Goal: Task Accomplishment & Management: Complete application form

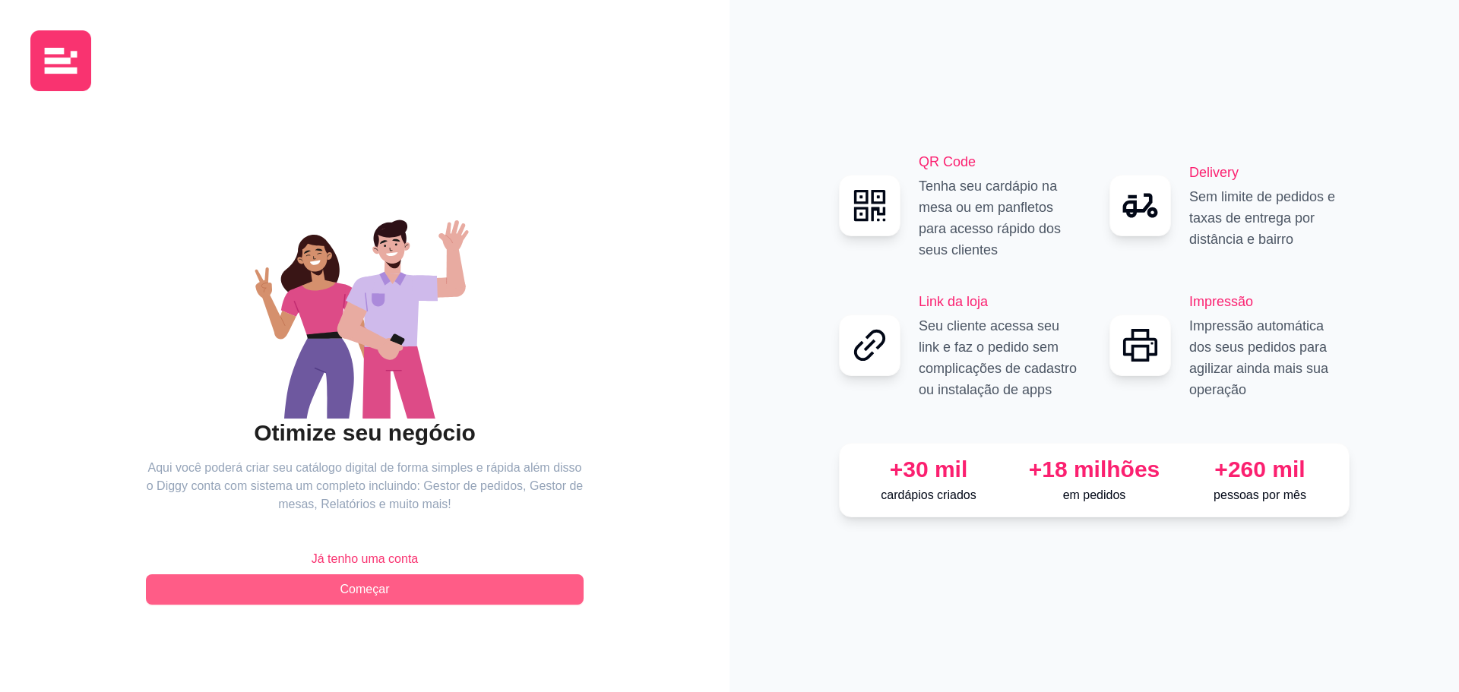
click at [372, 590] on span "Começar" at bounding box center [364, 590] width 49 height 18
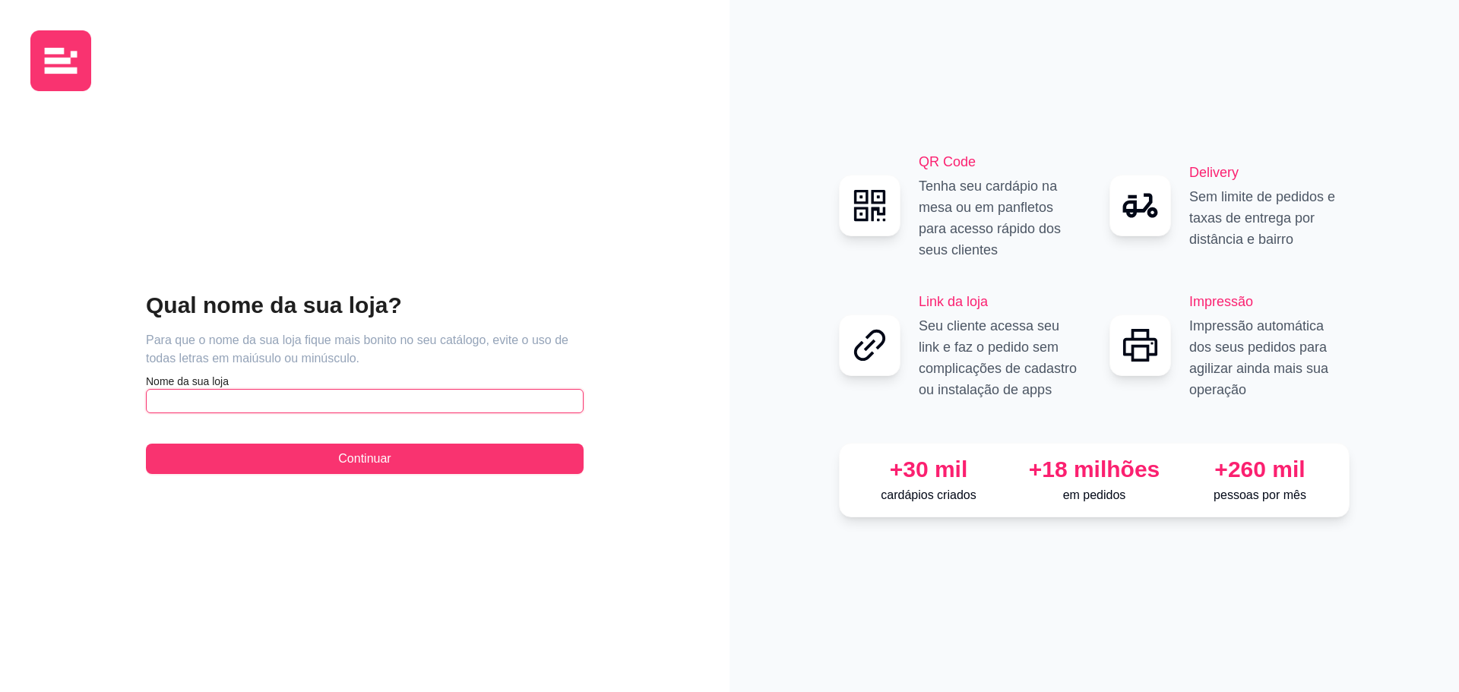
click at [246, 408] on input "text" at bounding box center [365, 401] width 438 height 24
click at [358, 406] on input "text" at bounding box center [365, 401] width 438 height 24
type input "Tapiocas da Clau"
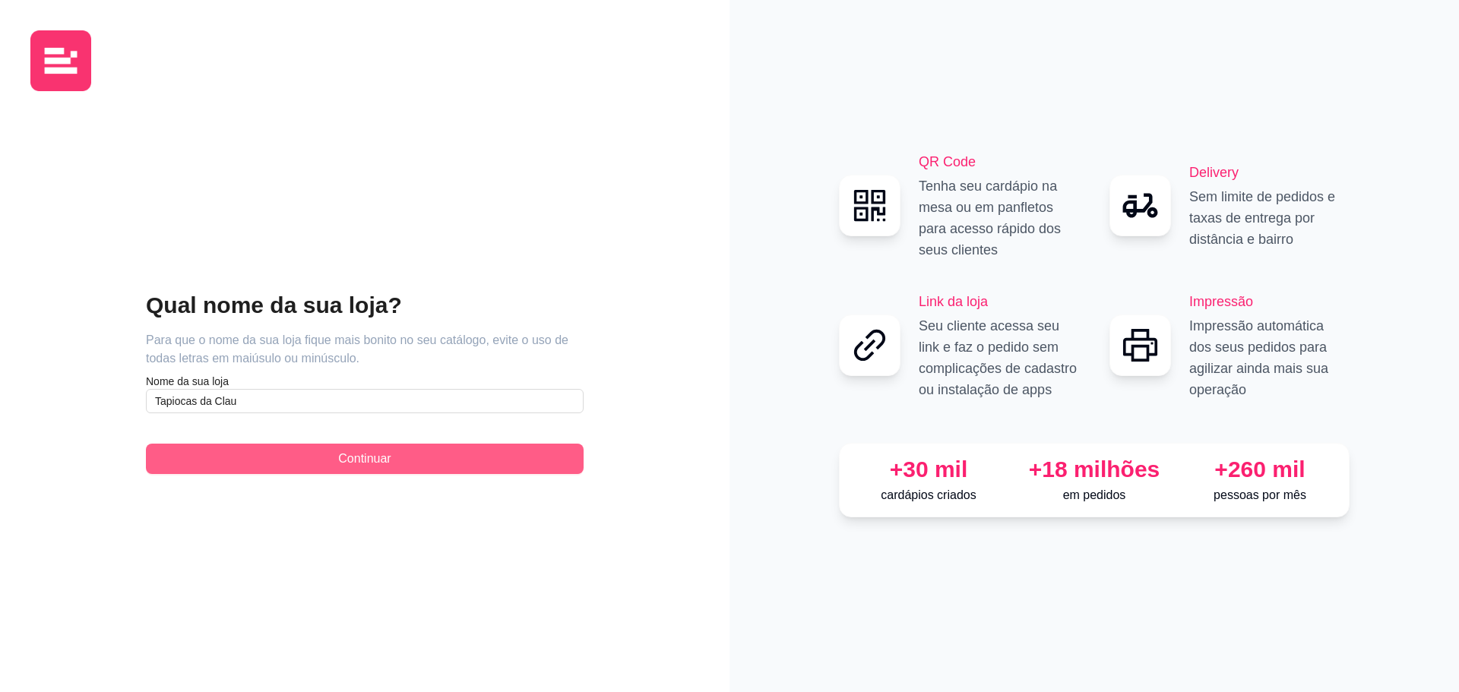
click at [366, 453] on span "Continuar" at bounding box center [364, 459] width 52 height 18
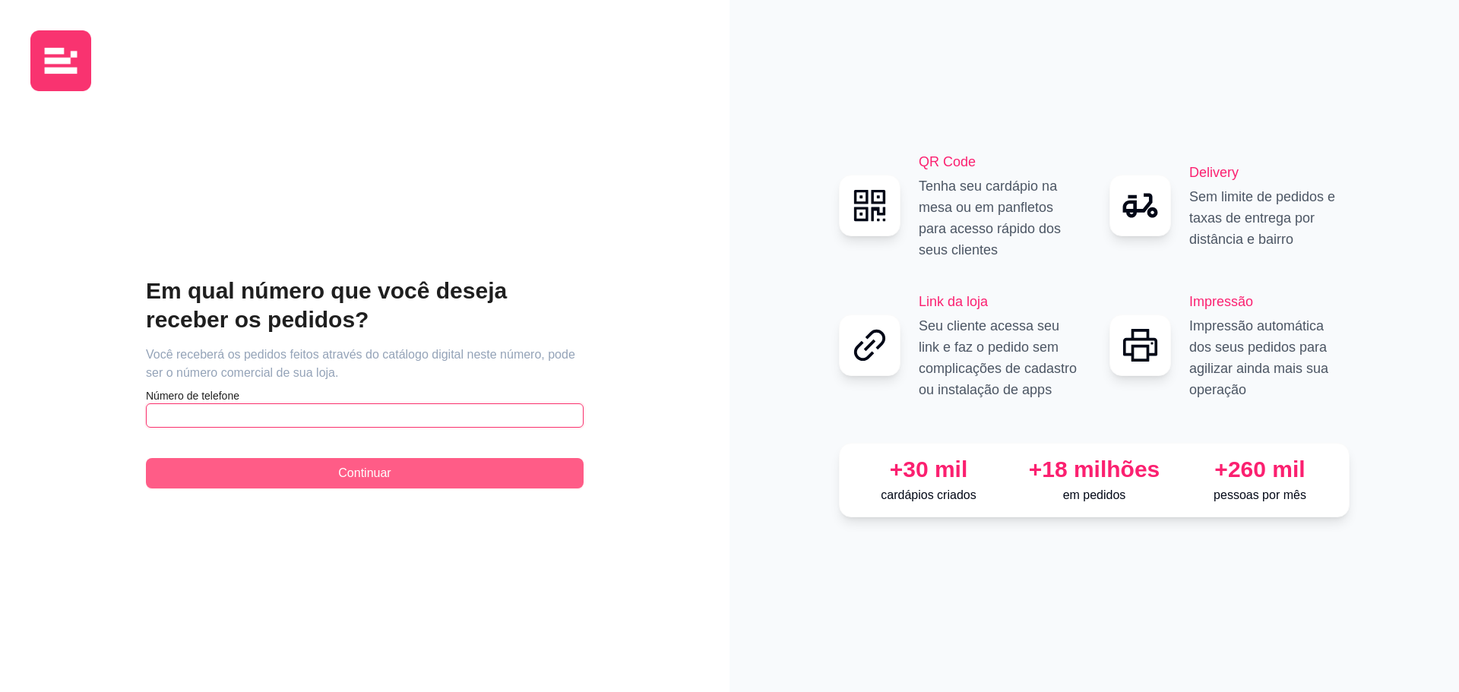
drag, startPoint x: 351, startPoint y: 417, endPoint x: 428, endPoint y: 468, distance: 92.1
click at [362, 426] on input "text" at bounding box center [365, 416] width 438 height 24
type input "(86) 9 8872-6905"
click at [445, 463] on button "Continuar" at bounding box center [365, 473] width 438 height 30
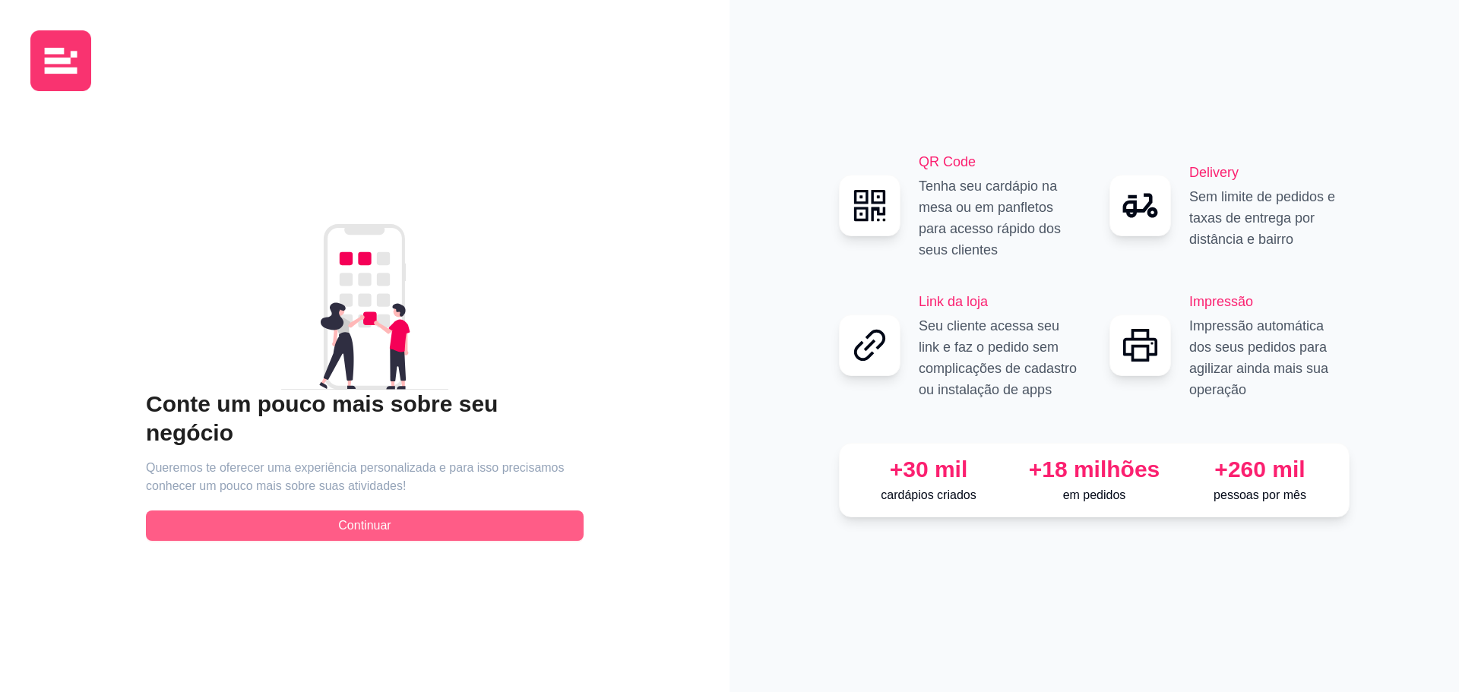
click at [447, 492] on div "Conte um pouco mais sobre seu negócio Queremos te oferecer uma experiência pers…" at bounding box center [365, 465] width 438 height 151
click at [453, 511] on button "Continuar" at bounding box center [365, 526] width 438 height 30
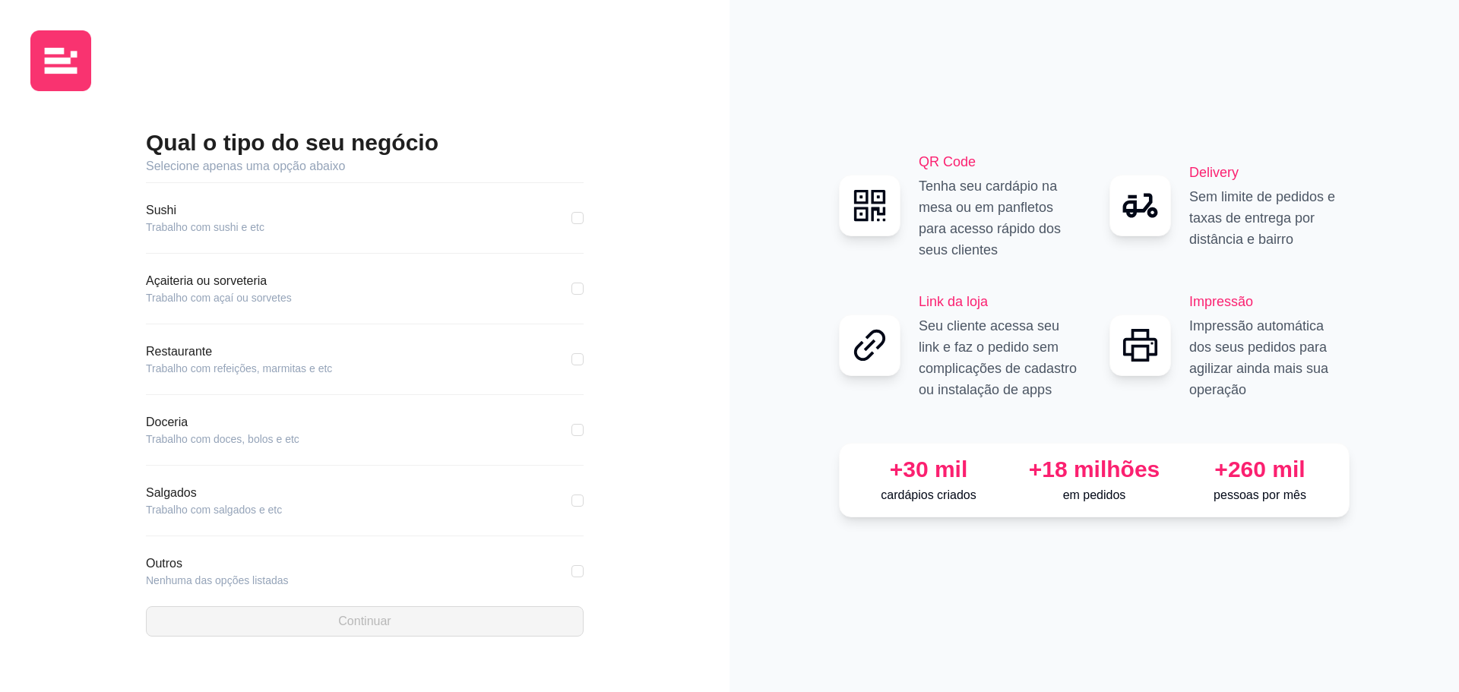
scroll to position [165, 0]
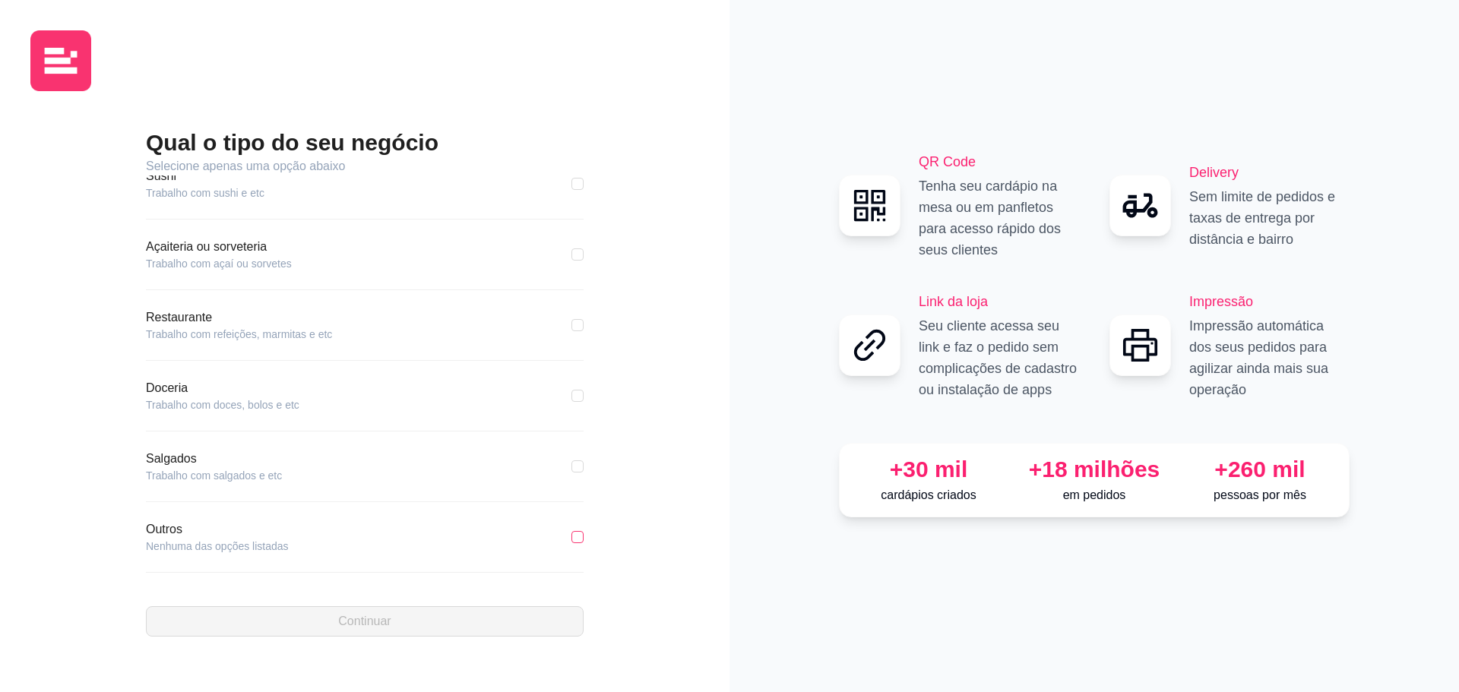
click at [571, 536] on input "checkbox" at bounding box center [577, 537] width 12 height 12
checkbox input "true"
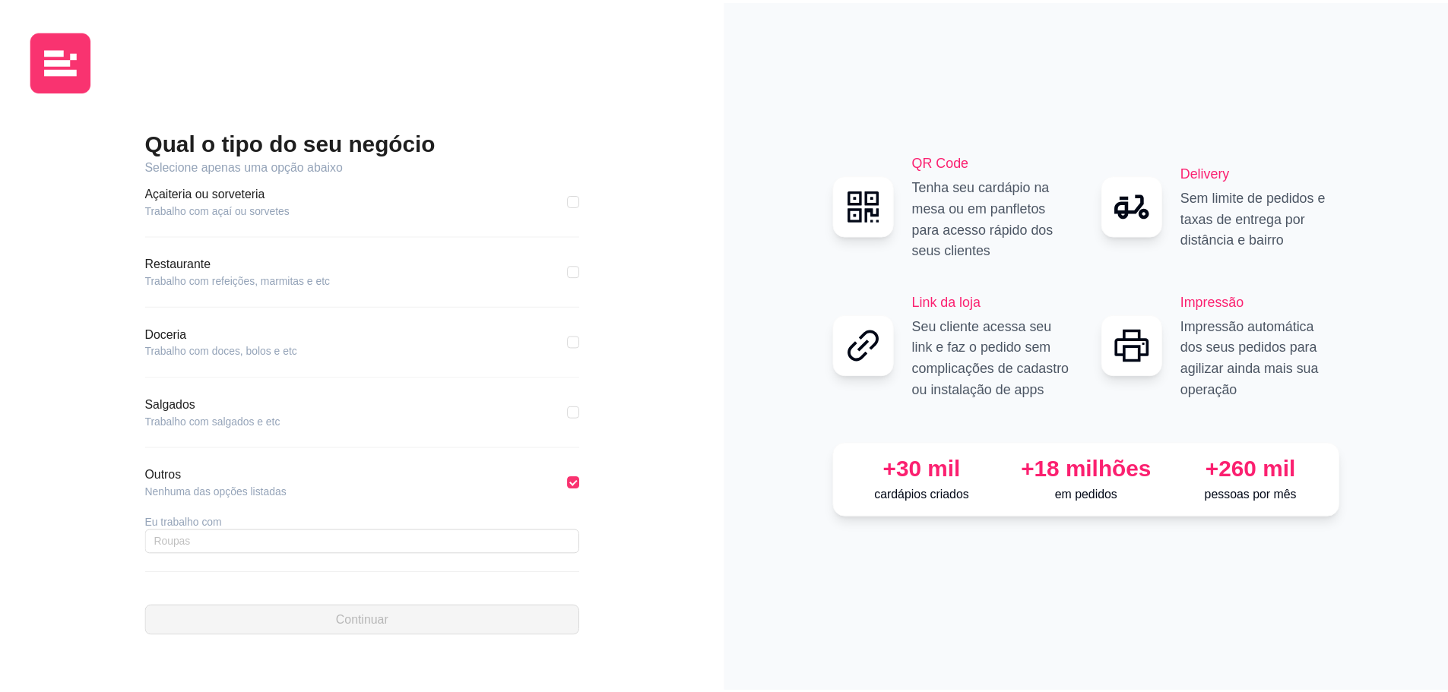
scroll to position [220, 0]
click at [384, 551] on input "text" at bounding box center [365, 542] width 438 height 24
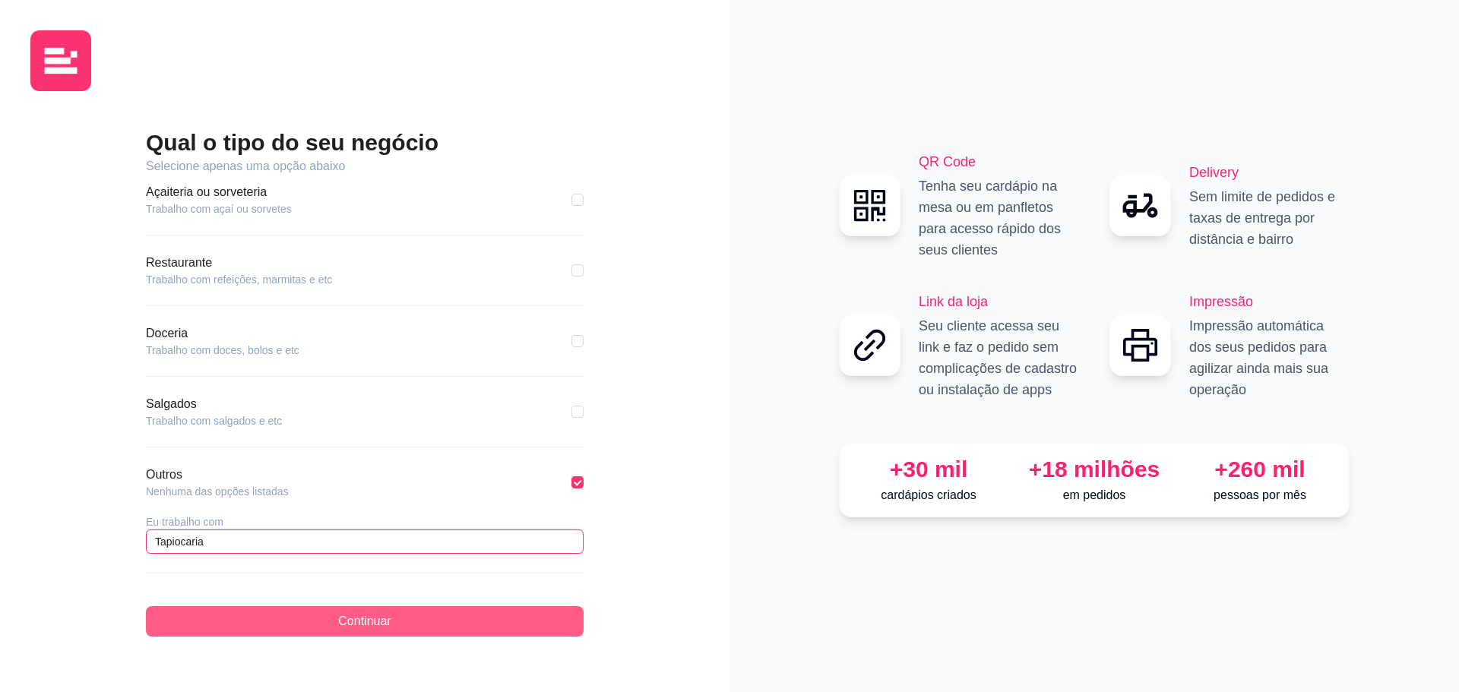
type input "Tapiocaria"
click at [432, 622] on button "Continuar" at bounding box center [365, 621] width 438 height 30
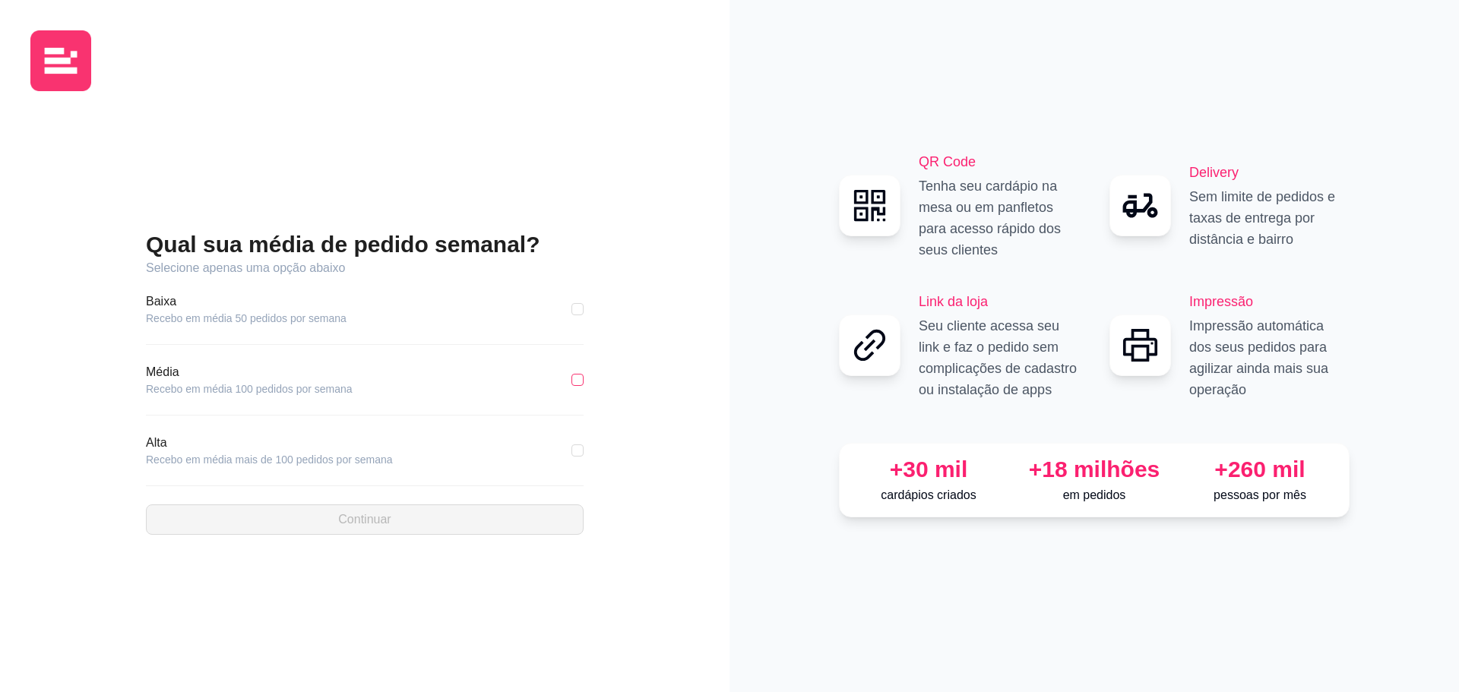
click at [580, 381] on input "checkbox" at bounding box center [577, 380] width 12 height 12
checkbox input "true"
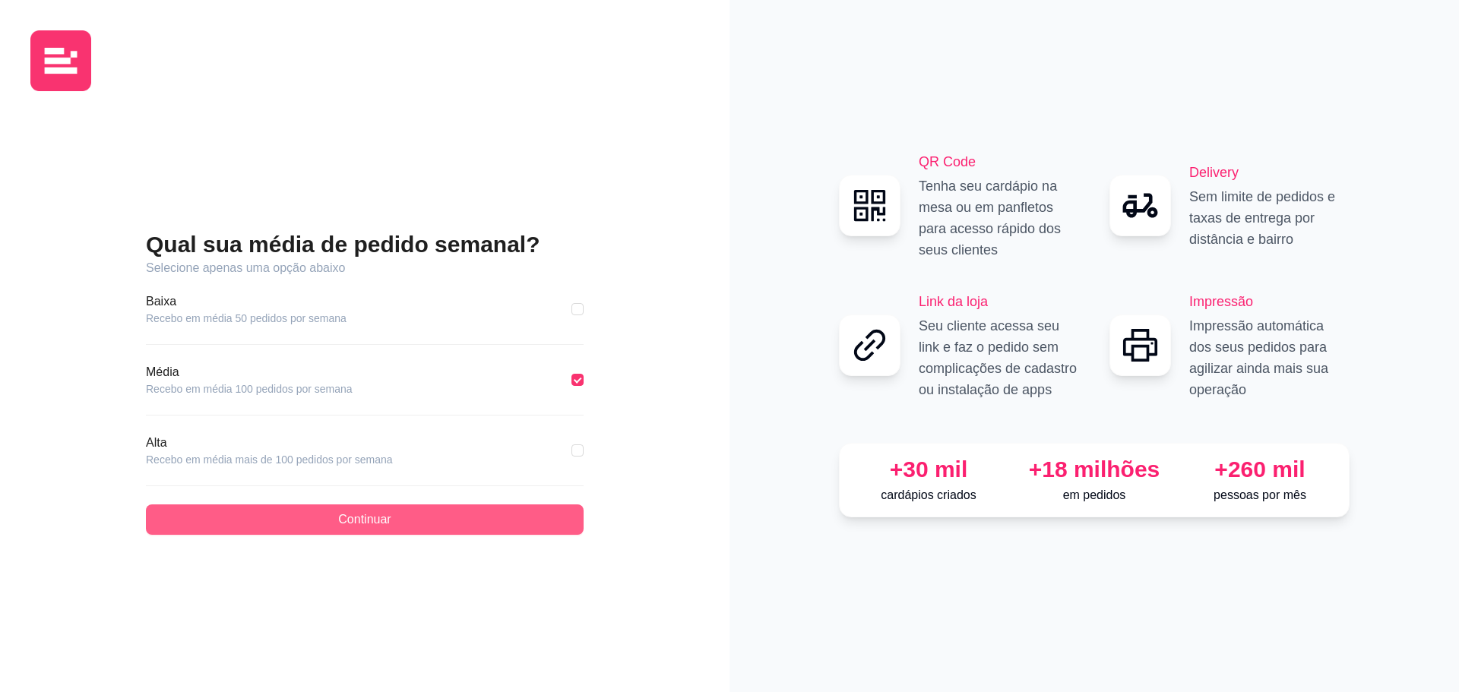
click at [451, 514] on button "Continuar" at bounding box center [365, 520] width 438 height 30
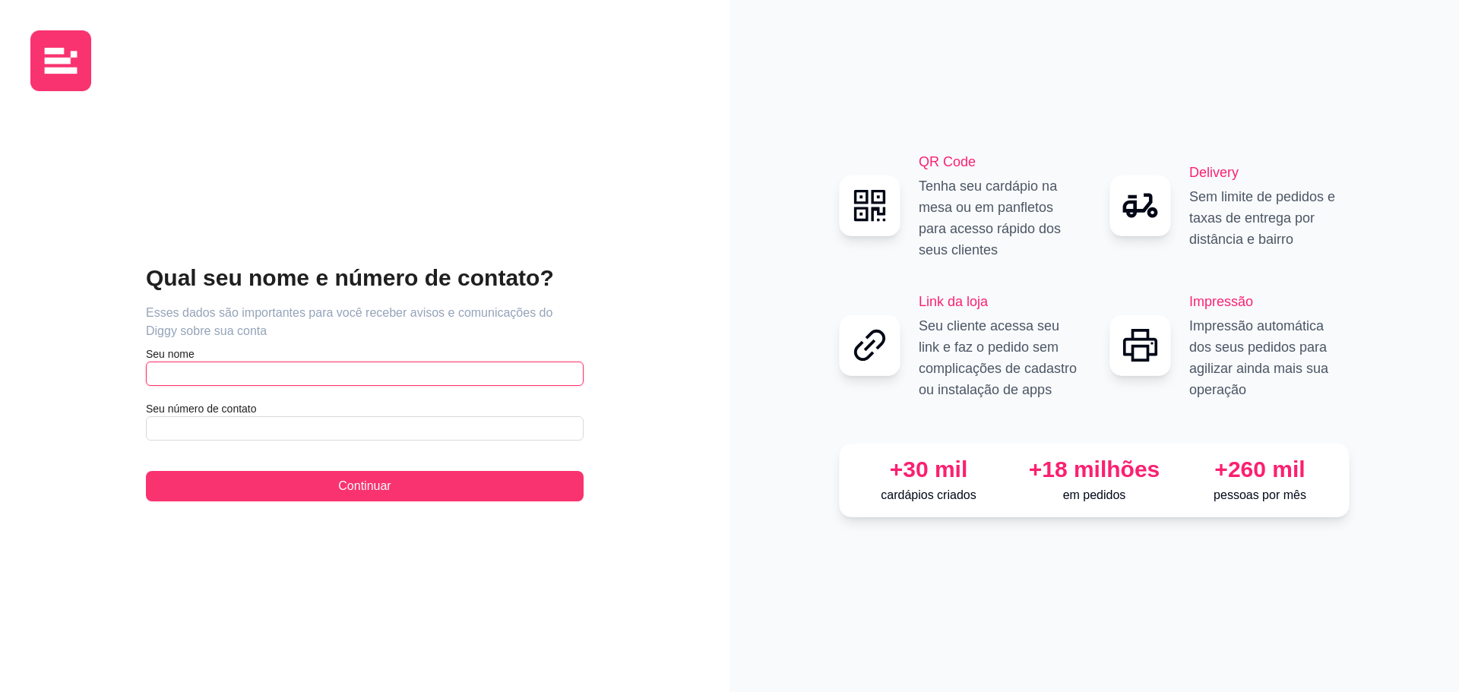
click at [233, 385] on input "text" at bounding box center [365, 374] width 438 height 24
type input "Claudiany de Sousa Torres"
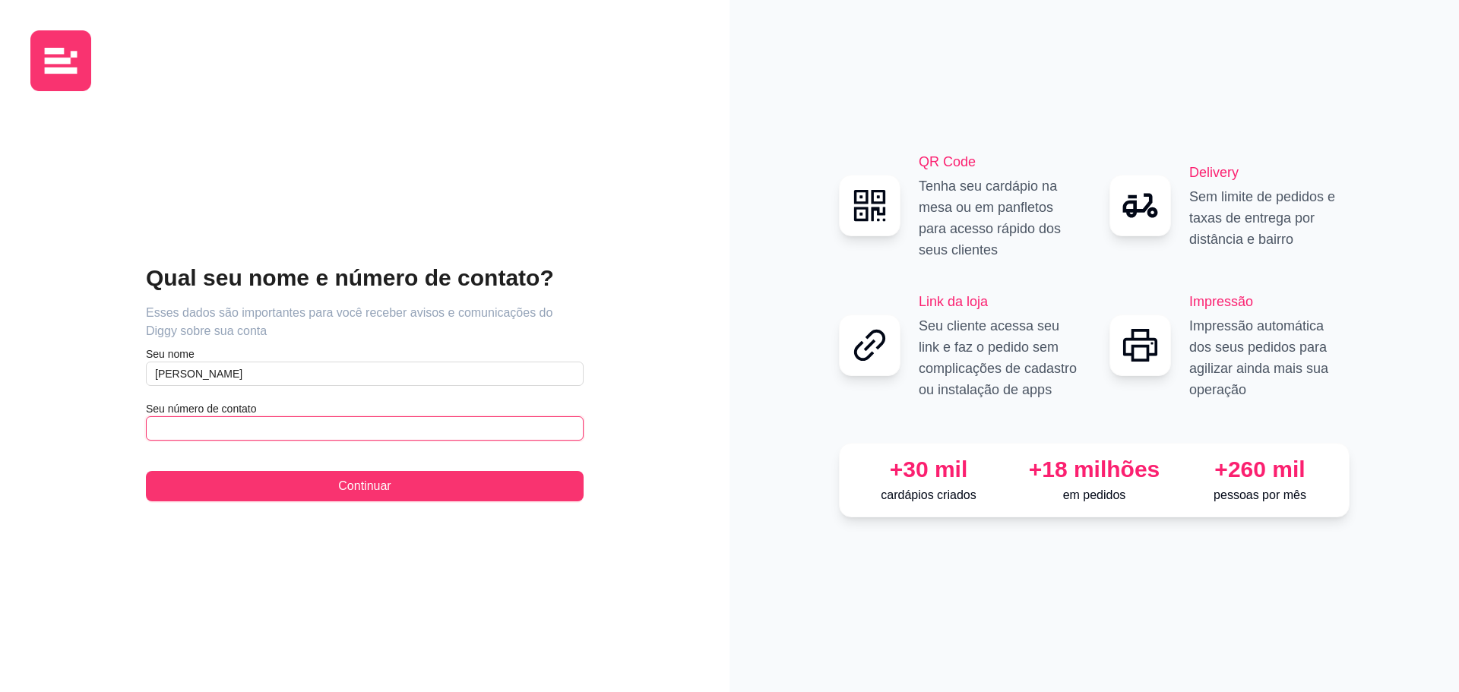
click at [260, 437] on input "text" at bounding box center [365, 428] width 438 height 24
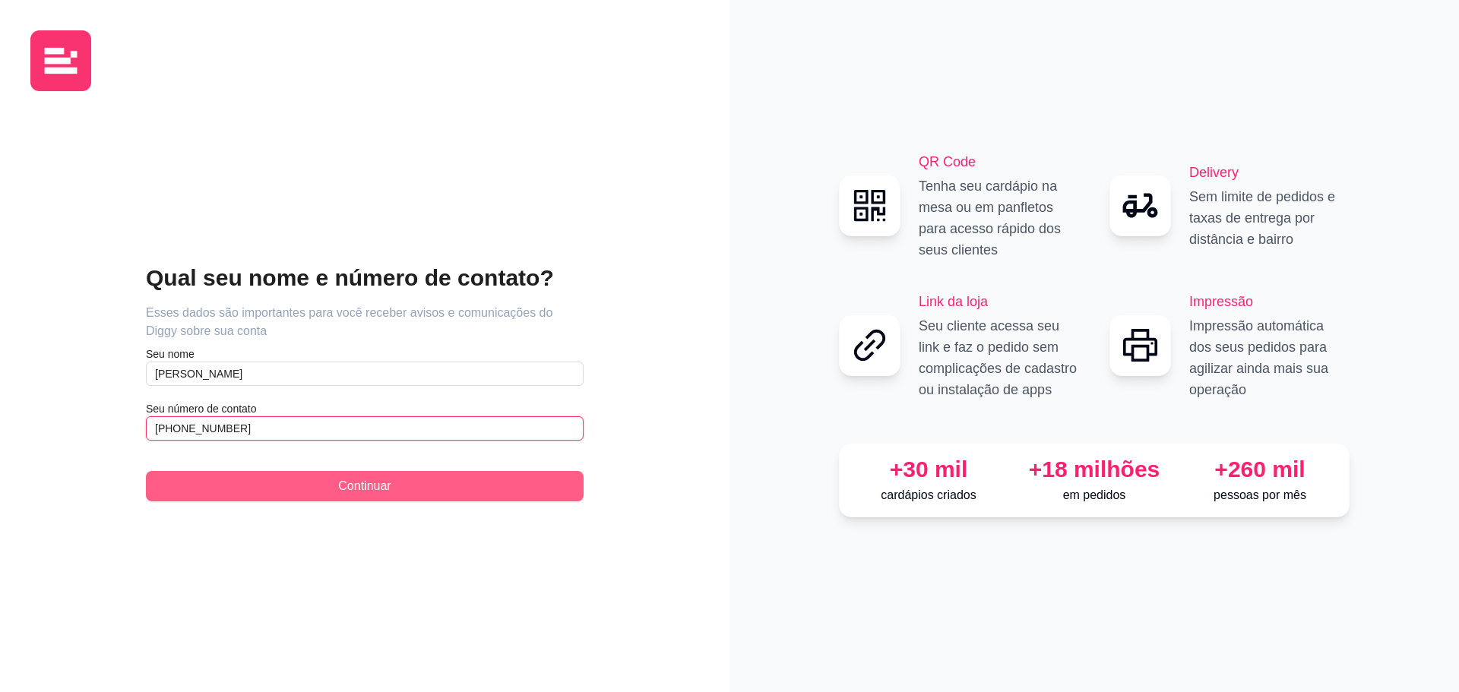
type input "(86) 9 8872-6905"
click at [321, 476] on button "Continuar" at bounding box center [365, 486] width 438 height 30
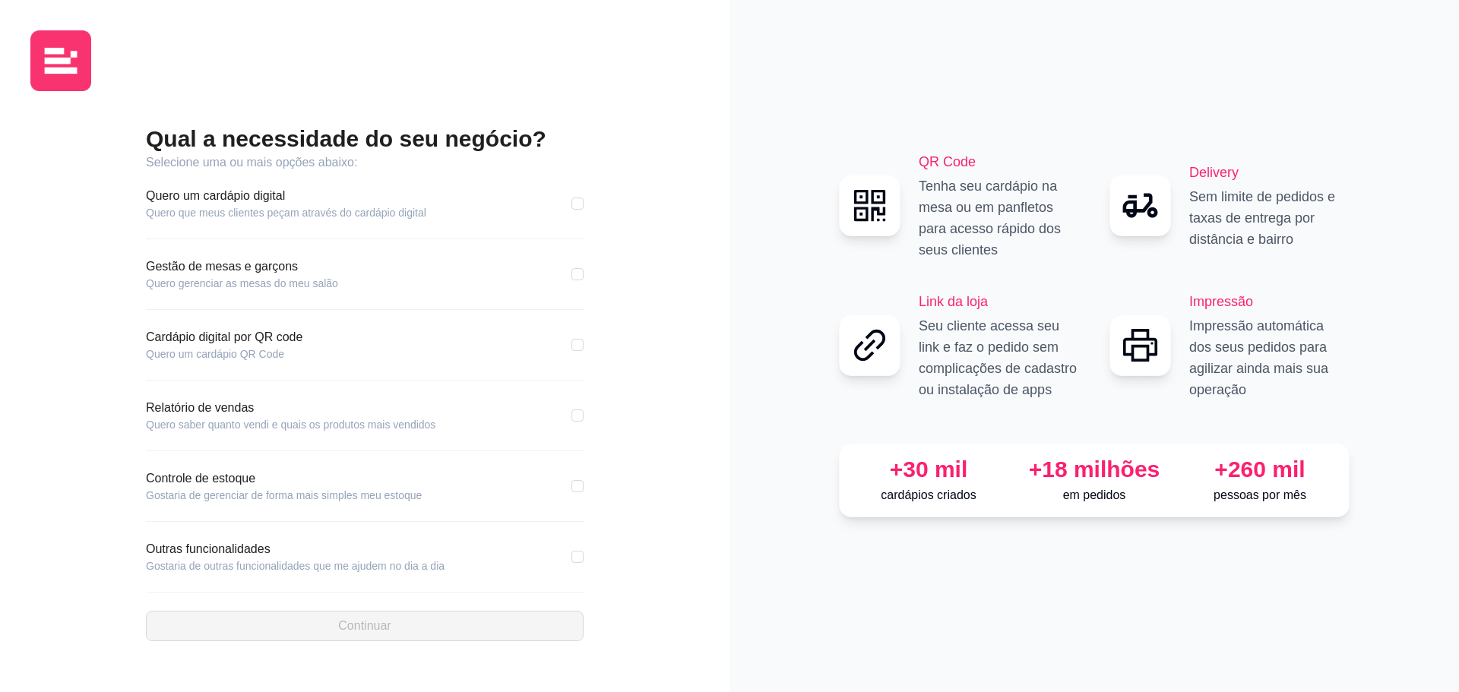
click at [255, 214] on article "Quero que meus clientes peçam através do cardápio digital" at bounding box center [286, 212] width 280 height 15
click at [584, 196] on div "Qual a necessidade do seu negócio? Selecione uma ou mais opções abaixo: Quero u…" at bounding box center [364, 382] width 669 height 559
click at [577, 204] on input "checkbox" at bounding box center [577, 204] width 12 height 12
checkbox input "true"
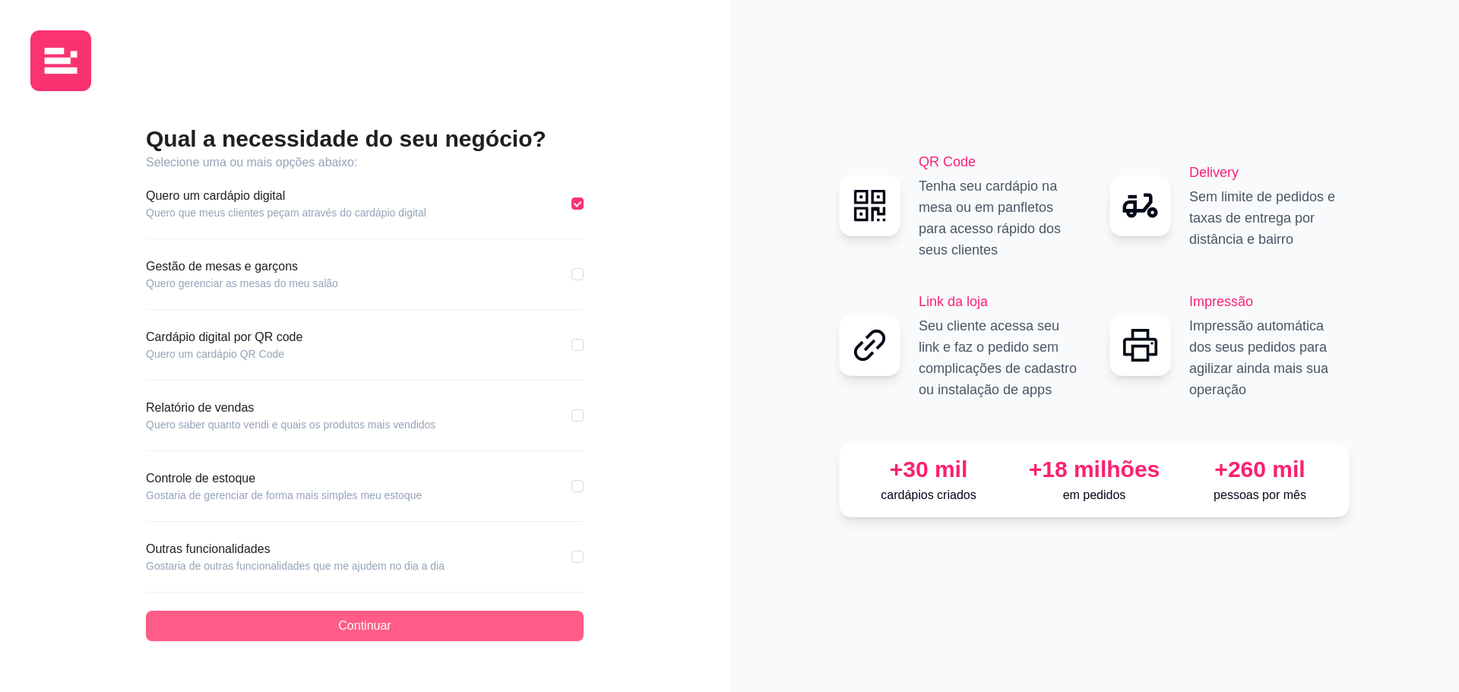
click at [388, 631] on span "Continuar" at bounding box center [364, 626] width 52 height 18
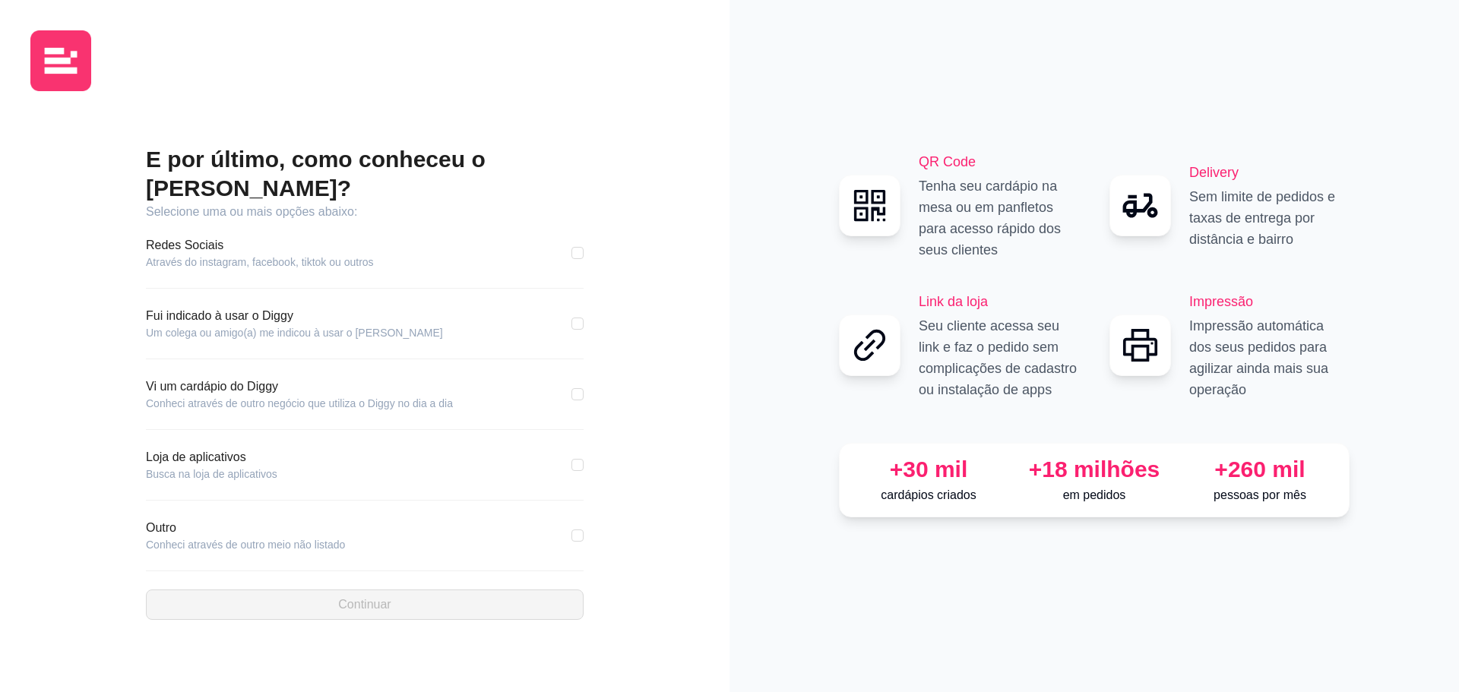
click at [570, 520] on div "Outro Conheci através de outro meio não listado" at bounding box center [365, 535] width 438 height 33
click at [572, 530] on input "checkbox" at bounding box center [577, 536] width 12 height 12
checkbox input "true"
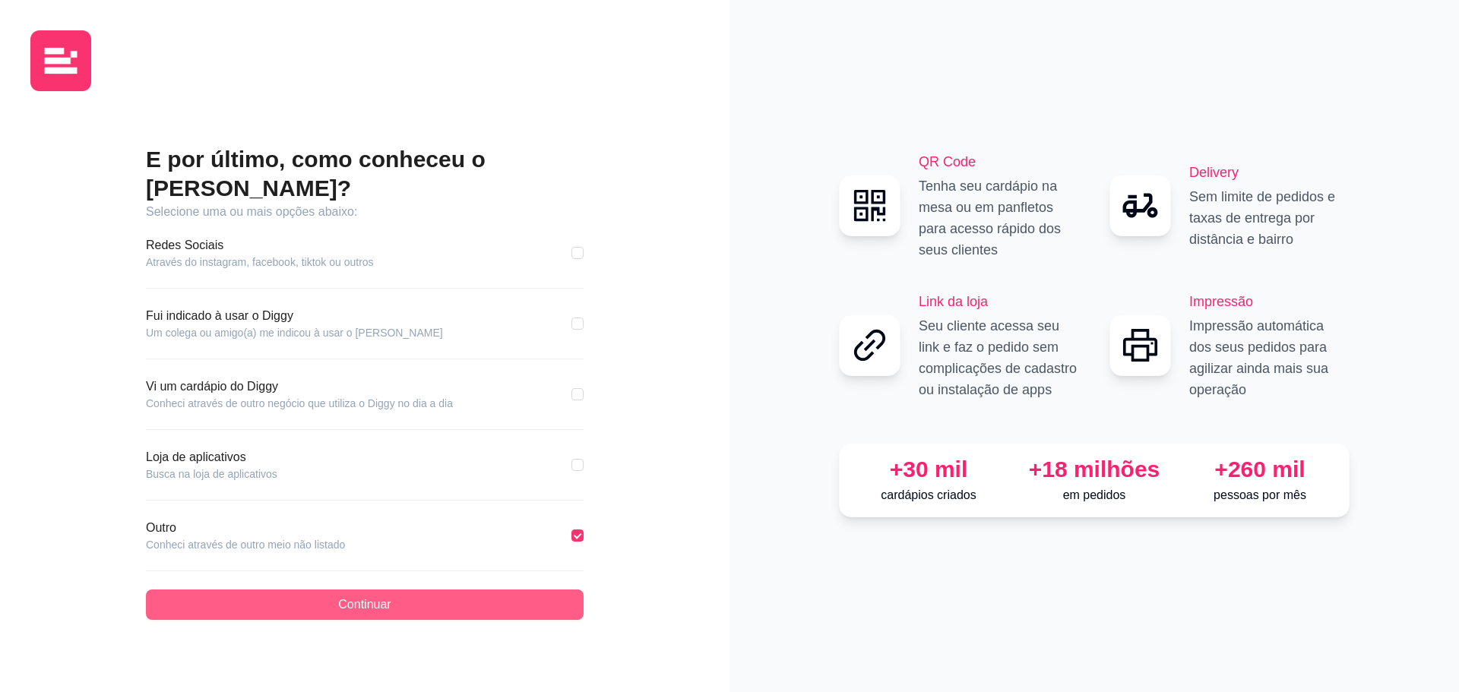
click at [454, 590] on button "Continuar" at bounding box center [365, 605] width 438 height 30
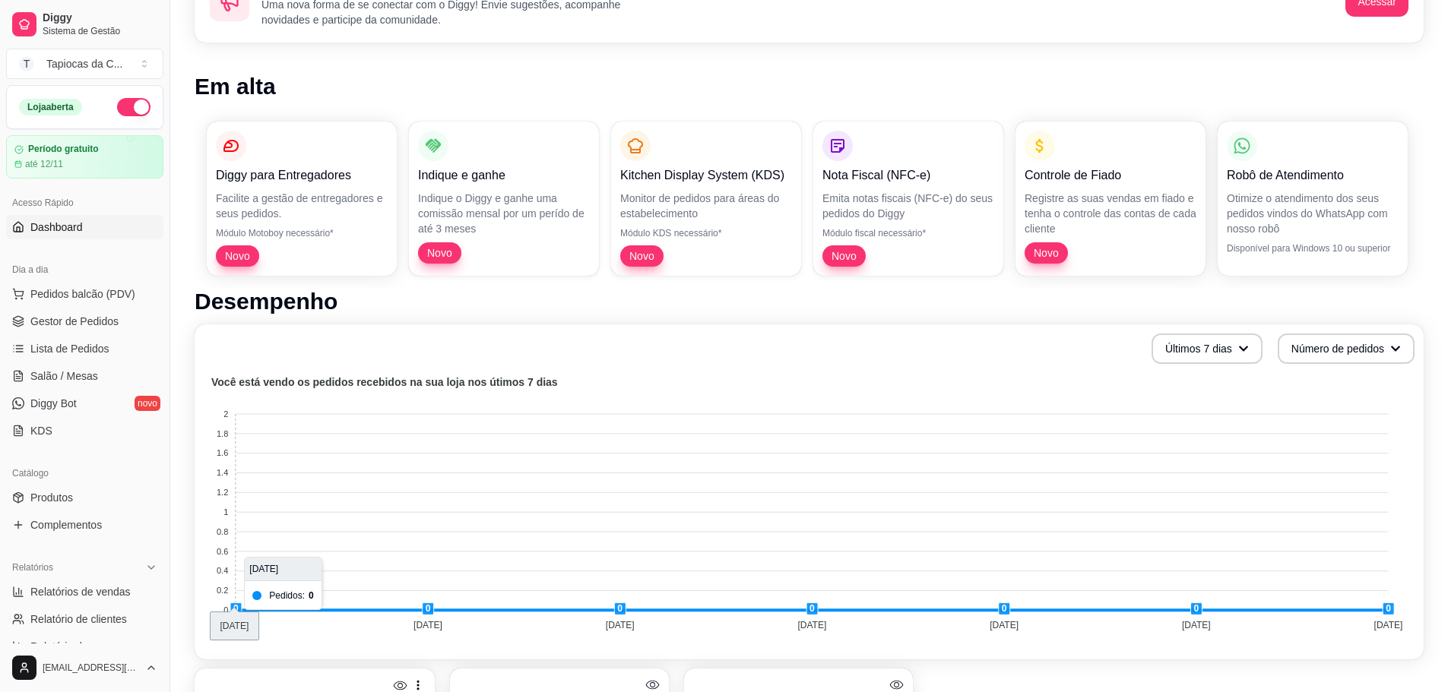
scroll to position [228, 0]
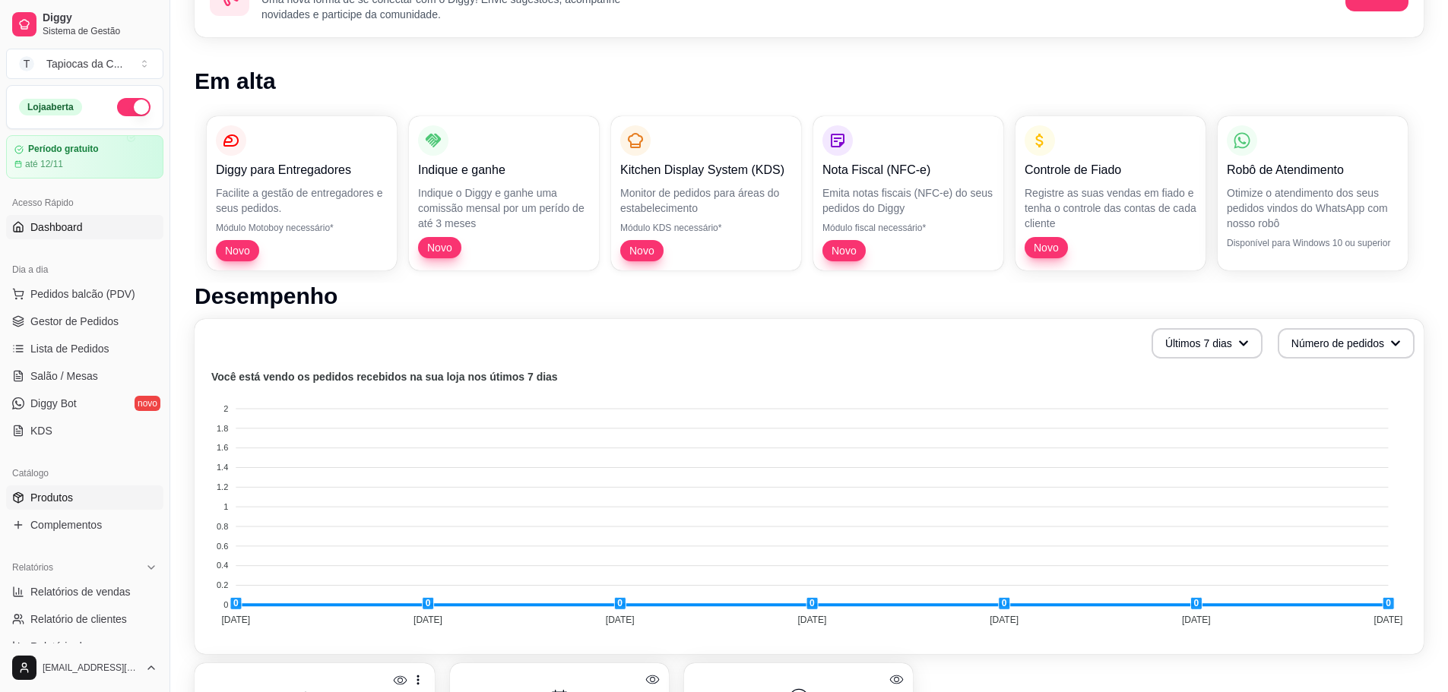
click at [81, 502] on link "Produtos" at bounding box center [84, 498] width 157 height 24
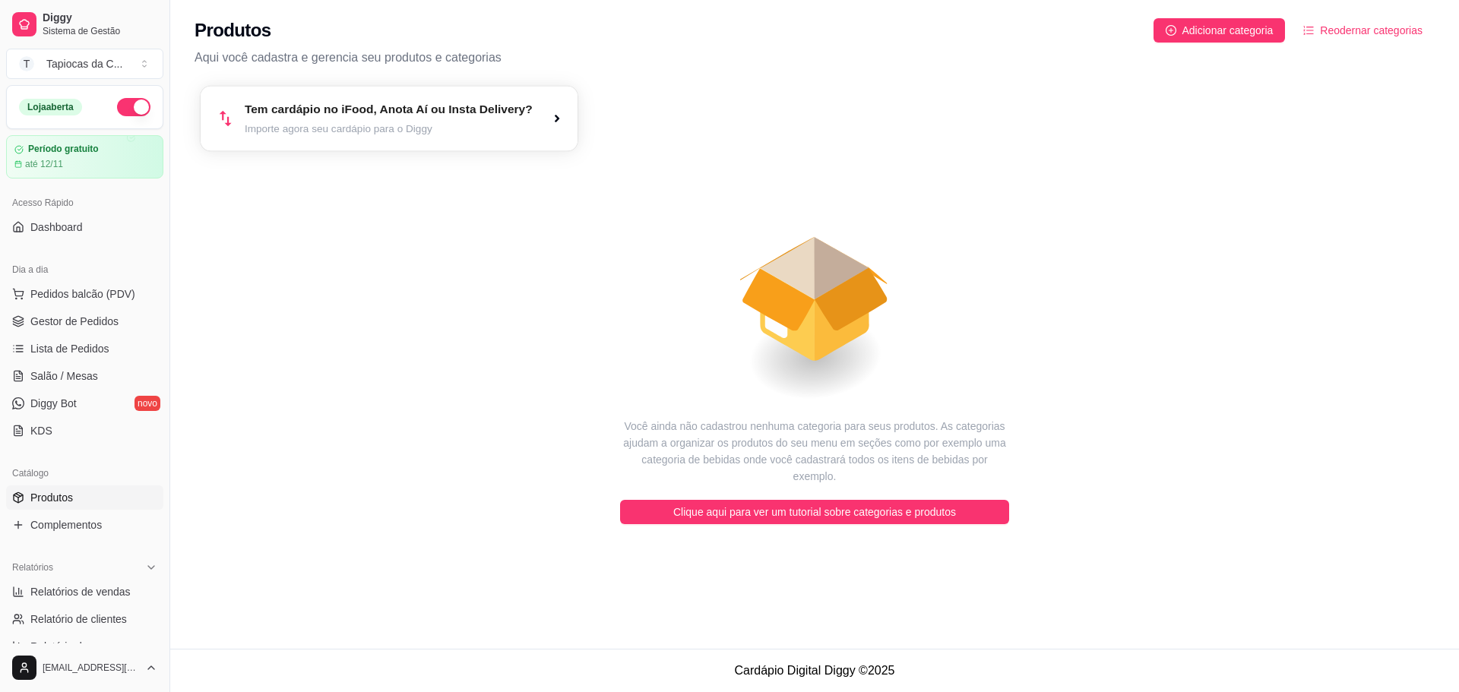
click at [451, 134] on article "Importe agora seu cardápio para o Diggy" at bounding box center [389, 129] width 288 height 14
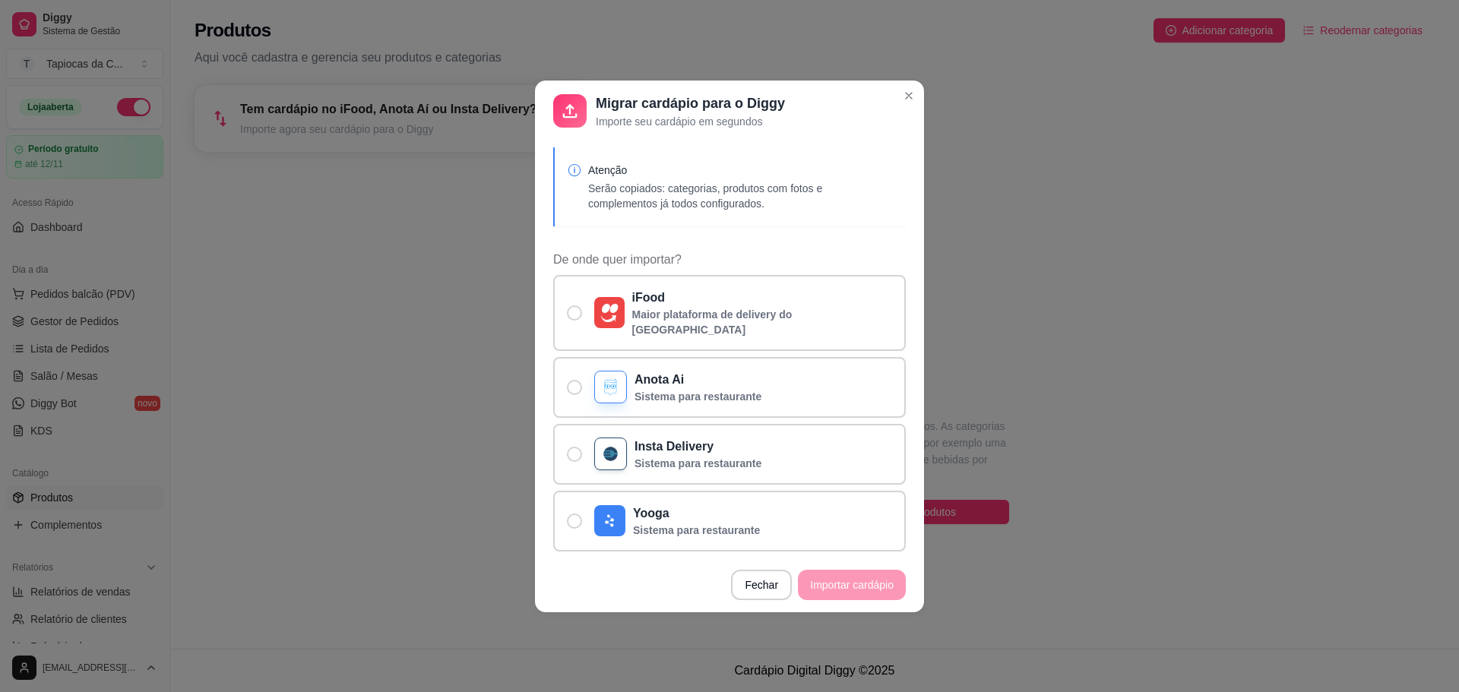
click at [843, 581] on footer "Fechar Importar cardápio" at bounding box center [729, 585] width 389 height 55
click at [701, 307] on p "iFood" at bounding box center [762, 298] width 261 height 18
click at [576, 315] on input "iFood Maior plataforma de delivery do Brasil" at bounding box center [571, 320] width 10 height 10
radio input "true"
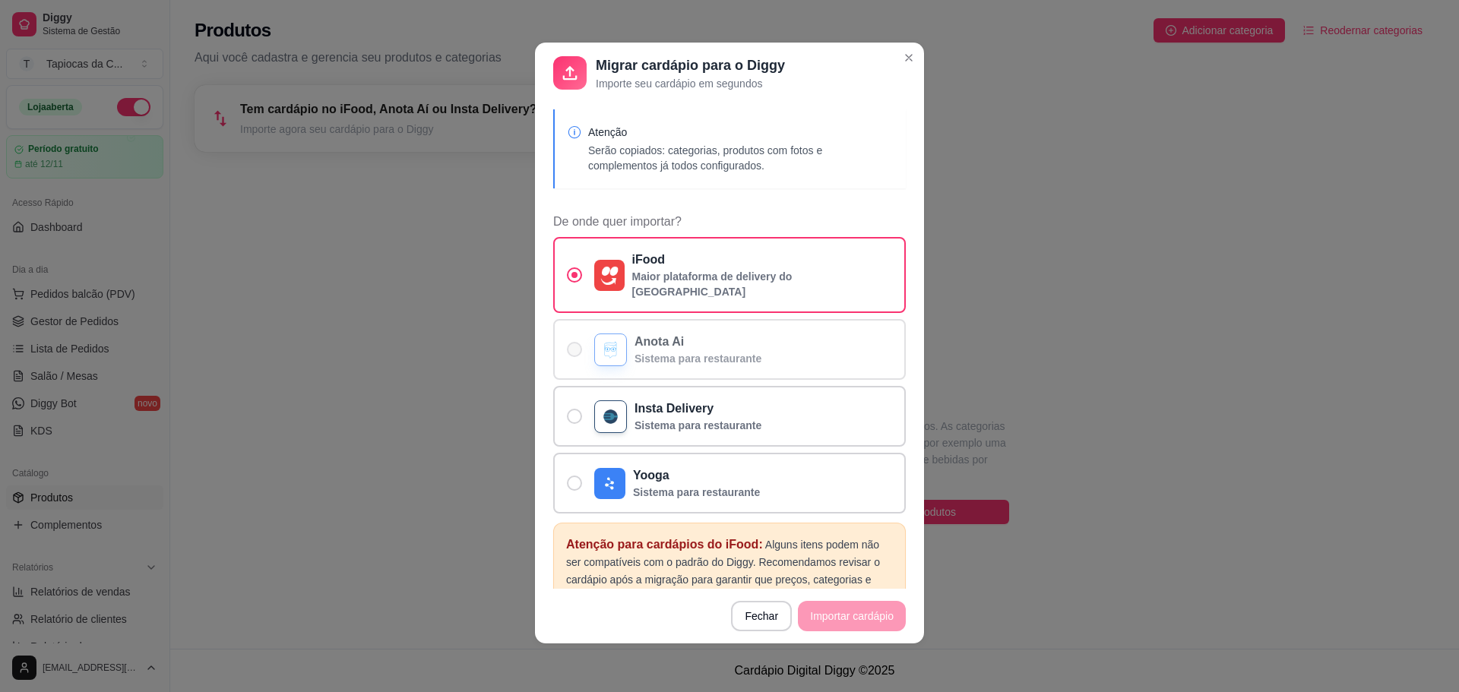
click at [745, 334] on p "Anota Ai" at bounding box center [698, 342] width 127 height 18
click at [576, 353] on input "Anota Ai Sistema para restaurante" at bounding box center [571, 358] width 10 height 10
radio input "true"
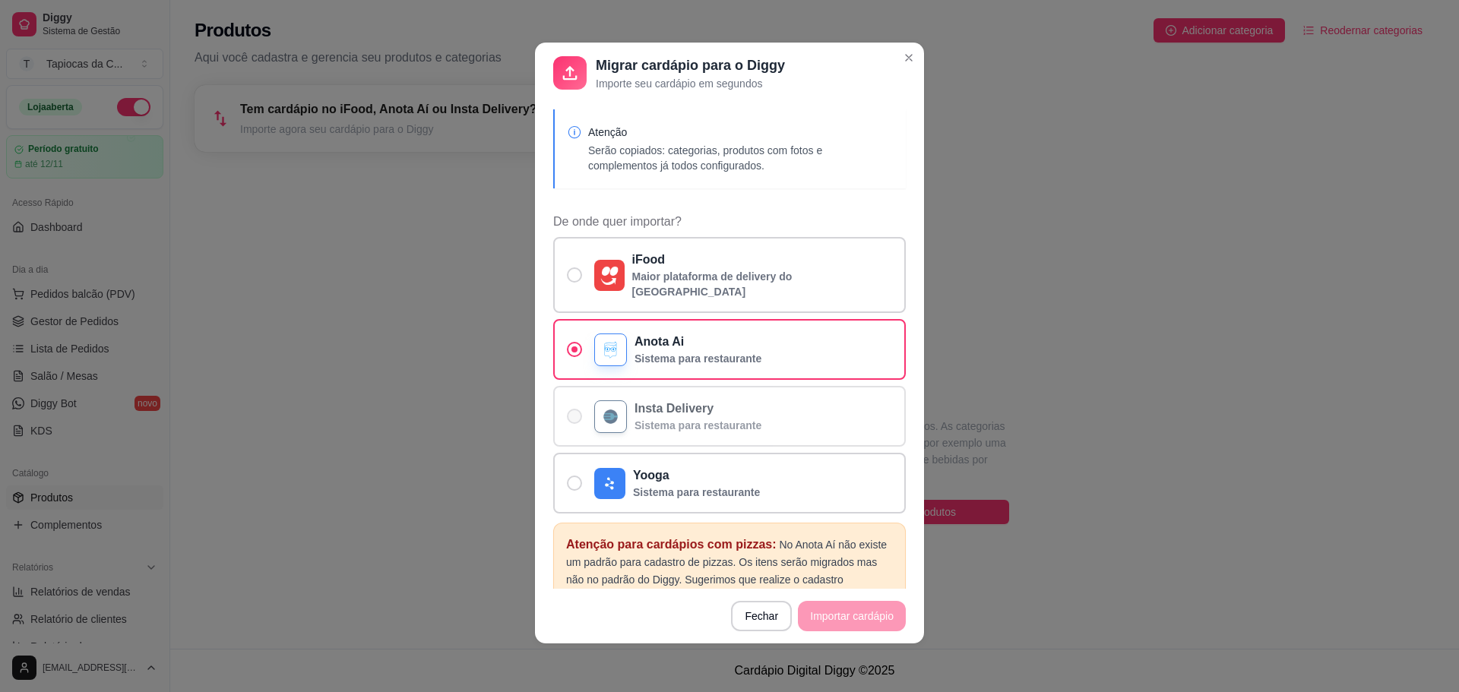
click at [743, 386] on label "Insta Delivery Sistema para restaurante" at bounding box center [729, 416] width 353 height 61
click at [576, 419] on input "Insta Delivery Sistema para restaurante" at bounding box center [571, 424] width 10 height 10
radio input "true"
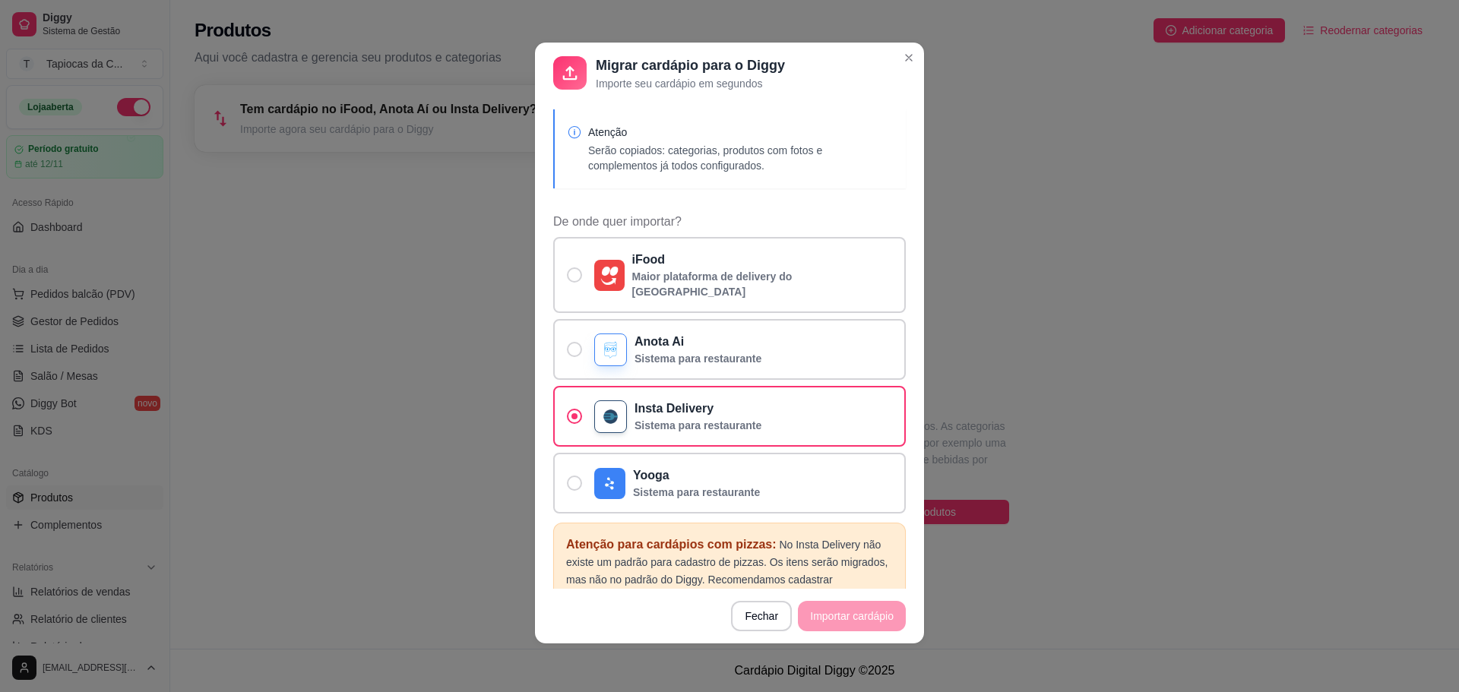
click at [739, 437] on div "iFood Maior plataforma de delivery do Brasil Anota Ai Sistema para restaurante …" at bounding box center [729, 375] width 353 height 277
click at [740, 486] on label "Yooga Sistema para restaurante" at bounding box center [729, 483] width 353 height 61
click at [576, 486] on input "Yooga Sistema para restaurante" at bounding box center [571, 491] width 10 height 10
radio input "true"
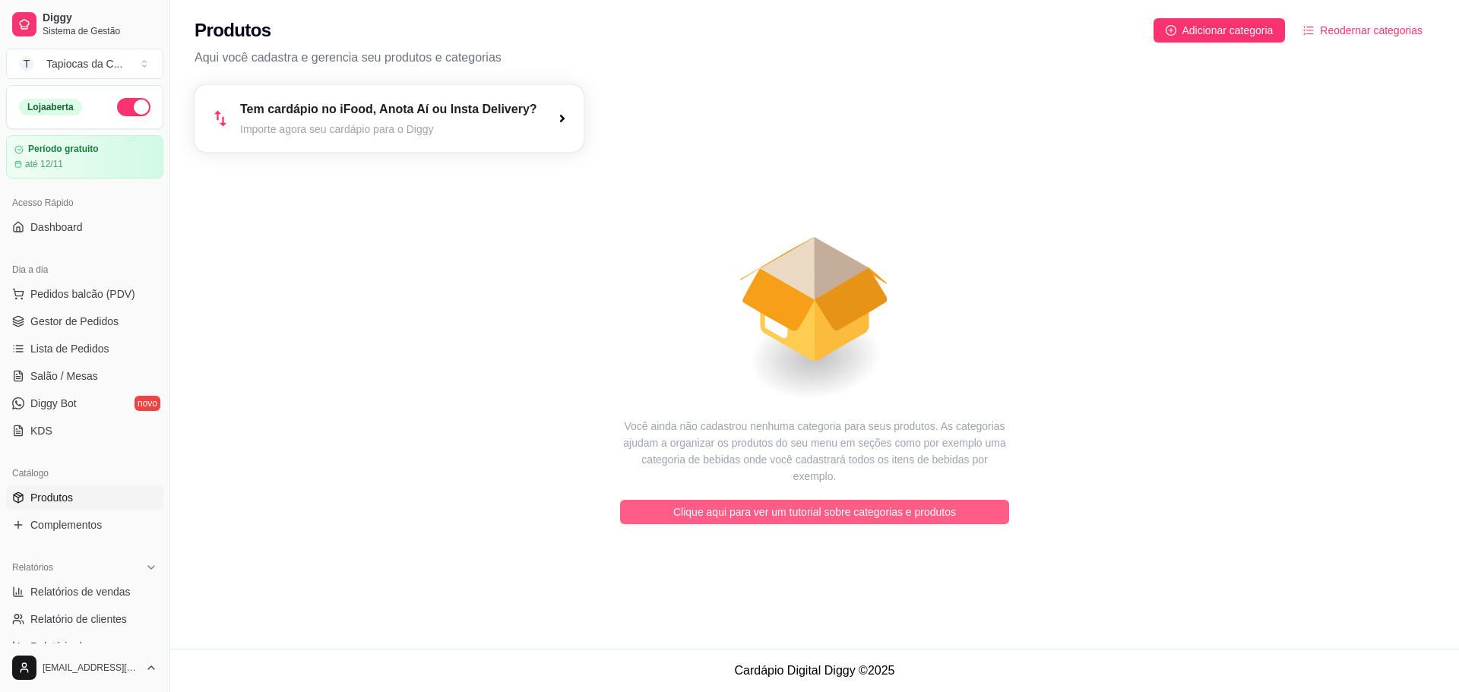
click at [735, 504] on span "Clique aqui para ver um tutorial sobre categorias e produtos" at bounding box center [814, 512] width 283 height 17
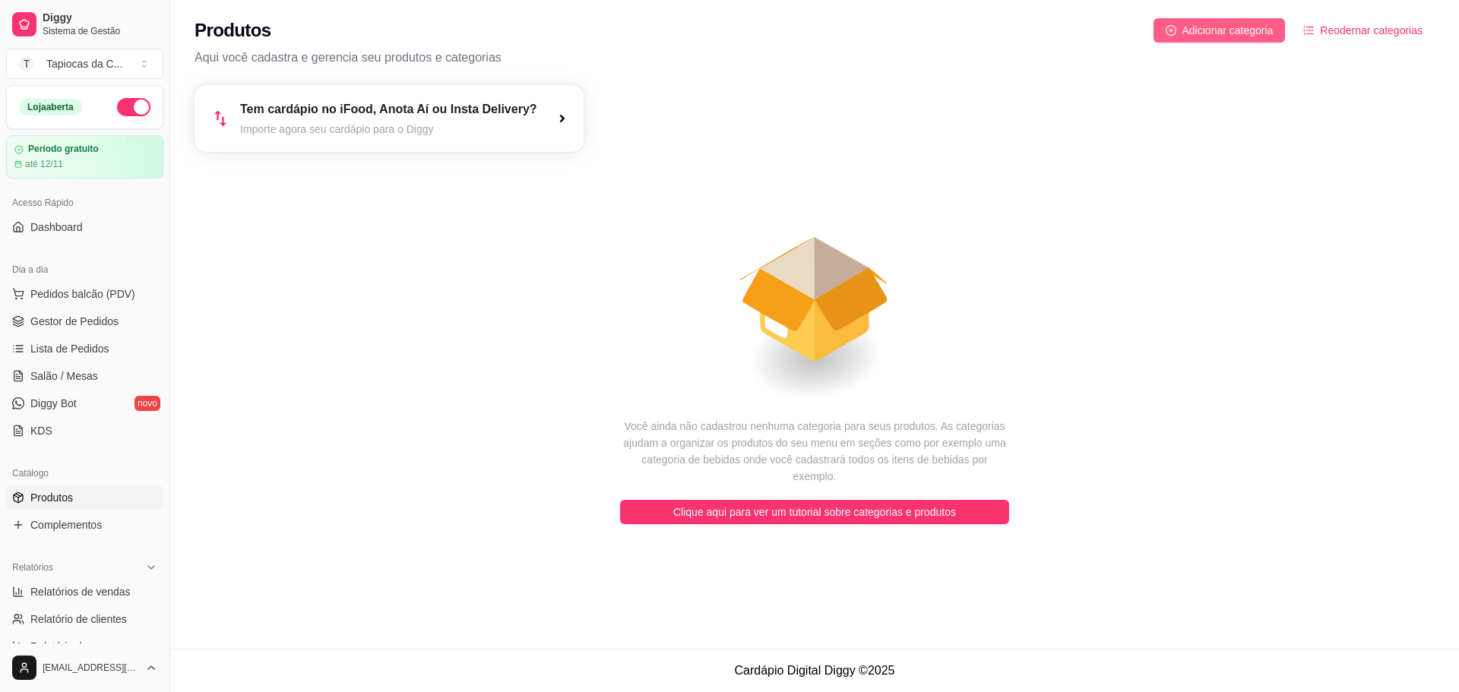
click at [1237, 33] on span "Adicionar categoria" at bounding box center [1227, 30] width 91 height 17
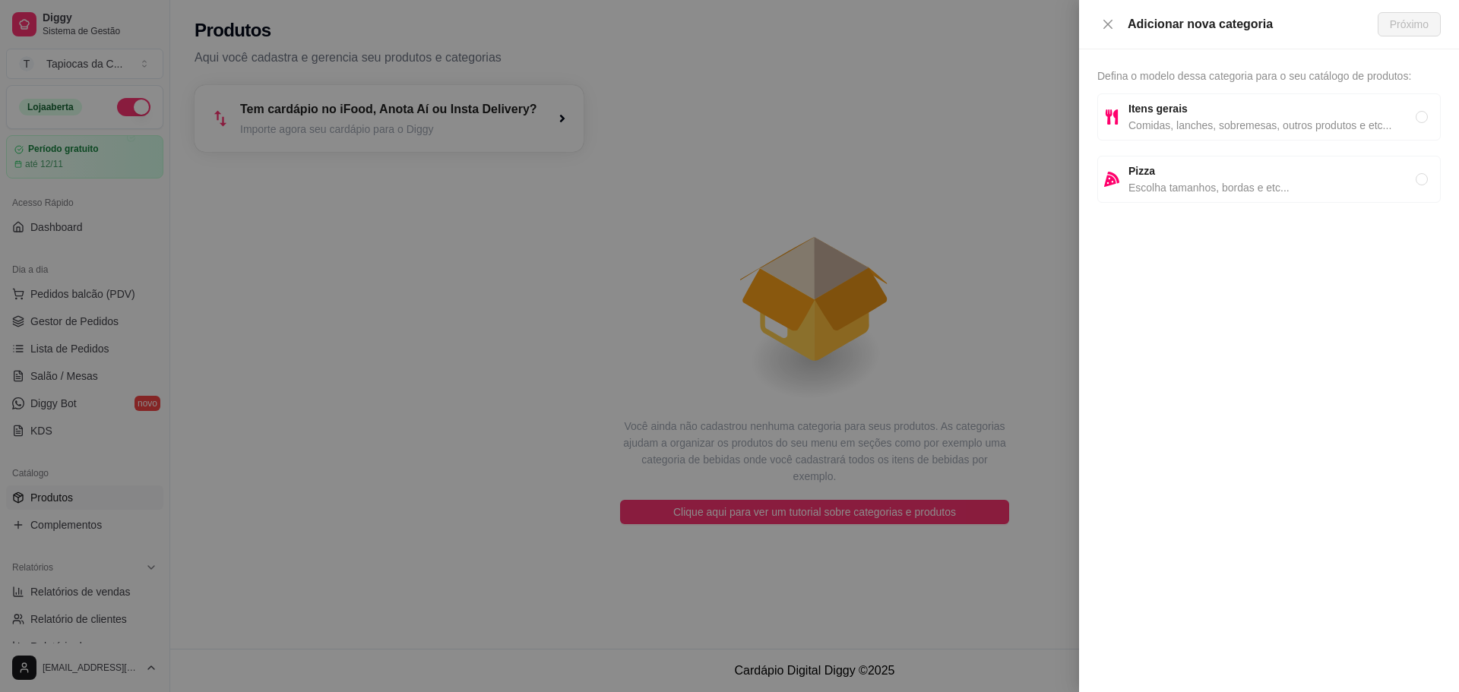
click at [1321, 102] on span "Itens gerais" at bounding box center [1271, 108] width 287 height 17
radio input "true"
click at [1420, 15] on button "Próximo" at bounding box center [1409, 24] width 63 height 24
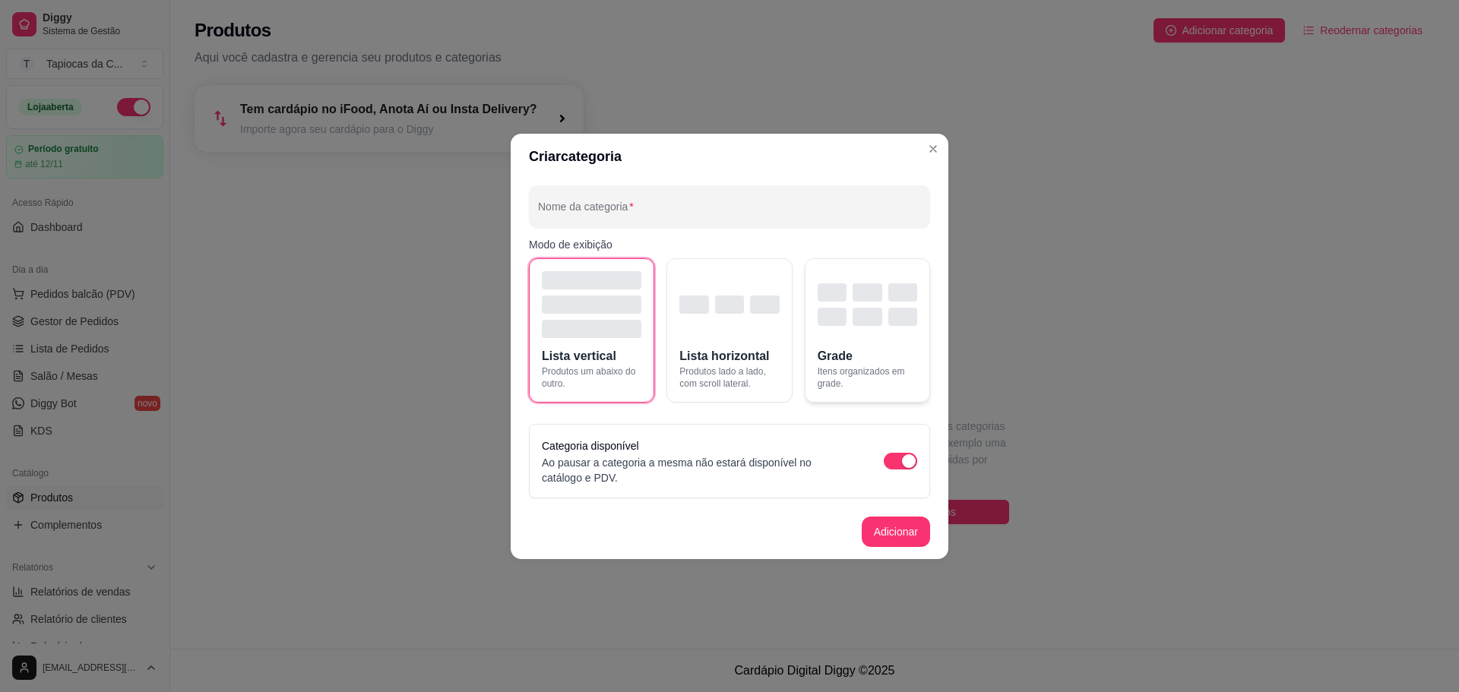
click at [881, 308] on div "button" at bounding box center [867, 317] width 29 height 18
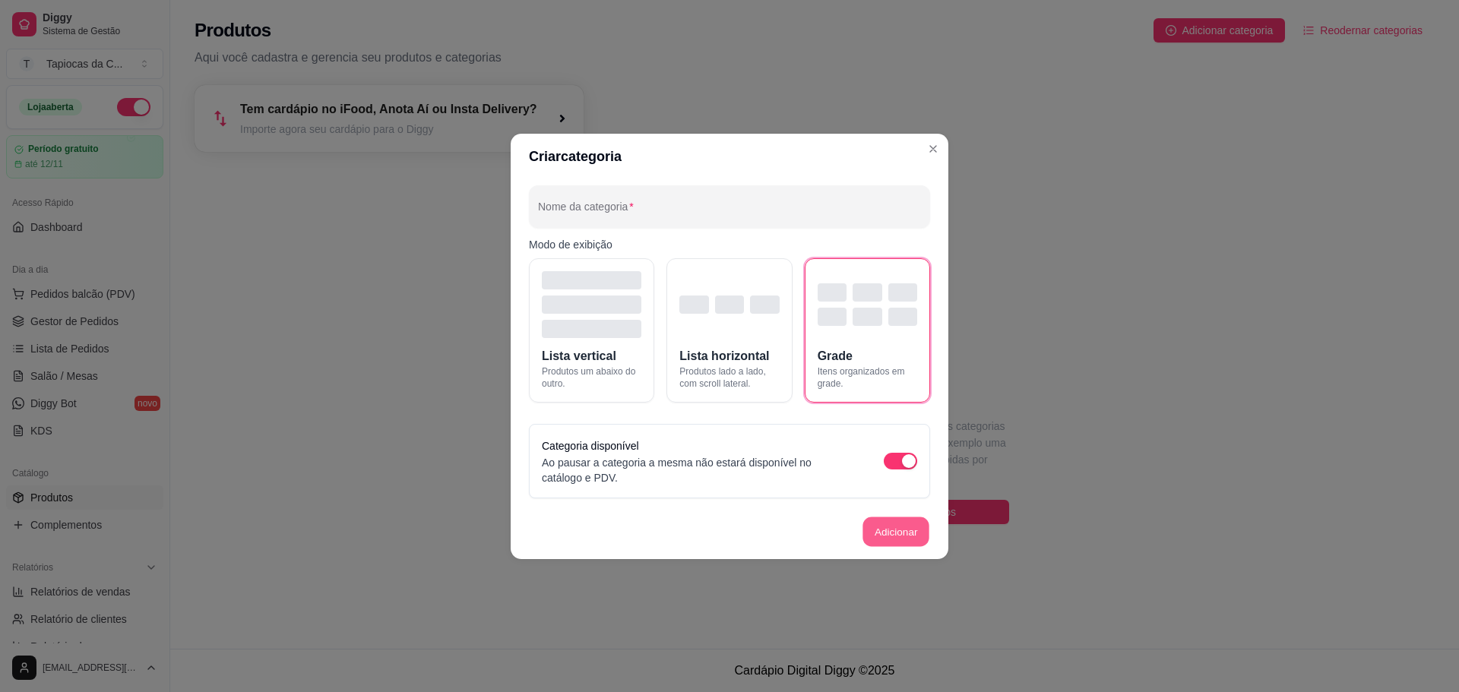
click at [866, 531] on button "Adicionar" at bounding box center [895, 532] width 67 height 30
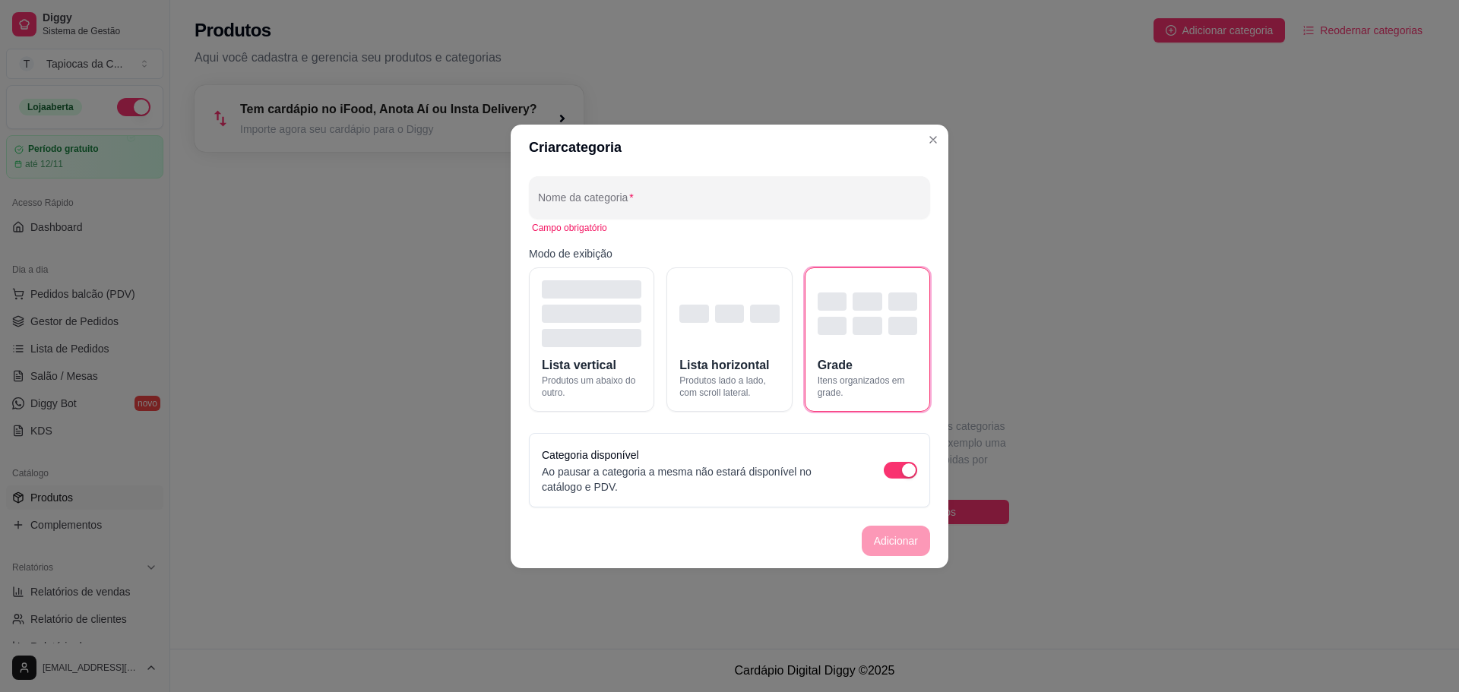
click at [708, 231] on div "Campo obrigatório" at bounding box center [729, 228] width 395 height 12
click at [703, 216] on div "Nome da categoria" at bounding box center [729, 197] width 401 height 43
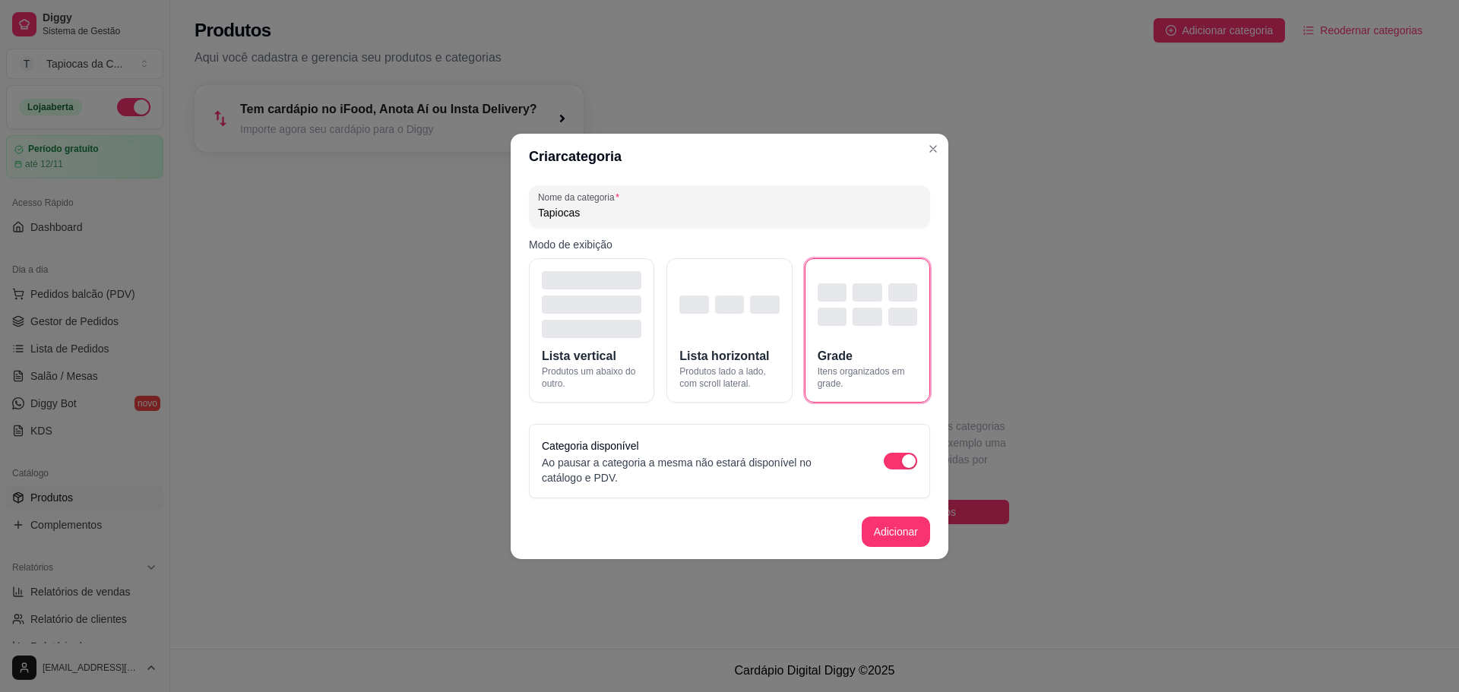
paste input "Simples"
type input "Tapiocas Simples"
click at [900, 536] on button "Adicionar" at bounding box center [896, 532] width 68 height 30
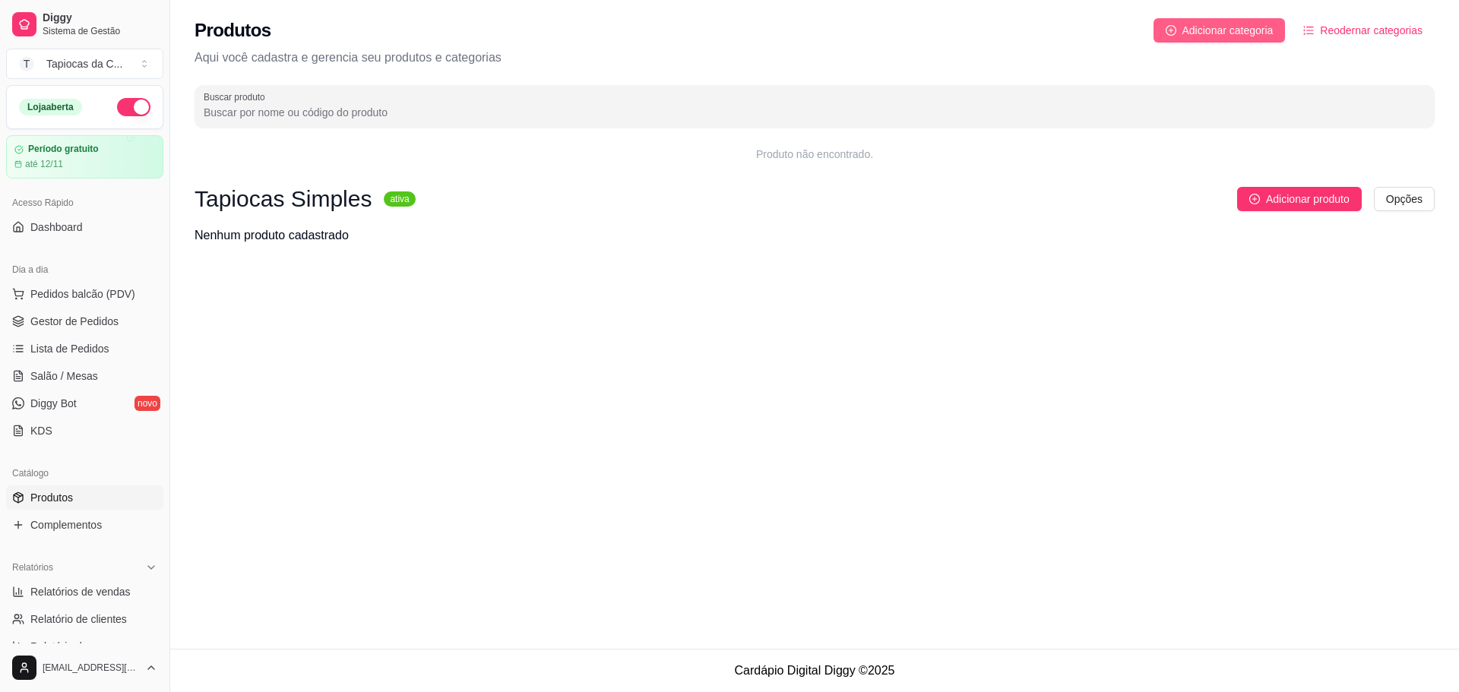
click at [1248, 27] on span "Adicionar categoria" at bounding box center [1227, 30] width 91 height 17
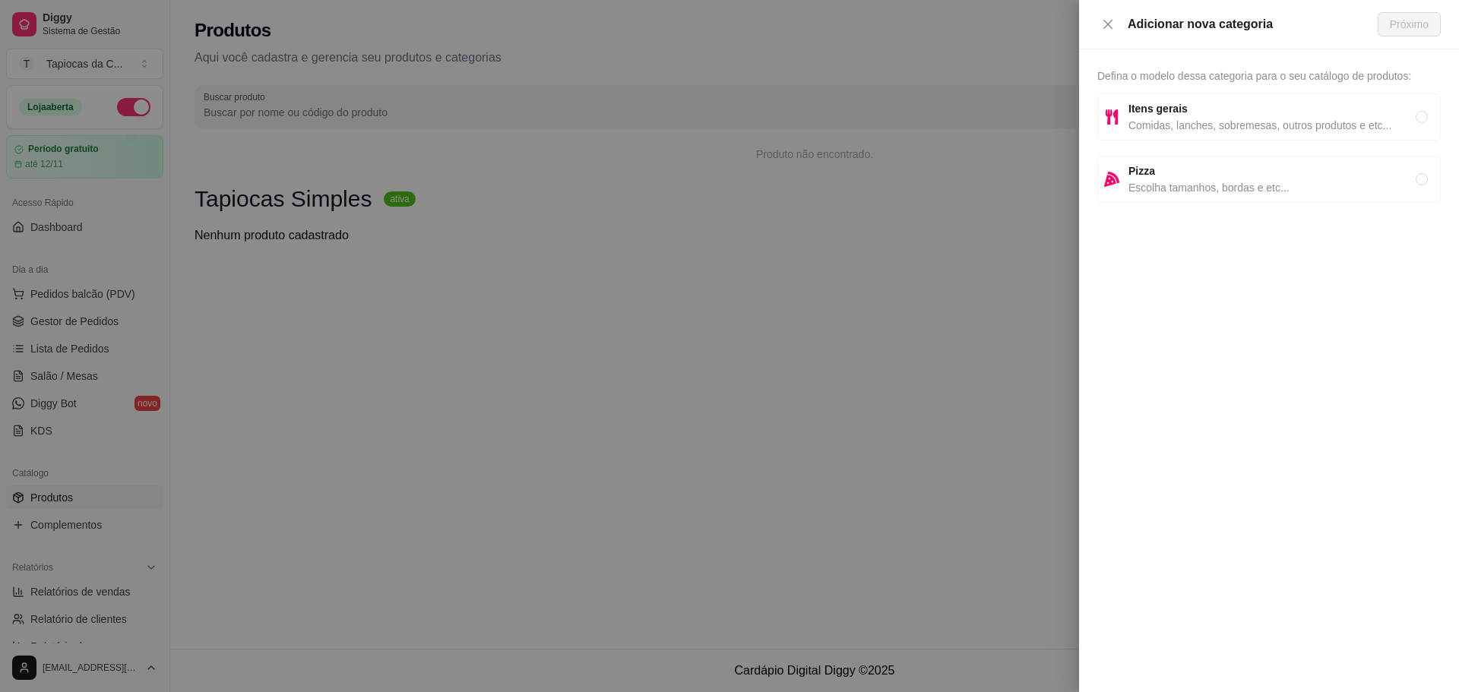
click at [1284, 130] on span "Comidas, lanches, sobremesas, outros produtos e etc..." at bounding box center [1271, 125] width 287 height 17
radio input "true"
click at [1408, 36] on div "Adicionar nova categoria Próximo" at bounding box center [1269, 24] width 380 height 49
click at [1409, 30] on span "Próximo" at bounding box center [1409, 24] width 39 height 17
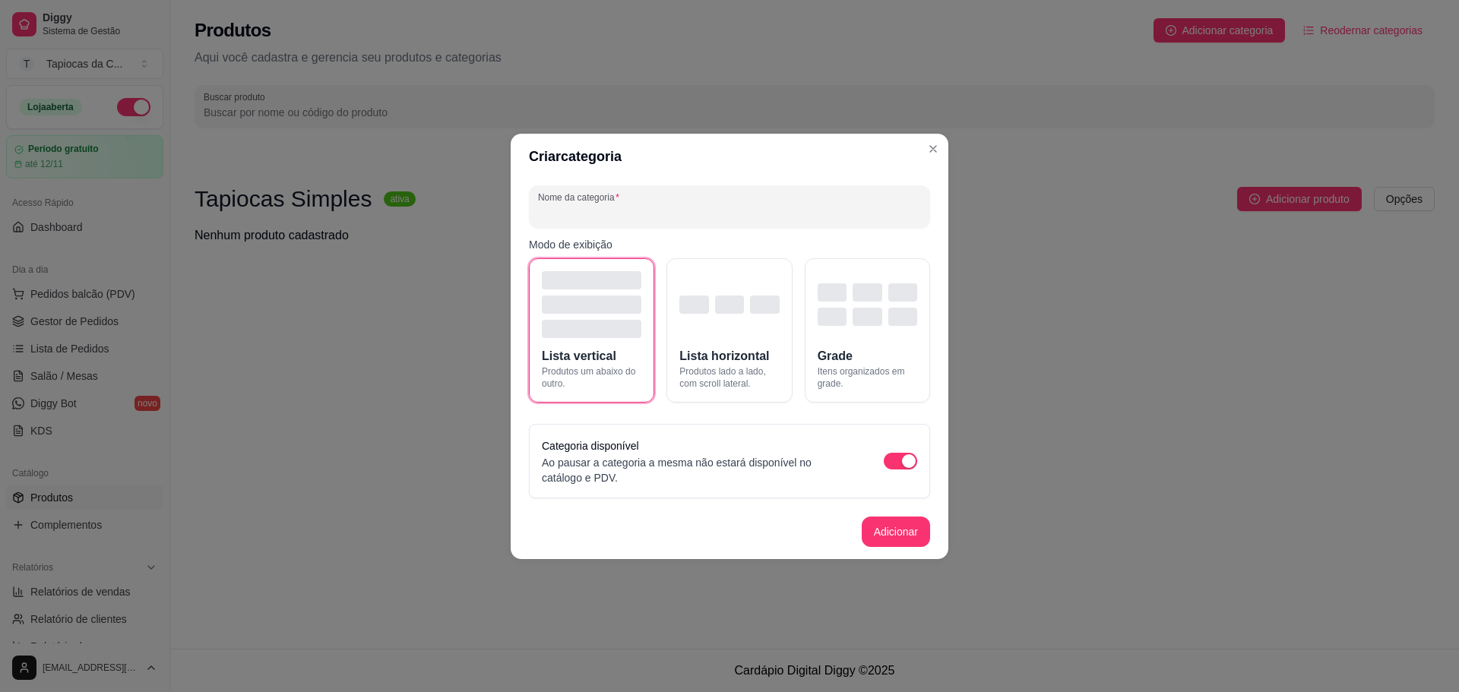
click at [623, 215] on input "Nome da categoria" at bounding box center [729, 212] width 383 height 15
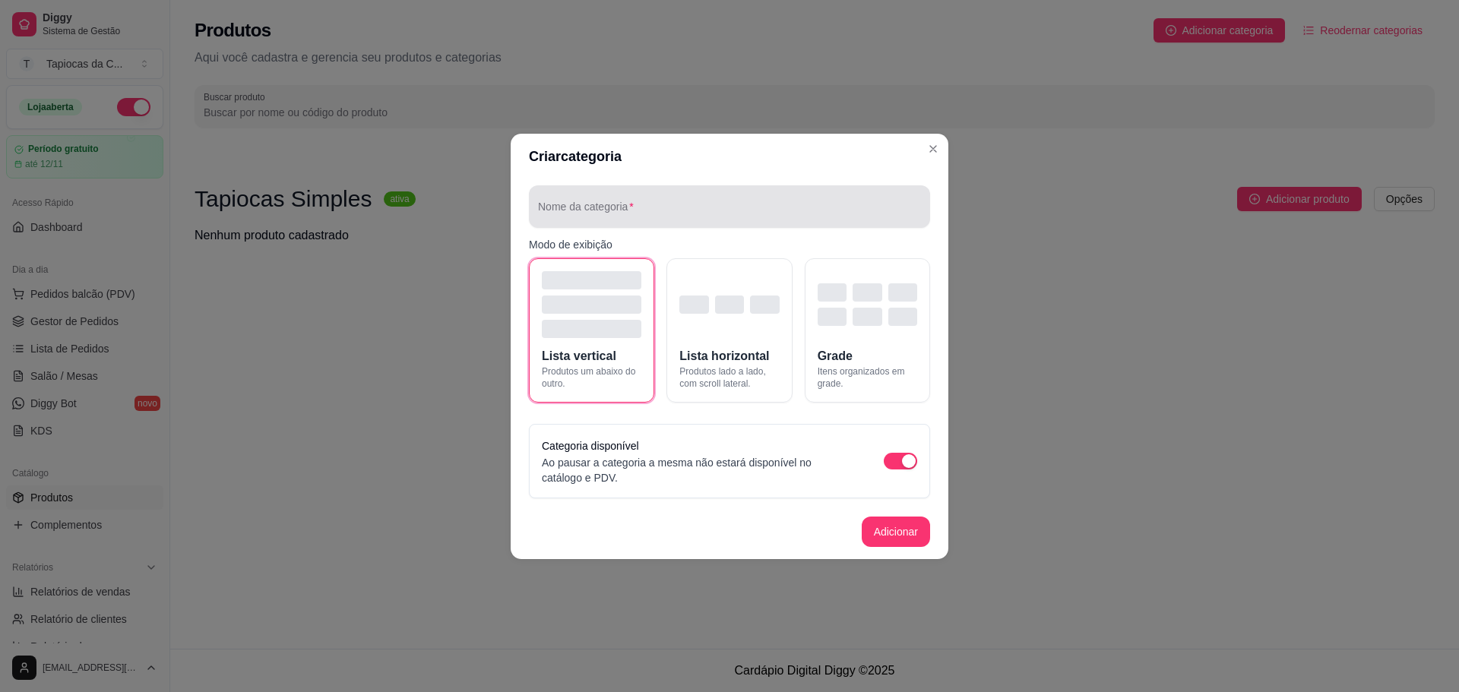
click at [629, 215] on input "Nome da categoria" at bounding box center [729, 212] width 383 height 15
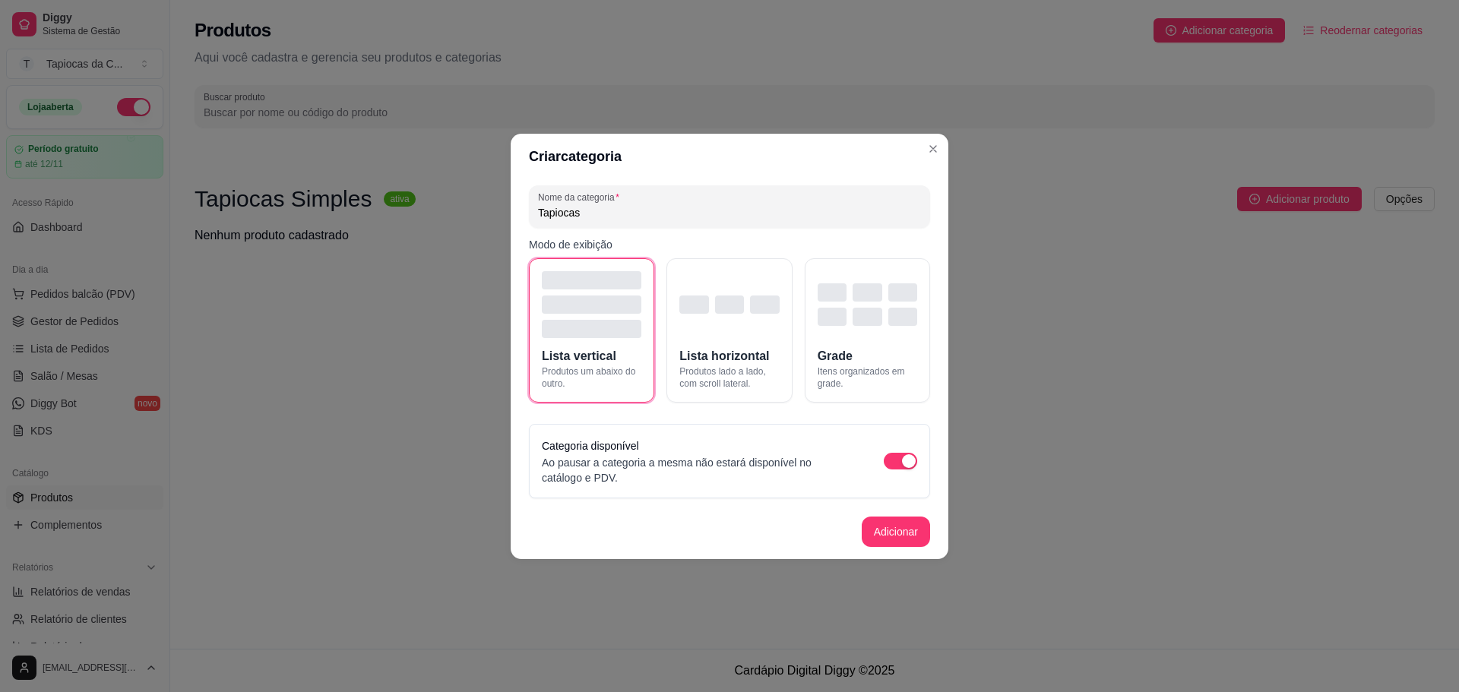
paste input "Com Mussarela"
click at [587, 214] on input "Tapiocas Com Mussarela" at bounding box center [729, 212] width 383 height 15
type input "Tapiocas com Mussarela"
click at [871, 346] on button "Grade Itens organizados em grade." at bounding box center [867, 330] width 125 height 144
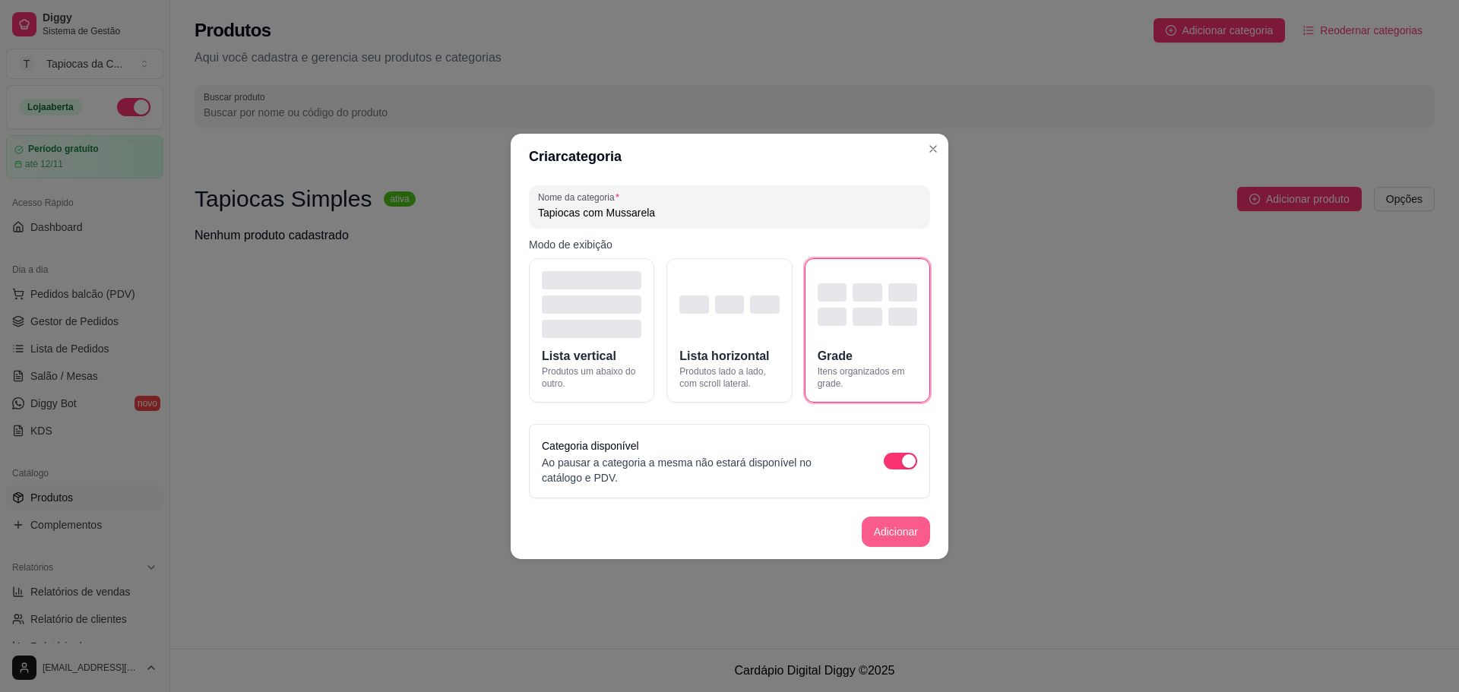
click at [907, 543] on button "Adicionar" at bounding box center [896, 532] width 68 height 30
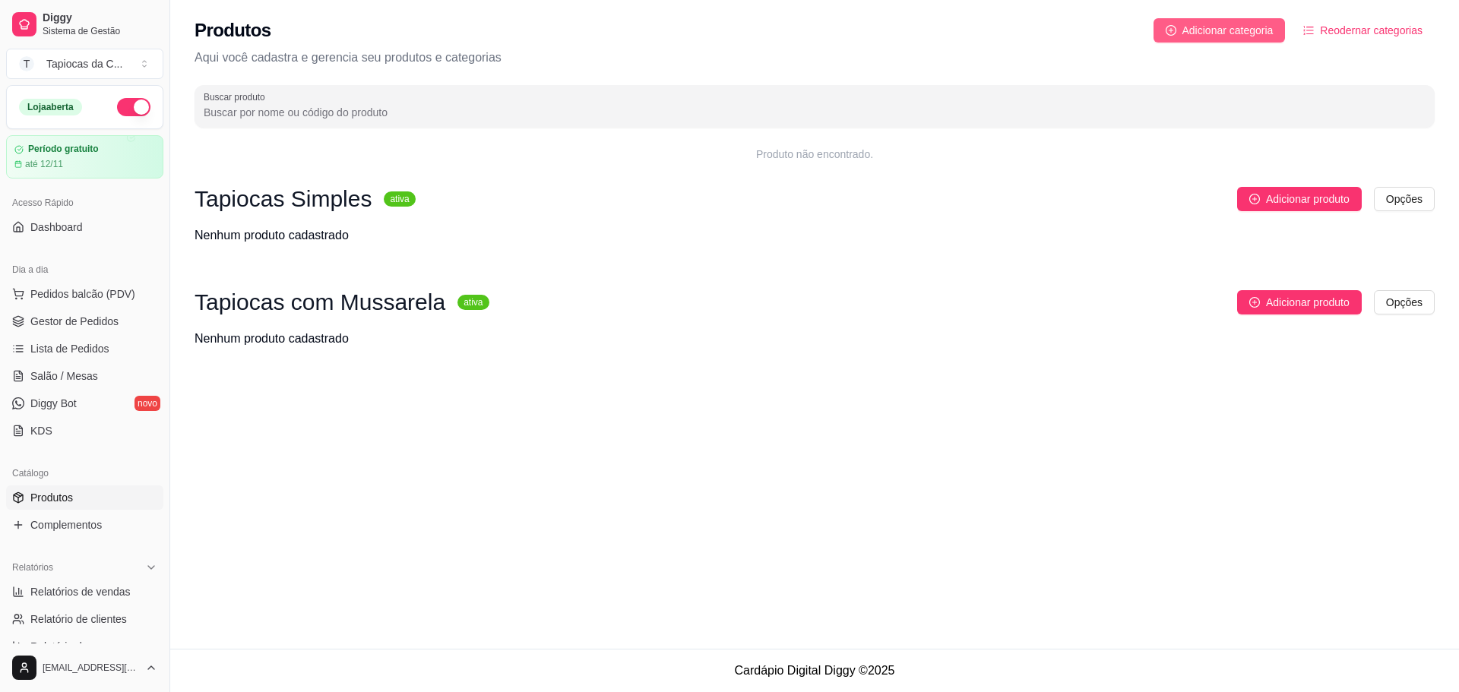
click at [1212, 33] on span "Adicionar categoria" at bounding box center [1227, 30] width 91 height 17
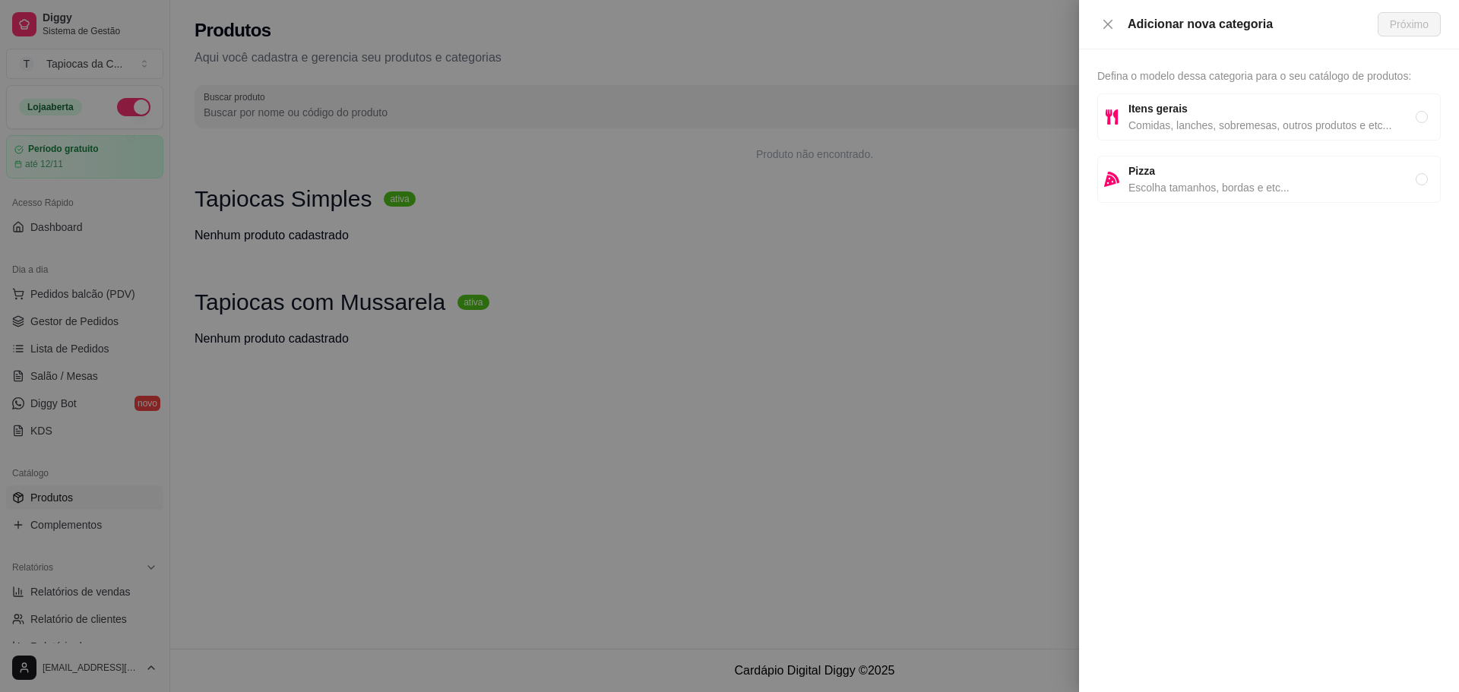
click at [1286, 106] on span "Itens gerais" at bounding box center [1271, 108] width 287 height 17
radio input "true"
click at [1388, 40] on div "Adicionar nova categoria Próximo" at bounding box center [1269, 24] width 380 height 49
click at [1400, 30] on span "Próximo" at bounding box center [1409, 24] width 39 height 17
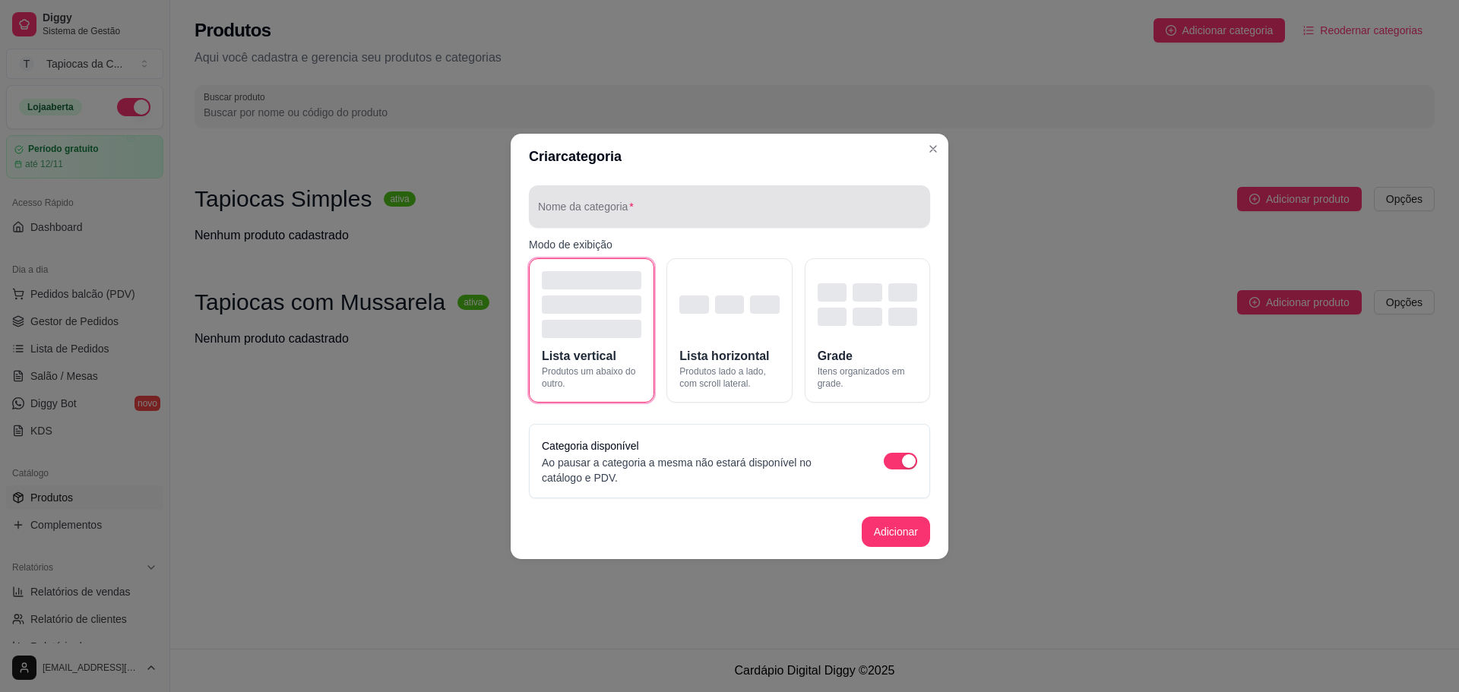
click at [582, 219] on input "Nome da categoria" at bounding box center [729, 212] width 383 height 15
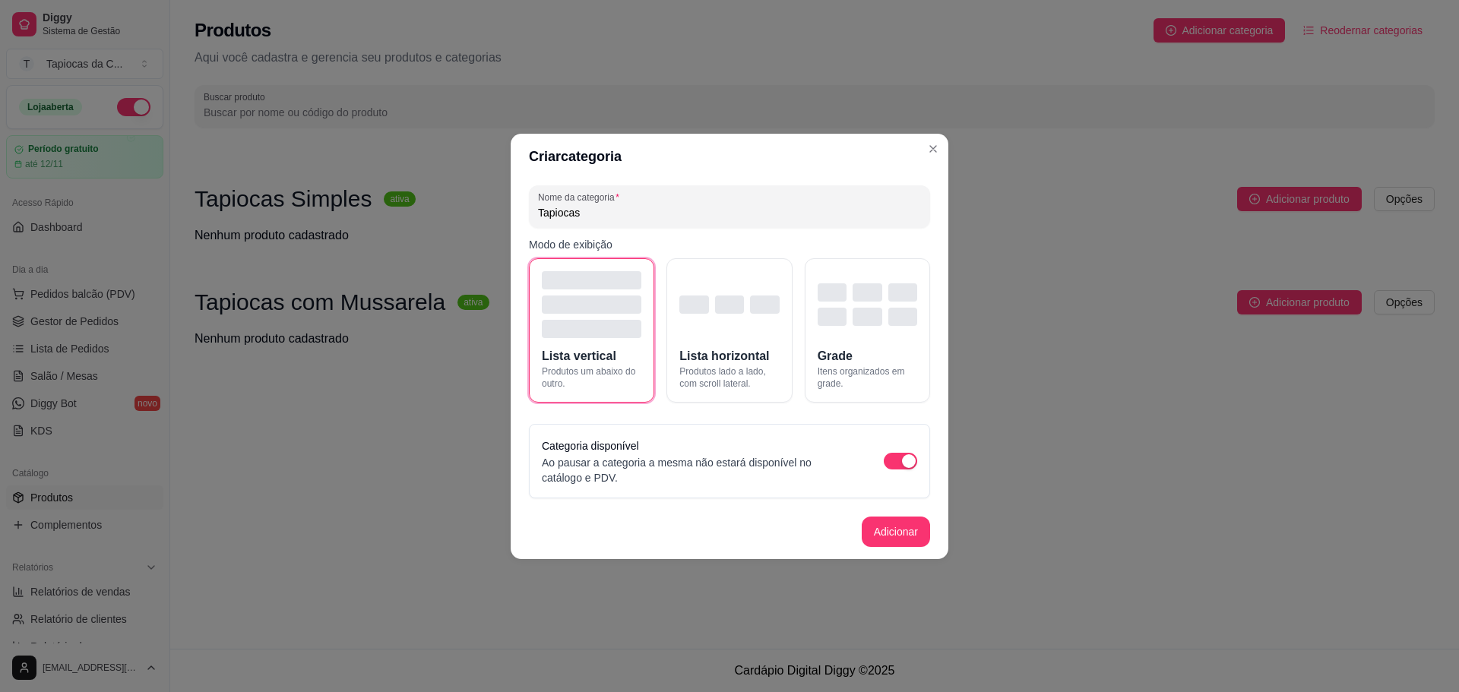
paste input "Completas (mussarela, ovo e presunto)"
drag, startPoint x: 632, startPoint y: 211, endPoint x: 781, endPoint y: 217, distance: 149.0
click at [781, 217] on input "Tapiocas Completas (mussarela, ovo e presunto)" at bounding box center [729, 212] width 383 height 15
type input "Tapiocas Completas"
click at [895, 366] on span "Itens organizados em grade." at bounding box center [868, 378] width 100 height 24
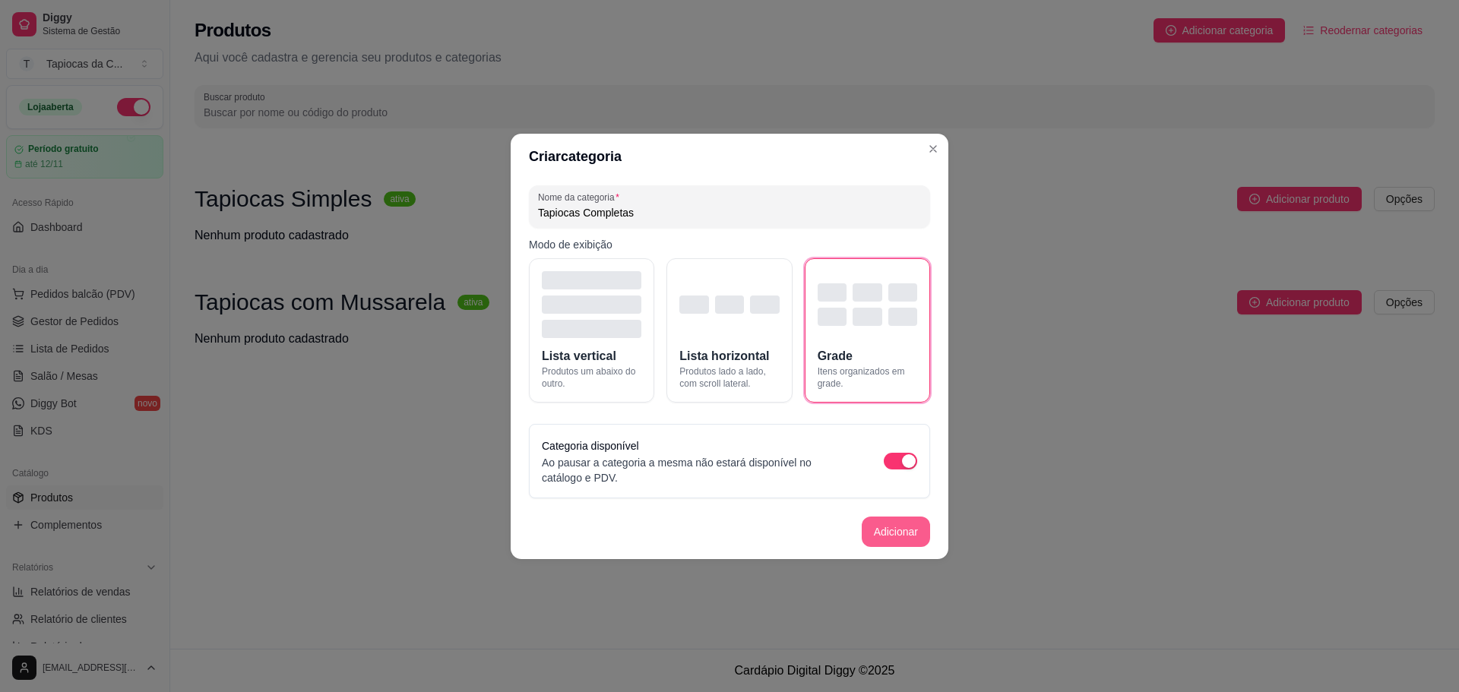
click at [899, 529] on button "Adicionar" at bounding box center [896, 532] width 68 height 30
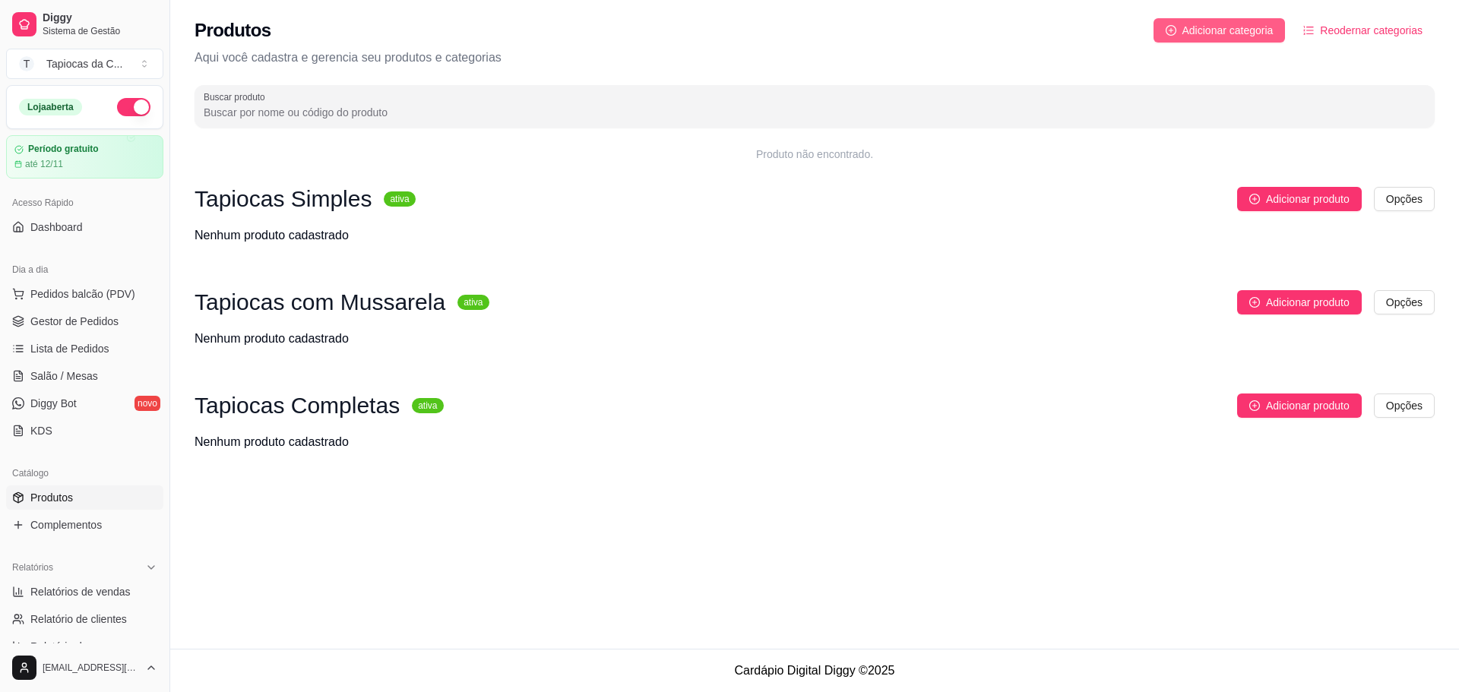
click at [1255, 30] on span "Adicionar categoria" at bounding box center [1227, 30] width 91 height 17
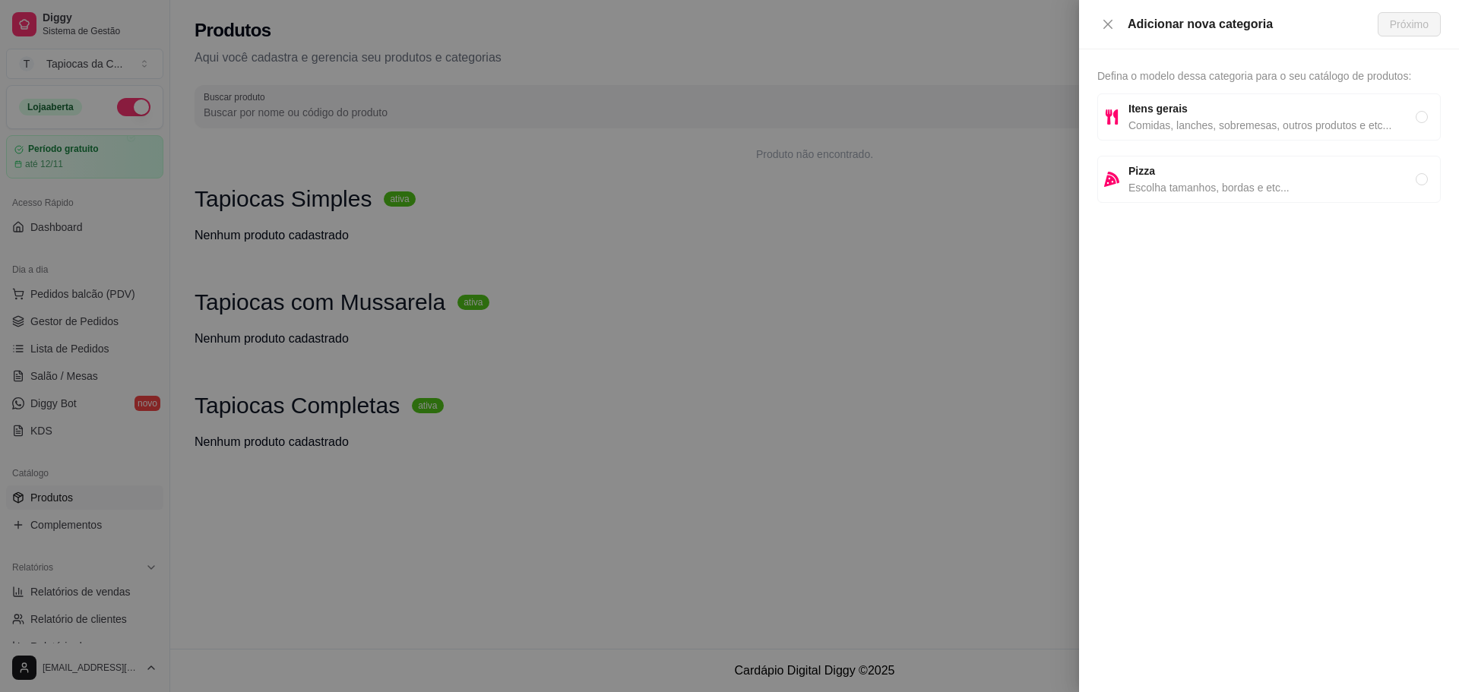
click at [1224, 107] on span "Itens gerais" at bounding box center [1271, 108] width 287 height 17
radio input "true"
click at [1412, 24] on span "Próximo" at bounding box center [1409, 24] width 39 height 17
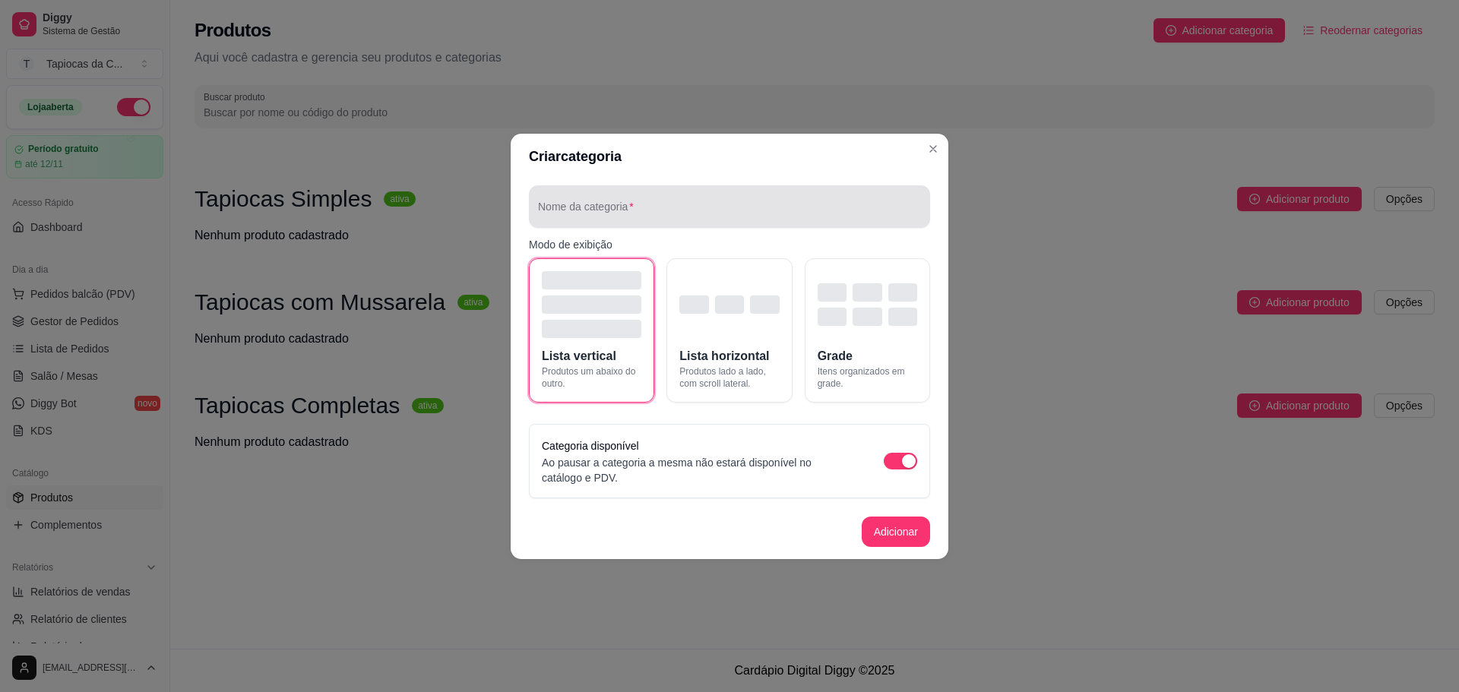
click at [629, 207] on input "Nome da categoria" at bounding box center [729, 212] width 383 height 15
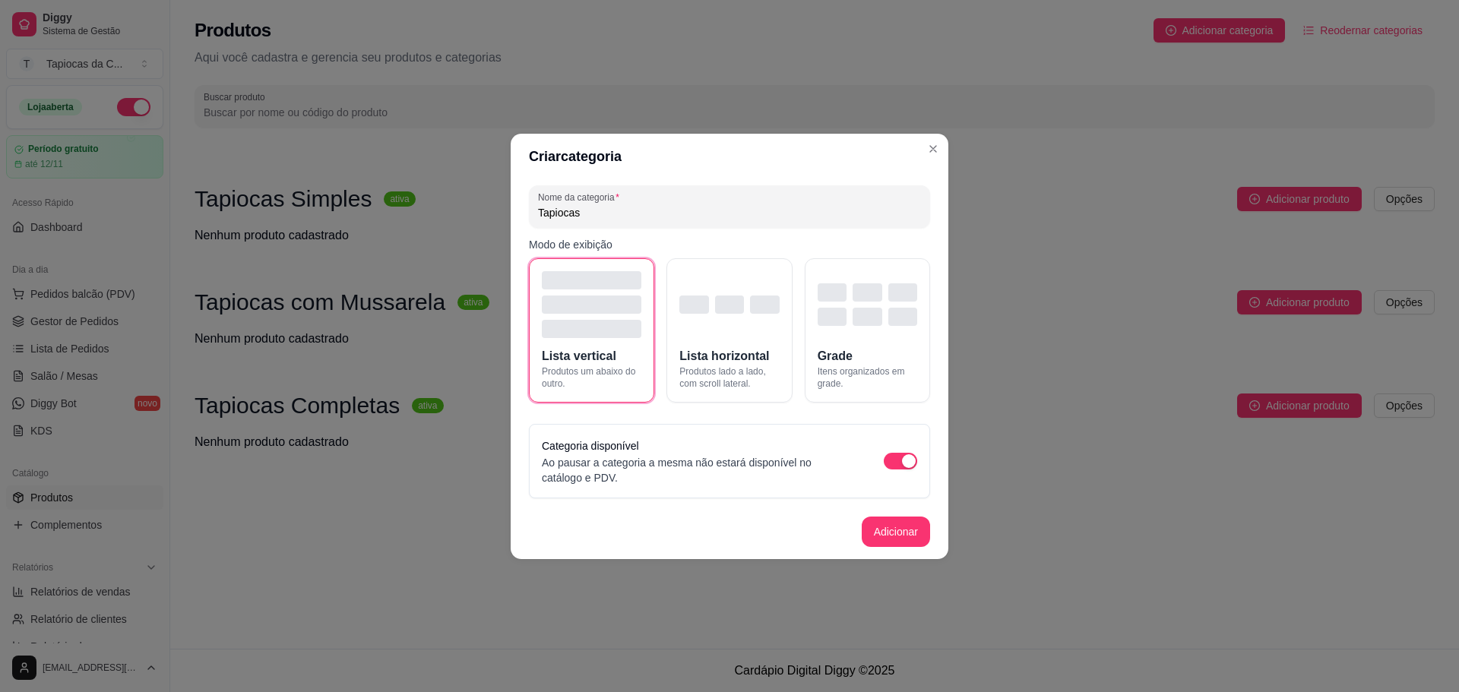
paste input "Doces"
type input "Tapiocas Doces"
click at [828, 317] on div "button" at bounding box center [832, 317] width 29 height 18
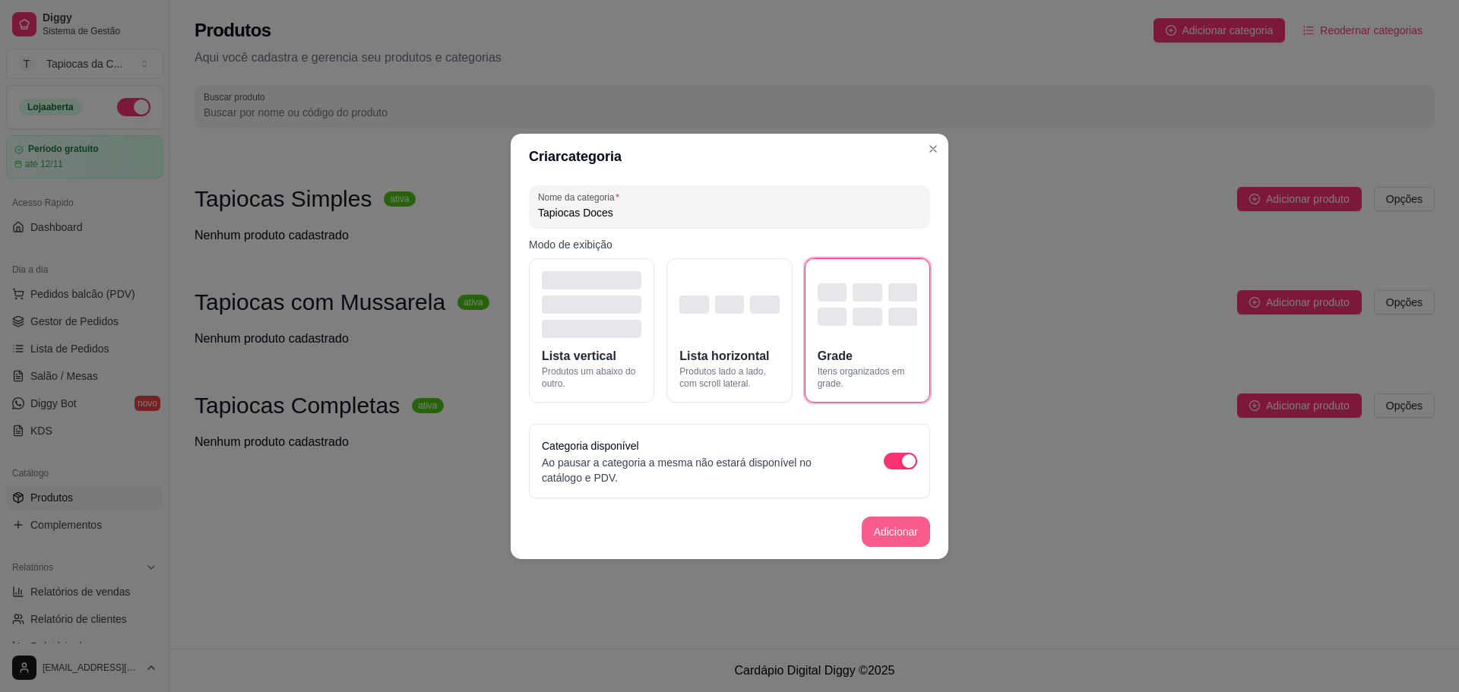
click at [877, 541] on button "Adicionar" at bounding box center [896, 532] width 68 height 30
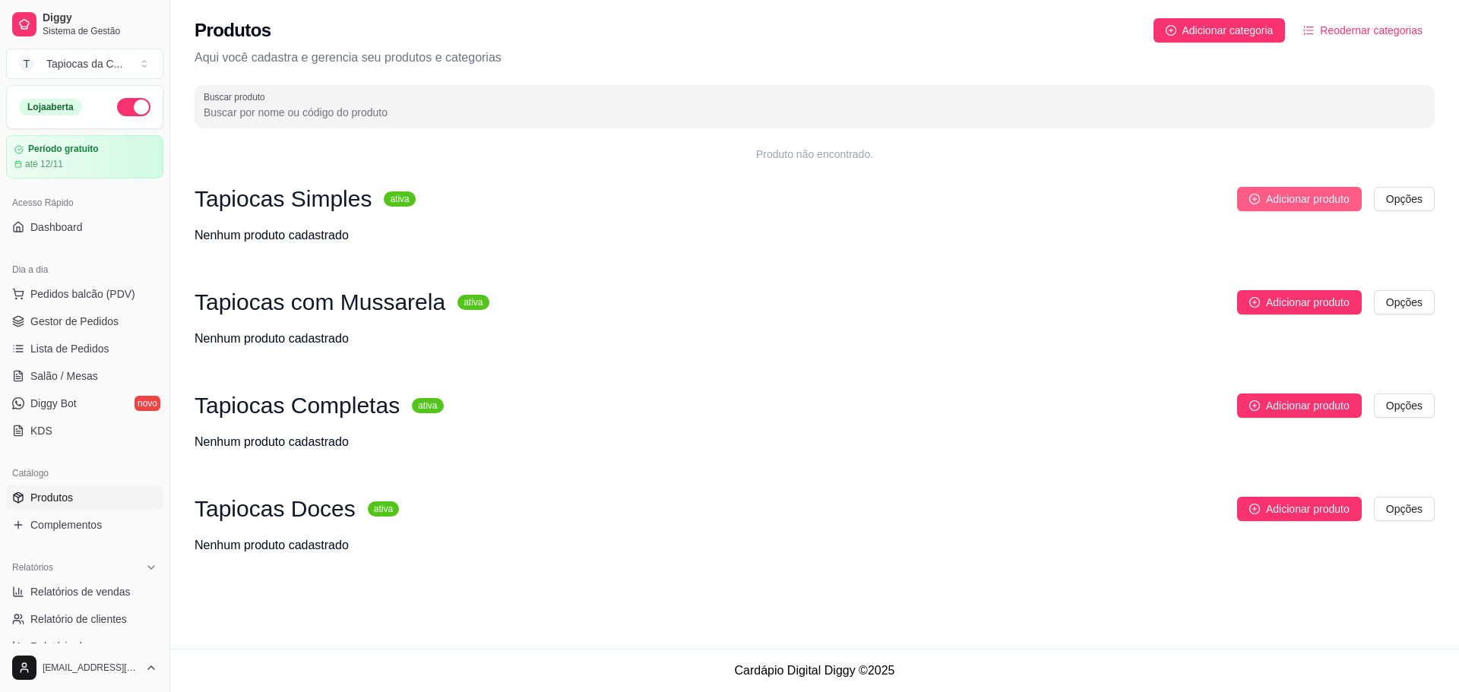
click at [1288, 203] on span "Adicionar produto" at bounding box center [1308, 199] width 84 height 17
click at [87, 408] on link "Diggy Bot novo" at bounding box center [84, 403] width 157 height 24
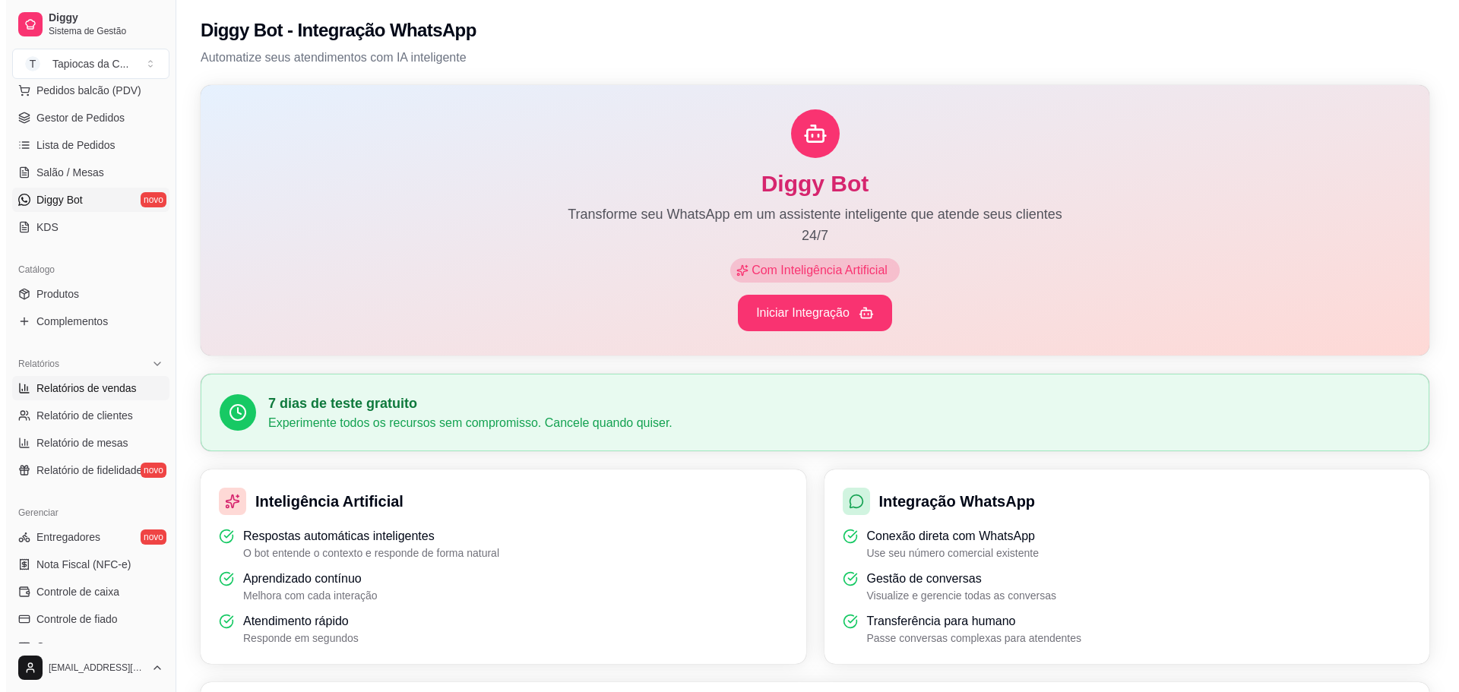
scroll to position [304, 0]
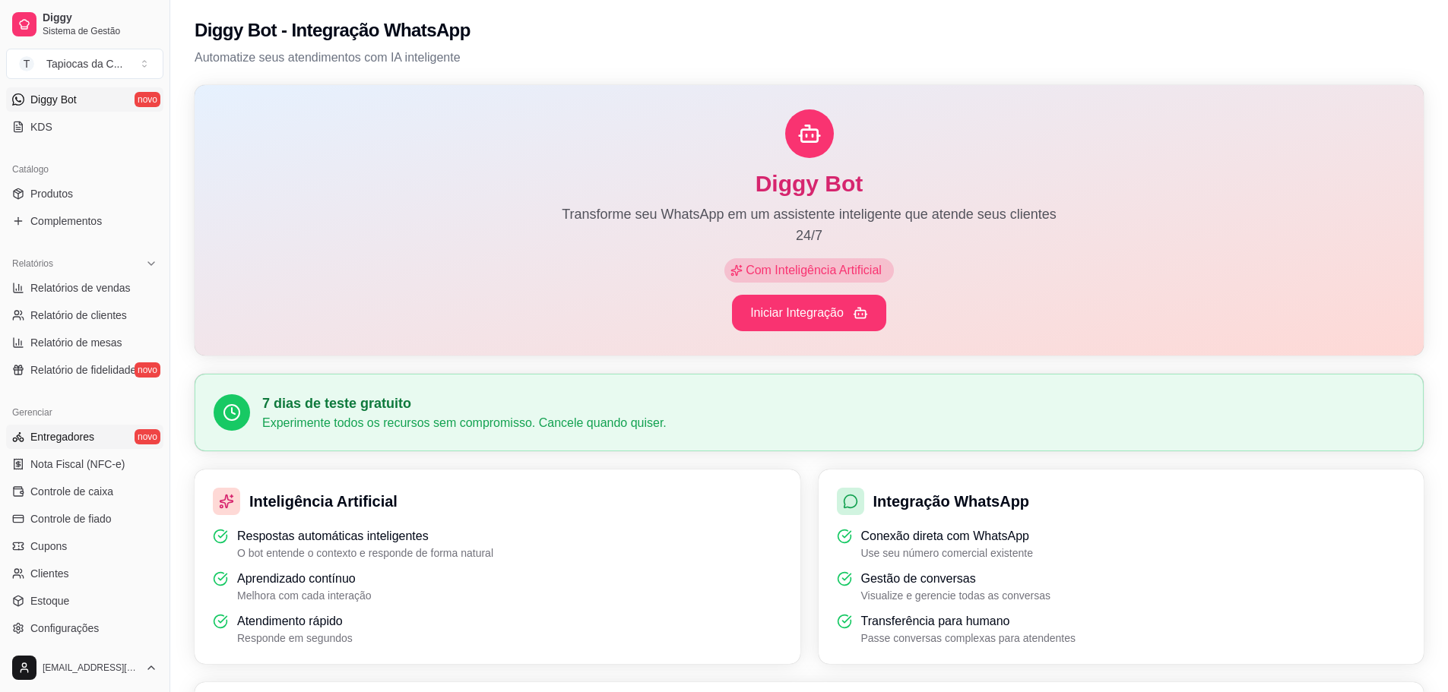
click at [67, 434] on span "Entregadores" at bounding box center [62, 436] width 64 height 15
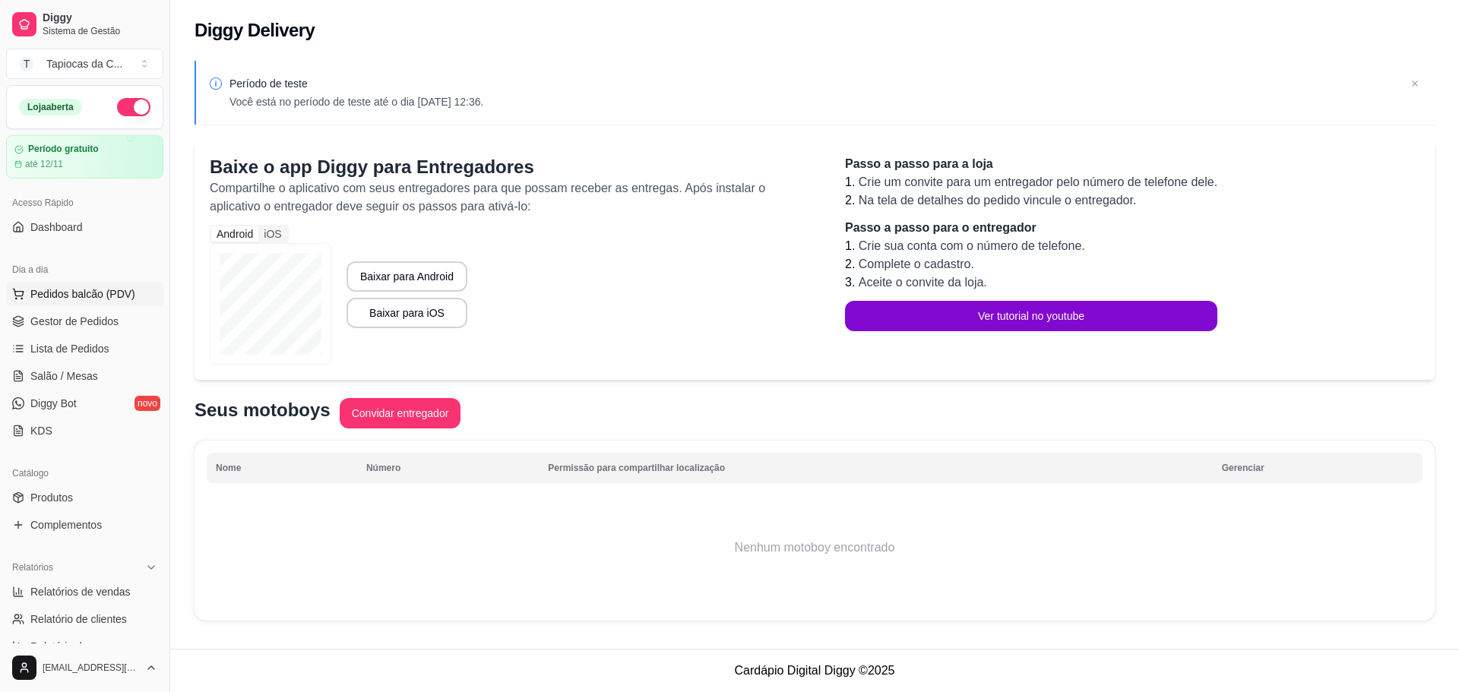
click at [82, 298] on span "Pedidos balcão (PDV)" at bounding box center [82, 293] width 105 height 15
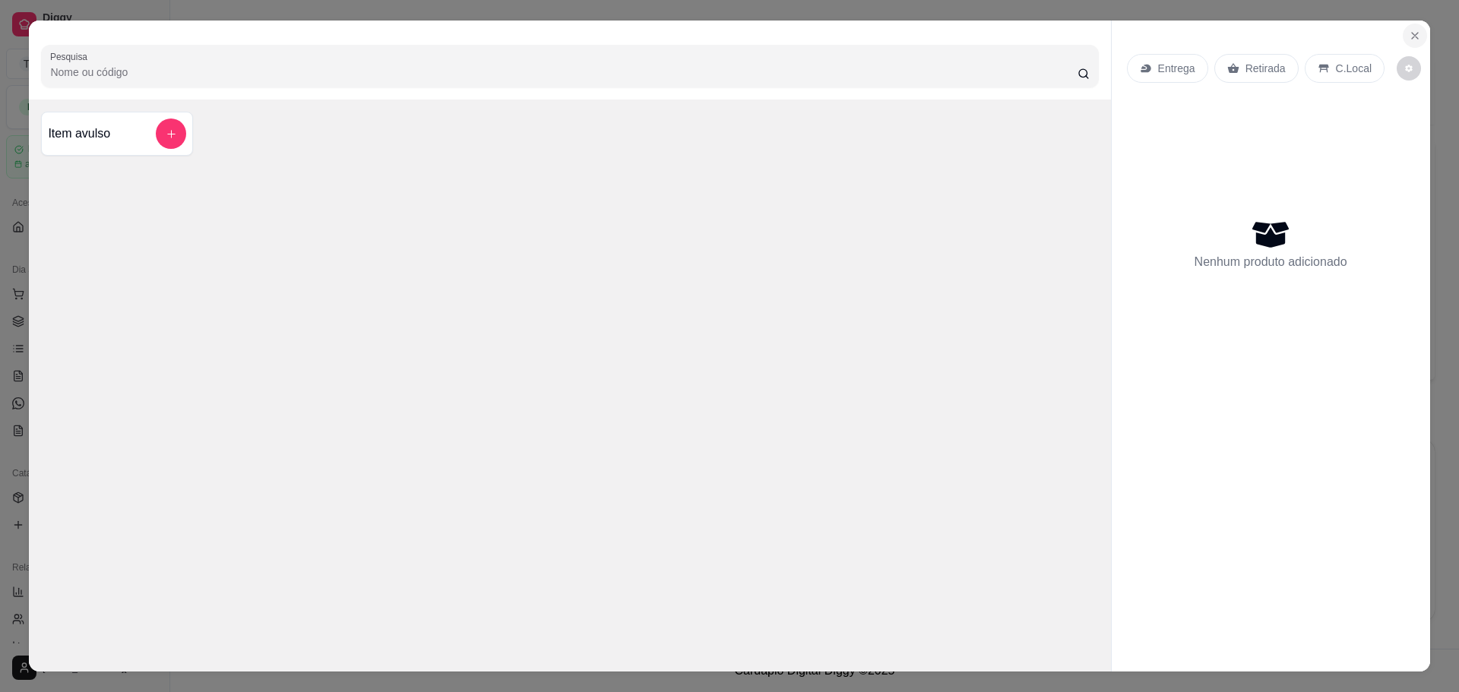
click at [1405, 43] on button "Close" at bounding box center [1415, 36] width 24 height 24
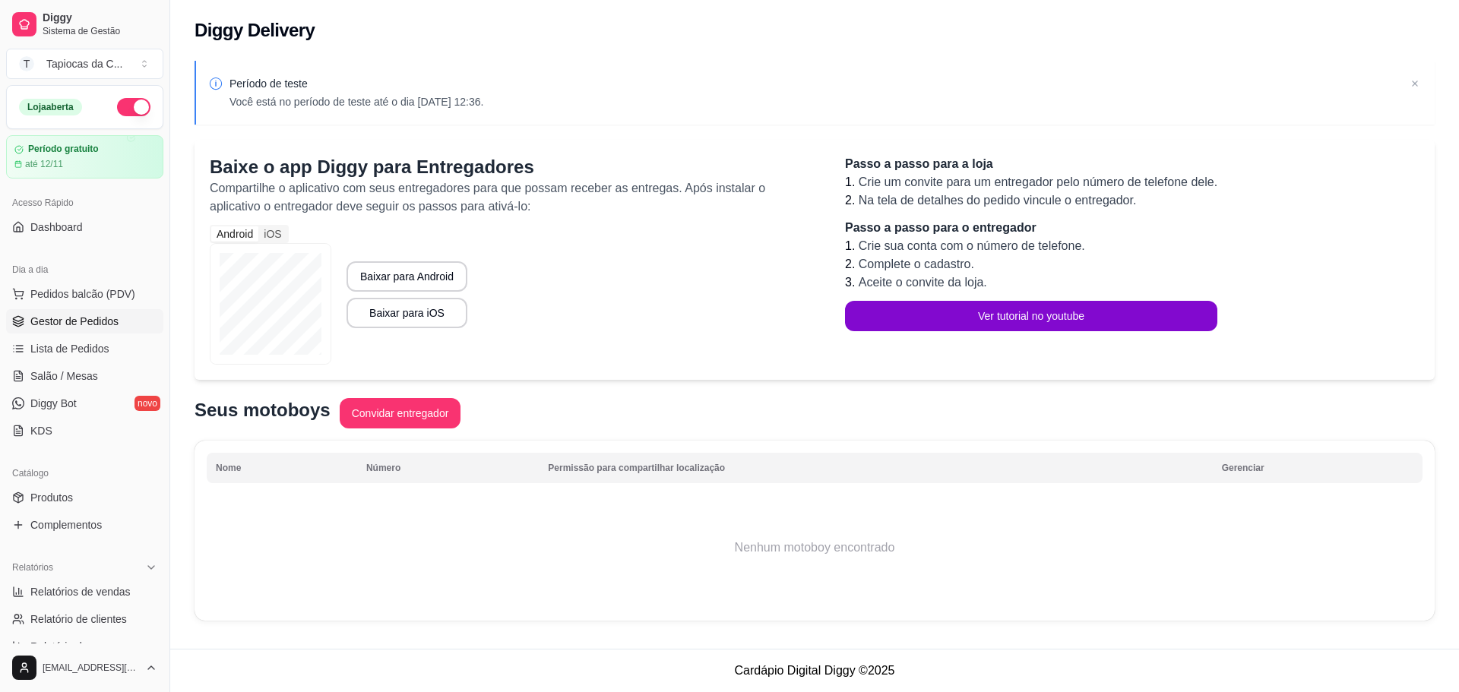
click at [78, 326] on span "Gestor de Pedidos" at bounding box center [74, 321] width 88 height 15
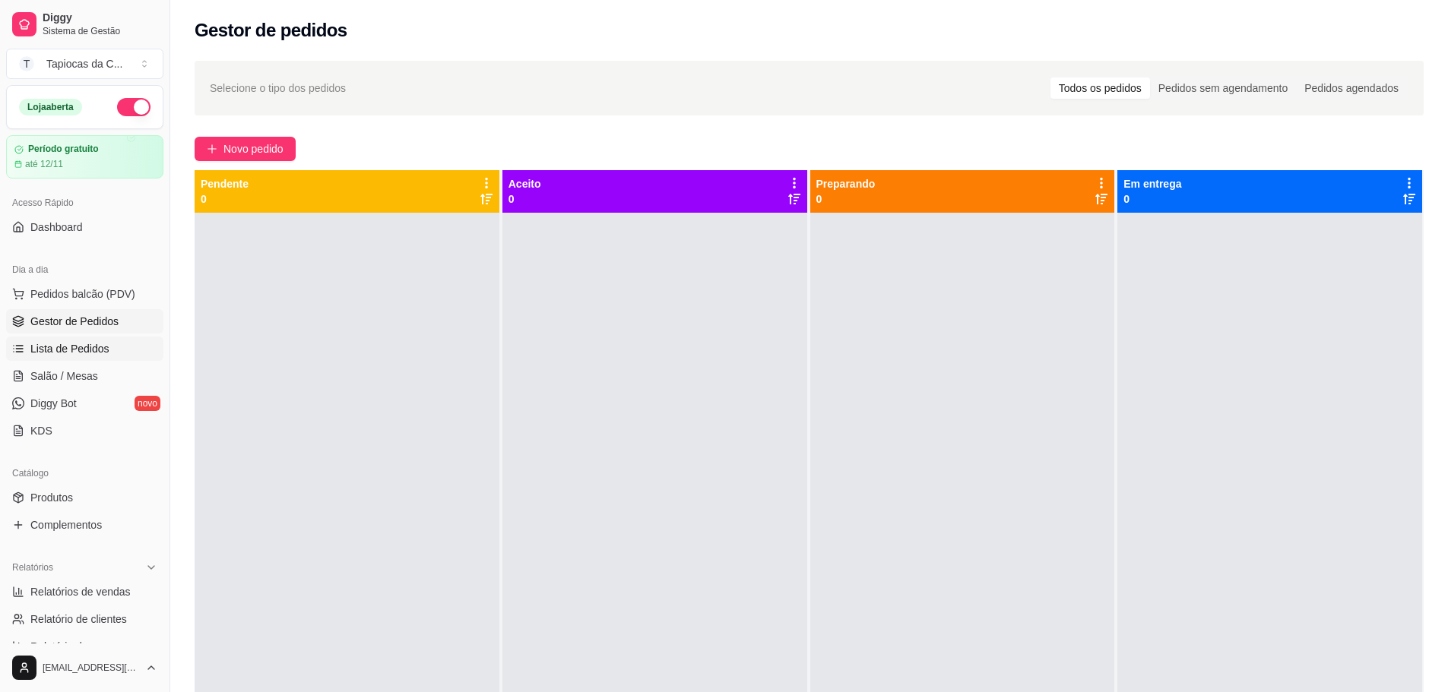
click at [93, 345] on span "Lista de Pedidos" at bounding box center [69, 348] width 79 height 15
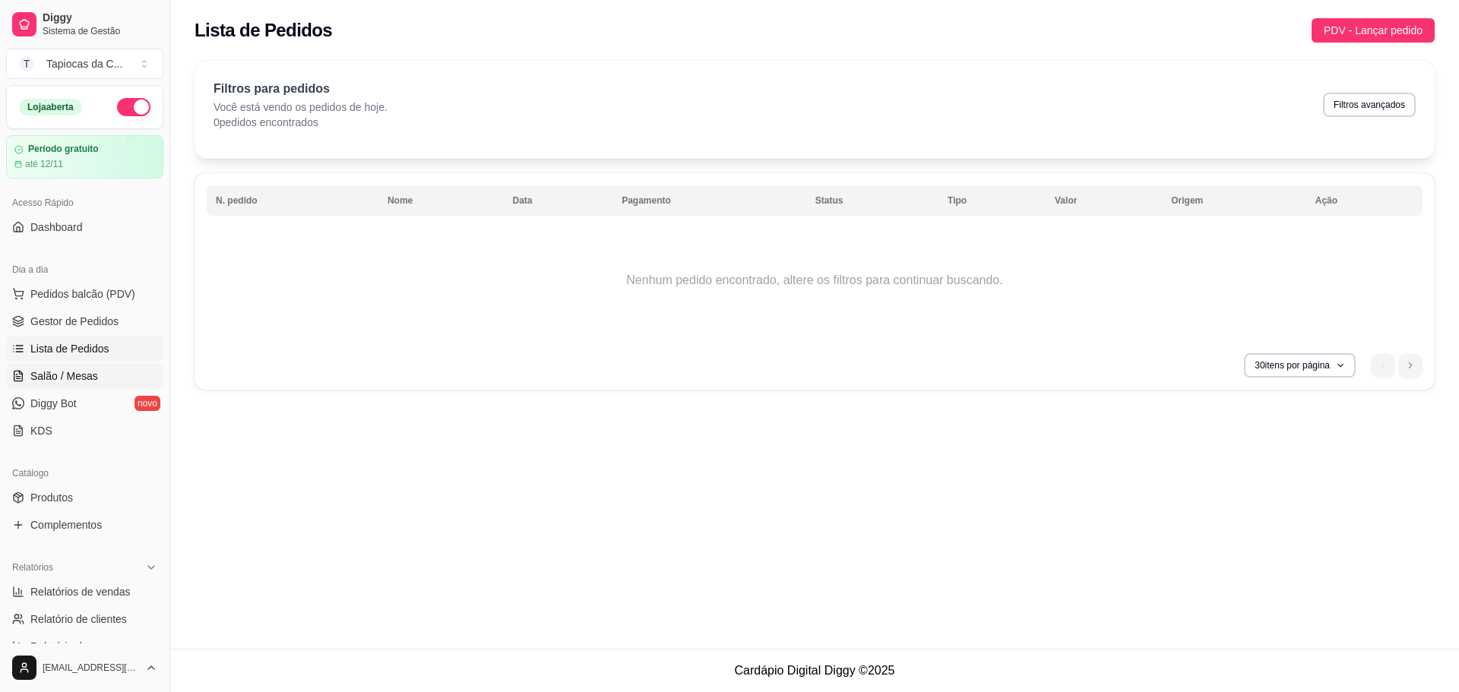
click at [94, 373] on span "Salão / Mesas" at bounding box center [64, 376] width 68 height 15
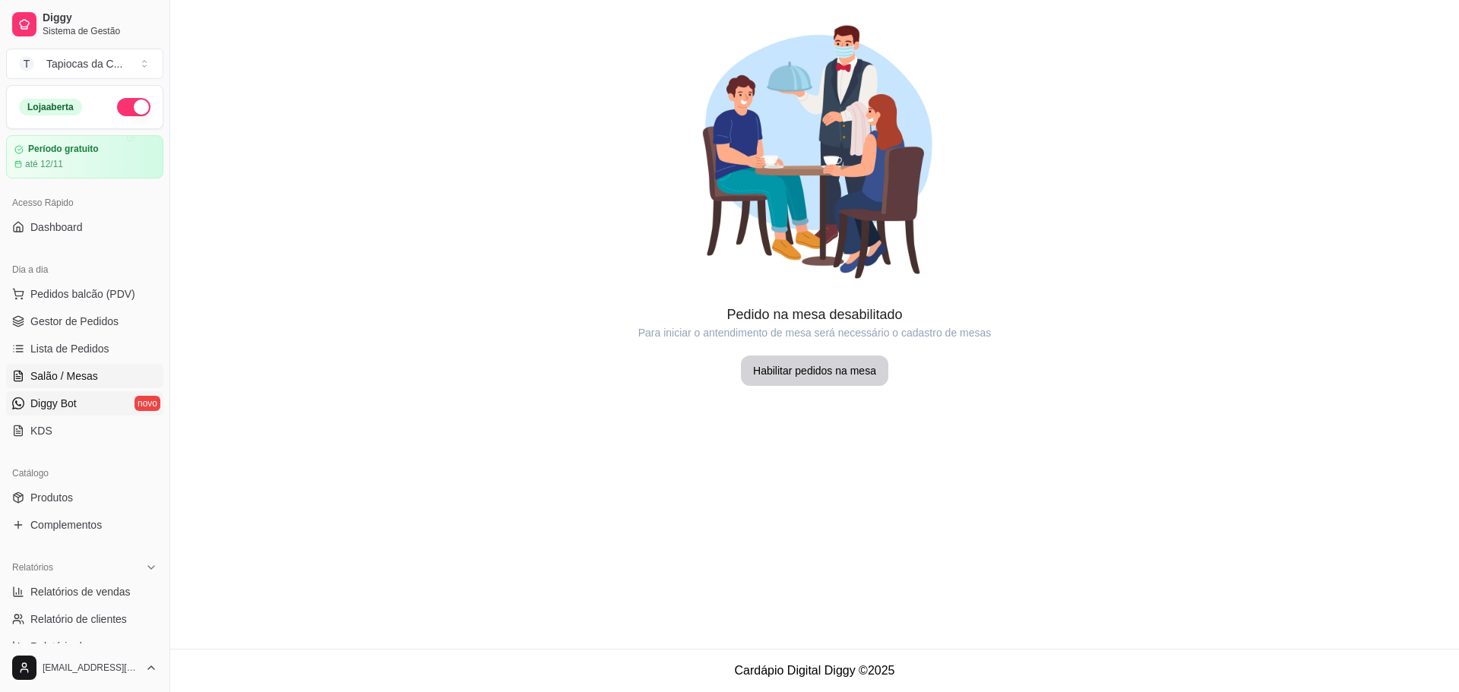
click at [97, 392] on link "Diggy Bot novo" at bounding box center [84, 403] width 157 height 24
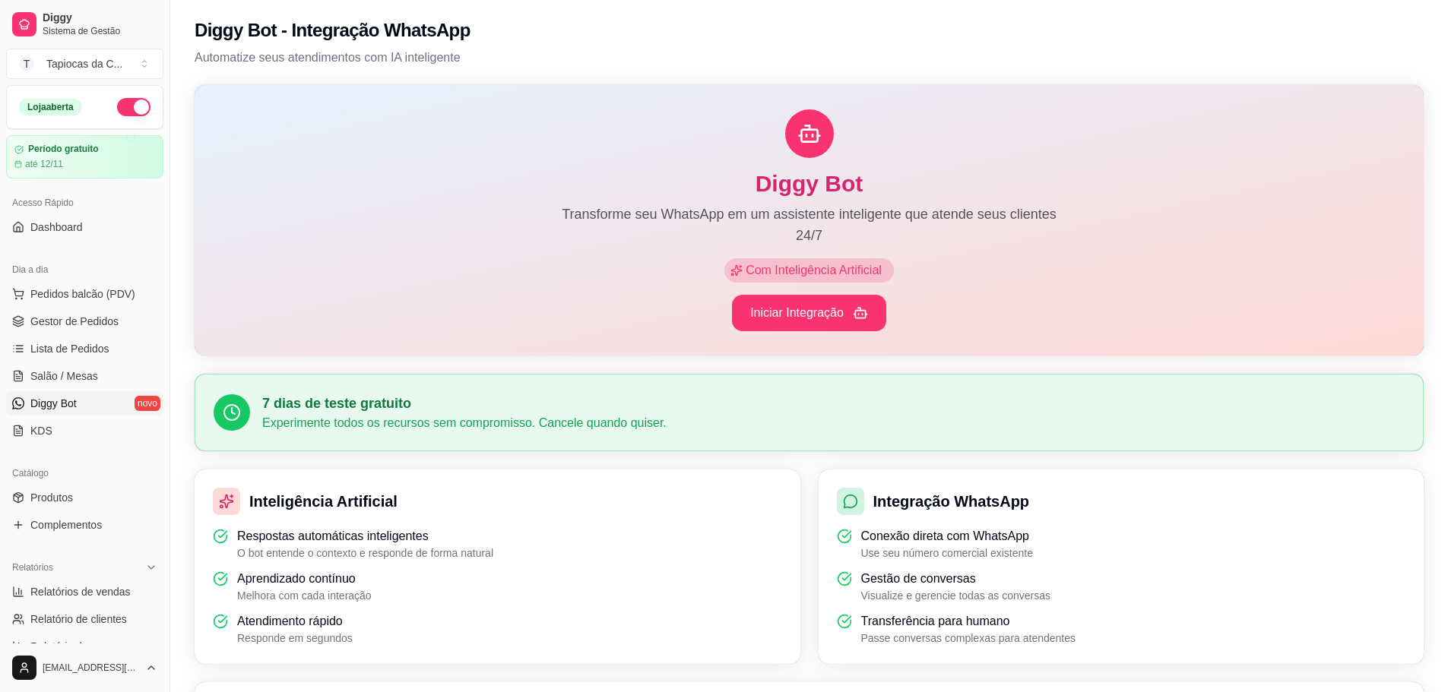
click at [89, 414] on link "Diggy Bot novo" at bounding box center [84, 403] width 157 height 24
click at [91, 420] on link "KDS" at bounding box center [84, 431] width 157 height 24
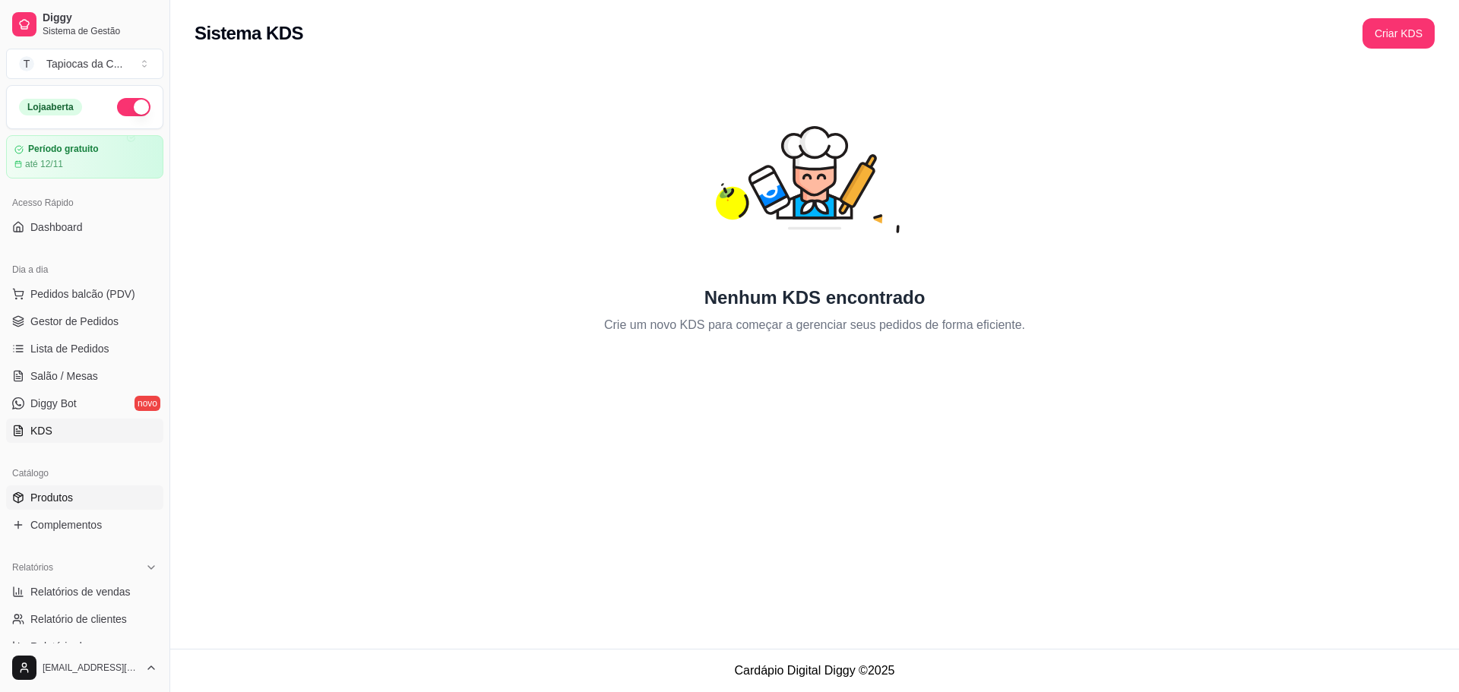
click at [85, 499] on link "Produtos" at bounding box center [84, 498] width 157 height 24
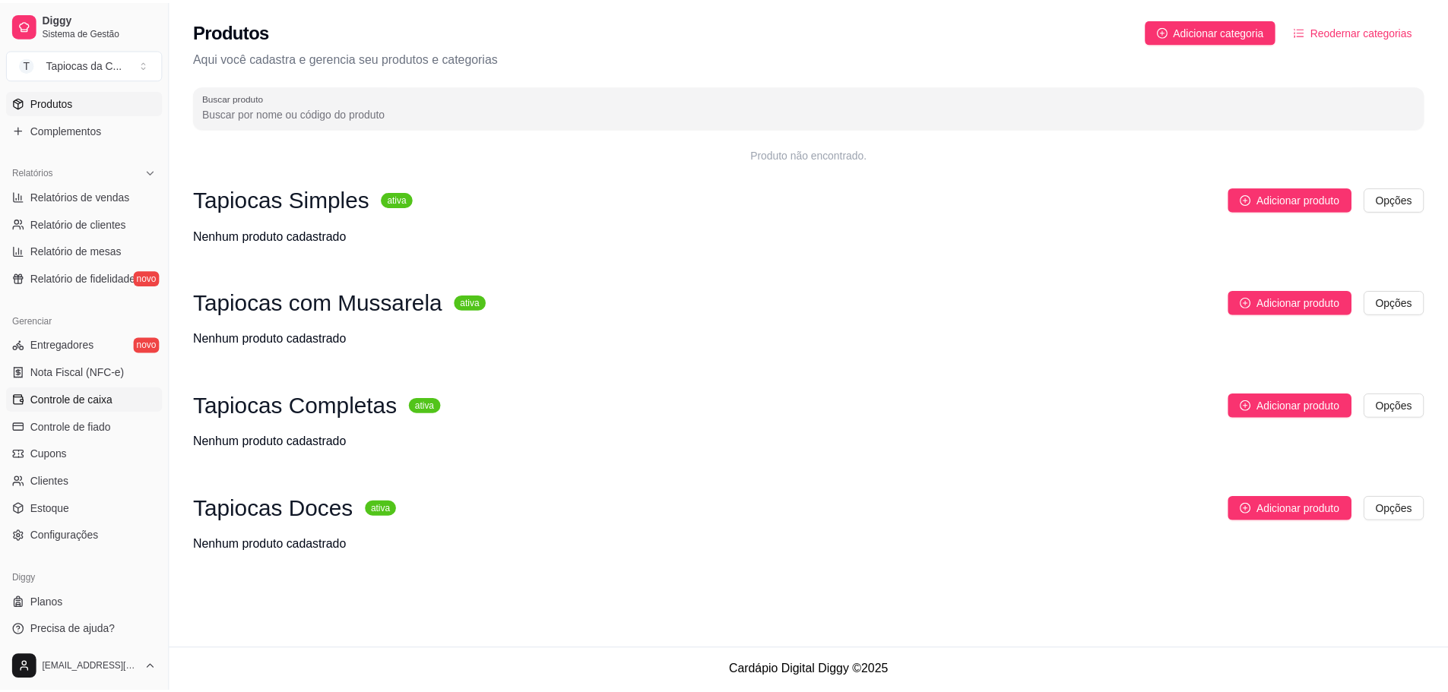
scroll to position [401, 0]
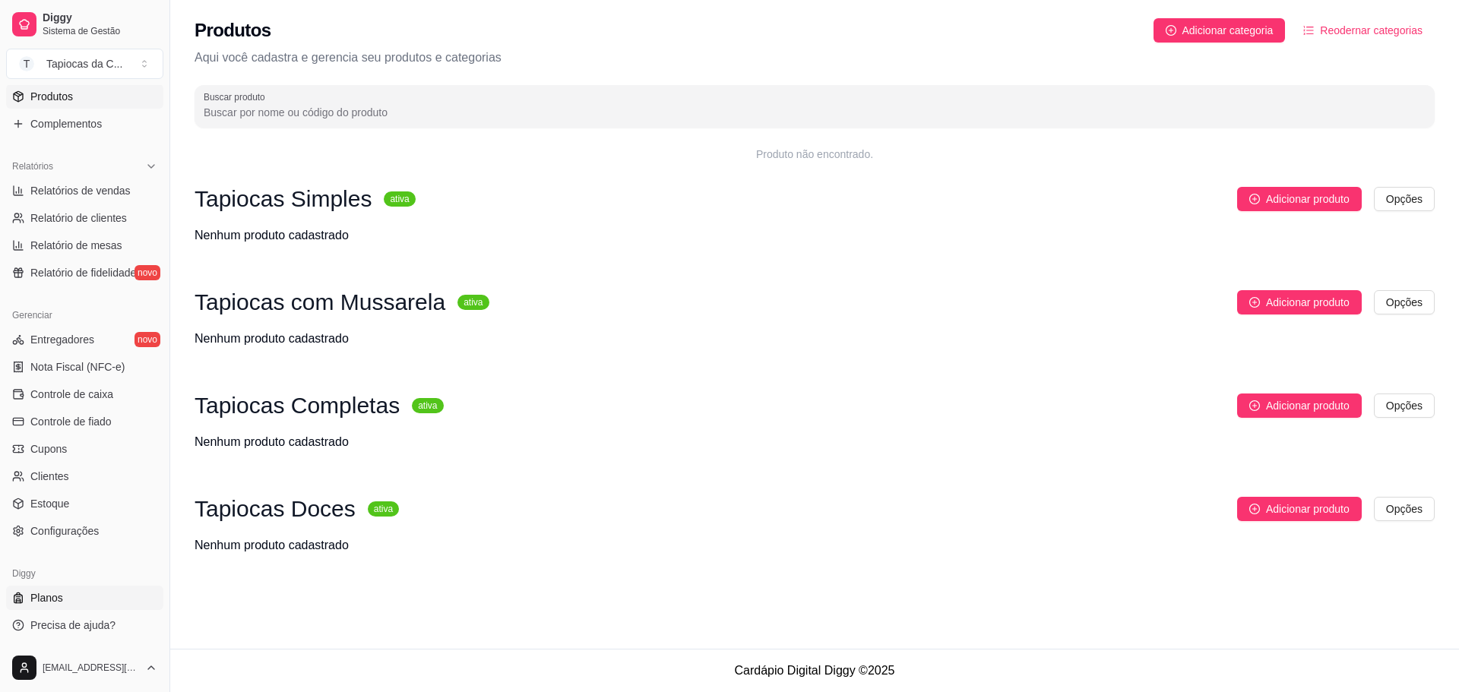
click at [79, 599] on link "Planos" at bounding box center [84, 598] width 157 height 24
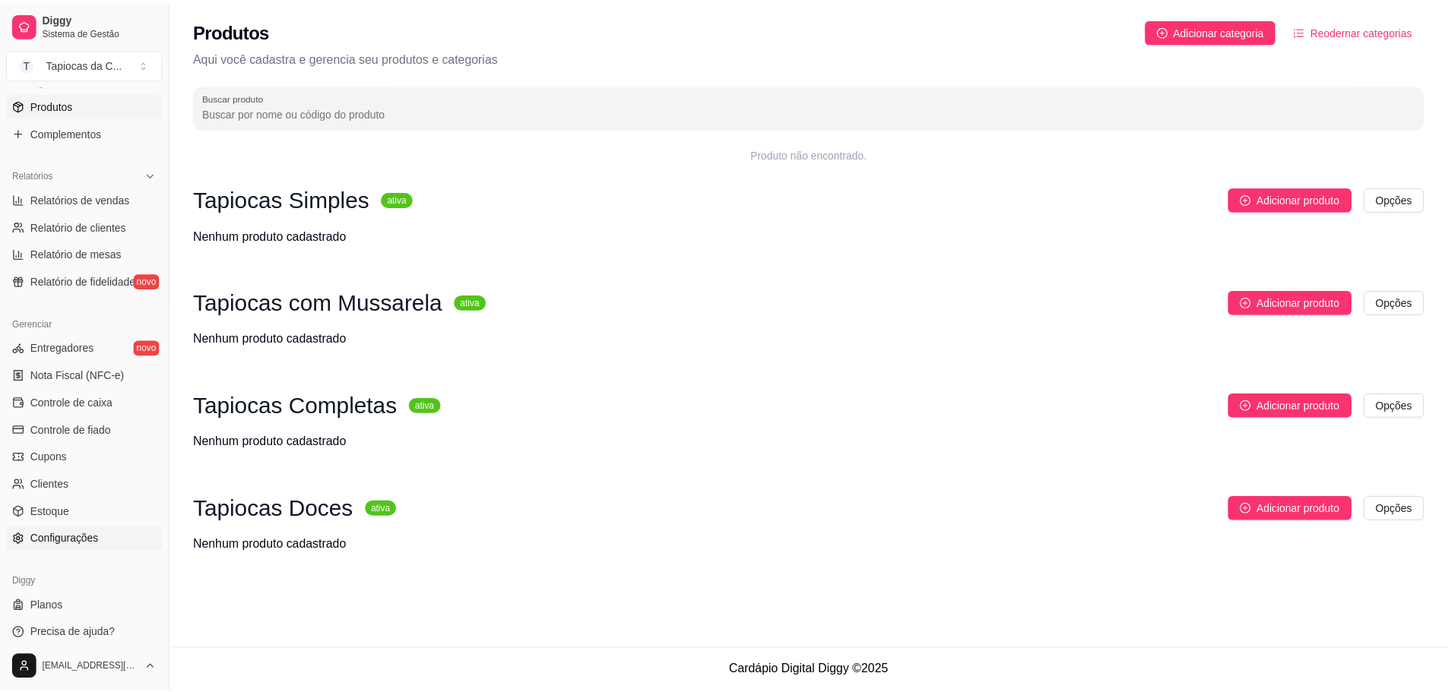
scroll to position [401, 0]
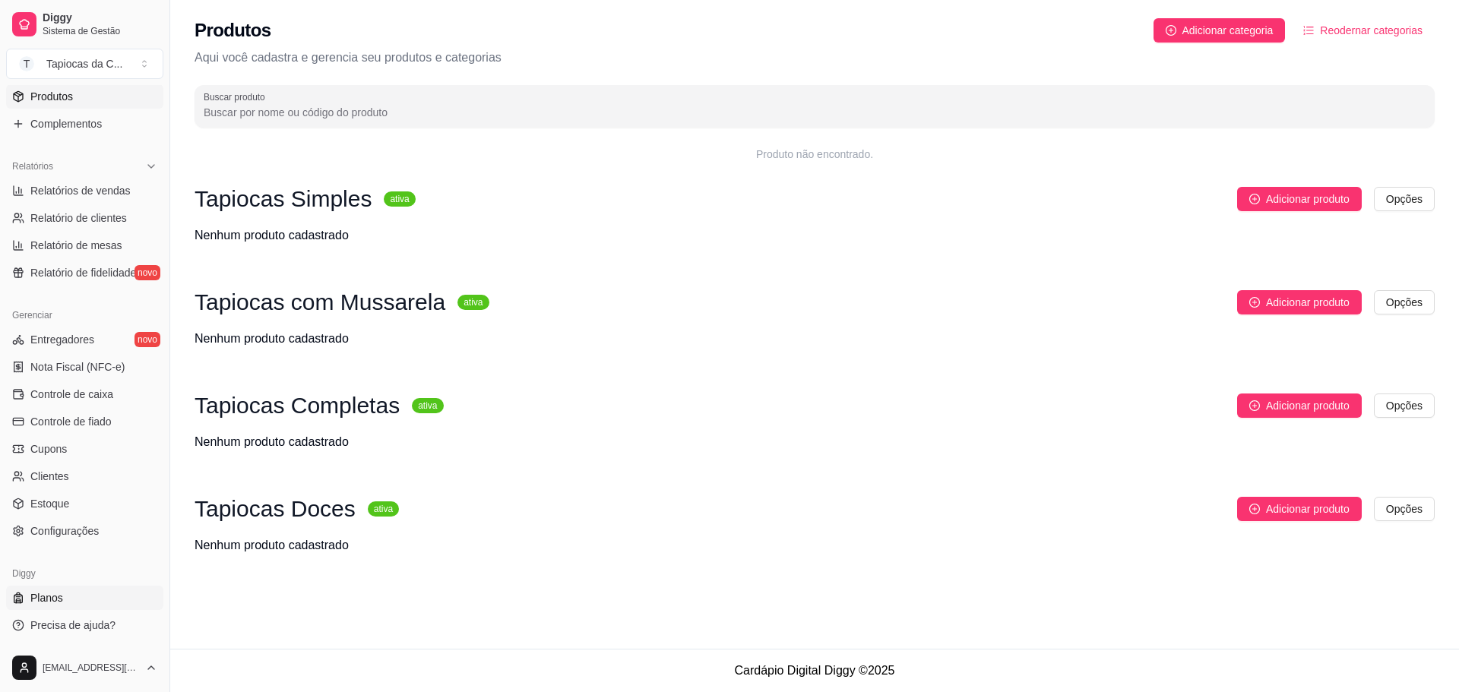
click at [98, 601] on link "Planos" at bounding box center [84, 598] width 157 height 24
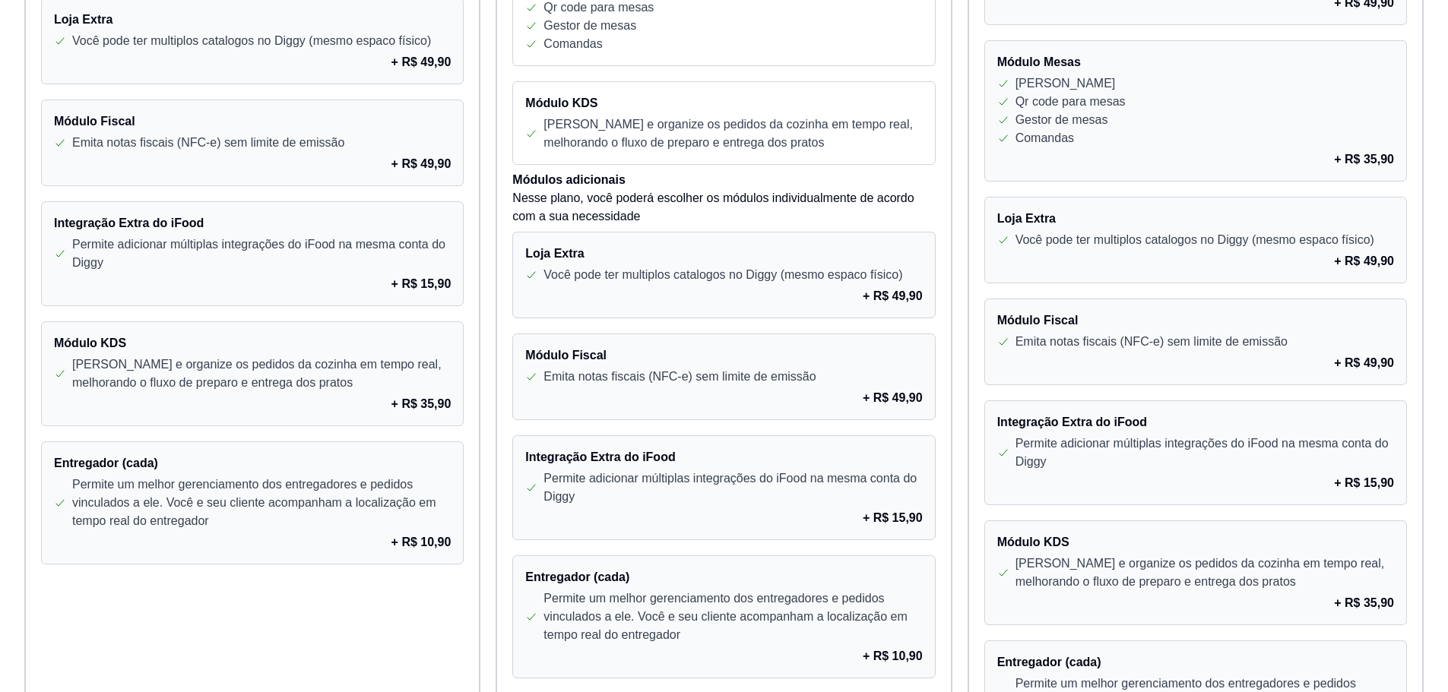
scroll to position [1136, 0]
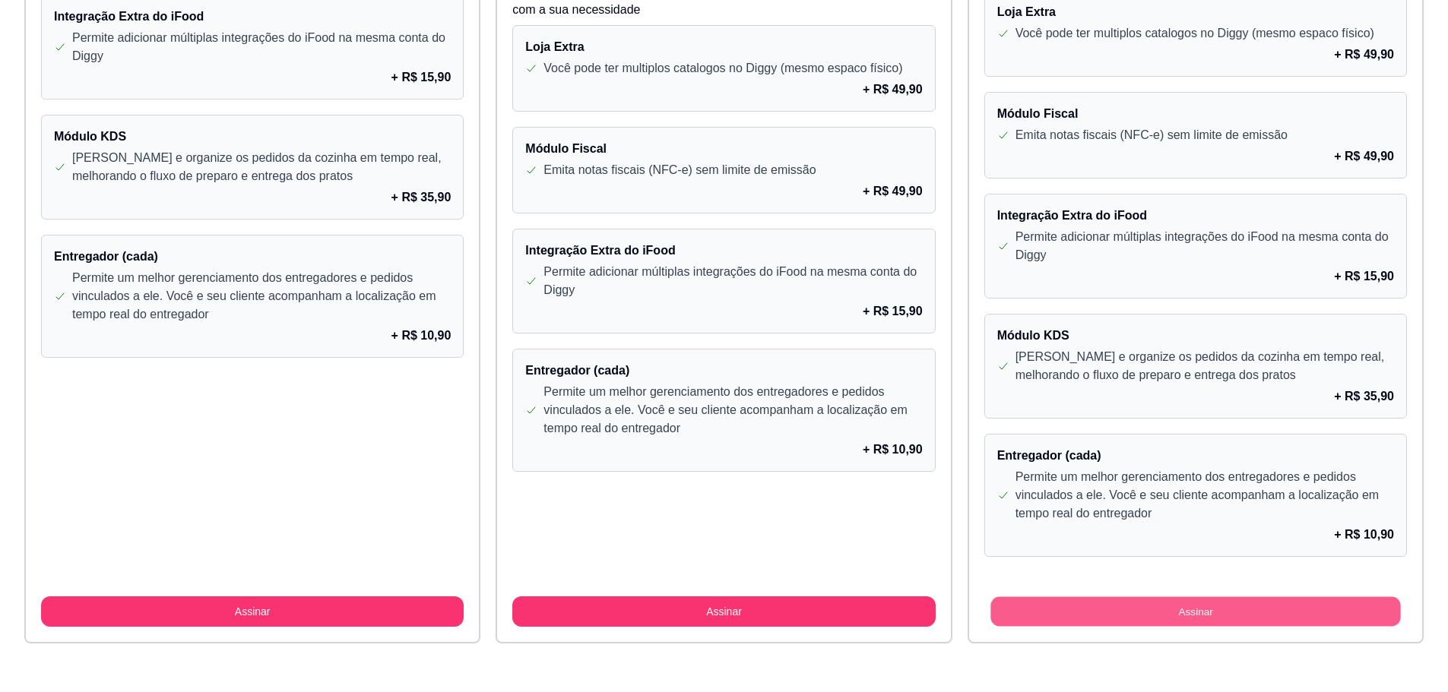
click at [1114, 605] on button "Assinar" at bounding box center [1195, 612] width 410 height 30
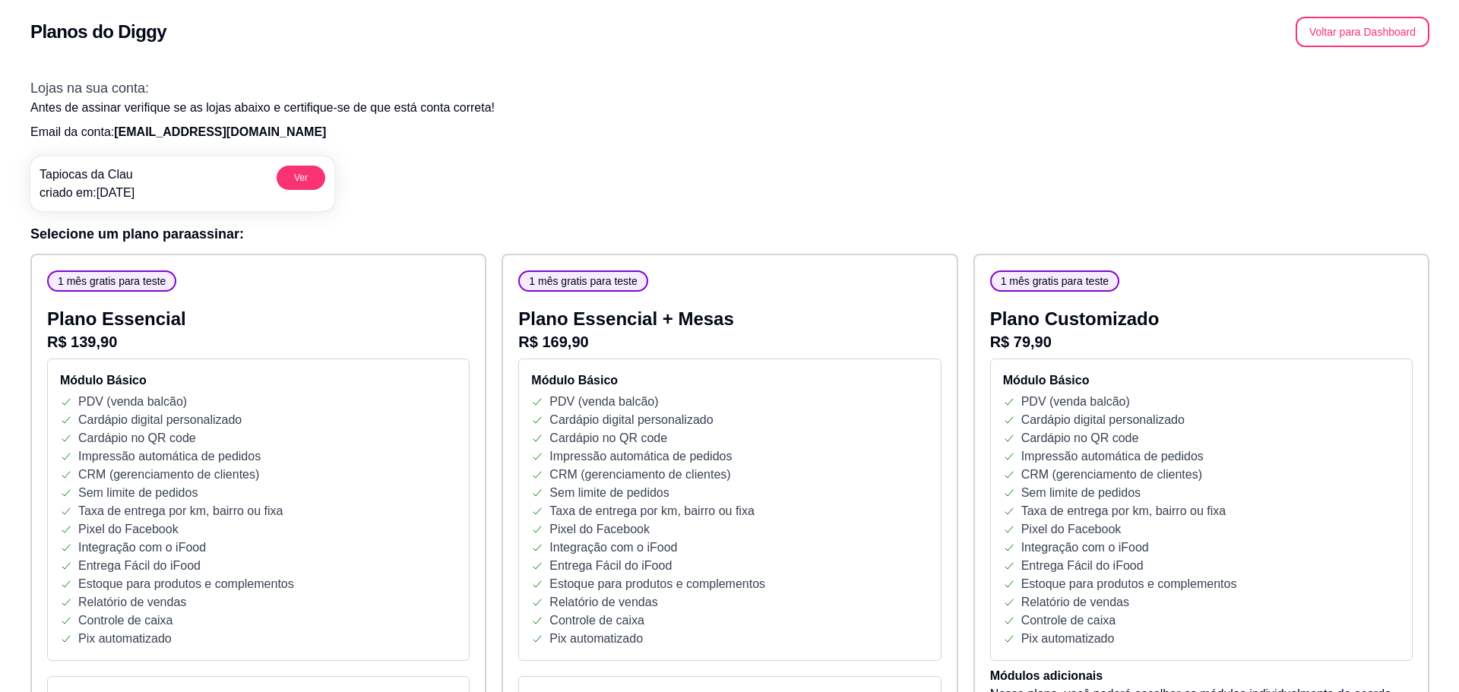
scroll to position [0, 0]
drag, startPoint x: 713, startPoint y: 345, endPoint x: 733, endPoint y: 336, distance: 21.8
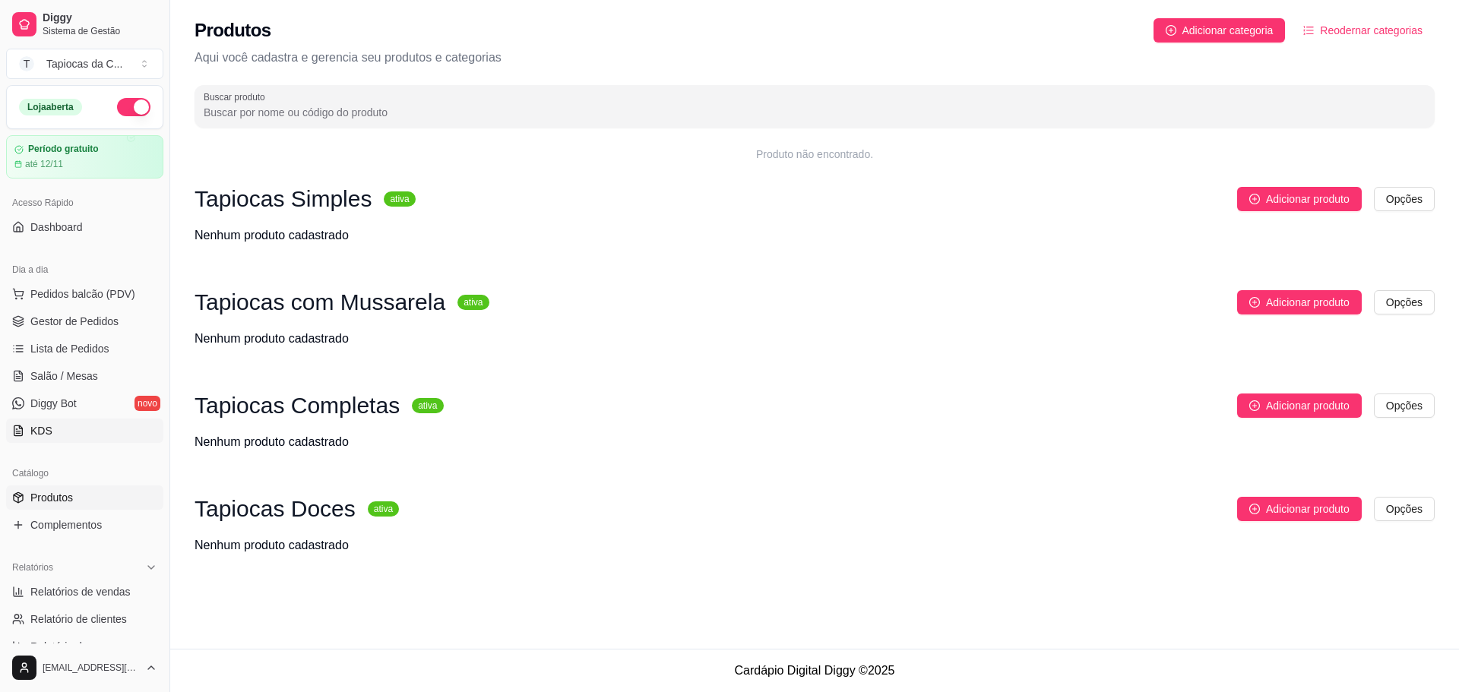
click at [78, 430] on link "KDS" at bounding box center [84, 431] width 157 height 24
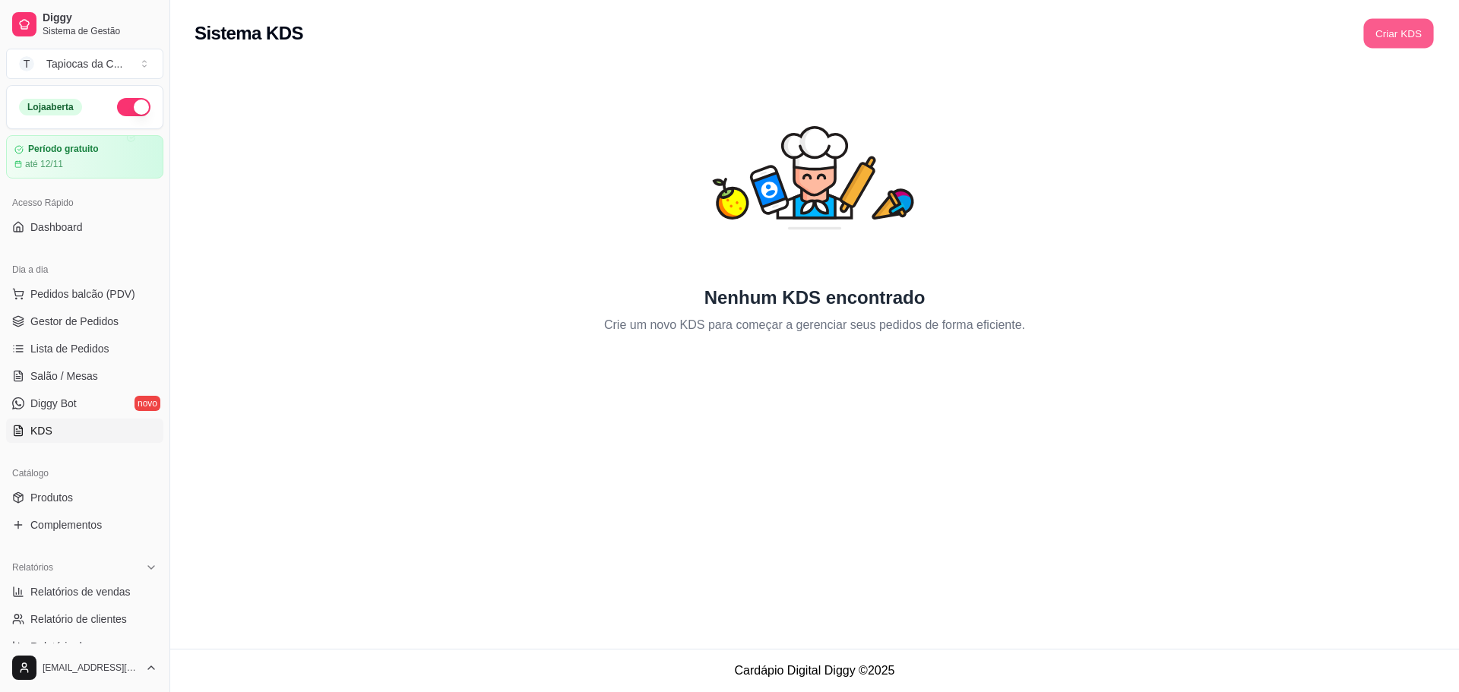
click at [1416, 28] on button "Criar KDS" at bounding box center [1398, 34] width 70 height 30
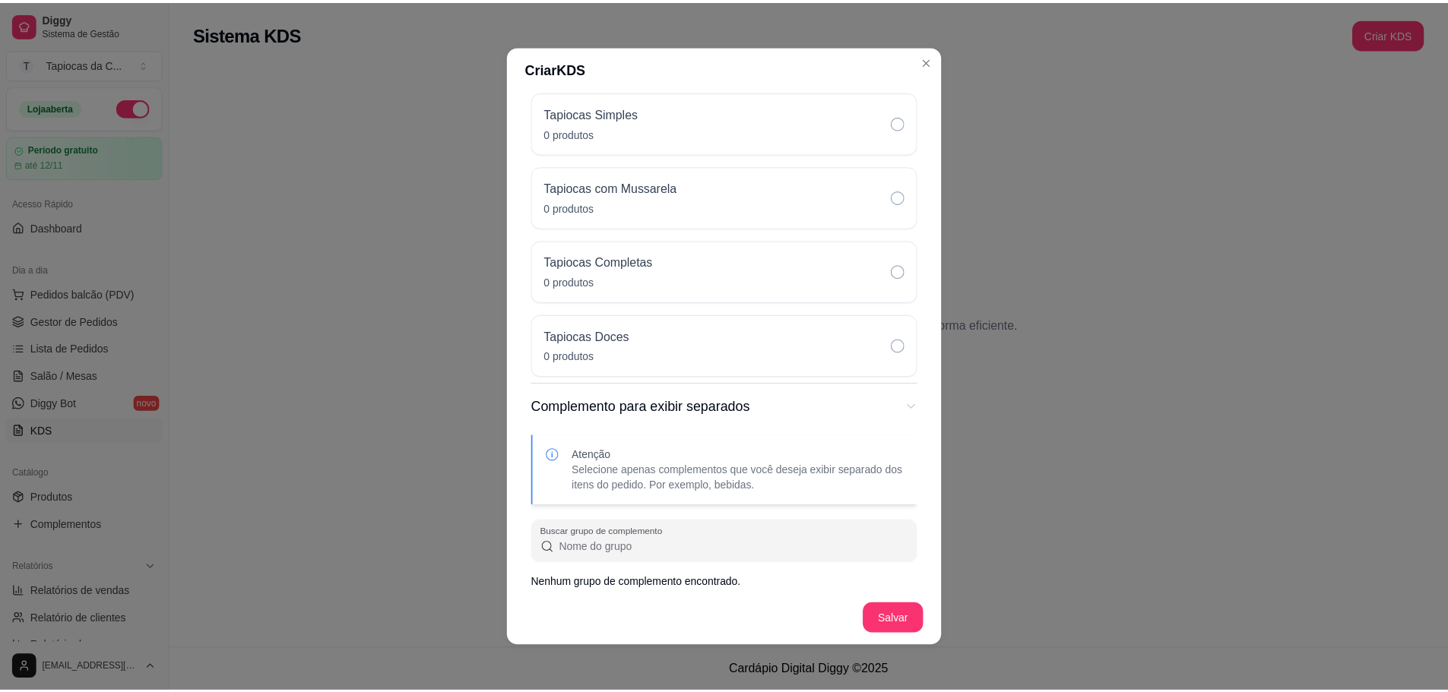
scroll to position [401, 0]
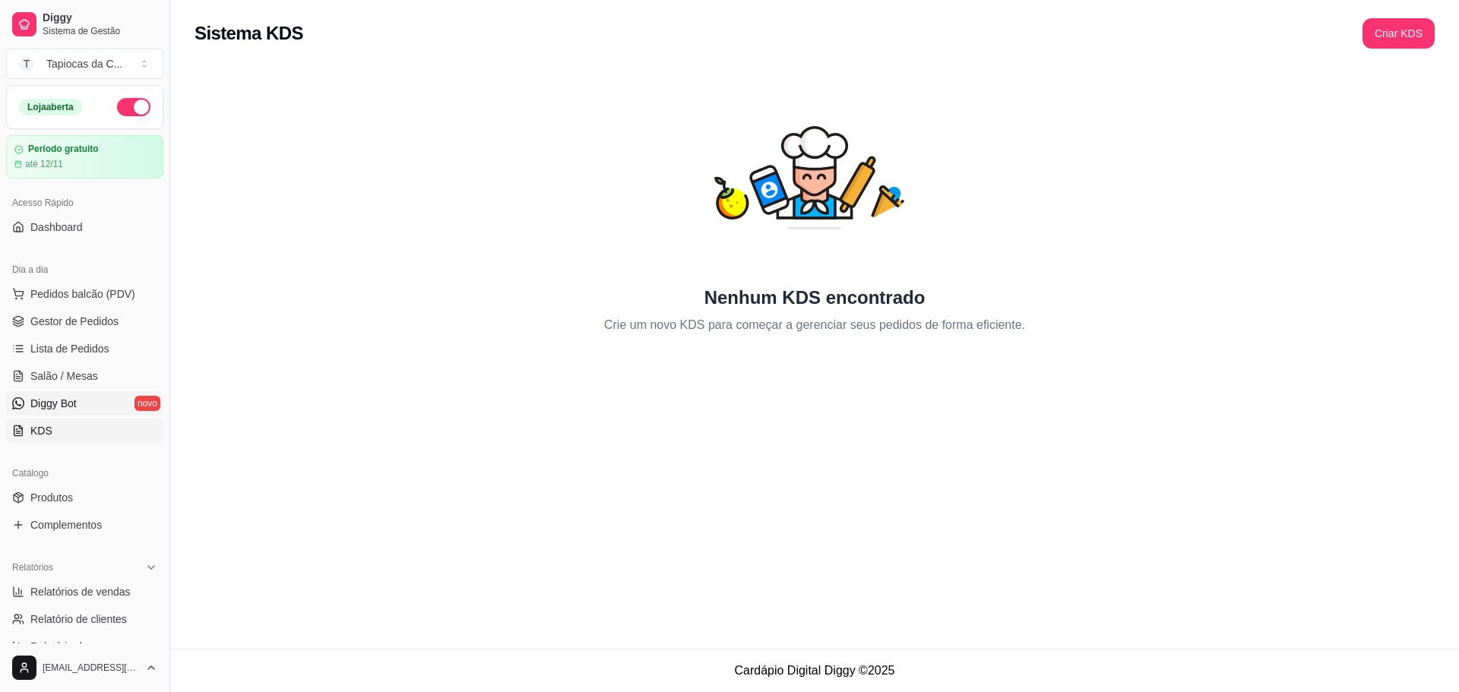
click at [73, 401] on span "Diggy Bot" at bounding box center [53, 403] width 46 height 15
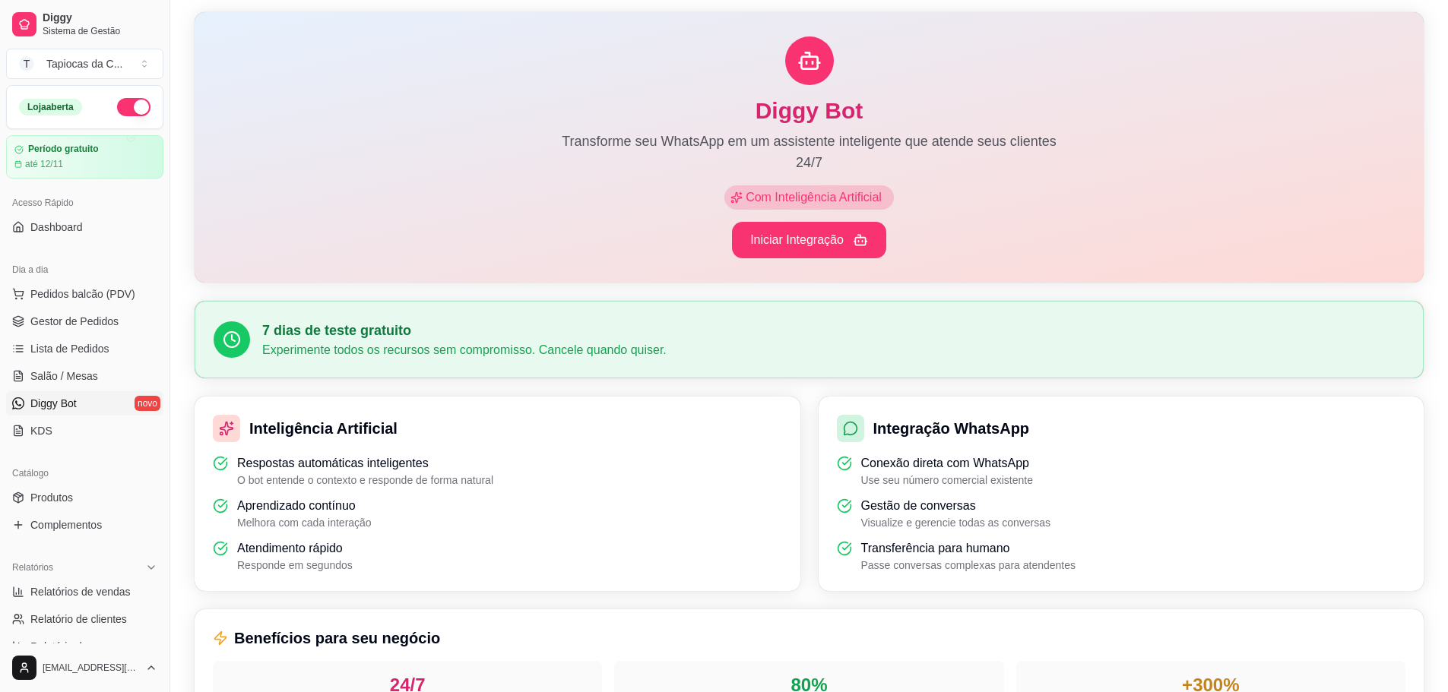
scroll to position [62, 0]
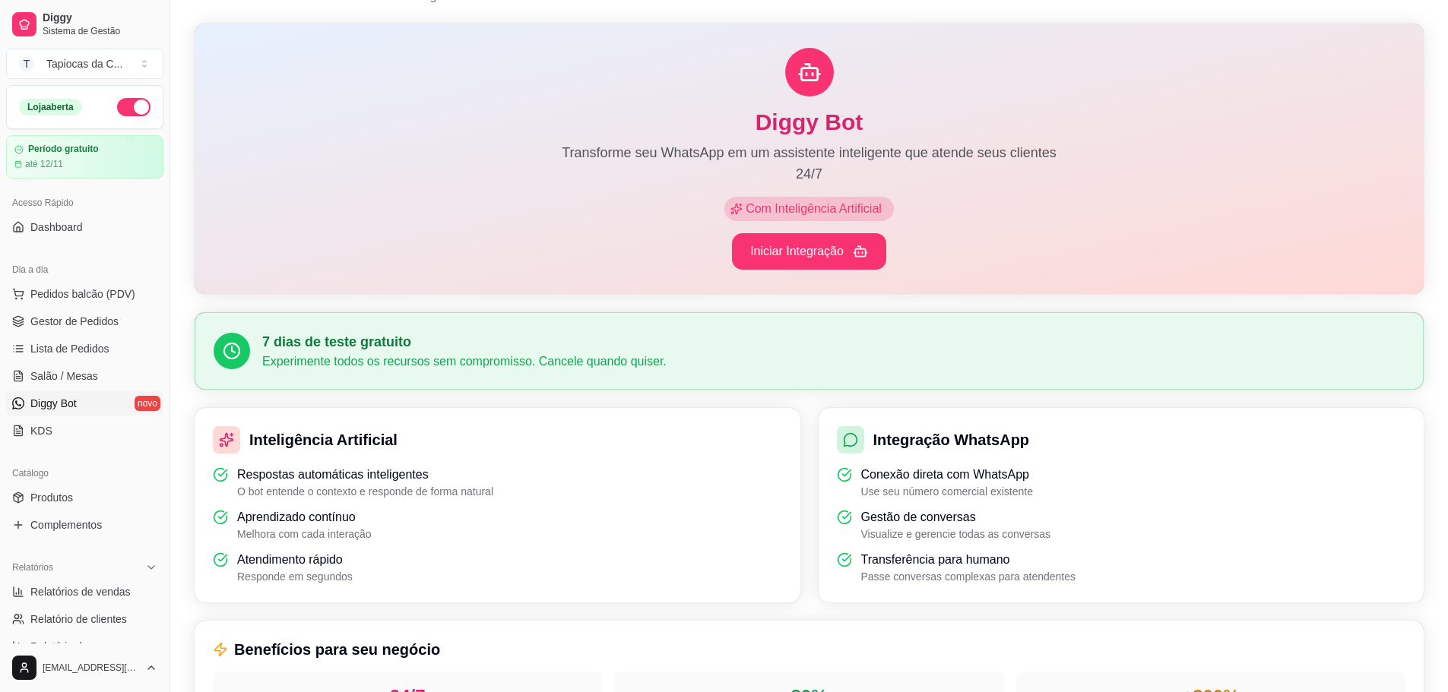
drag, startPoint x: 407, startPoint y: 372, endPoint x: 435, endPoint y: 364, distance: 29.3
click at [410, 371] on div "7 dias de teste gratuito Experimente todos os recursos sem compromisso. Cancele…" at bounding box center [809, 351] width 1229 height 78
click at [776, 252] on button "Iniciar Integração" at bounding box center [809, 251] width 154 height 36
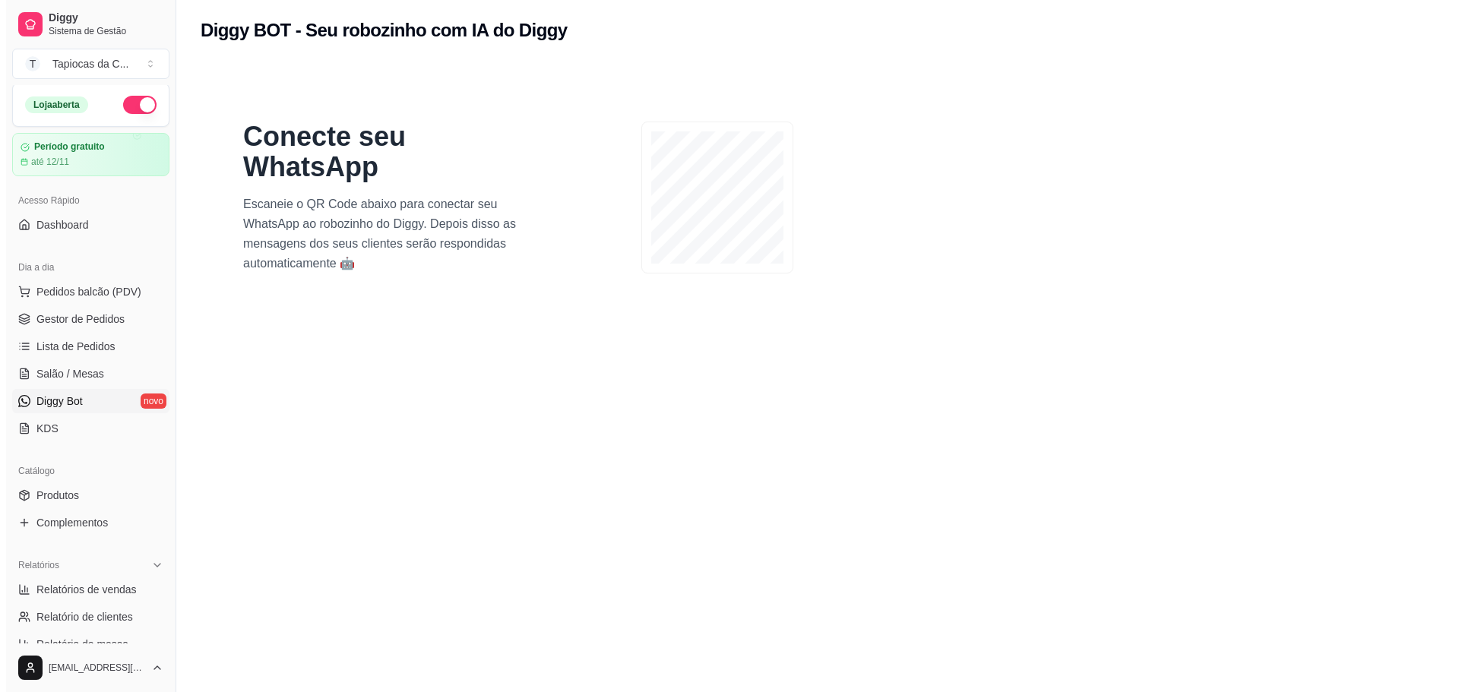
scroll to position [0, 0]
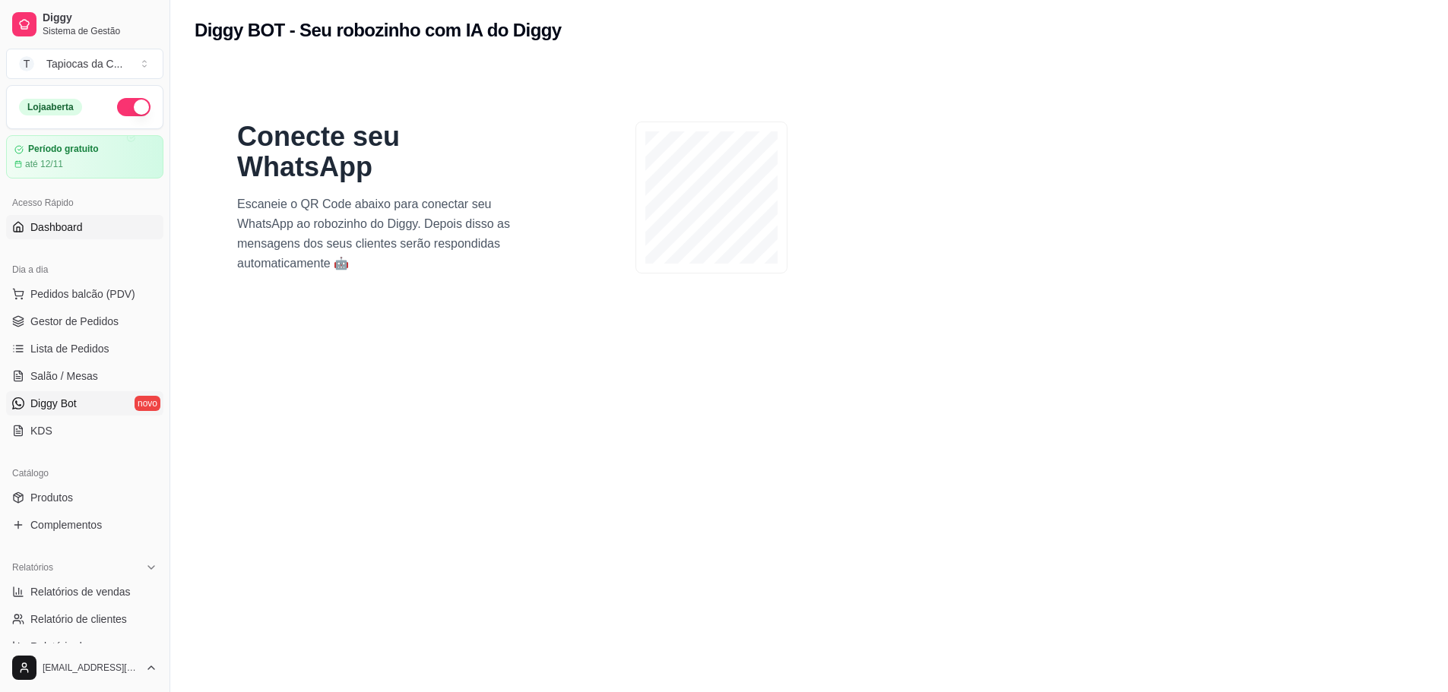
click at [97, 230] on link "Dashboard" at bounding box center [84, 227] width 157 height 24
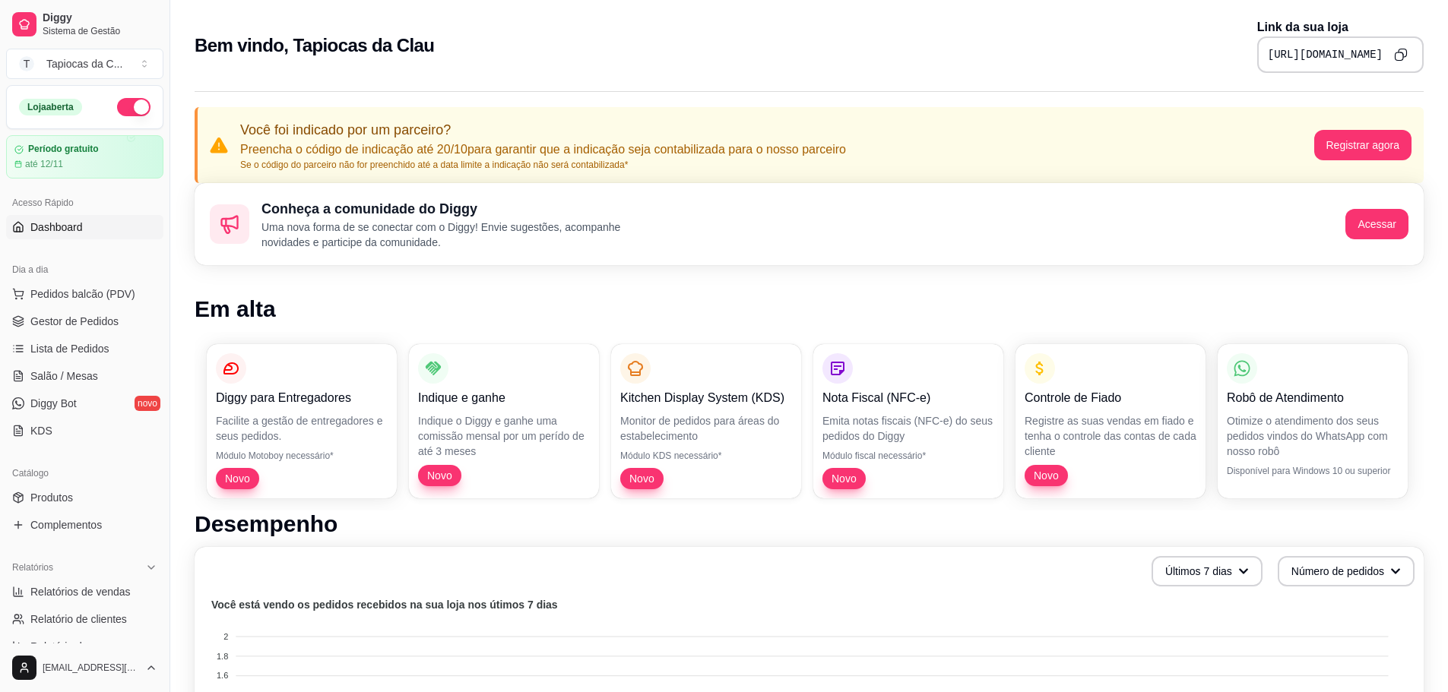
click at [306, 369] on div "Diggy para Entregadores" at bounding box center [302, 380] width 172 height 54
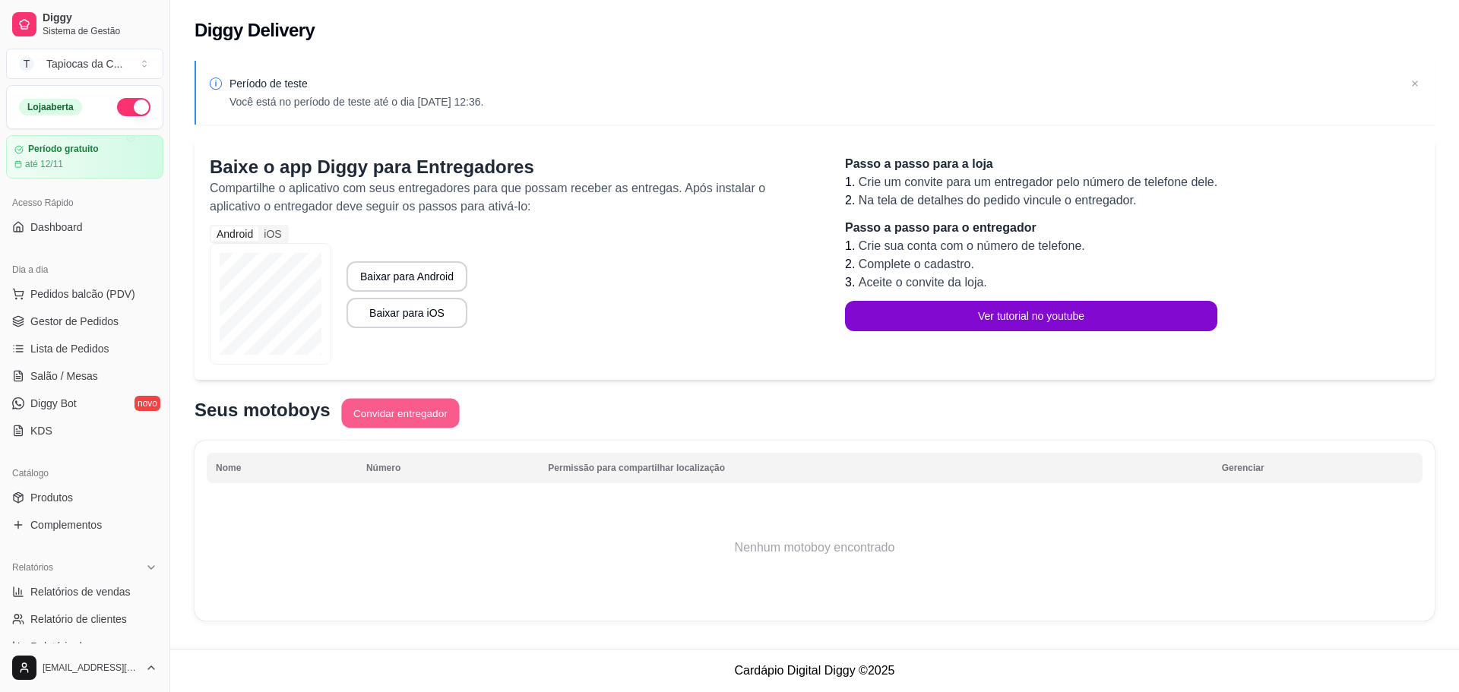
click at [427, 410] on button "Convidar entregador" at bounding box center [400, 414] width 118 height 30
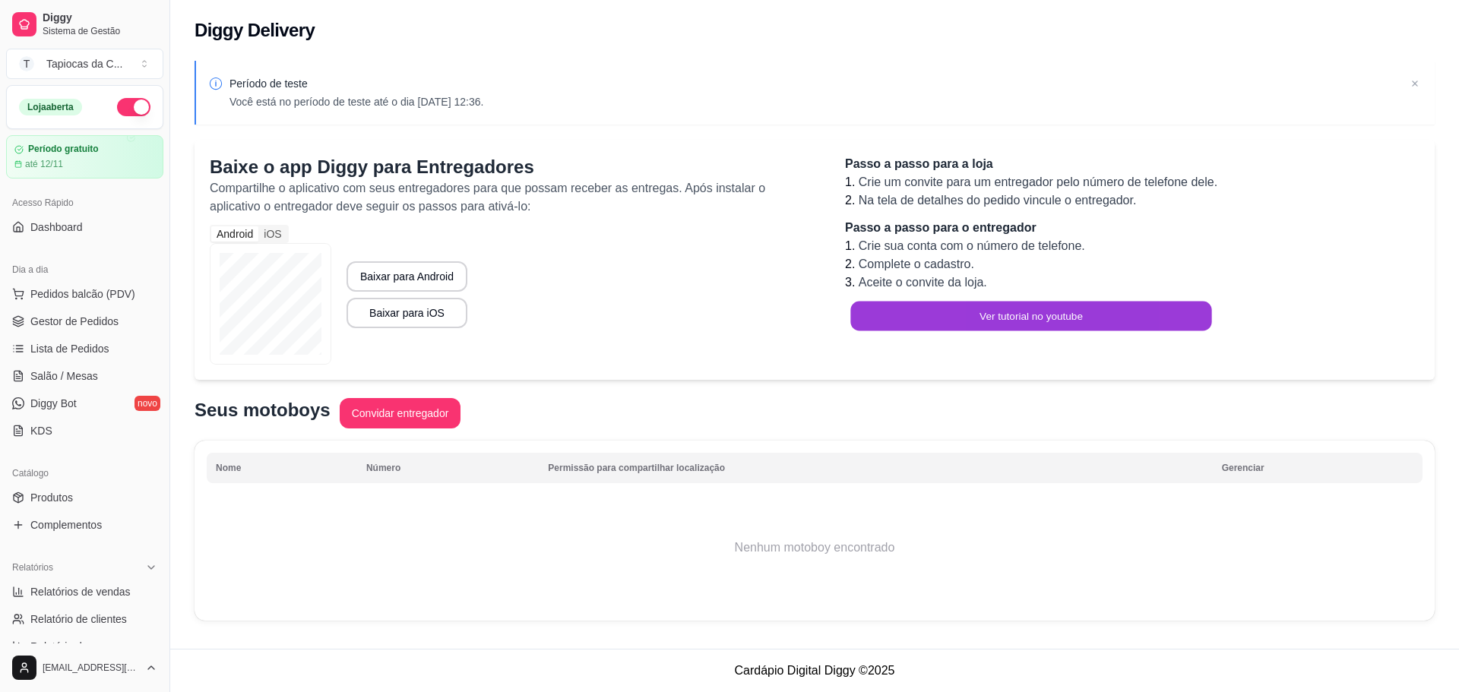
click at [912, 315] on button "Ver tutorial no youtube" at bounding box center [1030, 317] width 361 height 30
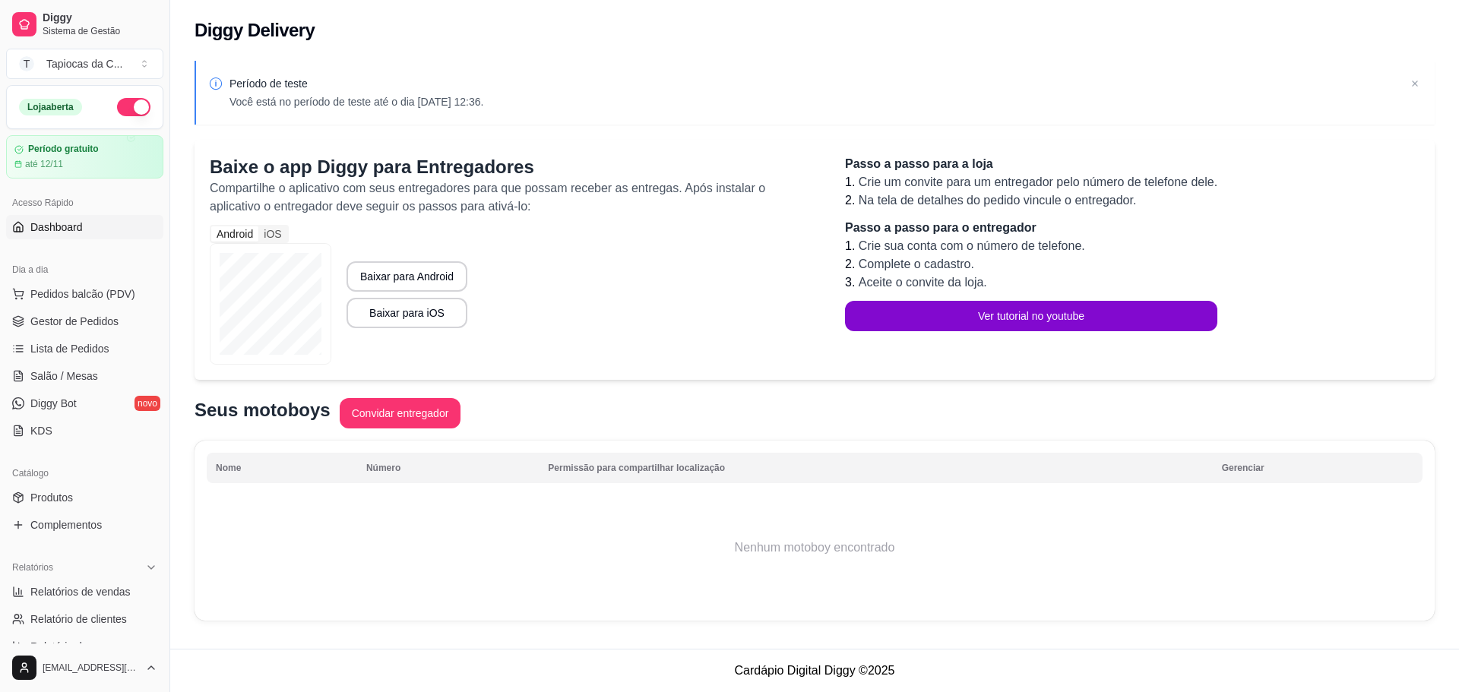
click at [68, 227] on span "Dashboard" at bounding box center [56, 227] width 52 height 15
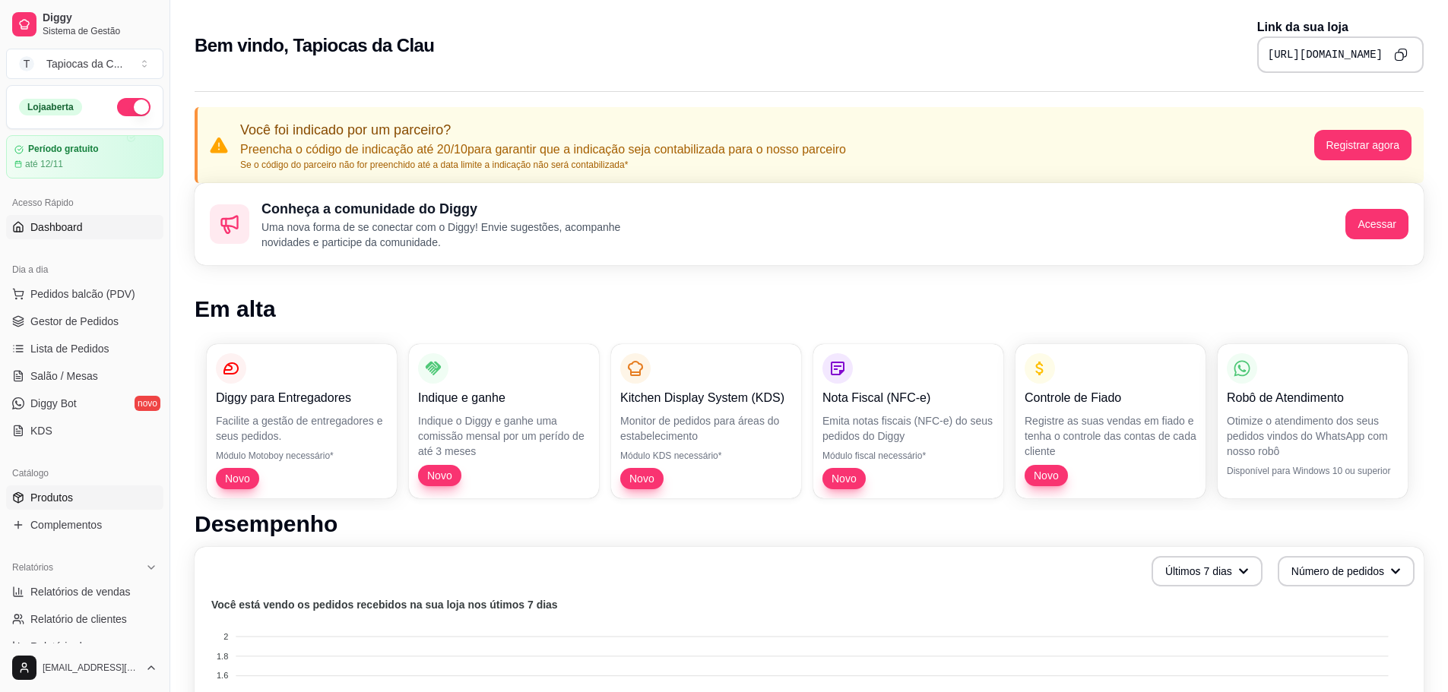
click at [81, 501] on link "Produtos" at bounding box center [84, 498] width 157 height 24
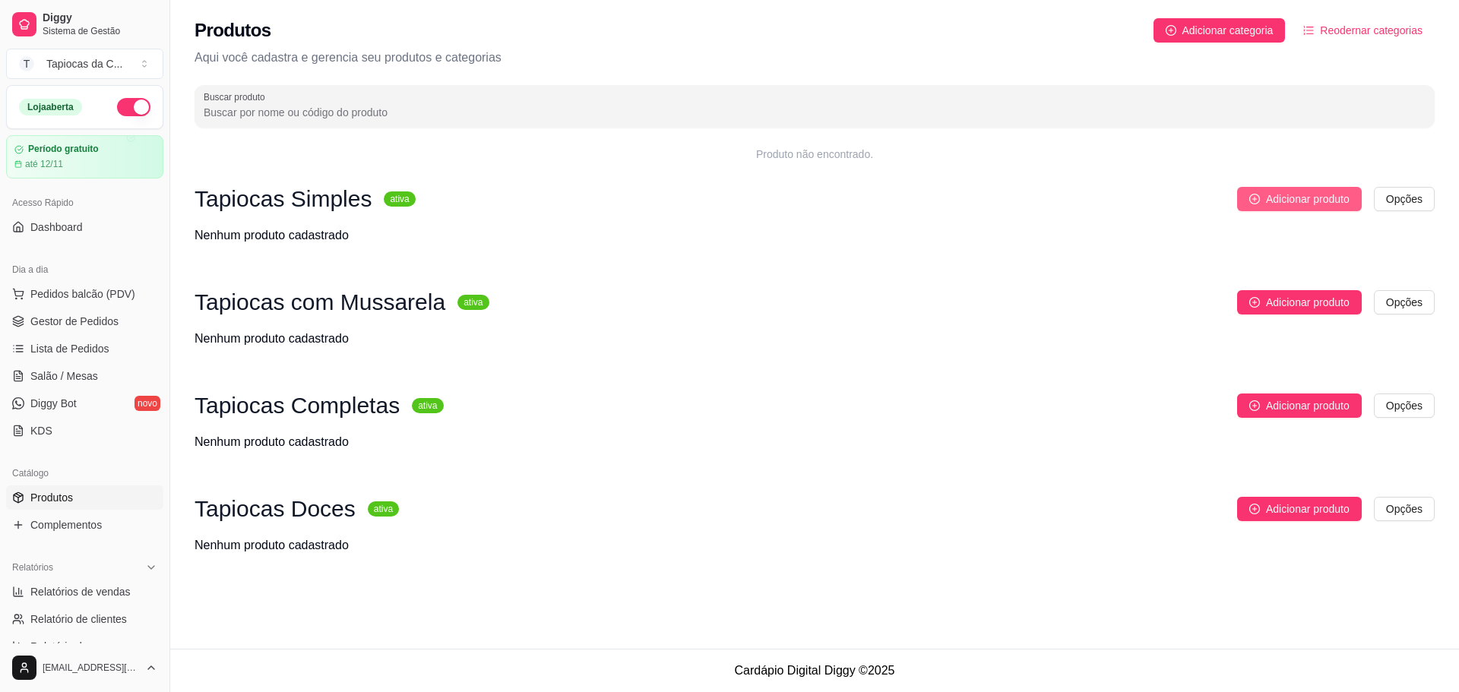
click at [1309, 192] on span "Adicionar produto" at bounding box center [1308, 199] width 84 height 17
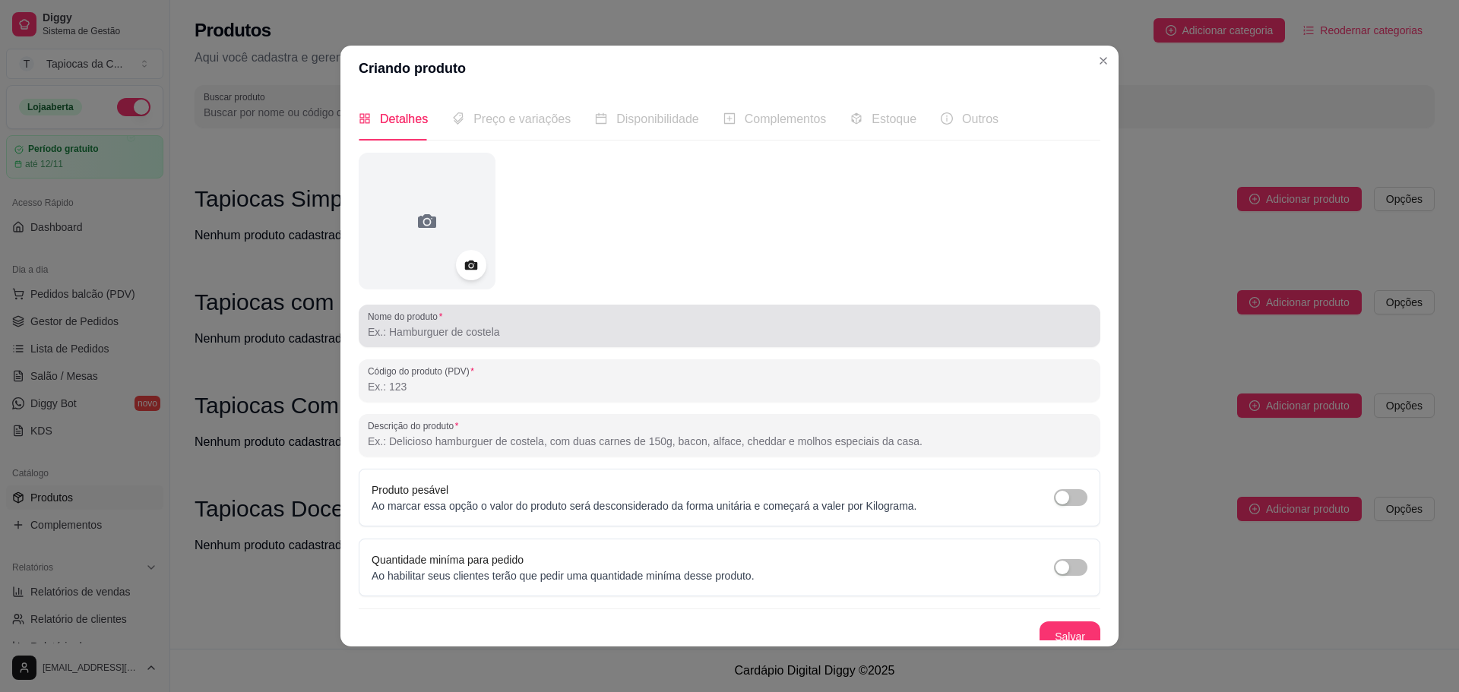
click at [492, 326] on input "Nome do produto" at bounding box center [729, 331] width 723 height 15
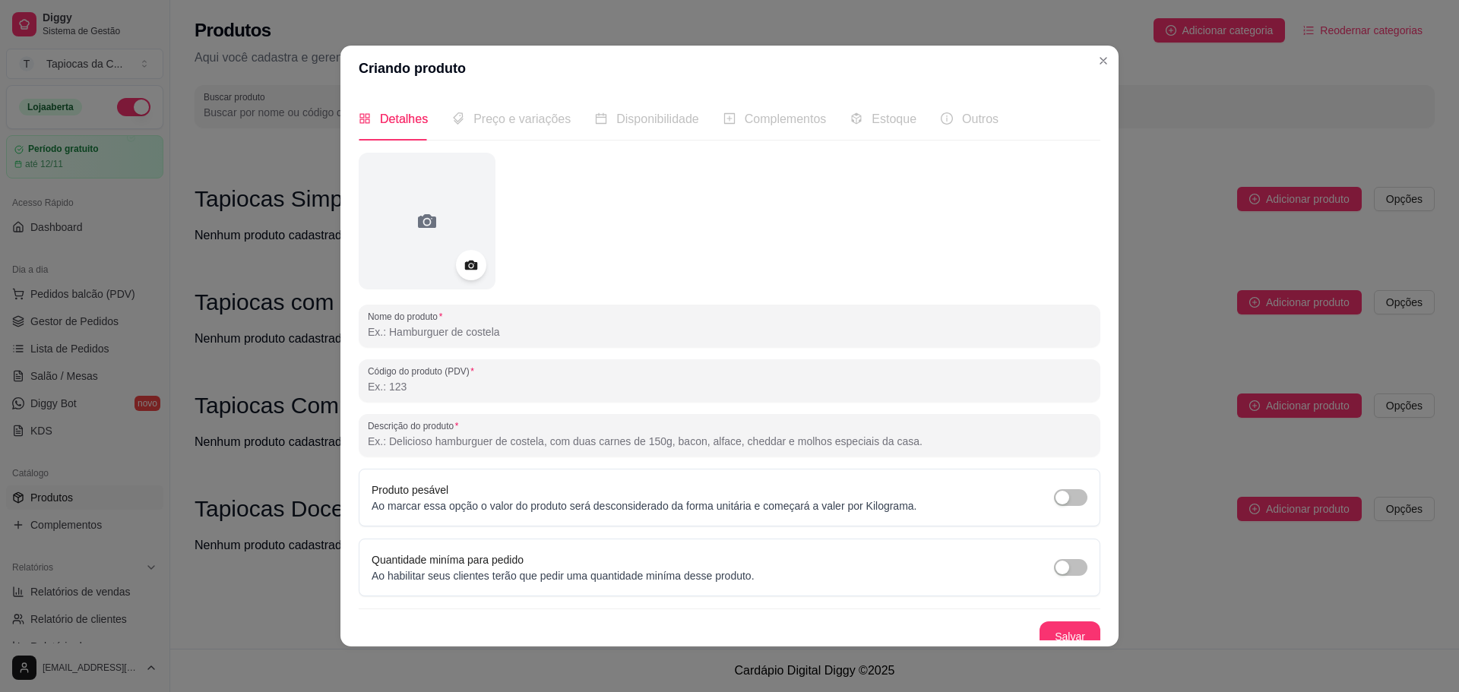
paste input "Carne seca"
type input "Carne seca"
click at [484, 115] on span "Preço e variações" at bounding box center [521, 118] width 97 height 13
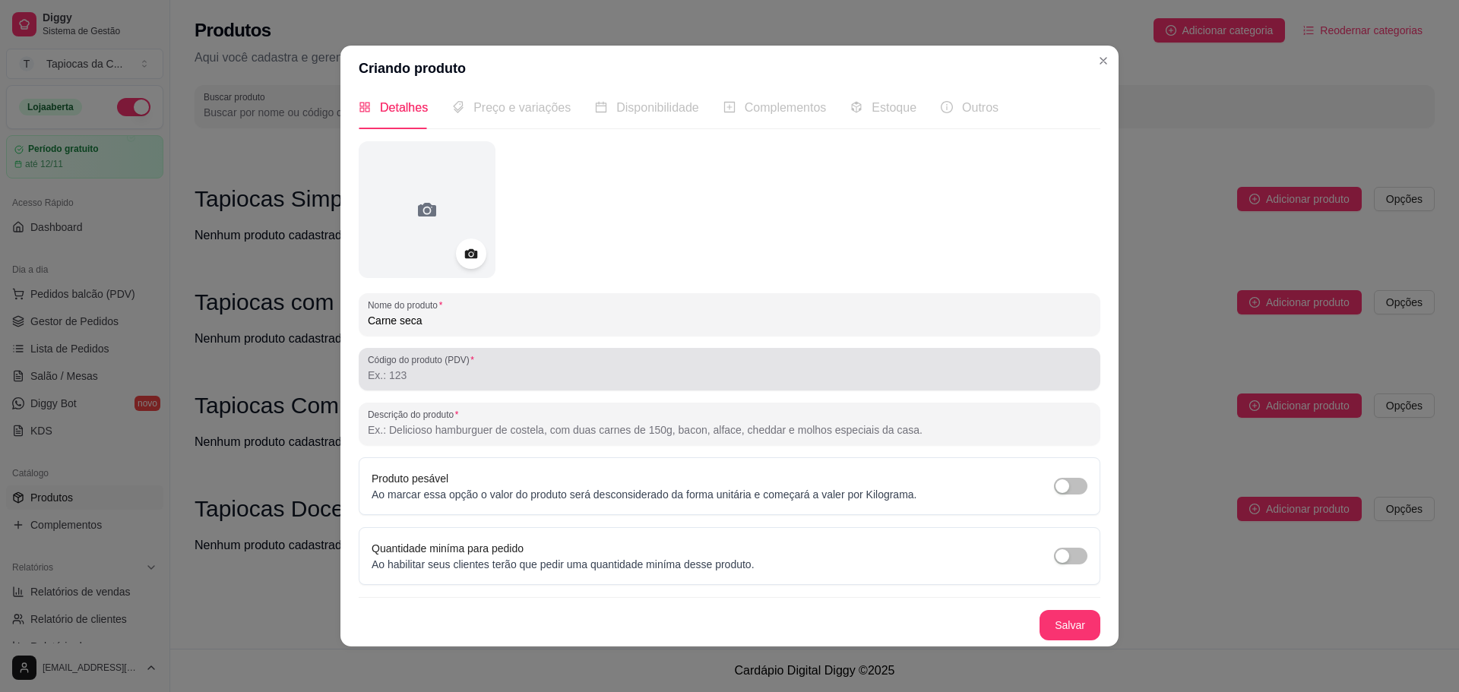
click at [487, 373] on input "Código do produto (PDV)" at bounding box center [729, 375] width 723 height 15
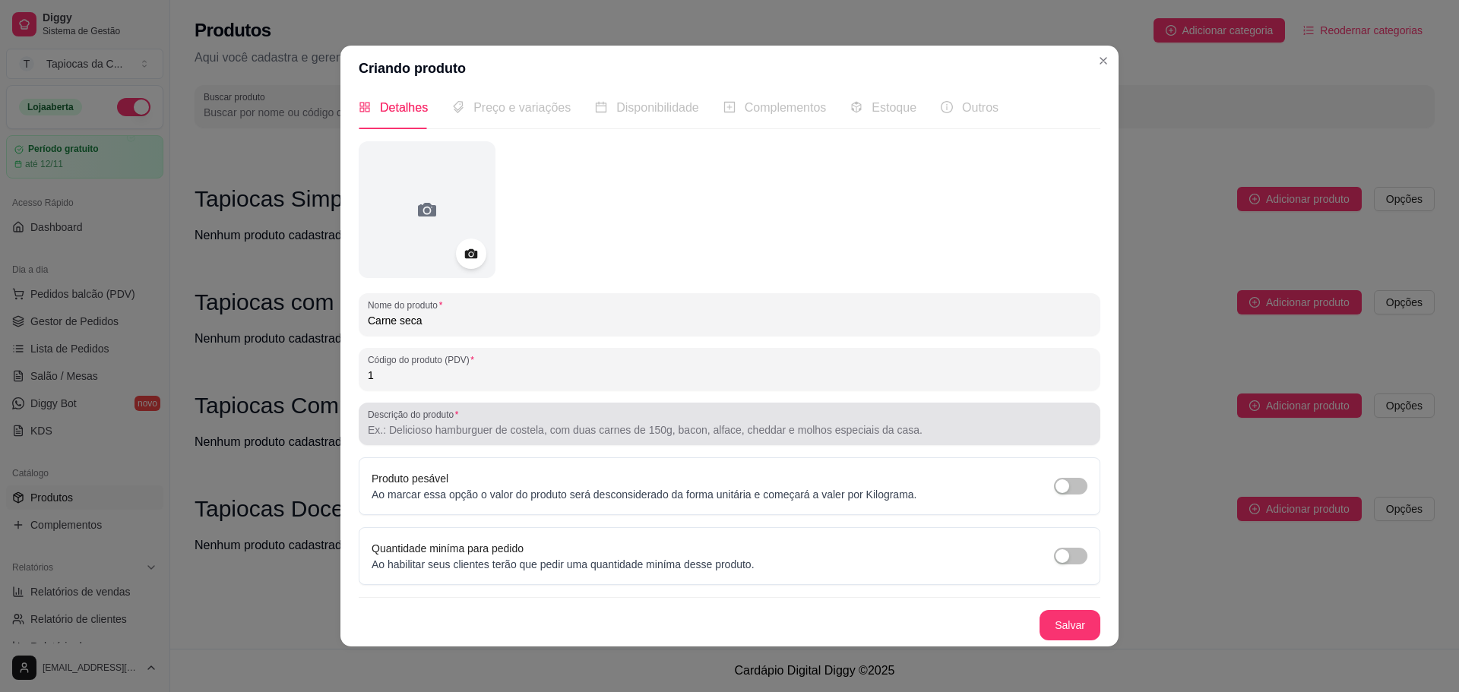
type input "1"
click at [444, 420] on label "Descrição do produto" at bounding box center [416, 414] width 96 height 13
click at [444, 423] on input "Descrição do produto" at bounding box center [729, 430] width 723 height 15
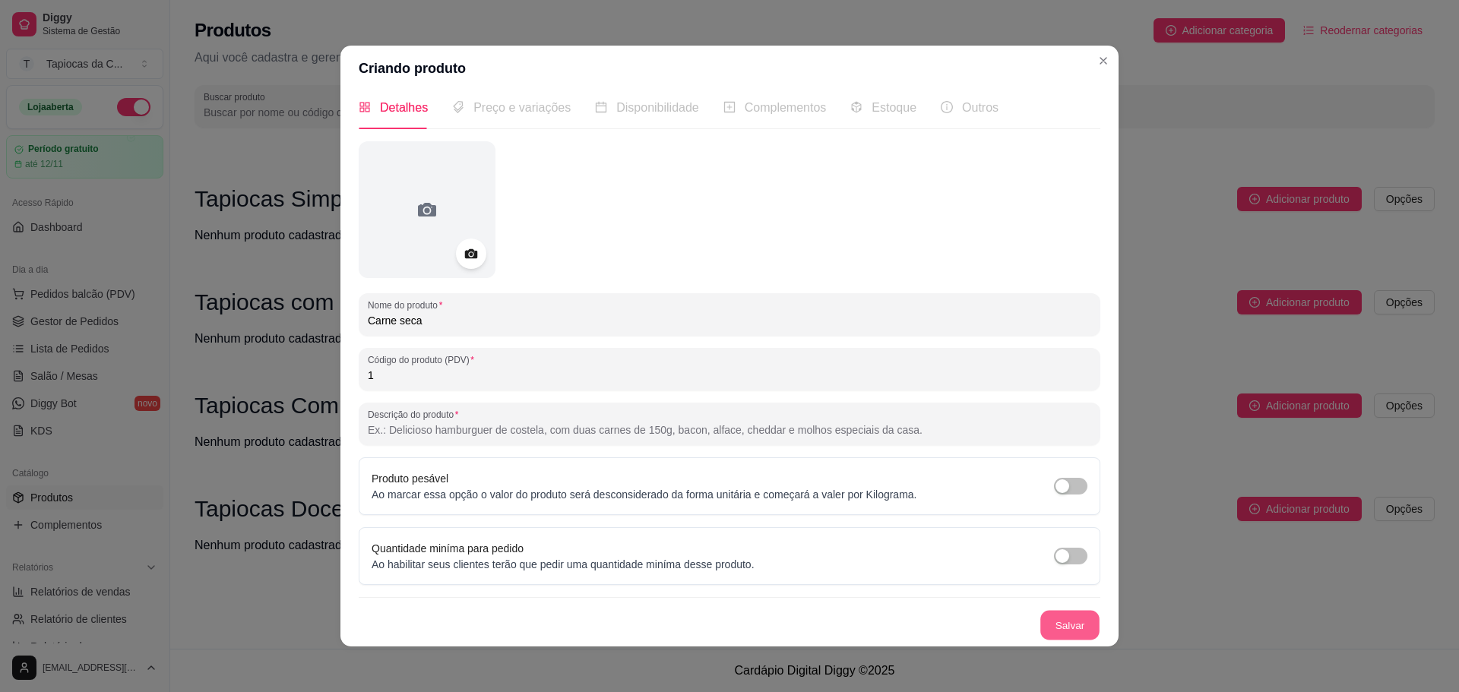
click at [1063, 619] on button "Salvar" at bounding box center [1069, 626] width 59 height 30
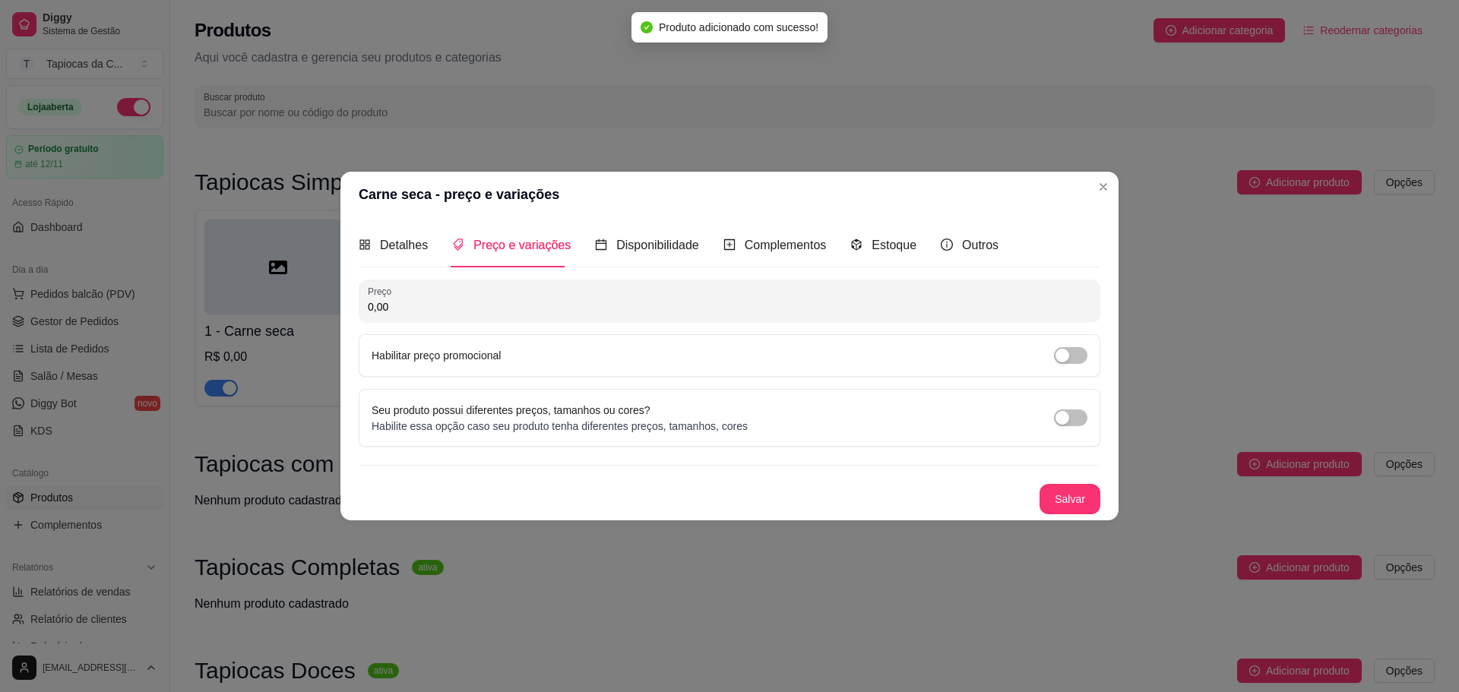
click at [488, 299] on input "0,00" at bounding box center [729, 306] width 723 height 15
type input "12,00"
click at [1064, 508] on button "Salvar" at bounding box center [1069, 499] width 59 height 30
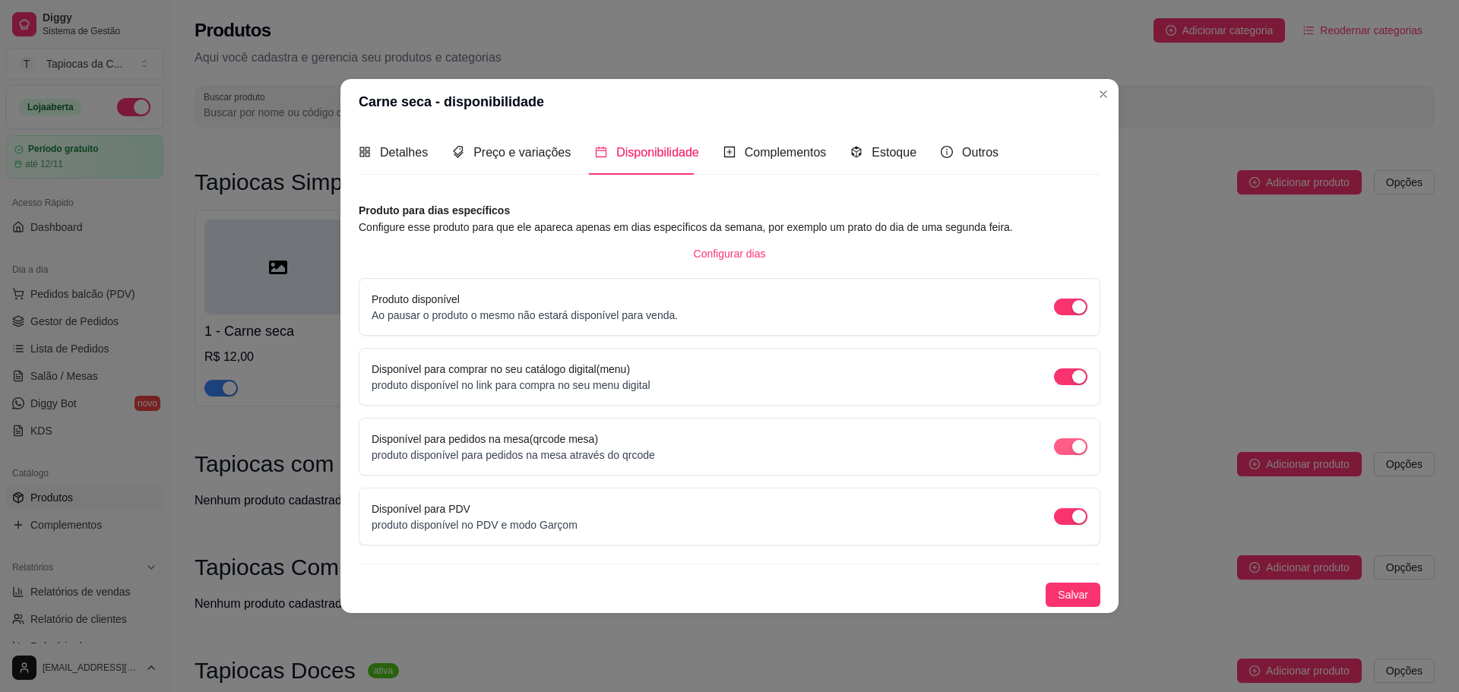
click at [1078, 454] on span "button" at bounding box center [1070, 446] width 33 height 17
click at [1062, 508] on span "button" at bounding box center [1070, 516] width 33 height 17
click at [1067, 599] on span "Salvar" at bounding box center [1073, 595] width 30 height 17
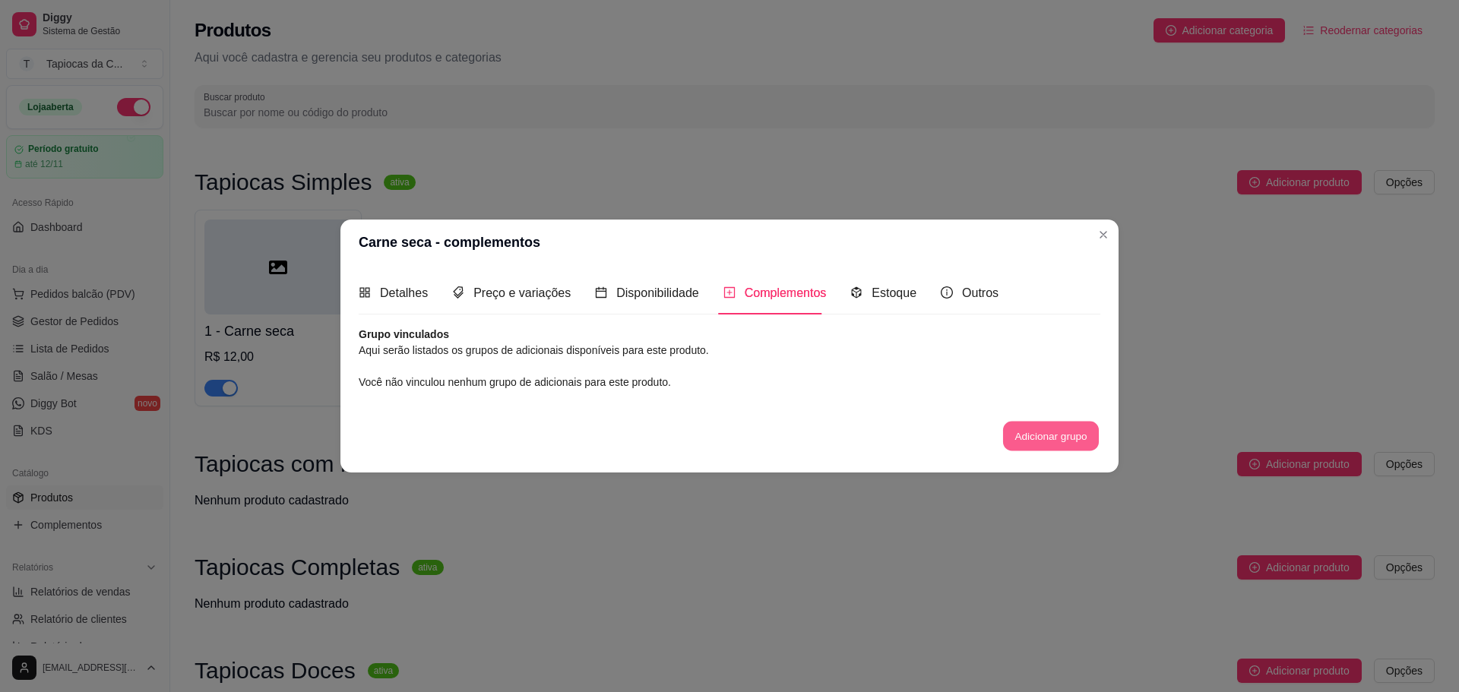
click at [1037, 435] on button "Adicionar grupo" at bounding box center [1051, 437] width 96 height 30
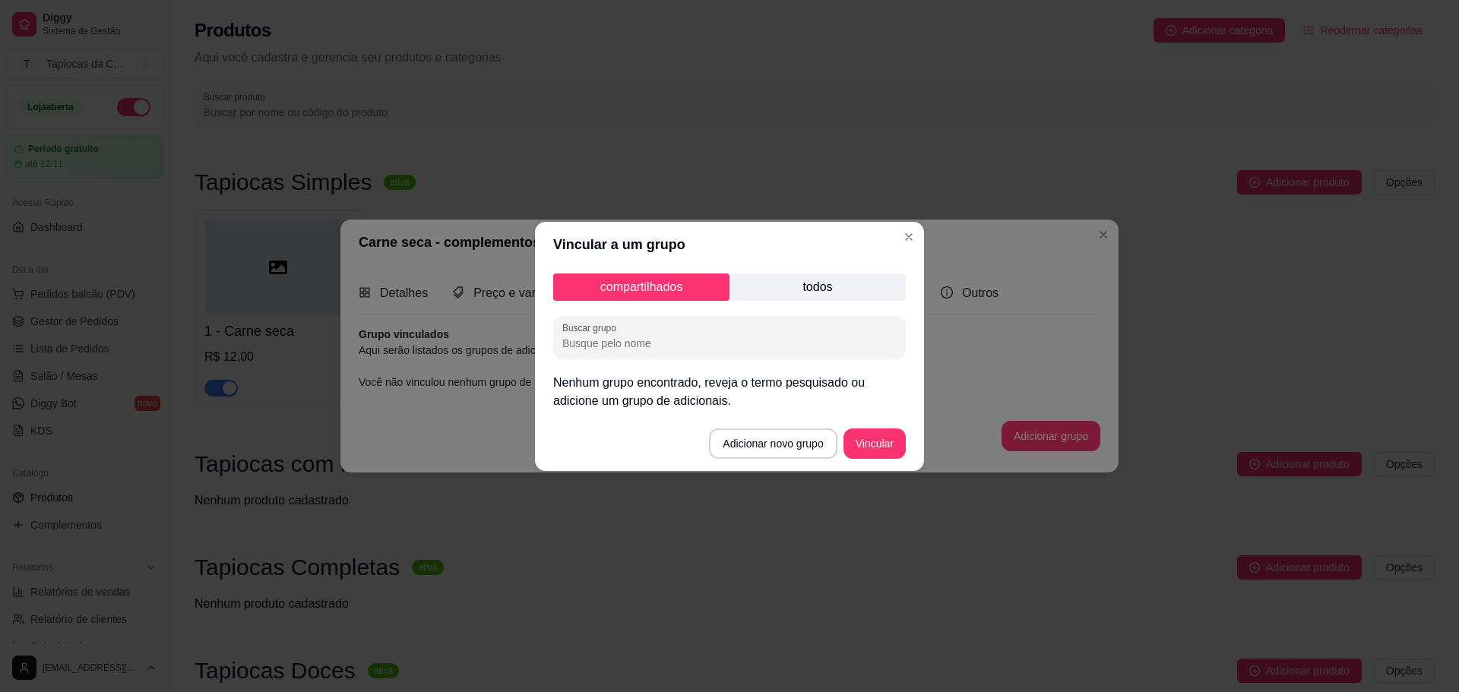
click at [697, 366] on div "compartilhados todos Buscar grupo Nenhum grupo encontrado, reveja o termo pesqu…" at bounding box center [729, 341] width 389 height 149
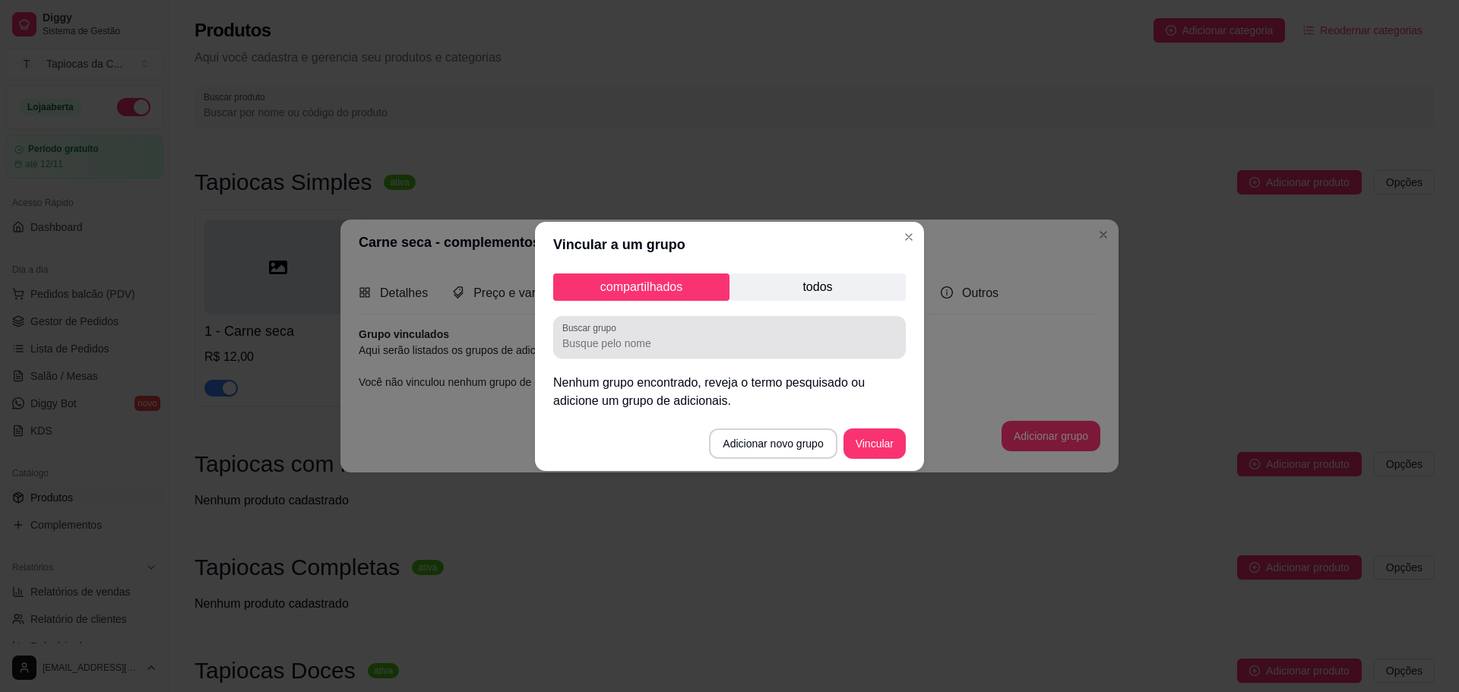
click at [675, 353] on div "Buscar grupo" at bounding box center [729, 337] width 353 height 43
type input "Cheddar"
click at [817, 442] on button "Adicionar novo grupo" at bounding box center [773, 444] width 128 height 30
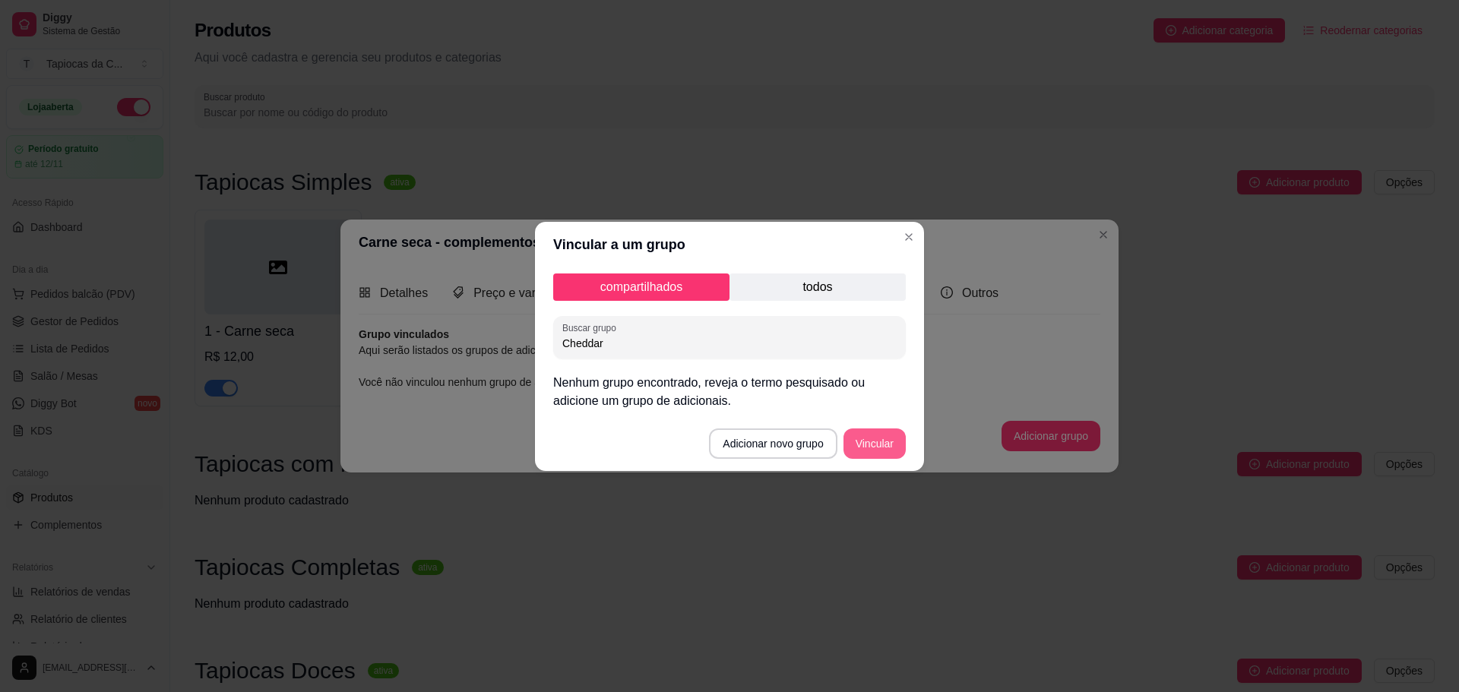
click at [880, 436] on button "Vincular" at bounding box center [874, 444] width 62 height 30
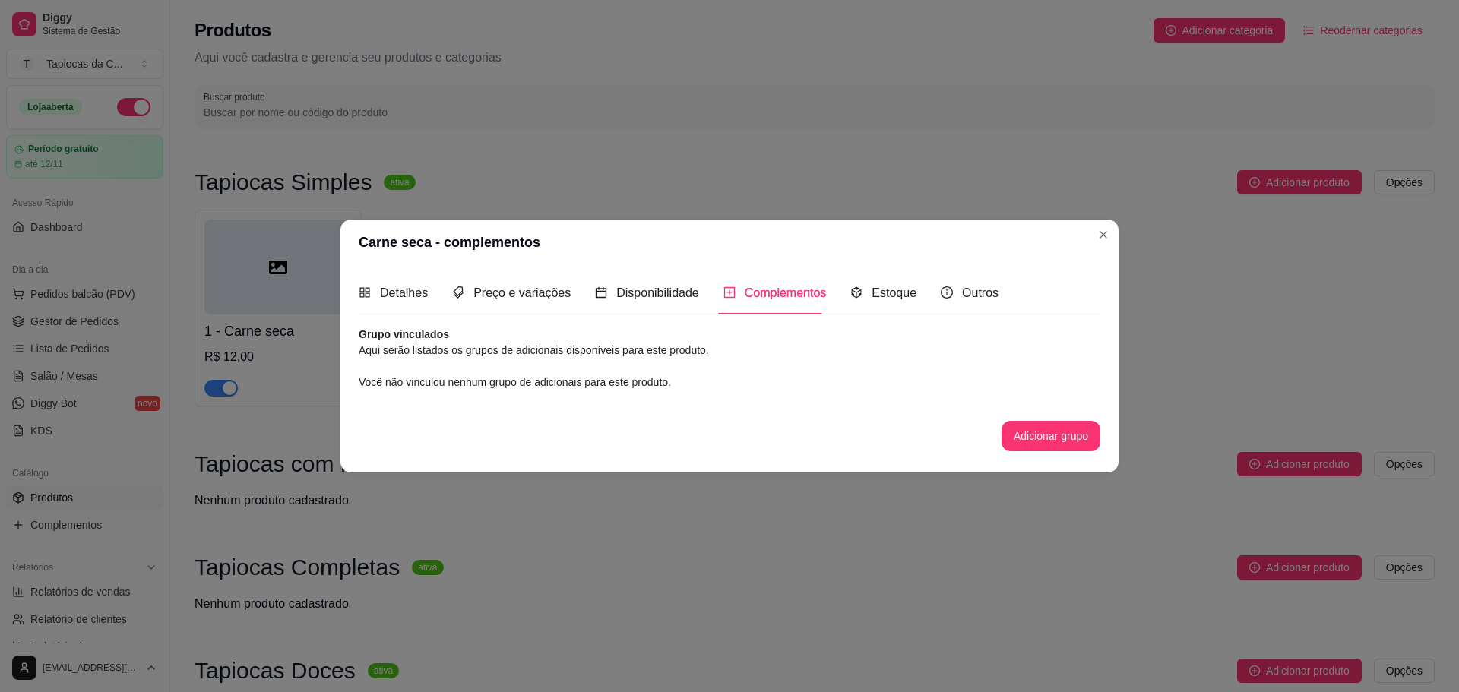
click at [638, 346] on article "Aqui serão listados os grupos de adicionais disponíveis para este produto." at bounding box center [730, 350] width 742 height 17
click at [1031, 427] on button "Adicionar grupo" at bounding box center [1051, 436] width 99 height 30
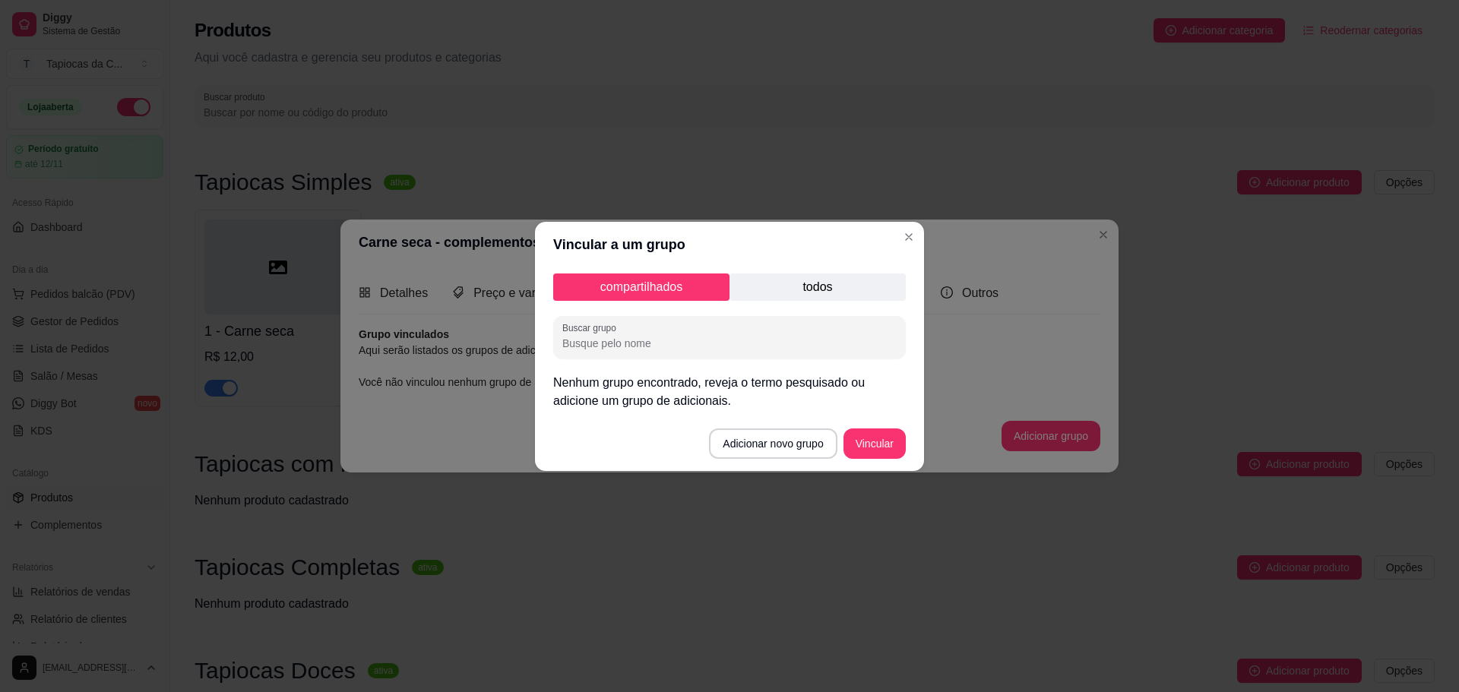
click at [827, 281] on p "todos" at bounding box center [818, 287] width 176 height 27
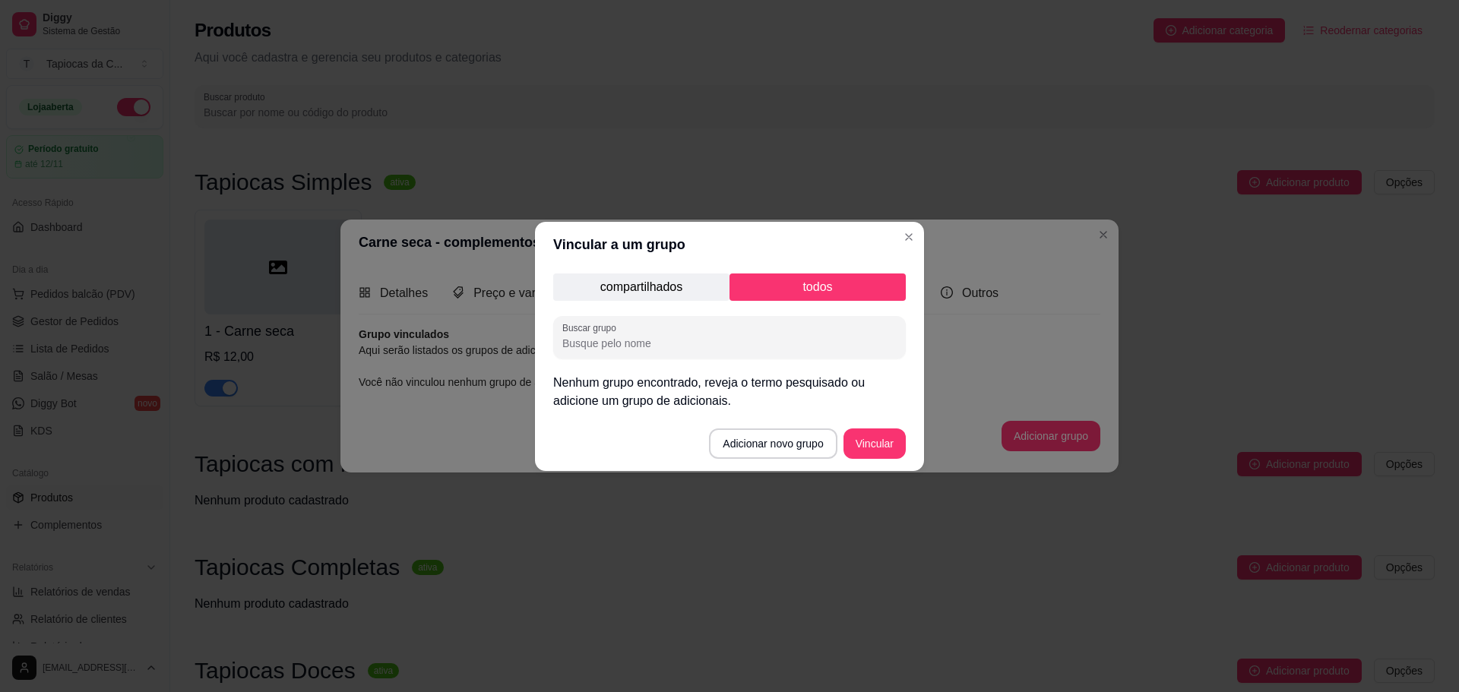
click at [656, 304] on div "compartilhados todos Buscar grupo Nenhum grupo encontrado, reveja o termo pesqu…" at bounding box center [729, 341] width 389 height 149
click at [657, 298] on p "compartilhados" at bounding box center [641, 287] width 176 height 27
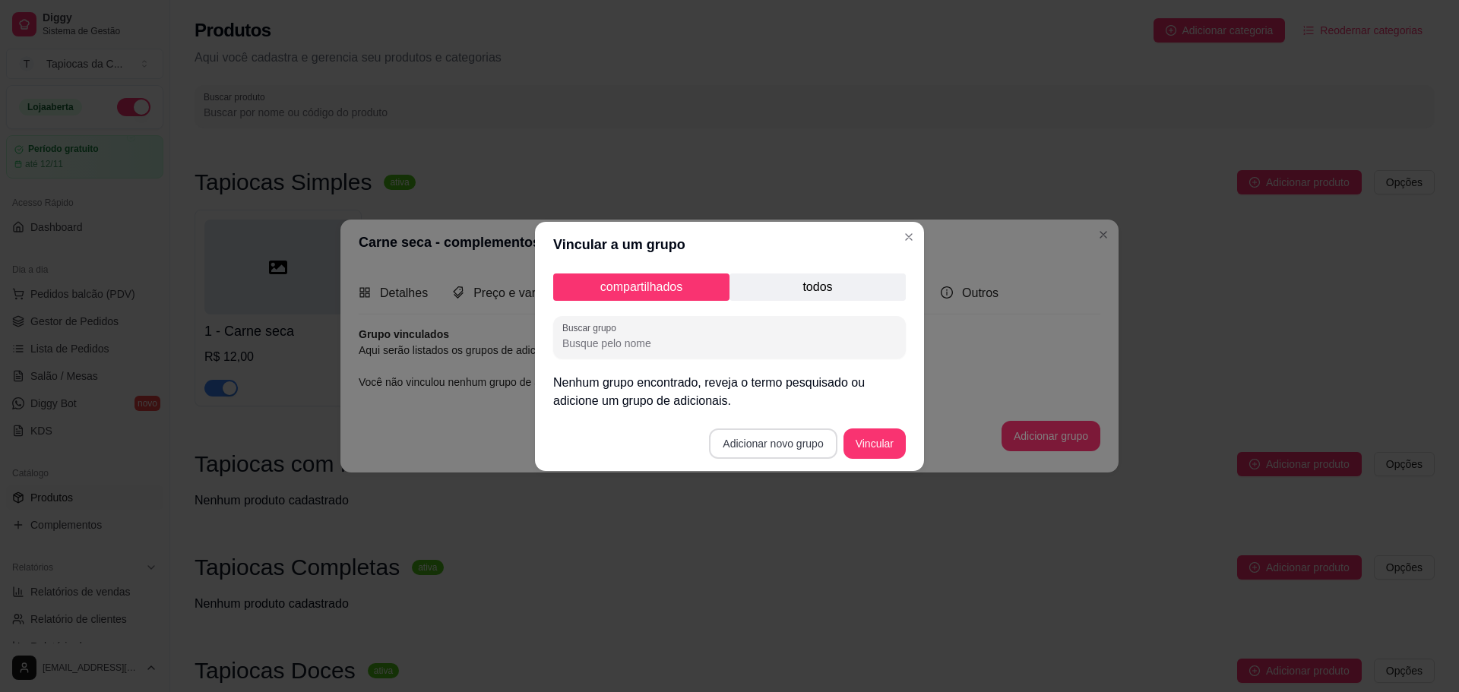
click at [791, 451] on button "Adicionar novo grupo" at bounding box center [773, 444] width 128 height 30
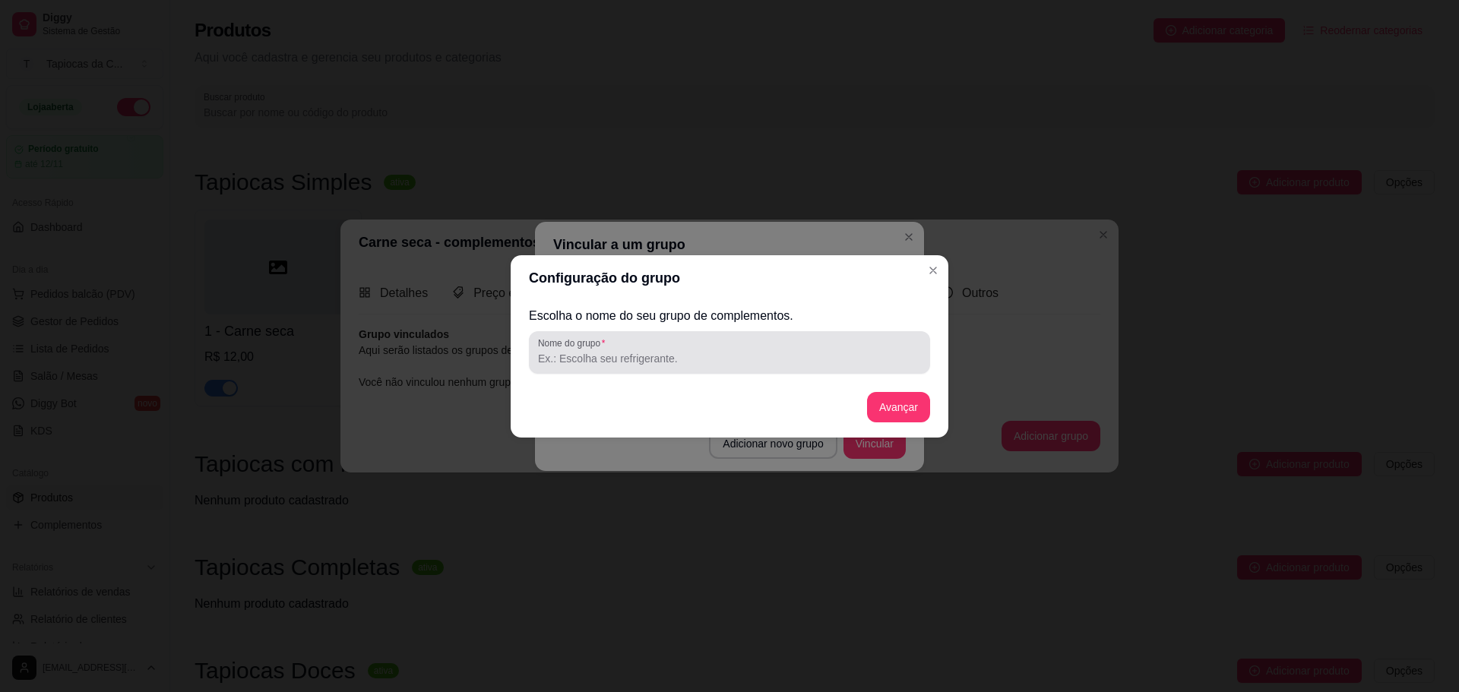
click at [729, 347] on div at bounding box center [729, 352] width 383 height 30
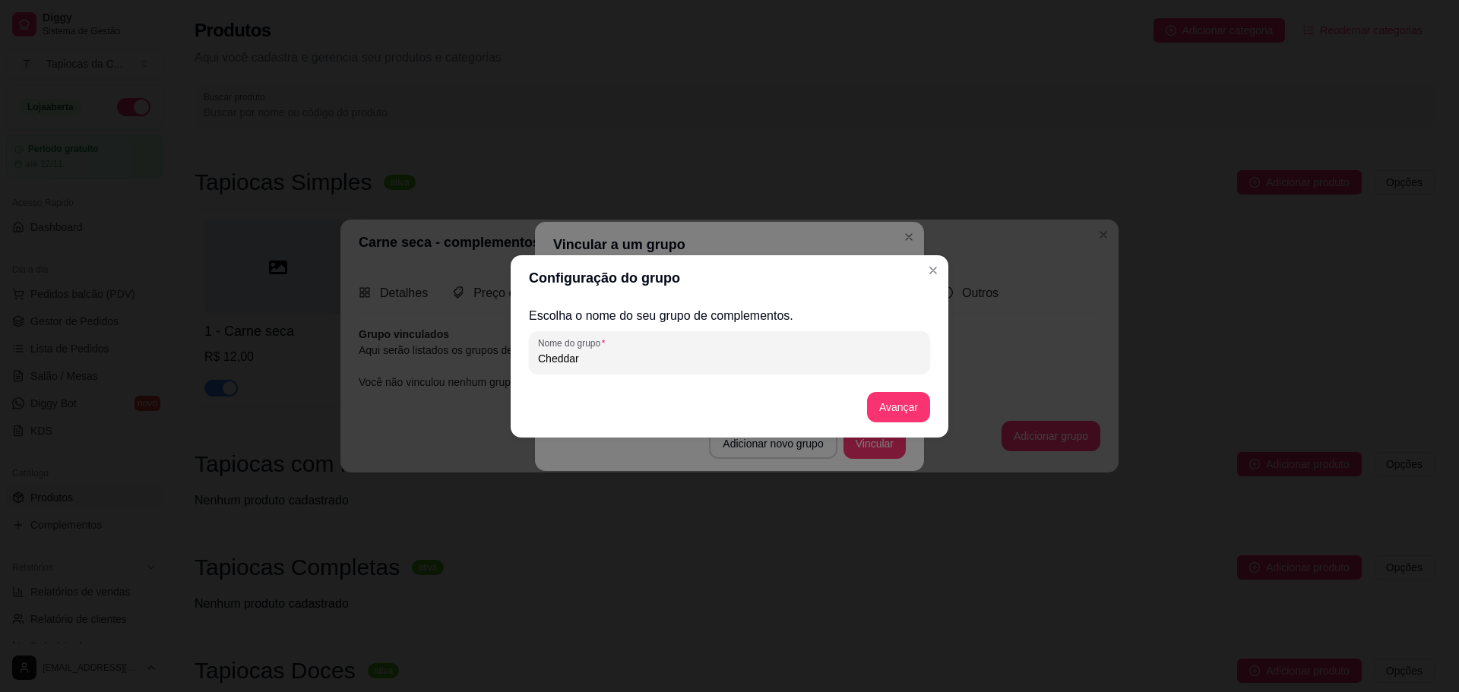
type input "Cheddar"
click at [903, 388] on div "Escolha o nome do seu grupo de complementos. Nome do grupo Cheddar Avançar" at bounding box center [729, 369] width 401 height 125
click at [909, 403] on button "Avançar" at bounding box center [898, 407] width 63 height 30
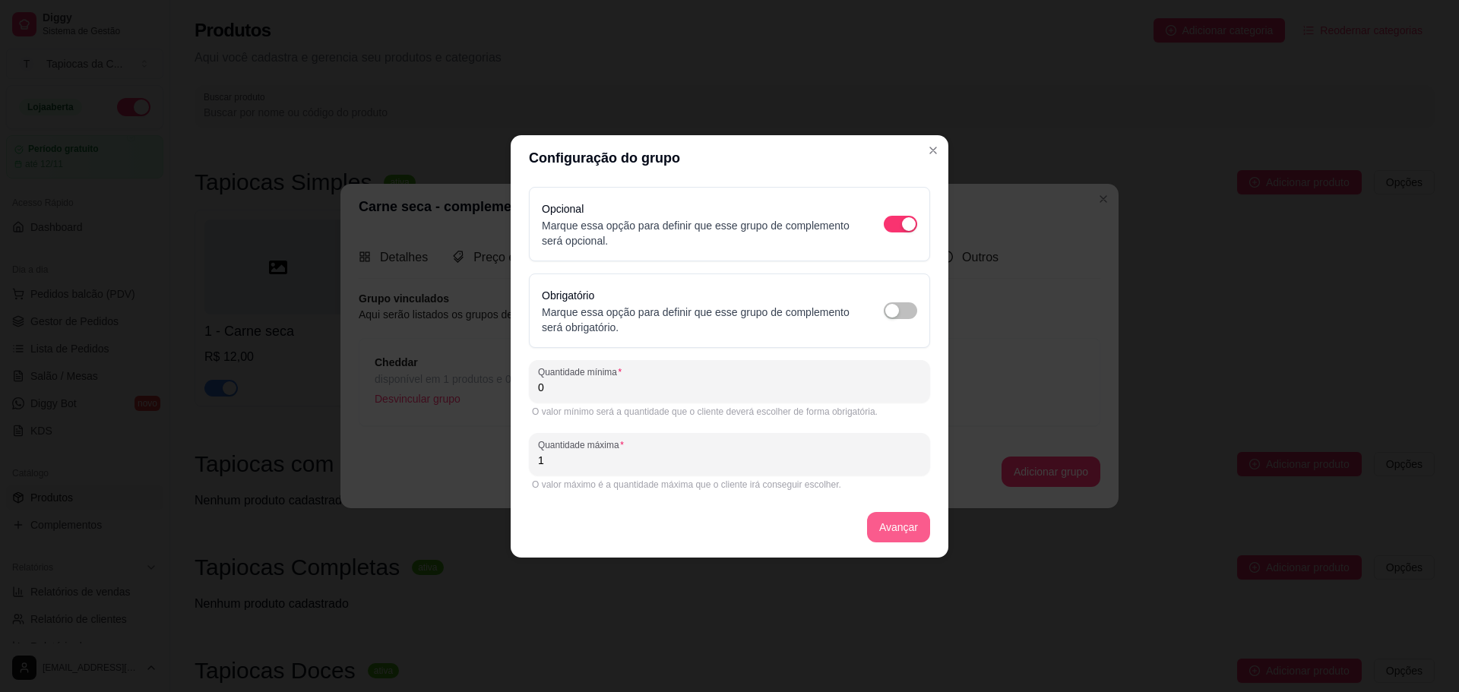
click at [880, 533] on button "Avançar" at bounding box center [898, 527] width 63 height 30
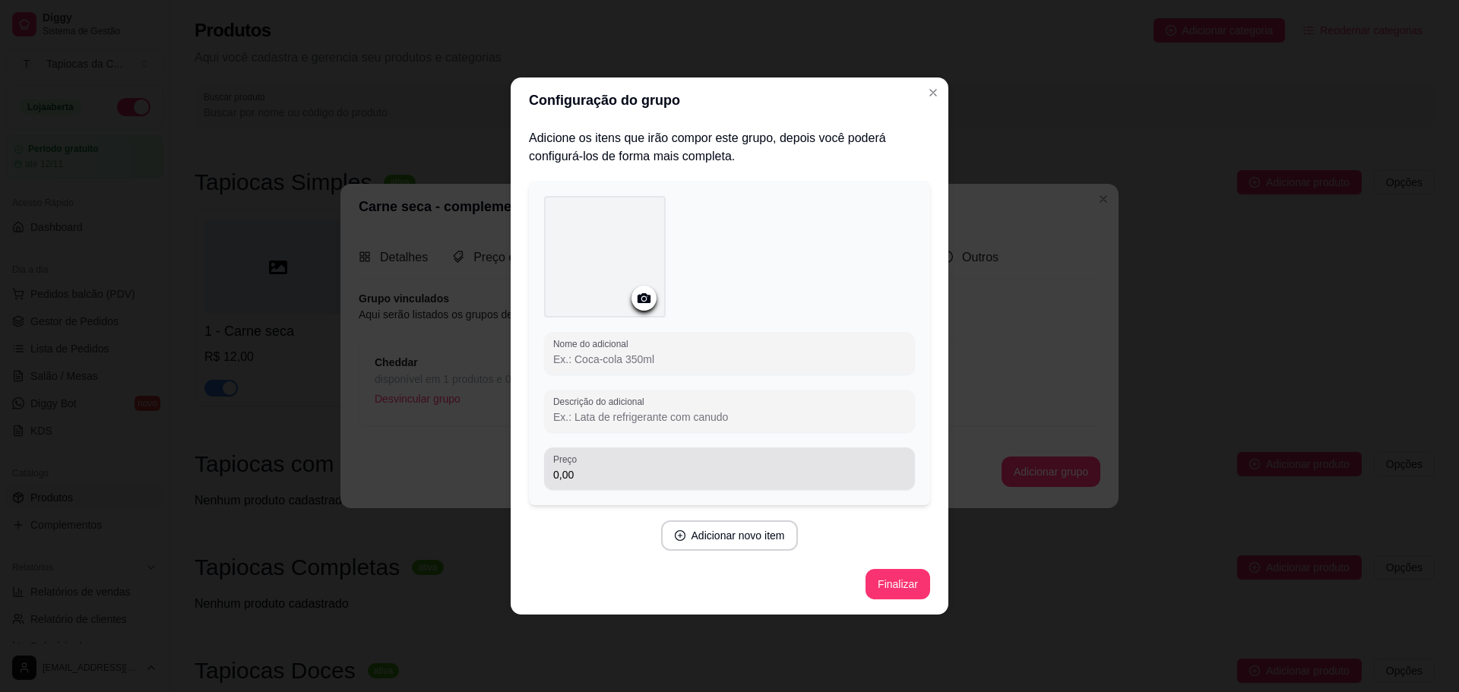
click at [615, 468] on input "0,00" at bounding box center [729, 474] width 353 height 15
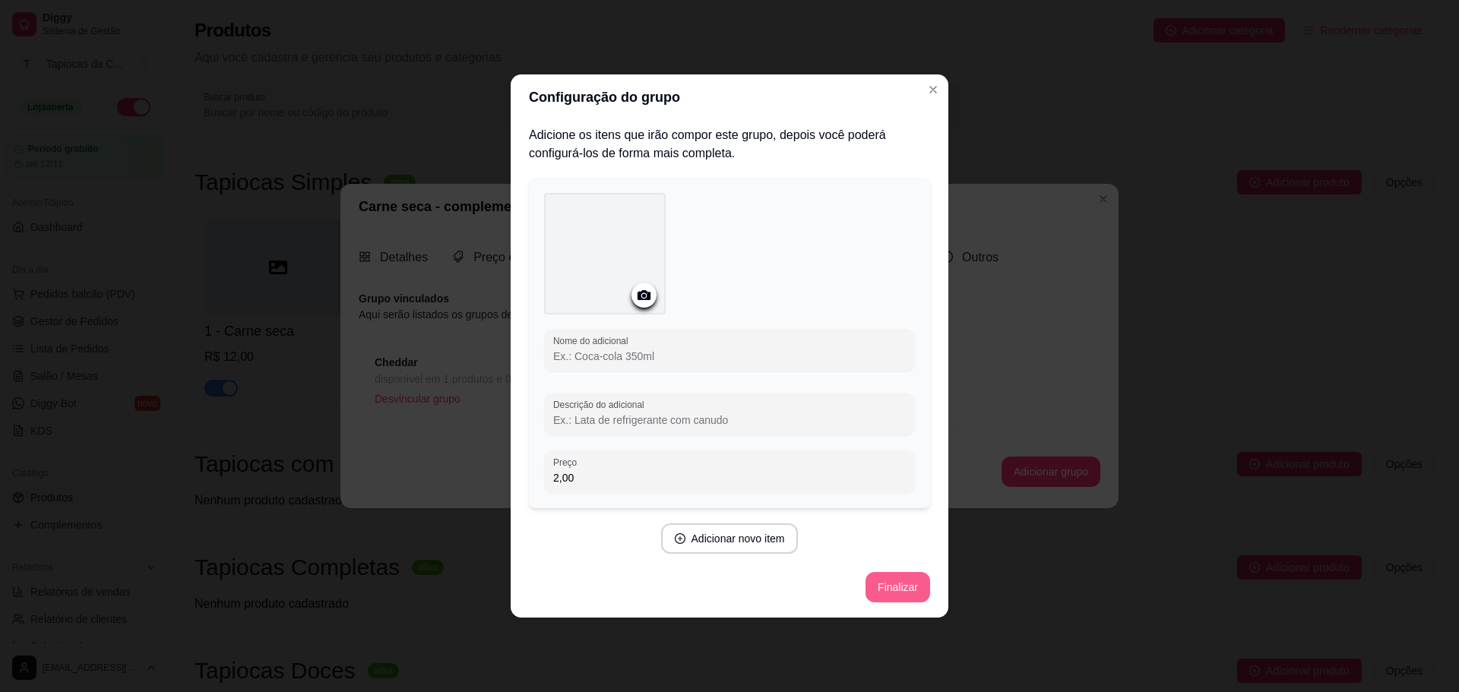
type input "2,00"
click at [883, 586] on button "Finalizar" at bounding box center [897, 588] width 62 height 30
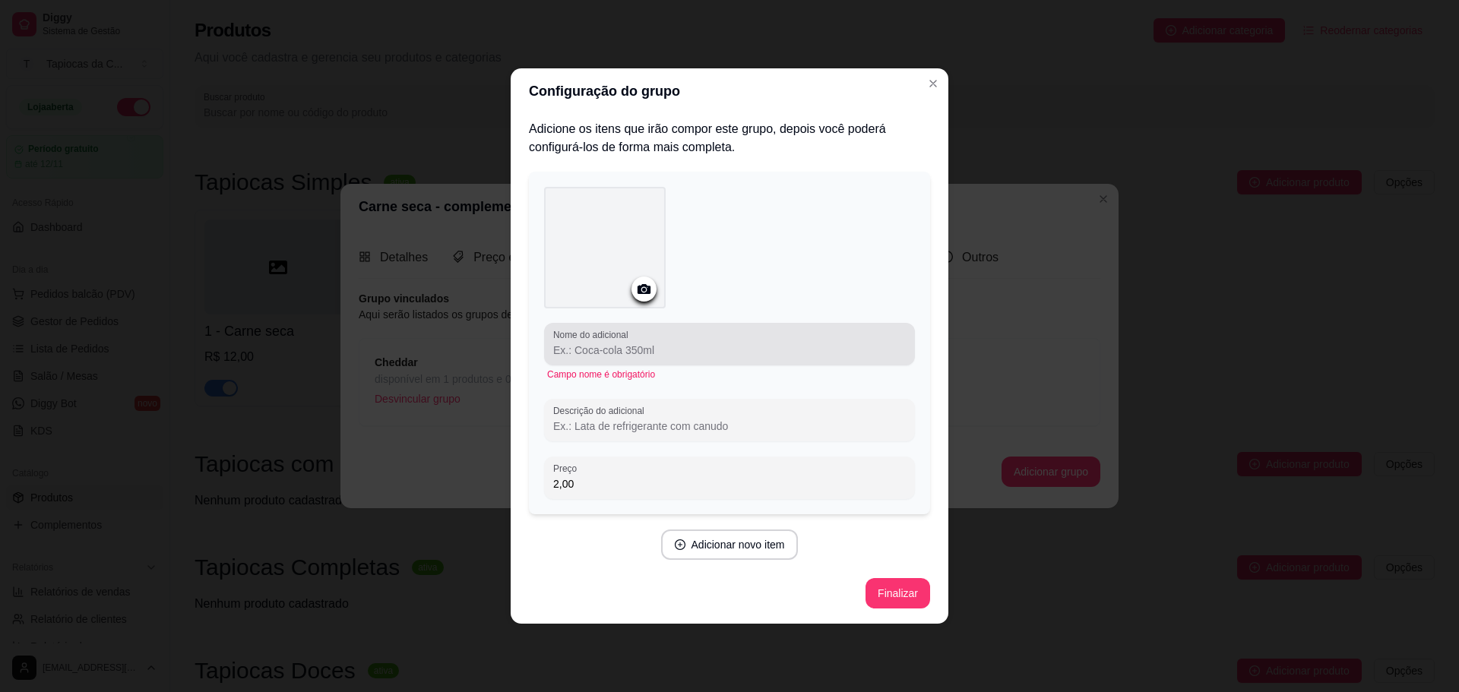
click at [661, 347] on input "Nome do adicional" at bounding box center [729, 350] width 353 height 15
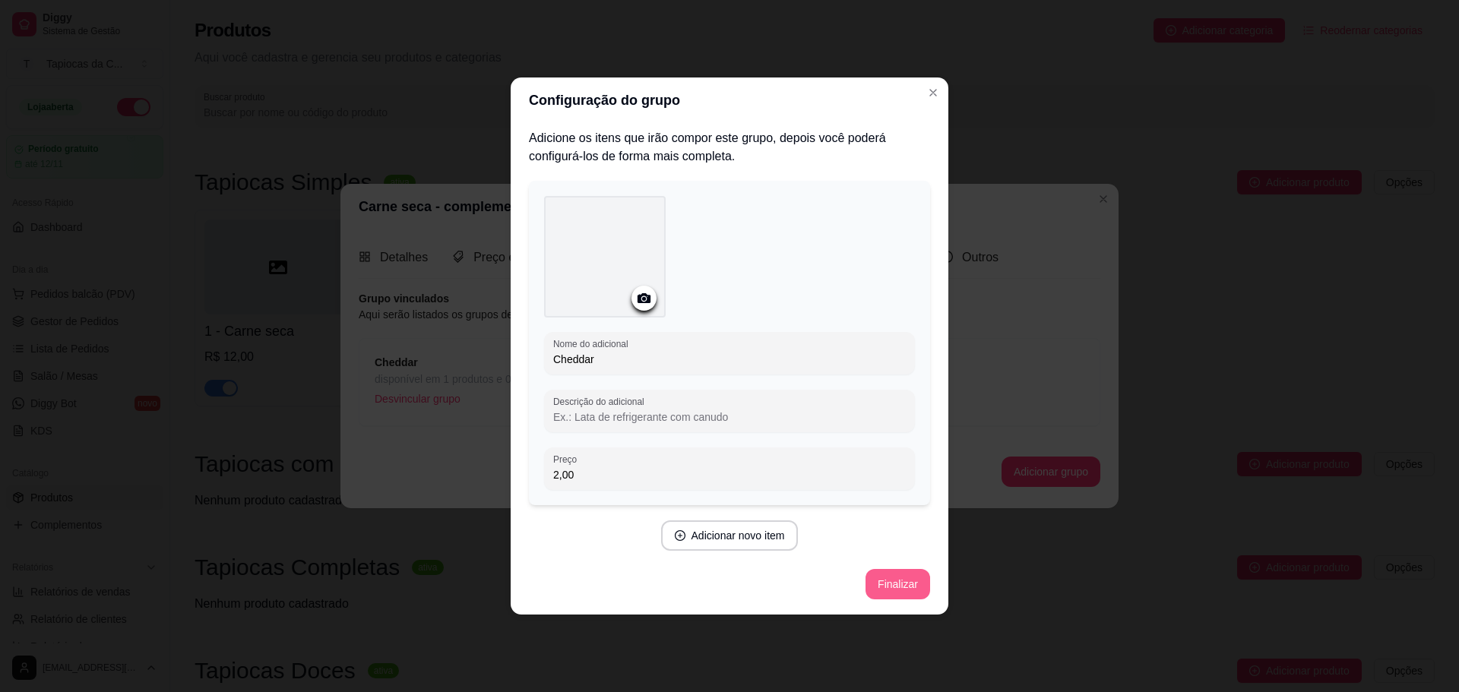
type input "Cheddar"
click at [923, 570] on button "Finalizar" at bounding box center [897, 585] width 62 height 30
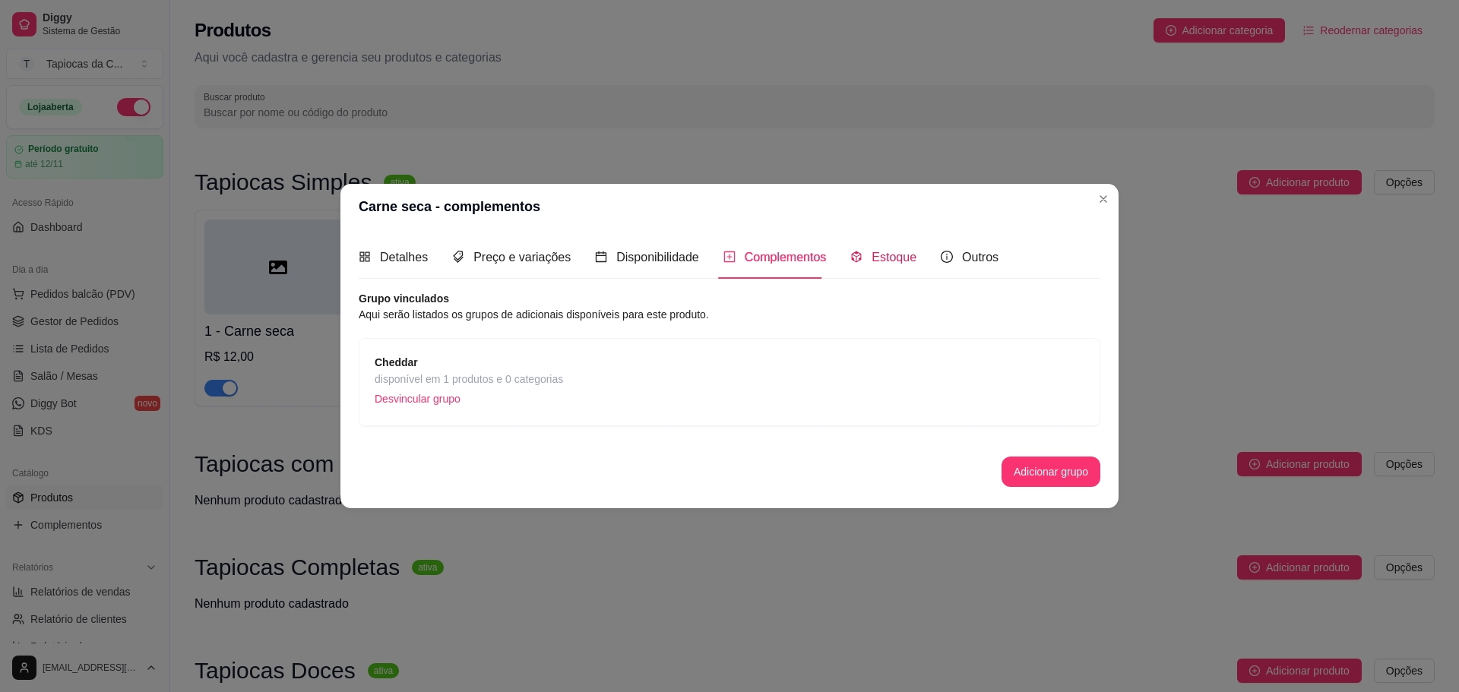
click at [889, 263] on span "Estoque" at bounding box center [894, 257] width 45 height 13
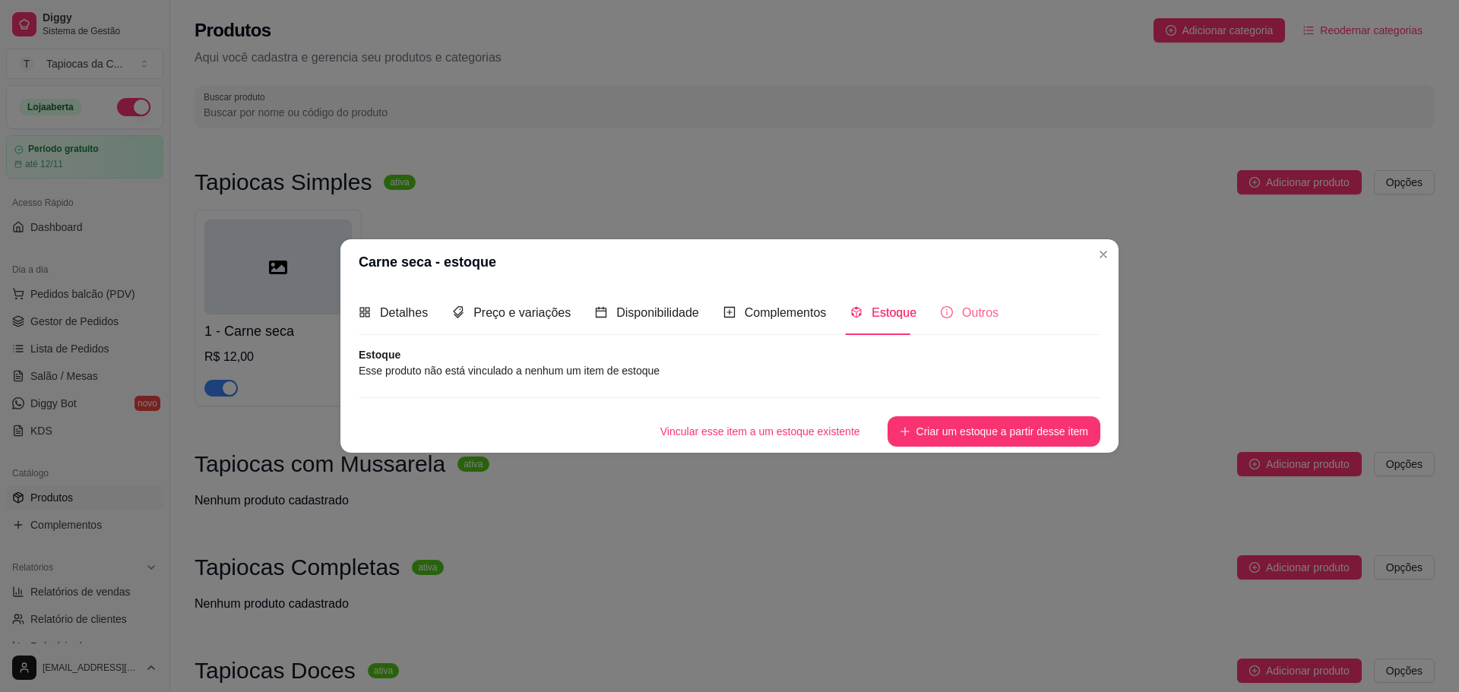
click at [957, 333] on div "Outros" at bounding box center [970, 312] width 58 height 43
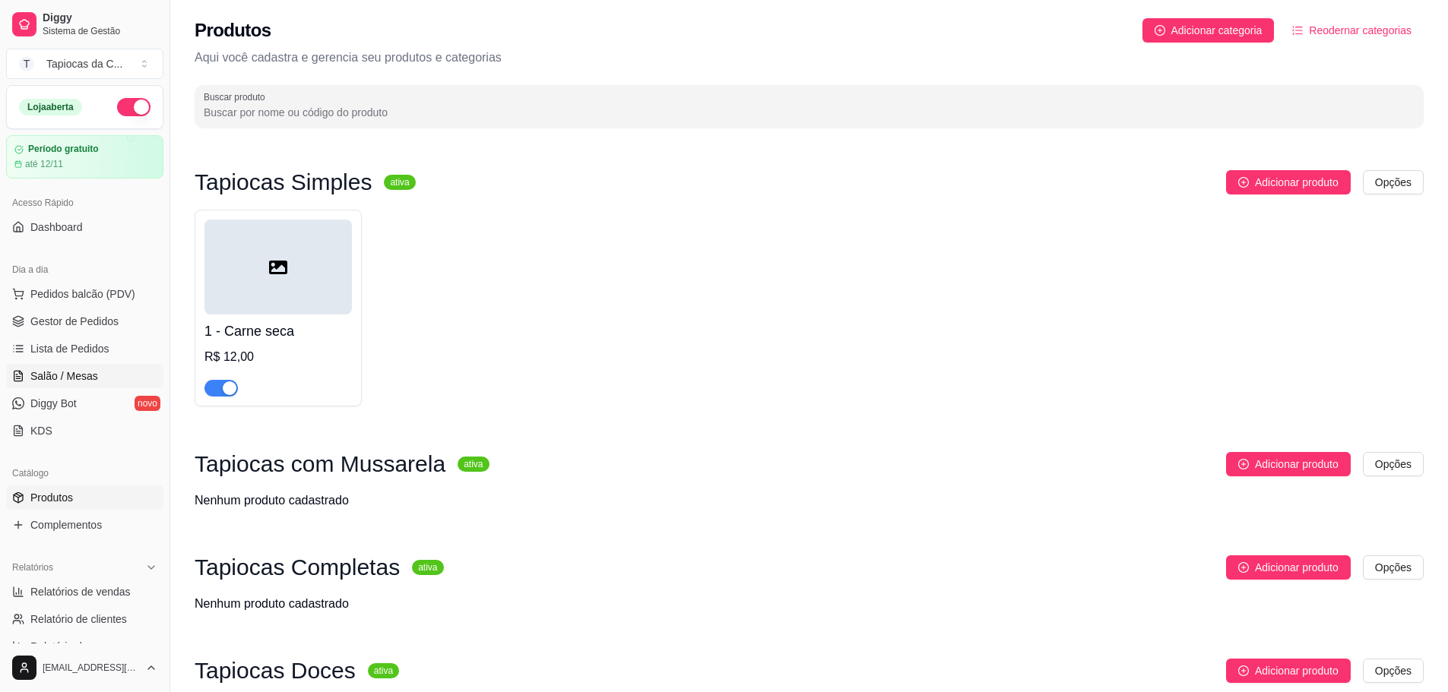
click at [84, 382] on span "Salão / Mesas" at bounding box center [64, 376] width 68 height 15
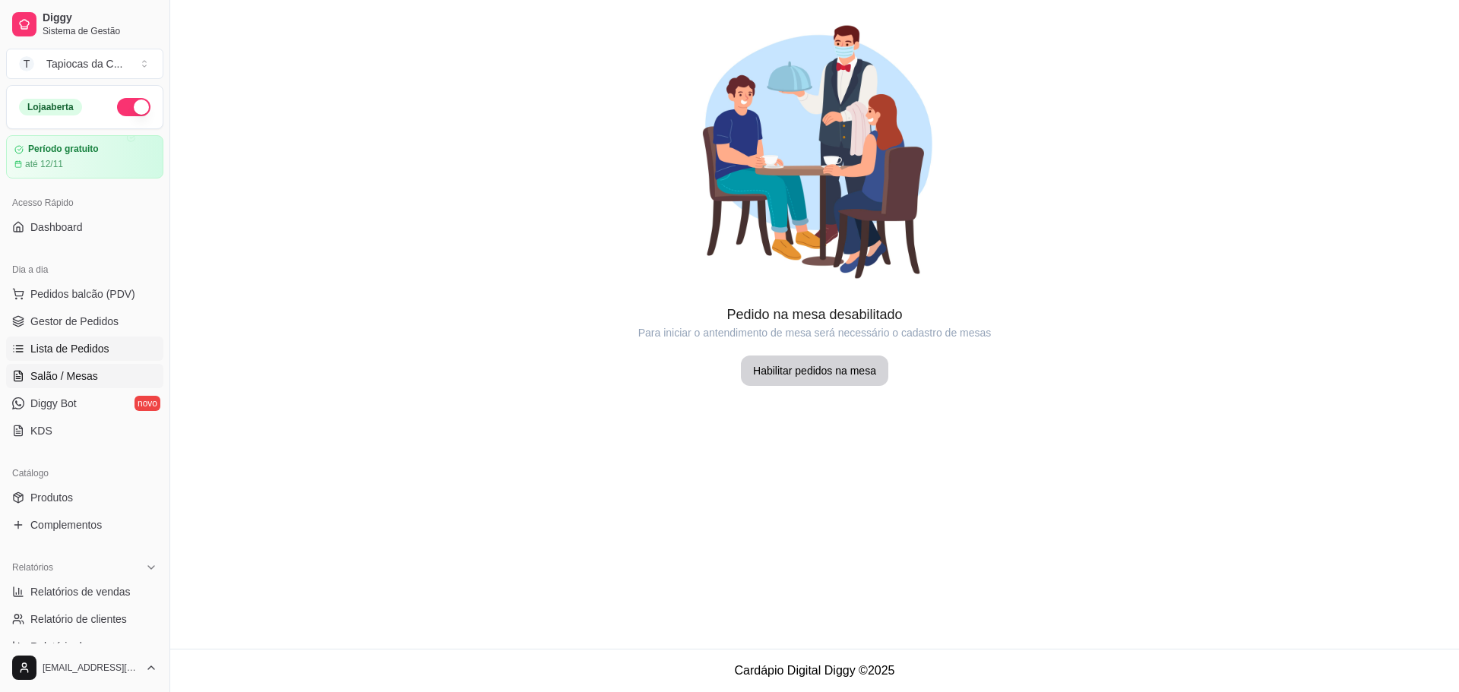
click at [84, 358] on link "Lista de Pedidos" at bounding box center [84, 349] width 157 height 24
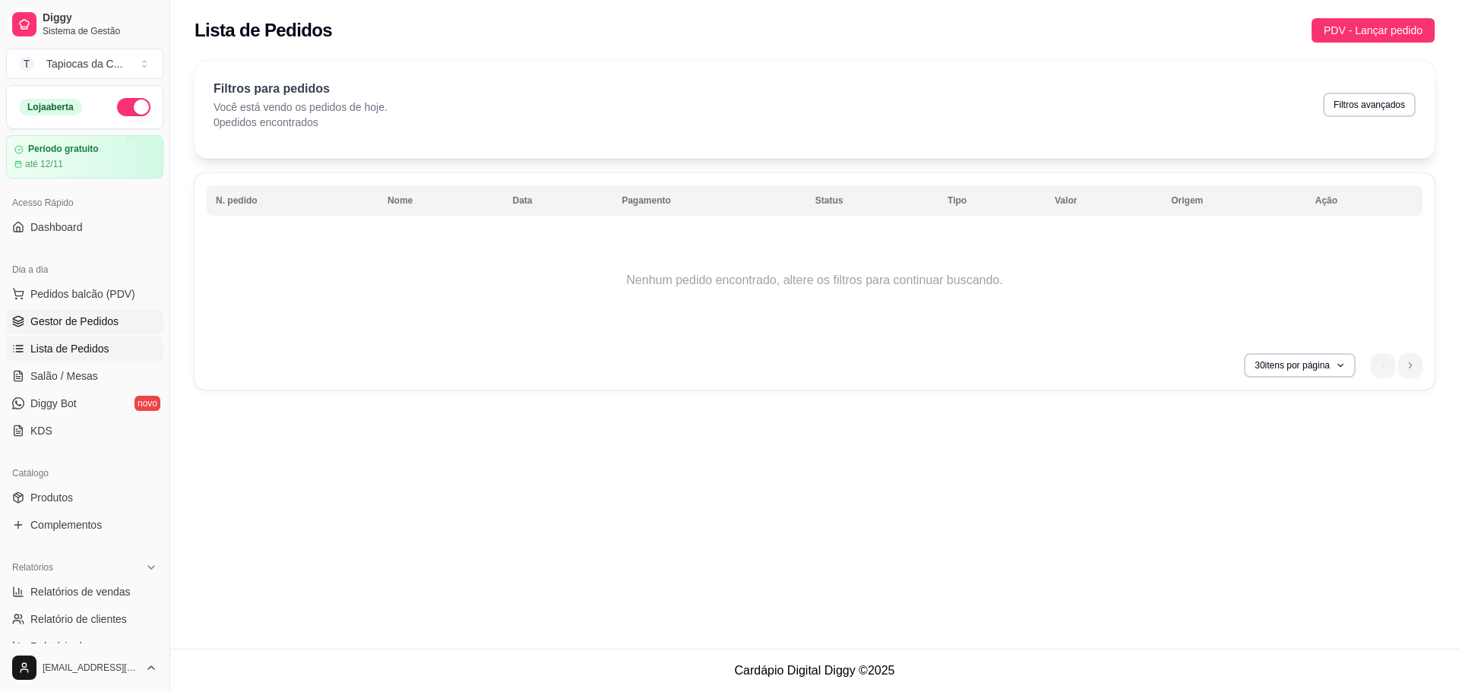
click at [55, 323] on span "Gestor de Pedidos" at bounding box center [74, 321] width 88 height 15
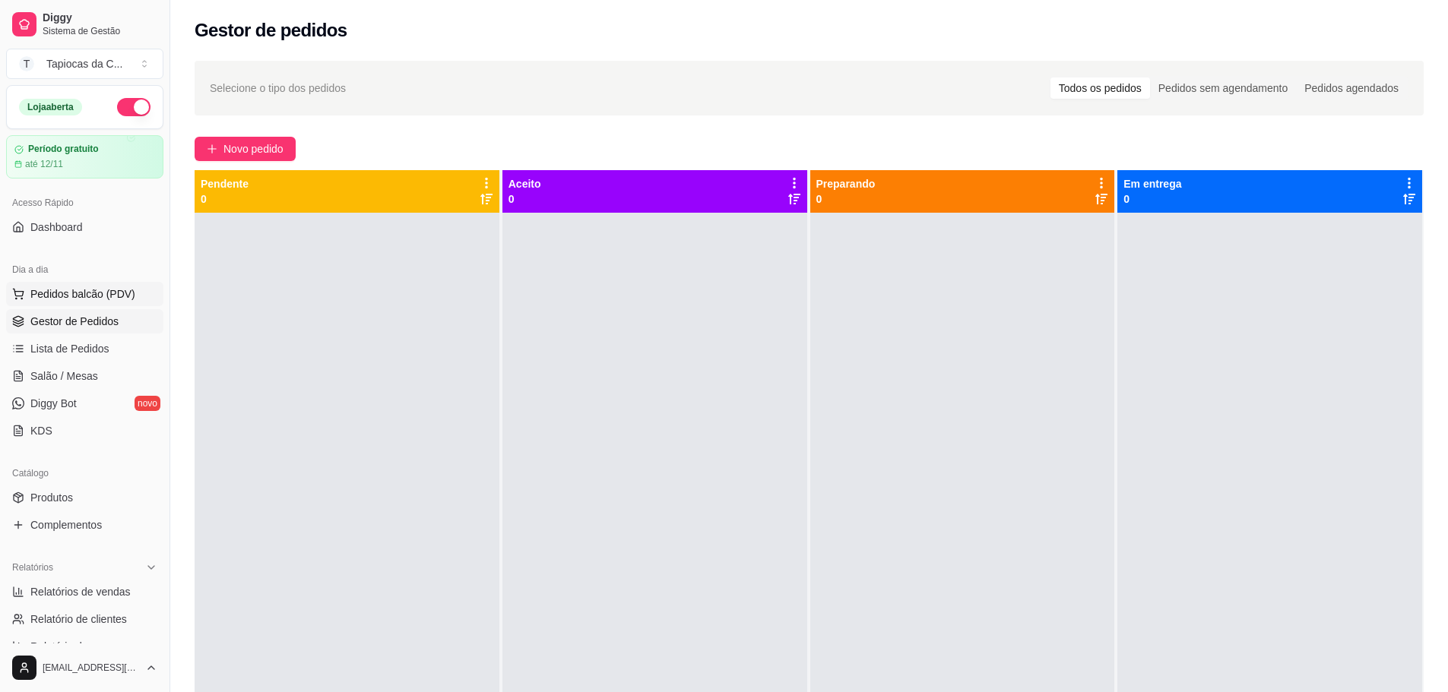
click at [84, 300] on span "Pedidos balcão (PDV)" at bounding box center [82, 293] width 105 height 15
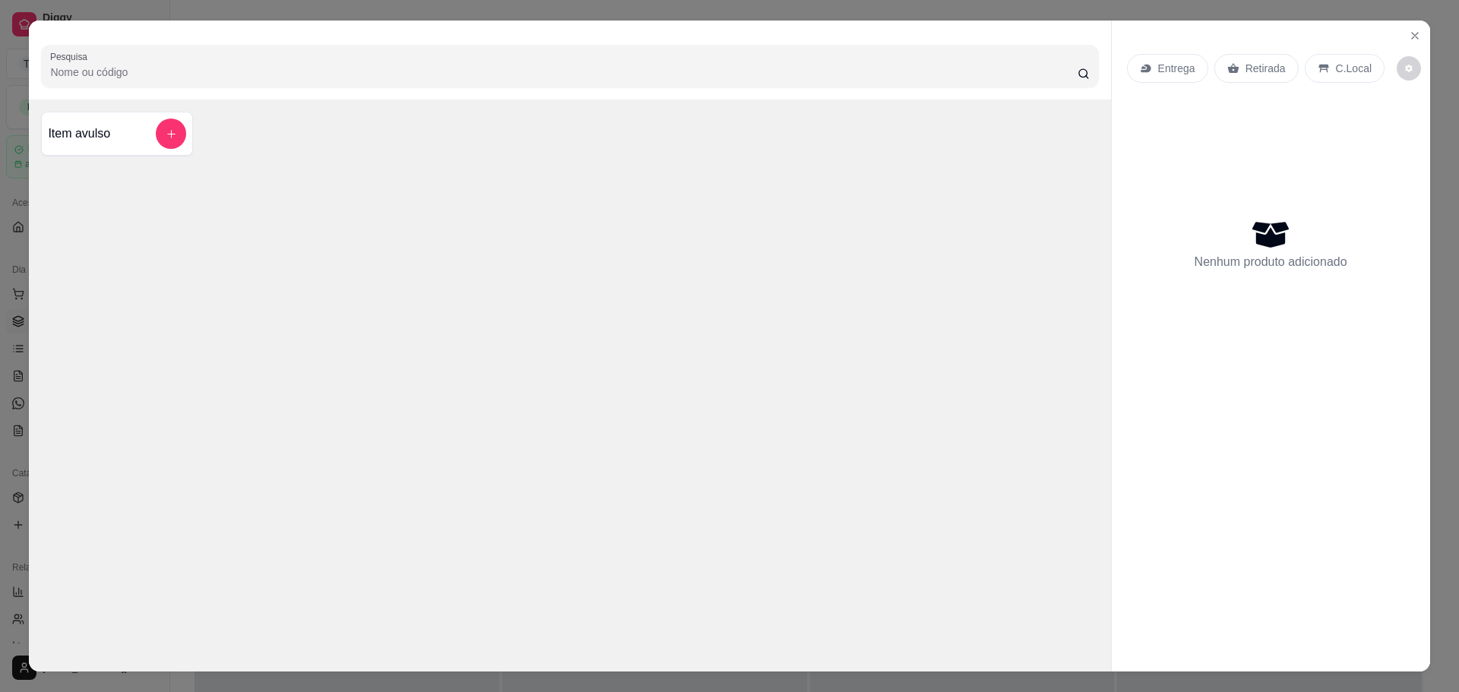
drag, startPoint x: 1344, startPoint y: 36, endPoint x: 1355, endPoint y: 37, distance: 10.7
click at [1413, 40] on icon "Close" at bounding box center [1415, 36] width 12 height 12
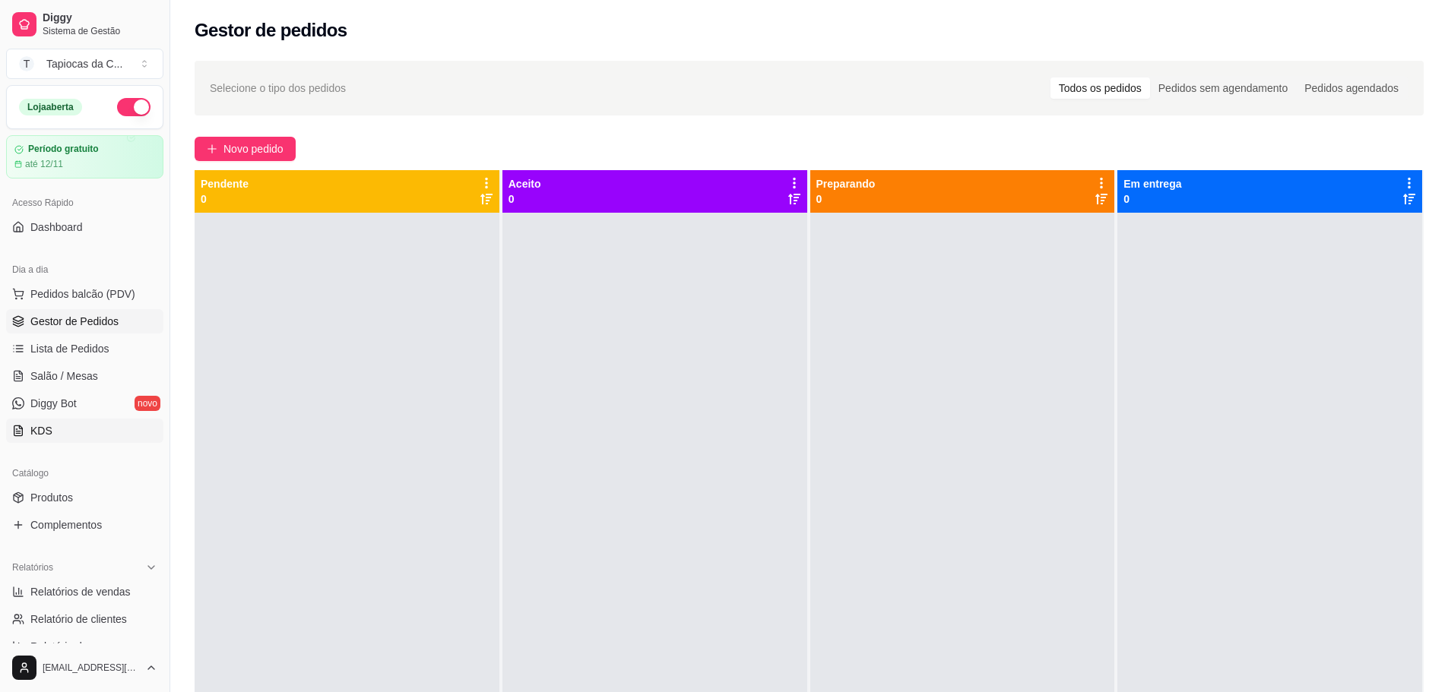
click at [123, 426] on link "KDS" at bounding box center [84, 431] width 157 height 24
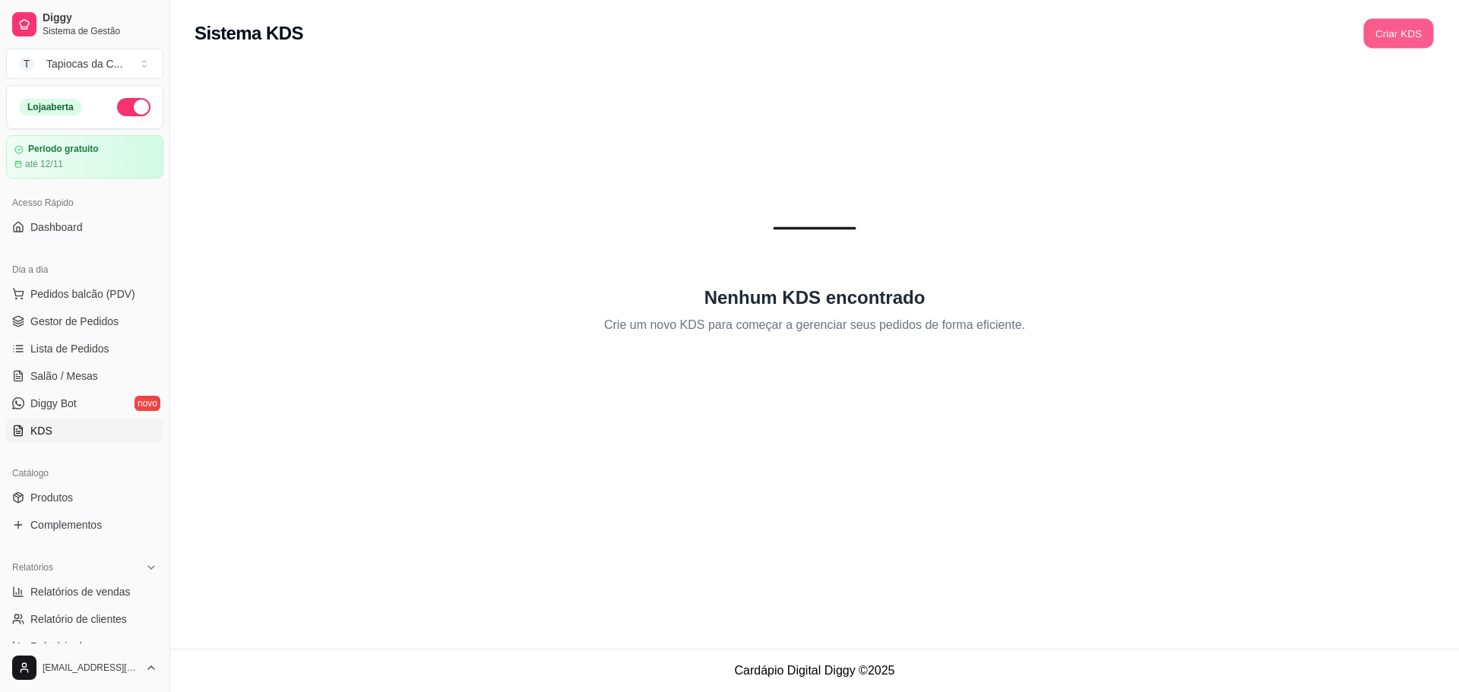
click at [1394, 42] on button "Criar KDS" at bounding box center [1398, 34] width 70 height 30
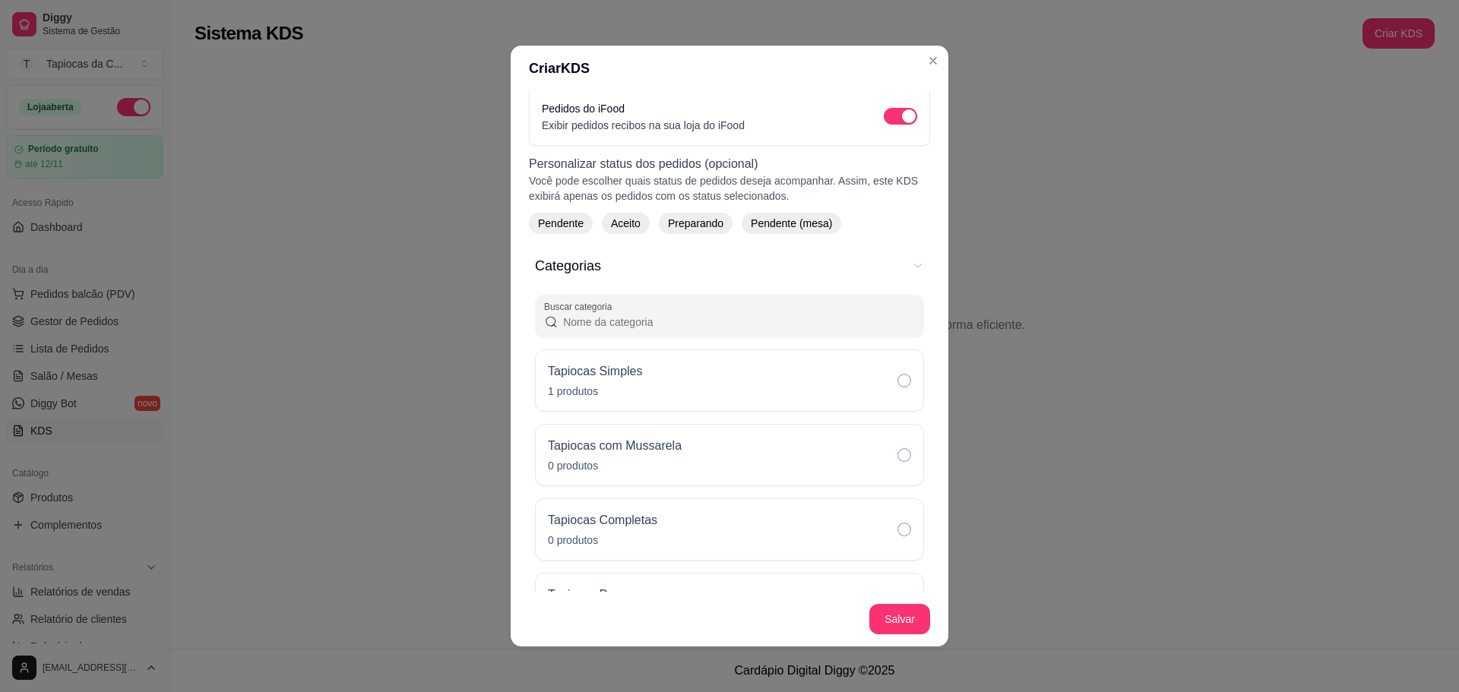
scroll to position [228, 0]
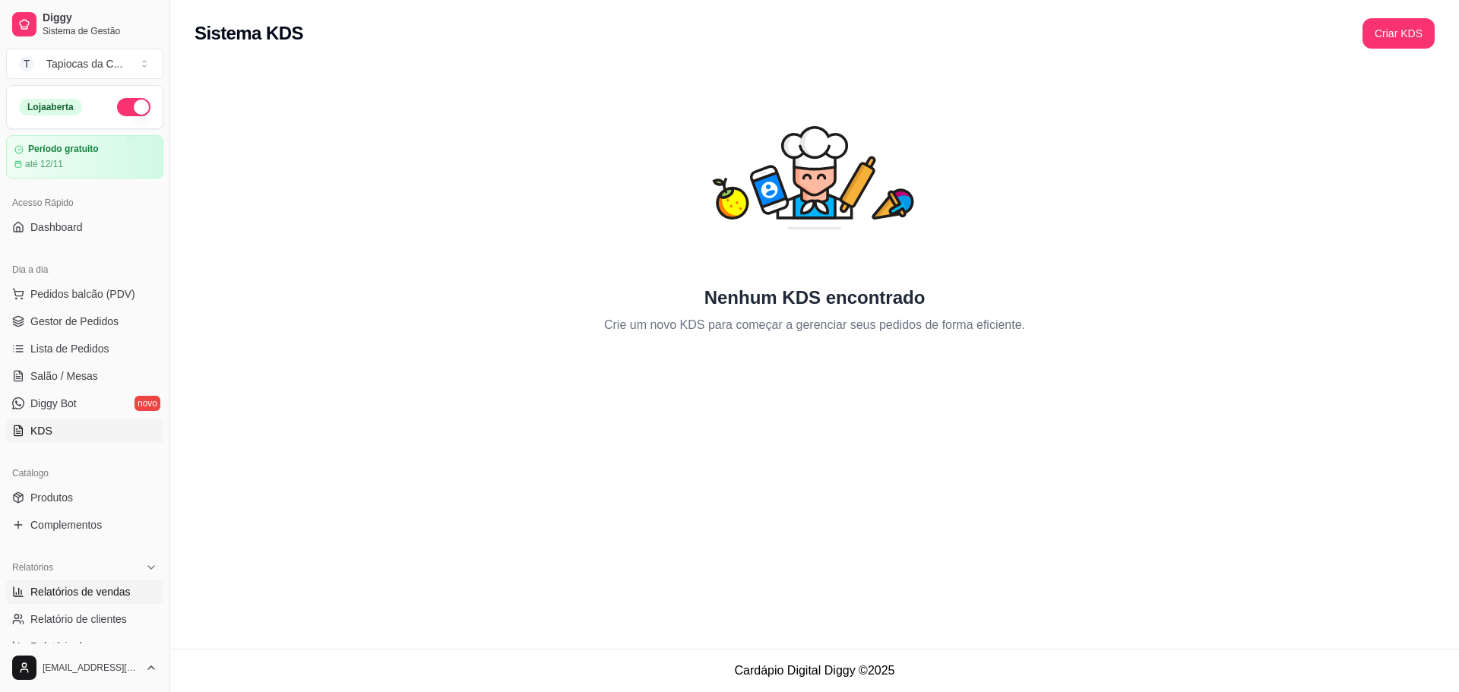
click at [81, 587] on span "Relatórios de vendas" at bounding box center [80, 591] width 100 height 15
select select "ALL"
select select "0"
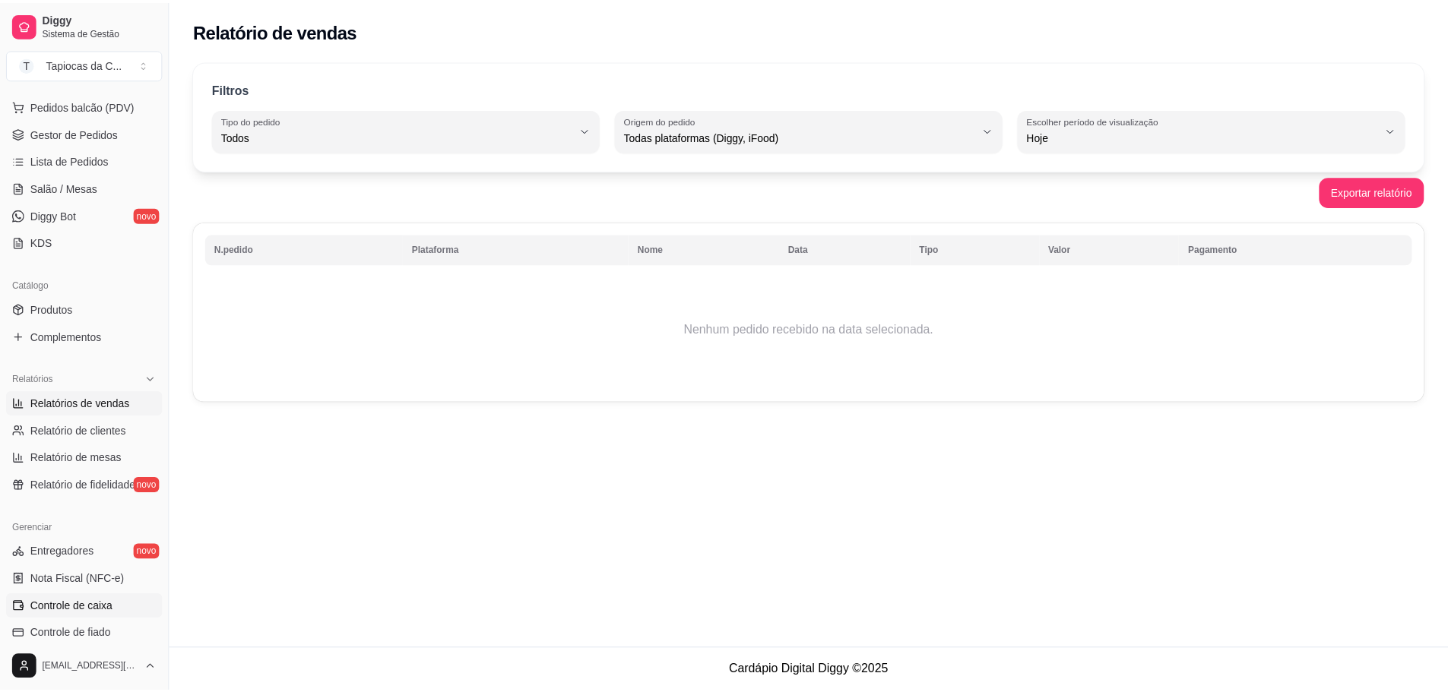
scroll to position [228, 0]
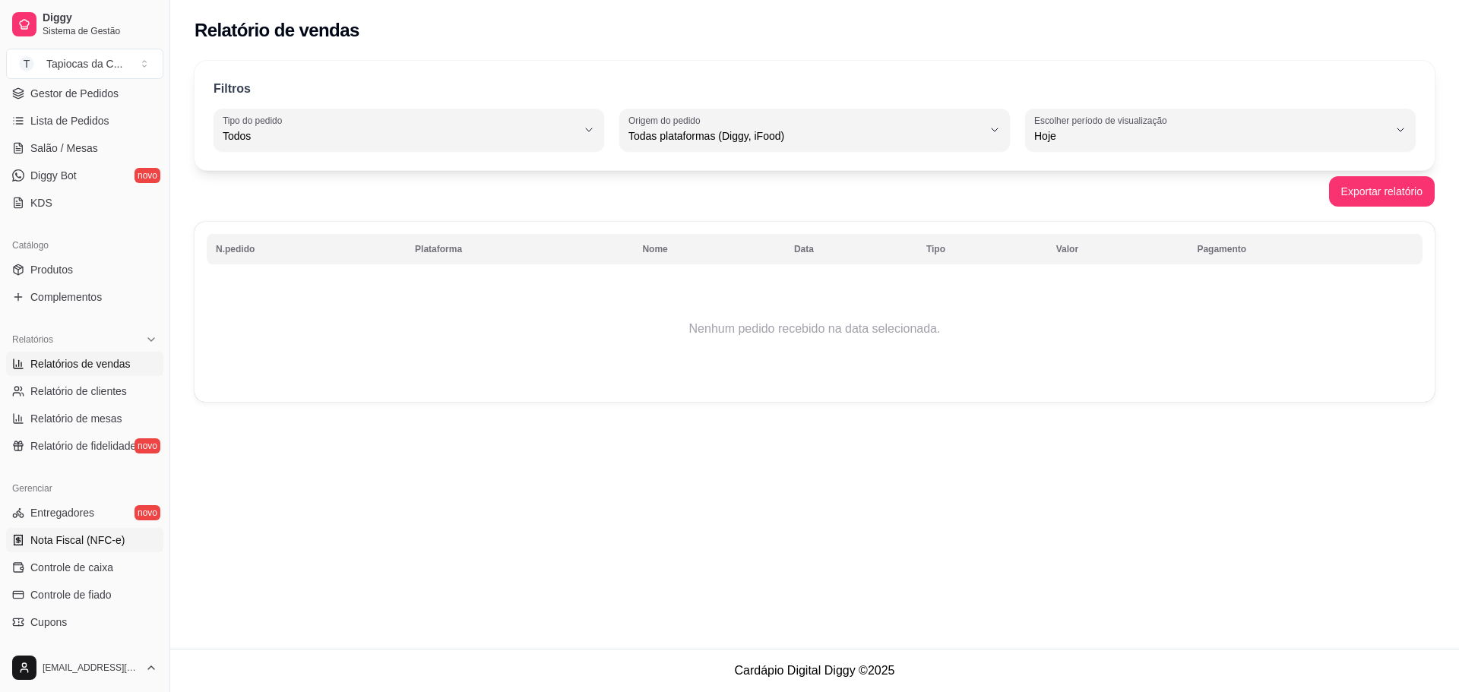
click at [75, 550] on link "Nota Fiscal (NFC-e)" at bounding box center [84, 540] width 157 height 24
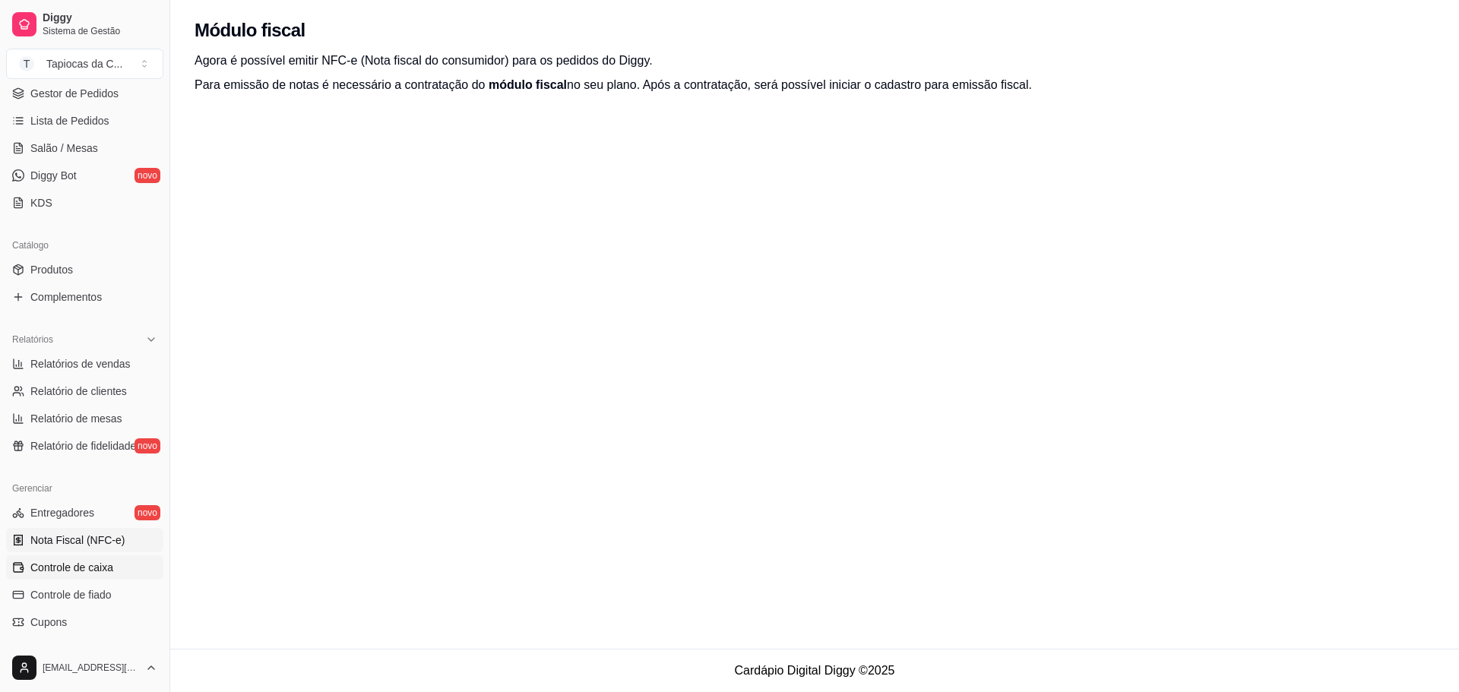
click at [78, 566] on span "Controle de caixa" at bounding box center [71, 567] width 83 height 15
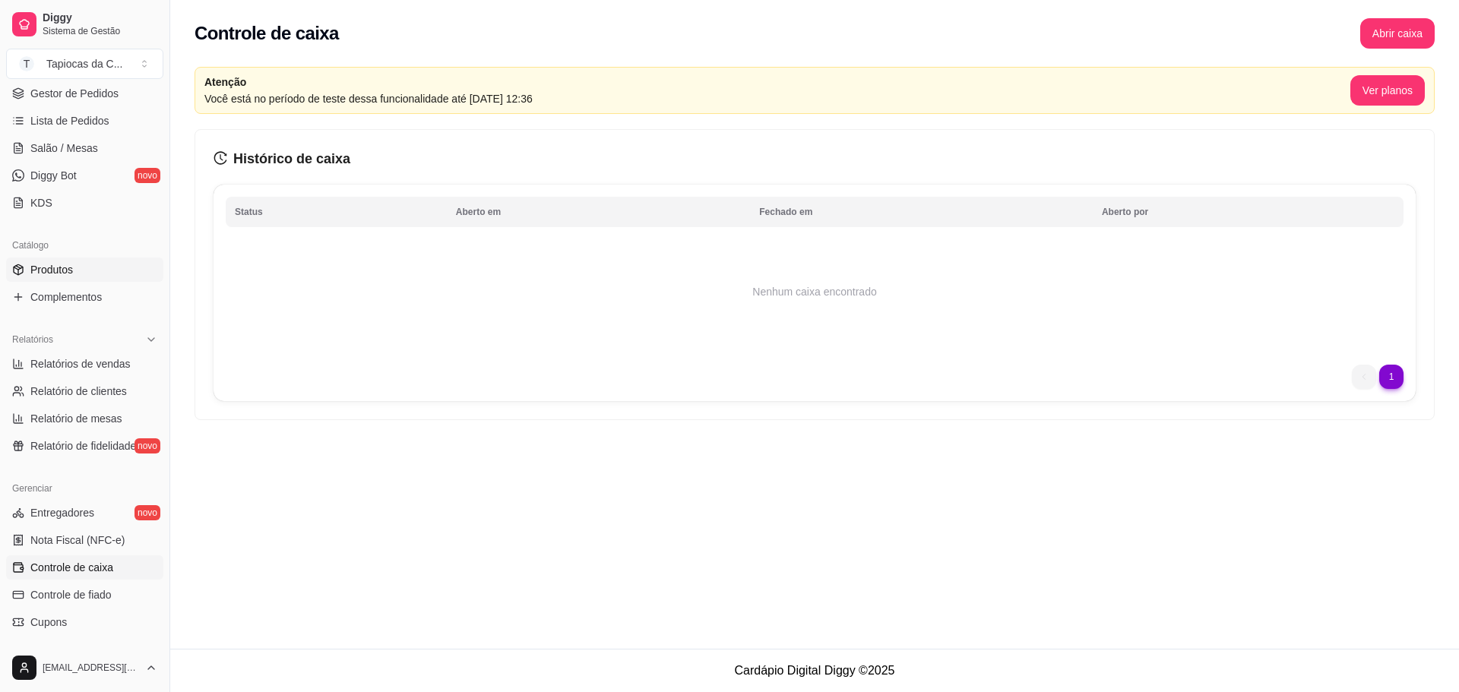
click at [111, 277] on link "Produtos" at bounding box center [84, 270] width 157 height 24
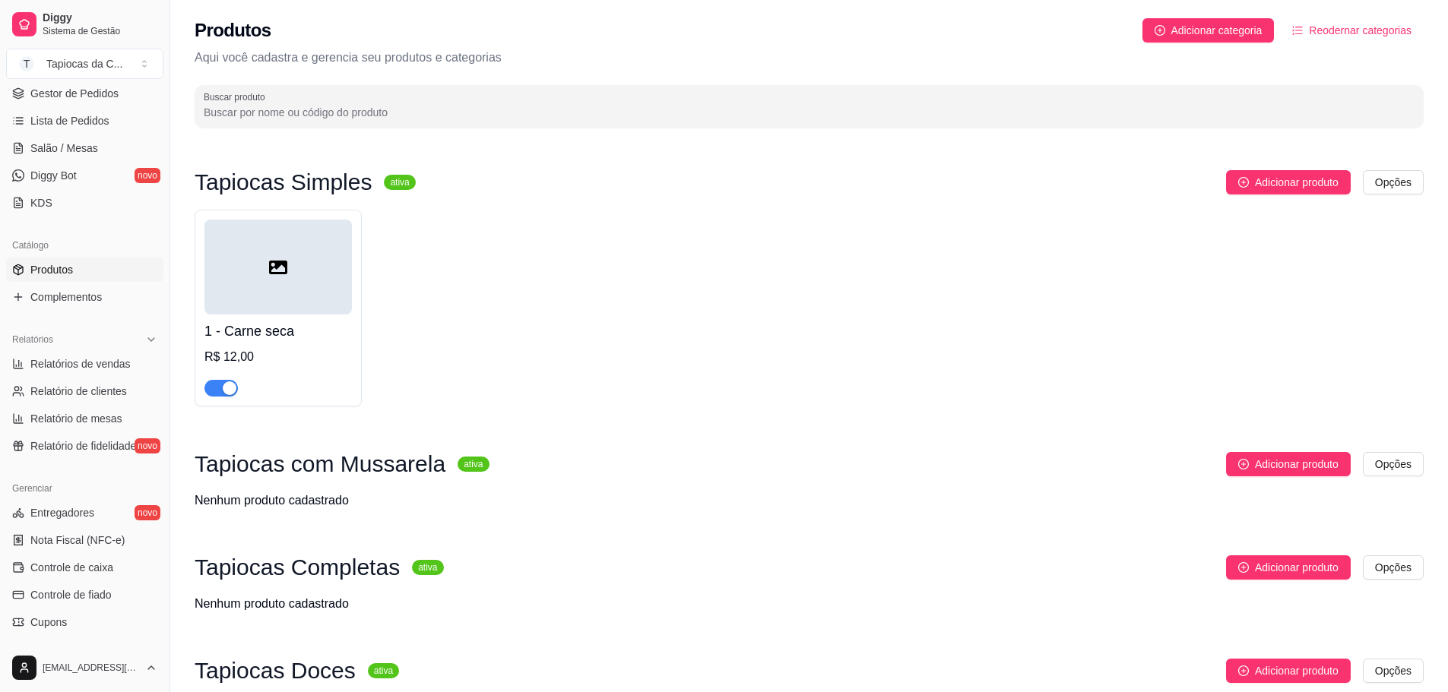
click at [1390, 195] on div "Tapiocas Simples ativa Adicionar produto Opções 1 - Carne seca R$ 12,00" at bounding box center [809, 288] width 1229 height 236
click at [1391, 191] on html "Diggy Sistema de Gestão T Tapiocas da C ... Loja aberta Período gratuito até 12…" at bounding box center [729, 346] width 1459 height 692
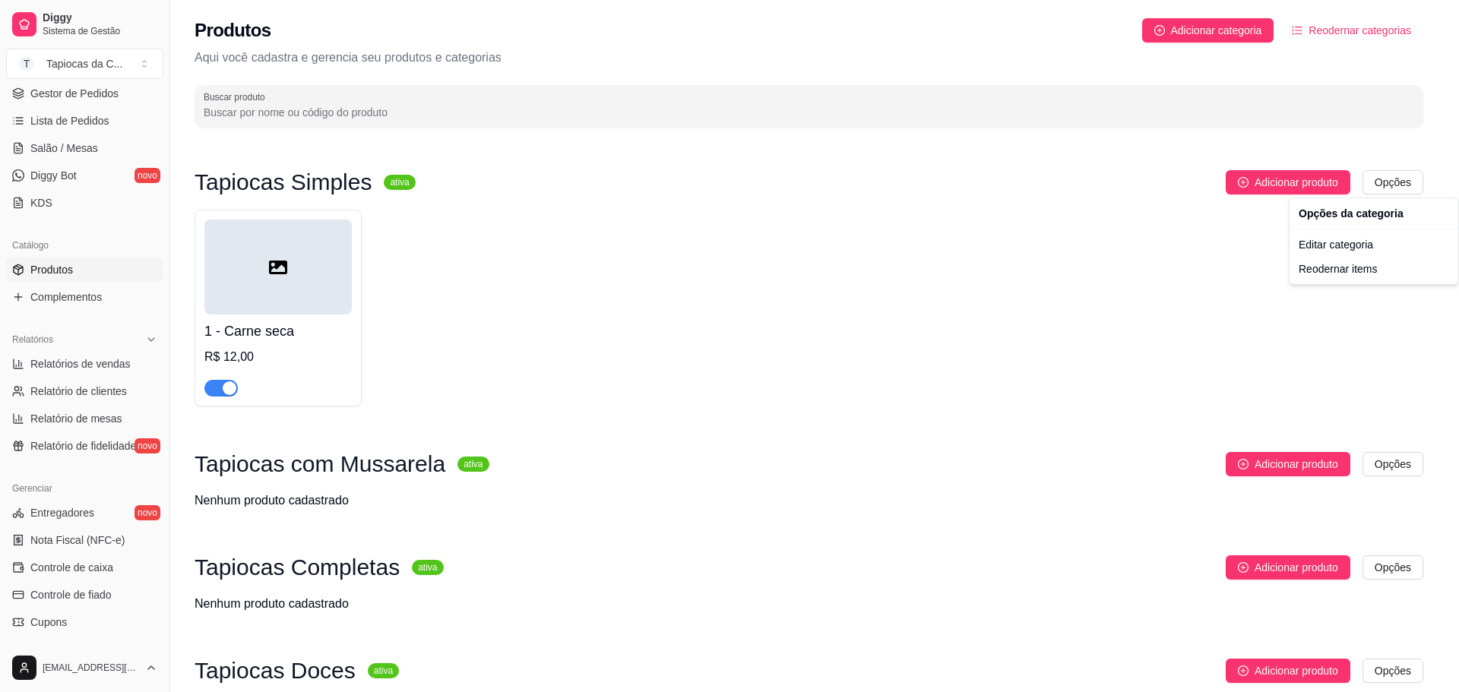
click at [1166, 343] on html "Diggy Sistema de Gestão T Tapiocas da C ... Loja aberta Período gratuito até 12…" at bounding box center [729, 346] width 1459 height 692
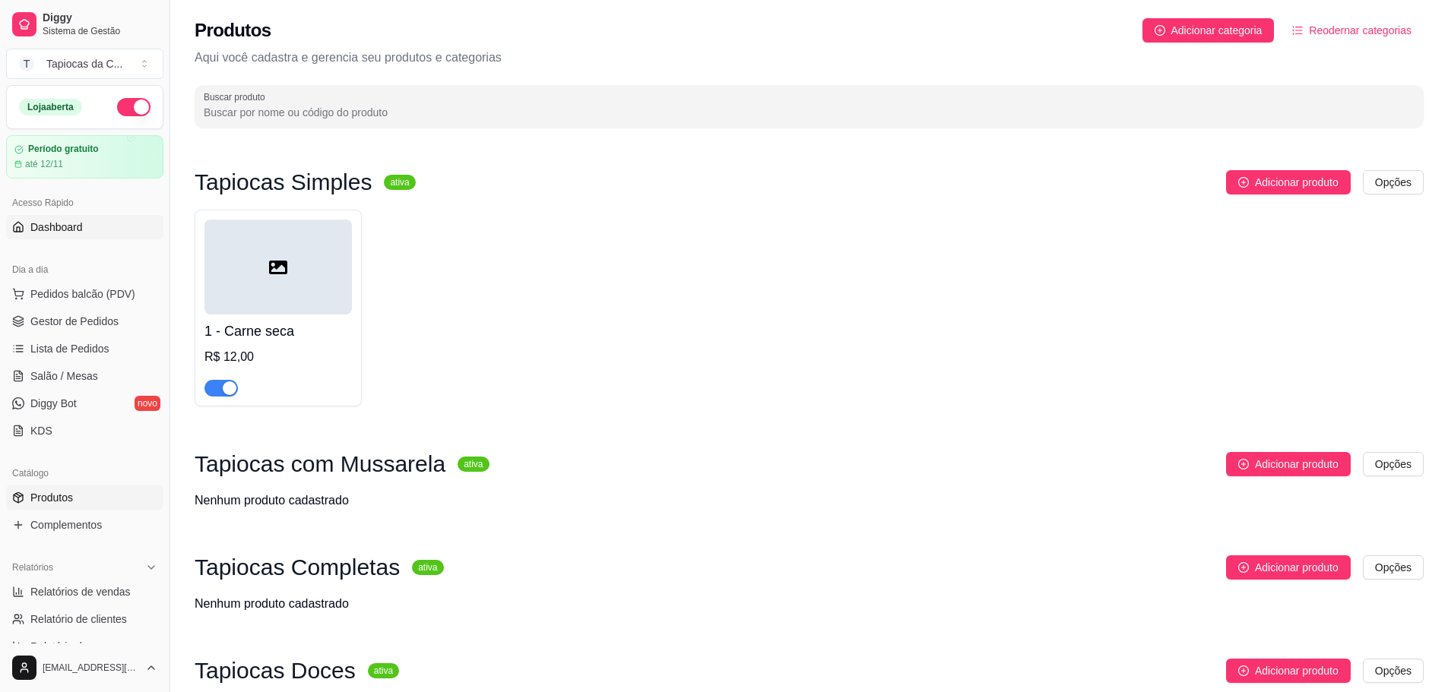
click at [84, 219] on link "Dashboard" at bounding box center [84, 227] width 157 height 24
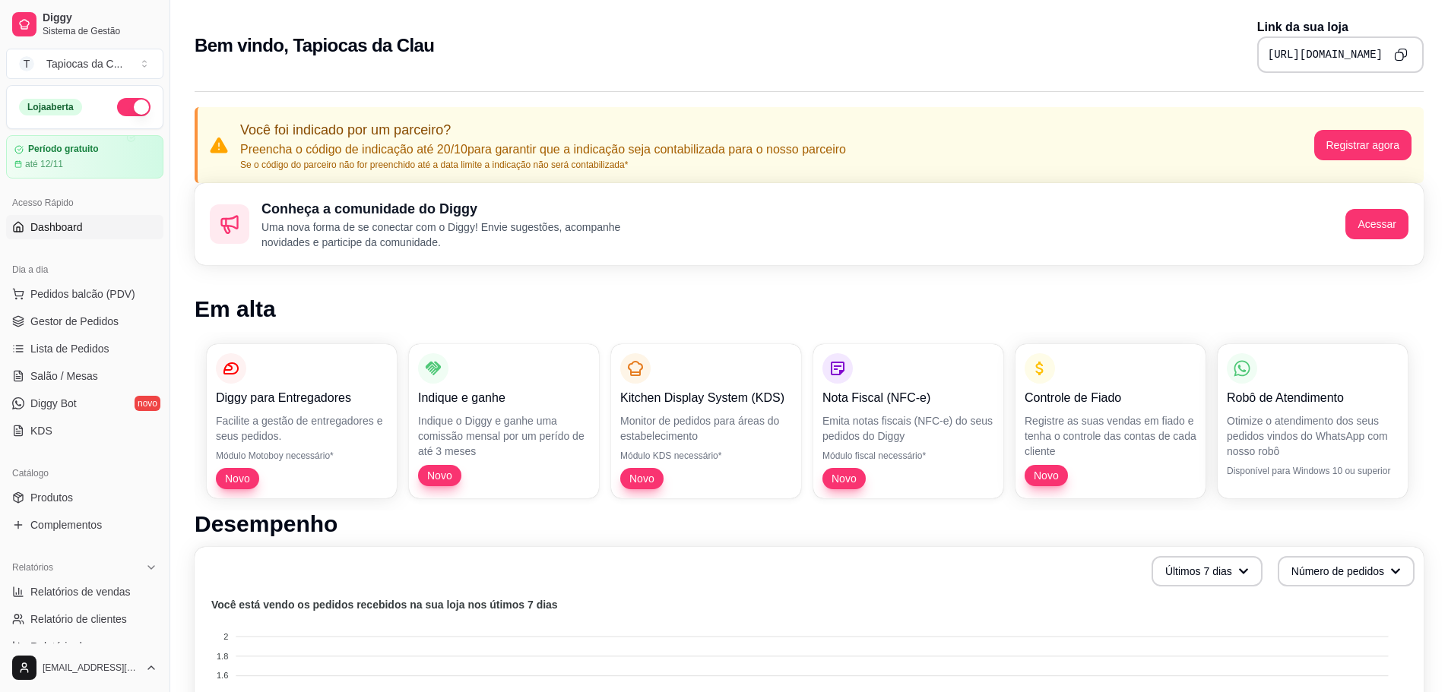
click at [1395, 48] on icon "Copy to clipboard" at bounding box center [1401, 55] width 14 height 14
click at [105, 67] on div "Tapiocas da C ..." at bounding box center [84, 63] width 76 height 15
drag, startPoint x: 83, startPoint y: 125, endPoint x: 62, endPoint y: 130, distance: 21.2
click at [62, 130] on div "Tapiocas da Clau" at bounding box center [65, 127] width 68 height 30
click at [82, 76] on button "T Tapiocas da C ..." at bounding box center [84, 64] width 157 height 30
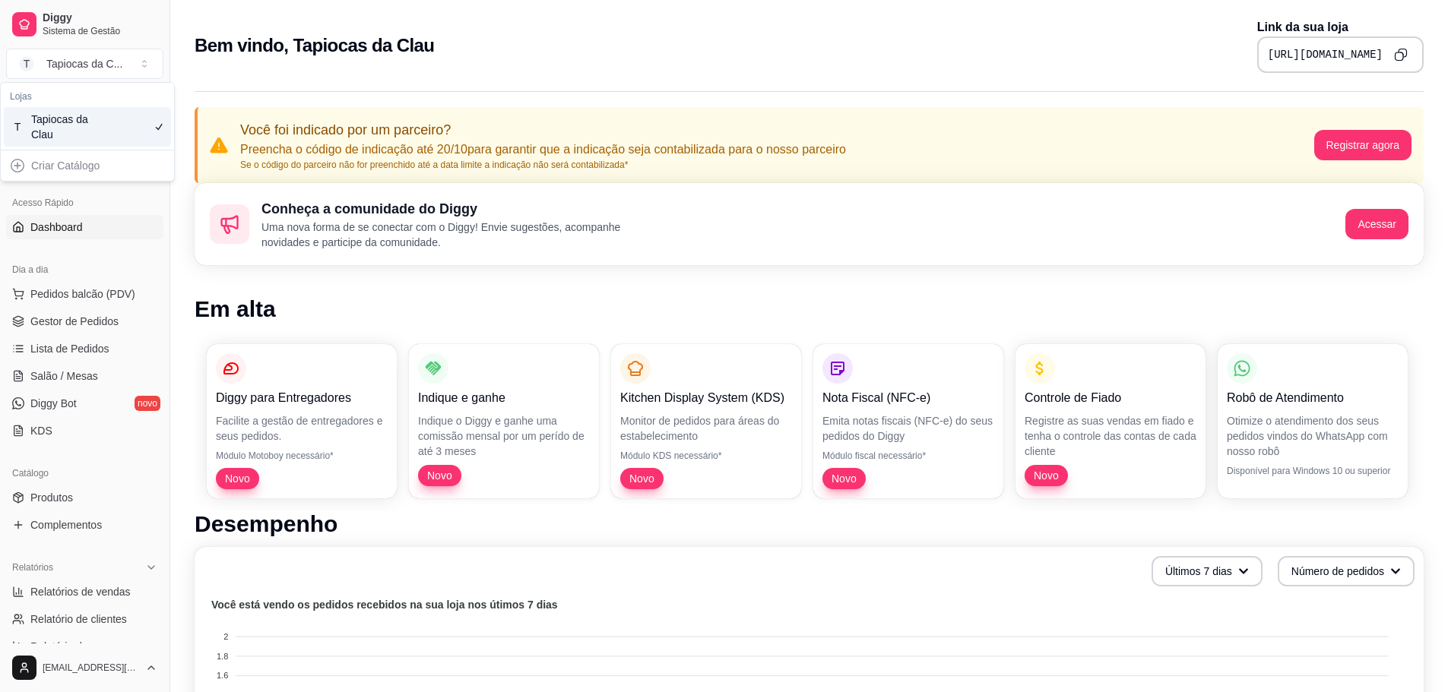
click at [37, 167] on div "Criar Catálogo" at bounding box center [87, 166] width 167 height 24
click at [78, 74] on button "T Tapiocas da C ..." at bounding box center [84, 64] width 157 height 30
click at [52, 25] on span "Sistema de Gestão" at bounding box center [100, 31] width 115 height 12
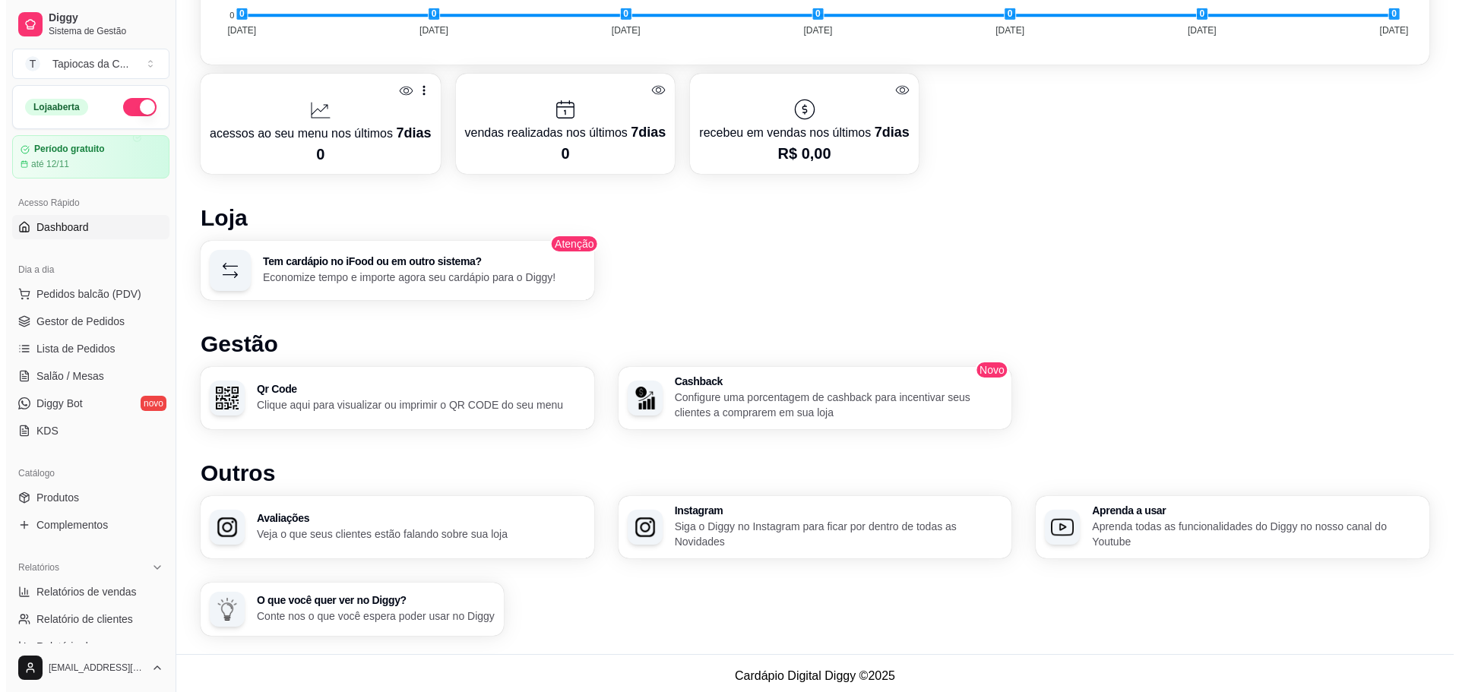
scroll to position [822, 0]
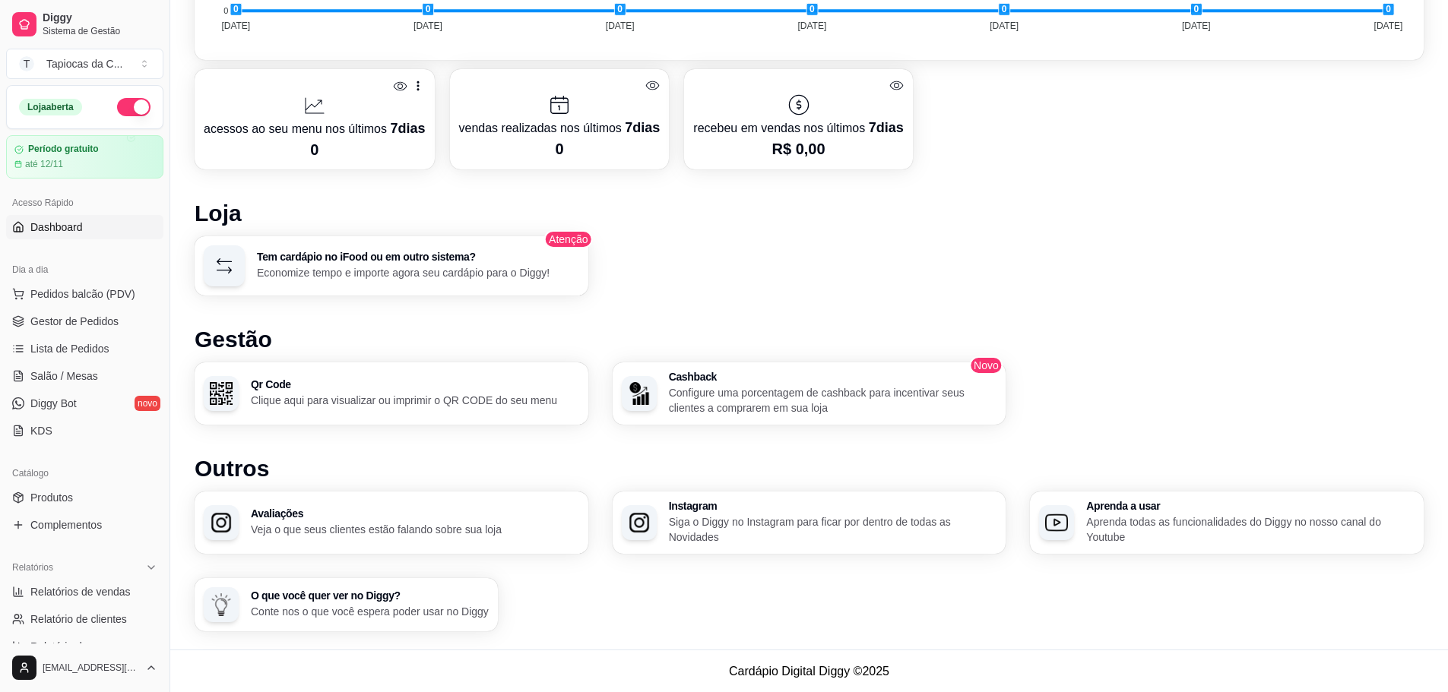
click at [455, 277] on p "Economize tempo e importe agora seu cardápio para o Diggy!" at bounding box center [418, 272] width 322 height 15
click at [359, 283] on div "Tem cardápio no iFood ou em outro sistema? Economize tempo e importe agora seu …" at bounding box center [391, 266] width 381 height 58
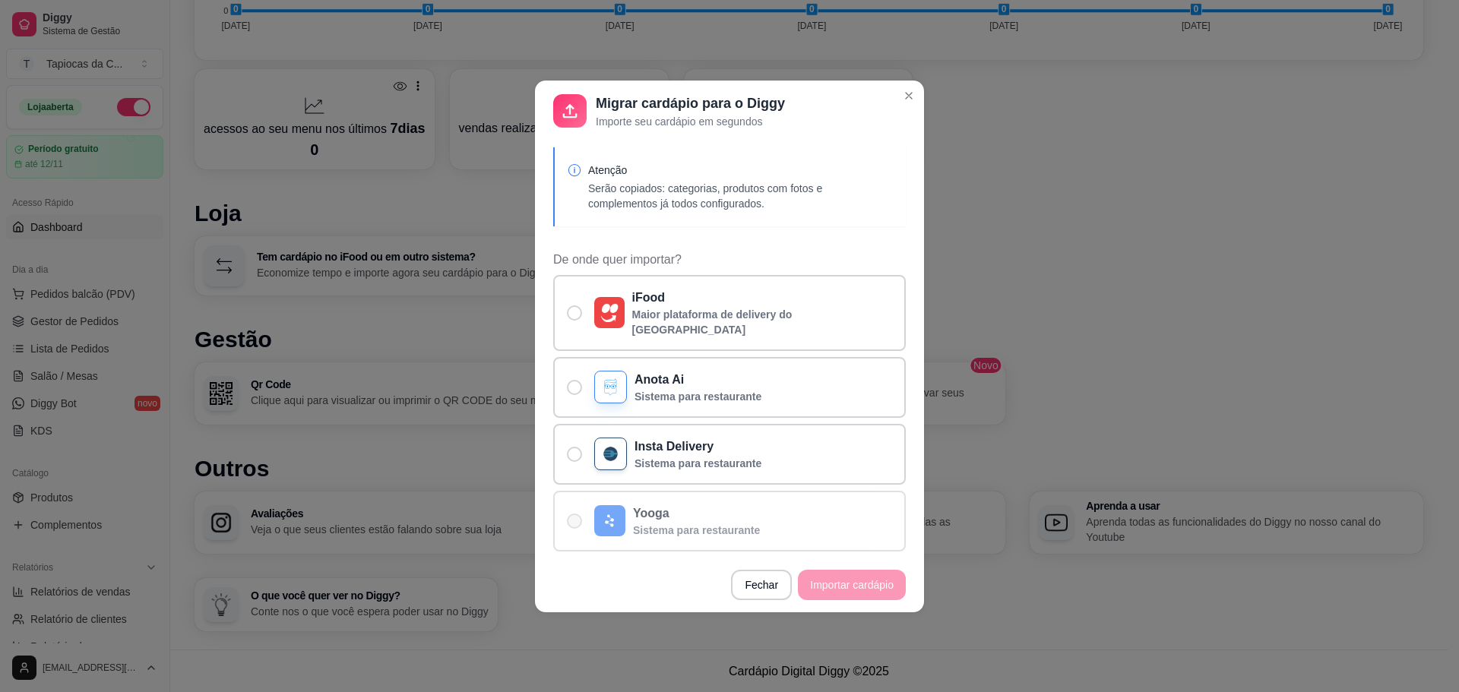
click at [663, 510] on p "Yooga" at bounding box center [696, 514] width 127 height 18
click at [576, 524] on input "Yooga Sistema para restaurante" at bounding box center [571, 529] width 10 height 10
radio input "true"
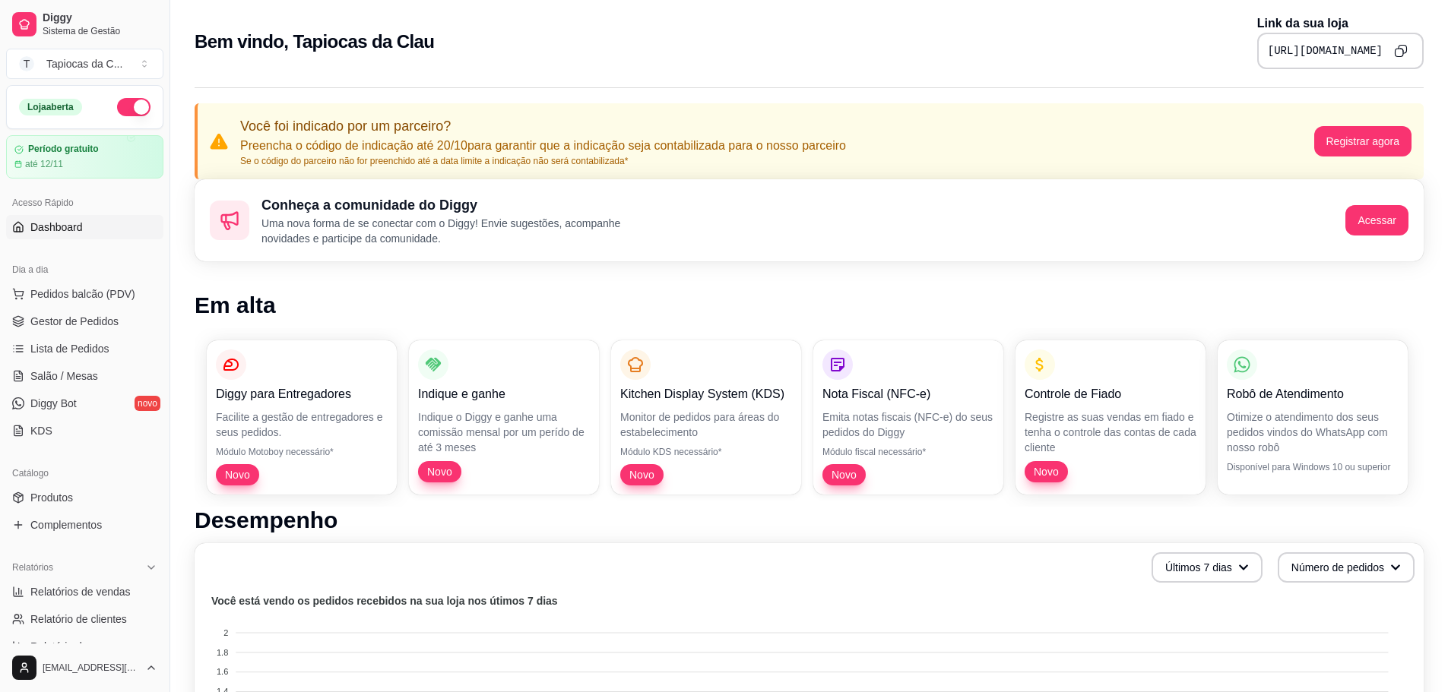
scroll to position [0, 0]
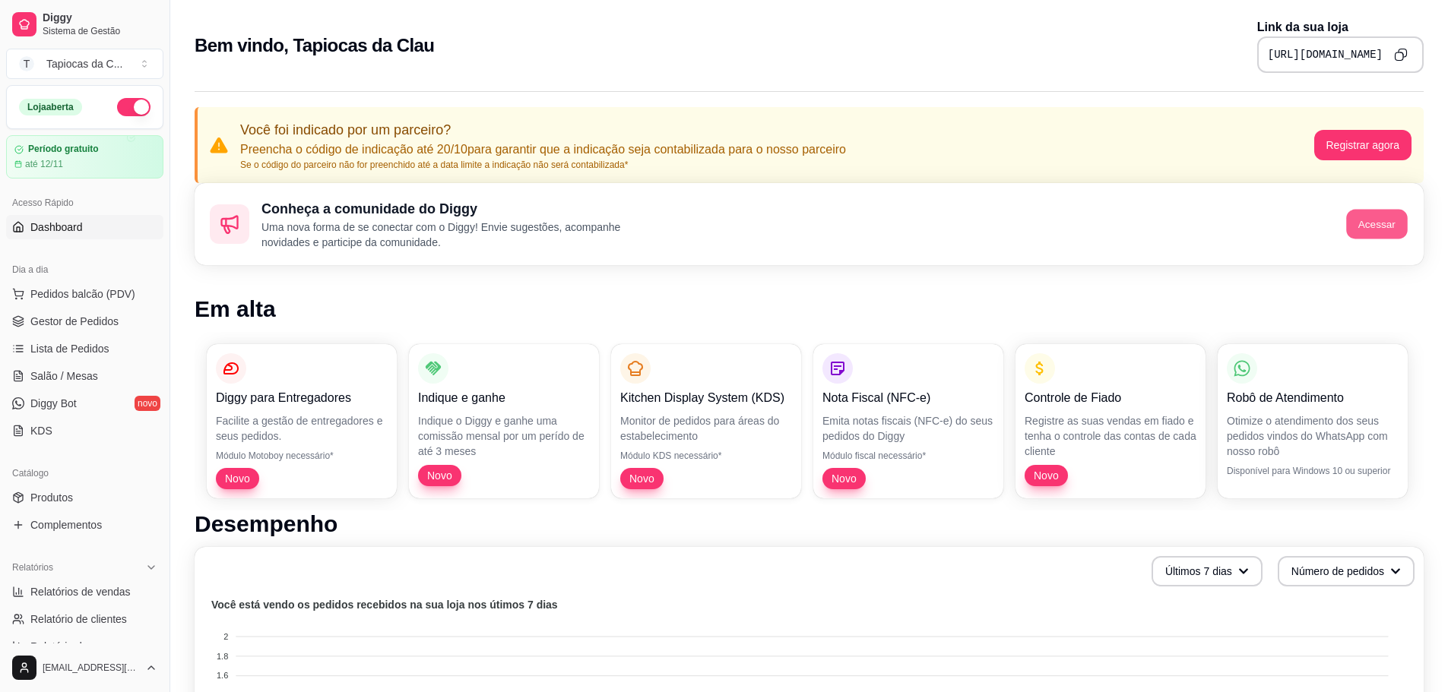
click at [1363, 227] on button "Acessar" at bounding box center [1377, 225] width 61 height 30
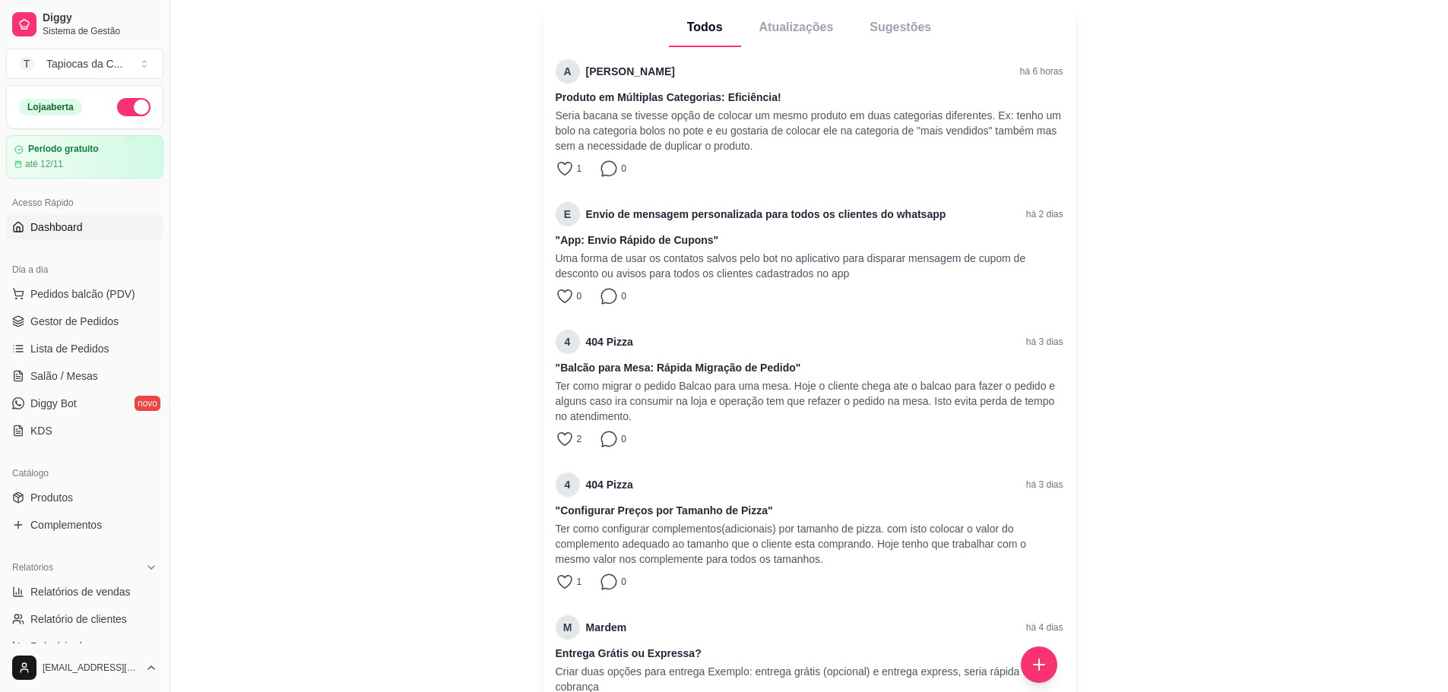
click at [72, 225] on span "Dashboard" at bounding box center [56, 227] width 52 height 15
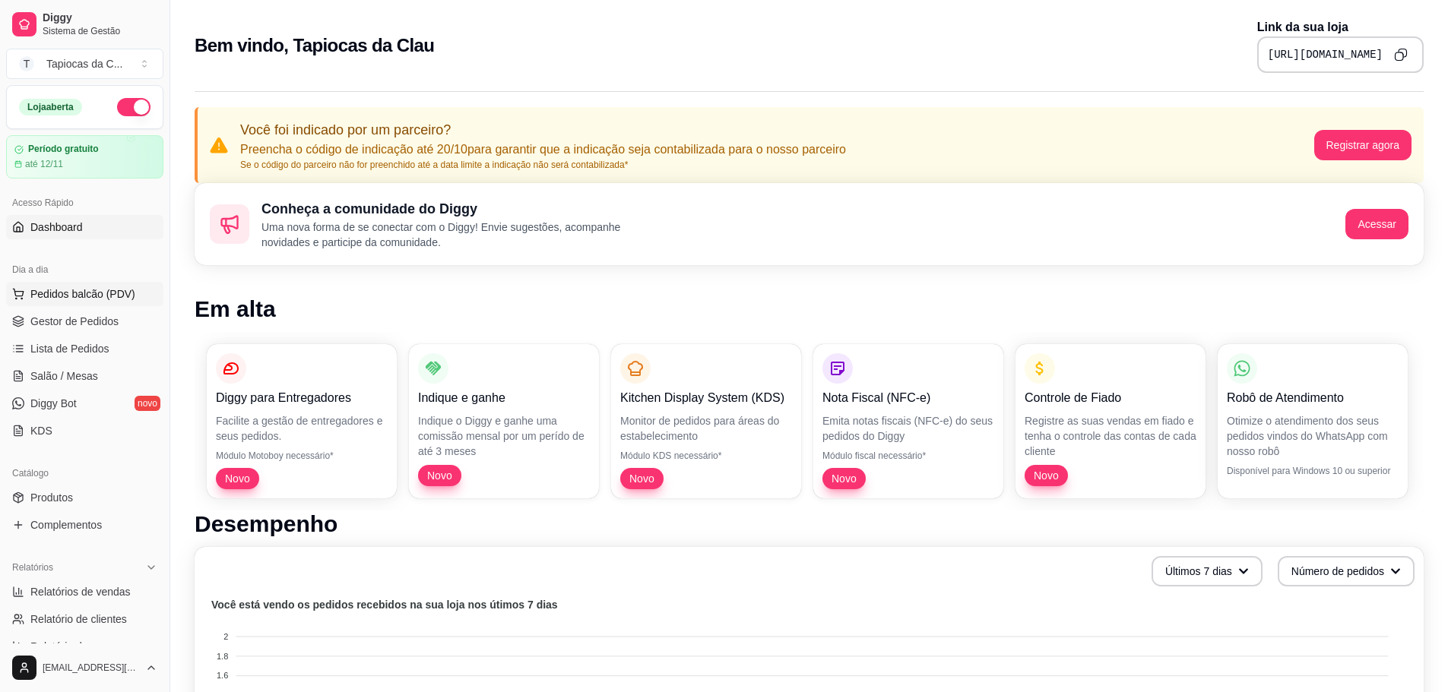
click at [72, 289] on span "Pedidos balcão (PDV)" at bounding box center [82, 293] width 105 height 15
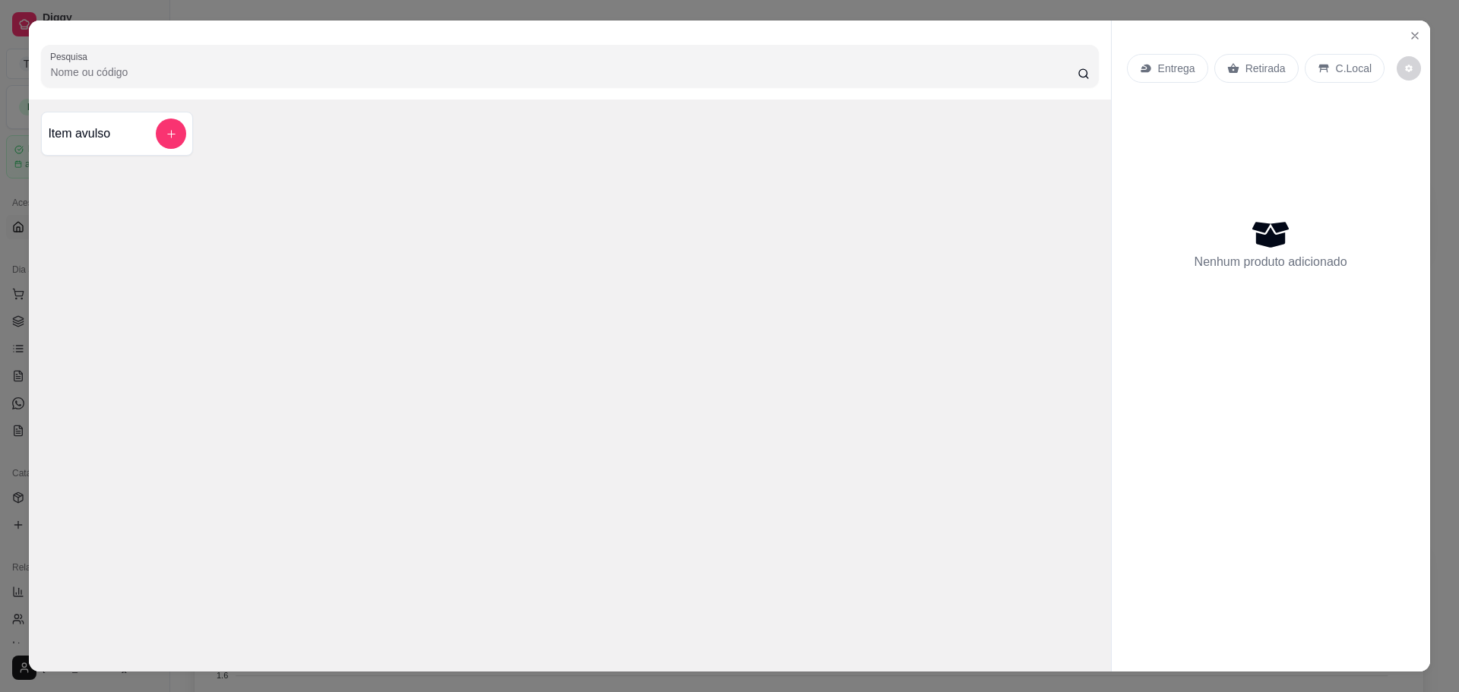
click at [113, 146] on div "Item avulso" at bounding box center [117, 134] width 138 height 30
click at [1409, 42] on icon "Close" at bounding box center [1415, 36] width 12 height 12
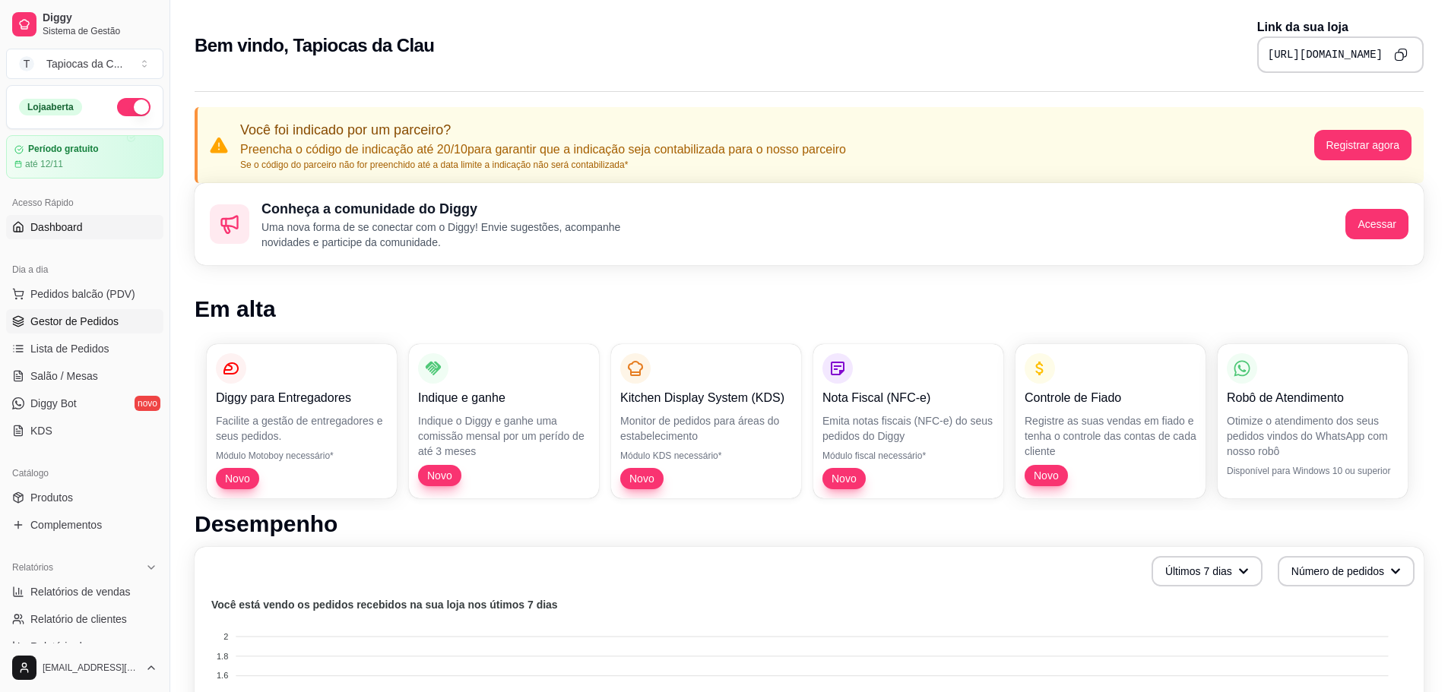
click at [100, 317] on span "Gestor de Pedidos" at bounding box center [74, 321] width 88 height 15
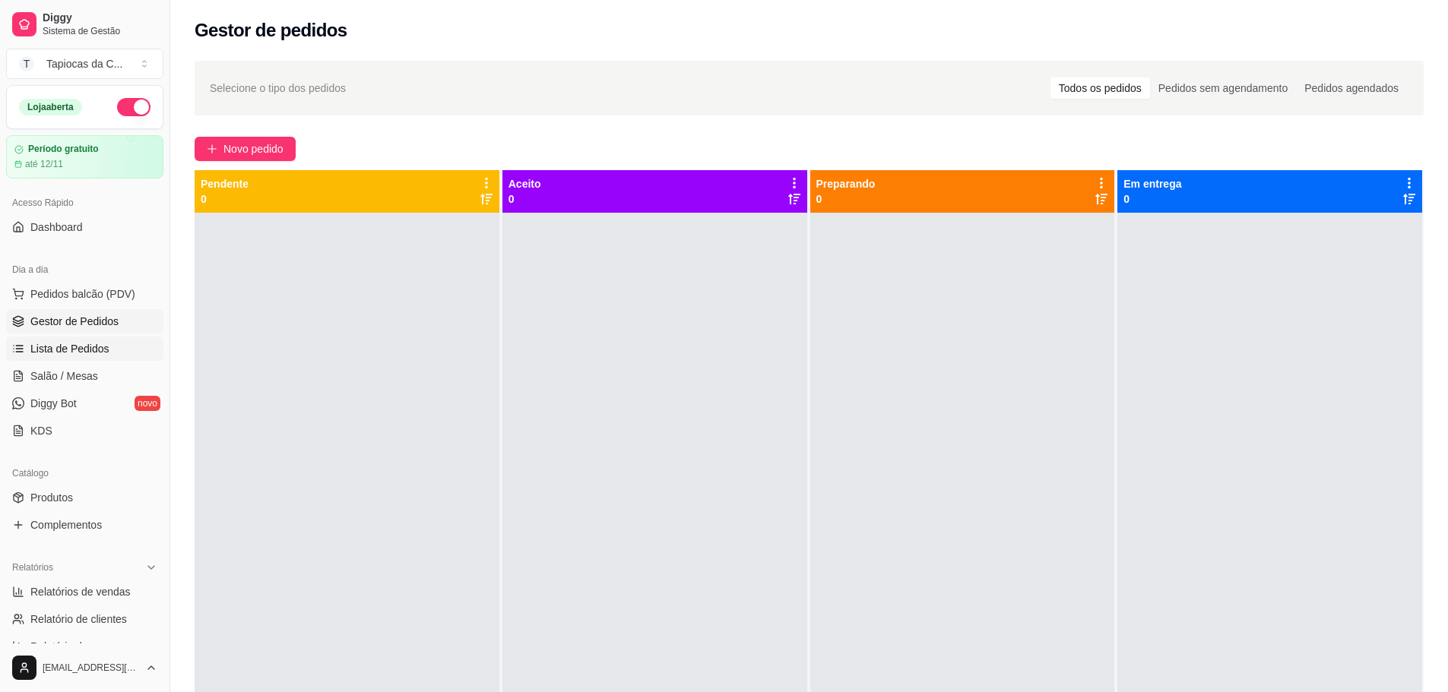
click at [104, 346] on span "Lista de Pedidos" at bounding box center [69, 348] width 79 height 15
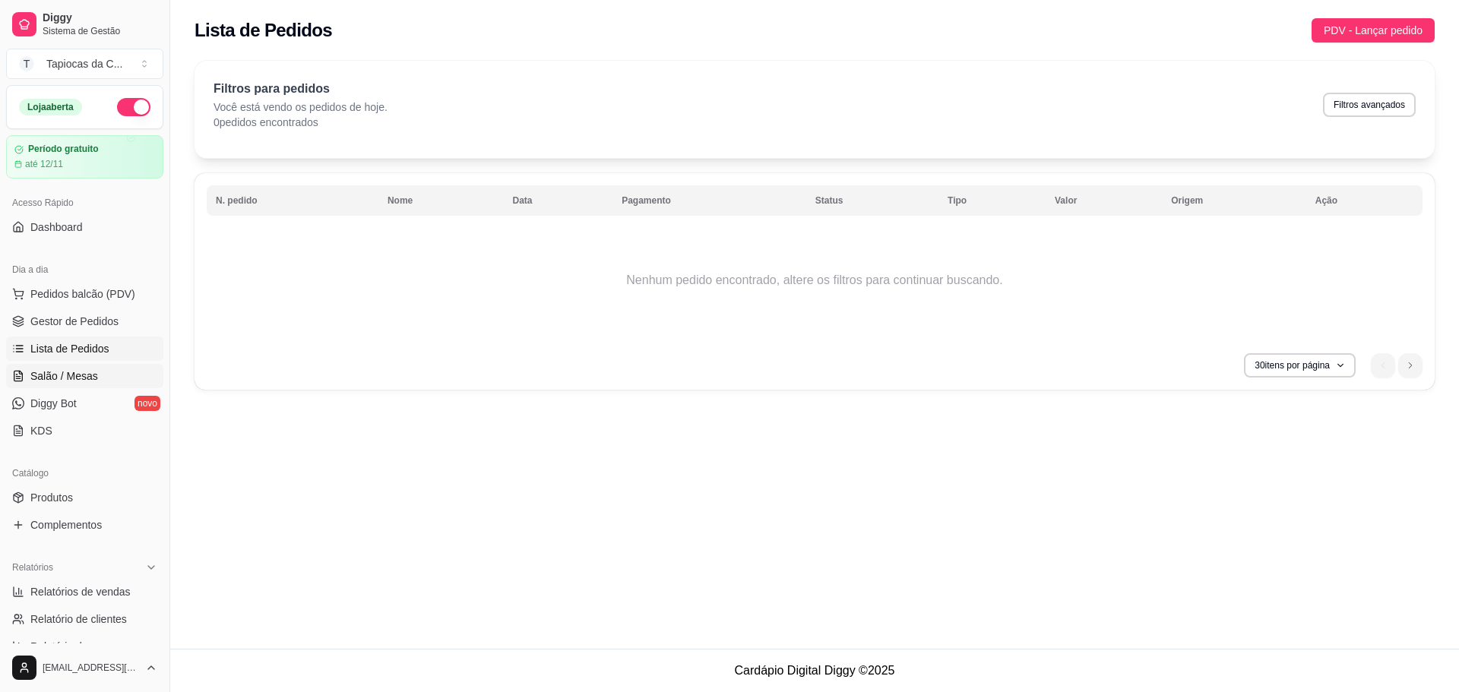
click at [93, 371] on span "Salão / Mesas" at bounding box center [64, 376] width 68 height 15
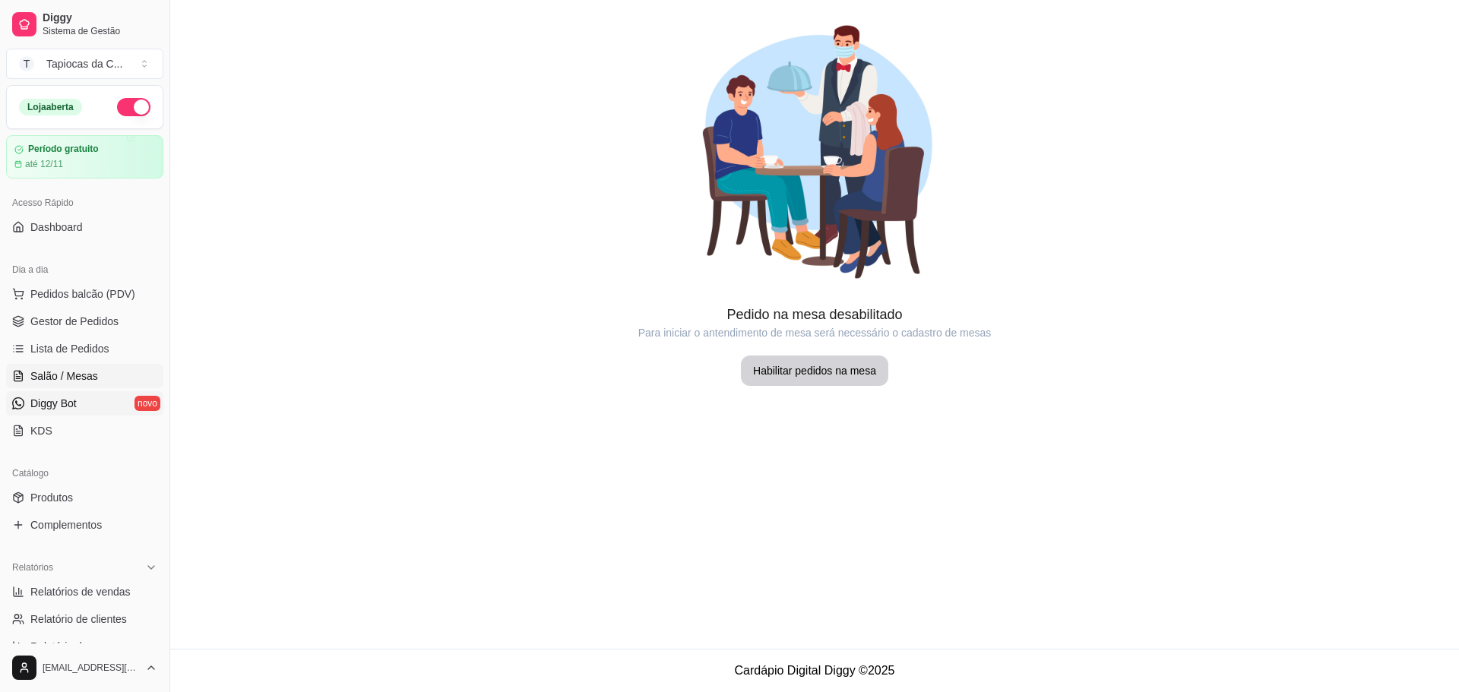
click at [81, 395] on link "Diggy Bot novo" at bounding box center [84, 403] width 157 height 24
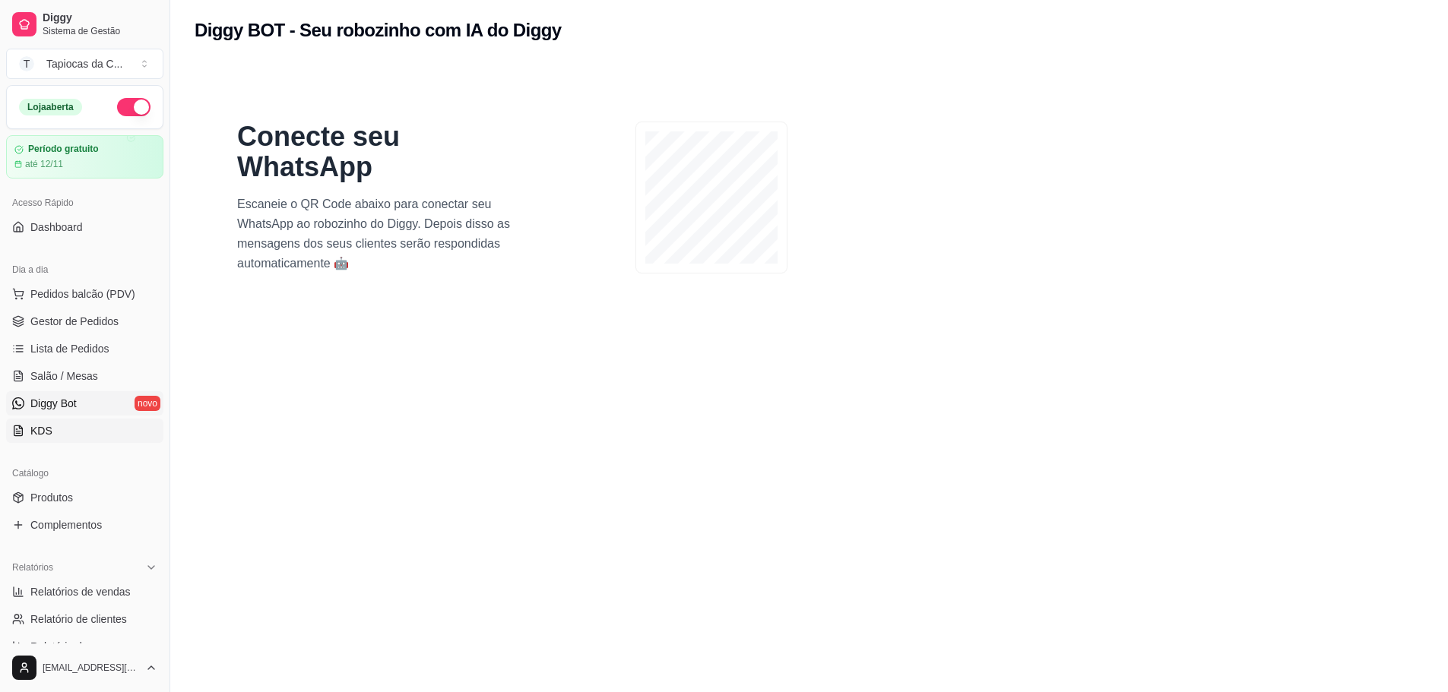
click at [78, 429] on link "KDS" at bounding box center [84, 431] width 157 height 24
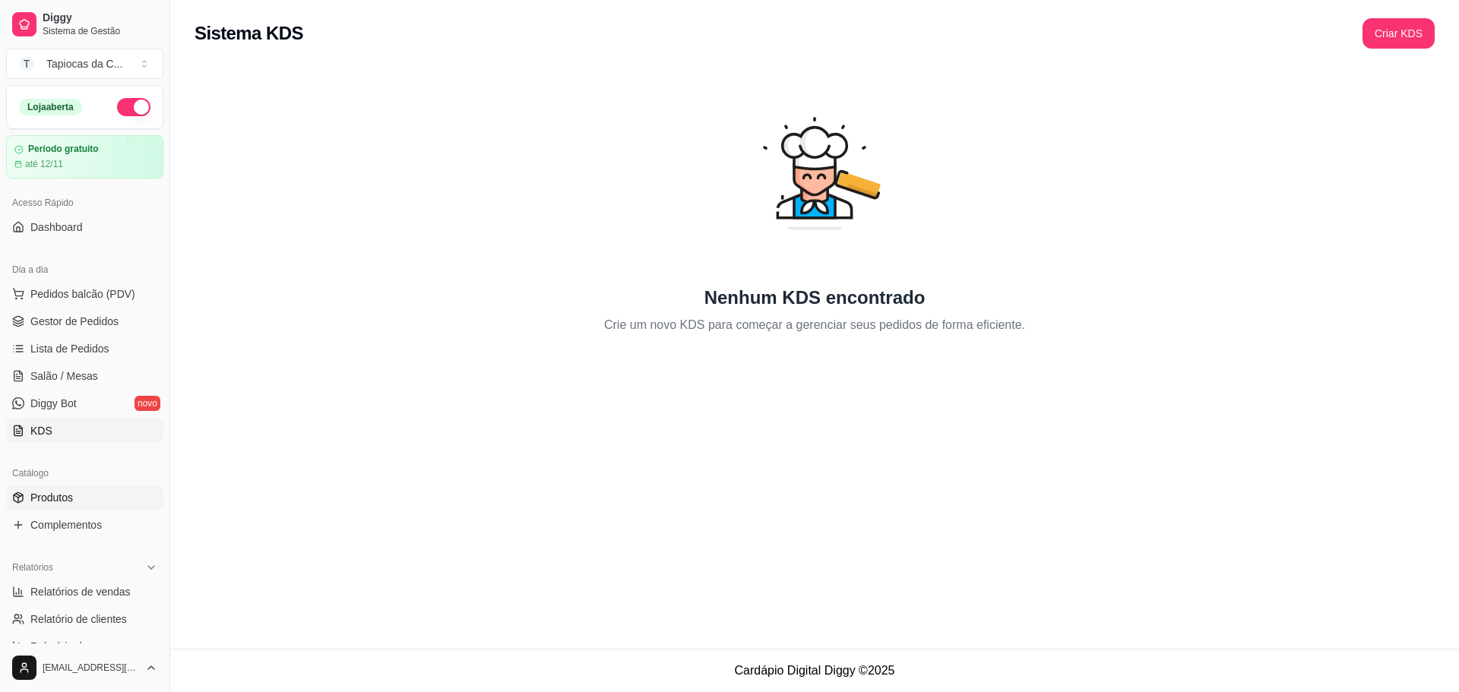
click at [79, 508] on link "Produtos" at bounding box center [84, 498] width 157 height 24
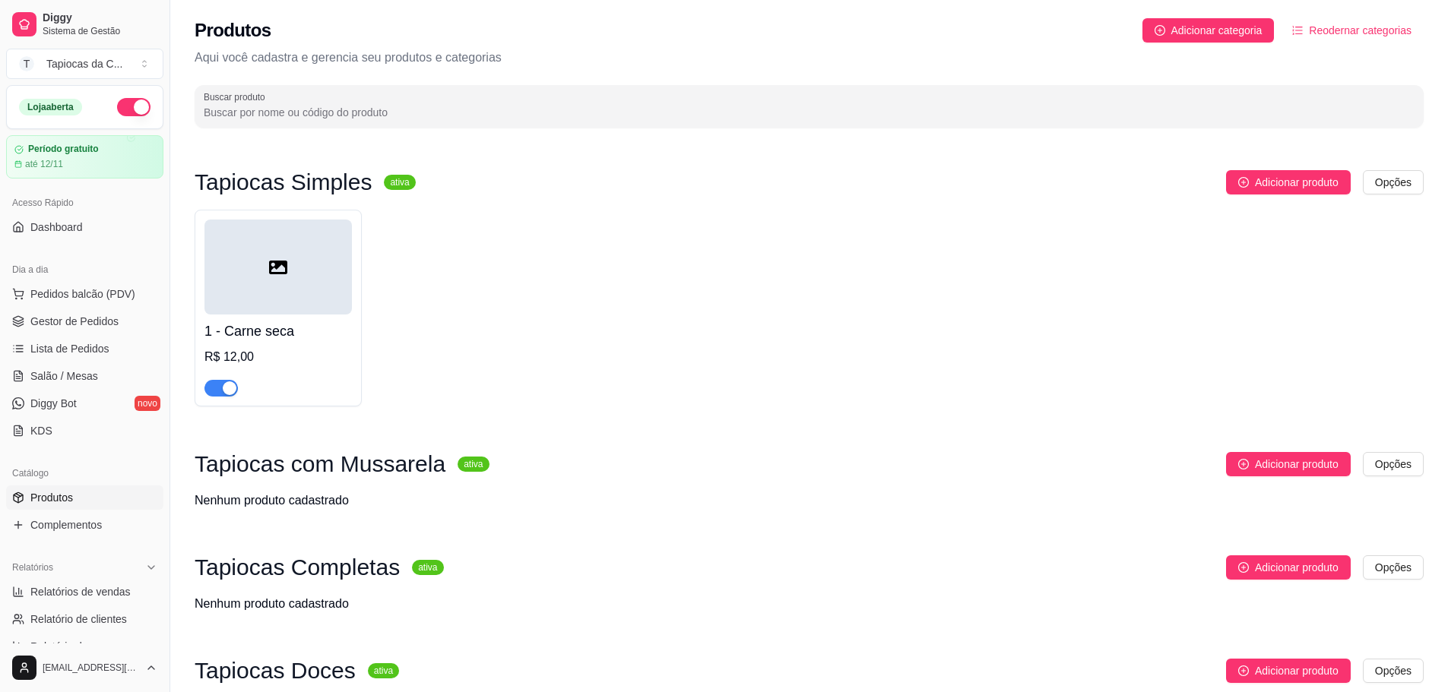
click at [244, 36] on h2 "Produtos" at bounding box center [233, 30] width 77 height 24
click at [255, 64] on p "Aqui você cadastra e gerencia seu produtos e categorias" at bounding box center [809, 58] width 1229 height 18
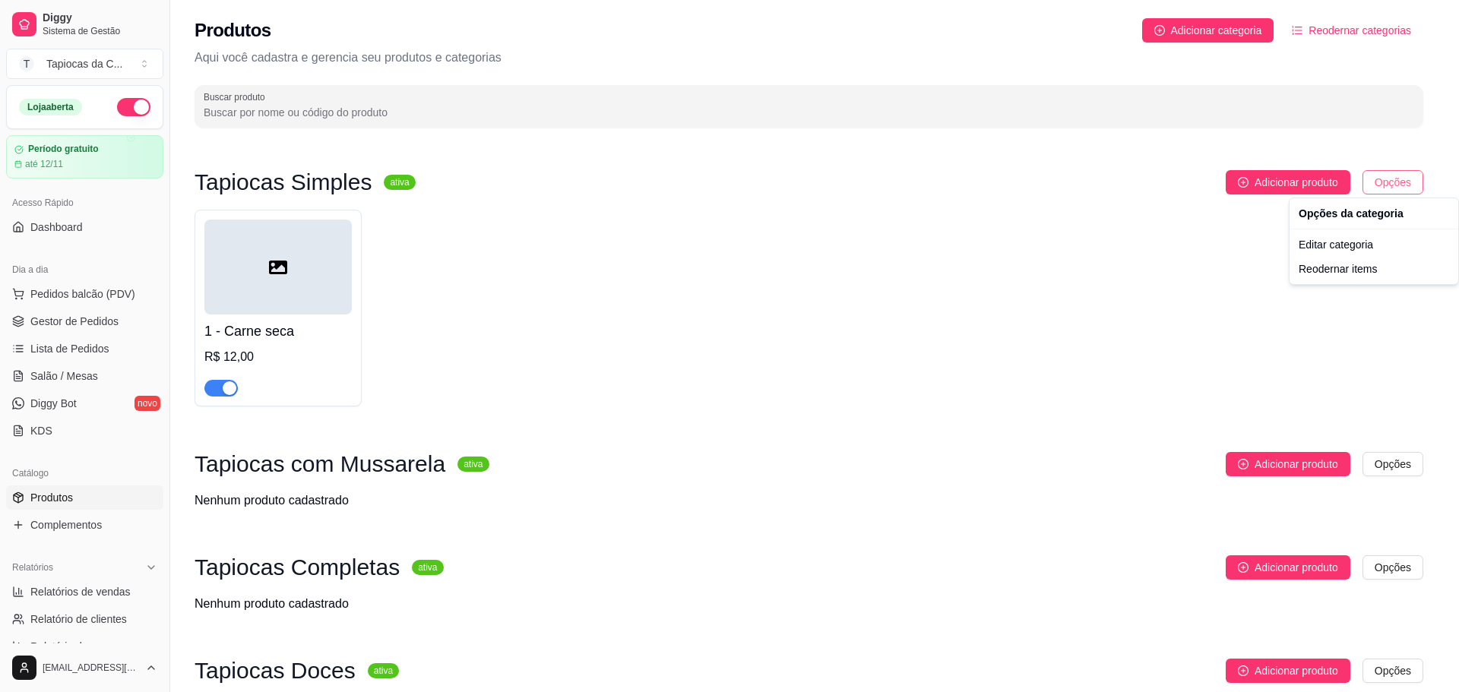
click at [1396, 190] on html "Diggy Sistema de Gestão T Tapiocas da C ... Loja aberta Período gratuito até 12…" at bounding box center [729, 346] width 1459 height 692
click at [1188, 284] on html "Diggy Sistema de Gestão T Tapiocas da C ... Loja aberta Período gratuito até 12…" at bounding box center [729, 346] width 1459 height 692
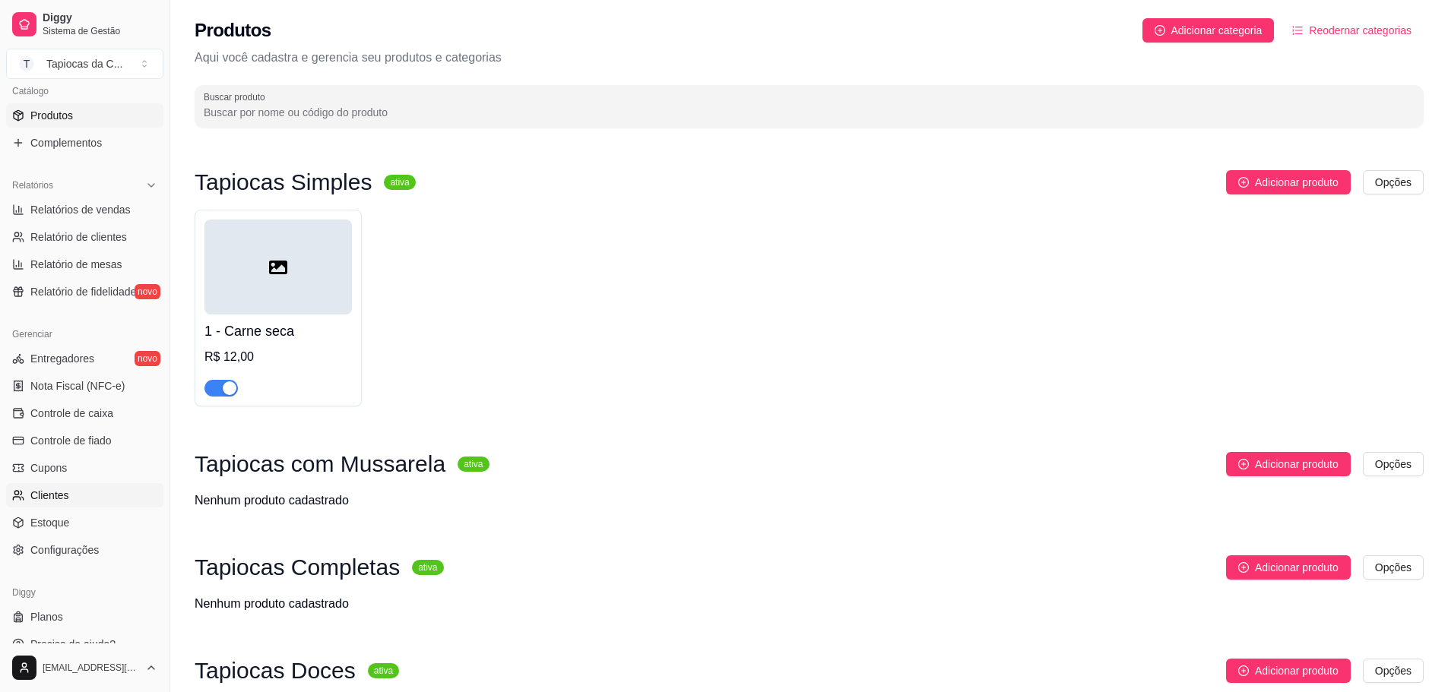
scroll to position [401, 0]
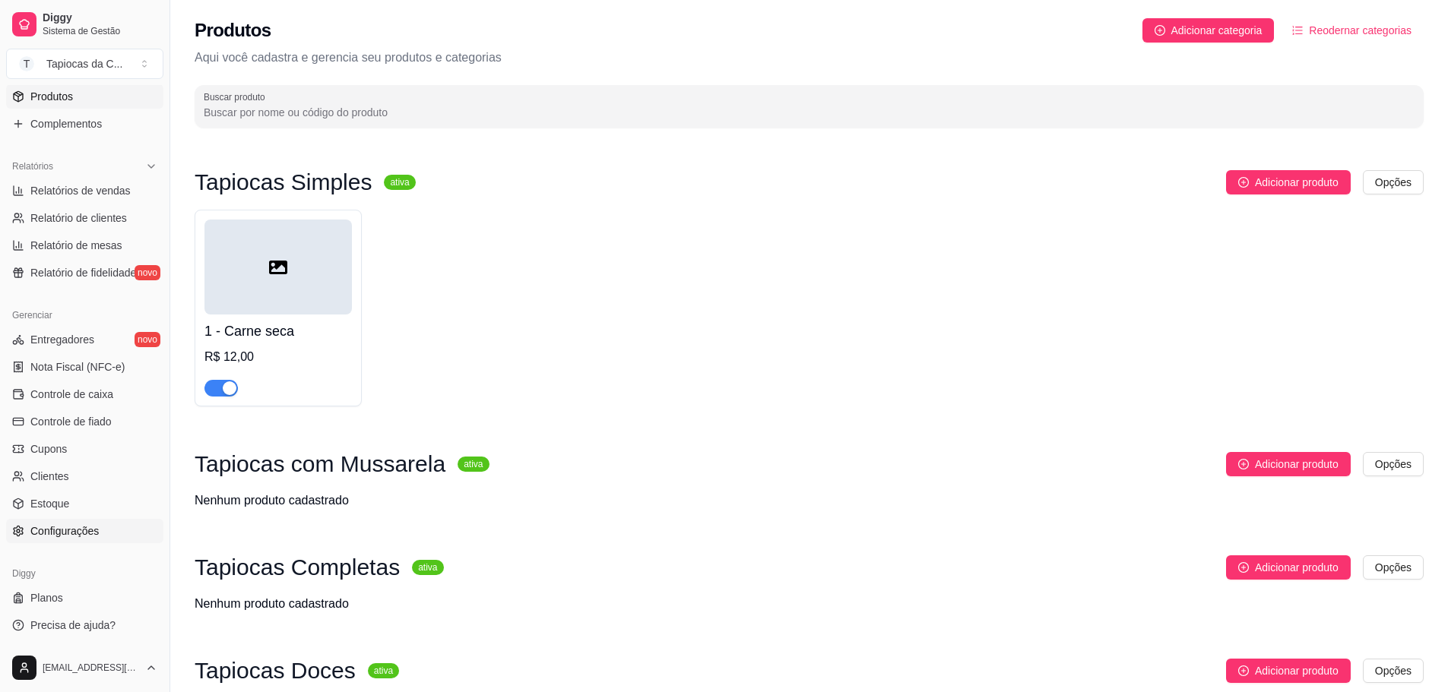
click at [82, 533] on span "Configurações" at bounding box center [64, 531] width 68 height 15
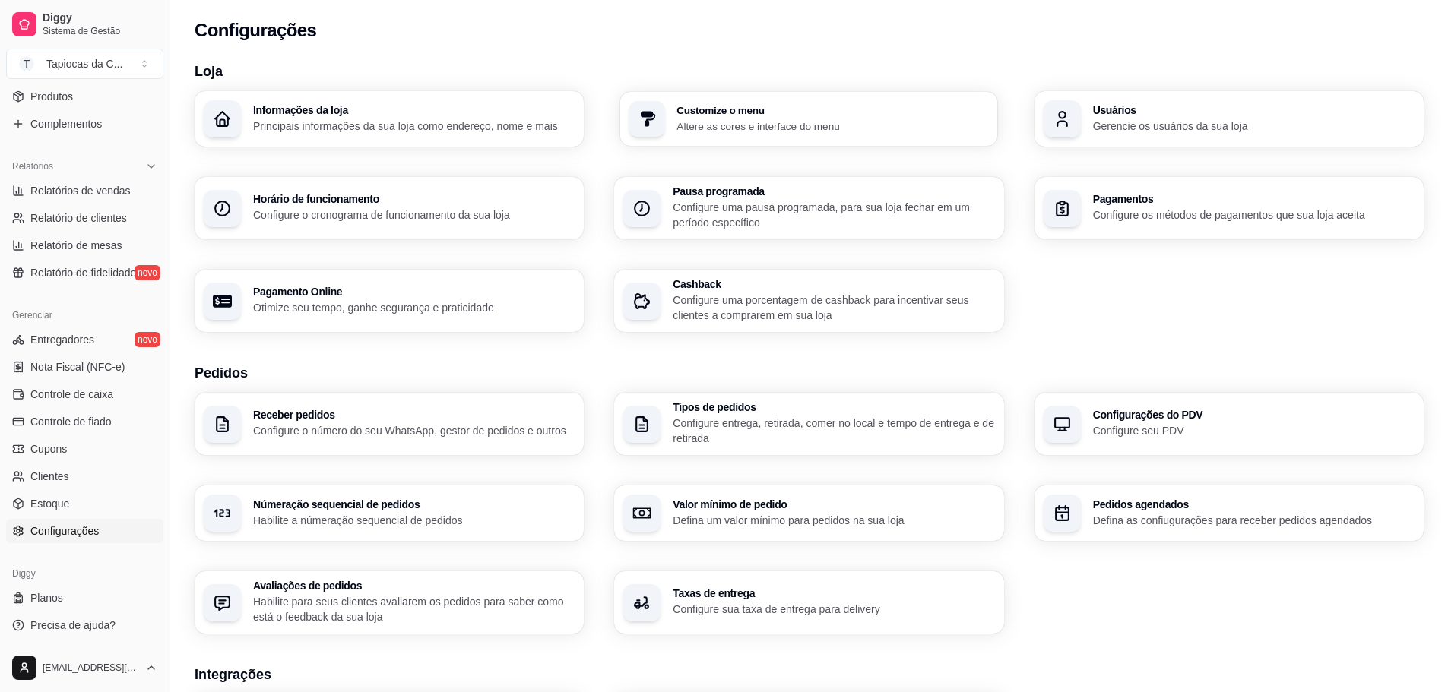
click at [744, 132] on p "Altere as cores e interface do menu" at bounding box center [833, 126] width 312 height 14
click at [439, 126] on p "Principais informações da sua loja como endereço, nome e mais" at bounding box center [413, 126] width 321 height 15
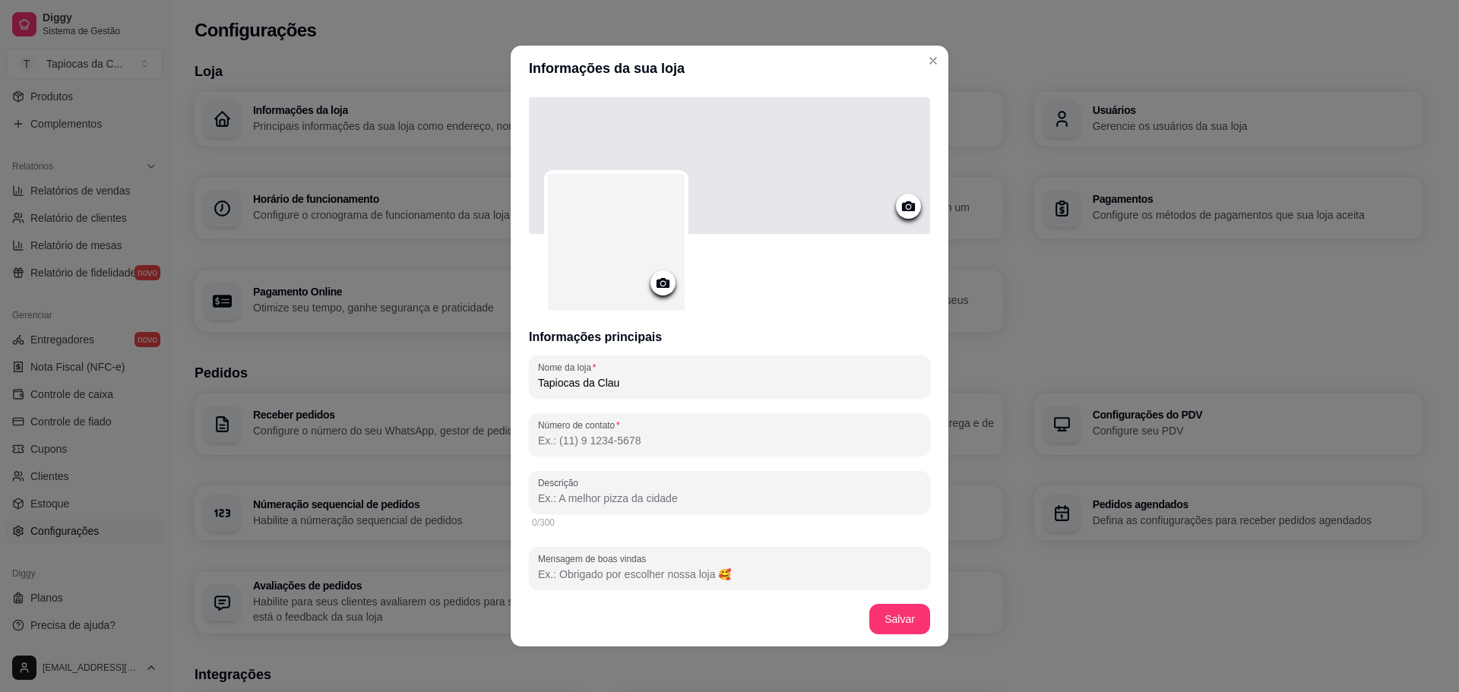
click at [662, 281] on icon at bounding box center [663, 283] width 13 height 10
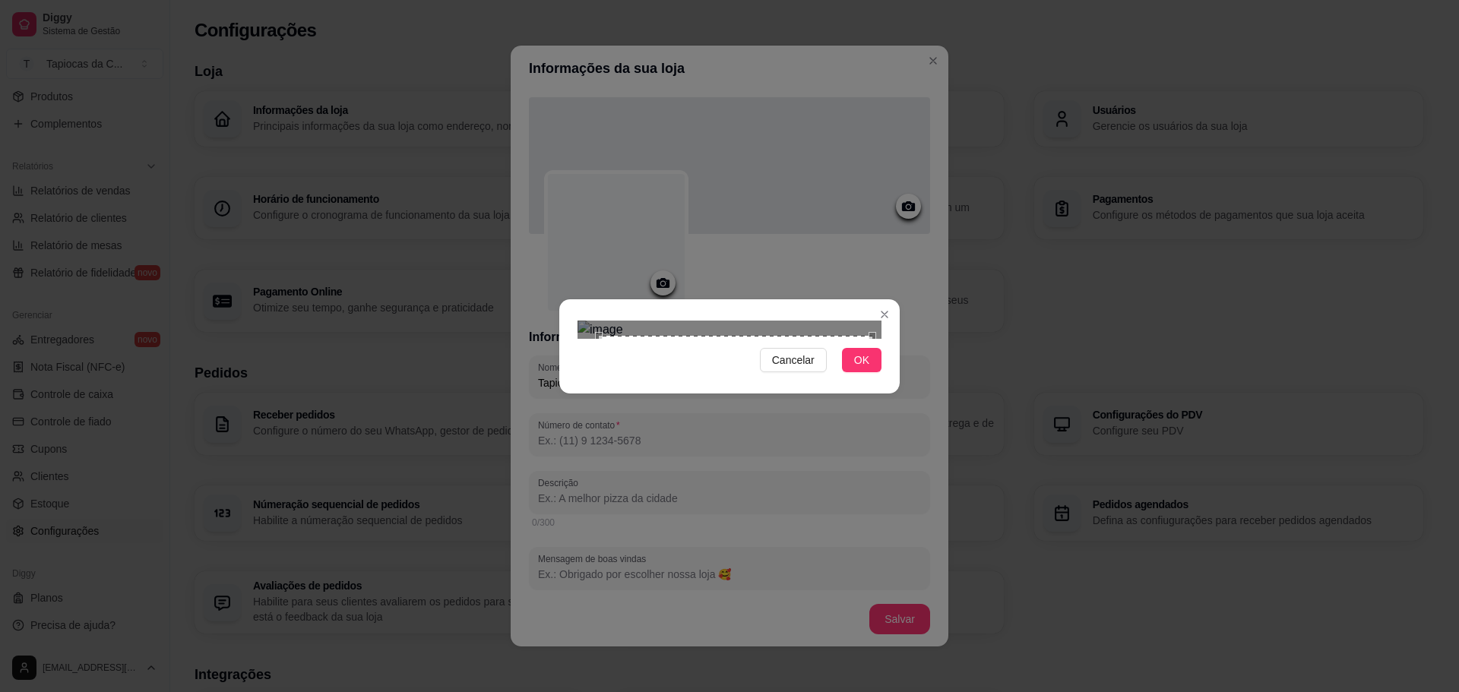
click at [856, 435] on div "Use the arrow keys to move the crop selection area" at bounding box center [736, 473] width 274 height 274
click at [856, 369] on span "OK" at bounding box center [861, 360] width 15 height 17
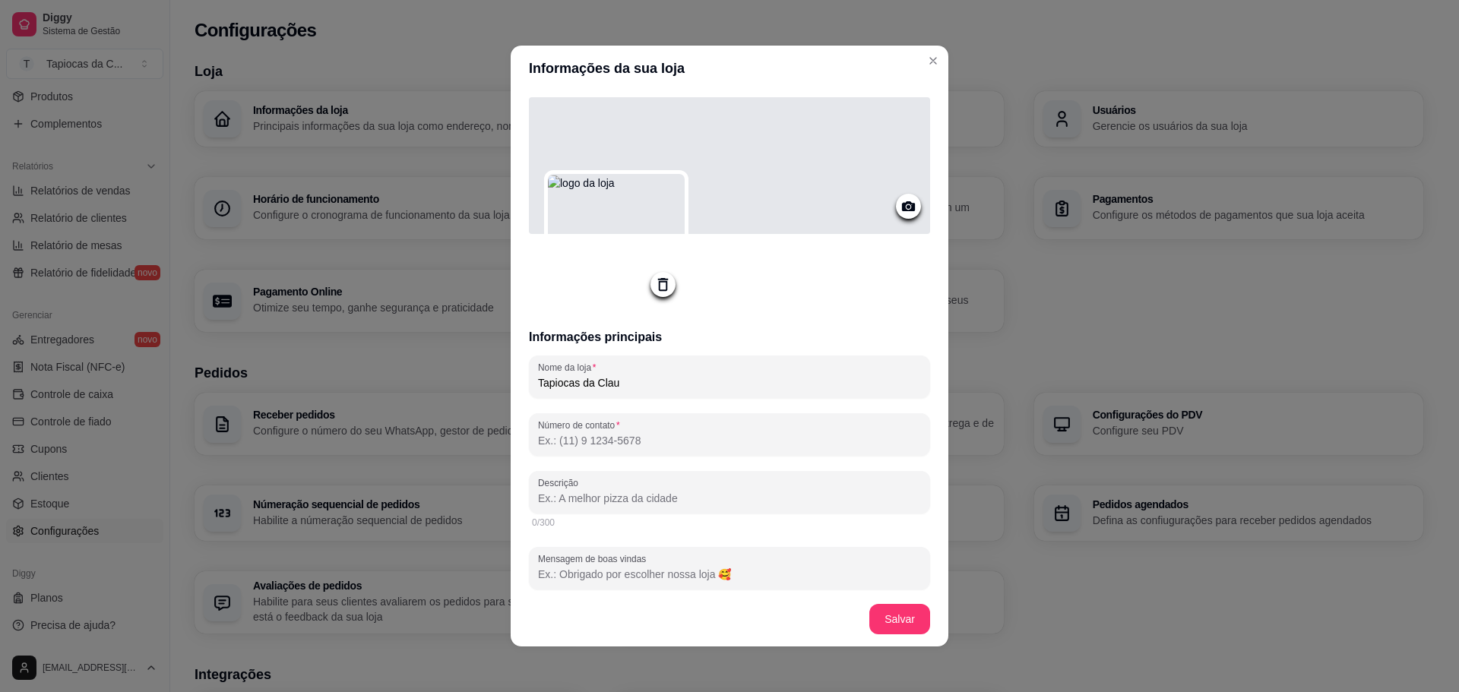
click at [907, 206] on circle at bounding box center [909, 207] width 4 height 4
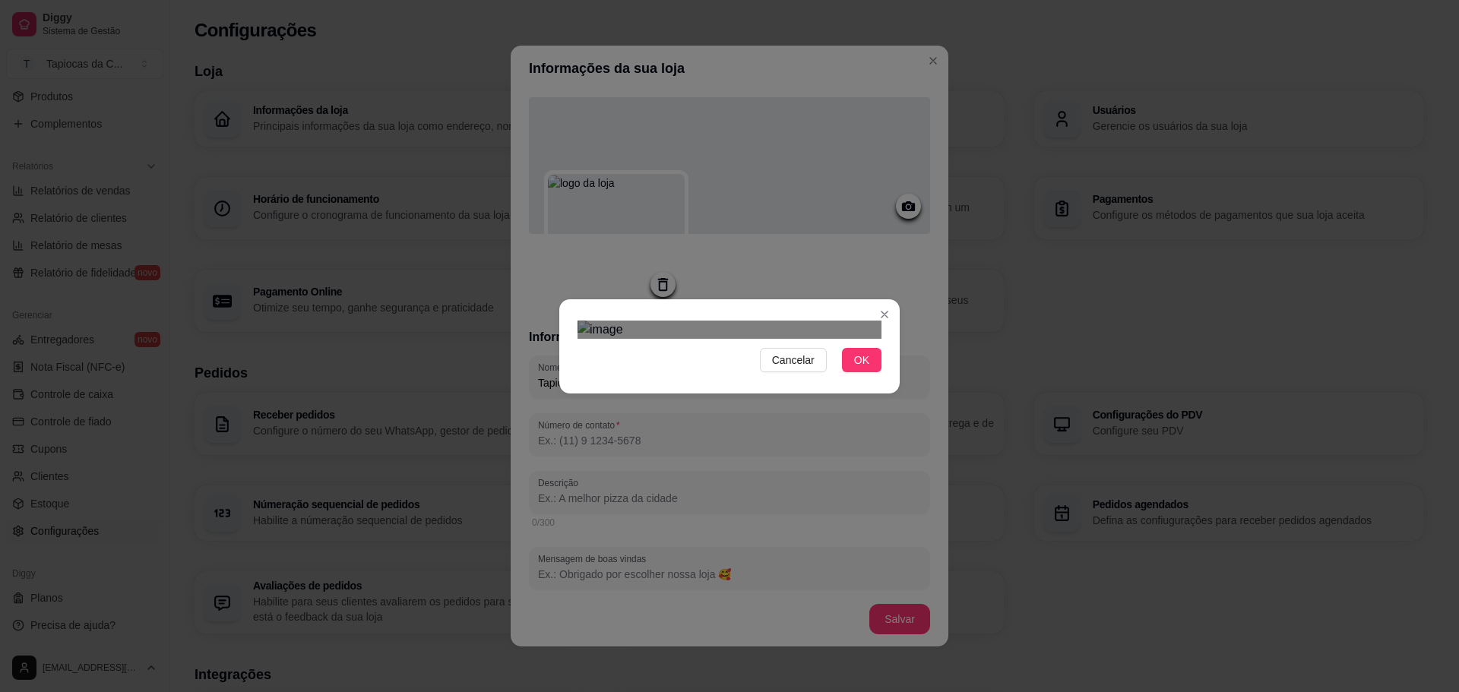
click at [575, 315] on div "Cancelar OK" at bounding box center [729, 347] width 340 height 64
click at [881, 339] on div at bounding box center [730, 330] width 304 height 18
click at [822, 395] on div "Use the arrow keys to move the crop selection area" at bounding box center [730, 445] width 304 height 101
click at [856, 369] on span "OK" at bounding box center [861, 360] width 15 height 17
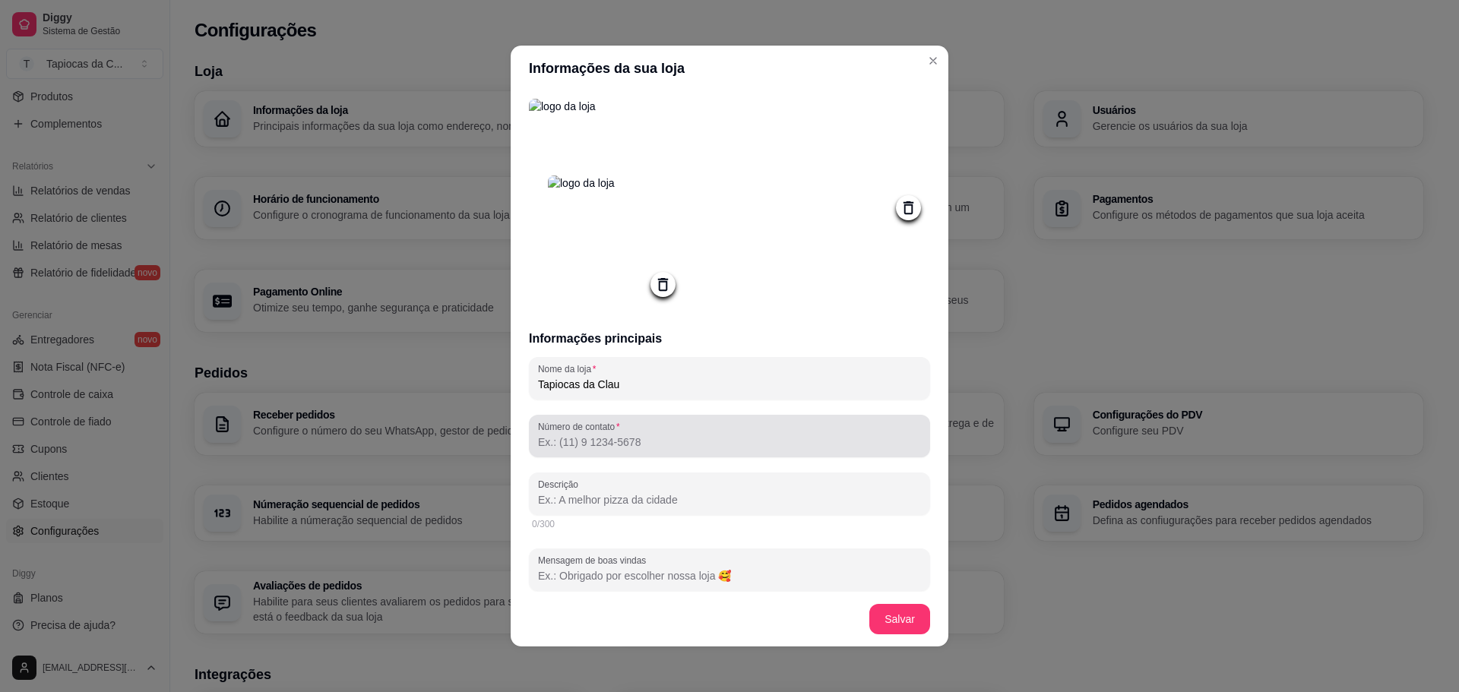
click at [713, 435] on div at bounding box center [729, 436] width 383 height 30
click at [771, 84] on header "Informações da sua loja" at bounding box center [730, 69] width 438 height 46
click at [635, 466] on div "Nome da loja Tapiocas da Clau Número de contato (86) 998 Descrição 0/300 Mensag…" at bounding box center [729, 576] width 401 height 438
click at [623, 457] on div "Número de contato (86) 998" at bounding box center [729, 436] width 401 height 43
click at [777, 72] on header "Informações da sua loja" at bounding box center [730, 69] width 438 height 46
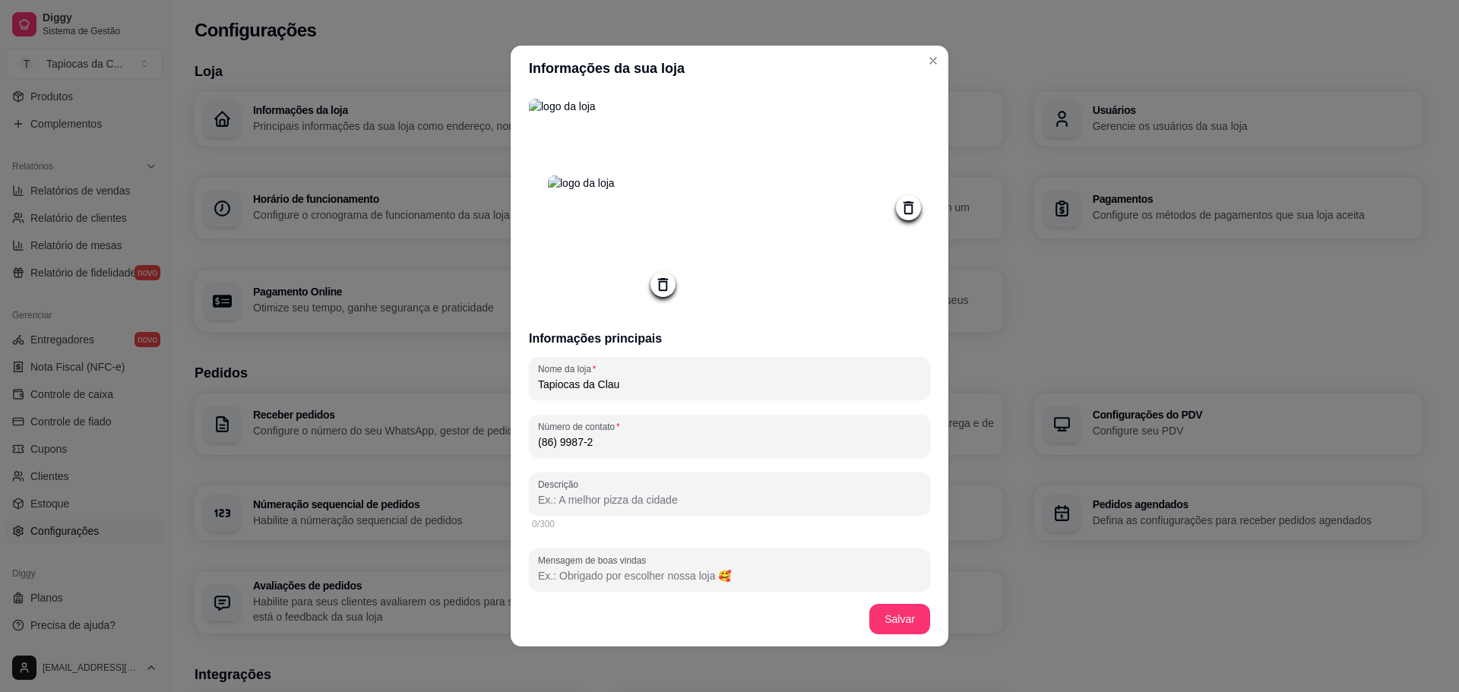
click at [679, 445] on input "(86) 9987-2" at bounding box center [729, 442] width 383 height 15
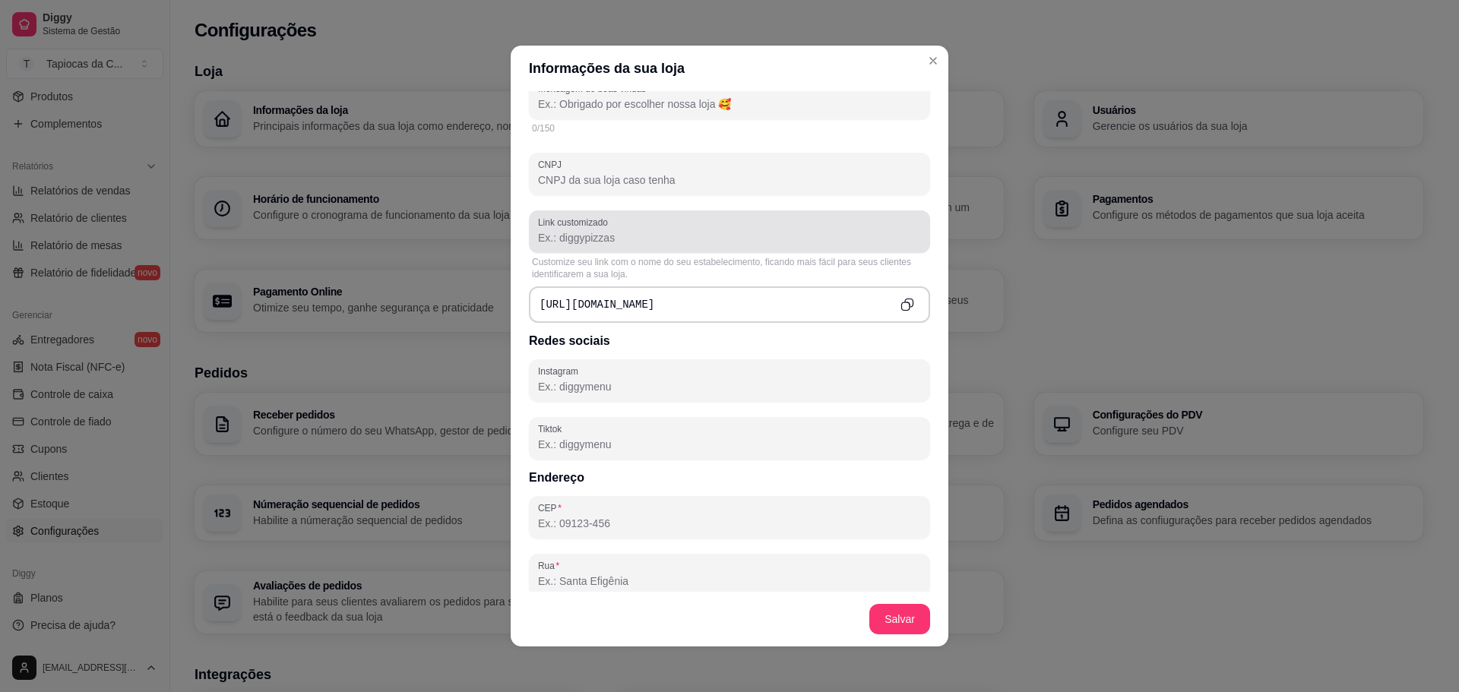
scroll to position [532, 0]
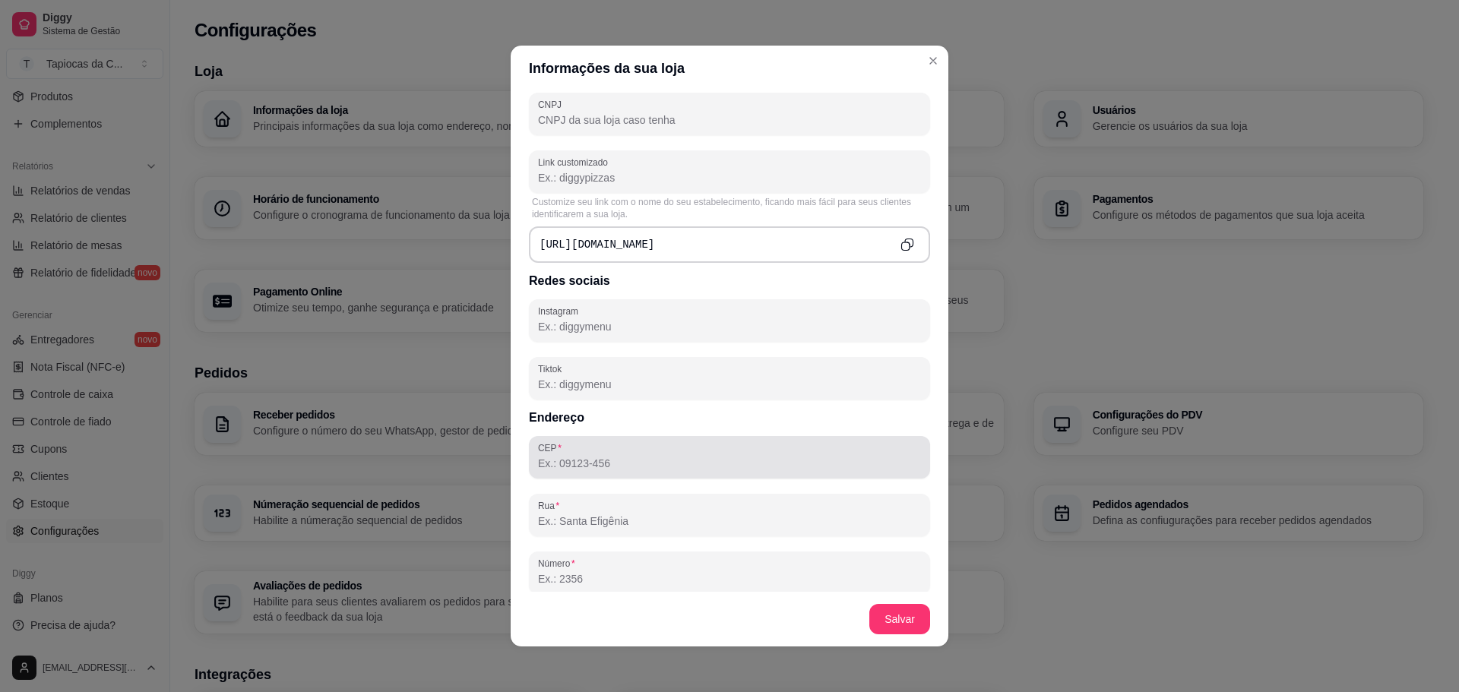
type input "(86) 9 9872-6905"
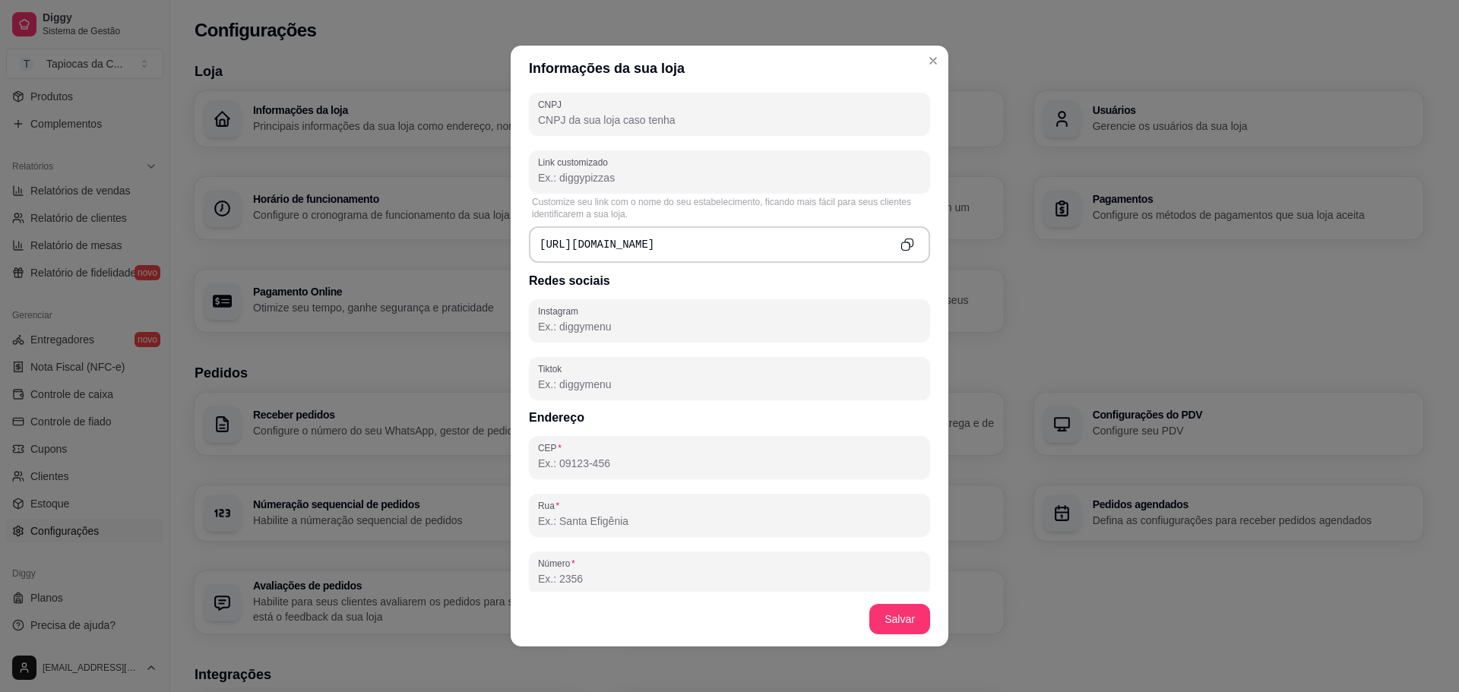
click at [669, 470] on input "CEP" at bounding box center [729, 463] width 383 height 15
type input "64430-000"
type input "São Pedro do Piauí"
type input "PI"
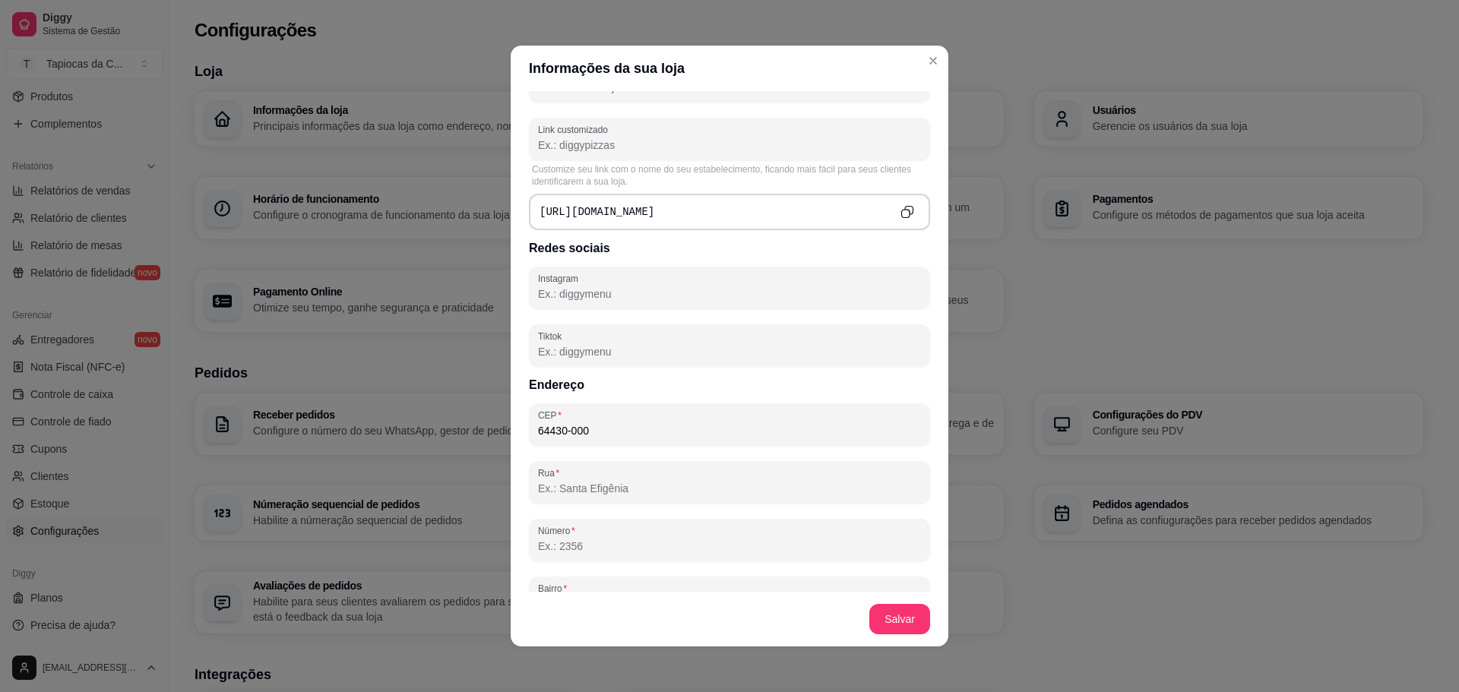
scroll to position [608, 0]
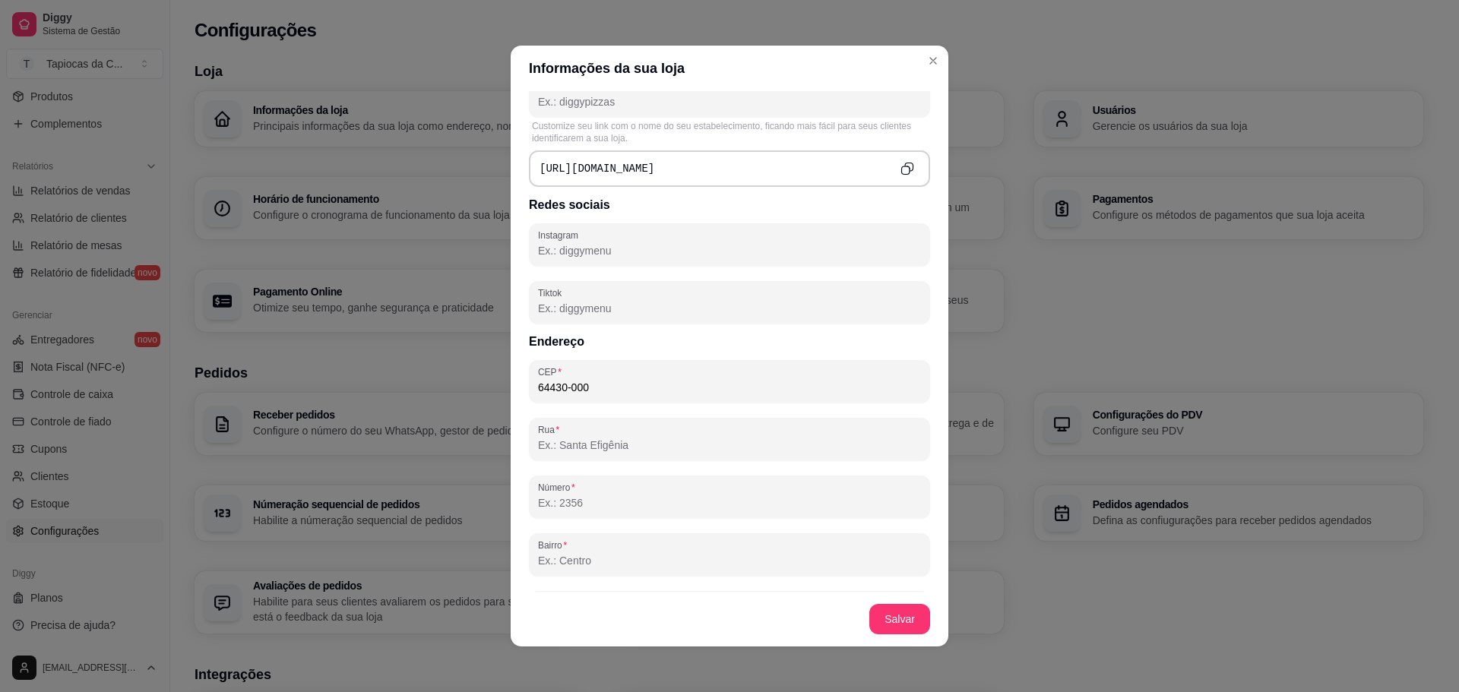
click at [688, 453] on input "Rua" at bounding box center [729, 445] width 383 height 15
type input "Rua Cantidiano Ferreira Soares"
click at [566, 492] on label "Número" at bounding box center [559, 487] width 42 height 13
click at [566, 495] on input "Número" at bounding box center [729, 502] width 383 height 15
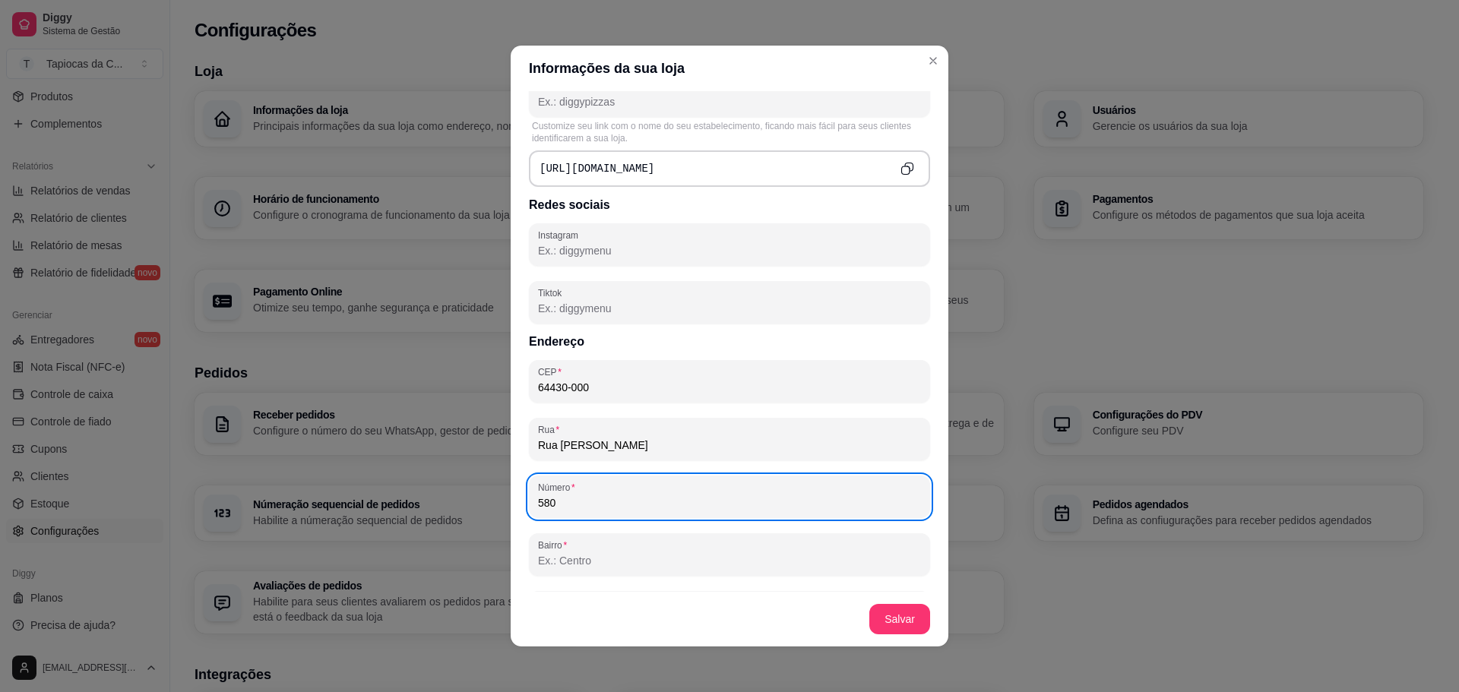
type input "580"
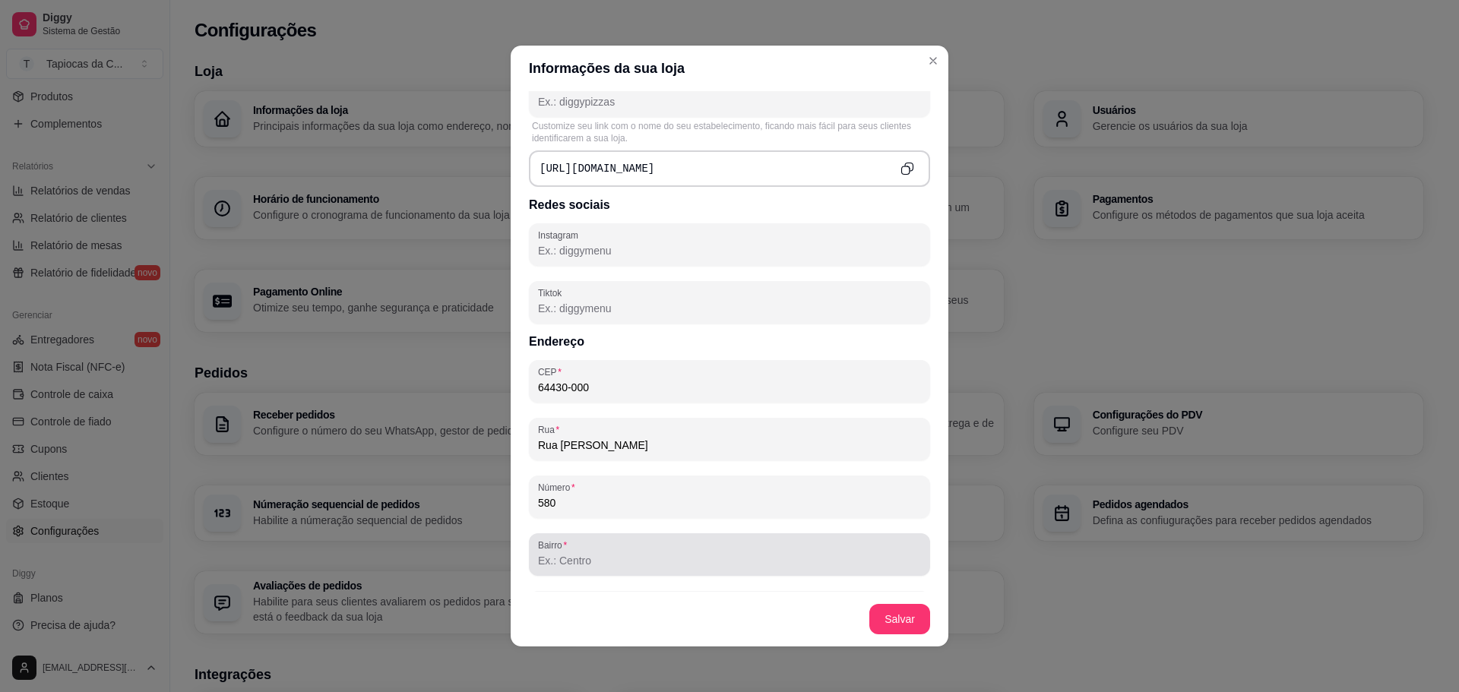
click at [652, 557] on div at bounding box center [729, 555] width 383 height 30
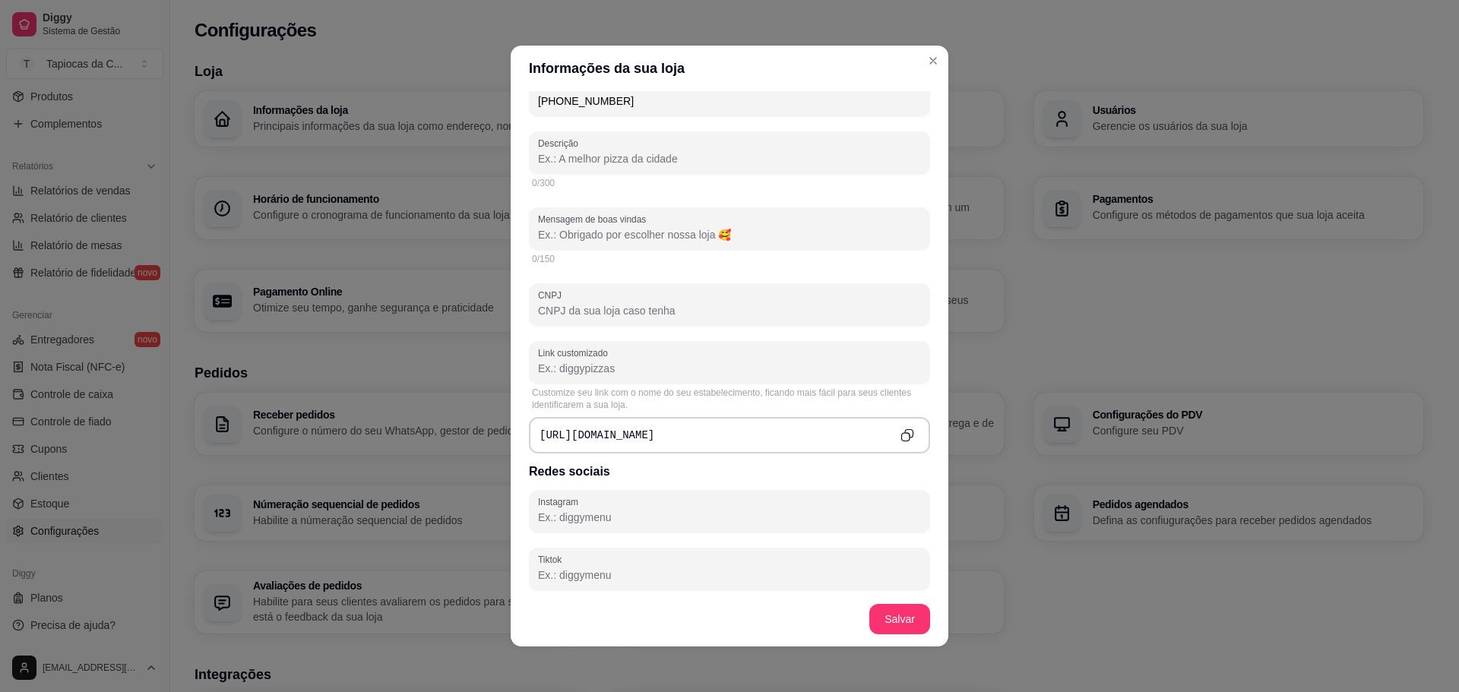
scroll to position [318, 0]
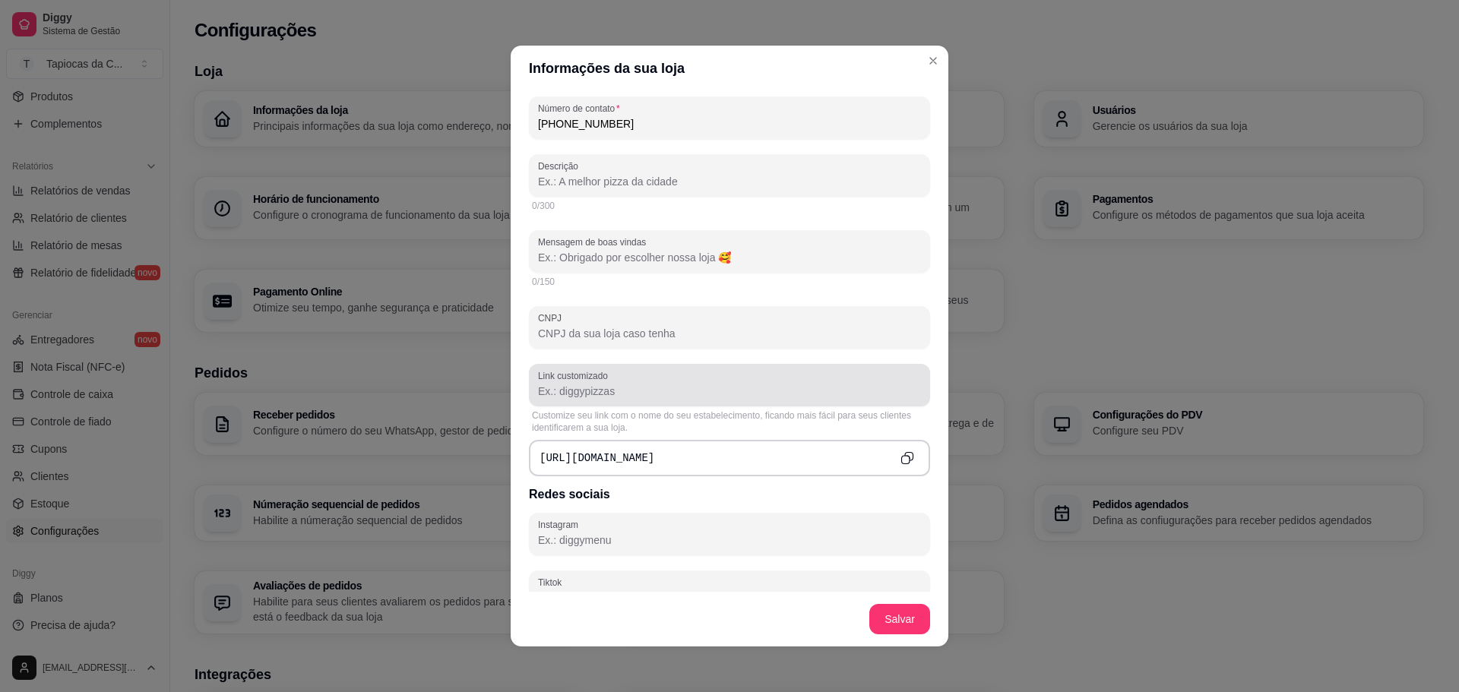
type input "Centro"
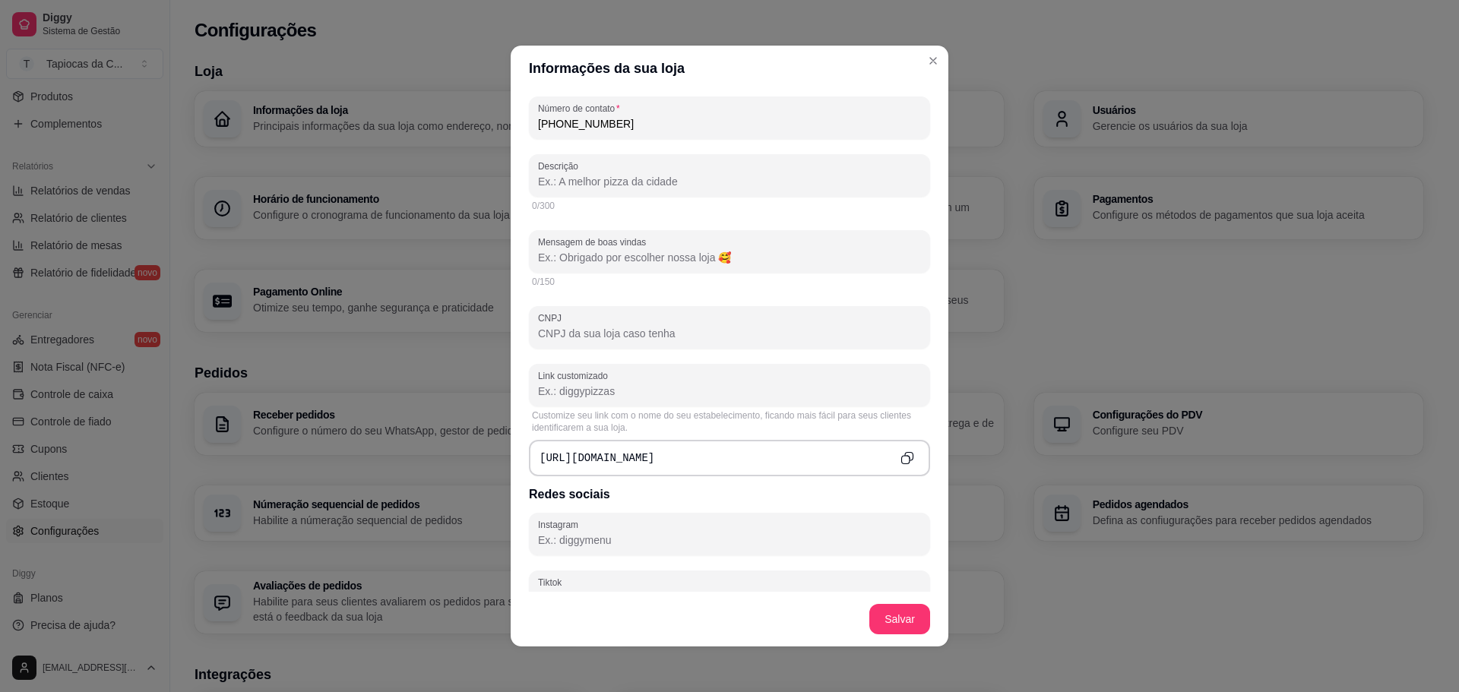
click at [622, 393] on input "Link customizado" at bounding box center [729, 391] width 383 height 15
type input "tapiocasdaclau"
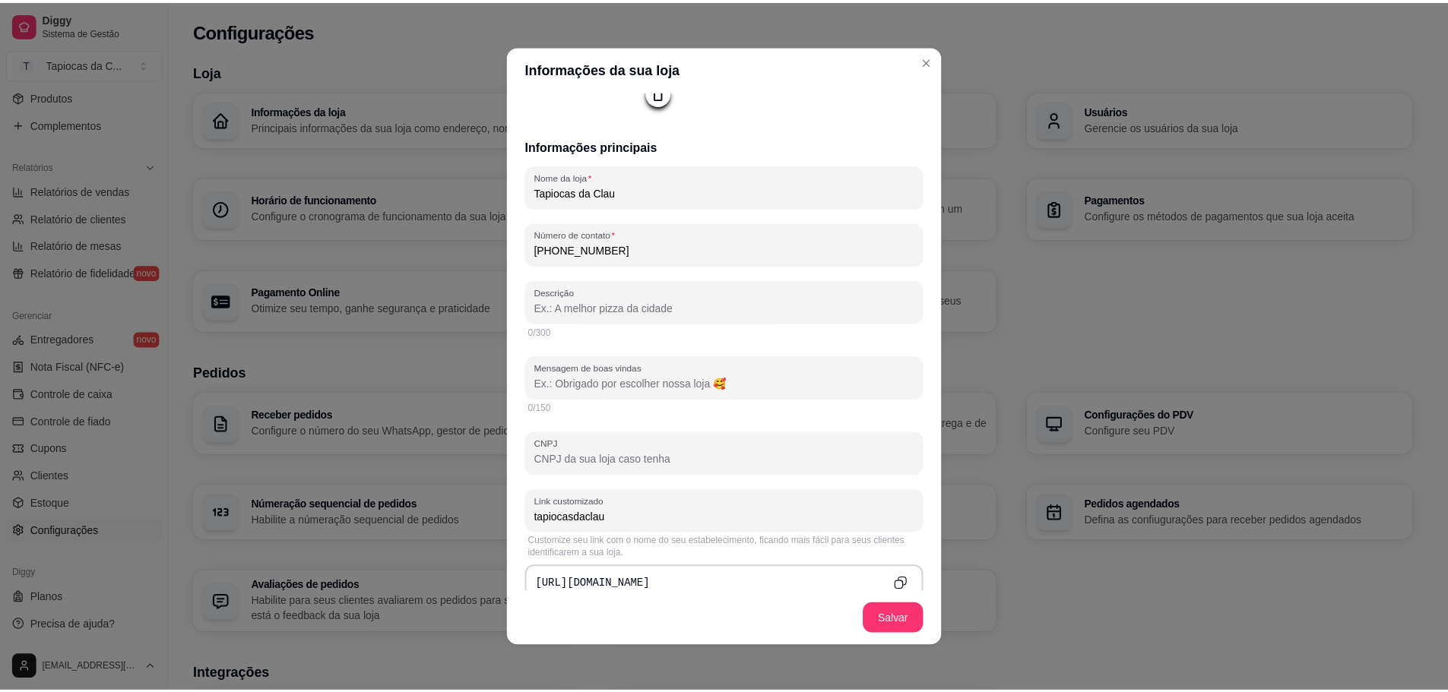
scroll to position [90, 0]
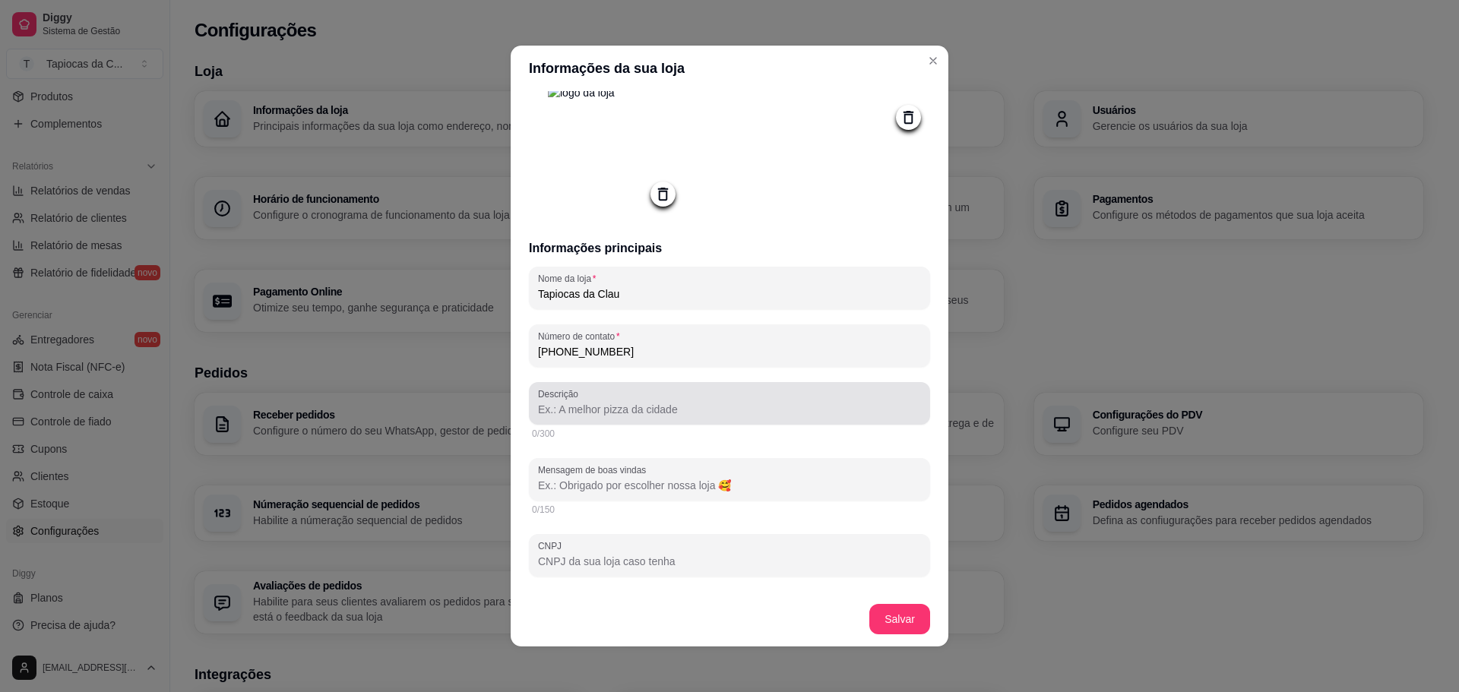
click at [641, 419] on div at bounding box center [729, 403] width 383 height 30
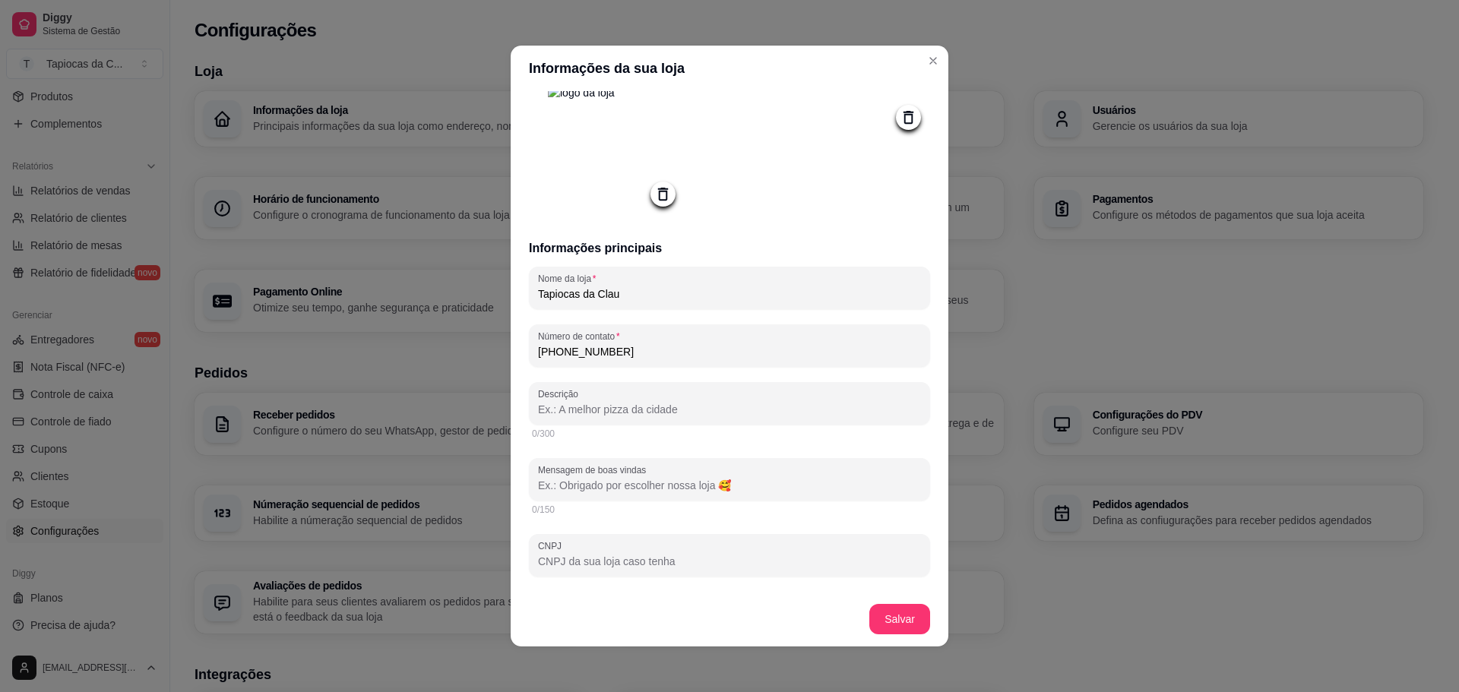
paste input "Tapioca feita na hora, do jeitinho que você ama"
type input "Tapioca feita na hora, do jeitinho que você ama!"
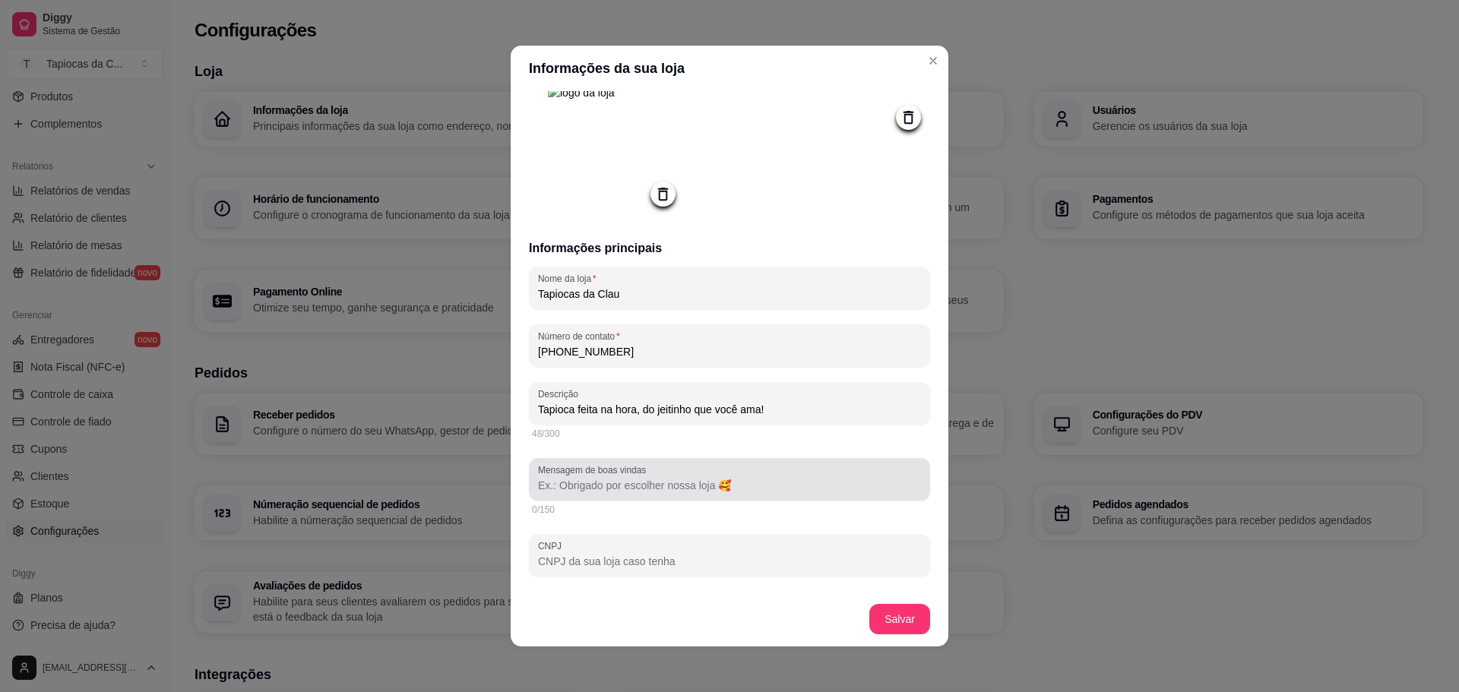
click at [634, 498] on div "Mensagem de boas vindas" at bounding box center [729, 479] width 401 height 43
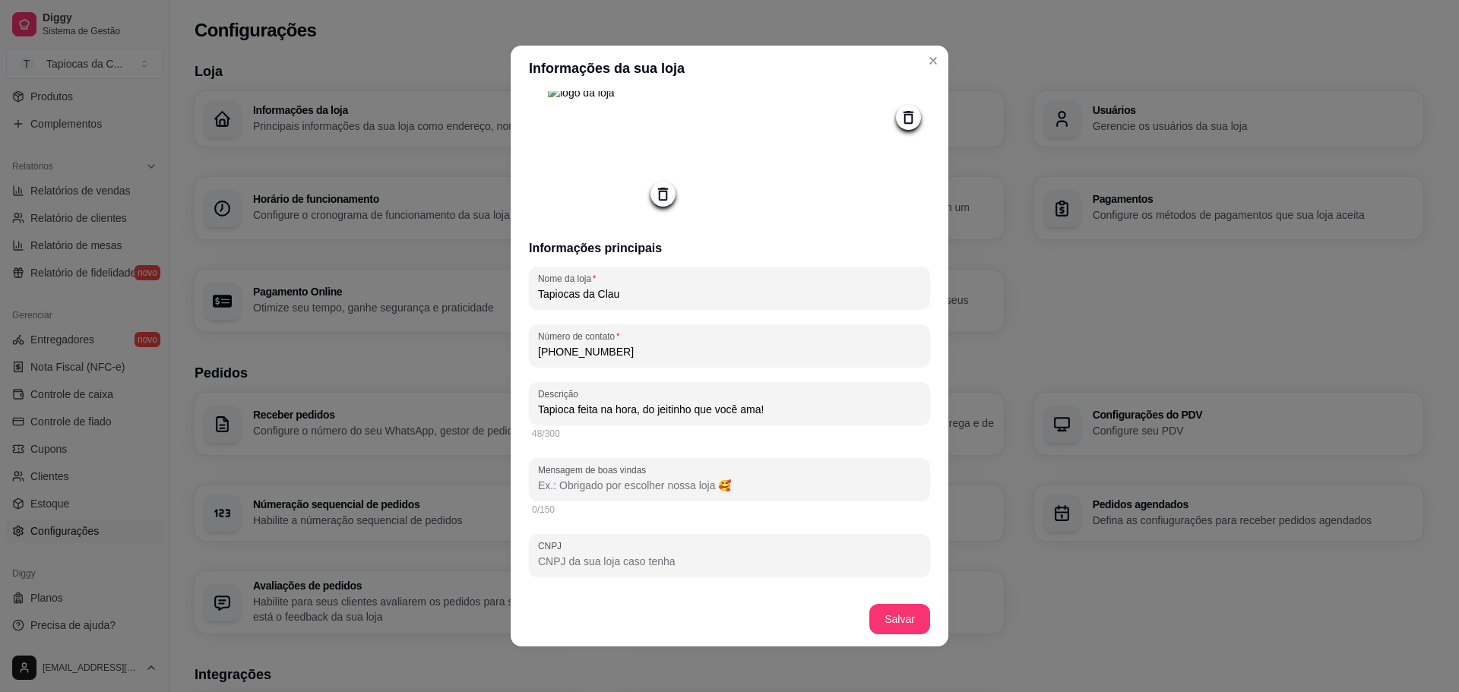
paste input "Bem-vindo ao nosso cantinho da tapioca!"
paste input "💛"
type input "Bem-vindo ao nosso cantinho da tapioca! 💛"
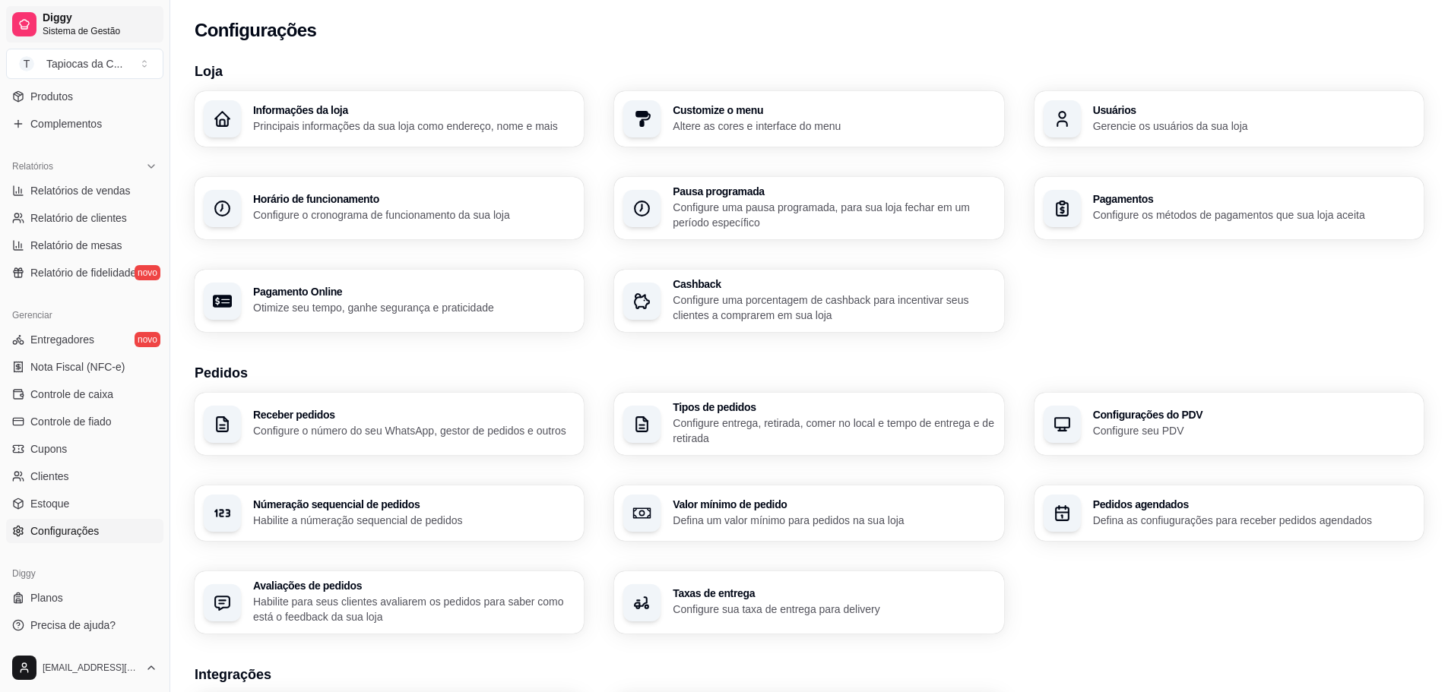
click at [62, 32] on span "Sistema de Gestão" at bounding box center [100, 31] width 115 height 12
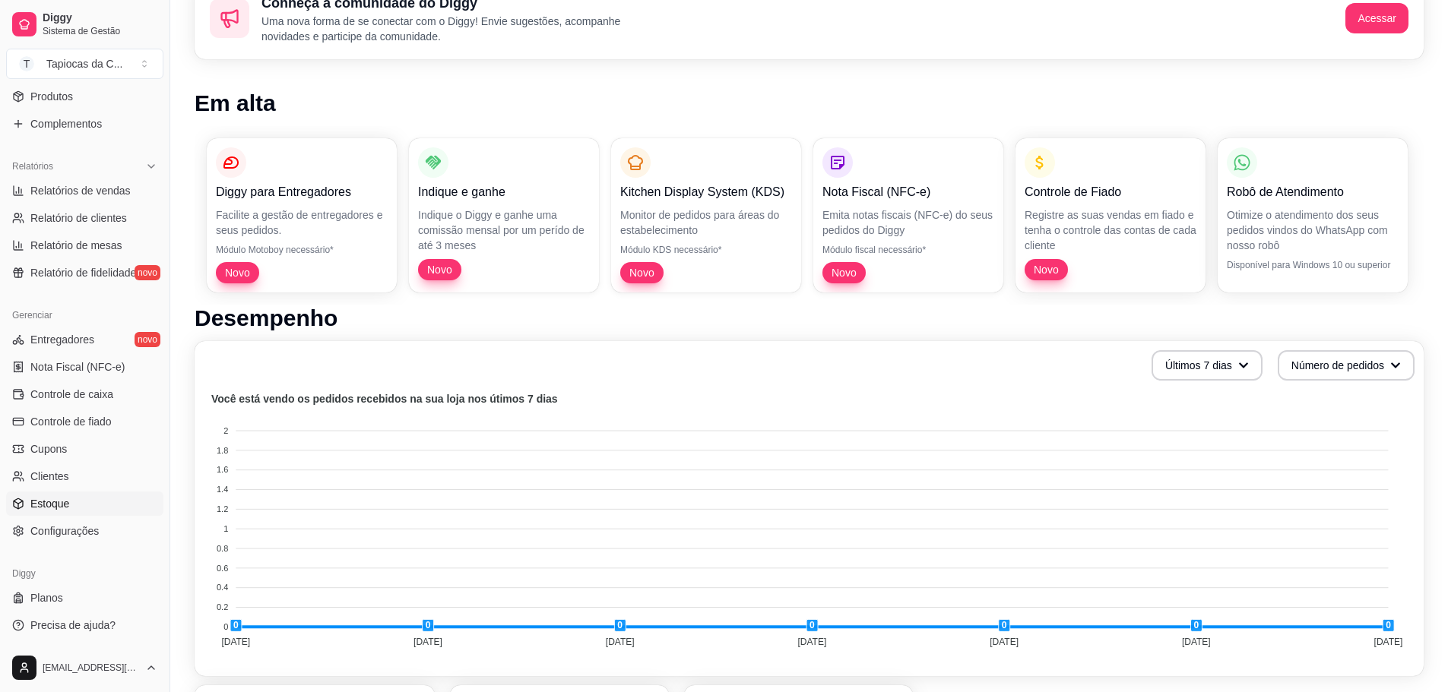
scroll to position [228, 0]
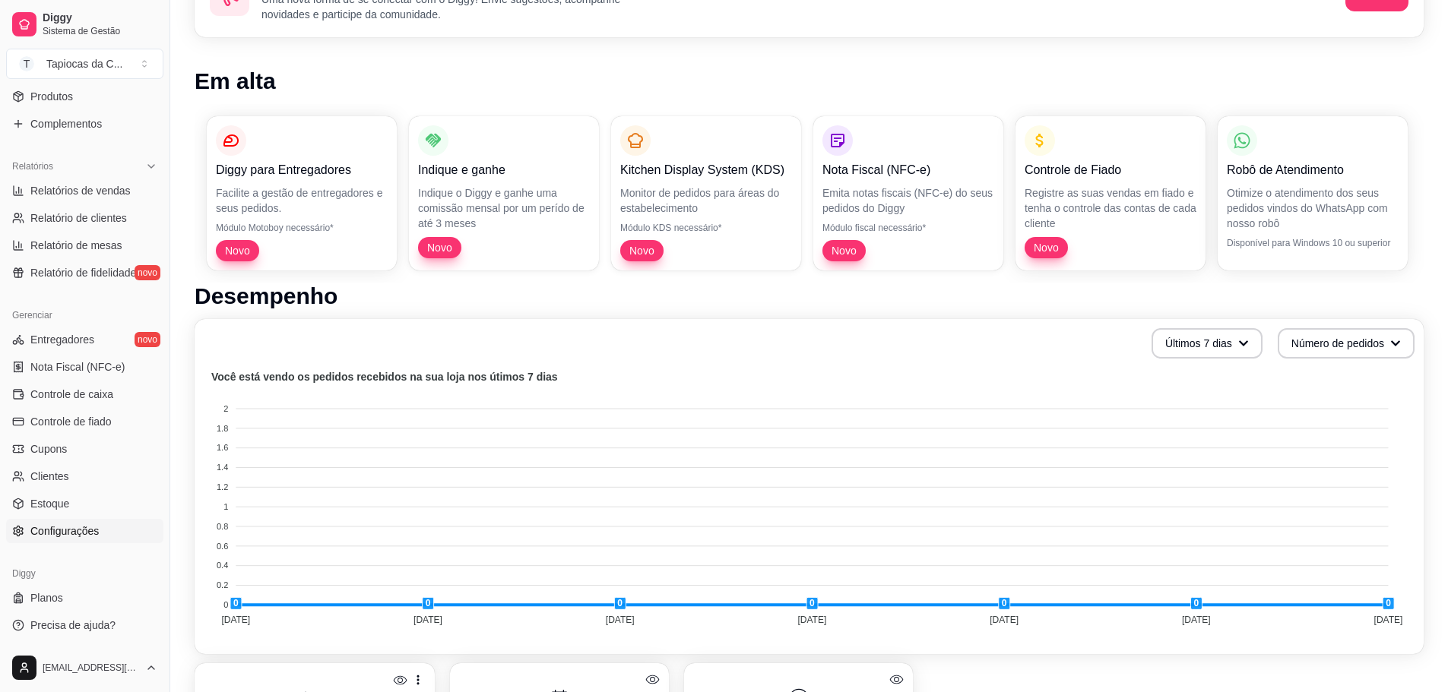
click at [79, 530] on span "Configurações" at bounding box center [64, 531] width 68 height 15
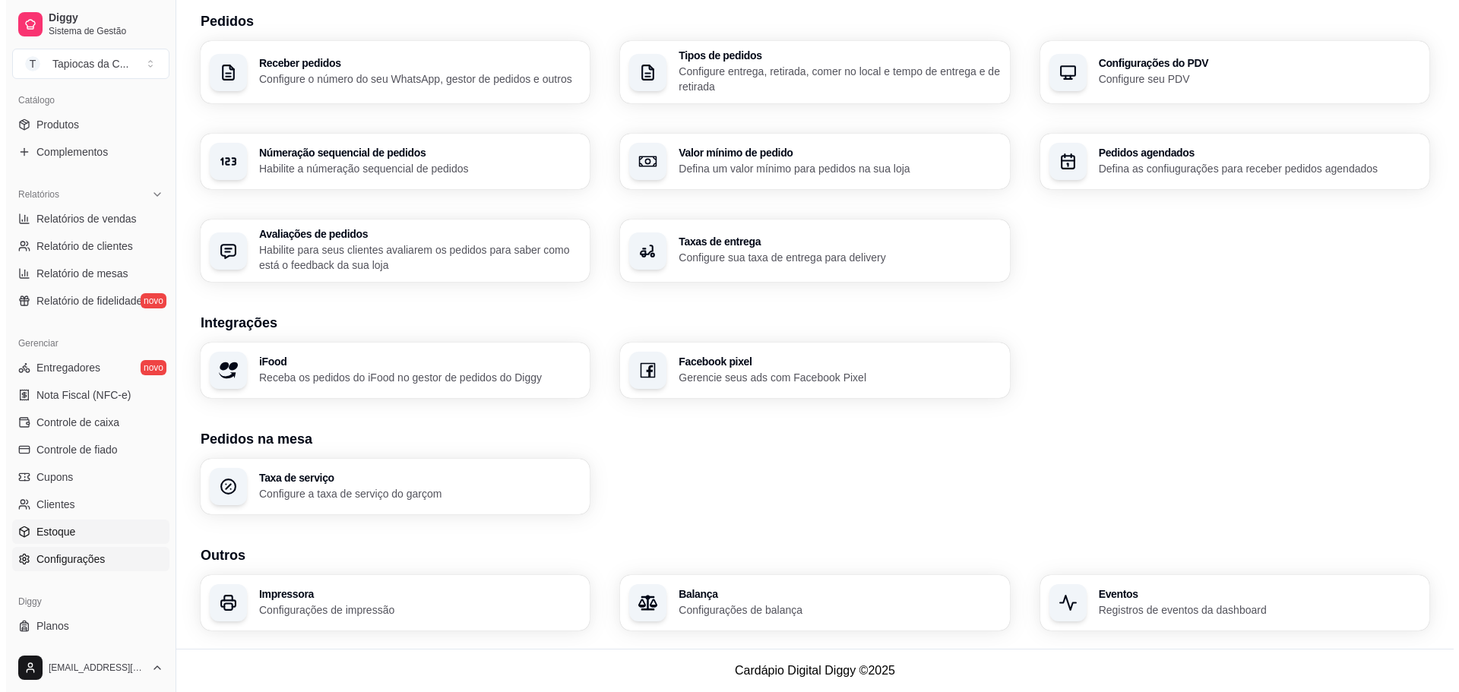
scroll to position [325, 0]
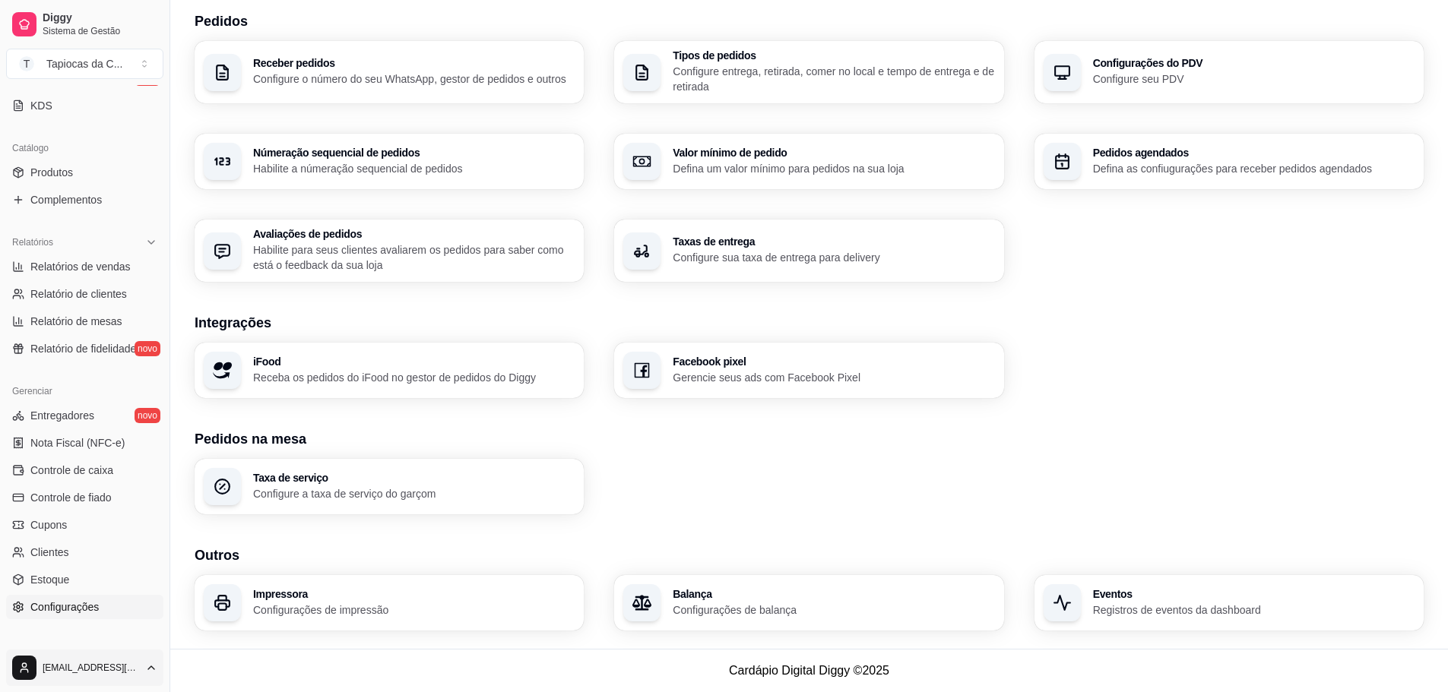
click at [104, 616] on link "Configurações" at bounding box center [85, 606] width 163 height 24
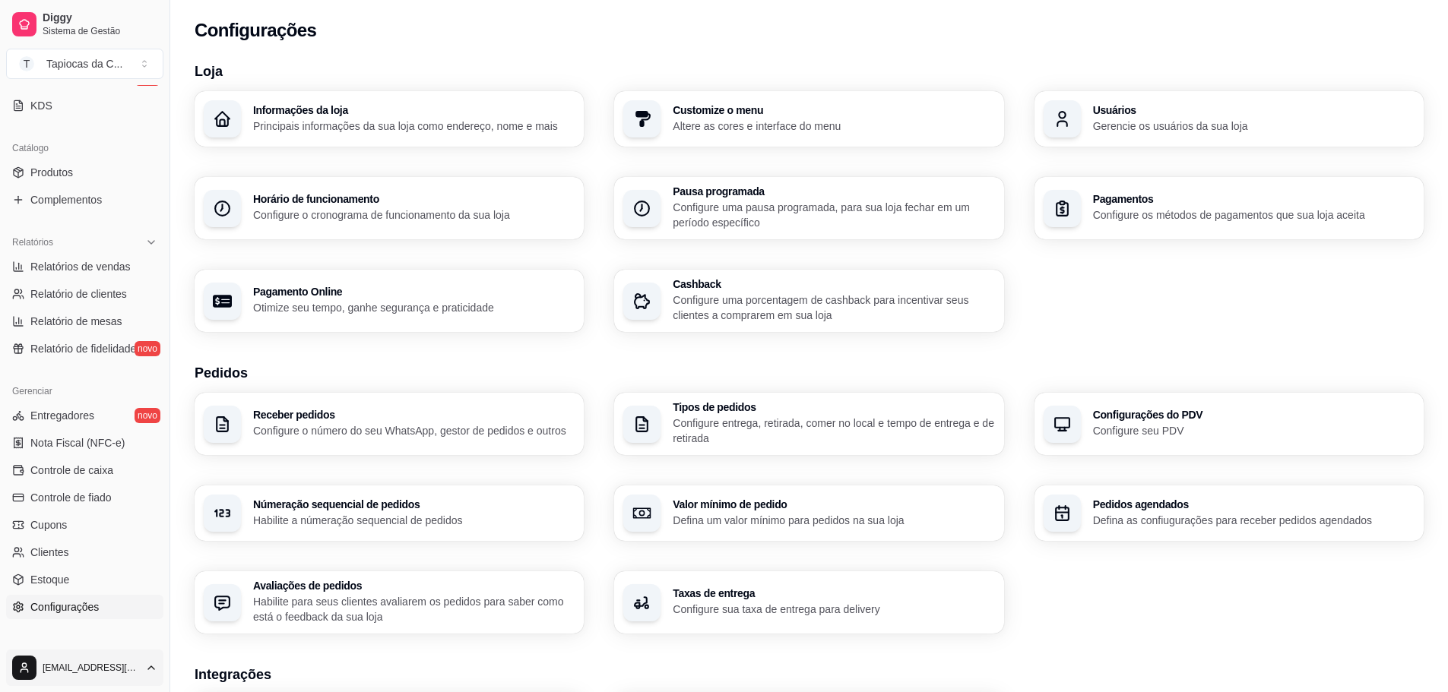
click at [86, 659] on html "Diggy Sistema de Gestão T Tapiocas da C ... Loja aberta Período gratuito até 12…" at bounding box center [724, 346] width 1448 height 692
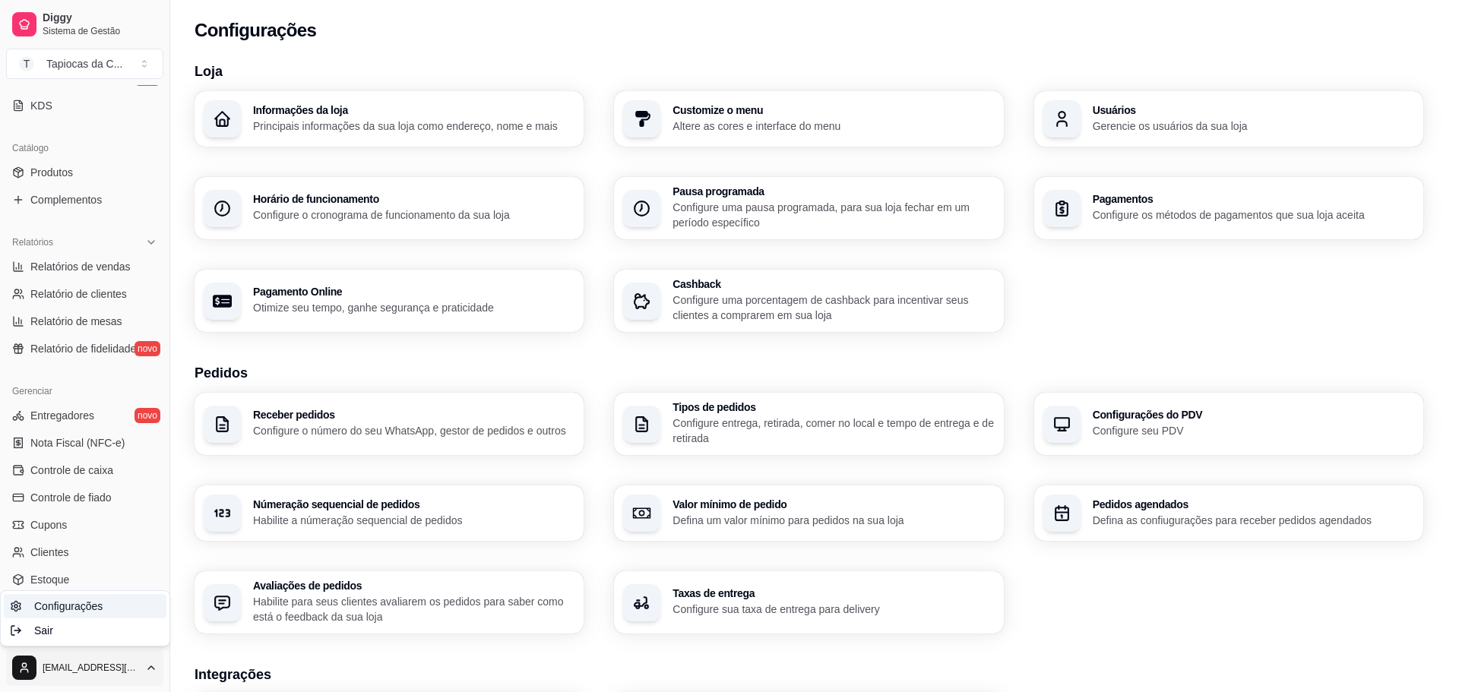
click at [103, 609] on link "Configurações" at bounding box center [85, 606] width 163 height 24
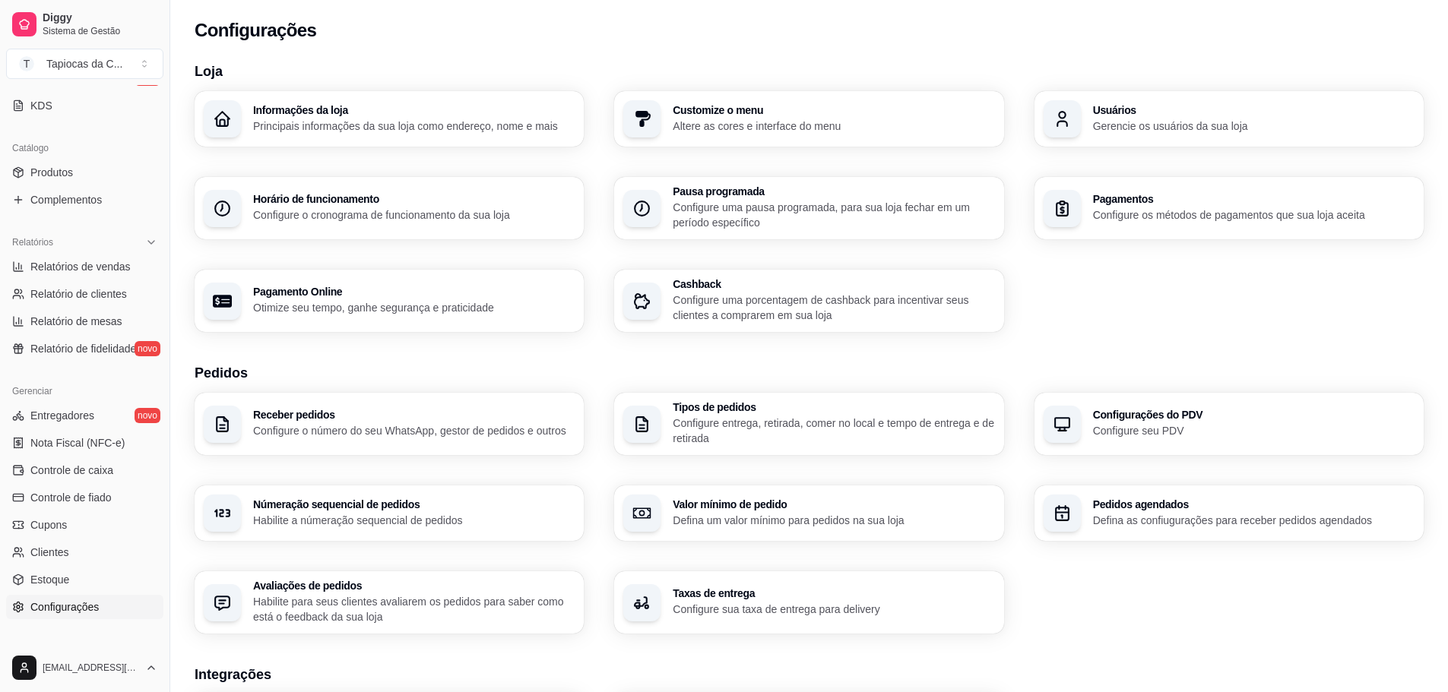
click at [457, 110] on h3 "Informações da loja" at bounding box center [413, 110] width 321 height 11
click at [473, 121] on p "Principais informações da sua loja como endereço, nome e mais" at bounding box center [413, 126] width 321 height 15
click at [392, 216] on p "Configure o cronograma de funcionamento da sua loja" at bounding box center [413, 214] width 312 height 14
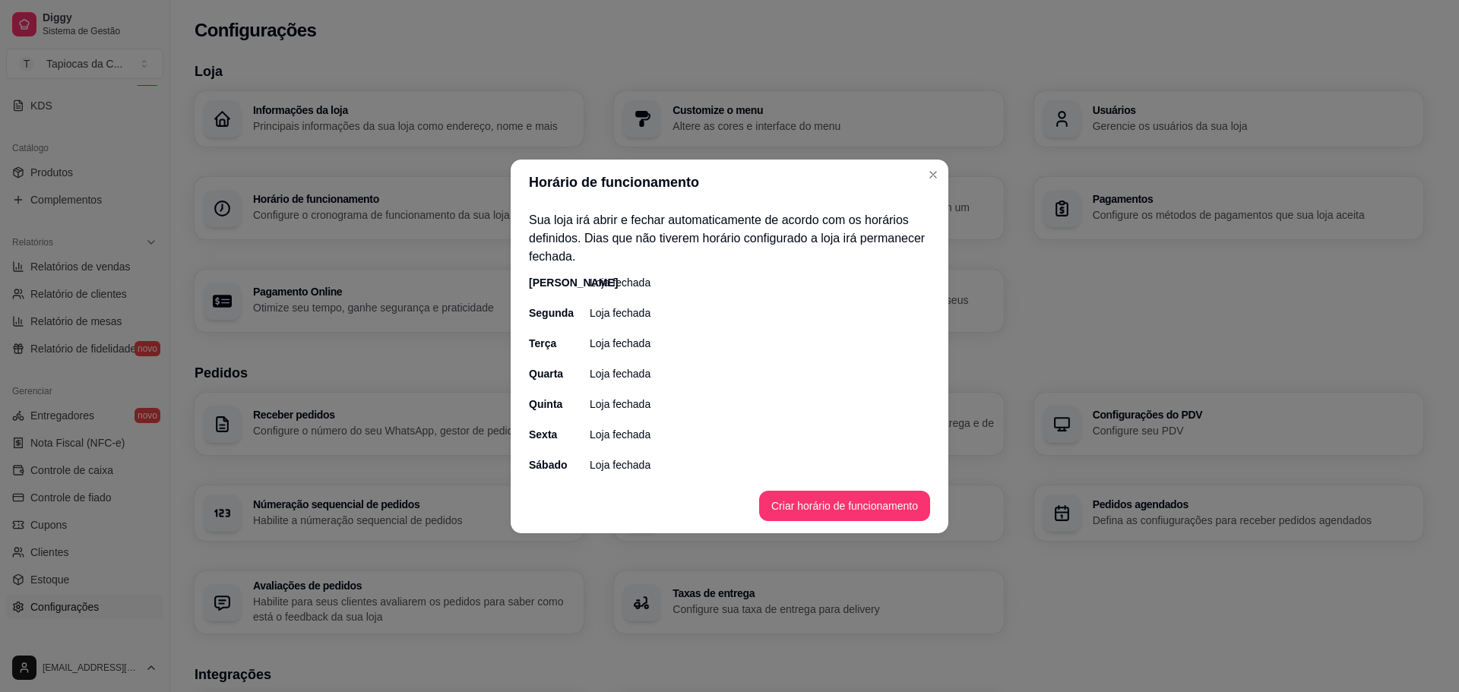
click at [612, 286] on p "Loja fechada" at bounding box center [620, 282] width 61 height 15
click at [809, 500] on button "Criar horário de funcionamento" at bounding box center [844, 506] width 171 height 30
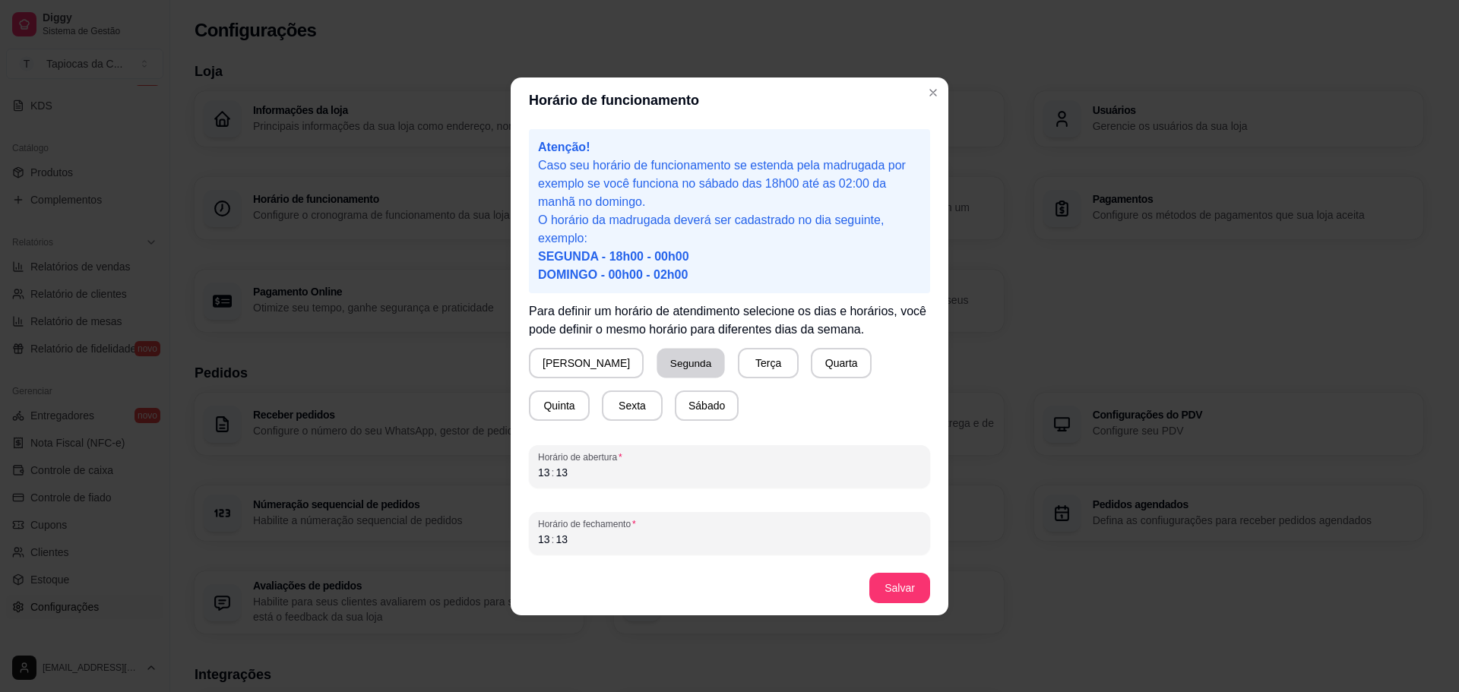
click at [657, 366] on button "Segunda" at bounding box center [691, 363] width 68 height 30
click at [657, 366] on button "Segunda" at bounding box center [689, 363] width 65 height 30
click at [656, 360] on button "Segunda" at bounding box center [691, 363] width 70 height 30
click at [586, 472] on div "13 : 13" at bounding box center [729, 473] width 383 height 18
click at [557, 473] on div "13 : 13" at bounding box center [729, 473] width 383 height 18
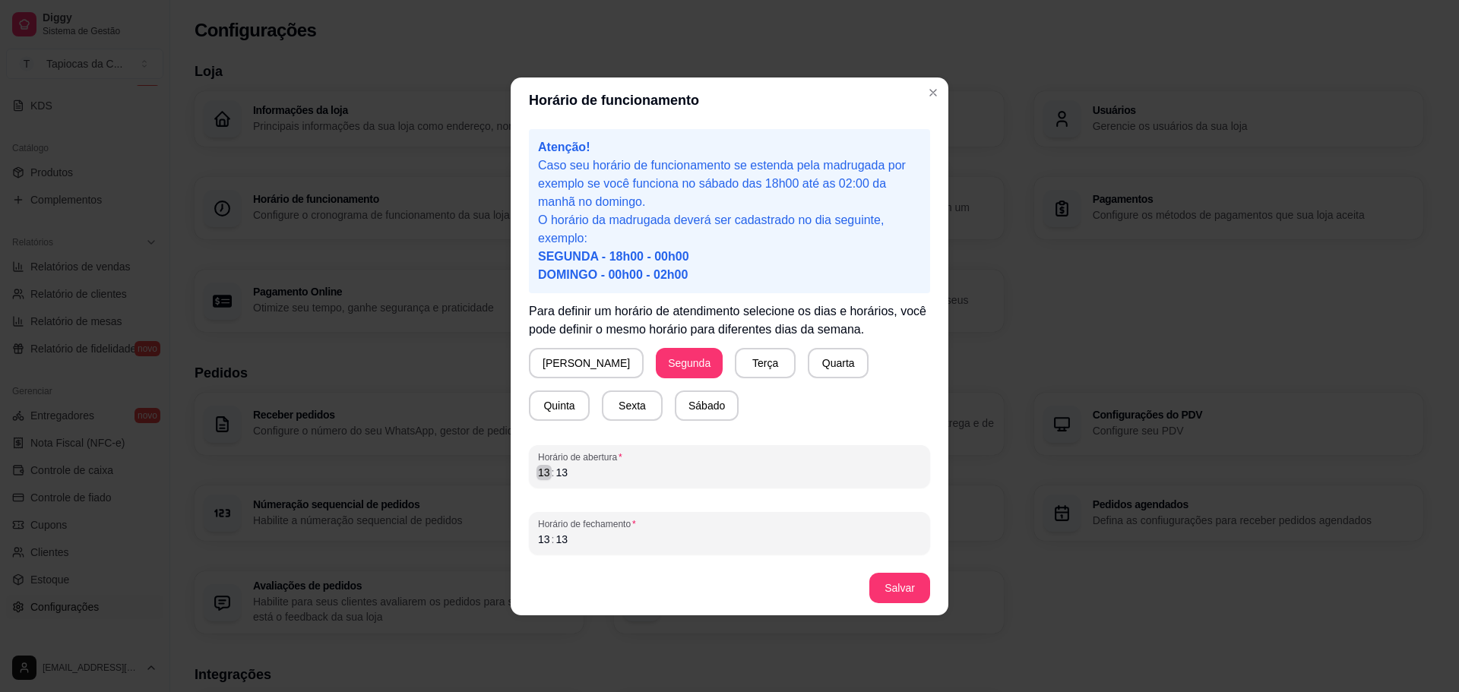
click at [547, 473] on div "13" at bounding box center [543, 472] width 15 height 15
click at [587, 547] on div "13 : 13" at bounding box center [729, 539] width 383 height 18
click at [544, 539] on div "13" at bounding box center [543, 539] width 15 height 15
click at [902, 593] on button "Salvar" at bounding box center [899, 588] width 61 height 30
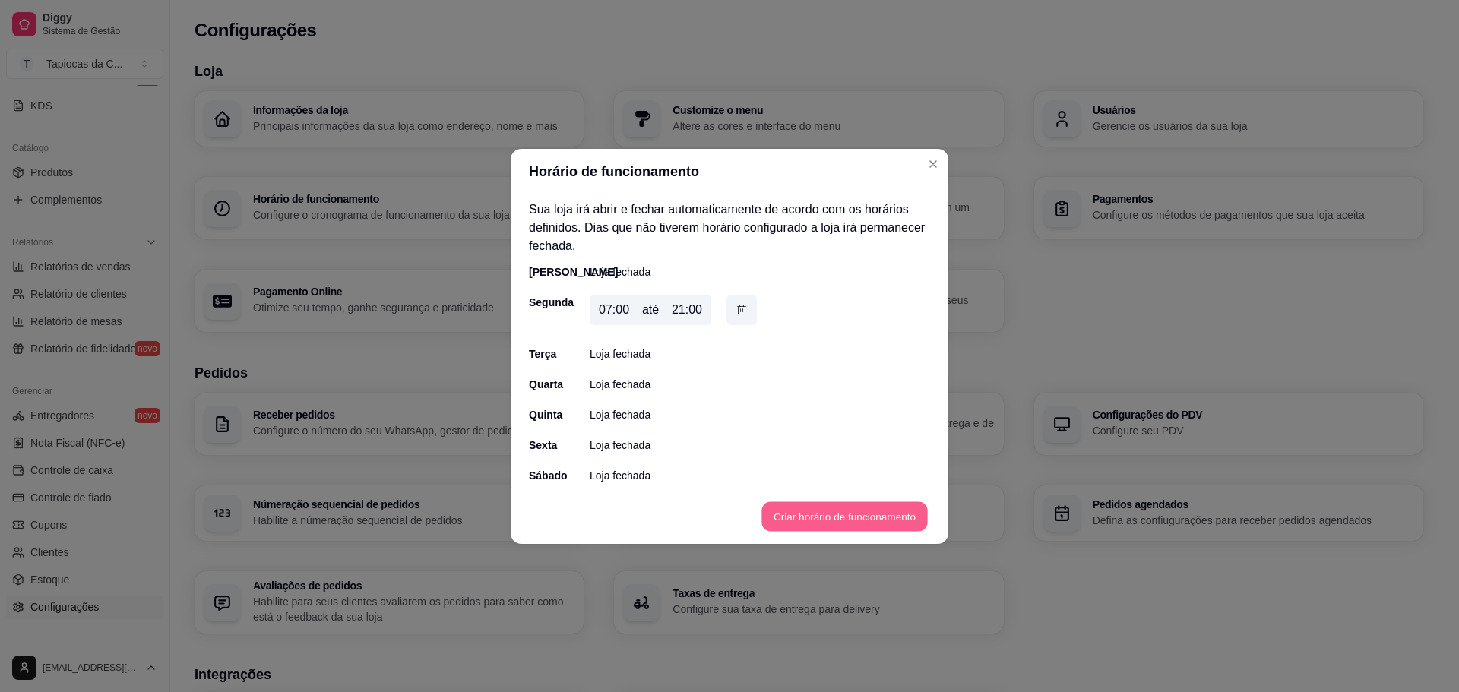
click at [796, 513] on button "Criar horário de funcionamento" at bounding box center [844, 517] width 166 height 30
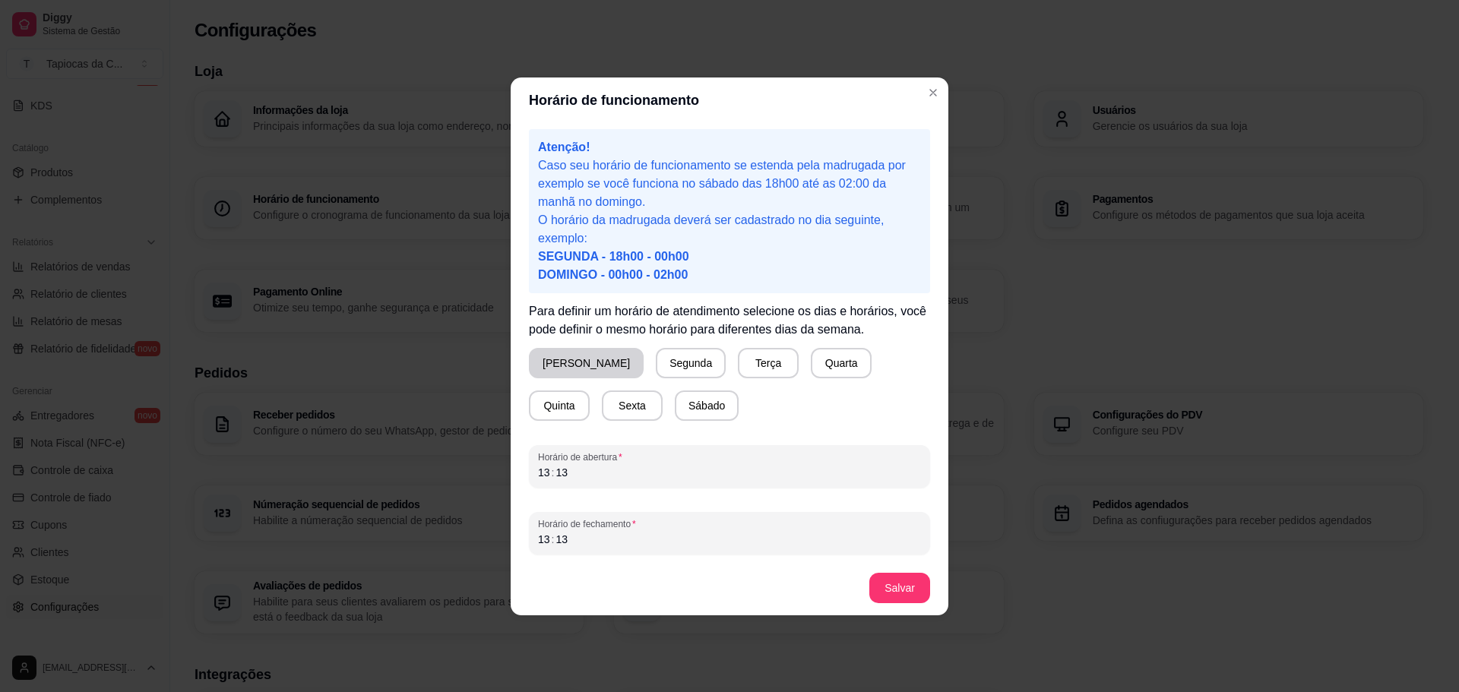
click at [581, 366] on button "Domingo" at bounding box center [586, 363] width 115 height 30
click at [736, 365] on button "Terça" at bounding box center [765, 363] width 59 height 30
click at [808, 366] on button "Quarta" at bounding box center [838, 363] width 61 height 30
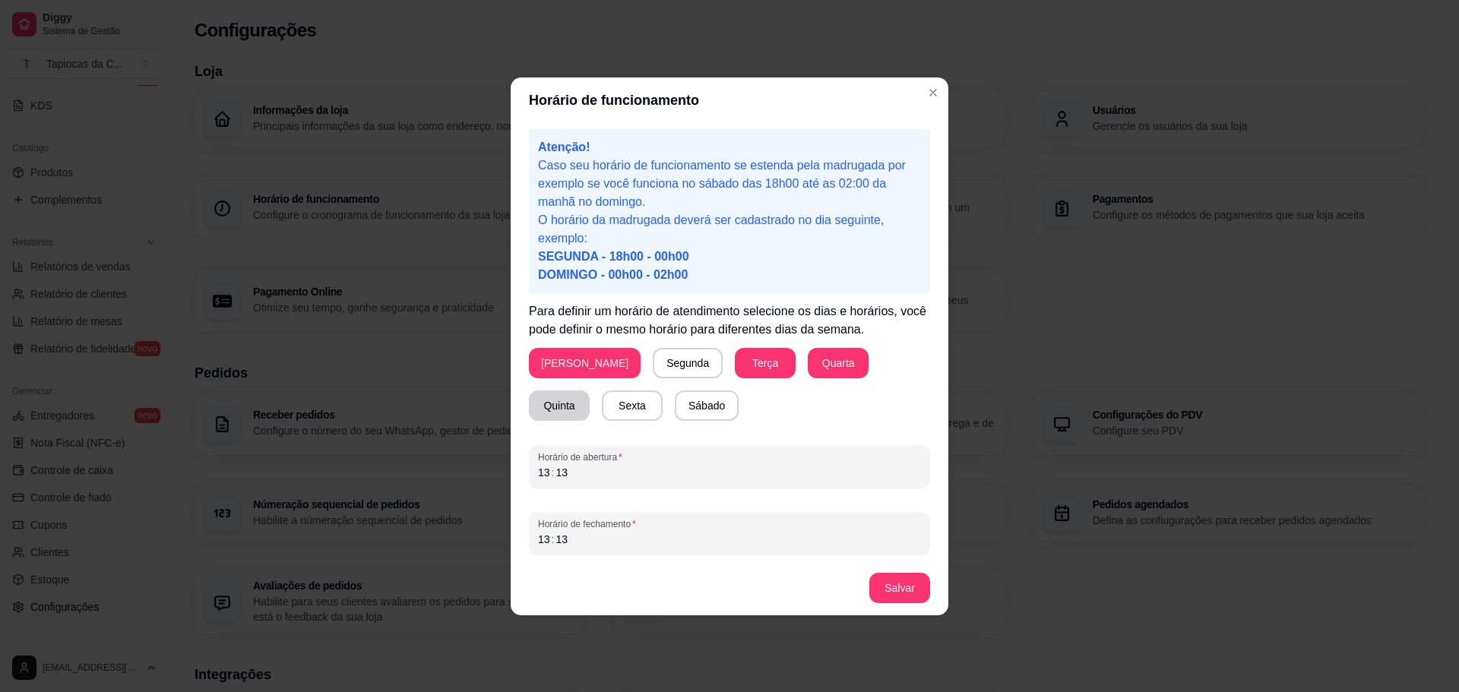
click at [590, 391] on button "Quinta" at bounding box center [559, 406] width 61 height 30
click at [603, 404] on button "Sexta" at bounding box center [632, 406] width 59 height 30
click at [675, 414] on button "Sábado" at bounding box center [707, 406] width 64 height 30
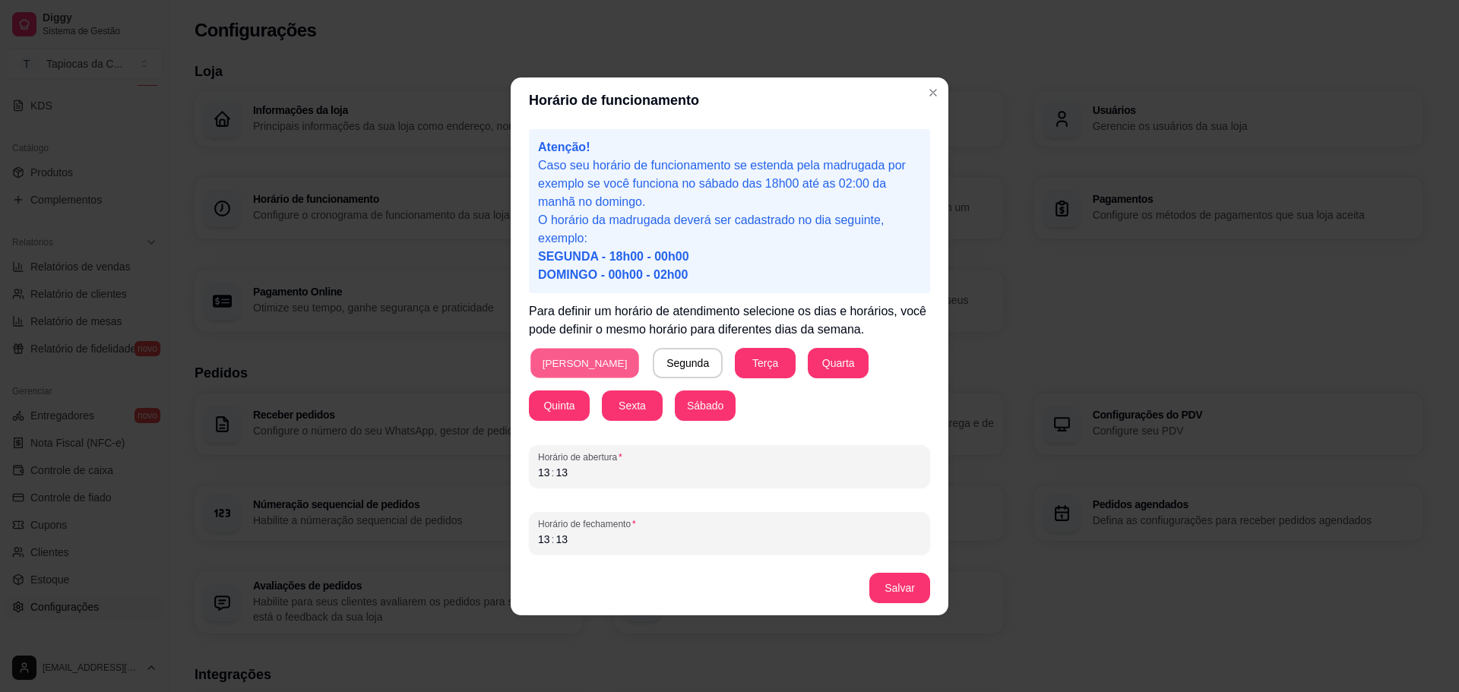
click at [569, 367] on button "Domingo" at bounding box center [584, 363] width 109 height 30
click at [546, 477] on div "13" at bounding box center [543, 472] width 15 height 15
click at [541, 535] on div "13" at bounding box center [543, 539] width 15 height 15
click at [880, 584] on button "Salvar" at bounding box center [899, 588] width 61 height 30
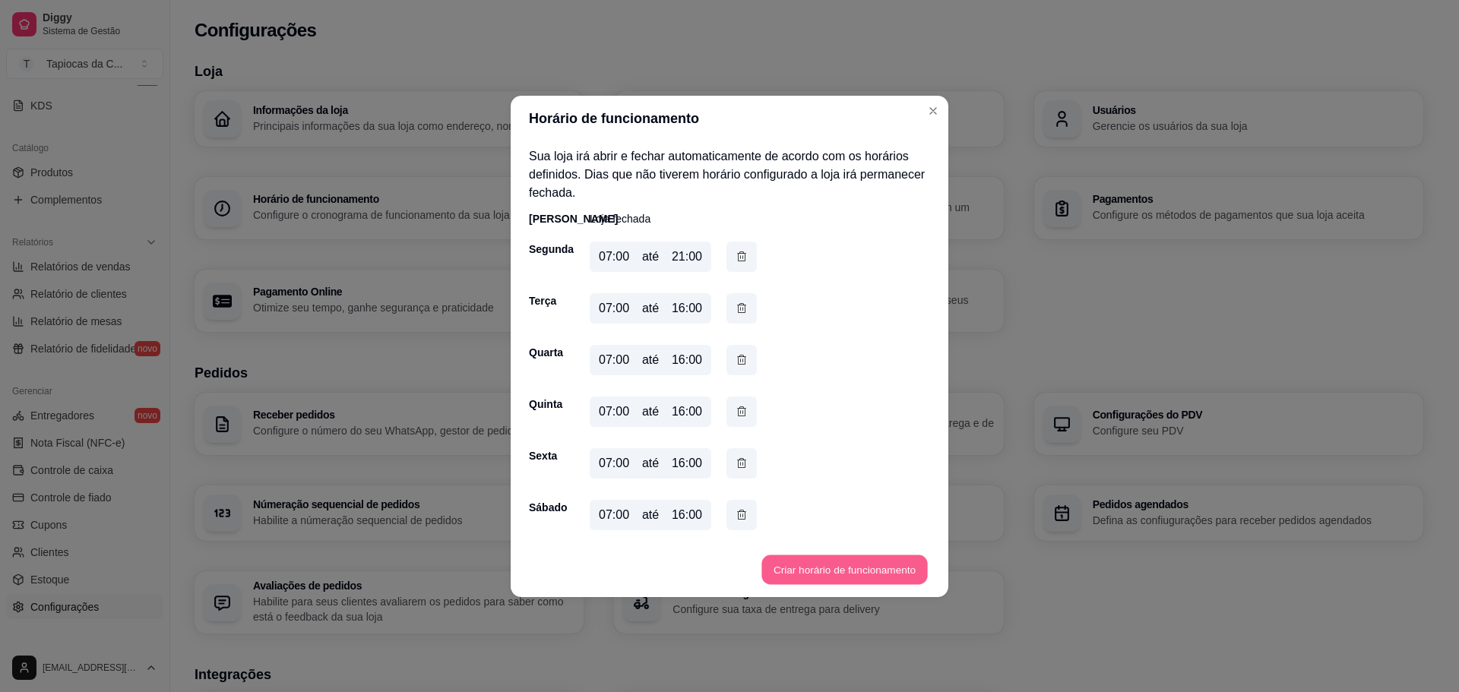
click at [825, 571] on button "Criar horário de funcionamento" at bounding box center [844, 570] width 166 height 30
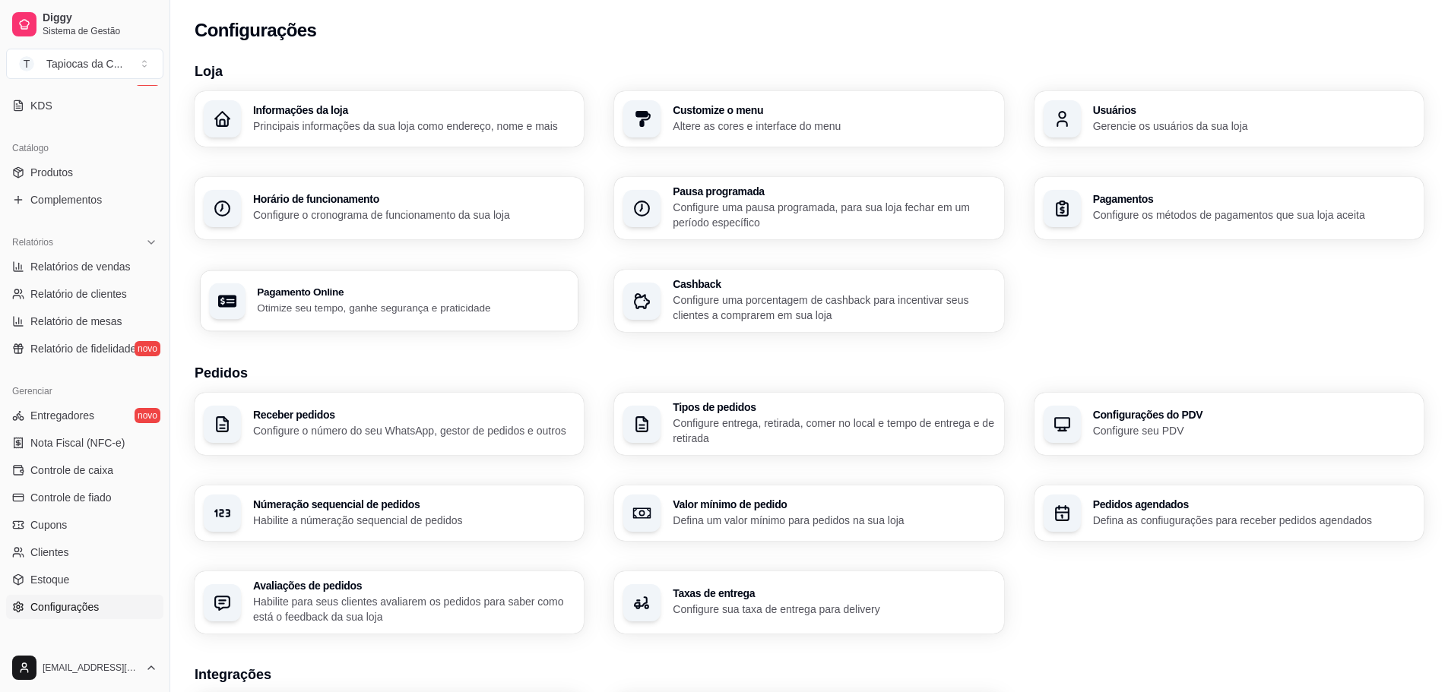
click at [403, 316] on div "Pagamento Online Otimize seu tempo, ganhe segurança e praticidade" at bounding box center [390, 301] width 378 height 61
select select "4.98"
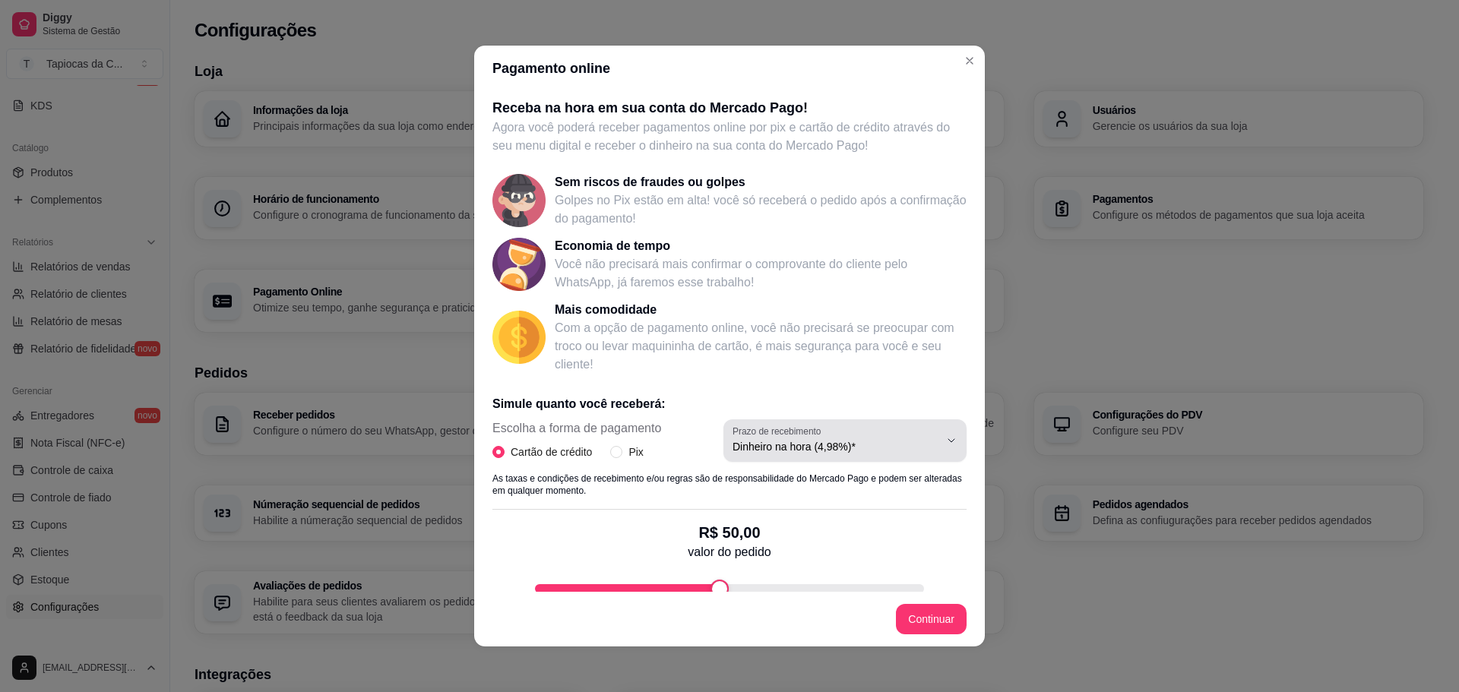
click at [830, 441] on span "Dinheiro na hora (4,98%)*" at bounding box center [836, 446] width 207 height 15
click at [824, 441] on span "Dinheiro na hora (4,98%)*" at bounding box center [836, 446] width 207 height 15
click at [673, 476] on p "As taxas e condições de recebimento e/ou regras são de responsabilidade do Merc…" at bounding box center [729, 485] width 474 height 24
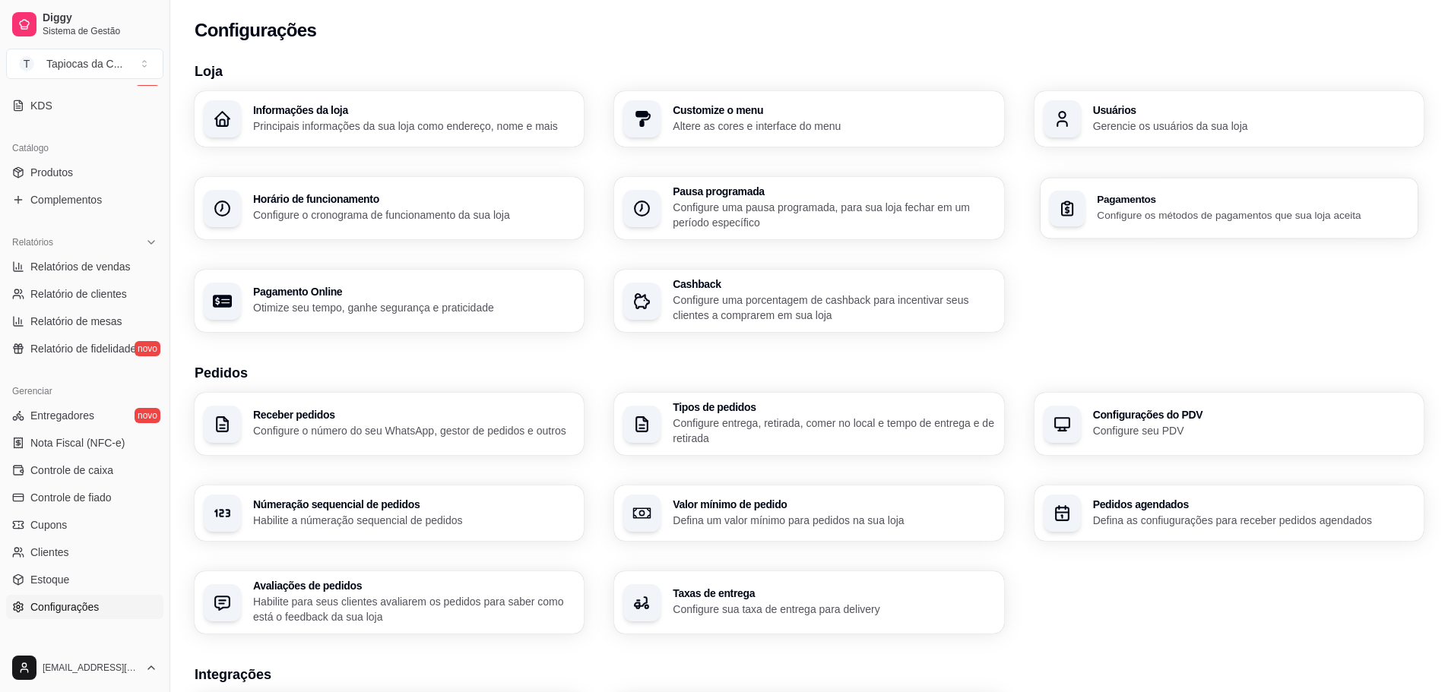
click at [1142, 214] on p "Configure os métodos de pagamentos que sua loja aceita" at bounding box center [1253, 214] width 312 height 14
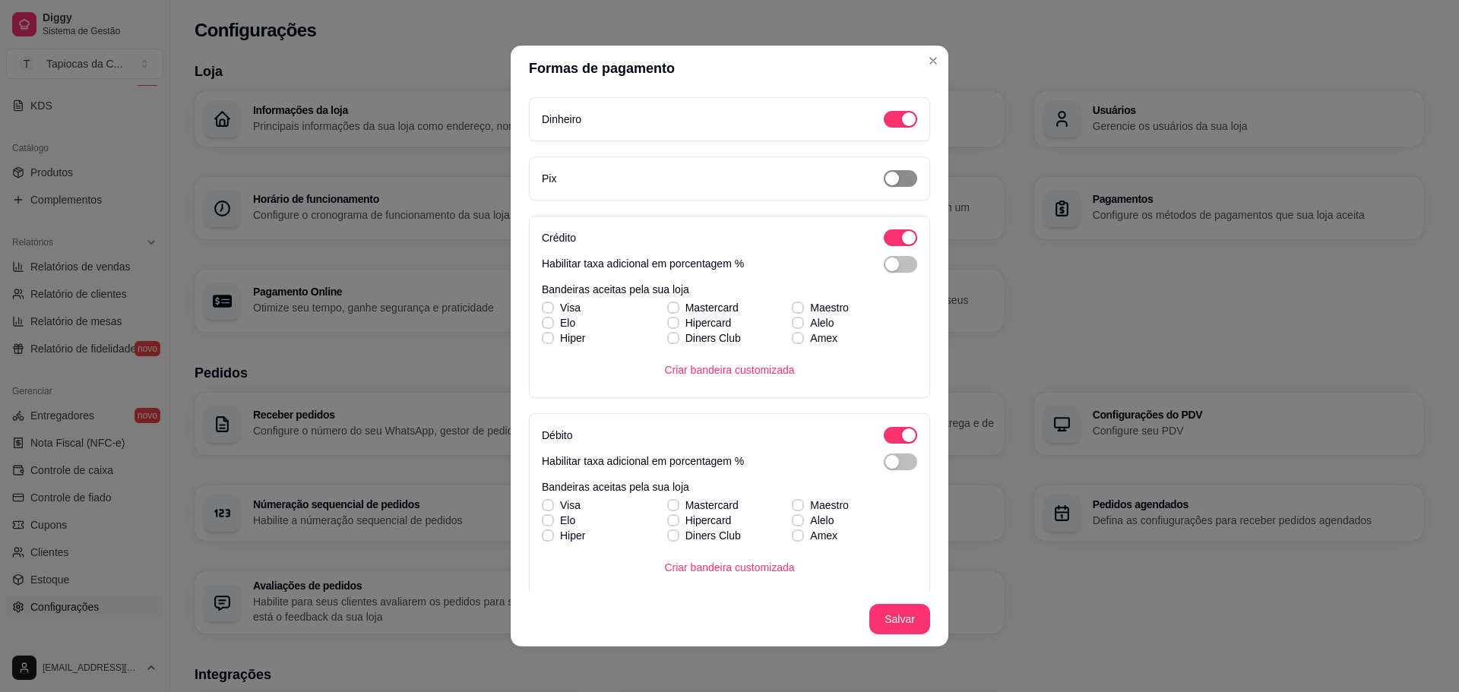
click at [884, 185] on span "button" at bounding box center [900, 178] width 33 height 17
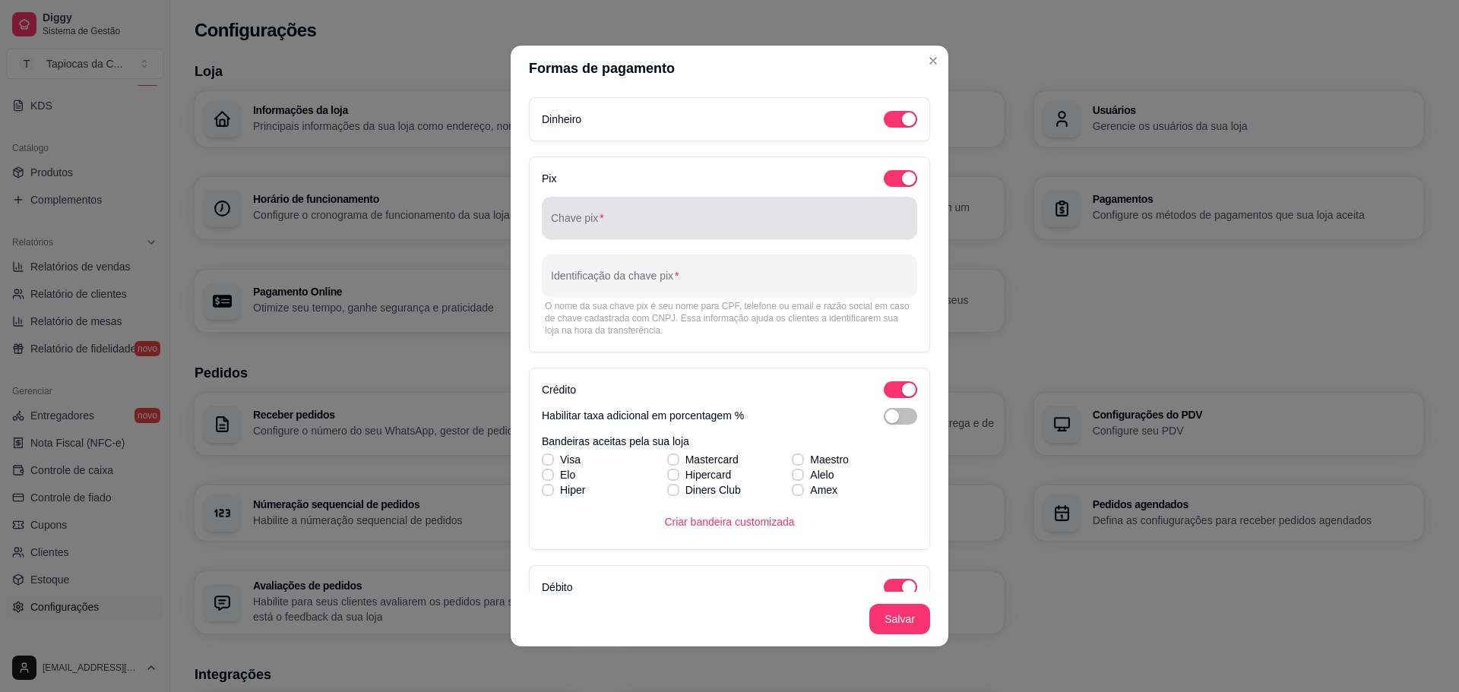
click at [676, 236] on div "Chave pix" at bounding box center [729, 218] width 375 height 43
click at [768, 78] on header "Formas de pagamento" at bounding box center [730, 69] width 438 height 46
click at [609, 227] on input "8698872" at bounding box center [729, 224] width 357 height 15
click at [766, 71] on header "Formas de pagamento" at bounding box center [730, 69] width 438 height 46
click at [707, 222] on input "8698872" at bounding box center [729, 224] width 357 height 15
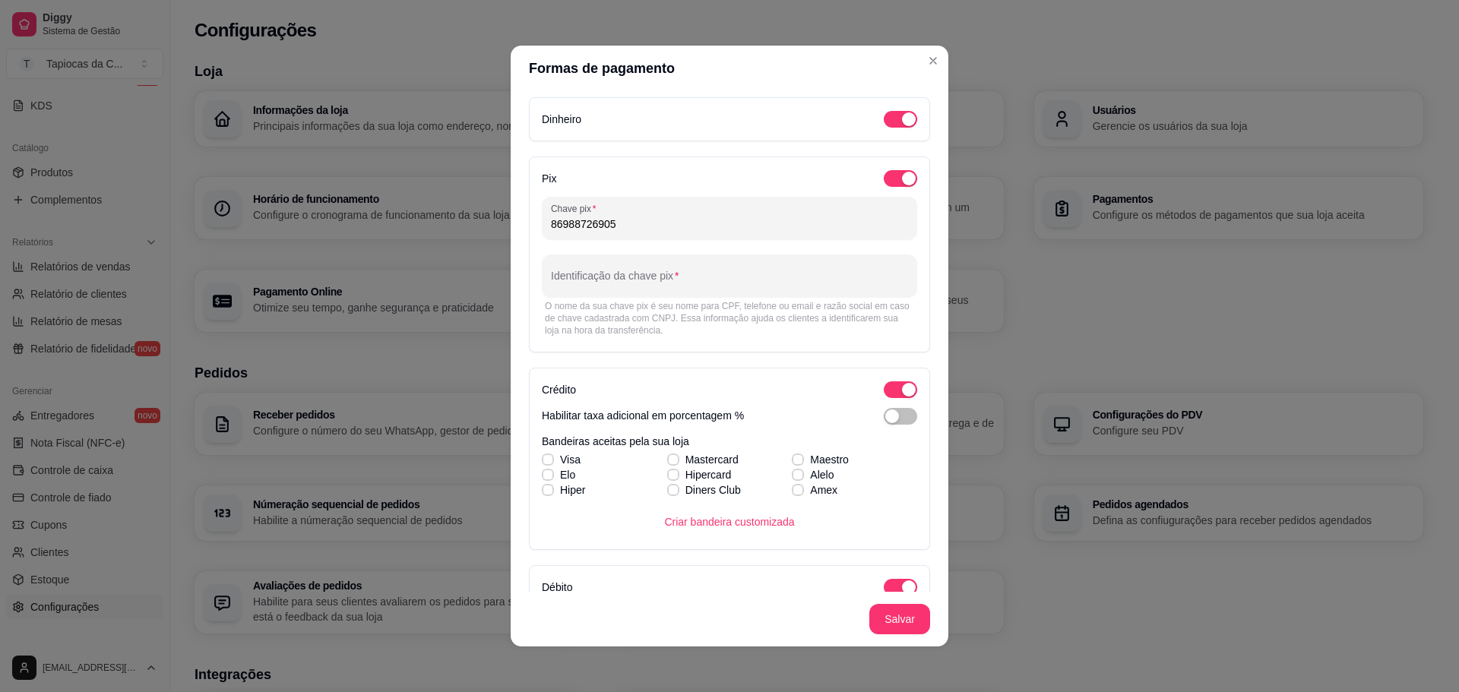
type input "86988726905"
click at [690, 69] on header "Formas de pagamento" at bounding box center [730, 69] width 438 height 46
click at [685, 282] on input "Identificação da chave pix" at bounding box center [729, 281] width 357 height 15
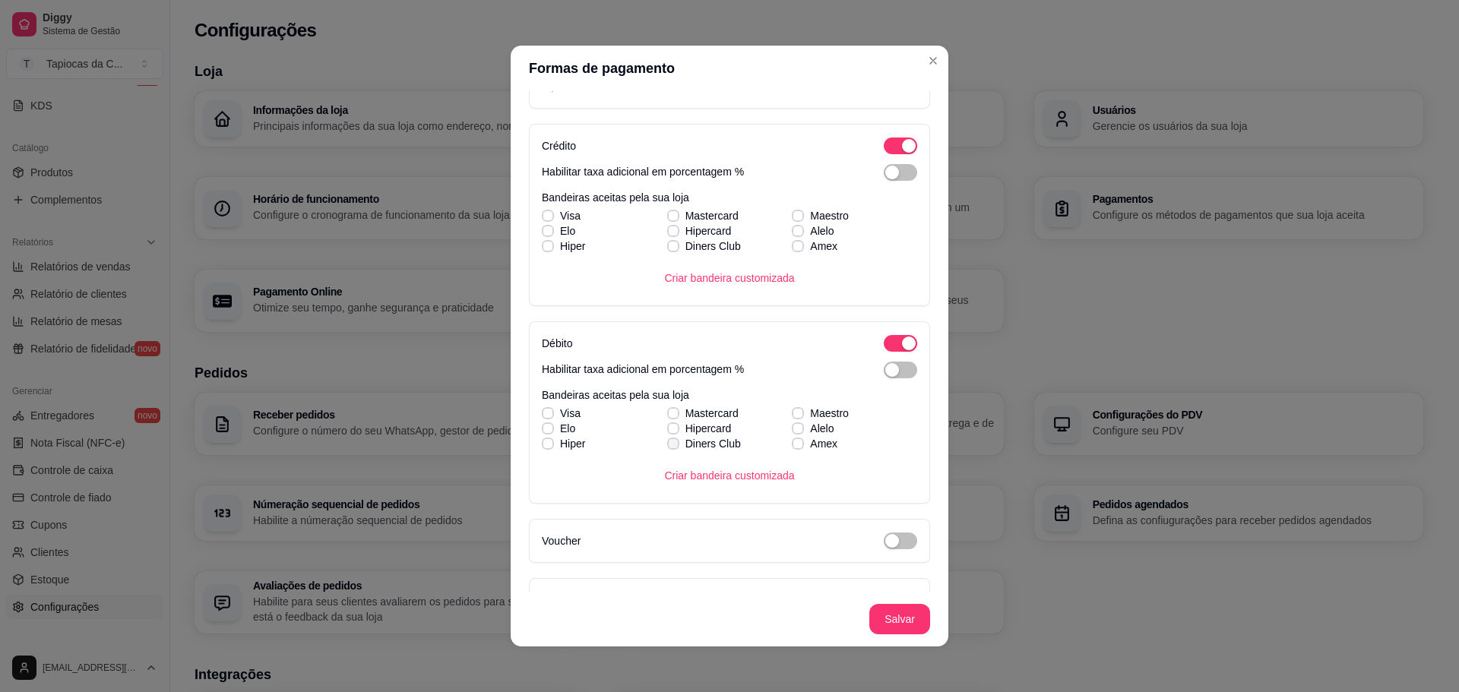
scroll to position [280, 0]
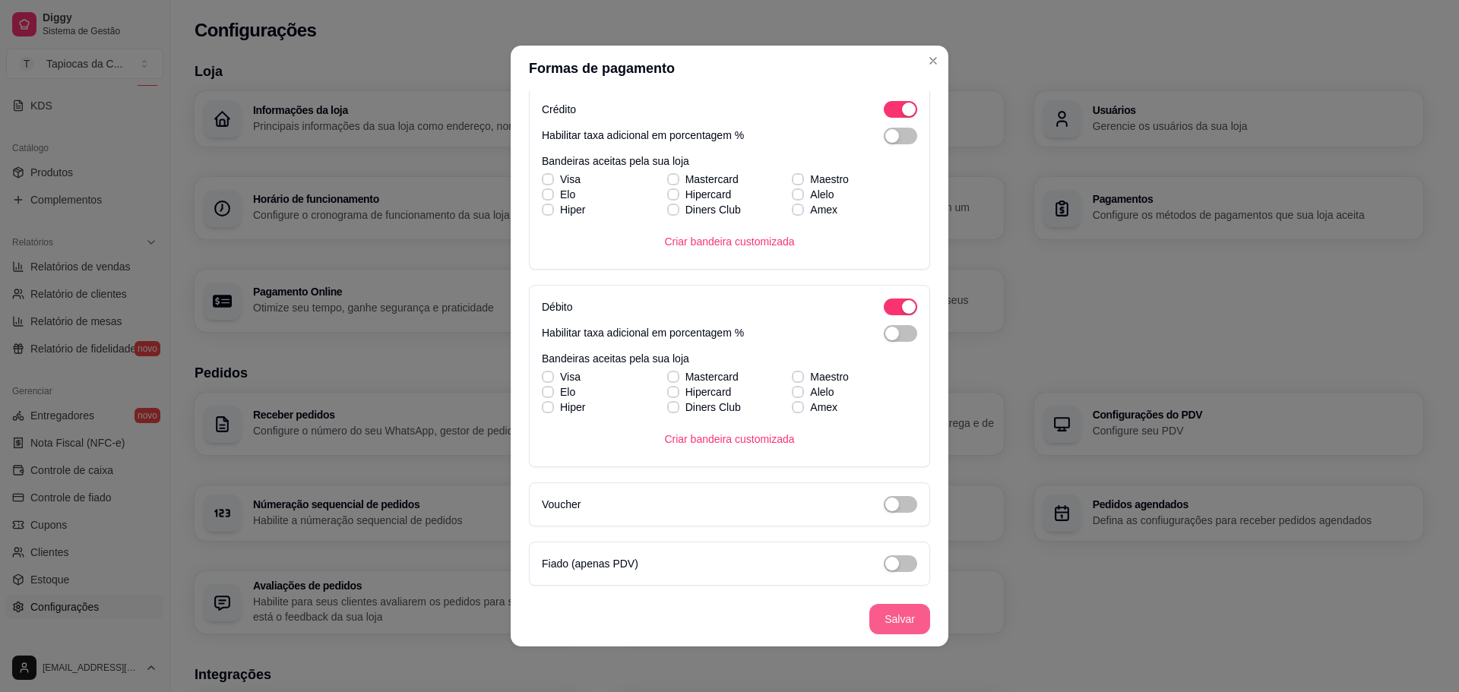
type input "Claudiany de Sousa Torres"
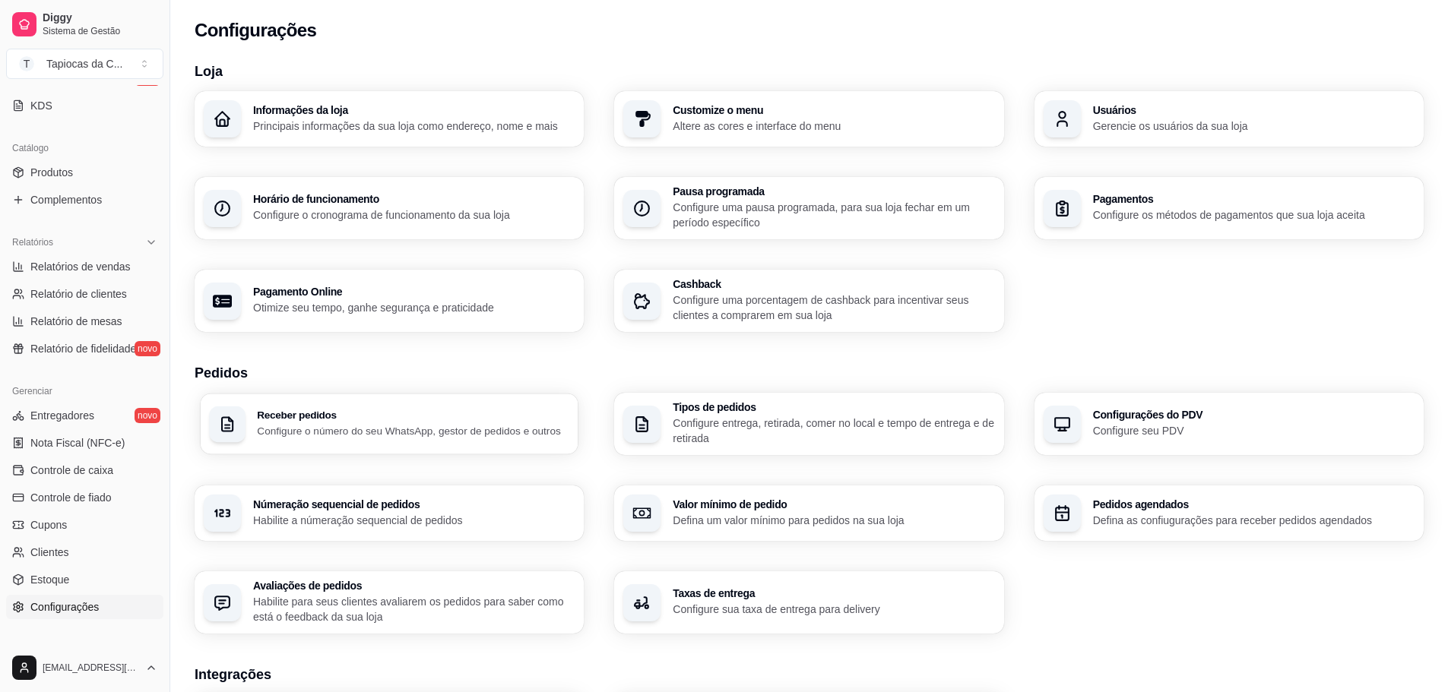
click at [440, 432] on p "Configure o número do seu WhatsApp, gestor de pedidos e outros" at bounding box center [413, 430] width 312 height 14
click at [405, 455] on div "Receber pedidos Configure o número do seu WhatsApp, gestor de pedidos e outros …" at bounding box center [809, 513] width 1229 height 241
click at [812, 438] on p "Configure entrega, retirada, comer no local e tempo de entrega e de retirada" at bounding box center [833, 431] width 321 height 30
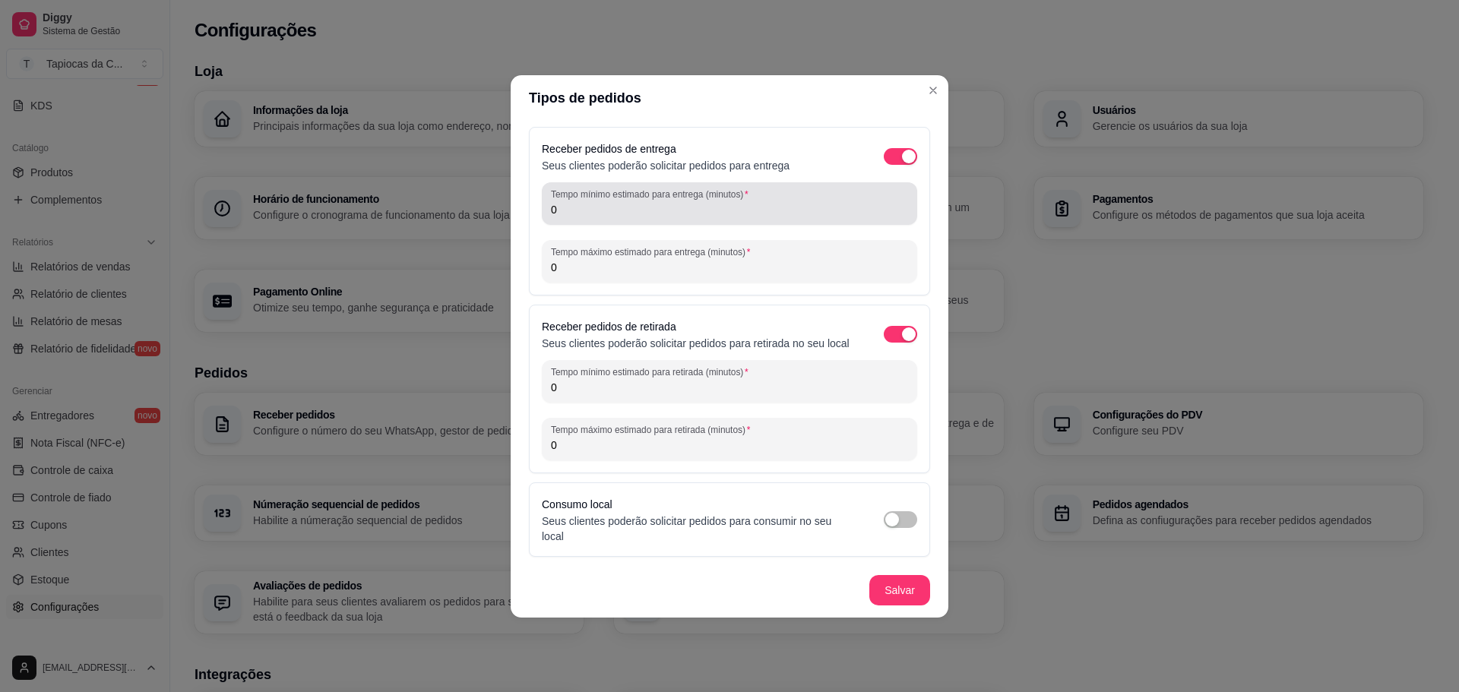
click at [637, 217] on input "0" at bounding box center [729, 209] width 357 height 15
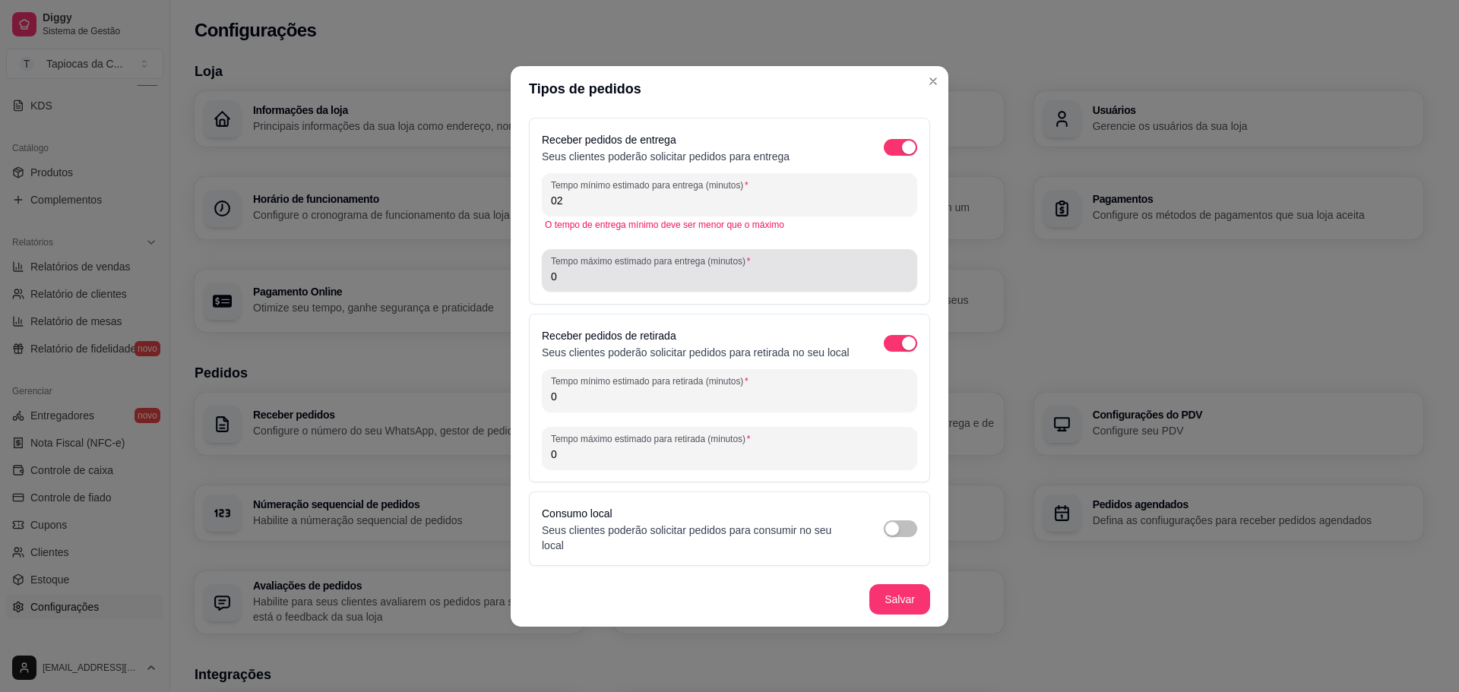
type input "0"
type input "20"
click at [623, 280] on input "0" at bounding box center [729, 276] width 357 height 15
type input "40"
click at [724, 231] on div "O tempo de entrega mínimo deve ser menor que o máximo" at bounding box center [729, 225] width 369 height 12
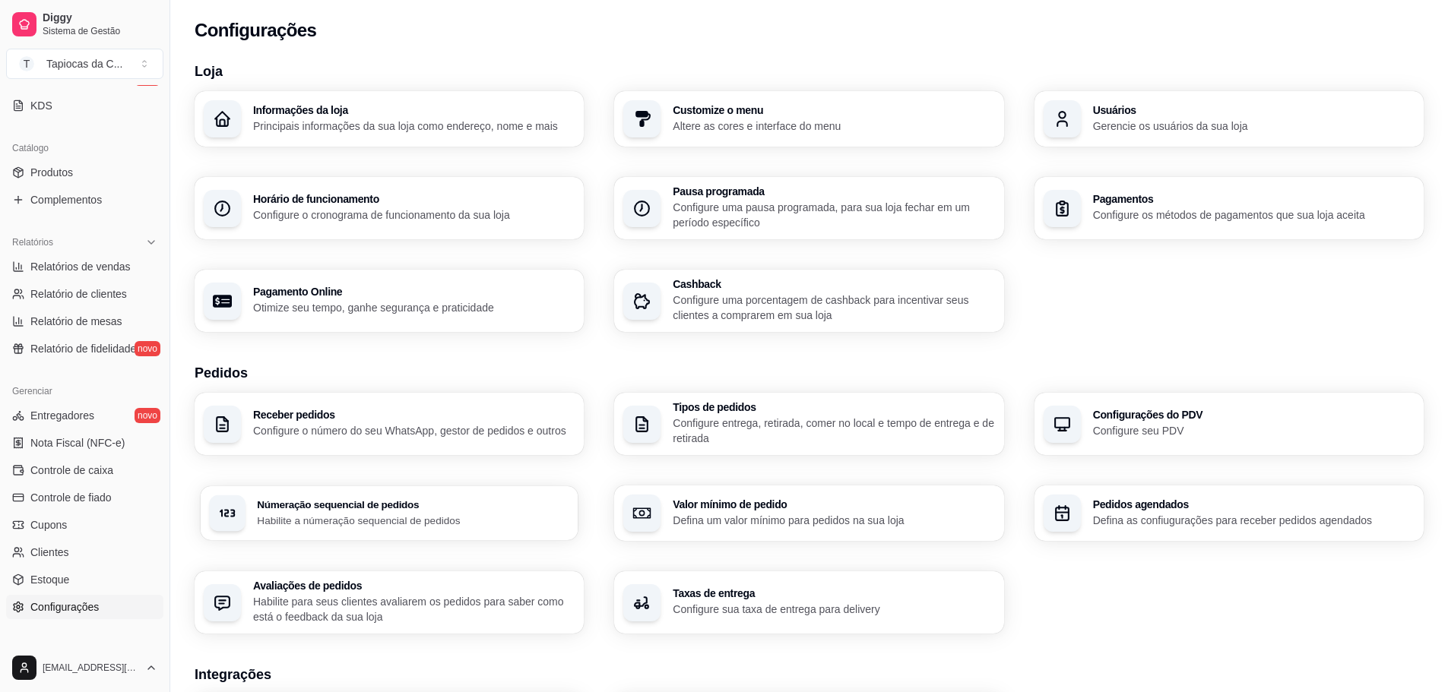
click at [476, 511] on div "Númeração sequencial de pedidos Habilite a númeração sequencial de pedidos" at bounding box center [413, 513] width 312 height 28
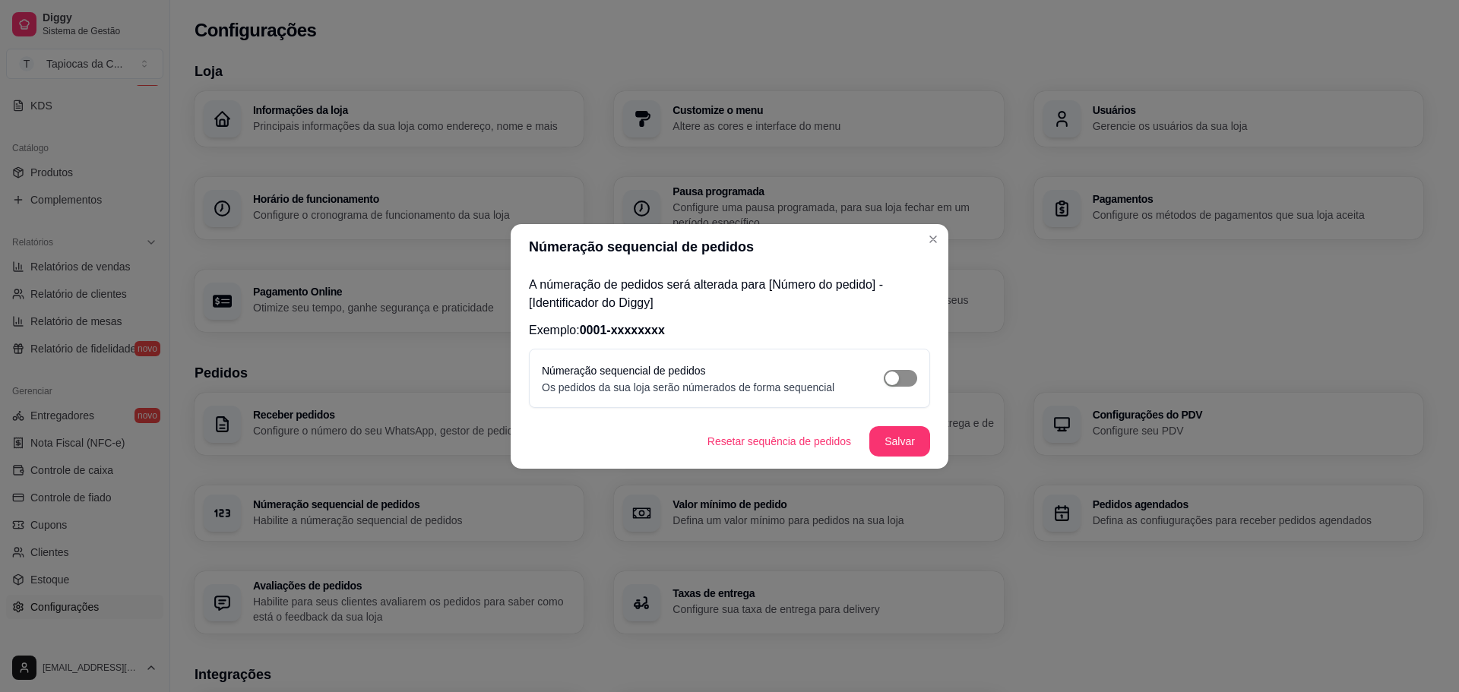
click at [894, 375] on div "button" at bounding box center [892, 379] width 14 height 14
click at [894, 444] on button "Salvar" at bounding box center [899, 441] width 61 height 30
click at [900, 382] on button "button" at bounding box center [900, 378] width 33 height 17
click at [890, 442] on button "Salvar" at bounding box center [899, 441] width 61 height 30
click at [896, 378] on div "button" at bounding box center [892, 379] width 14 height 14
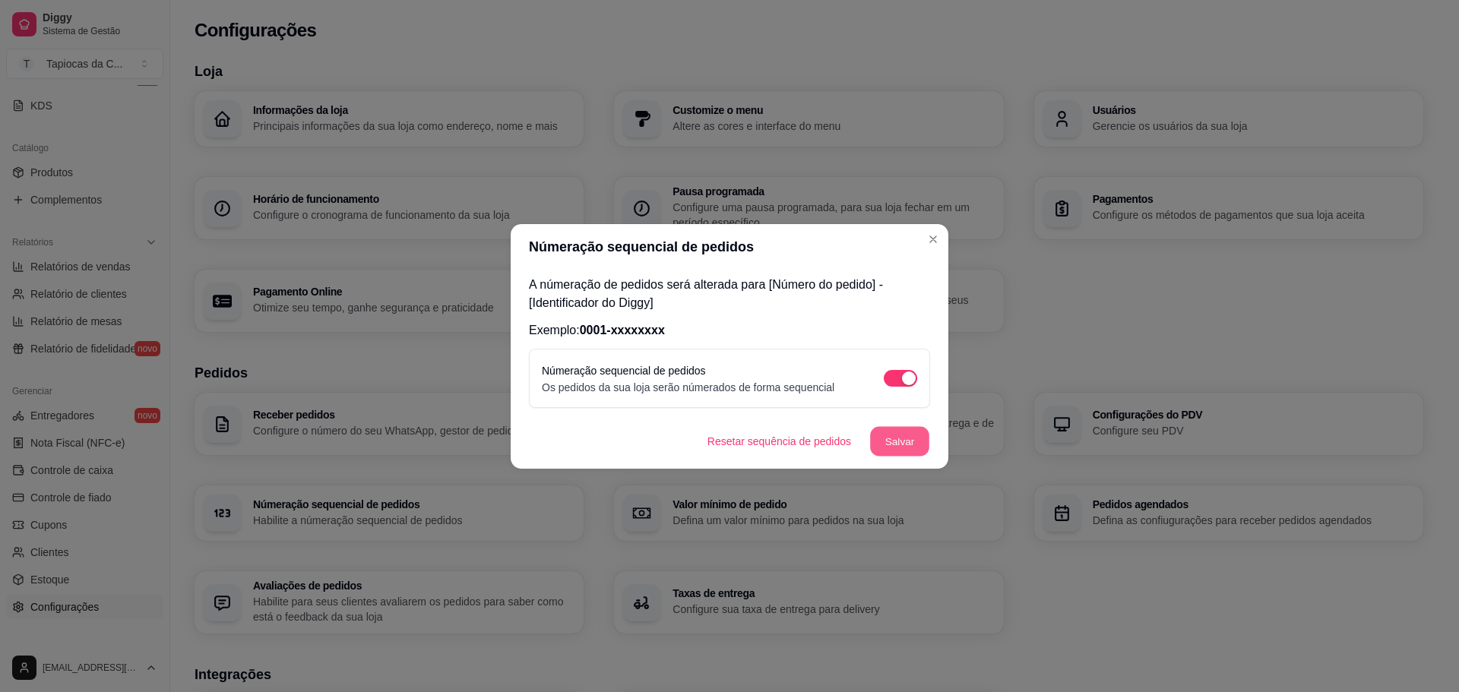
click at [891, 438] on button "Salvar" at bounding box center [899, 441] width 59 height 30
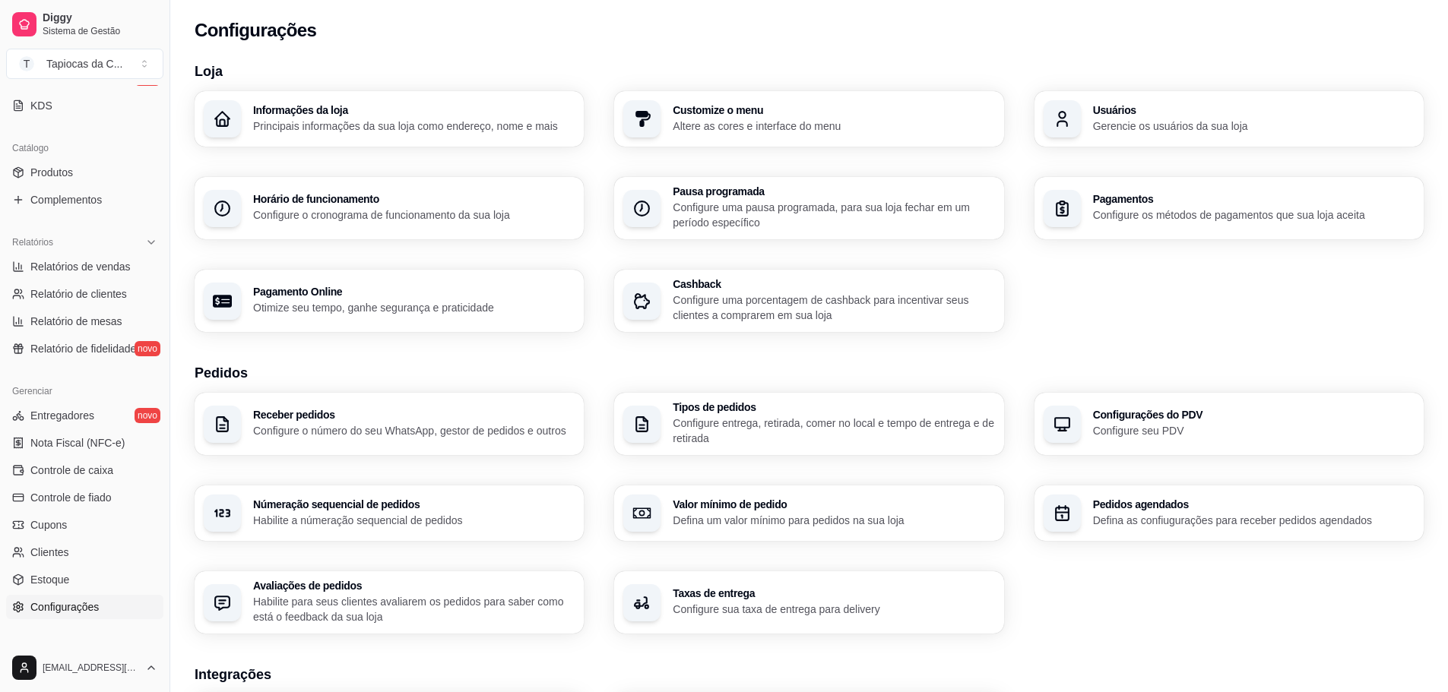
click at [505, 613] on p "Habilite para seus clientes avaliarem os pedidos para saber como está o feedbac…" at bounding box center [413, 609] width 321 height 30
click at [849, 579] on div "Taxas de entrega Configure sua taxa de entrega para delivery" at bounding box center [808, 602] width 389 height 62
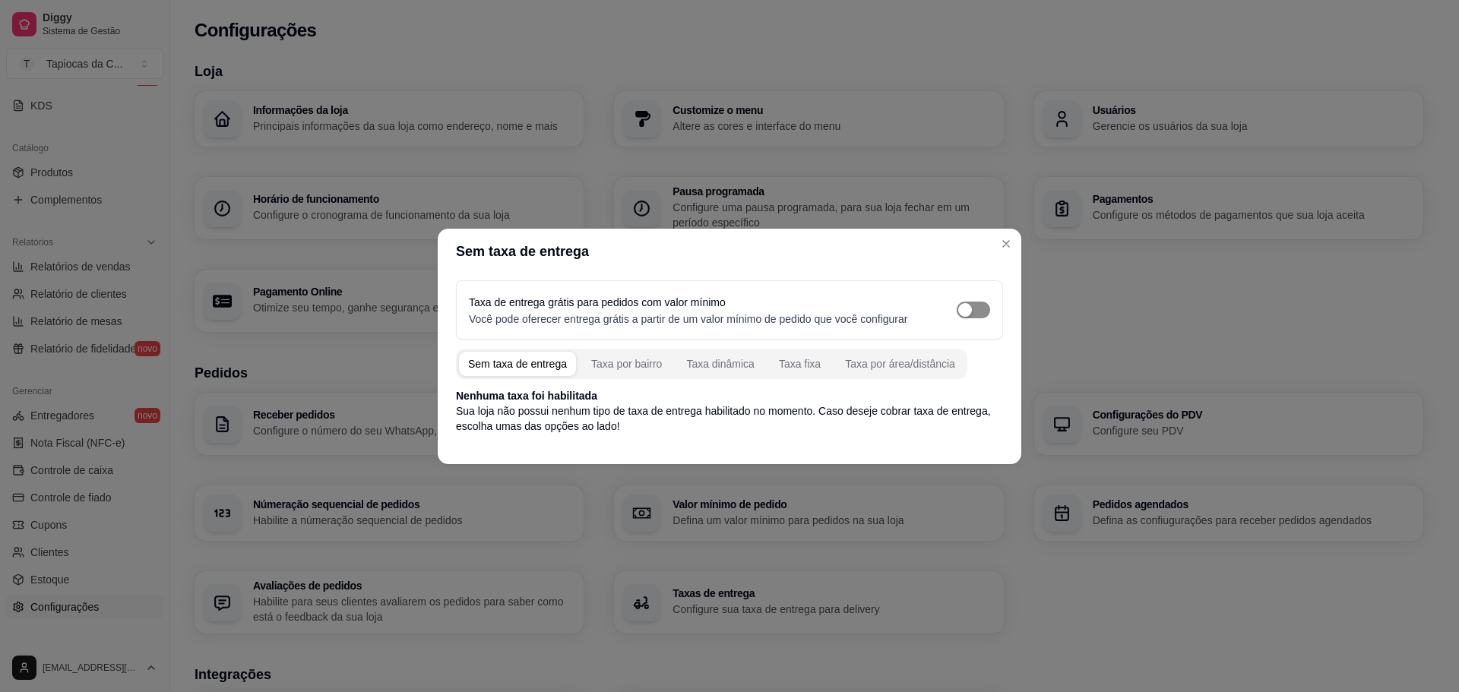
click at [963, 316] on div "button" at bounding box center [965, 310] width 14 height 14
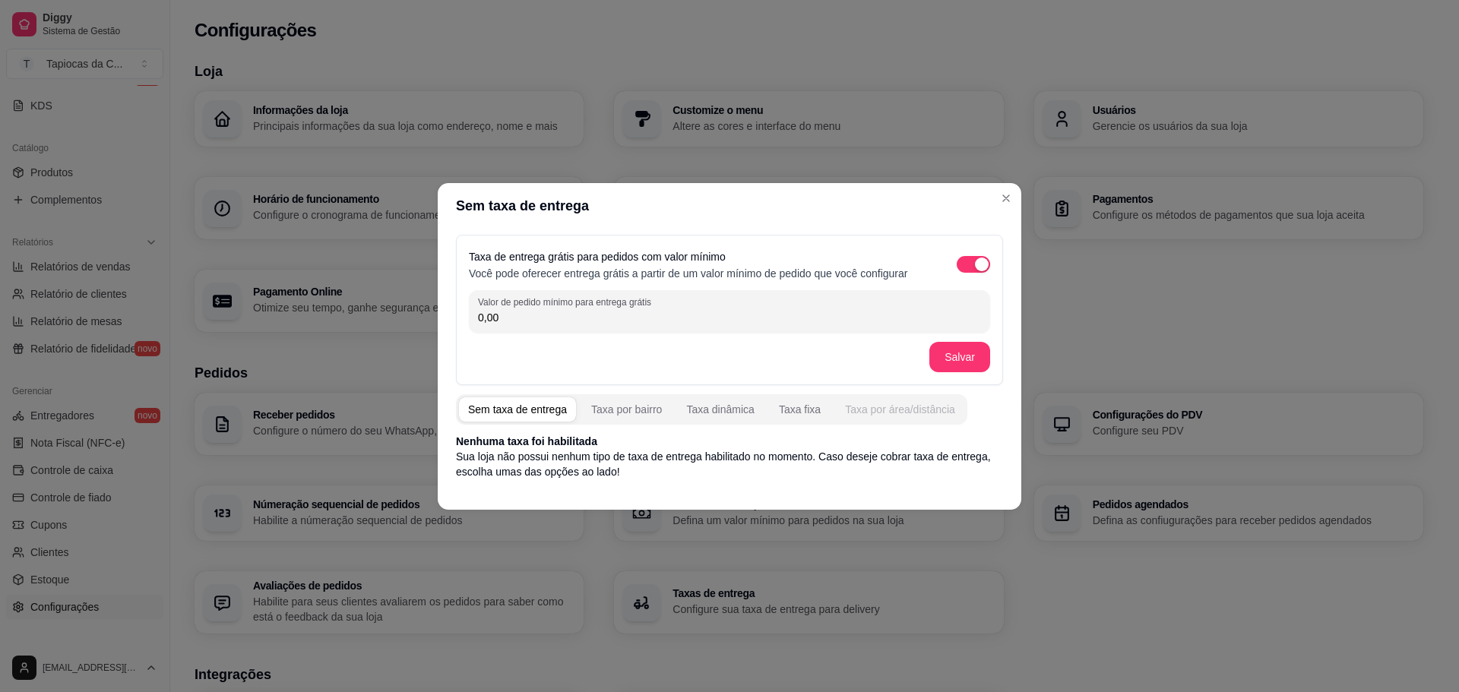
click at [886, 414] on div "Taxa por área/distância" at bounding box center [900, 409] width 110 height 15
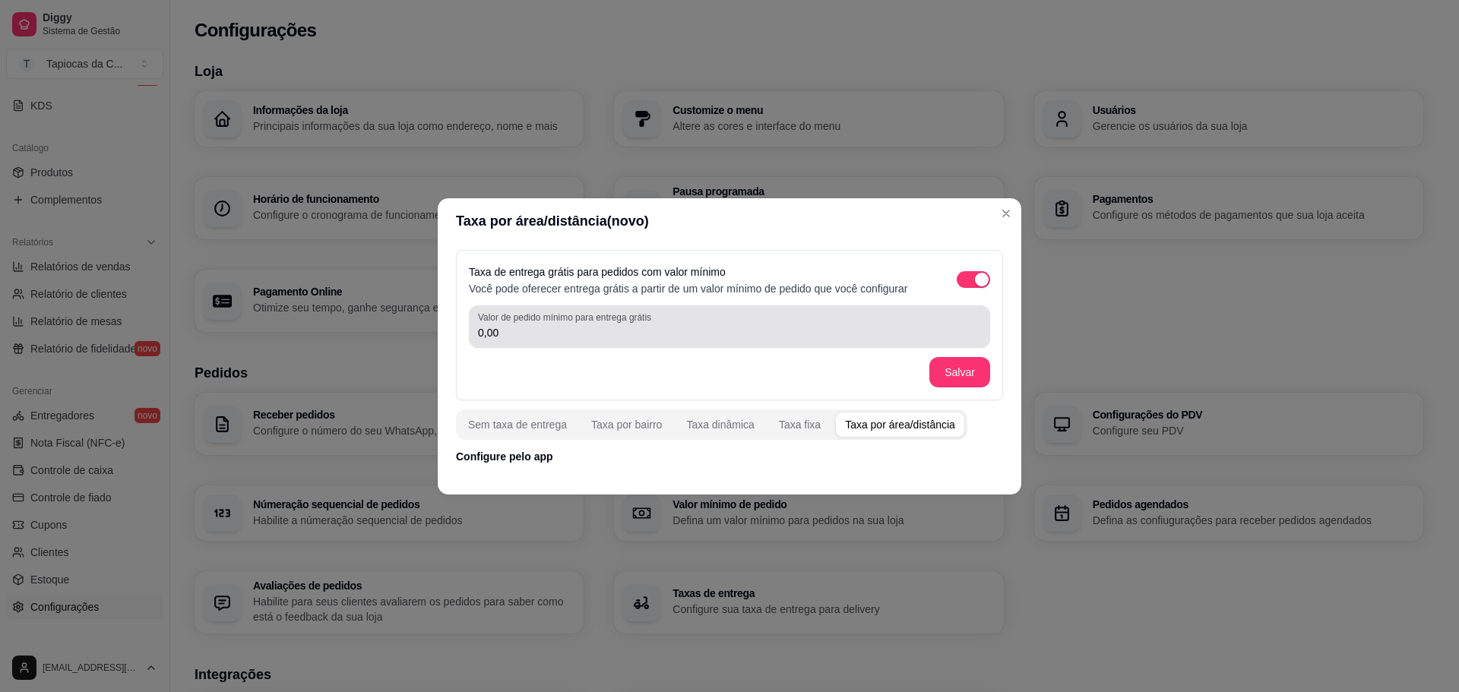
click at [581, 336] on input "0,00" at bounding box center [729, 332] width 503 height 15
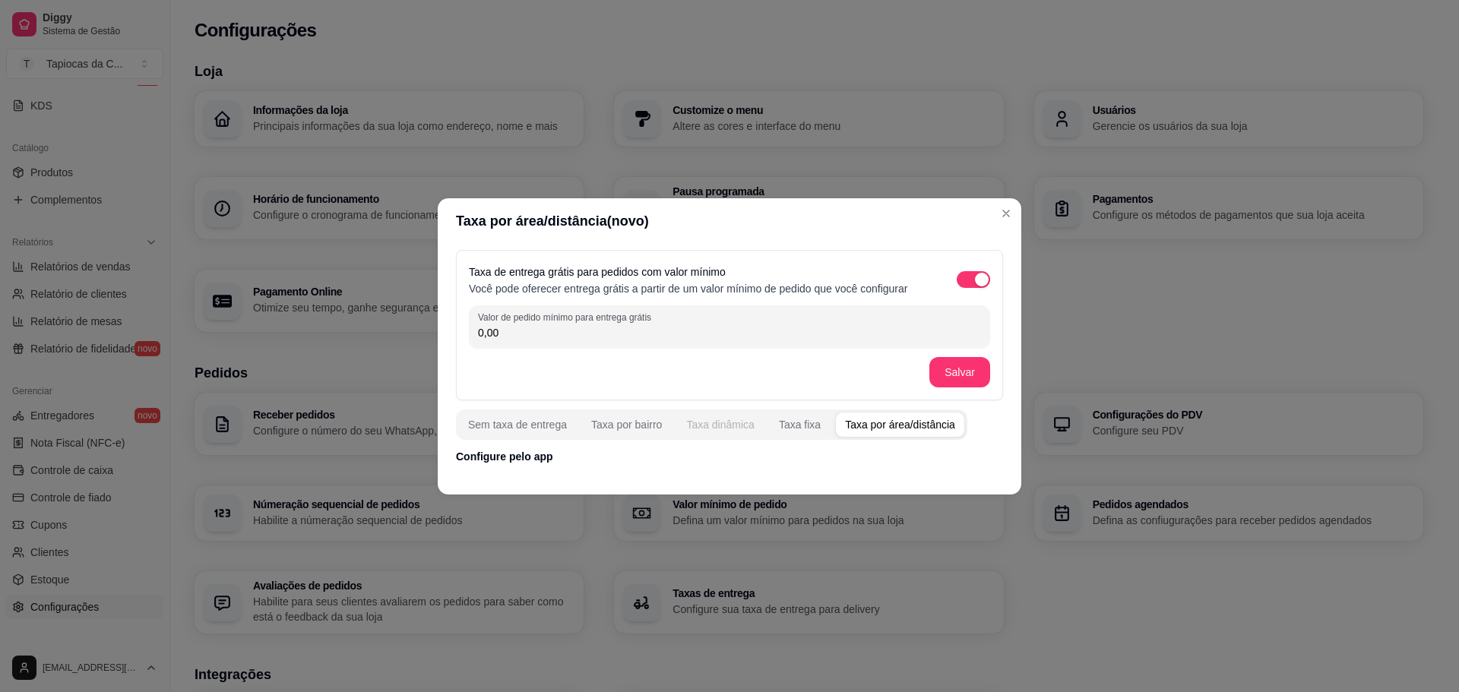
click at [720, 424] on div "Taxa dinâmica" at bounding box center [720, 424] width 68 height 15
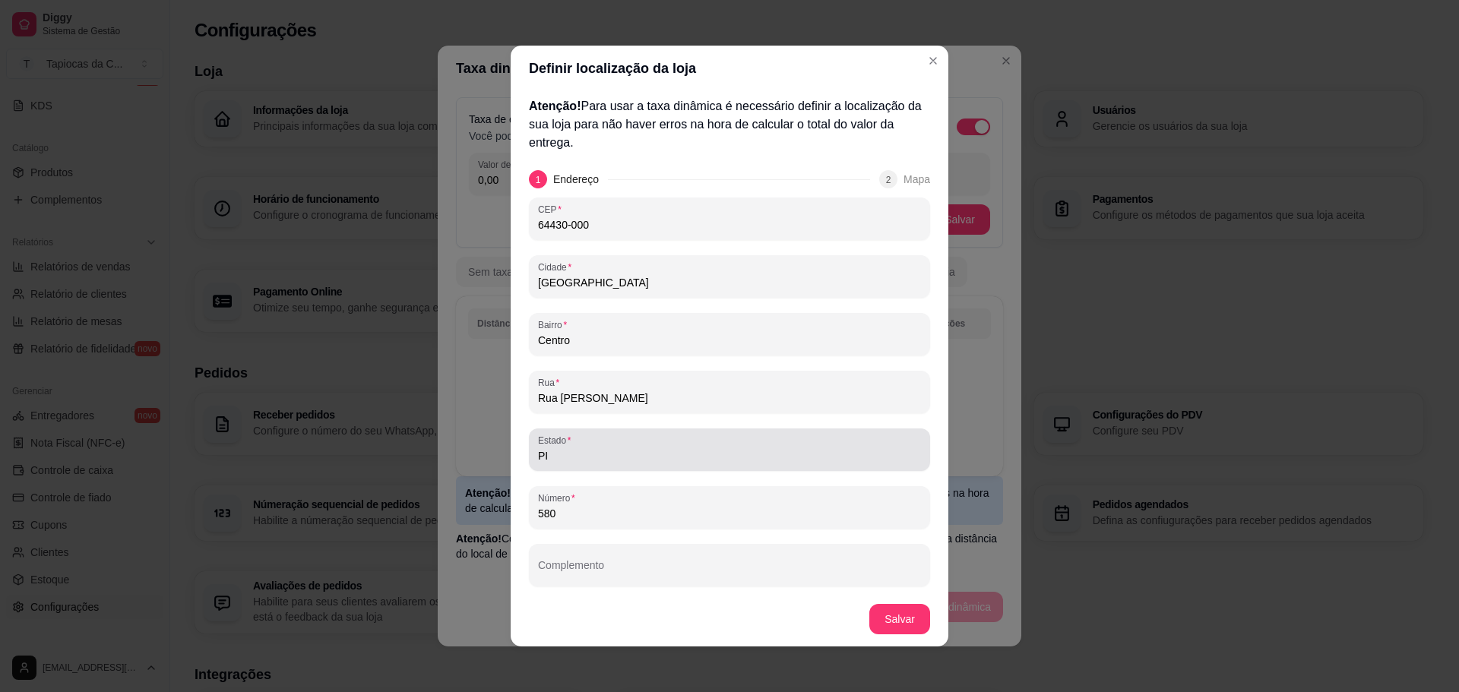
scroll to position [1, 0]
click at [885, 622] on button "Salvar" at bounding box center [899, 619] width 61 height 30
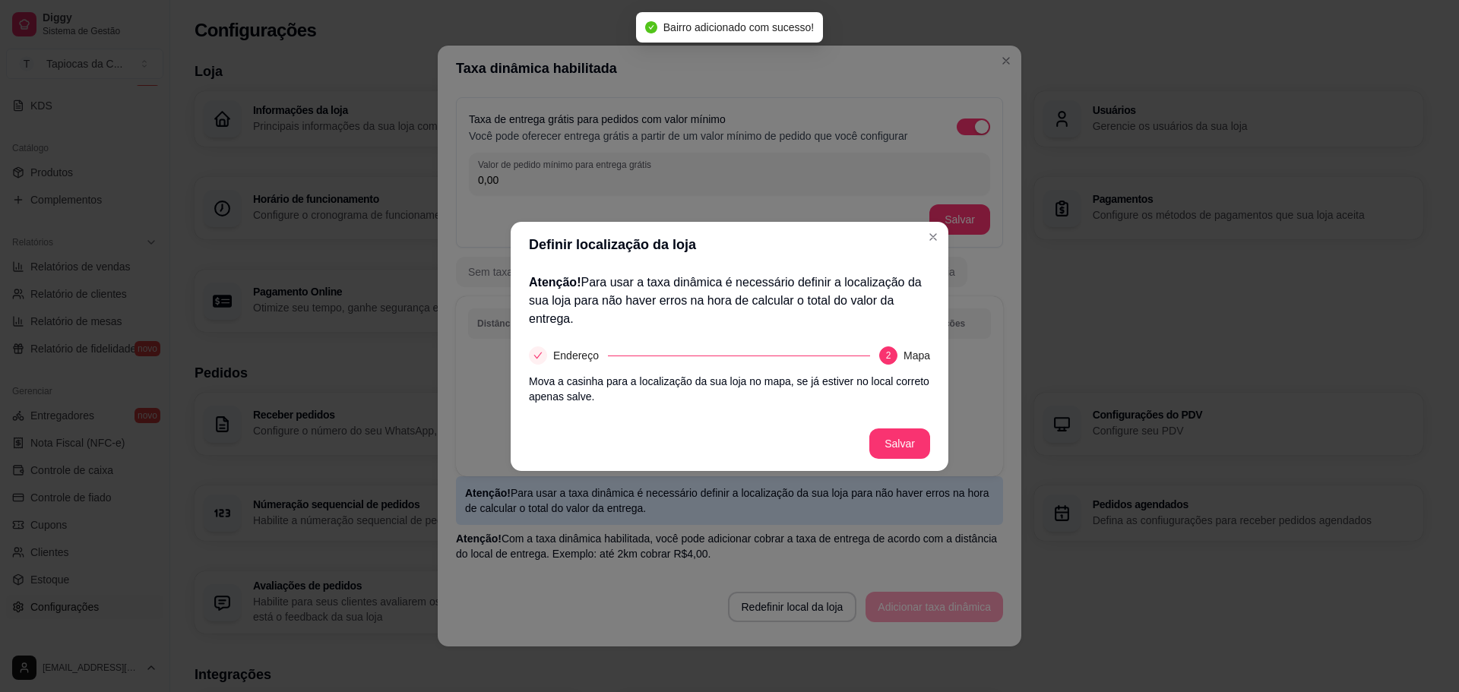
scroll to position [0, 0]
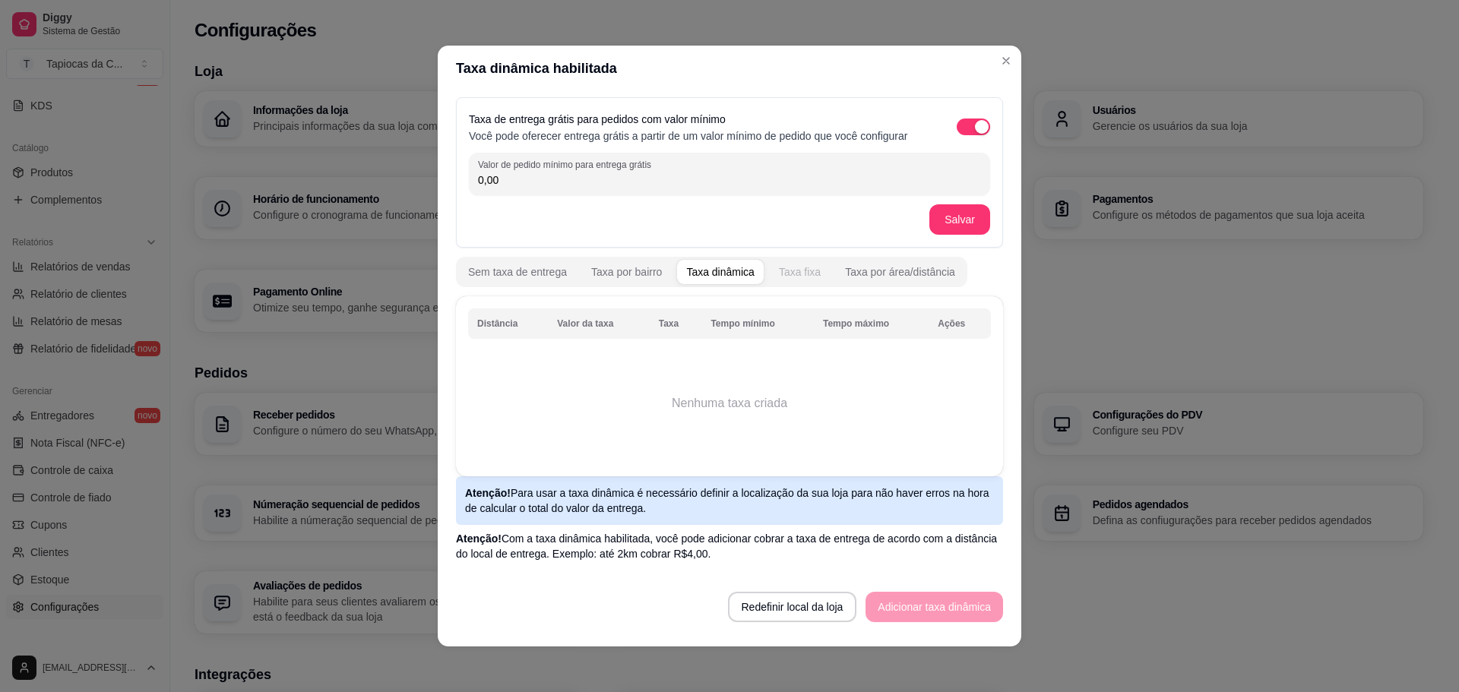
click at [797, 271] on div "Taxa fixa" at bounding box center [800, 271] width 42 height 15
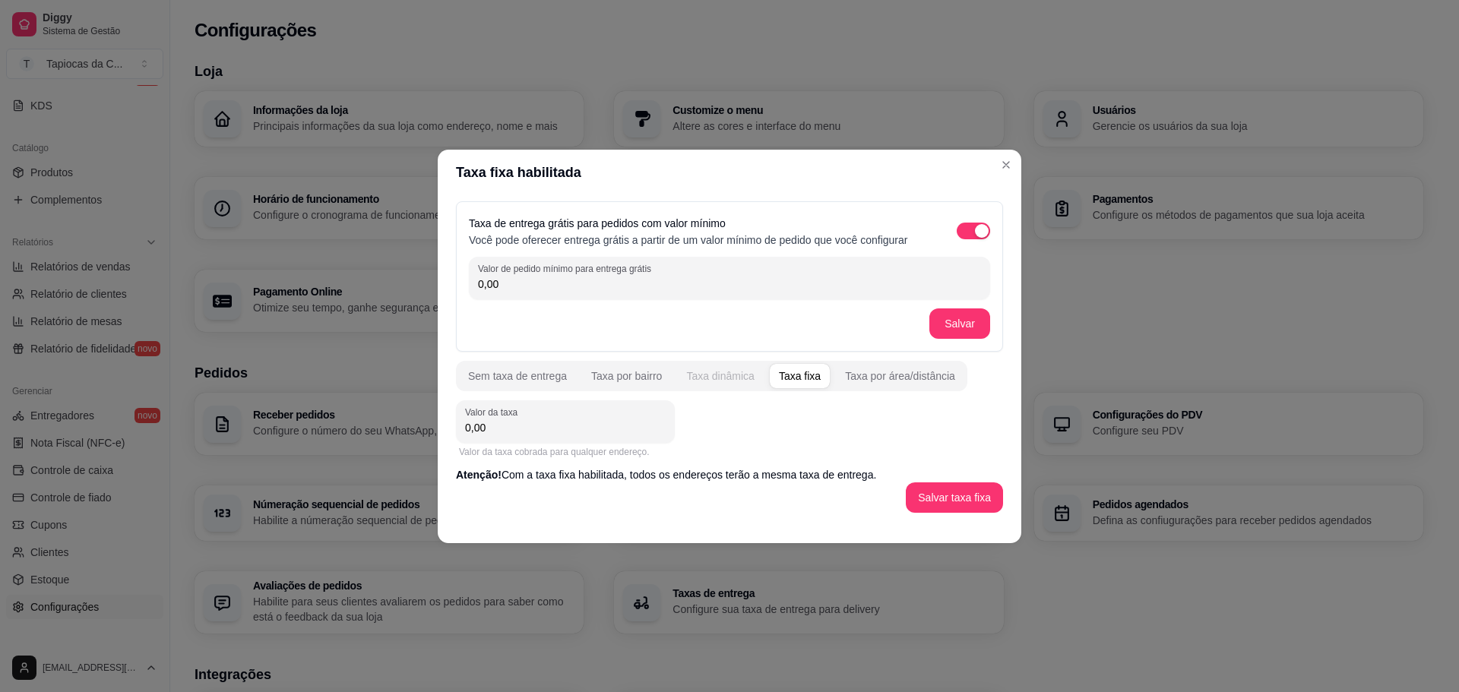
click at [710, 379] on div "Taxa dinâmica" at bounding box center [720, 376] width 68 height 15
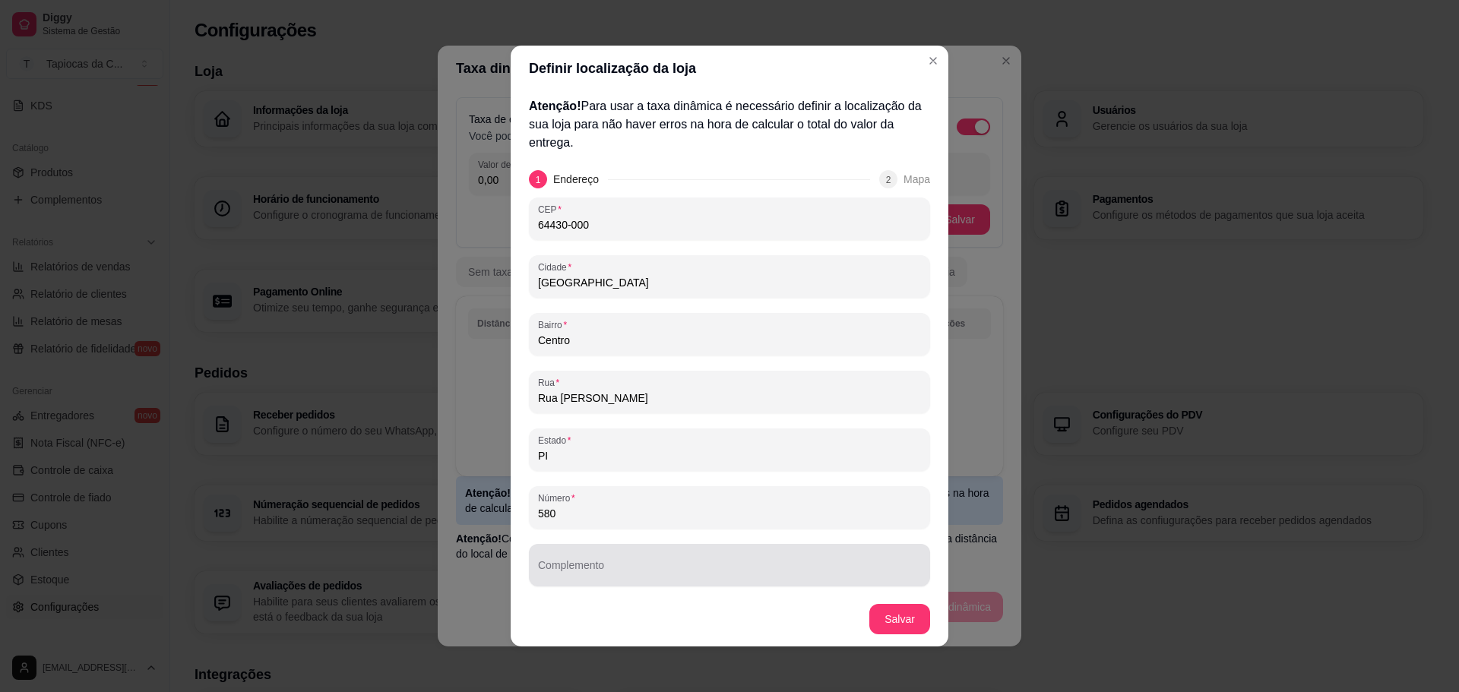
scroll to position [1, 0]
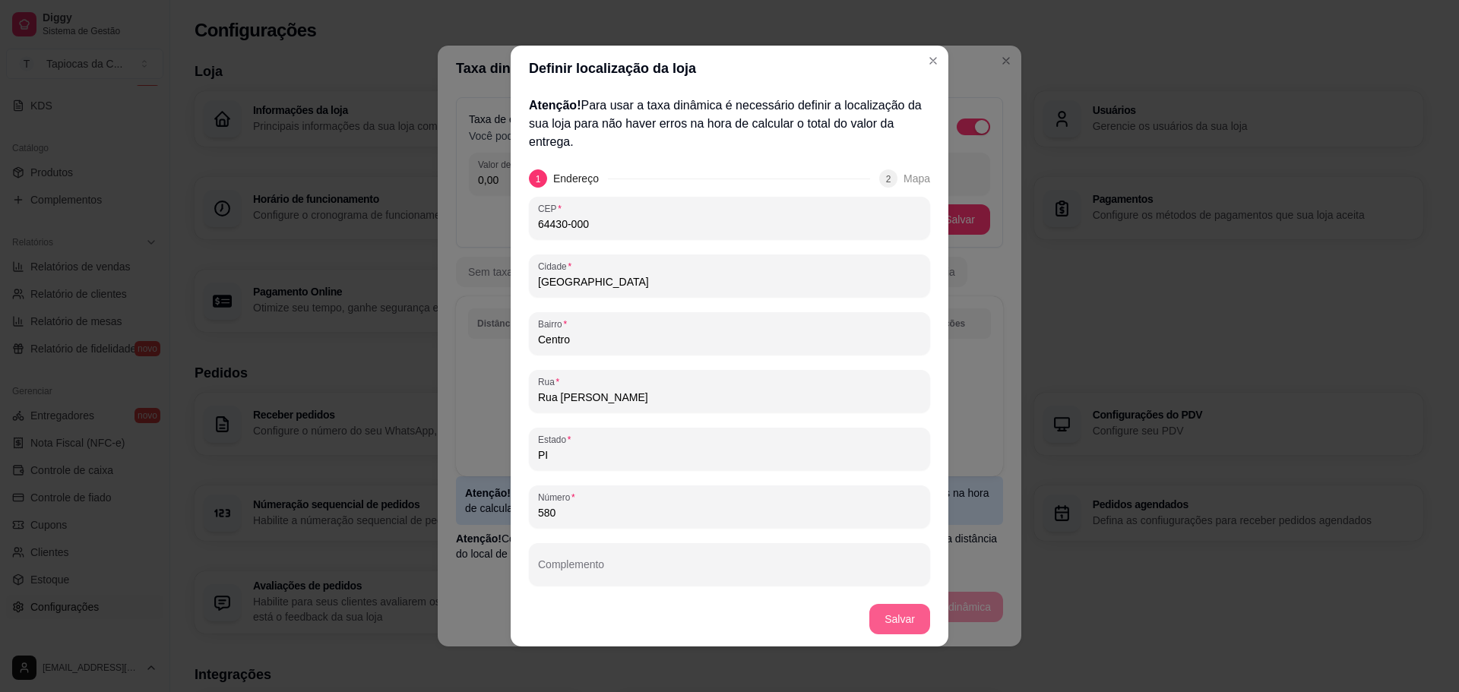
click at [884, 622] on button "Salvar" at bounding box center [899, 619] width 61 height 30
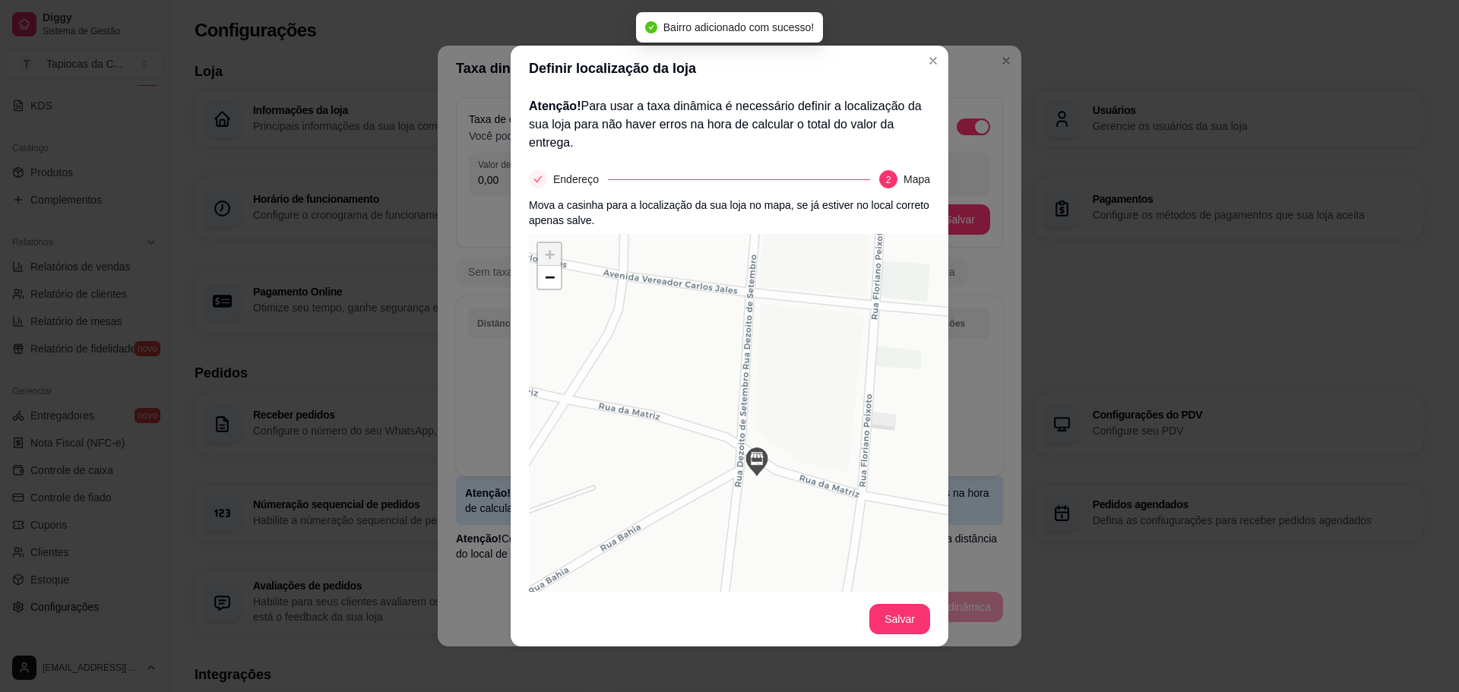
scroll to position [109, 0]
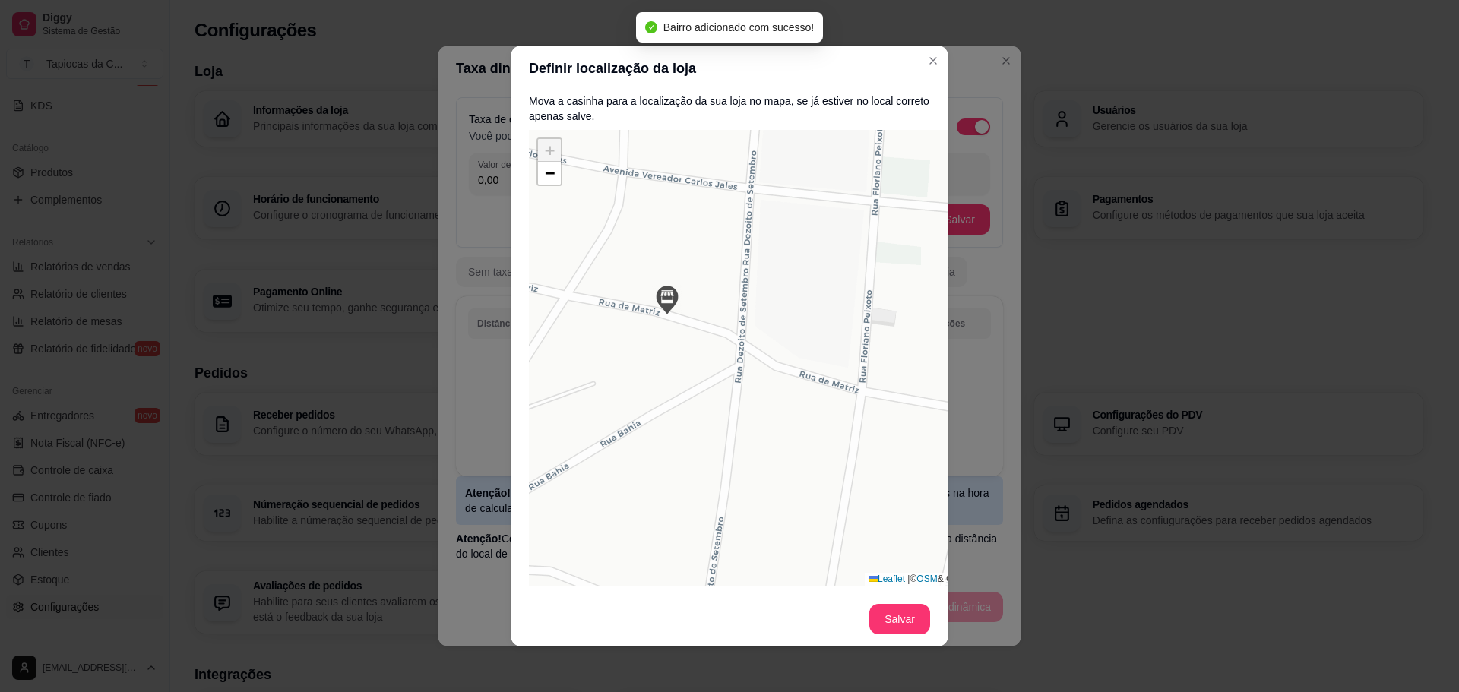
drag, startPoint x: 752, startPoint y: 467, endPoint x: 651, endPoint y: 402, distance: 119.3
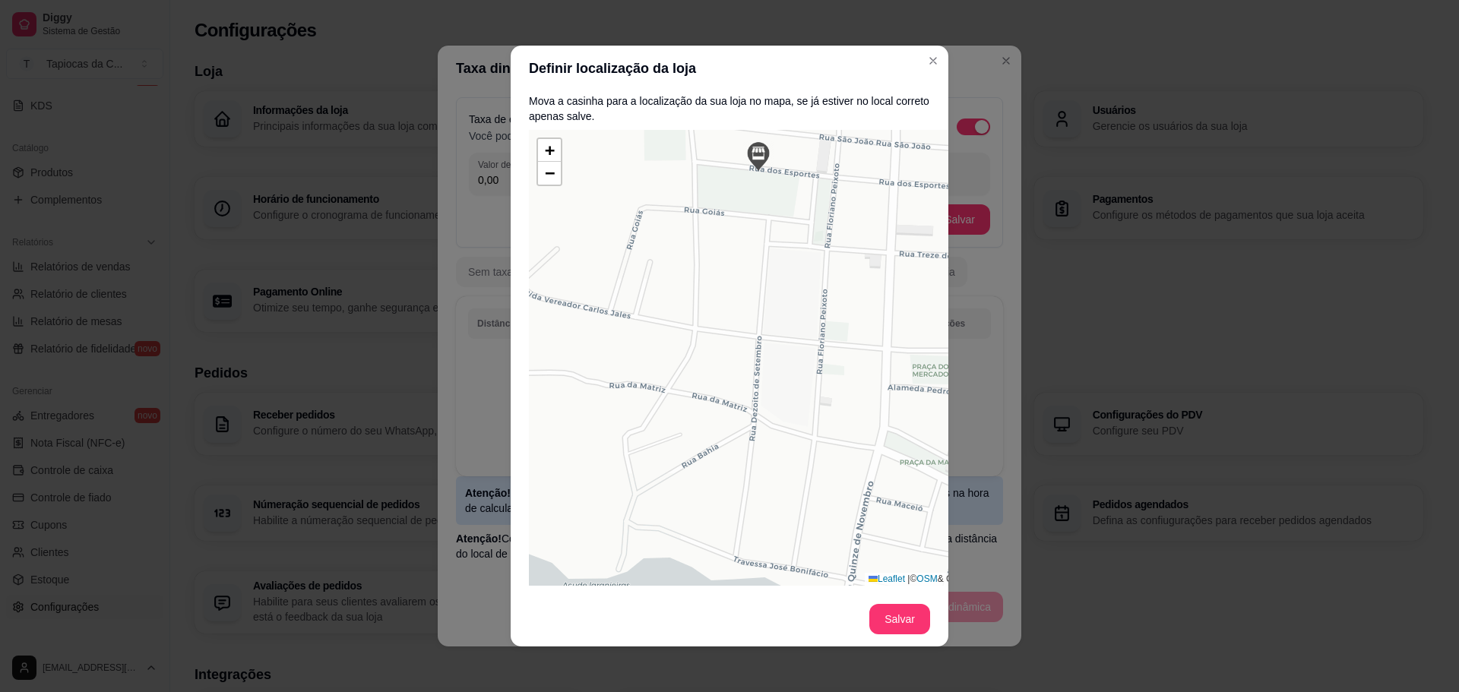
drag, startPoint x: 749, startPoint y: 461, endPoint x: 751, endPoint y: 260, distance: 201.4
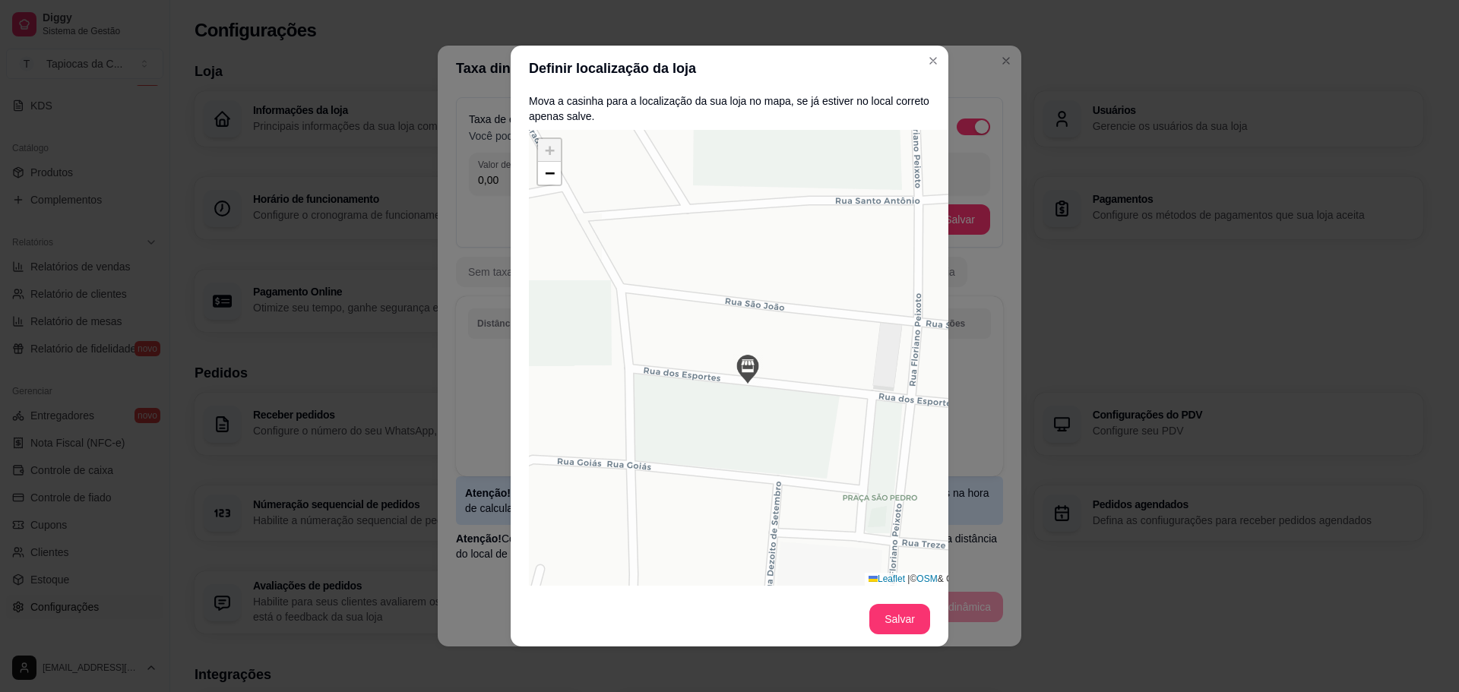
drag, startPoint x: 747, startPoint y: 461, endPoint x: 738, endPoint y: 473, distance: 14.6
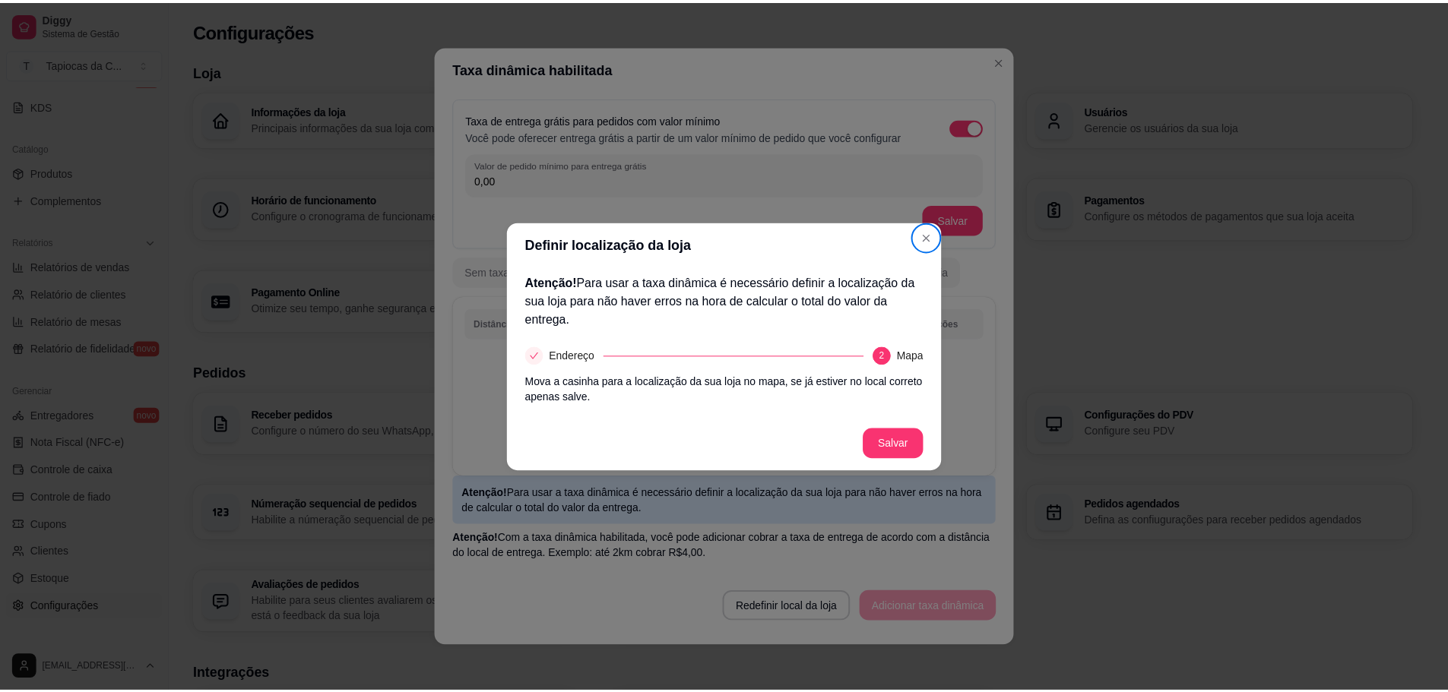
scroll to position [0, 0]
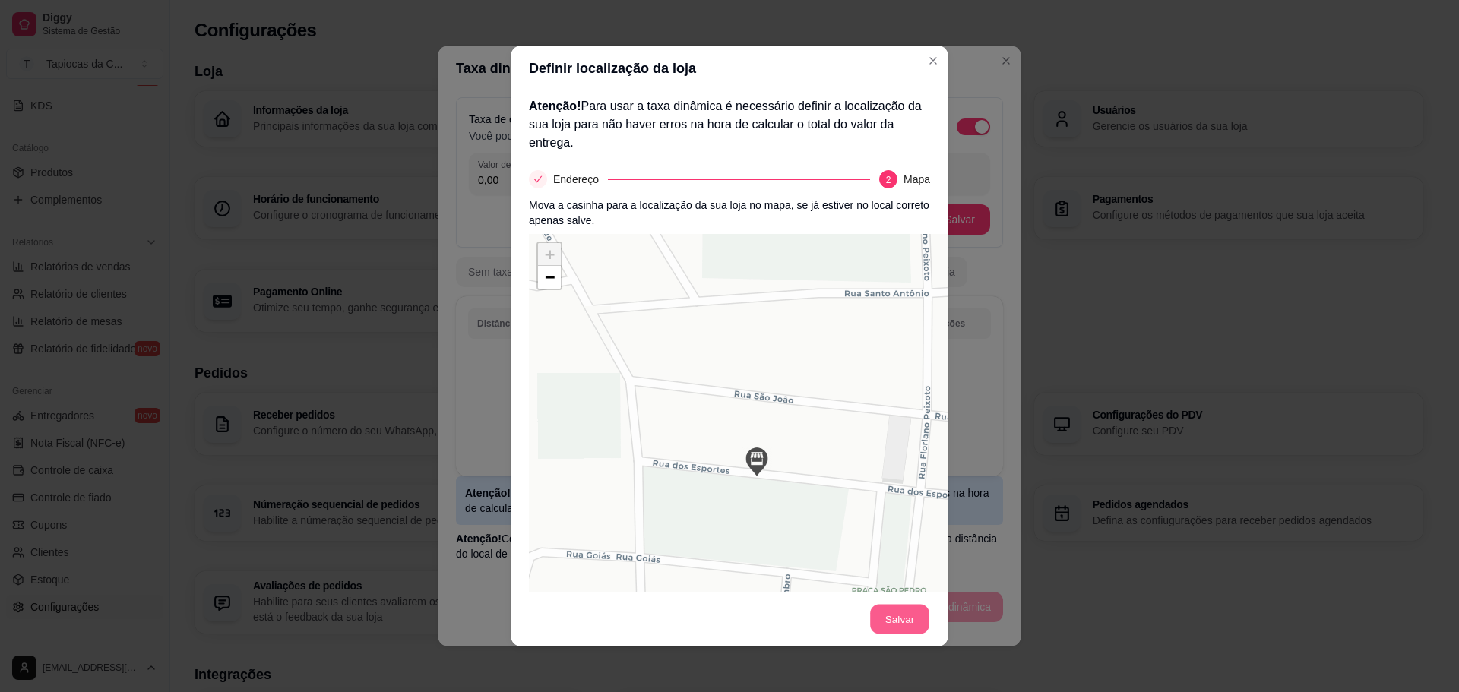
click at [894, 620] on button "Salvar" at bounding box center [899, 620] width 59 height 30
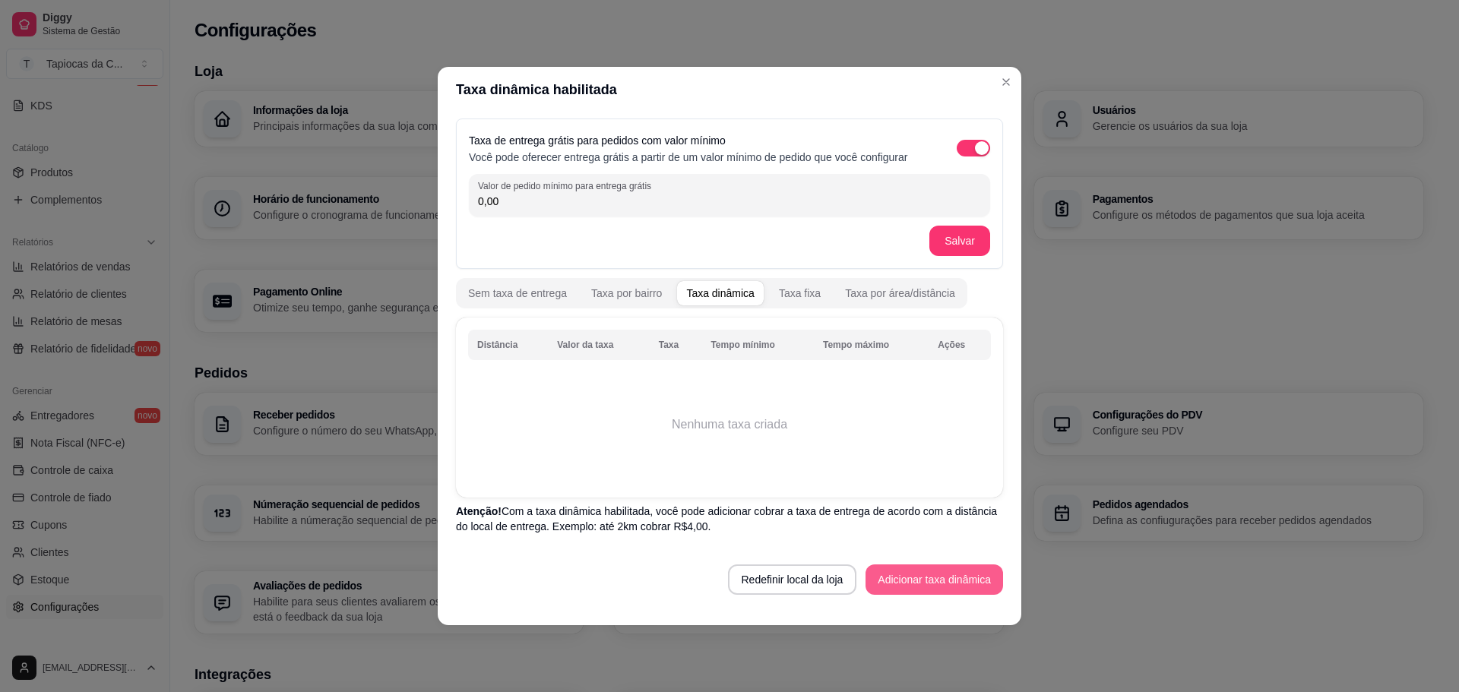
click at [905, 578] on button "Adicionar taxa dinâmica" at bounding box center [935, 580] width 138 height 30
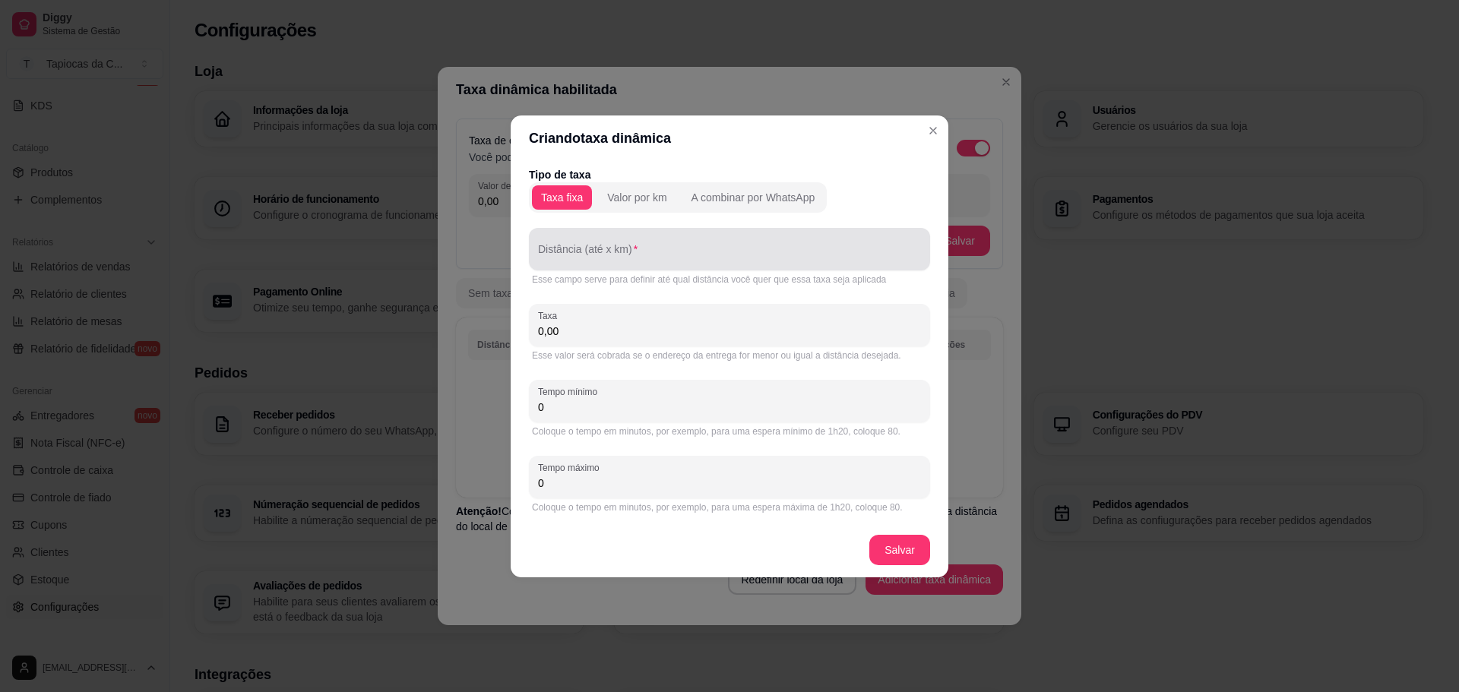
click at [604, 263] on div at bounding box center [729, 249] width 383 height 30
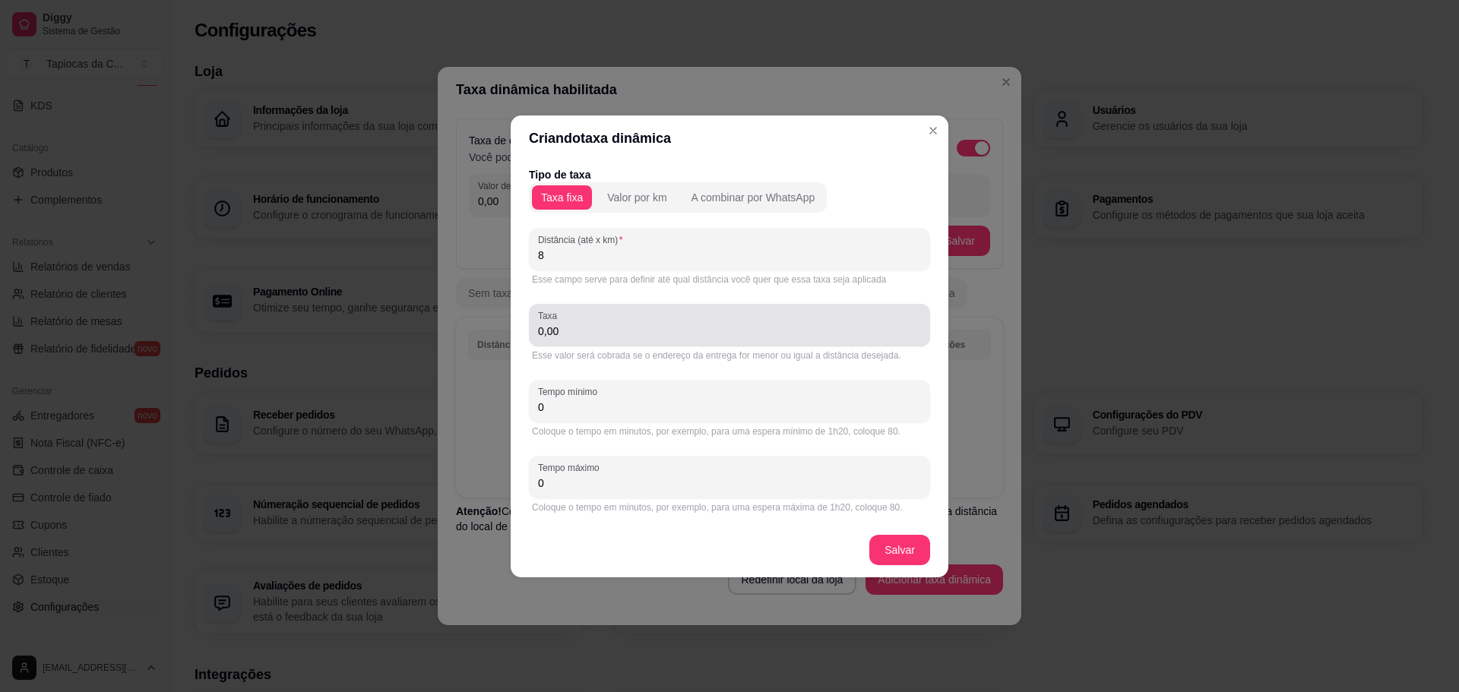
type input "8"
click at [650, 333] on input "0,00" at bounding box center [729, 331] width 383 height 15
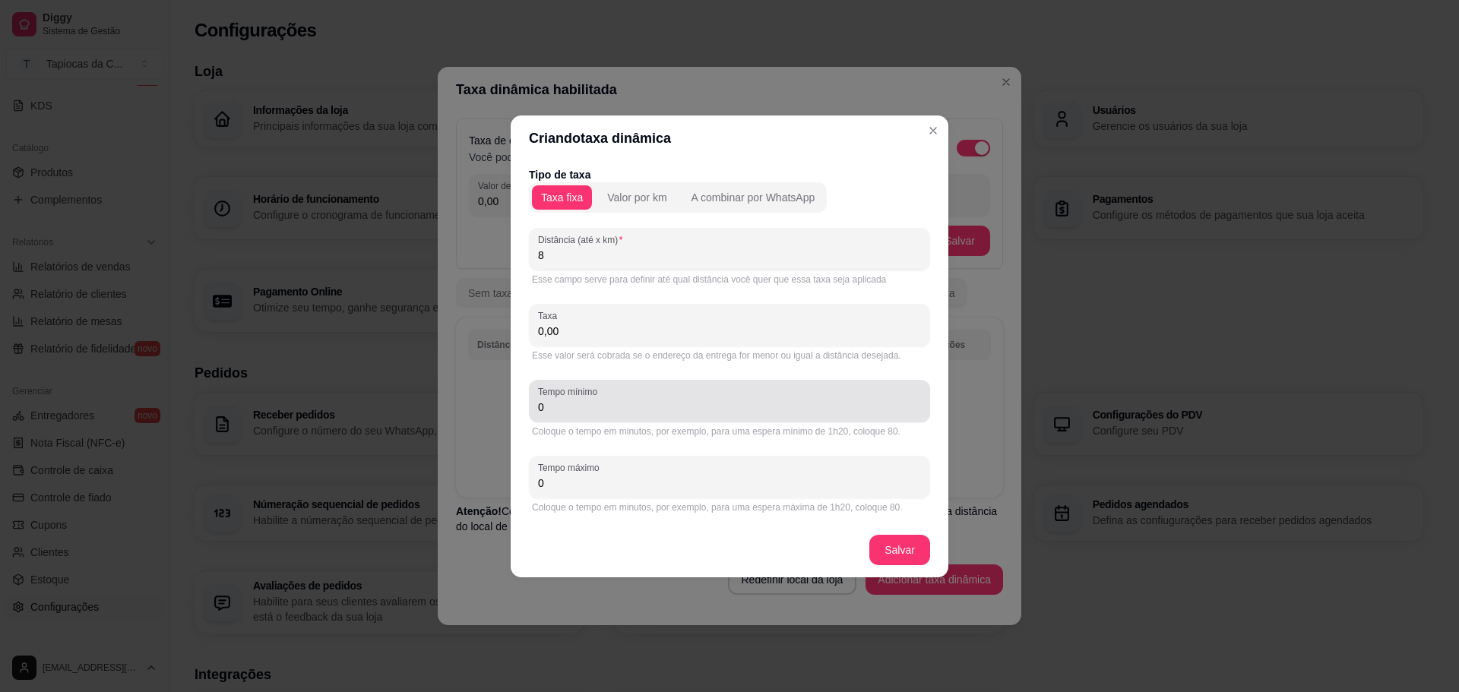
type input "0,00"
click at [660, 412] on input "0" at bounding box center [729, 407] width 383 height 15
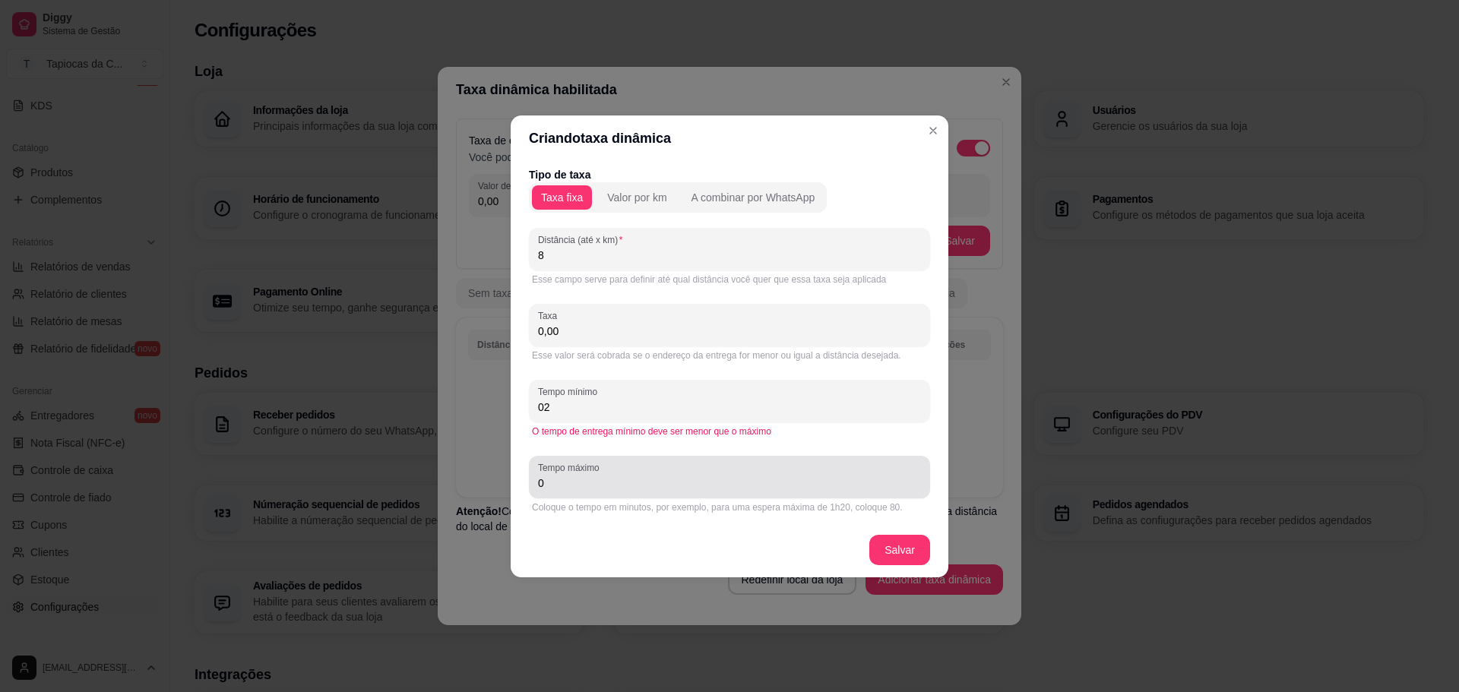
type input "0"
type input "20"
click at [636, 492] on div "0" at bounding box center [729, 477] width 383 height 30
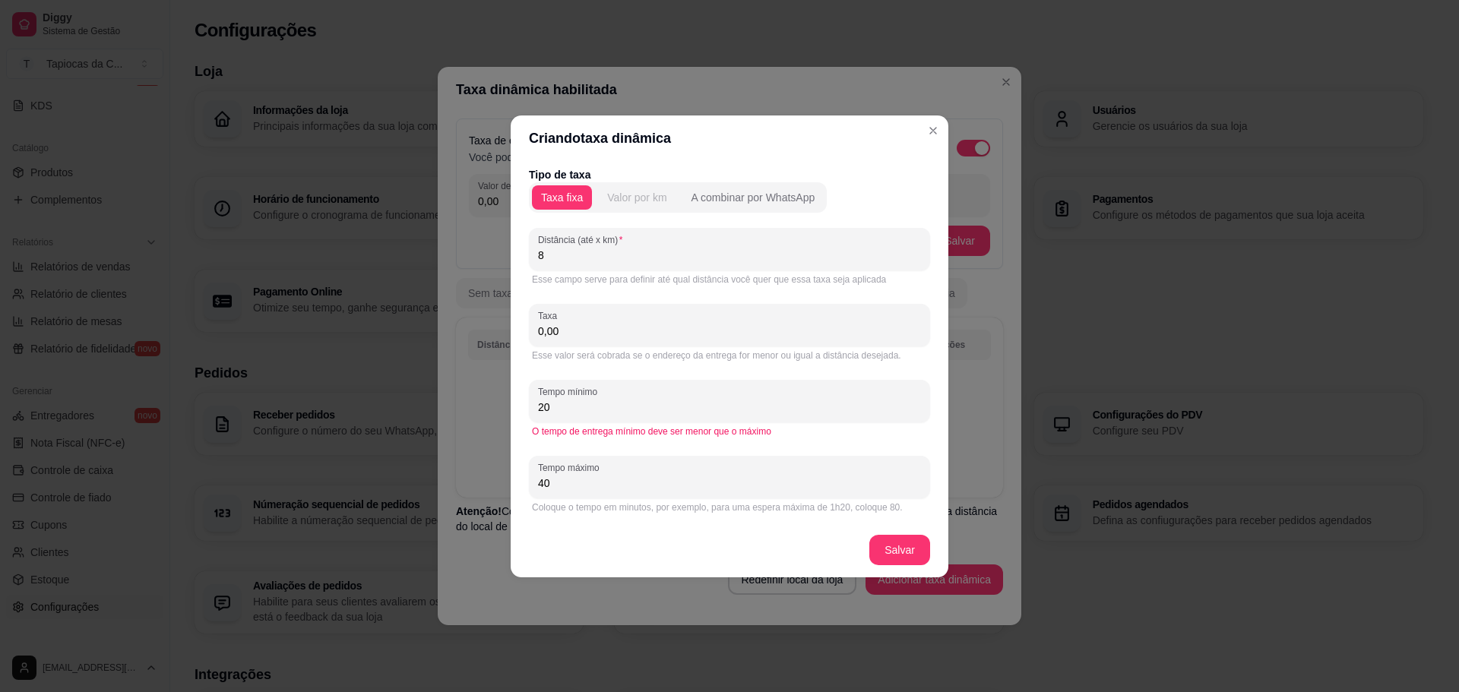
type input "40"
click at [631, 204] on div "Valor por km" at bounding box center [636, 197] width 59 height 15
click at [716, 197] on div "A combinar por WhatsApp" at bounding box center [754, 197] width 124 height 15
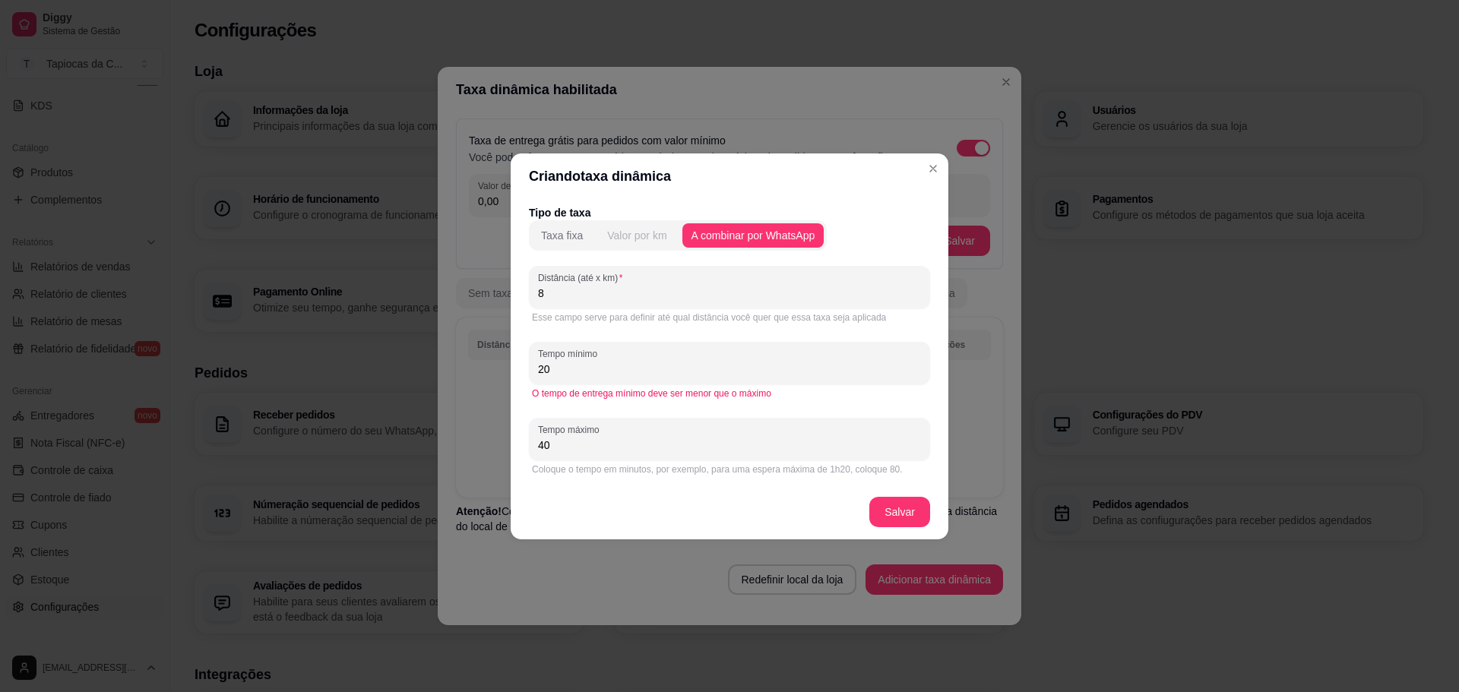
click at [631, 240] on div "Valor por km" at bounding box center [636, 235] width 59 height 15
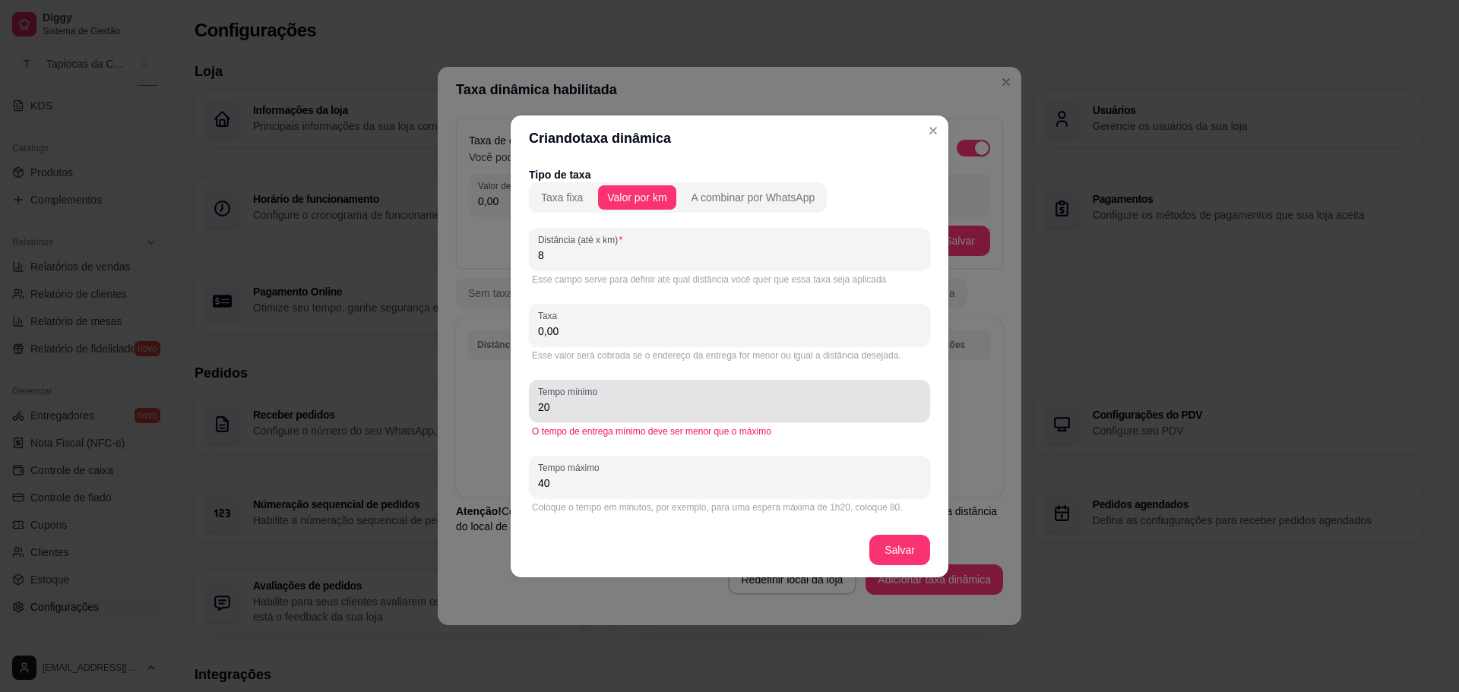
click at [581, 419] on div "Tempo mínimo 20" at bounding box center [729, 401] width 401 height 43
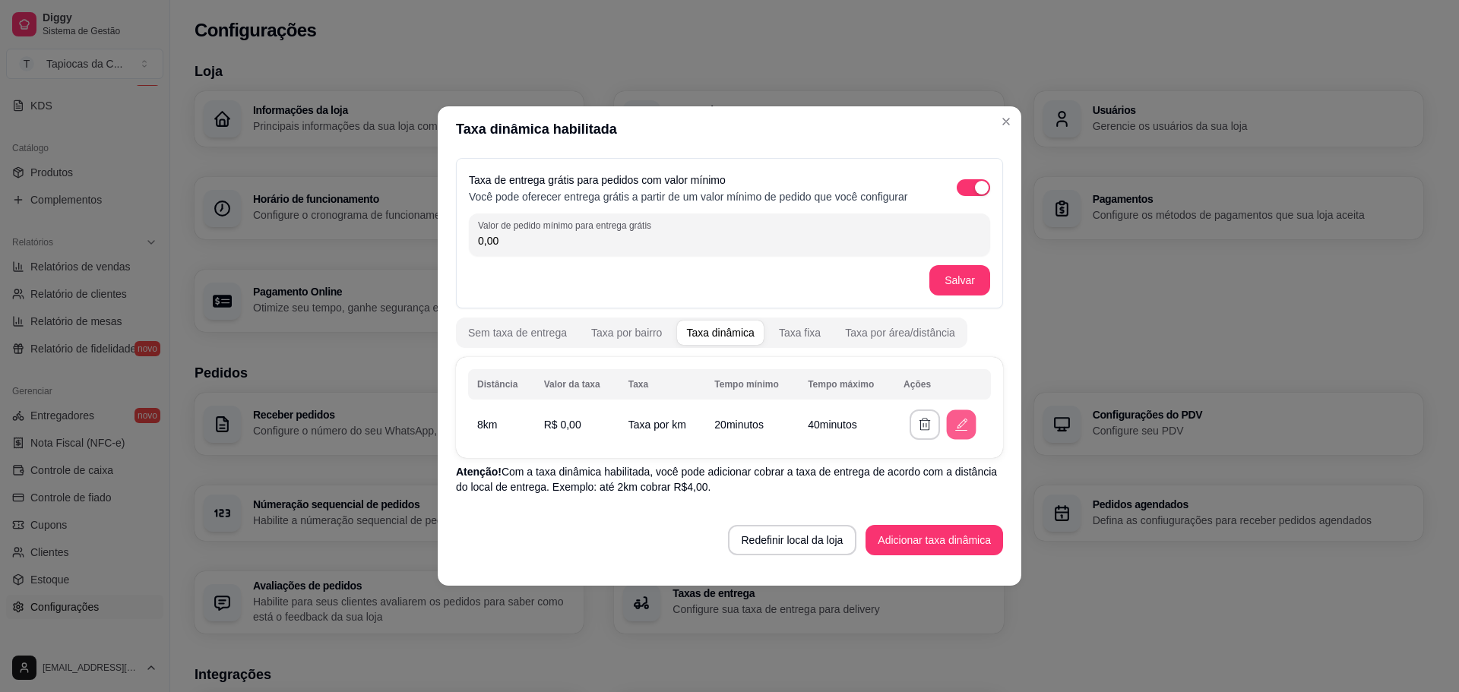
click at [957, 433] on button "button" at bounding box center [961, 425] width 30 height 30
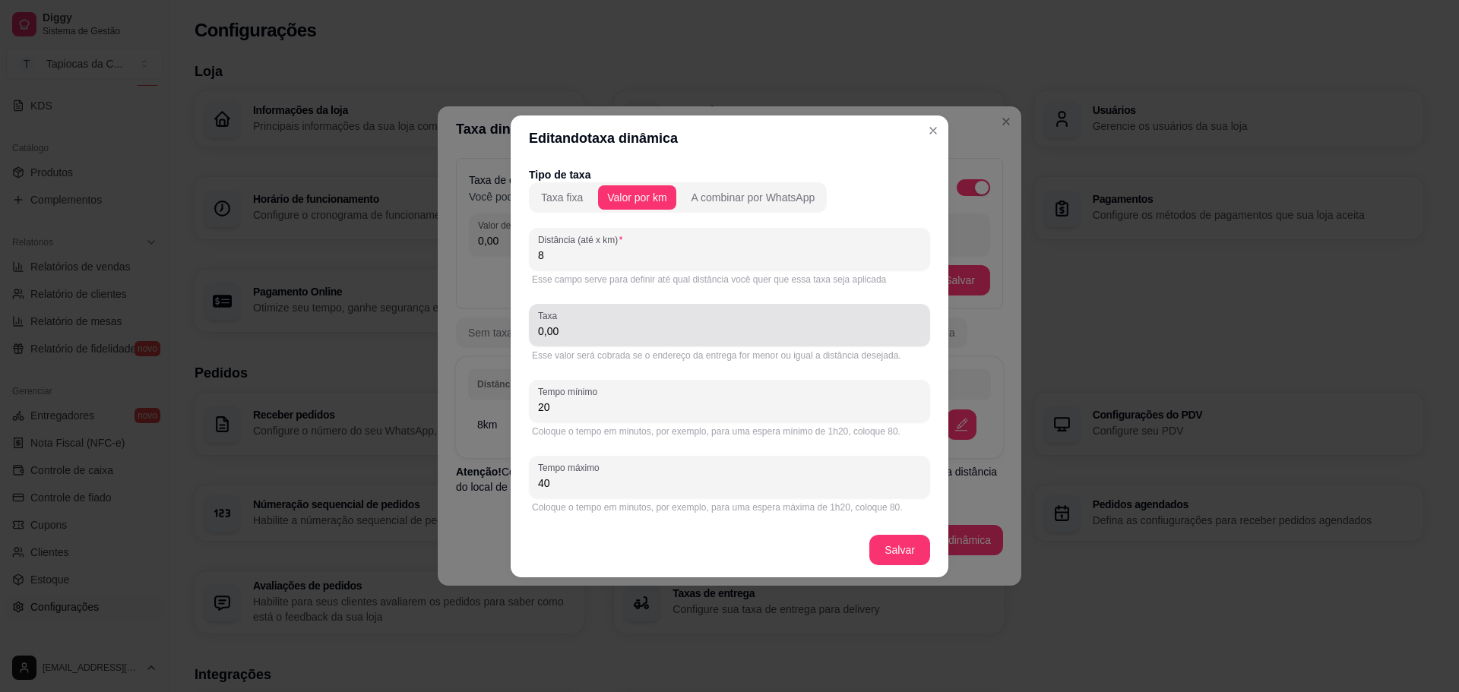
click at [587, 316] on div "0,00" at bounding box center [729, 325] width 383 height 30
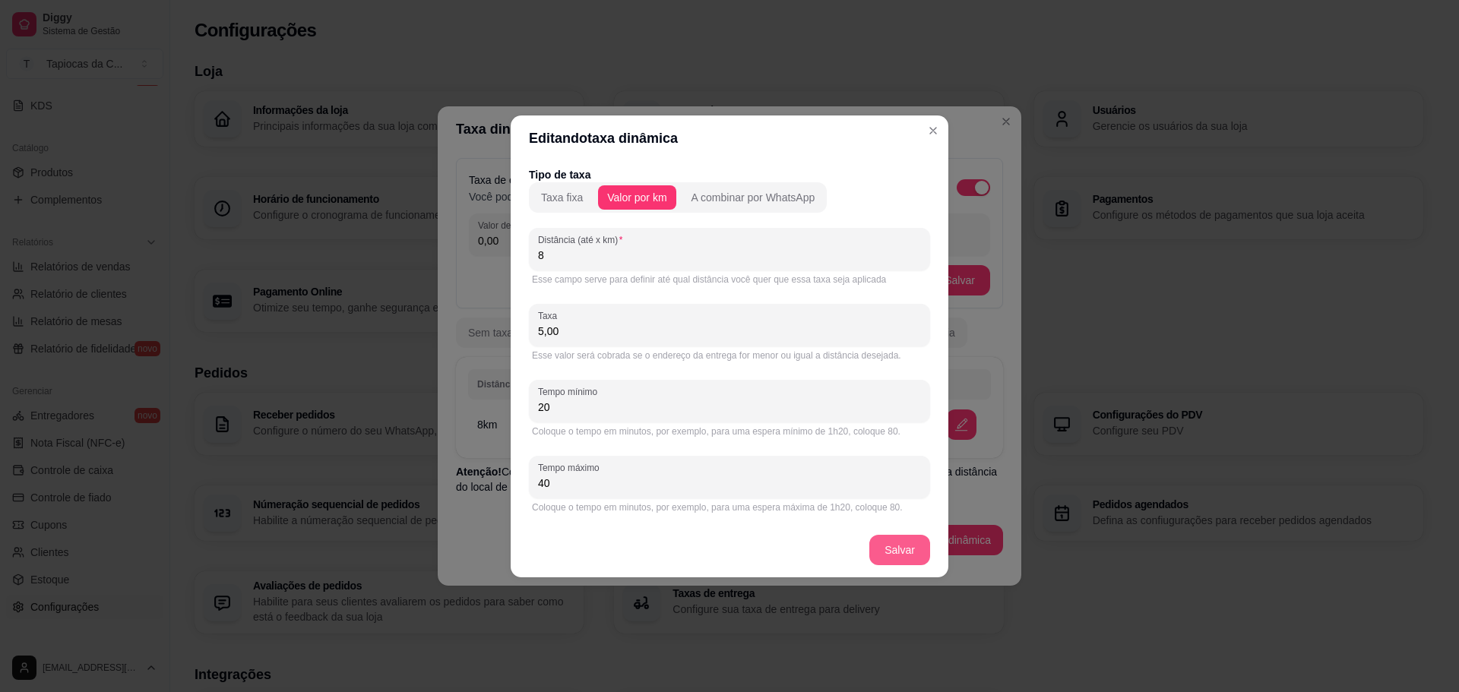
type input "5,00"
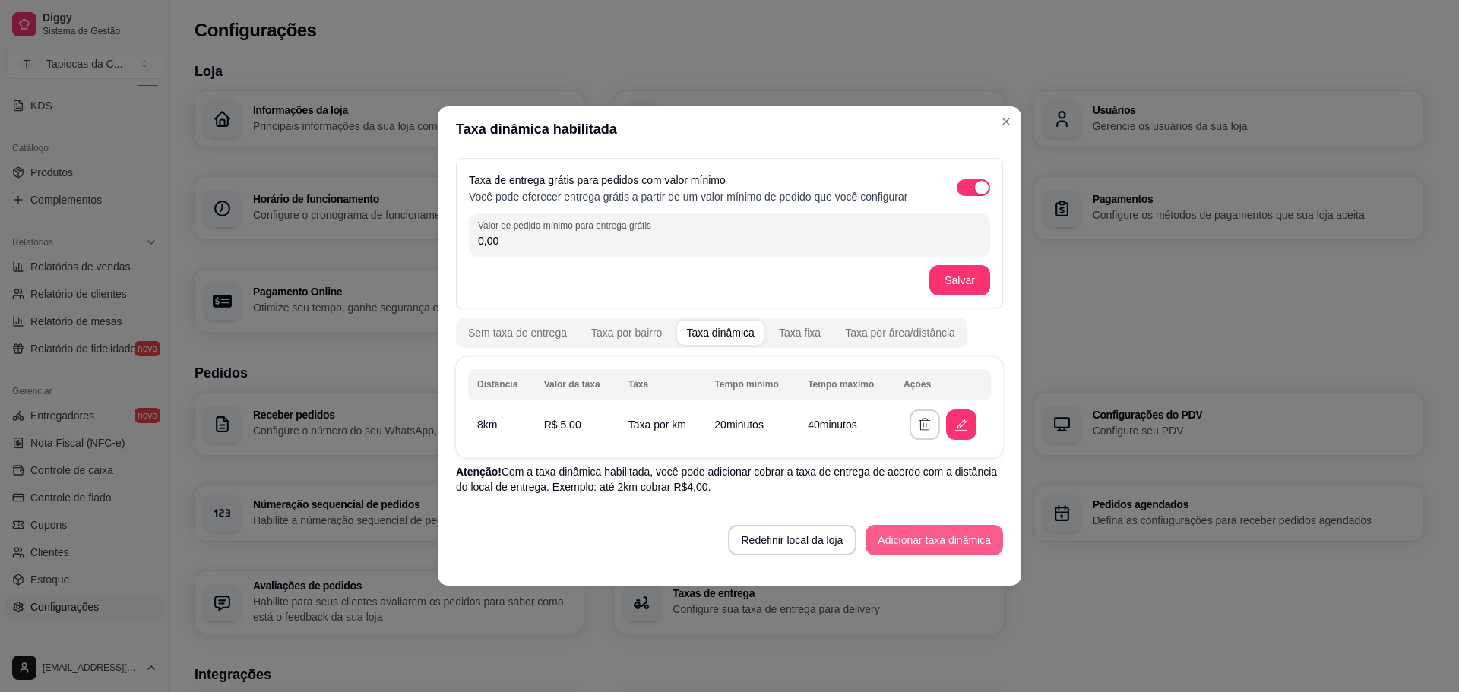
click at [920, 540] on button "Adicionar taxa dinâmica" at bounding box center [935, 540] width 138 height 30
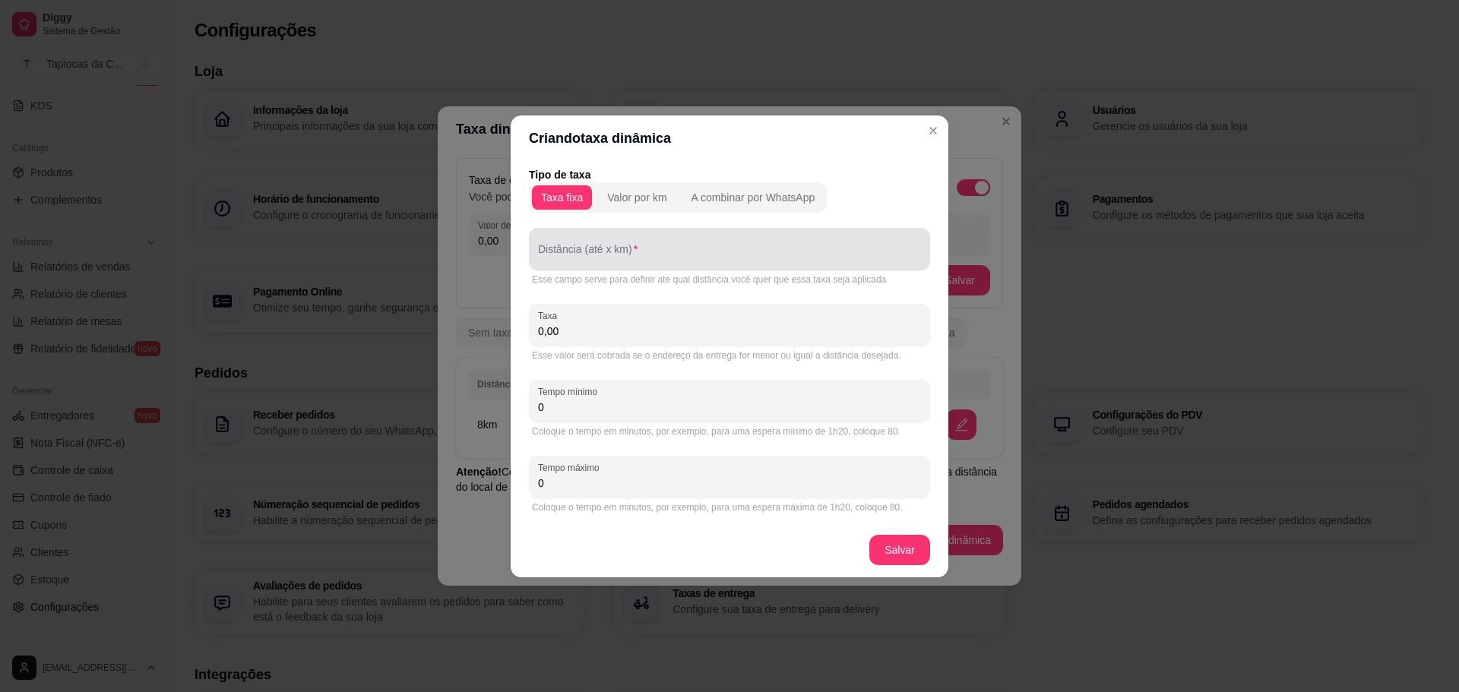
click at [571, 253] on input "Distância (até x km)" at bounding box center [729, 255] width 383 height 15
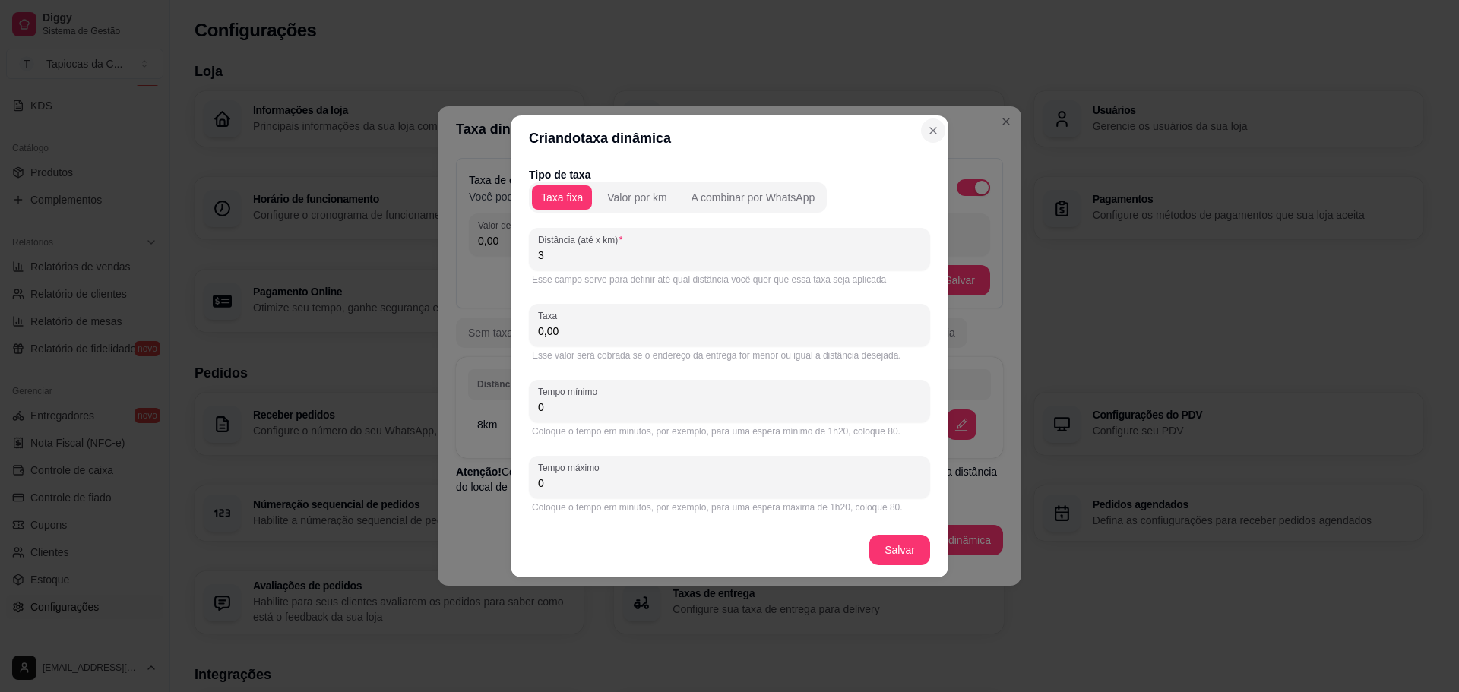
type input "3"
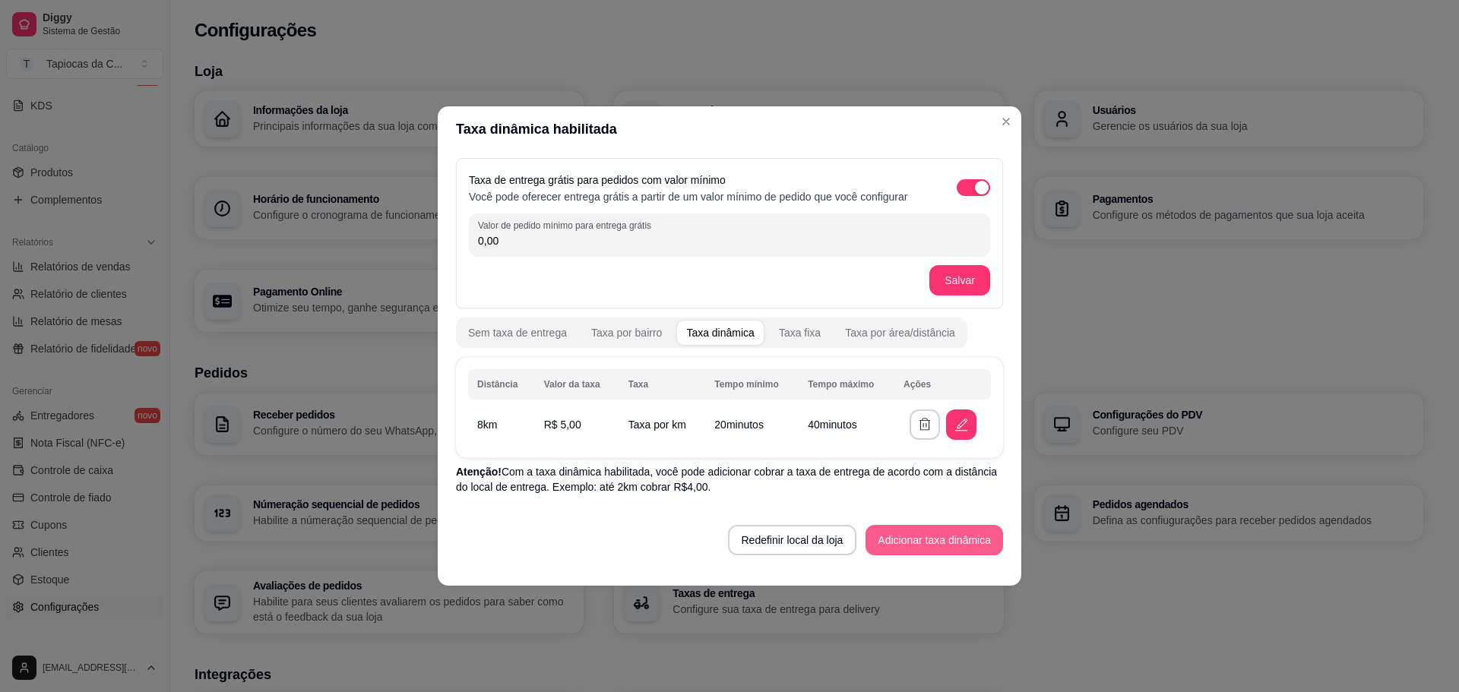
click at [945, 536] on button "Adicionar taxa dinâmica" at bounding box center [935, 540] width 138 height 30
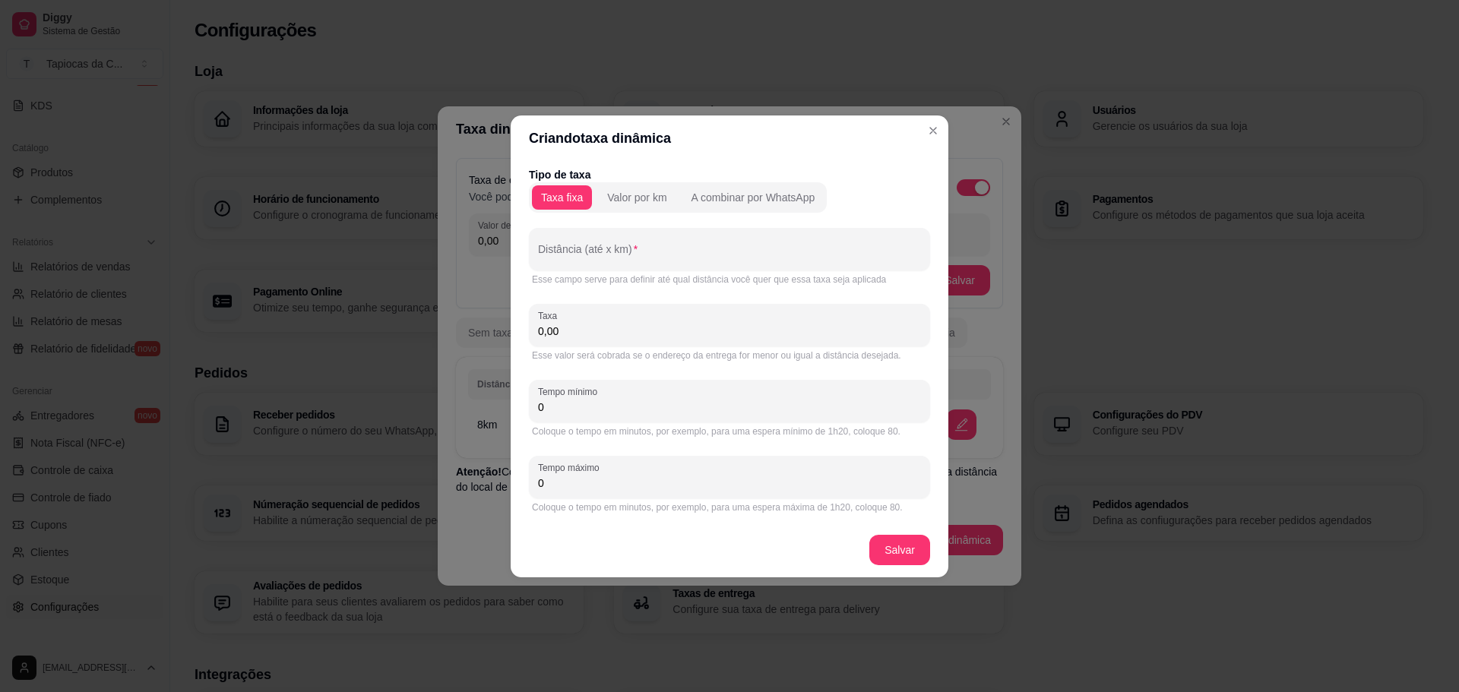
click at [562, 337] on input "0,00" at bounding box center [729, 331] width 383 height 15
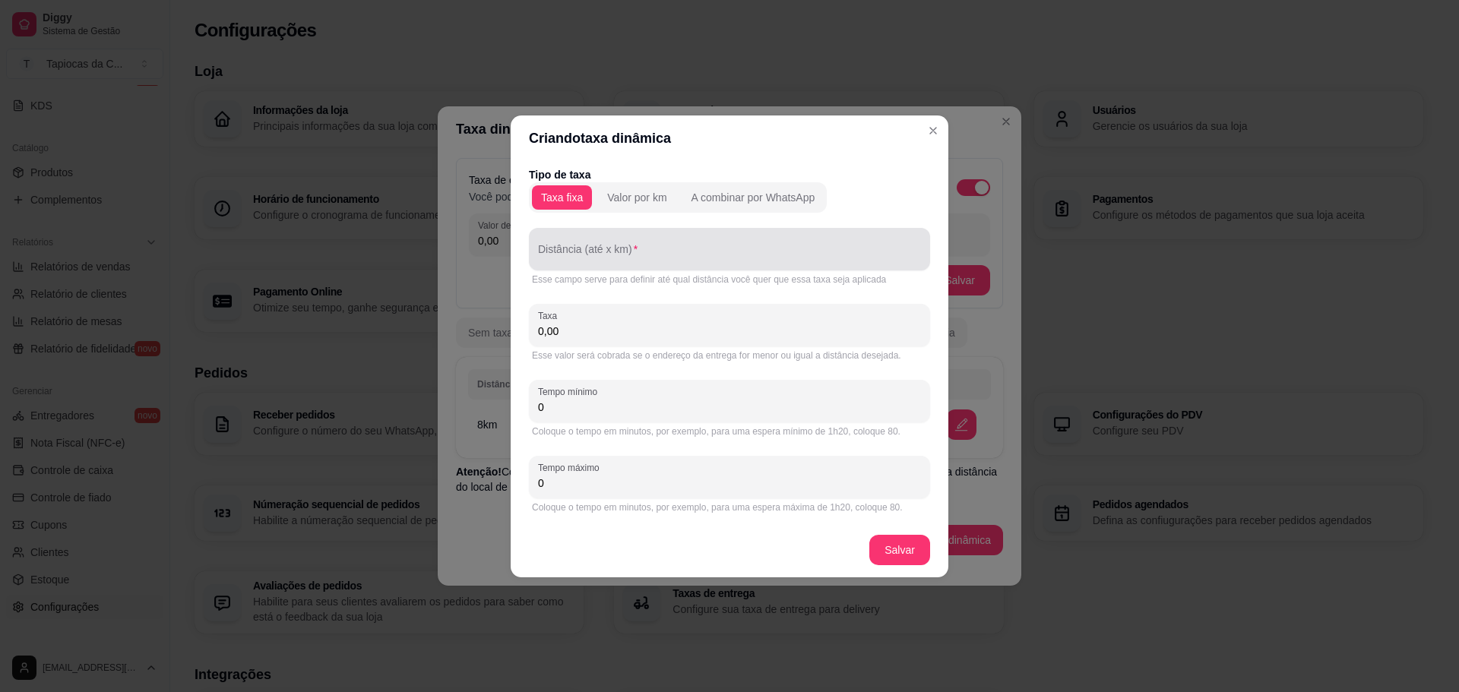
click at [580, 255] on input "Distância (até x km)" at bounding box center [729, 255] width 383 height 15
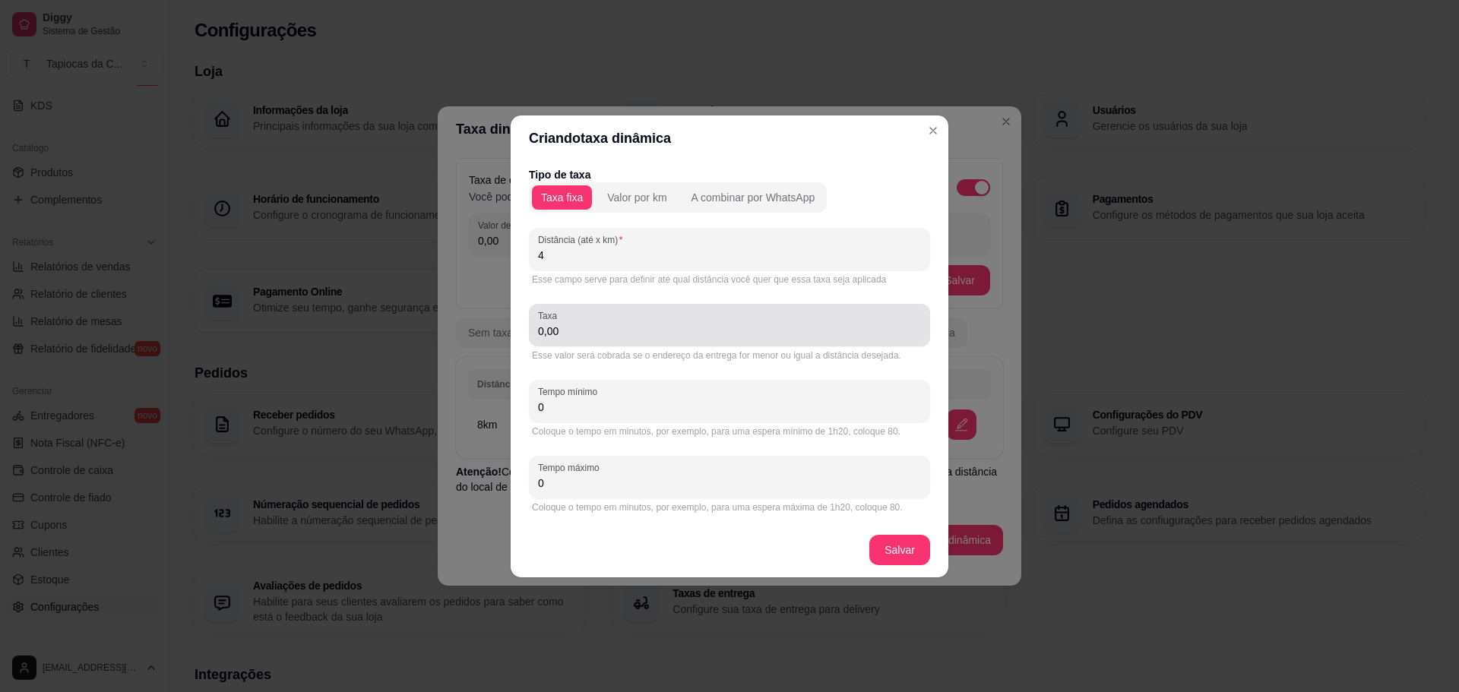
type input "4"
click at [612, 321] on div "0,00" at bounding box center [729, 325] width 383 height 30
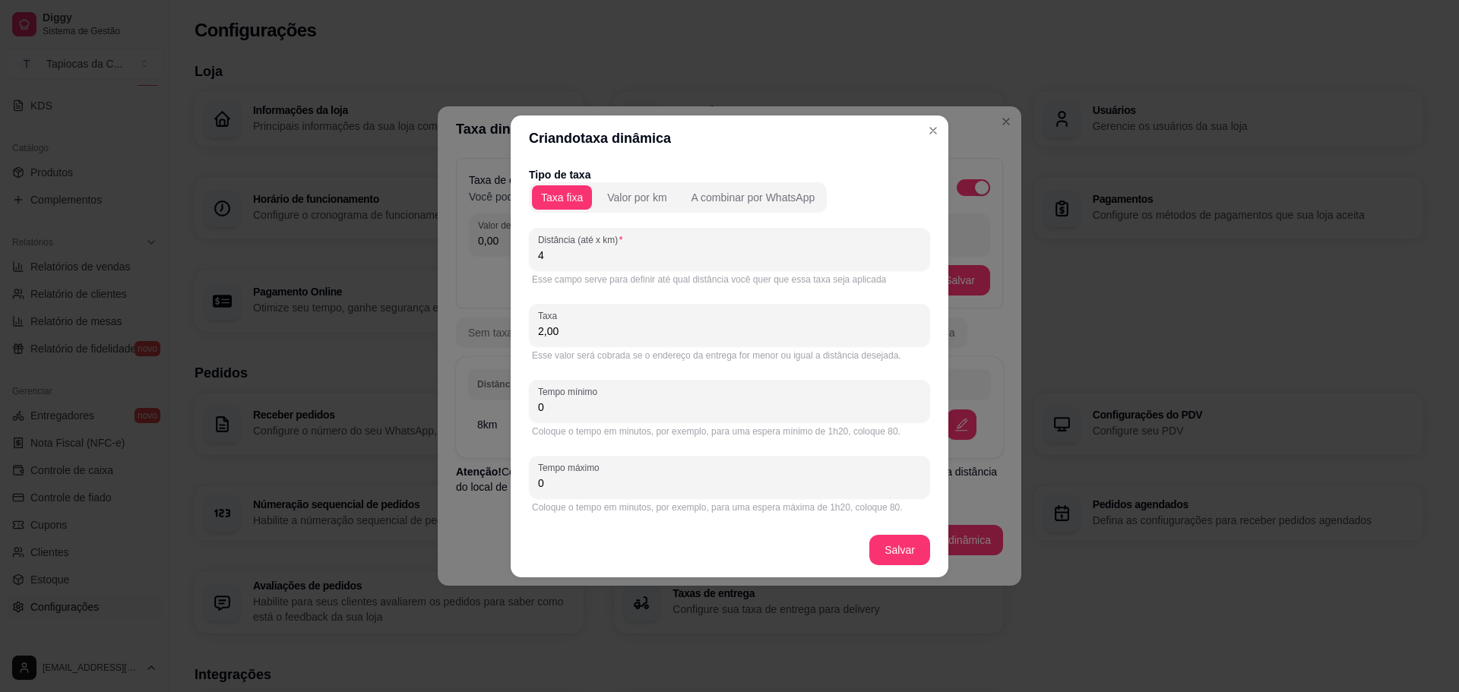
type input "2,00"
click at [576, 409] on input "0" at bounding box center [729, 407] width 383 height 15
type input "0"
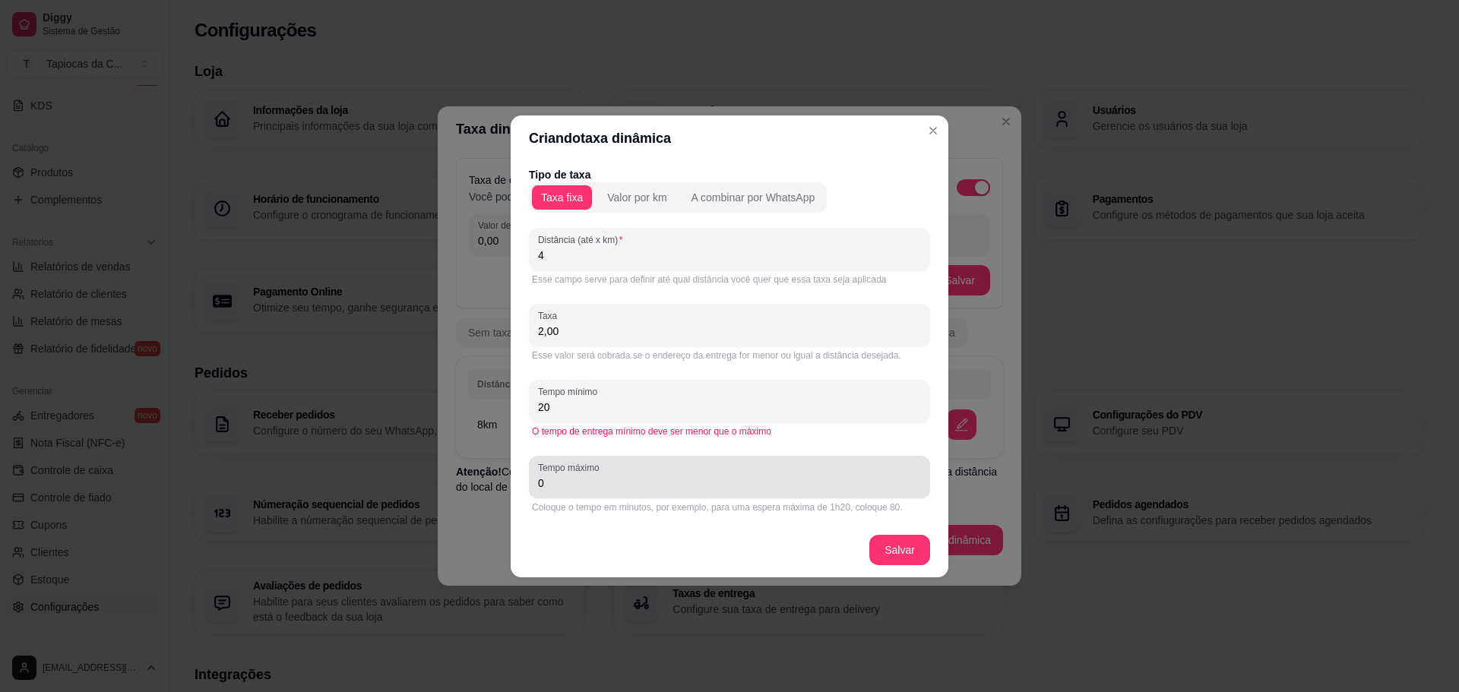
type input "20"
click at [600, 490] on input "0" at bounding box center [729, 483] width 383 height 15
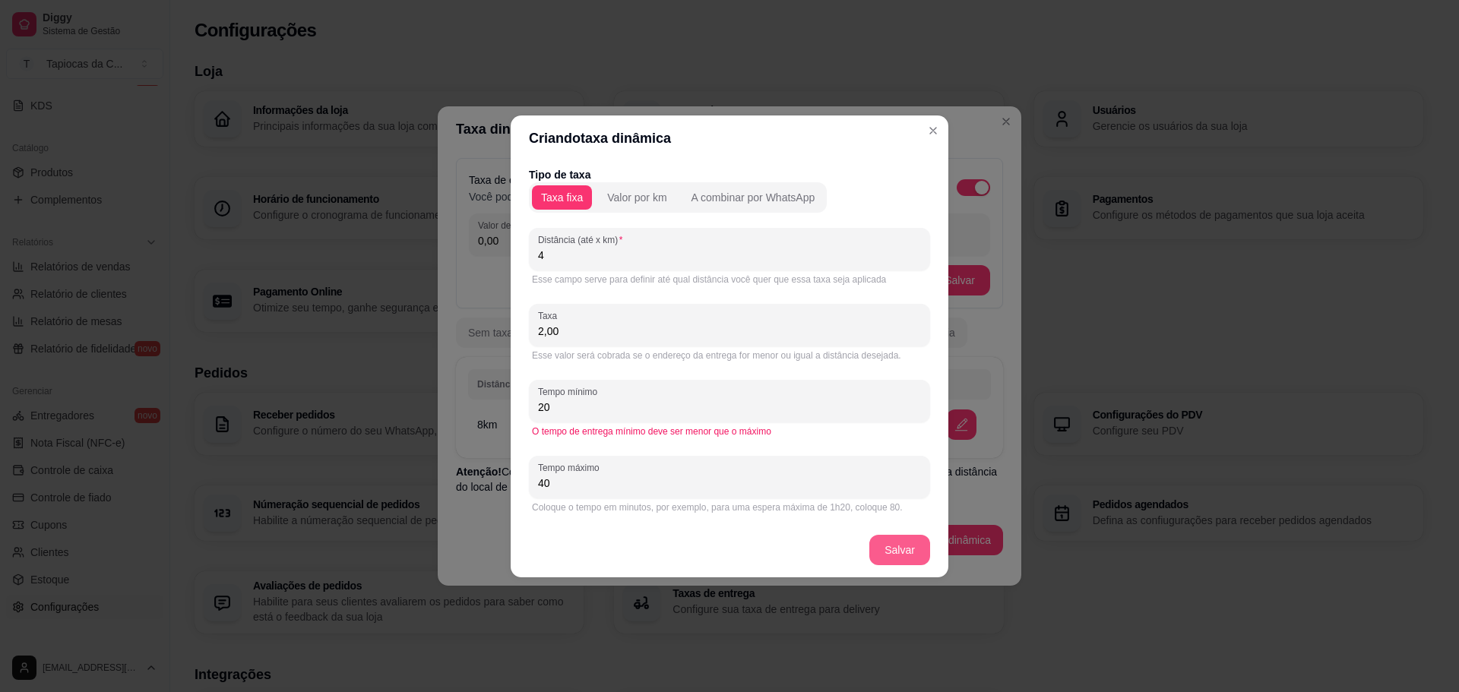
type input "40"
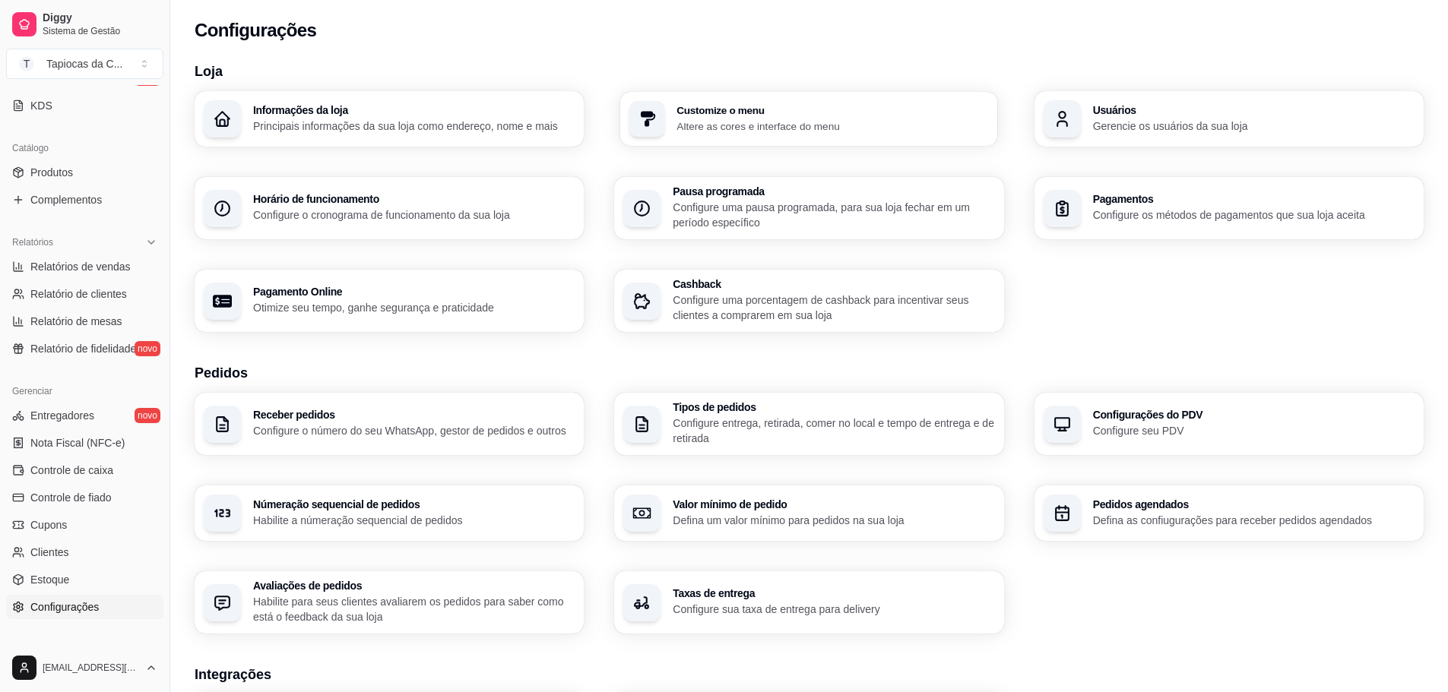
click at [780, 129] on p "Altere as cores e interface do menu" at bounding box center [833, 126] width 312 height 14
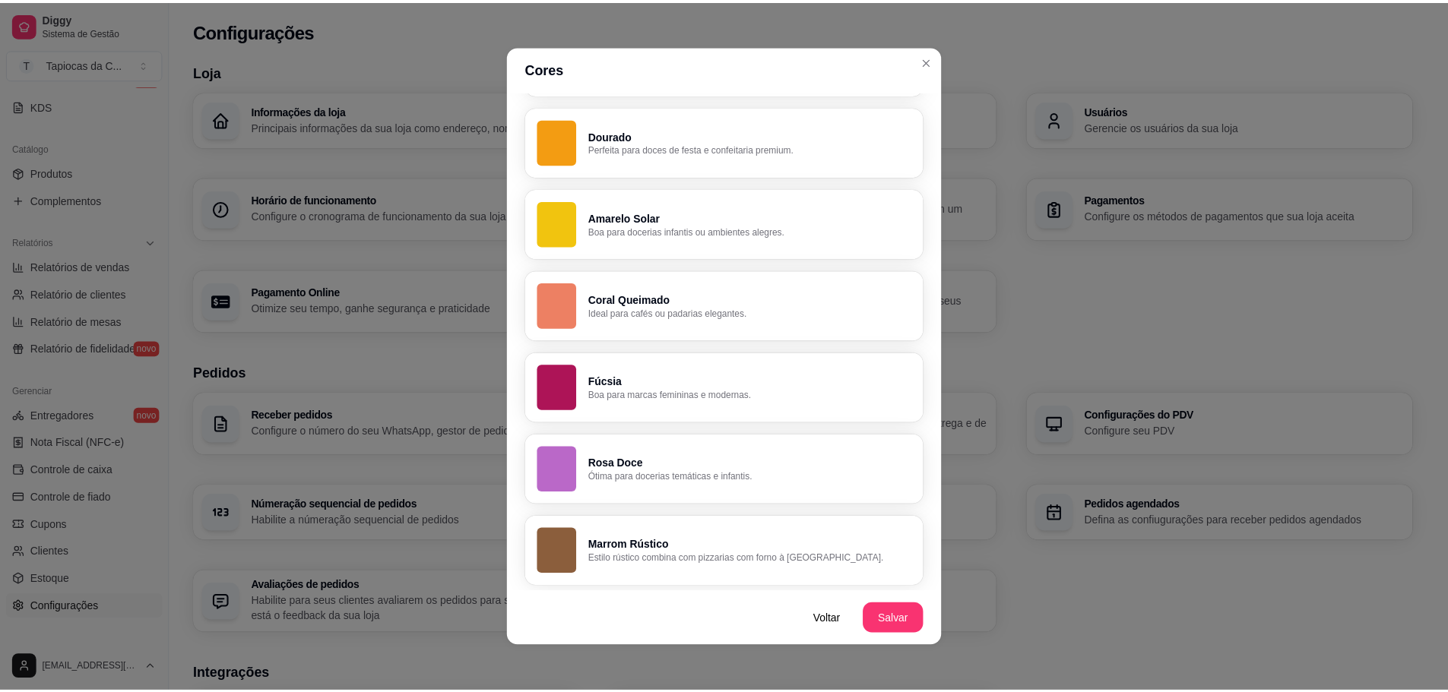
scroll to position [946, 0]
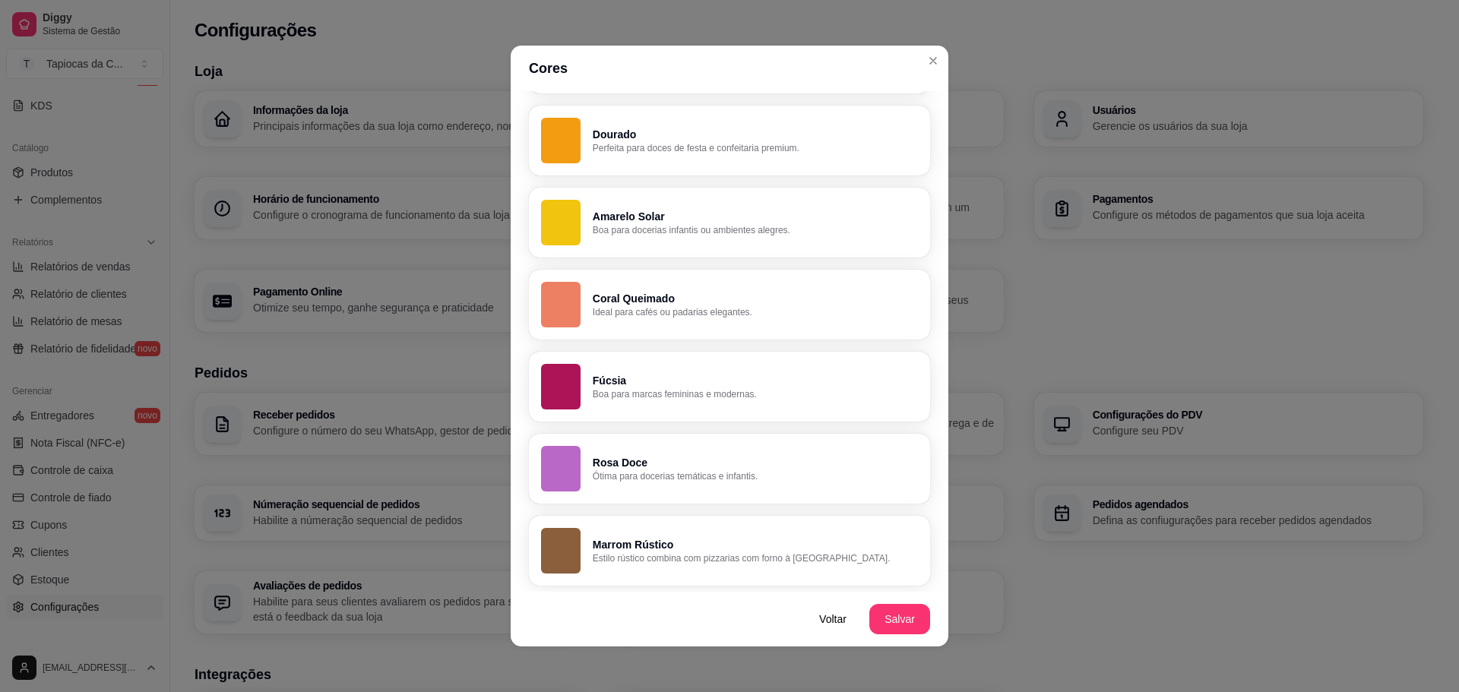
click at [664, 311] on p "Ideal para cafés ou padarias elegantes." at bounding box center [755, 312] width 325 height 12
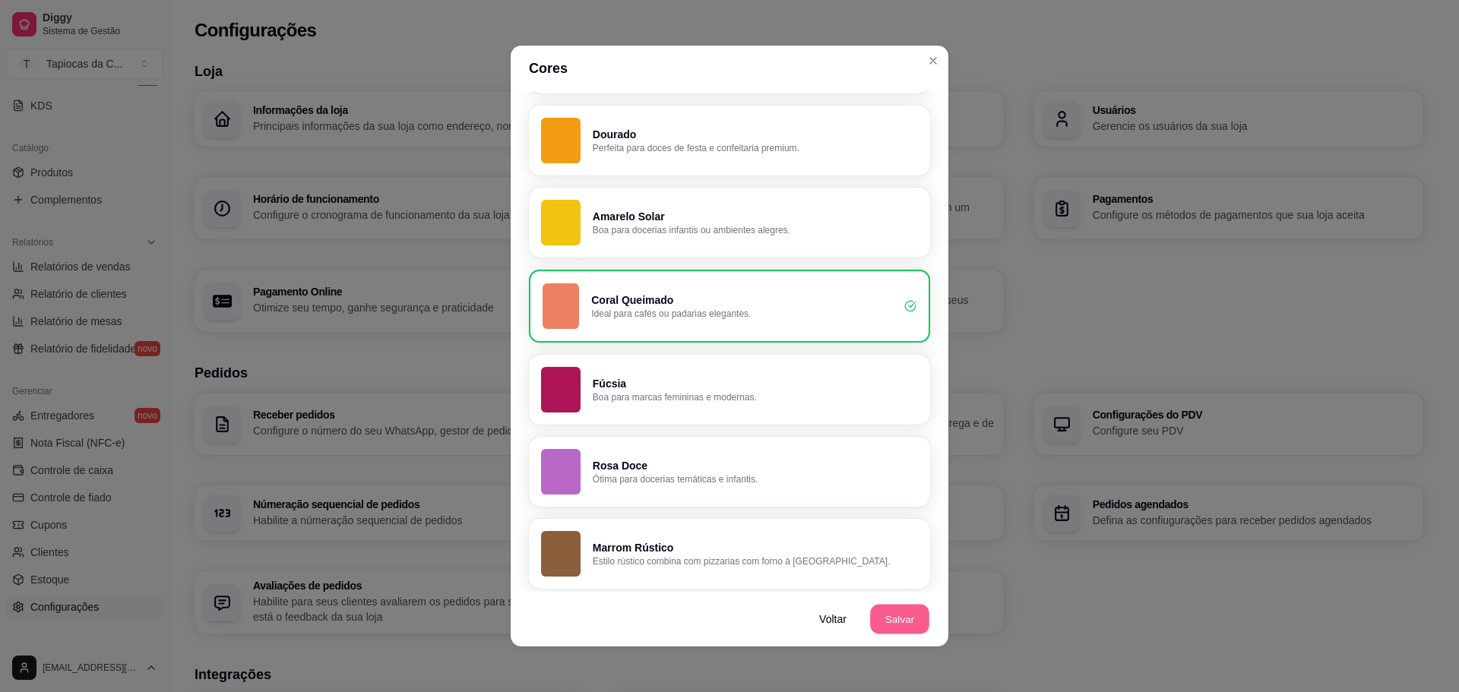
click at [897, 613] on button "Salvar" at bounding box center [899, 620] width 59 height 30
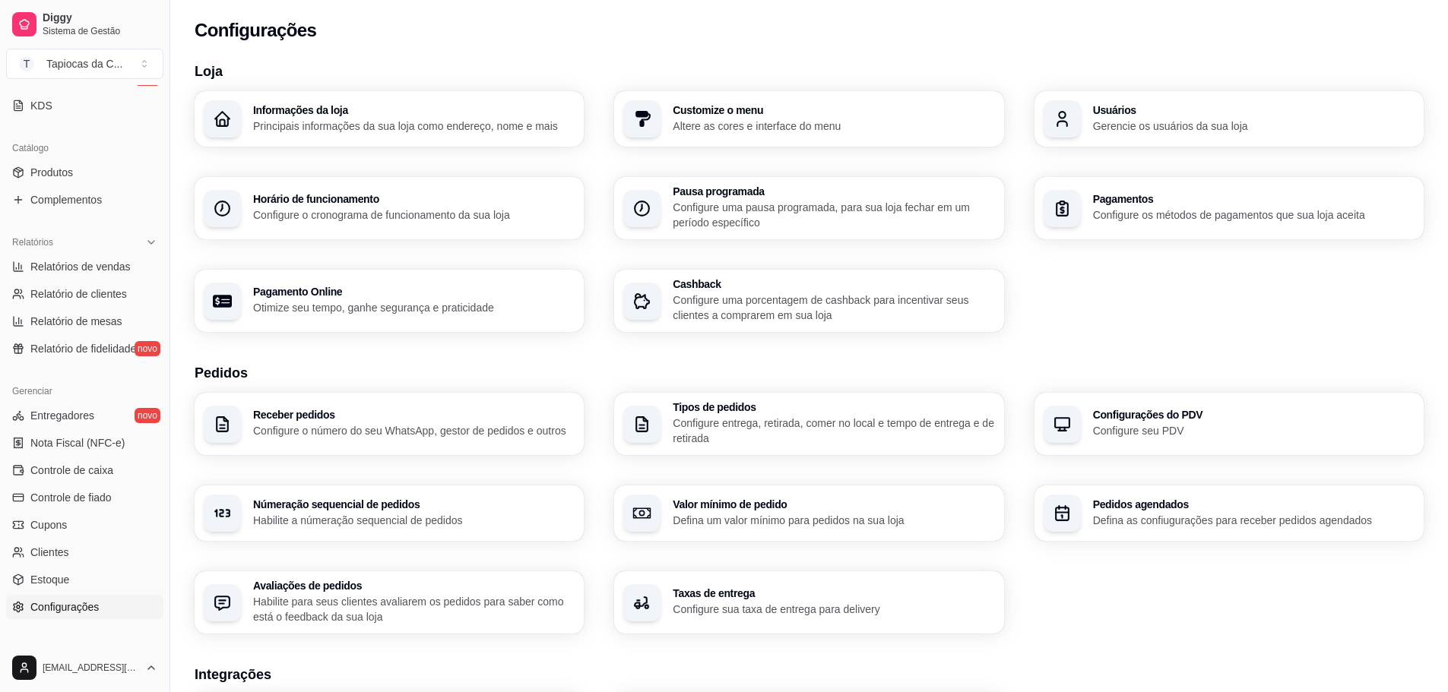
click at [662, 147] on div "Informações da loja Principais informações da sua loja como endereço, nome e ma…" at bounding box center [809, 211] width 1229 height 241
click at [688, 125] on p "Altere as cores e interface do menu" at bounding box center [833, 126] width 312 height 14
click at [407, 138] on div "Informações da loja Principais informações da sua loja como endereço, nome e ma…" at bounding box center [390, 119] width 378 height 54
click at [279, 437] on p "Configure o número do seu WhatsApp, gestor de pedidos e outros" at bounding box center [413, 430] width 321 height 15
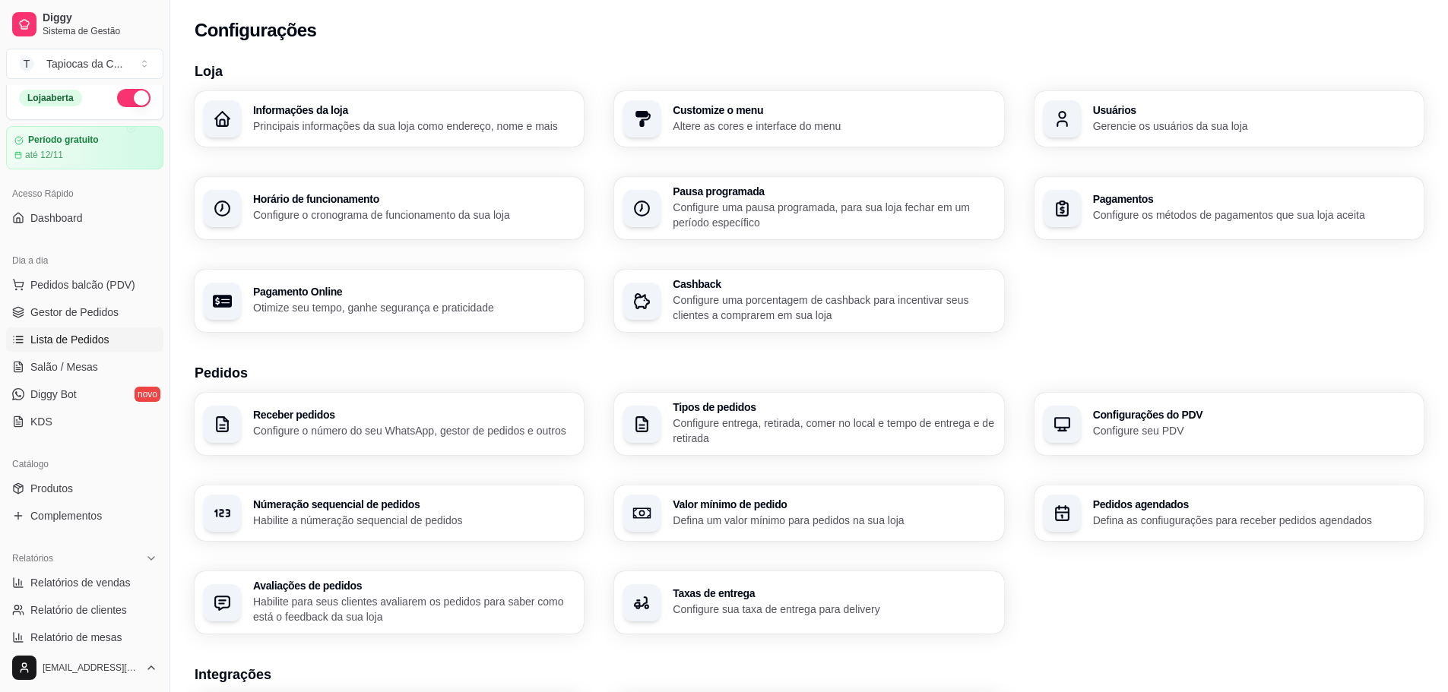
scroll to position [0, 0]
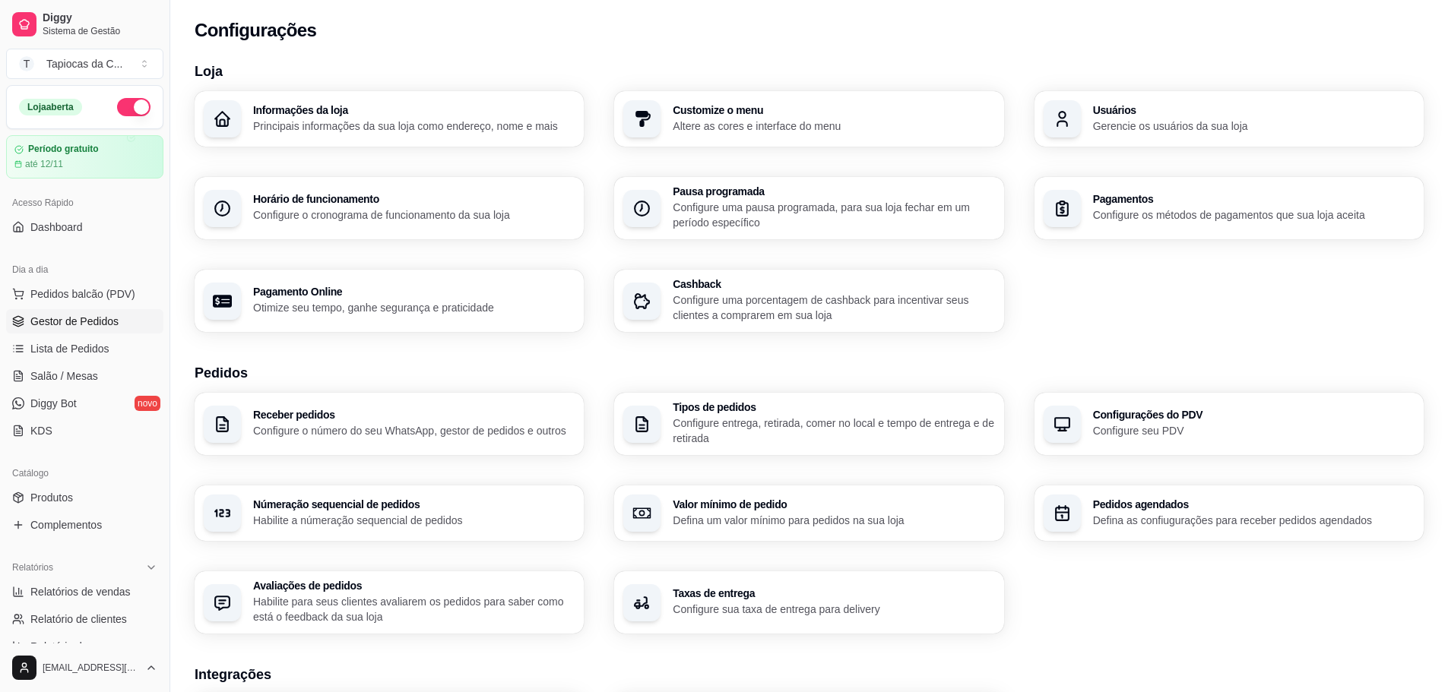
click at [87, 325] on span "Gestor de Pedidos" at bounding box center [74, 321] width 88 height 15
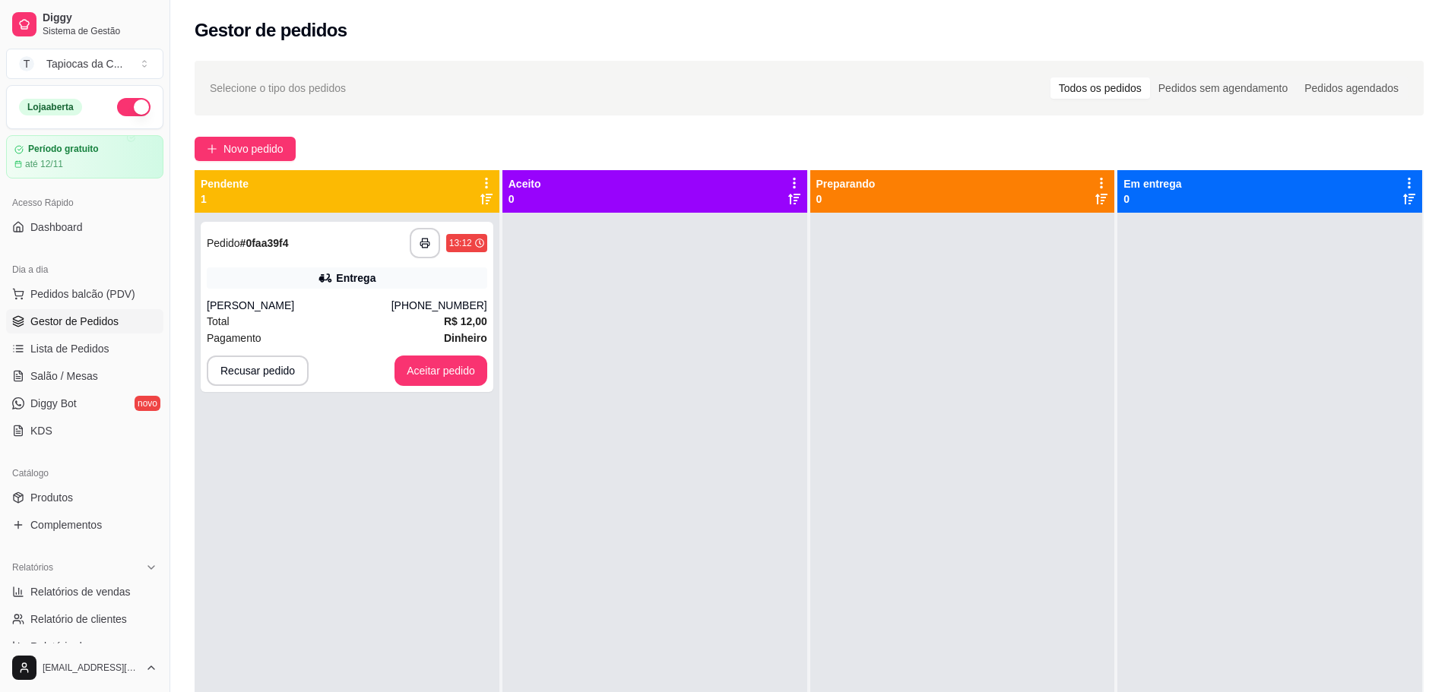
click at [481, 181] on icon at bounding box center [487, 183] width 14 height 14
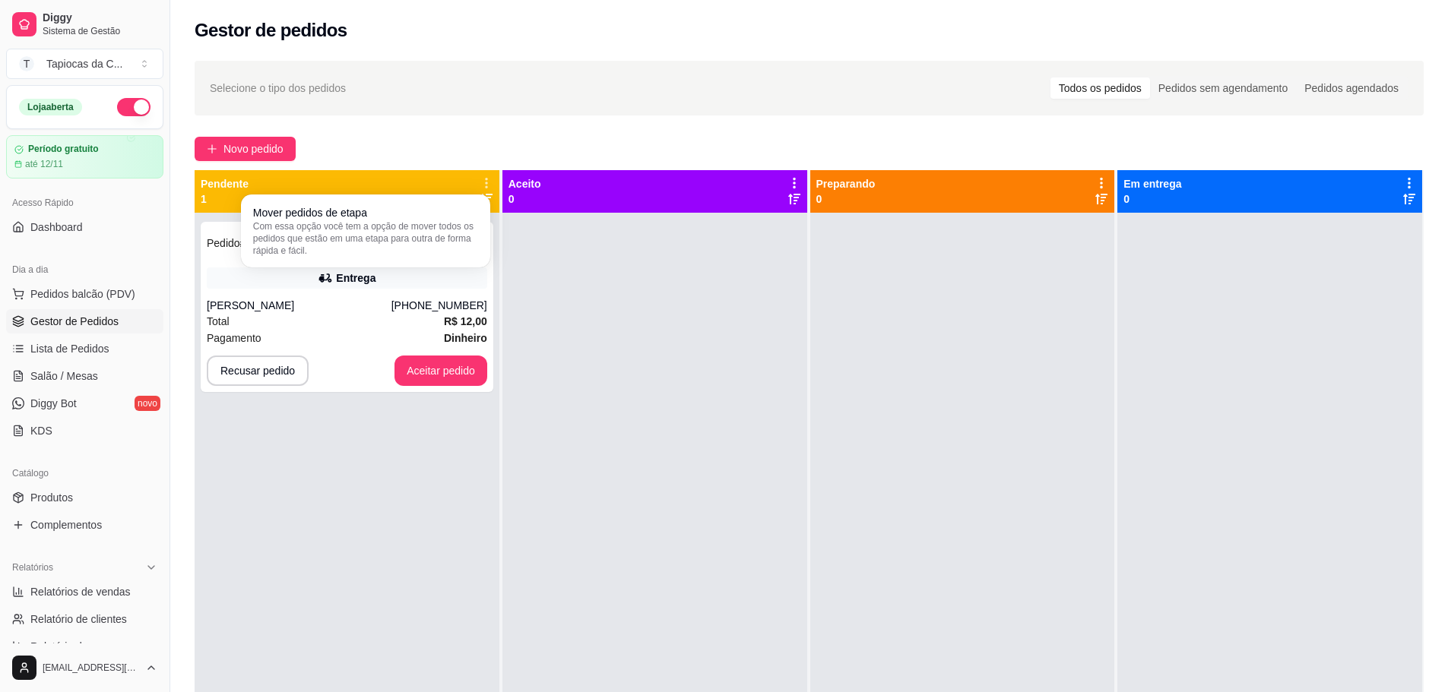
click at [481, 181] on icon at bounding box center [486, 182] width 13 height 13
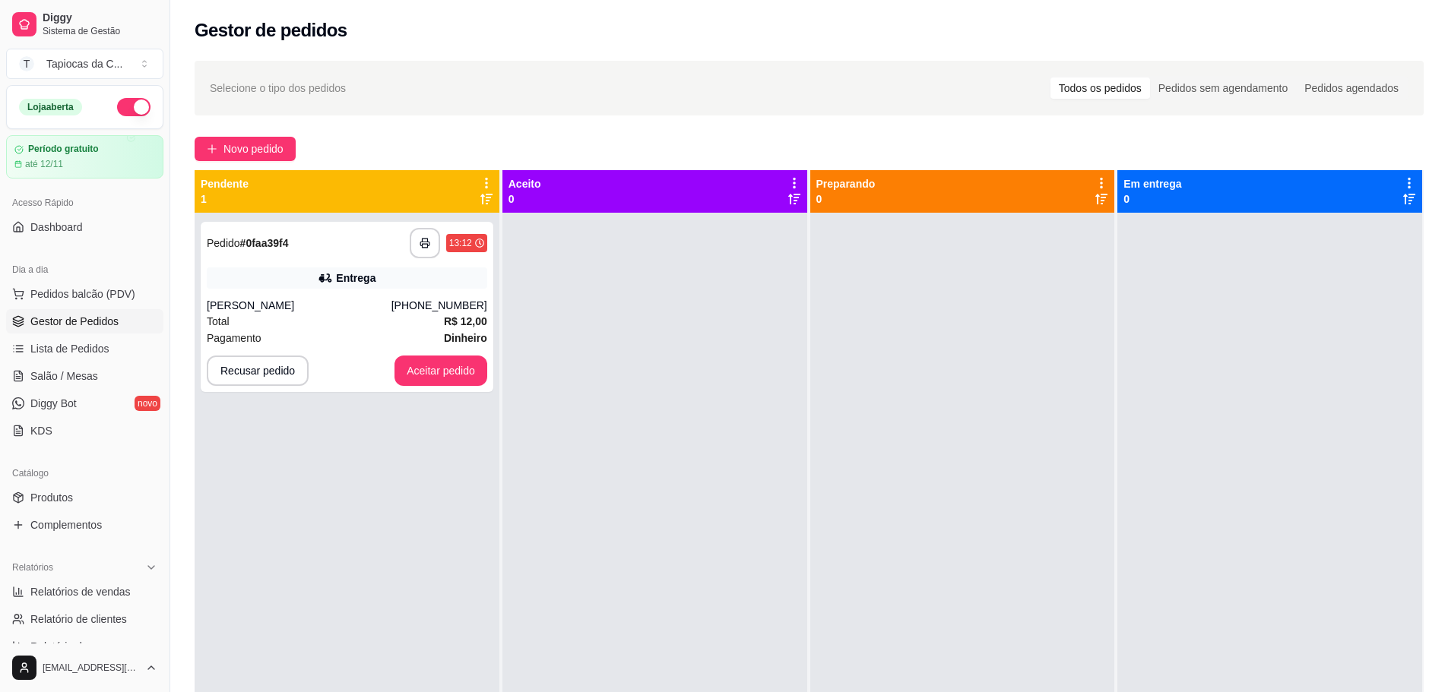
click at [481, 181] on icon at bounding box center [487, 183] width 14 height 14
click at [264, 375] on button "Recusar pedido" at bounding box center [257, 371] width 99 height 30
click at [291, 334] on button "Sim" at bounding box center [298, 333] width 61 height 30
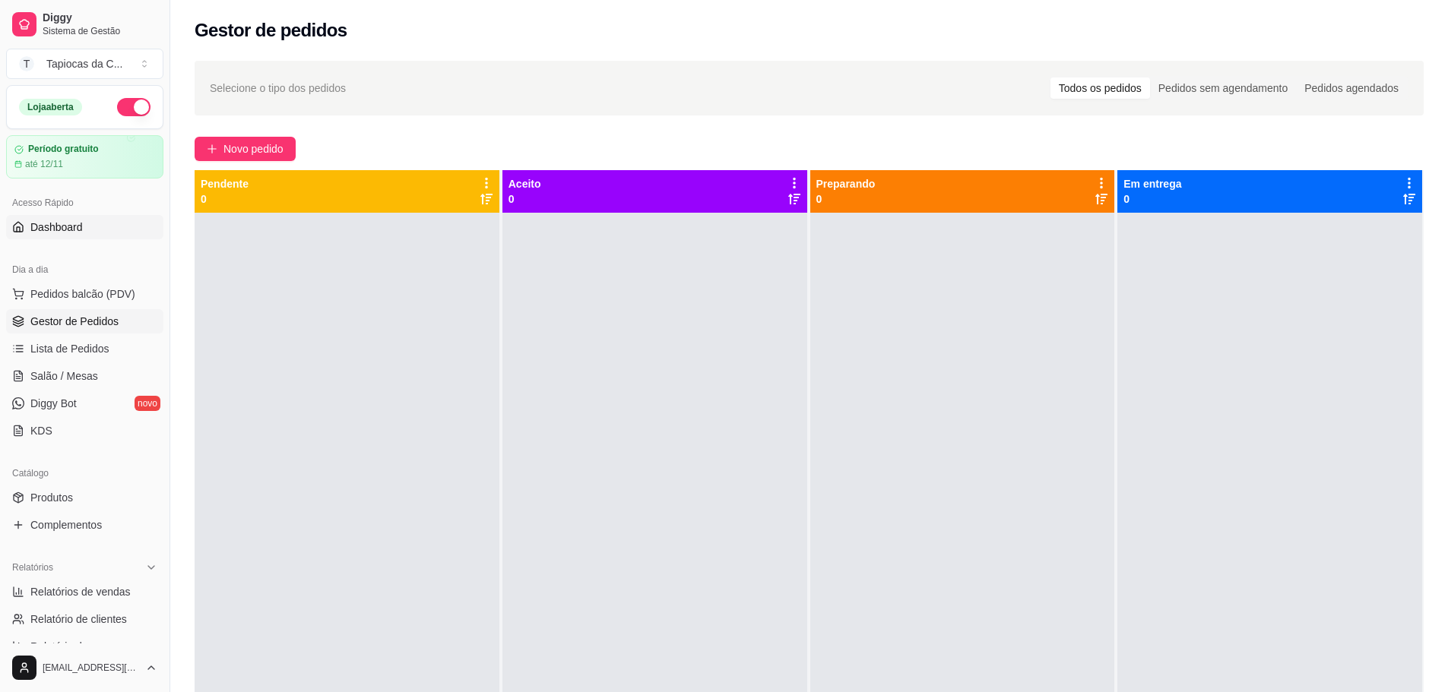
click at [107, 223] on link "Dashboard" at bounding box center [84, 227] width 157 height 24
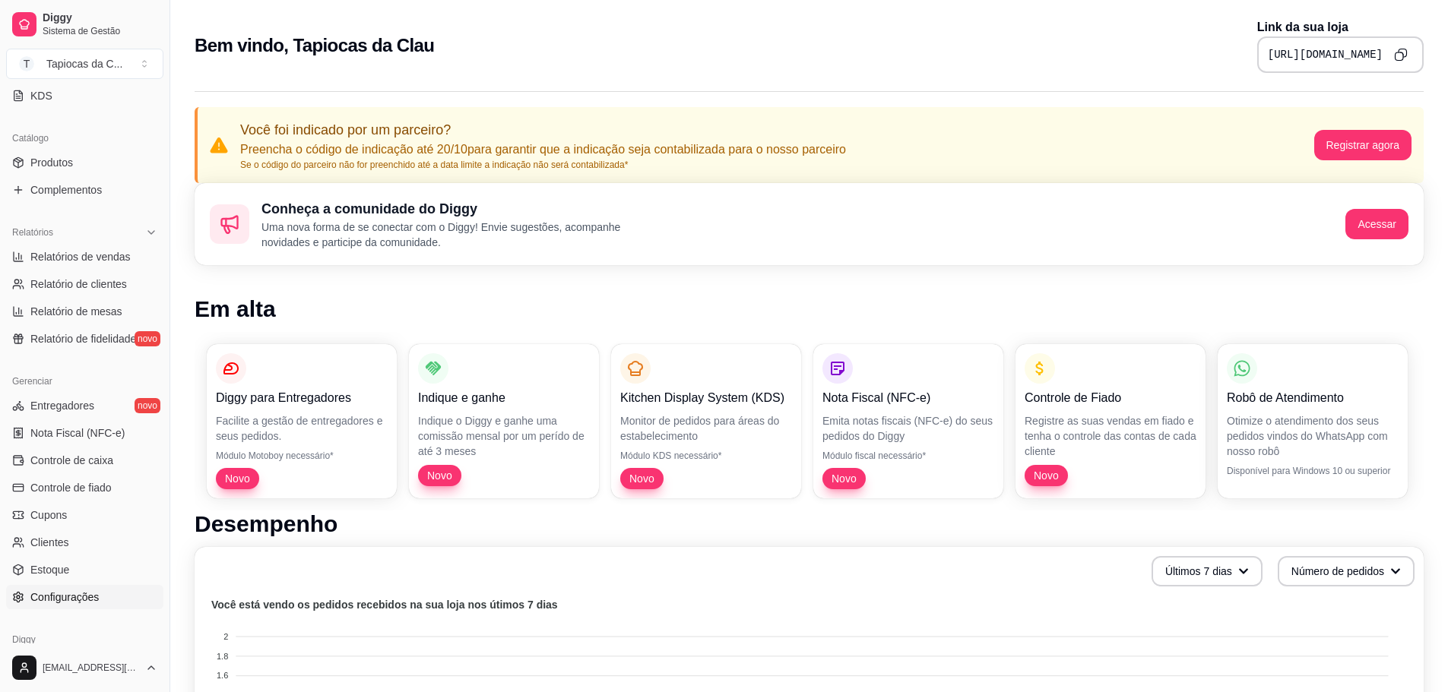
scroll to position [401, 0]
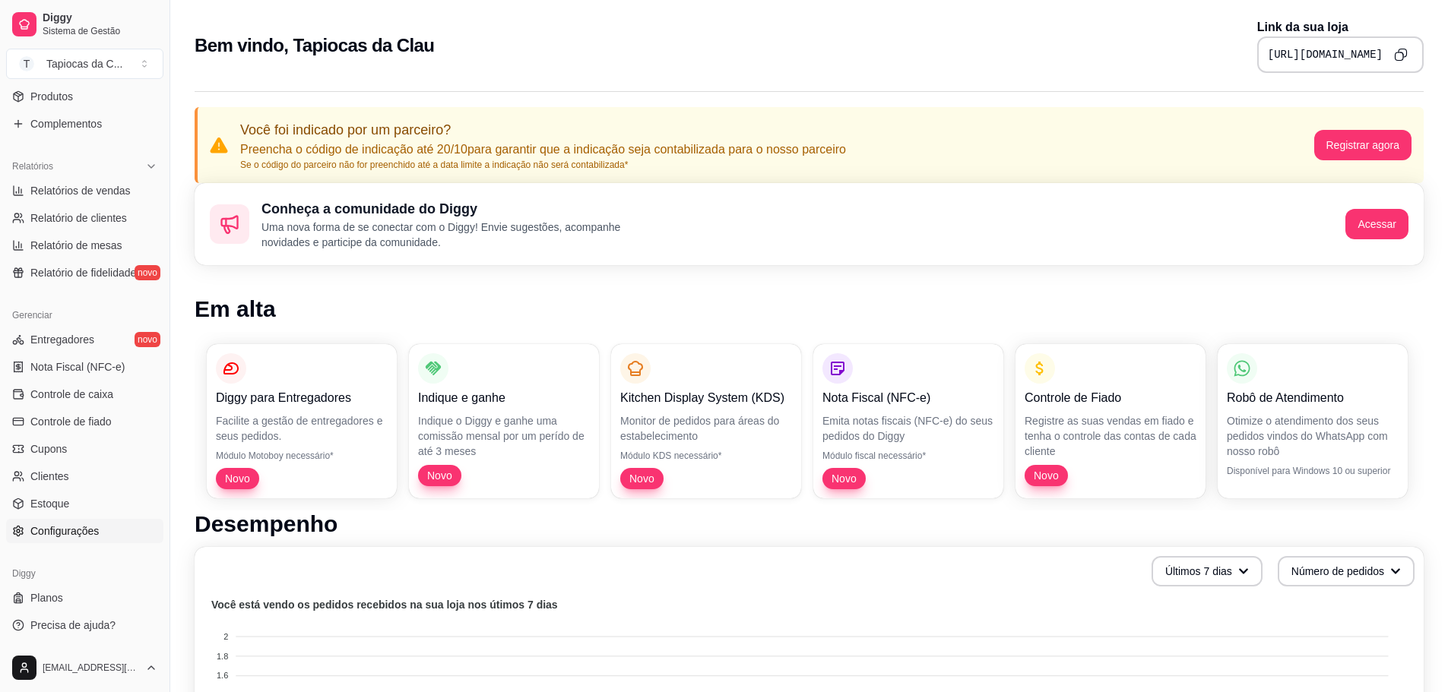
click at [95, 524] on span "Configurações" at bounding box center [64, 531] width 68 height 15
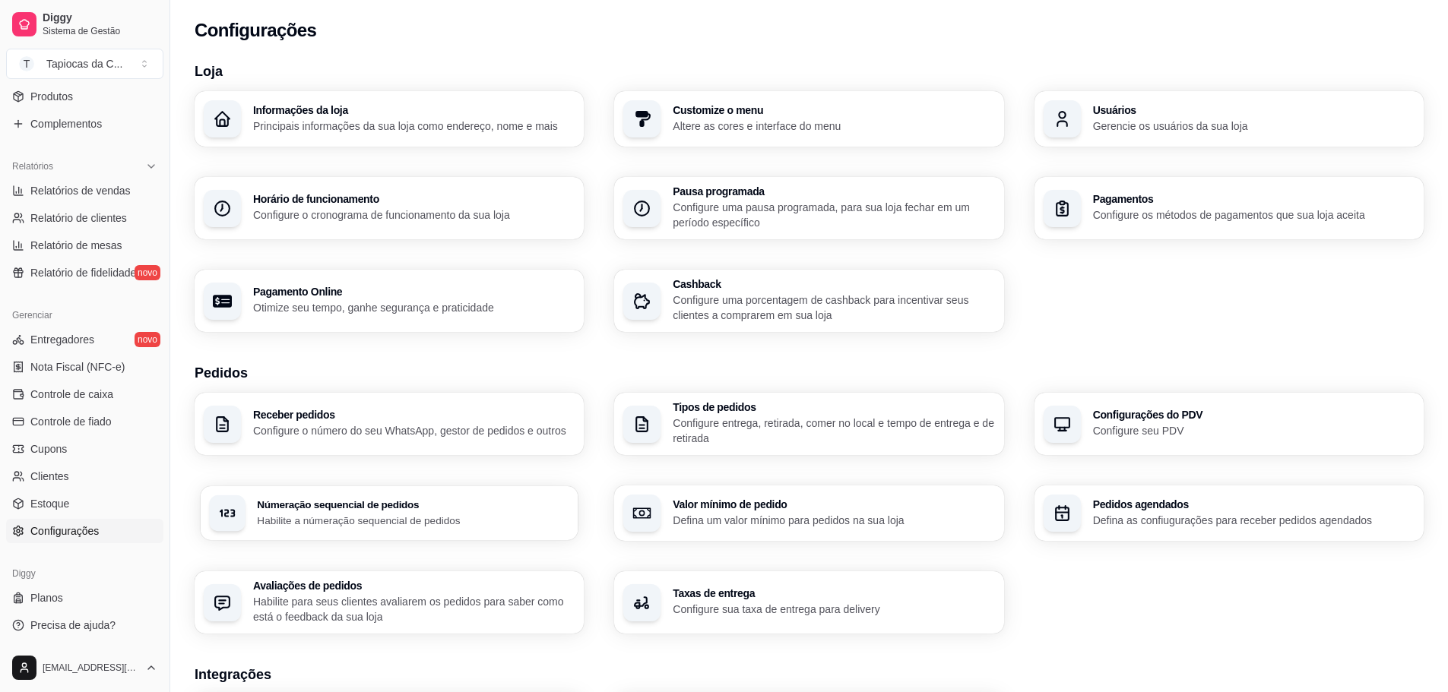
click at [436, 500] on h3 "Númeração sequencial de pedidos" at bounding box center [413, 504] width 312 height 11
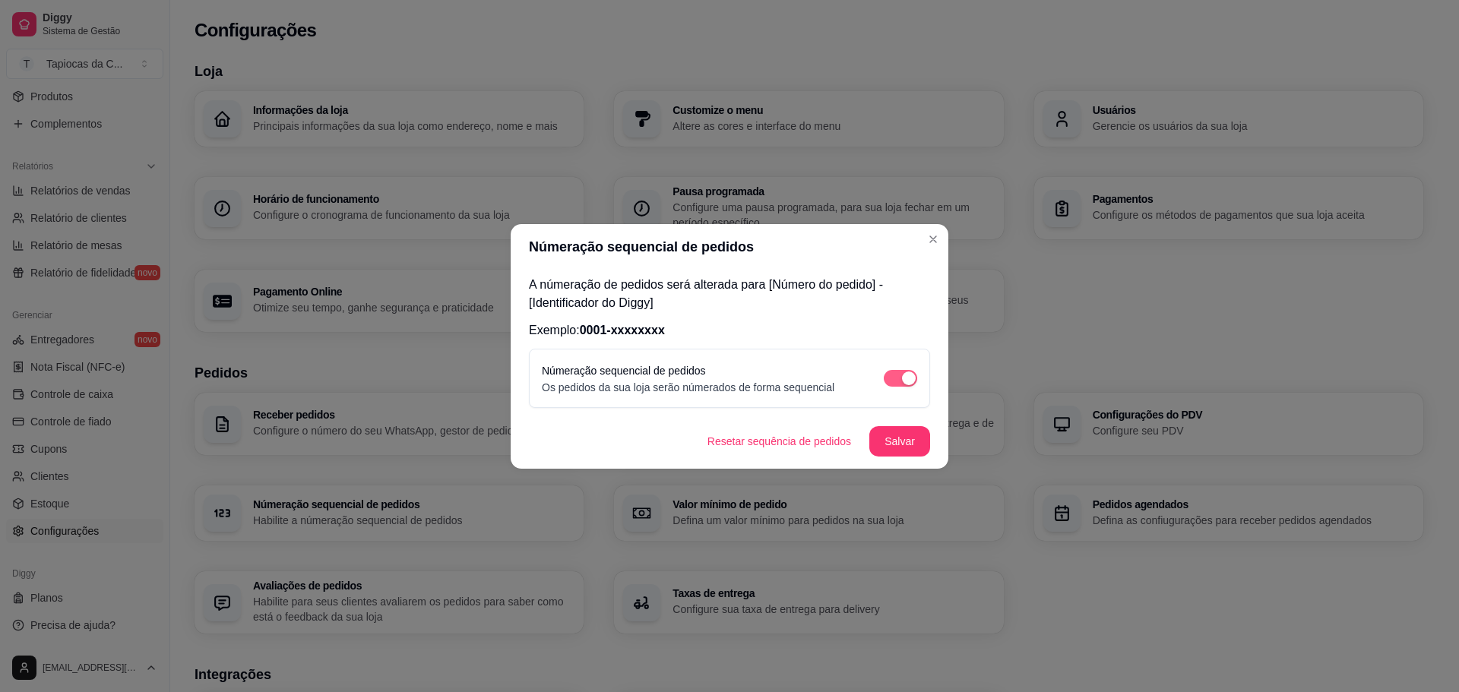
click at [904, 378] on div "button" at bounding box center [909, 379] width 14 height 14
click at [894, 372] on div "button" at bounding box center [892, 379] width 14 height 14
click at [904, 438] on button "Salvar" at bounding box center [899, 441] width 61 height 30
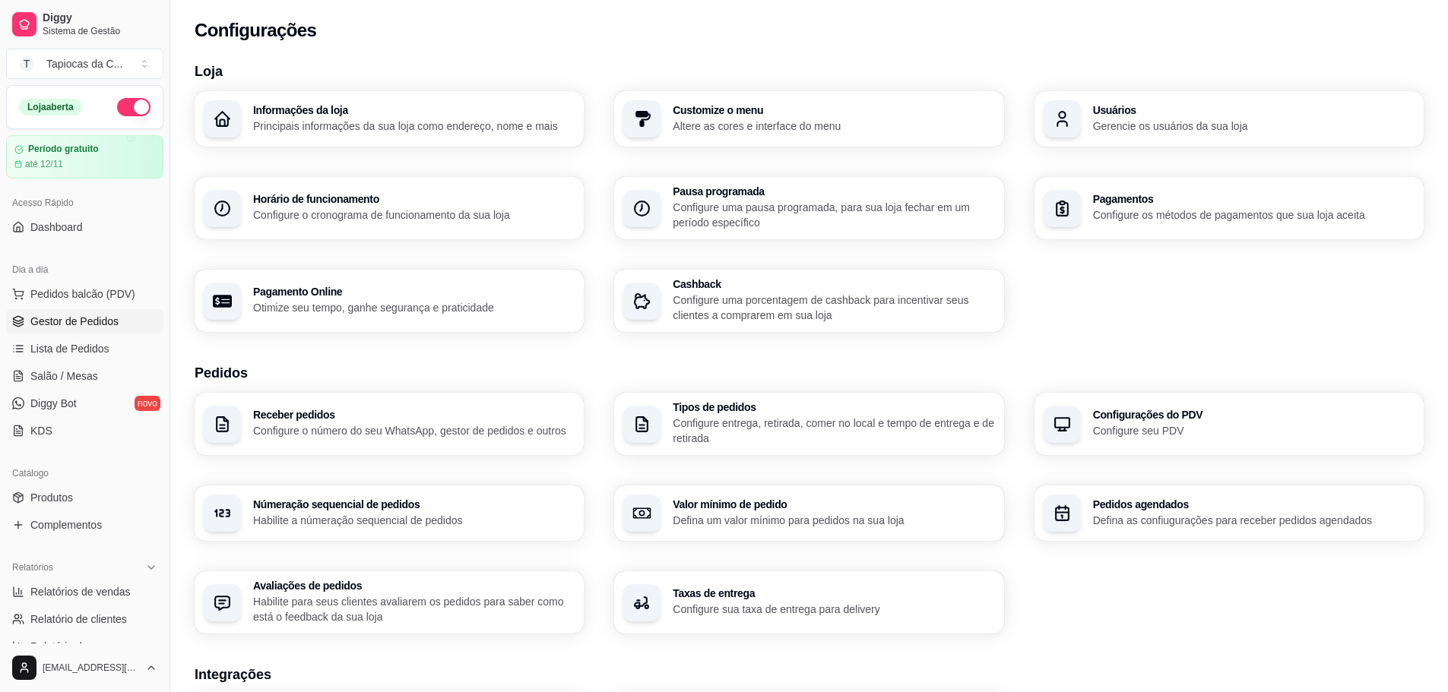
click at [79, 310] on link "Gestor de Pedidos" at bounding box center [84, 321] width 157 height 24
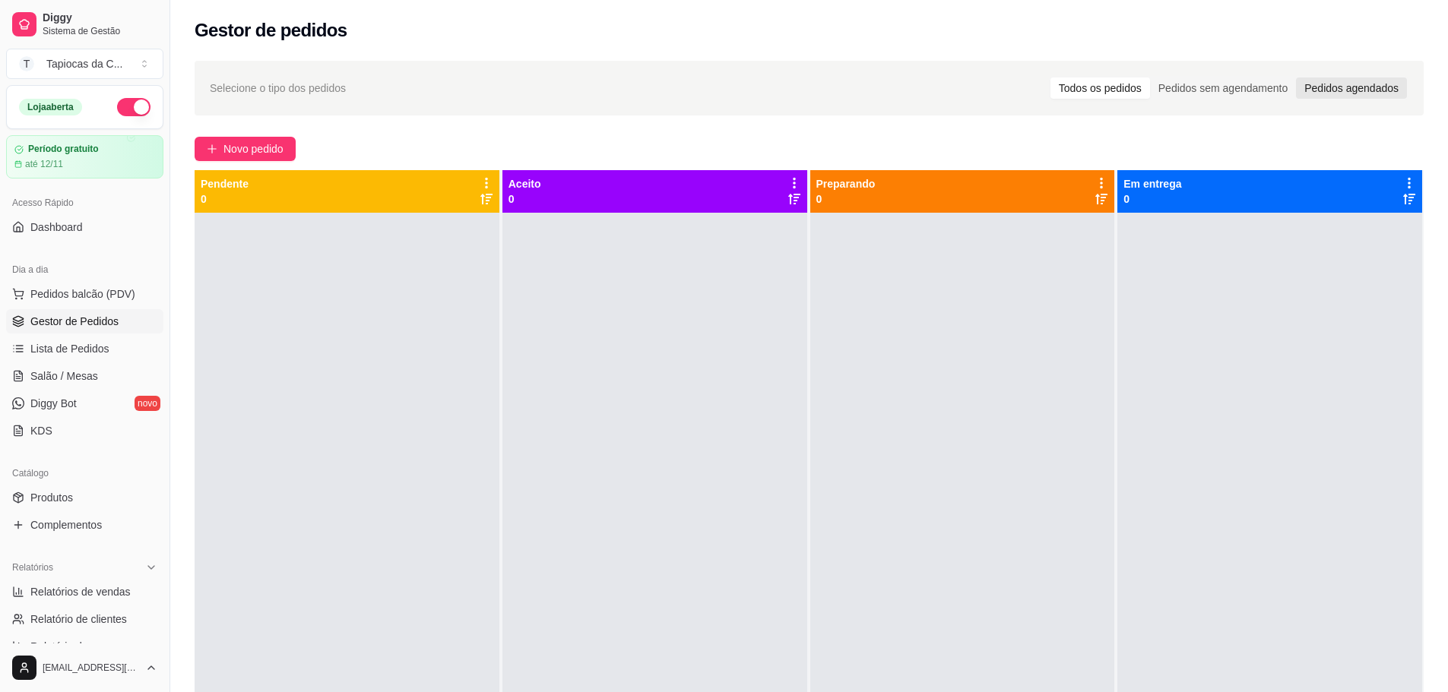
click at [1312, 89] on div "Pedidos agendados" at bounding box center [1351, 88] width 111 height 21
click at [1296, 78] on input "Pedidos agendados" at bounding box center [1296, 78] width 0 height 0
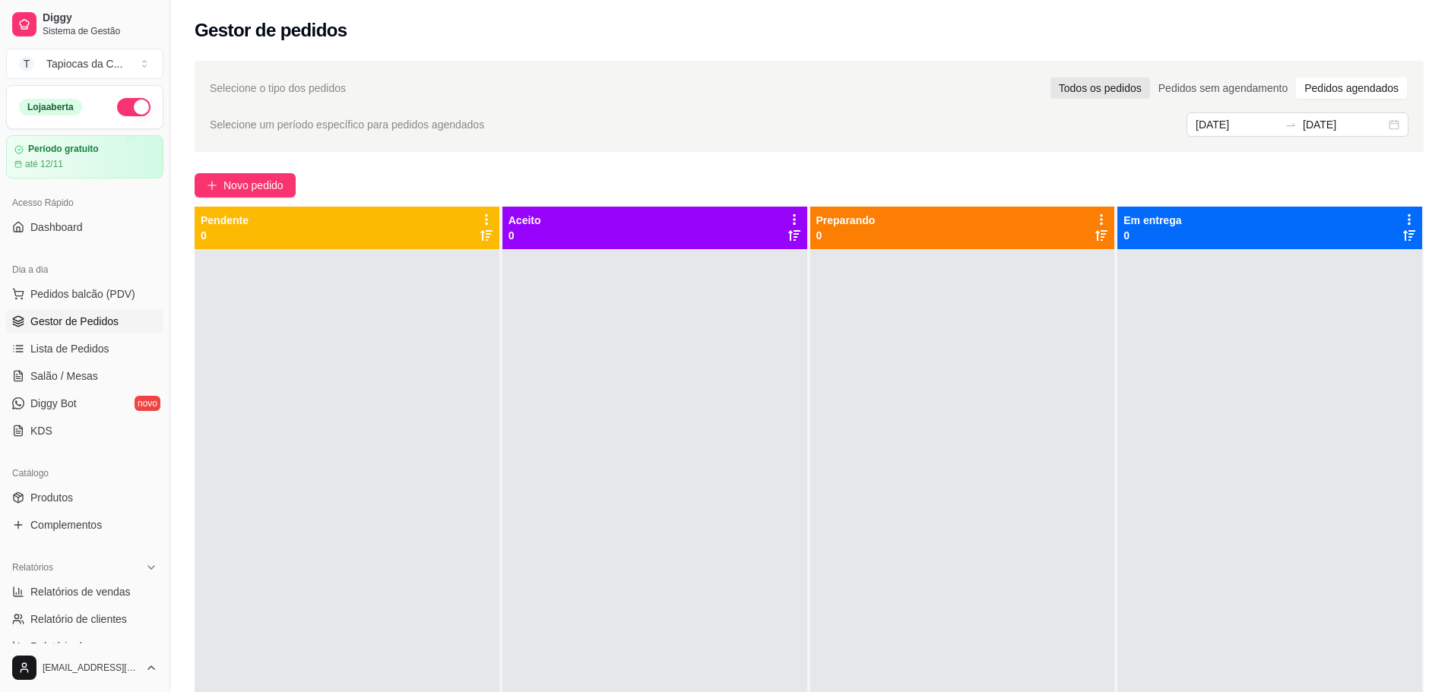
click at [1124, 80] on div "Todos os pedidos" at bounding box center [1100, 88] width 100 height 21
click at [1050, 78] on input "Todos os pedidos" at bounding box center [1050, 78] width 0 height 0
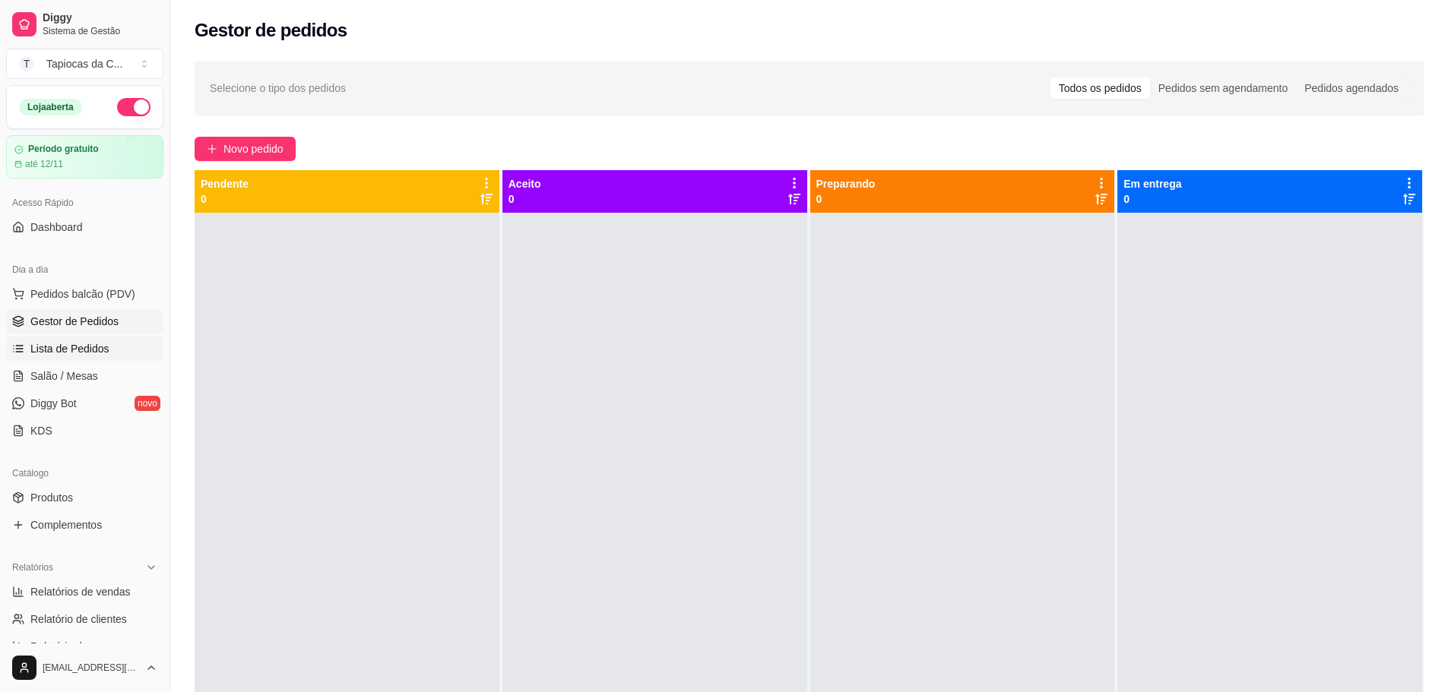
click at [81, 355] on span "Lista de Pedidos" at bounding box center [69, 348] width 79 height 15
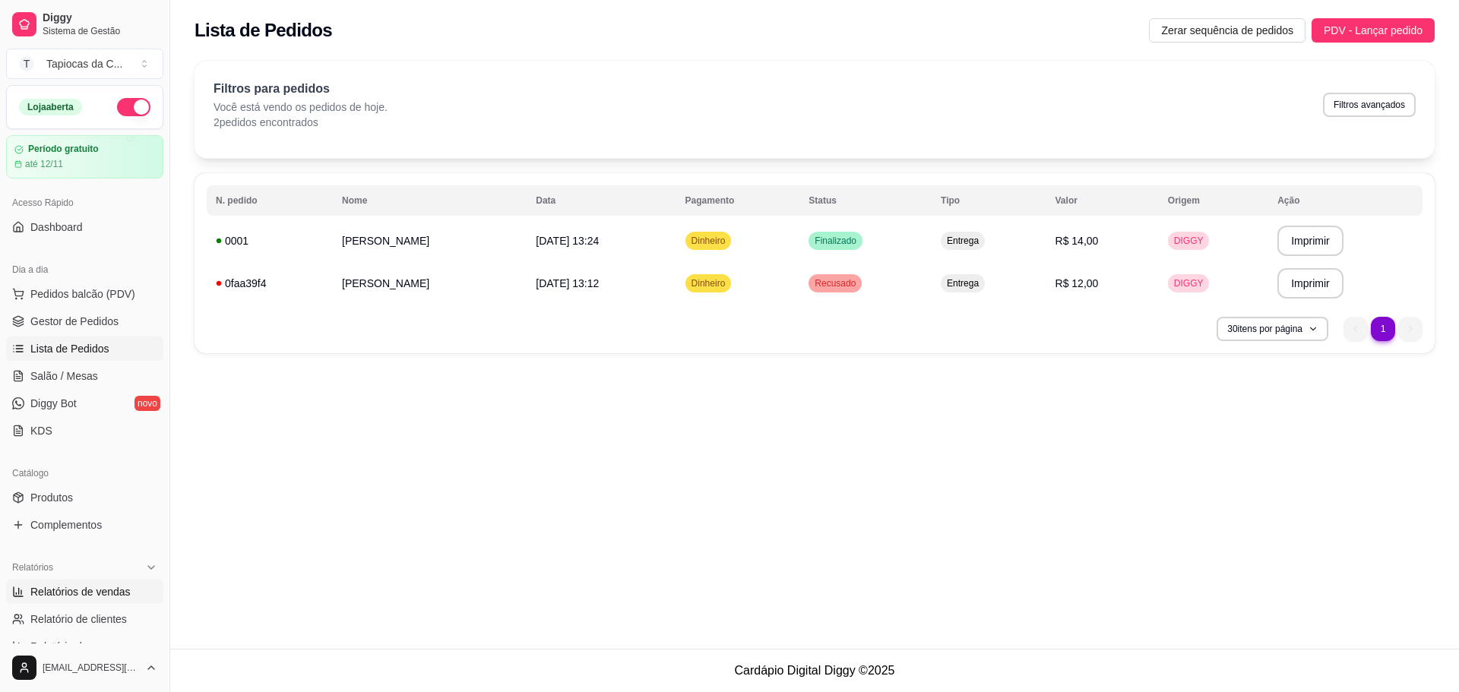
click at [79, 596] on span "Relatórios de vendas" at bounding box center [80, 591] width 100 height 15
select select "ALL"
select select "0"
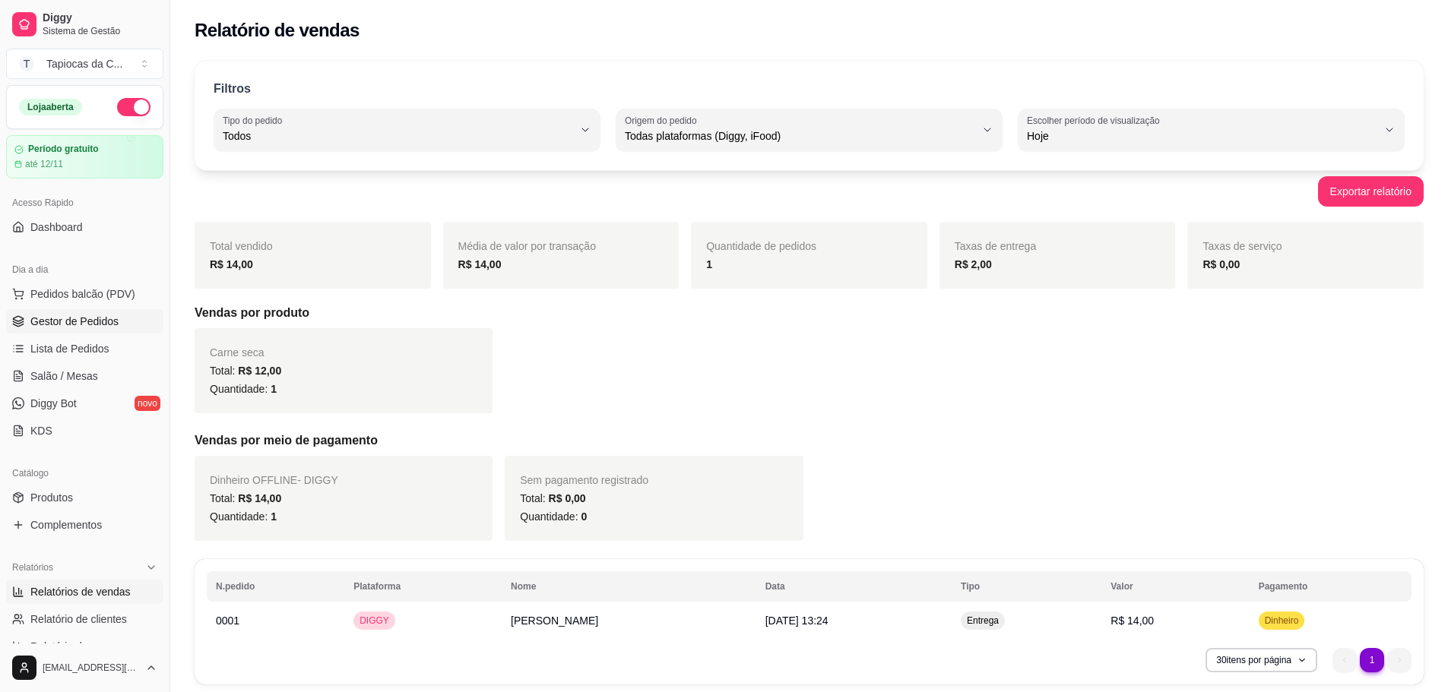
click at [87, 312] on link "Gestor de Pedidos" at bounding box center [84, 321] width 157 height 24
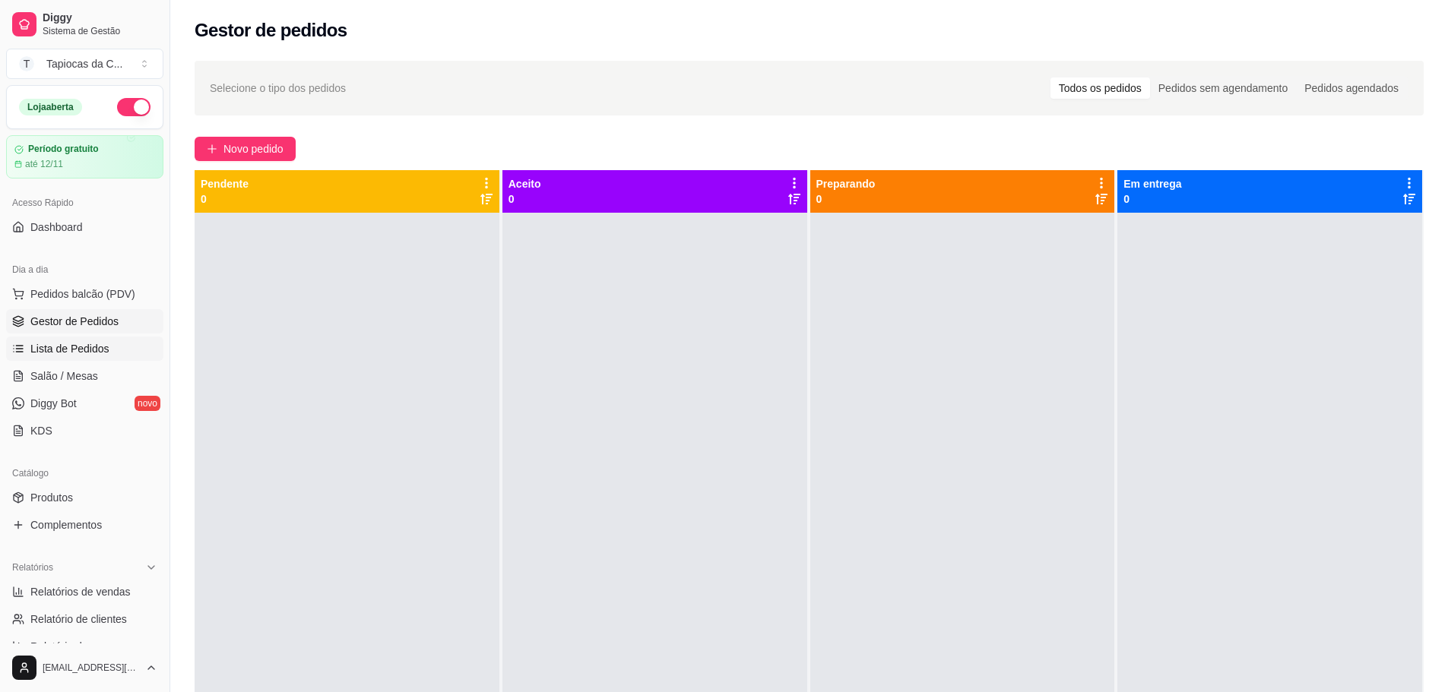
click at [74, 340] on link "Lista de Pedidos" at bounding box center [84, 349] width 157 height 24
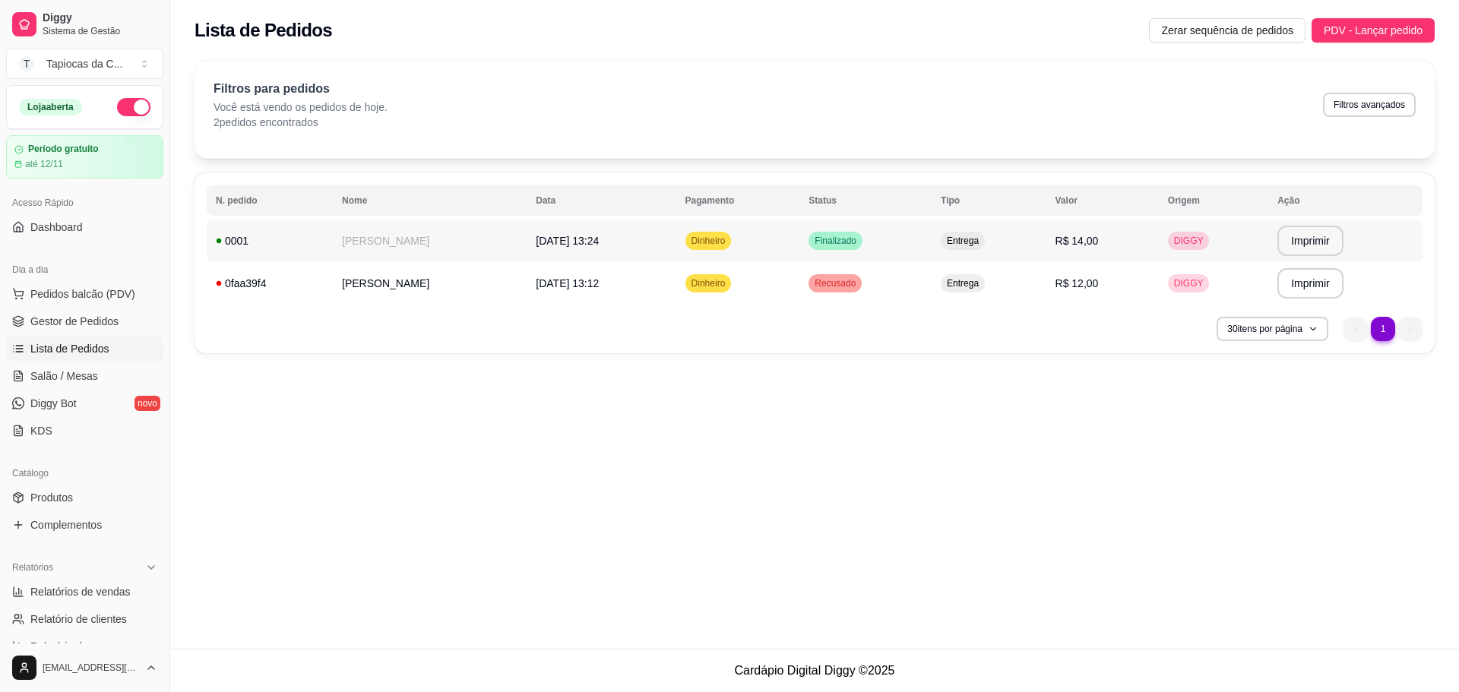
click at [743, 231] on td "Dinheiro" at bounding box center [738, 241] width 124 height 43
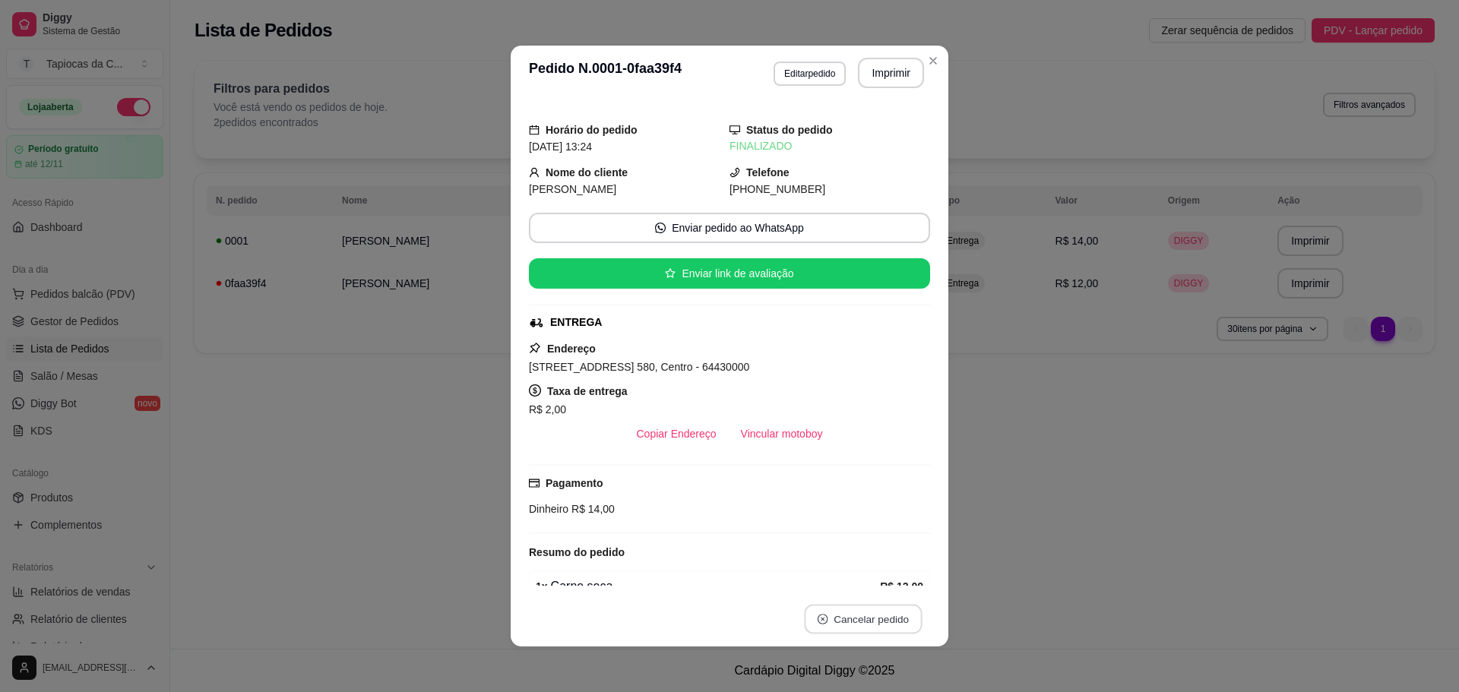
click at [843, 614] on button "Cancelar pedido" at bounding box center [863, 620] width 118 height 30
click at [880, 582] on button "Sim" at bounding box center [899, 582] width 59 height 30
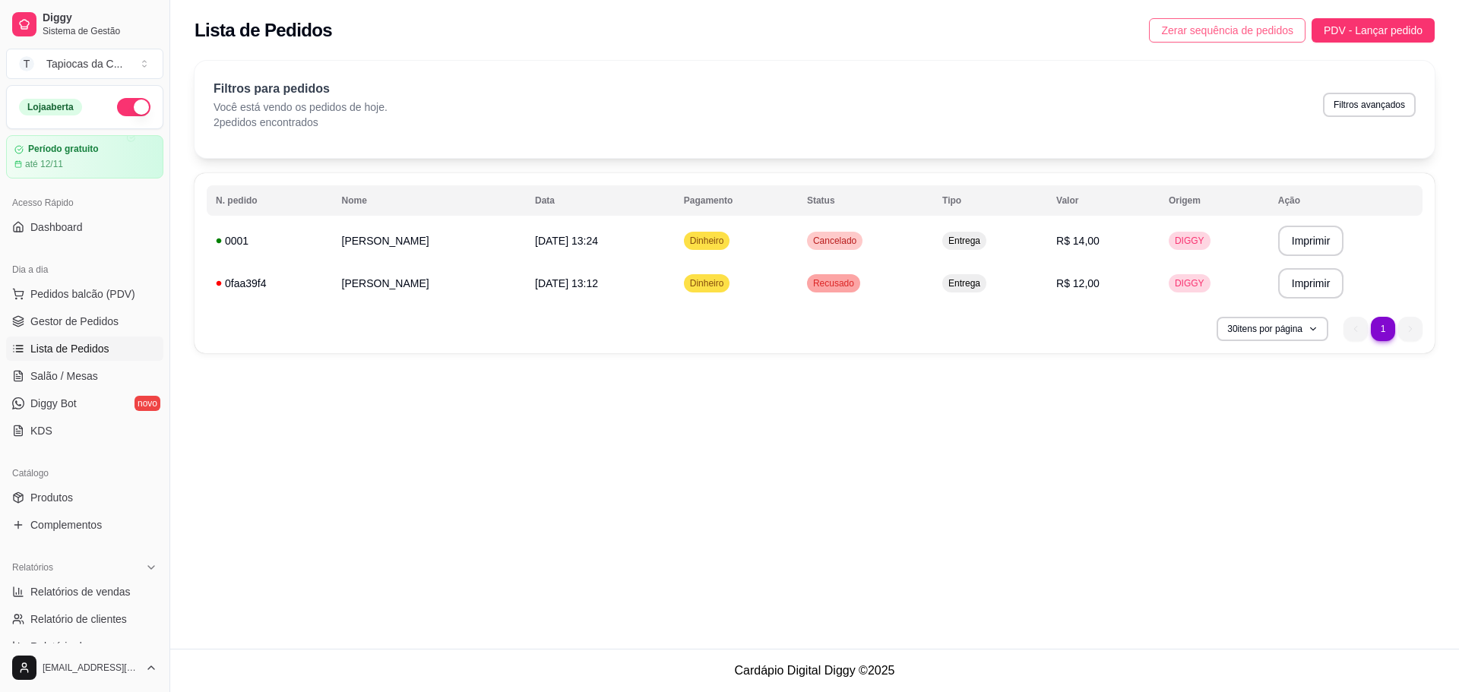
click at [1233, 34] on span "Zerar sequência de pedidos" at bounding box center [1227, 30] width 132 height 17
click at [1129, 244] on td "R$ 14,00" at bounding box center [1103, 241] width 112 height 43
click at [101, 167] on div "até 12/11" at bounding box center [85, 164] width 142 height 12
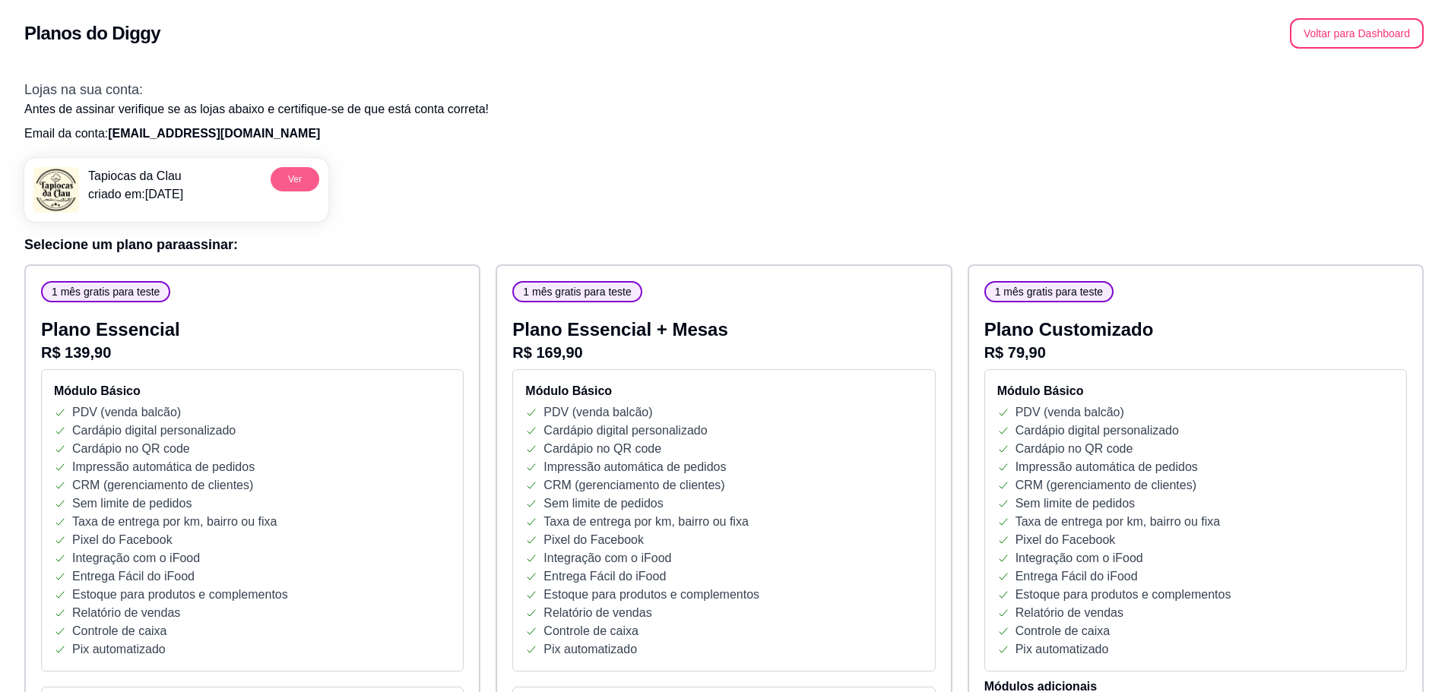
click at [297, 174] on button "Ver" at bounding box center [295, 179] width 49 height 24
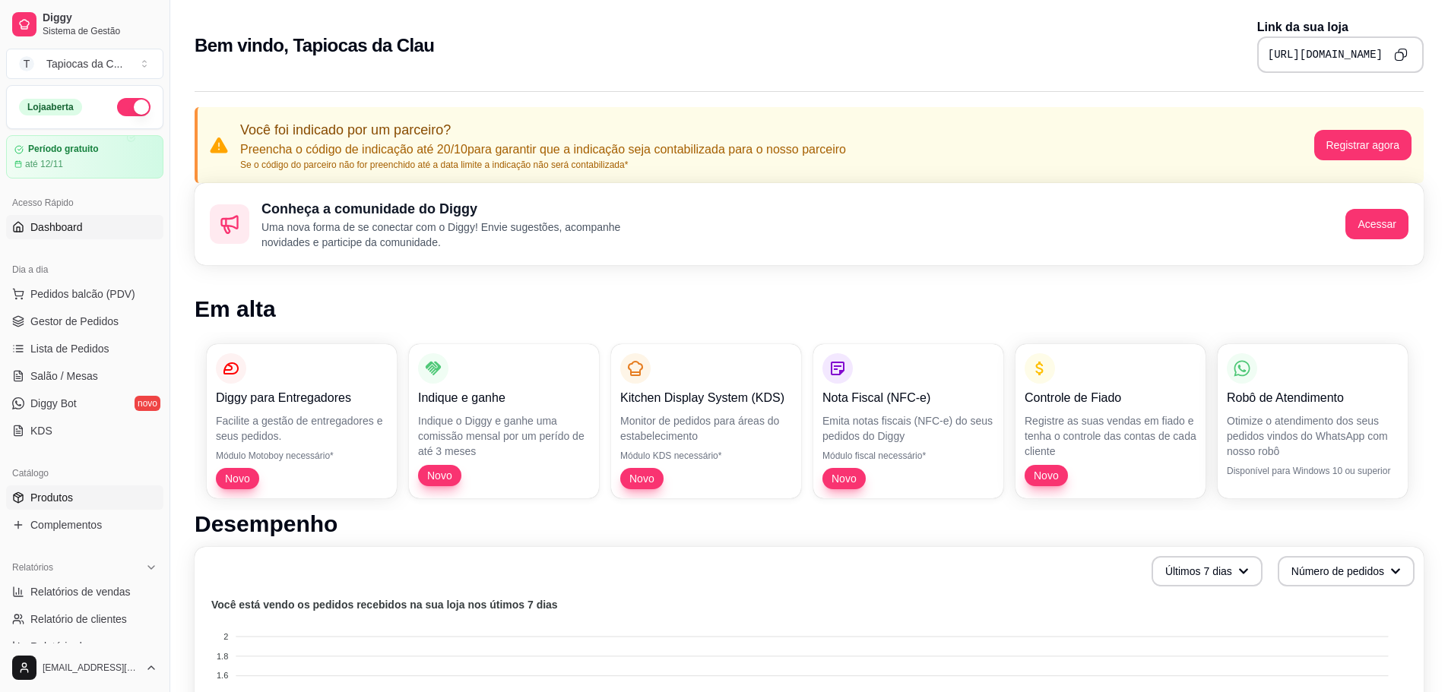
click at [52, 506] on link "Produtos" at bounding box center [84, 498] width 157 height 24
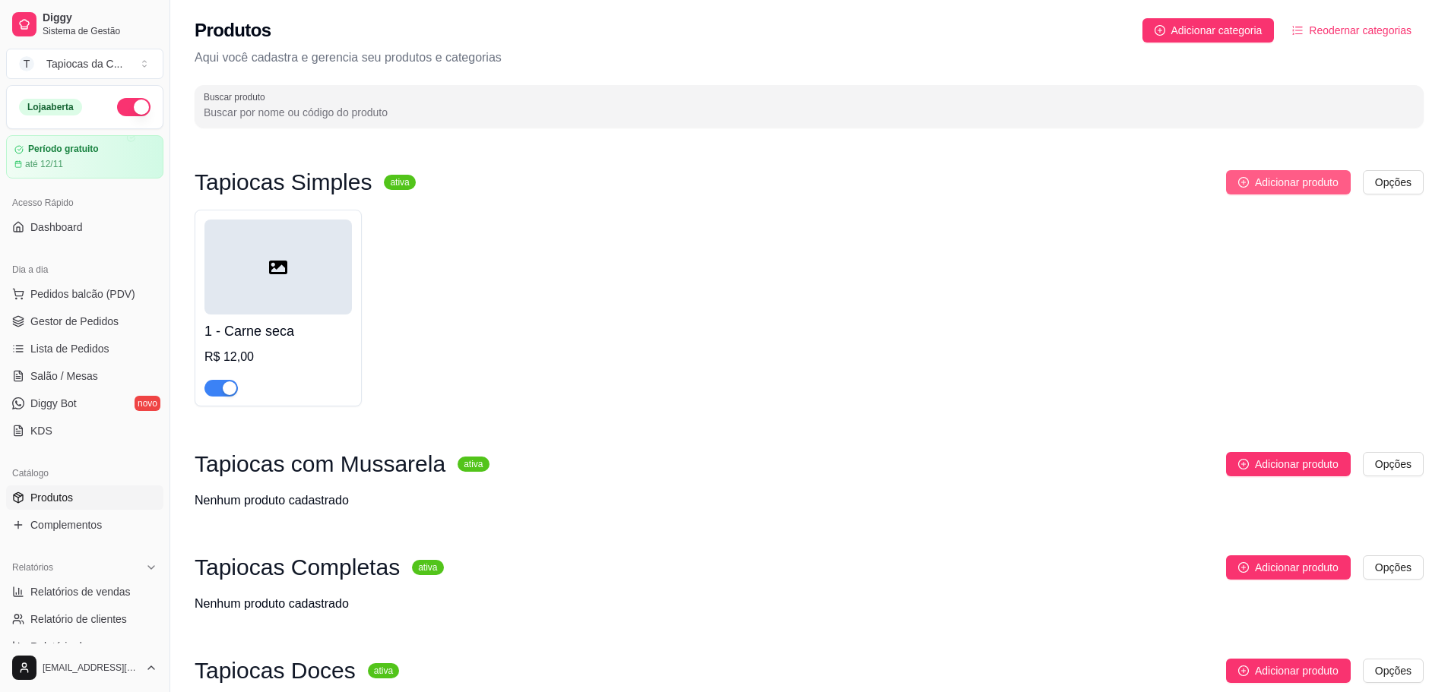
click at [1252, 185] on button "Adicionar produto" at bounding box center [1288, 182] width 125 height 24
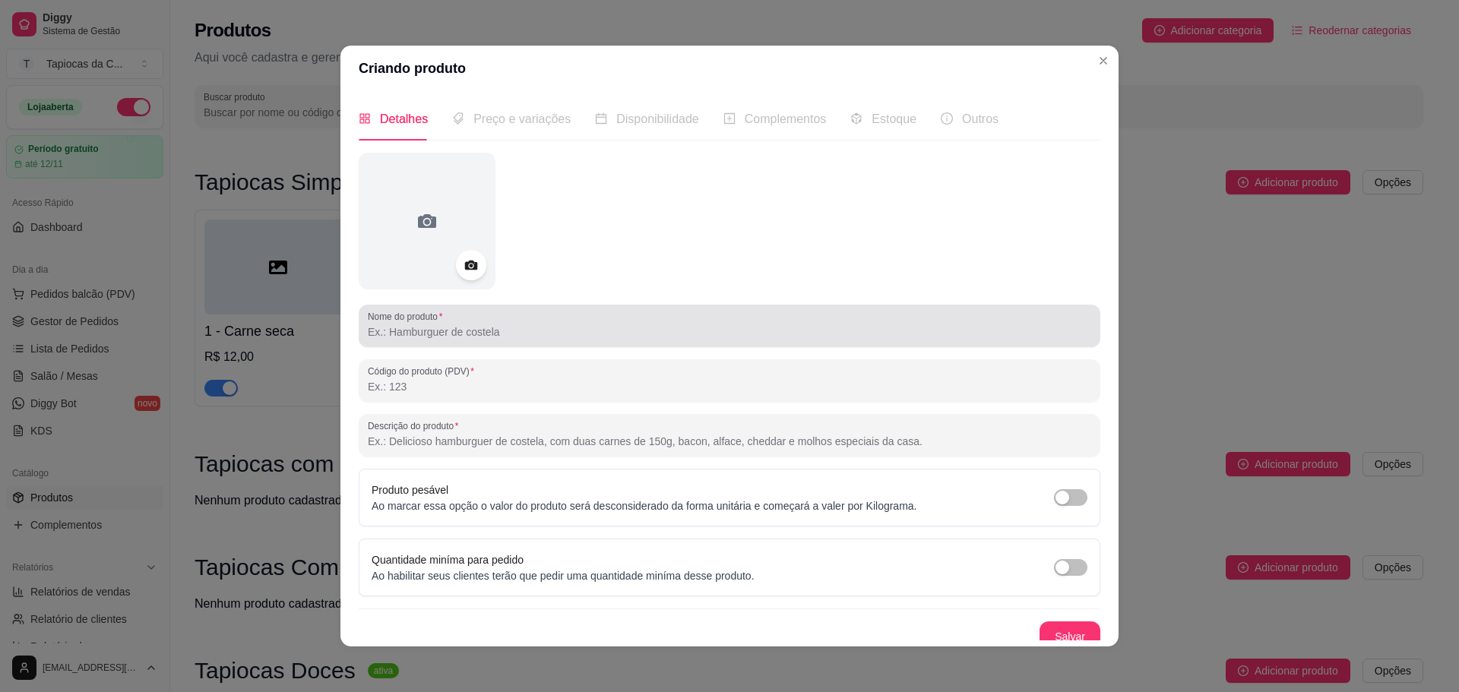
click at [515, 343] on div "Nome do produto" at bounding box center [730, 326] width 742 height 43
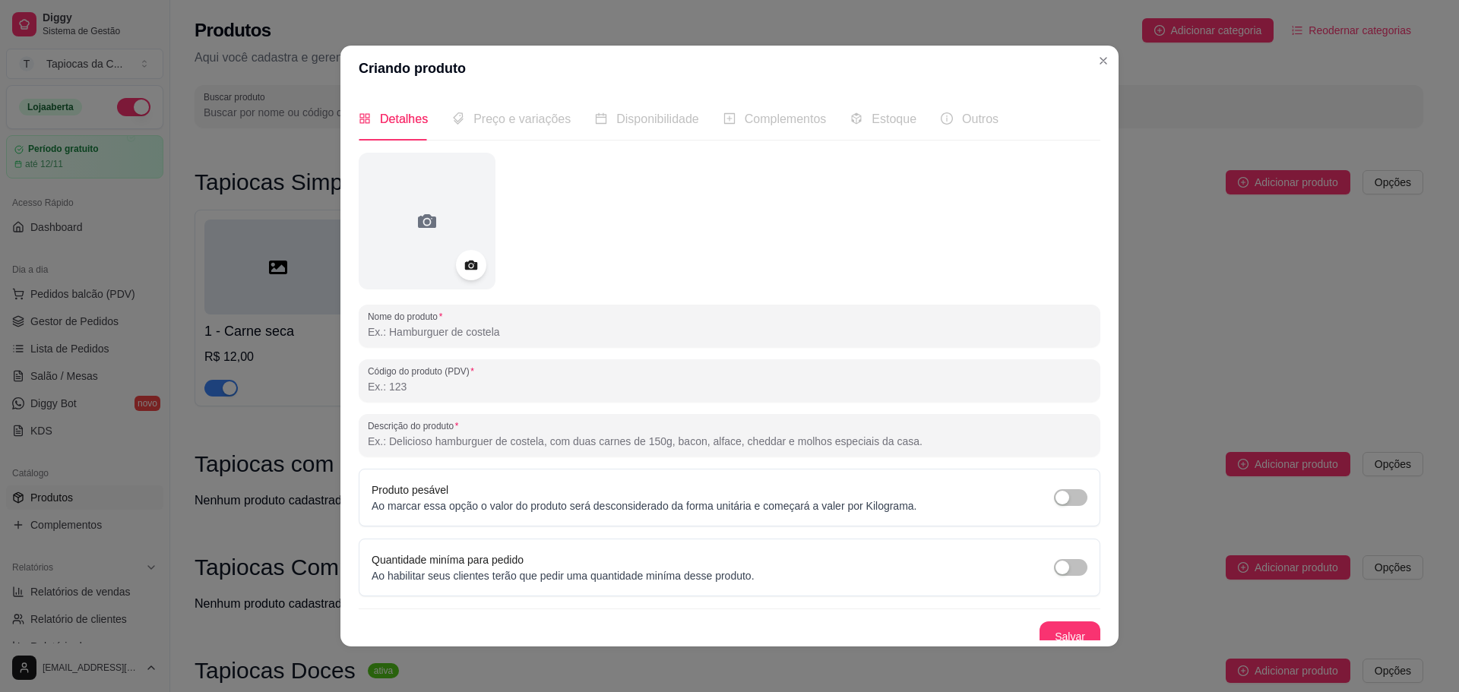
paste input "Frango"
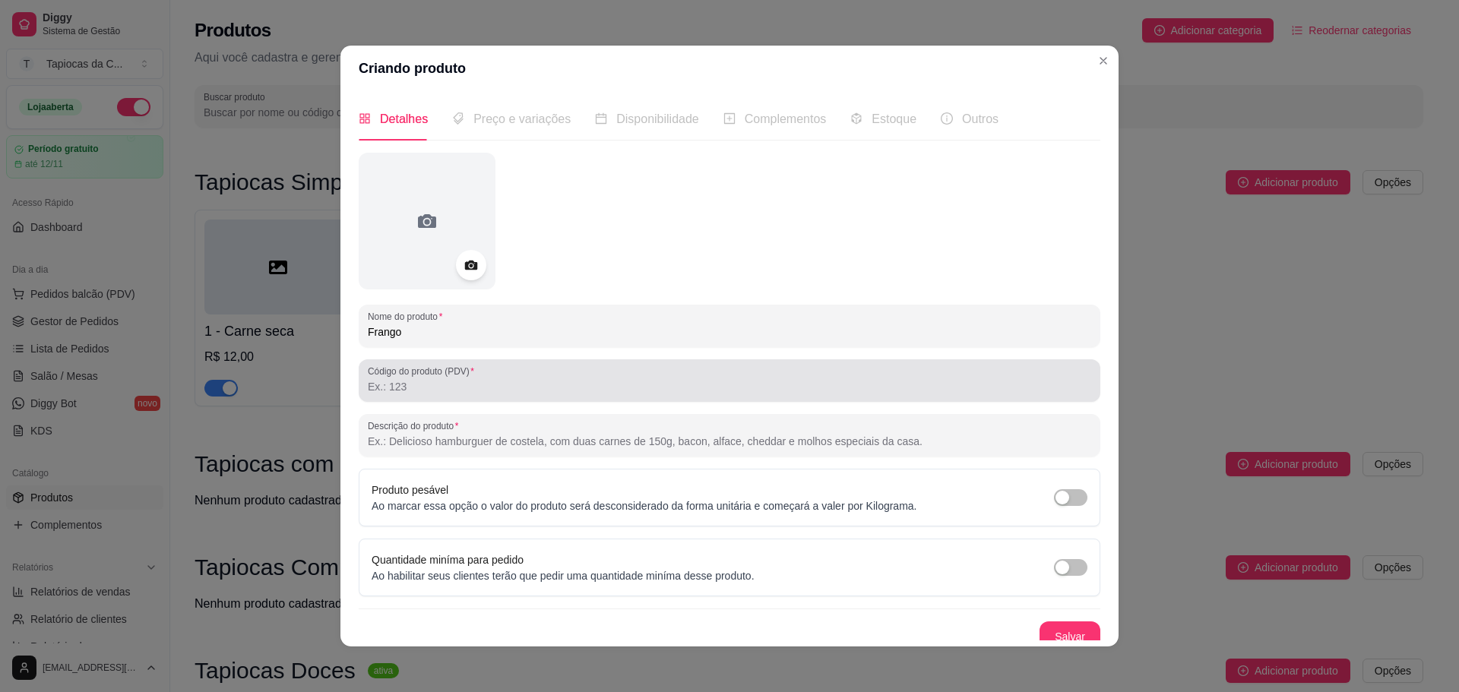
type input "Frango"
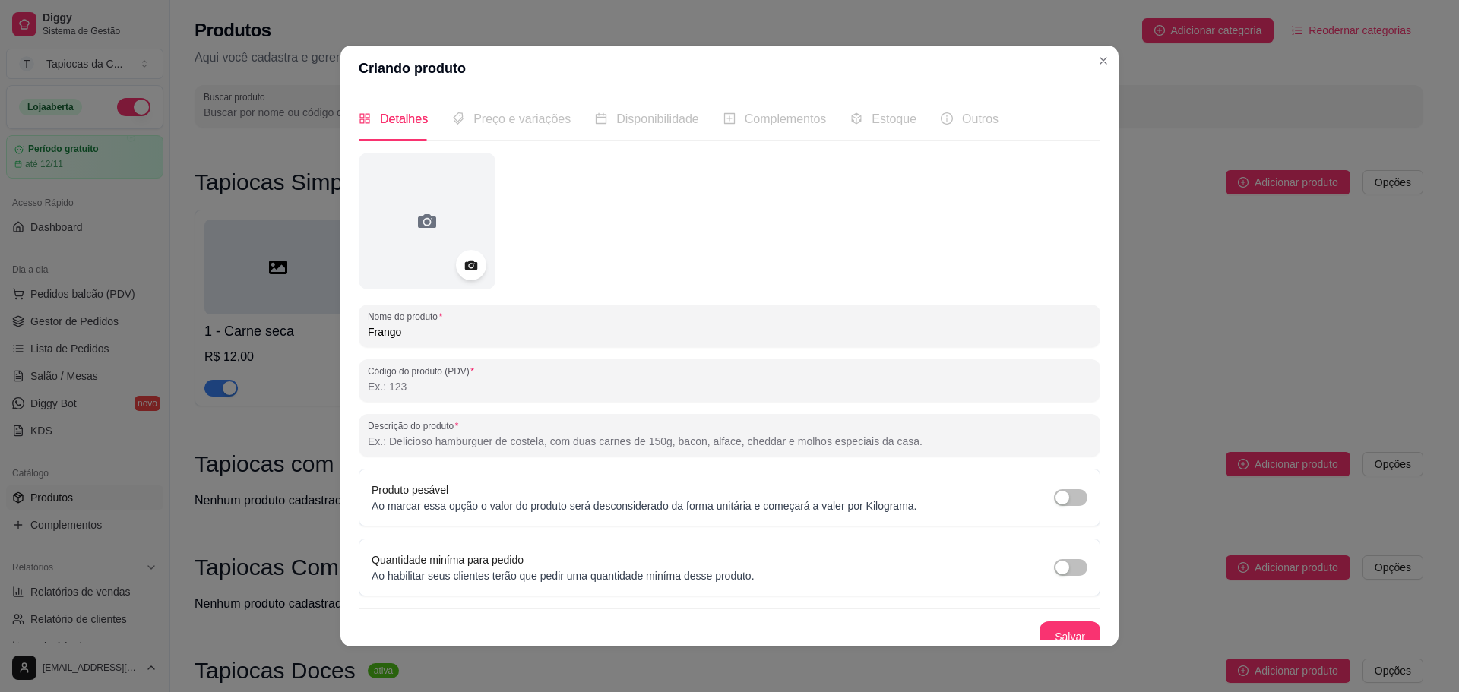
click at [515, 380] on input "Código do produto (PDV)" at bounding box center [729, 386] width 723 height 15
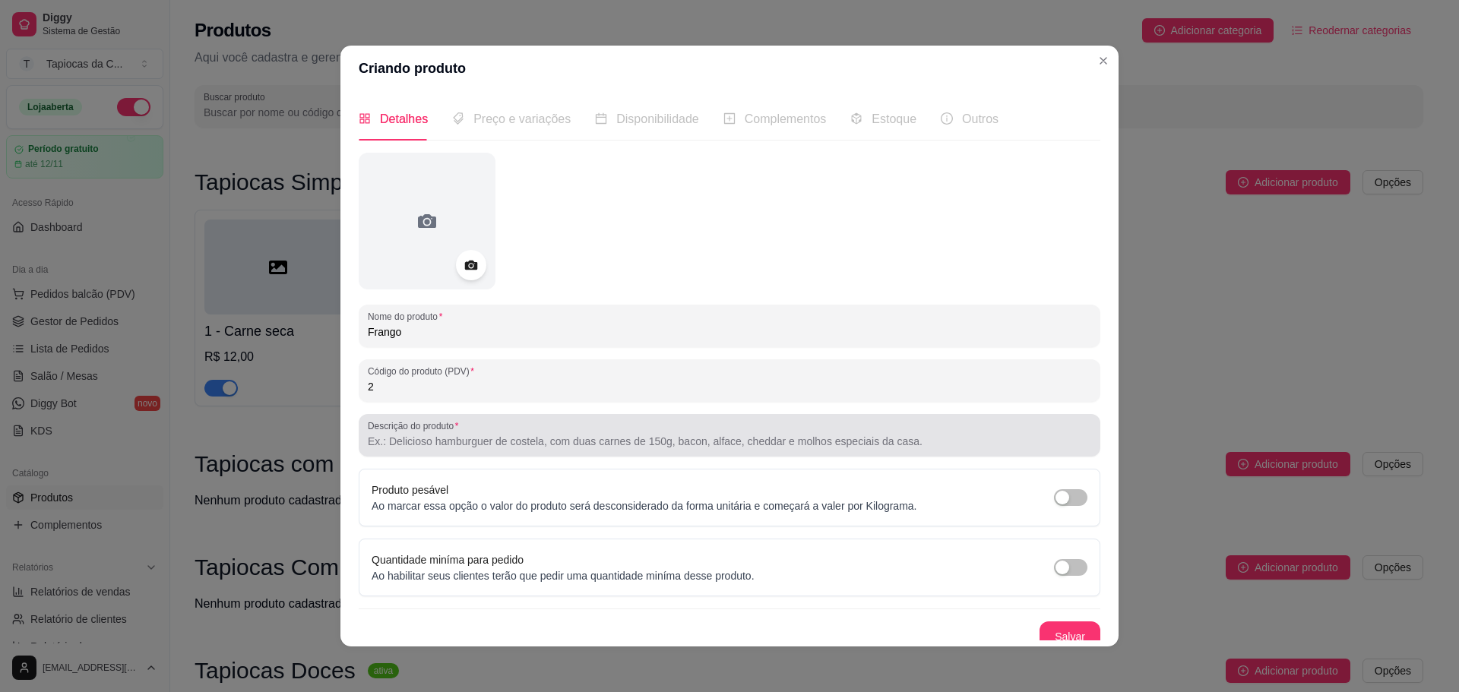
type input "2"
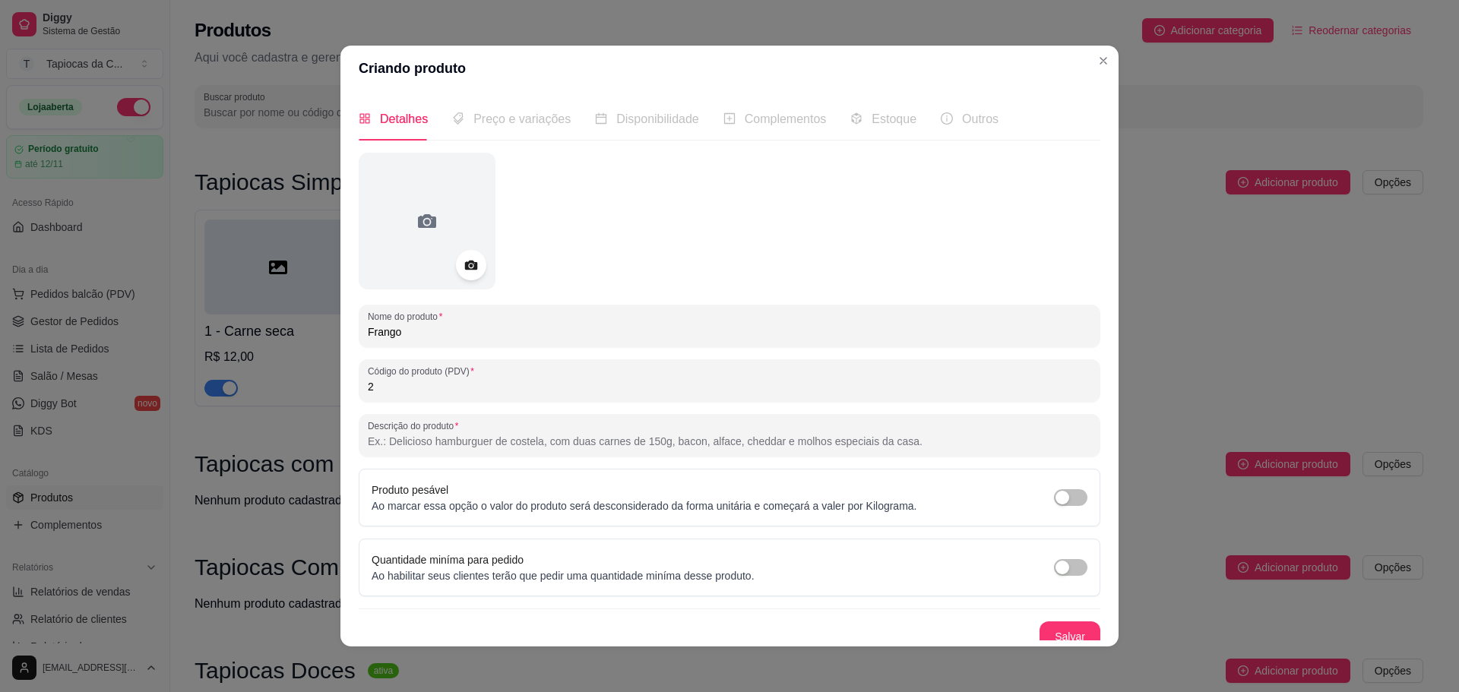
click at [530, 443] on input "Descrição do produto" at bounding box center [729, 441] width 723 height 15
paste input "Frango desfiado, suculento e levemente temperado."
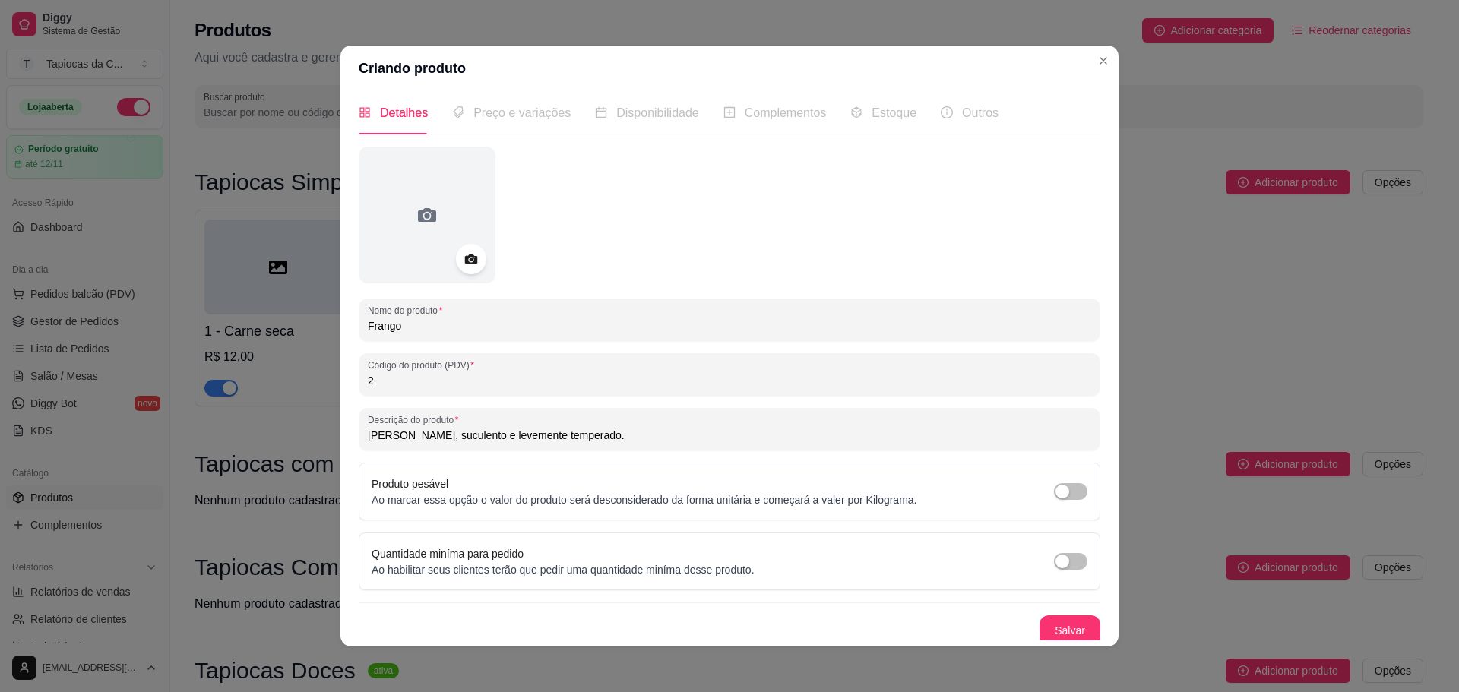
scroll to position [11, 0]
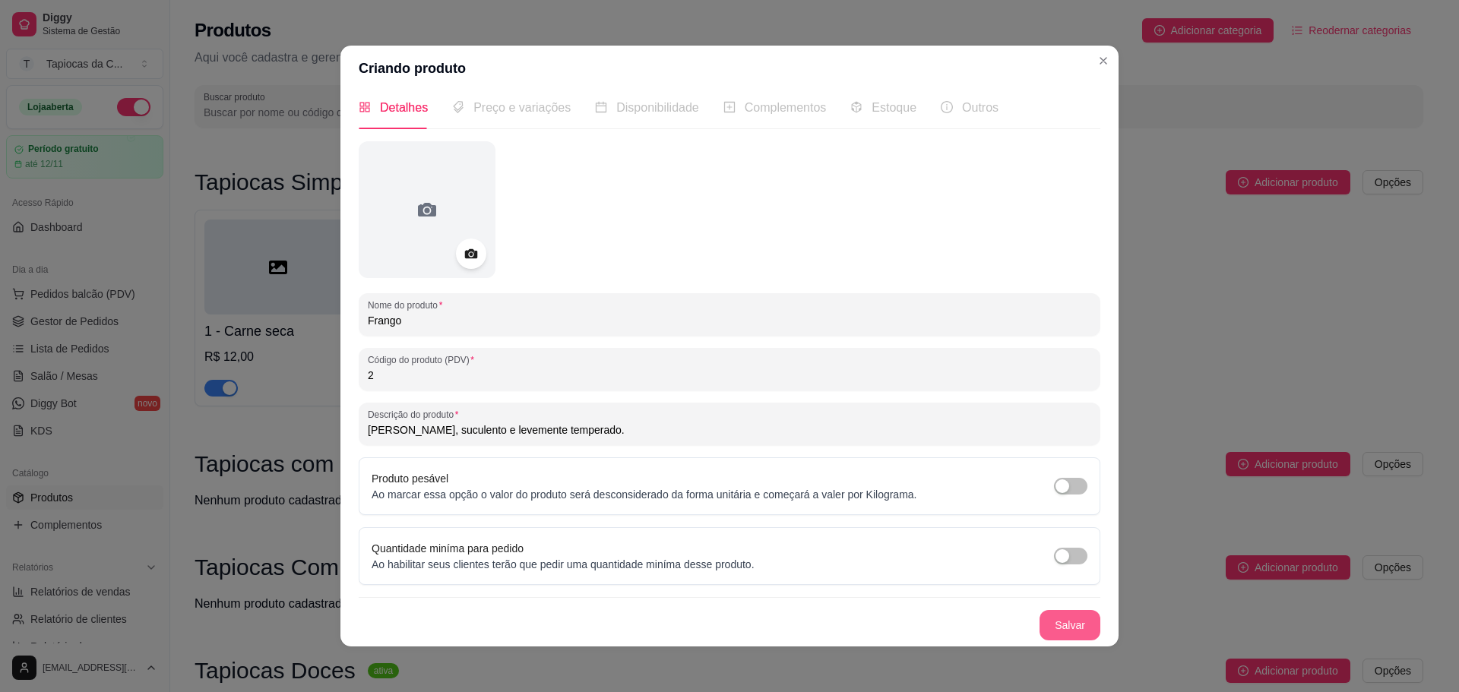
type input "Frango desfiado, suculento e levemente temperado."
click at [1046, 612] on button "Salvar" at bounding box center [1070, 625] width 61 height 30
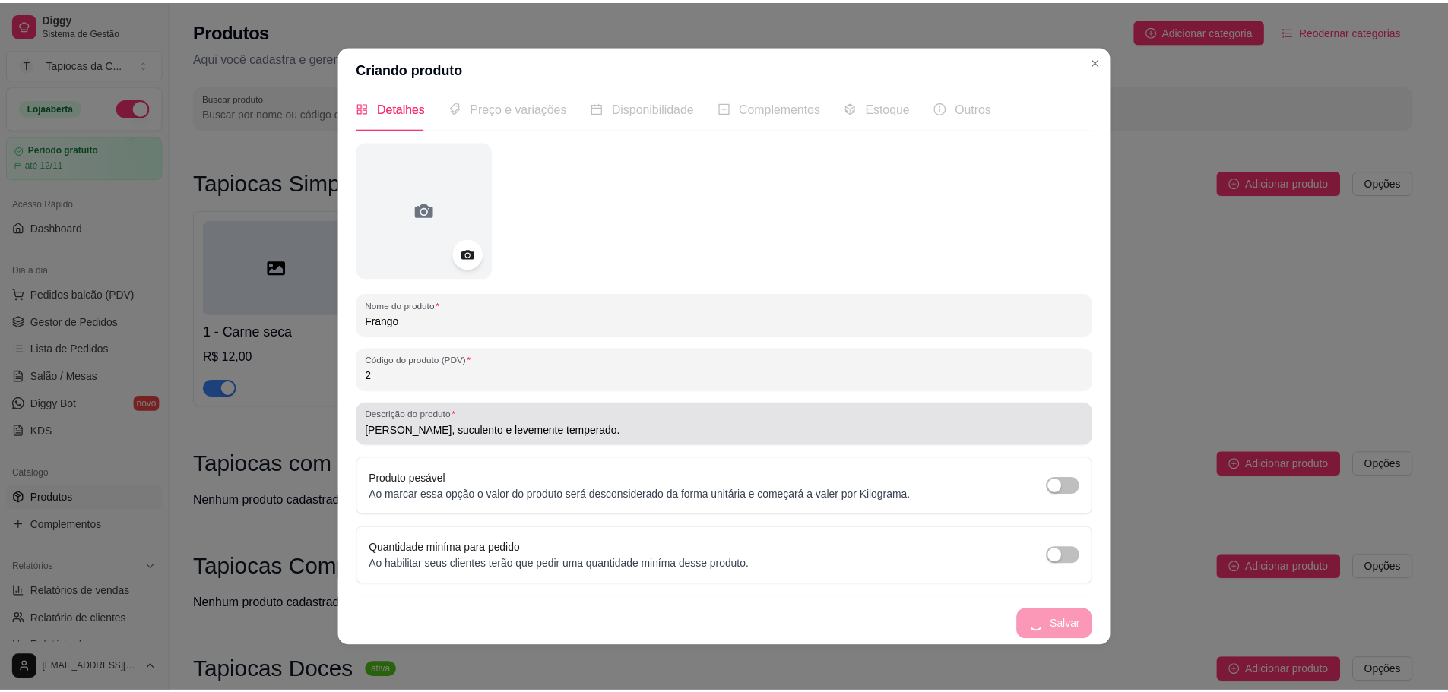
scroll to position [0, 0]
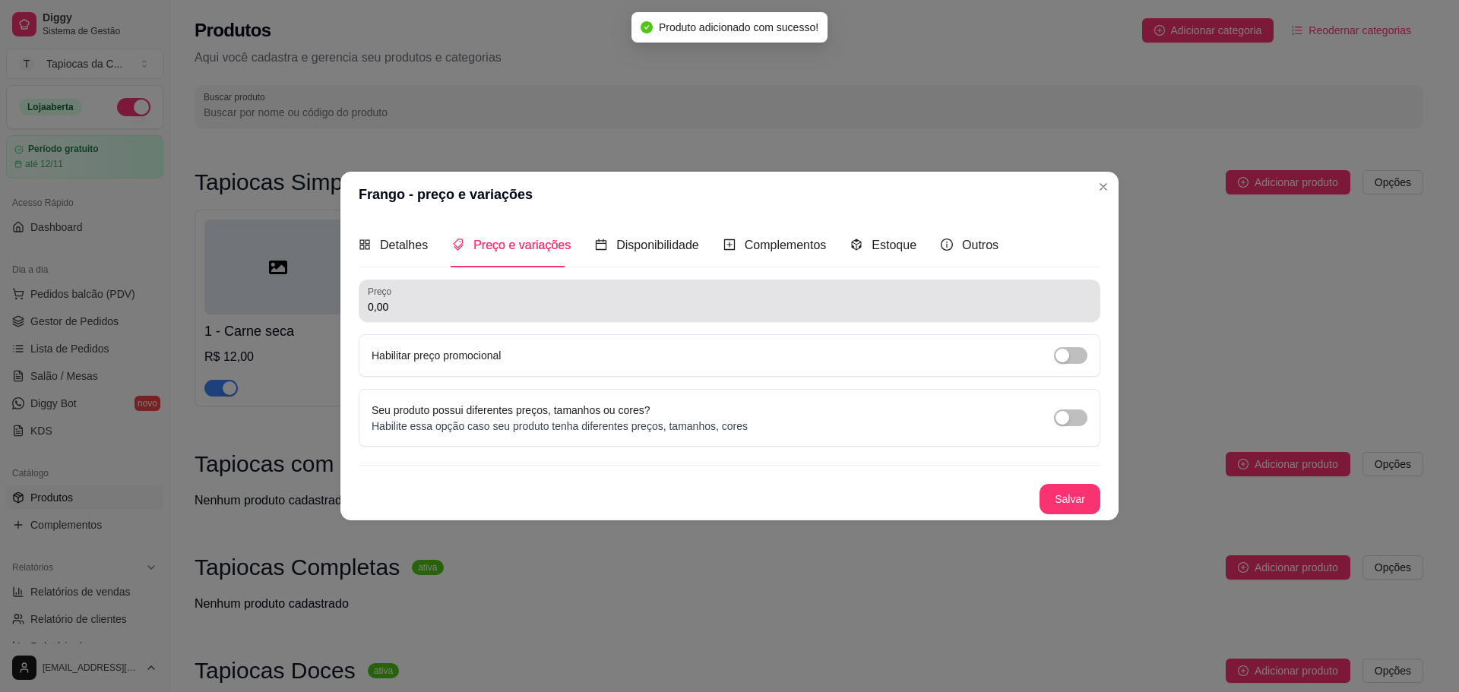
click at [461, 302] on input "0,00" at bounding box center [729, 306] width 723 height 15
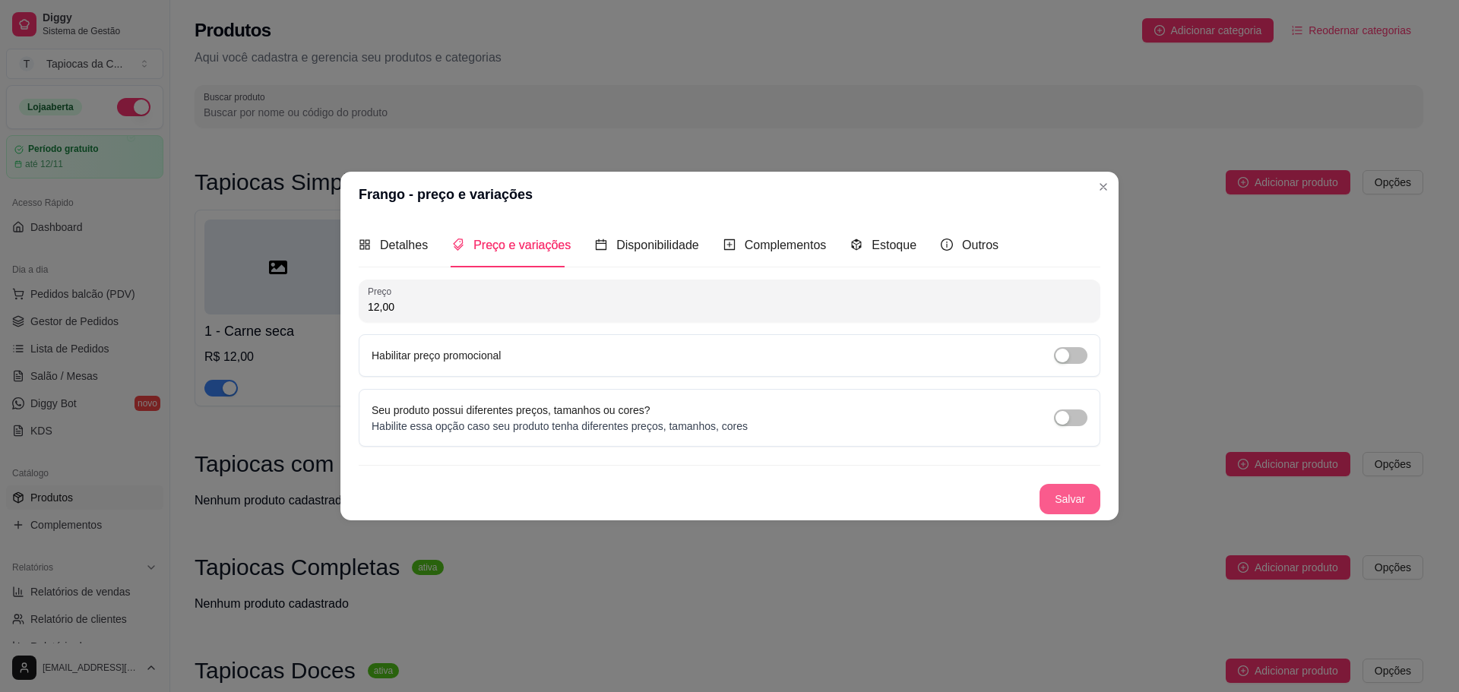
type input "12,00"
click at [1063, 503] on button "Salvar" at bounding box center [1070, 499] width 61 height 30
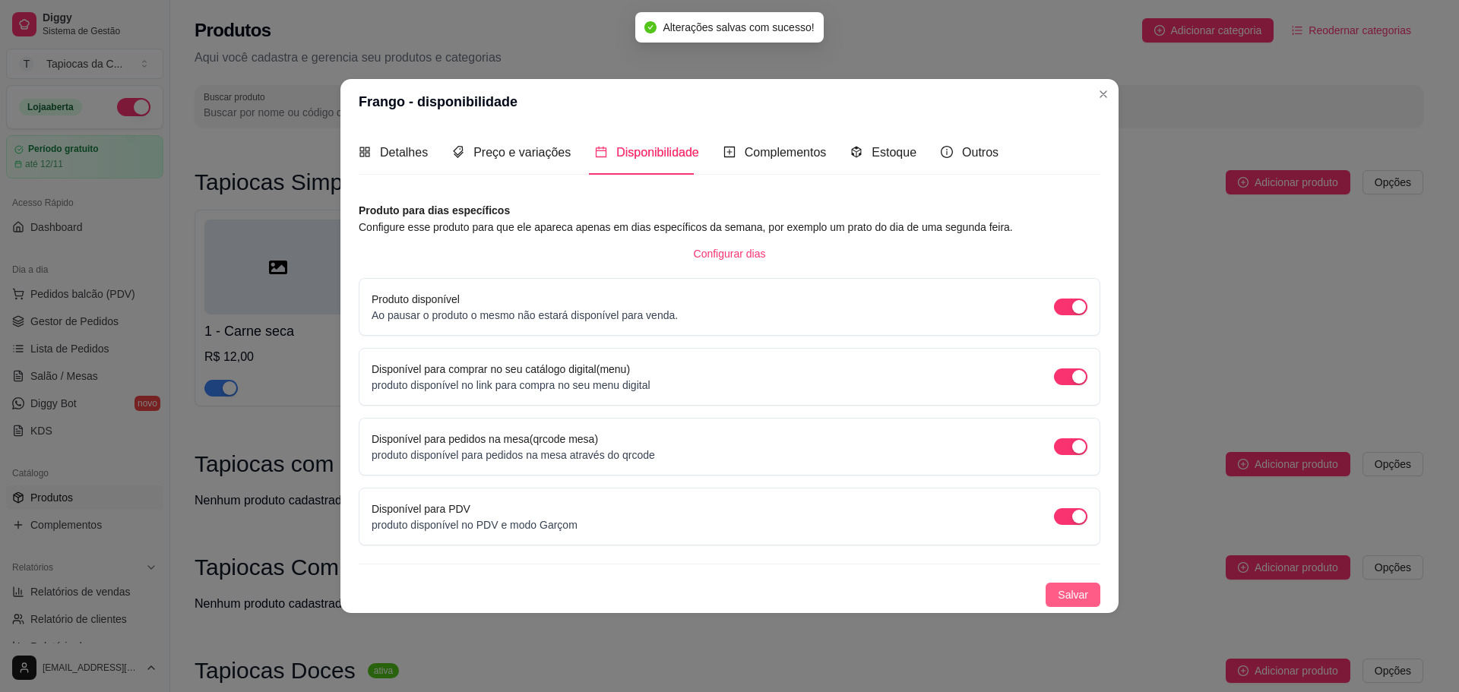
click at [1059, 583] on button "Salvar" at bounding box center [1073, 595] width 55 height 24
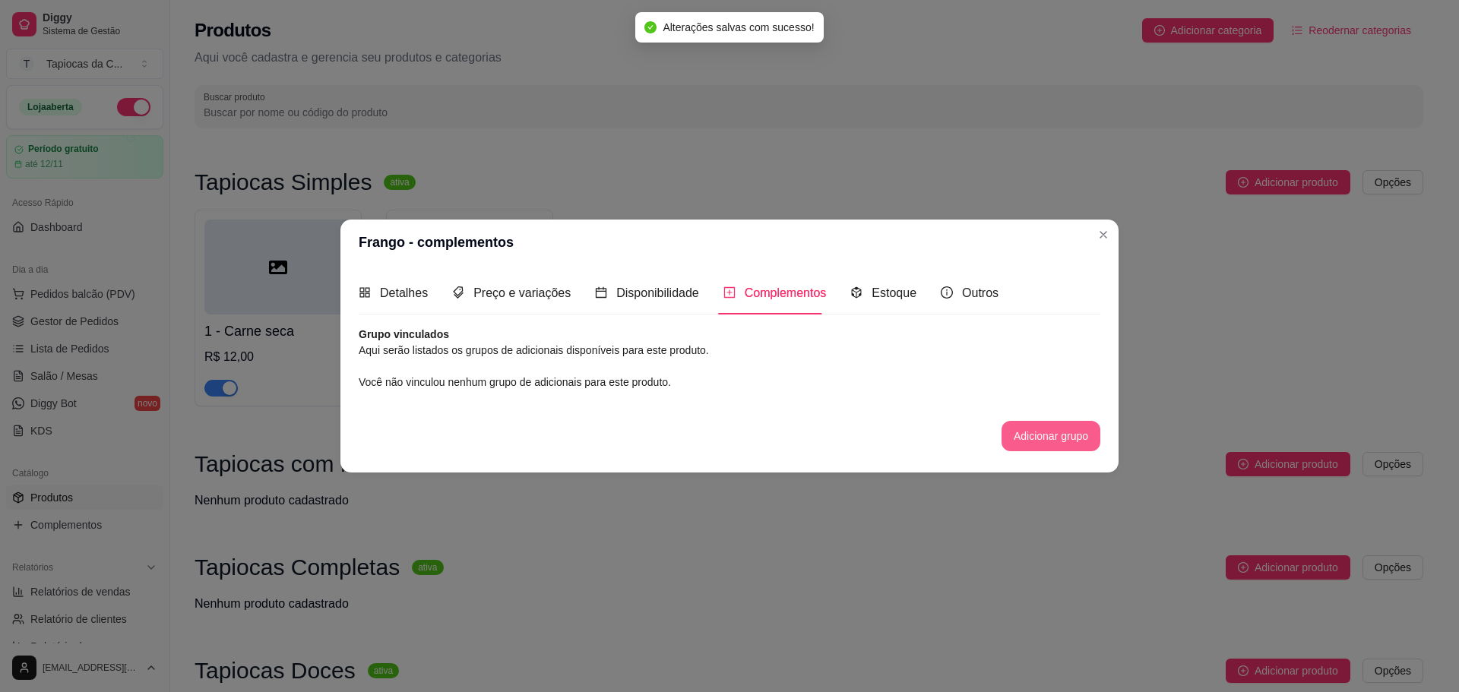
click at [1030, 439] on button "Adicionar grupo" at bounding box center [1051, 436] width 99 height 30
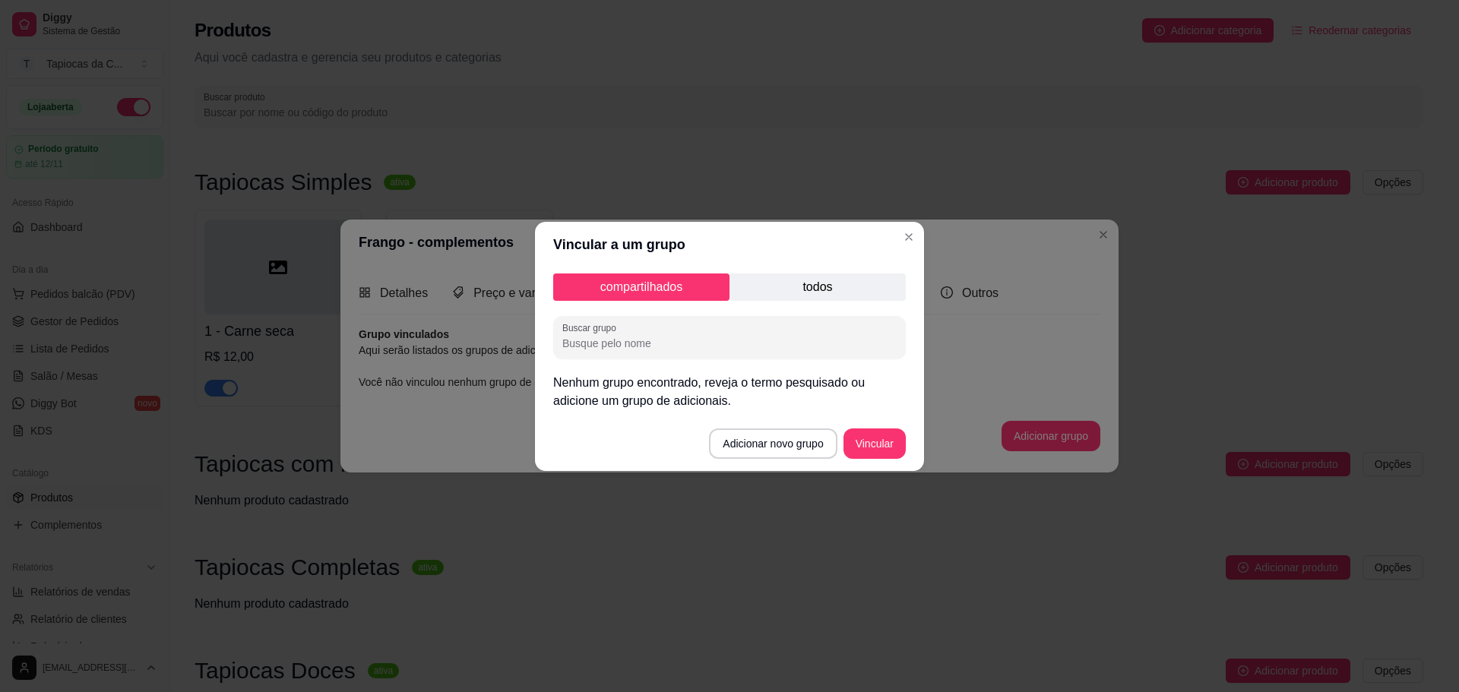
click at [855, 294] on p "todos" at bounding box center [818, 287] width 176 height 27
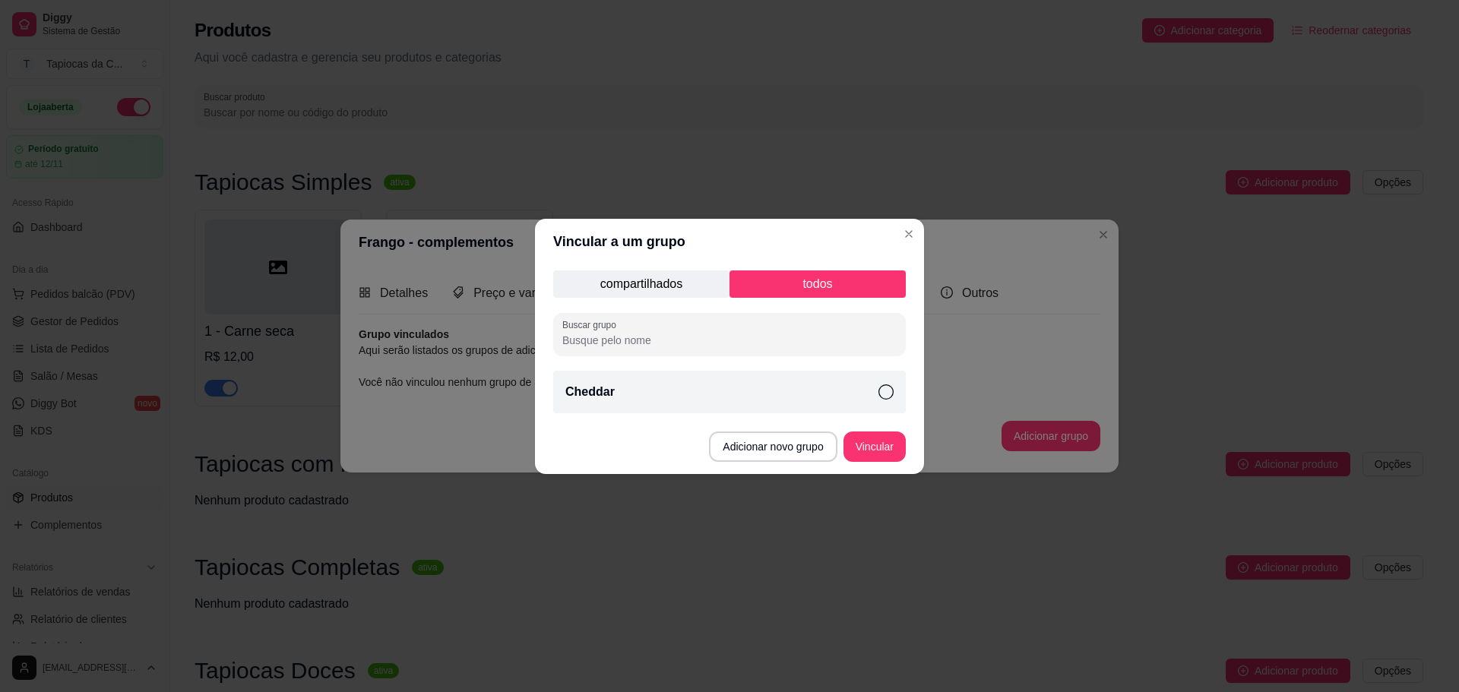
click at [888, 389] on icon at bounding box center [885, 392] width 15 height 15
click at [863, 451] on button "Vincular" at bounding box center [874, 447] width 61 height 30
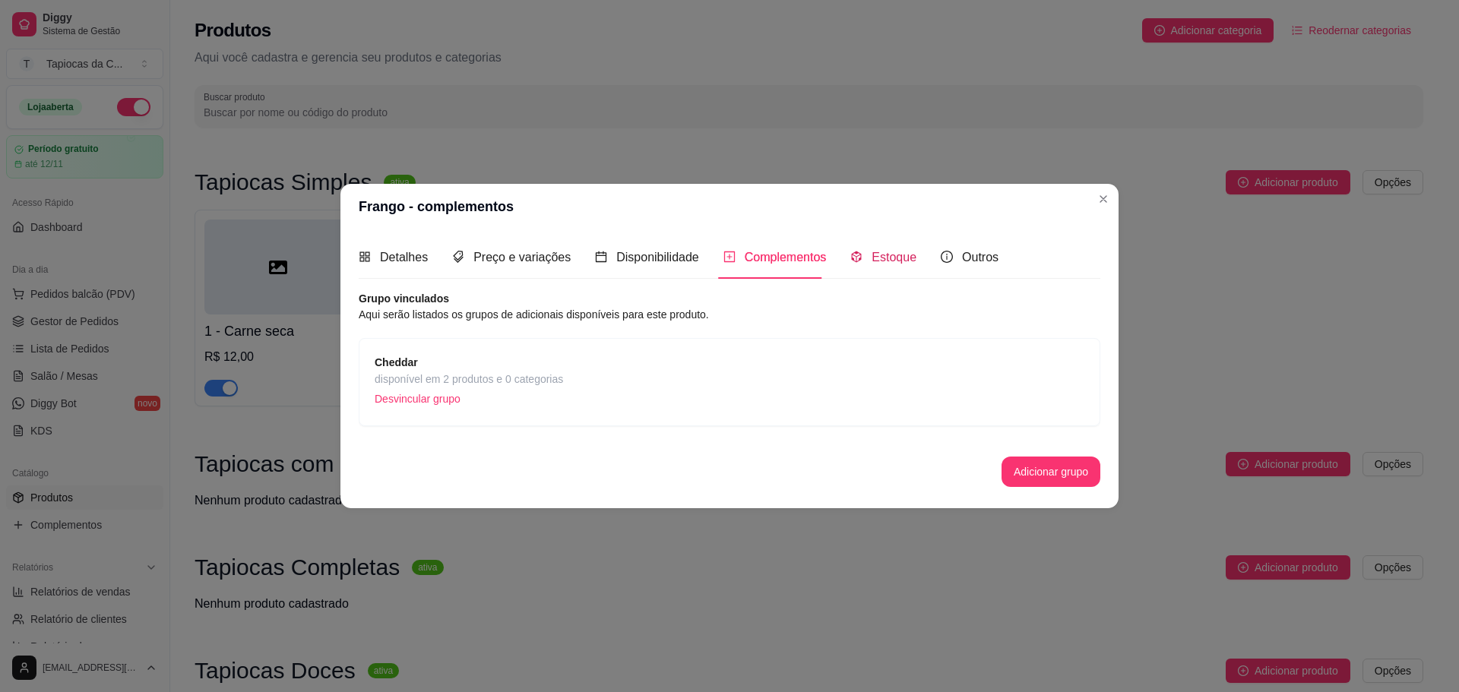
click at [906, 263] on span "Estoque" at bounding box center [894, 257] width 45 height 13
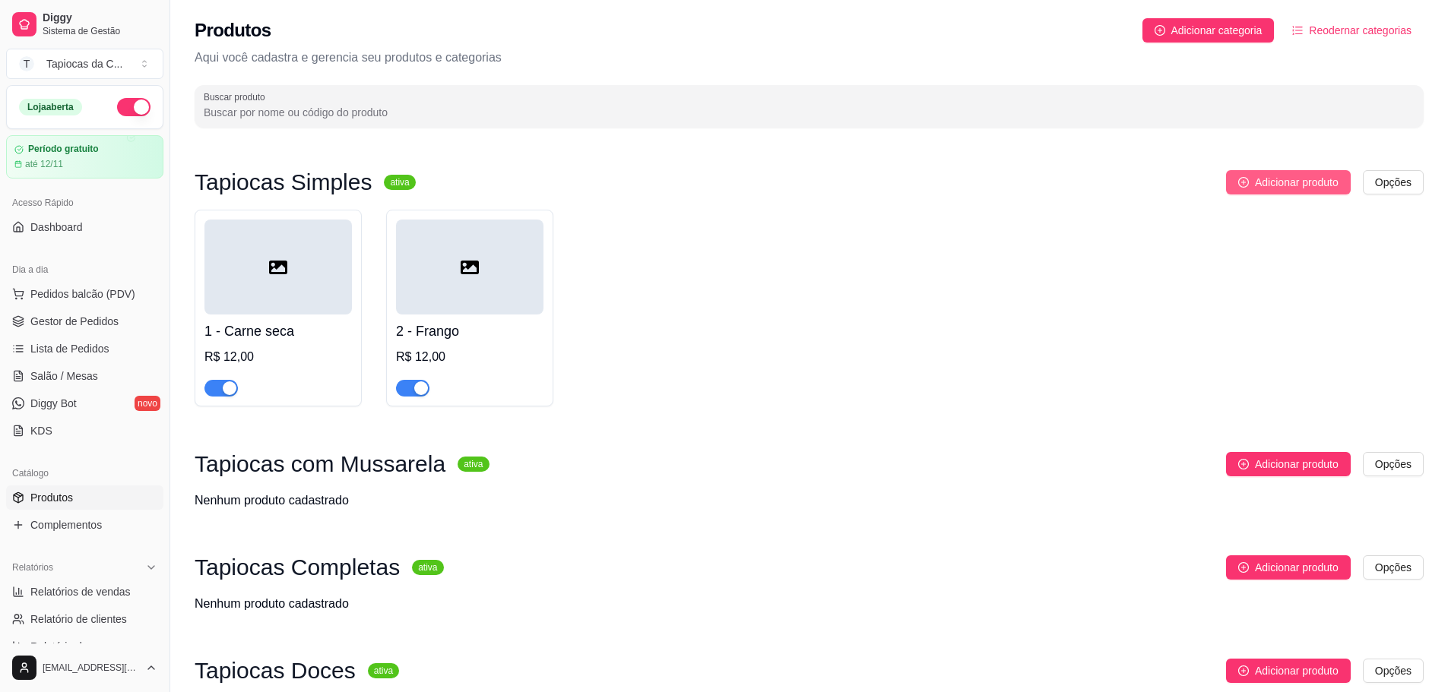
click at [1296, 179] on span "Adicionar produto" at bounding box center [1297, 182] width 84 height 17
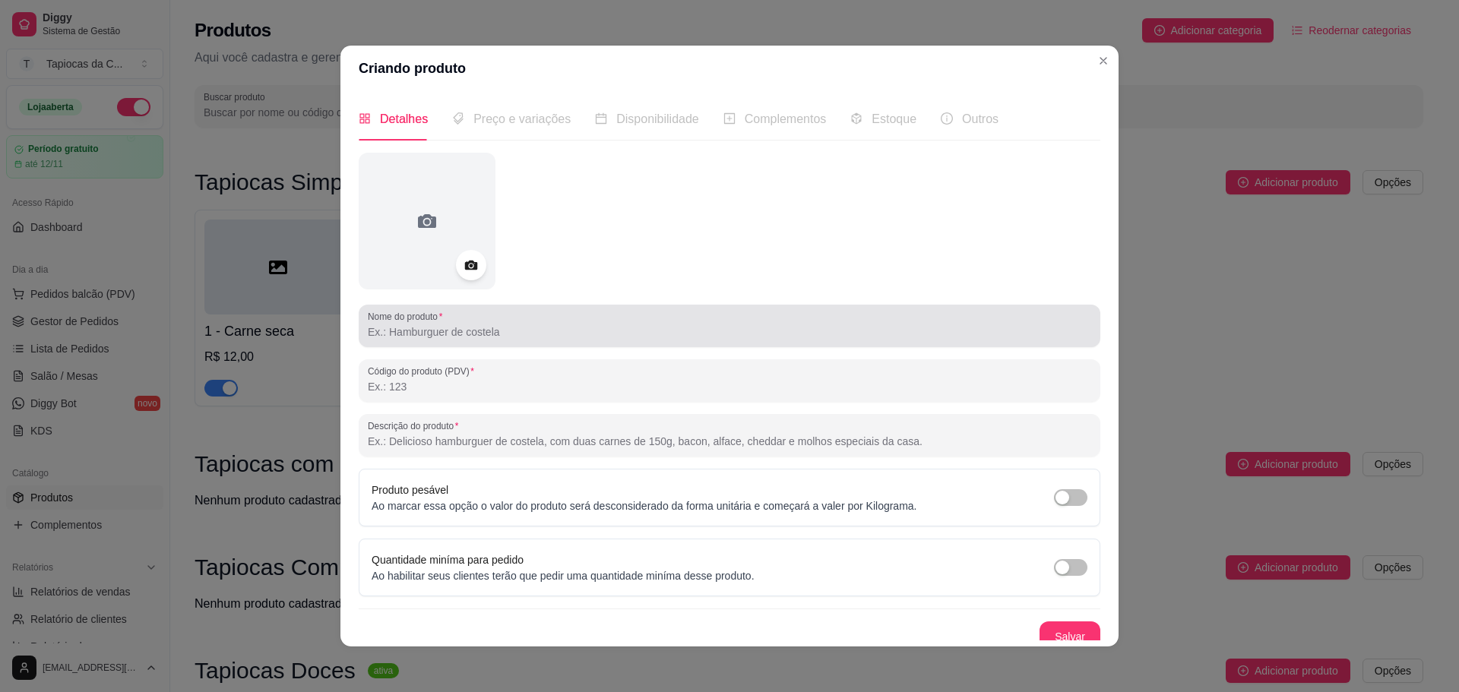
click at [469, 307] on div "Nome do produto" at bounding box center [730, 326] width 742 height 43
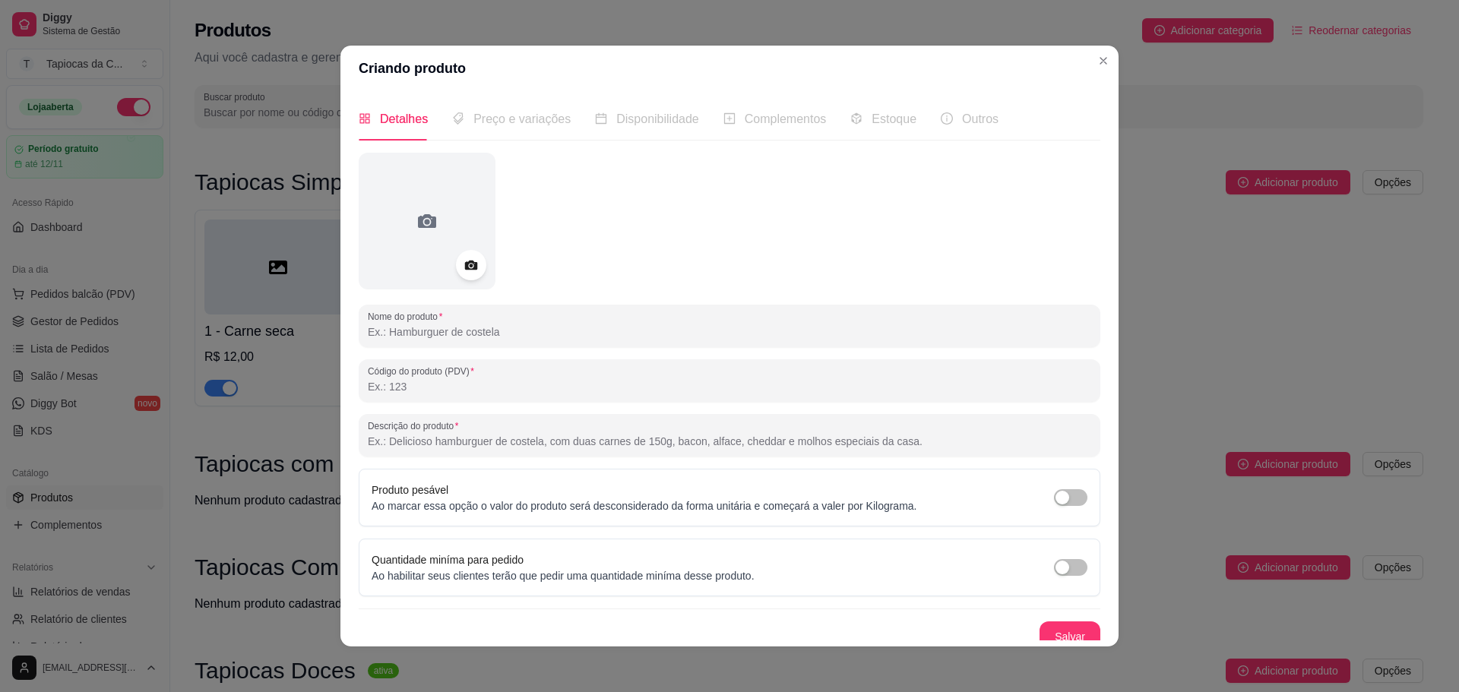
paste input "Carne"
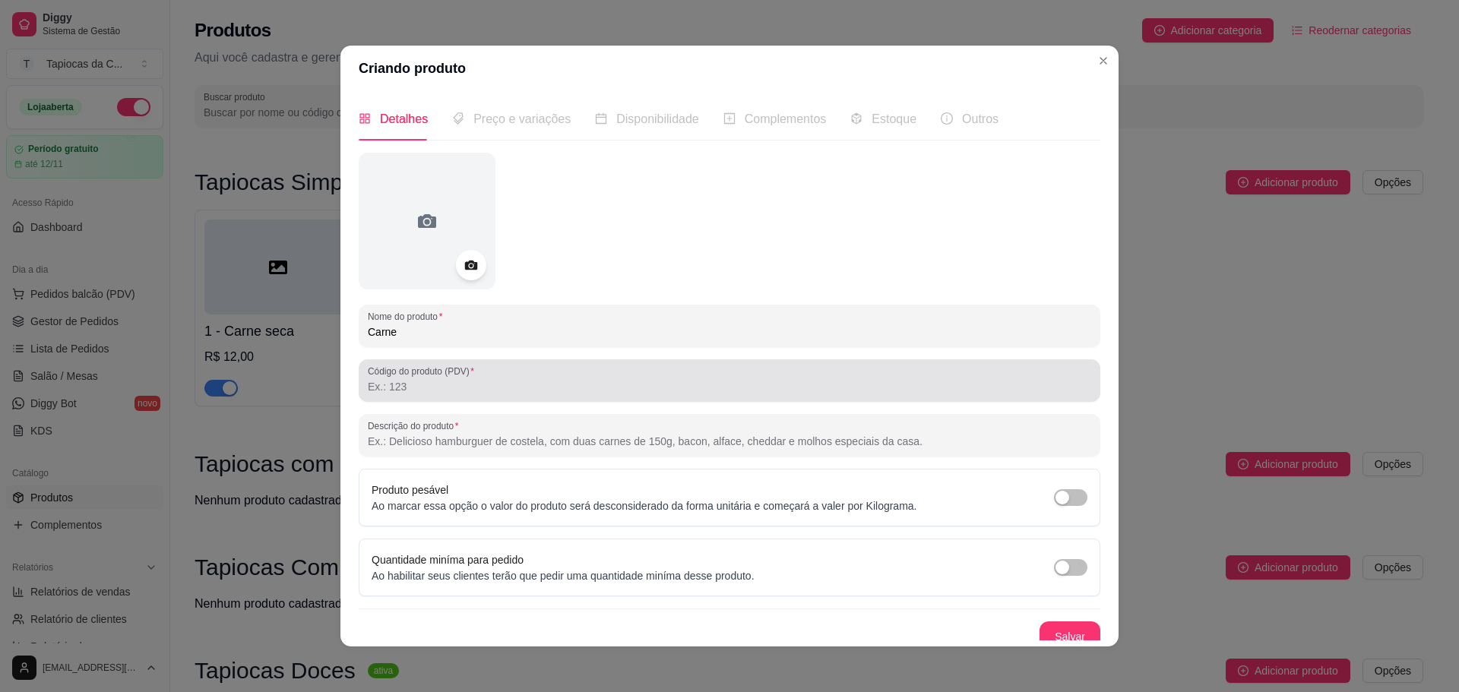
type input "Carne"
click at [469, 392] on input "Código do produto (PDV)" at bounding box center [729, 386] width 723 height 15
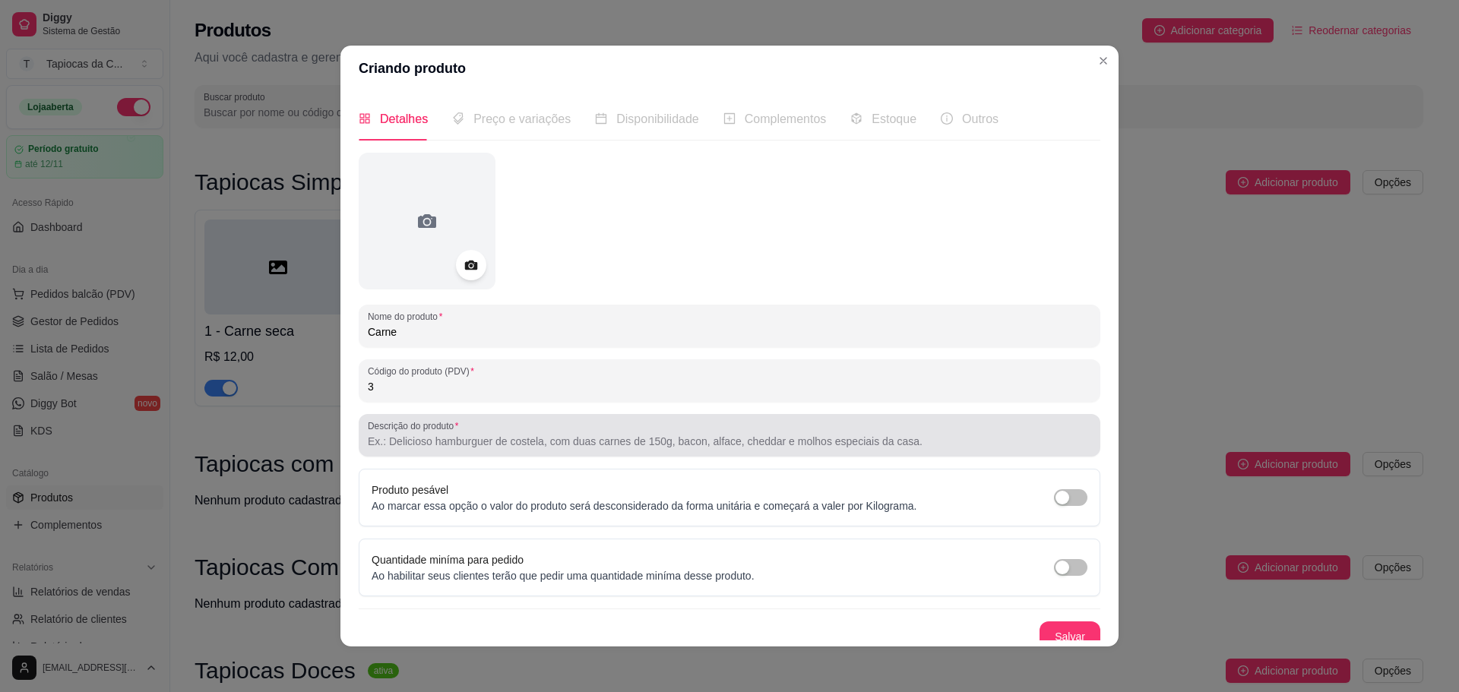
type input "3"
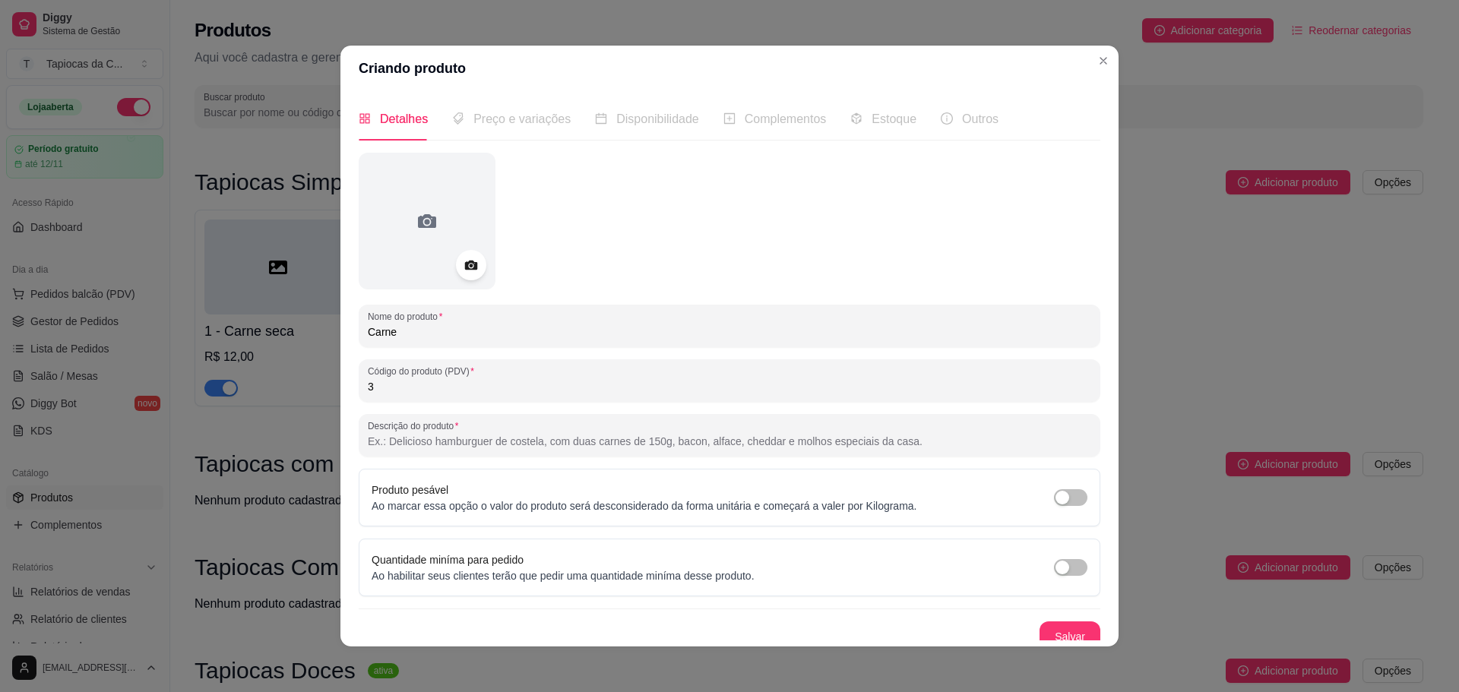
click at [546, 446] on input "Descrição do produto" at bounding box center [729, 441] width 723 height 15
paste input "Carne moída bem temperada, sabor caseiro e irresistível."
type input "Carne moída bem temperada, sabor caseiro e irresistível."
click at [1040, 629] on button "Salvar" at bounding box center [1070, 637] width 61 height 30
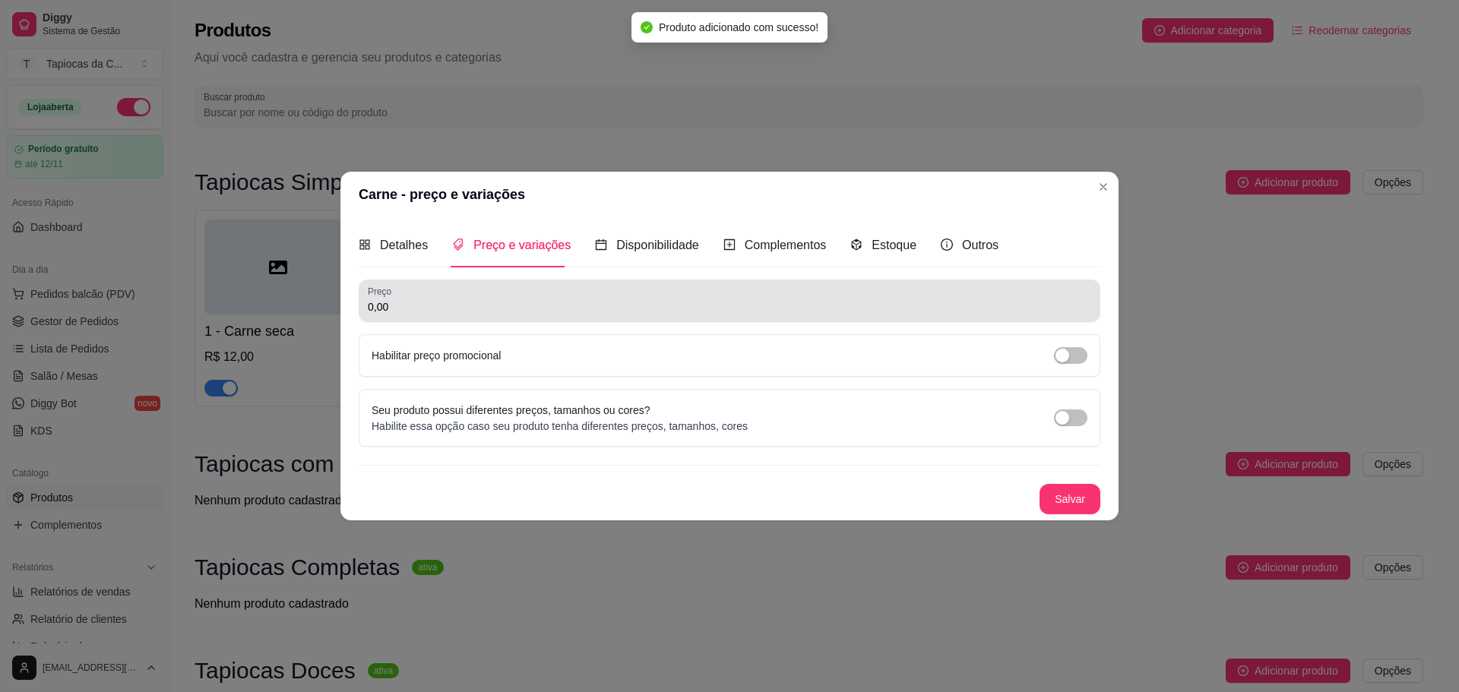
click at [457, 311] on input "0,00" at bounding box center [729, 306] width 723 height 15
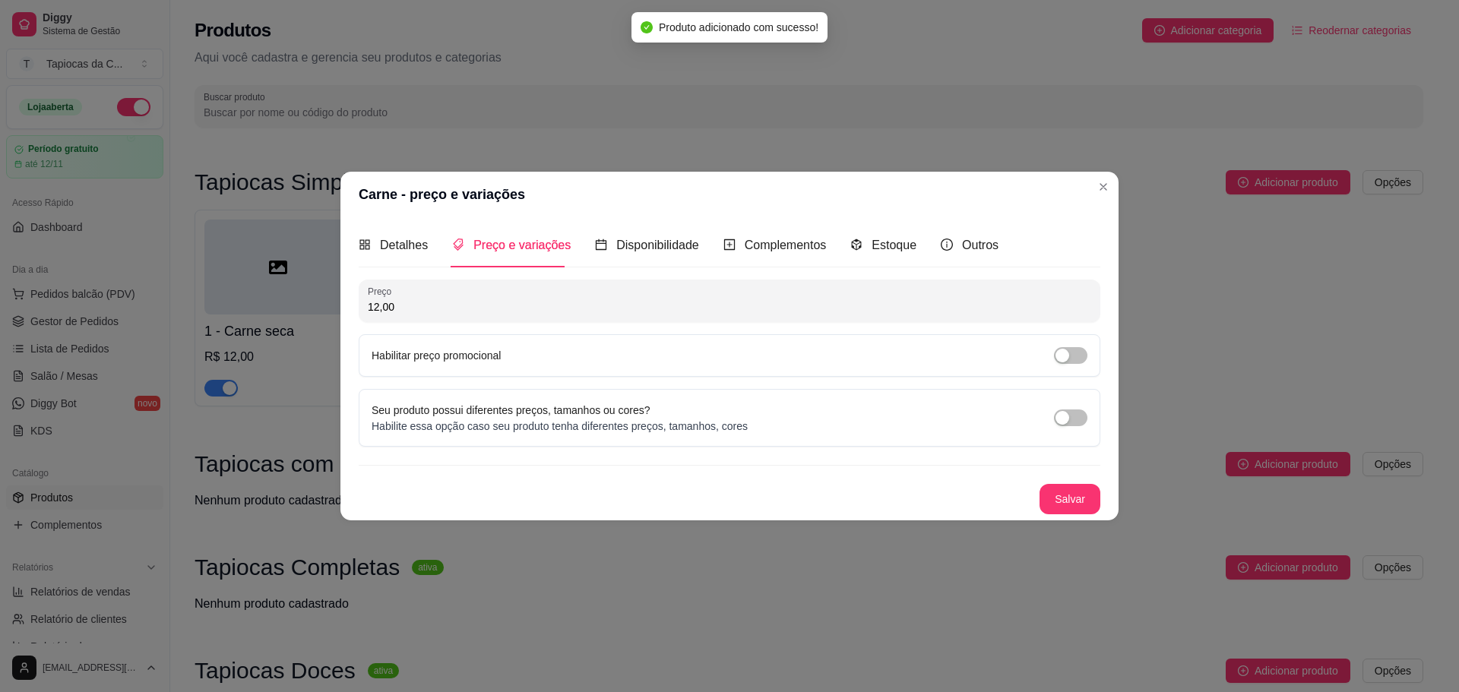
type input "12,00"
click at [1061, 499] on button "Salvar" at bounding box center [1069, 499] width 59 height 30
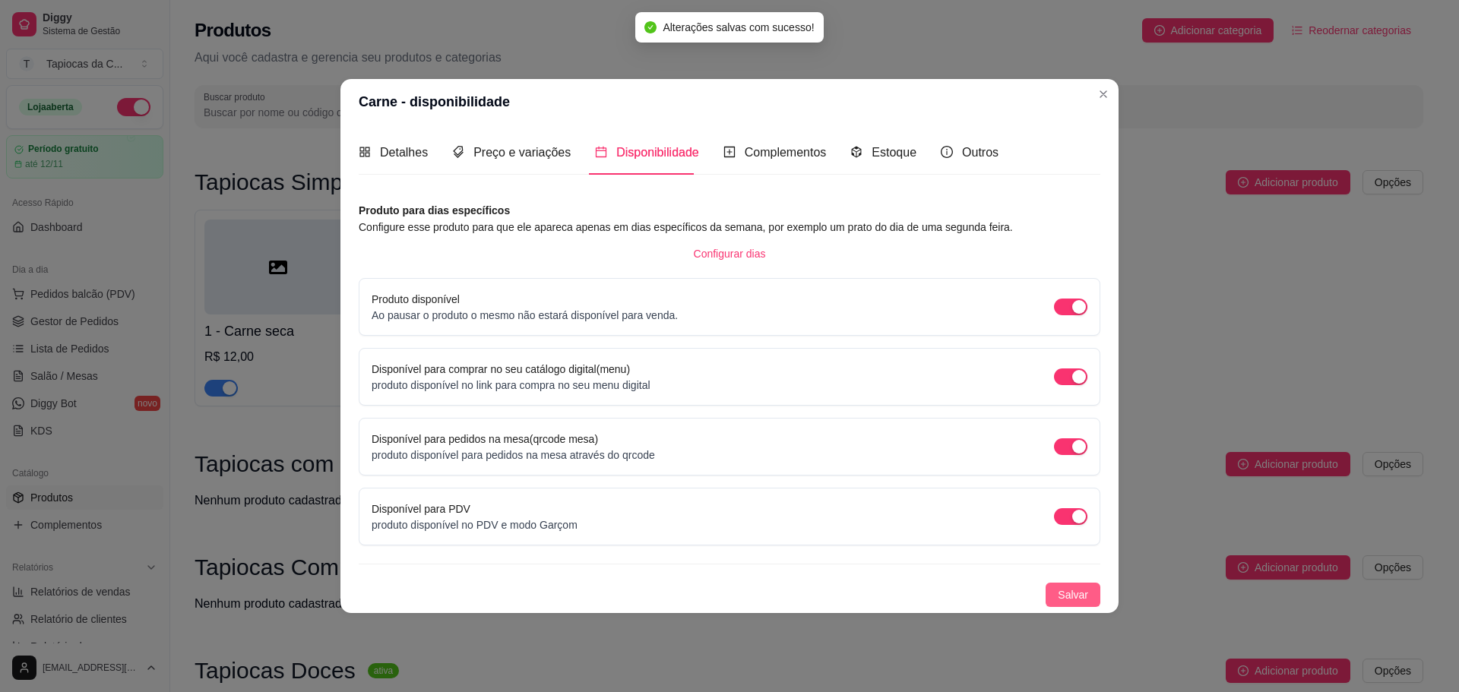
click at [1086, 603] on button "Salvar" at bounding box center [1073, 595] width 55 height 24
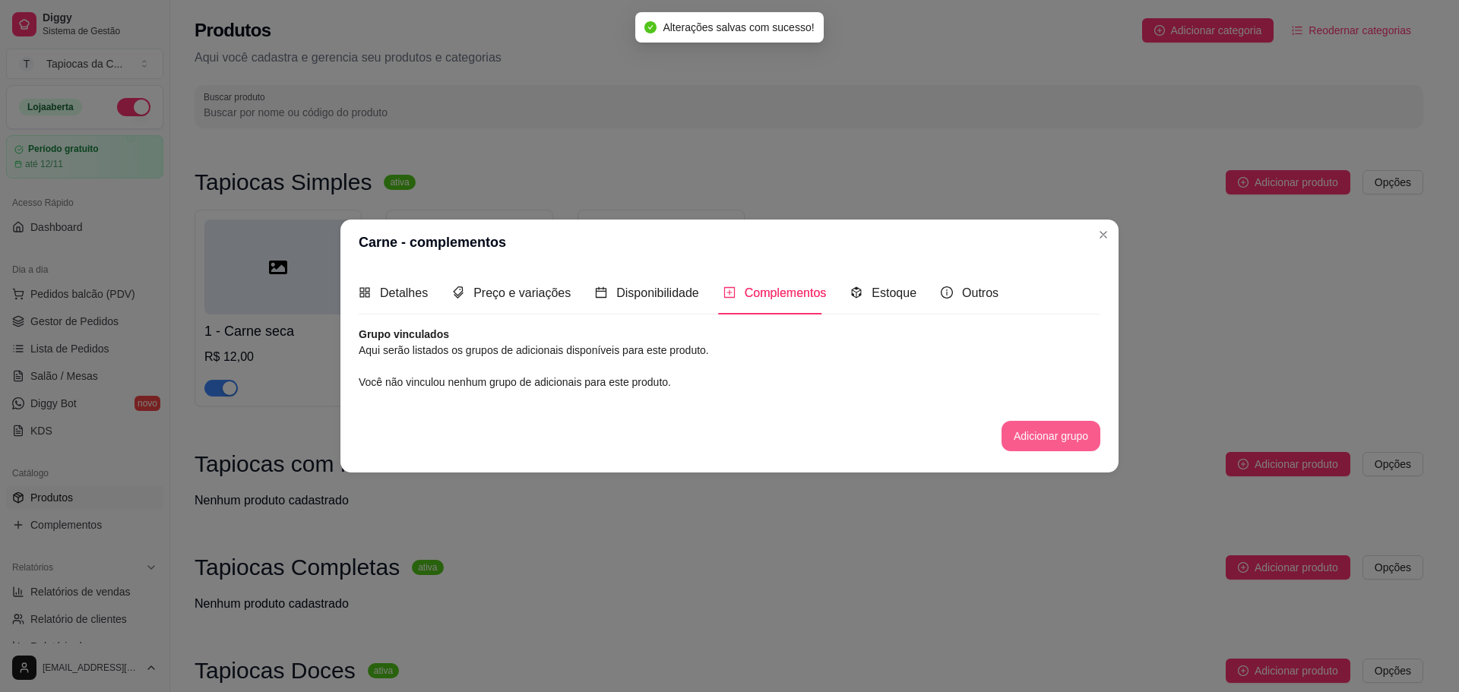
click at [1038, 440] on button "Adicionar grupo" at bounding box center [1051, 436] width 99 height 30
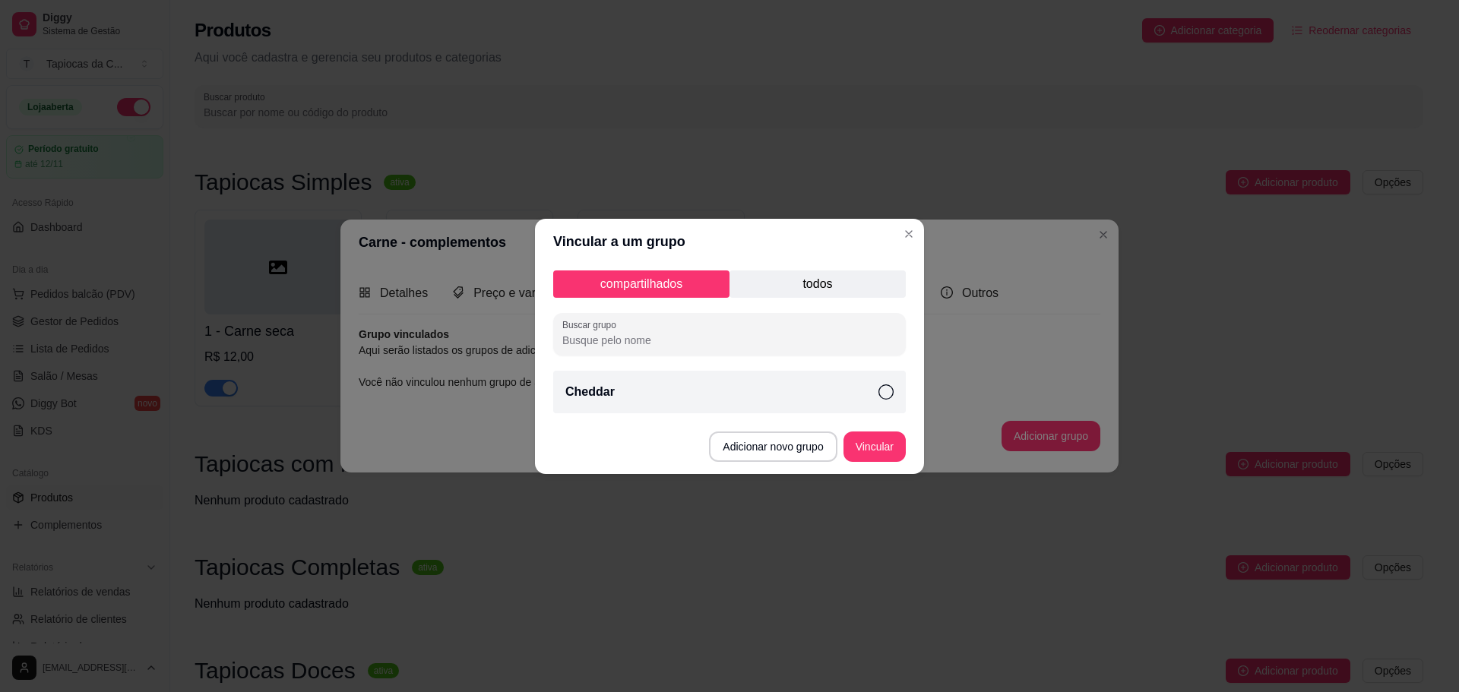
click at [878, 388] on icon at bounding box center [885, 392] width 15 height 15
click at [885, 445] on button "Vincular" at bounding box center [874, 447] width 62 height 30
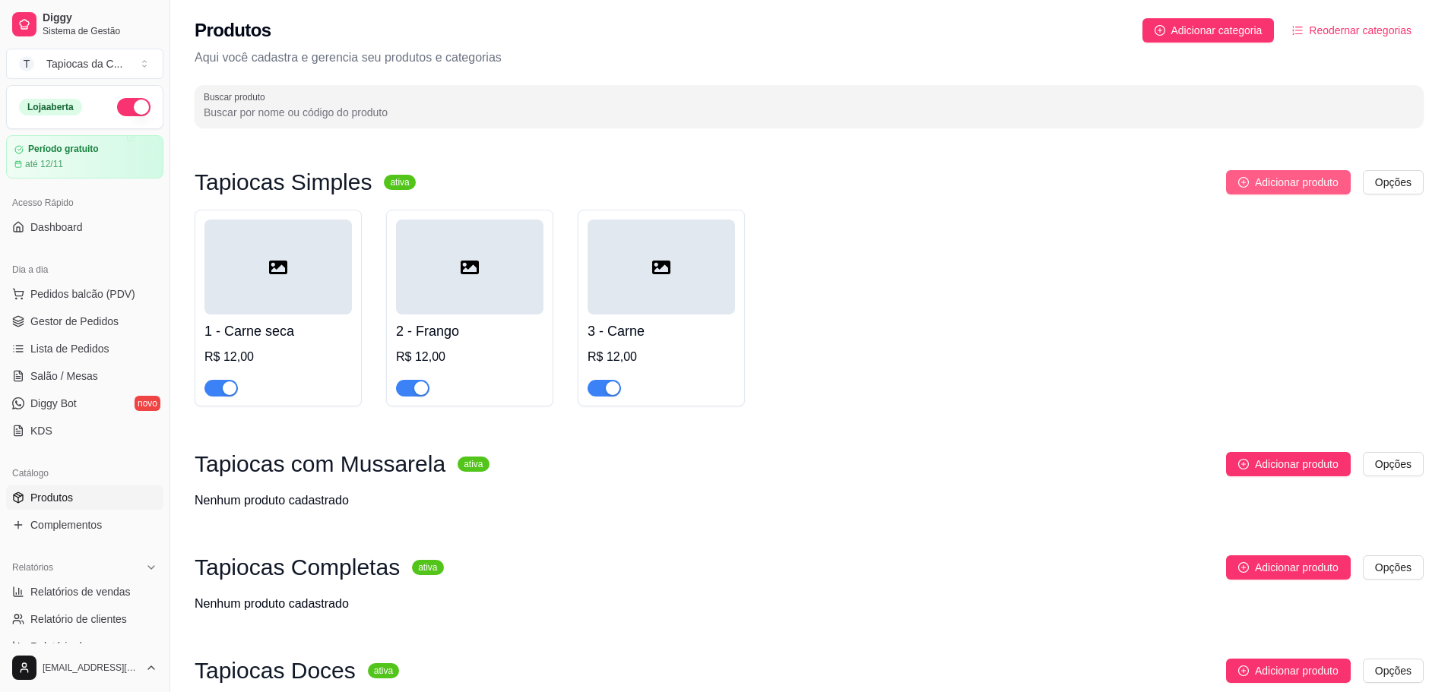
click at [1275, 188] on span "Adicionar produto" at bounding box center [1297, 182] width 84 height 17
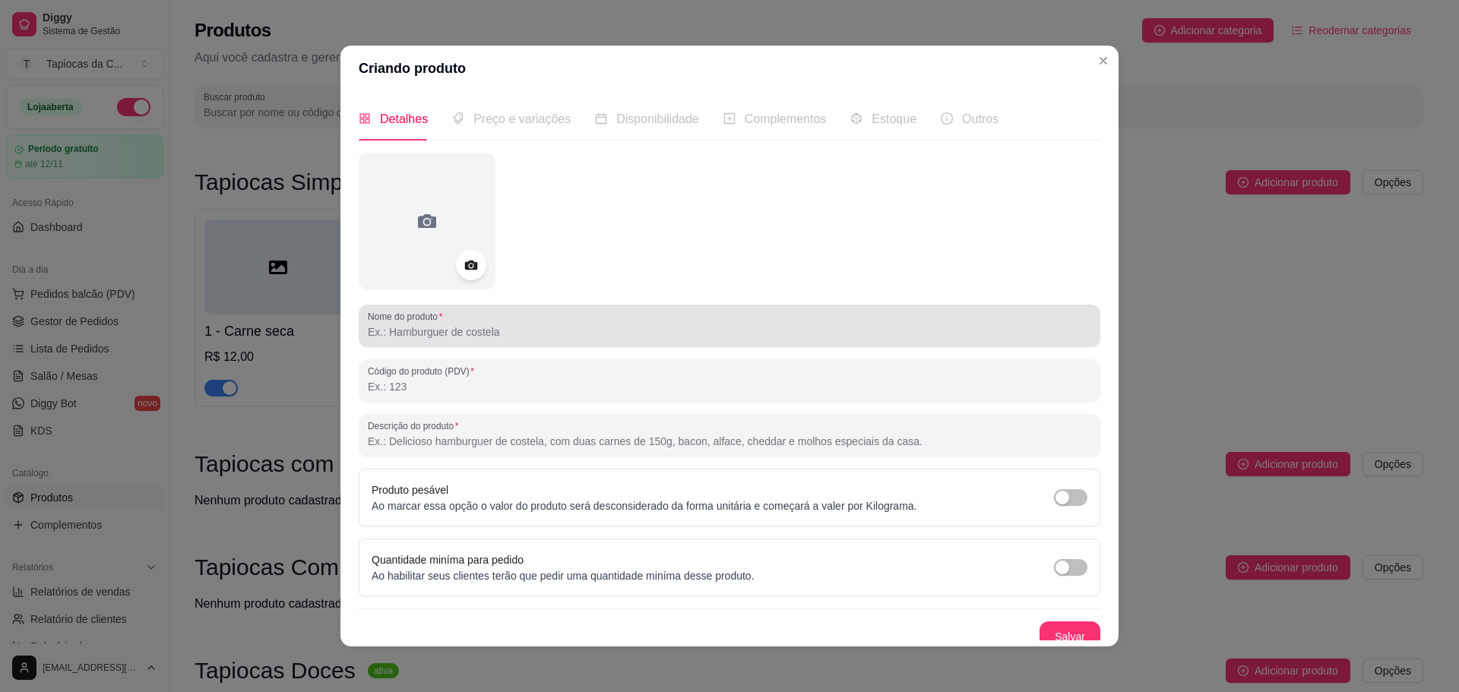
click at [429, 331] on input "Nome do produto" at bounding box center [729, 331] width 723 height 15
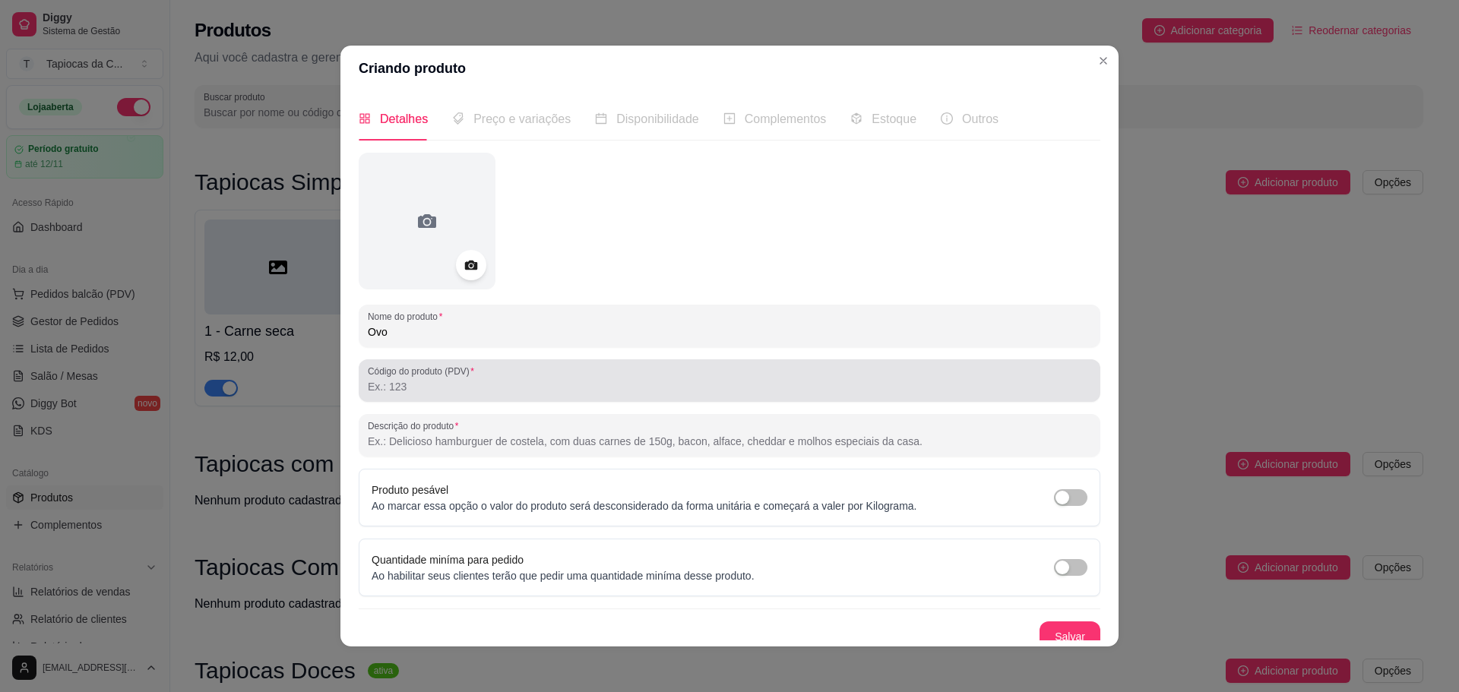
type input "Ovo"
click at [485, 380] on input "Código do produto (PDV)" at bounding box center [729, 386] width 723 height 15
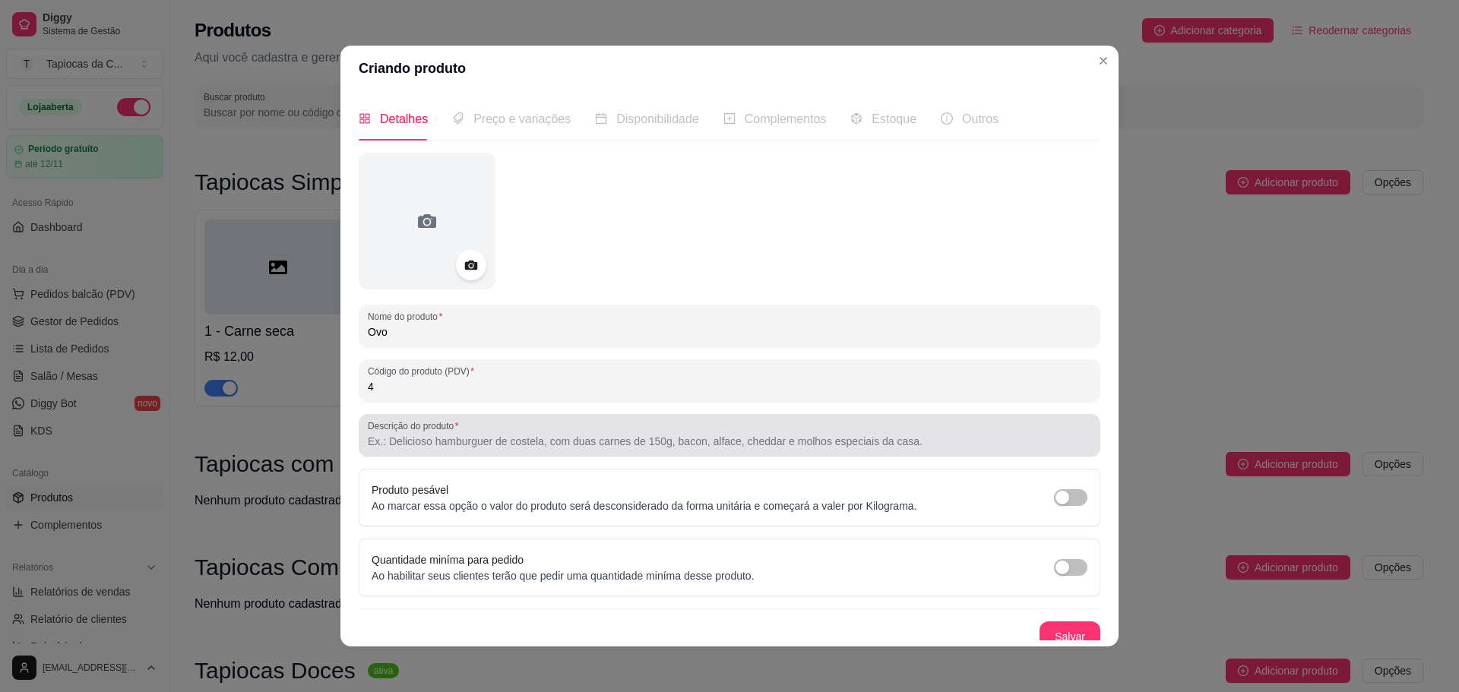
type input "4"
click at [497, 432] on div at bounding box center [729, 435] width 723 height 30
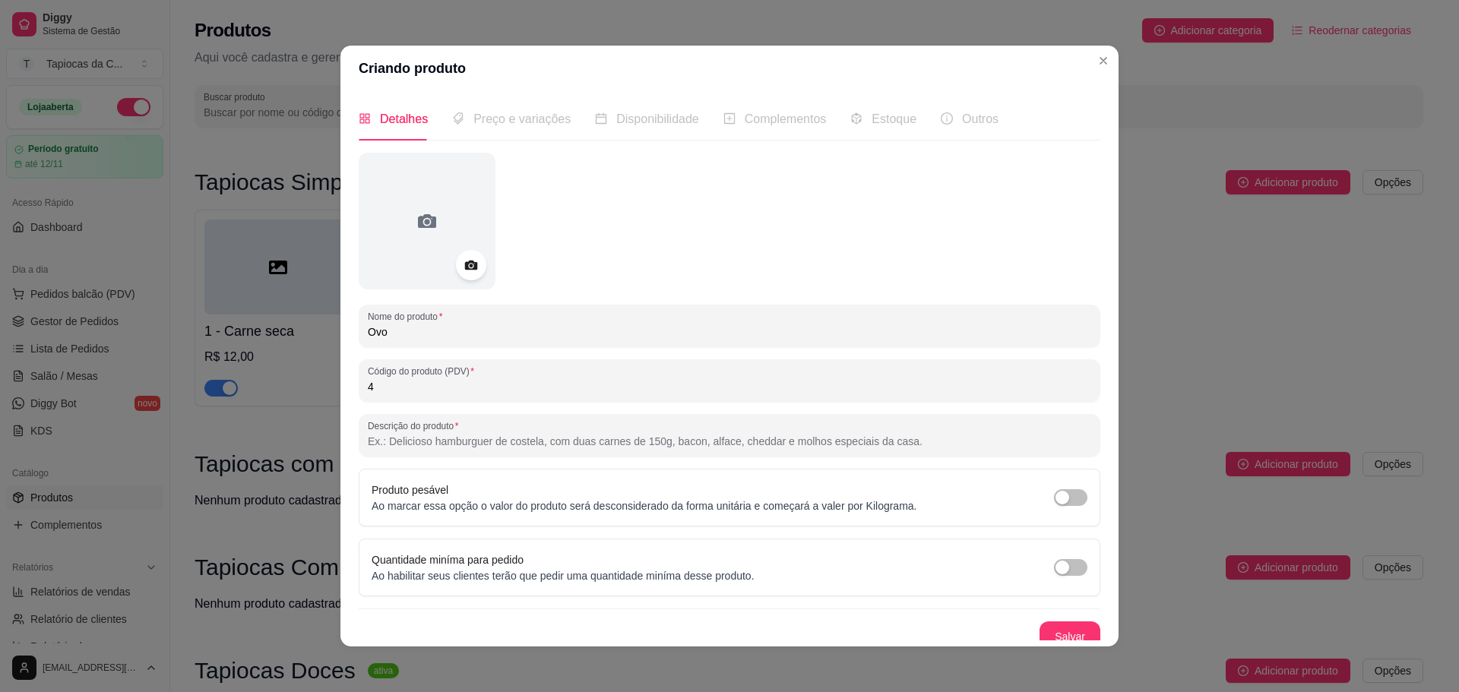
paste input "Clássica e simples, feita com ovo fresquinho."
type input "Clássica e simples, feita com ovo fresquinho."
click at [1060, 629] on button "Salvar" at bounding box center [1070, 637] width 61 height 30
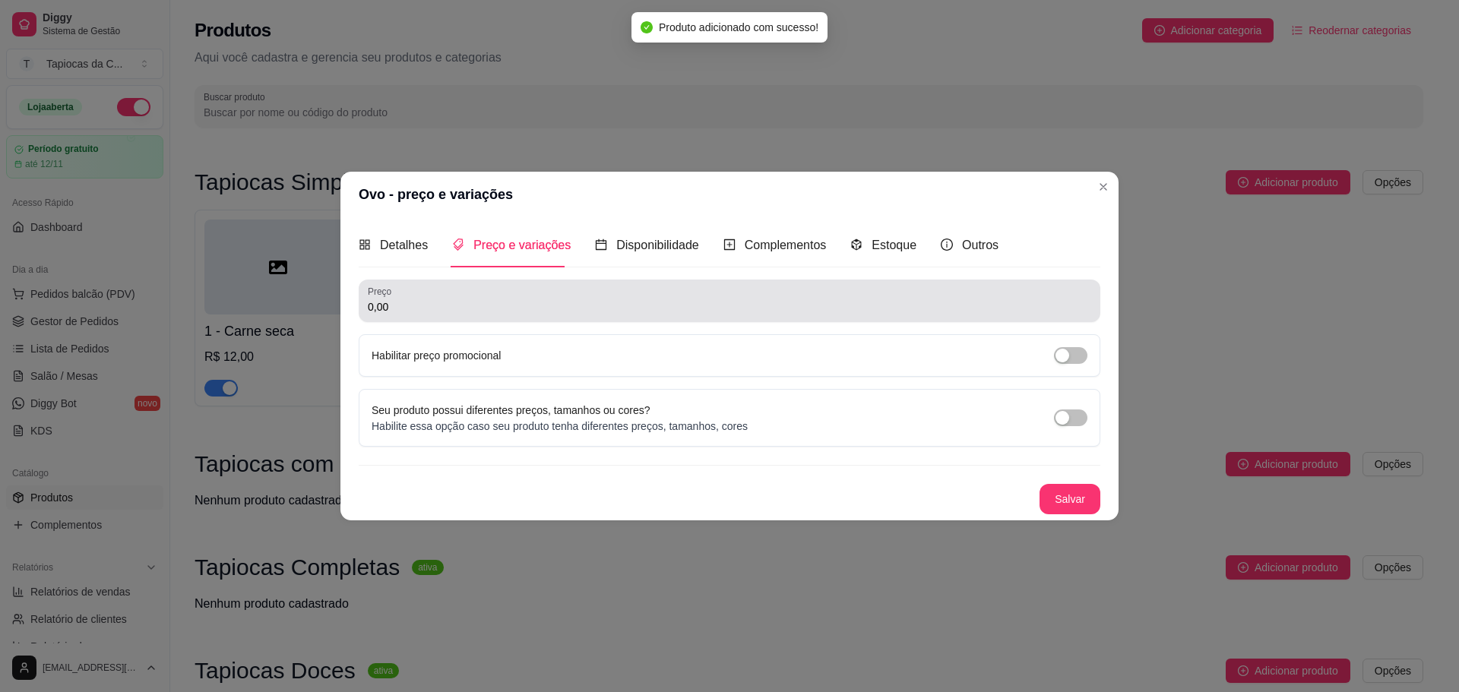
click at [444, 318] on div "Preço 0,00" at bounding box center [730, 301] width 742 height 43
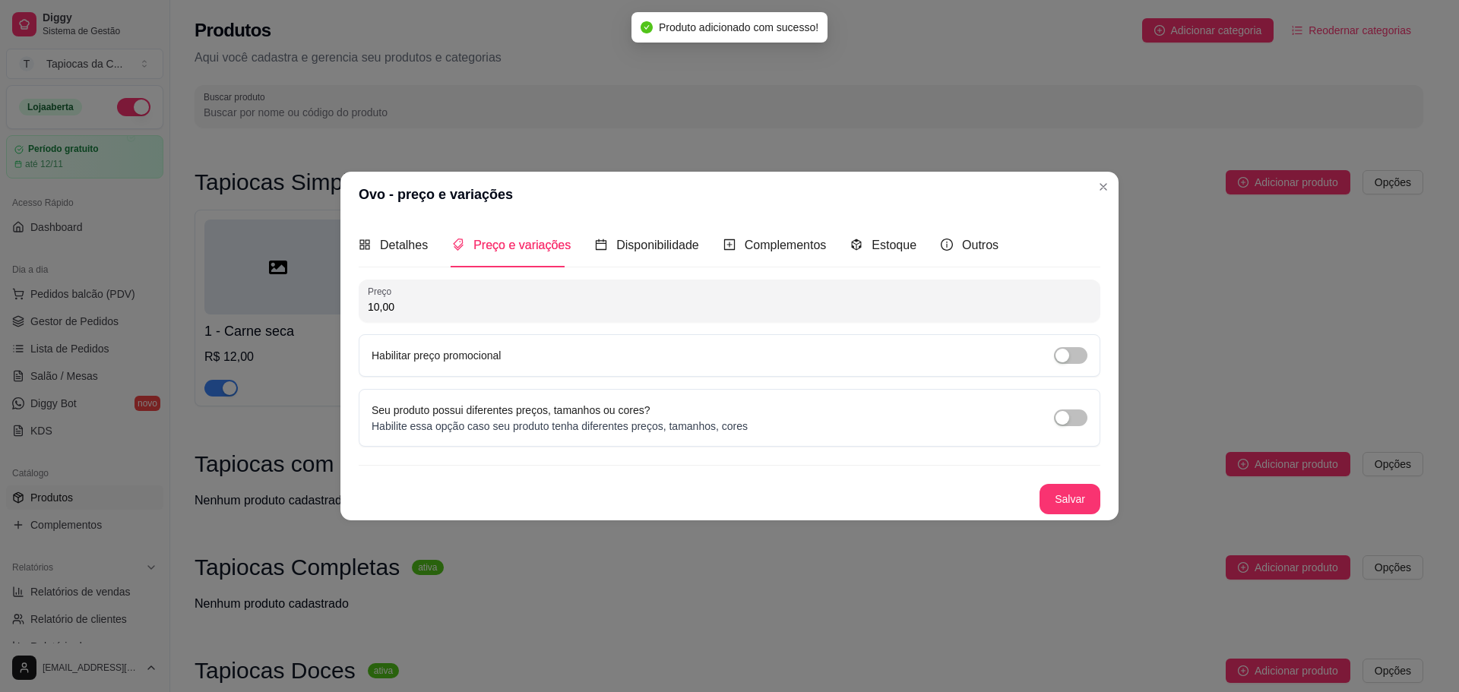
type input "10,00"
click at [1047, 499] on button "Salvar" at bounding box center [1069, 499] width 59 height 30
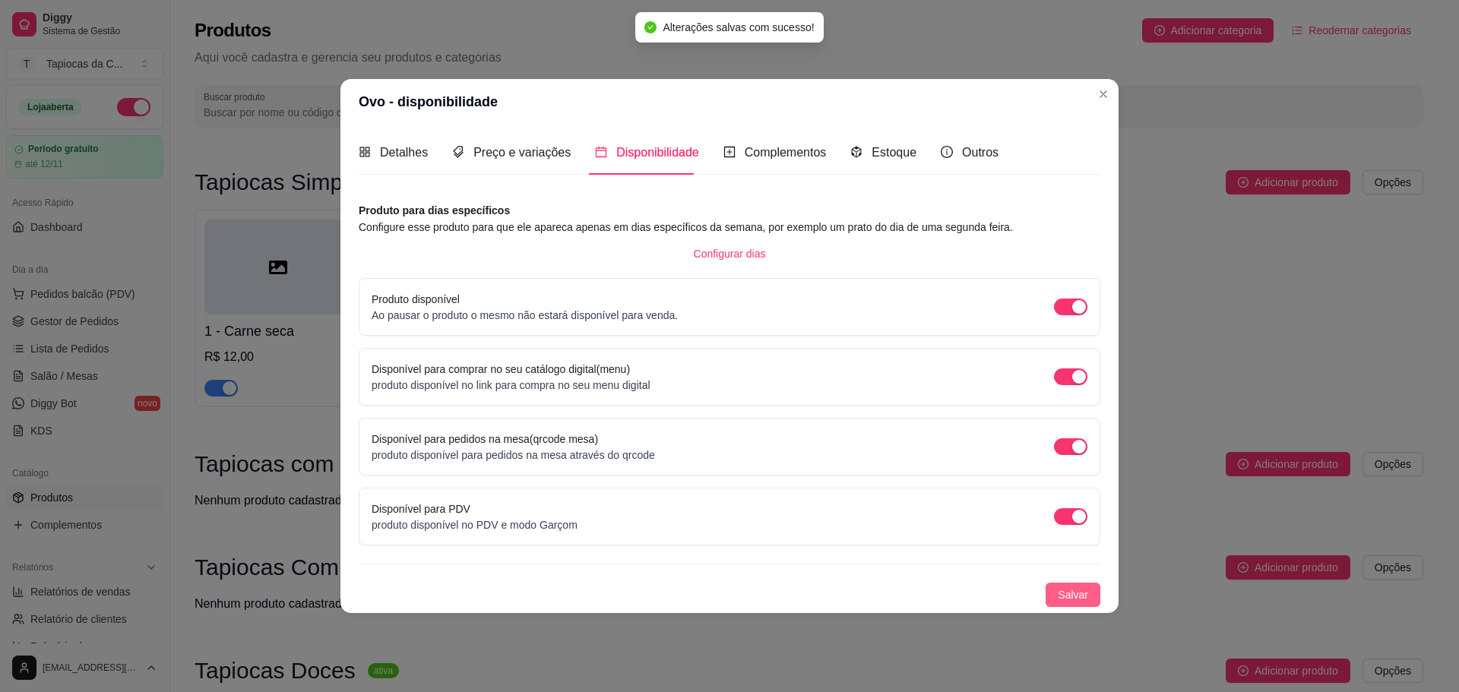
click at [1079, 585] on button "Salvar" at bounding box center [1073, 595] width 55 height 24
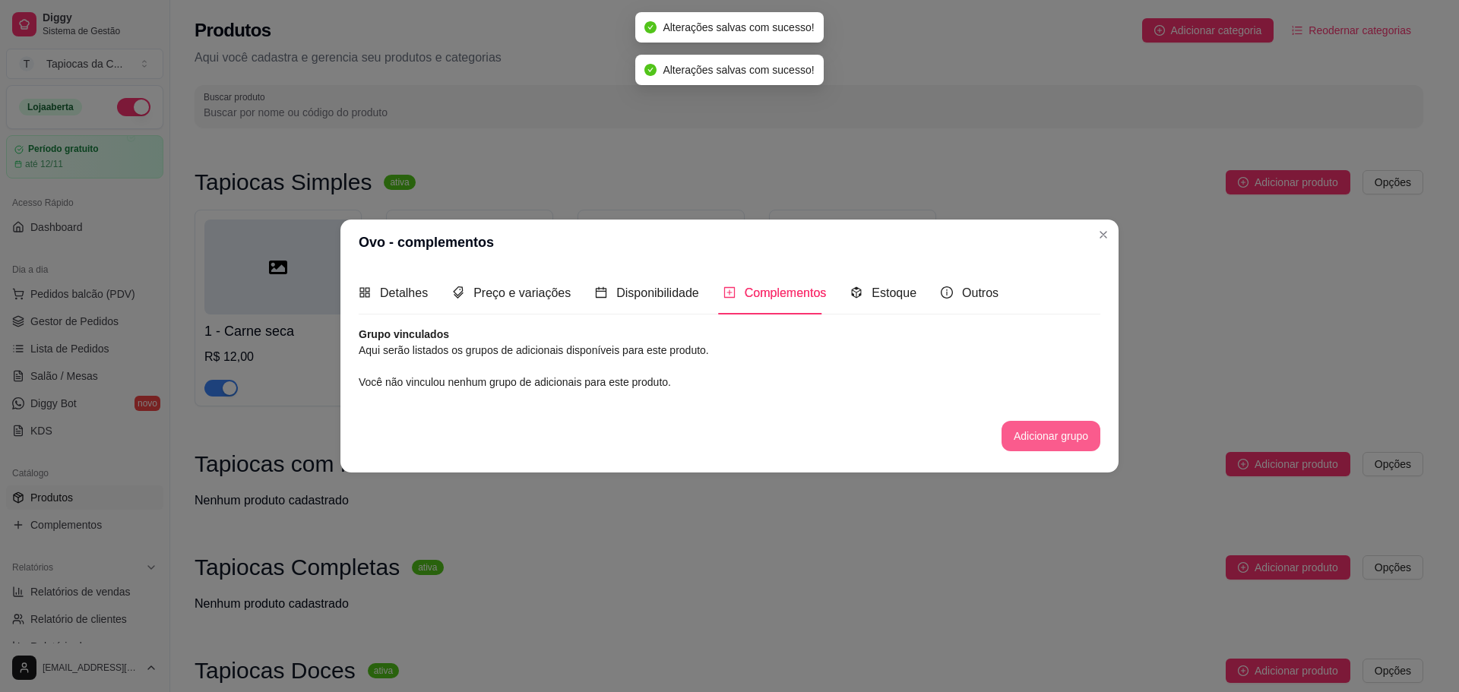
click at [1049, 442] on button "Adicionar grupo" at bounding box center [1051, 436] width 99 height 30
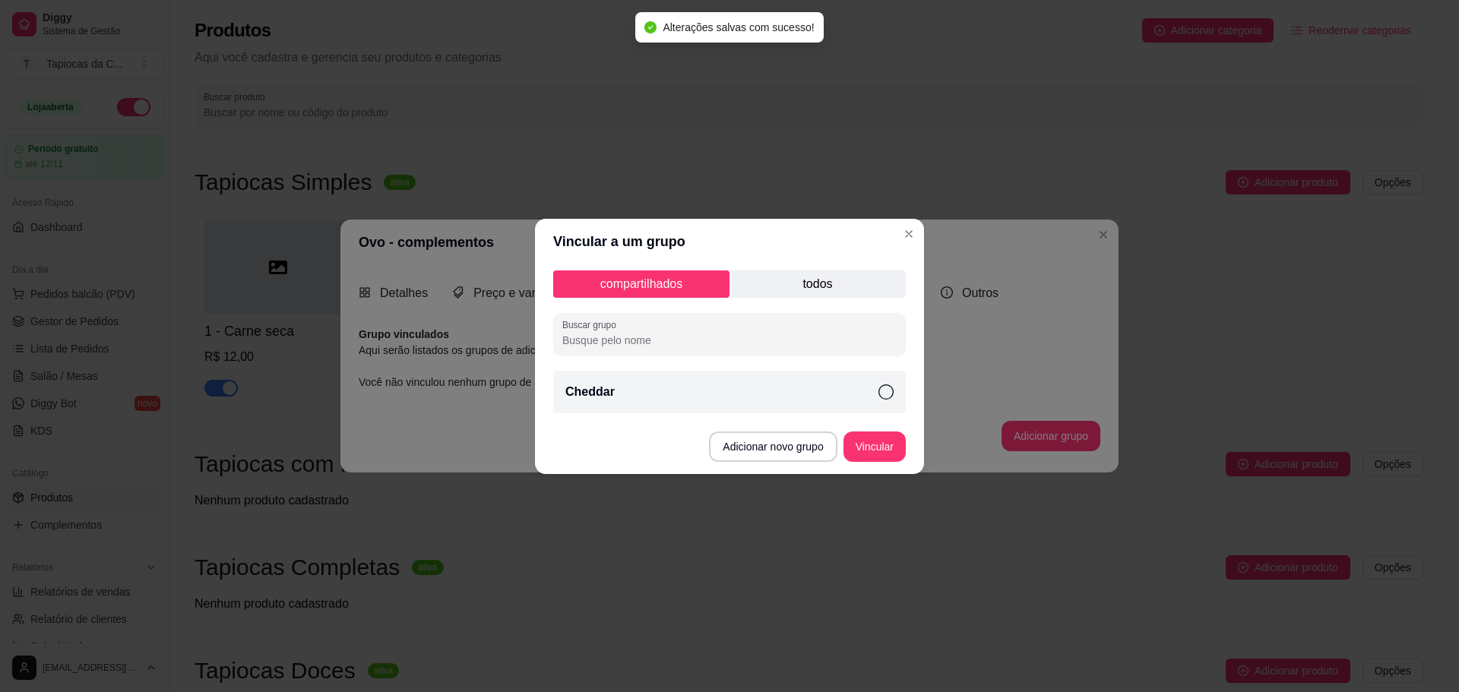
click at [723, 381] on div "Cheddar" at bounding box center [729, 392] width 353 height 43
click at [872, 442] on button "Vincular" at bounding box center [874, 447] width 62 height 30
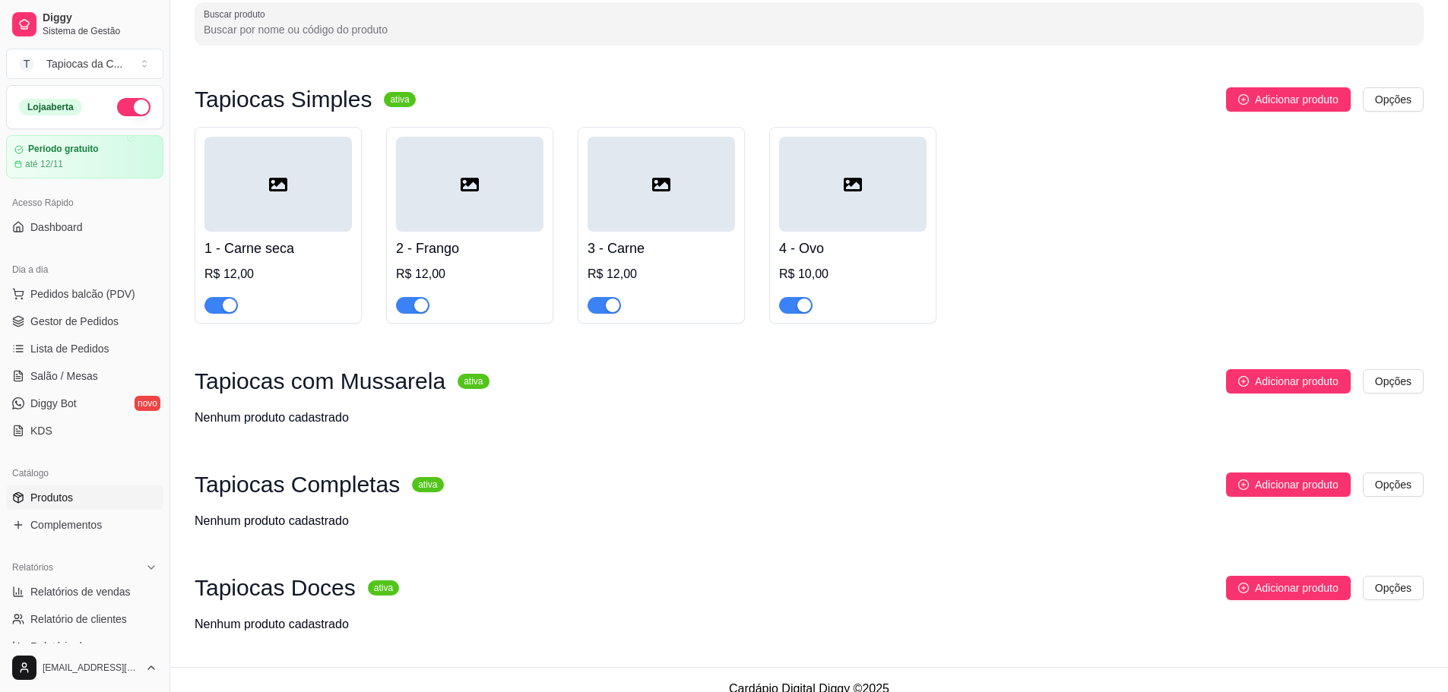
scroll to position [102, 0]
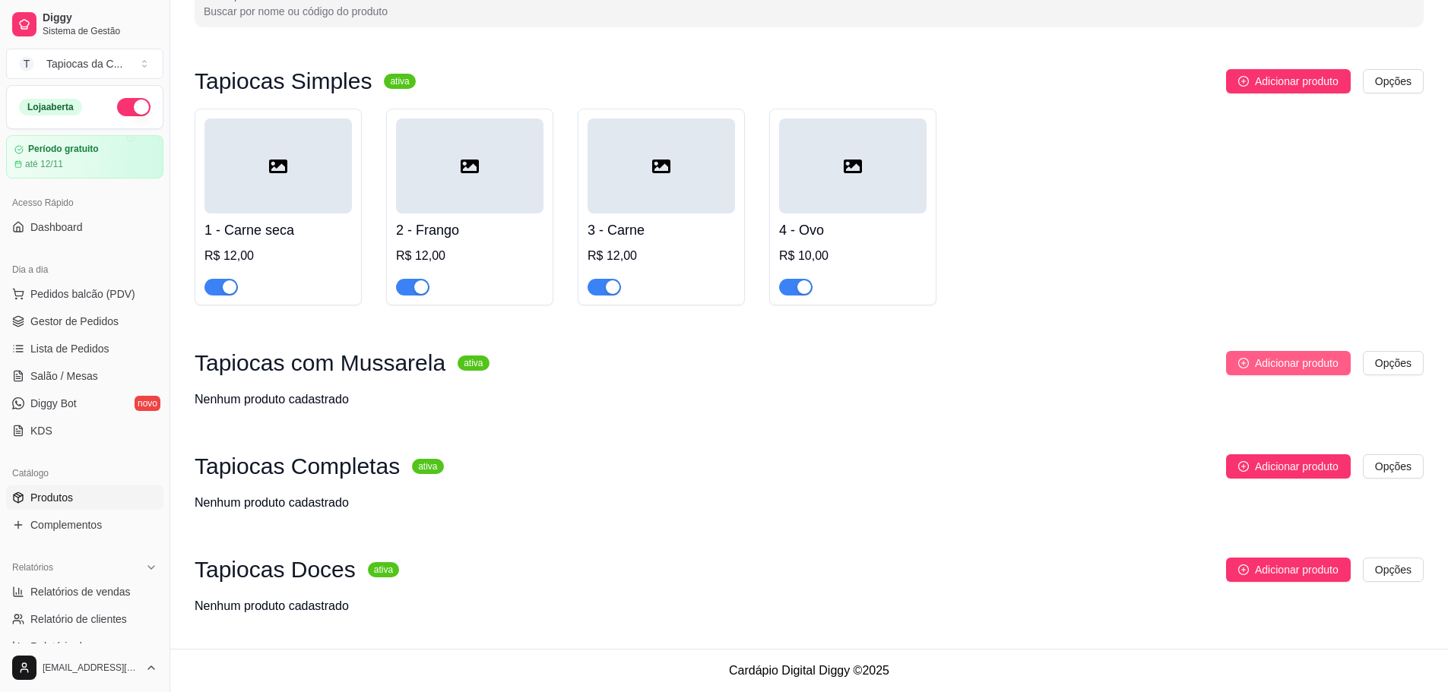
click at [1328, 362] on span "Adicionar produto" at bounding box center [1297, 363] width 84 height 17
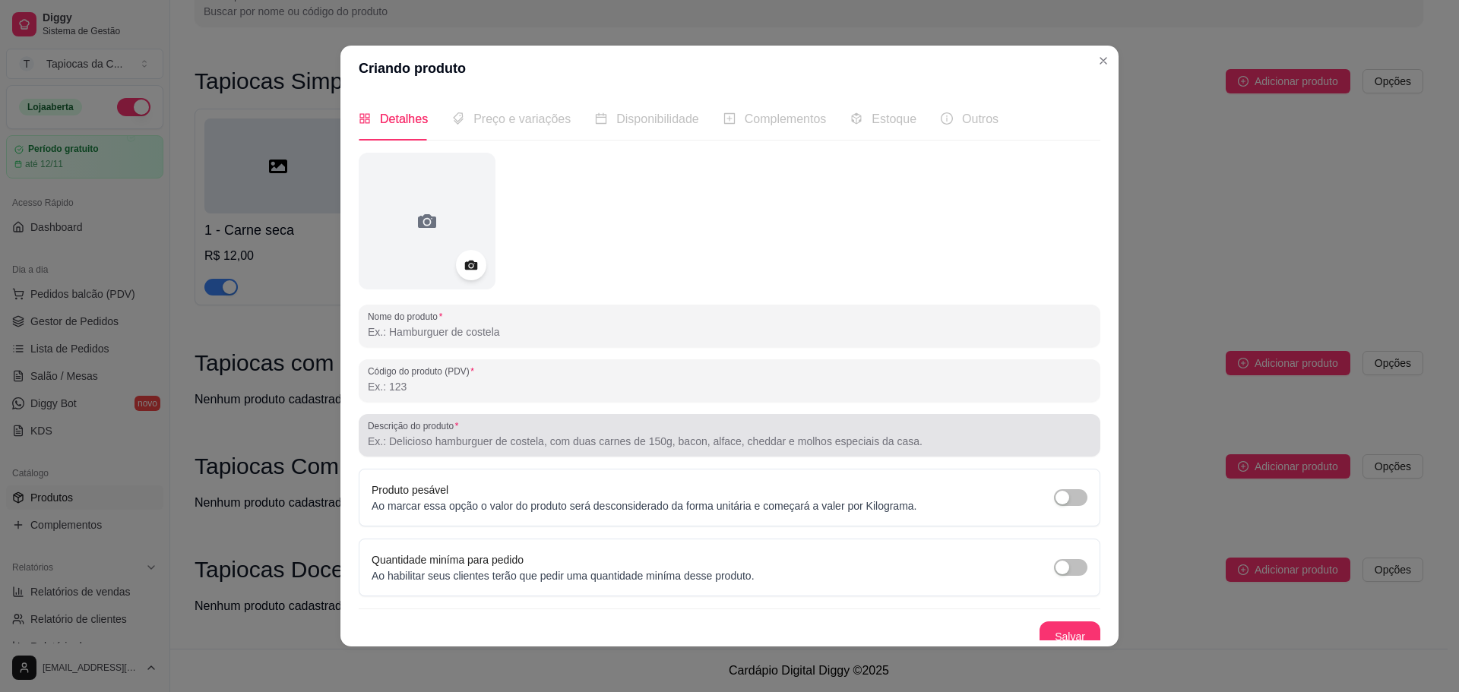
click at [506, 451] on div "Descrição do produto" at bounding box center [730, 435] width 742 height 43
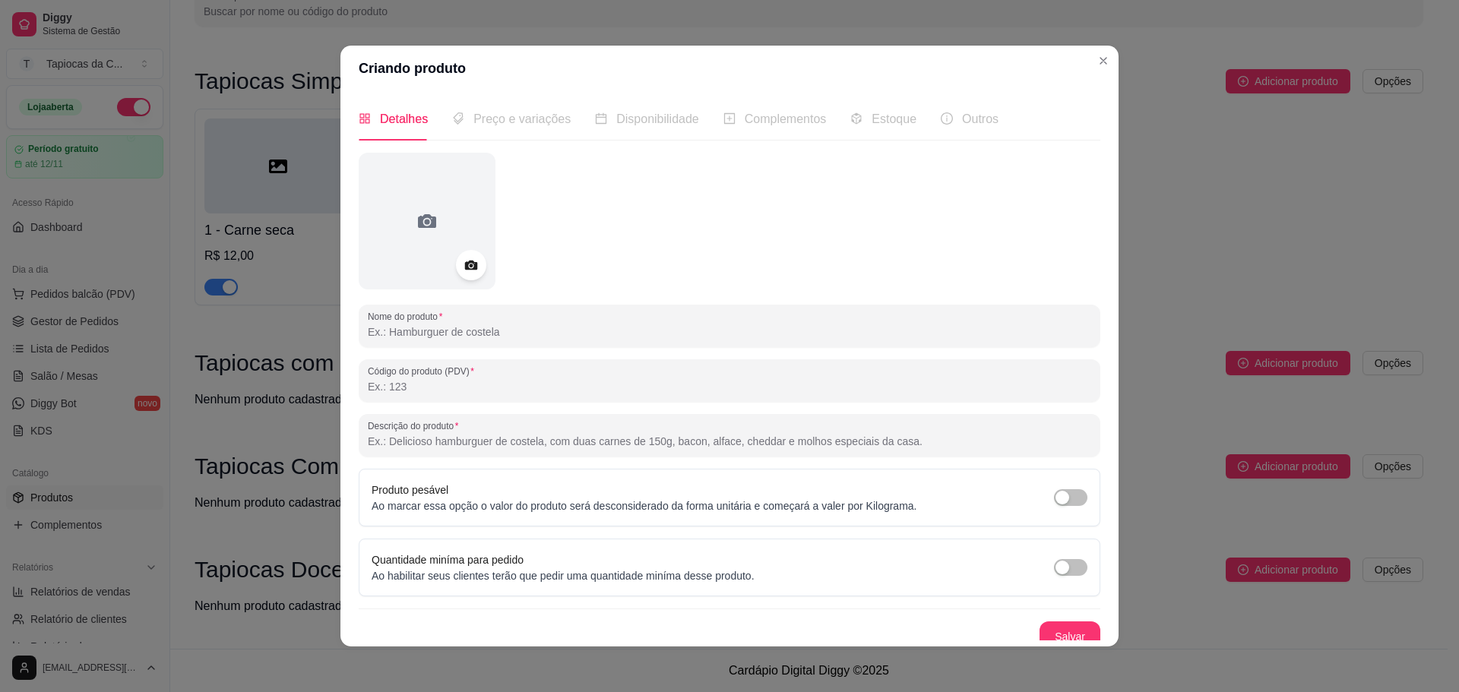
paste input "Combinação perfeita de carne seca desfiada com mussarela derretida."
type input "Combinação perfeita de carne seca desfiada com mussarela derretida."
click at [387, 351] on div "Nome do produto Código do produto (PDV) Descrição do produto Combinação perfeit…" at bounding box center [730, 402] width 742 height 499
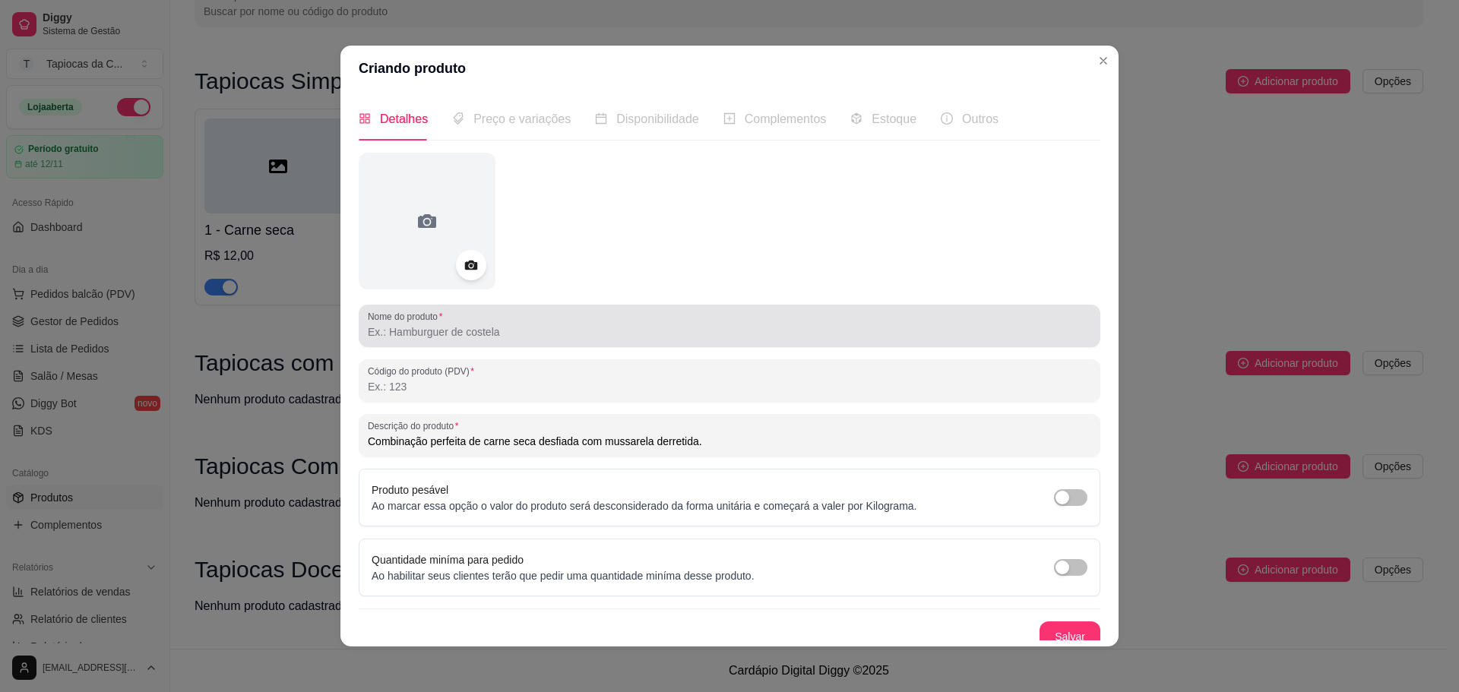
click at [405, 341] on div at bounding box center [729, 326] width 723 height 30
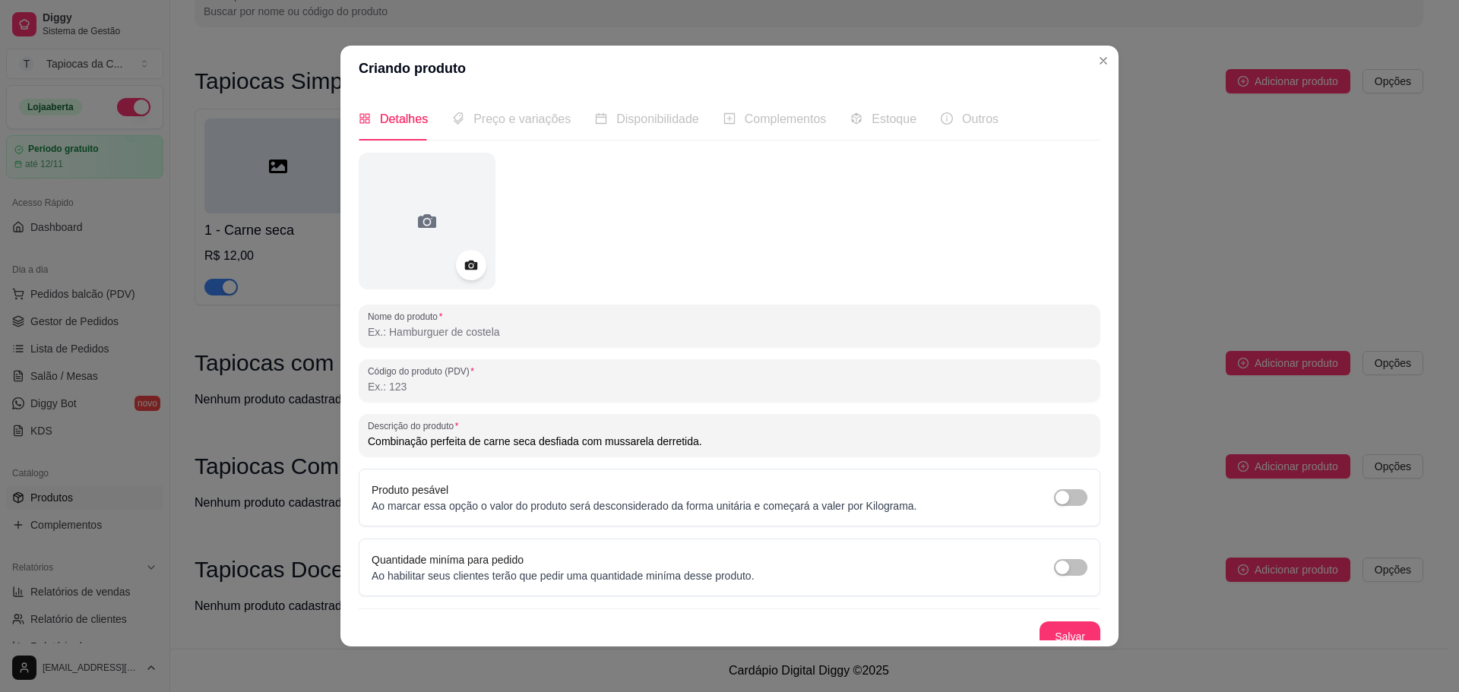
paste input "Carne seca com mussarela"
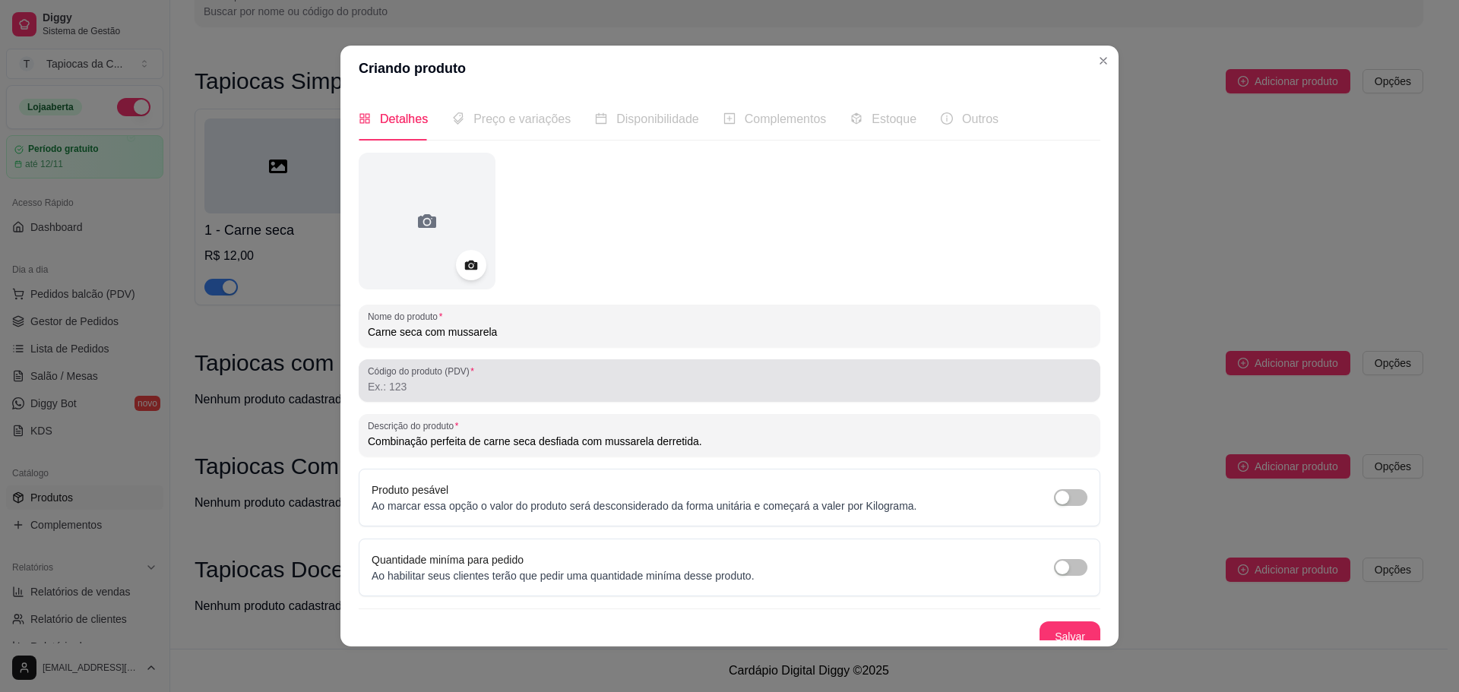
type input "Carne seca com mussarela"
click at [426, 379] on input "Código do produto (PDV)" at bounding box center [729, 386] width 723 height 15
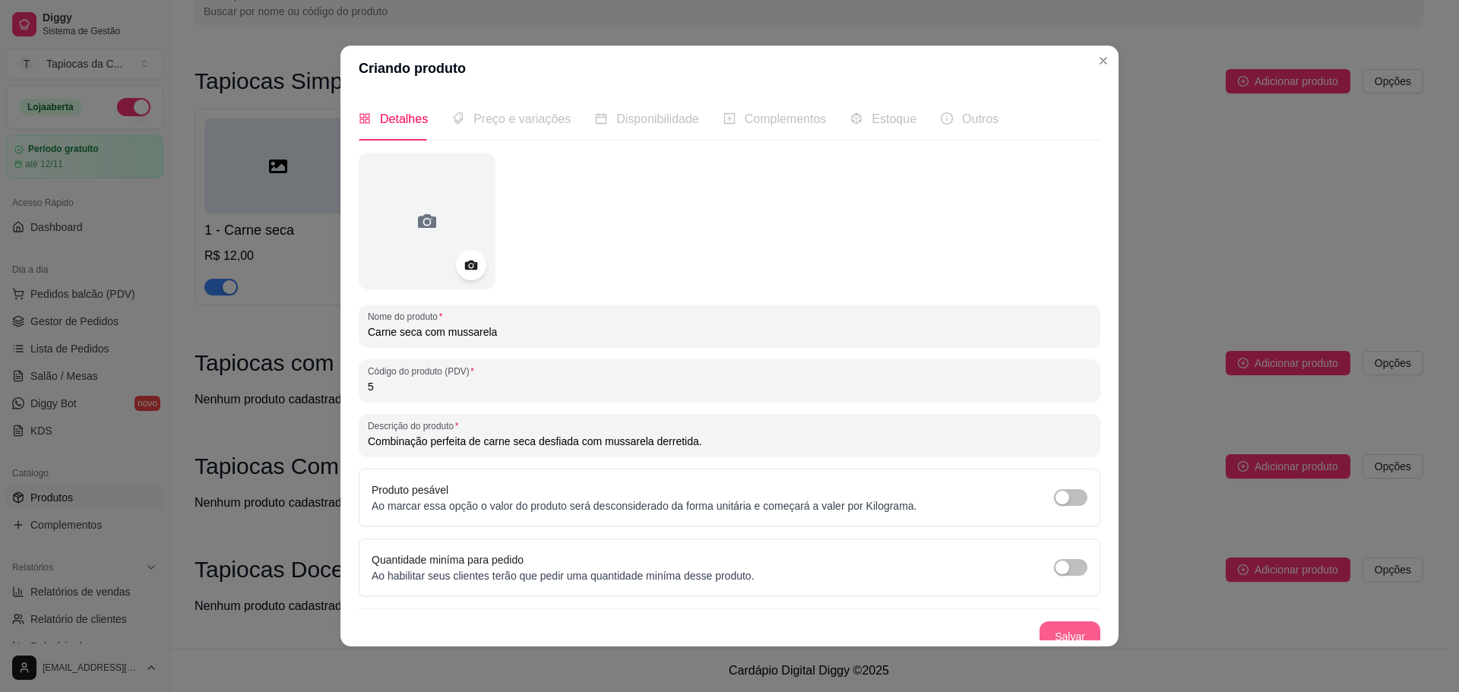
type input "5"
click at [1050, 633] on button "Salvar" at bounding box center [1070, 637] width 61 height 30
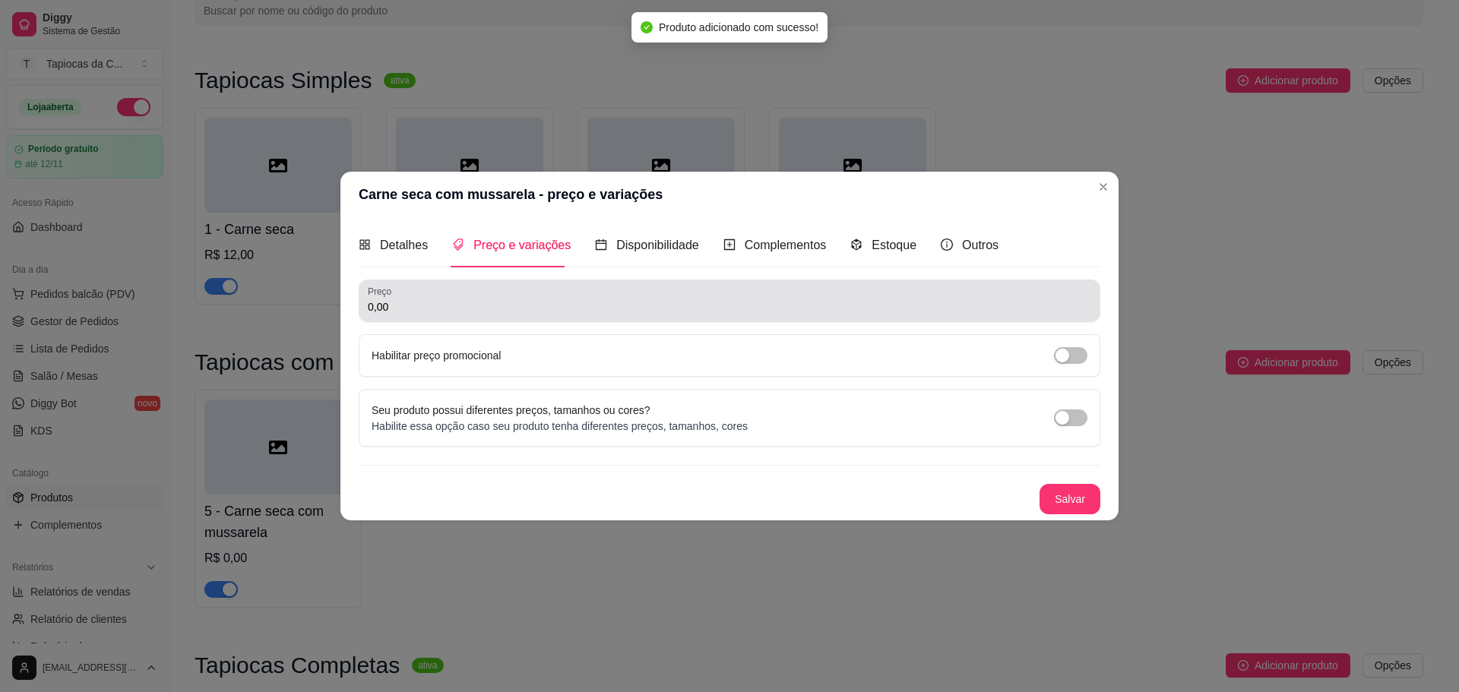
click at [563, 289] on div "0,00" at bounding box center [729, 301] width 723 height 30
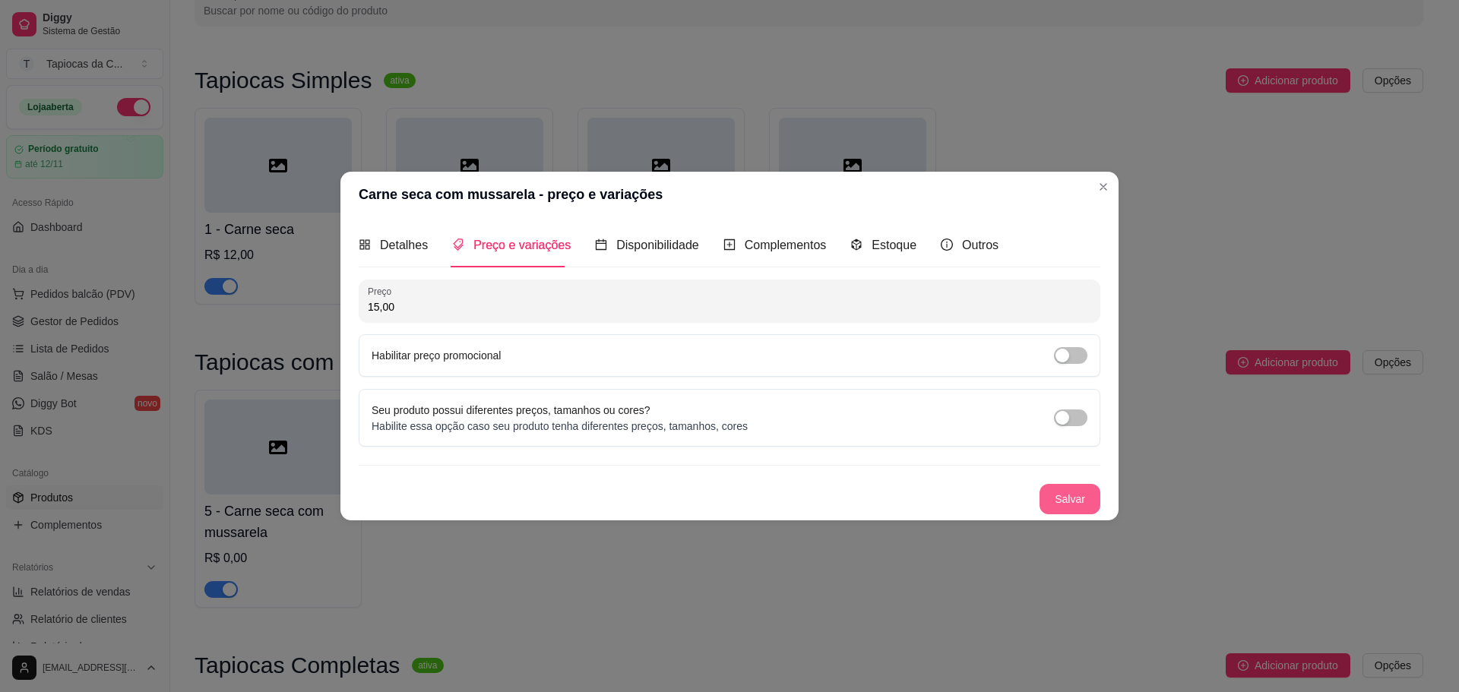
type input "15,00"
click at [1092, 497] on button "Salvar" at bounding box center [1069, 499] width 59 height 30
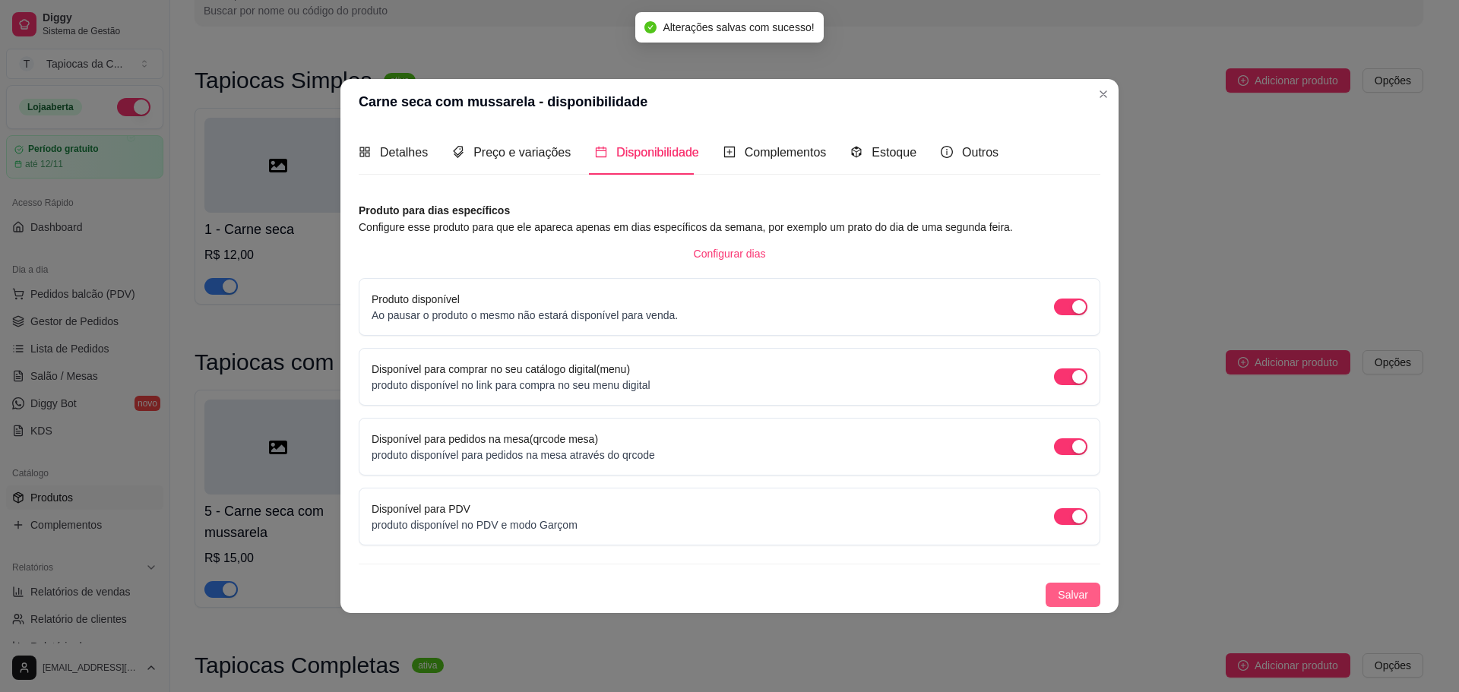
click at [1063, 591] on span "Salvar" at bounding box center [1073, 595] width 30 height 17
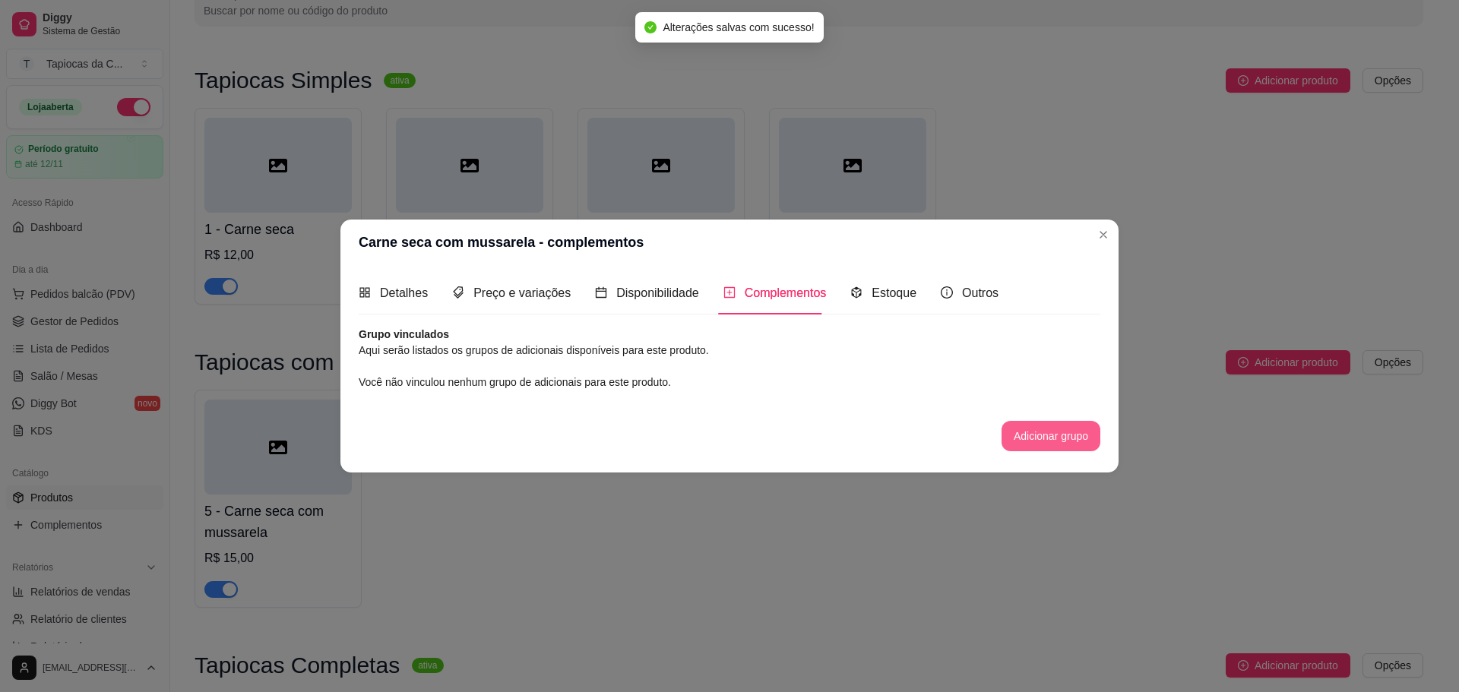
click at [1051, 446] on button "Adicionar grupo" at bounding box center [1051, 436] width 99 height 30
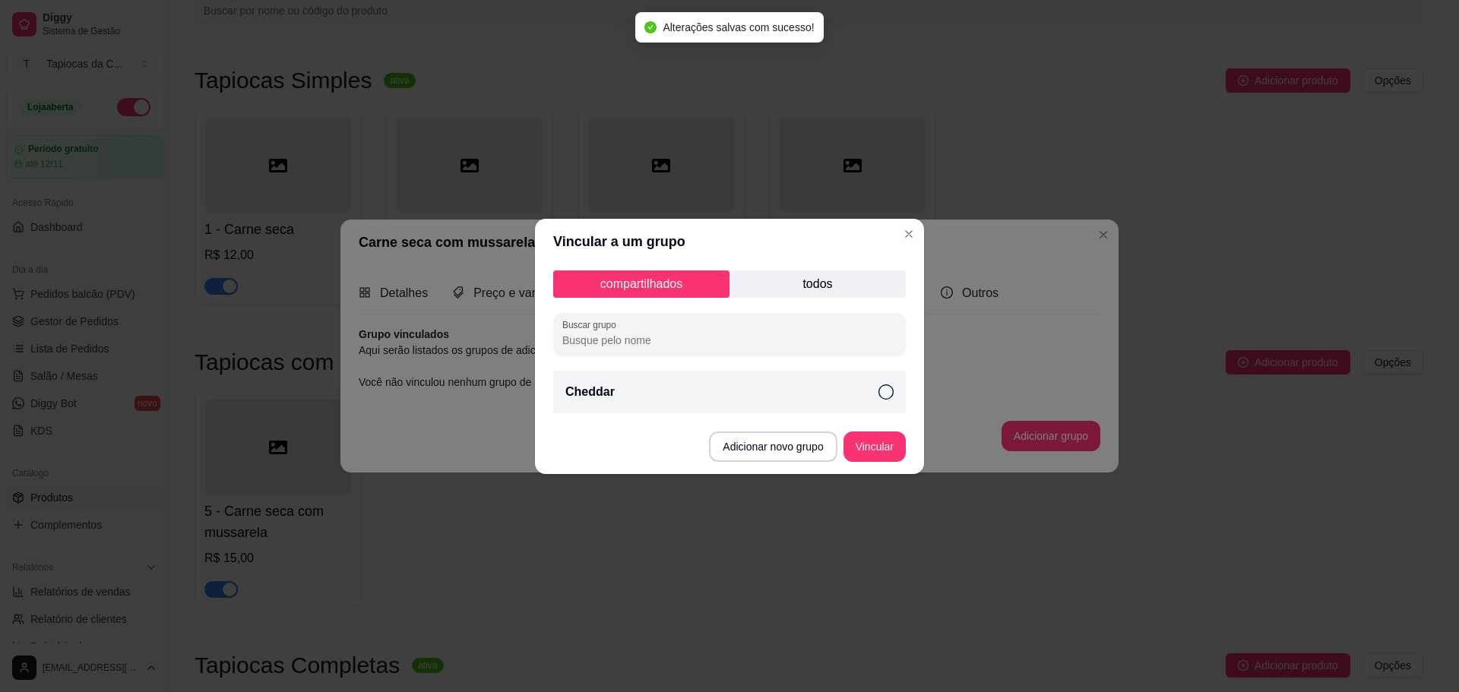
click at [804, 394] on div "Cheddar" at bounding box center [729, 392] width 353 height 43
click at [881, 449] on button "Vincular" at bounding box center [874, 447] width 61 height 30
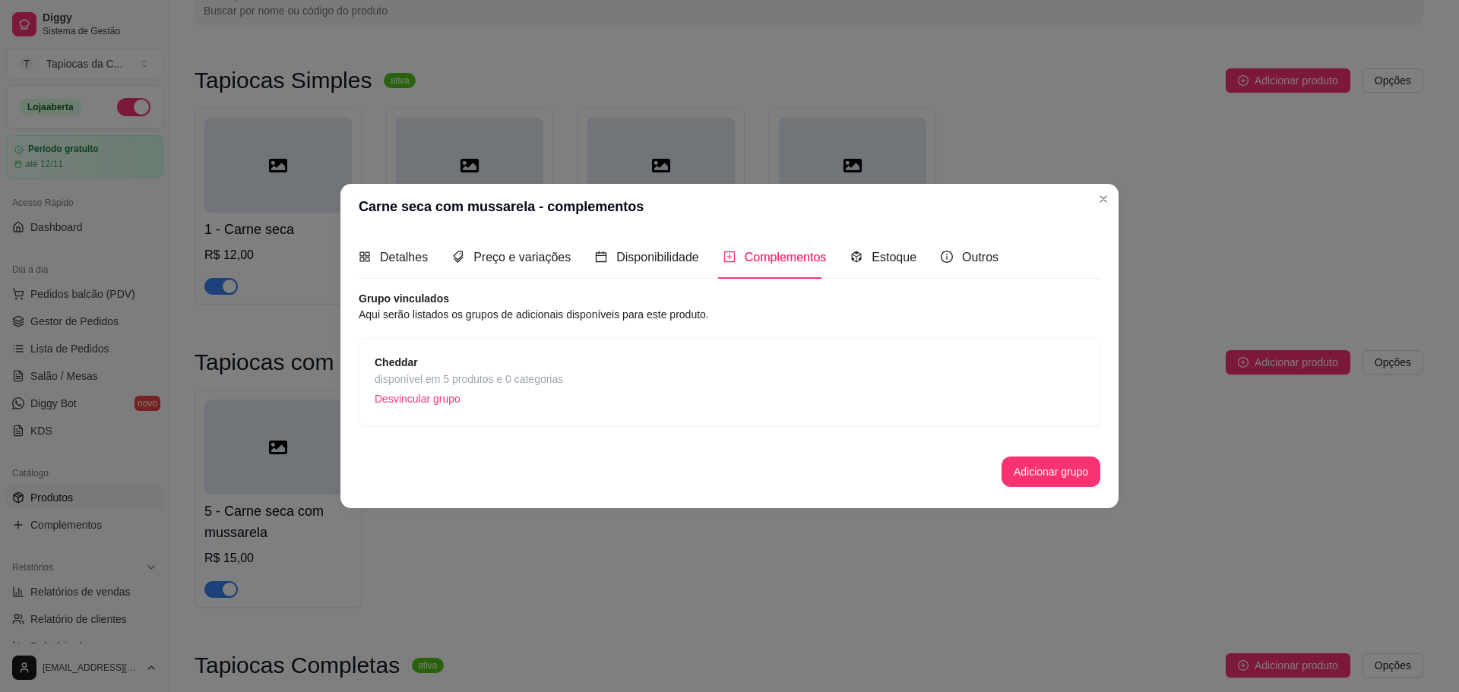
click at [913, 245] on div "Detalhes Preço e variações Disponibilidade Complementos Estoque Outros" at bounding box center [679, 257] width 640 height 43
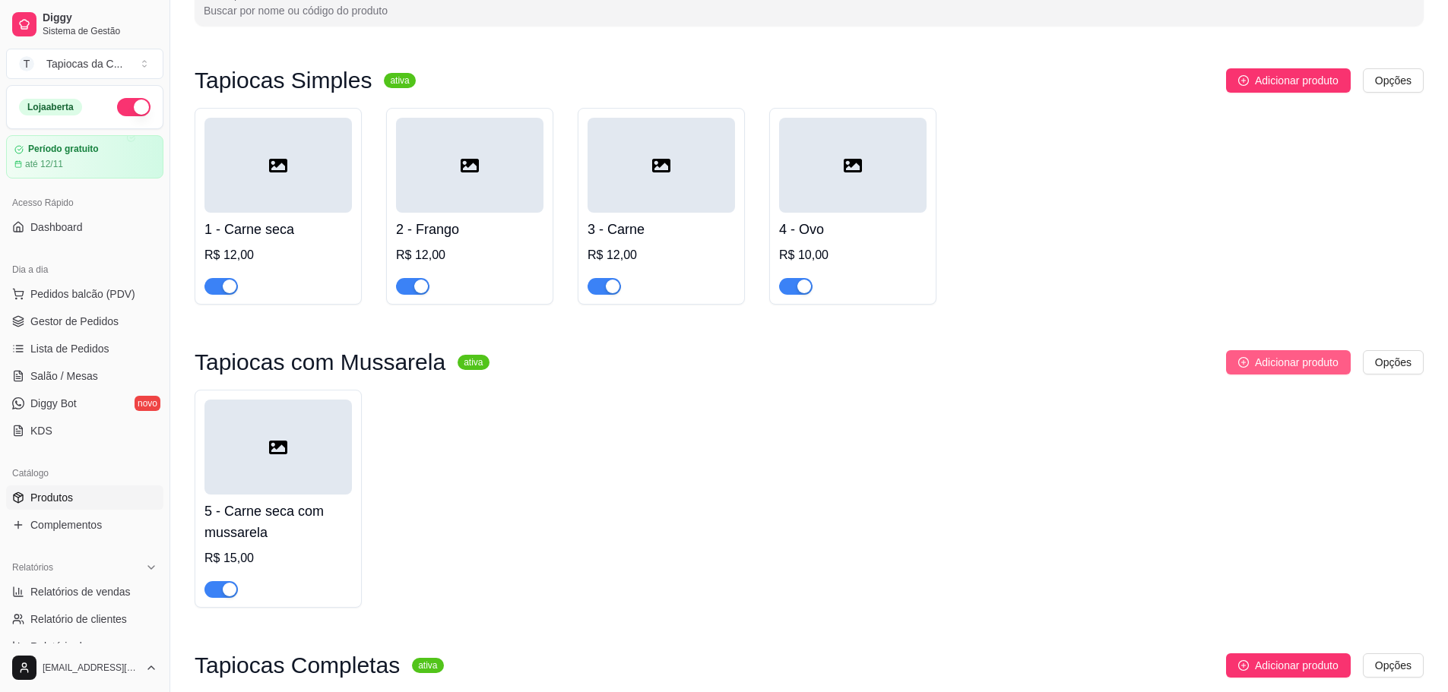
click at [1255, 369] on span "Adicionar produto" at bounding box center [1297, 362] width 84 height 17
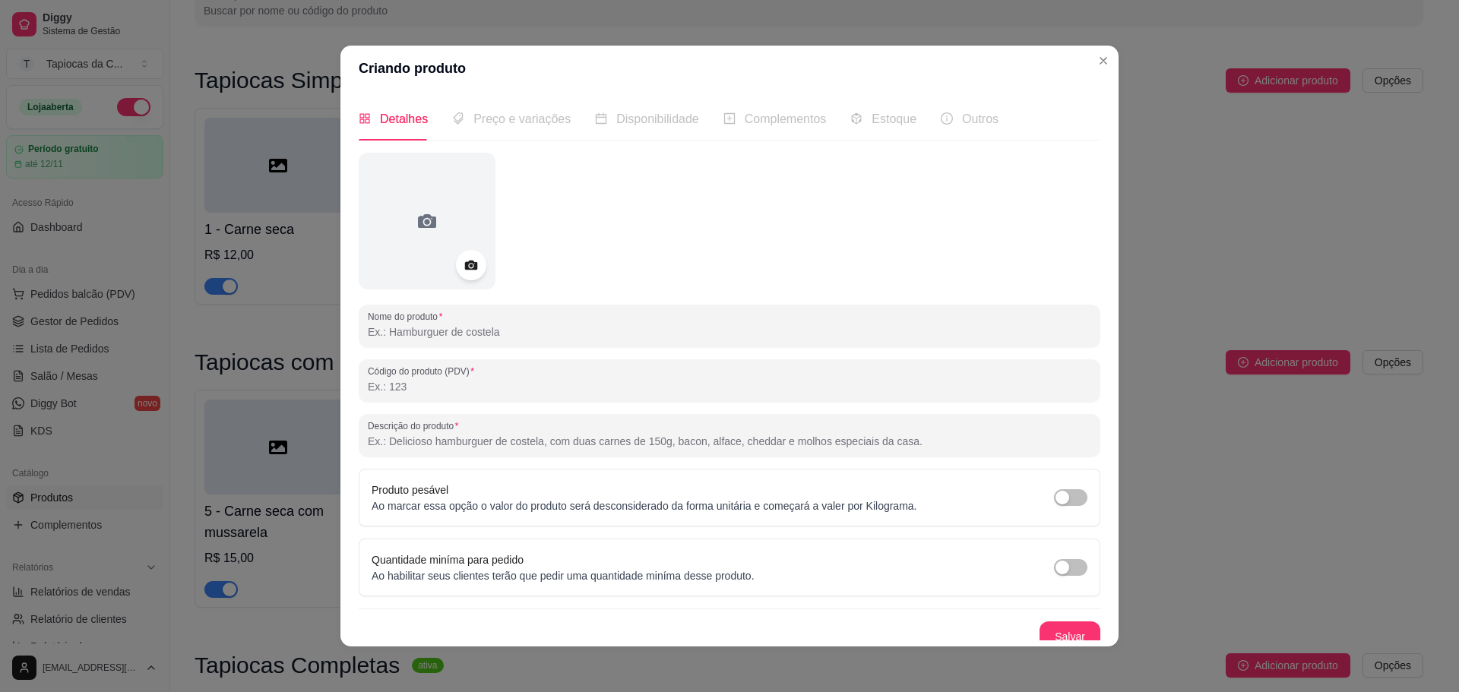
click at [557, 328] on input "Nome do produto" at bounding box center [729, 331] width 723 height 15
paste input "Frango com mussarela"
type input "Frango com mussarela"
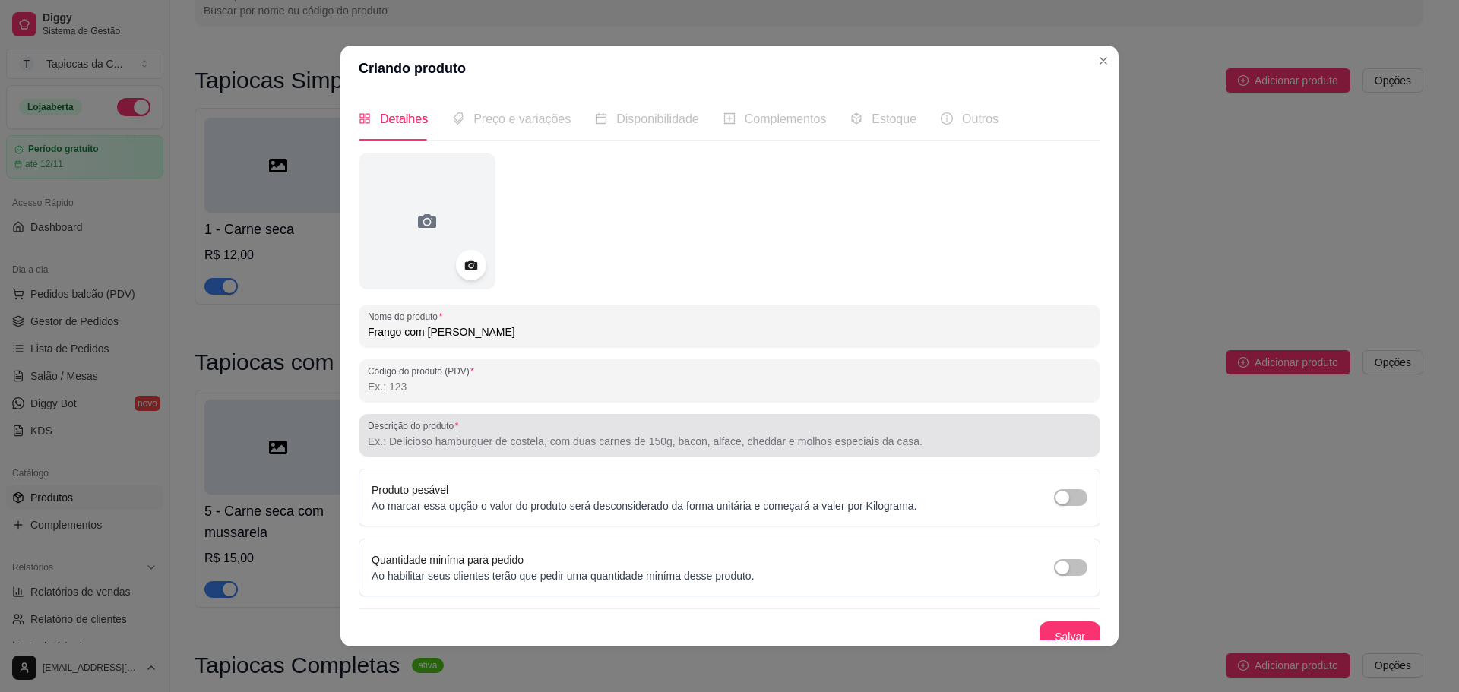
click at [514, 454] on div "Descrição do produto" at bounding box center [730, 435] width 742 height 43
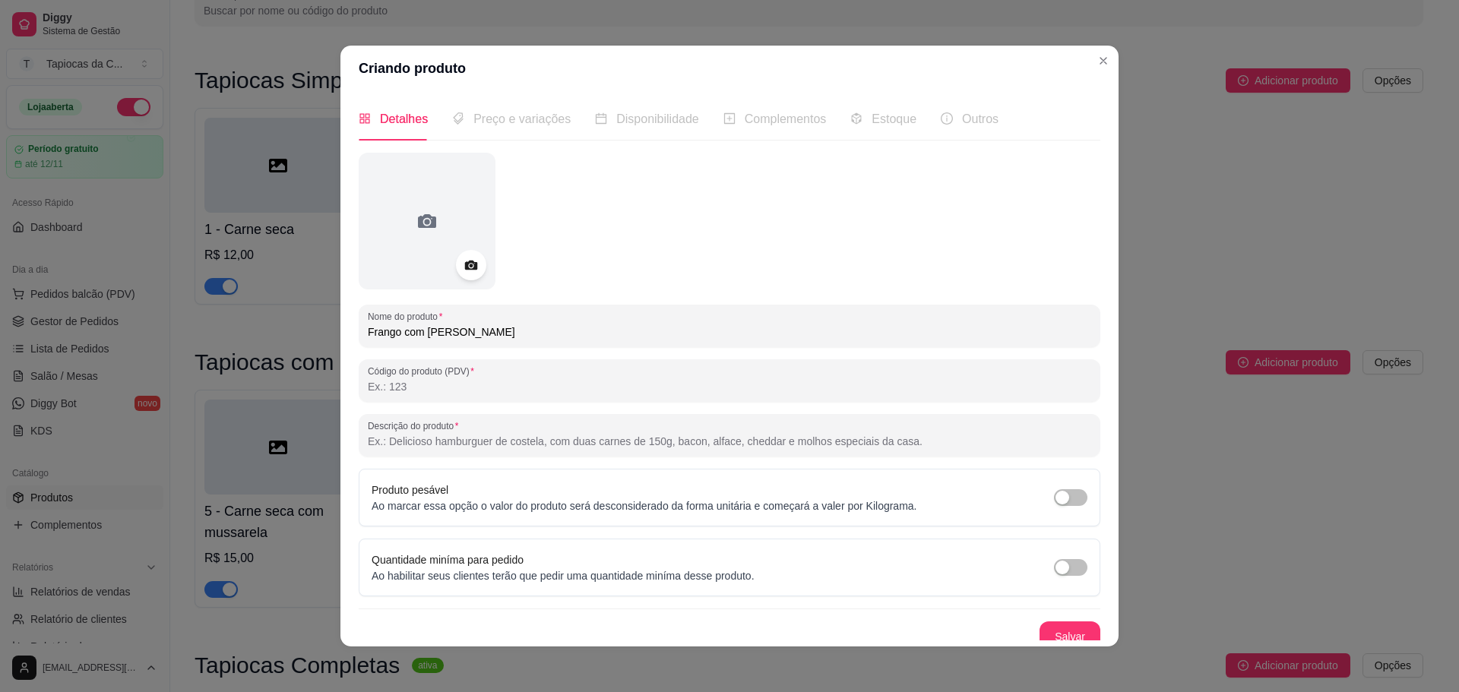
paste input "Frango desfiado e mussarela cremosa formando um sabor equilibrado."
type input "Frango desfiado e mussarela cremosa formando um sabor equilibrado."
click at [1040, 631] on button "Salvar" at bounding box center [1070, 637] width 61 height 30
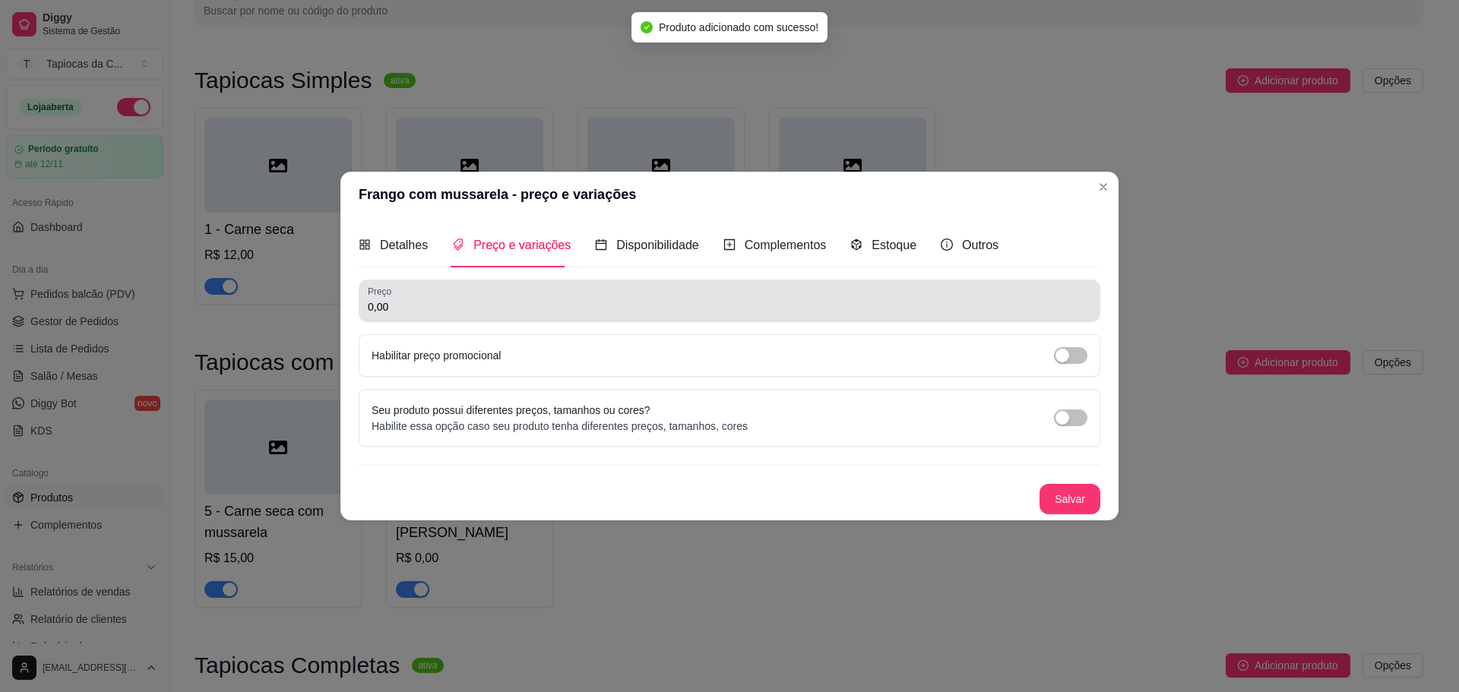
click at [606, 302] on input "0,00" at bounding box center [729, 306] width 723 height 15
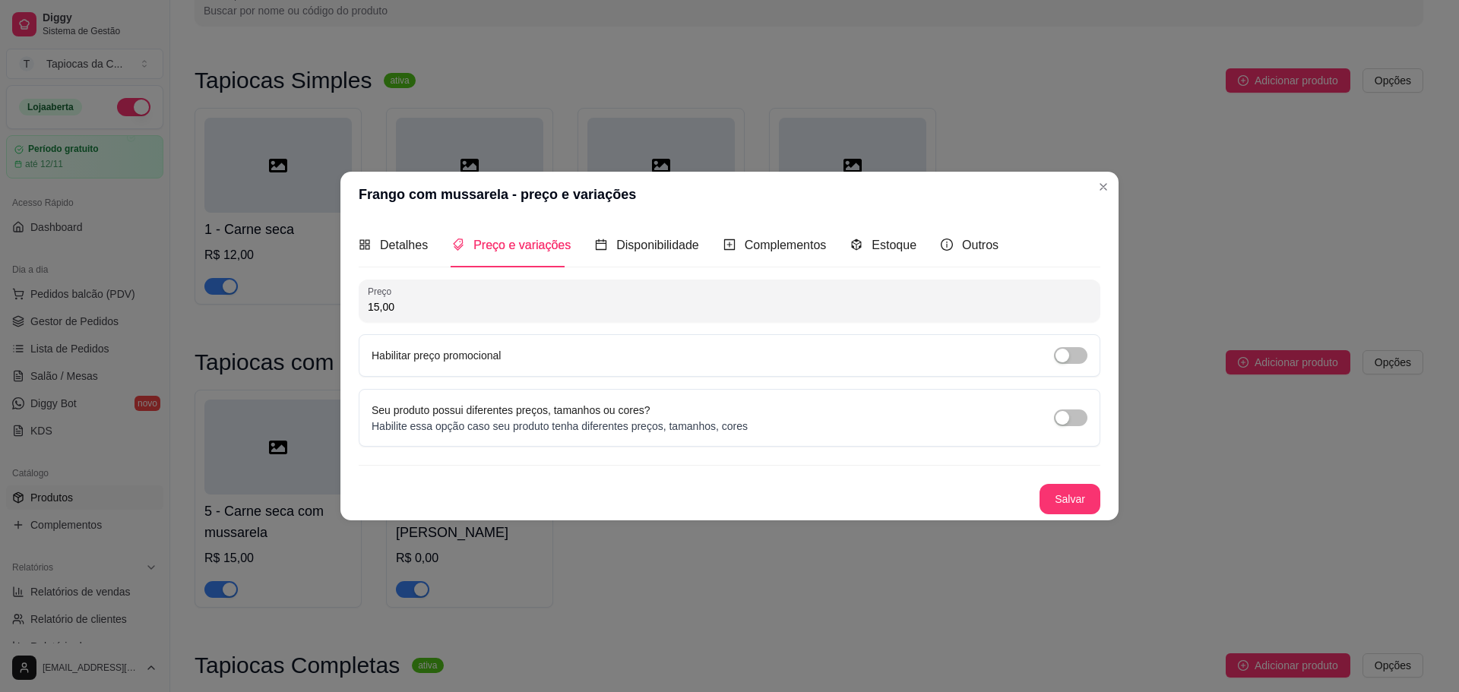
type input "15,00"
click at [1052, 496] on button "Salvar" at bounding box center [1069, 499] width 59 height 30
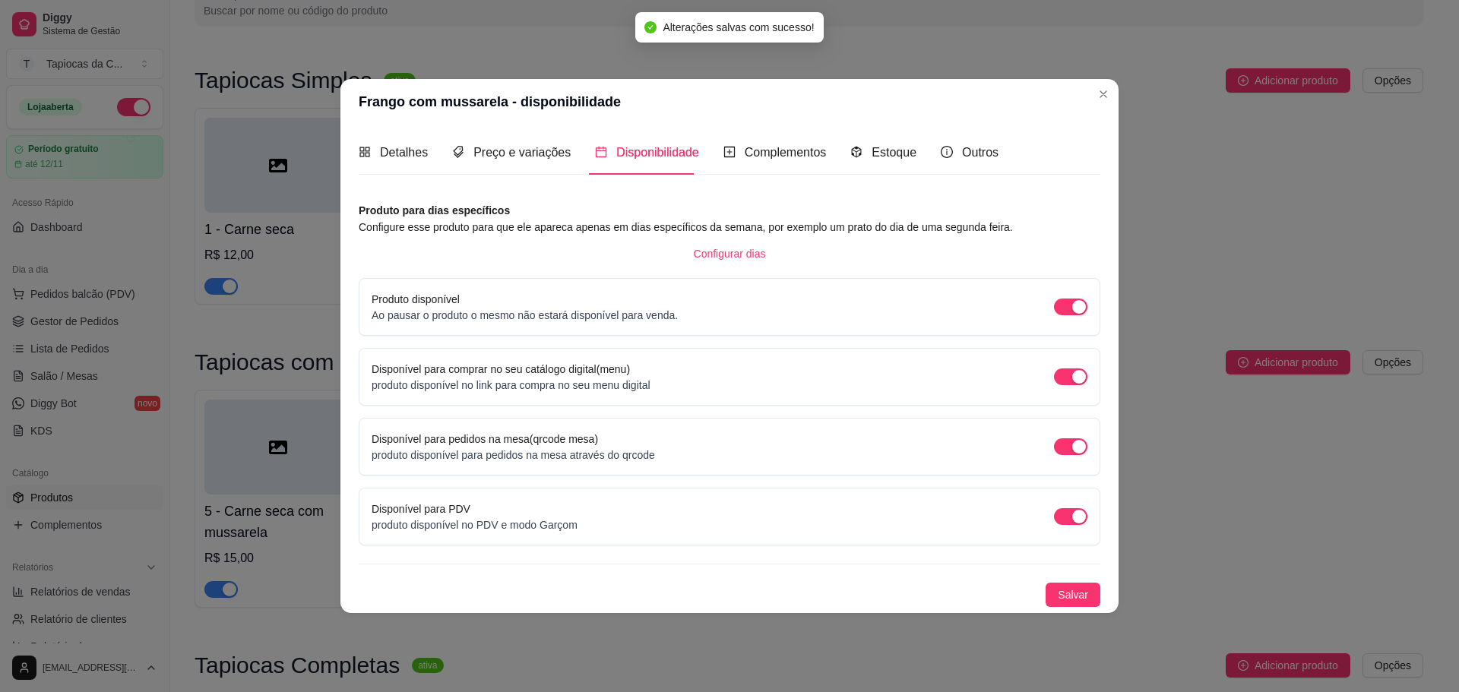
click at [1066, 608] on div "Detalhes Preço e variações Disponibilidade Complementos Estoque Outros Nome do …" at bounding box center [729, 369] width 778 height 488
click at [861, 163] on div "Estoque" at bounding box center [883, 152] width 66 height 43
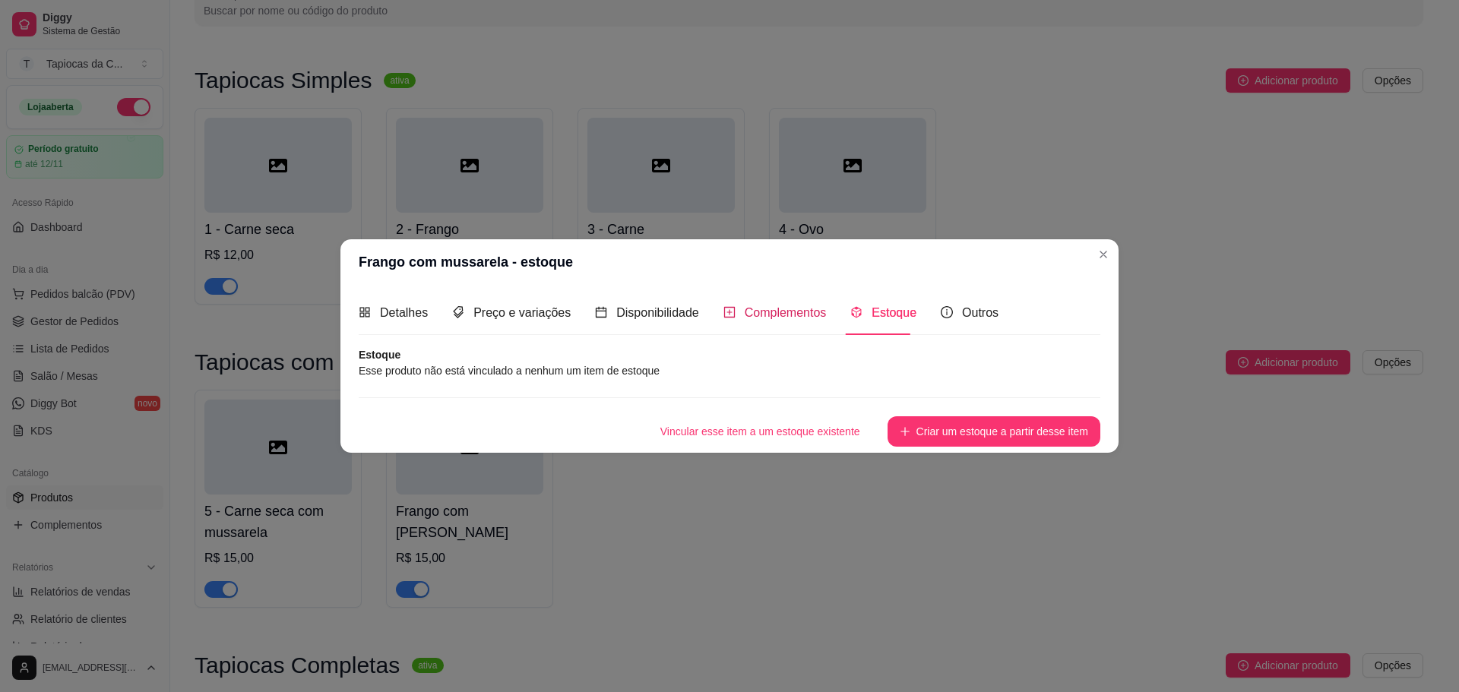
click at [745, 318] on span "Complementos" at bounding box center [786, 312] width 82 height 13
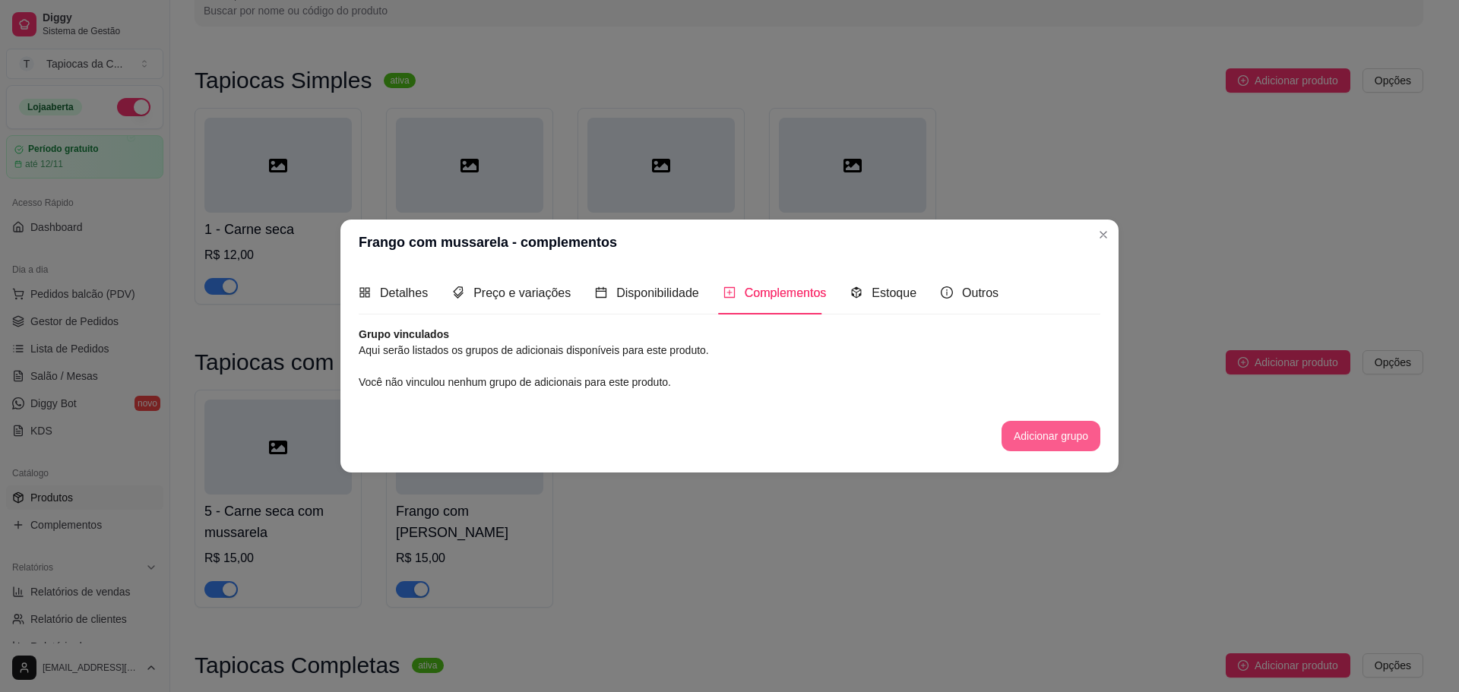
click at [1033, 438] on button "Adicionar grupo" at bounding box center [1051, 436] width 99 height 30
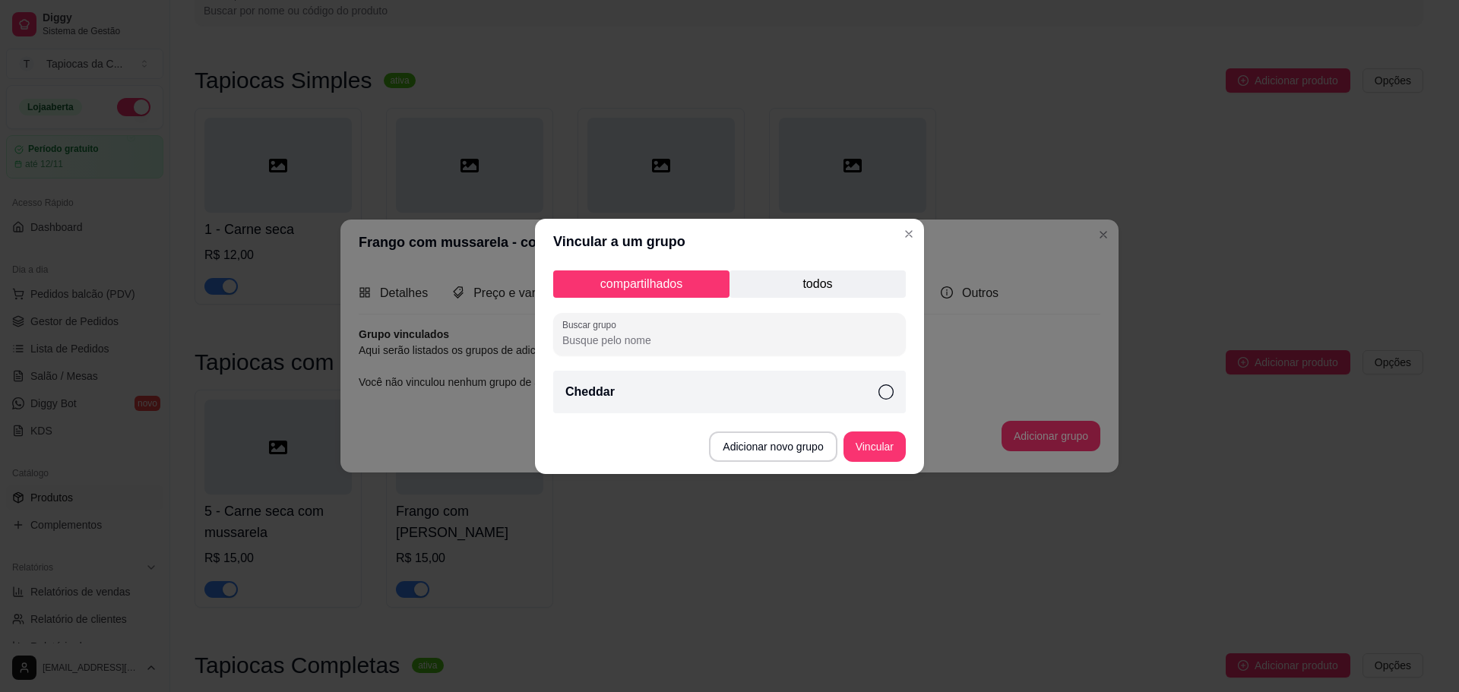
click at [639, 395] on div "Cheddar" at bounding box center [729, 392] width 353 height 43
click at [859, 445] on button "Vincular" at bounding box center [874, 447] width 62 height 30
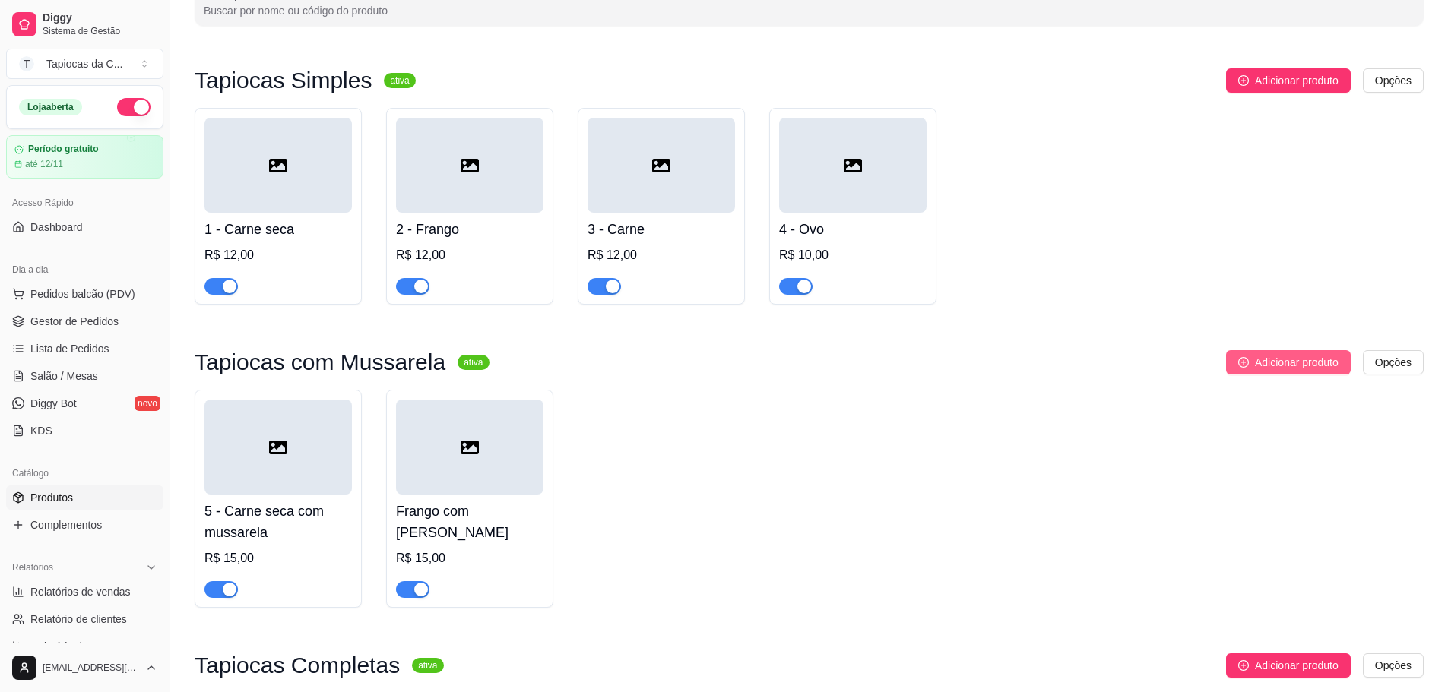
click at [1243, 370] on button "Adicionar produto" at bounding box center [1288, 362] width 125 height 24
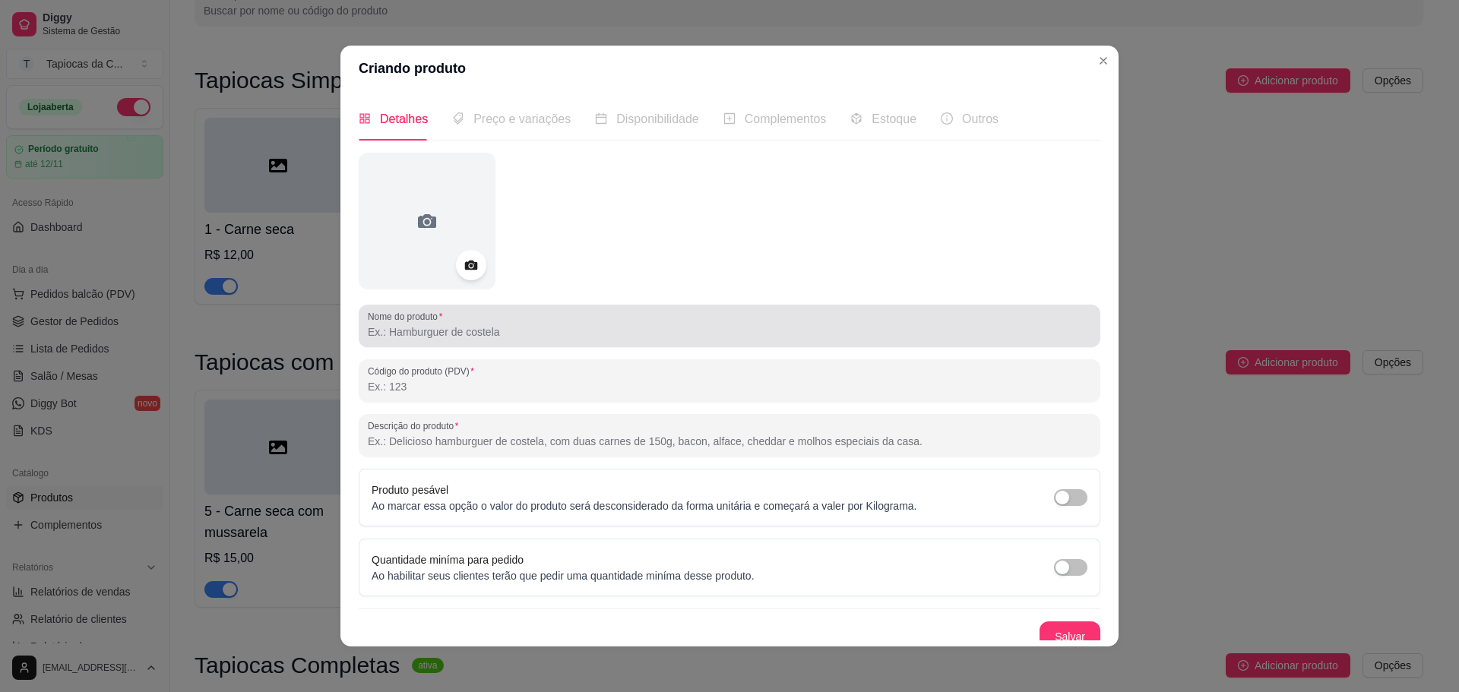
click at [519, 331] on input "Nome do produto" at bounding box center [729, 331] width 723 height 15
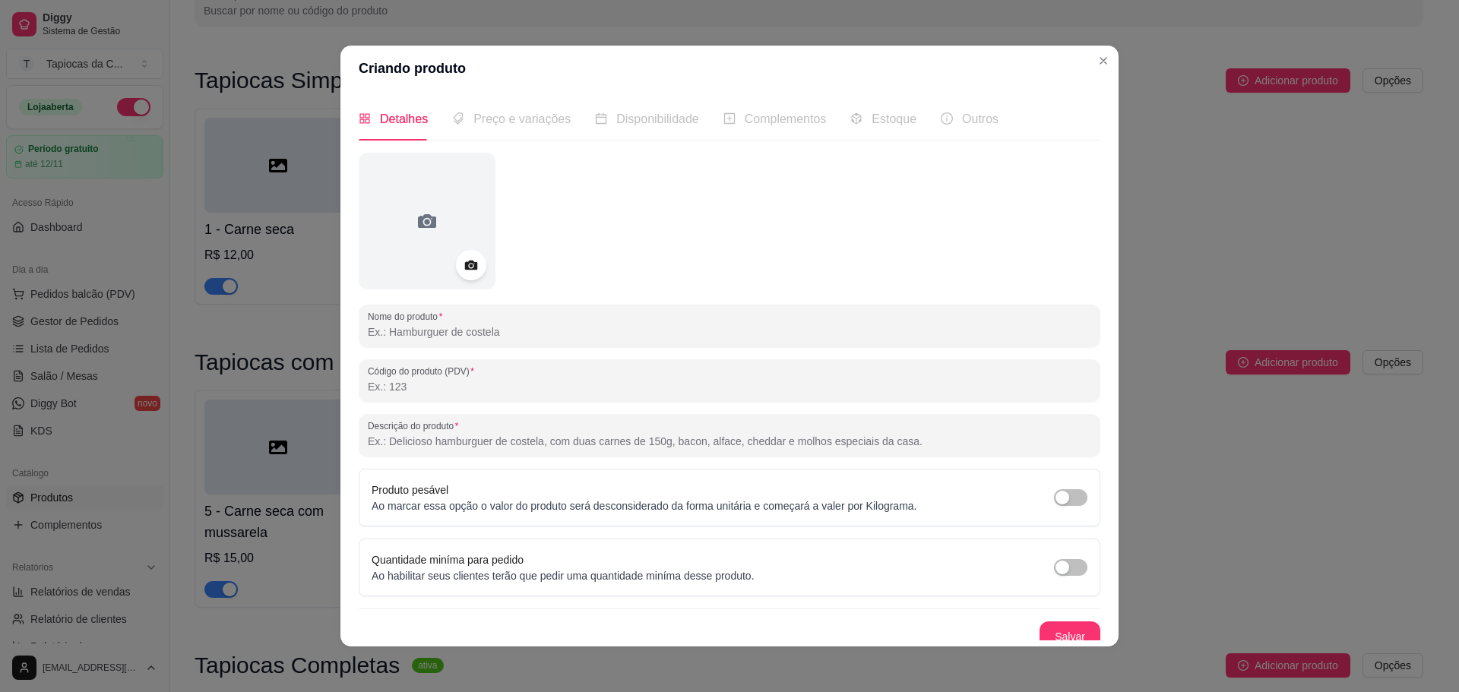
paste input "Carne com mussarela"
type input "Carne com mussarela"
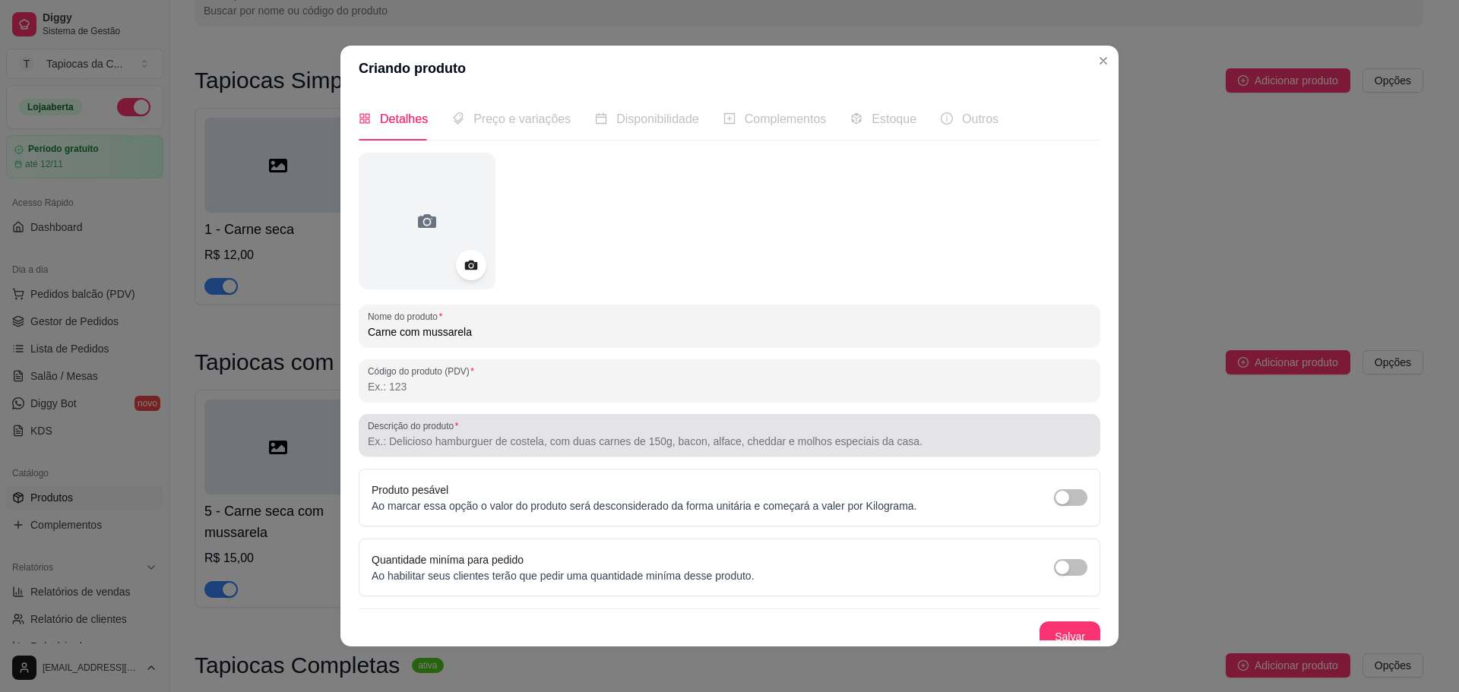
click at [584, 451] on div "Descrição do produto" at bounding box center [730, 435] width 742 height 43
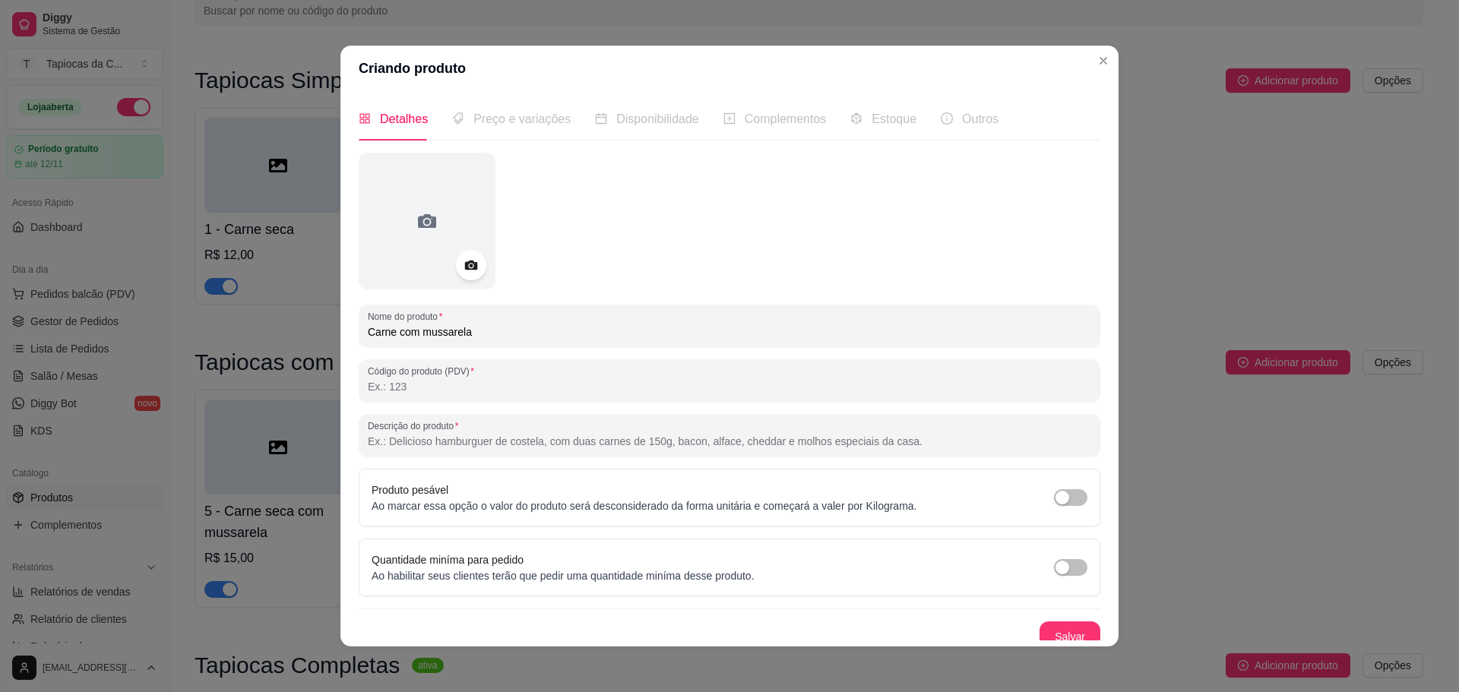
paste input "Carne moída suculenta com a cremosidade da mussarela."
type input "Carne moída suculenta com a cremosidade da mussarela."
click at [1051, 633] on button "Salvar" at bounding box center [1070, 637] width 61 height 30
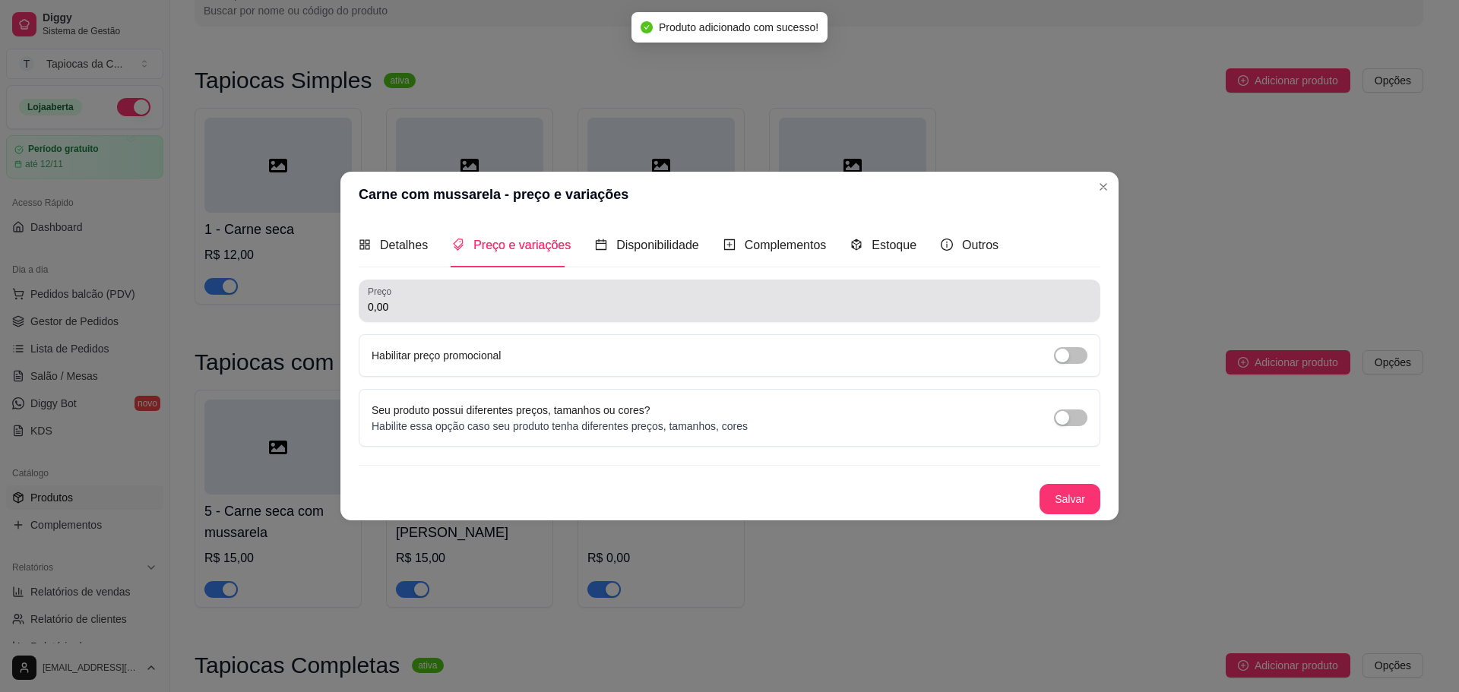
click at [490, 286] on div "0,00" at bounding box center [729, 301] width 723 height 30
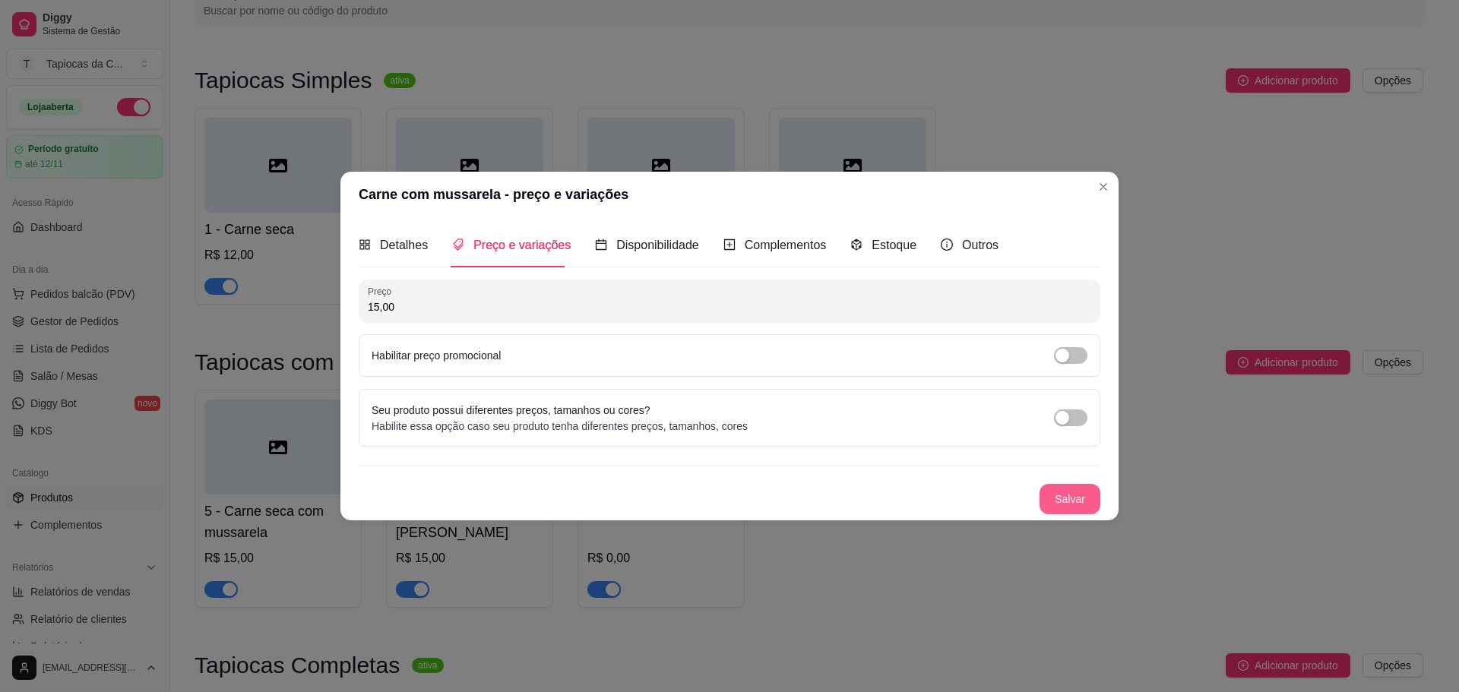
type input "15,00"
click at [1076, 506] on button "Salvar" at bounding box center [1070, 499] width 61 height 30
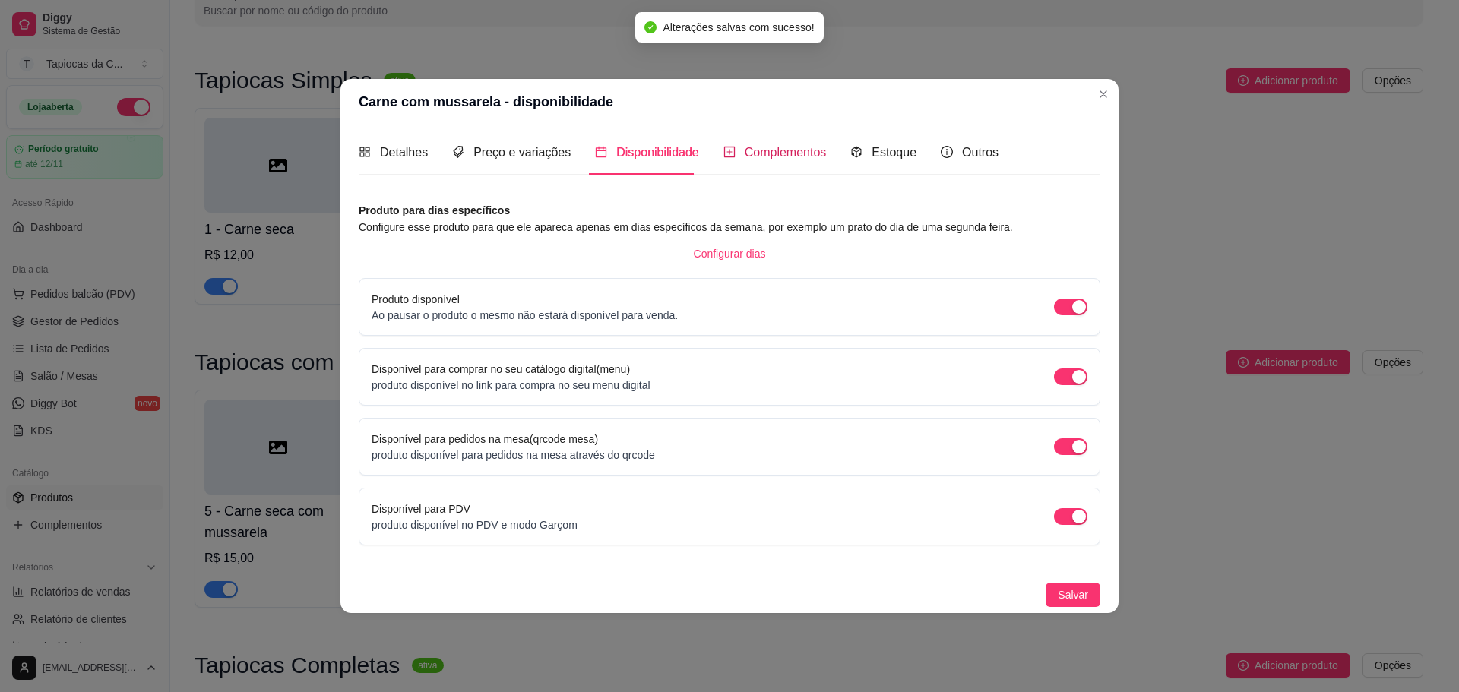
click at [806, 159] on span "Complementos" at bounding box center [786, 152] width 82 height 13
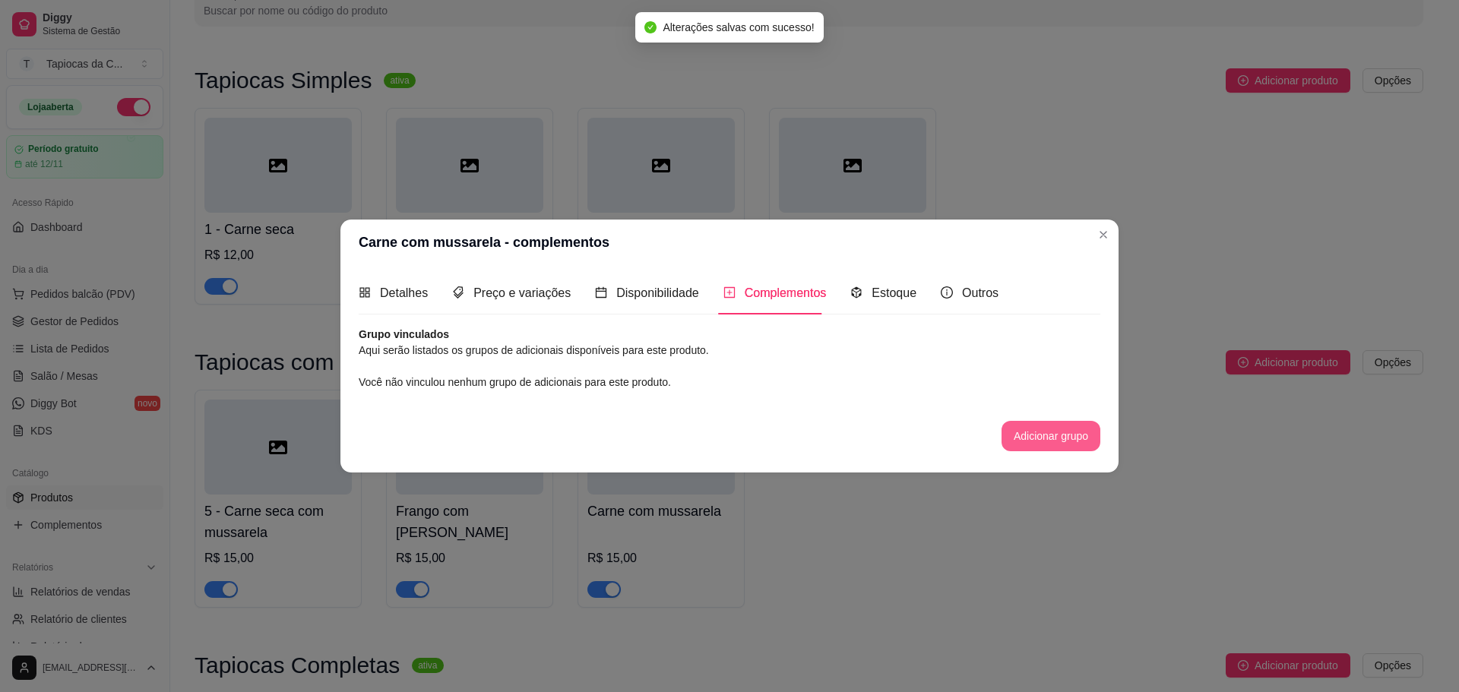
click at [1014, 442] on button "Adicionar grupo" at bounding box center [1051, 436] width 99 height 30
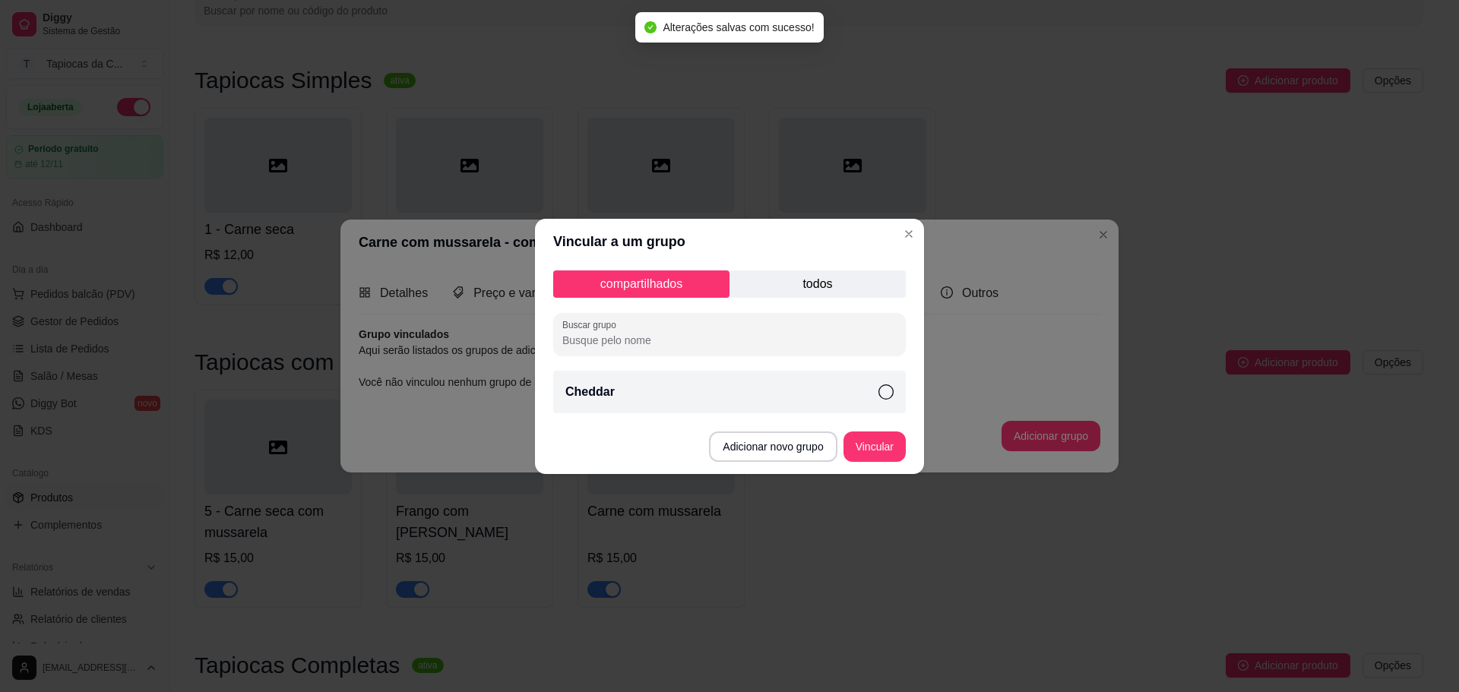
click at [631, 392] on div "Cheddar" at bounding box center [729, 392] width 353 height 43
click at [832, 447] on button "Adicionar novo grupo" at bounding box center [773, 447] width 128 height 30
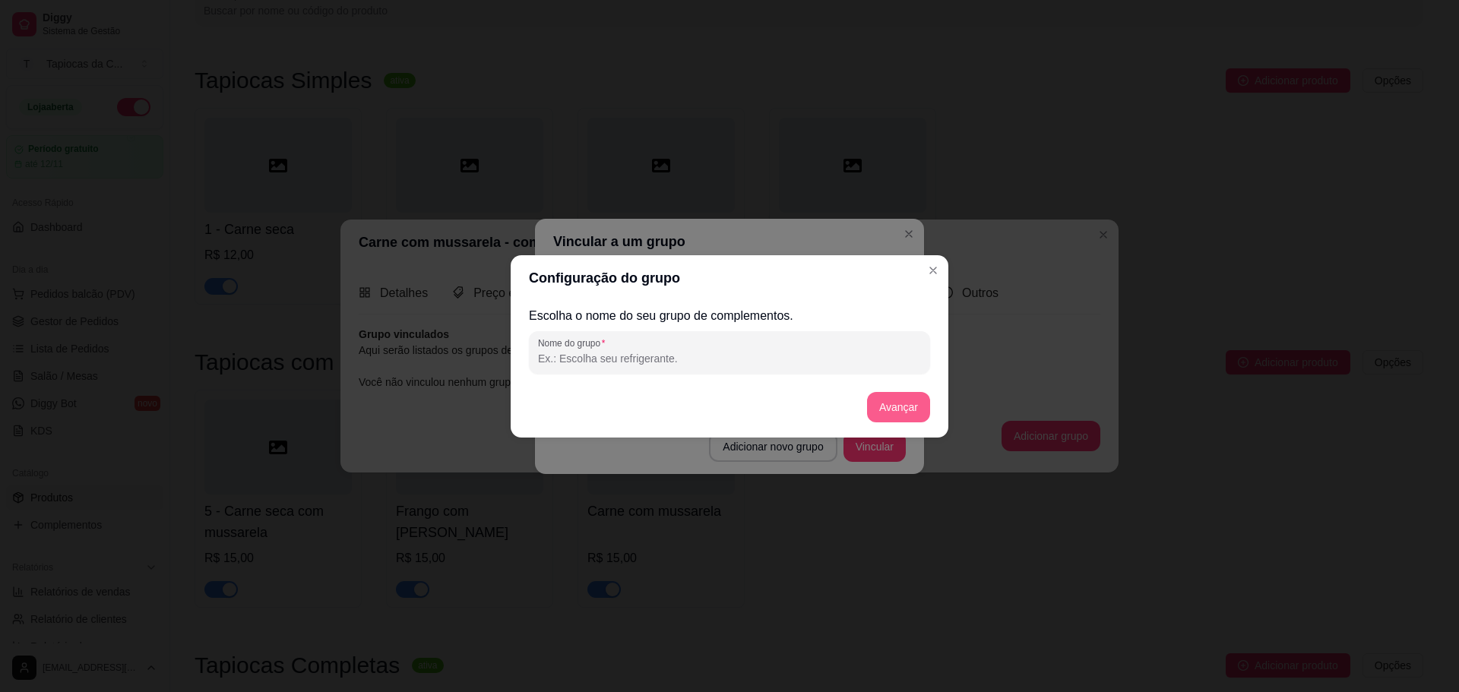
click at [885, 409] on button "Avançar" at bounding box center [898, 407] width 63 height 30
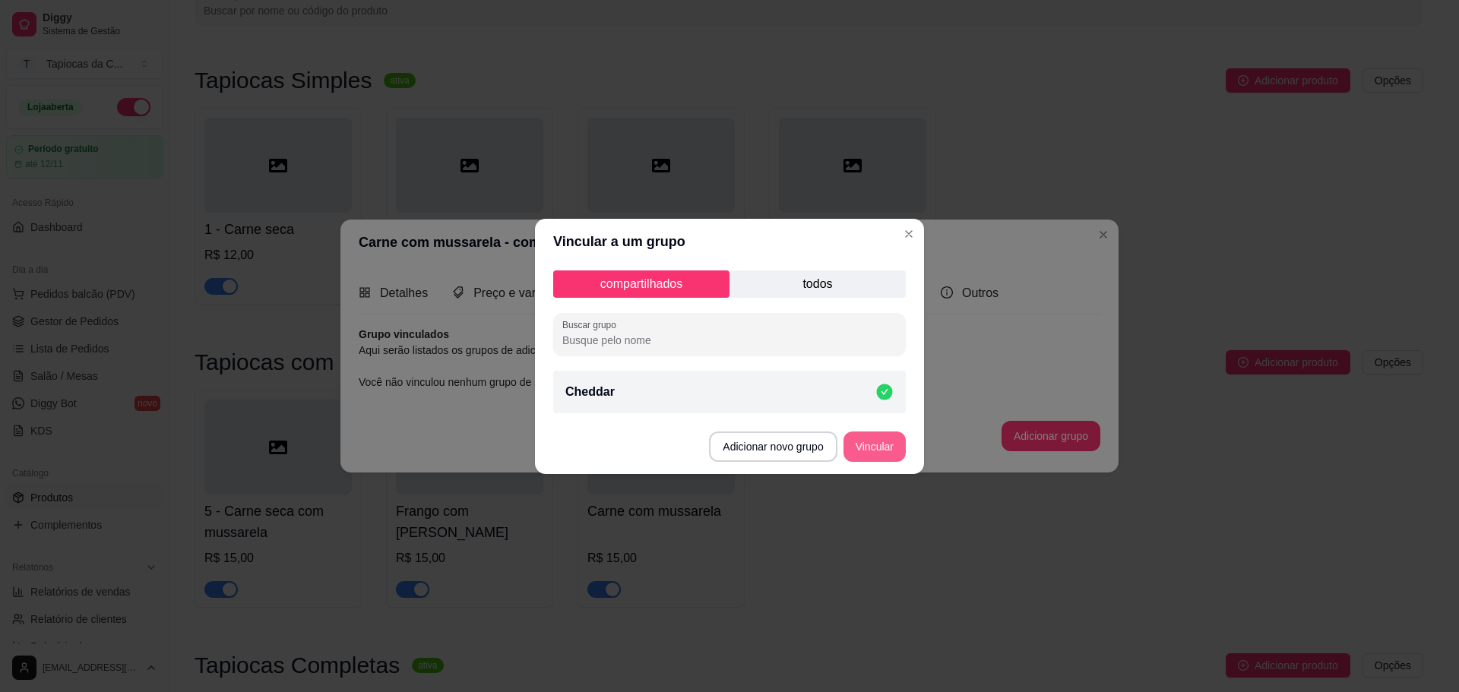
click at [862, 453] on button "Vincular" at bounding box center [874, 447] width 62 height 30
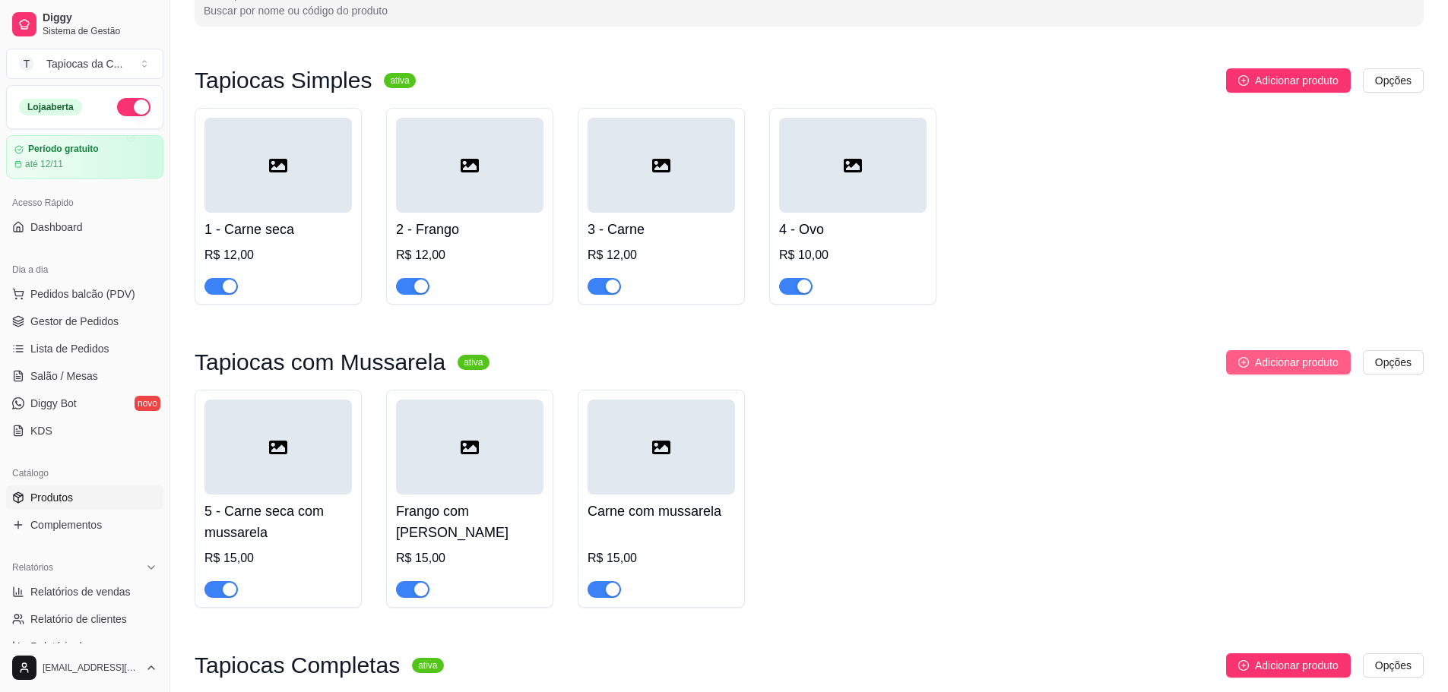
click at [1268, 364] on span "Adicionar produto" at bounding box center [1297, 362] width 84 height 17
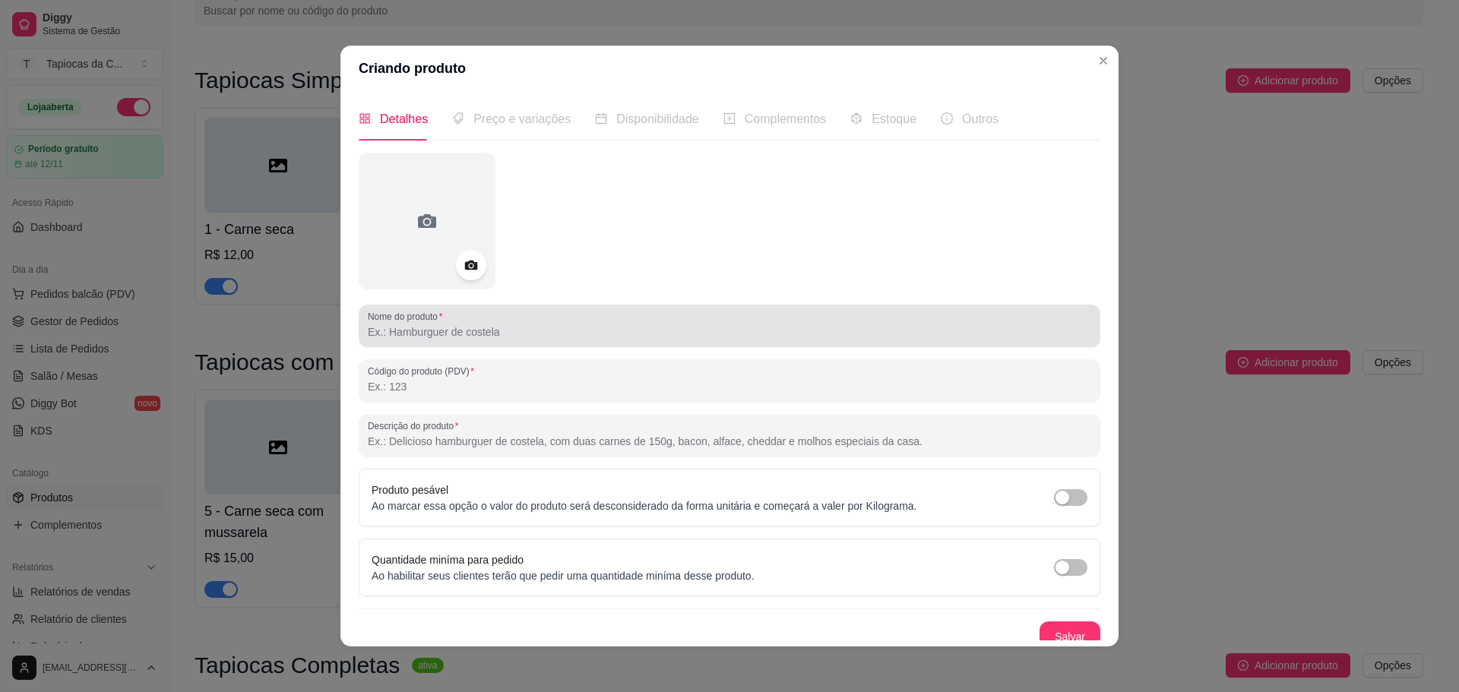
click at [703, 316] on div at bounding box center [729, 326] width 723 height 30
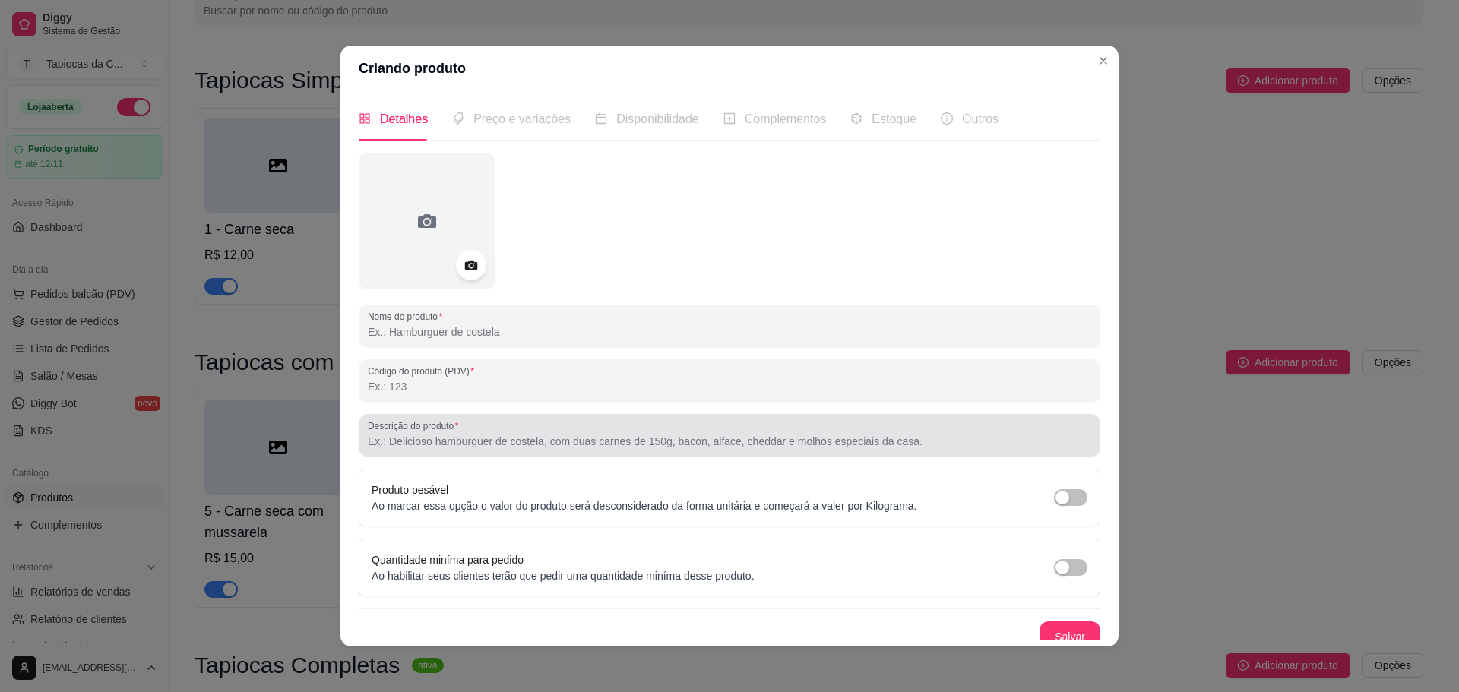
click at [623, 429] on div at bounding box center [729, 435] width 723 height 30
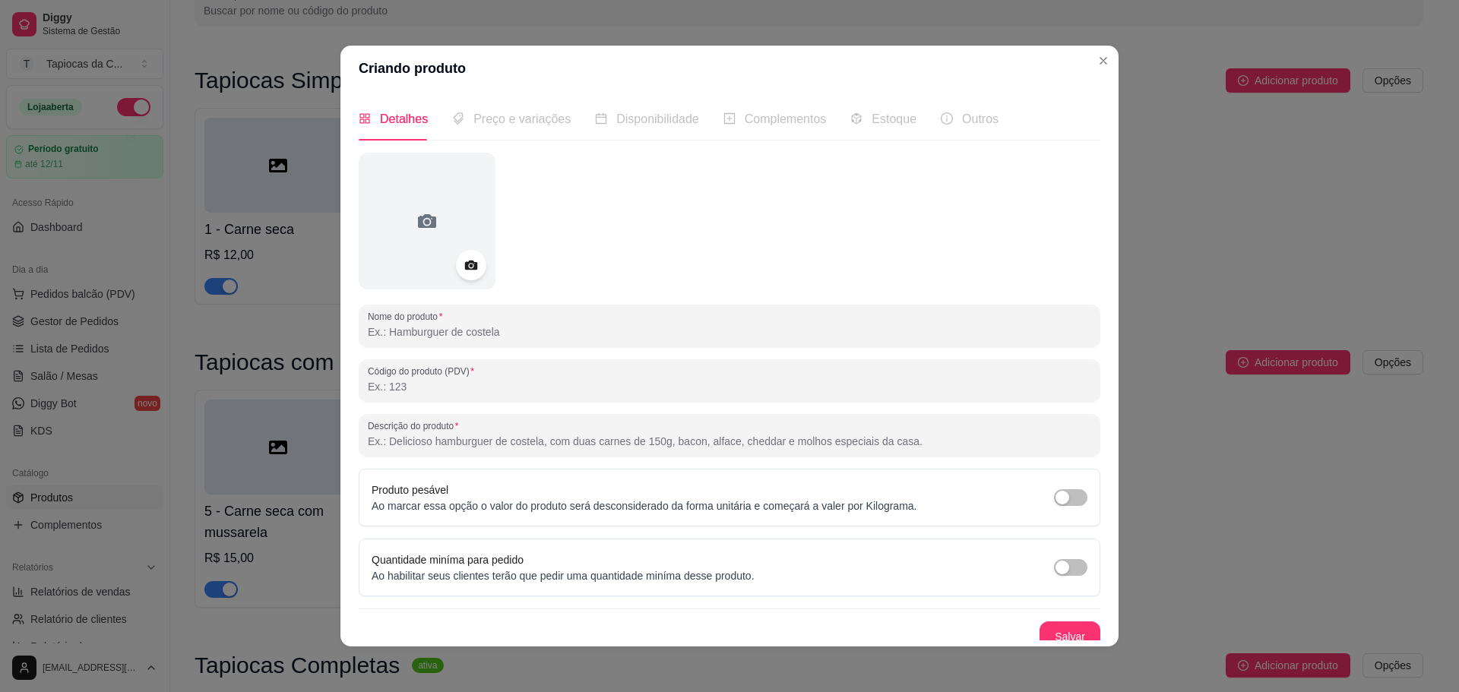
paste input "Dupla clássica, leve e saborosa."
type input "Dupla clássica, leve e saborosa."
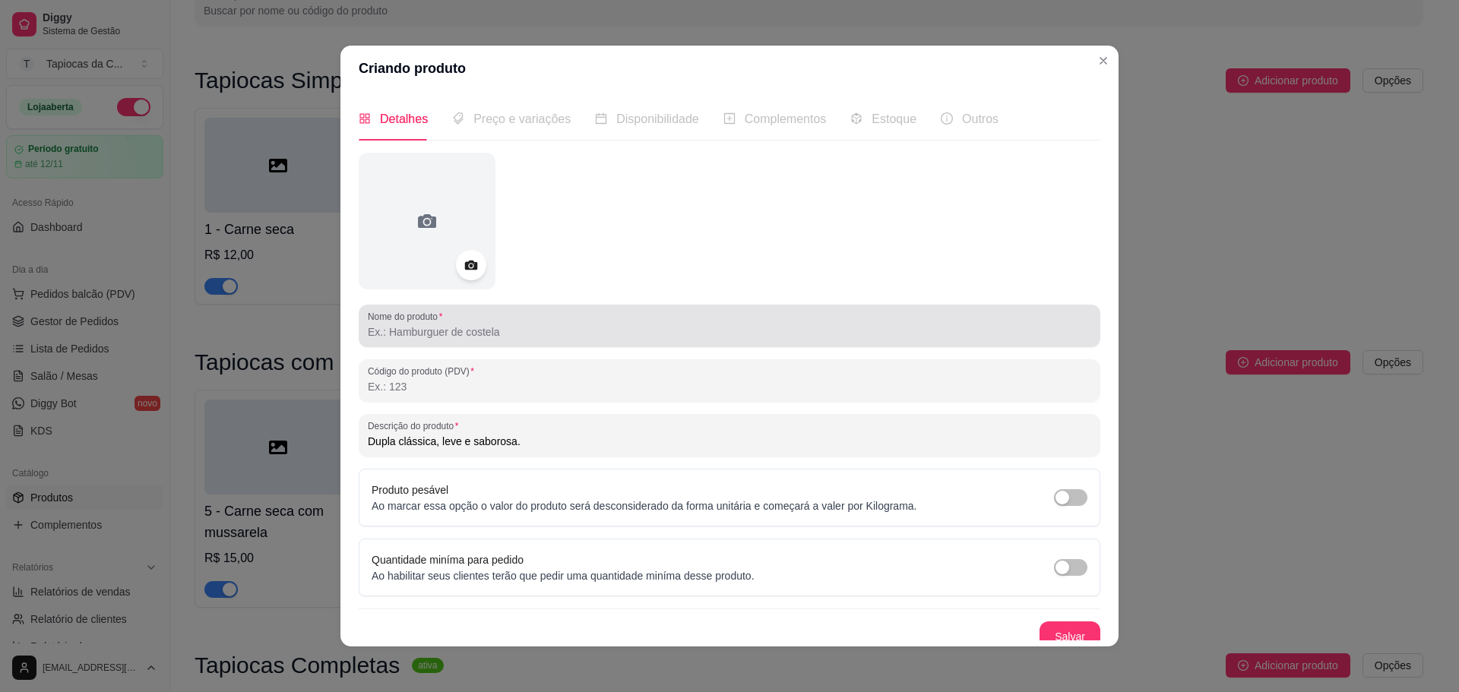
click at [467, 342] on div "Nome do produto" at bounding box center [730, 326] width 742 height 43
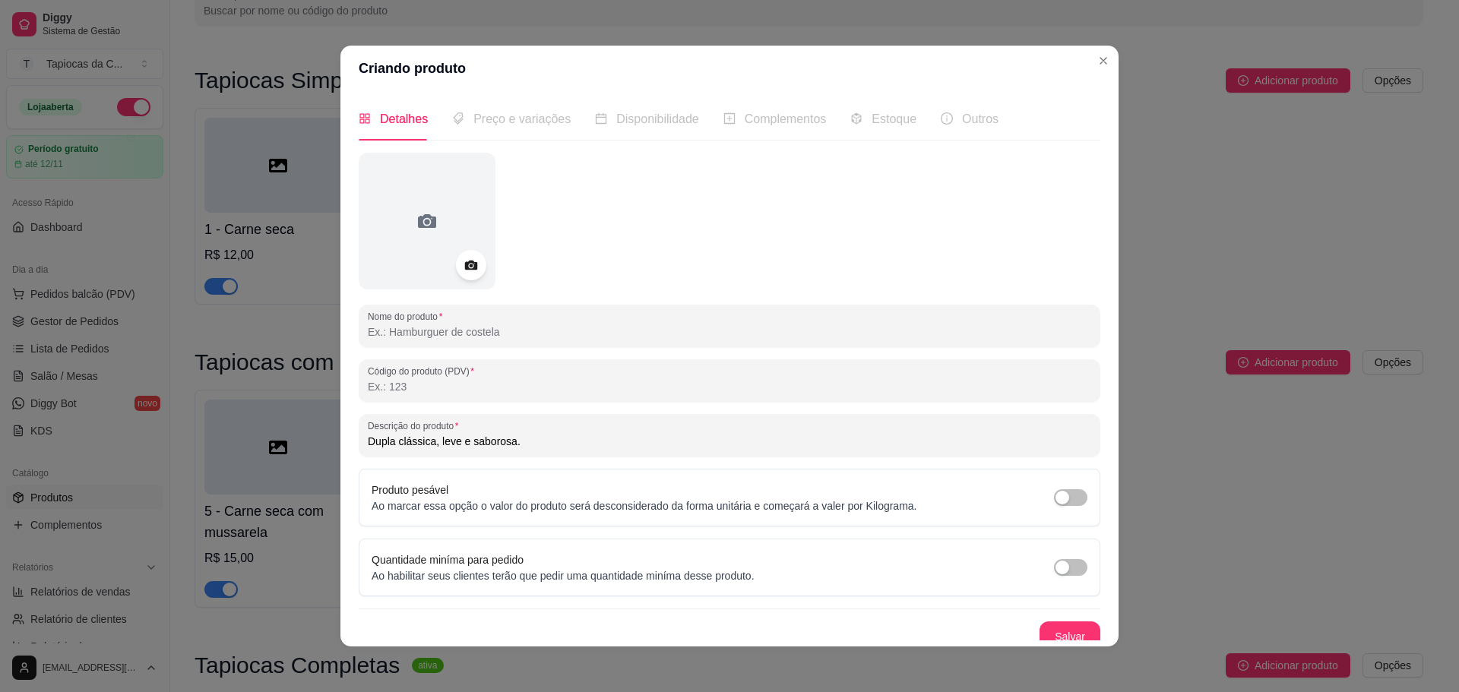
paste input "Presunto com mussarela"
type input "Presunto com mussarela"
click at [1044, 632] on button "Salvar" at bounding box center [1069, 637] width 59 height 30
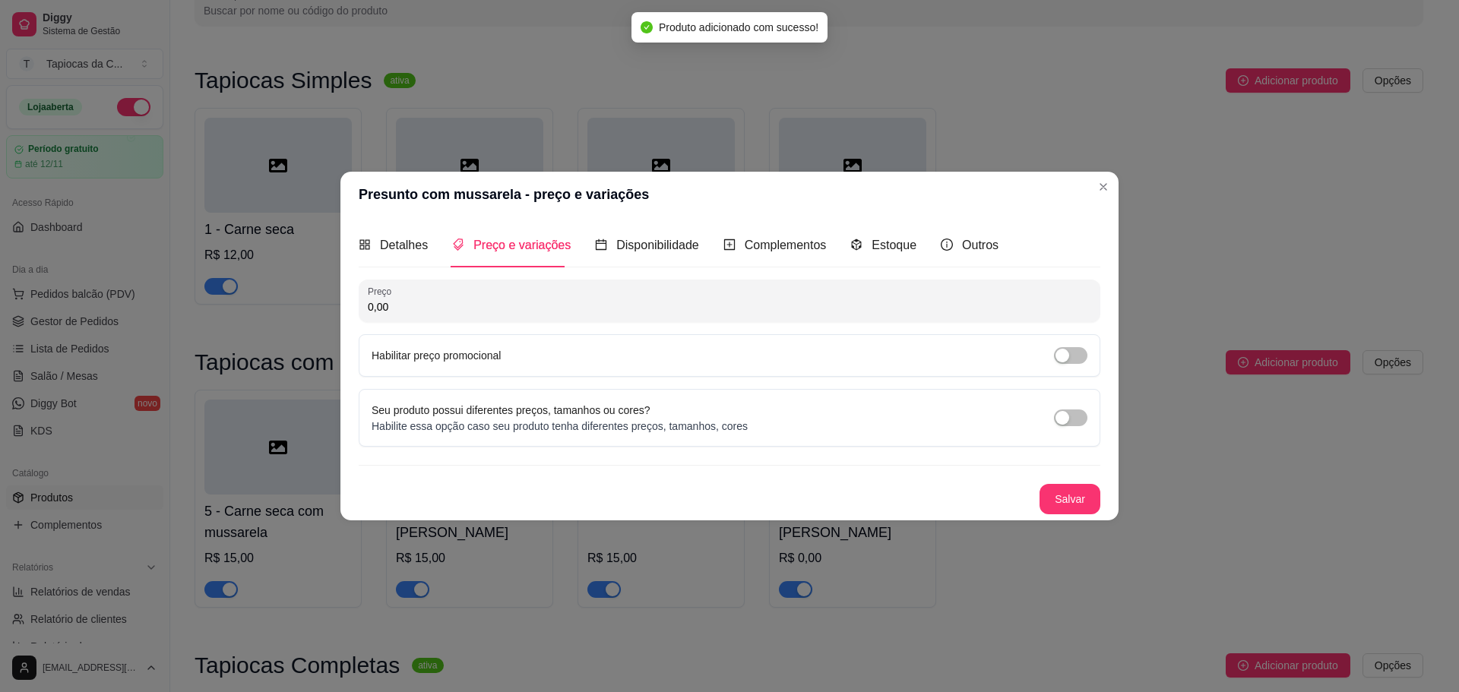
click at [756, 277] on div "Detalhes Preço e variações Disponibilidade Complementos Estoque Outros Nome do …" at bounding box center [730, 368] width 742 height 290
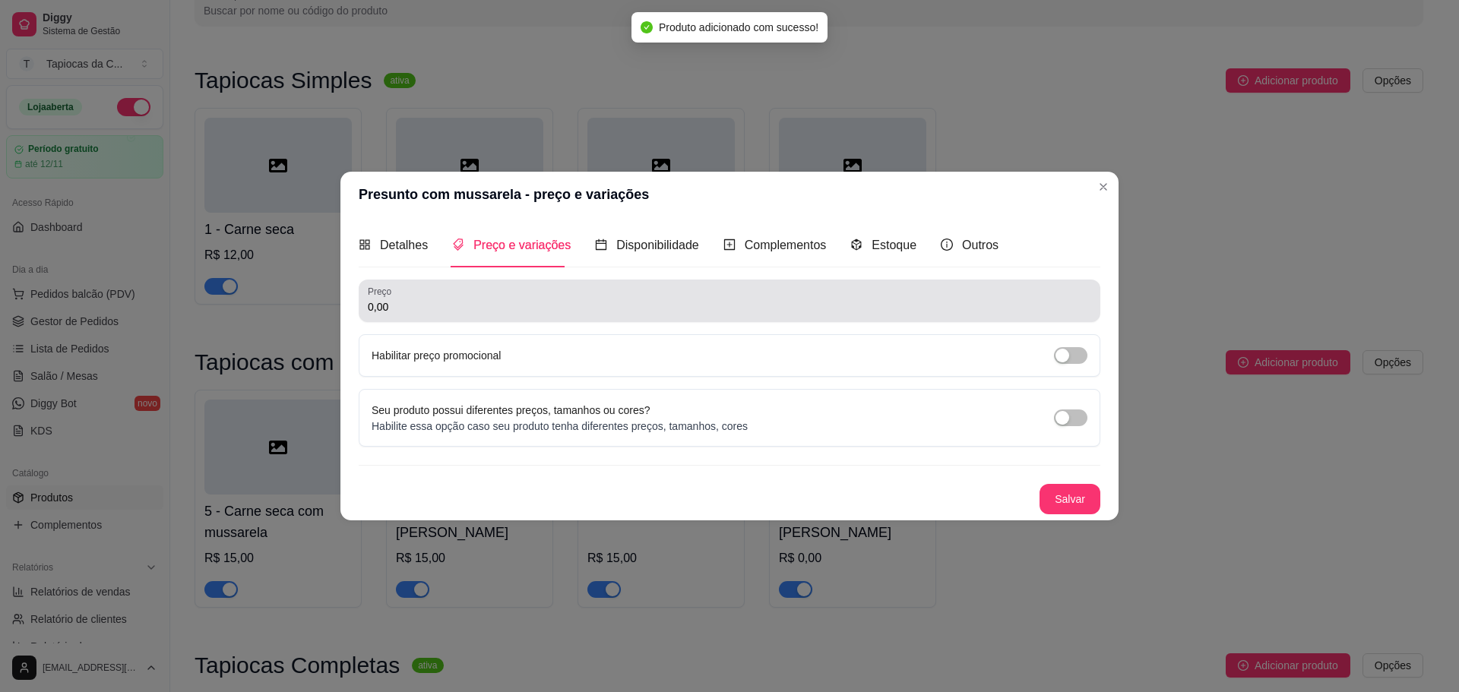
click at [751, 293] on div "0,00" at bounding box center [729, 301] width 723 height 30
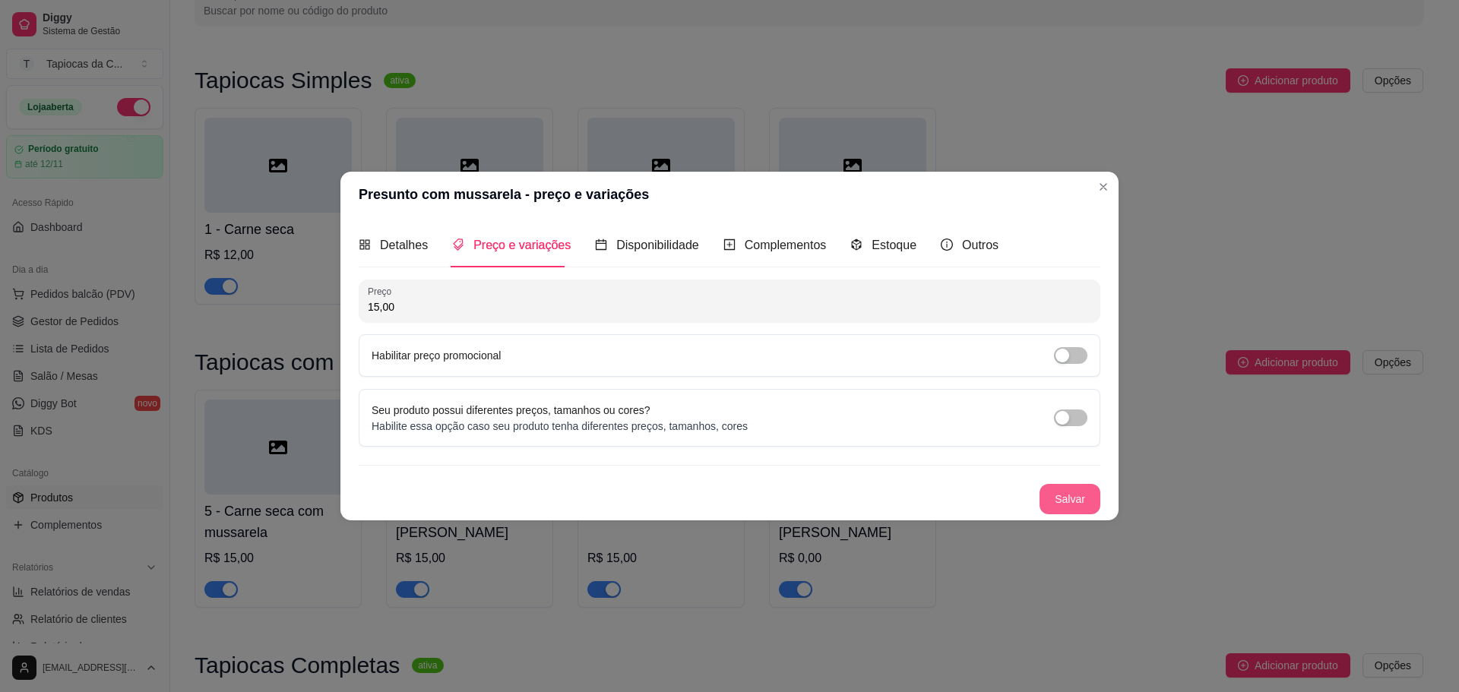
type input "15,00"
click at [1088, 509] on button "Salvar" at bounding box center [1069, 499] width 59 height 30
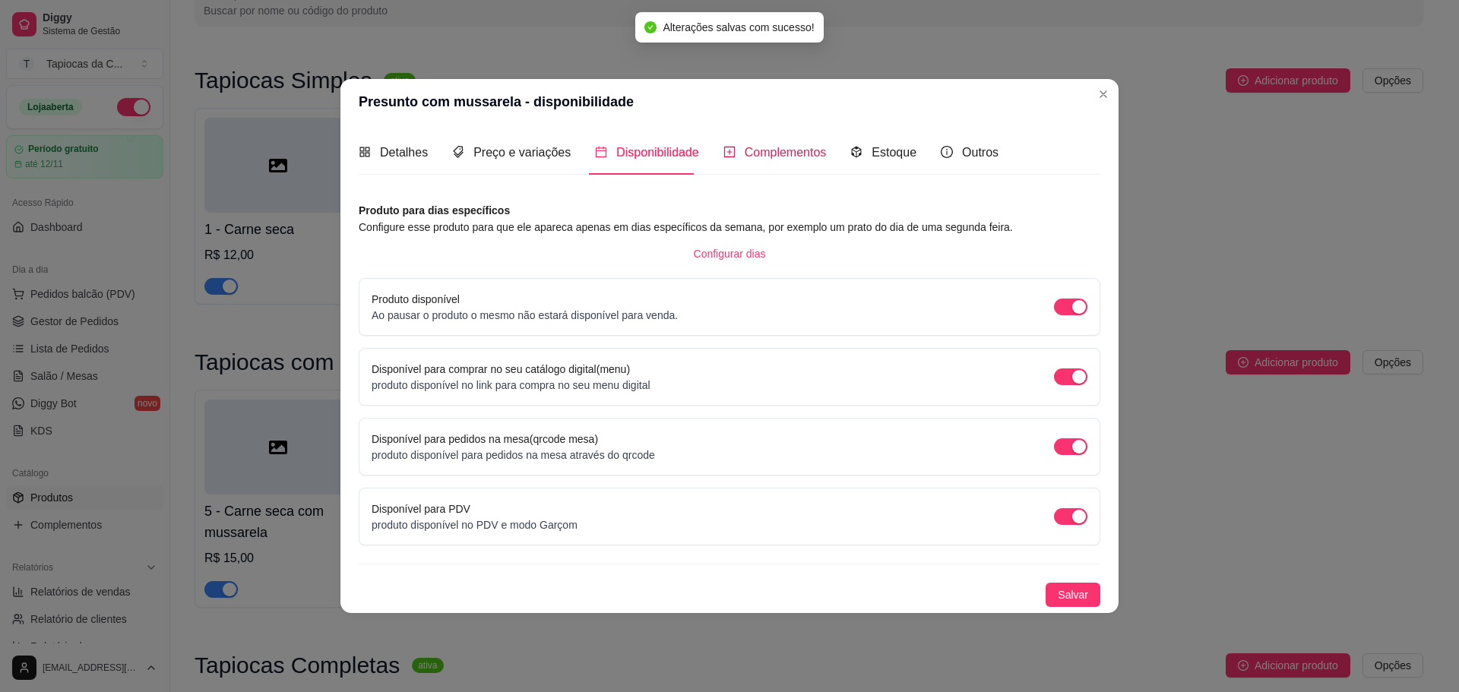
drag, startPoint x: 790, startPoint y: 155, endPoint x: 794, endPoint y: 207, distance: 51.9
click at [790, 156] on span "Complementos" at bounding box center [786, 152] width 82 height 13
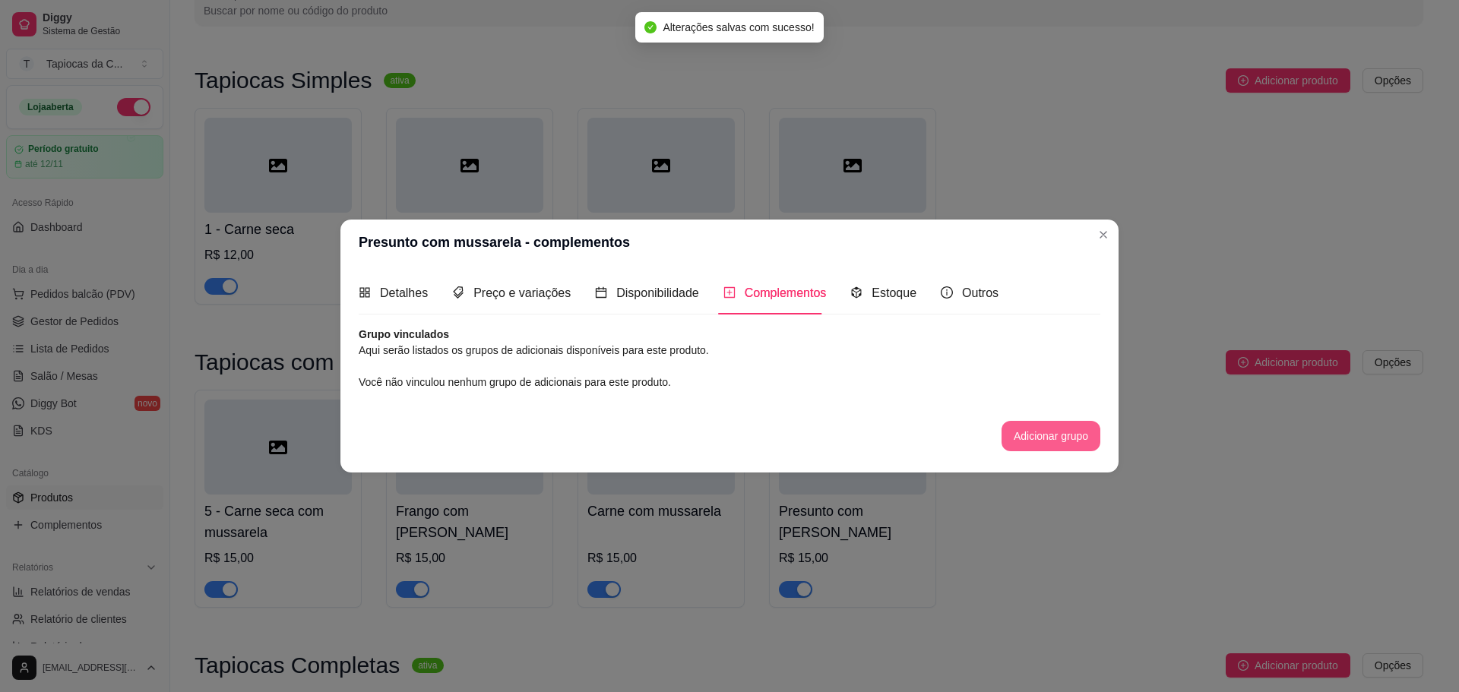
click at [1017, 434] on button "Adicionar grupo" at bounding box center [1051, 436] width 99 height 30
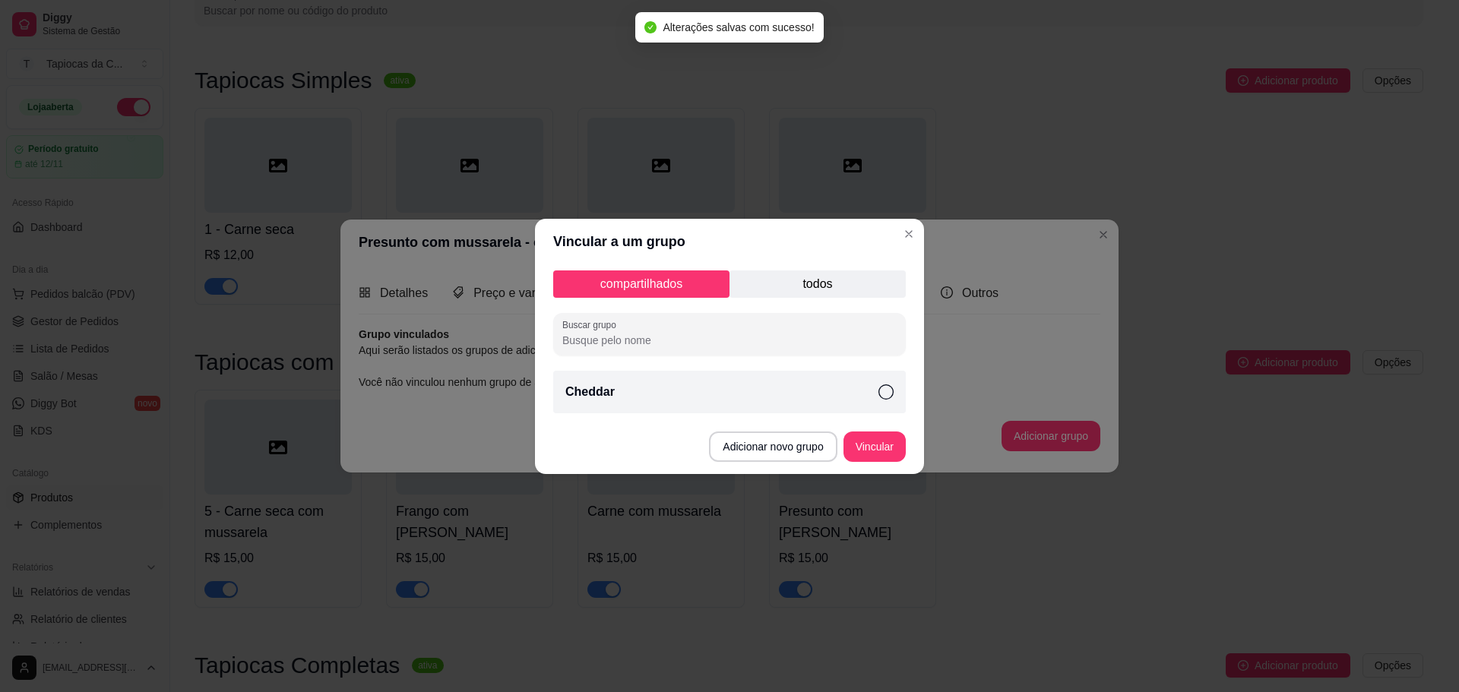
click at [663, 402] on div "Cheddar" at bounding box center [729, 392] width 353 height 43
click at [862, 453] on button "Vincular" at bounding box center [874, 447] width 62 height 30
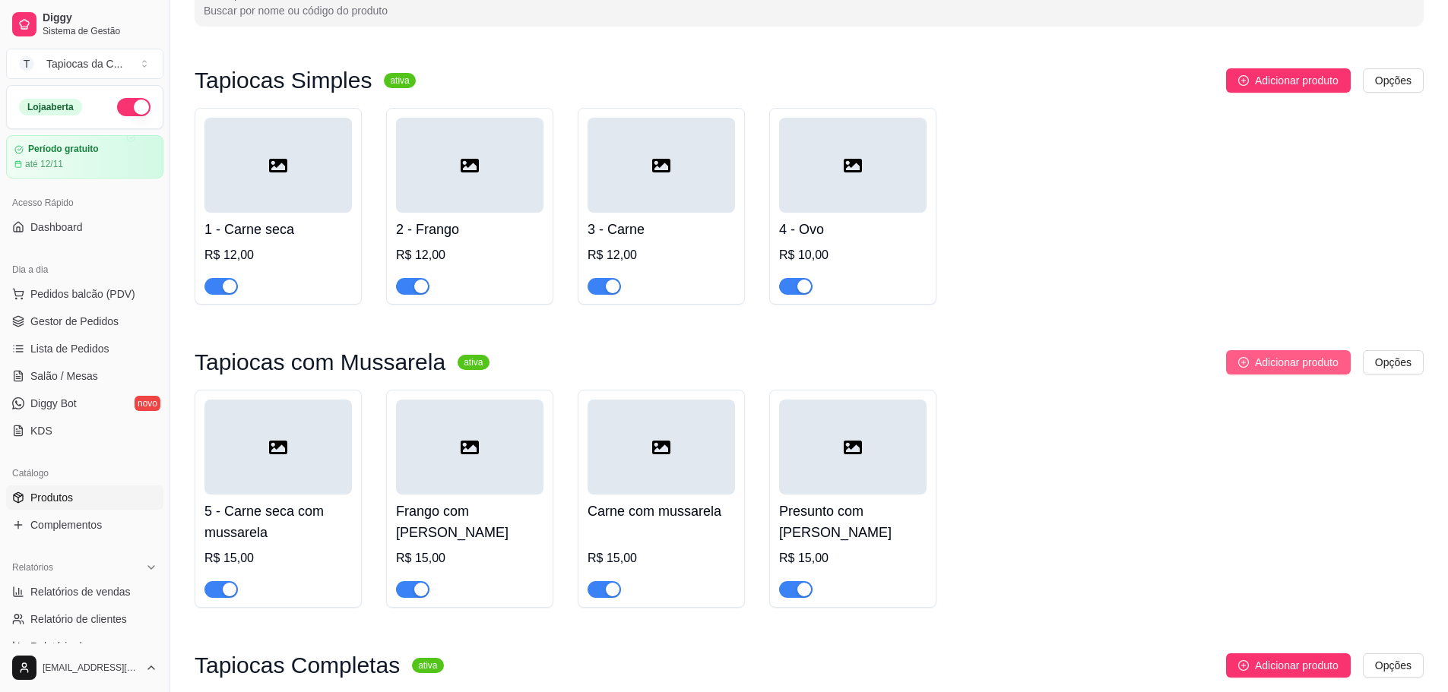
click at [1234, 357] on button "Adicionar produto" at bounding box center [1288, 362] width 125 height 24
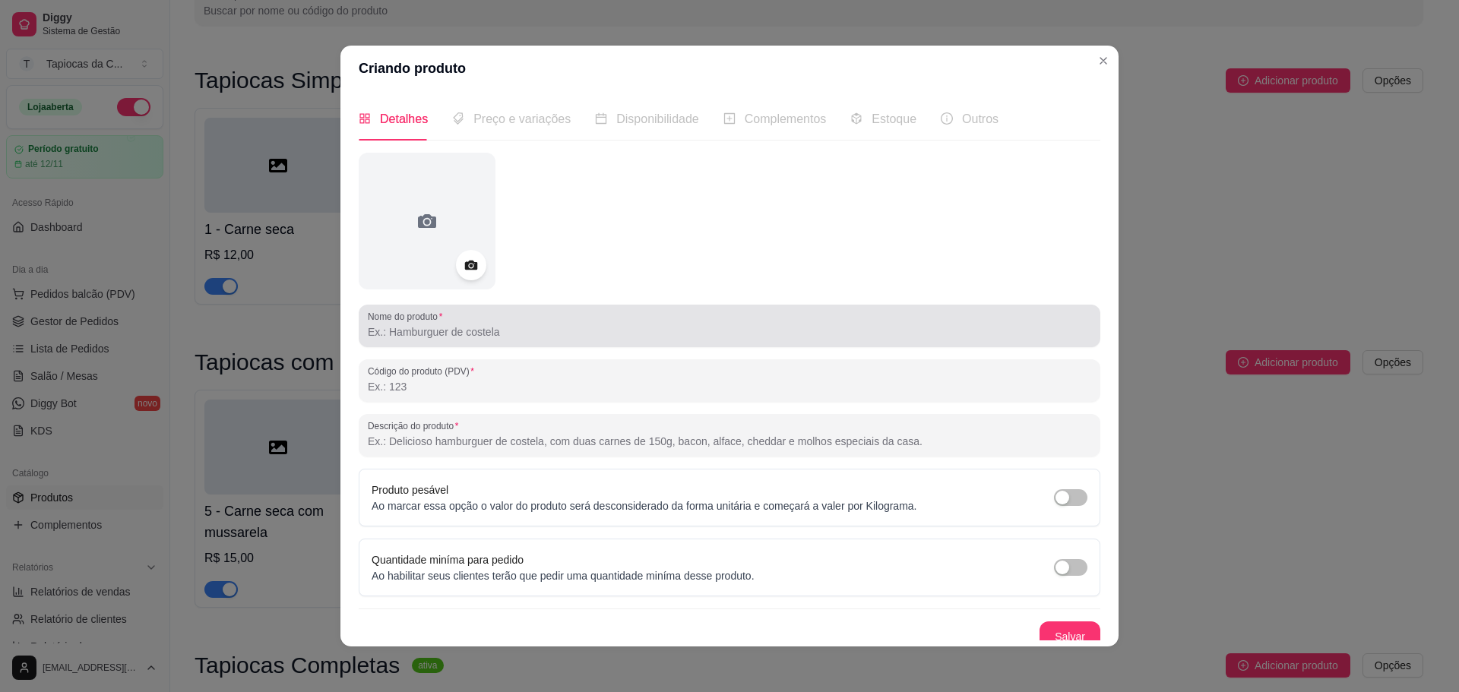
click at [548, 334] on input "Nome do produto" at bounding box center [729, 331] width 723 height 15
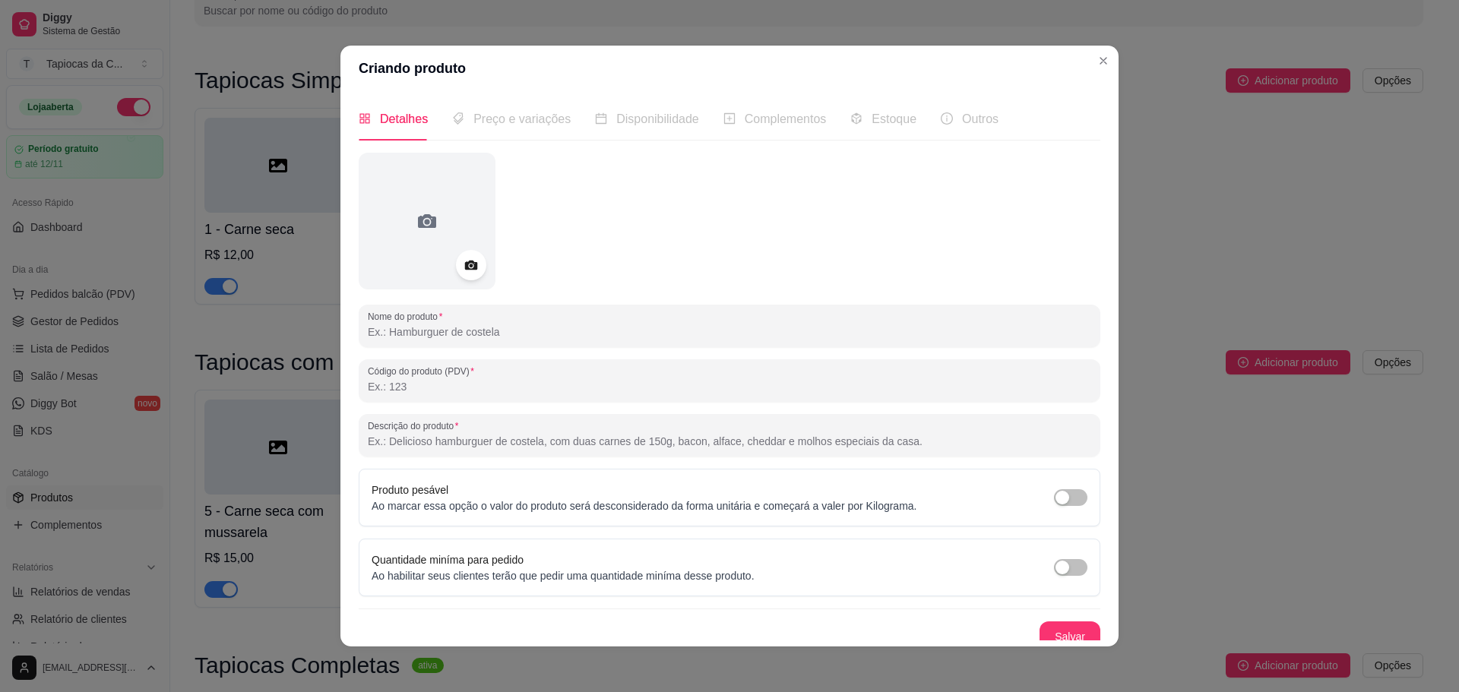
paste input "Ovo com mussarela"
type input "Ovo com mussarela"
click at [540, 447] on input "Descrição do produto" at bounding box center [729, 441] width 723 height 15
paste input "Simples e delicioso, o sabor do ovo com o toque cremoso da mussarela."
type input "Simples e delicioso, o sabor do ovo com o toque cremoso da mussarela."
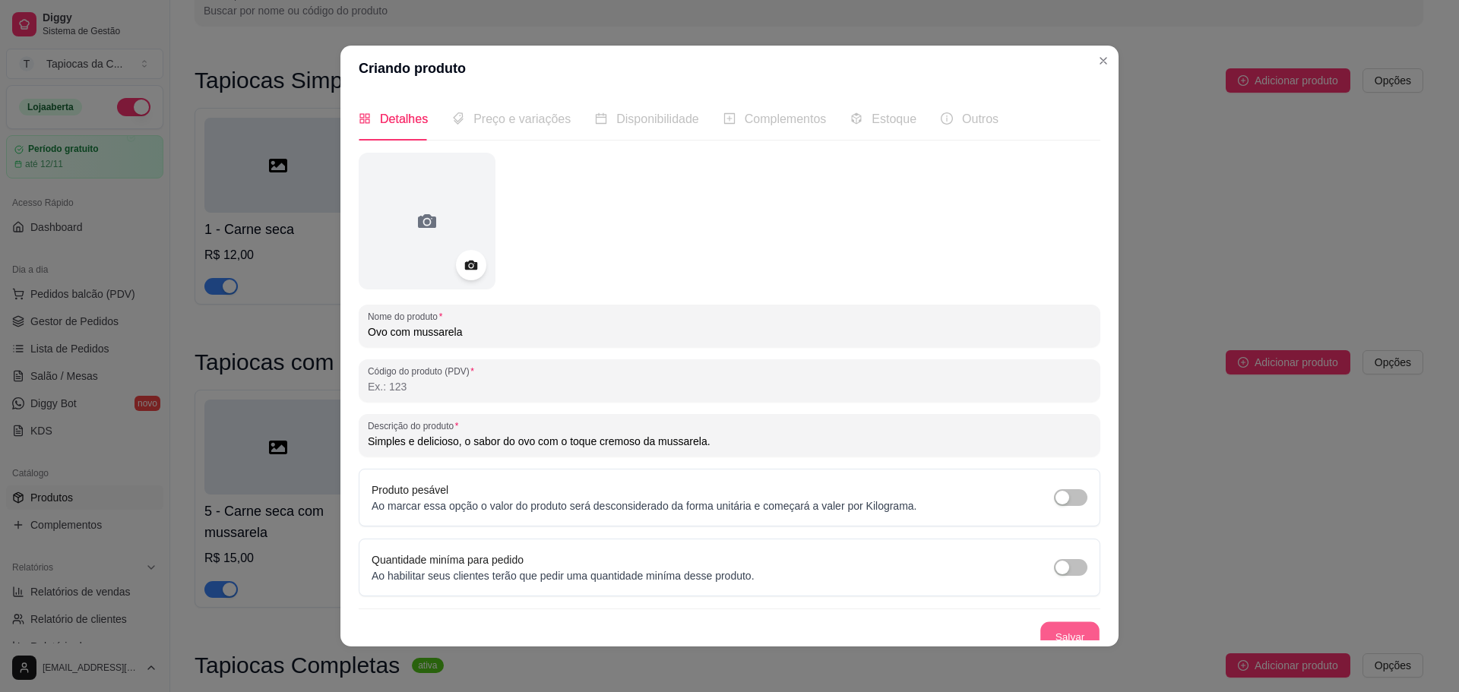
click at [1042, 625] on button "Salvar" at bounding box center [1069, 637] width 59 height 30
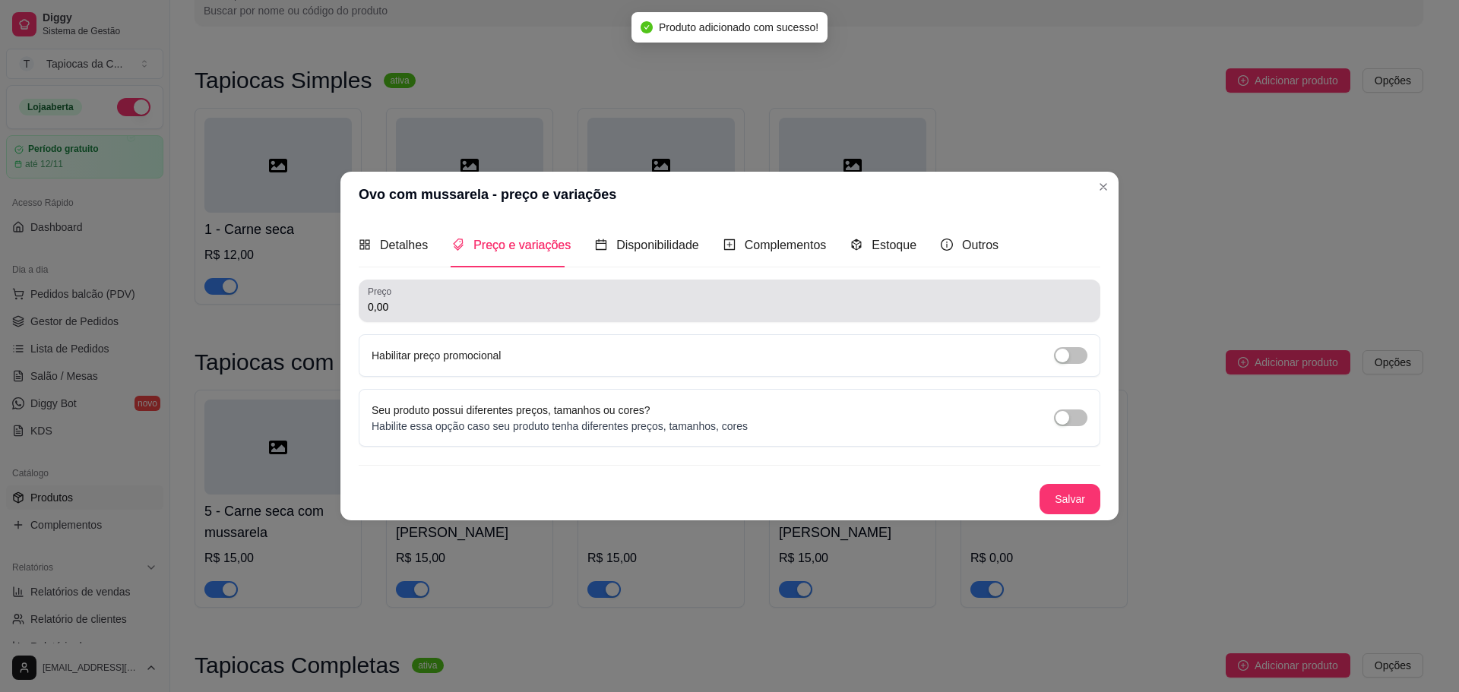
click at [638, 294] on div "0,00" at bounding box center [729, 301] width 723 height 30
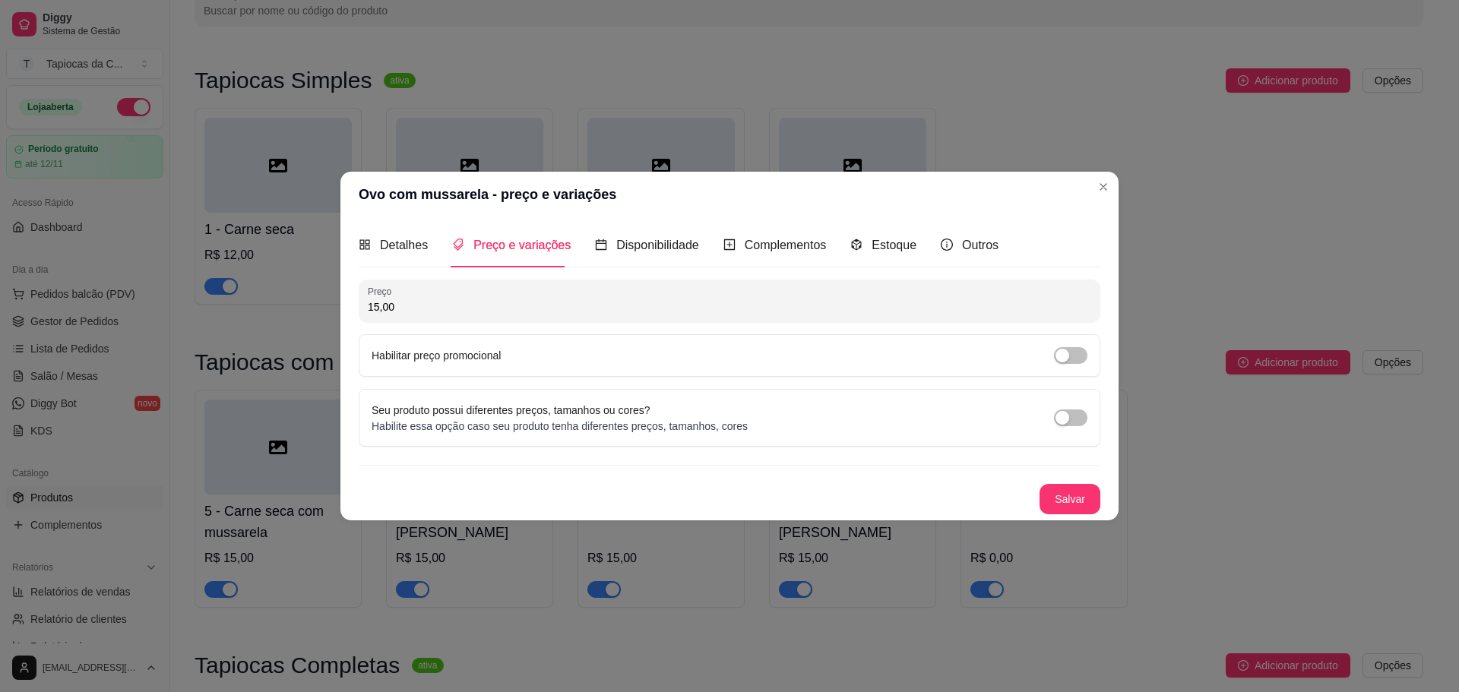
type input "15,00"
click at [1053, 486] on button "Salvar" at bounding box center [1070, 499] width 61 height 30
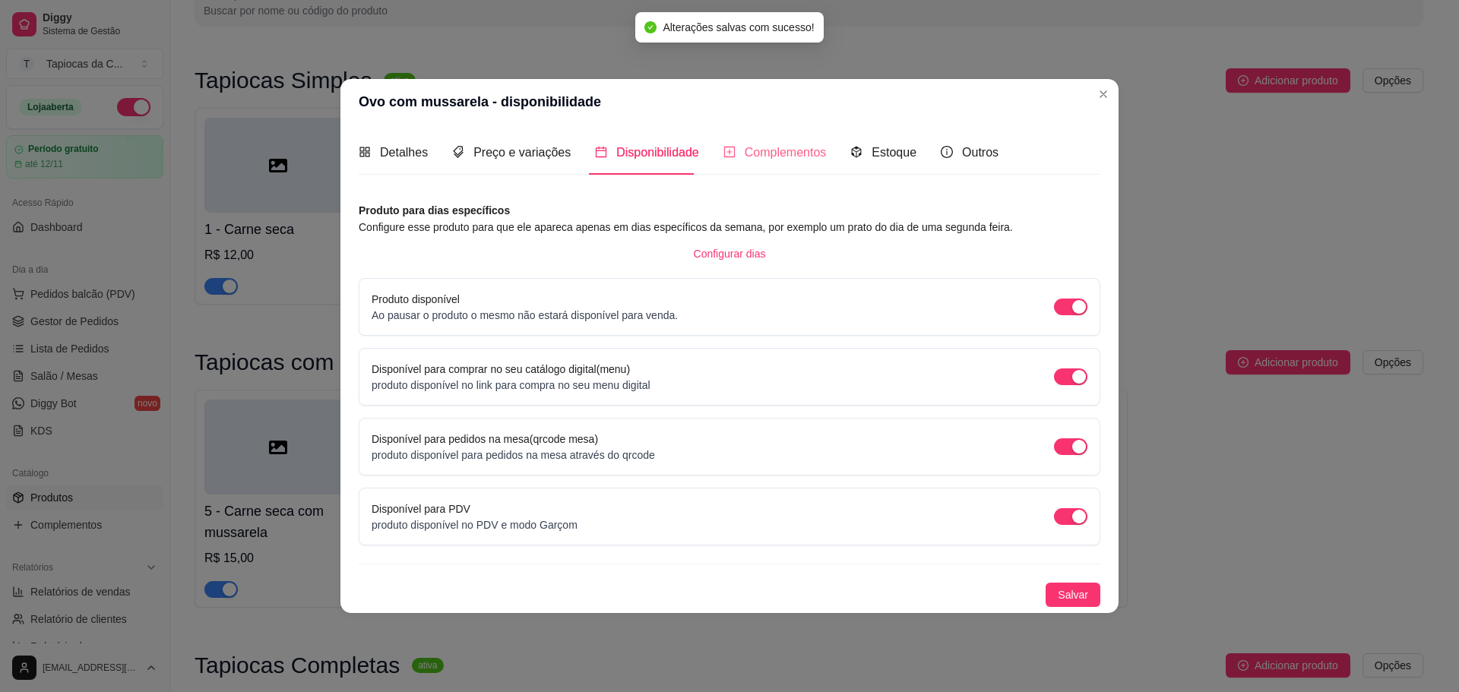
click at [749, 167] on div "Complementos" at bounding box center [774, 152] width 103 height 43
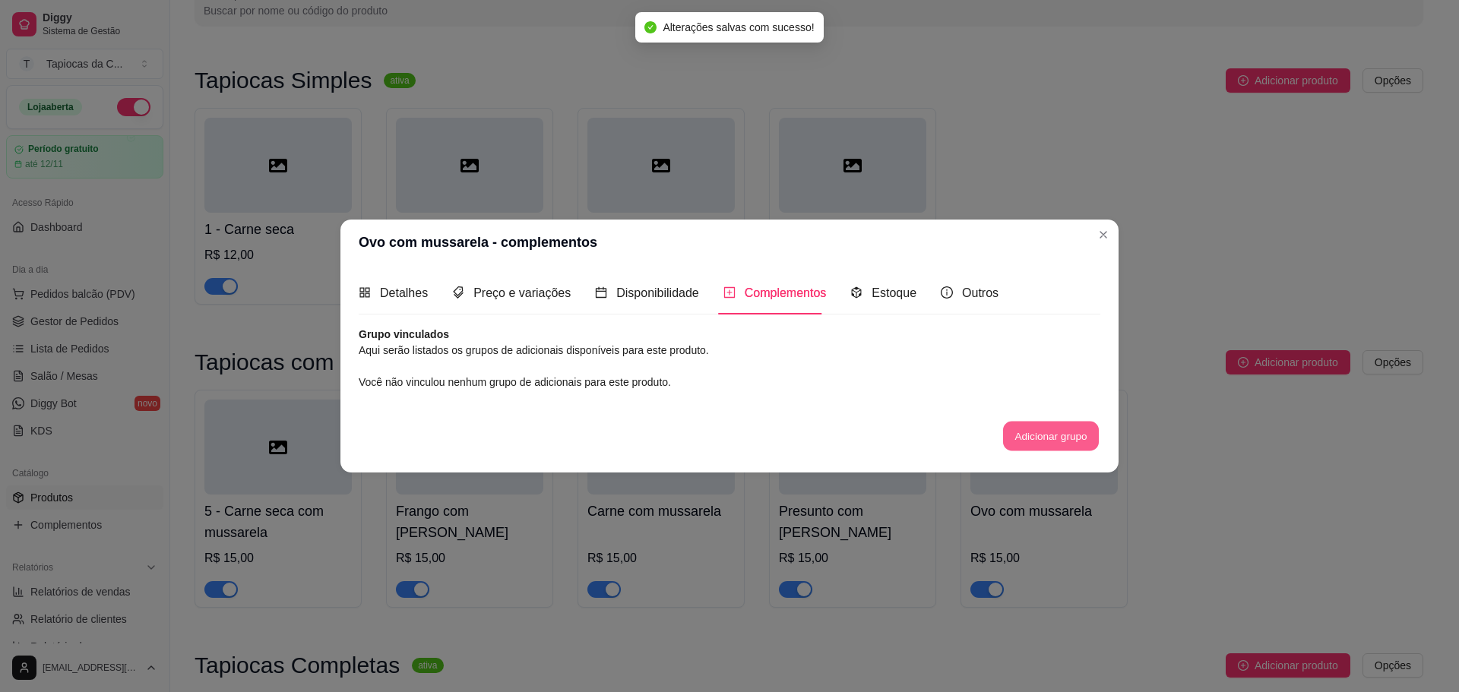
click at [1025, 435] on button "Adicionar grupo" at bounding box center [1051, 437] width 96 height 30
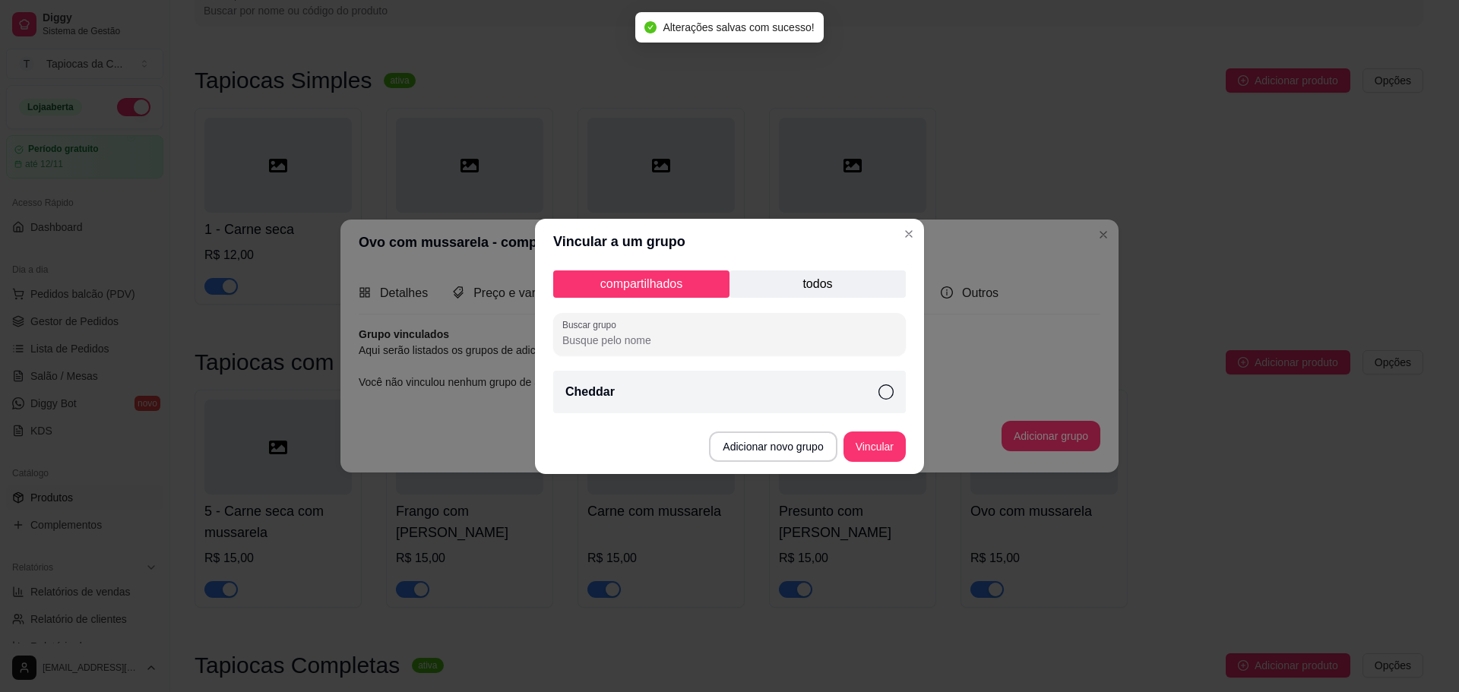
click at [767, 401] on div "Cheddar" at bounding box center [729, 392] width 353 height 43
click at [892, 446] on button "Vincular" at bounding box center [874, 447] width 61 height 30
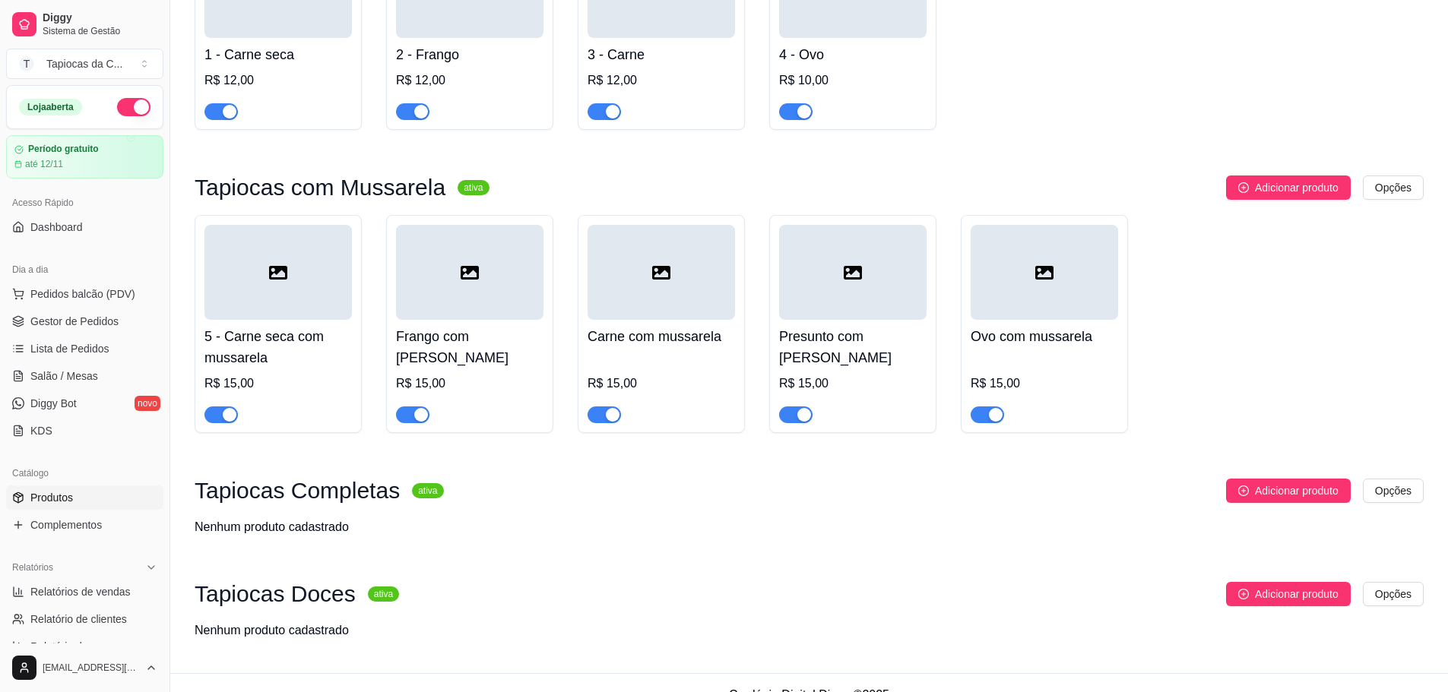
scroll to position [302, 0]
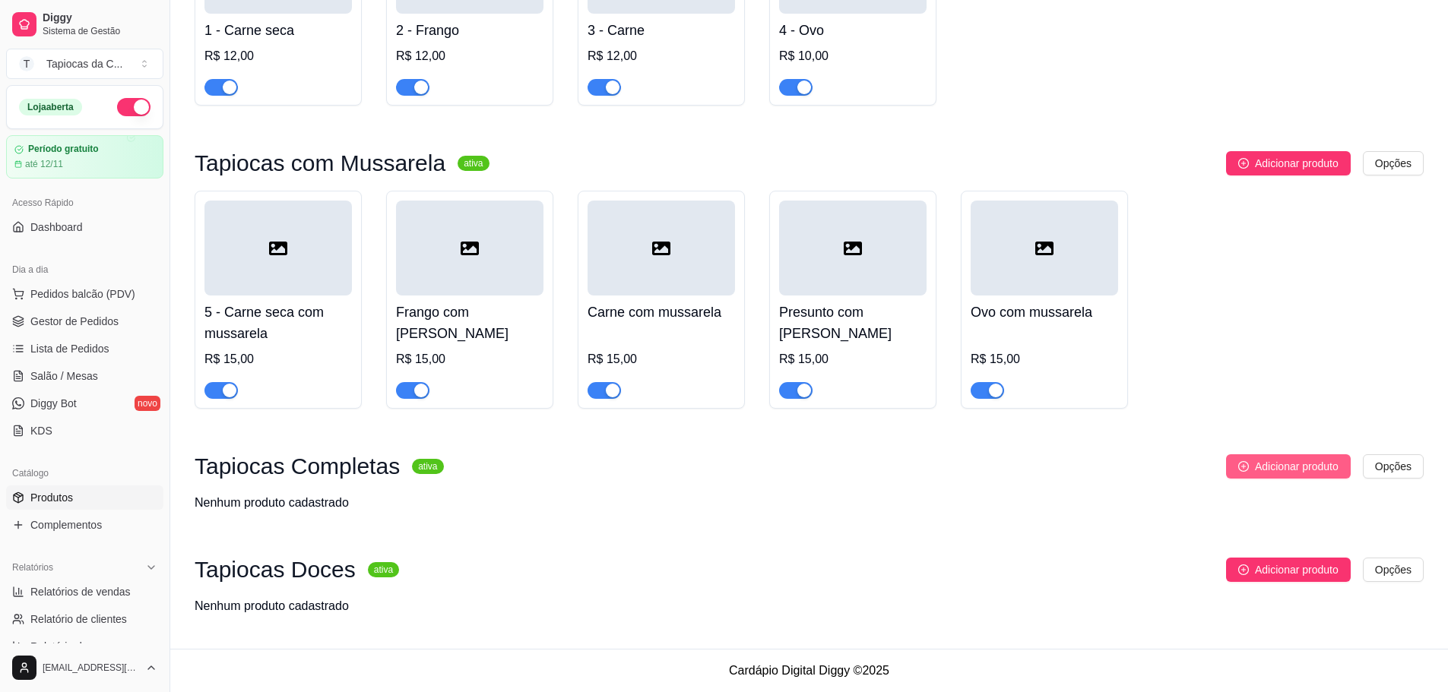
click at [1252, 469] on button "Adicionar produto" at bounding box center [1288, 466] width 125 height 24
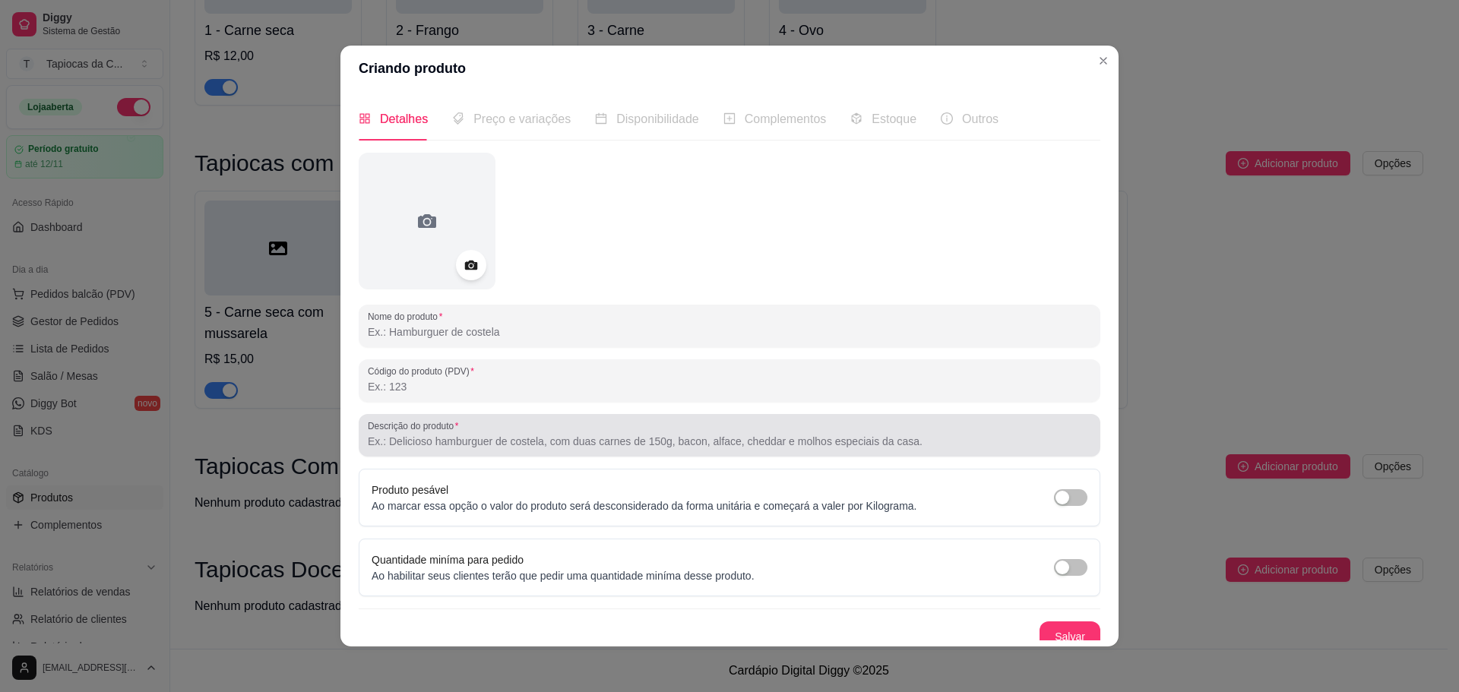
click at [559, 430] on div at bounding box center [729, 435] width 723 height 30
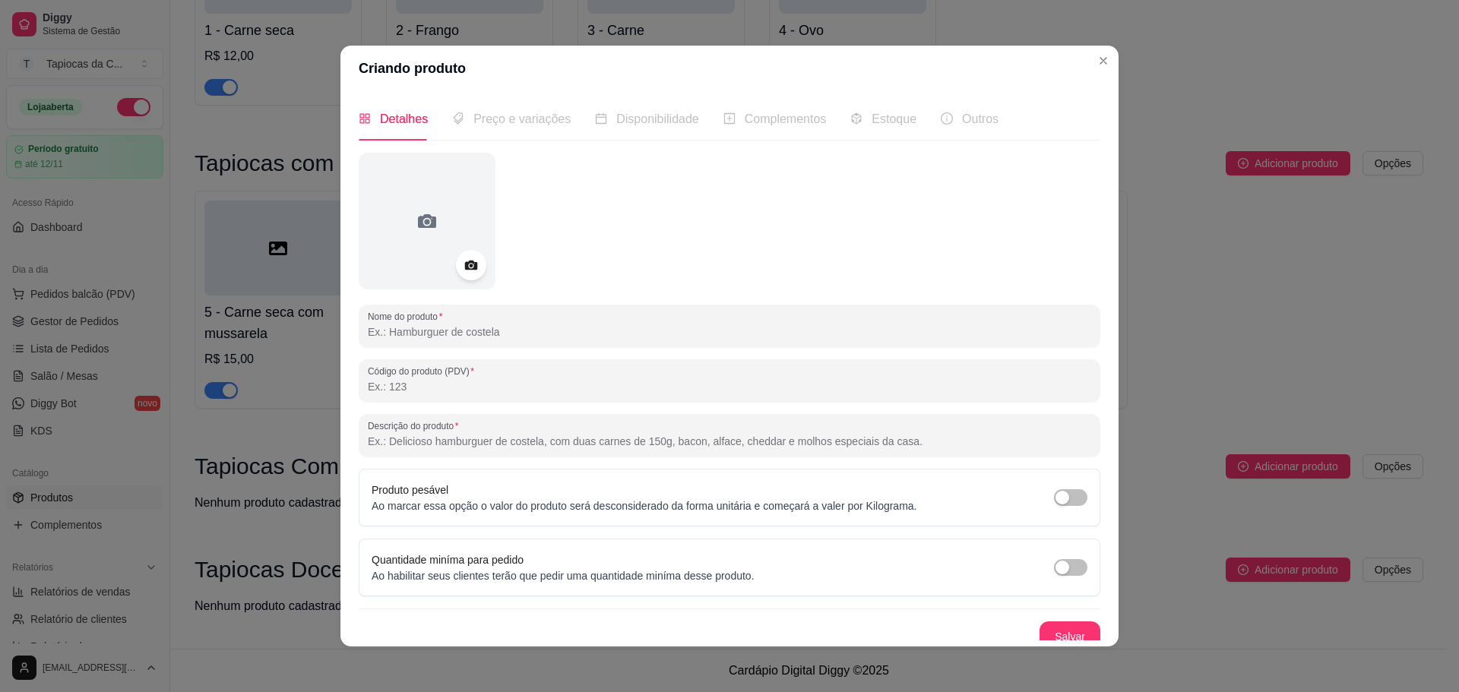
paste input "Carne seca, mussarela, presunto e ovo: uma explosão de sabores!"
type input "Carne seca, mussarela, presunto e ovo: uma explosão de sabores!"
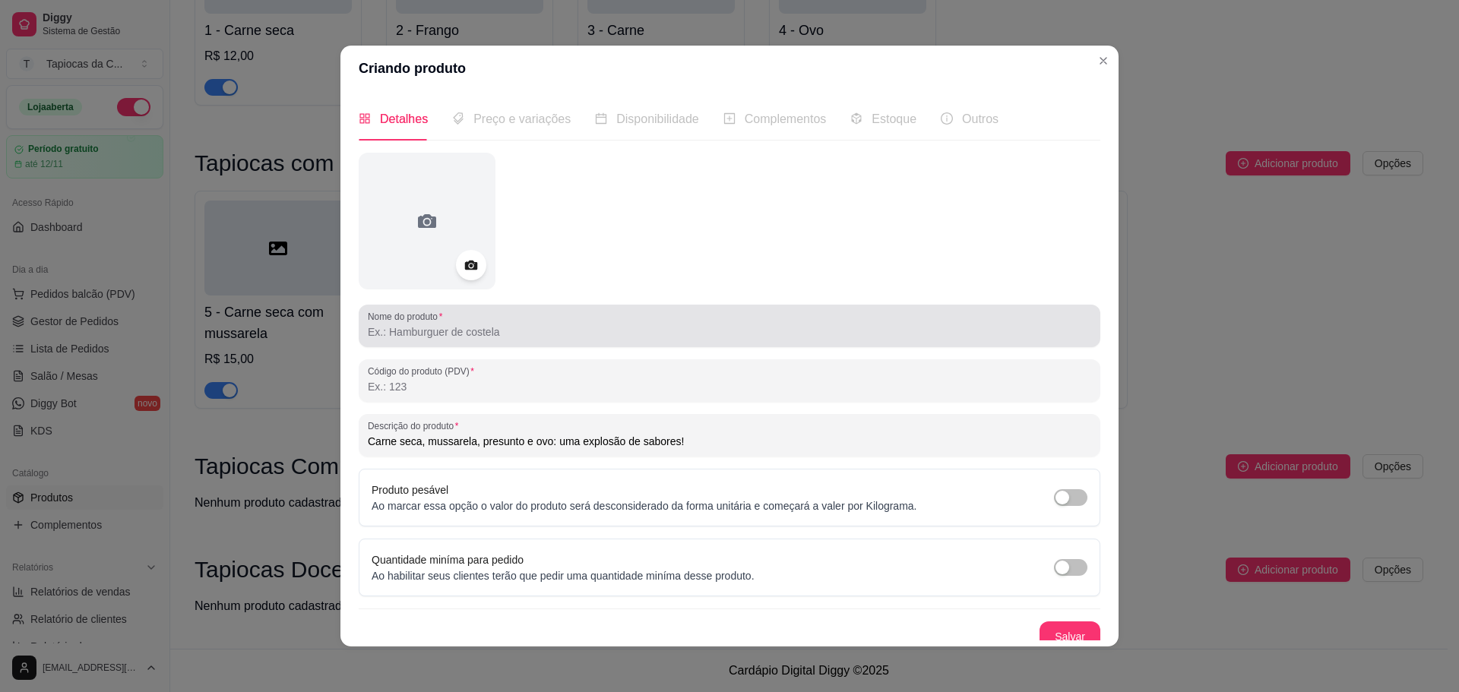
click at [465, 339] on input "Nome do produto" at bounding box center [729, 331] width 723 height 15
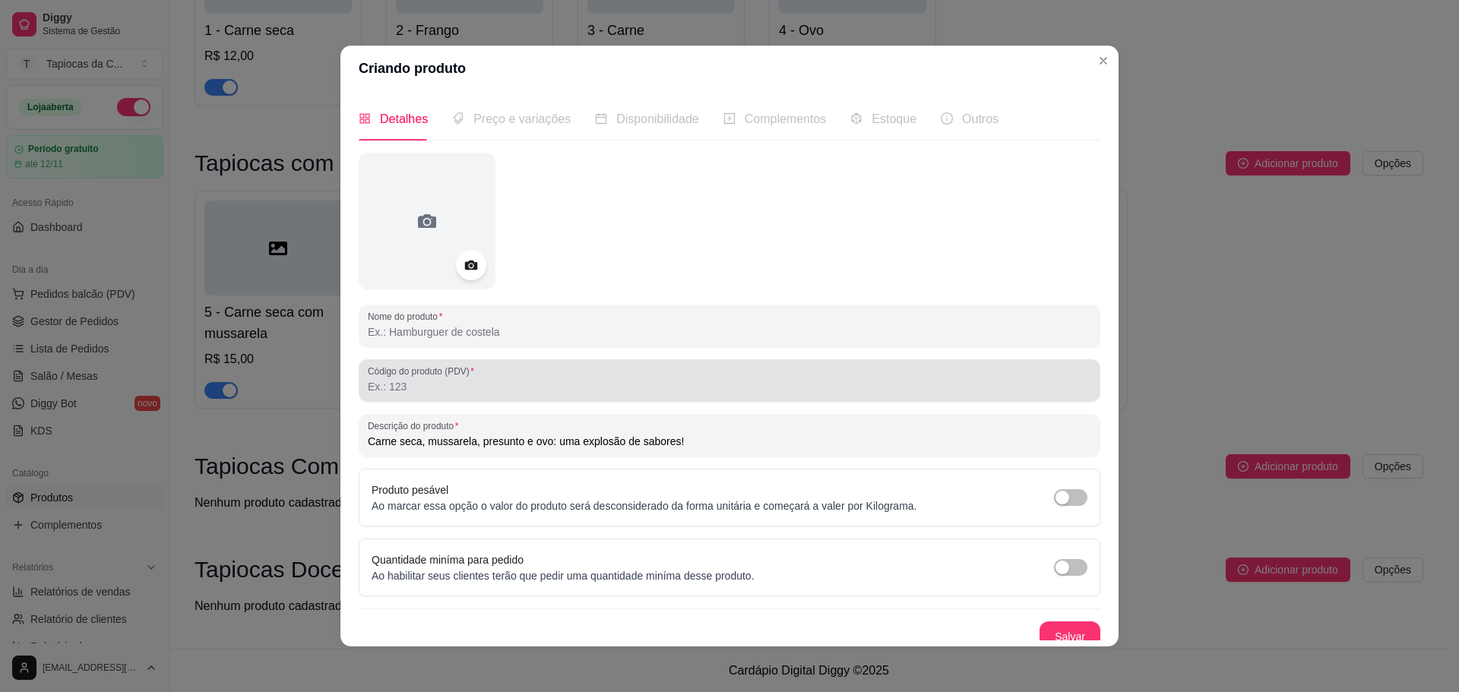
paste input "Carne seca completa"
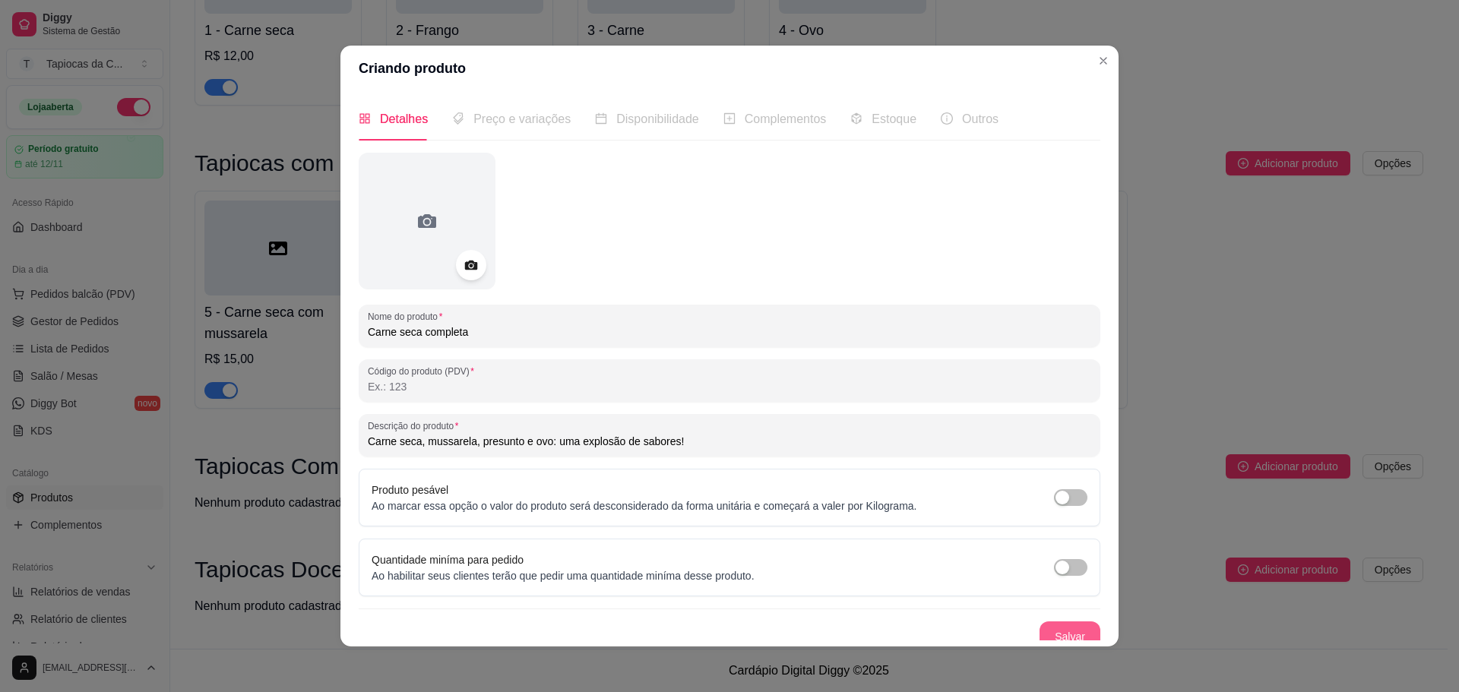
type input "Carne seca completa"
click at [1048, 628] on button "Salvar" at bounding box center [1070, 637] width 61 height 30
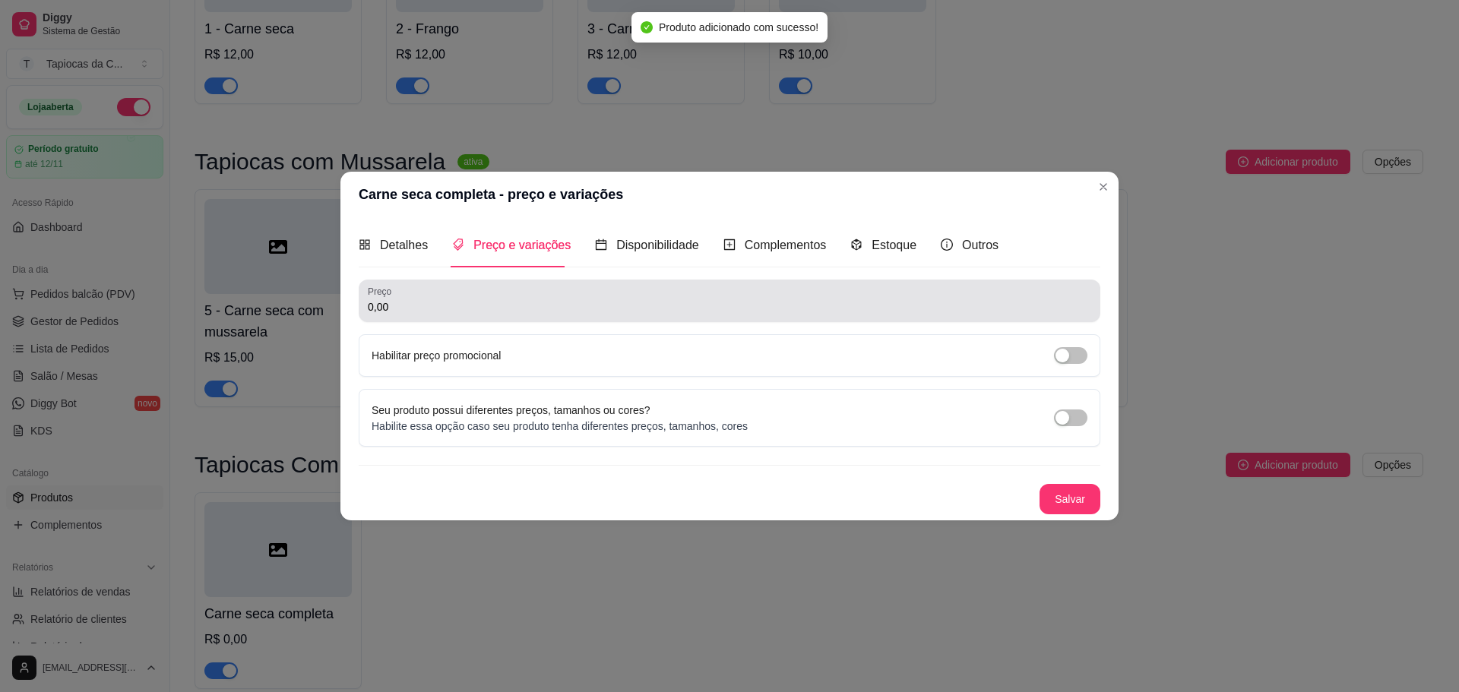
click at [511, 310] on input "0,00" at bounding box center [729, 306] width 723 height 15
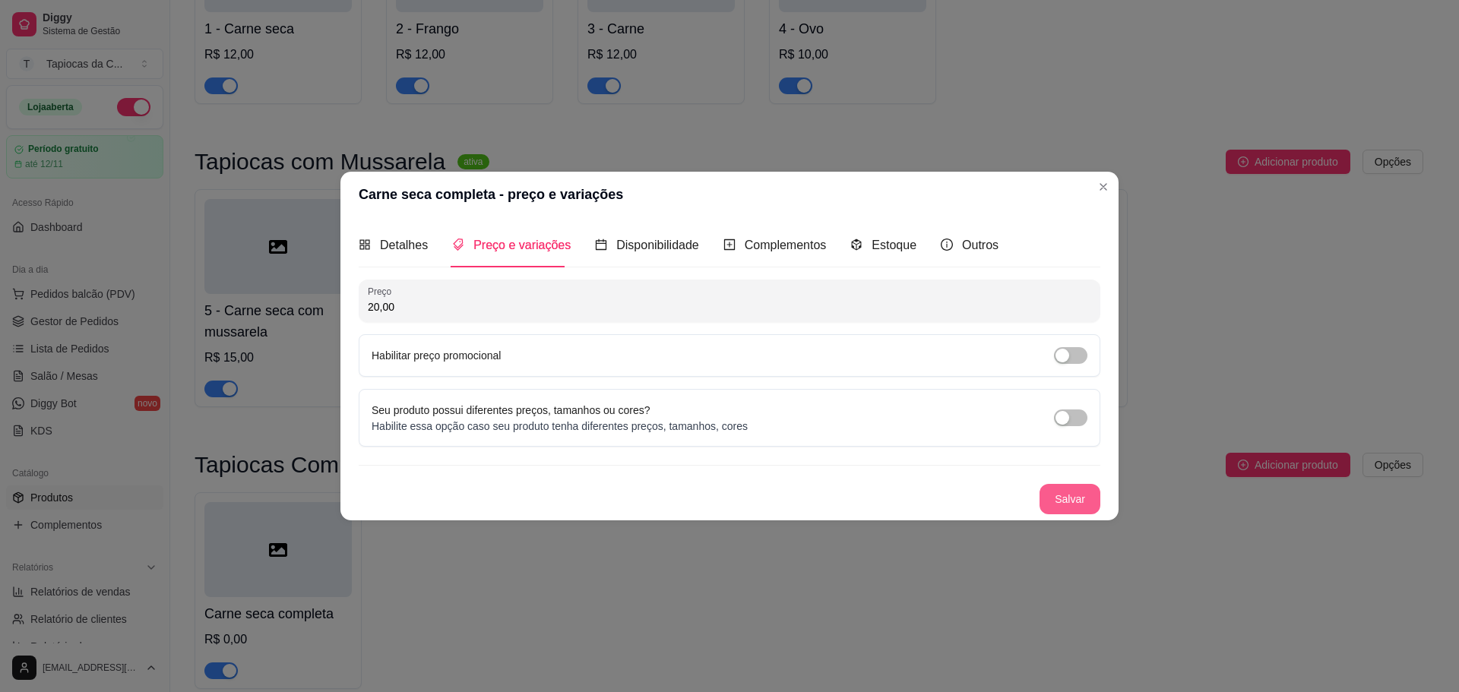
type input "20,00"
click at [1065, 493] on button "Salvar" at bounding box center [1070, 499] width 61 height 30
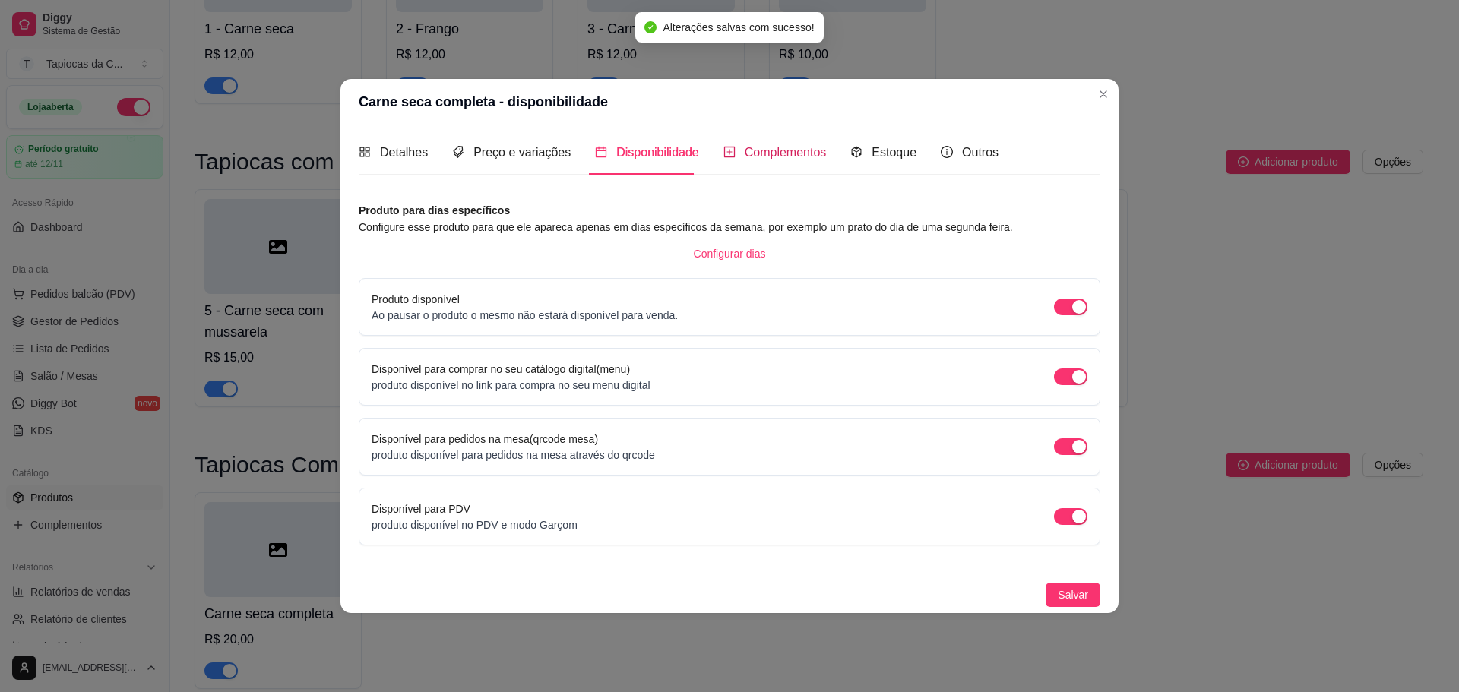
click at [800, 150] on span "Complementos" at bounding box center [786, 152] width 82 height 13
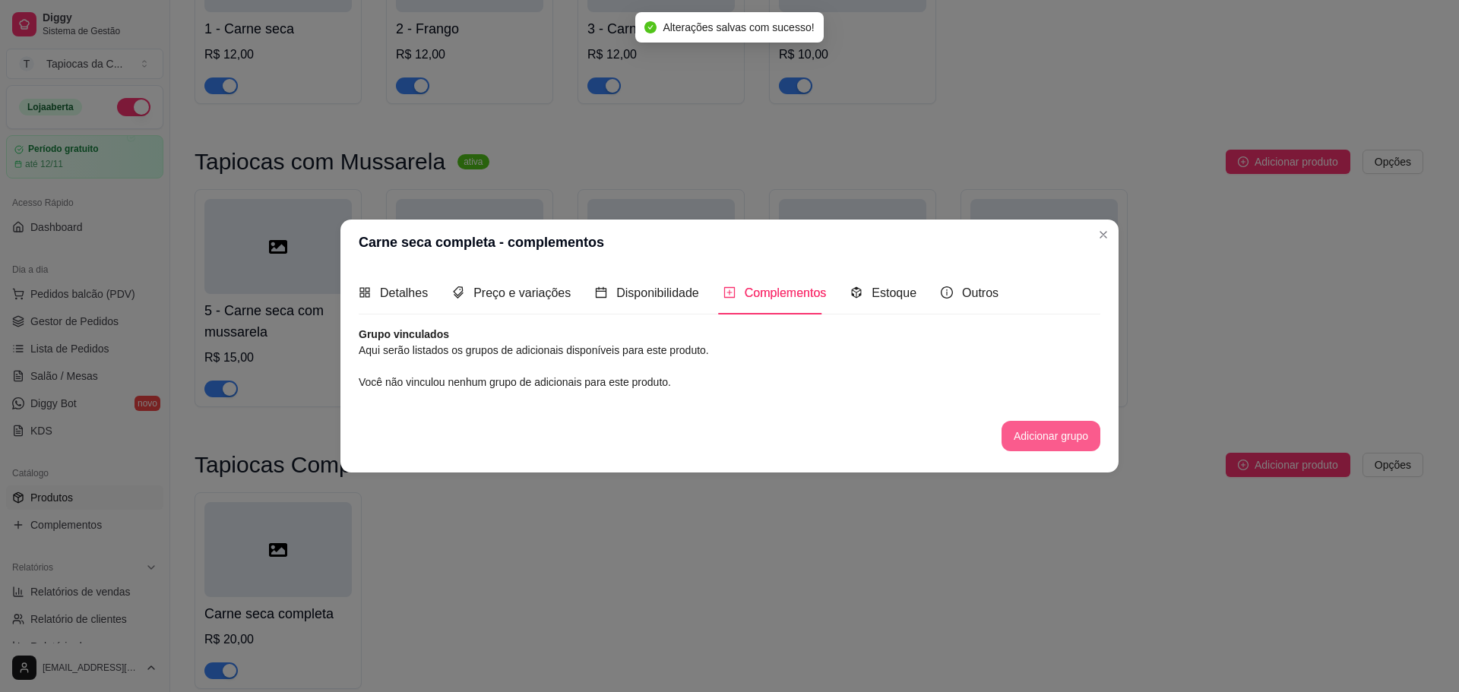
click at [1027, 444] on button "Adicionar grupo" at bounding box center [1051, 436] width 99 height 30
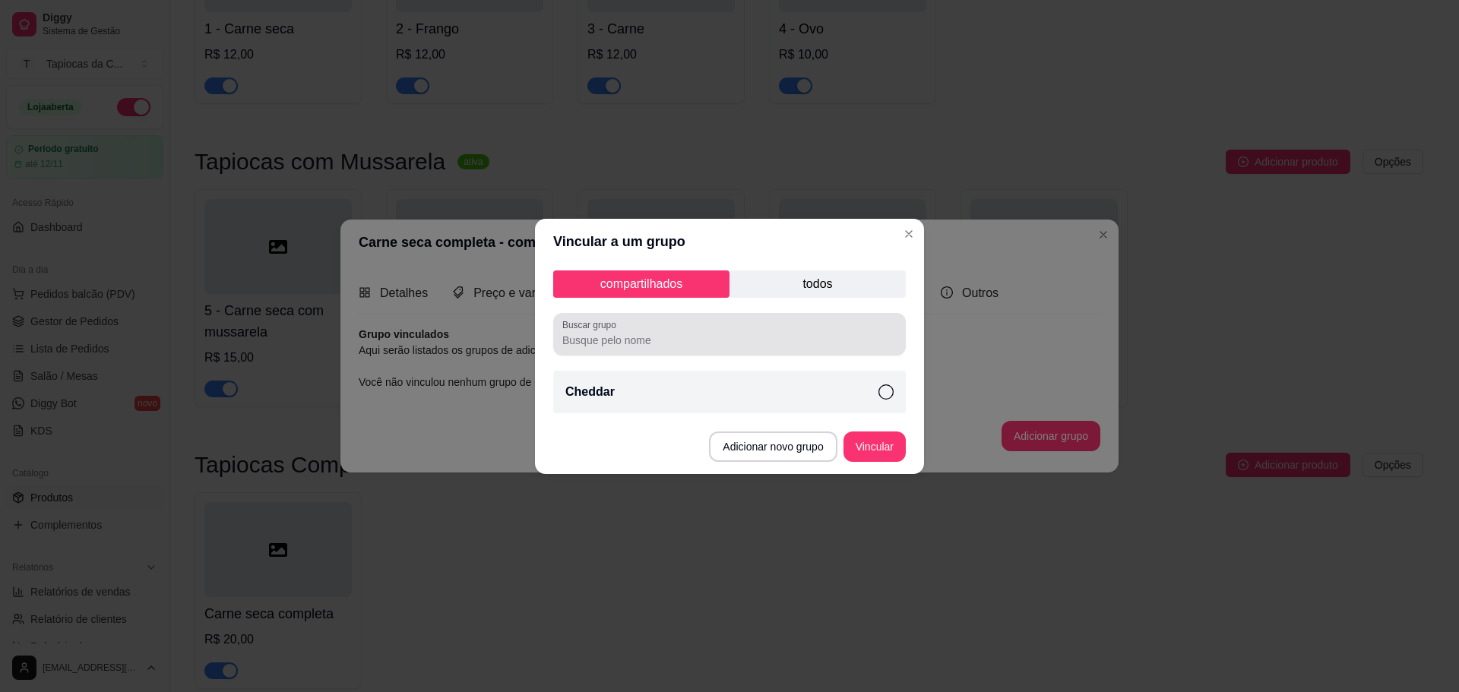
click at [758, 350] on div "Buscar grupo" at bounding box center [729, 334] width 353 height 43
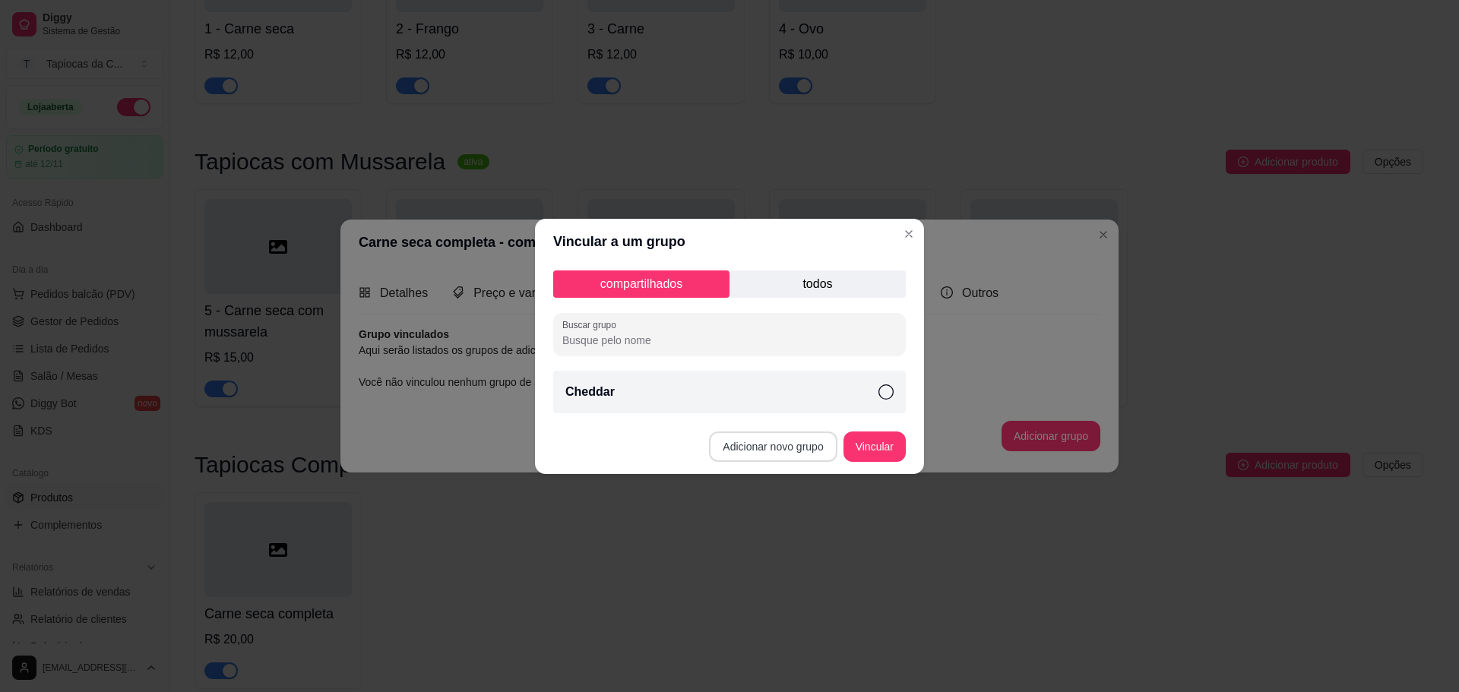
click at [779, 441] on button "Adicionar novo grupo" at bounding box center [773, 447] width 128 height 30
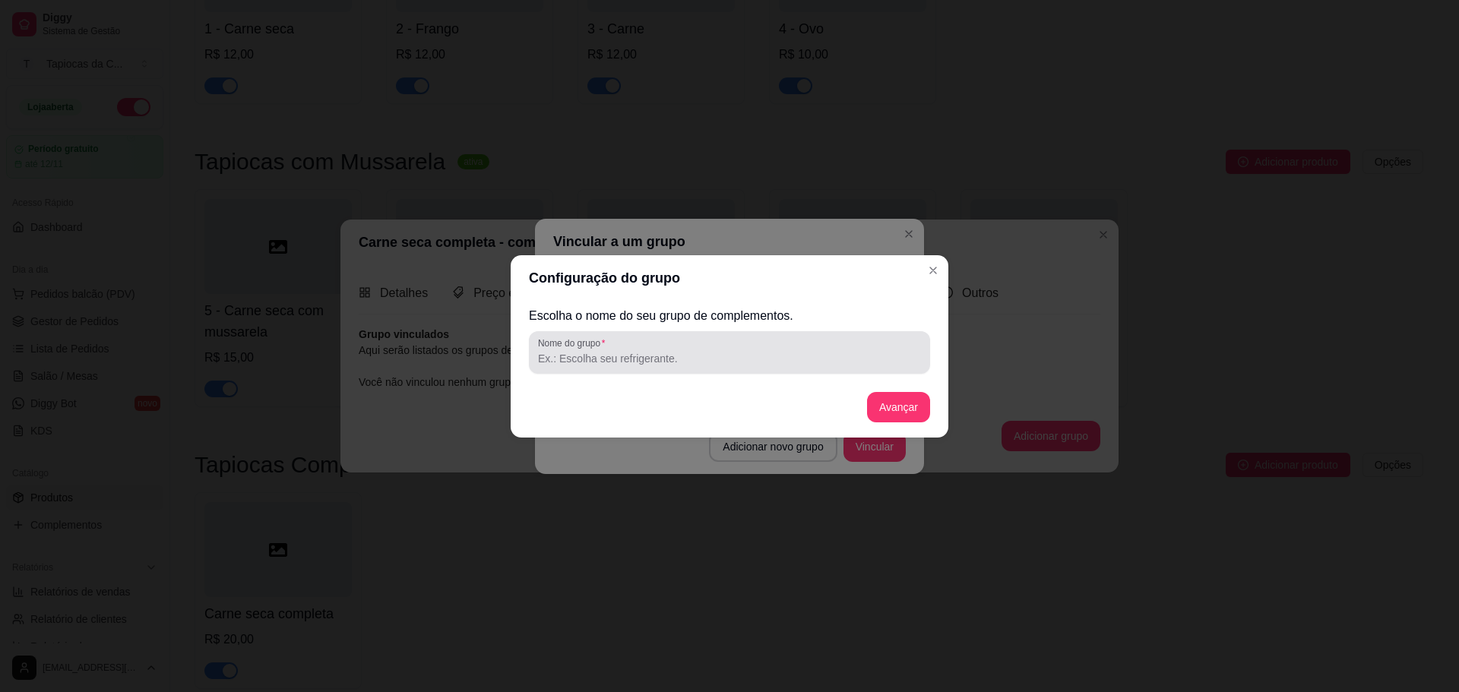
click at [668, 350] on div at bounding box center [729, 352] width 383 height 30
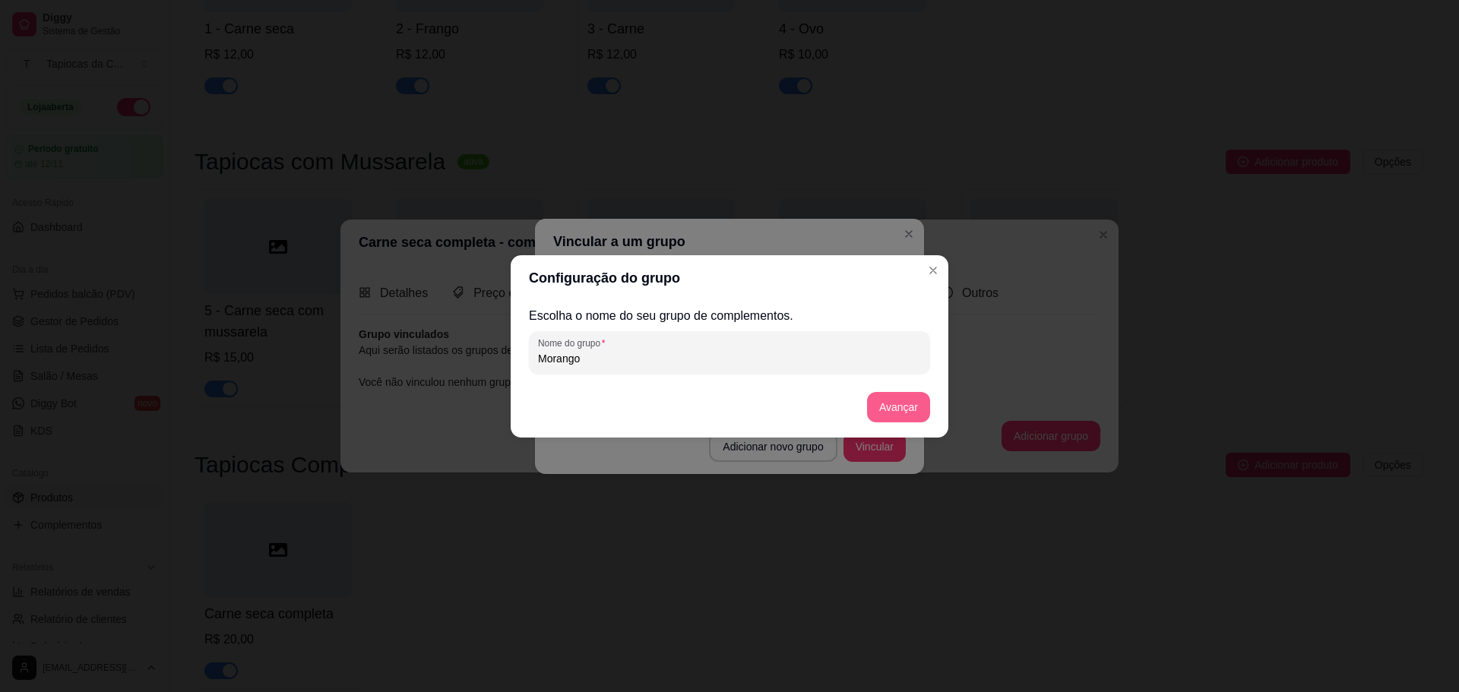
type input "Morango"
click at [871, 398] on button "Avançar" at bounding box center [898, 407] width 63 height 30
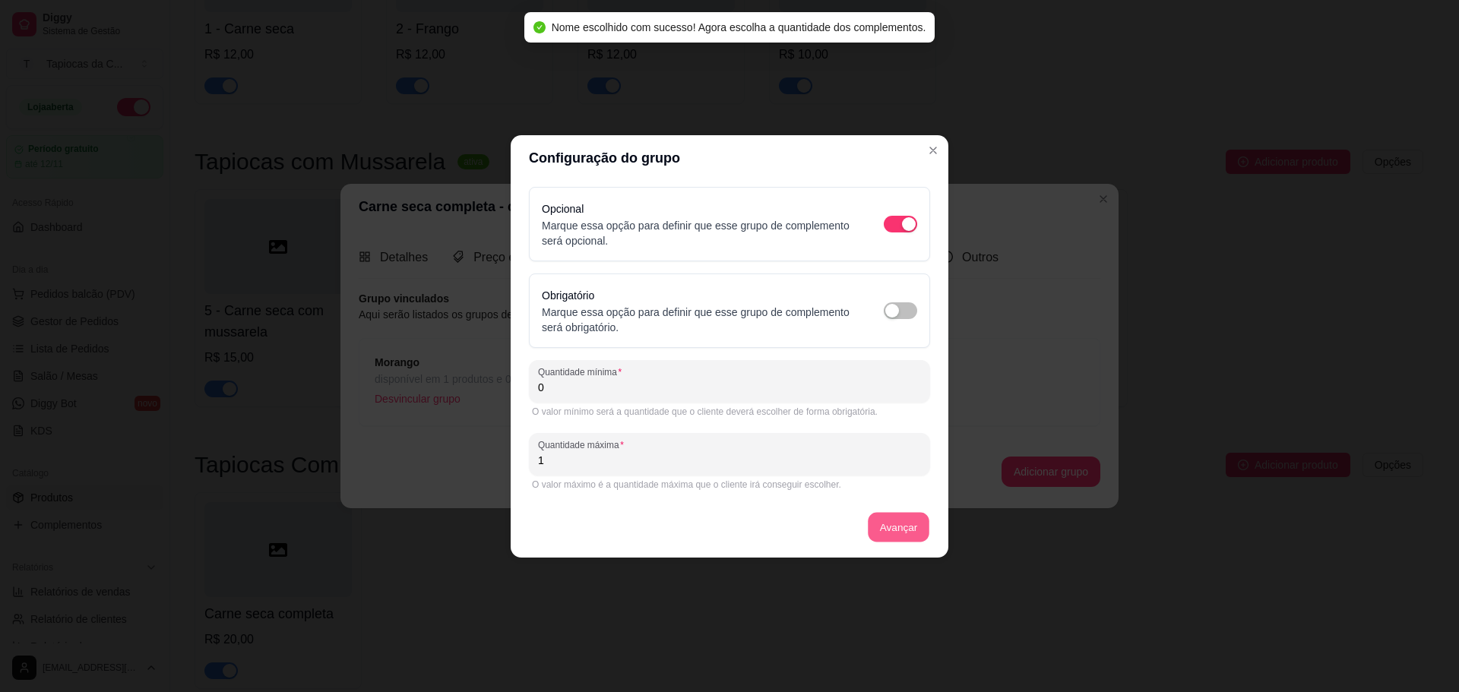
click at [896, 513] on button "Avançar" at bounding box center [899, 527] width 62 height 30
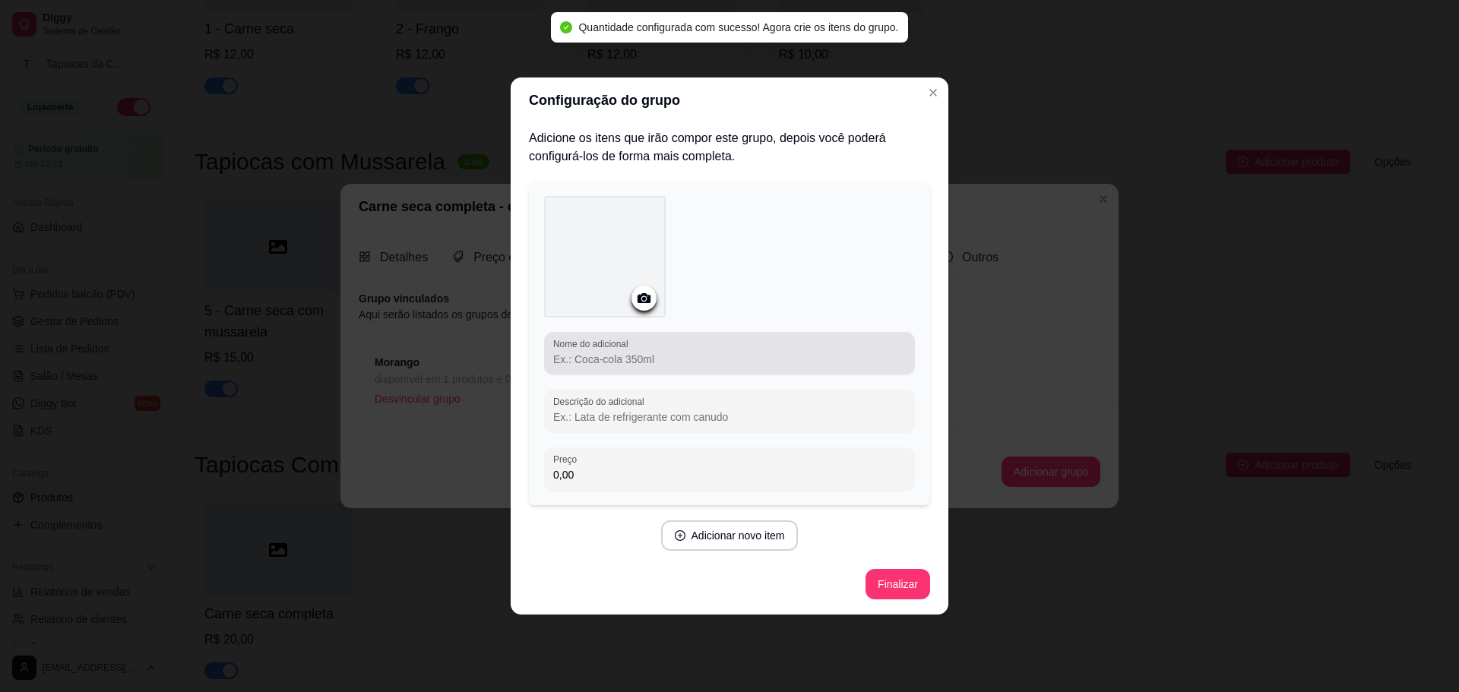
click at [629, 360] on input "Nome do adicional" at bounding box center [729, 359] width 353 height 15
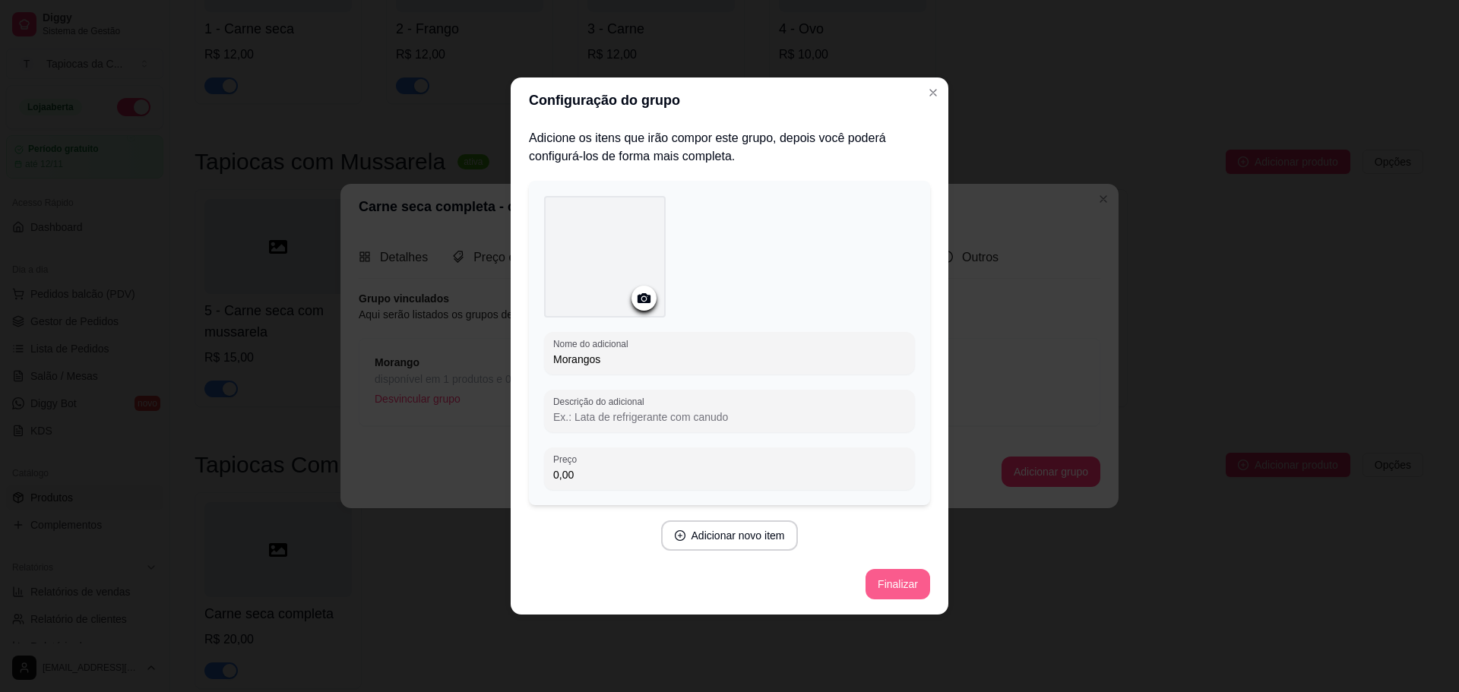
type input "Morangos"
click at [894, 582] on button "Finalizar" at bounding box center [898, 584] width 65 height 30
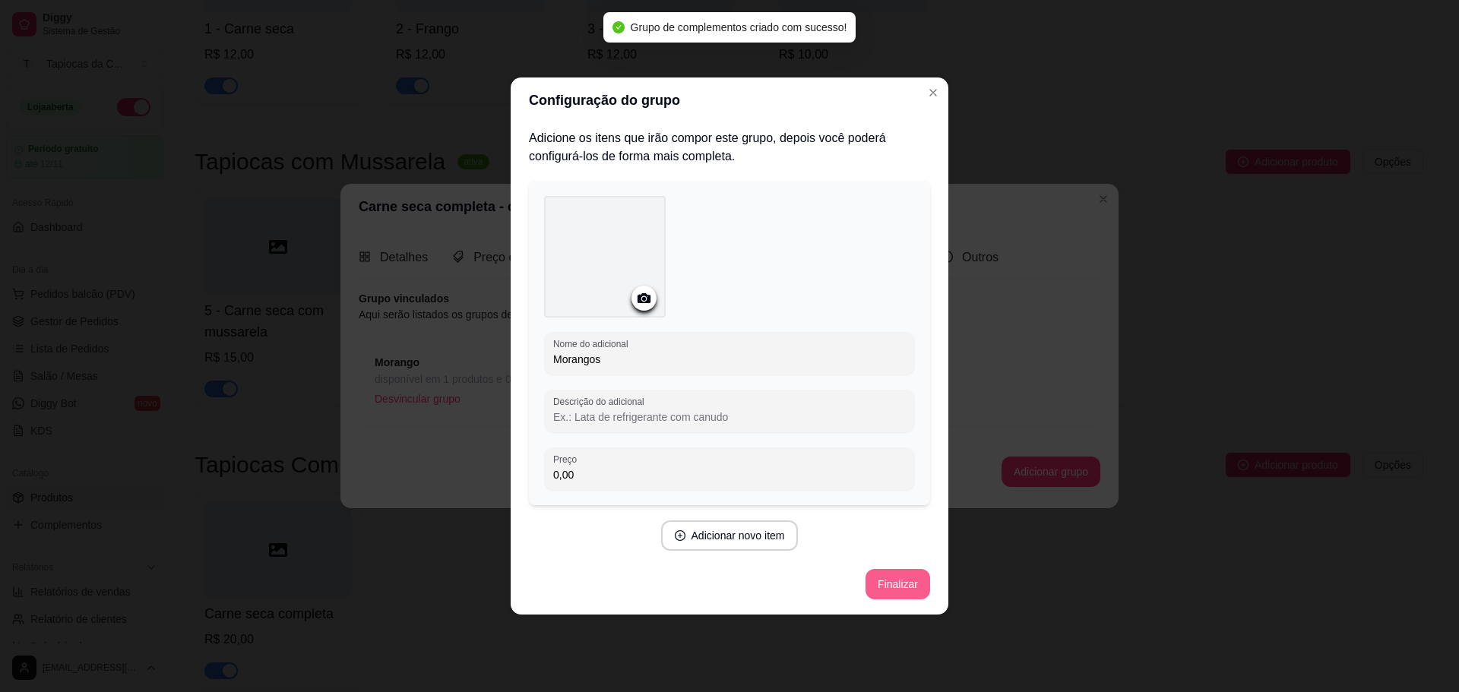
click at [895, 572] on button "Finalizar" at bounding box center [898, 584] width 65 height 30
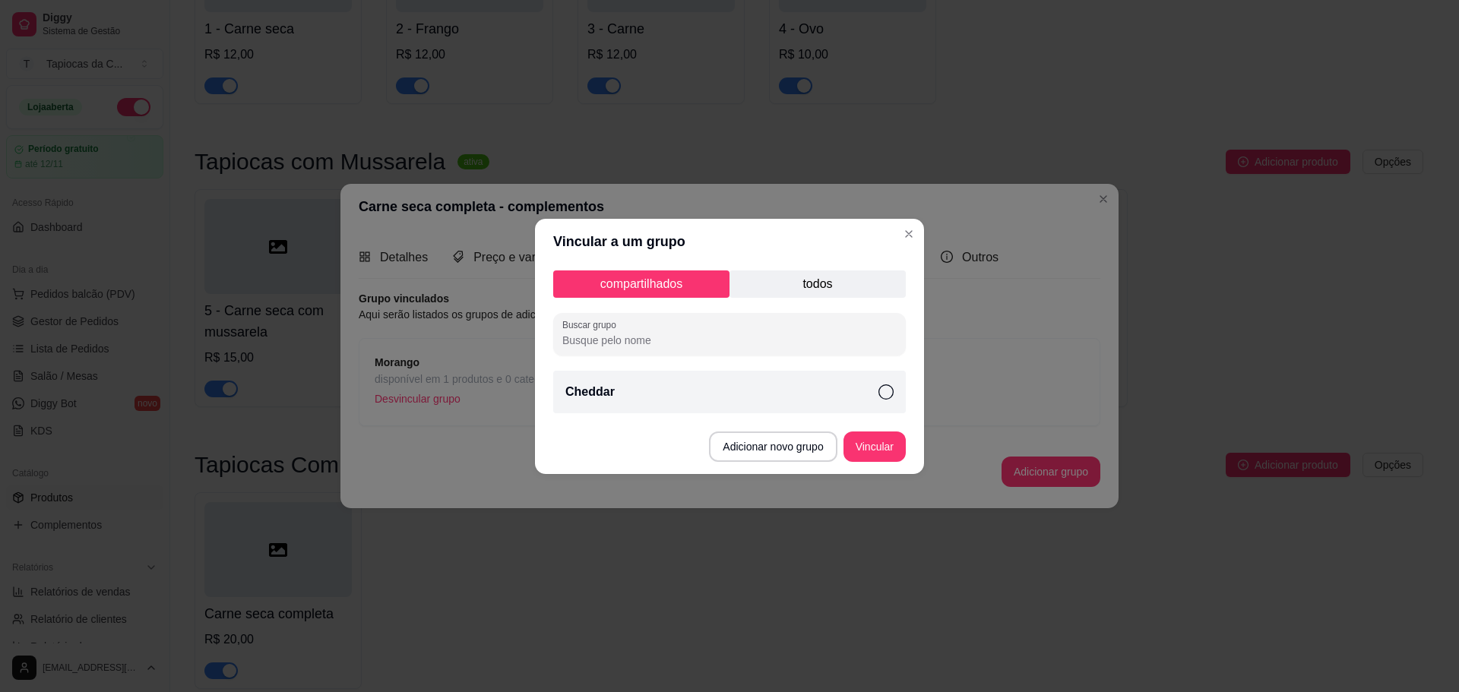
click at [815, 296] on p "todos" at bounding box center [818, 284] width 176 height 27
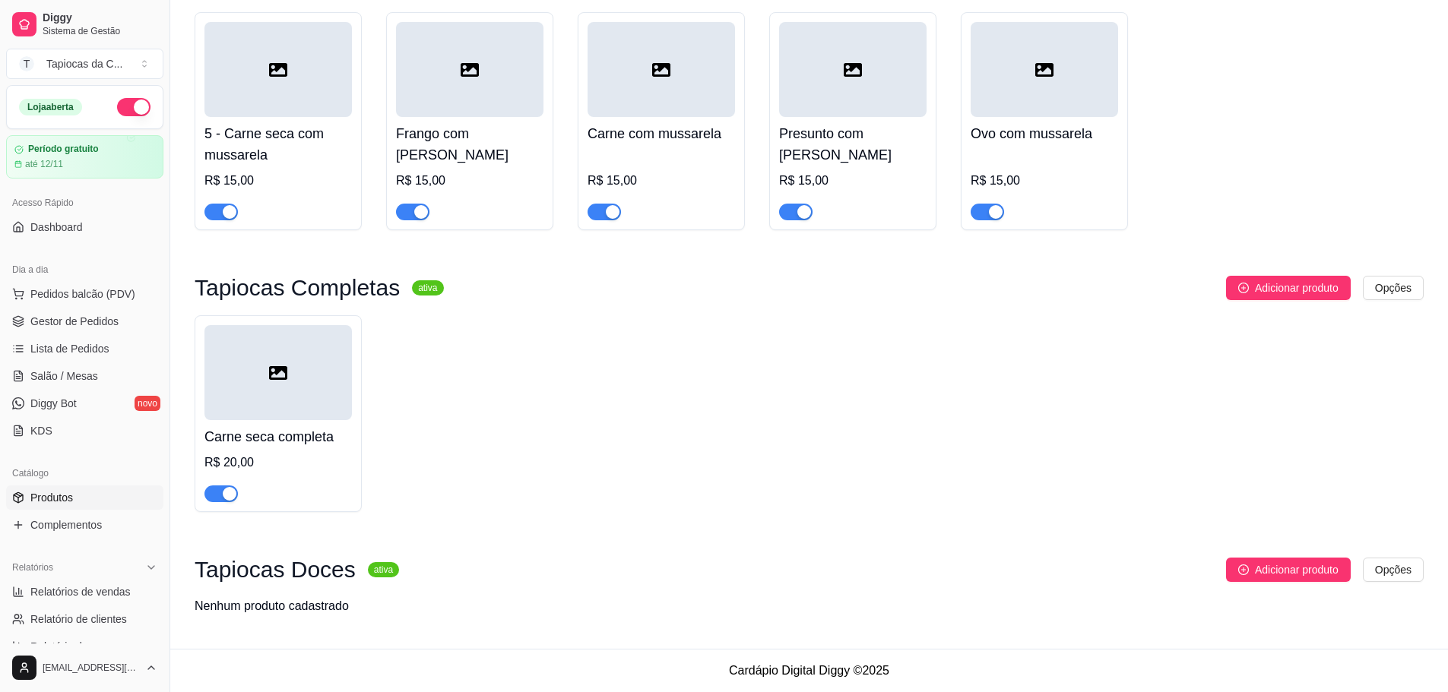
scroll to position [482, 0]
click at [320, 423] on div "Carne seca completa R$ 20,00" at bounding box center [277, 461] width 147 height 82
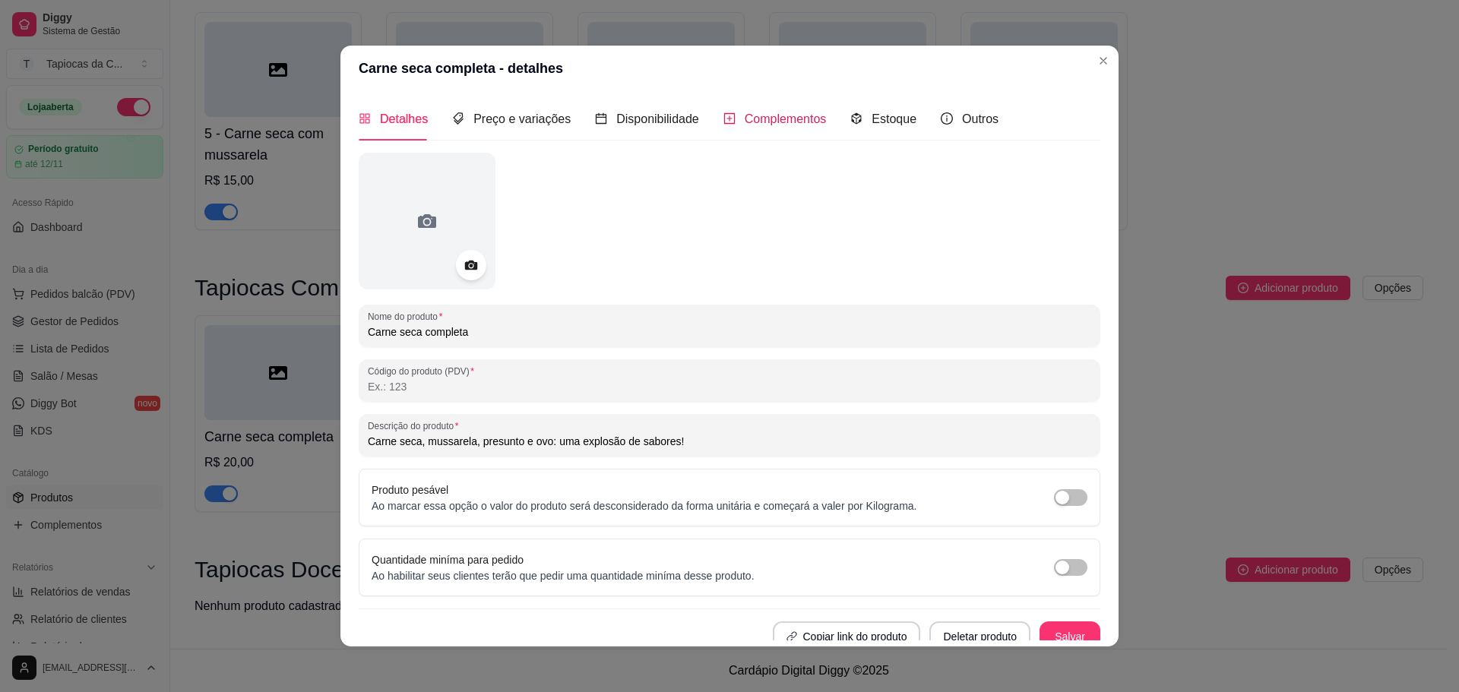
click at [785, 117] on span "Complementos" at bounding box center [786, 118] width 82 height 13
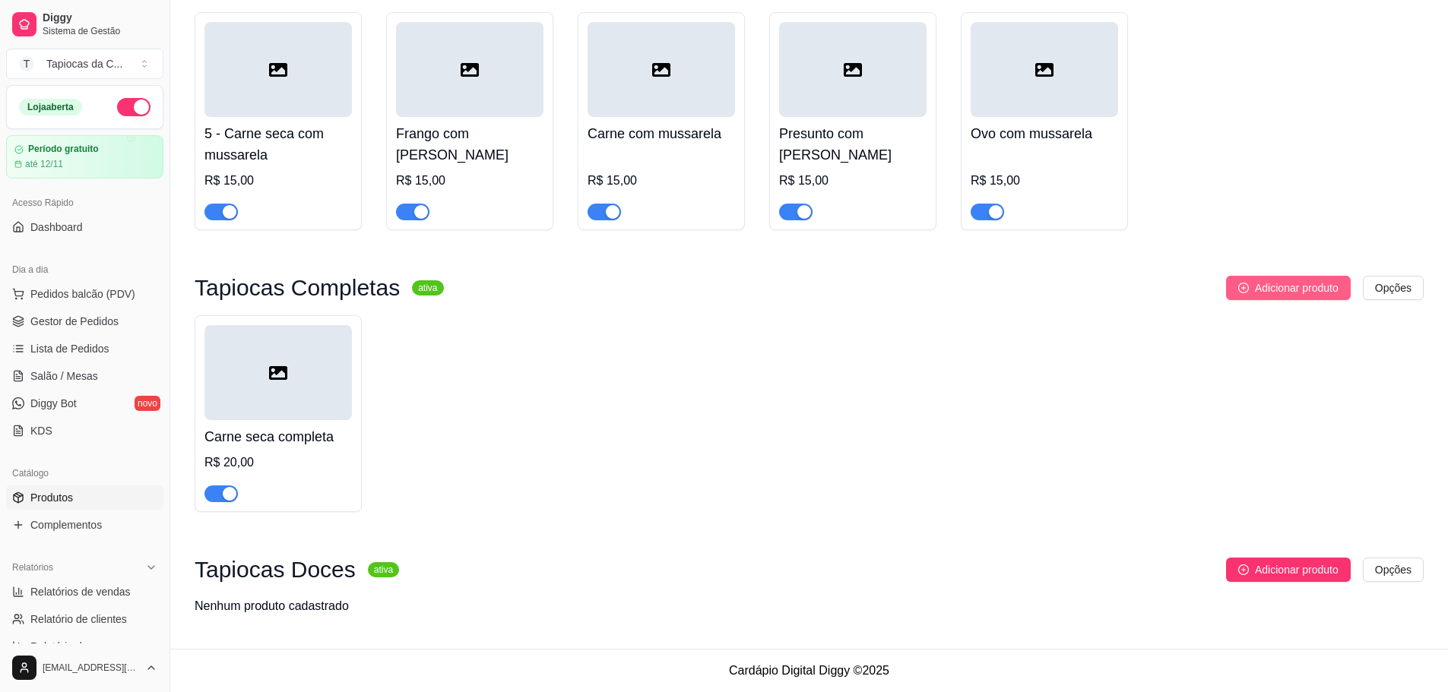
click at [1249, 294] on button "Adicionar produto" at bounding box center [1288, 288] width 125 height 24
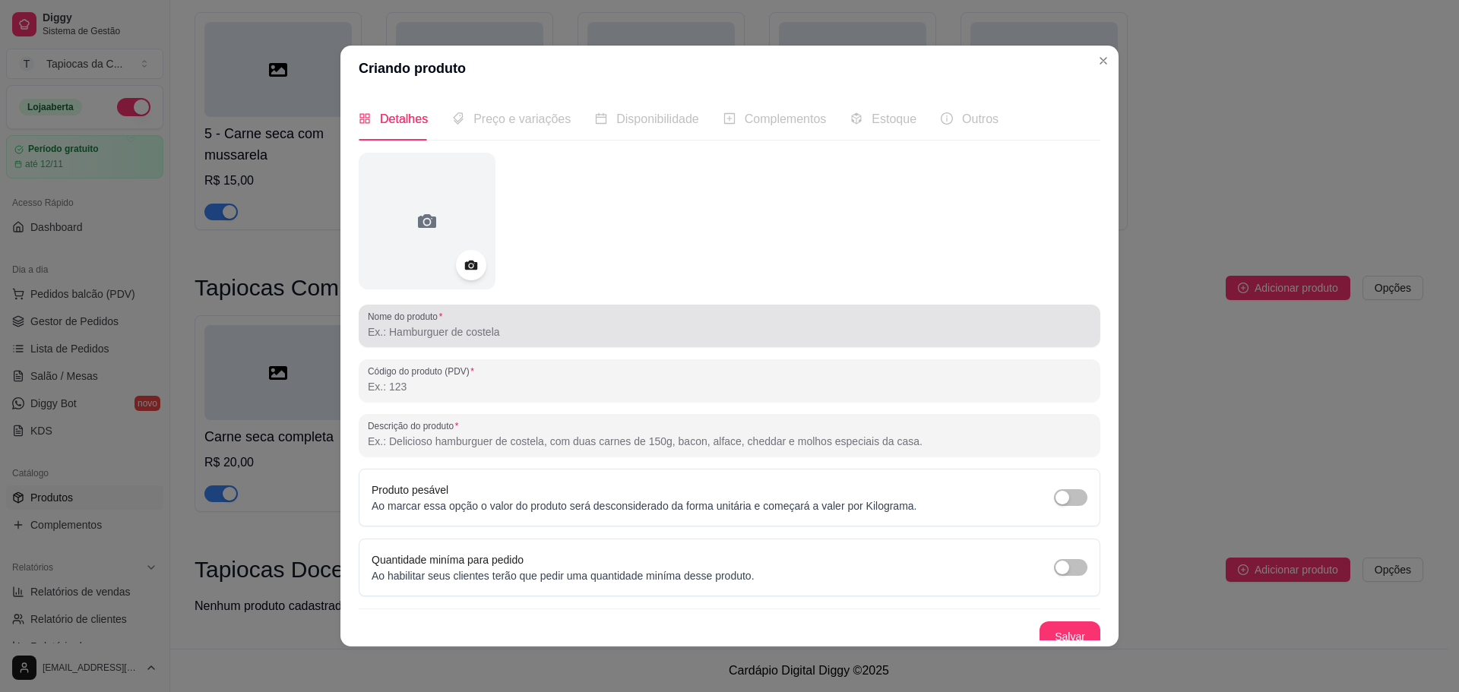
click at [505, 341] on div at bounding box center [729, 326] width 723 height 30
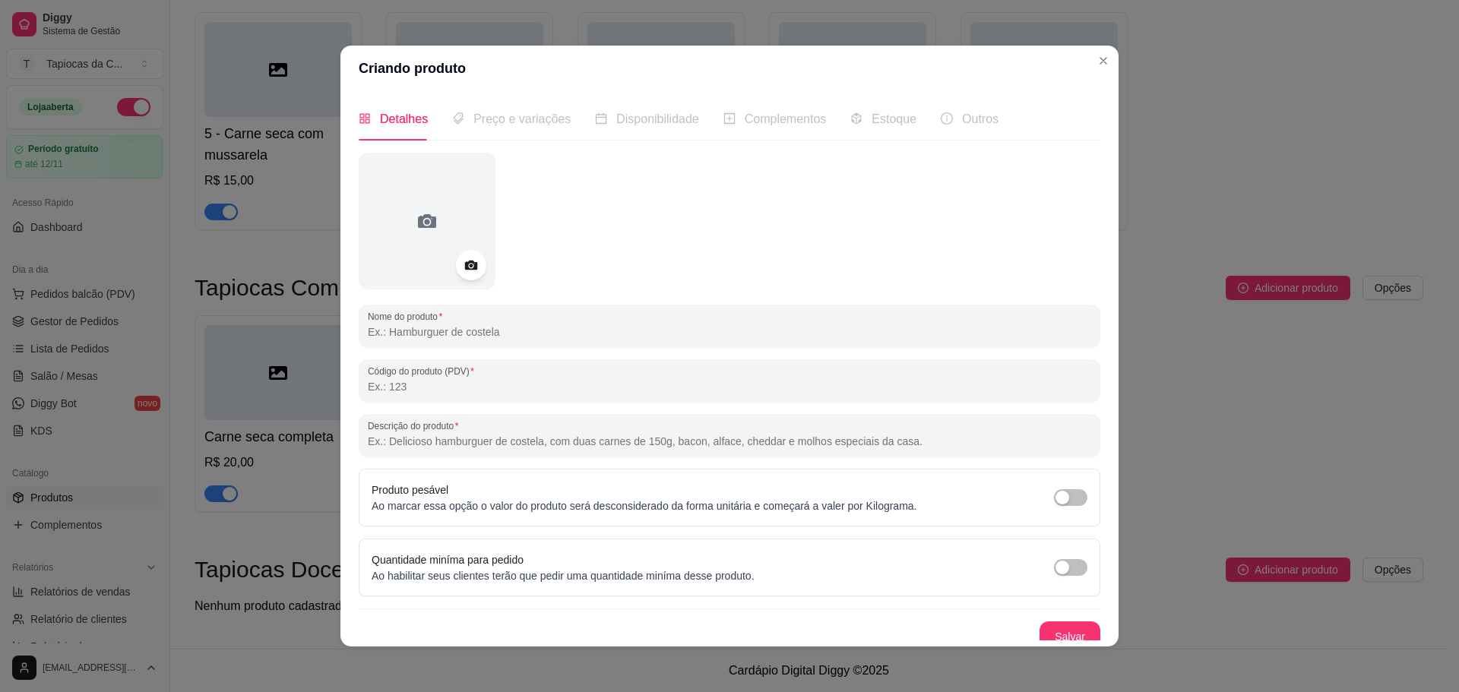
paste input "Frango completo"
type input "Frango completo"
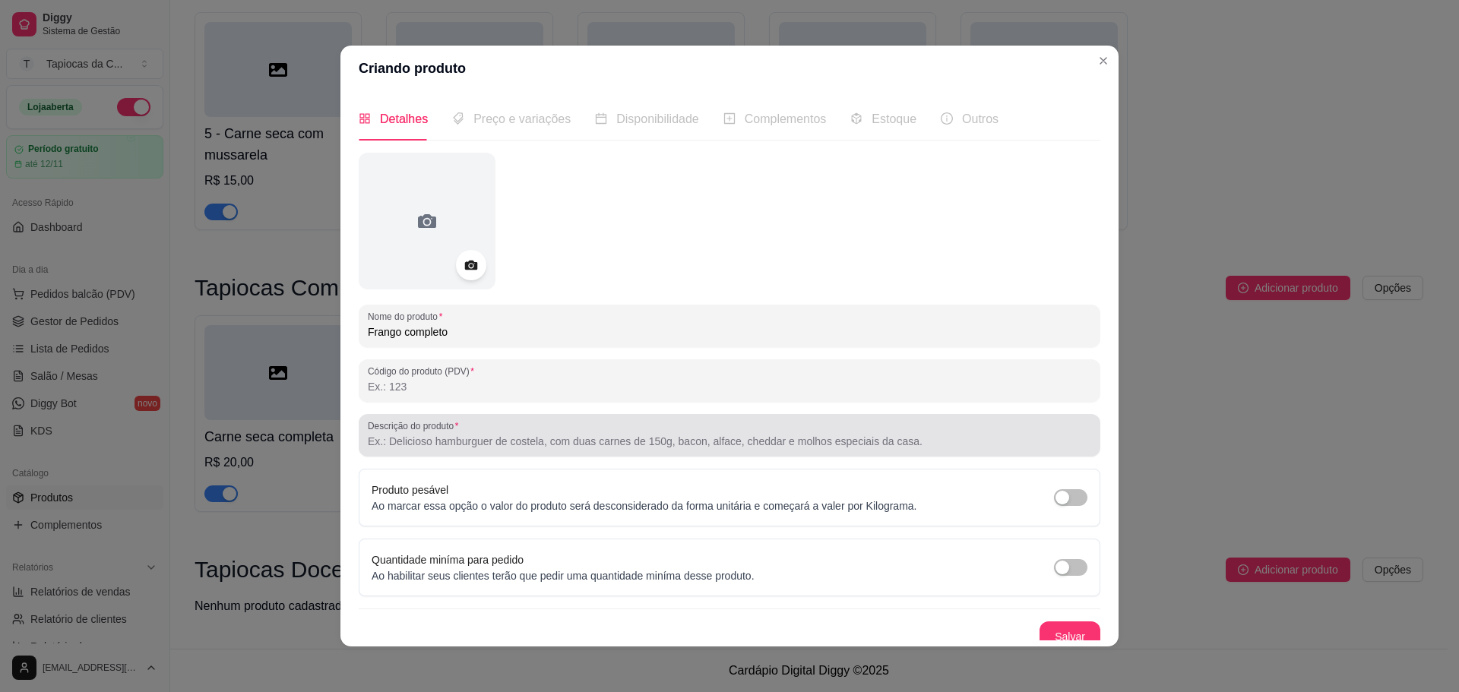
click at [551, 444] on input "Descrição do produto" at bounding box center [729, 441] width 723 height 15
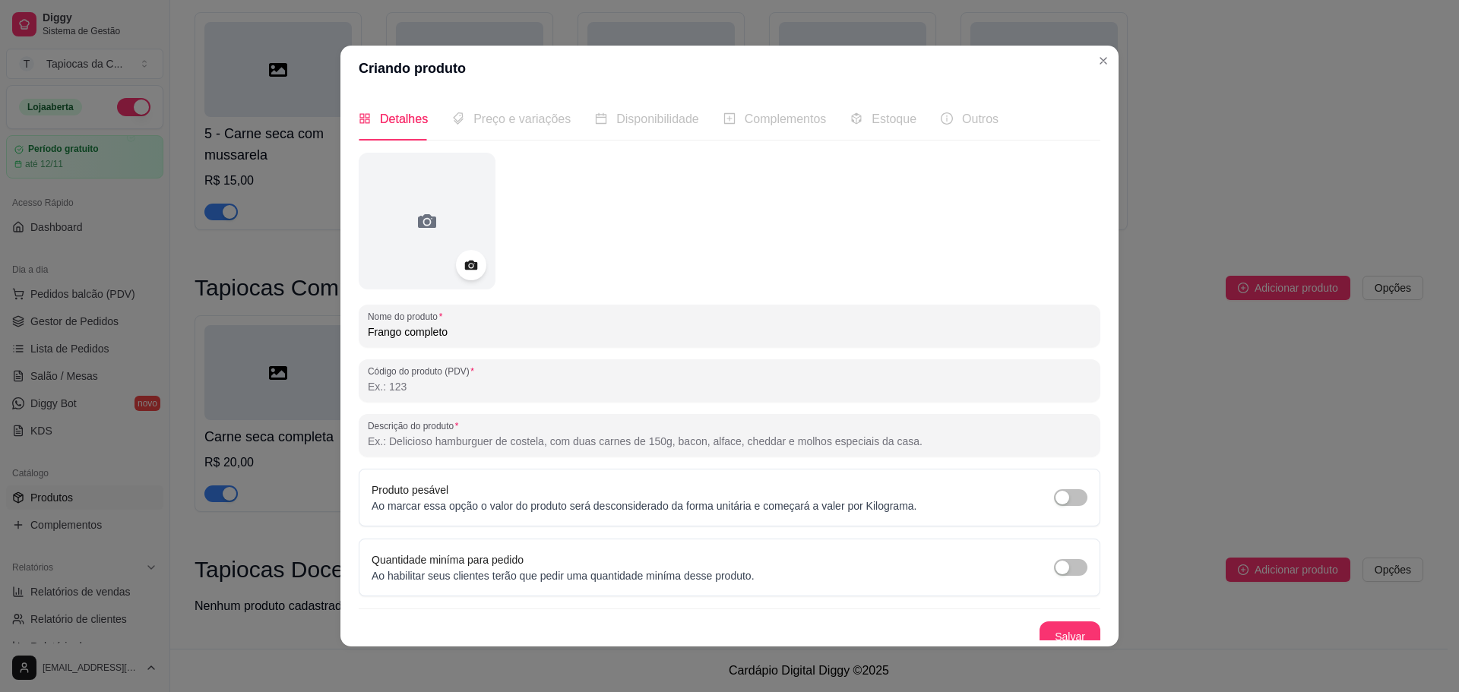
paste input "Frango desfiado, mussarela, presunto e ovo, tudo na medida certa."
type input "Frango desfiado, mussarela, presunto e ovo, tudo na medida certa."
click at [1052, 625] on button "Salvar" at bounding box center [1070, 637] width 61 height 30
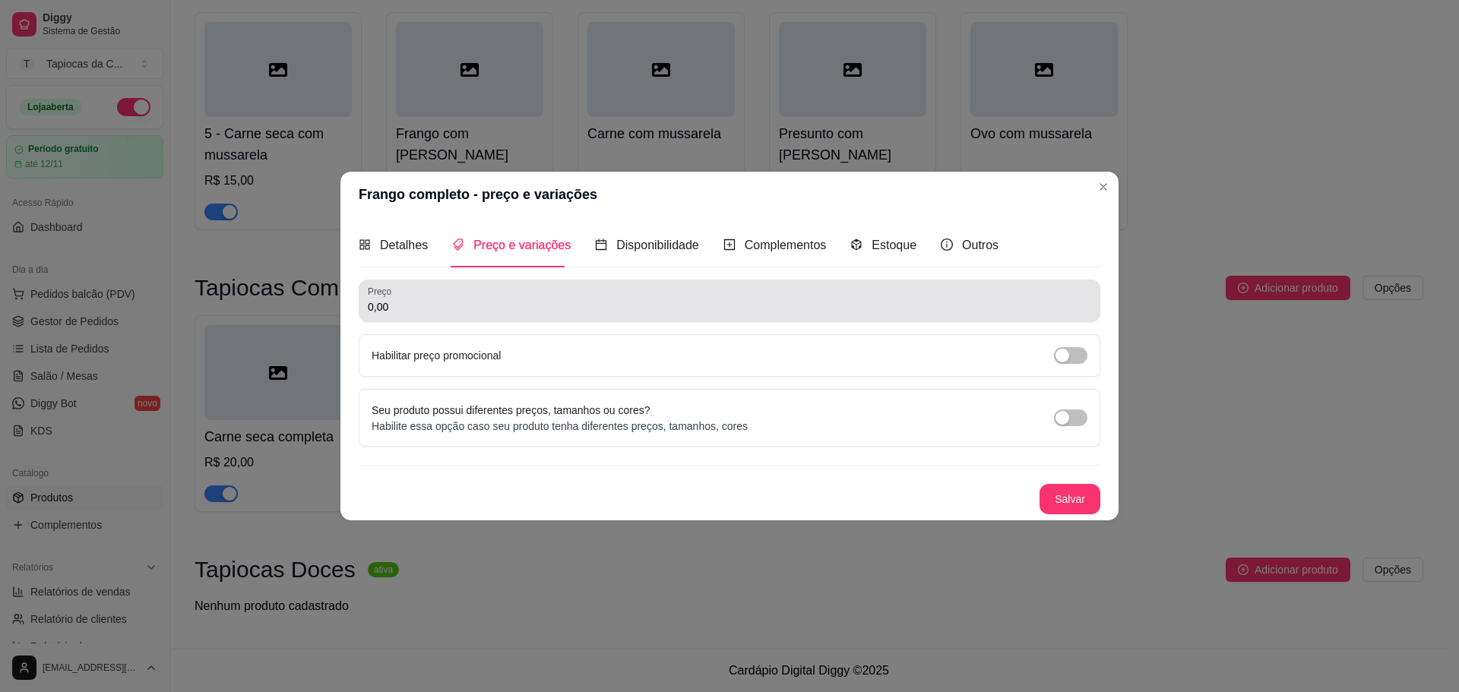
click at [509, 307] on input "0,00" at bounding box center [729, 306] width 723 height 15
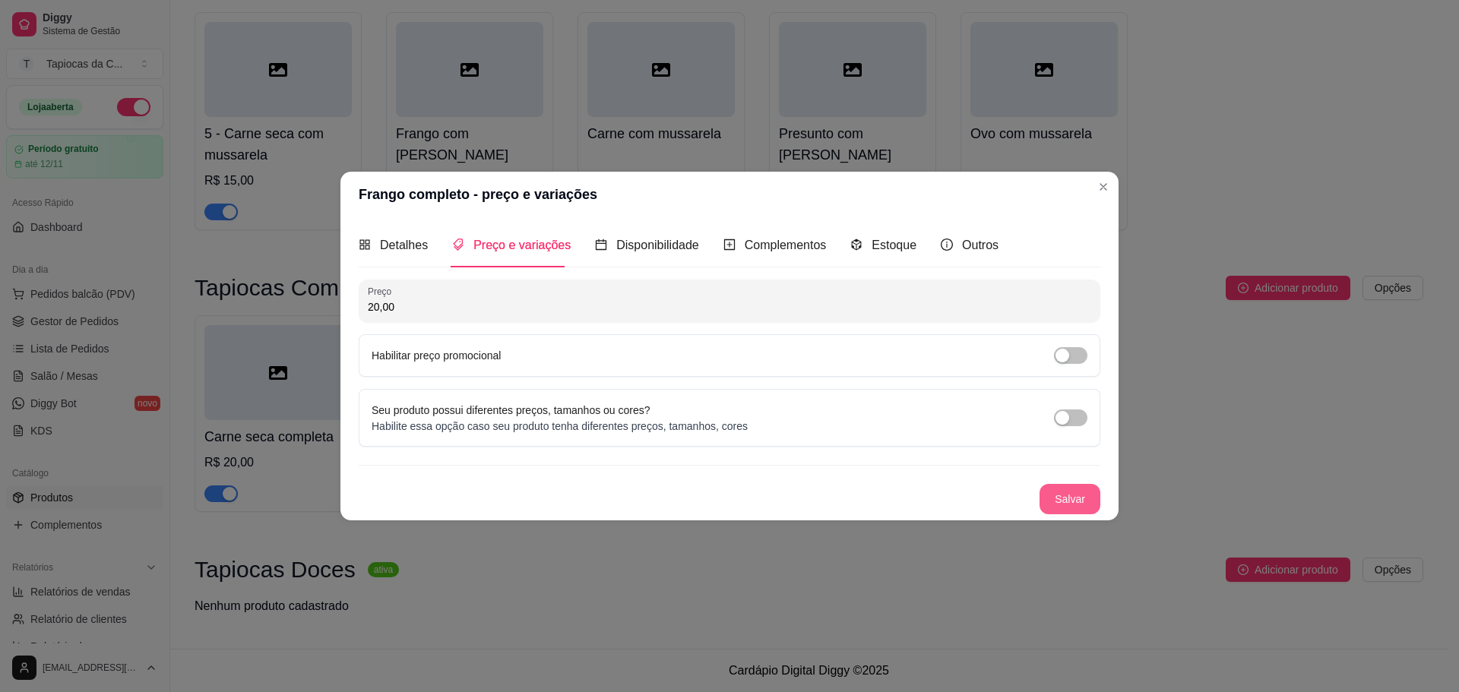
type input "20,00"
click at [1064, 494] on button "Salvar" at bounding box center [1070, 499] width 61 height 30
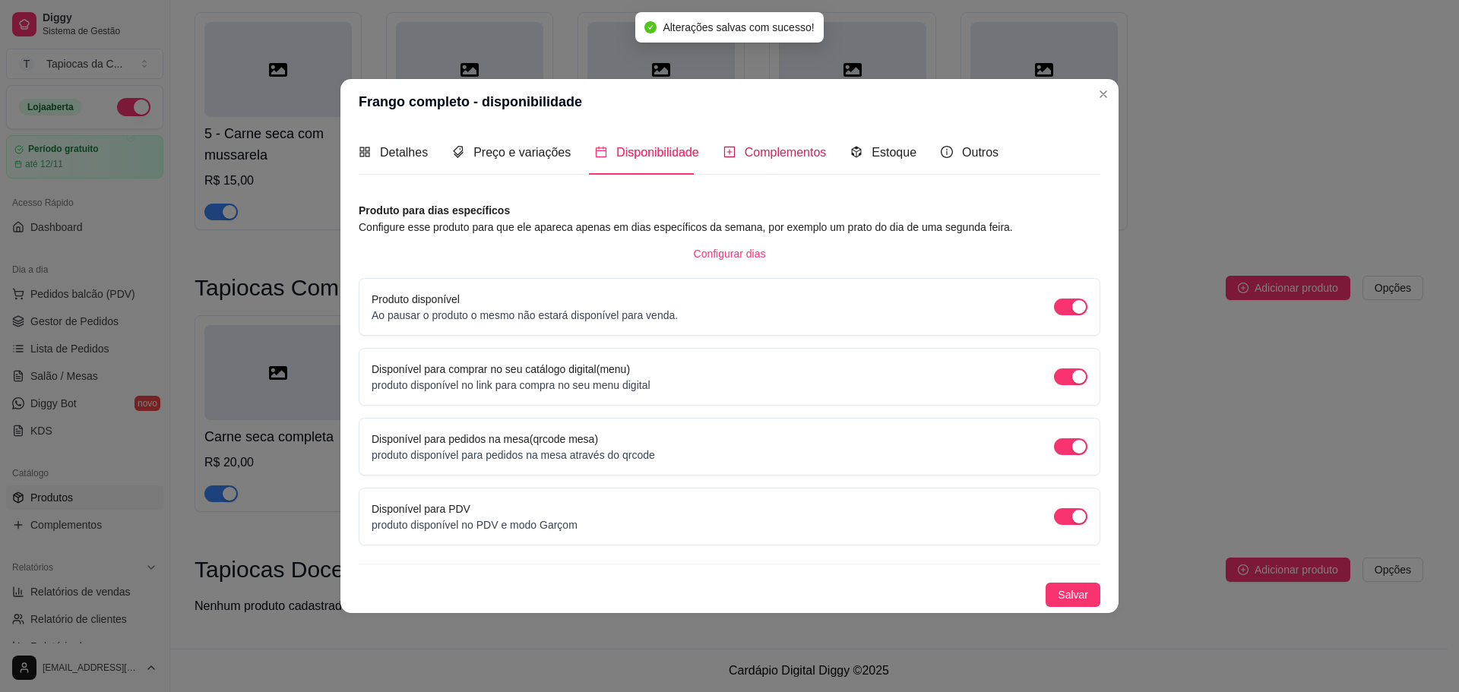
click at [802, 154] on span "Complementos" at bounding box center [786, 152] width 82 height 13
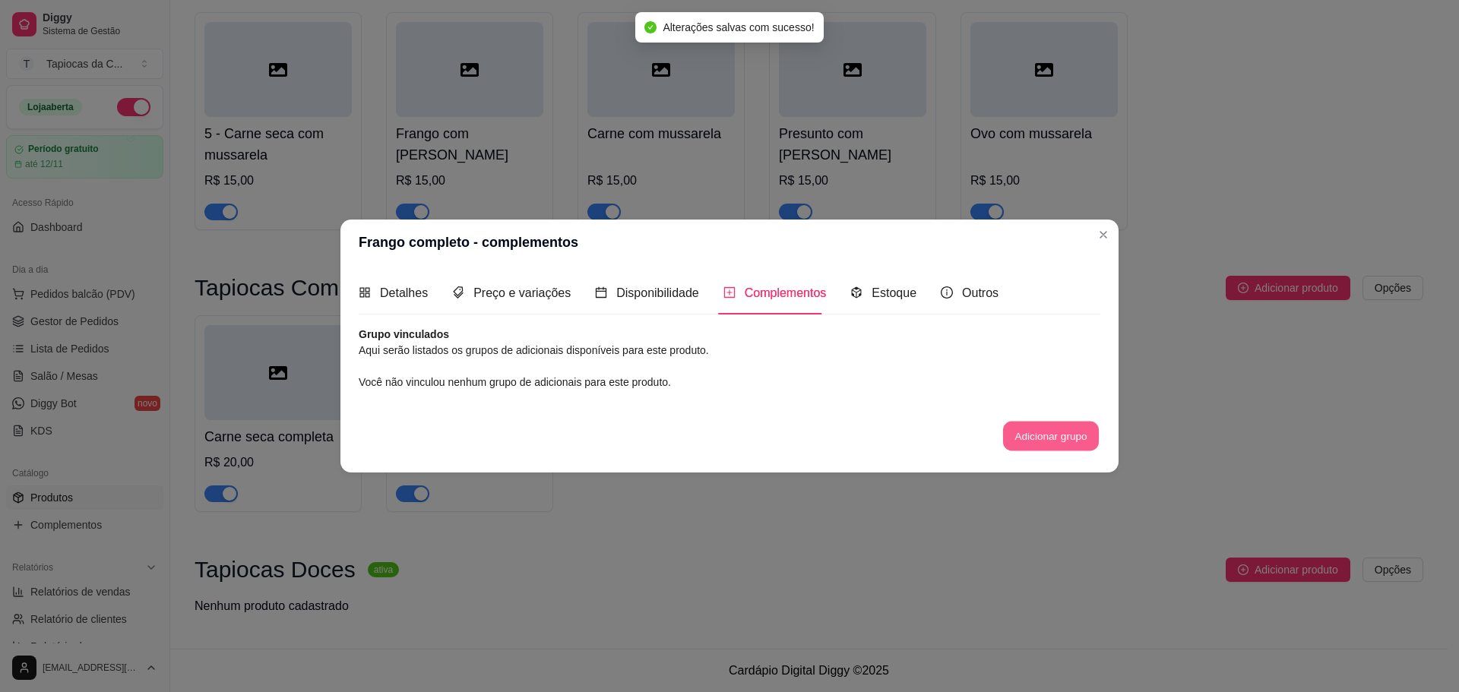
click at [1018, 423] on button "Adicionar grupo" at bounding box center [1051, 437] width 96 height 30
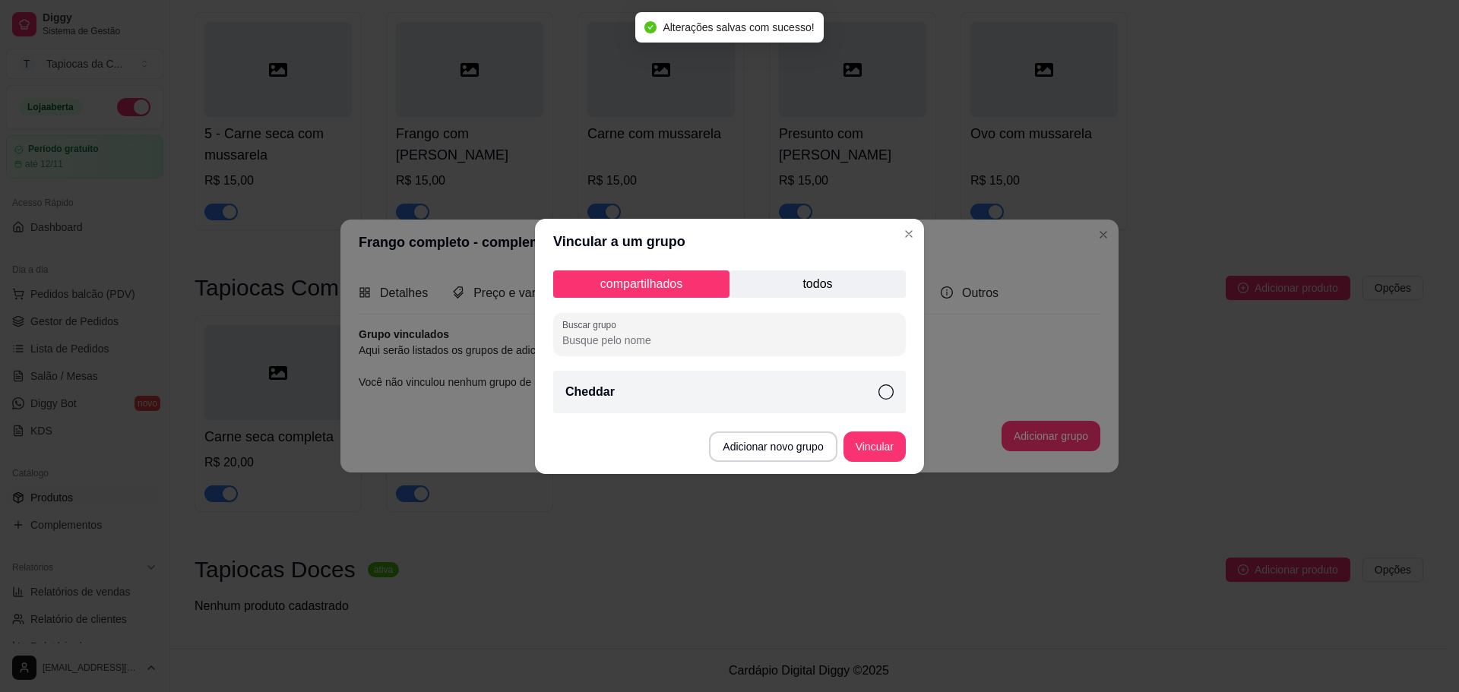
click at [755, 404] on div "Cheddar" at bounding box center [729, 392] width 353 height 43
click at [875, 448] on button "Vincular" at bounding box center [874, 447] width 61 height 30
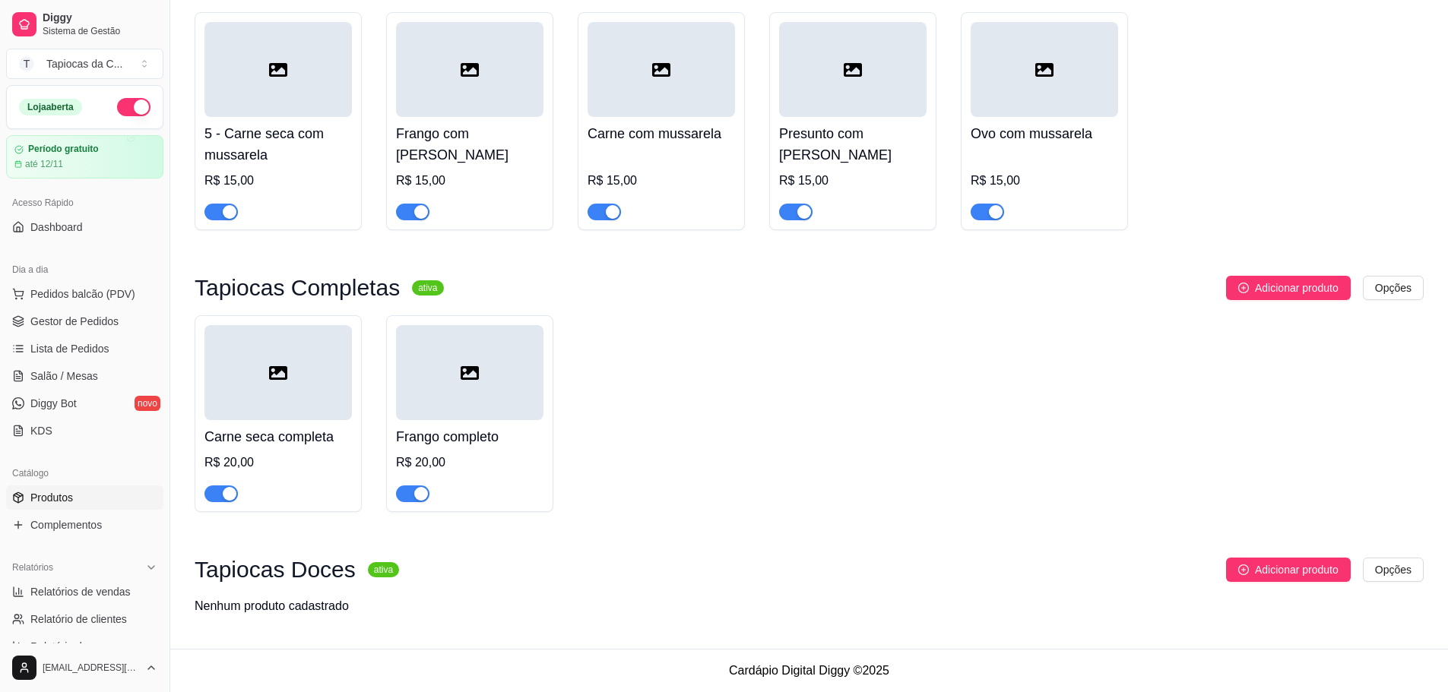
click at [238, 374] on div at bounding box center [277, 372] width 147 height 95
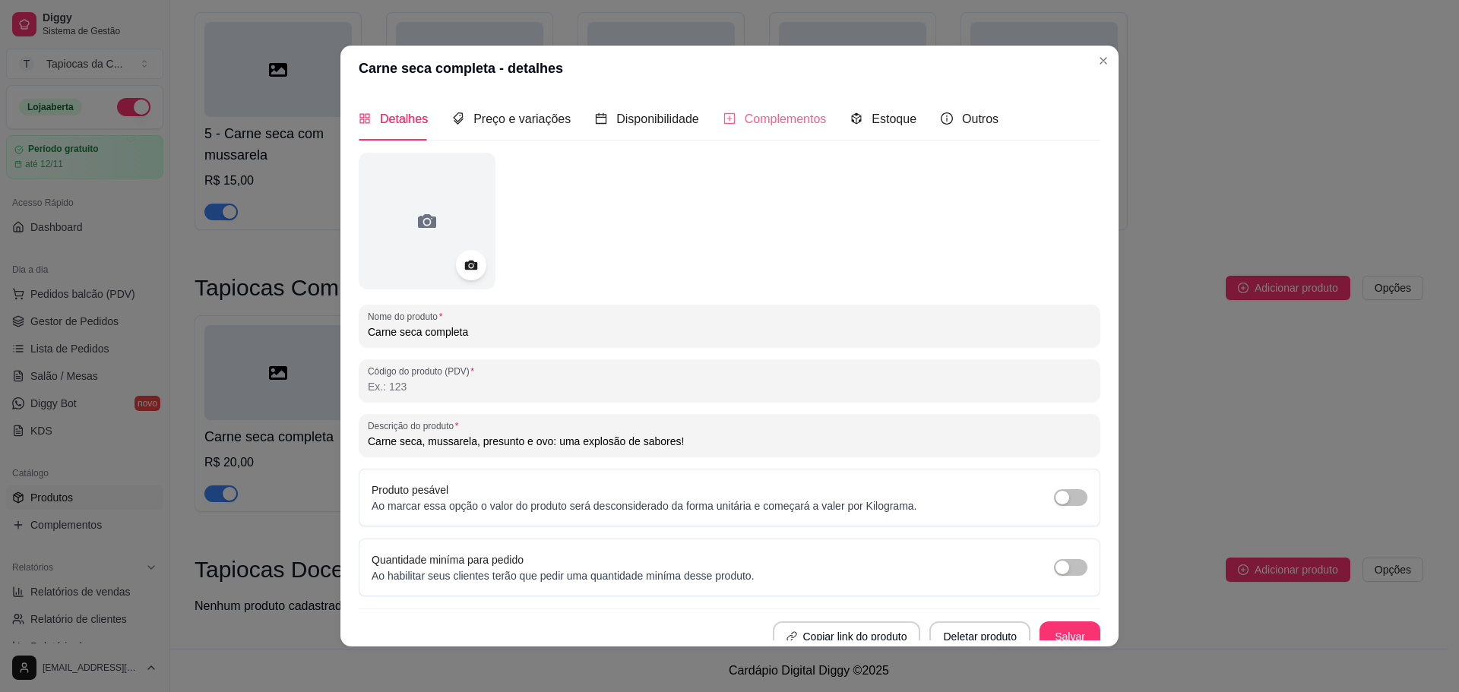
click at [756, 101] on div "Complementos" at bounding box center [774, 118] width 103 height 43
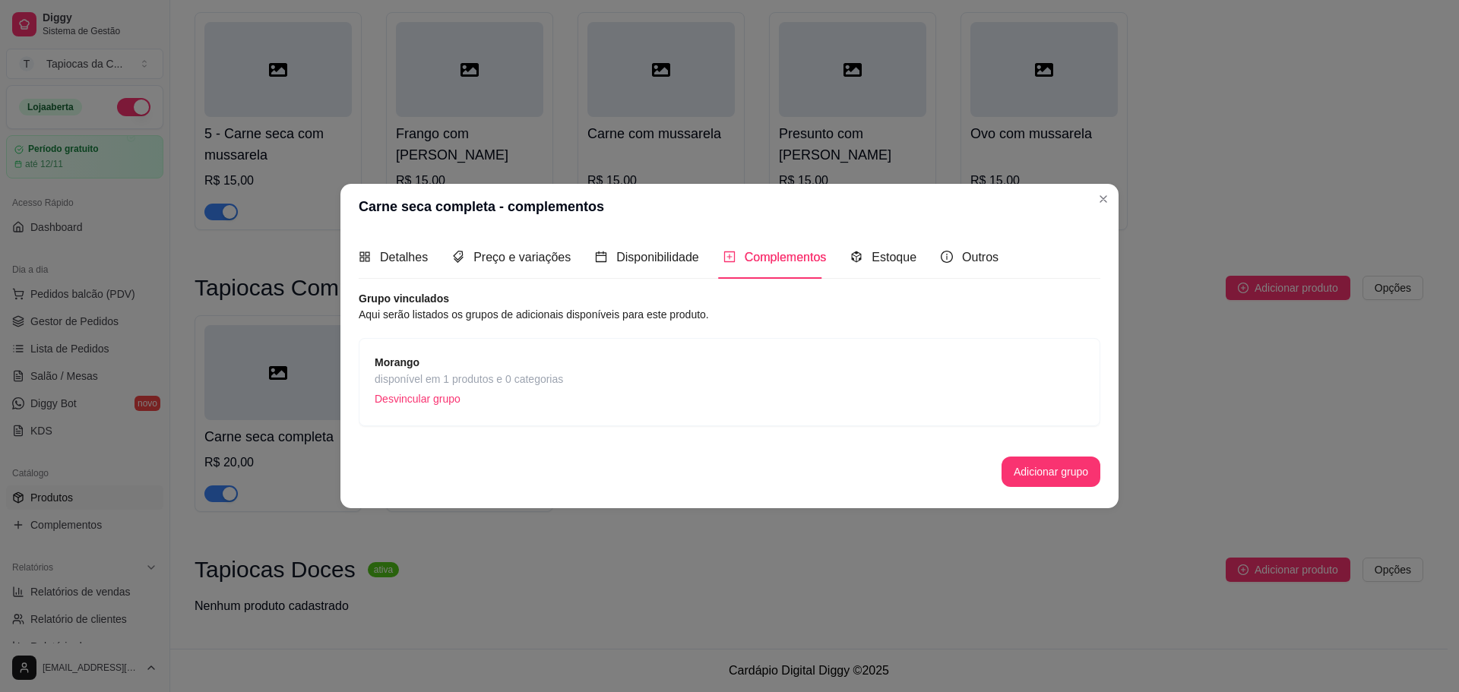
click at [422, 400] on p "Desvincular grupo" at bounding box center [469, 399] width 188 height 23
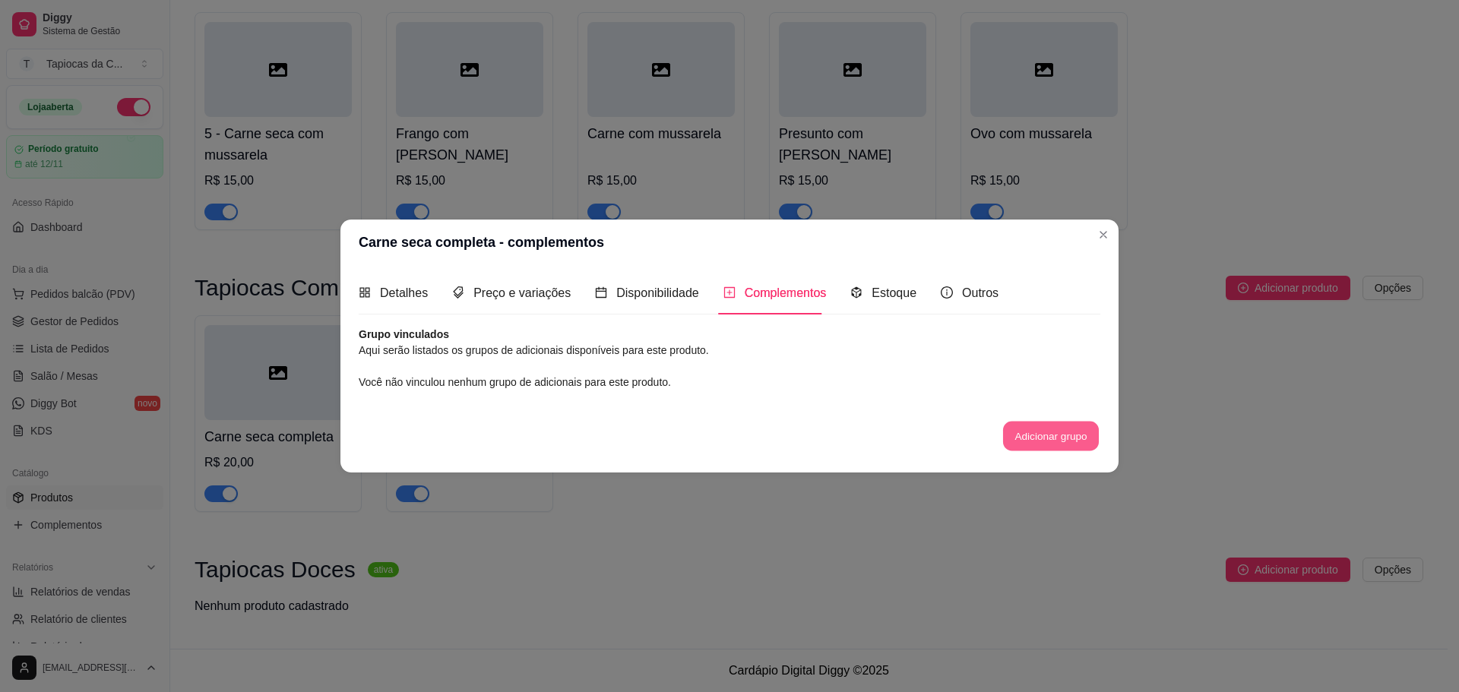
click at [1021, 437] on button "Adicionar grupo" at bounding box center [1051, 437] width 96 height 30
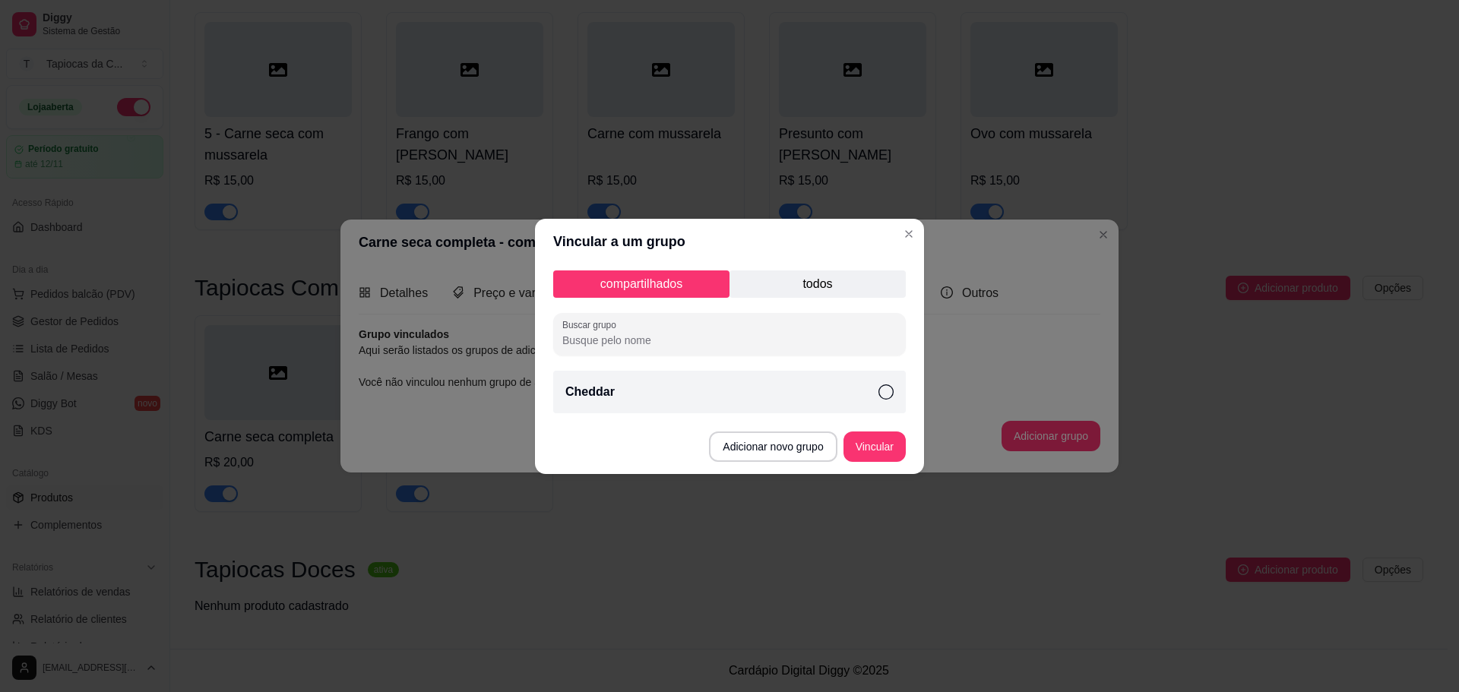
click at [690, 405] on div "Cheddar" at bounding box center [729, 392] width 353 height 43
click at [858, 445] on button "Vincular" at bounding box center [874, 447] width 62 height 30
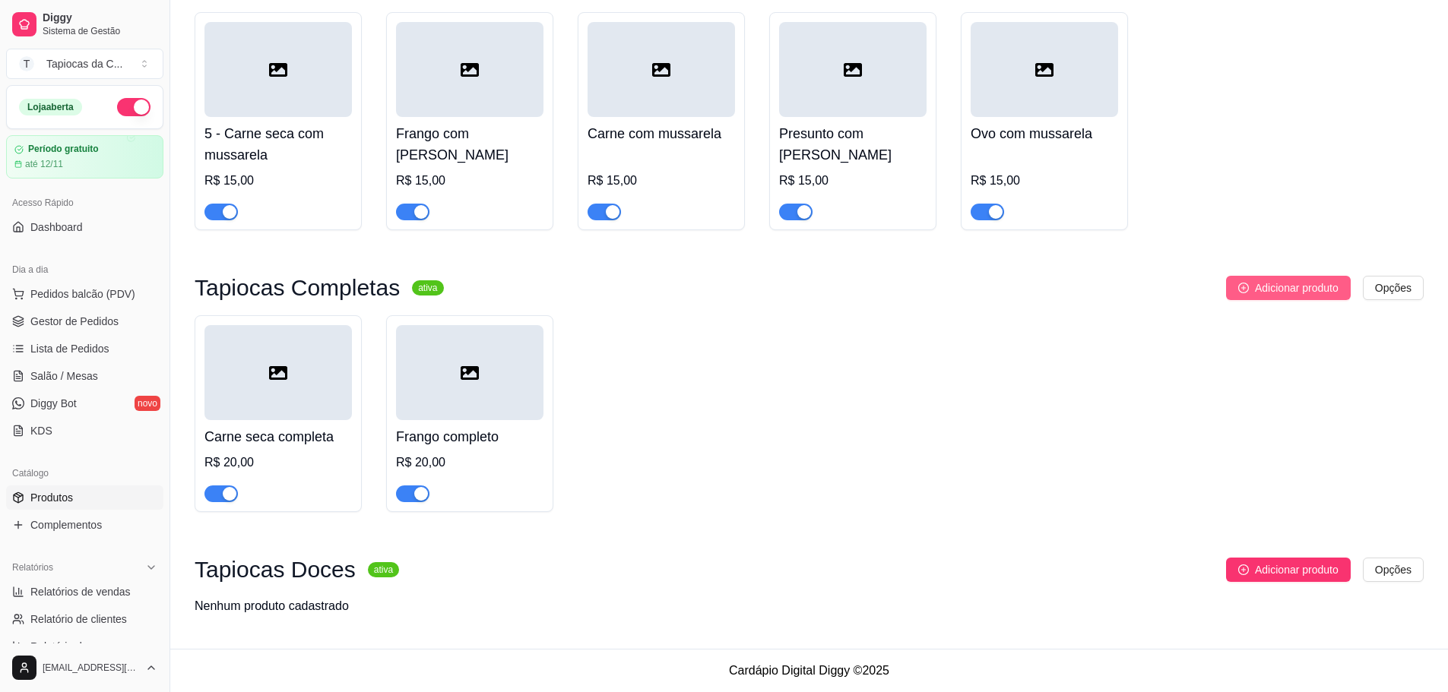
click at [1266, 285] on span "Adicionar produto" at bounding box center [1297, 288] width 84 height 17
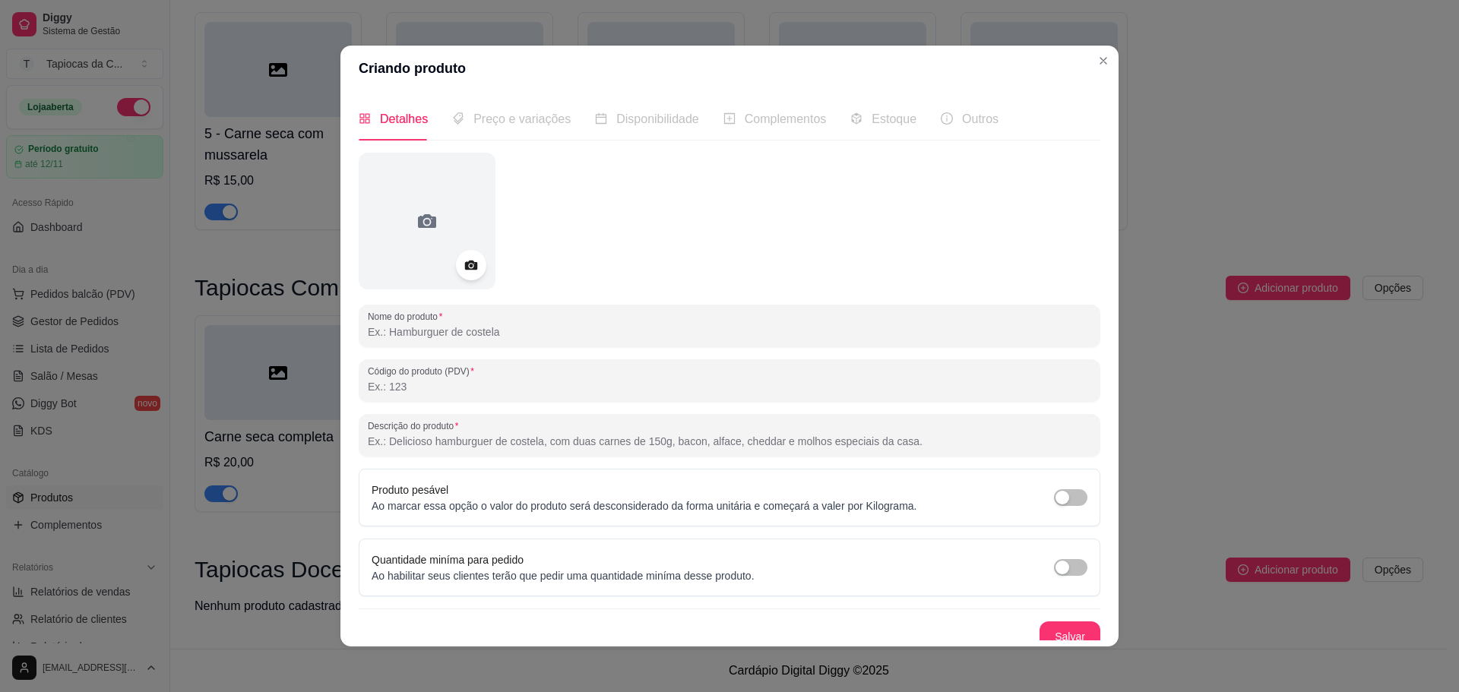
click at [541, 435] on input "Descrição do produto" at bounding box center [729, 441] width 723 height 15
paste input "Recheio generoso de carne moída, mussarela, presunto e ovo."
type input "Recheio generoso de carne moída, mussarela, presunto e ovo."
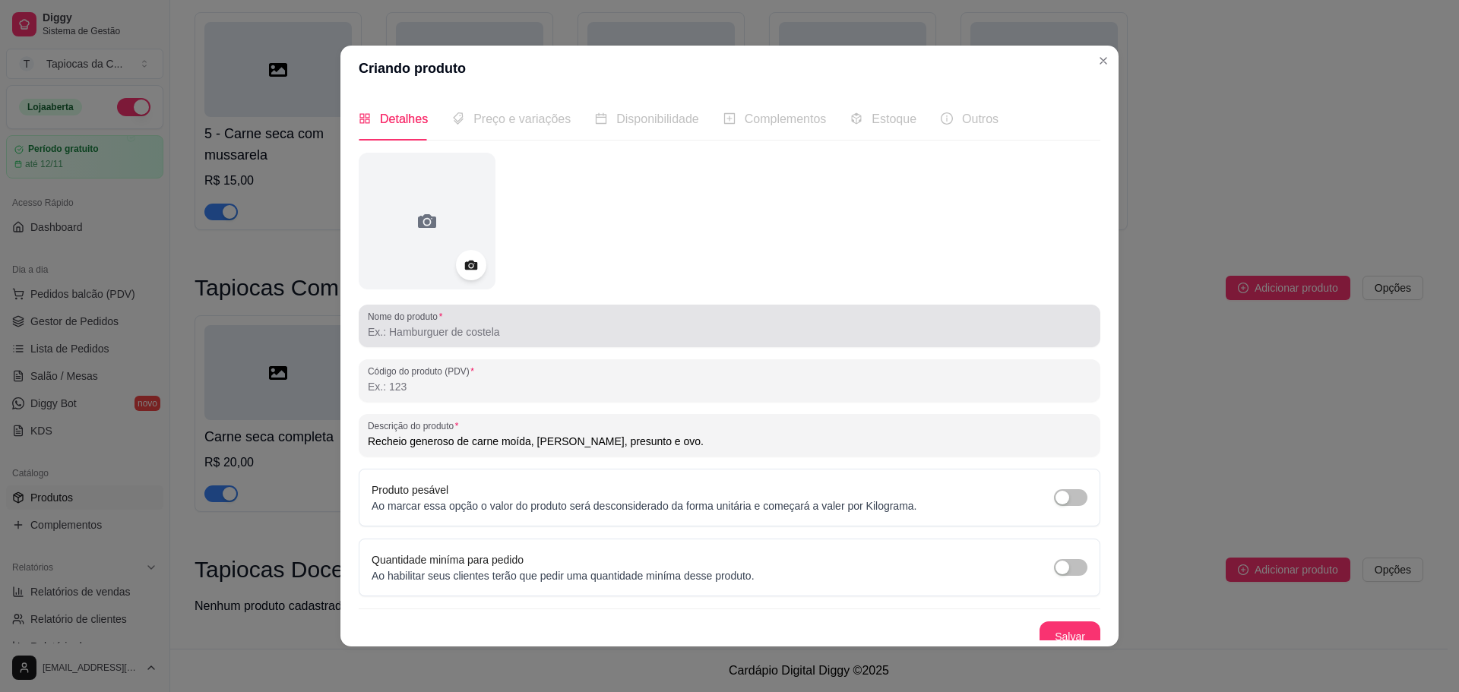
click at [473, 346] on div "Nome do produto" at bounding box center [730, 326] width 742 height 43
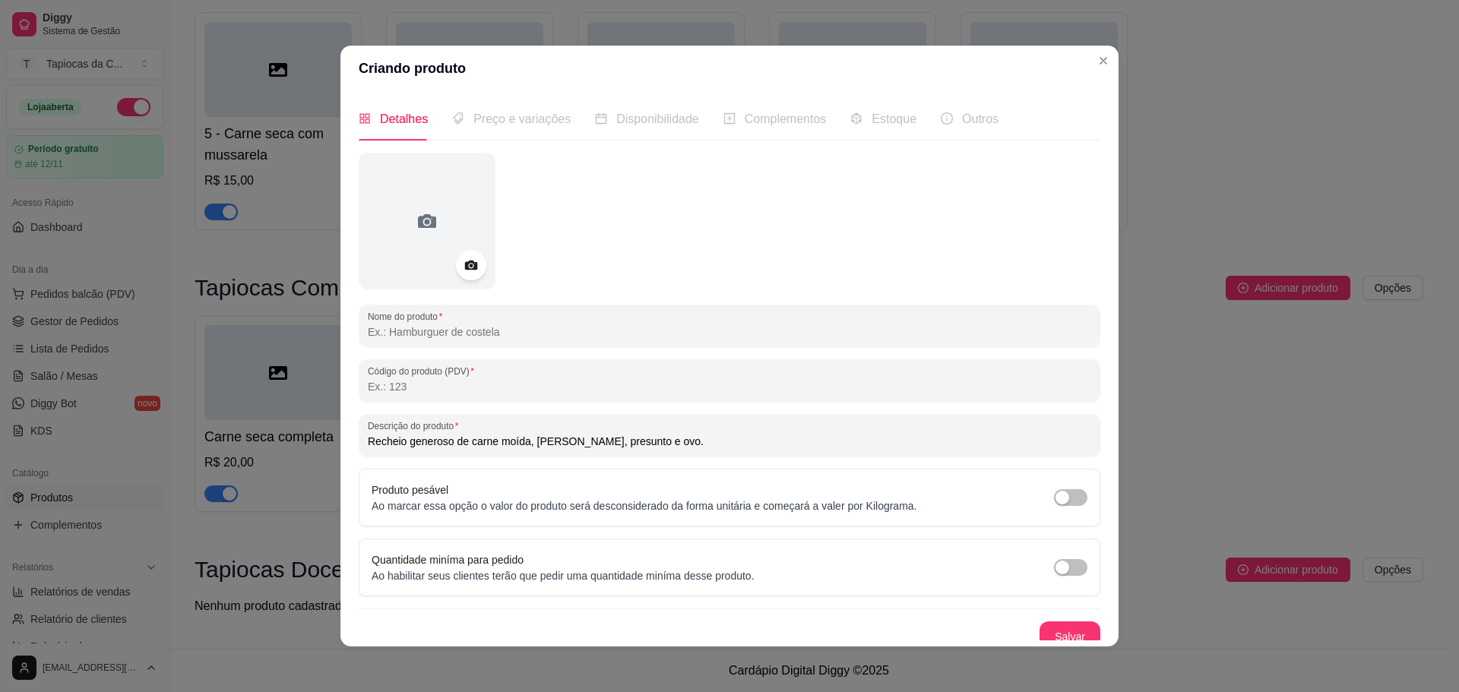
paste input "Carne completa"
type input "Carne completa"
click at [1040, 632] on button "Salvar" at bounding box center [1069, 637] width 59 height 30
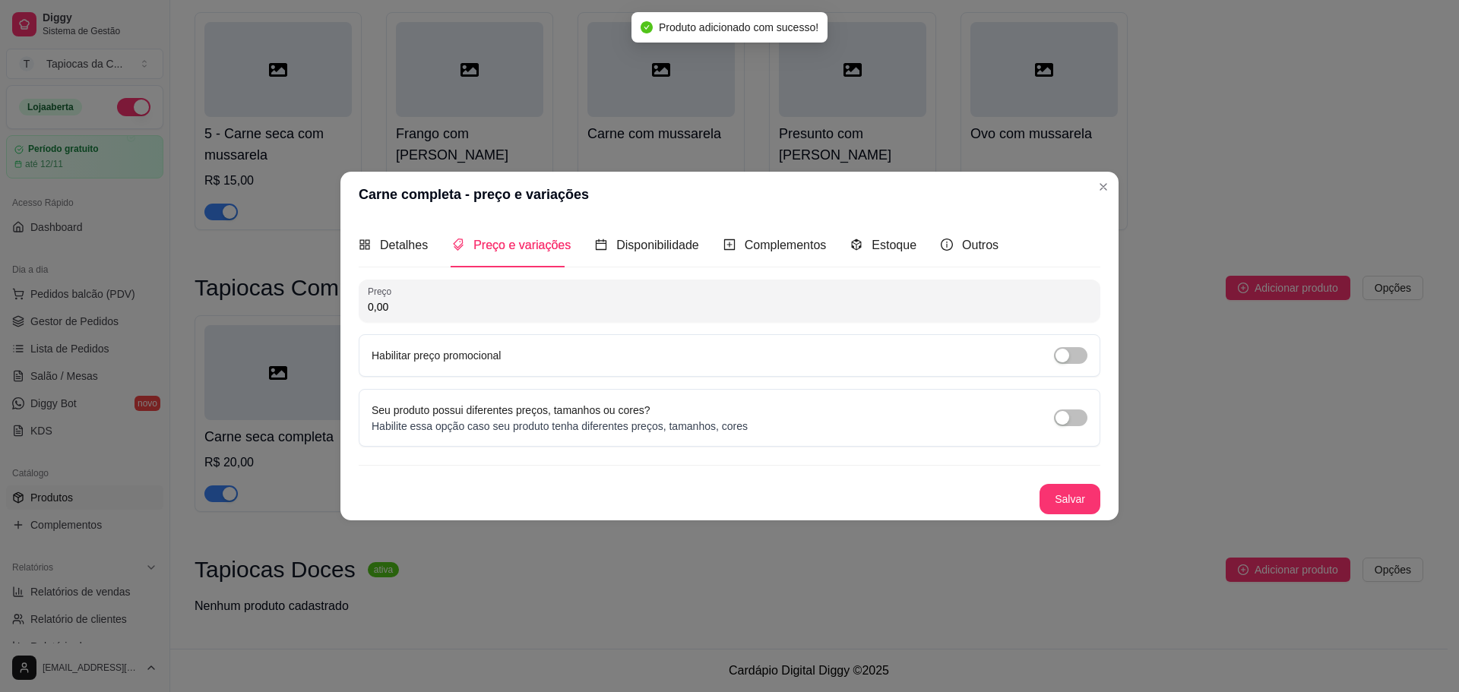
click at [583, 324] on div "Preço 0,00 Habilitar preço promocional" at bounding box center [730, 328] width 742 height 97
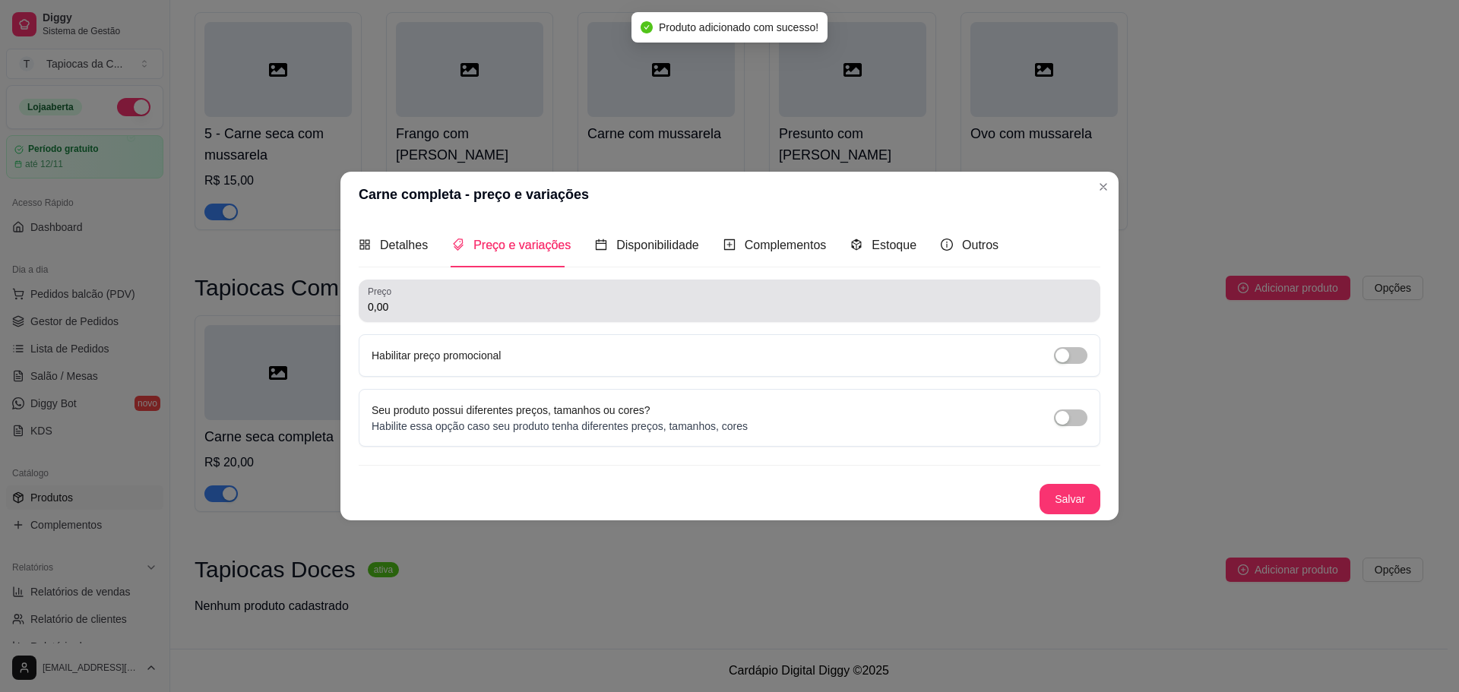
click at [551, 303] on input "0,00" at bounding box center [729, 306] width 723 height 15
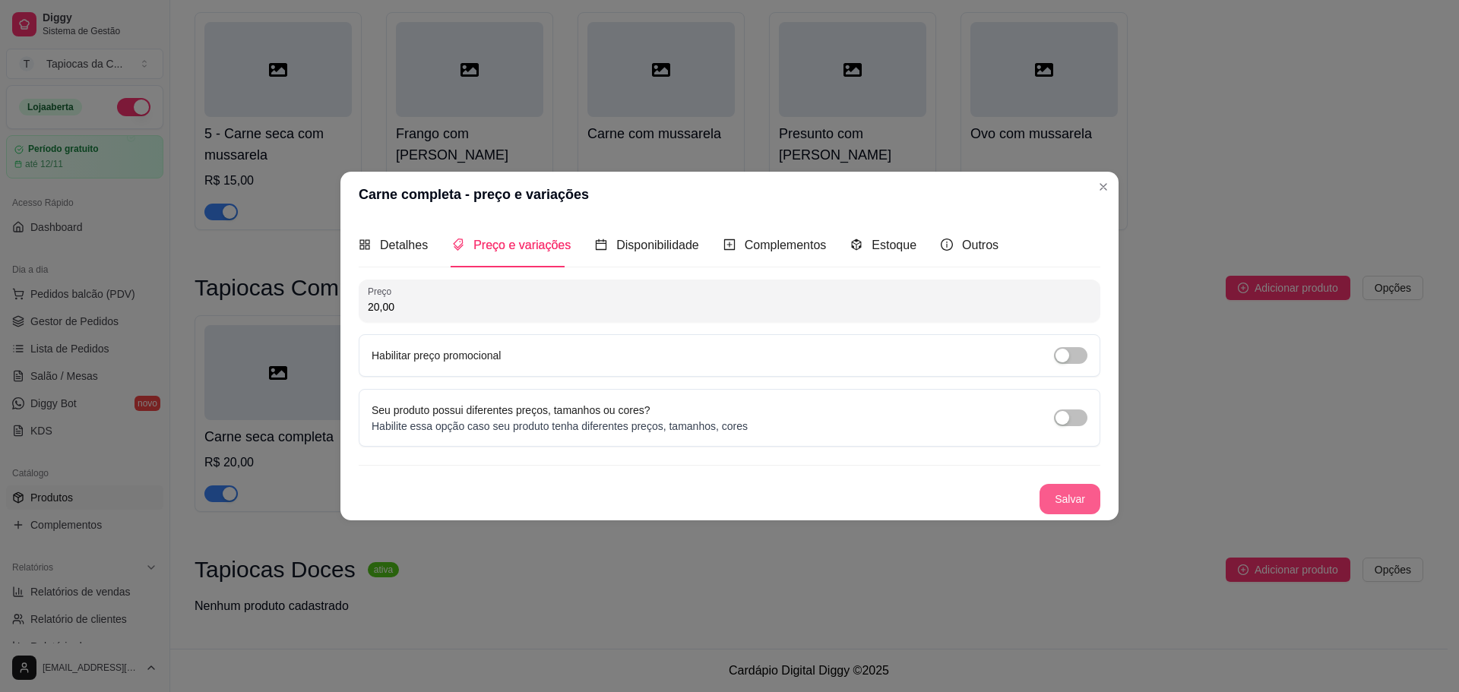
type input "20,00"
click at [1074, 502] on button "Salvar" at bounding box center [1069, 499] width 59 height 30
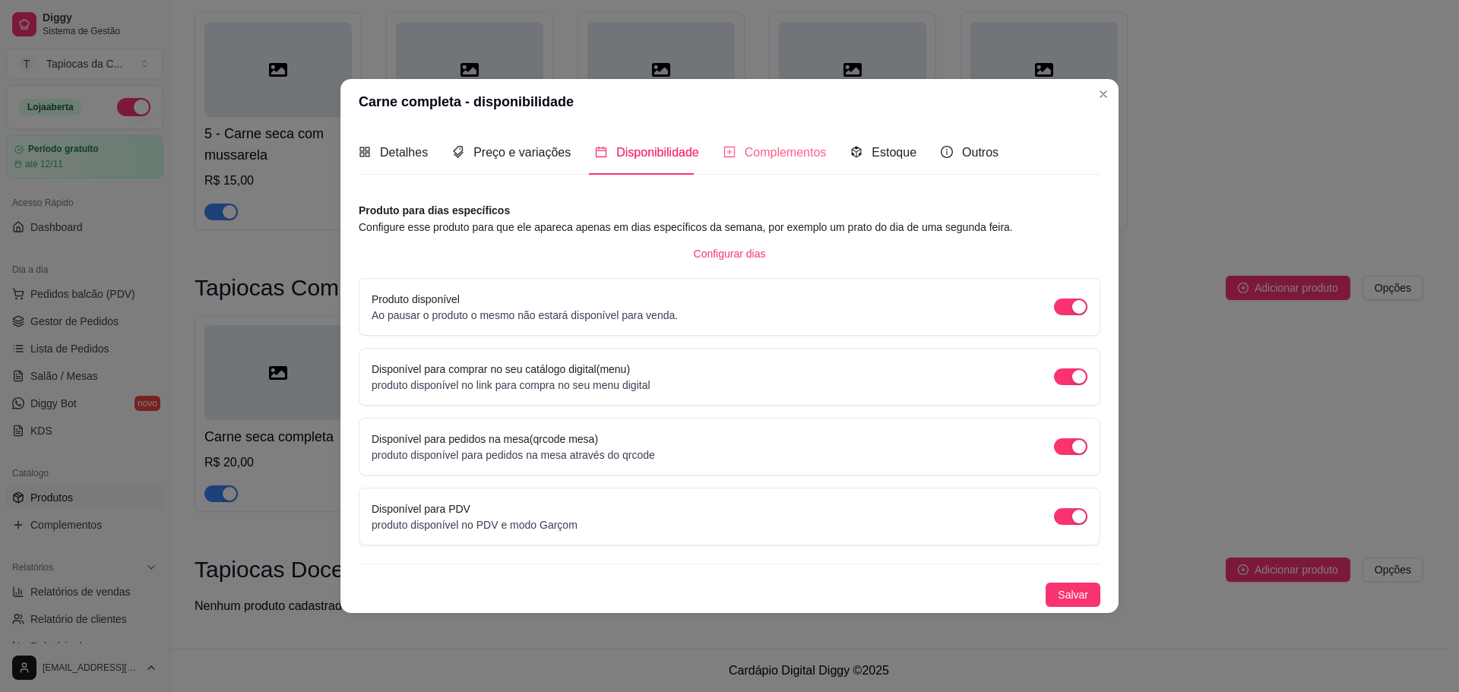
click at [785, 166] on div "Complementos" at bounding box center [774, 152] width 103 height 43
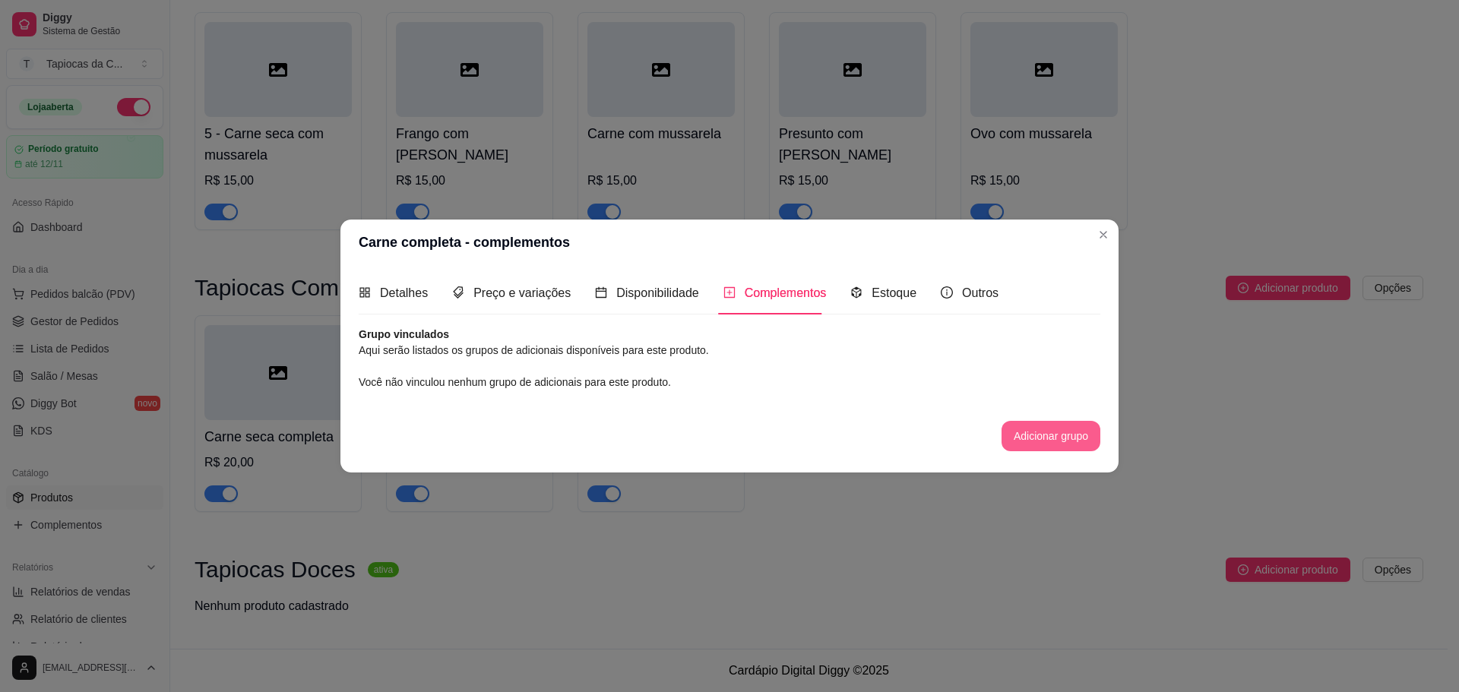
click at [1040, 435] on button "Adicionar grupo" at bounding box center [1051, 436] width 99 height 30
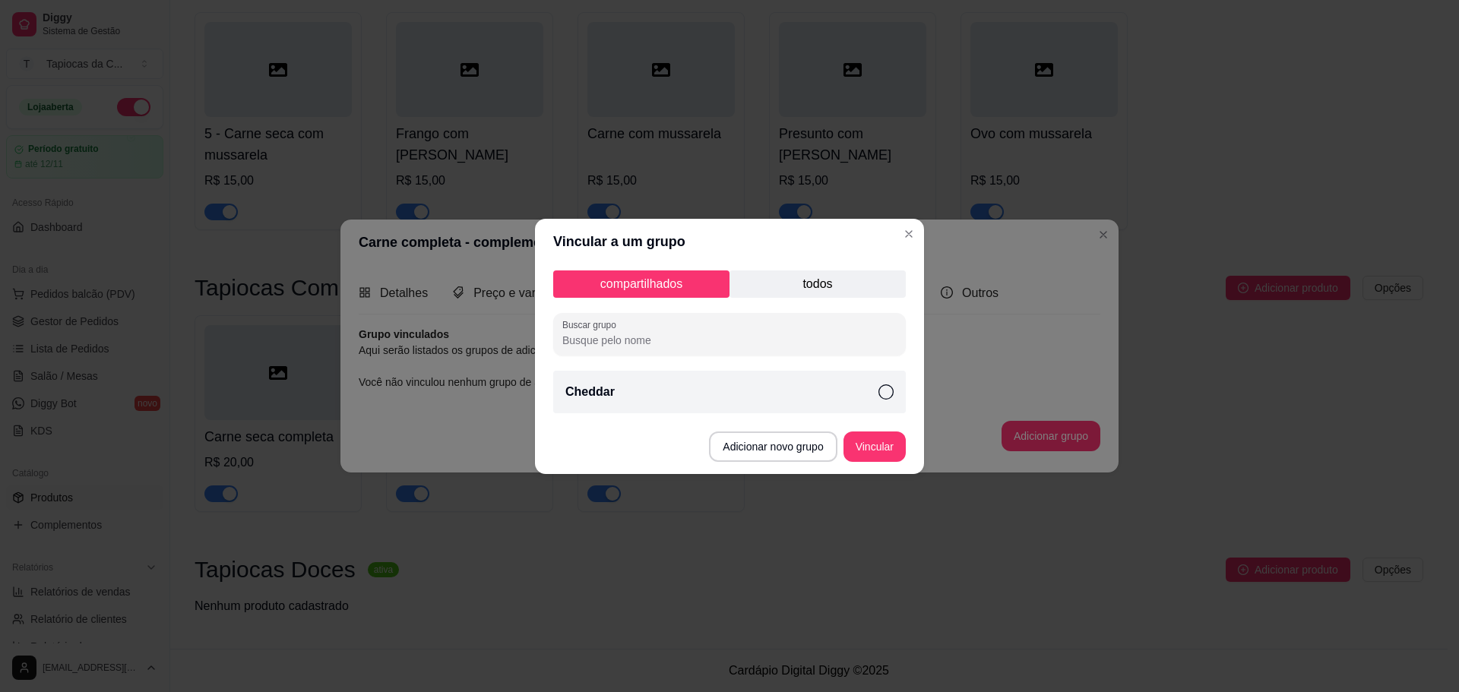
click at [610, 405] on div "Cheddar" at bounding box center [729, 392] width 353 height 43
click at [866, 450] on button "Vincular" at bounding box center [874, 447] width 62 height 30
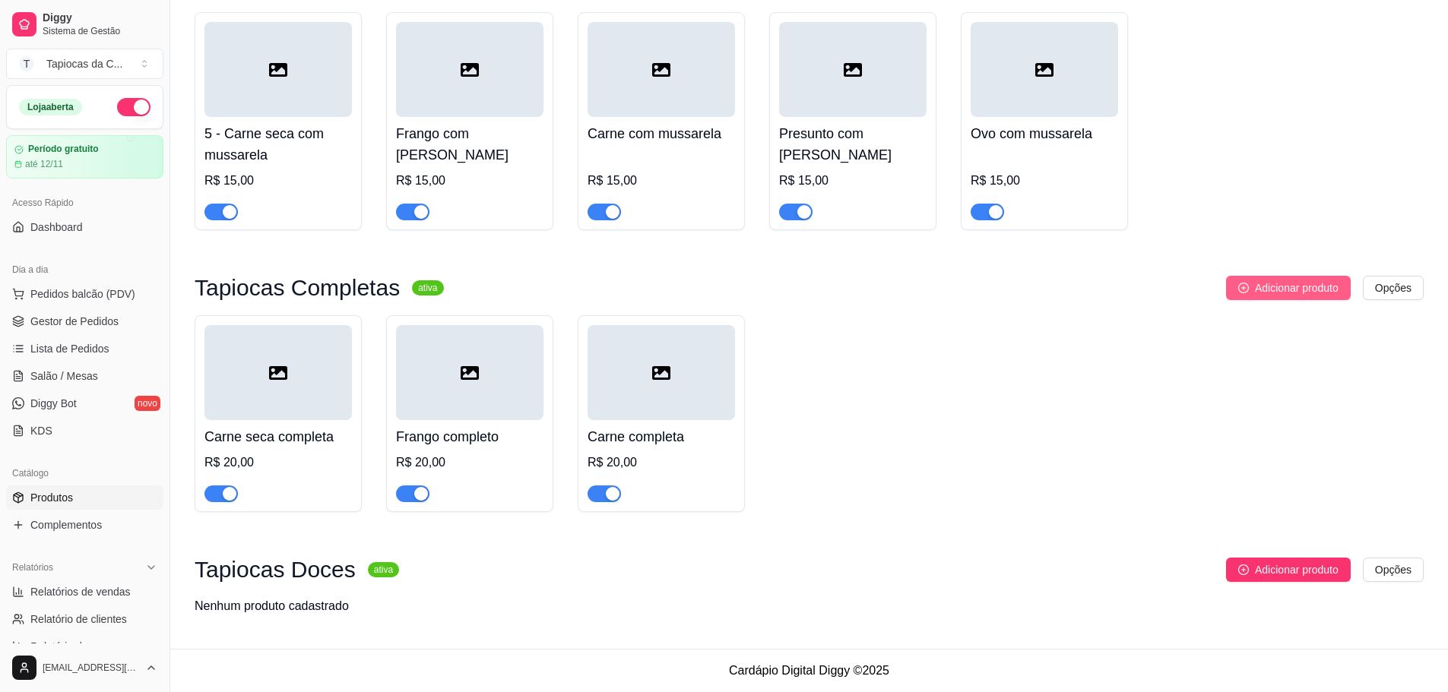
click at [1255, 287] on span "Adicionar produto" at bounding box center [1297, 288] width 84 height 17
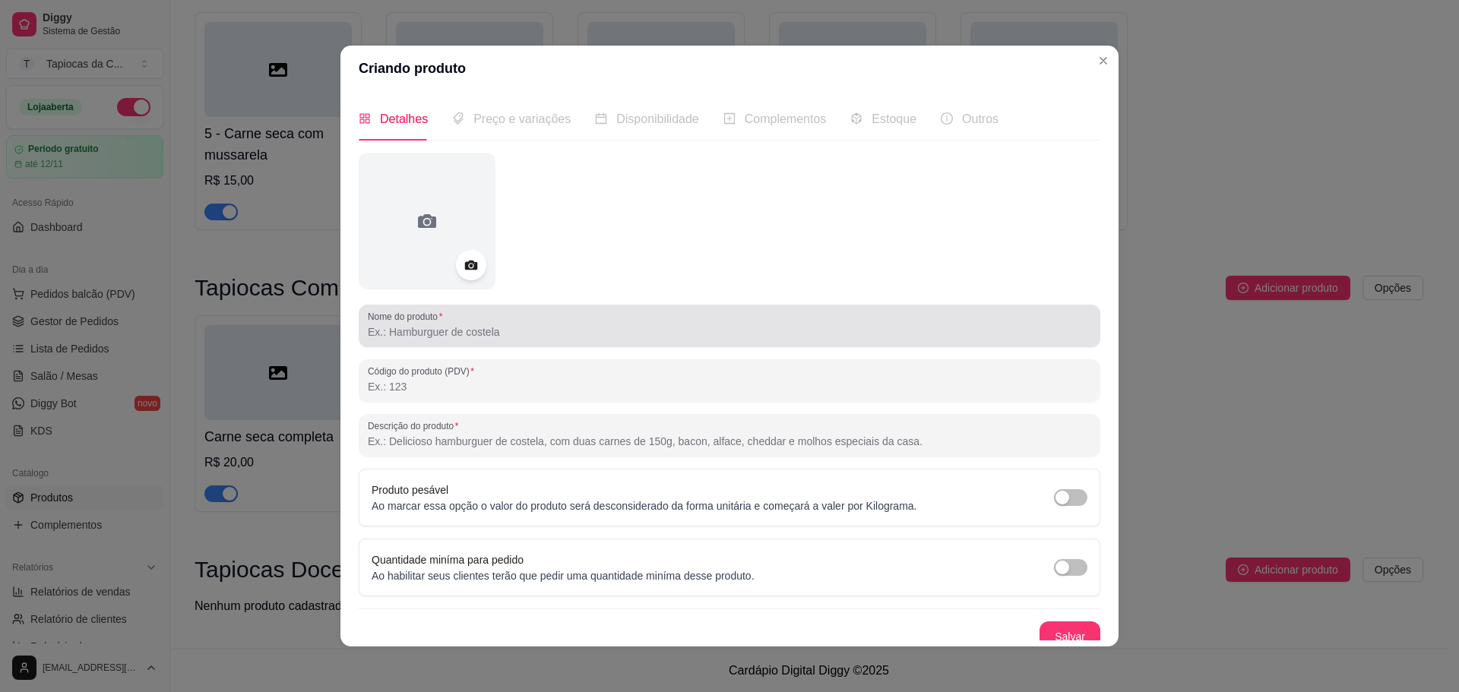
click at [430, 313] on label "Nome do produto" at bounding box center [408, 316] width 80 height 13
click at [430, 324] on input "Nome do produto" at bounding box center [729, 331] width 723 height 15
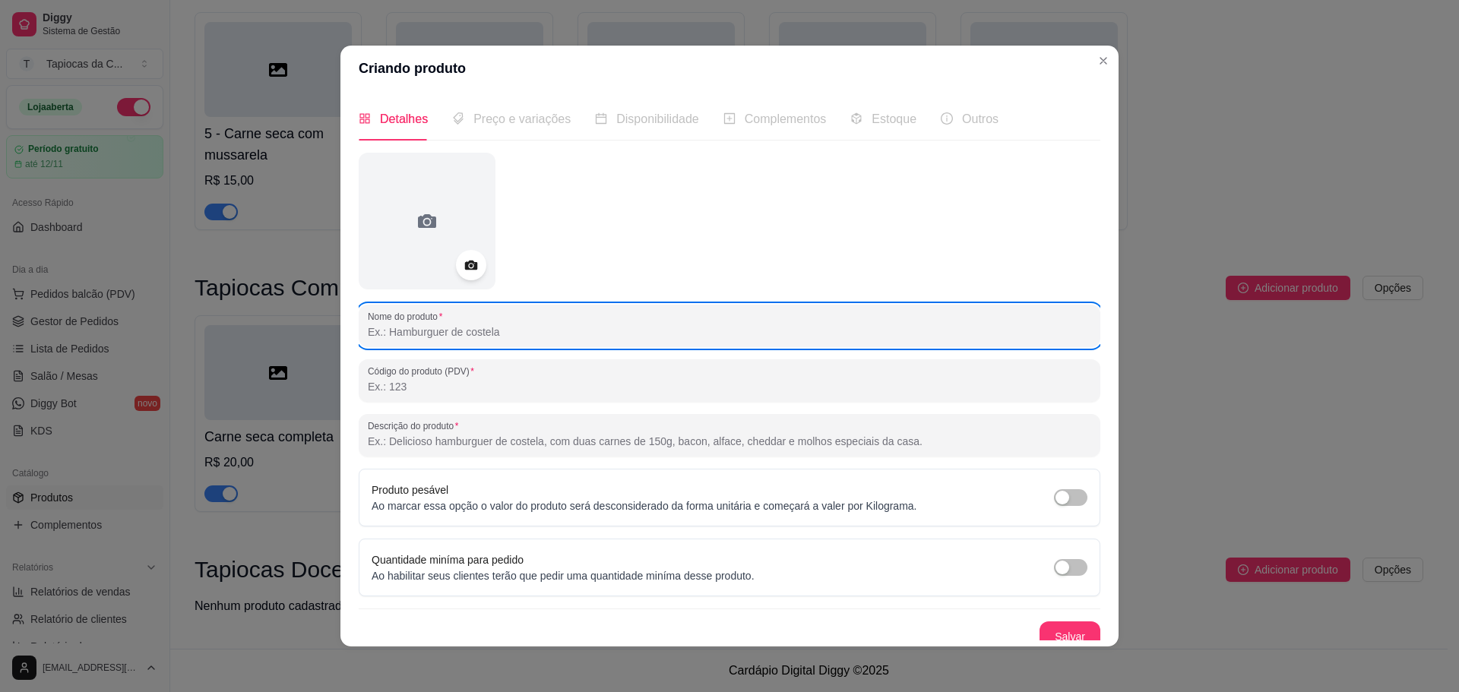
paste input "Presunto com mussarela e ovo"
type input "Presunto com mussarela e ovo"
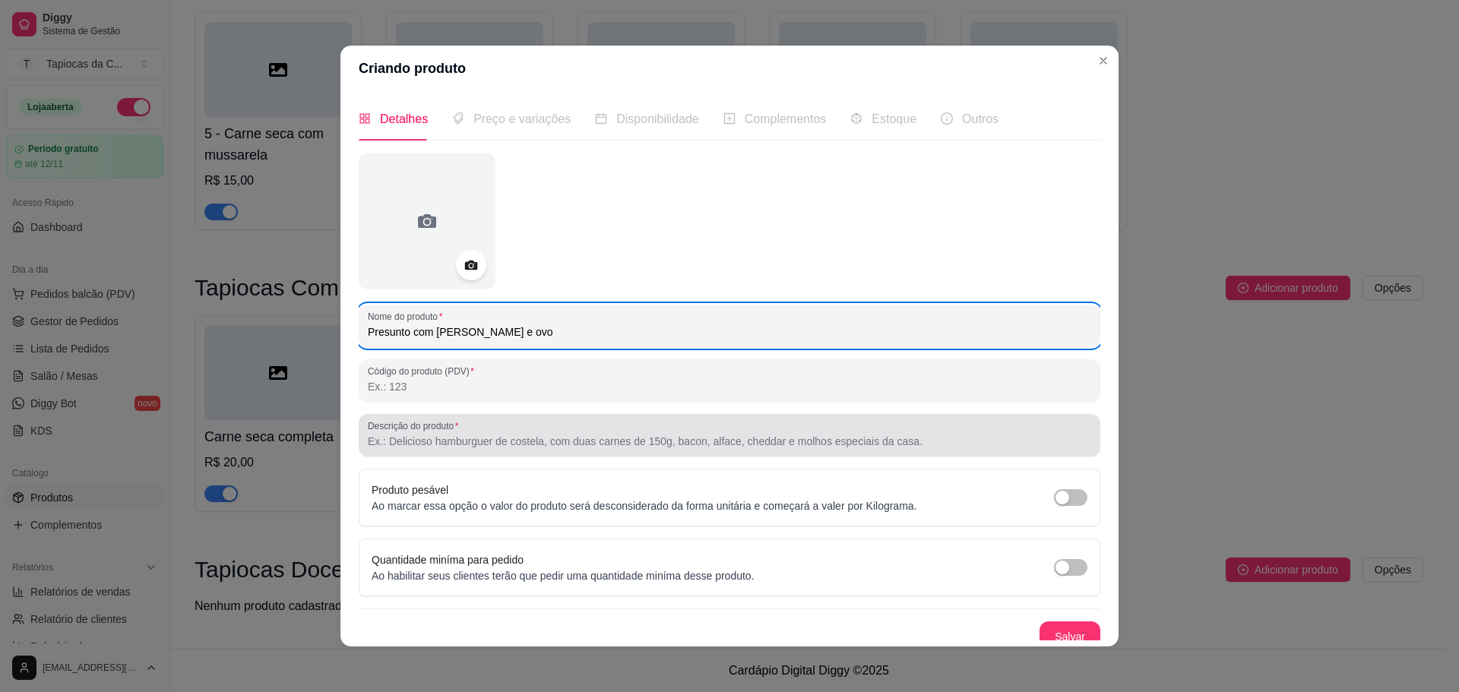
click at [512, 420] on div at bounding box center [729, 435] width 723 height 30
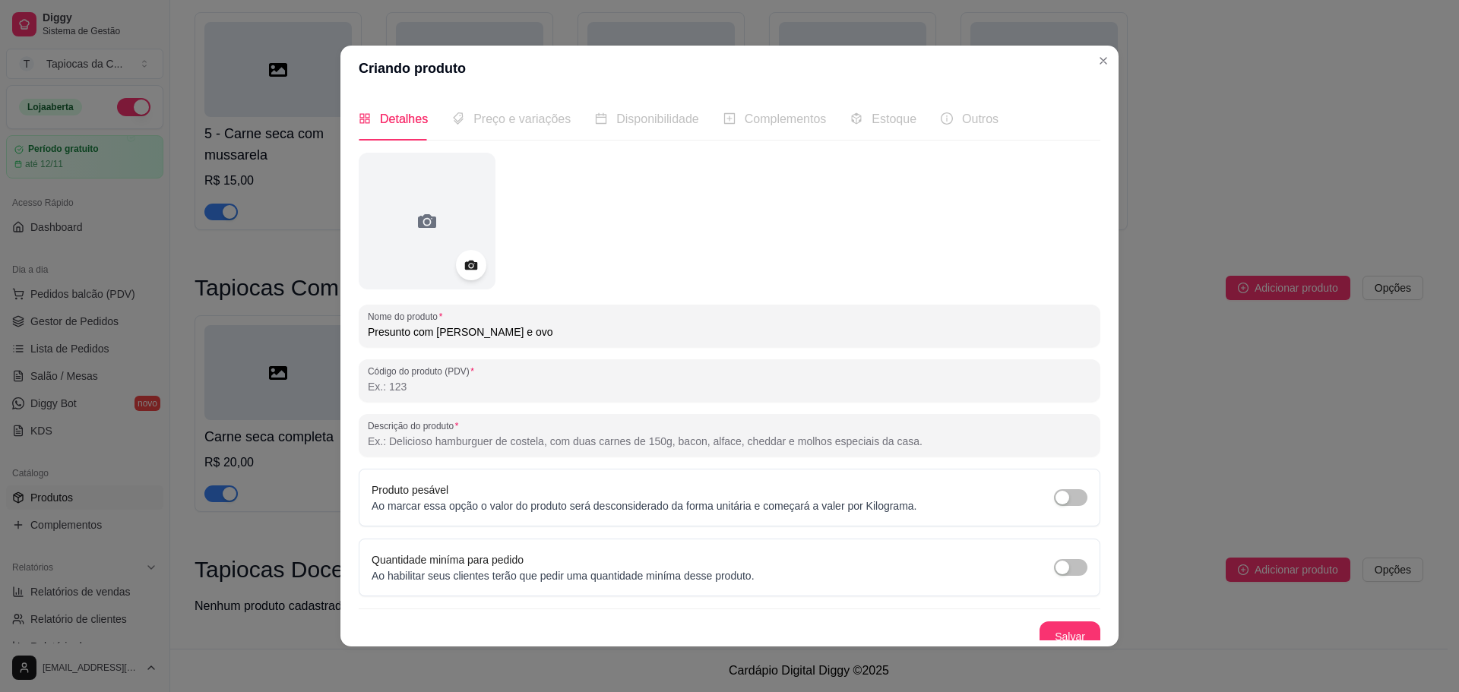
paste input "Leve e saboroso, perfeito pra qualquer hora."
type input "Leve e saboroso, perfeito pra qualquer hora."
click at [1040, 639] on button "Salvar" at bounding box center [1070, 637] width 61 height 30
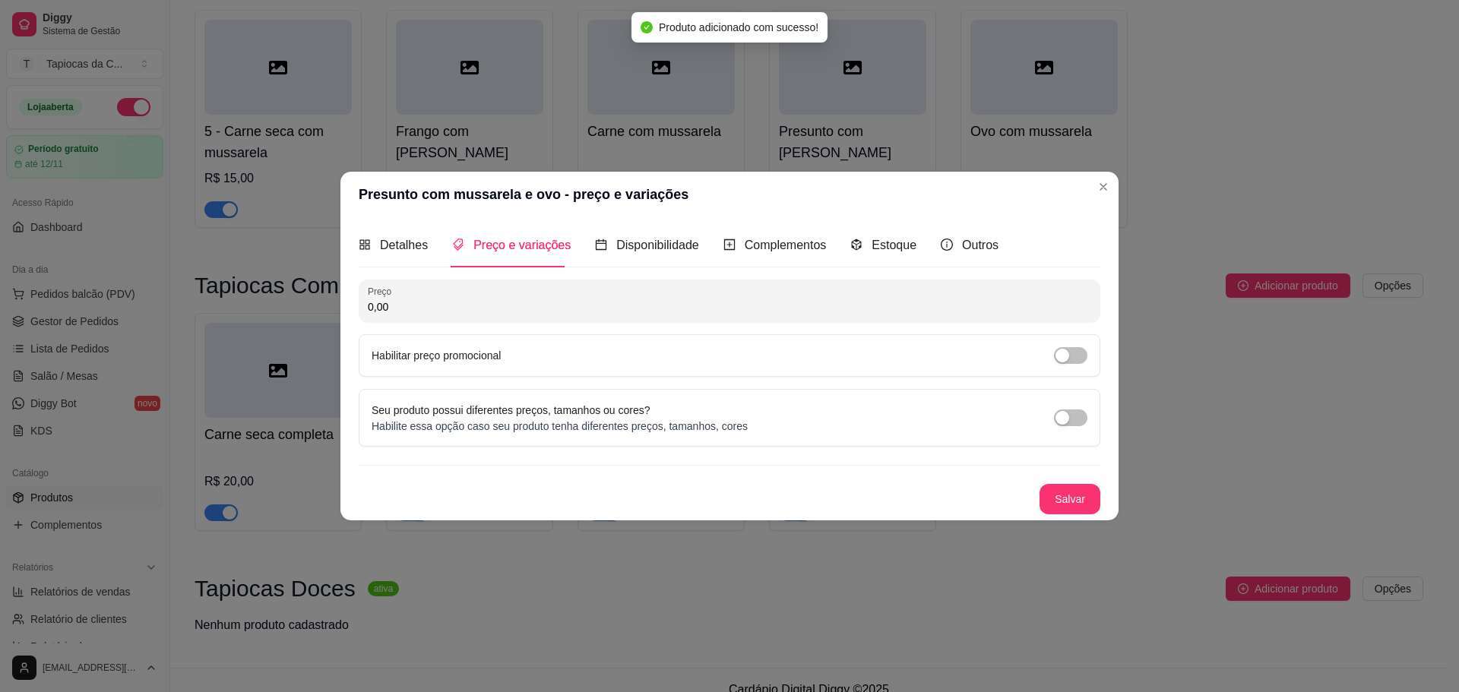
click at [546, 298] on div "0,00" at bounding box center [729, 301] width 723 height 30
type input "20,00"
click at [1040, 505] on button "Salvar" at bounding box center [1070, 499] width 61 height 30
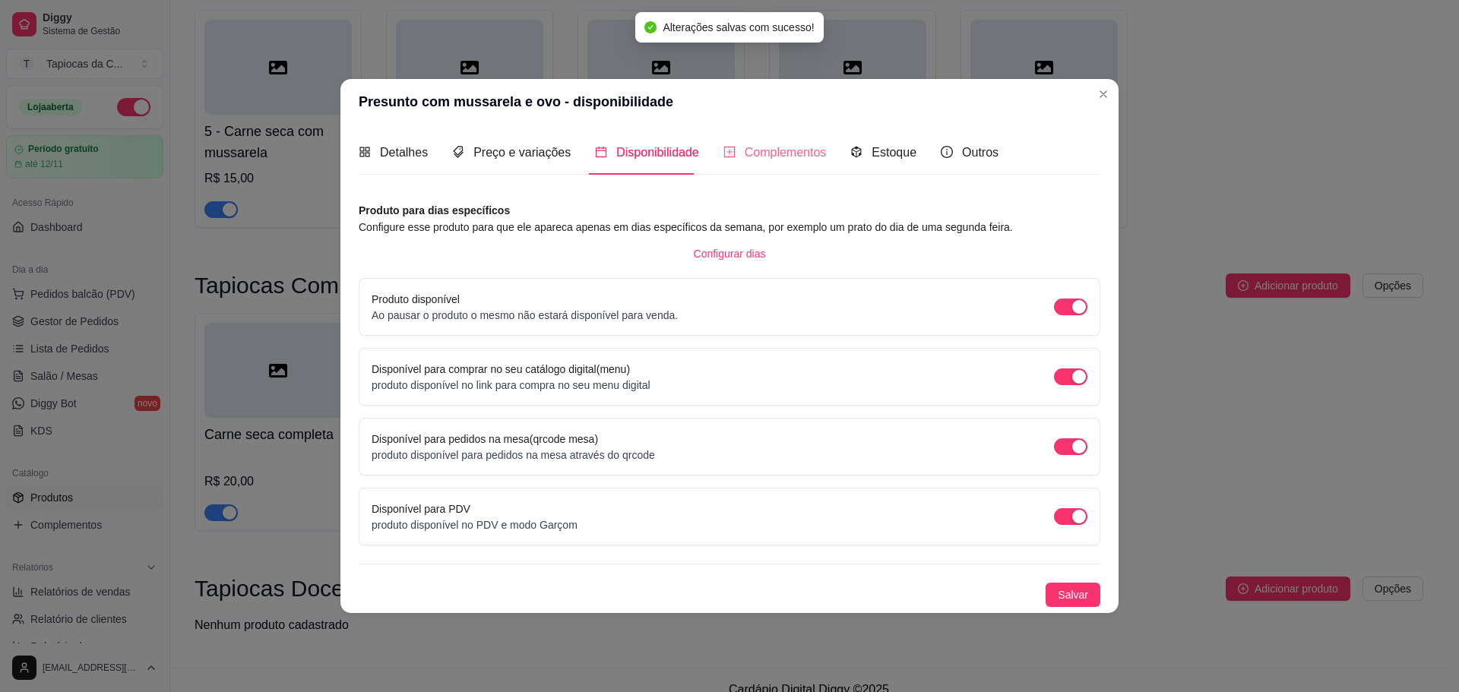
click at [770, 163] on div "Complementos" at bounding box center [774, 152] width 103 height 43
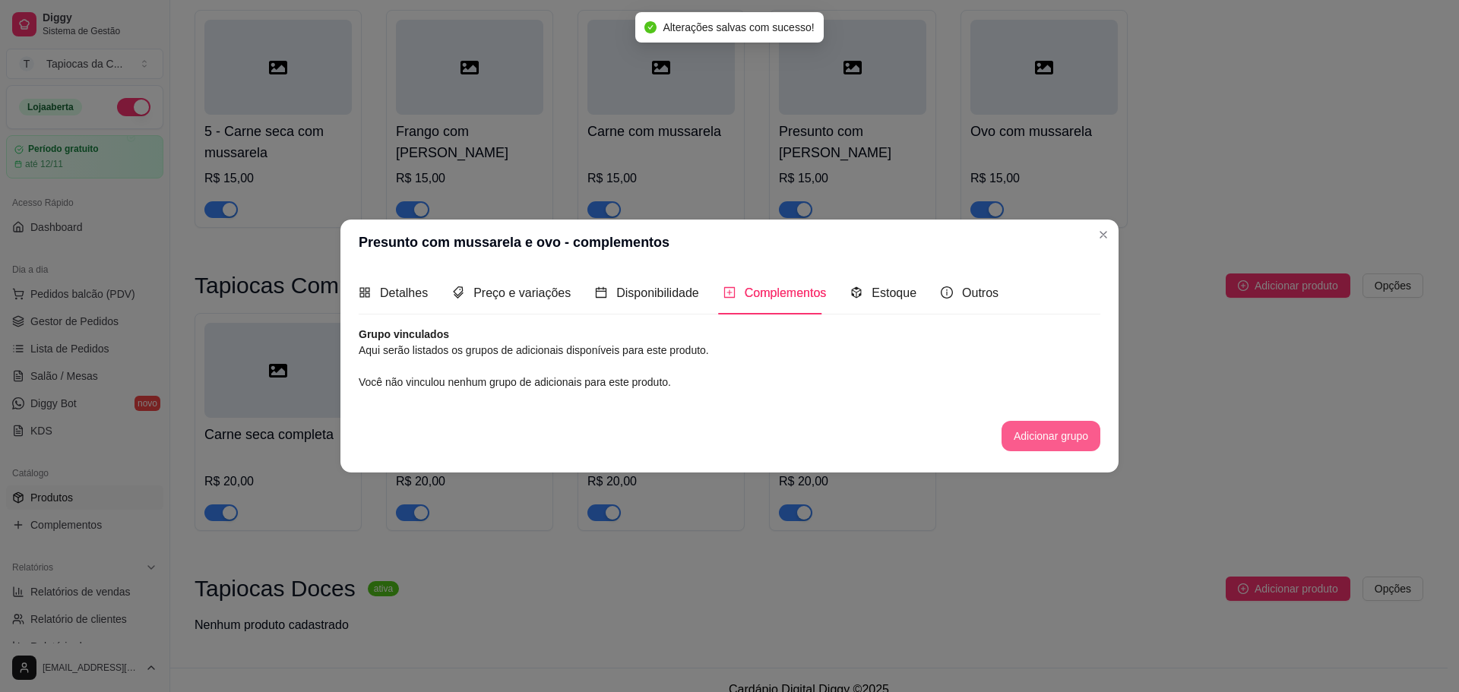
click at [1061, 427] on button "Adicionar grupo" at bounding box center [1051, 436] width 99 height 30
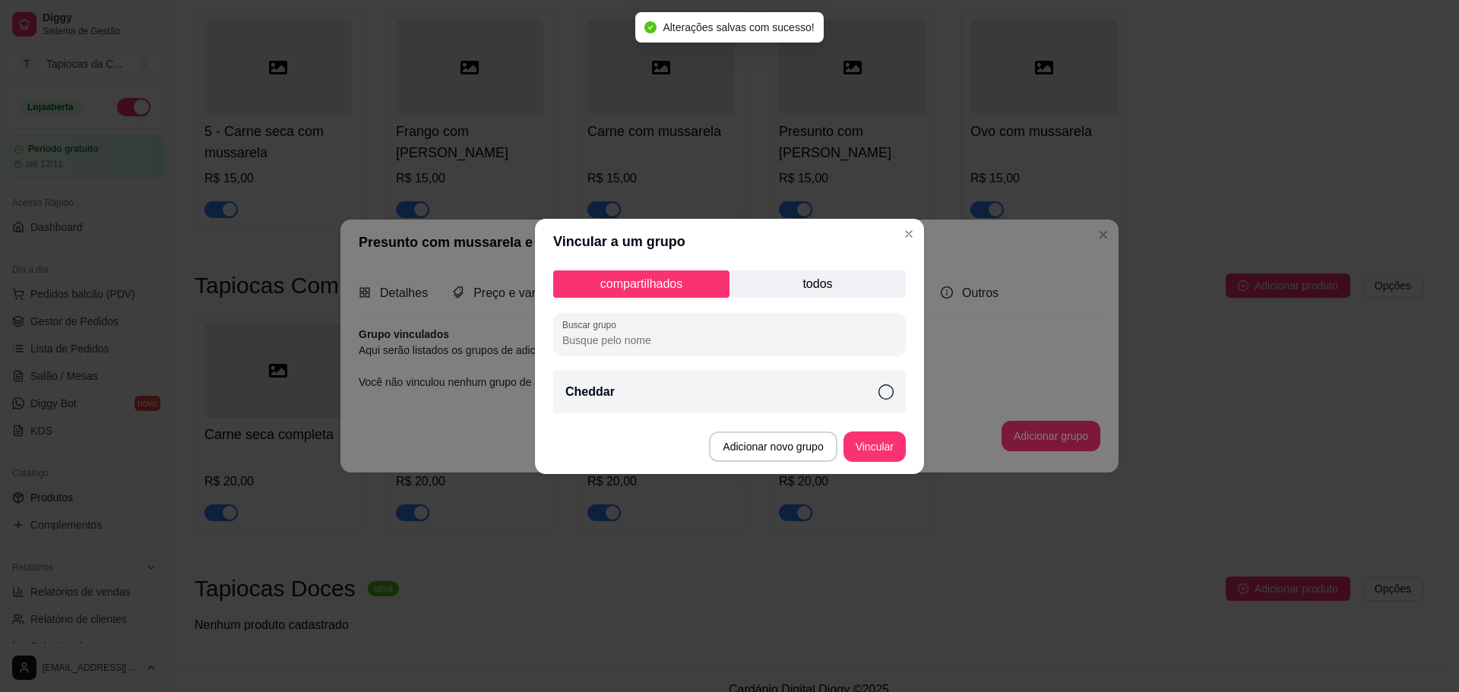
click at [675, 385] on div "Cheddar" at bounding box center [729, 392] width 353 height 43
click at [859, 446] on button "Vincular" at bounding box center [874, 447] width 61 height 30
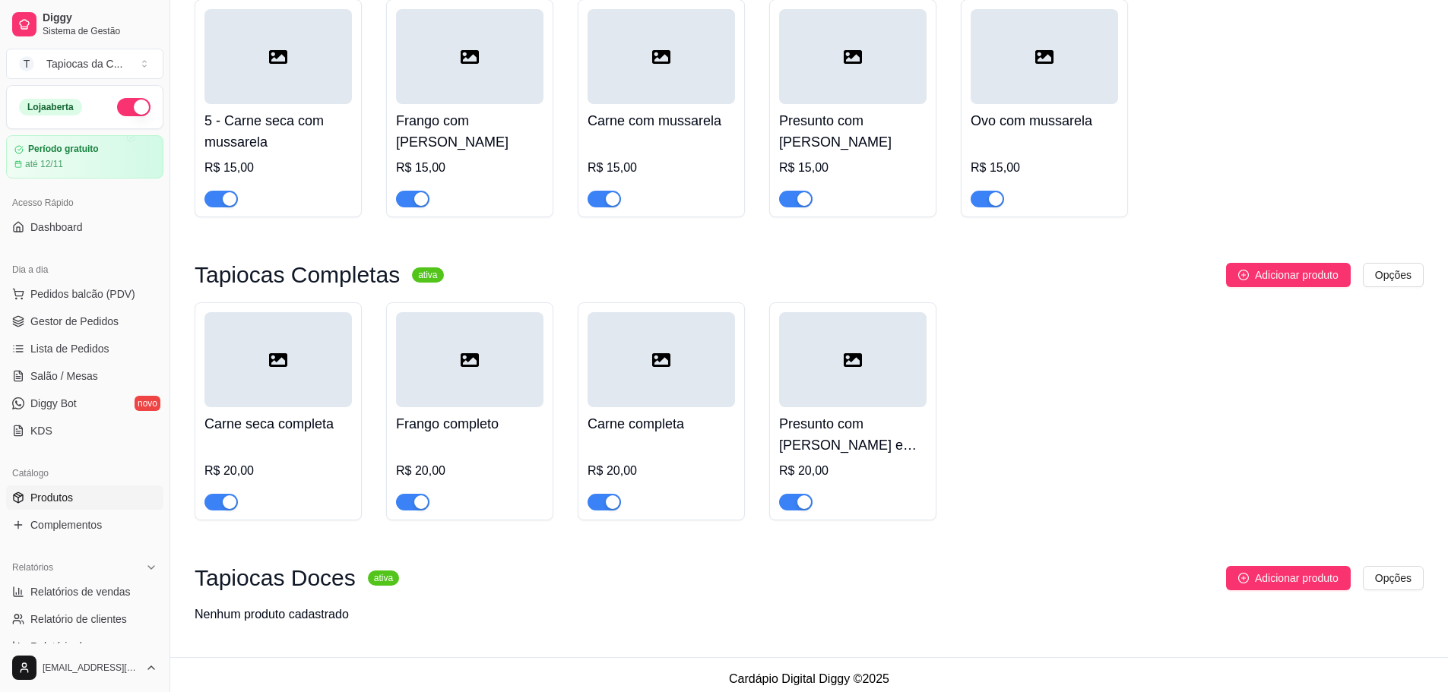
scroll to position [503, 0]
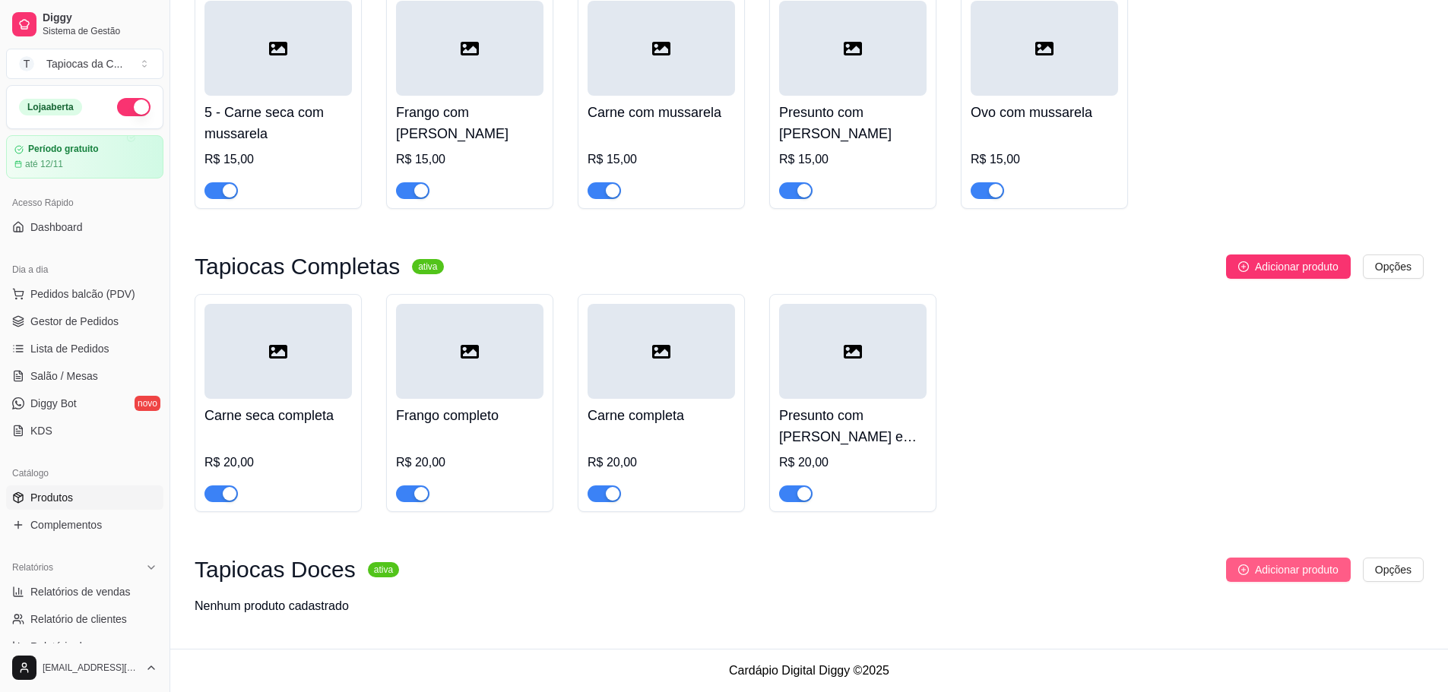
click at [1244, 573] on icon "plus-circle" at bounding box center [1243, 570] width 11 height 11
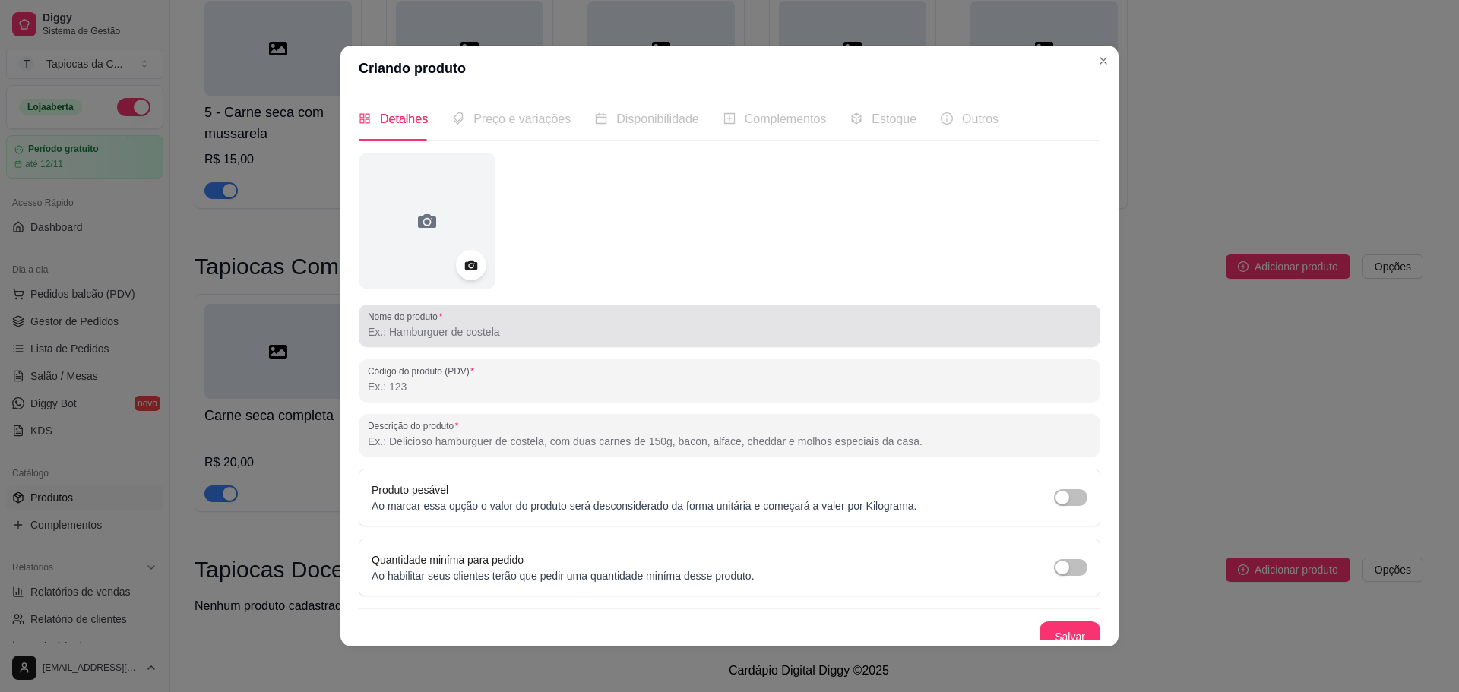
click at [492, 344] on div "Nome do produto" at bounding box center [730, 326] width 742 height 43
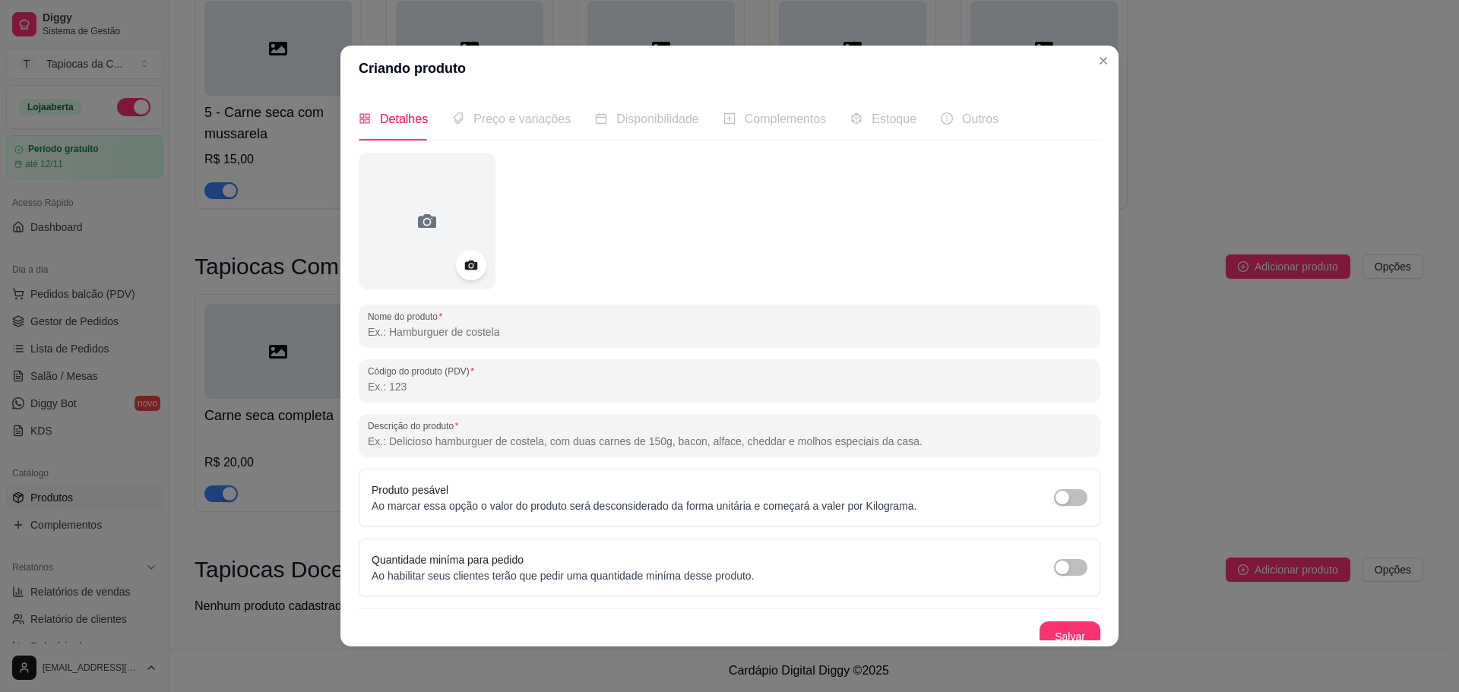
paste input "Nutella"
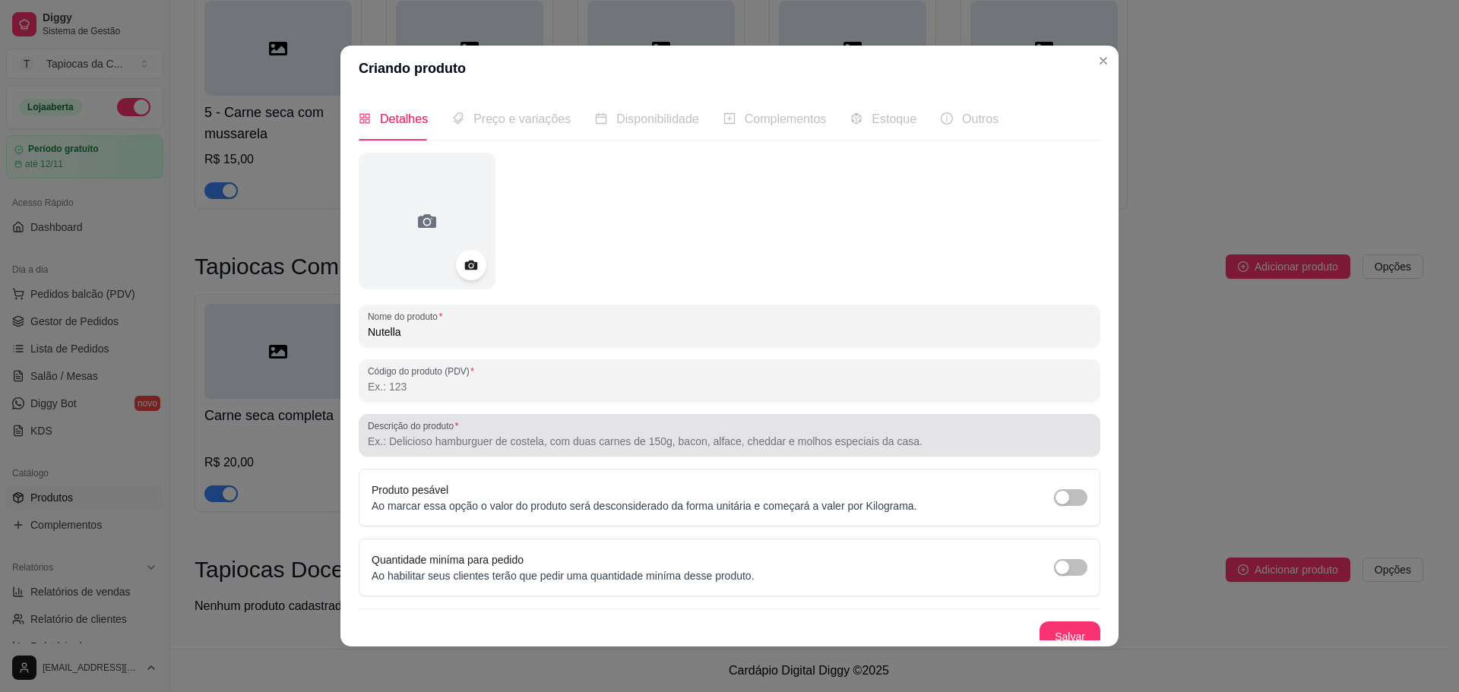
type input "Nutella"
click at [571, 431] on div at bounding box center [729, 435] width 723 height 30
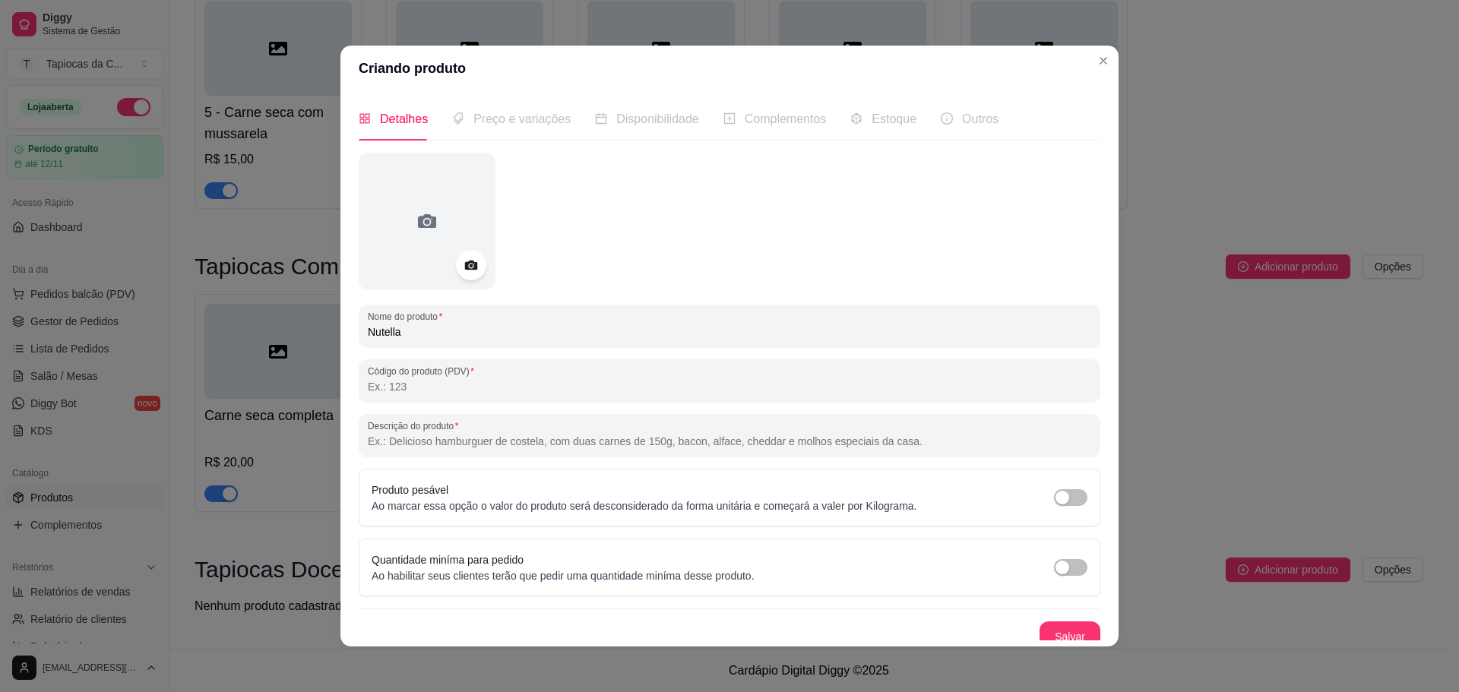
paste input "Recheada com pura Nutella cremosa, irresistível a cada mordida."
type input "Recheada com pura Nutella cremosa, irresistível a cada mordida."
click at [1042, 630] on button "Salvar" at bounding box center [1070, 637] width 61 height 30
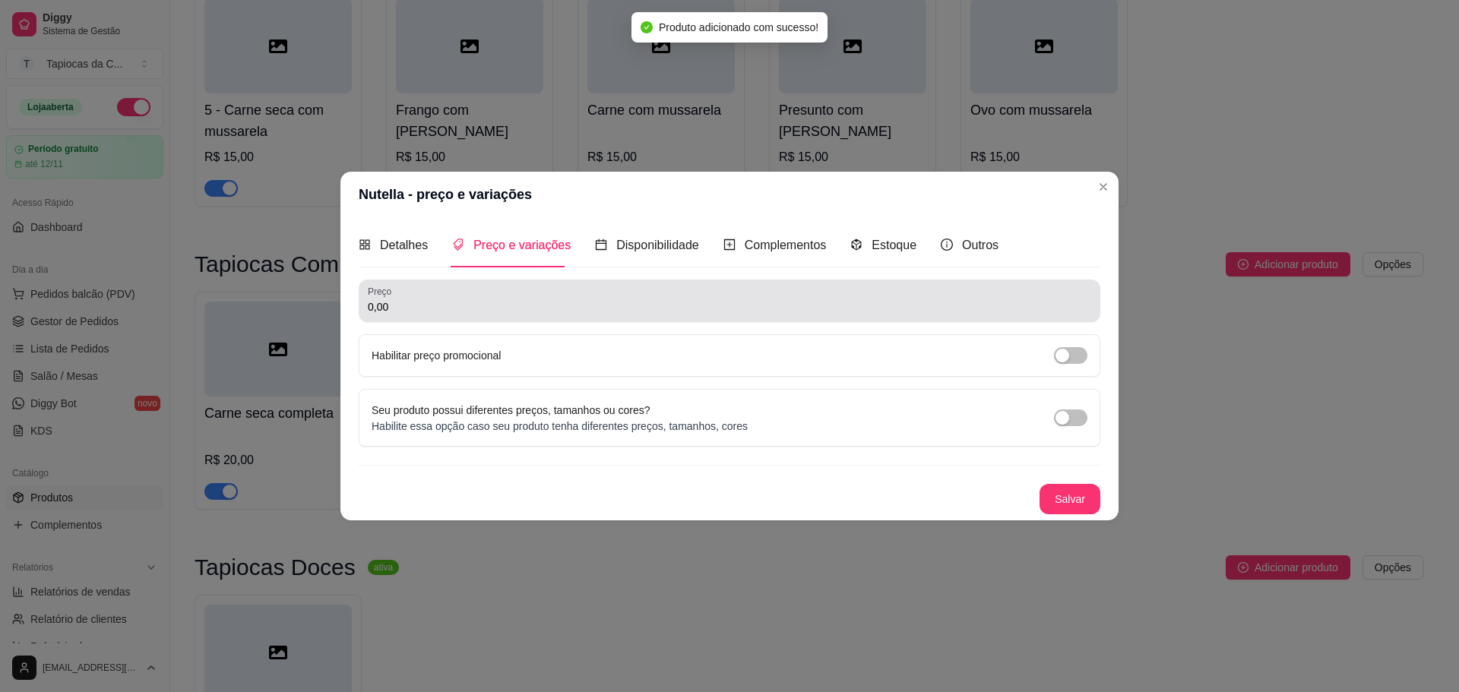
click at [551, 311] on input "0,00" at bounding box center [729, 306] width 723 height 15
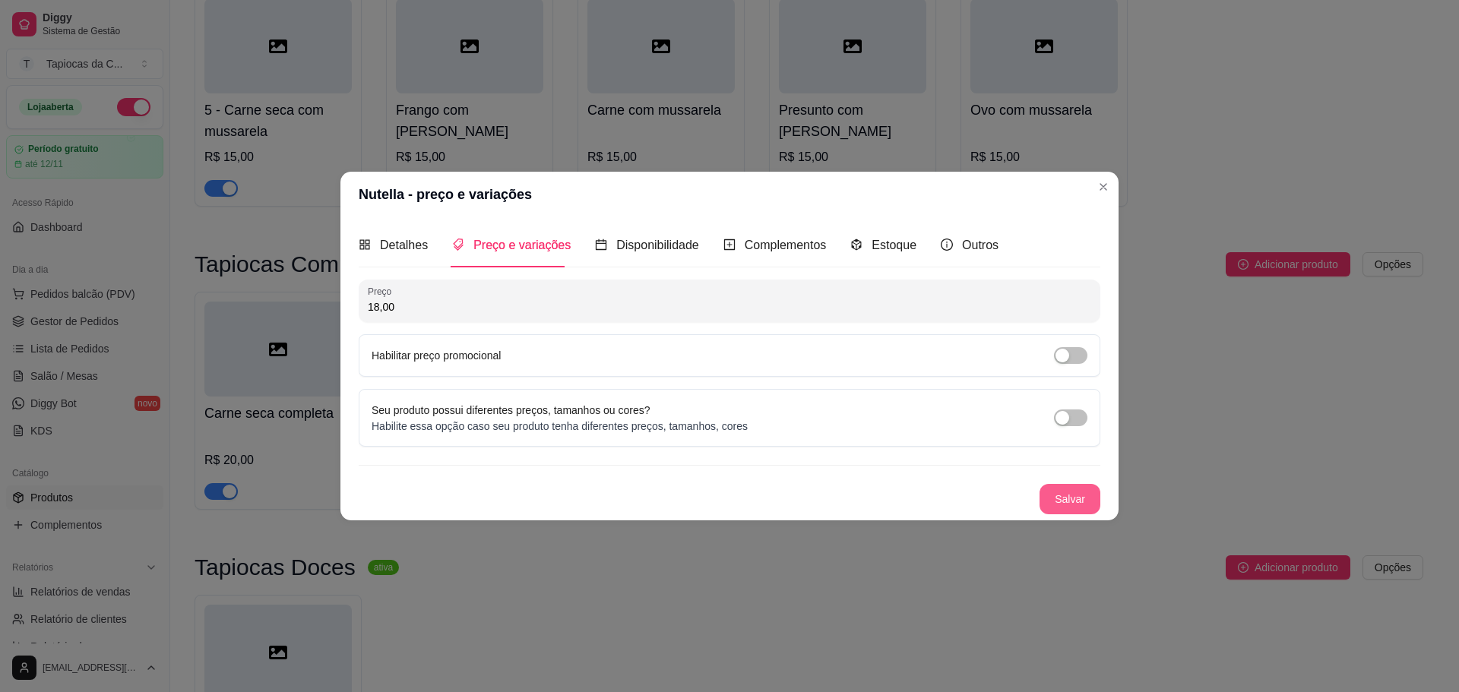
type input "18,00"
click at [1081, 508] on button "Salvar" at bounding box center [1069, 499] width 59 height 30
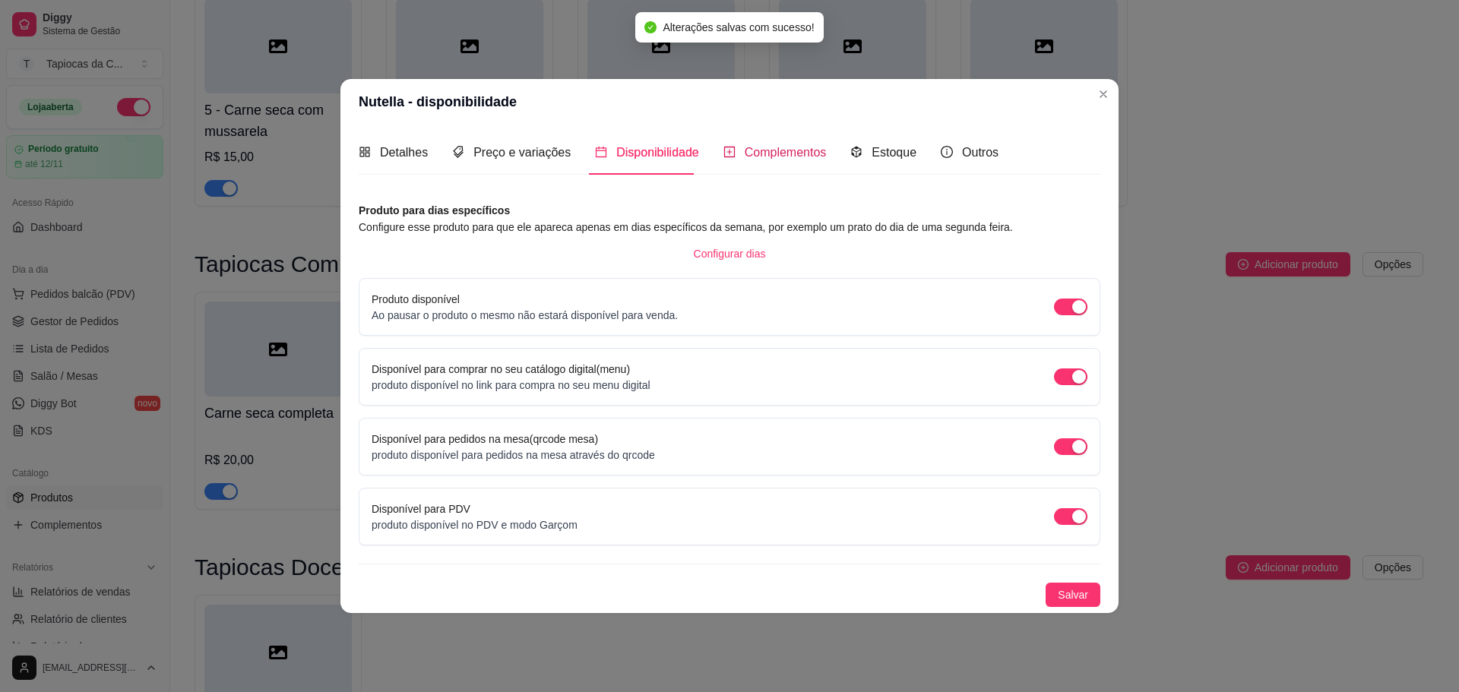
click at [815, 157] on span "Complementos" at bounding box center [786, 152] width 82 height 13
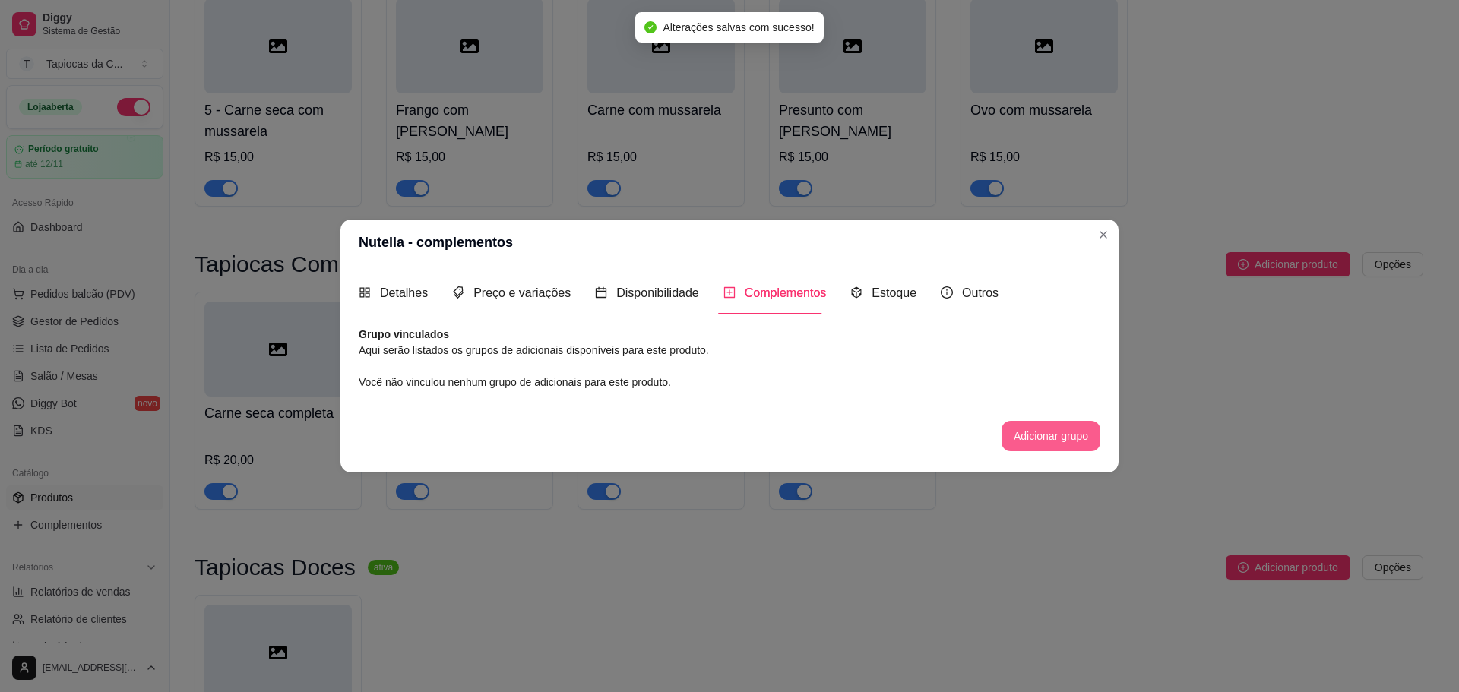
click at [1009, 436] on button "Adicionar grupo" at bounding box center [1051, 436] width 99 height 30
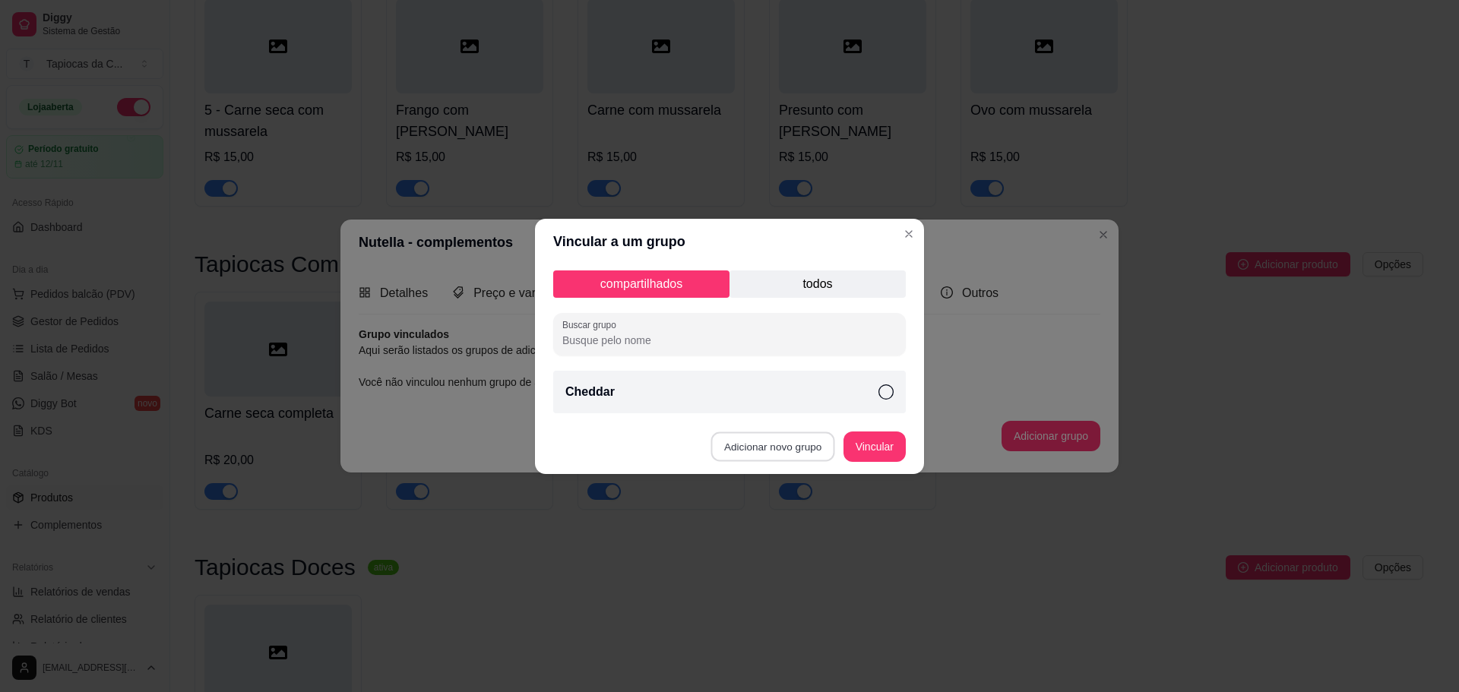
click at [784, 448] on button "Adicionar novo grupo" at bounding box center [773, 447] width 124 height 30
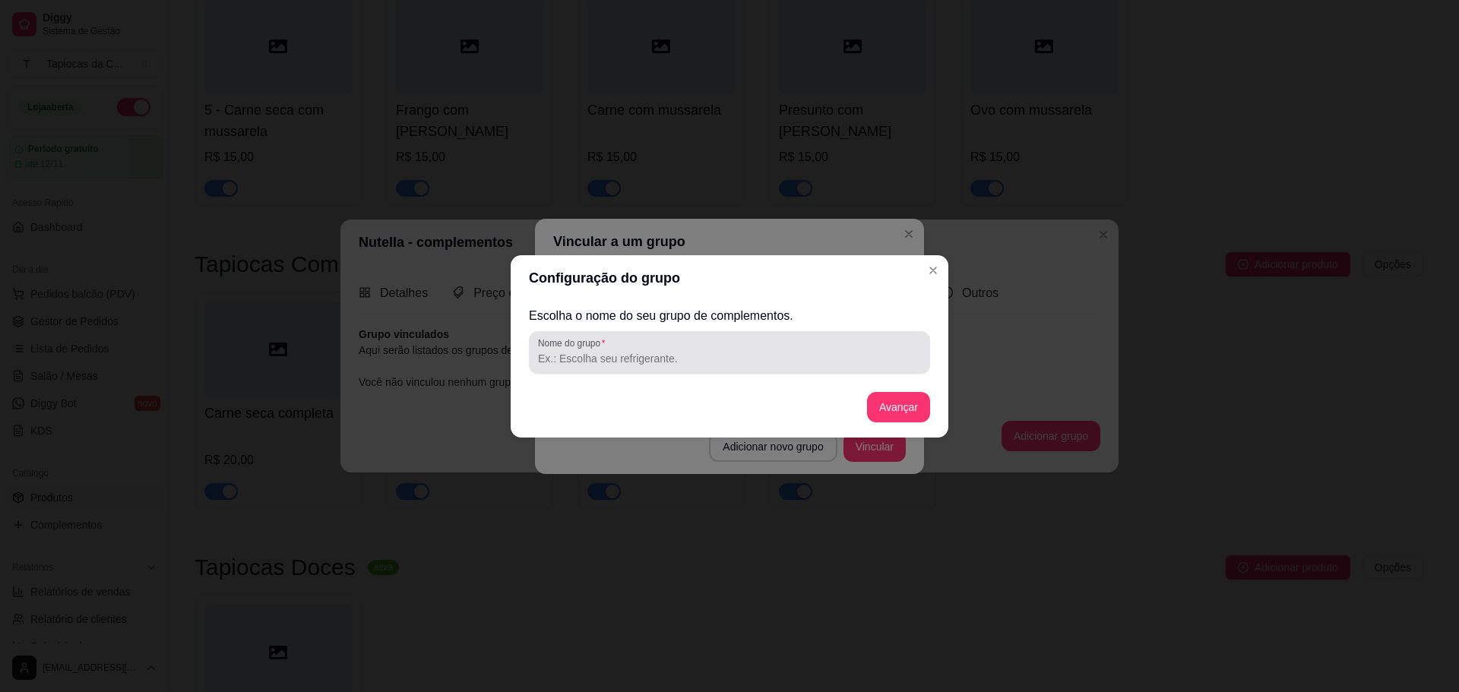
click at [663, 342] on div at bounding box center [729, 352] width 383 height 30
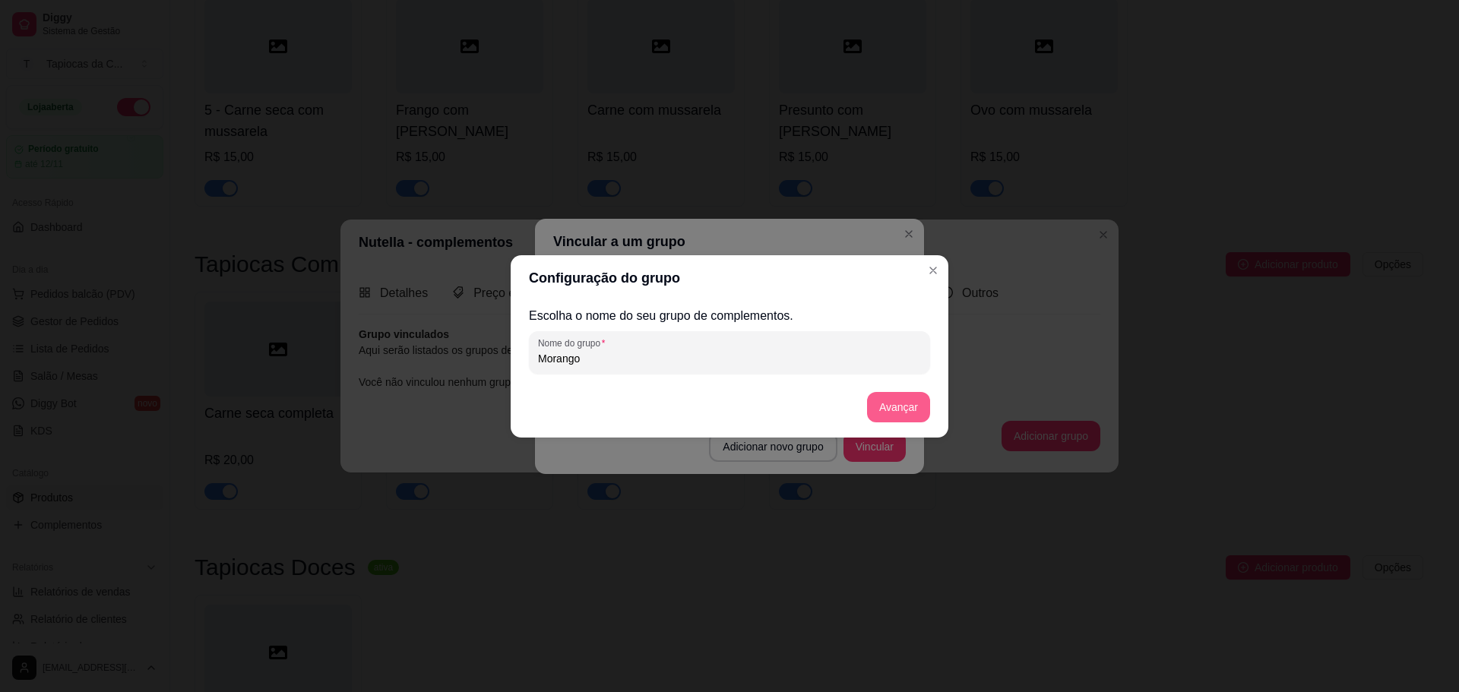
type input "Morango"
click at [901, 396] on button "Avançar" at bounding box center [898, 407] width 63 height 30
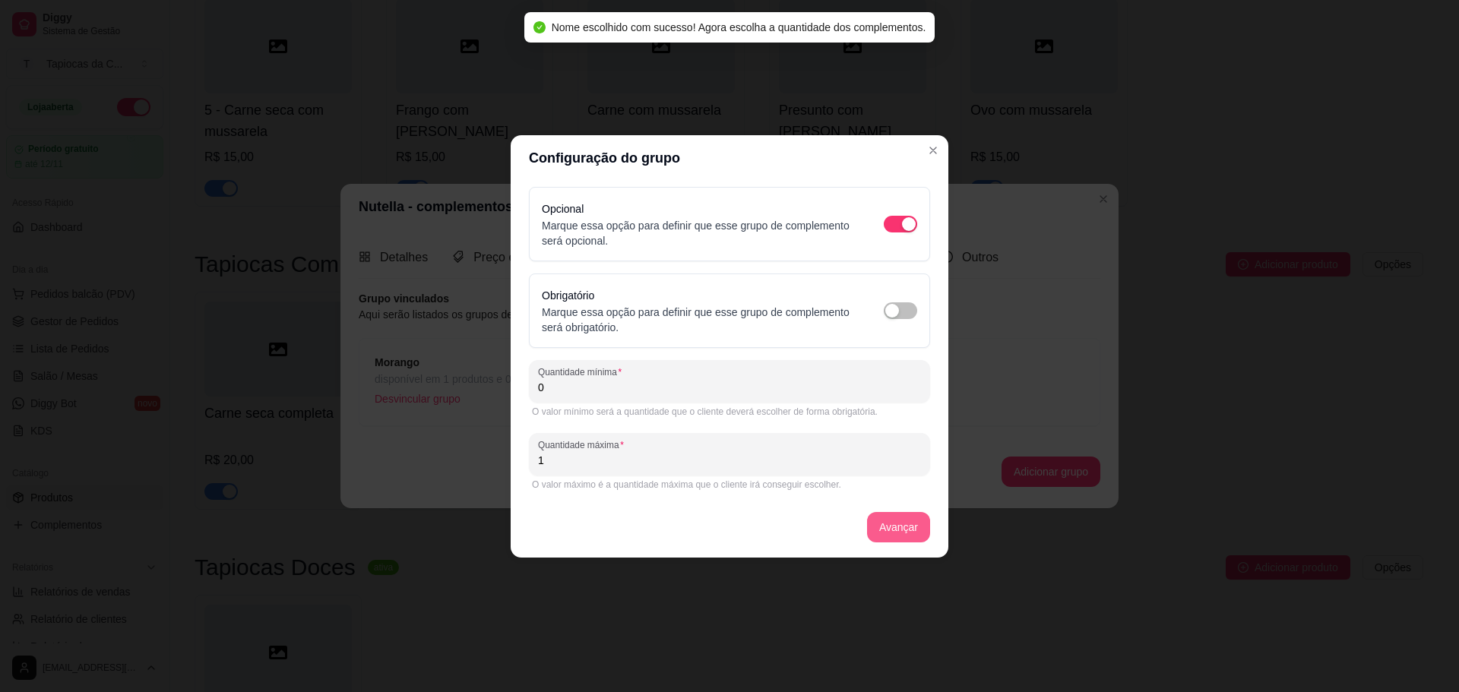
click at [913, 533] on button "Avançar" at bounding box center [898, 527] width 63 height 30
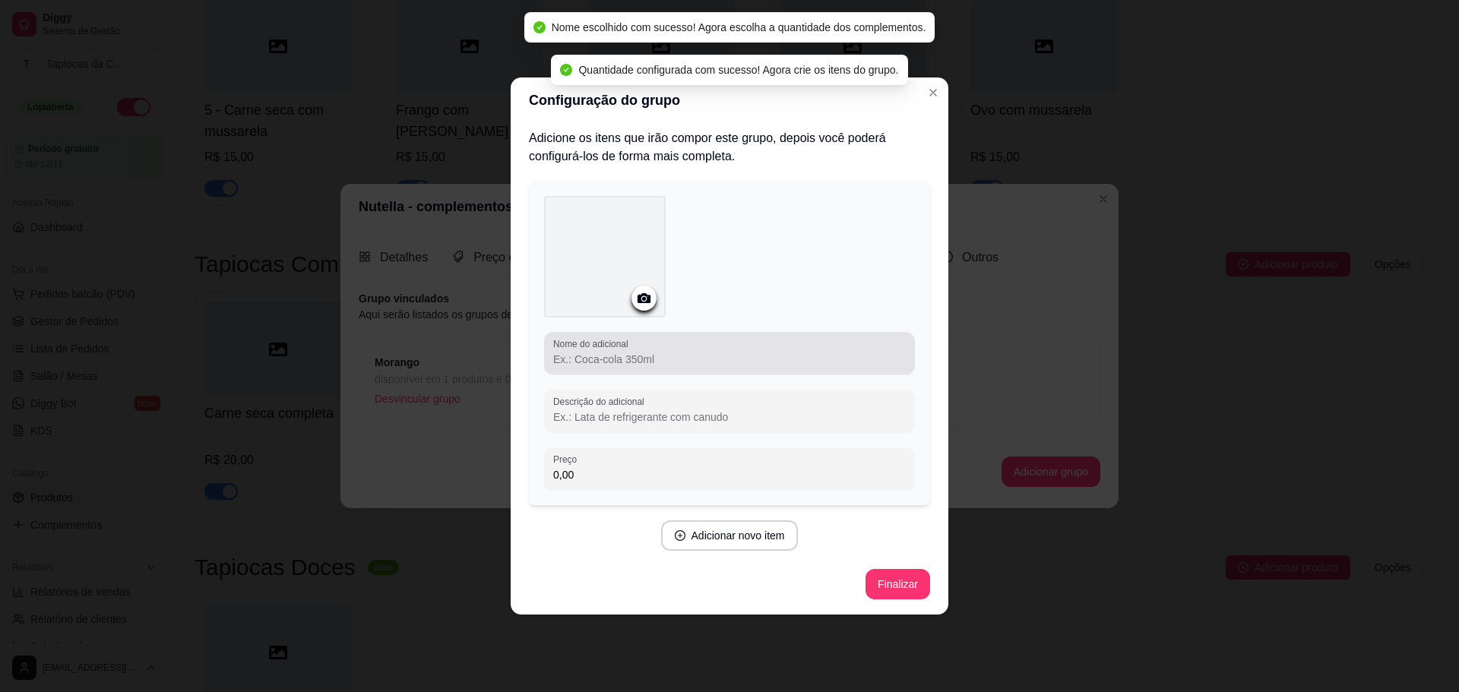
click at [618, 337] on label "Nome do adicional" at bounding box center [593, 343] width 80 height 13
click at [618, 352] on input "Nome do adicional" at bounding box center [729, 359] width 353 height 15
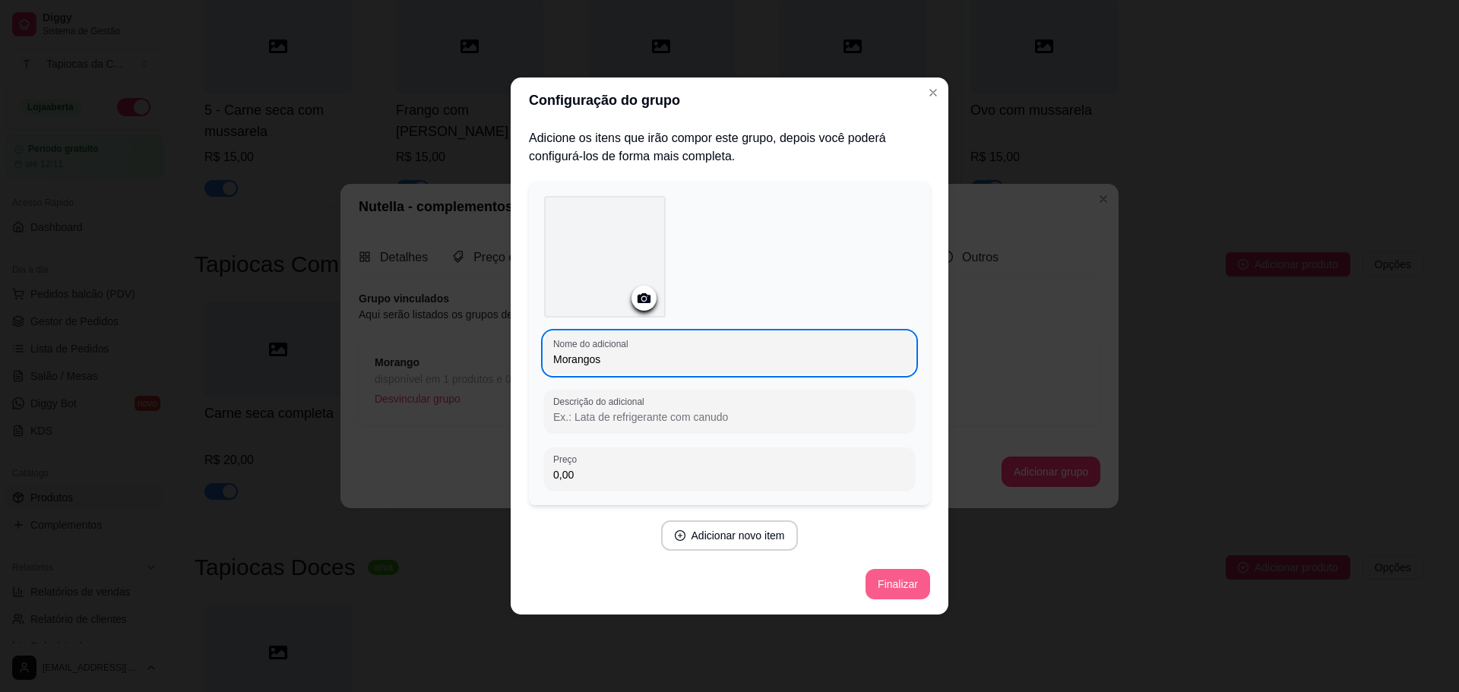
type input "Morangos"
click at [898, 578] on button "Finalizar" at bounding box center [898, 584] width 65 height 30
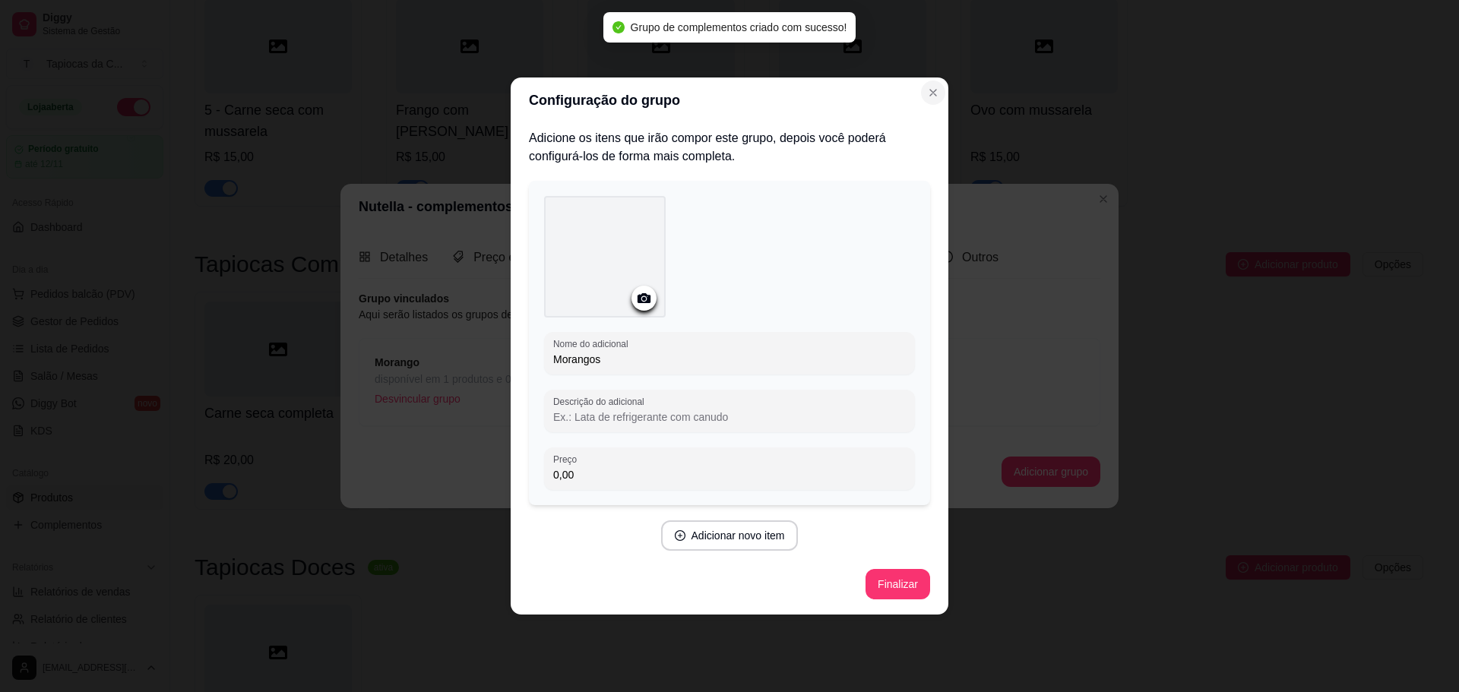
click at [935, 96] on icon "Close" at bounding box center [933, 93] width 6 height 6
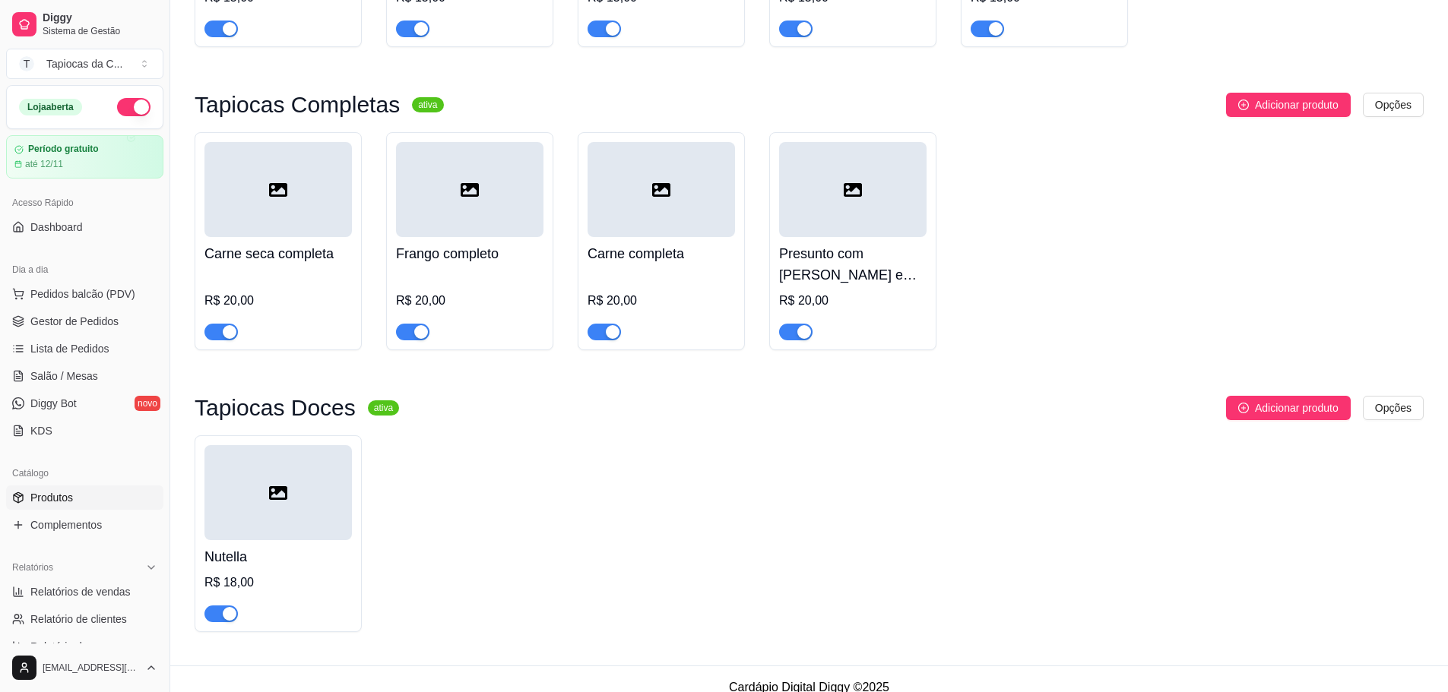
scroll to position [682, 0]
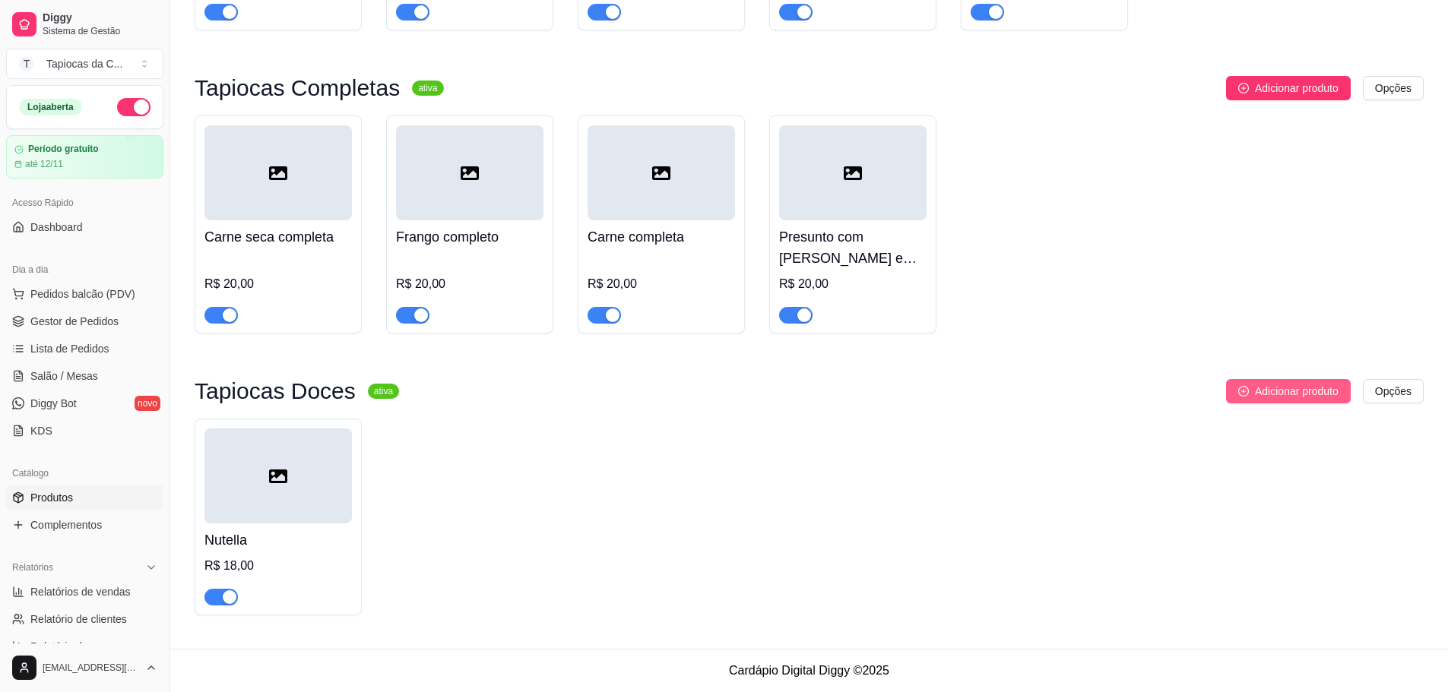
click at [1278, 393] on span "Adicionar produto" at bounding box center [1297, 391] width 84 height 17
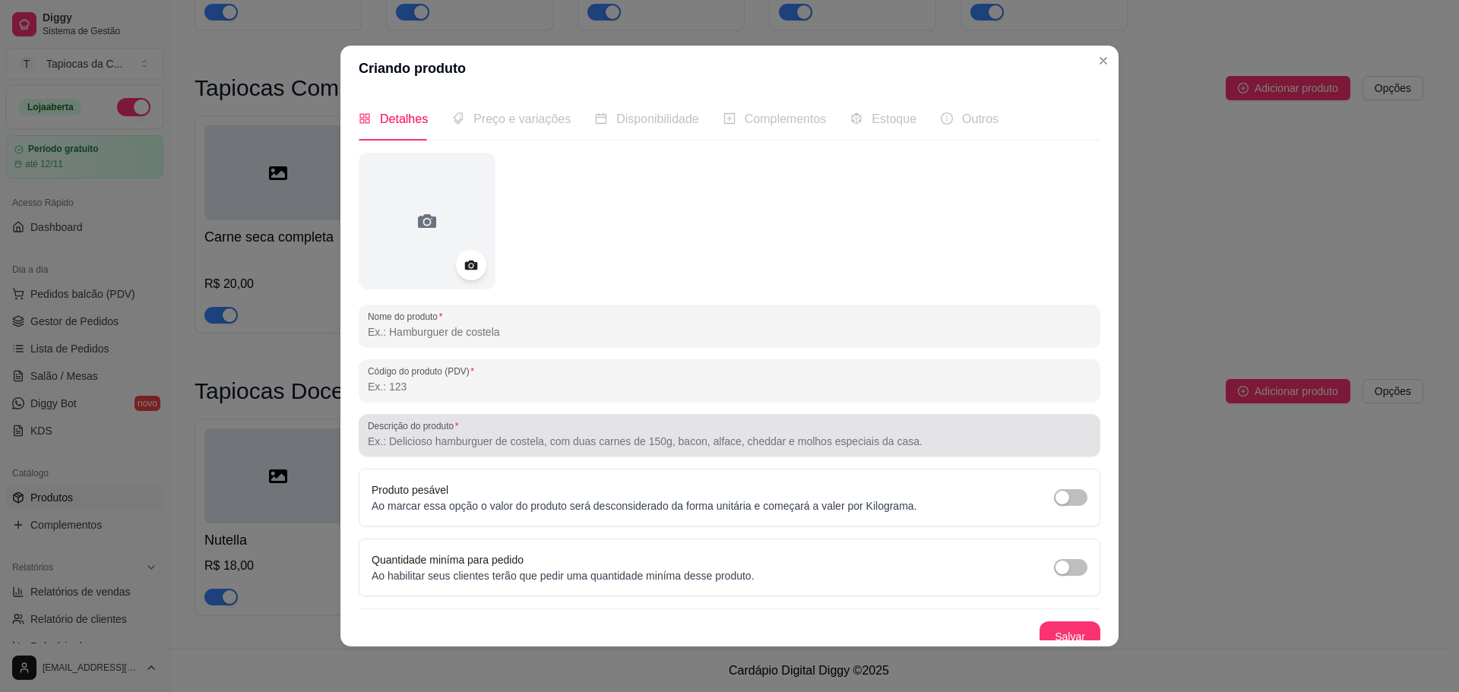
click at [526, 437] on input "Descrição do produto" at bounding box center [729, 441] width 723 height 15
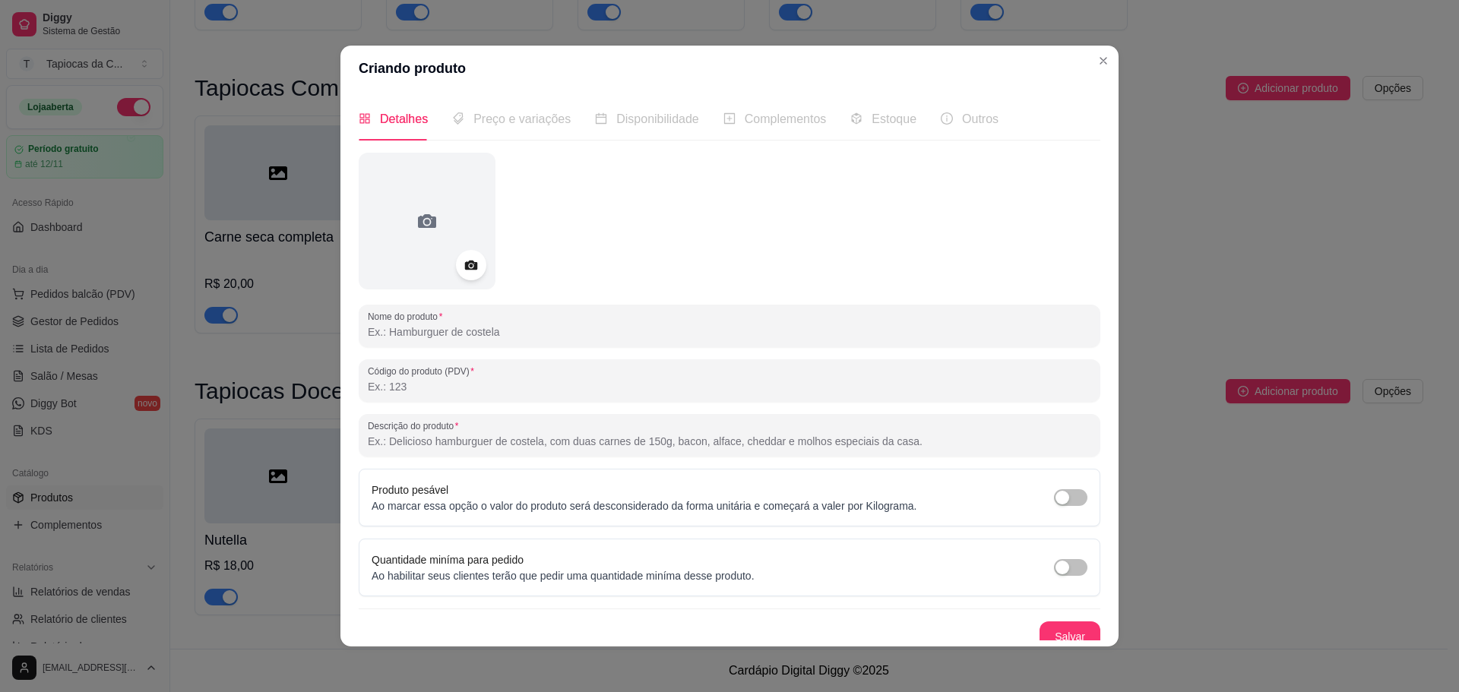
paste input "Doce de coco cremoso com sabor caseiro e suave."
type input "Doce de coco cremoso com sabor caseiro e suave."
click at [453, 330] on input "Nome do produto" at bounding box center [729, 331] width 723 height 15
paste input "Beijinho"
type input "Beijinho"
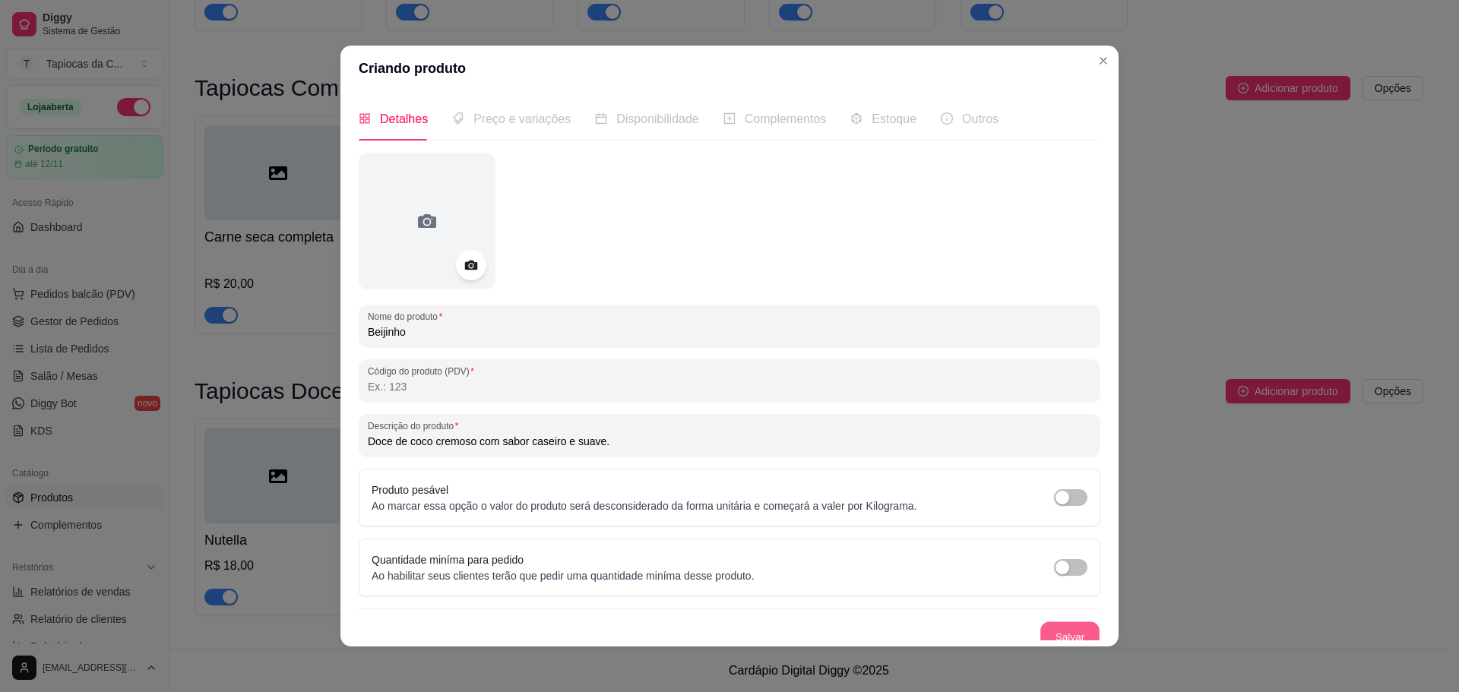
click at [1052, 626] on button "Salvar" at bounding box center [1069, 637] width 59 height 30
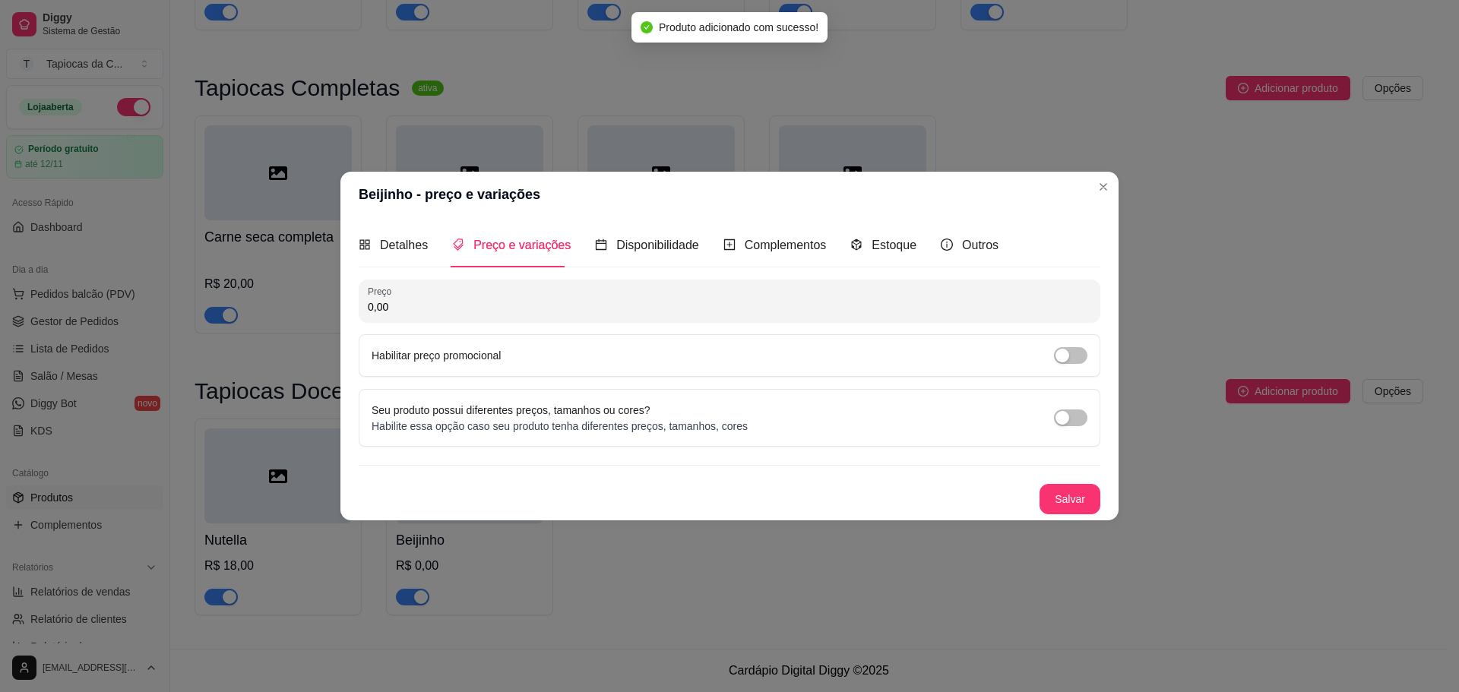
click at [579, 303] on input "0,00" at bounding box center [729, 306] width 723 height 15
type input "18,00"
click at [1068, 511] on button "Salvar" at bounding box center [1069, 499] width 59 height 30
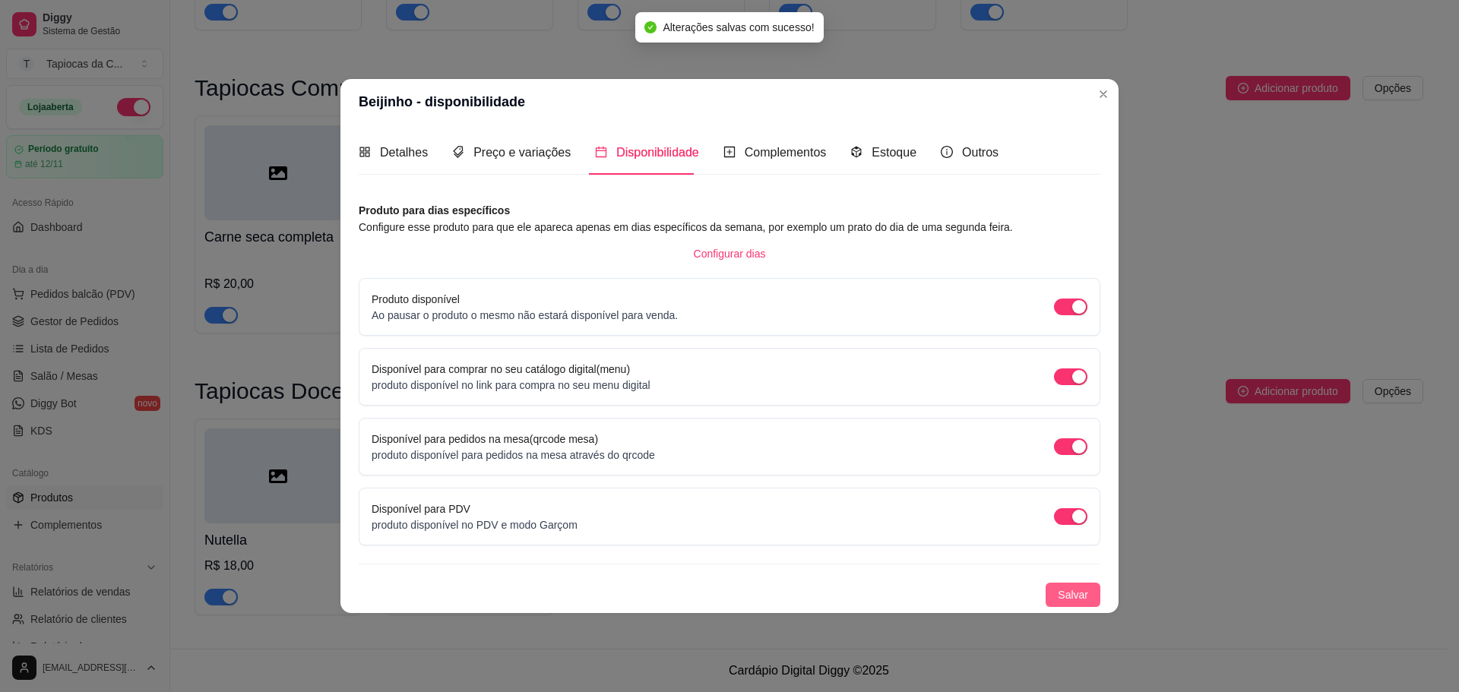
click at [1084, 599] on span "Salvar" at bounding box center [1073, 595] width 30 height 17
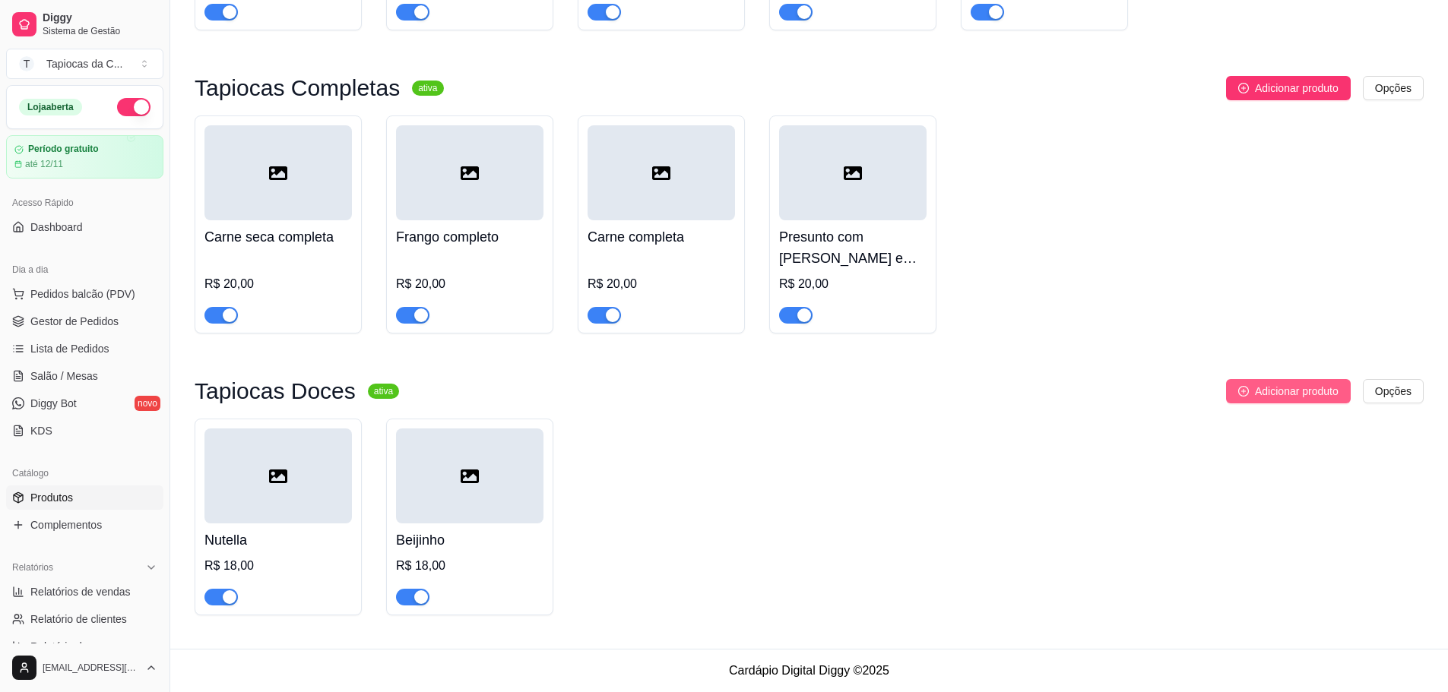
click at [1297, 400] on button "Adicionar produto" at bounding box center [1288, 391] width 125 height 24
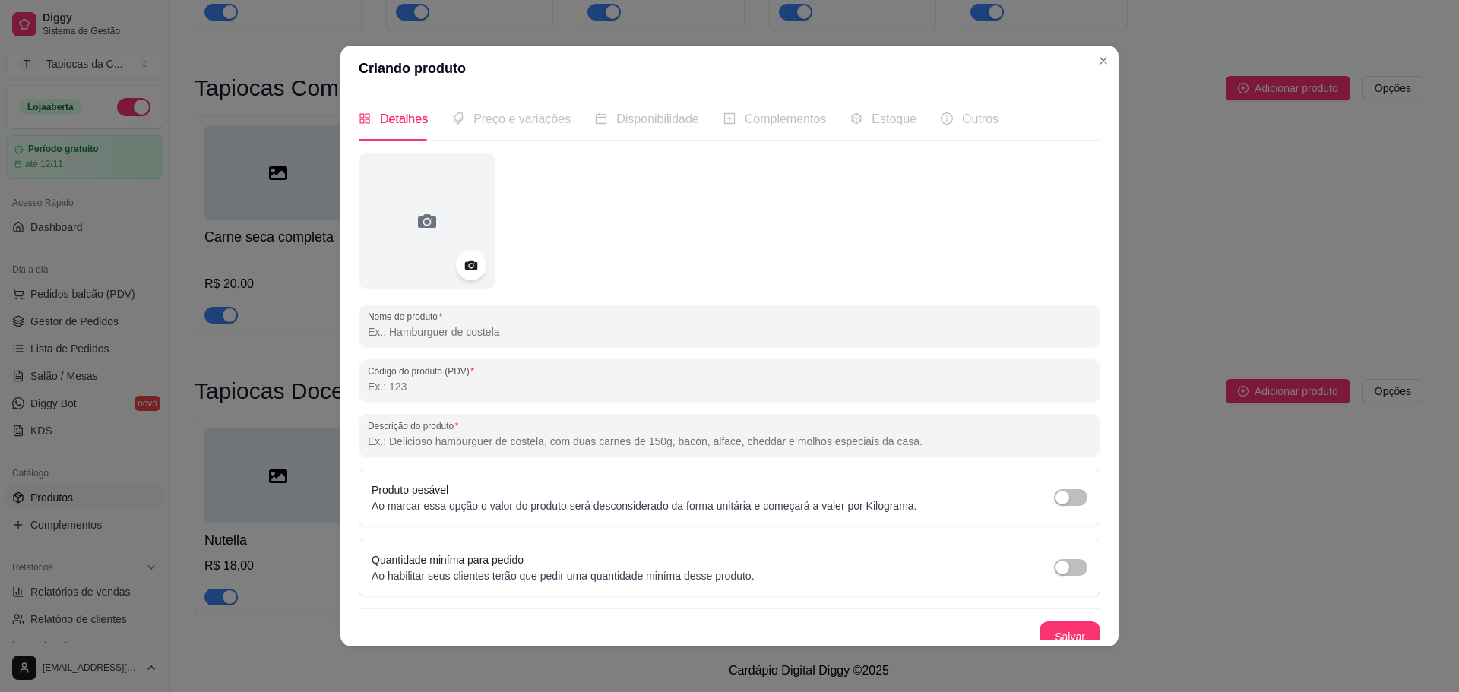
click at [515, 302] on div "Nome do produto Código do produto (PDV) Descrição do produto Produto pesável Ao…" at bounding box center [730, 402] width 742 height 499
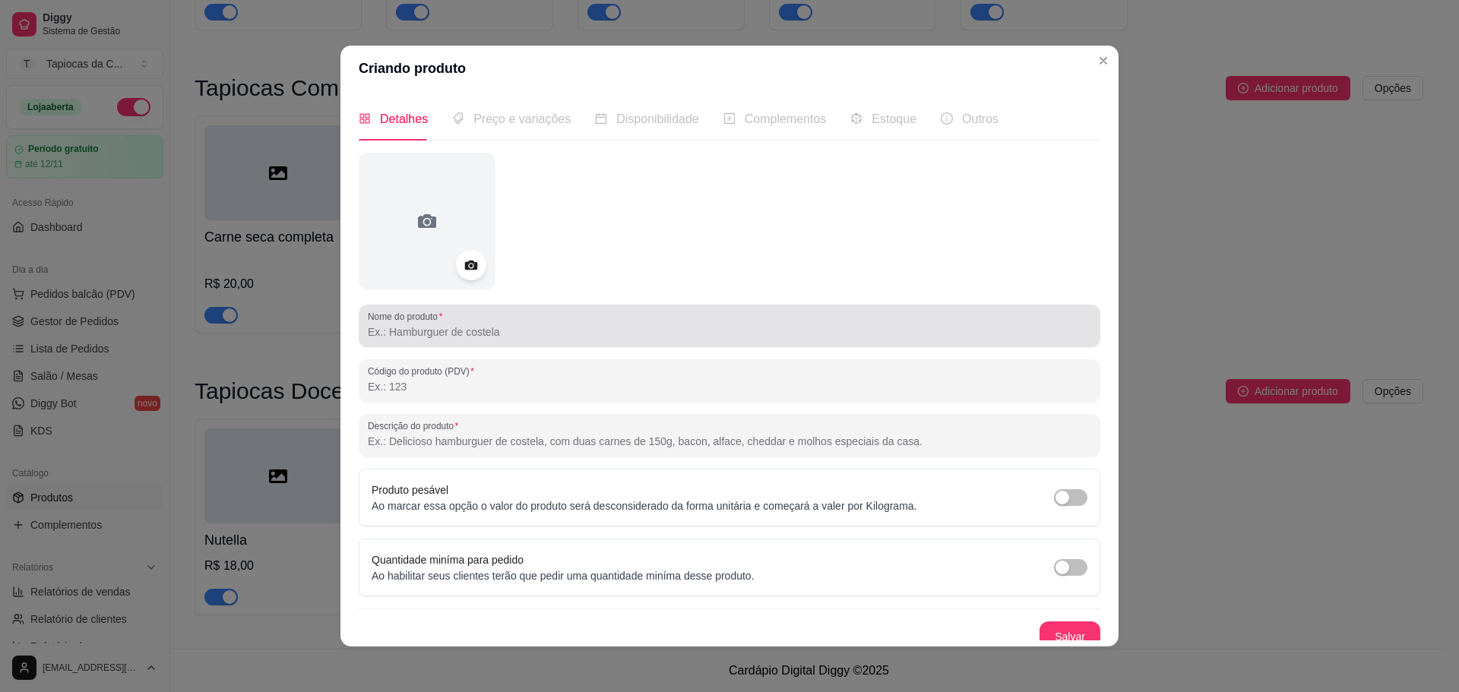
click at [515, 315] on div at bounding box center [729, 326] width 723 height 30
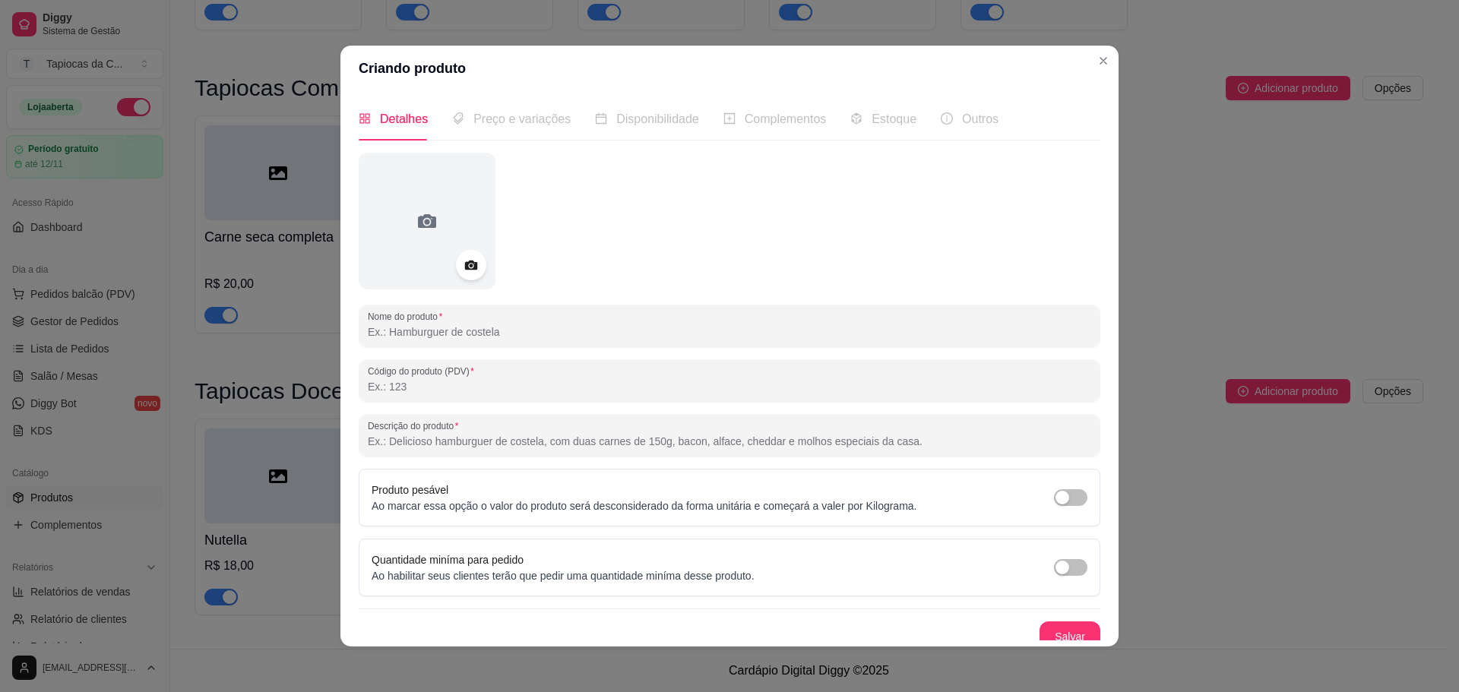
paste input "Romeu e Julieta"
type input "Romeu e Julieta"
click at [496, 445] on input "Descrição do produto" at bounding box center [729, 441] width 723 height 15
paste input "Goiabada derretida e queijo, o clássico que nunca sai de moda."
type input "Goiabada derretida e queijo, o clássico que nunca sai de moda."
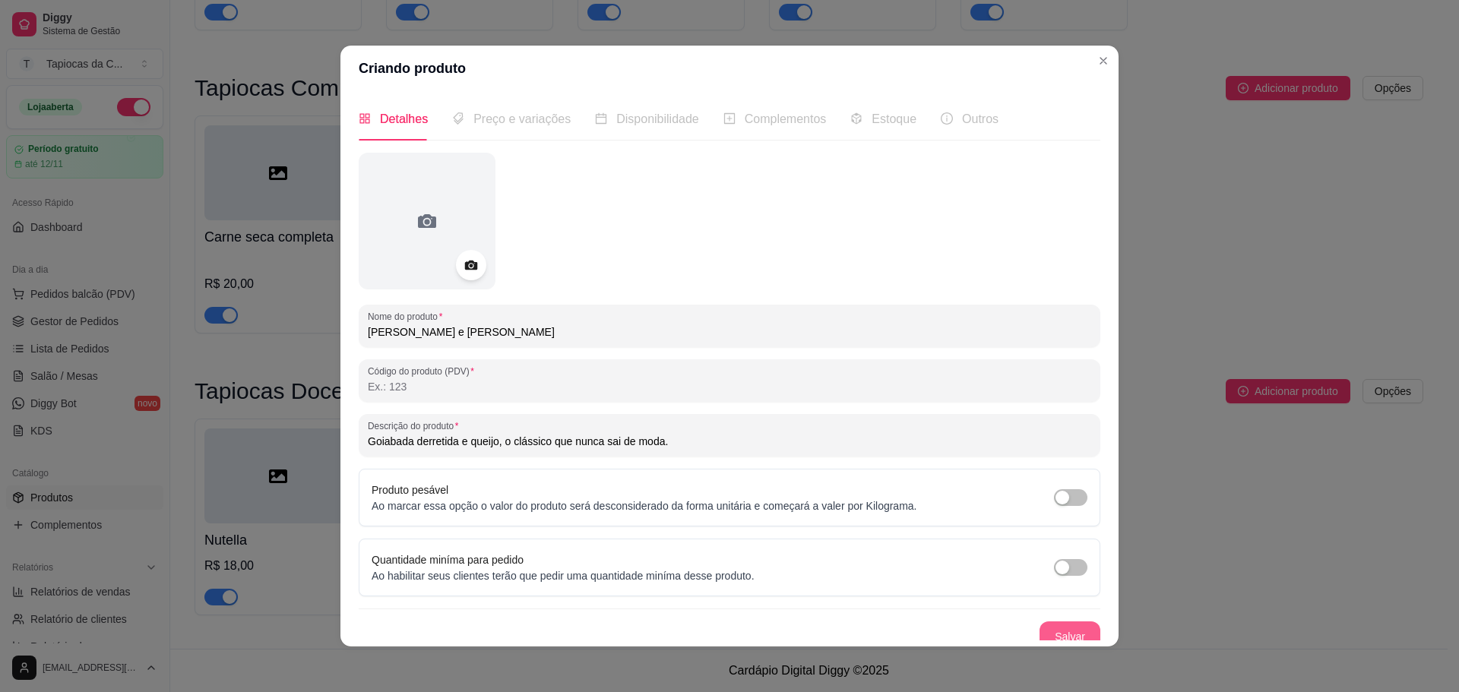
click at [1076, 625] on button "Salvar" at bounding box center [1070, 637] width 61 height 30
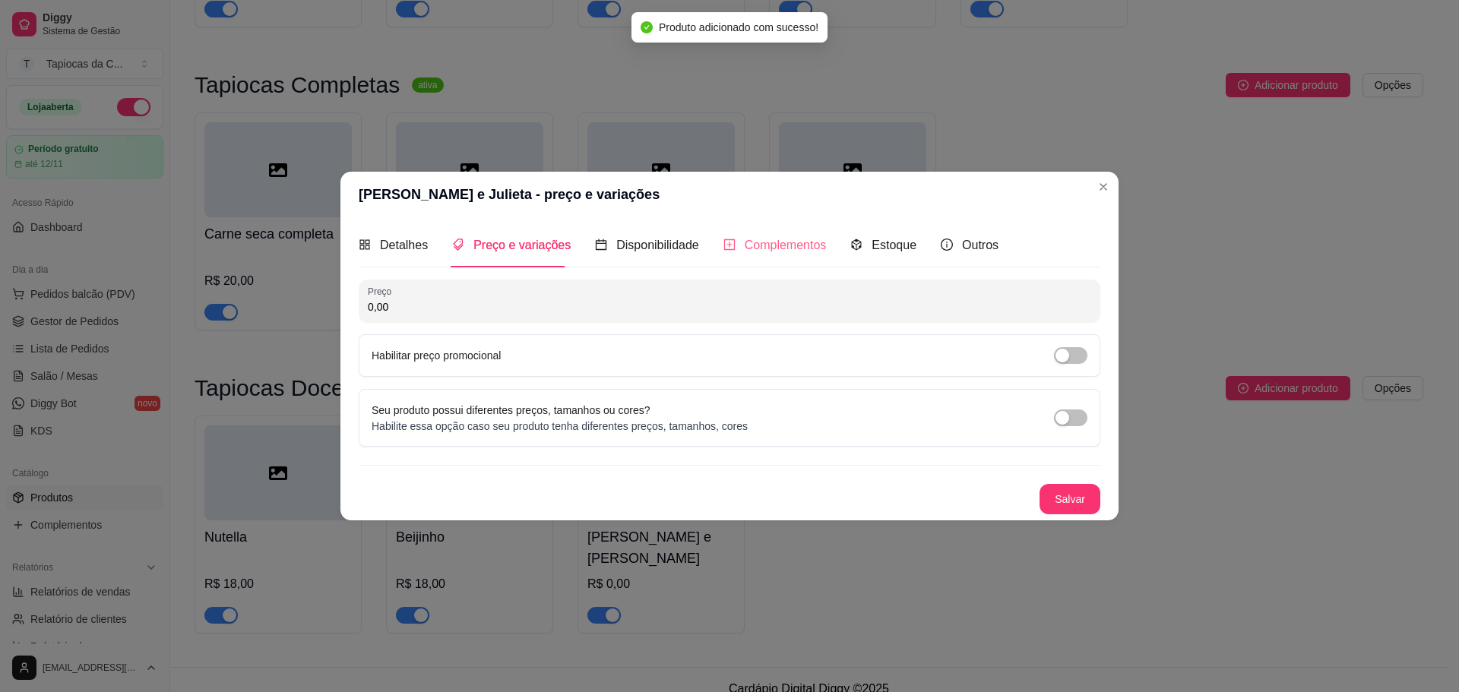
click at [771, 263] on div "Complementos" at bounding box center [774, 244] width 103 height 43
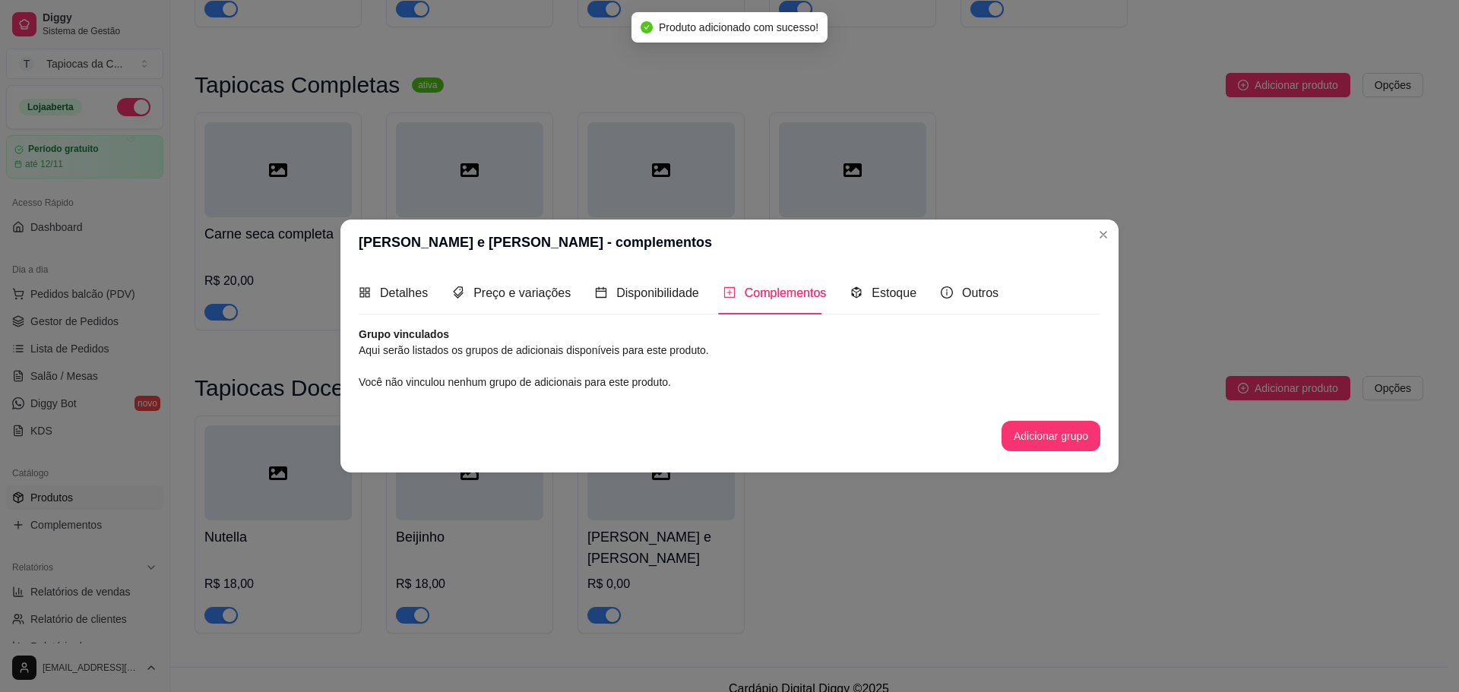
click at [702, 300] on div "Detalhes Preço e variações Disponibilidade Complementos Estoque Outros" at bounding box center [679, 292] width 640 height 43
click at [510, 283] on div "Preço e variações" at bounding box center [511, 292] width 119 height 19
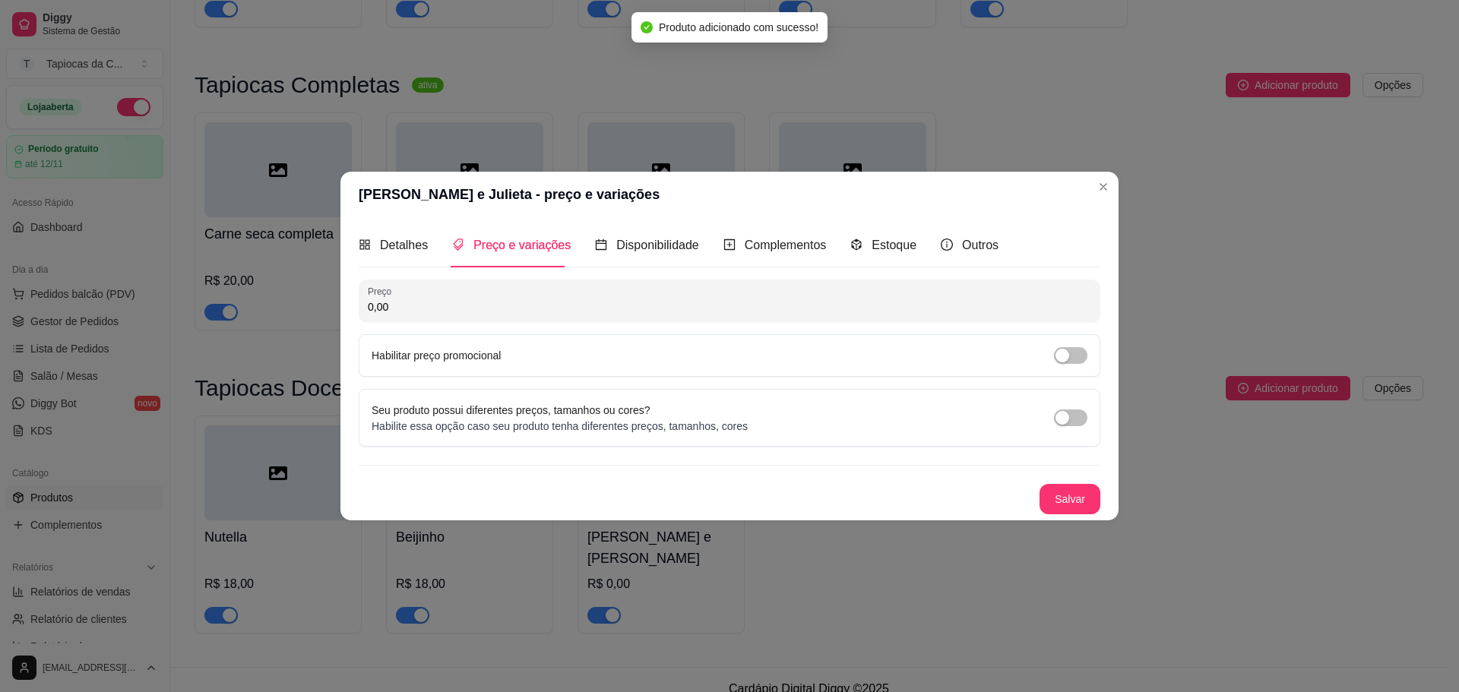
click at [581, 299] on input "0,00" at bounding box center [729, 306] width 723 height 15
type input "18,00"
click at [1059, 502] on button "Salvar" at bounding box center [1070, 499] width 61 height 30
click at [770, 252] on div "Detalhes Preço e variações Disponibilidade Complementos Estoque Outros Nome do …" at bounding box center [730, 368] width 742 height 290
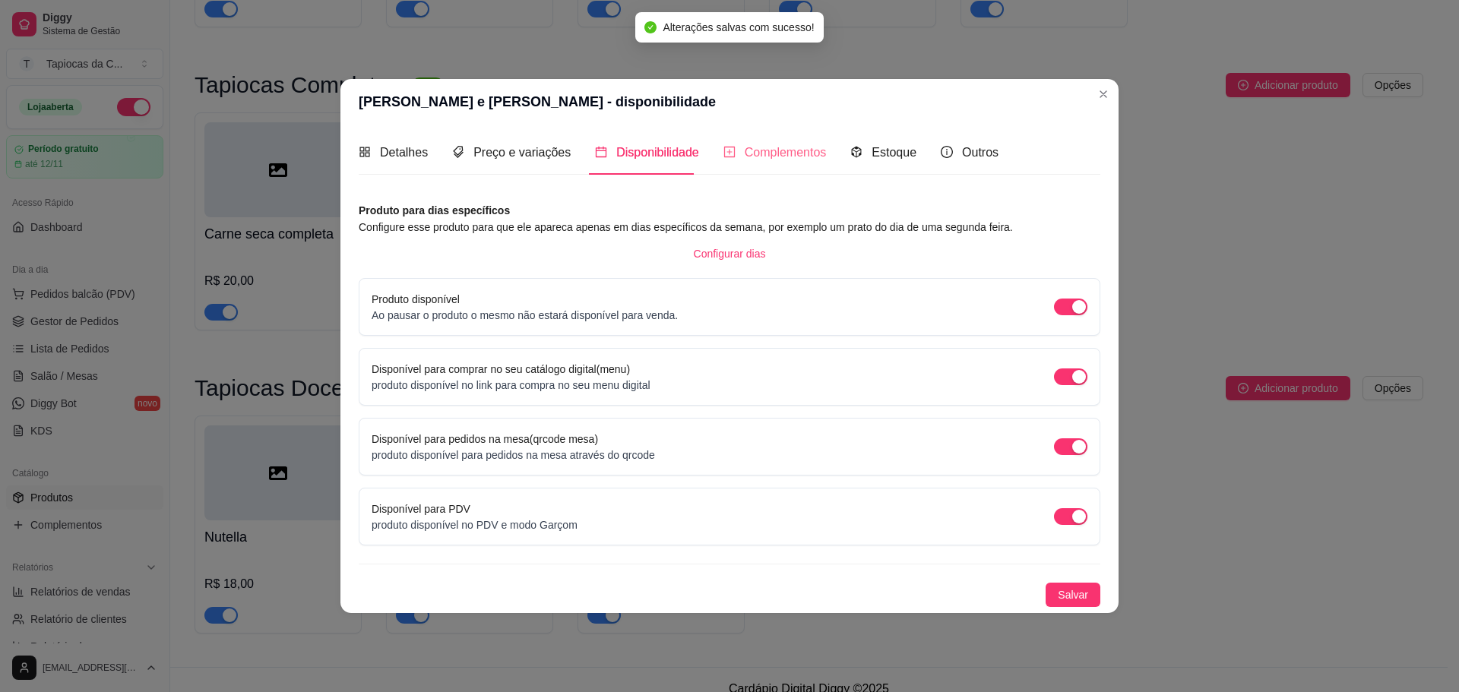
click at [750, 163] on div "Complementos" at bounding box center [774, 152] width 103 height 43
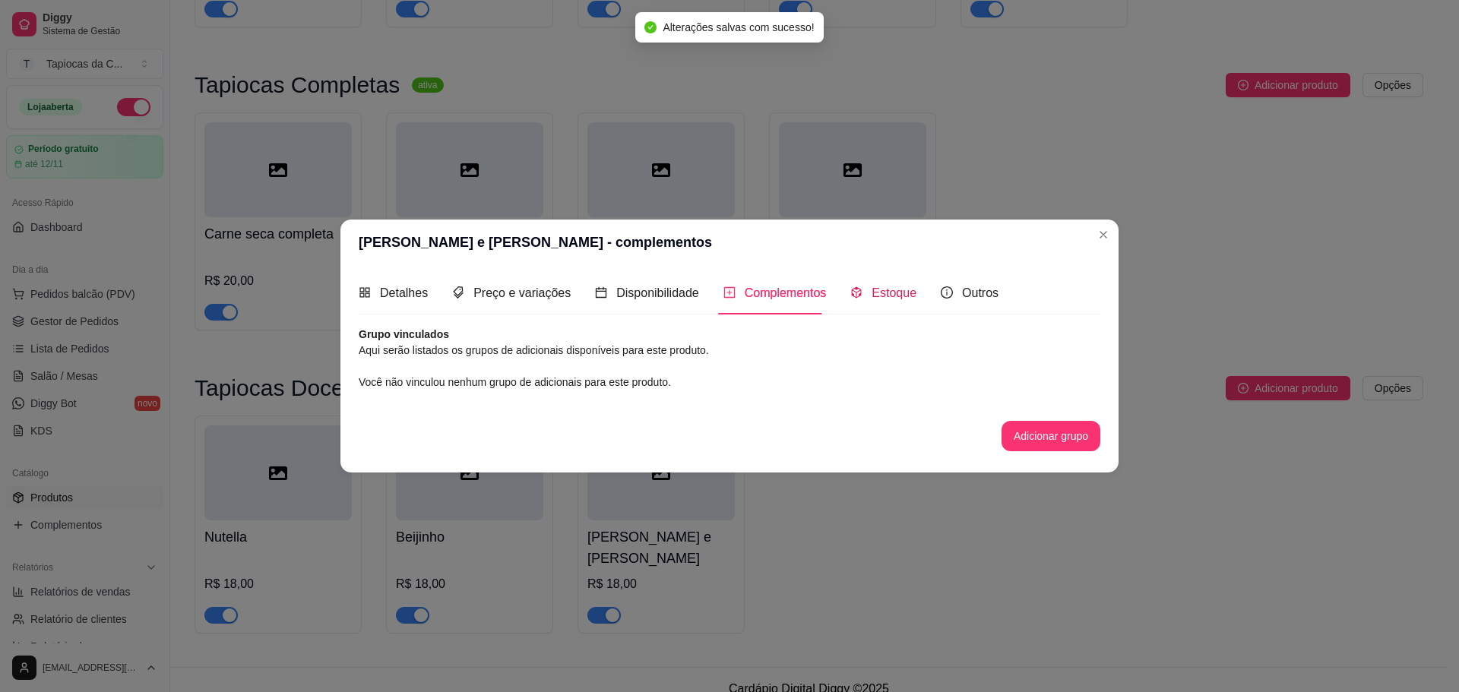
drag, startPoint x: 864, startPoint y: 283, endPoint x: 831, endPoint y: 302, distance: 38.8
click at [864, 286] on div "Estoque" at bounding box center [883, 292] width 66 height 19
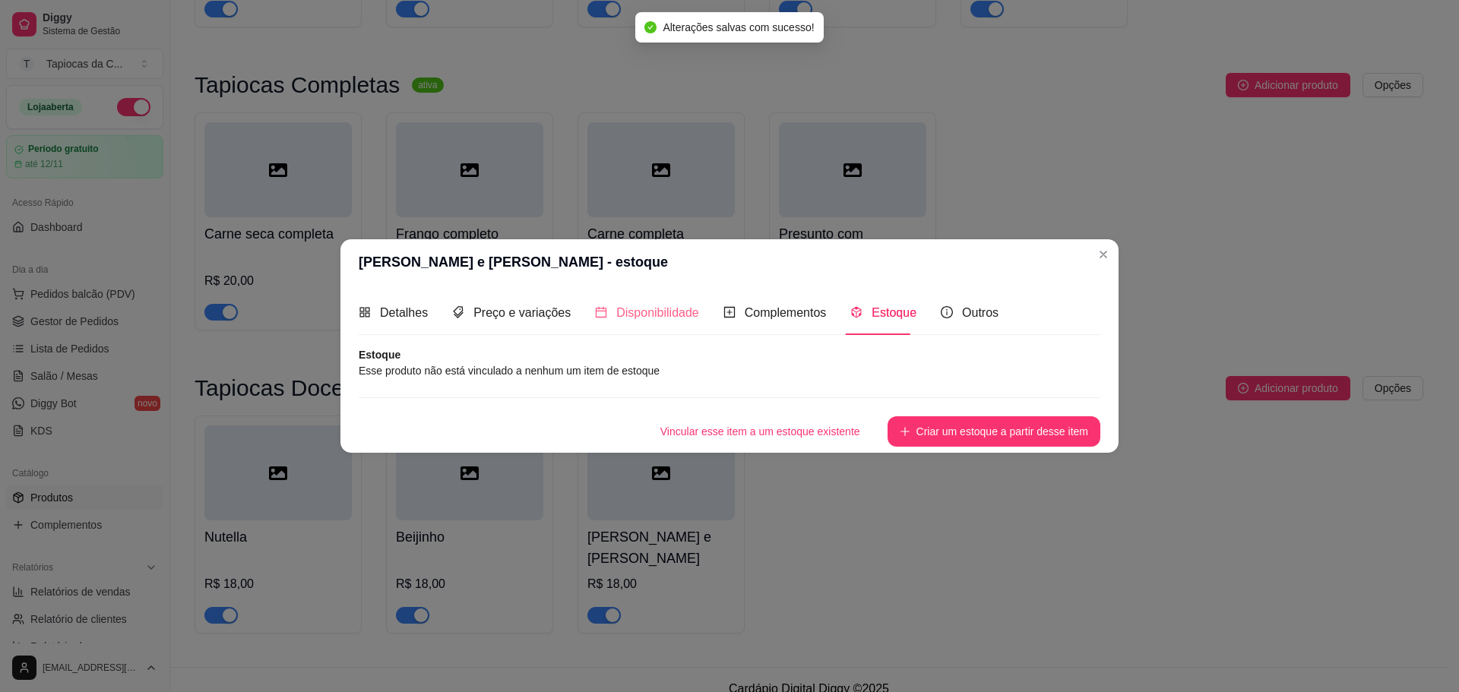
click at [667, 301] on div "Disponibilidade" at bounding box center [647, 312] width 104 height 43
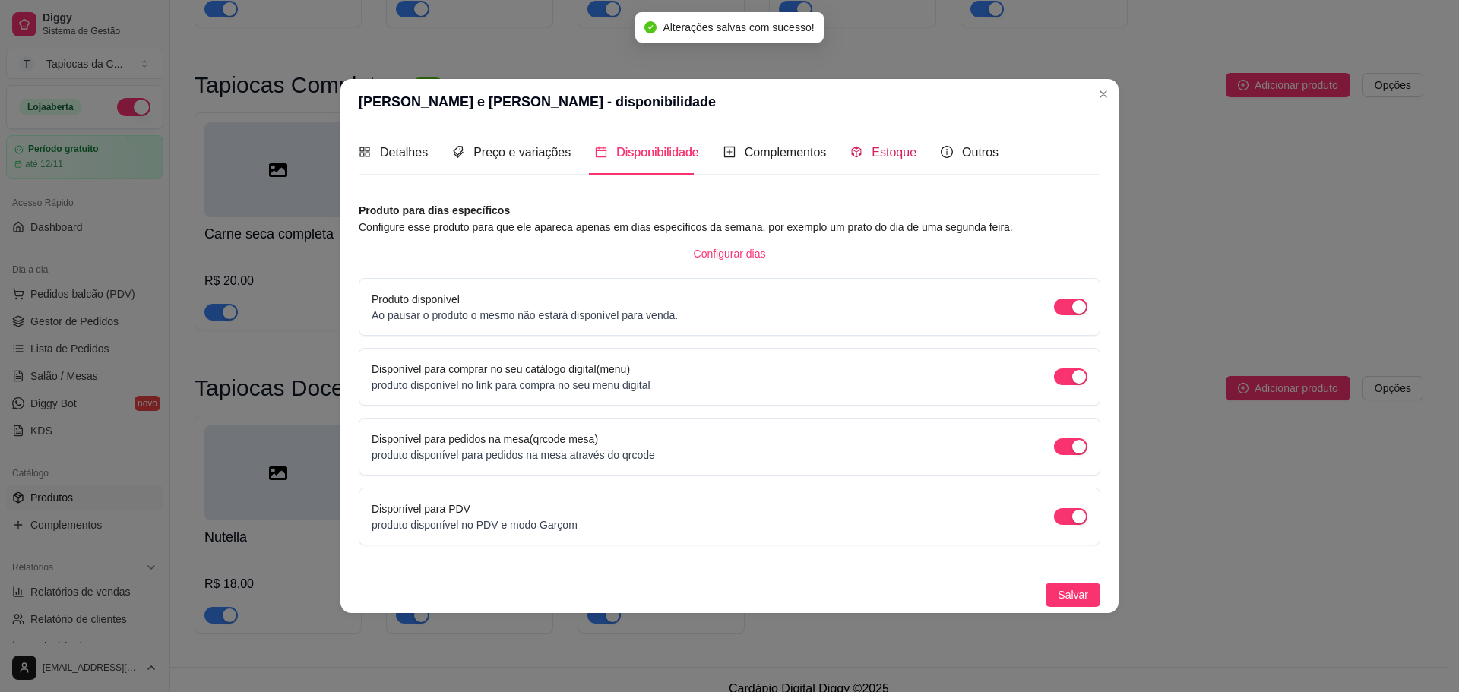
click at [879, 147] on span "Estoque" at bounding box center [894, 152] width 45 height 13
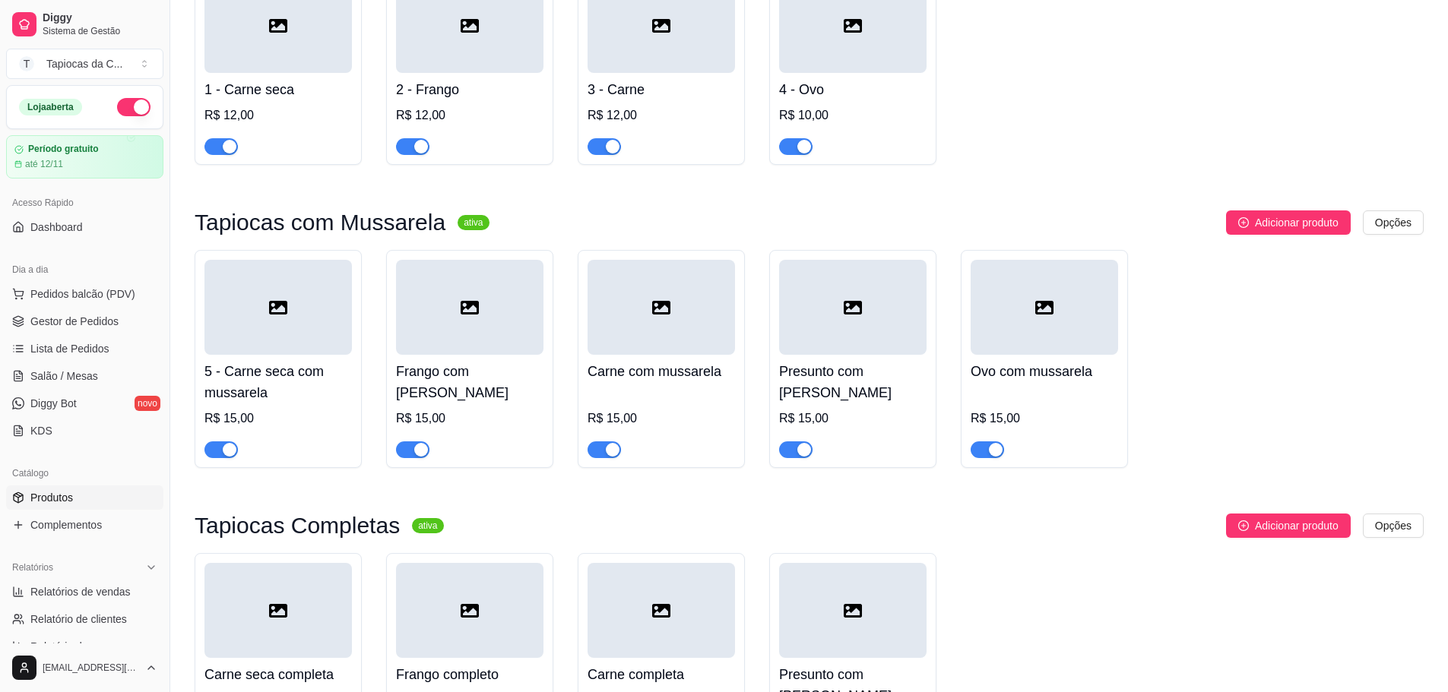
scroll to position [0, 0]
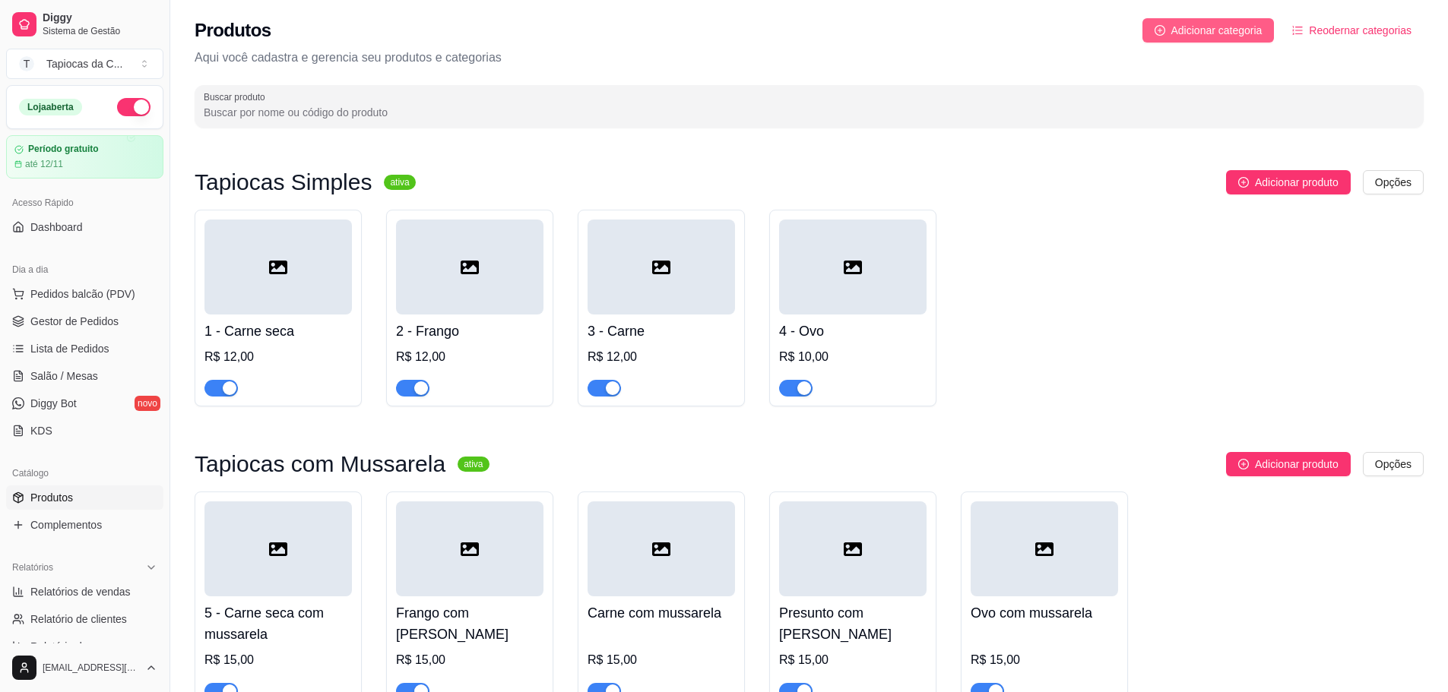
click at [1220, 36] on span "Adicionar categoria" at bounding box center [1216, 30] width 91 height 17
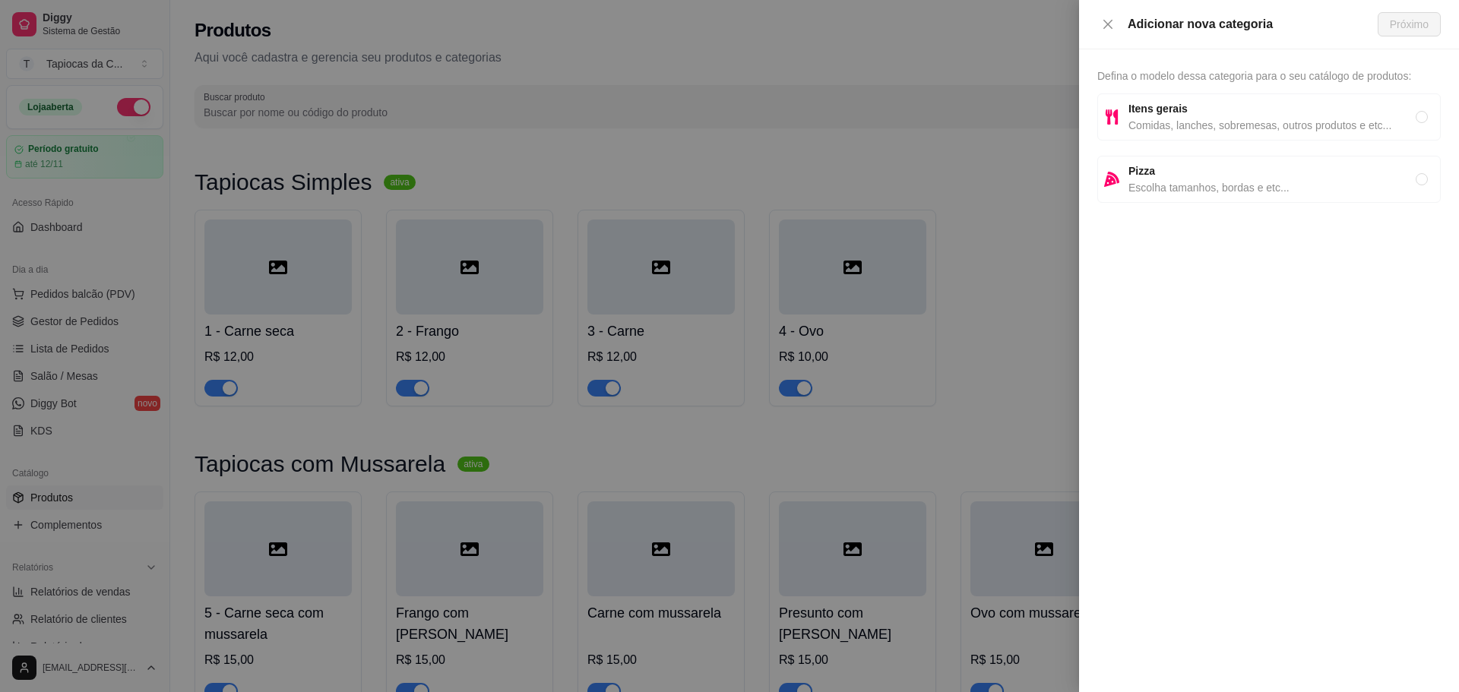
click at [1205, 110] on span "Itens gerais" at bounding box center [1271, 108] width 287 height 17
radio input "true"
click at [1420, 22] on span "Próximo" at bounding box center [1409, 24] width 39 height 17
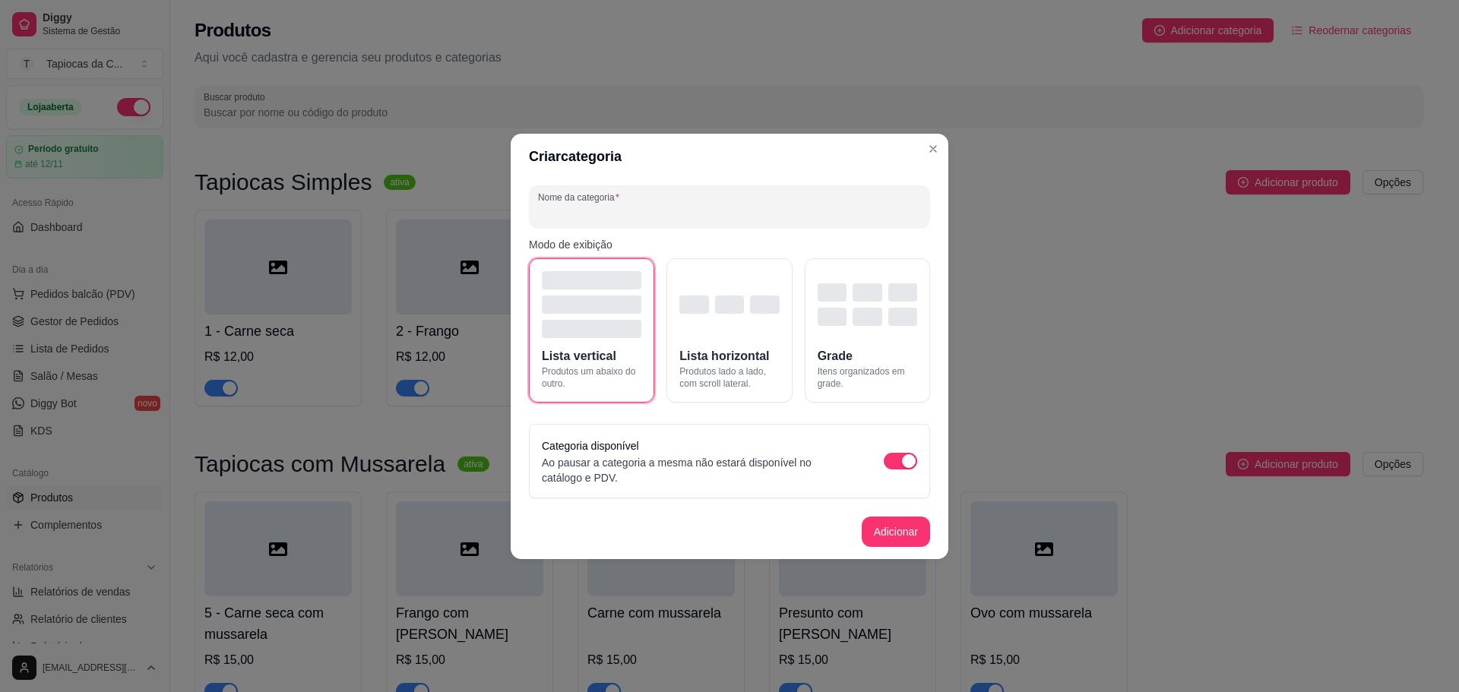
click at [617, 219] on input "Nome da categoria" at bounding box center [729, 212] width 383 height 15
paste input "(com mussarela e catupiry)"
click at [584, 211] on input "Tapiocas (com mussarela e catupiry)" at bounding box center [729, 212] width 383 height 15
click at [614, 214] on input "Tapiocas com mussarela e catupiry)" at bounding box center [729, 212] width 383 height 15
click at [667, 212] on input "Tapiocas com Mussarela e catupiry)" at bounding box center [729, 212] width 383 height 15
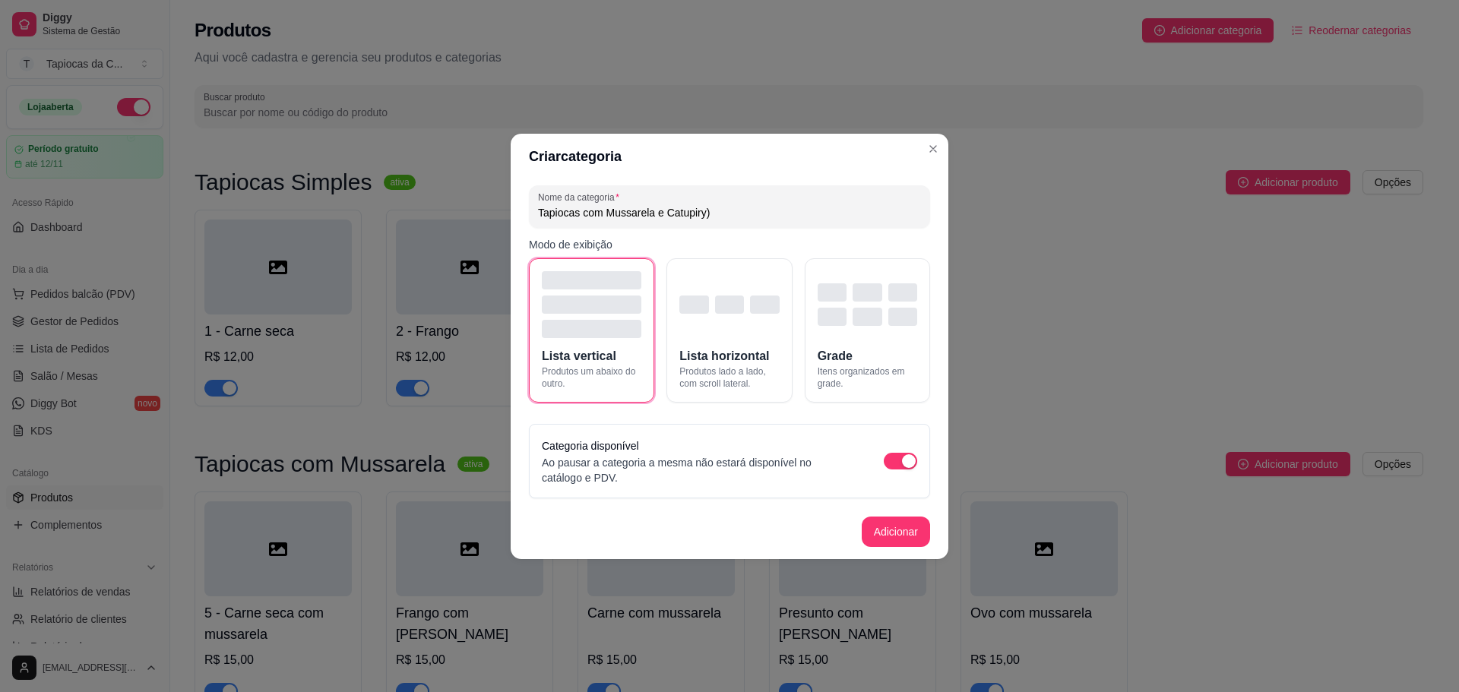
click at [768, 222] on div "Nome da categoria Tapiocas com Mussarela e Catupiry)" at bounding box center [729, 206] width 401 height 43
click at [769, 206] on input "Tapiocas com Mussarela e Catupiry)" at bounding box center [729, 212] width 383 height 15
type input "Tapiocas com Mussarela e Catupiry"
click at [841, 340] on button "Grade Itens organizados em grade." at bounding box center [867, 330] width 125 height 144
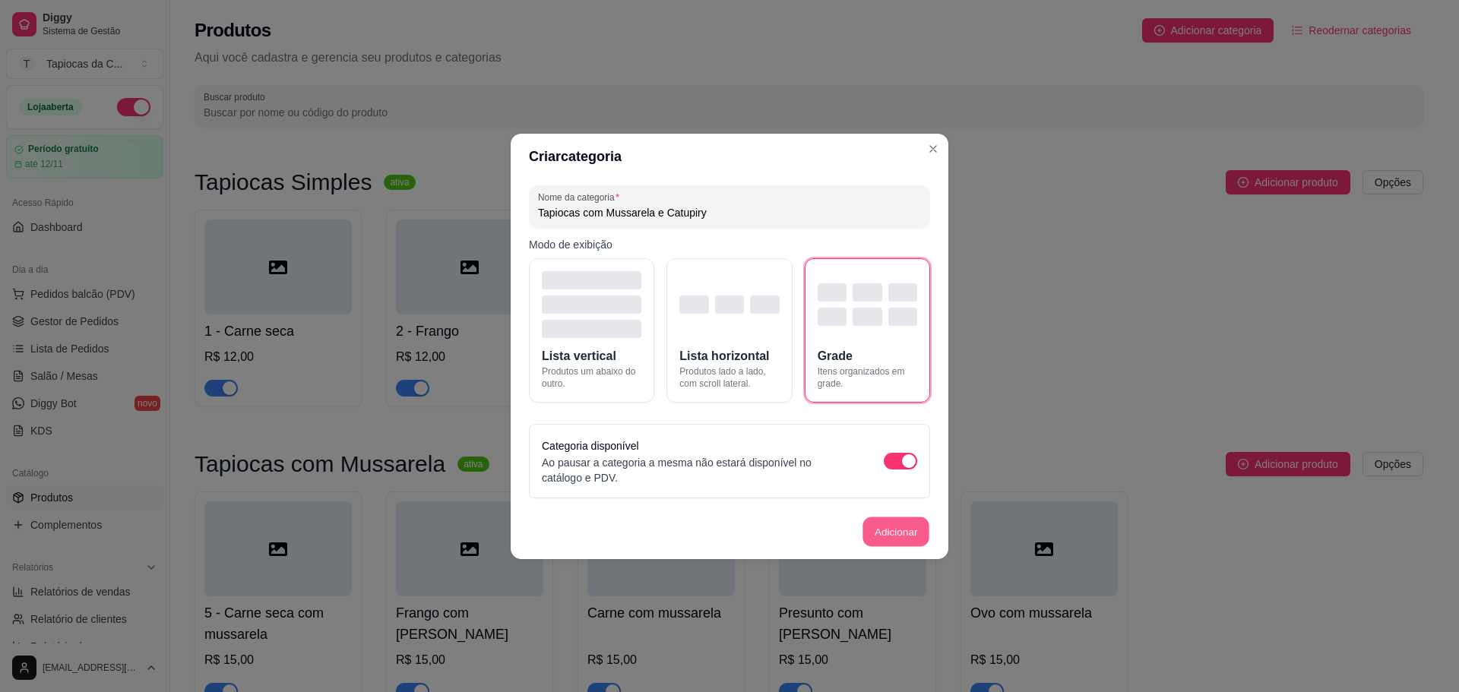
click at [894, 535] on button "Adicionar" at bounding box center [895, 532] width 67 height 30
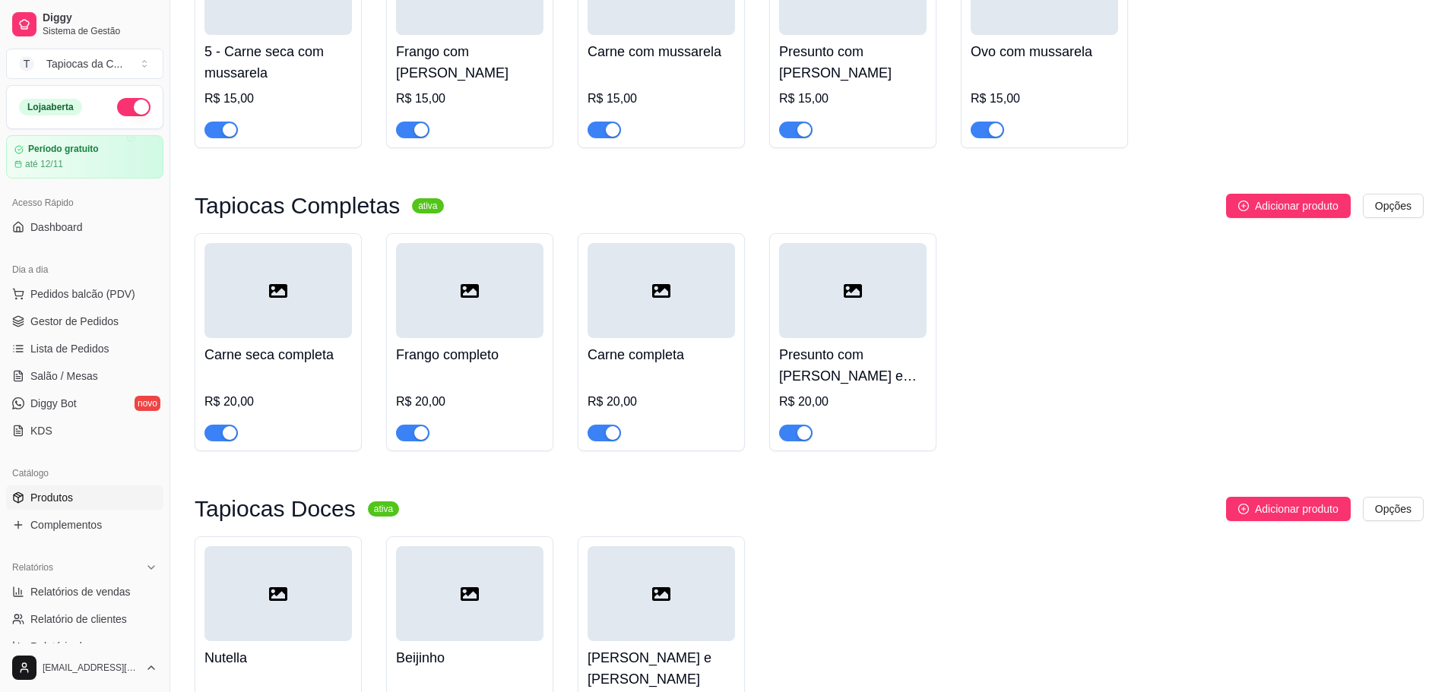
scroll to position [786, 0]
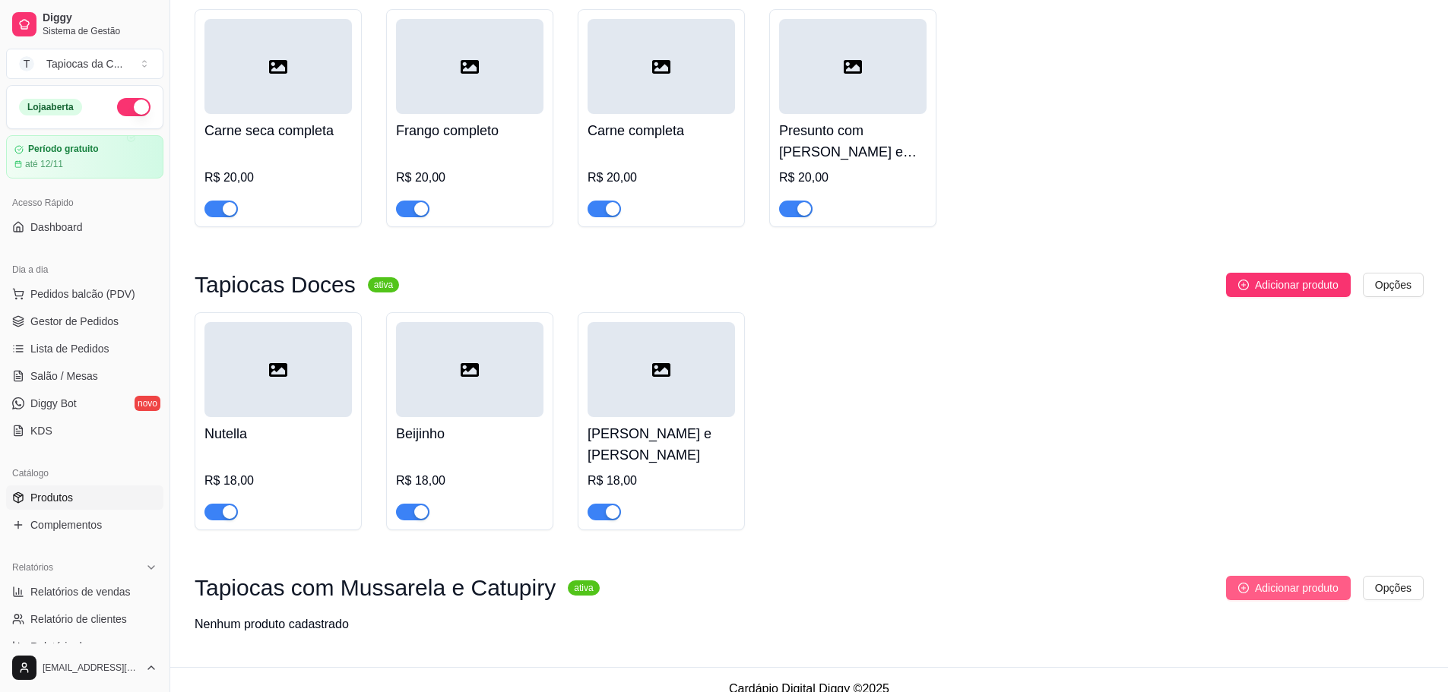
click at [1242, 583] on icon "plus-circle" at bounding box center [1243, 588] width 11 height 11
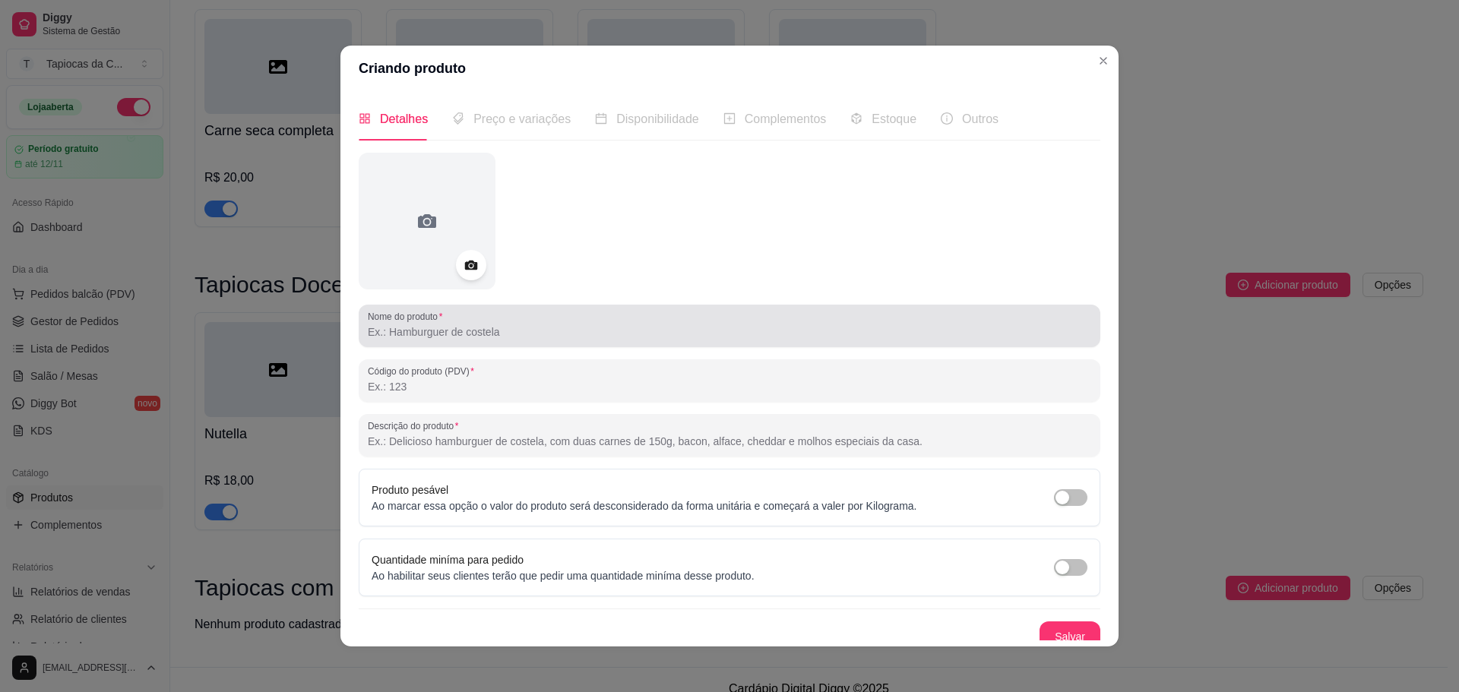
click at [448, 341] on div at bounding box center [729, 326] width 723 height 30
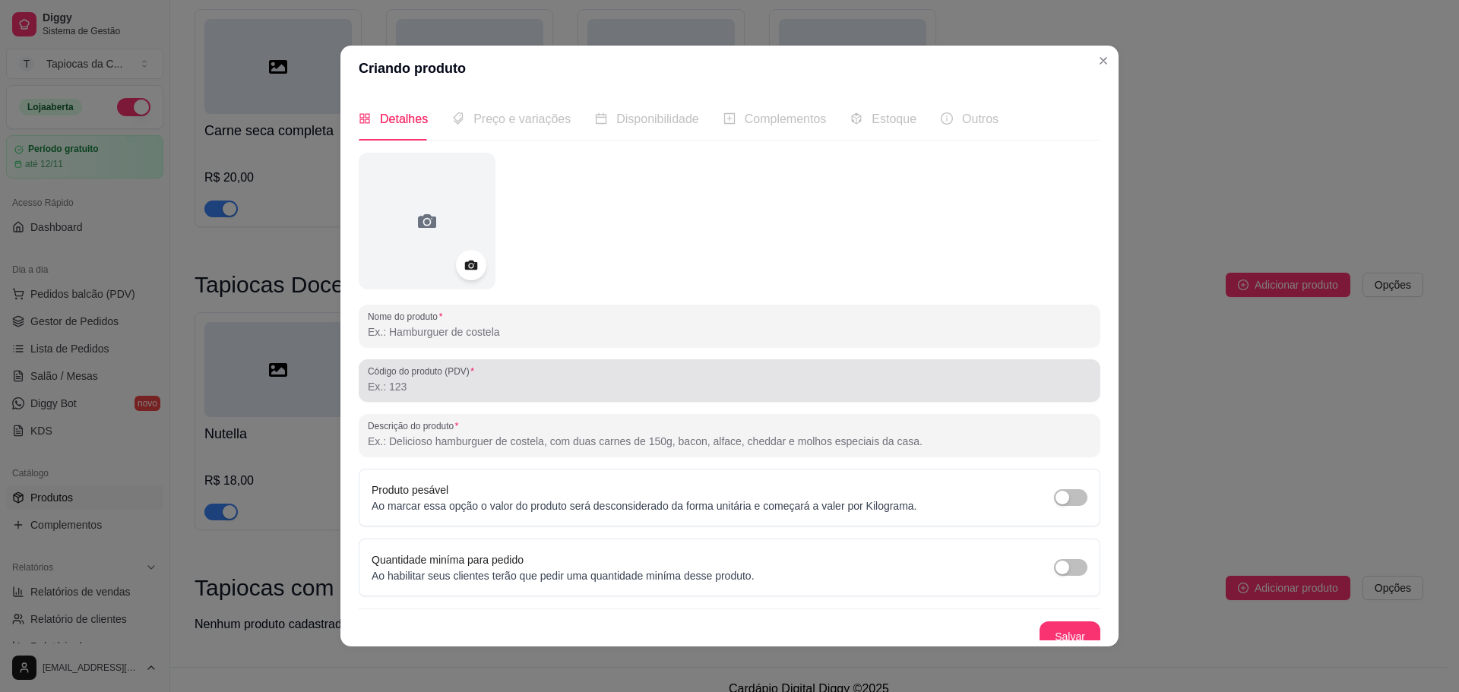
paste input "Carne seca"
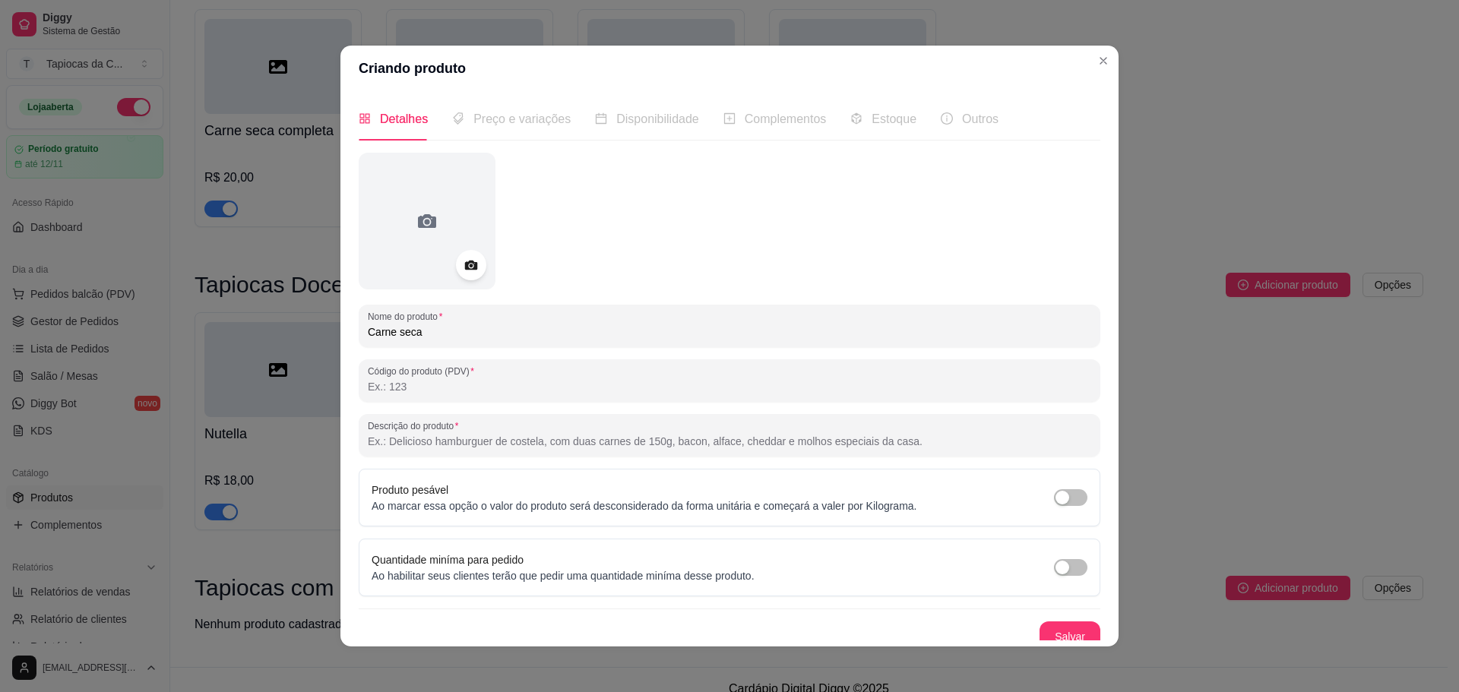
type input "Carne seca"
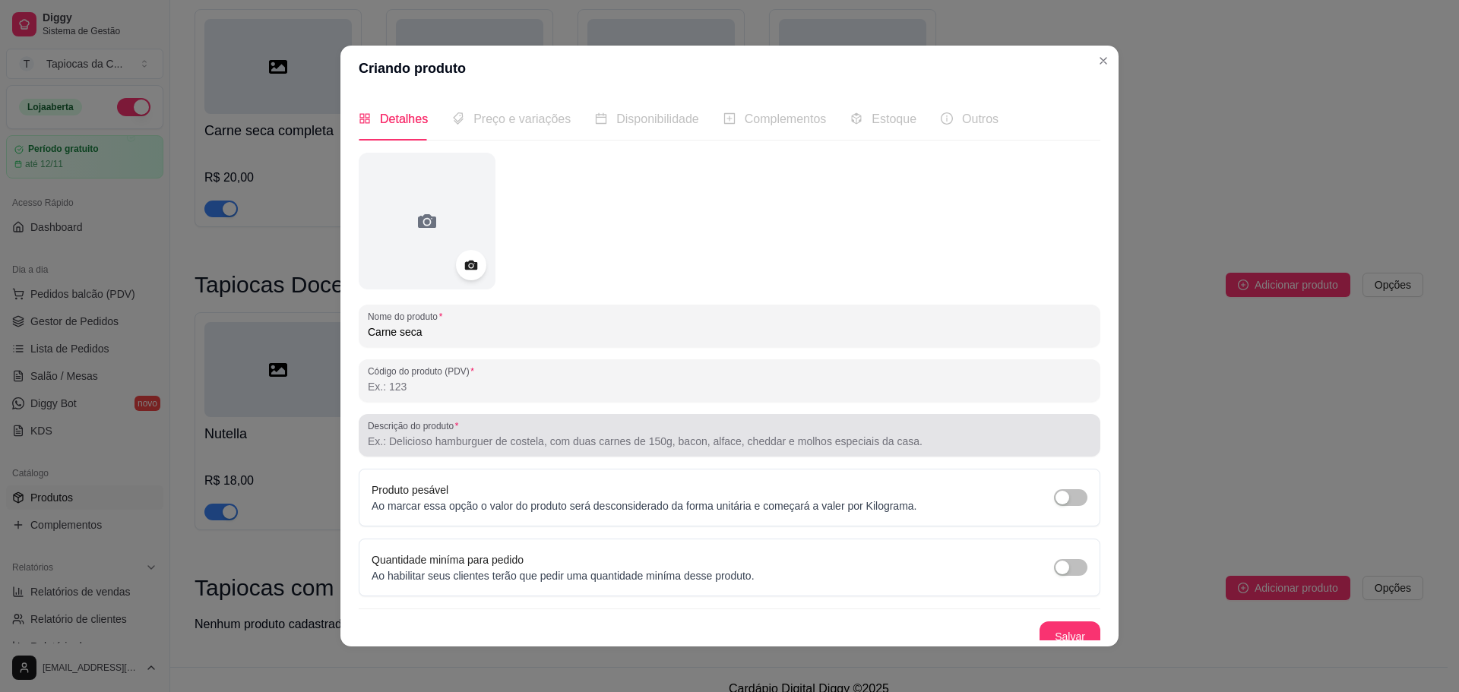
click at [508, 454] on div "Descrição do produto" at bounding box center [730, 435] width 742 height 43
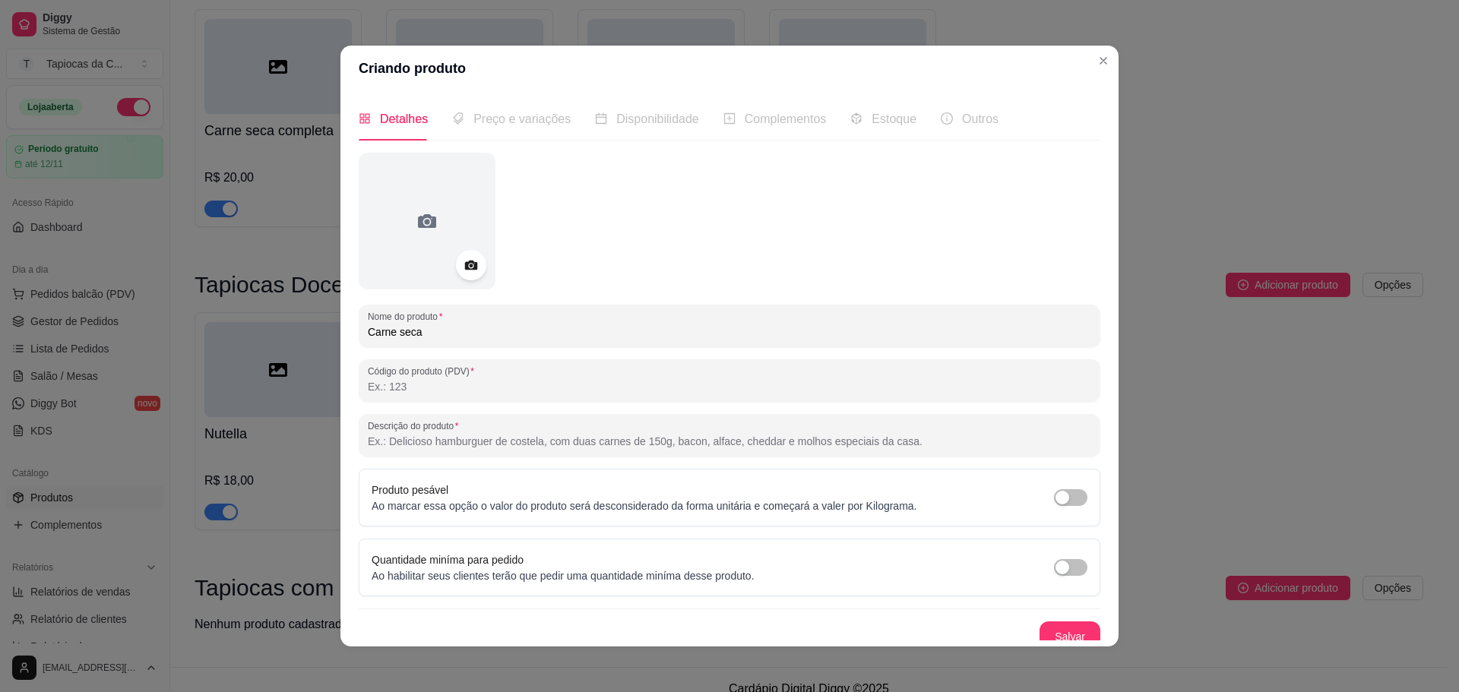
paste input "Tradicional e irresistível: carne seca desfiada, coberta com mussarela derretid…"
type input "Tradicional e irresistível: carne seca desfiada, coberta com mussarela derretid…"
click at [1043, 622] on button "Salvar" at bounding box center [1069, 637] width 59 height 30
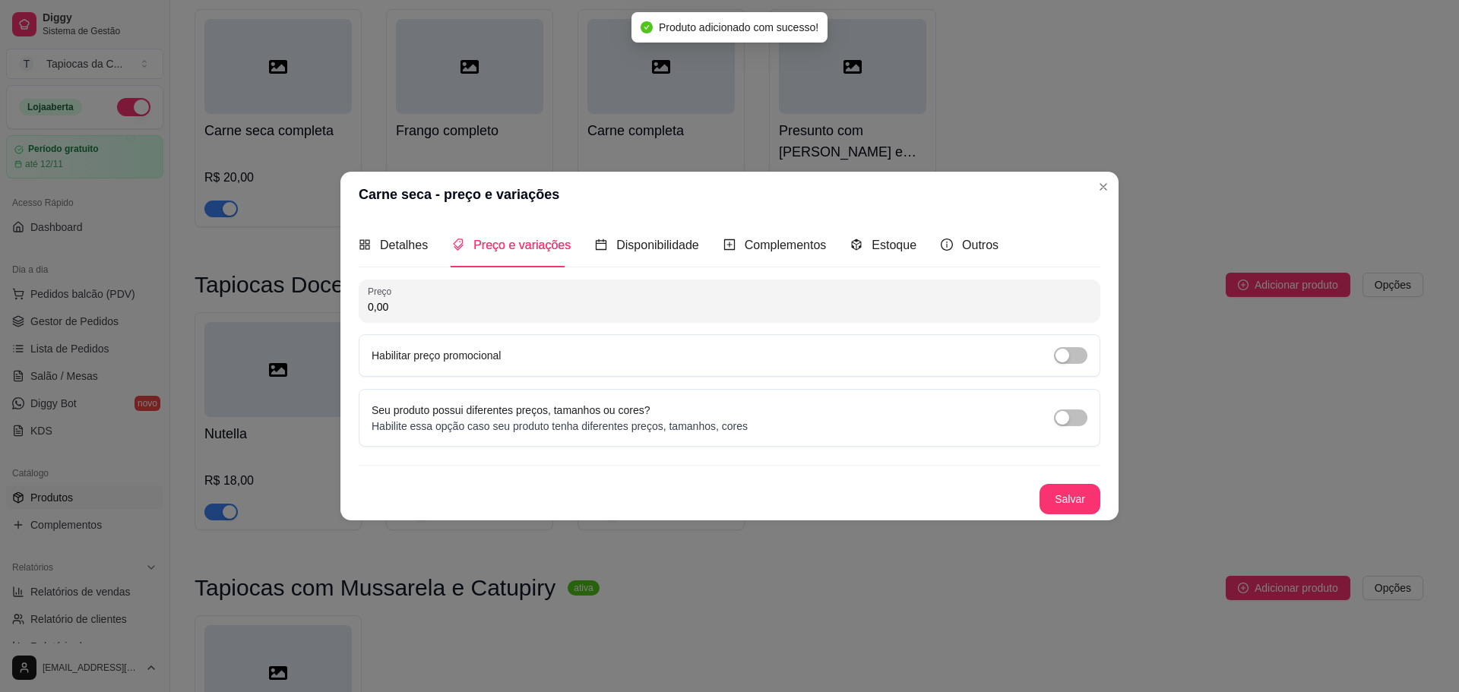
click at [438, 304] on input "0,00" at bounding box center [729, 306] width 723 height 15
type input "18,00"
click at [1052, 505] on button "Salvar" at bounding box center [1069, 499] width 59 height 30
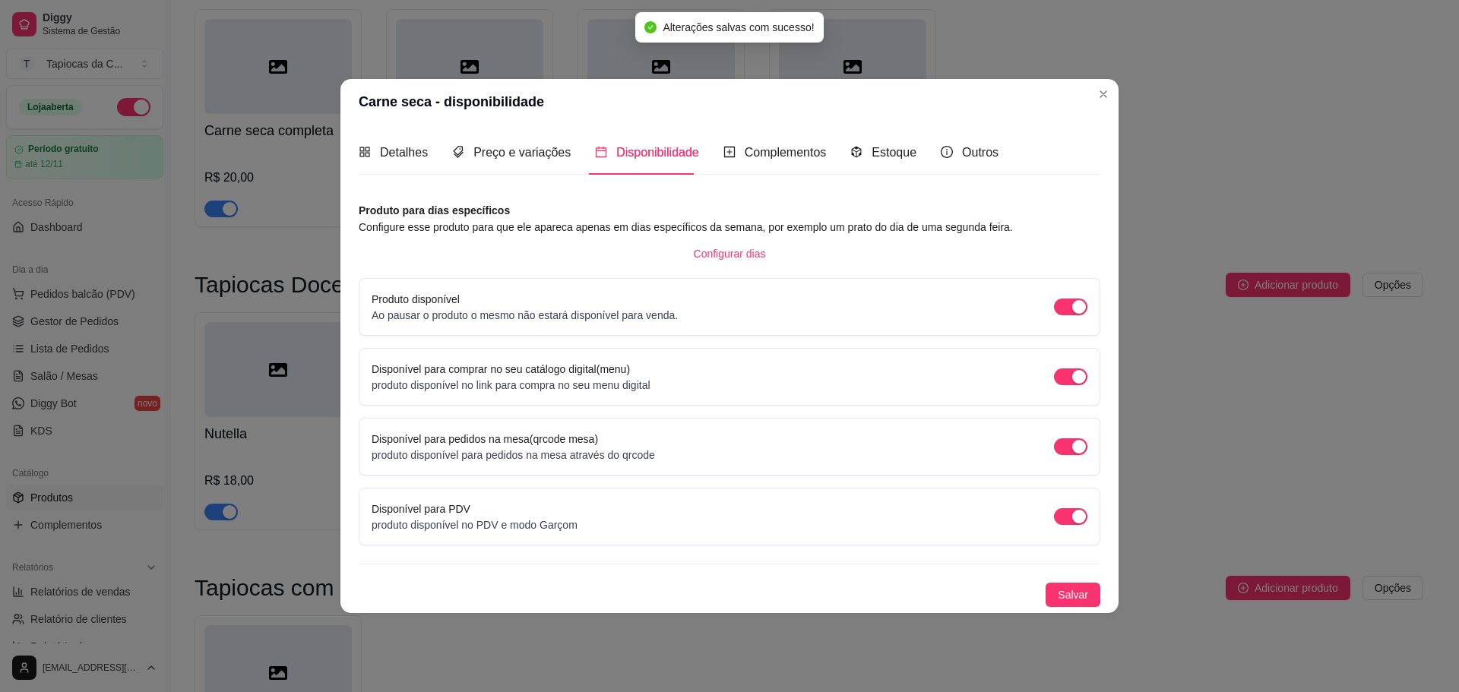
click at [764, 170] on div "Complementos" at bounding box center [774, 152] width 103 height 43
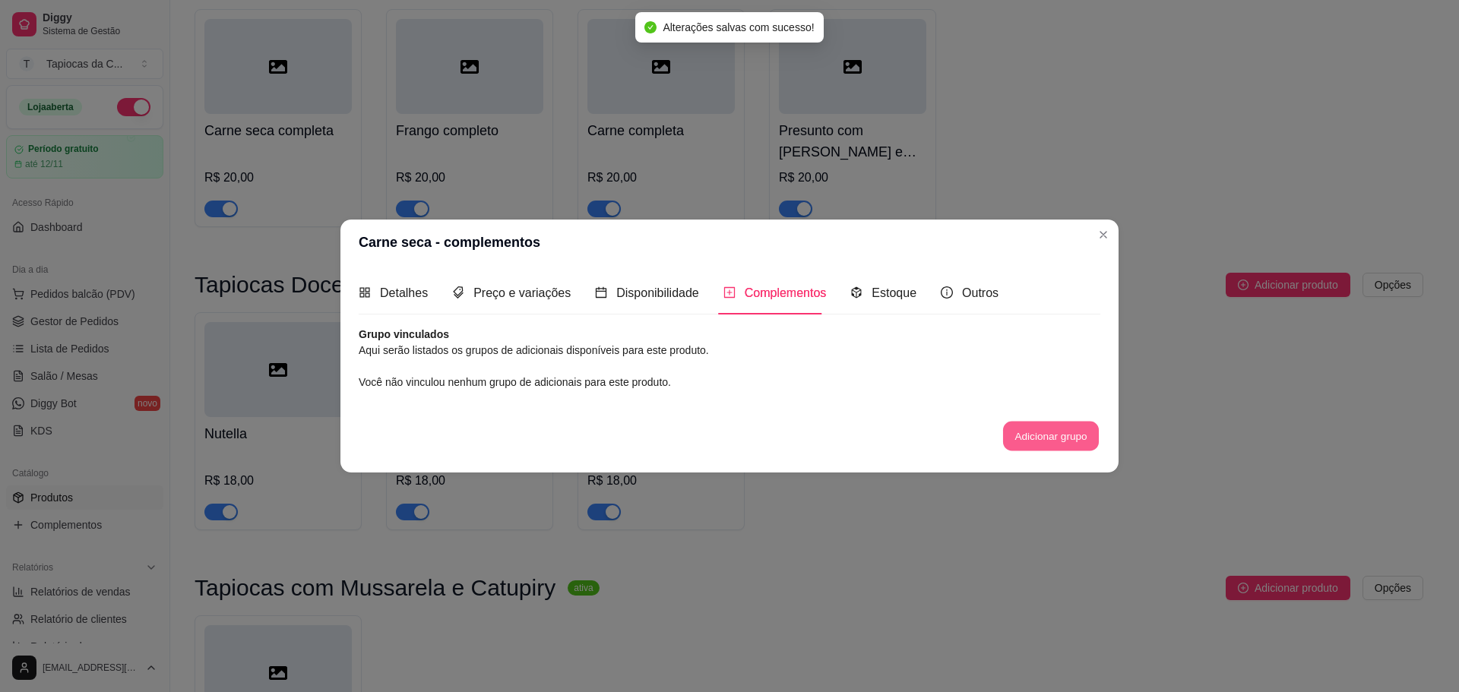
click at [1017, 437] on button "Adicionar grupo" at bounding box center [1051, 437] width 96 height 30
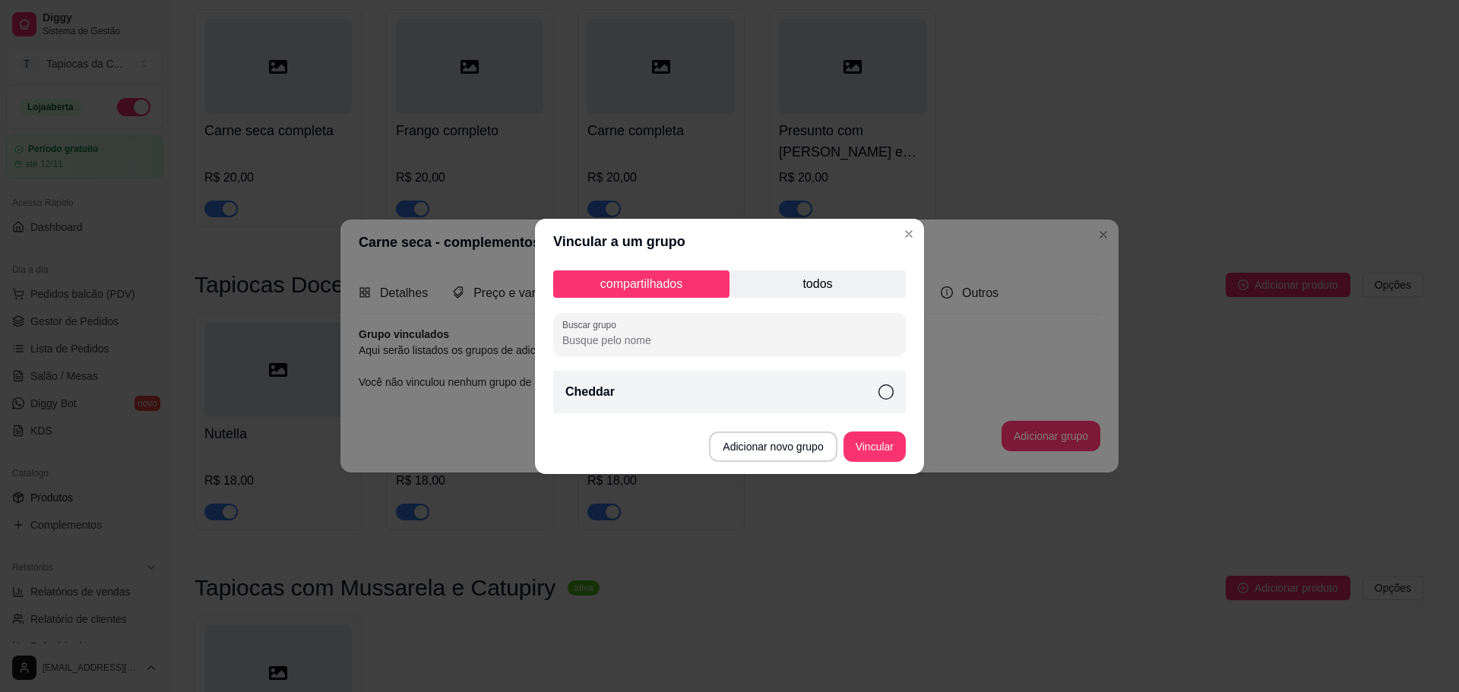
click at [896, 396] on div "Cheddar" at bounding box center [729, 392] width 353 height 43
click at [857, 446] on button "Vincular" at bounding box center [874, 447] width 62 height 30
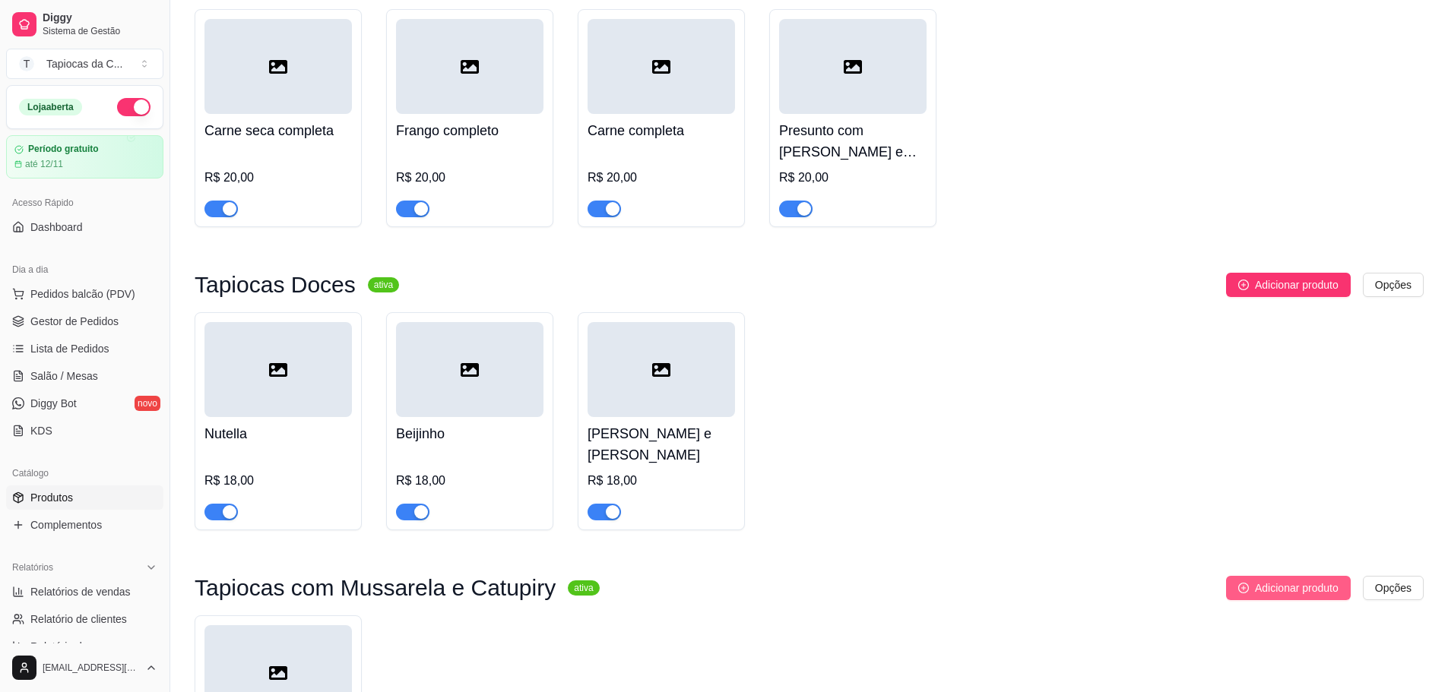
click at [1306, 580] on span "Adicionar produto" at bounding box center [1297, 588] width 84 height 17
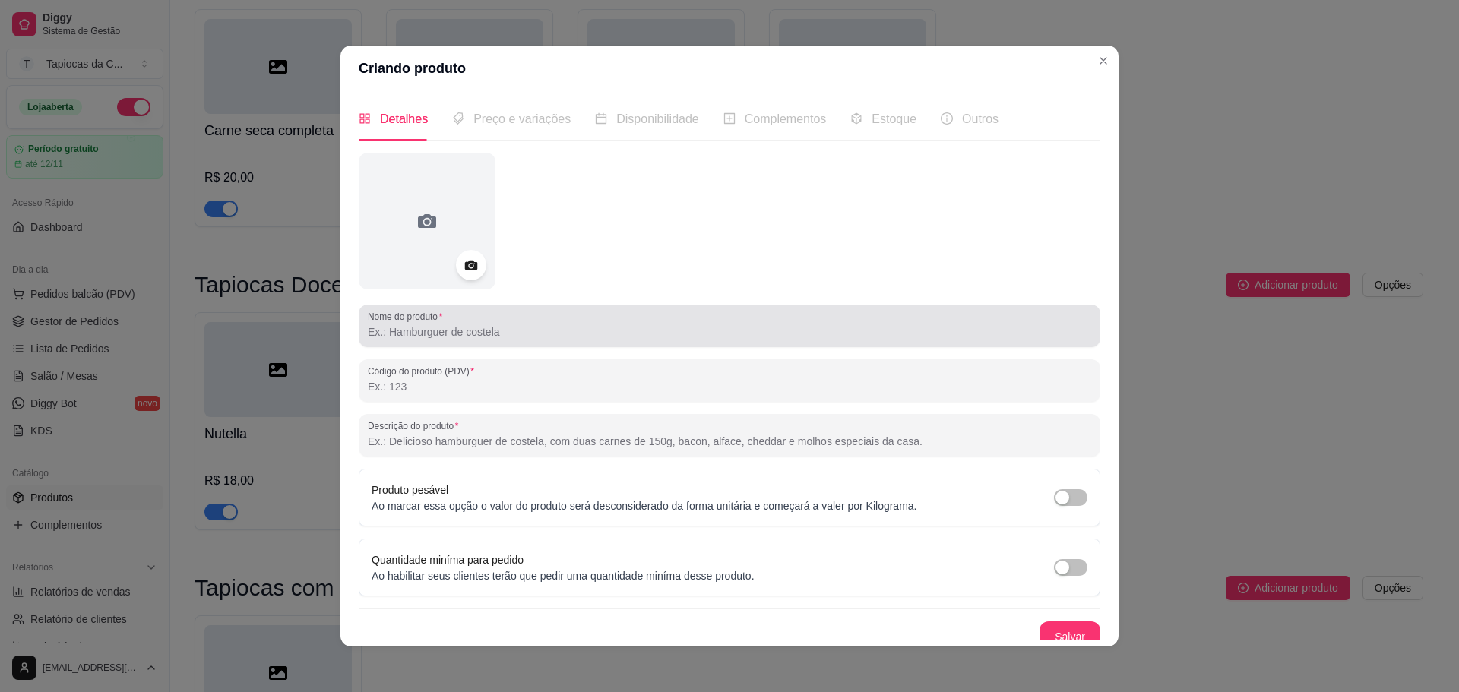
click at [669, 313] on div at bounding box center [729, 326] width 723 height 30
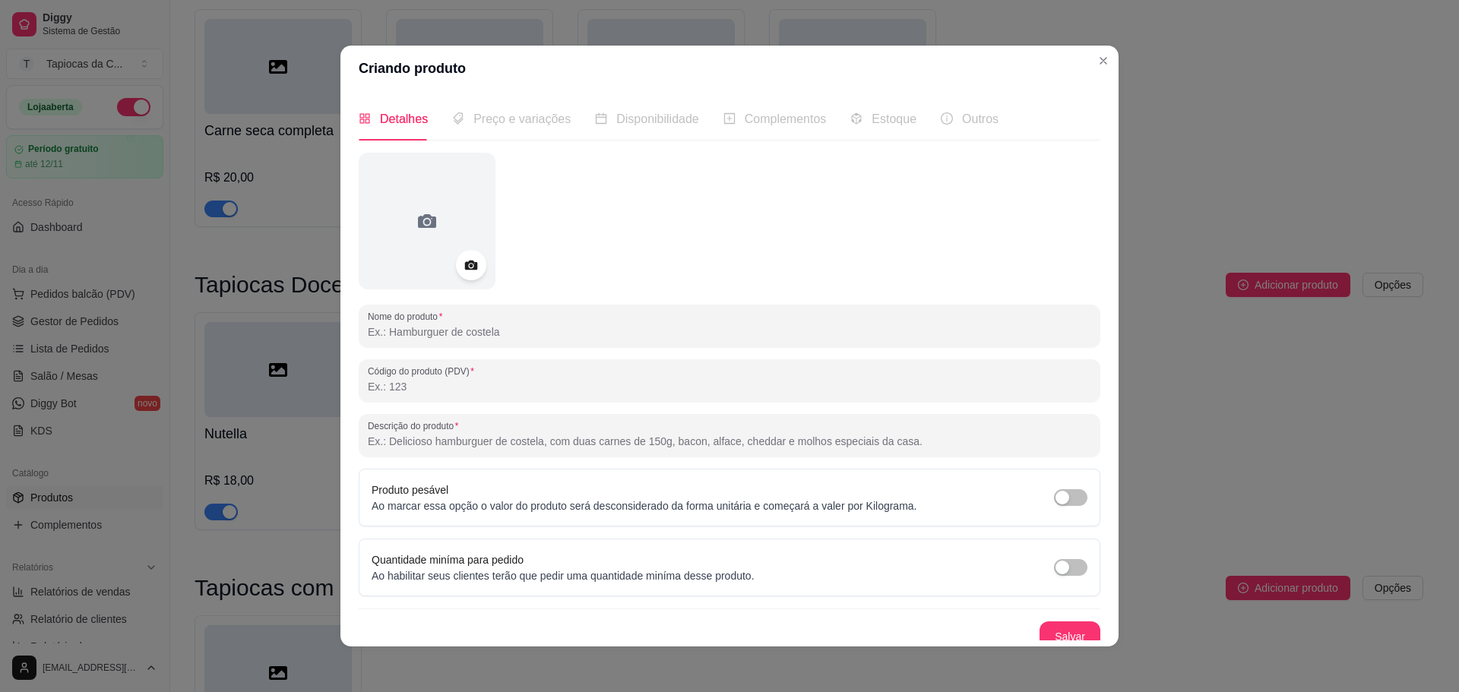
paste input "Frango"
type input "Frango"
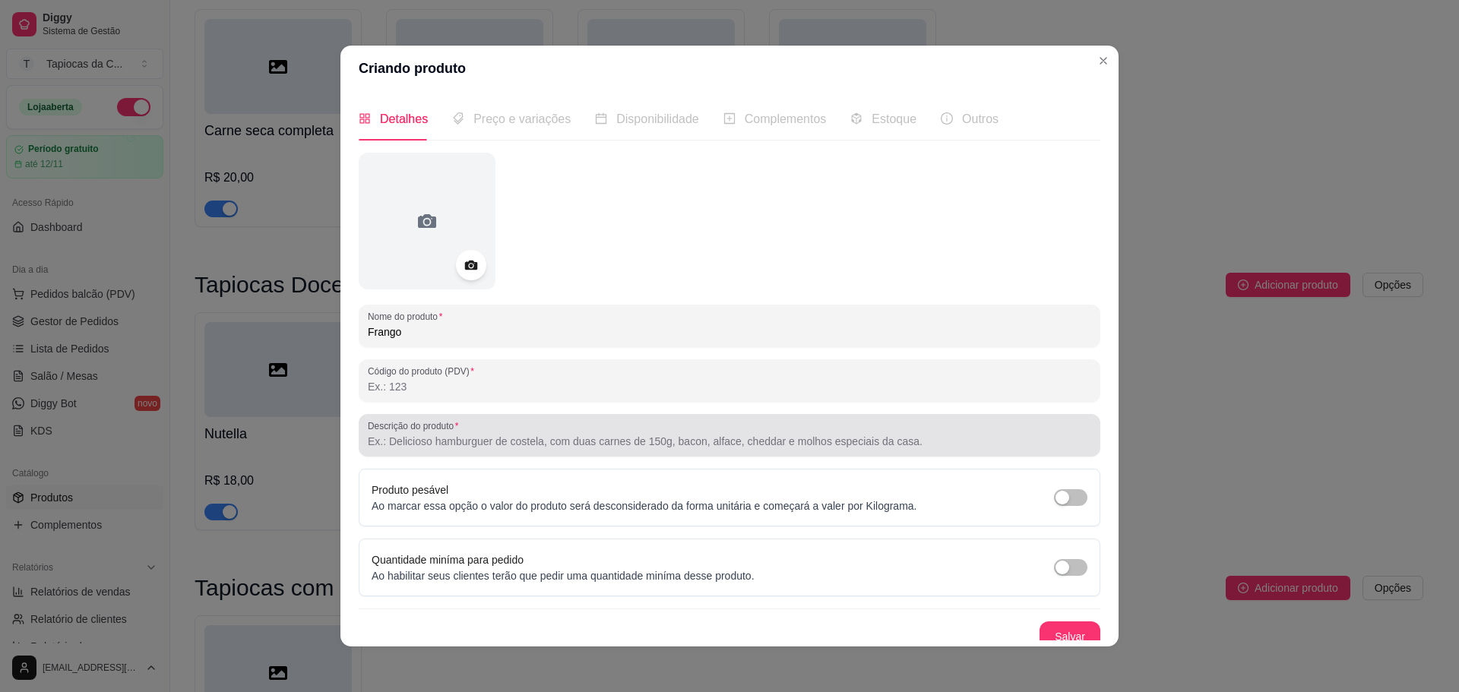
click at [571, 432] on div at bounding box center [729, 435] width 723 height 30
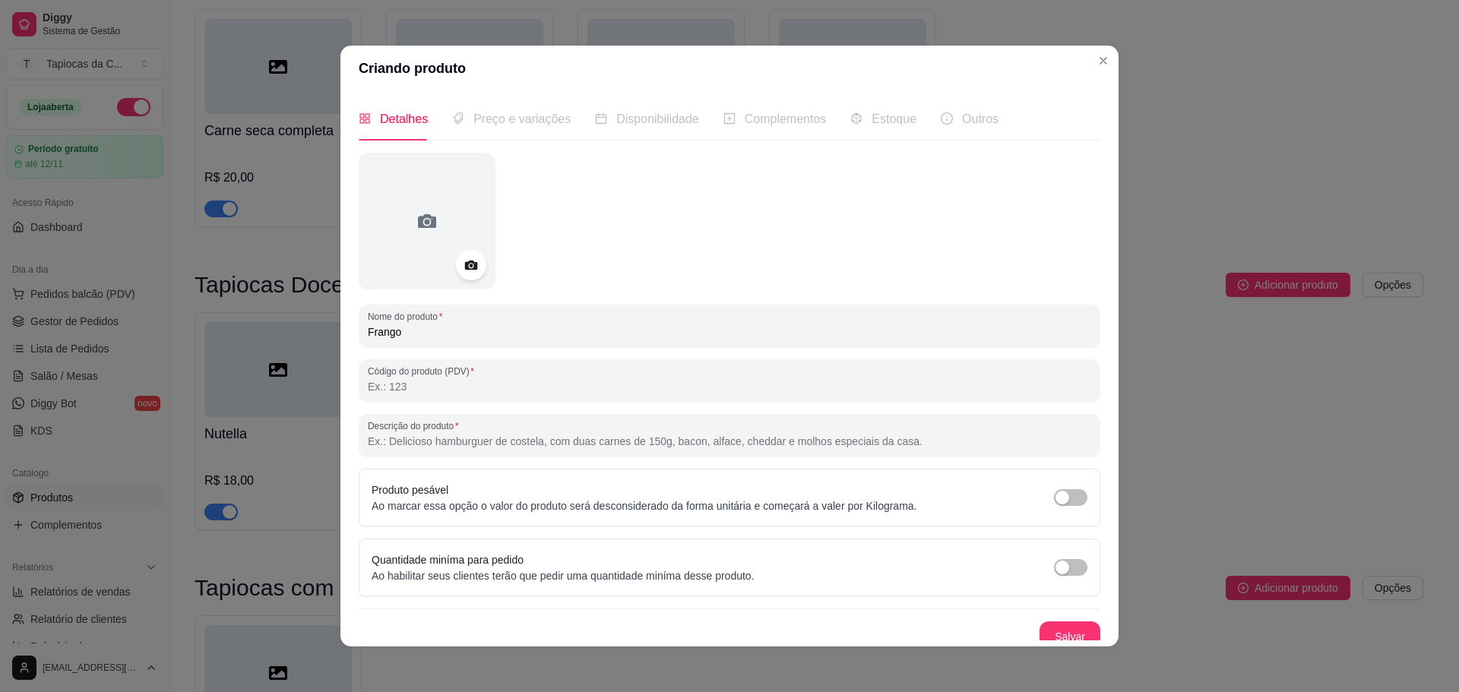
paste input "Frango desfiado temperado no capricho, combinado com mussarela e catupiry para …"
type input "Frango desfiado temperado no capricho, combinado com mussarela e catupiry para …"
click at [1040, 625] on button "Salvar" at bounding box center [1069, 637] width 59 height 30
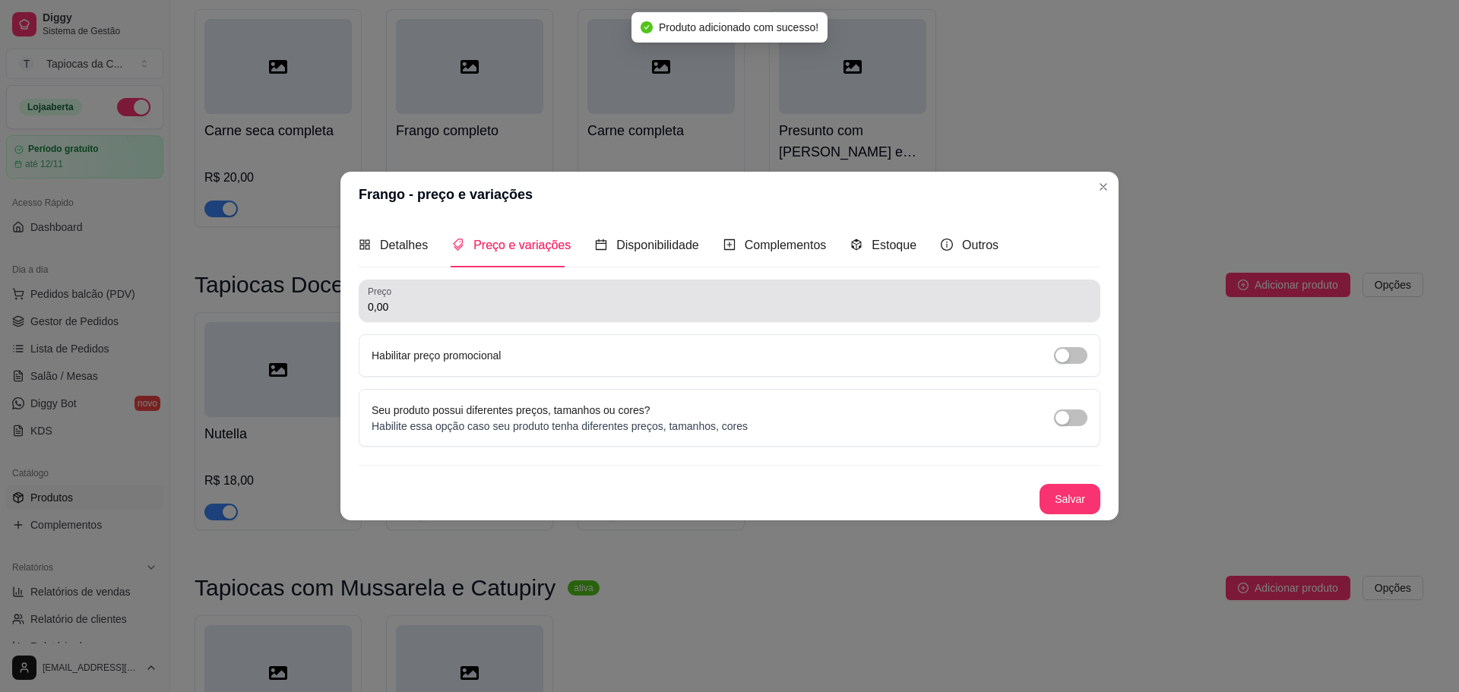
click at [609, 296] on div "0,00" at bounding box center [729, 301] width 723 height 30
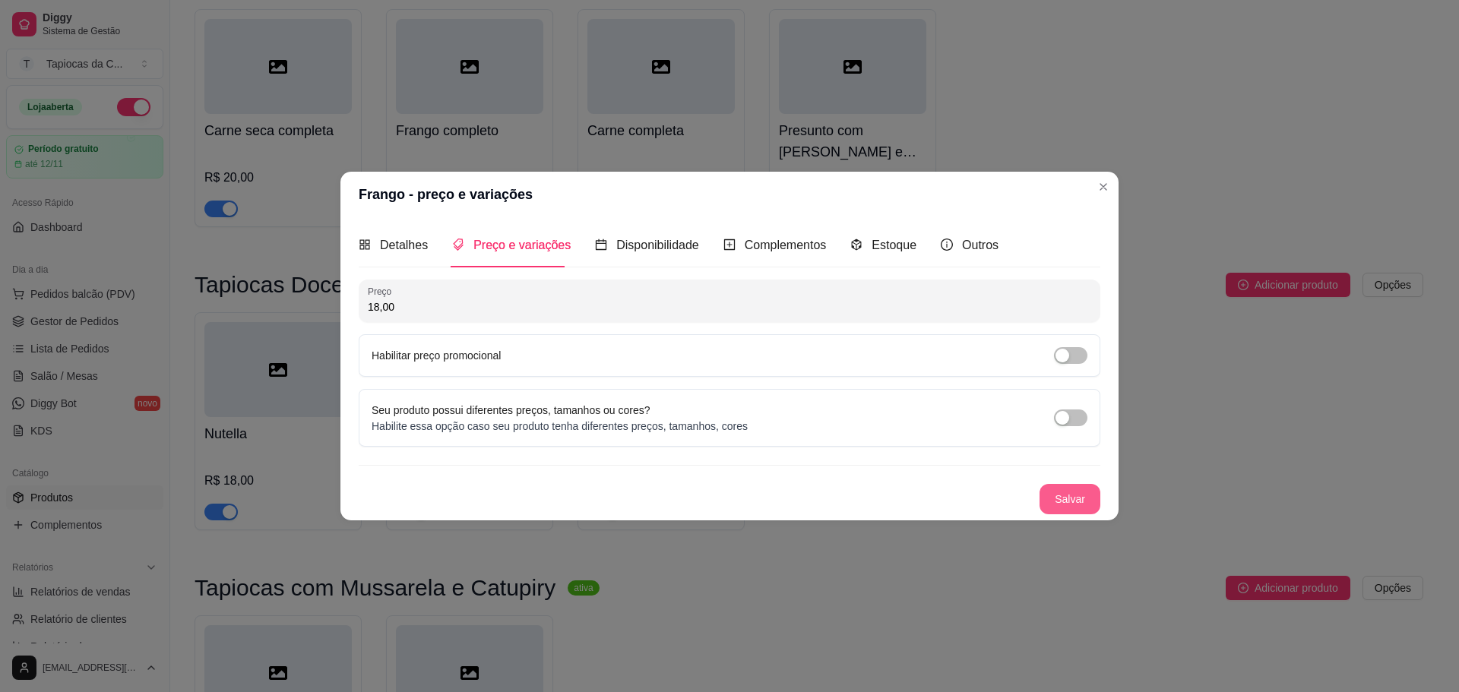
type input "18,00"
click at [1066, 486] on button "Salvar" at bounding box center [1070, 499] width 61 height 30
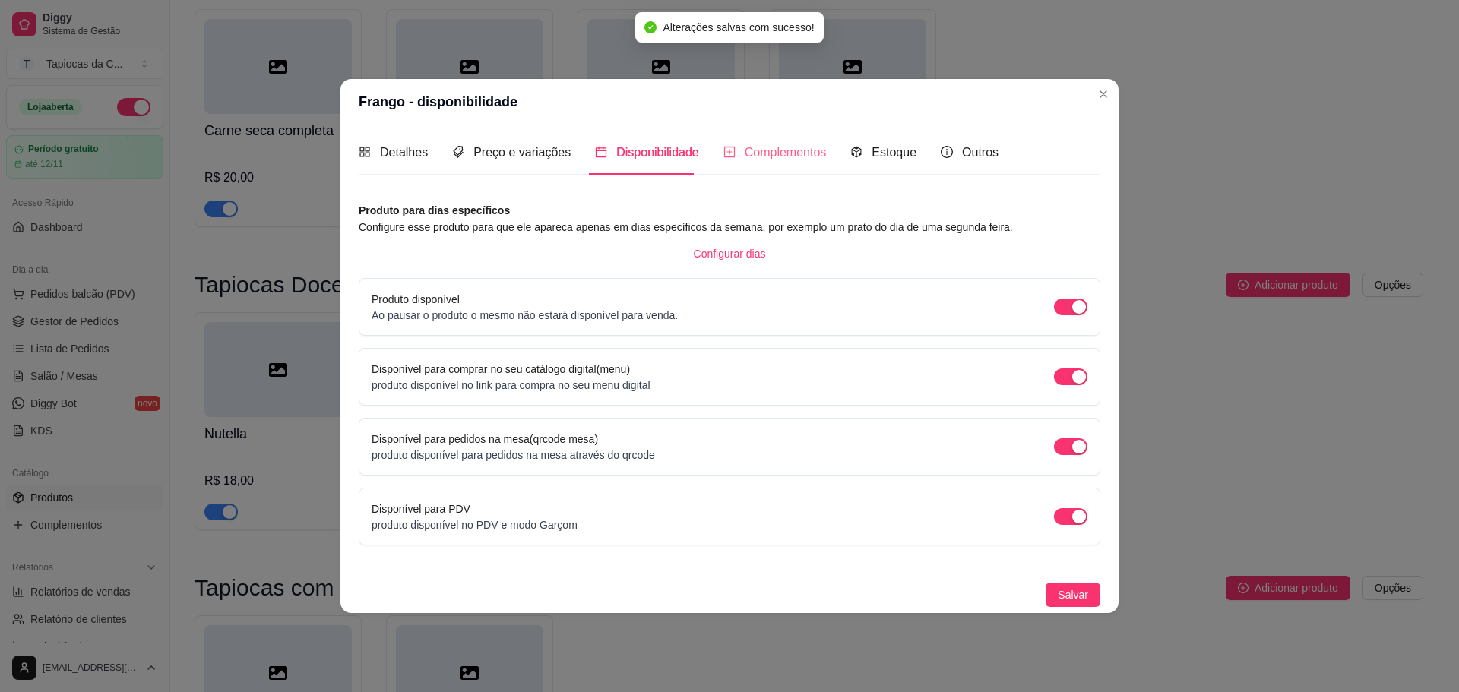
click at [800, 171] on div "Complementos" at bounding box center [774, 152] width 103 height 43
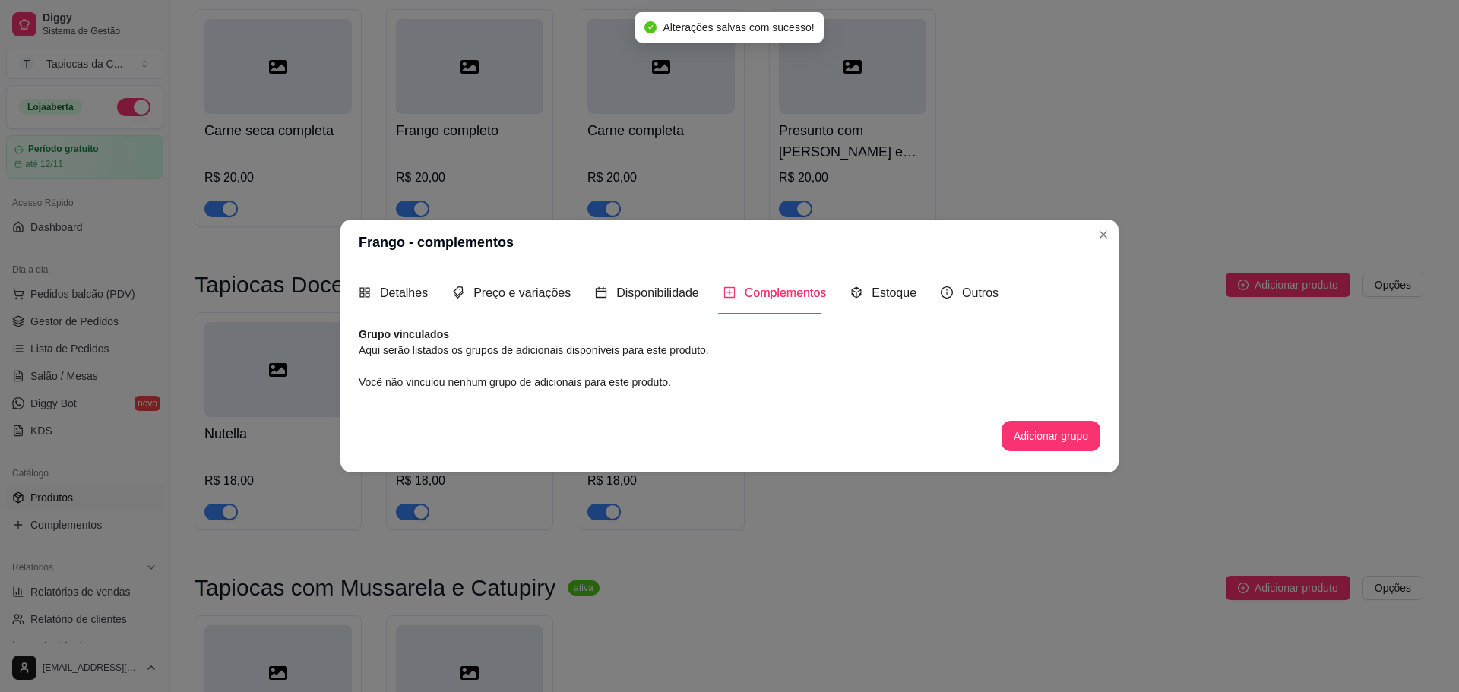
click at [1030, 429] on button "Adicionar grupo" at bounding box center [1051, 436] width 99 height 30
click at [703, 401] on div "Cheddar" at bounding box center [729, 392] width 353 height 43
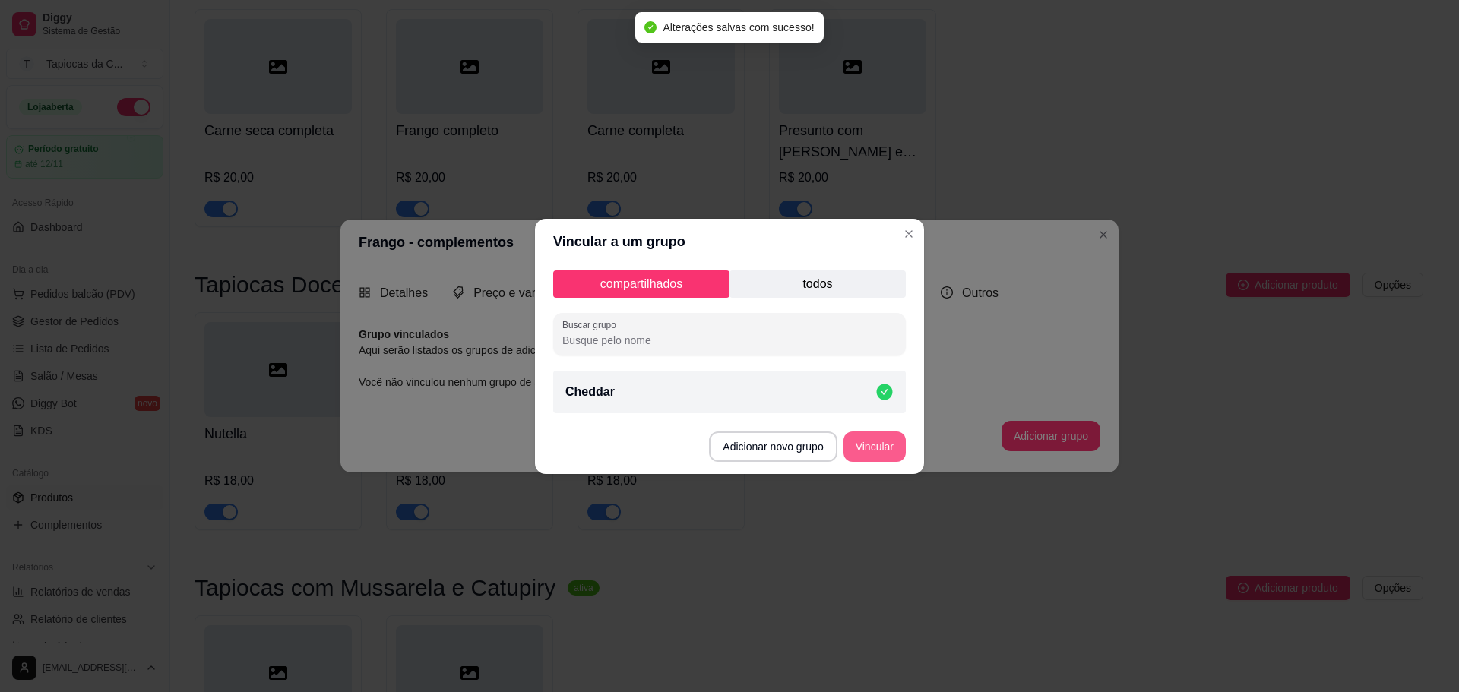
click at [859, 450] on button "Vincular" at bounding box center [874, 447] width 62 height 30
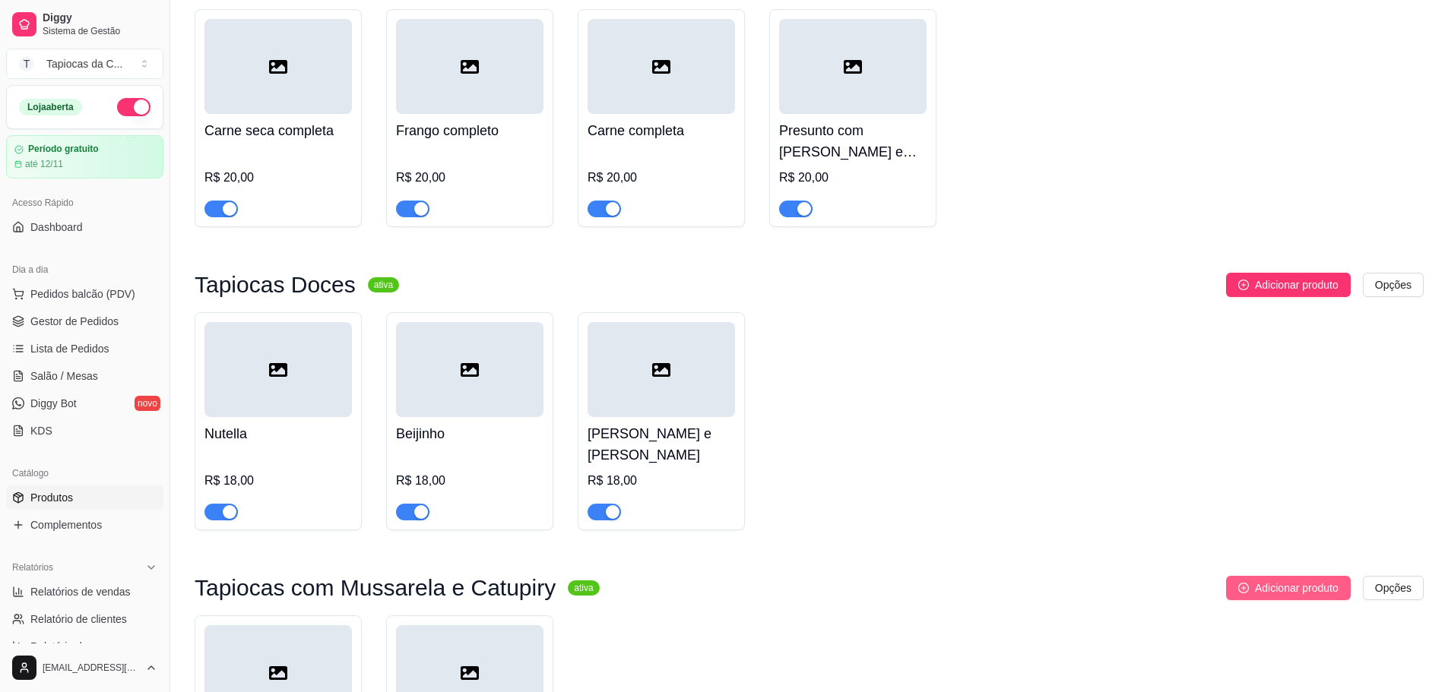
click at [1265, 580] on span "Adicionar produto" at bounding box center [1297, 588] width 84 height 17
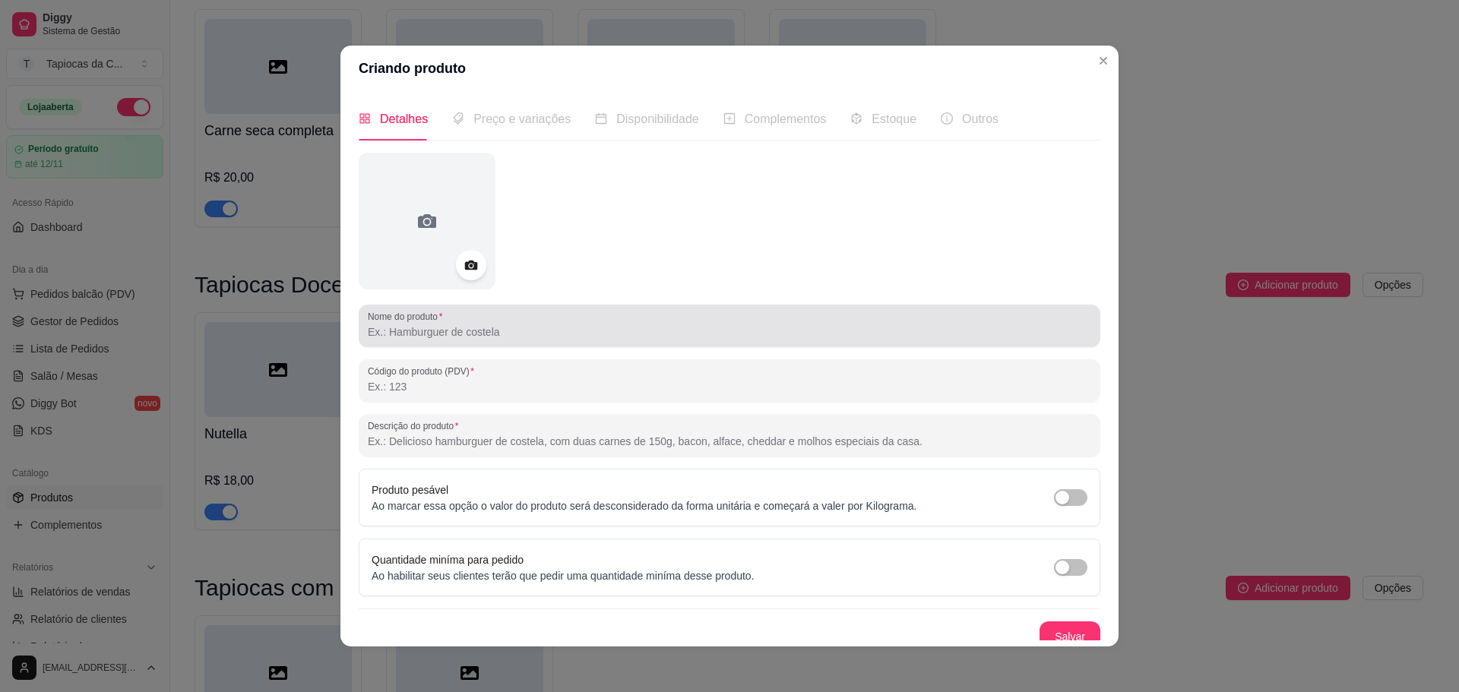
click at [446, 327] on input "Nome do produto" at bounding box center [729, 331] width 723 height 15
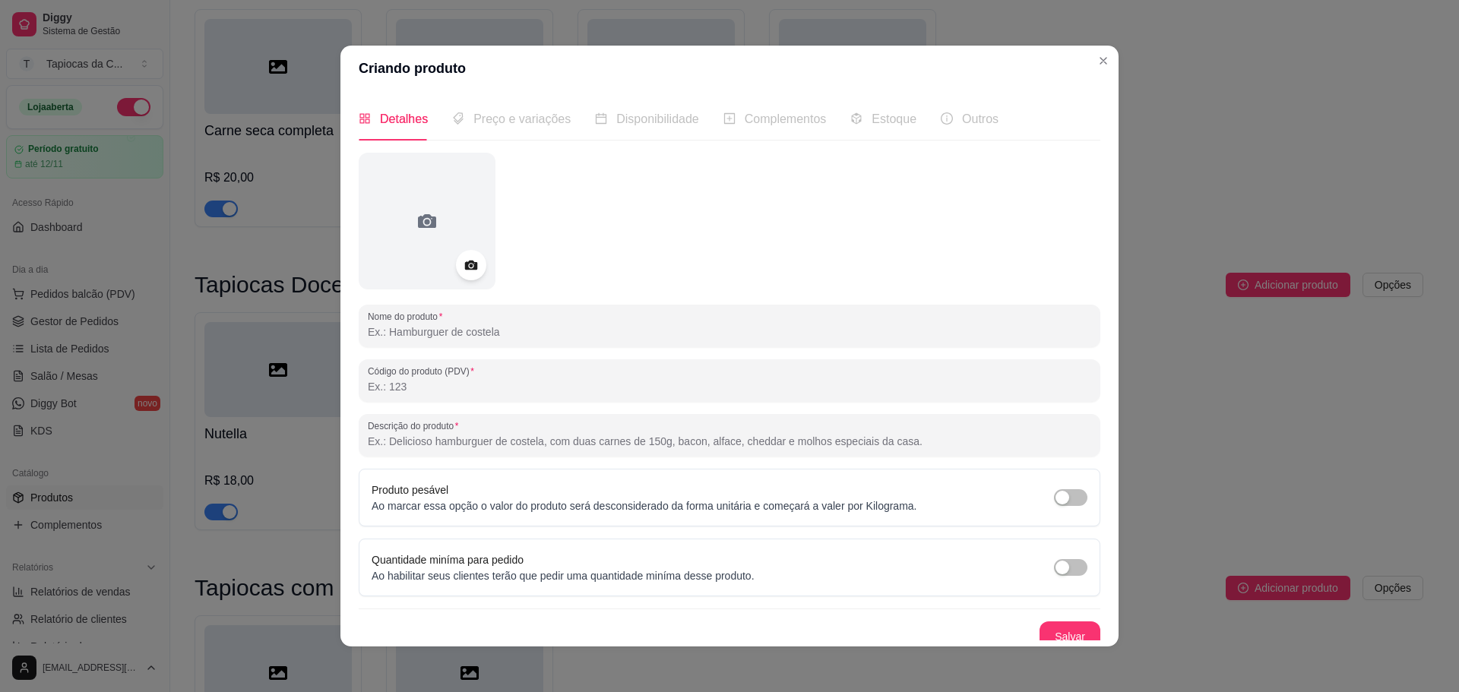
paste input "Carne"
type input "Carne"
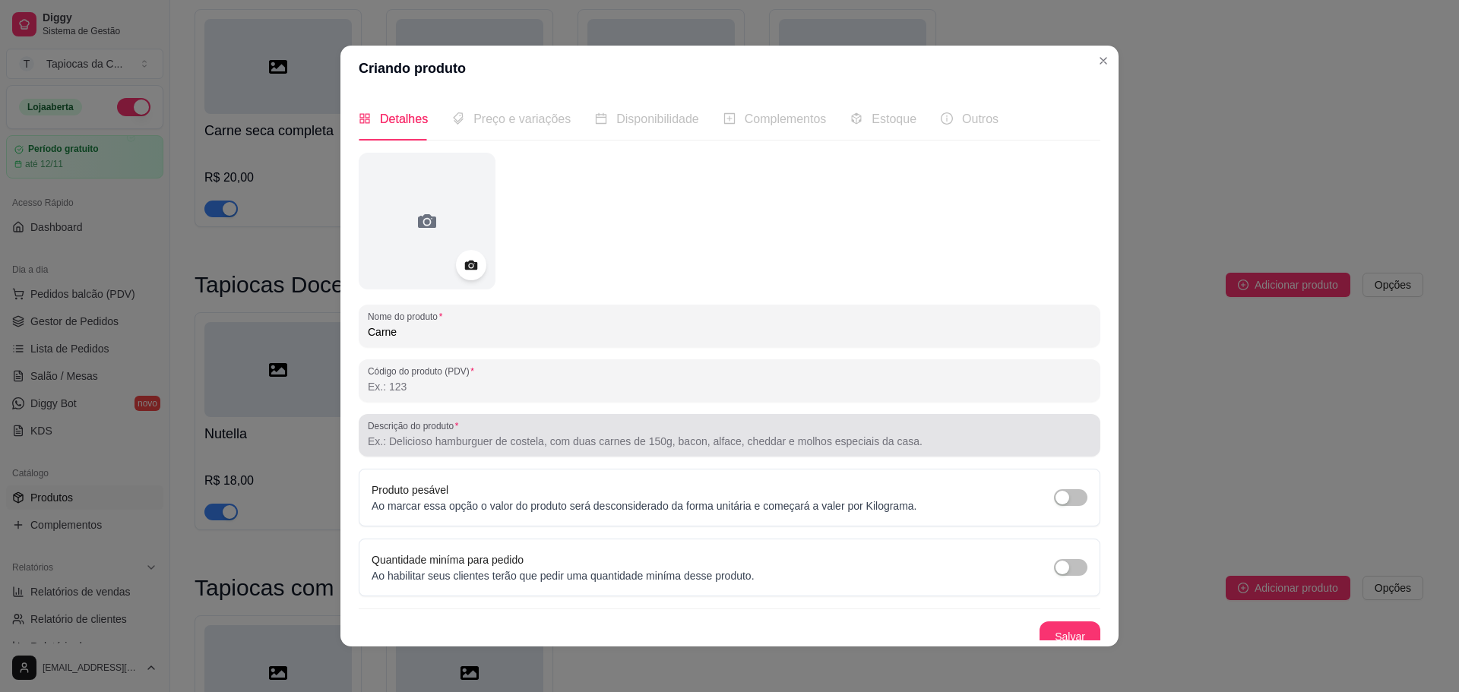
click at [478, 435] on input "Descrição do produto" at bounding box center [729, 441] width 723 height 15
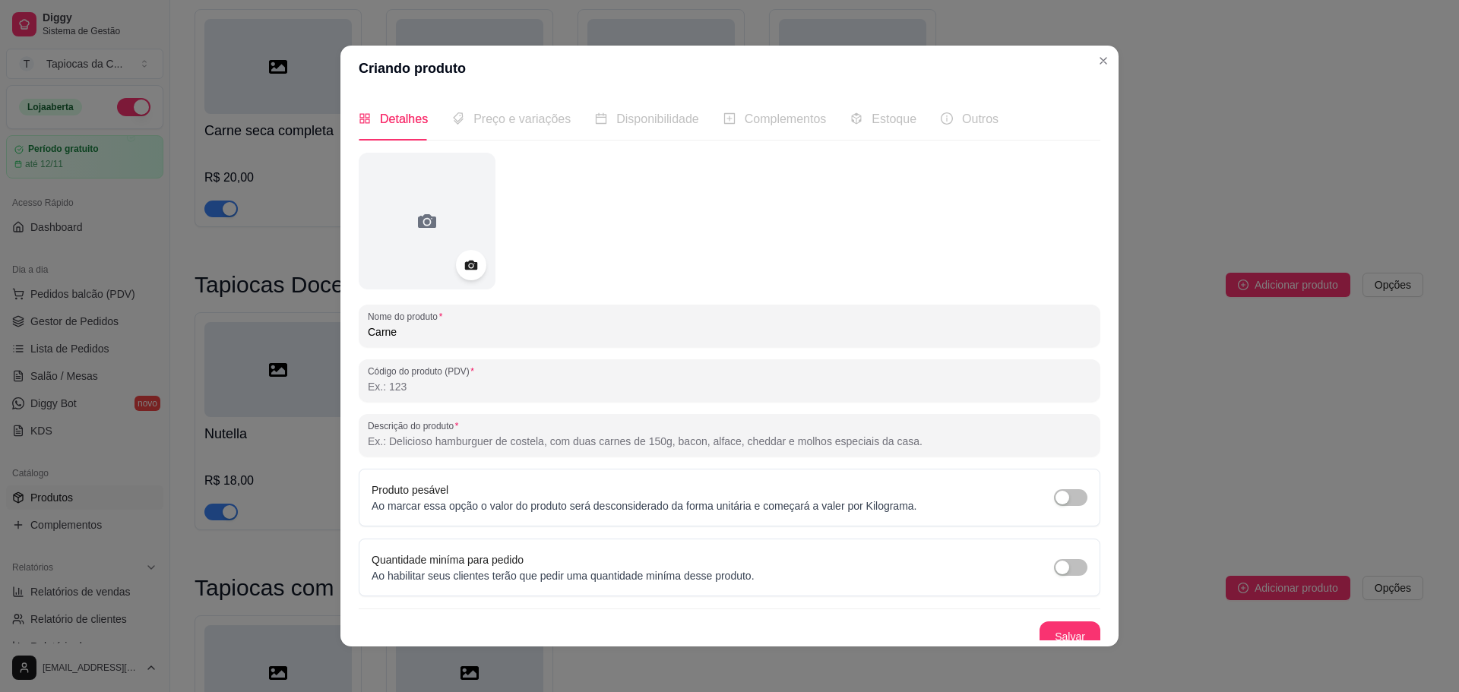
paste input "Carne moída refogada com temperos especiais, envolvida em mussarela e finalizad…"
type input "Carne moída refogada com temperos especiais, envolvida em mussarela e finalizad…"
click at [1040, 629] on button "Salvar" at bounding box center [1070, 637] width 61 height 30
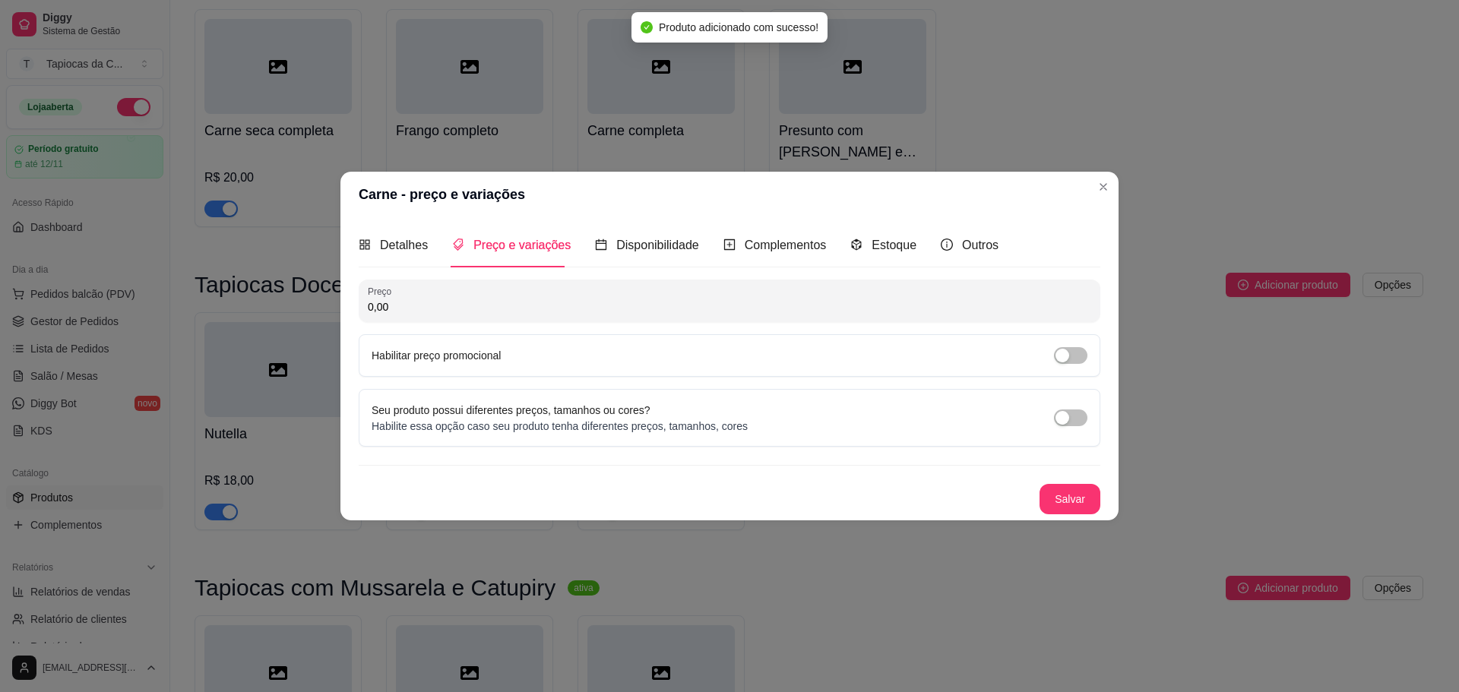
click at [481, 303] on input "0,00" at bounding box center [729, 306] width 723 height 15
type input "18,00"
click at [1076, 487] on button "Salvar" at bounding box center [1070, 499] width 61 height 30
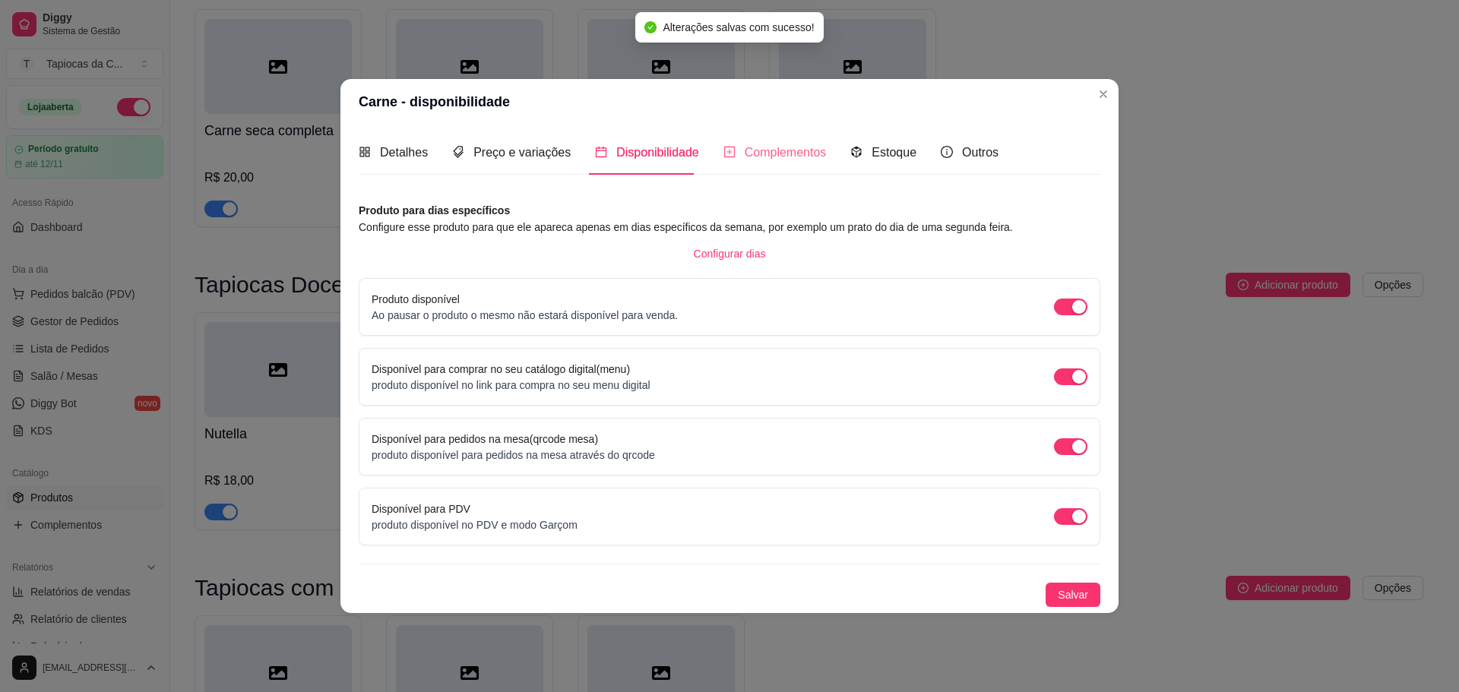
click at [780, 141] on div "Complementos" at bounding box center [774, 152] width 103 height 43
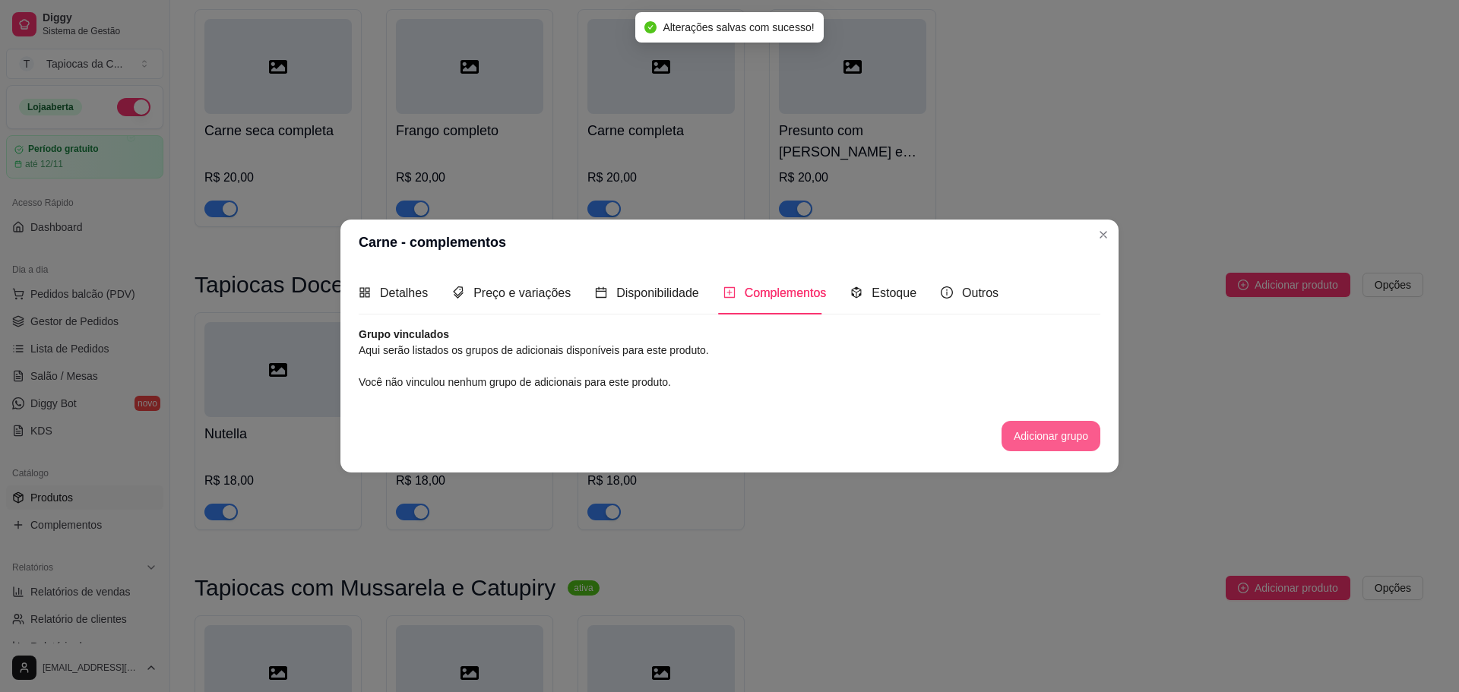
click at [1058, 445] on button "Adicionar grupo" at bounding box center [1051, 436] width 99 height 30
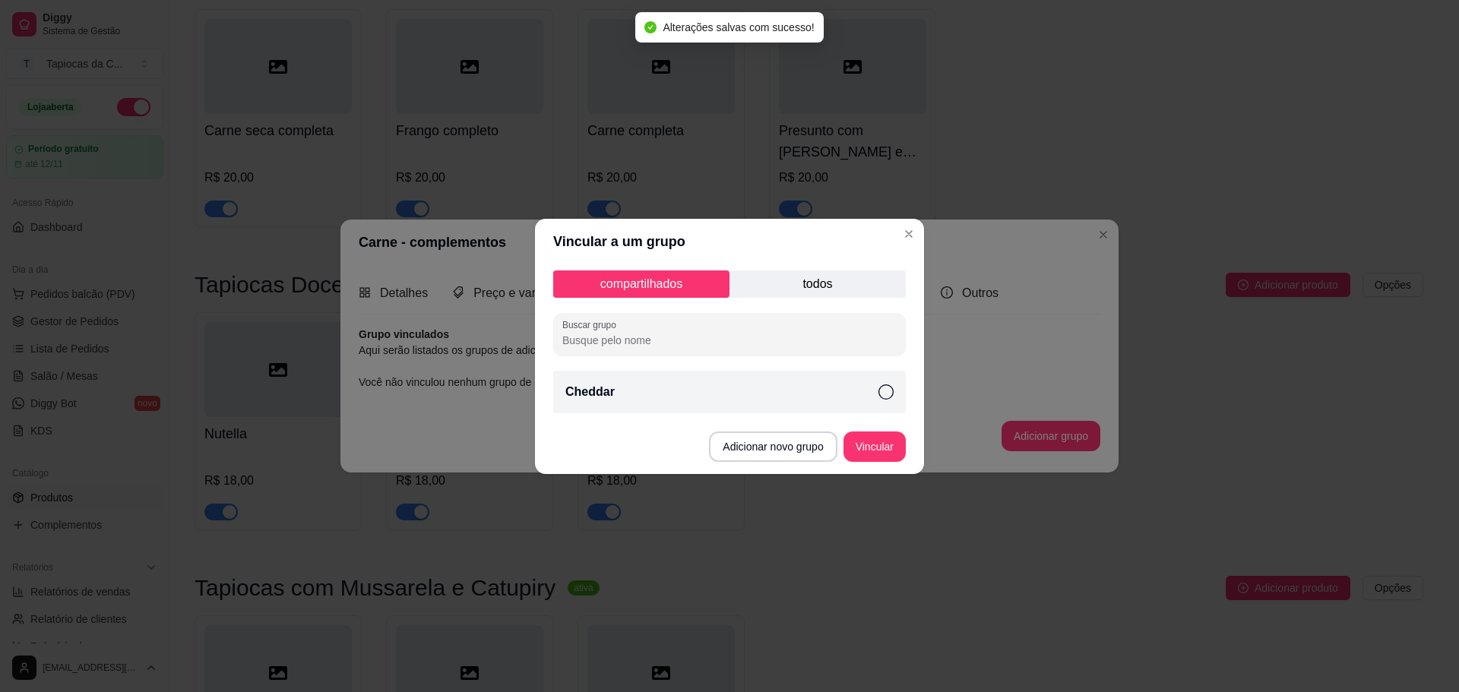
click at [578, 395] on p "Cheddar" at bounding box center [589, 392] width 49 height 18
click at [810, 454] on button "Adicionar novo grupo" at bounding box center [773, 447] width 128 height 30
click at [875, 441] on button "Vincular" at bounding box center [874, 447] width 61 height 30
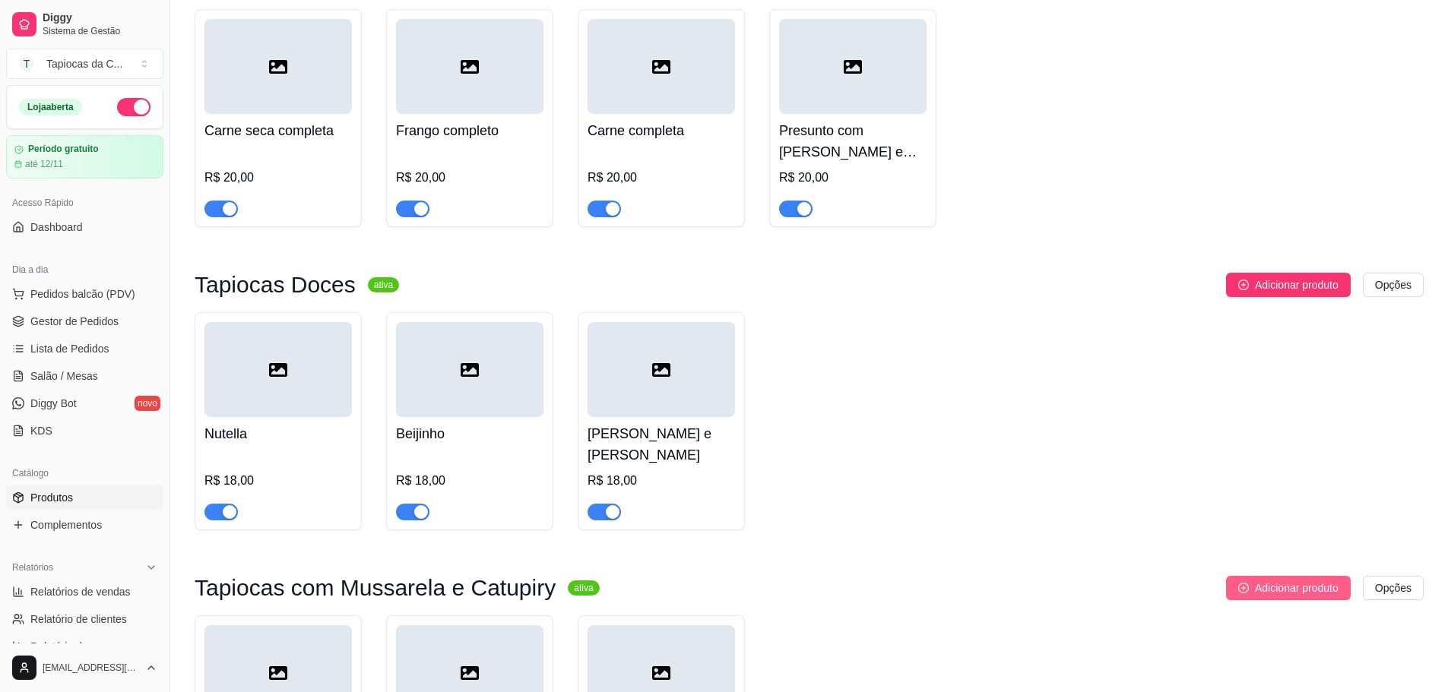
click at [1255, 580] on span "Adicionar produto" at bounding box center [1297, 588] width 84 height 17
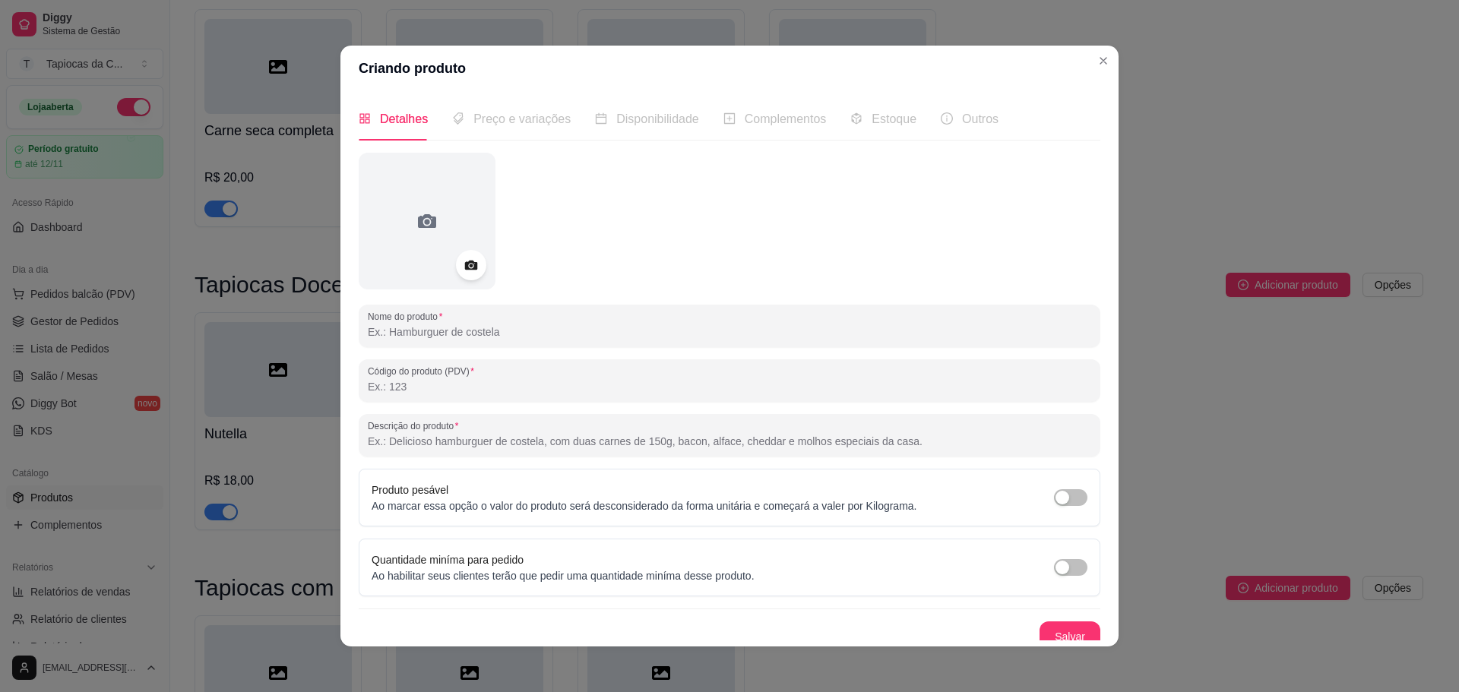
click at [536, 330] on input "Nome do produto" at bounding box center [729, 331] width 723 height 15
paste input "Presunto"
type input "Presunto"
click at [457, 454] on div "Descrição do produto" at bounding box center [730, 435] width 742 height 43
paste input "Presunto fatiado, muita mussarela derretida e catupiry para deixar tudo ainda m…"
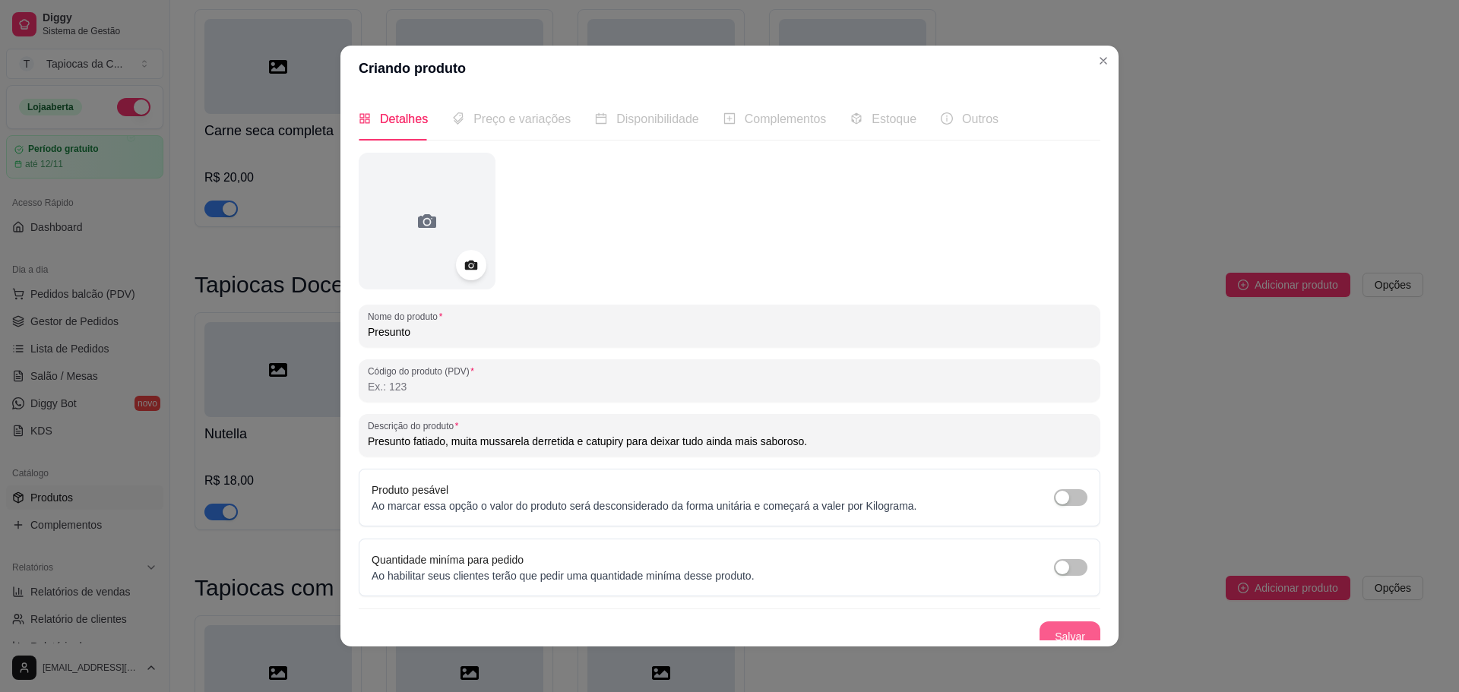
type input "Presunto fatiado, muita mussarela derretida e catupiry para deixar tudo ainda m…"
click at [1040, 628] on button "Salvar" at bounding box center [1070, 637] width 61 height 30
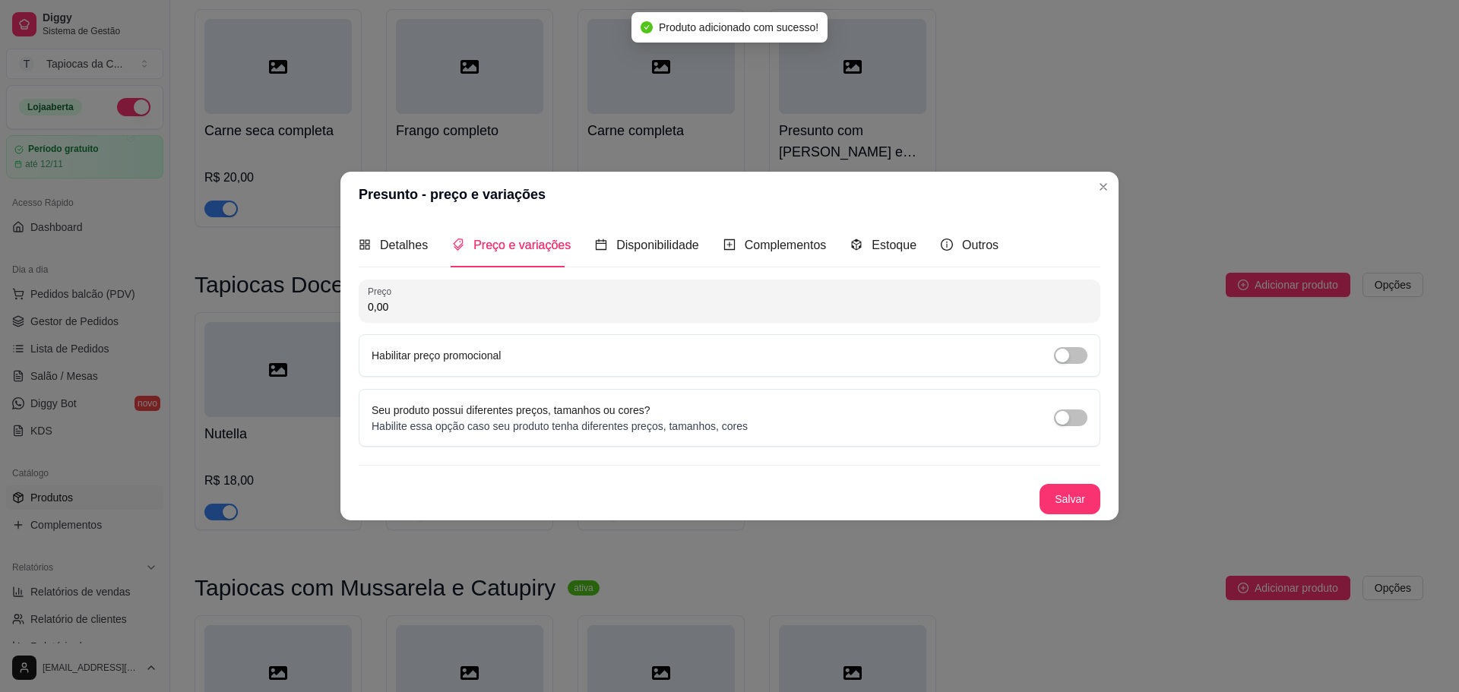
click at [587, 298] on div "0,00" at bounding box center [729, 301] width 723 height 30
type input "18,00"
click at [1046, 510] on button "Salvar" at bounding box center [1070, 499] width 61 height 30
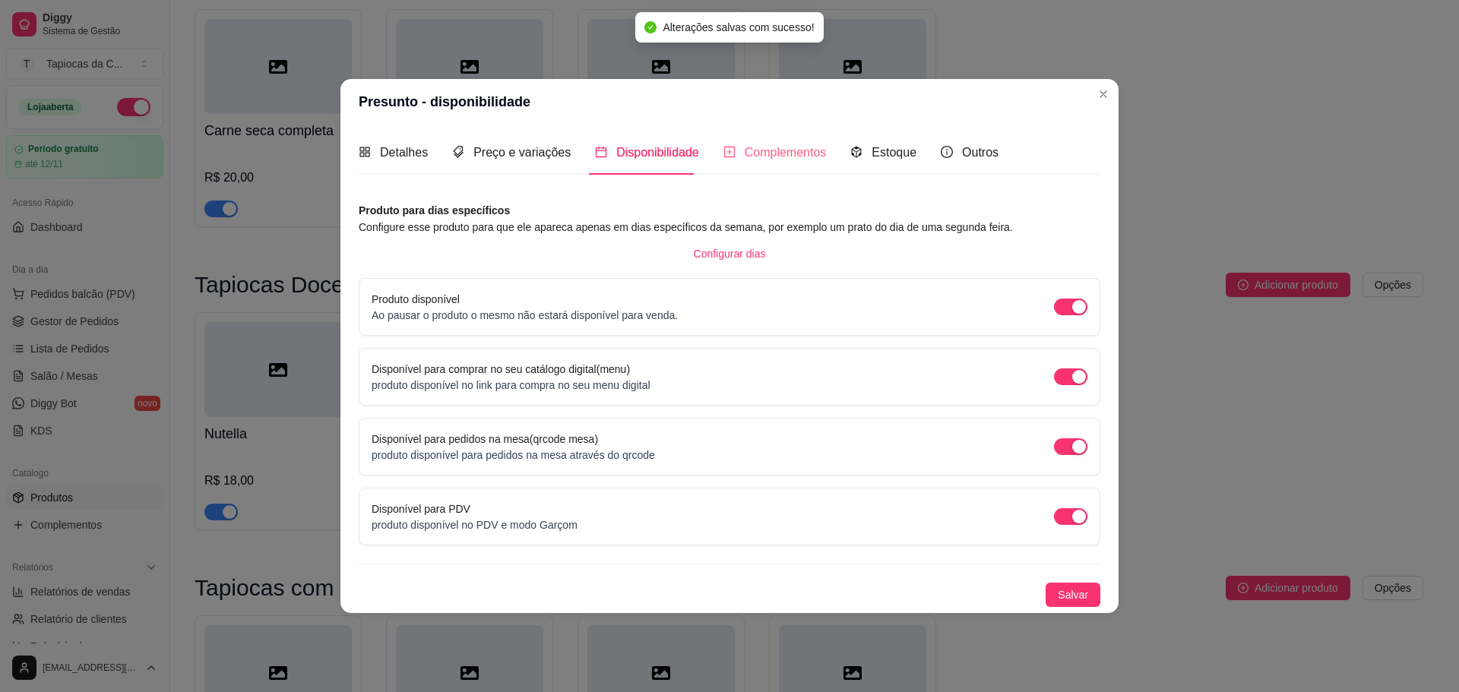
click at [793, 173] on div "Complementos" at bounding box center [774, 152] width 103 height 43
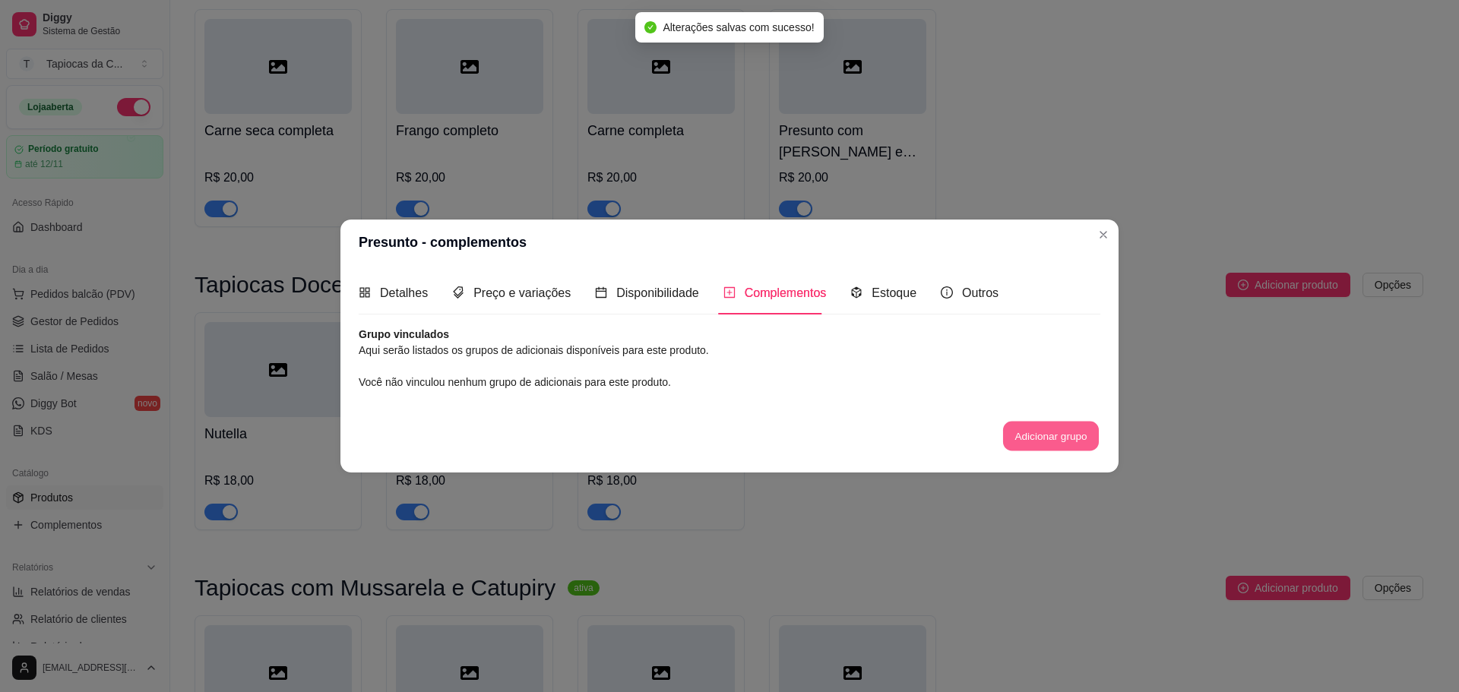
click at [1020, 432] on button "Adicionar grupo" at bounding box center [1051, 437] width 96 height 30
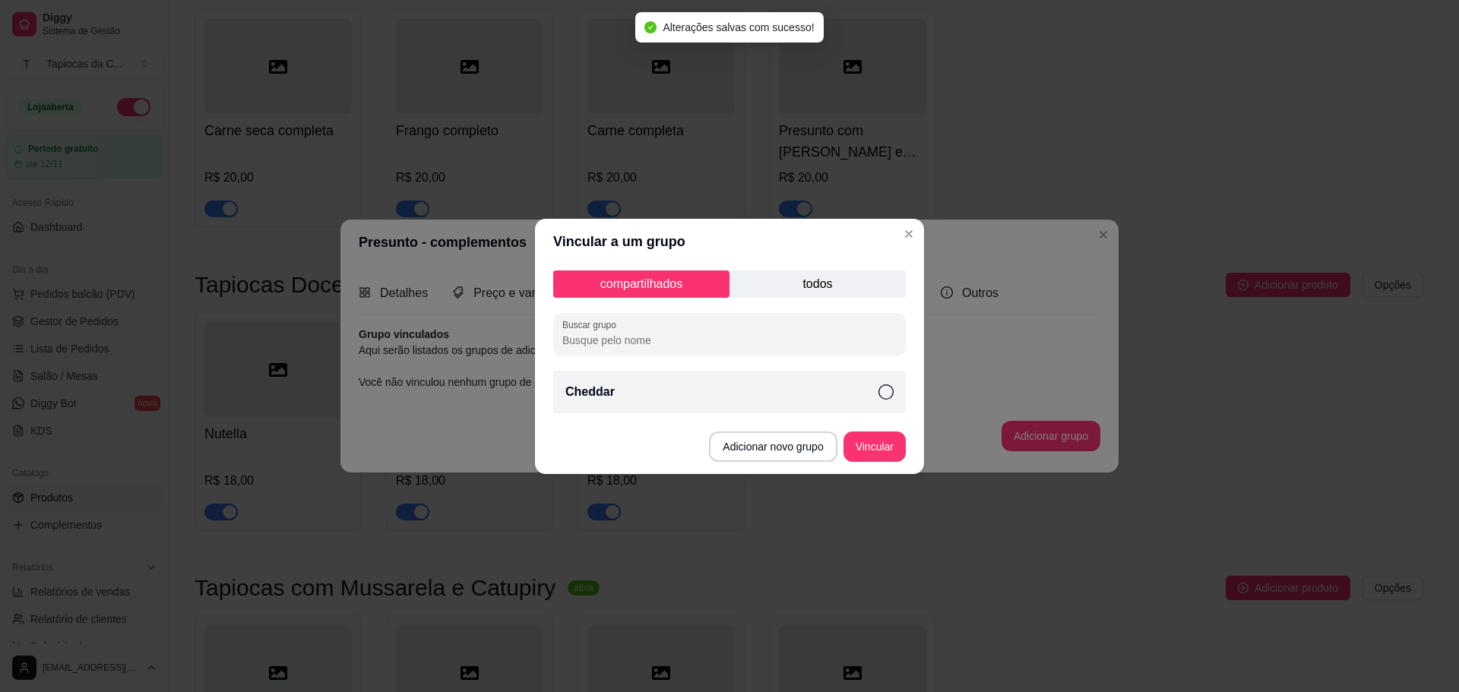
click at [836, 398] on div "Cheddar" at bounding box center [729, 392] width 353 height 43
click at [874, 449] on button "Vincular" at bounding box center [874, 447] width 62 height 30
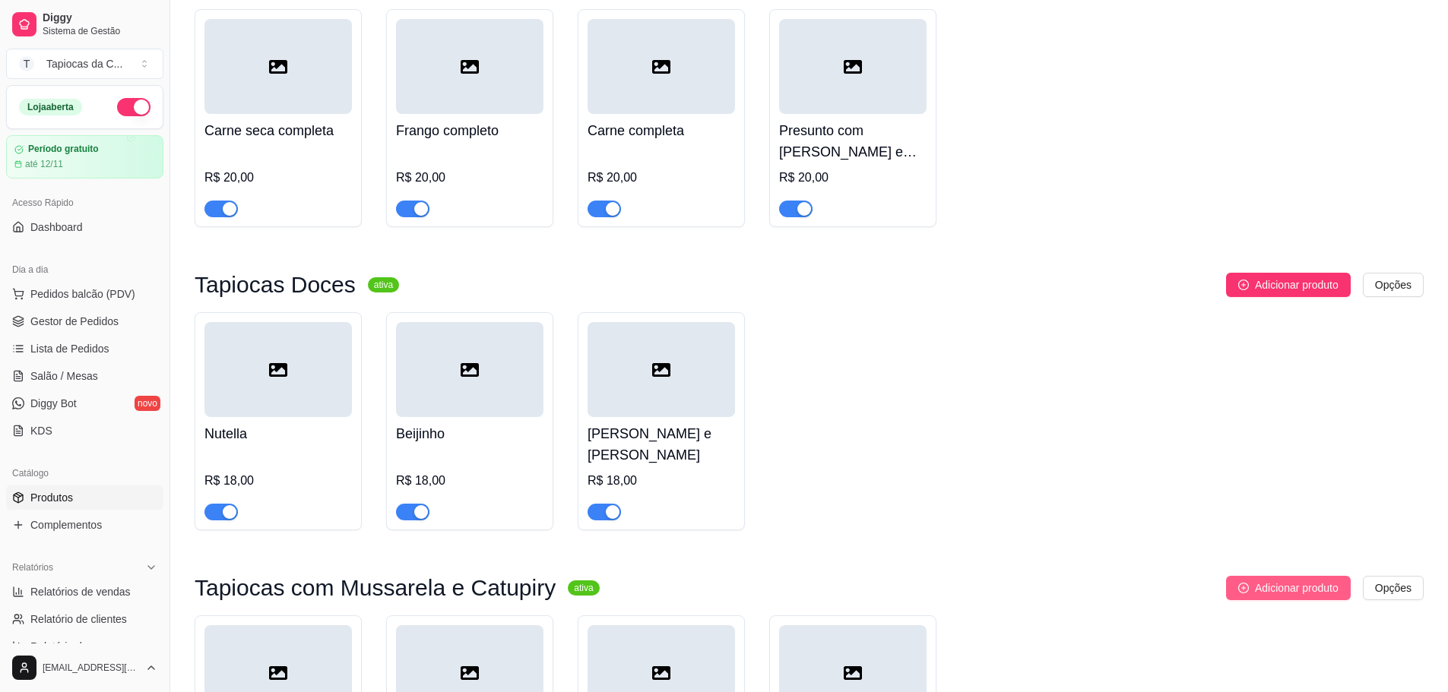
click at [1268, 580] on span "Adicionar produto" at bounding box center [1297, 588] width 84 height 17
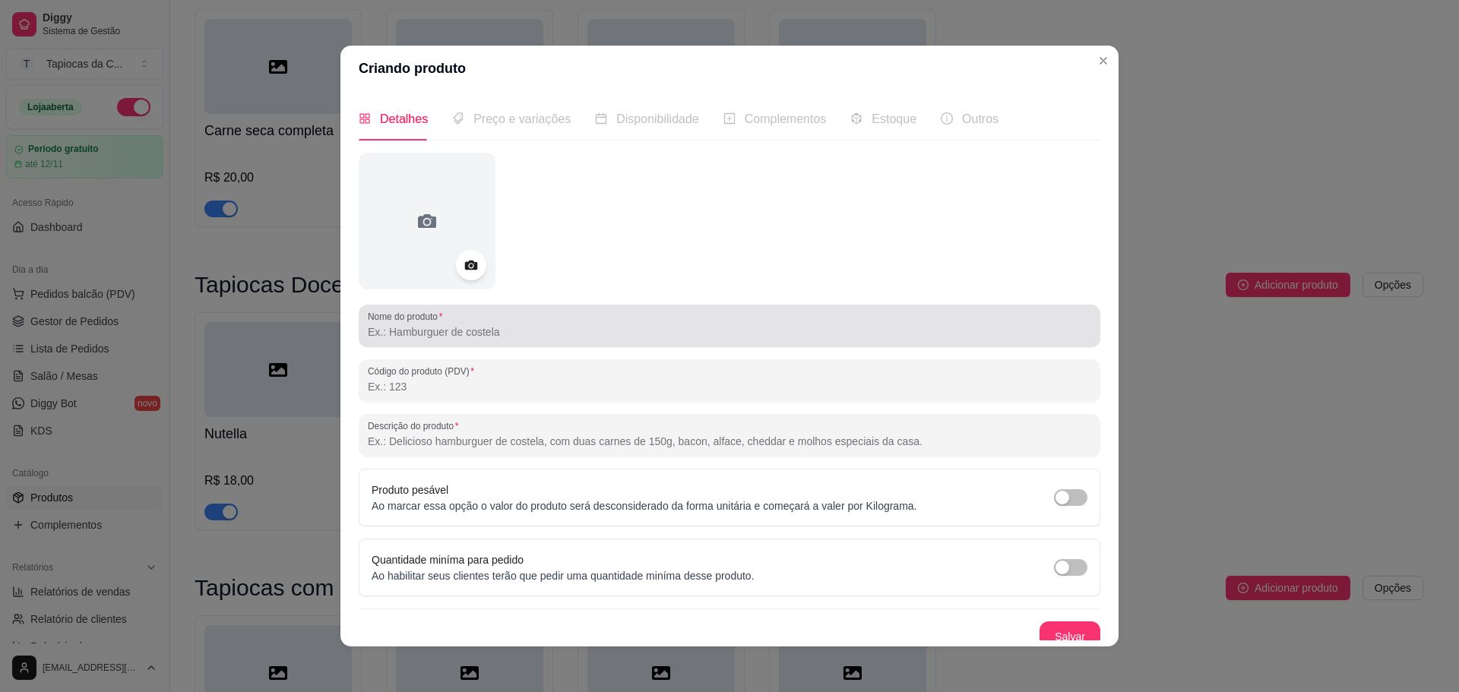
click at [421, 338] on input "Nome do produto" at bounding box center [729, 331] width 723 height 15
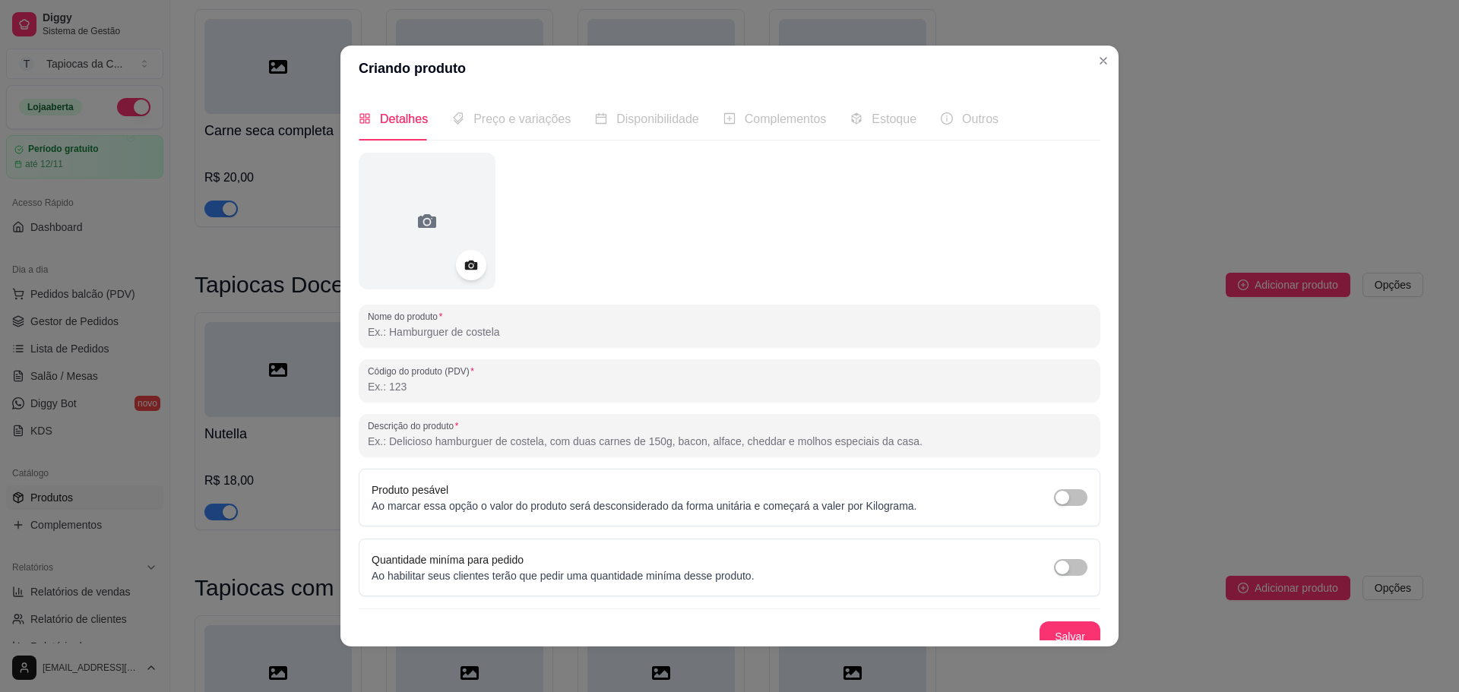
paste input "Ovo"
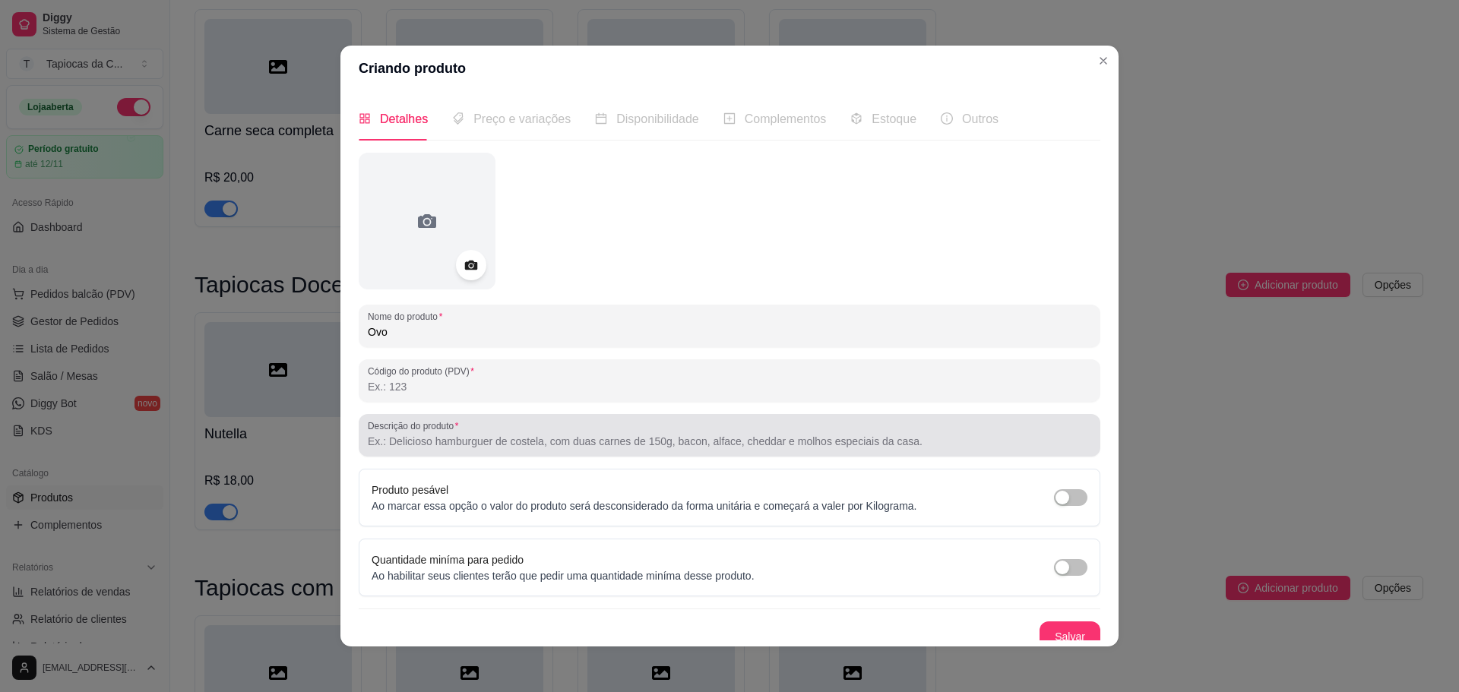
type input "Ovo"
click at [622, 450] on div at bounding box center [729, 435] width 723 height 30
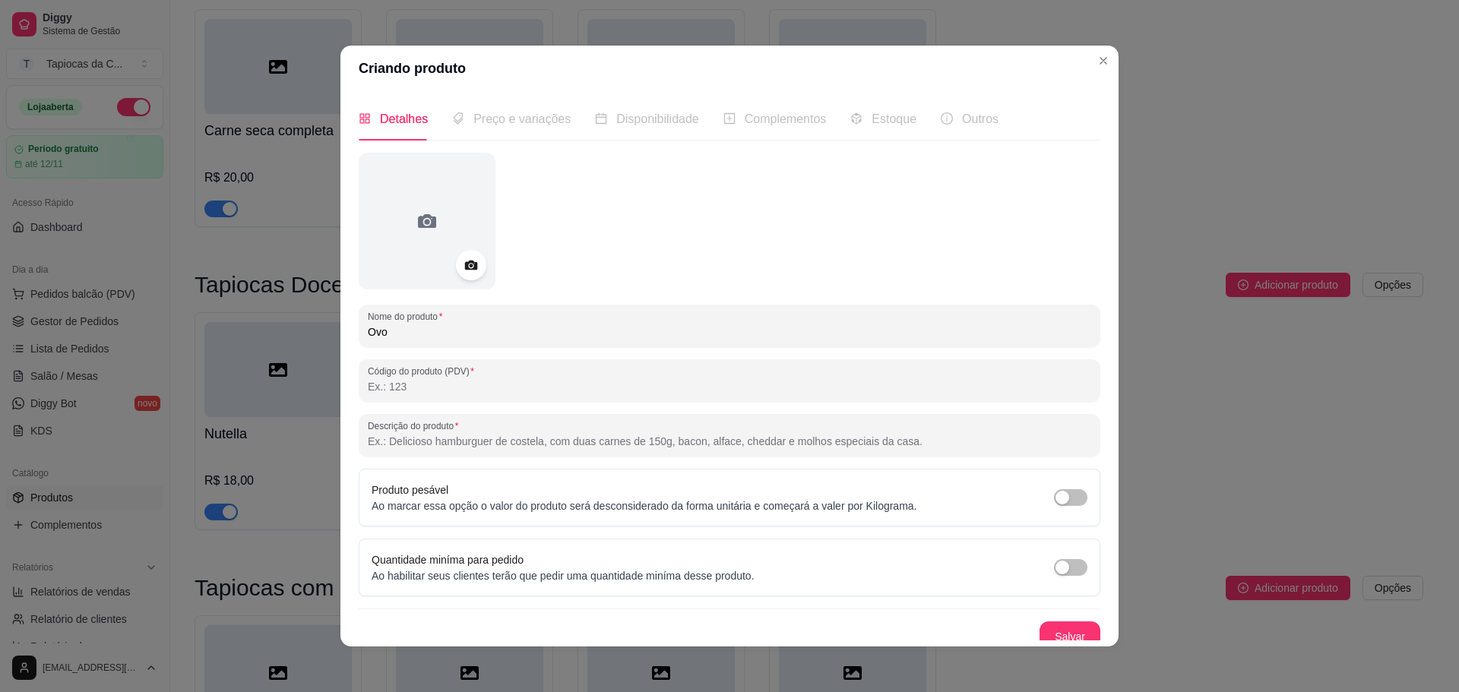
paste input "Ovo bem preparado, coberto com mussarela e catupiry, simples e delicioso como t…"
type input "Ovo bem preparado, coberto com mussarela e catupiry, simples e delicioso como t…"
click at [1040, 631] on button "Salvar" at bounding box center [1070, 637] width 61 height 30
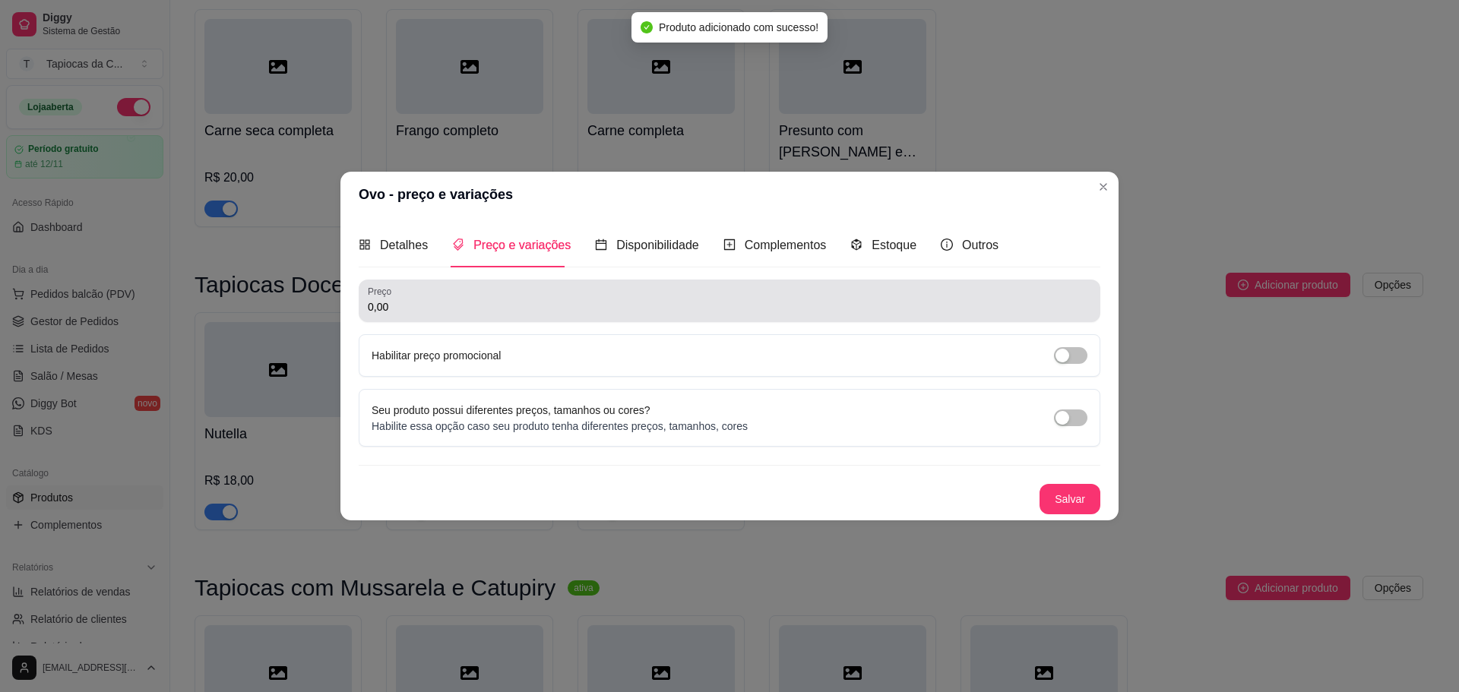
click at [517, 318] on div "Preço 0,00" at bounding box center [730, 301] width 742 height 43
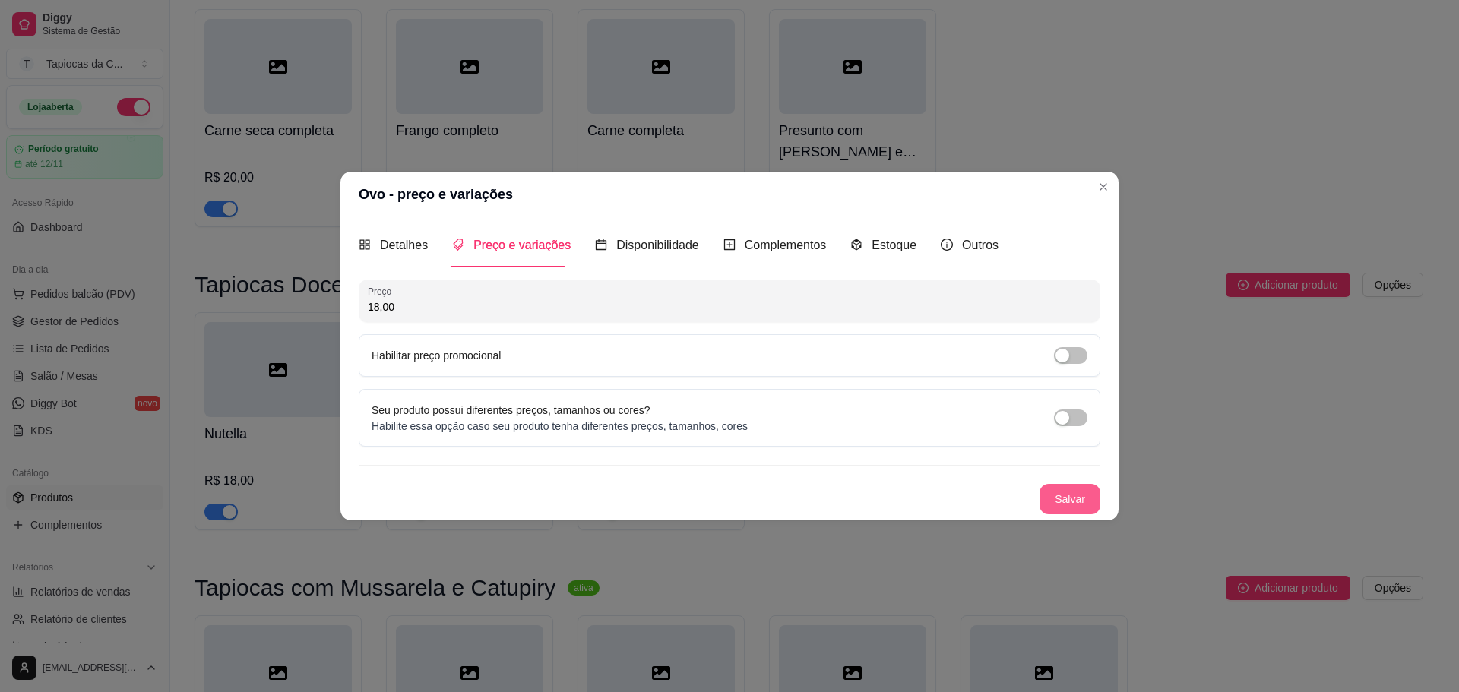
type input "18,00"
click at [1056, 500] on button "Salvar" at bounding box center [1070, 499] width 61 height 30
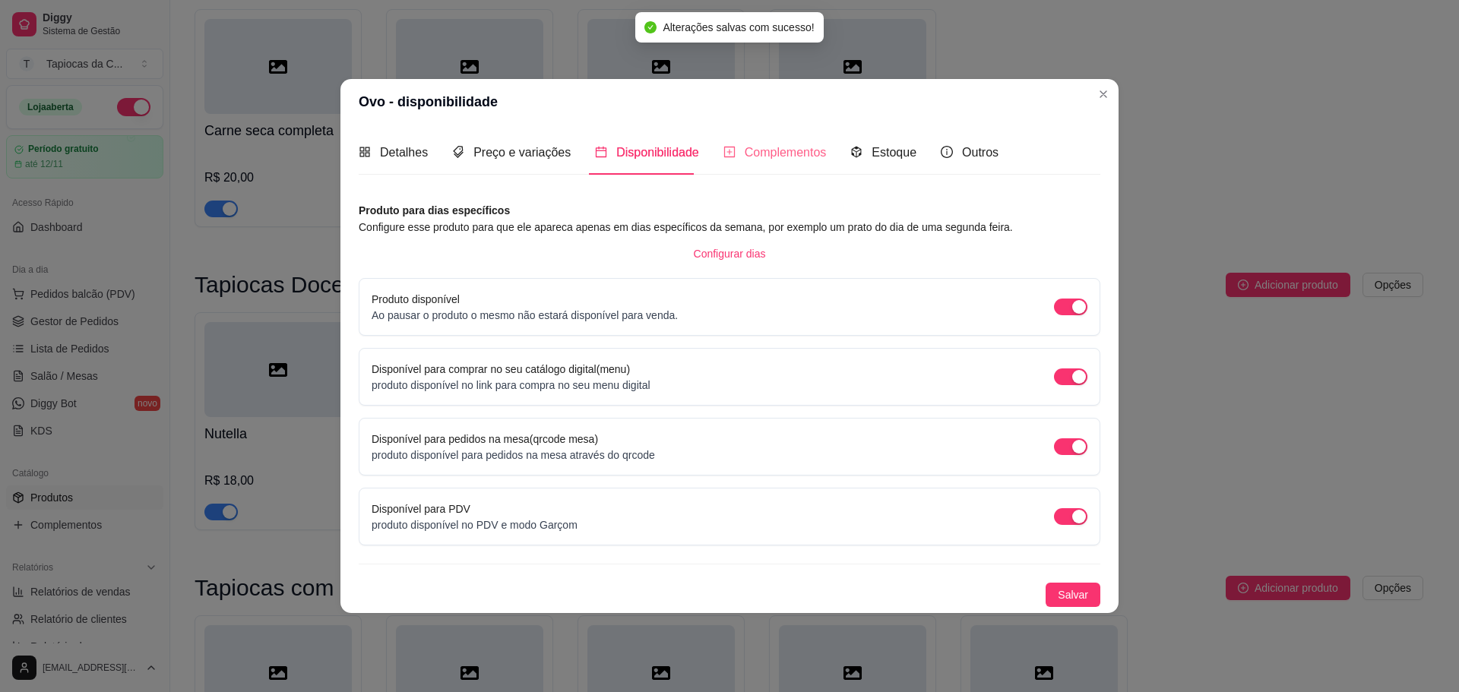
click at [772, 164] on div "Complementos" at bounding box center [774, 152] width 103 height 43
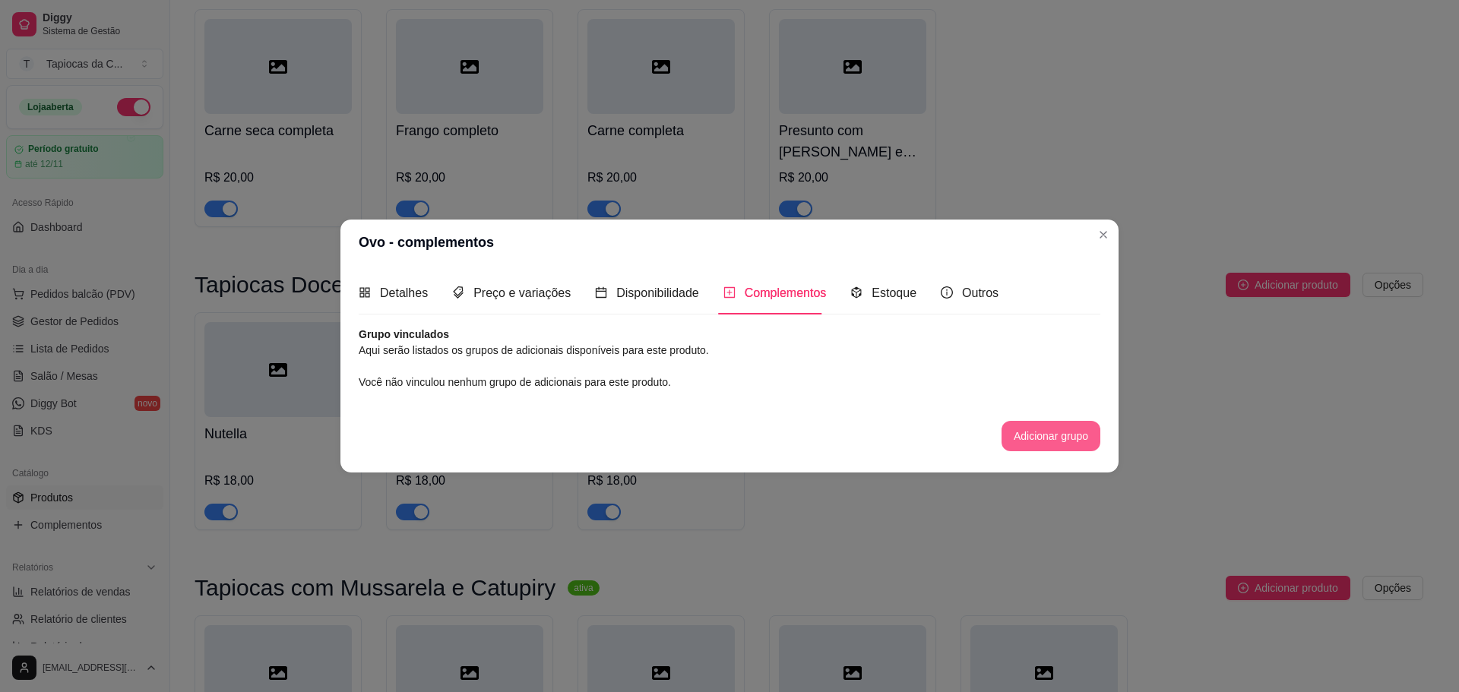
click at [1026, 448] on button "Adicionar grupo" at bounding box center [1051, 436] width 99 height 30
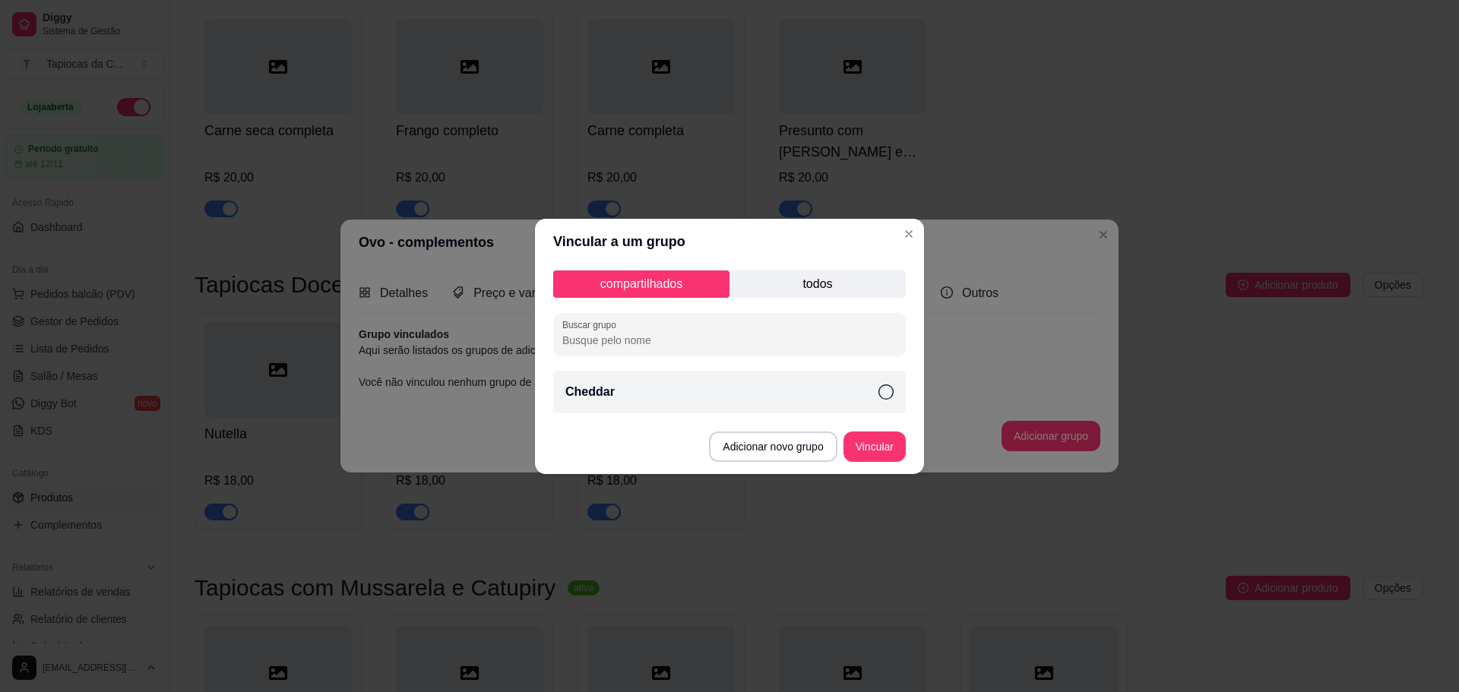
click at [621, 385] on div "Cheddar" at bounding box center [729, 392] width 353 height 43
click at [859, 448] on button "Vincular" at bounding box center [874, 447] width 62 height 30
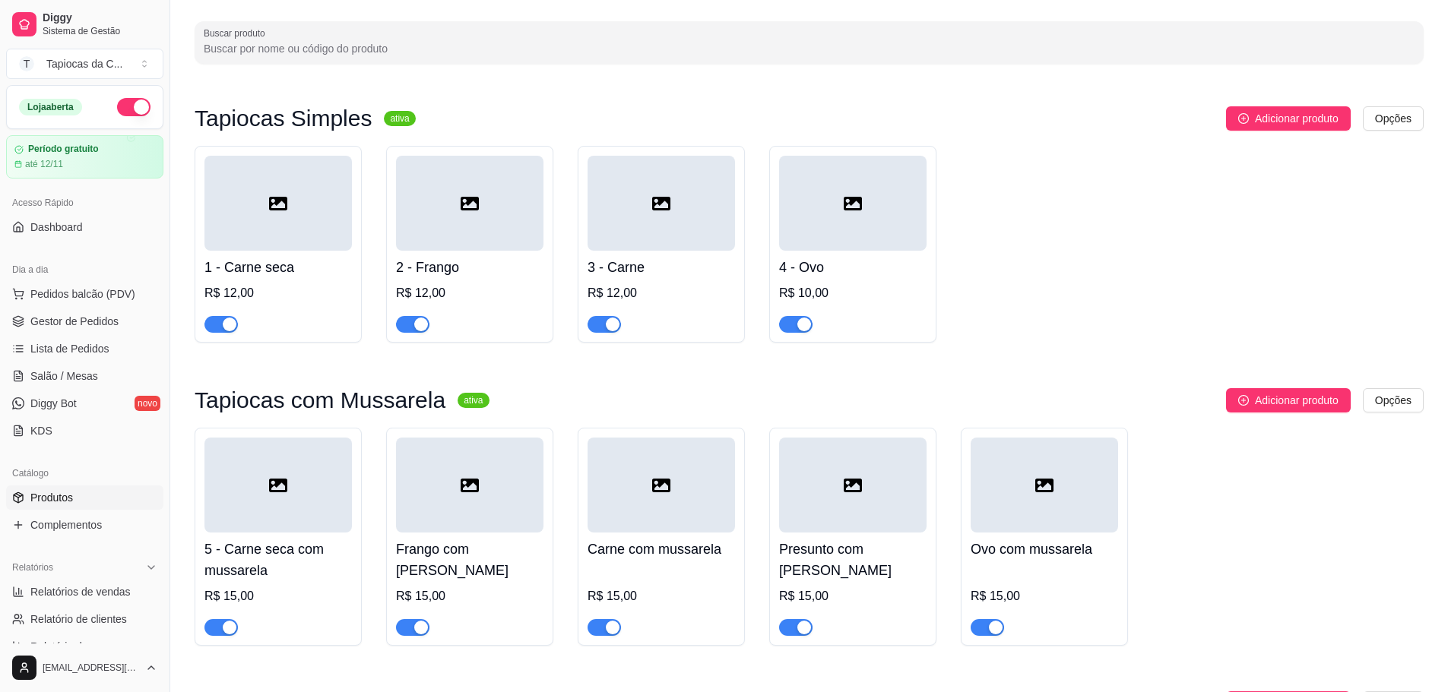
scroll to position [0, 0]
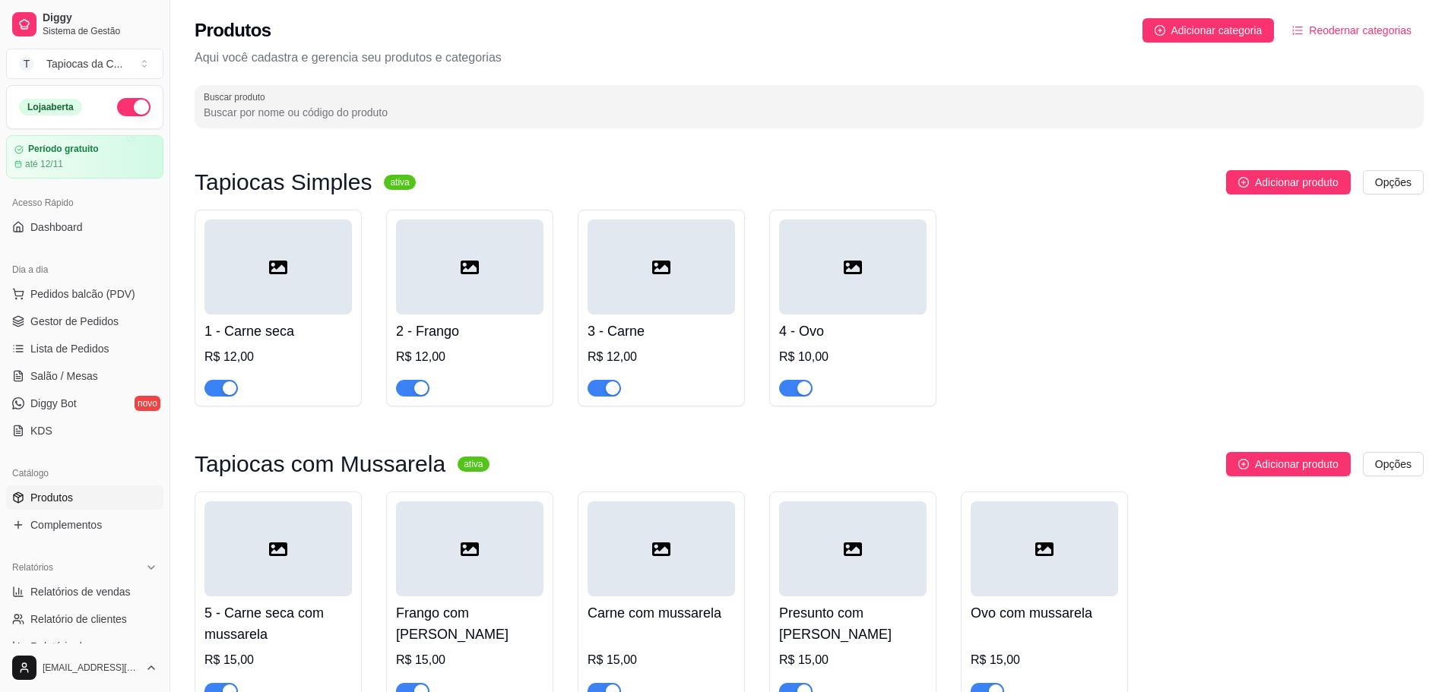
click at [286, 293] on div at bounding box center [277, 267] width 147 height 95
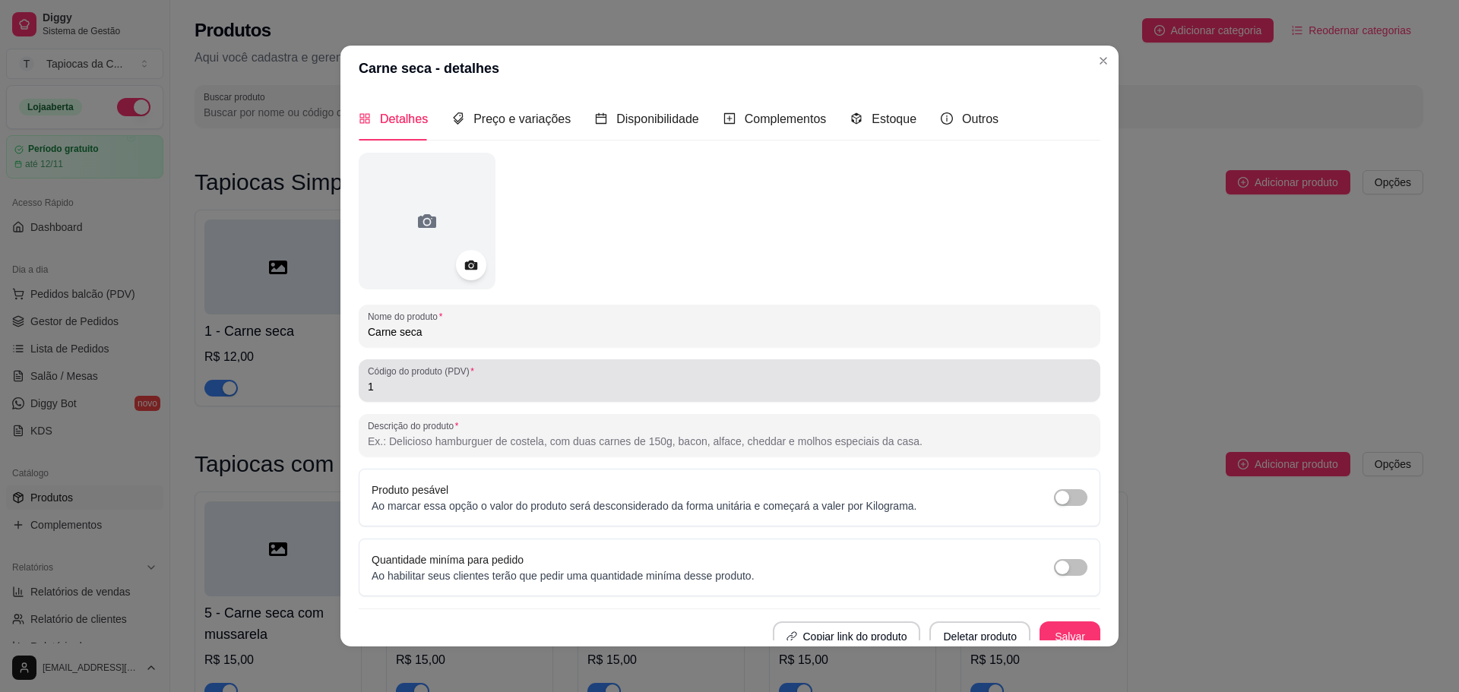
click at [388, 375] on label "Código do produto (PDV)" at bounding box center [424, 371] width 112 height 13
click at [388, 379] on input "1" at bounding box center [729, 386] width 723 height 15
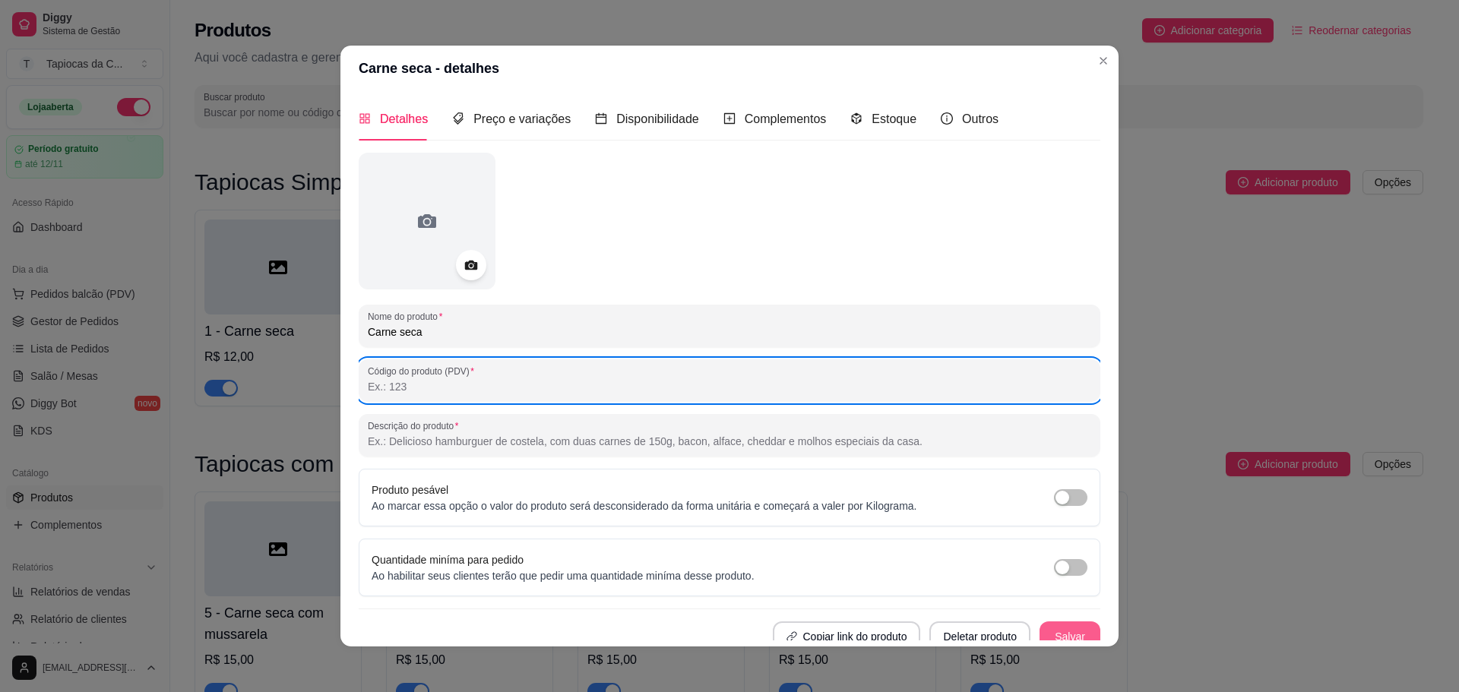
click at [1072, 625] on button "Salvar" at bounding box center [1070, 637] width 61 height 30
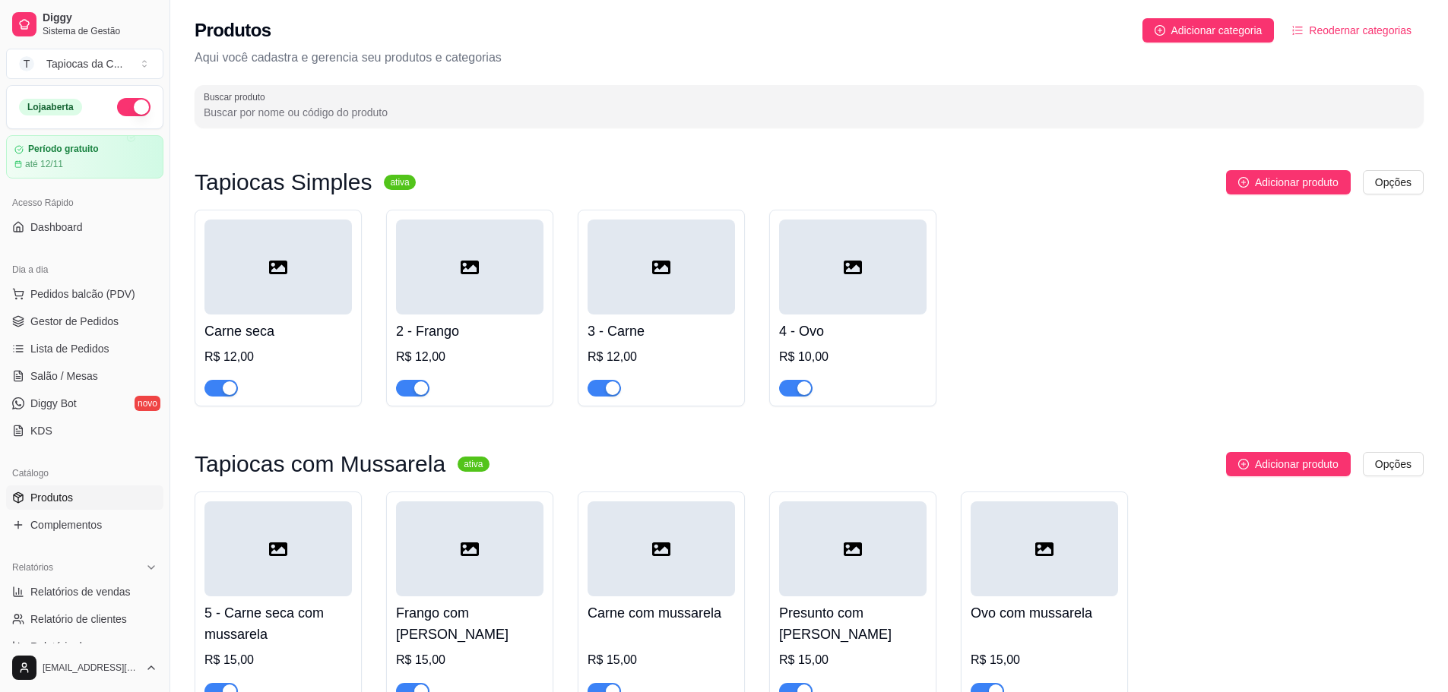
click at [403, 337] on h4 "2 - Frango" at bounding box center [469, 331] width 147 height 21
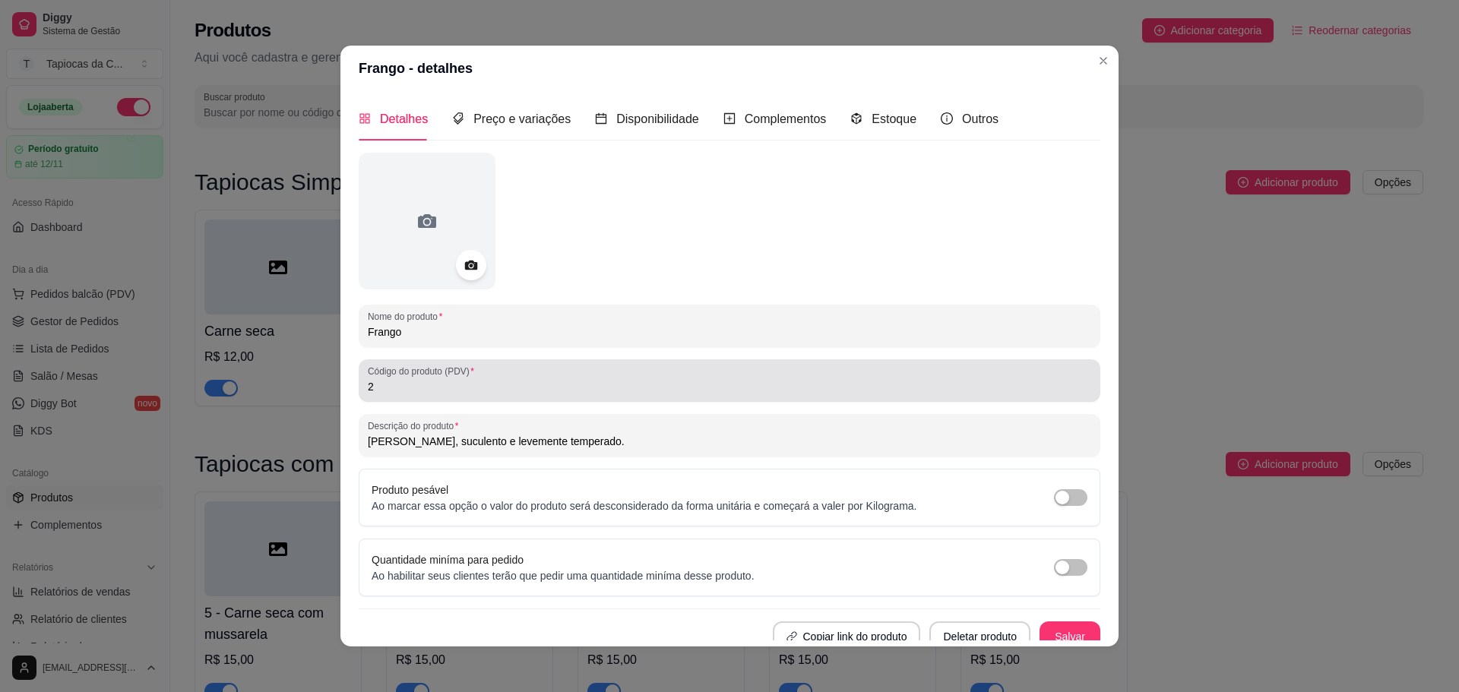
click at [435, 394] on input "2" at bounding box center [729, 386] width 723 height 15
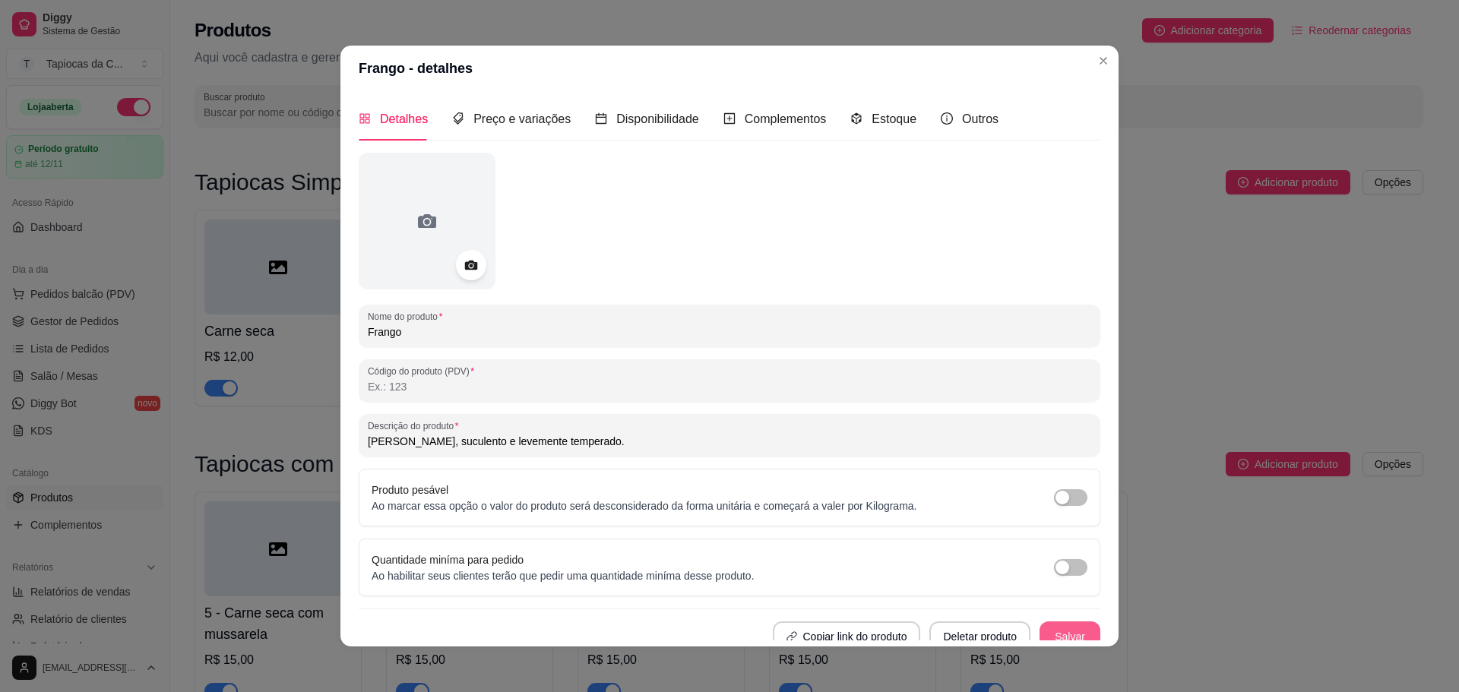
click at [1051, 627] on button "Salvar" at bounding box center [1070, 637] width 61 height 30
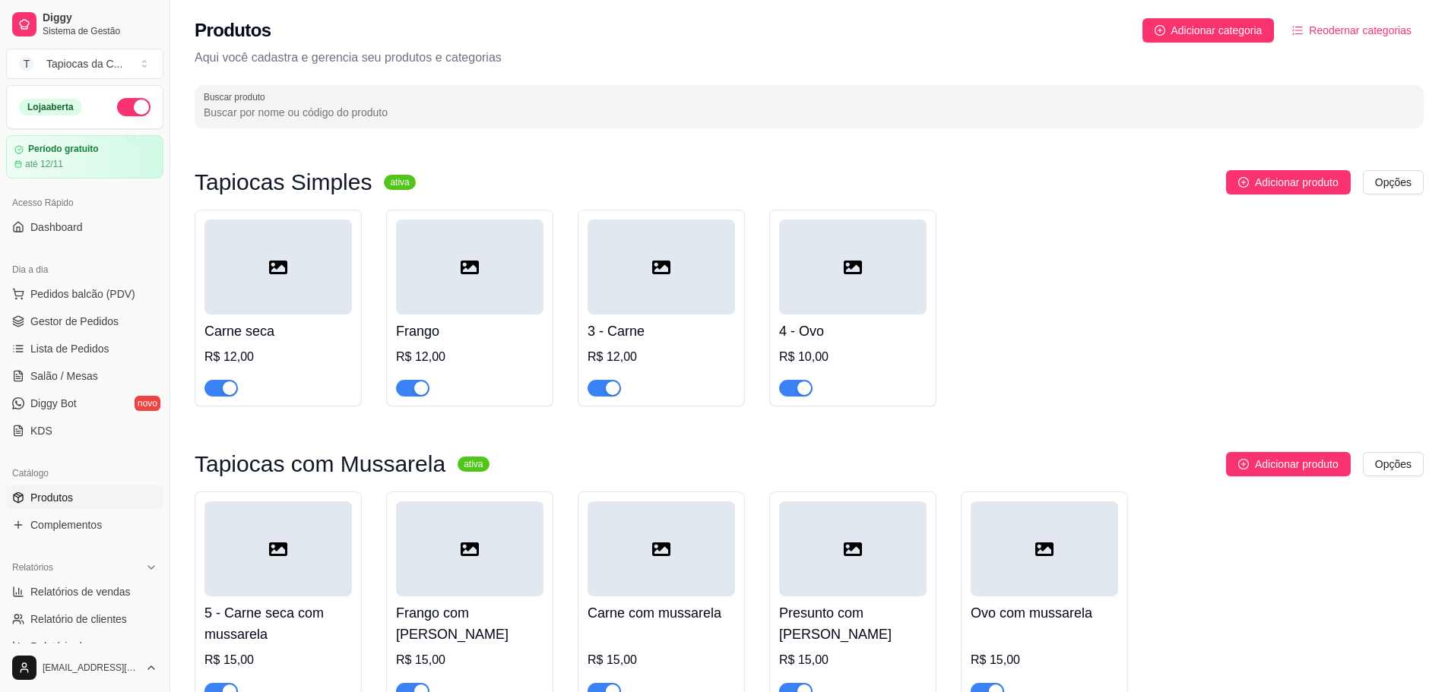
click at [635, 359] on div "R$ 12,00" at bounding box center [660, 357] width 147 height 18
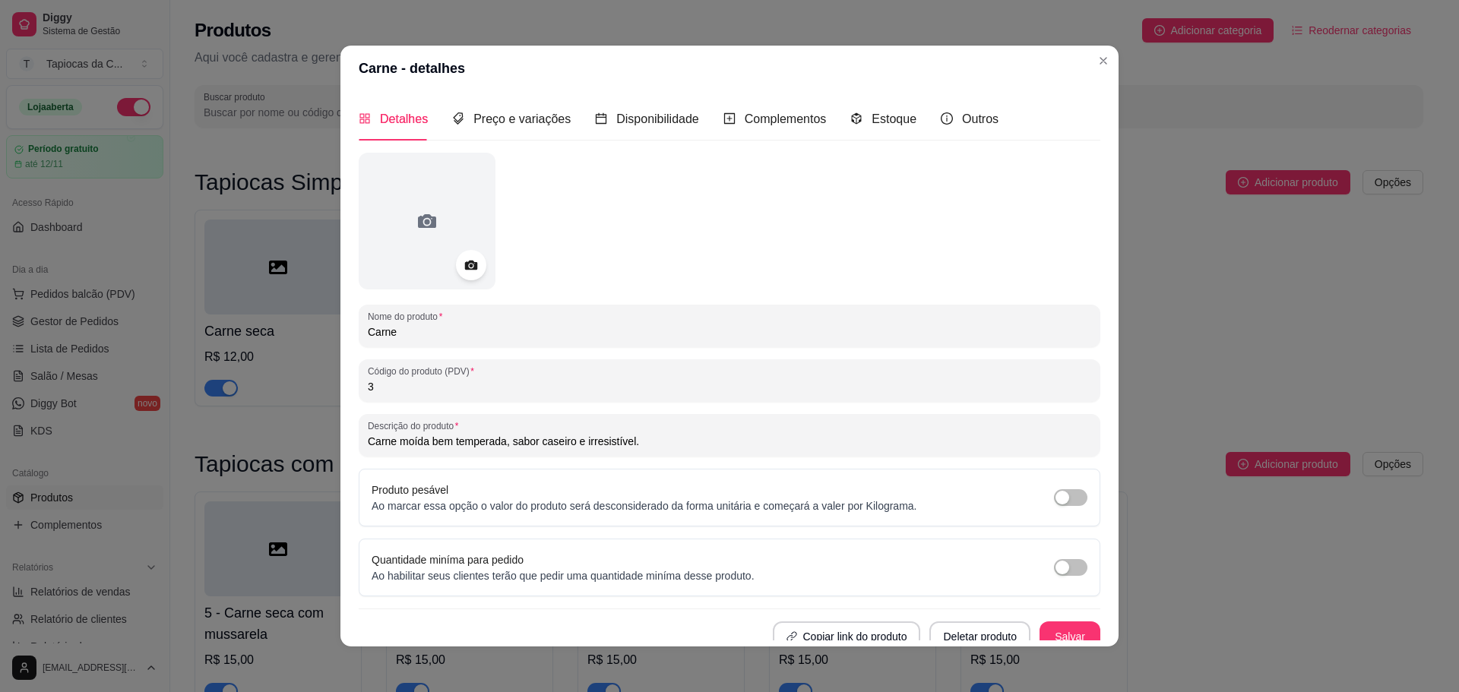
click at [543, 389] on input "3" at bounding box center [729, 386] width 723 height 15
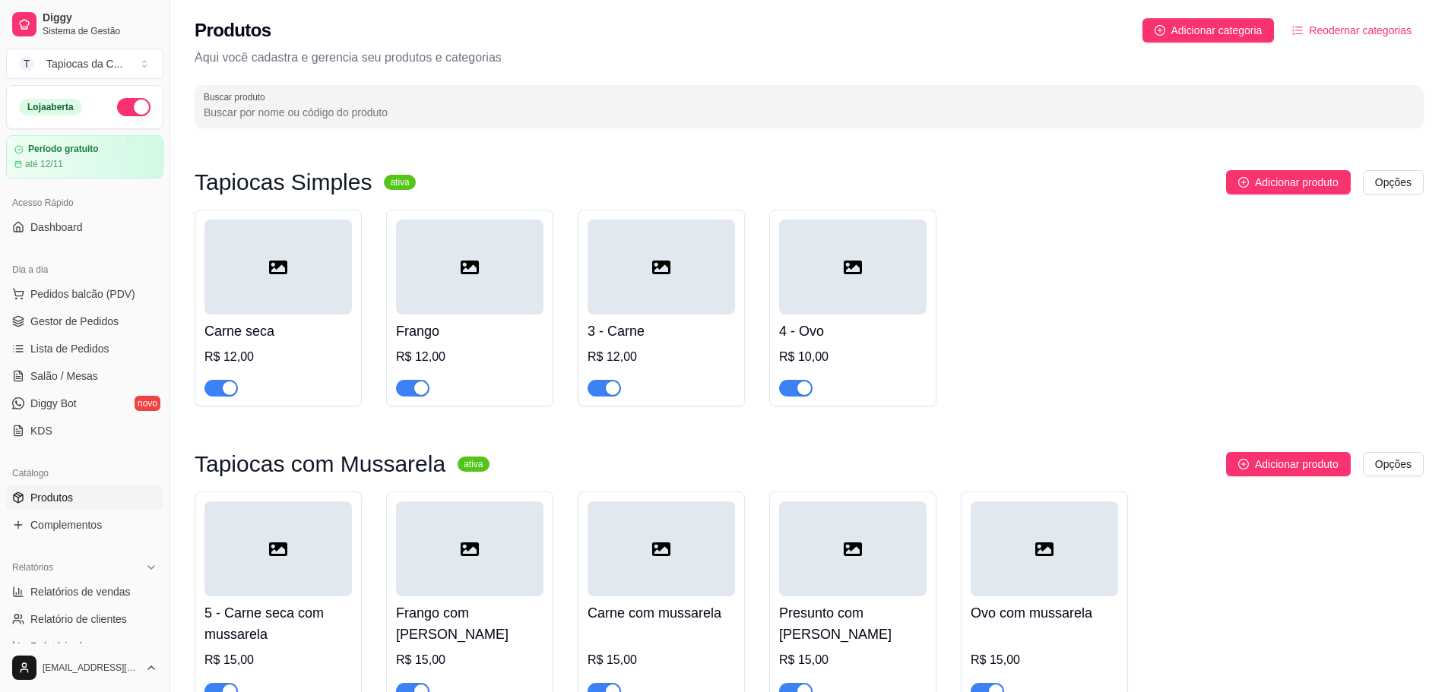
click at [661, 357] on div "R$ 12,00" at bounding box center [660, 357] width 147 height 18
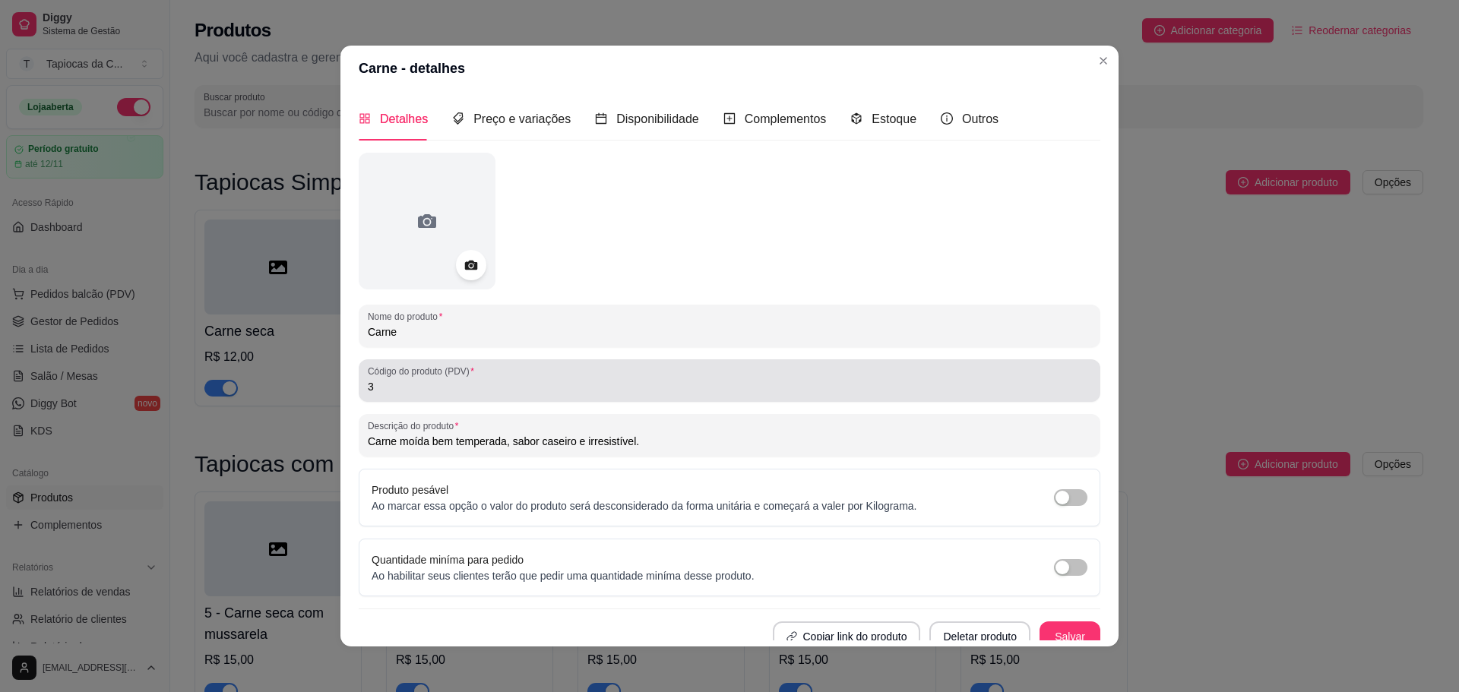
click at [729, 390] on input "3" at bounding box center [729, 386] width 723 height 15
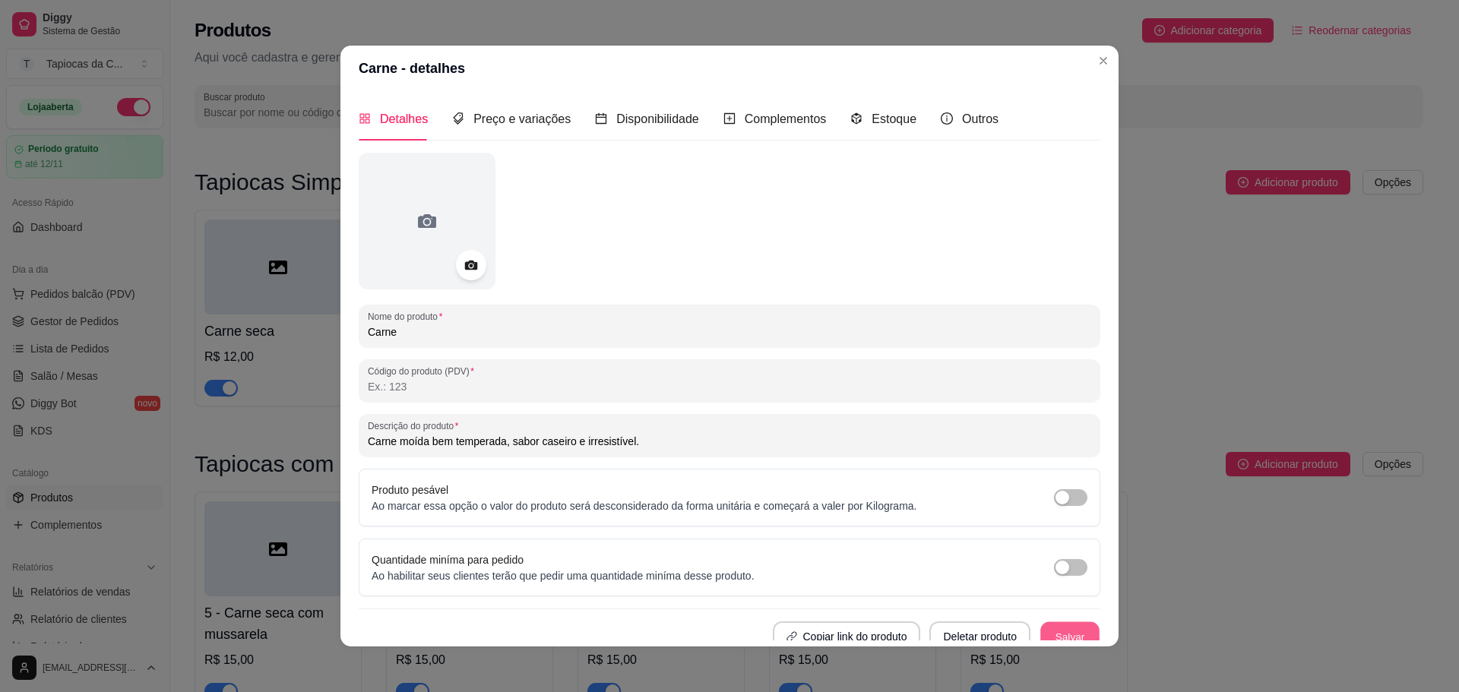
click at [1064, 628] on button "Salvar" at bounding box center [1069, 637] width 59 height 30
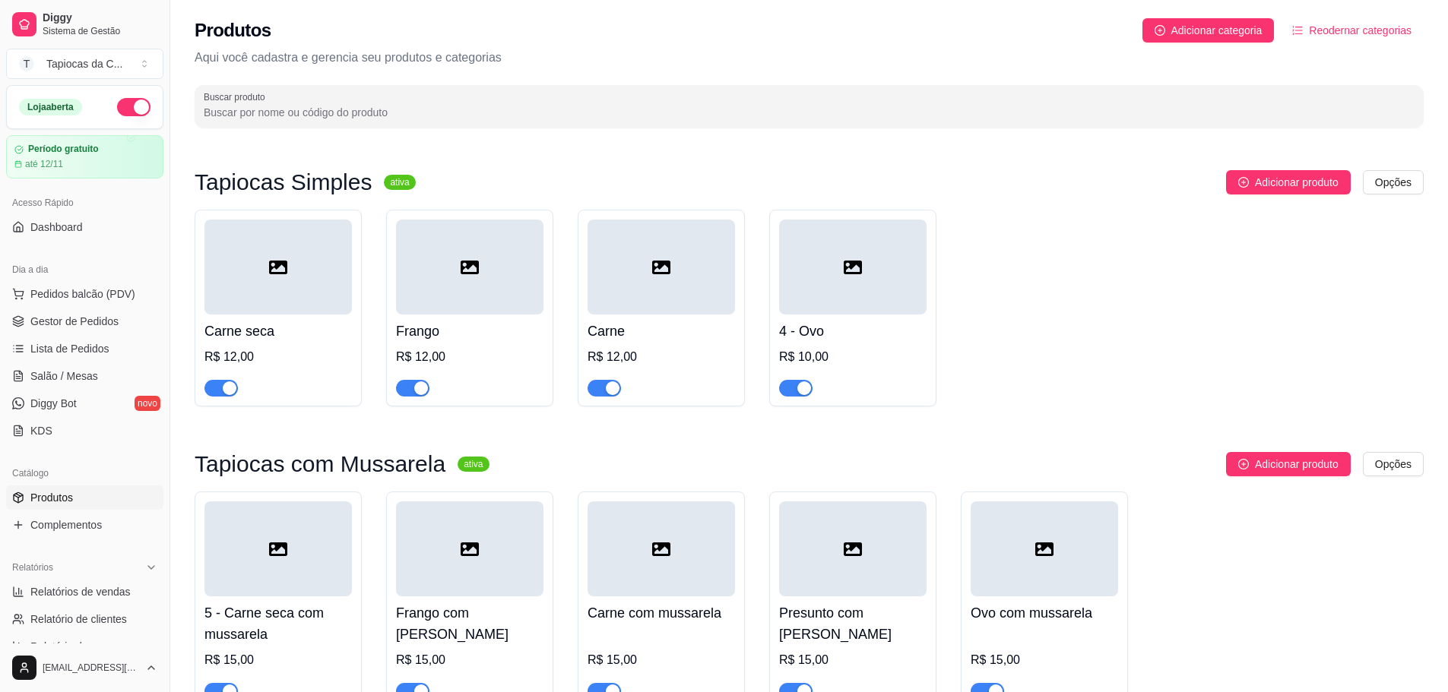
click at [870, 347] on div "4 - Ovo R$ 10,00" at bounding box center [852, 356] width 147 height 82
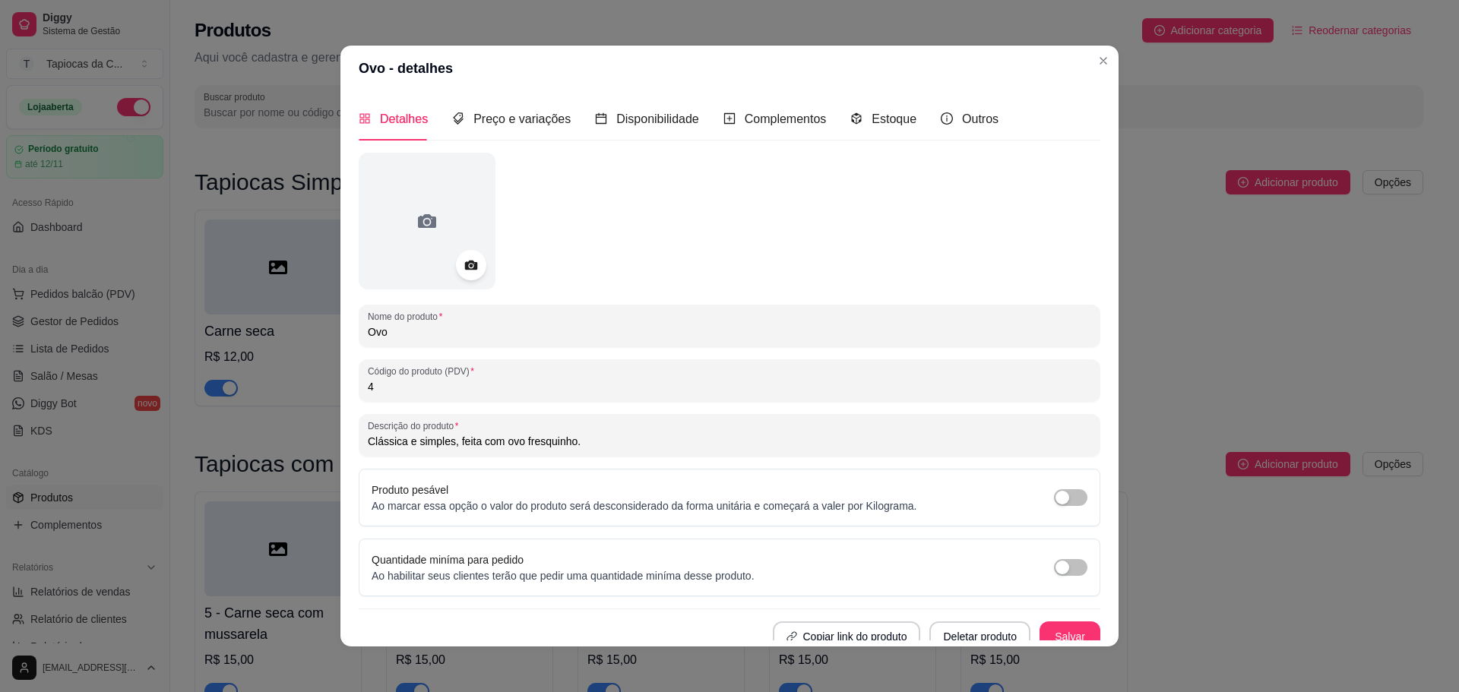
click at [625, 403] on div "Nome do produto Ovo Código do produto (PDV) 4 Descrição do produto Clássica e s…" at bounding box center [730, 402] width 742 height 499
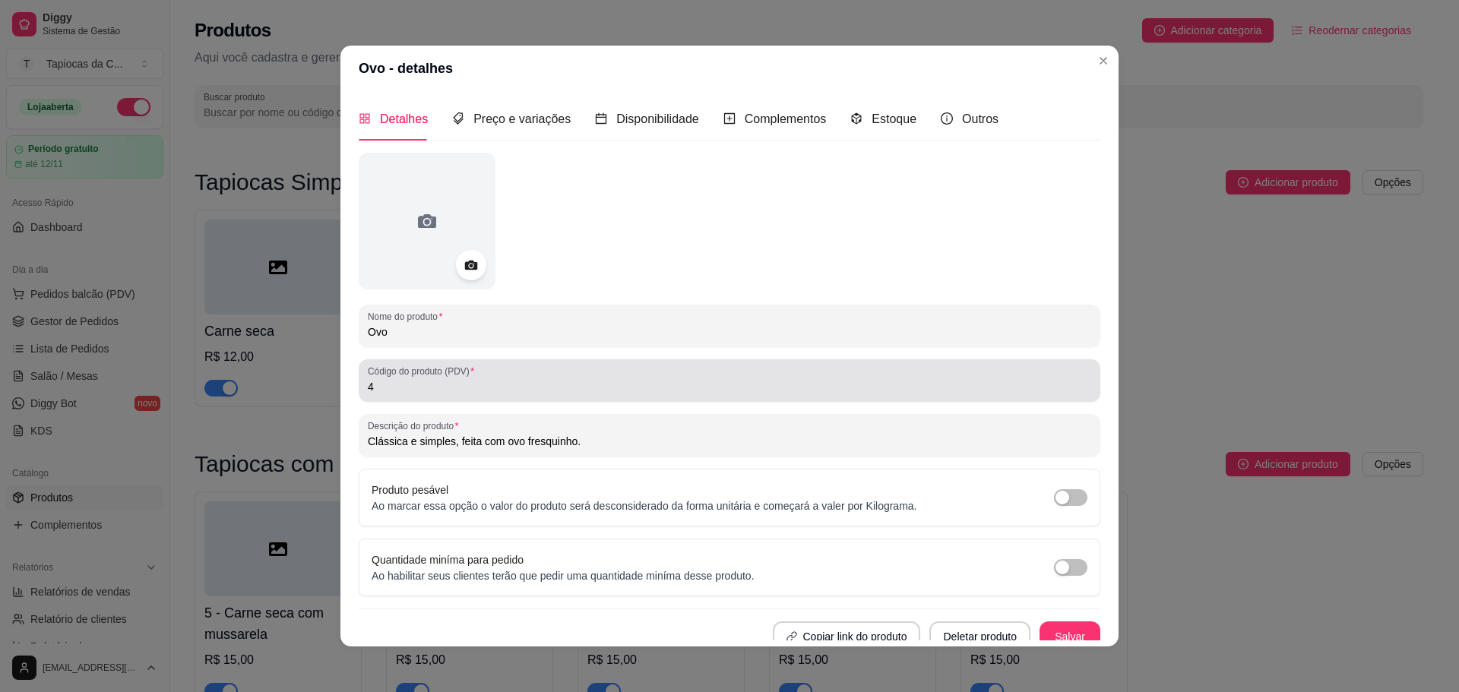
click at [619, 393] on input "4" at bounding box center [729, 386] width 723 height 15
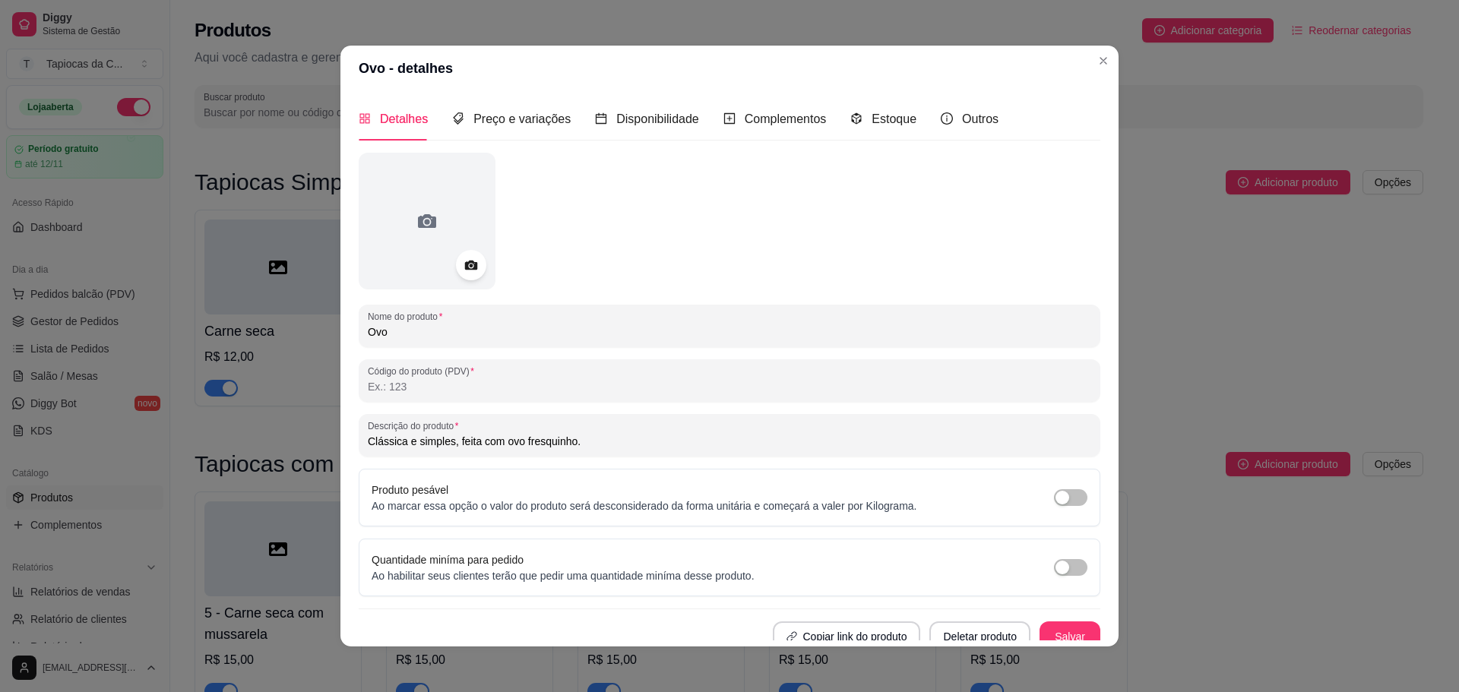
click at [1061, 620] on div "Nome do produto Ovo Código do produto (PDV) Descrição do produto Clássica e sim…" at bounding box center [730, 402] width 742 height 499
click at [1060, 636] on button "Salvar" at bounding box center [1070, 637] width 61 height 30
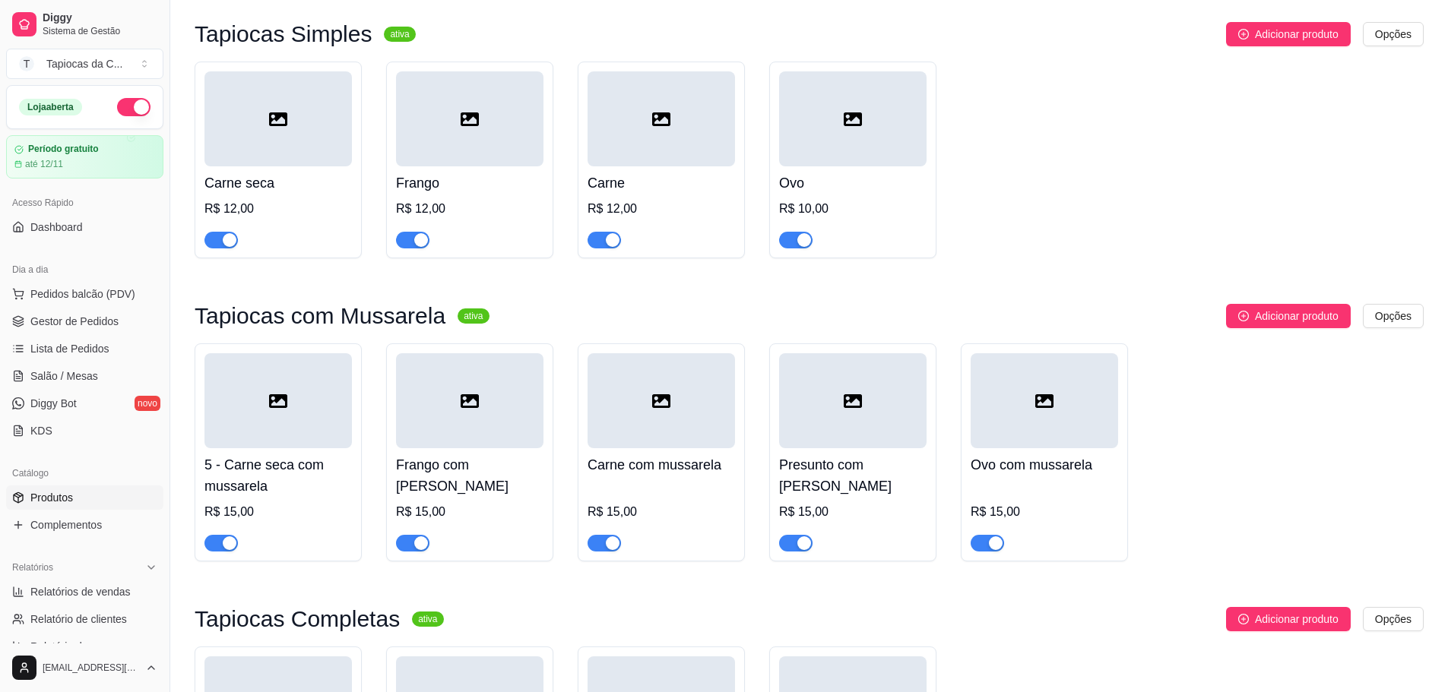
scroll to position [152, 0]
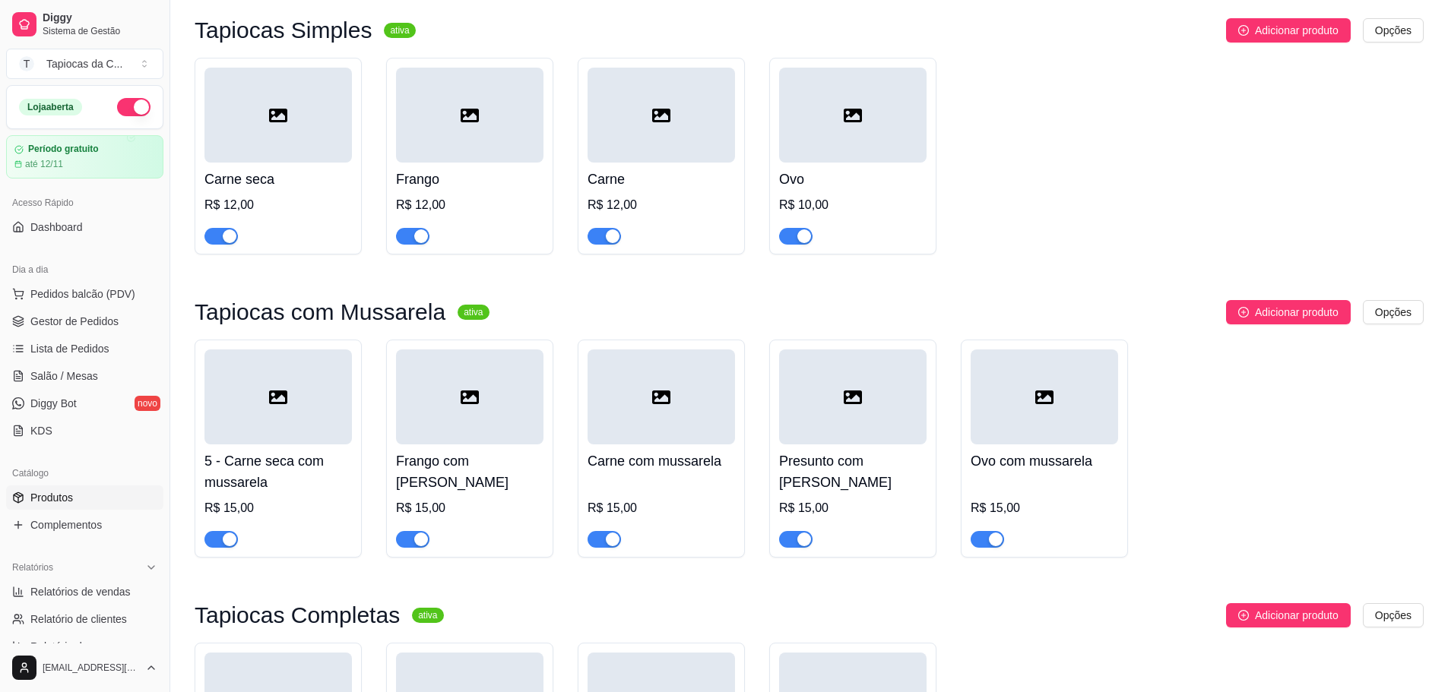
click at [312, 464] on h4 "5 - Carne seca com mussarela" at bounding box center [277, 472] width 147 height 43
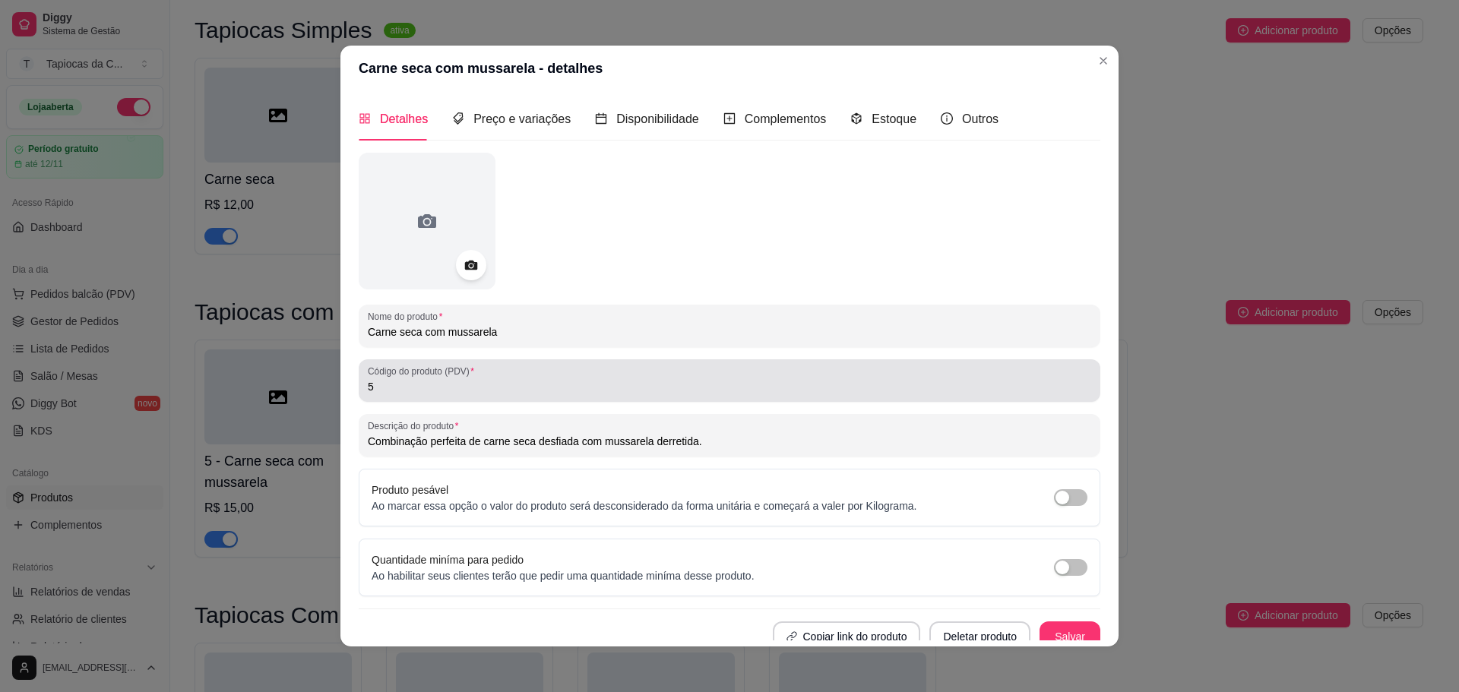
click at [541, 369] on div "5" at bounding box center [729, 381] width 723 height 30
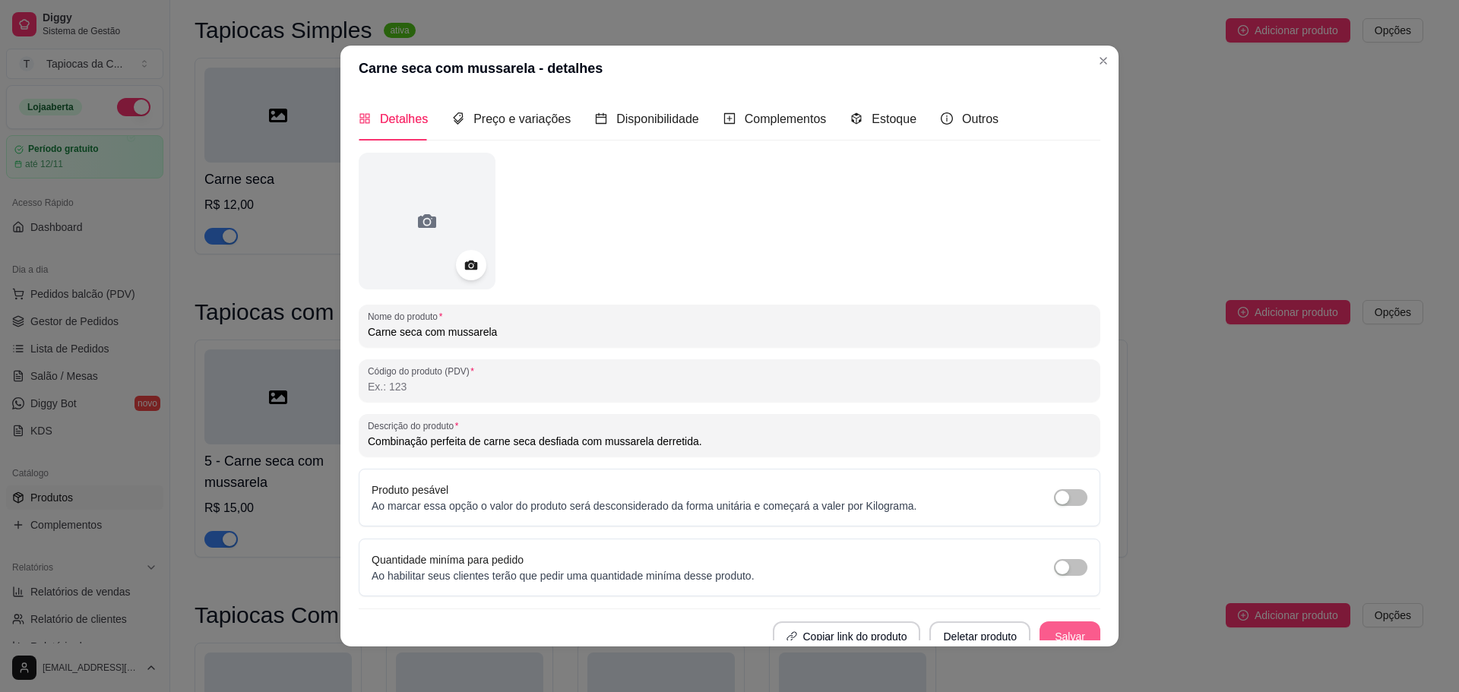
click at [1055, 625] on button "Salvar" at bounding box center [1070, 637] width 61 height 30
click at [1054, 628] on button "Salvar" at bounding box center [1070, 637] width 61 height 30
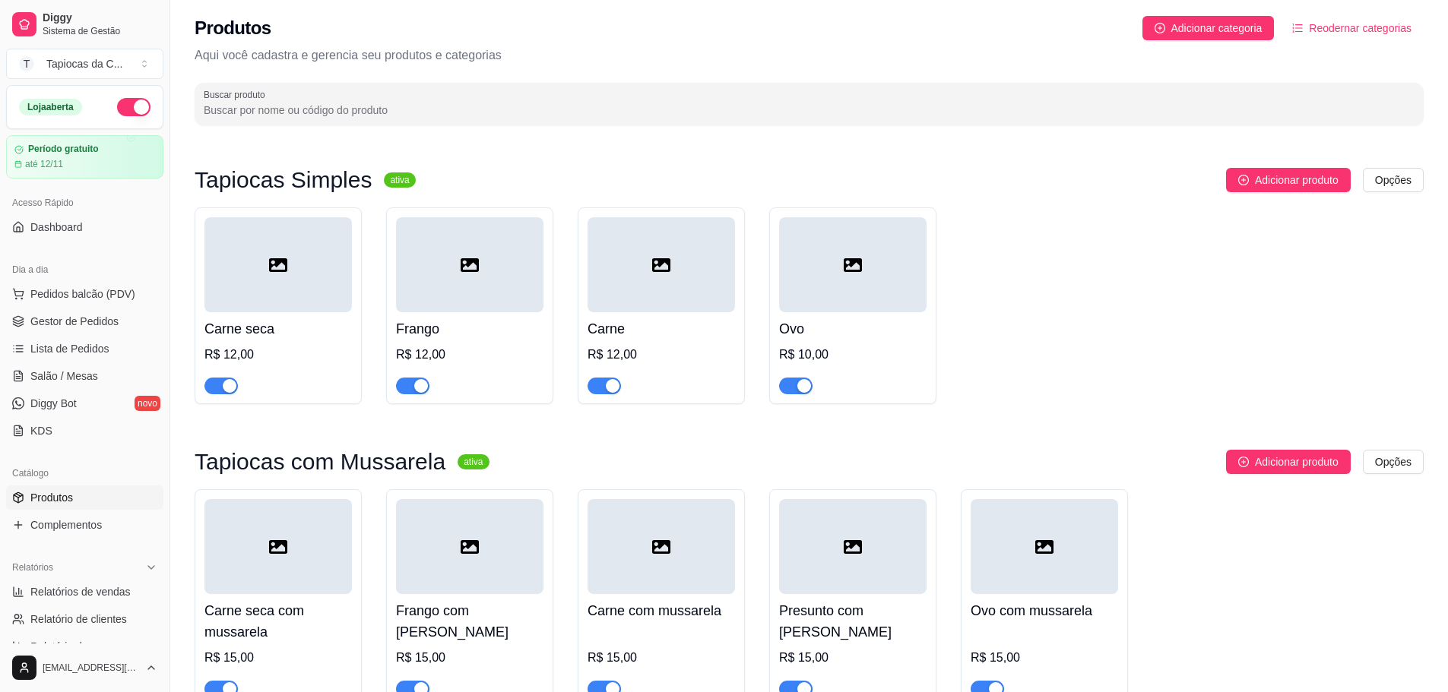
scroll to position [0, 0]
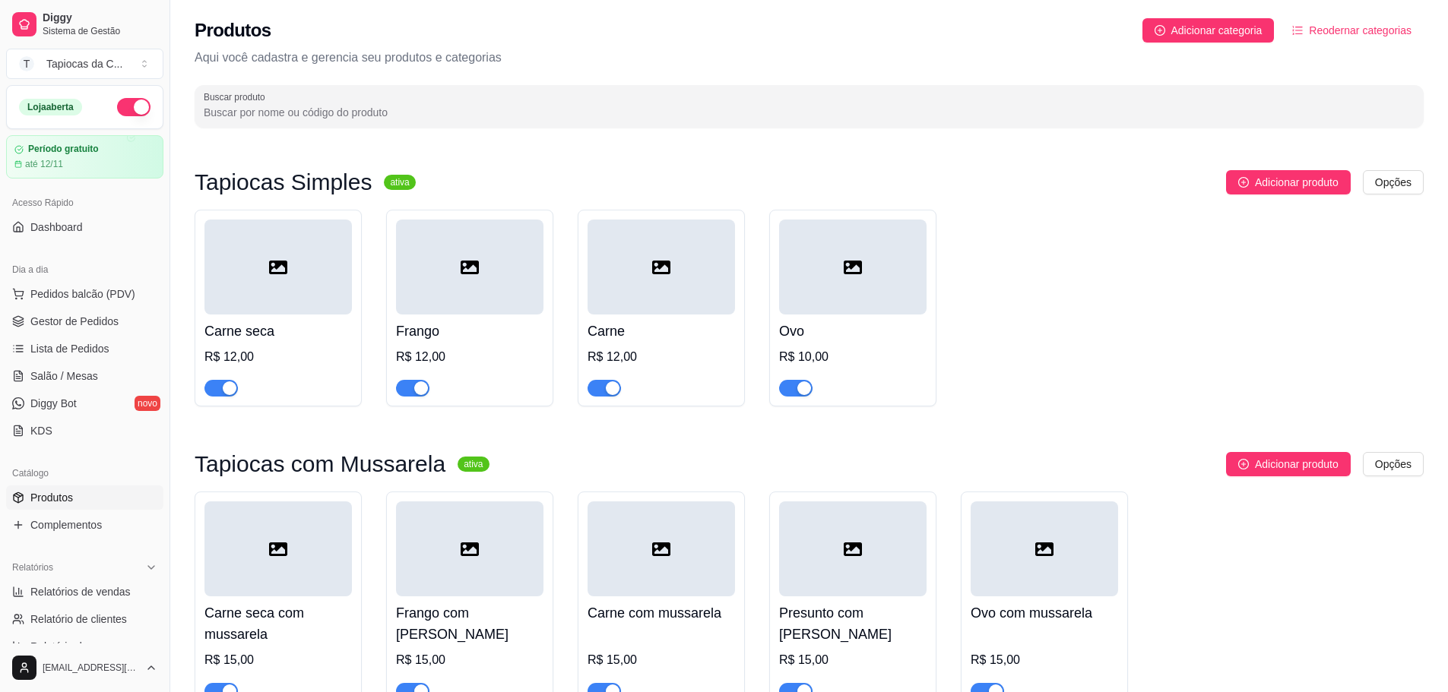
click at [280, 288] on div at bounding box center [277, 267] width 147 height 95
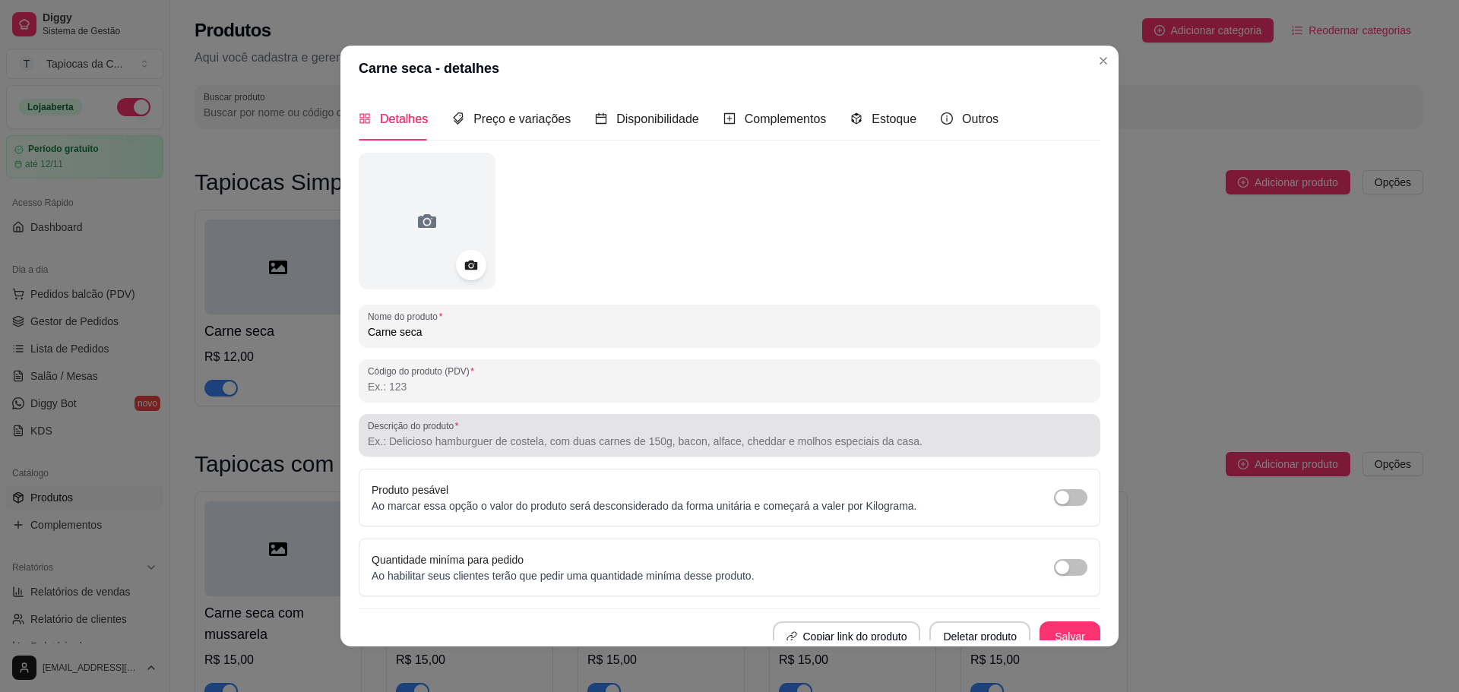
click at [662, 426] on div at bounding box center [729, 435] width 723 height 30
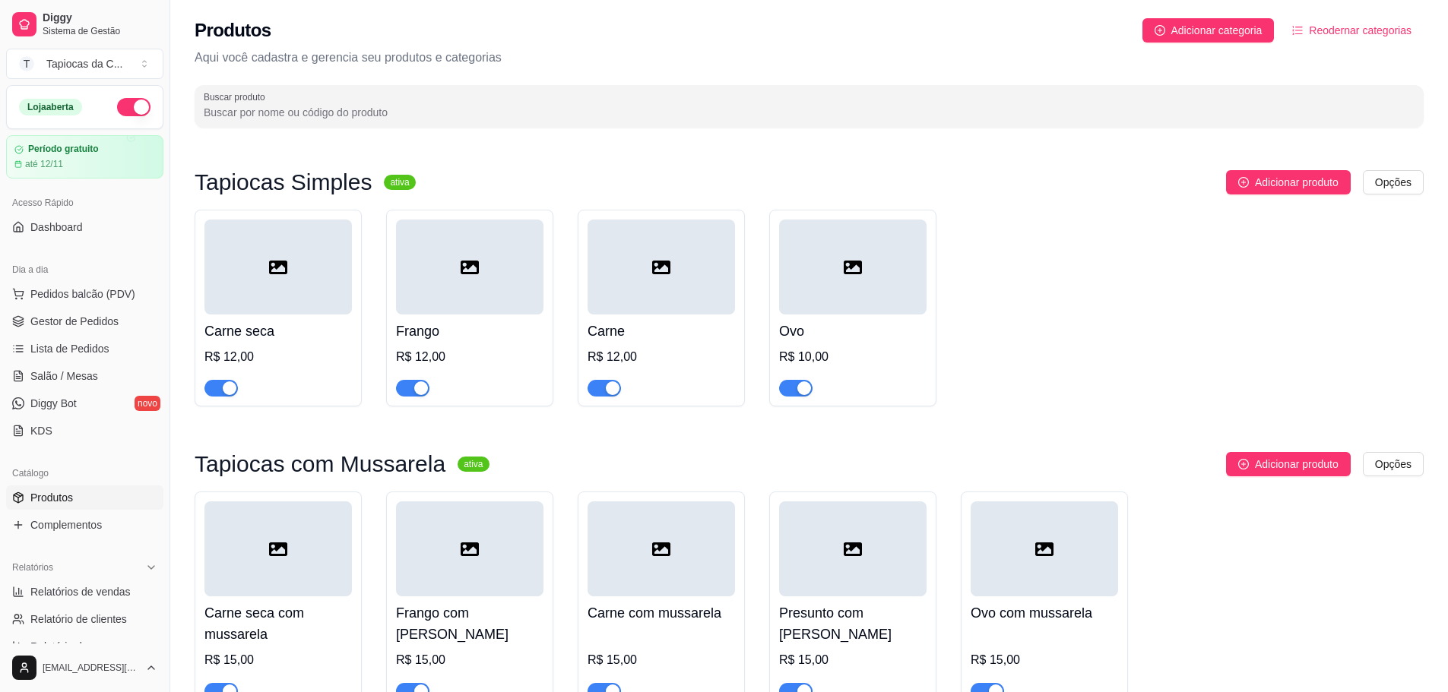
click at [410, 295] on div at bounding box center [469, 267] width 147 height 95
click at [274, 331] on h4 "Carne seca" at bounding box center [277, 331] width 147 height 21
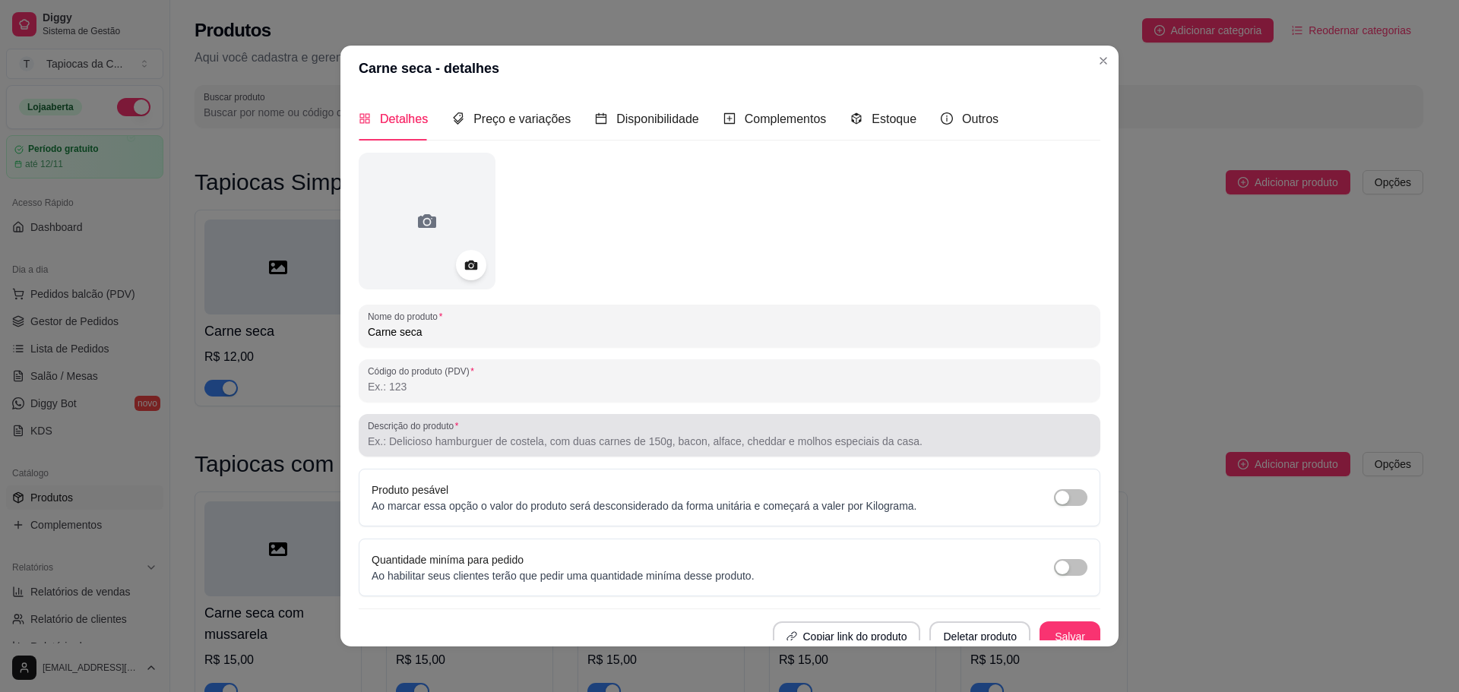
click at [480, 429] on div at bounding box center [729, 435] width 723 height 30
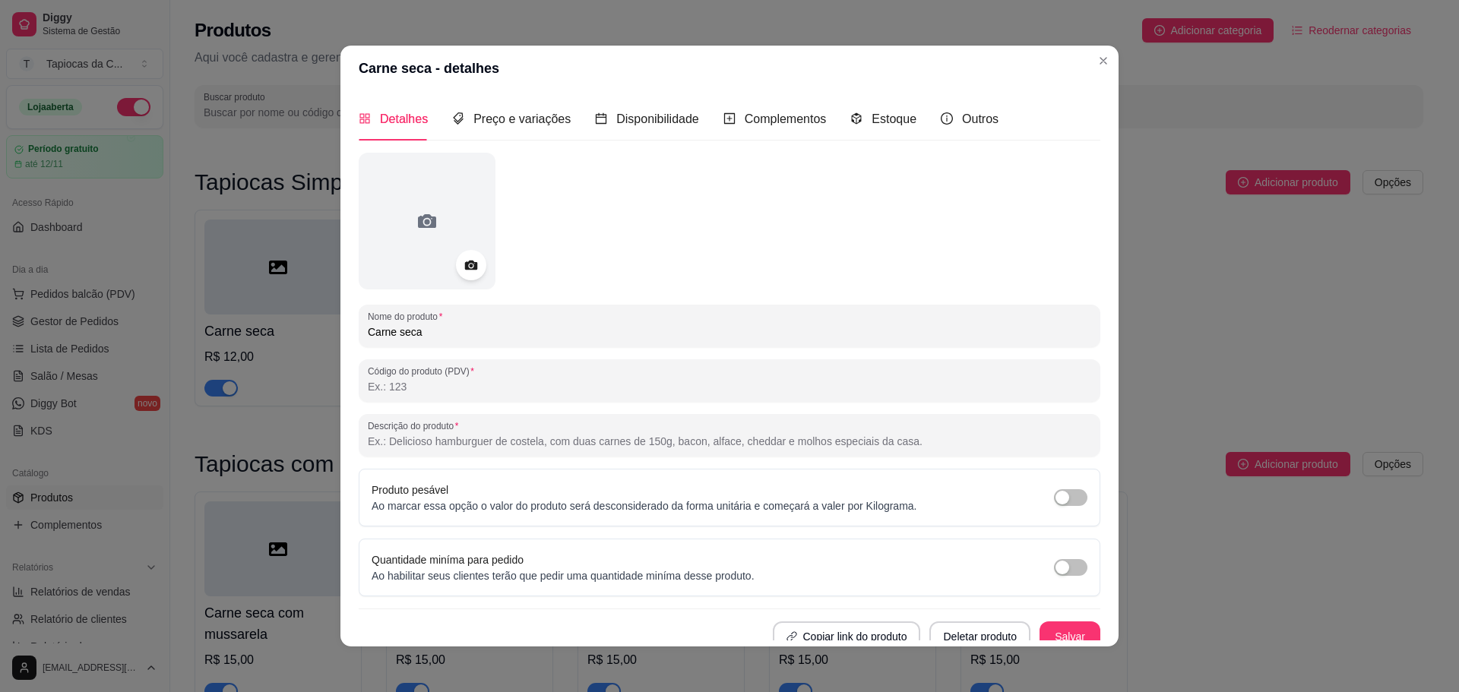
paste input "Tradicional e saborosa, com carne seca desfiada e temperada na medida certa."
type input "Tradicional e saborosa, com carne seca desfiada e temperada na medida certa."
click at [1050, 633] on button "Salvar" at bounding box center [1070, 637] width 61 height 30
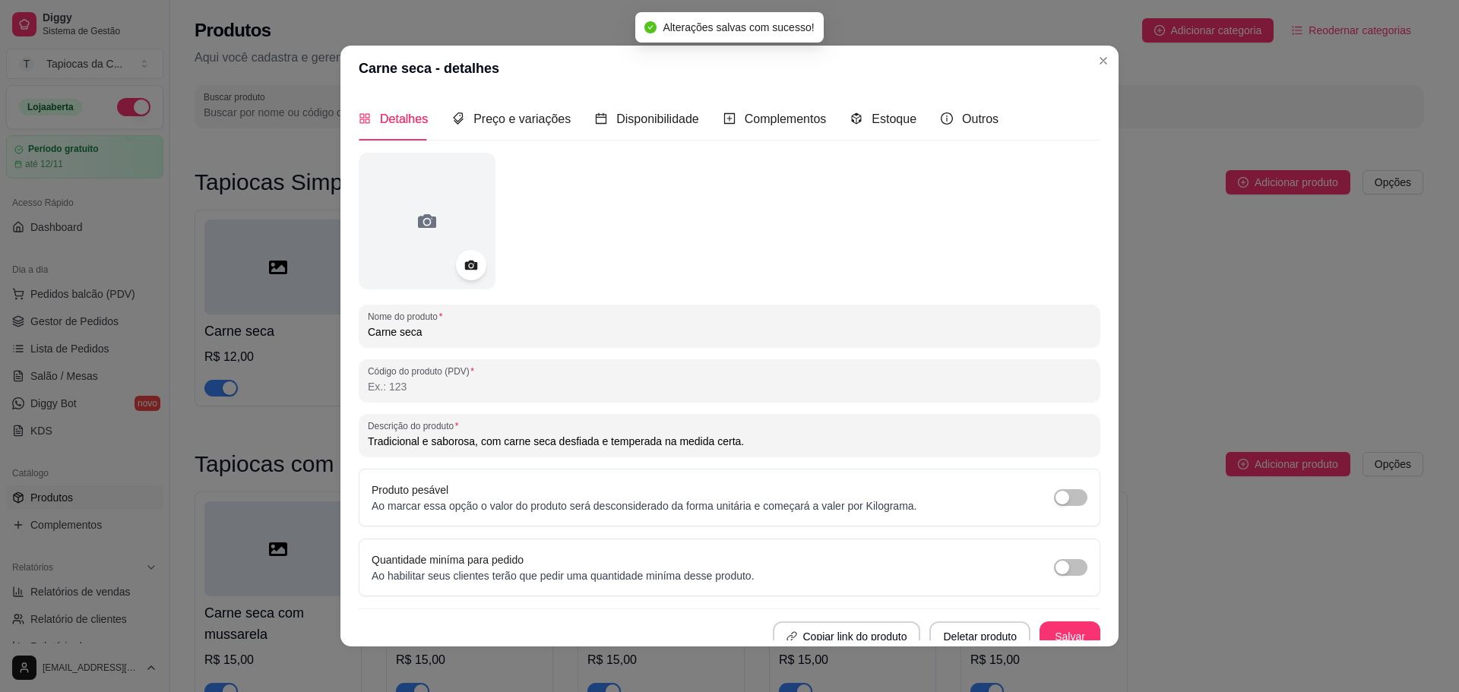
click at [334, 371] on div "Carne seca - detalhes Detalhes Preço e variações Disponibilidade Complementos E…" at bounding box center [729, 346] width 1459 height 692
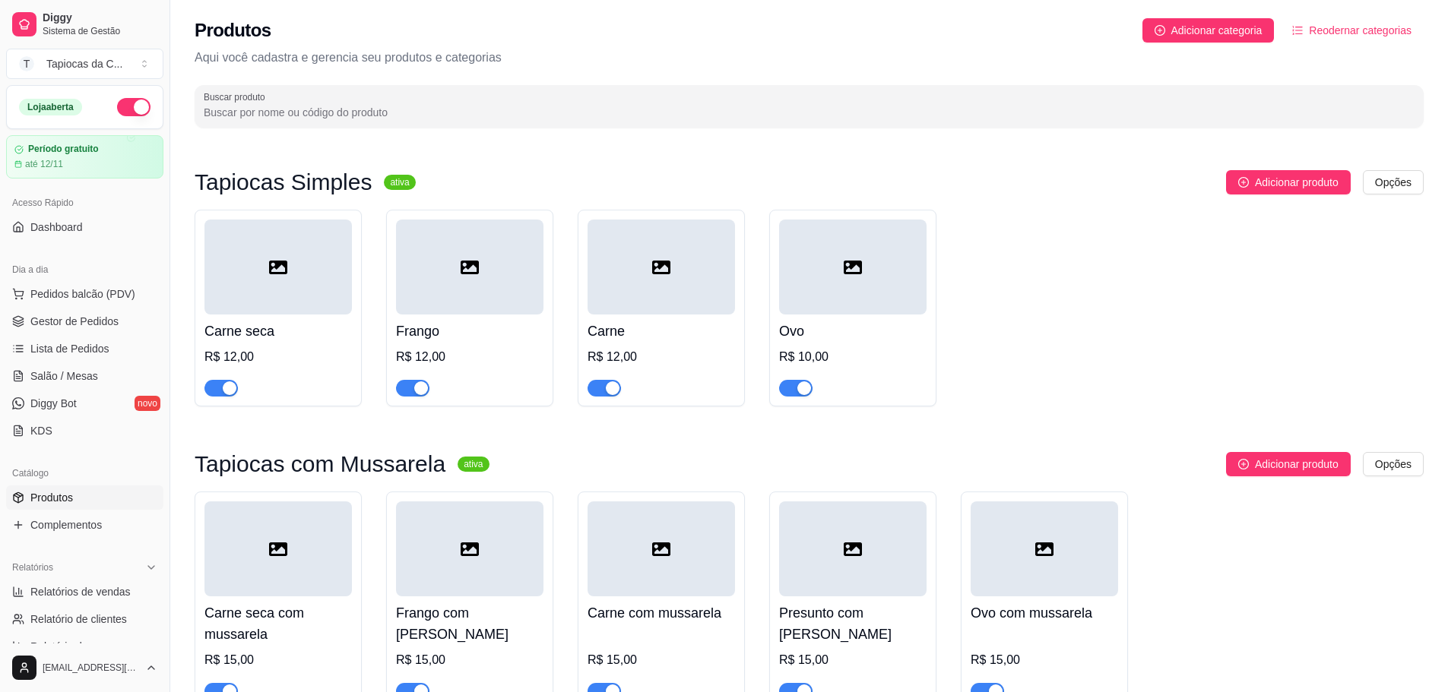
click at [628, 325] on h4 "Carne" at bounding box center [660, 331] width 147 height 21
click at [826, 353] on div "R$ 10,00" at bounding box center [852, 357] width 147 height 18
click at [317, 589] on div at bounding box center [277, 549] width 147 height 95
click at [400, 651] on div "R$ 15,00" at bounding box center [469, 675] width 147 height 49
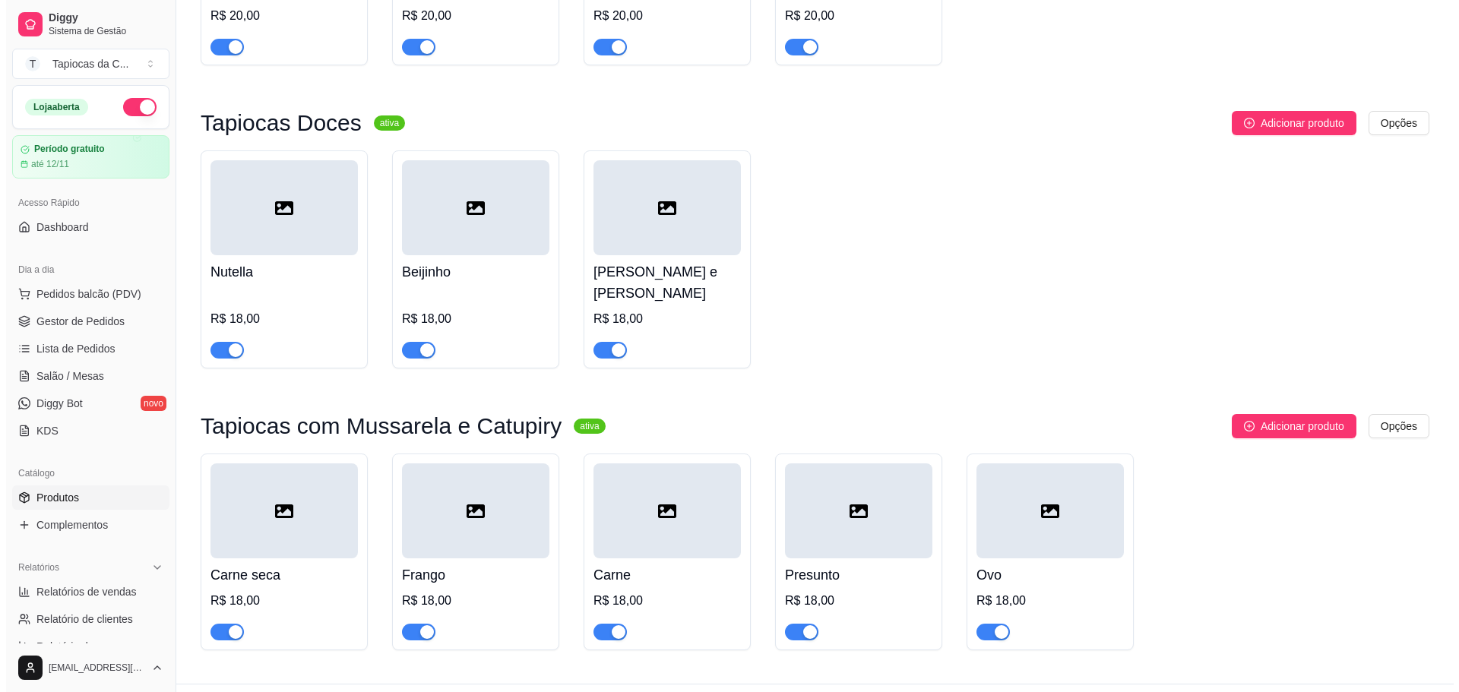
scroll to position [965, 0]
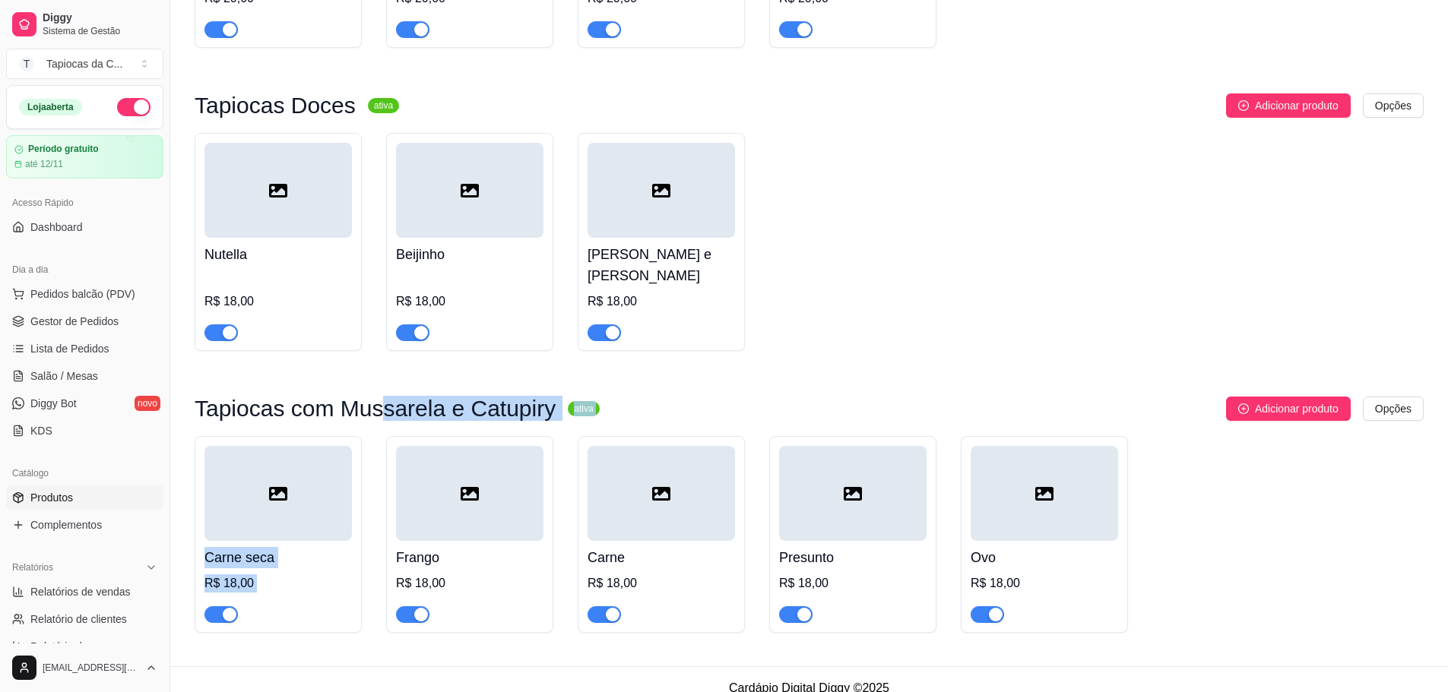
drag, startPoint x: 366, startPoint y: 404, endPoint x: 699, endPoint y: 422, distance: 334.1
click at [568, 423] on div "Tapiocas com Mussarela e Catupiry ativa Adicionar produto Opções Carne seca R$ …" at bounding box center [809, 515] width 1229 height 236
click at [714, 436] on div "Carne R$ 18,00" at bounding box center [661, 534] width 167 height 197
click at [746, 406] on div "Tapiocas com Mussarela e Catupiry ativa Adicionar produto Opções Carne seca R$ …" at bounding box center [809, 515] width 1229 height 236
drag, startPoint x: 746, startPoint y: 406, endPoint x: 861, endPoint y: 385, distance: 116.7
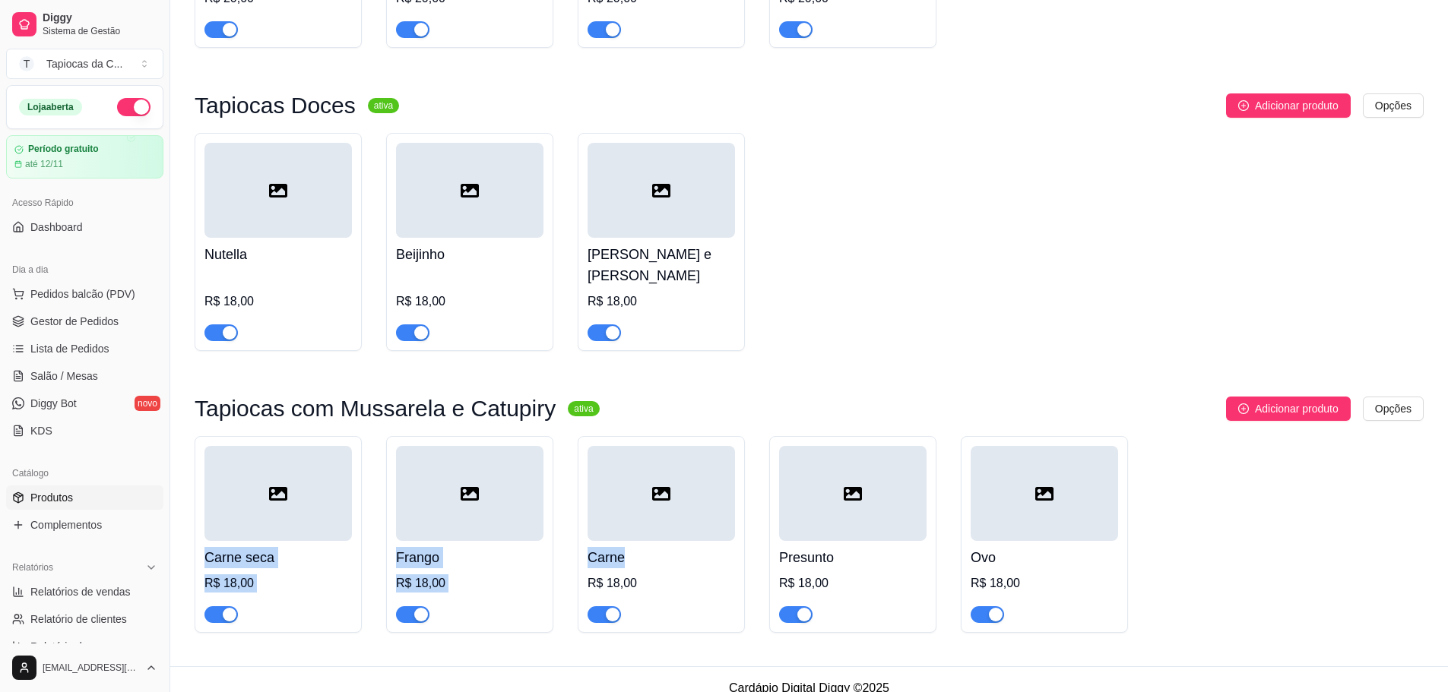
click at [861, 397] on div "Tapiocas com Mussarela e Catupiry ativa Adicionar produto Opções Carne seca R$ …" at bounding box center [809, 515] width 1229 height 236
click at [861, 397] on div "Adicionar produto Opções" at bounding box center [1018, 409] width 812 height 24
click at [1385, 120] on div "Tapiocas Doces ativa Adicionar produto Opções Nutella R$ 18,00 Beijinho R$ 18,0…" at bounding box center [809, 222] width 1229 height 258
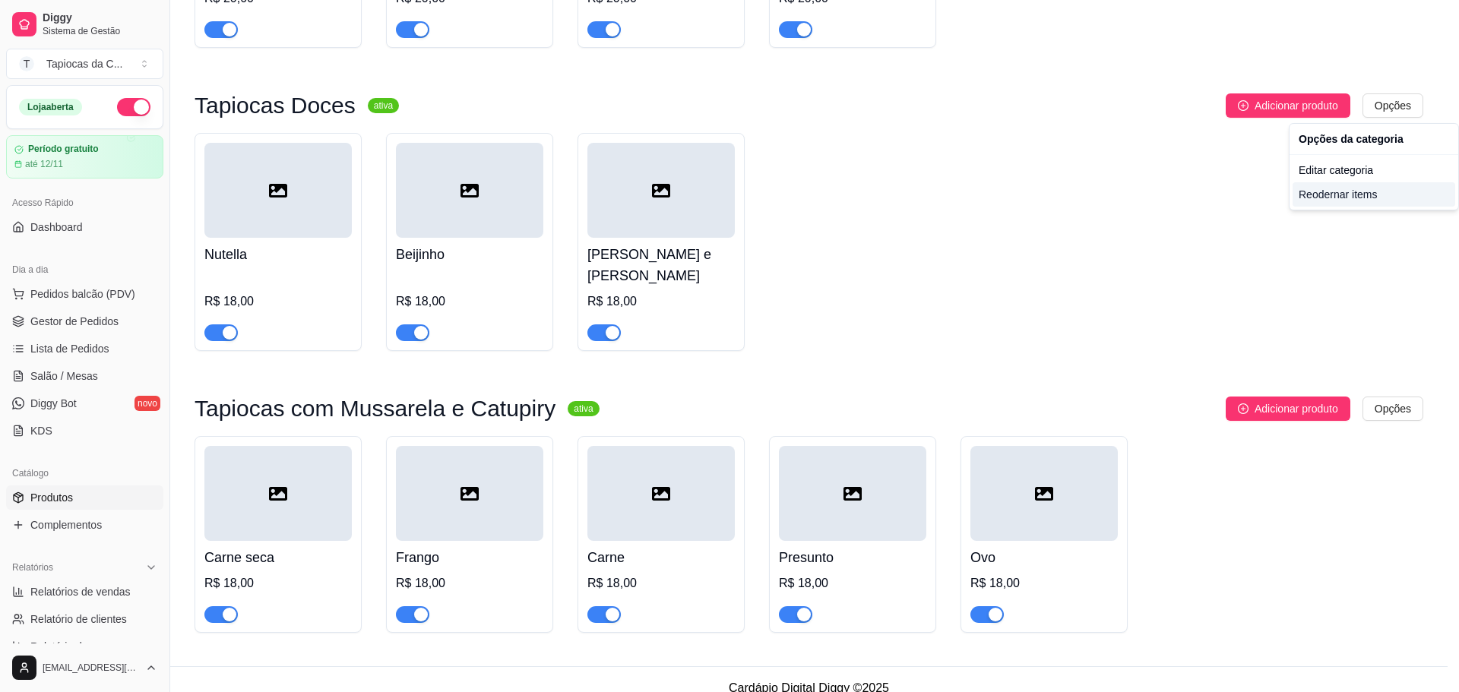
click at [1350, 201] on div "Reodernar items" at bounding box center [1374, 194] width 163 height 24
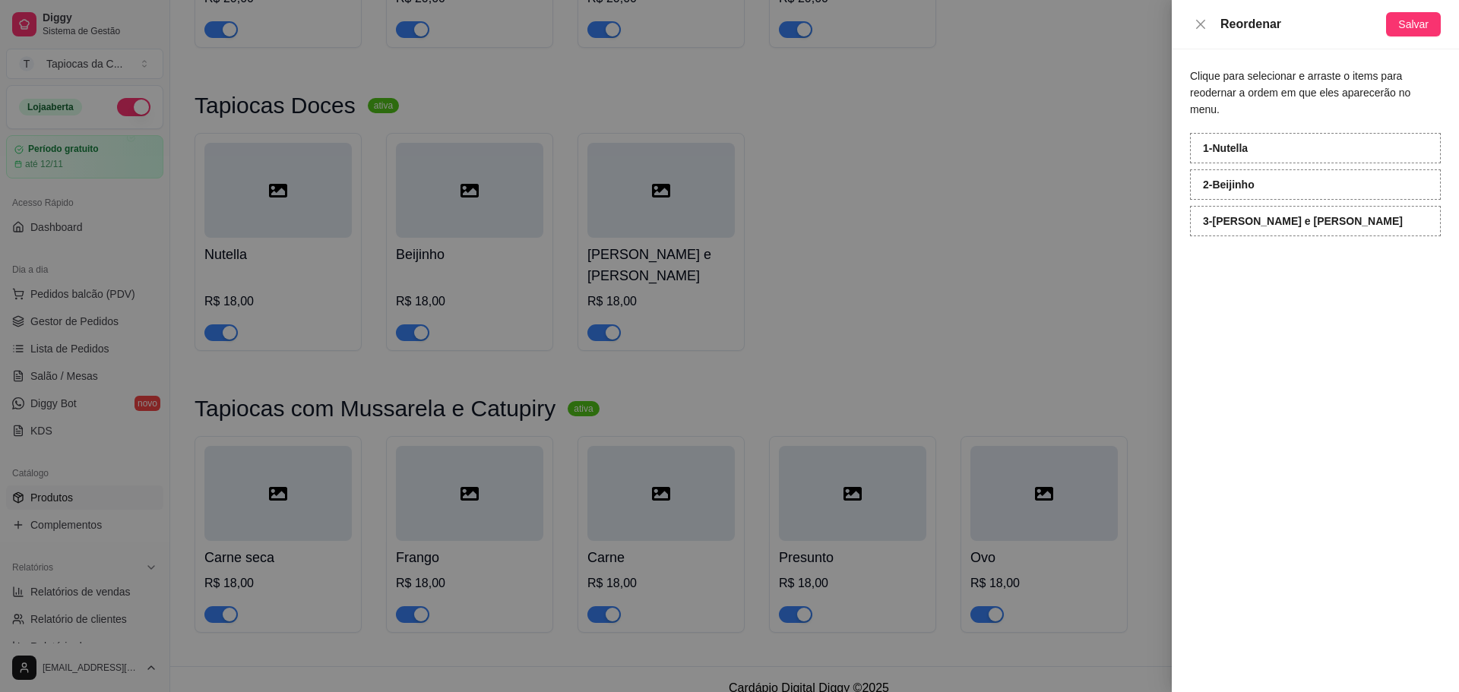
click at [1137, 154] on div at bounding box center [729, 346] width 1459 height 692
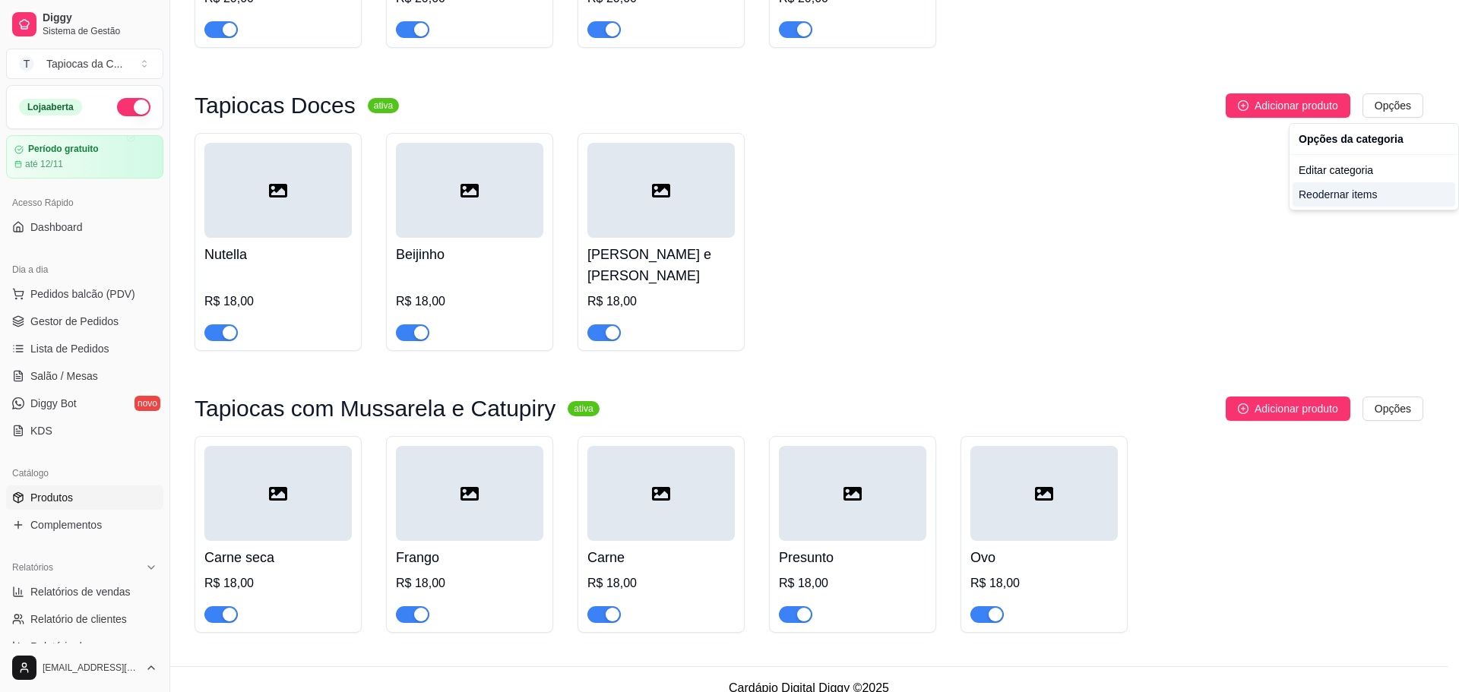
click at [1345, 200] on div "Reodernar items" at bounding box center [1374, 194] width 163 height 24
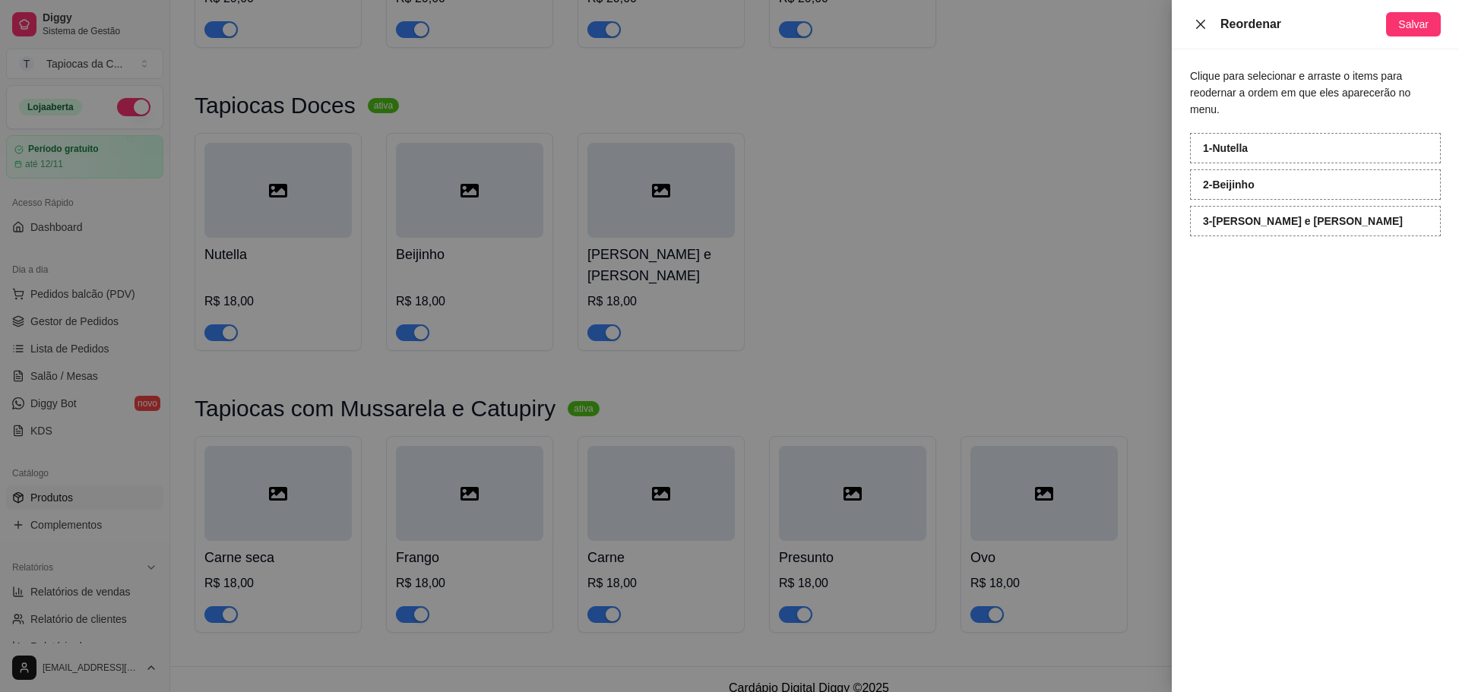
click at [1204, 31] on button "Close" at bounding box center [1200, 24] width 21 height 14
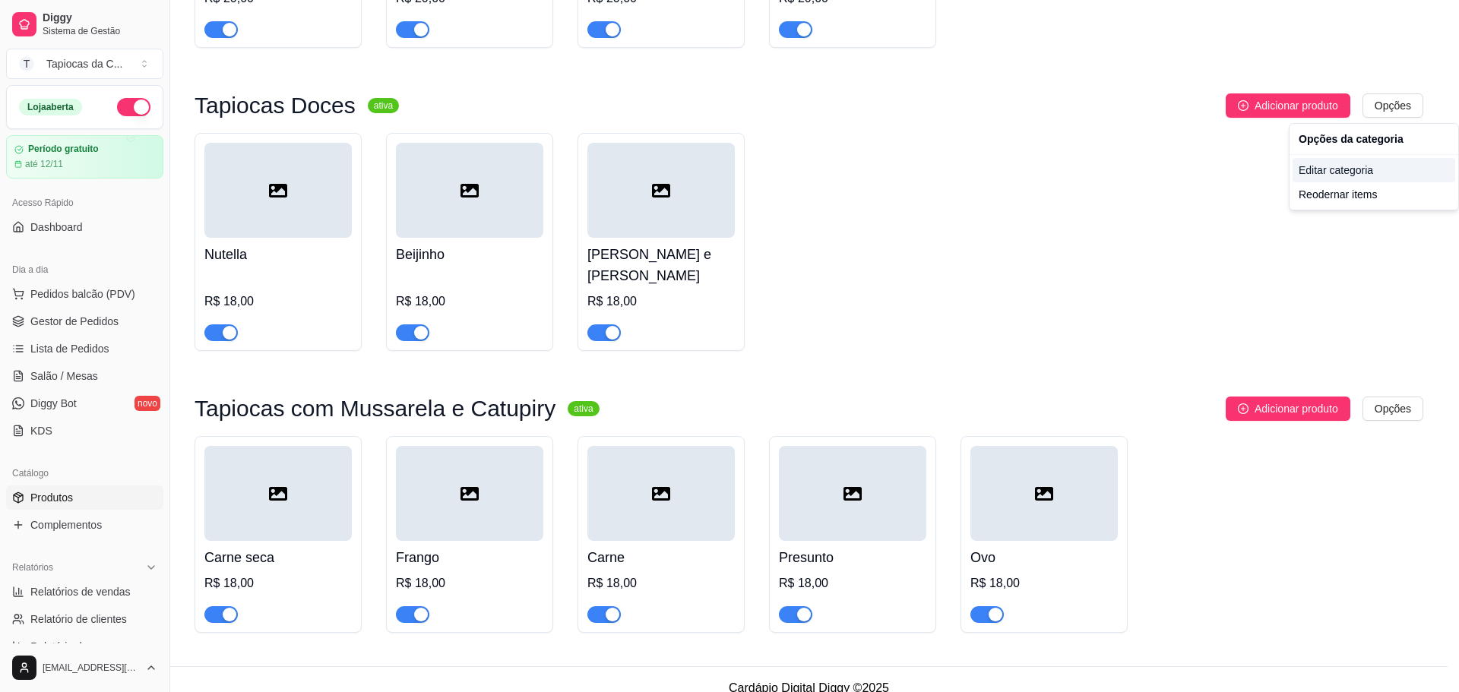
click at [1337, 170] on div "Editar categoria" at bounding box center [1374, 170] width 163 height 24
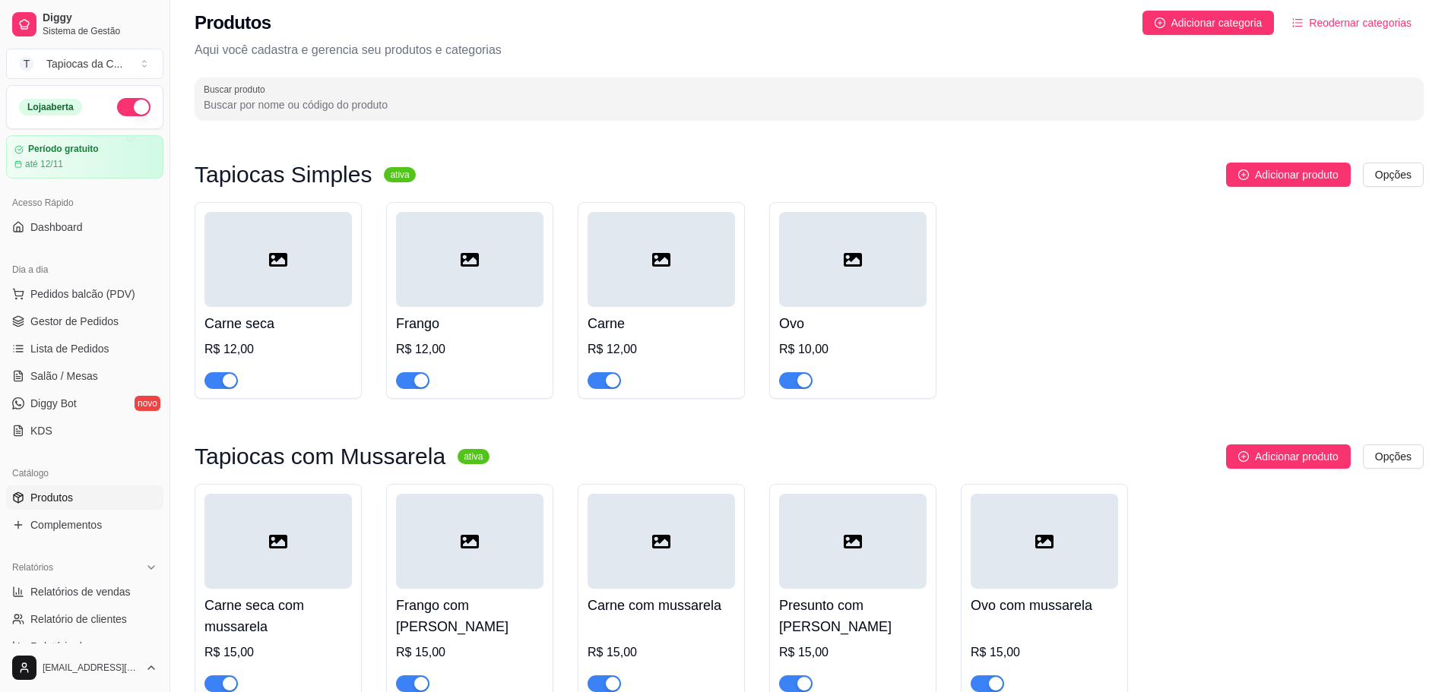
scroll to position [0, 0]
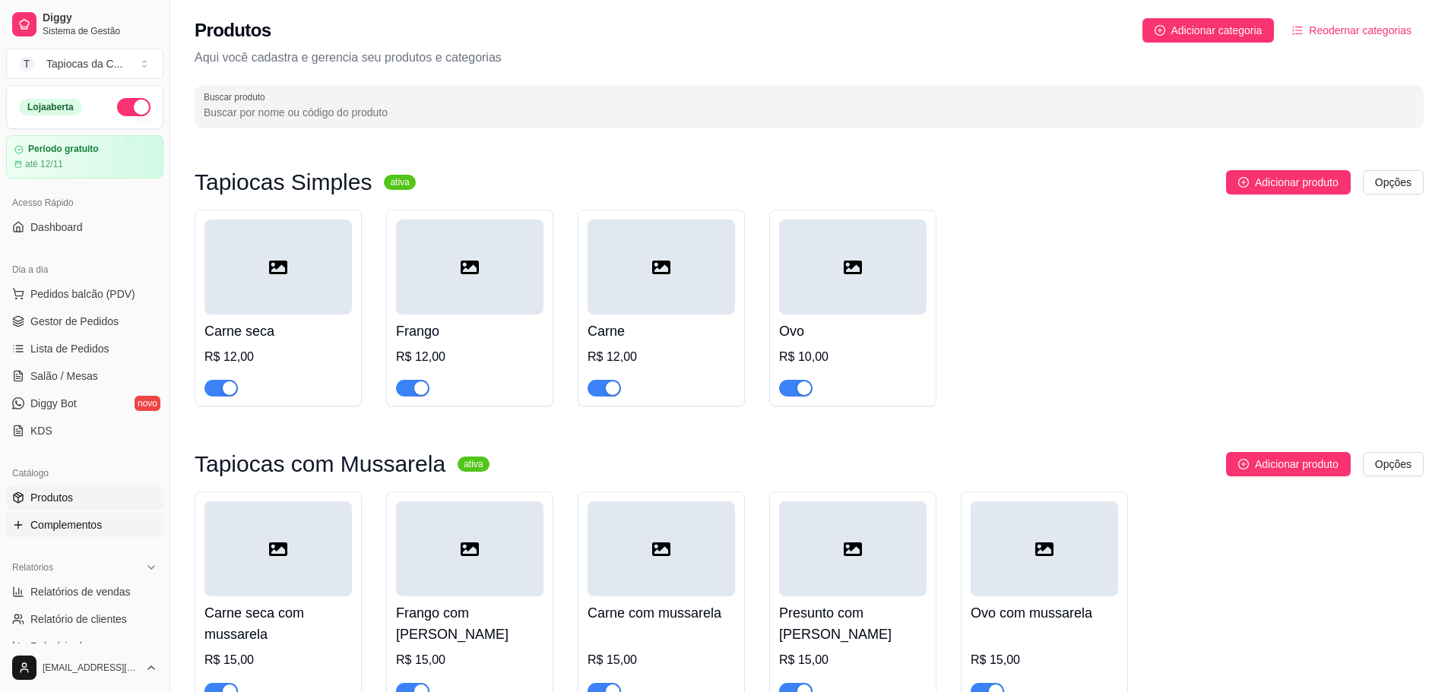
click at [100, 528] on span "Complementos" at bounding box center [65, 524] width 71 height 15
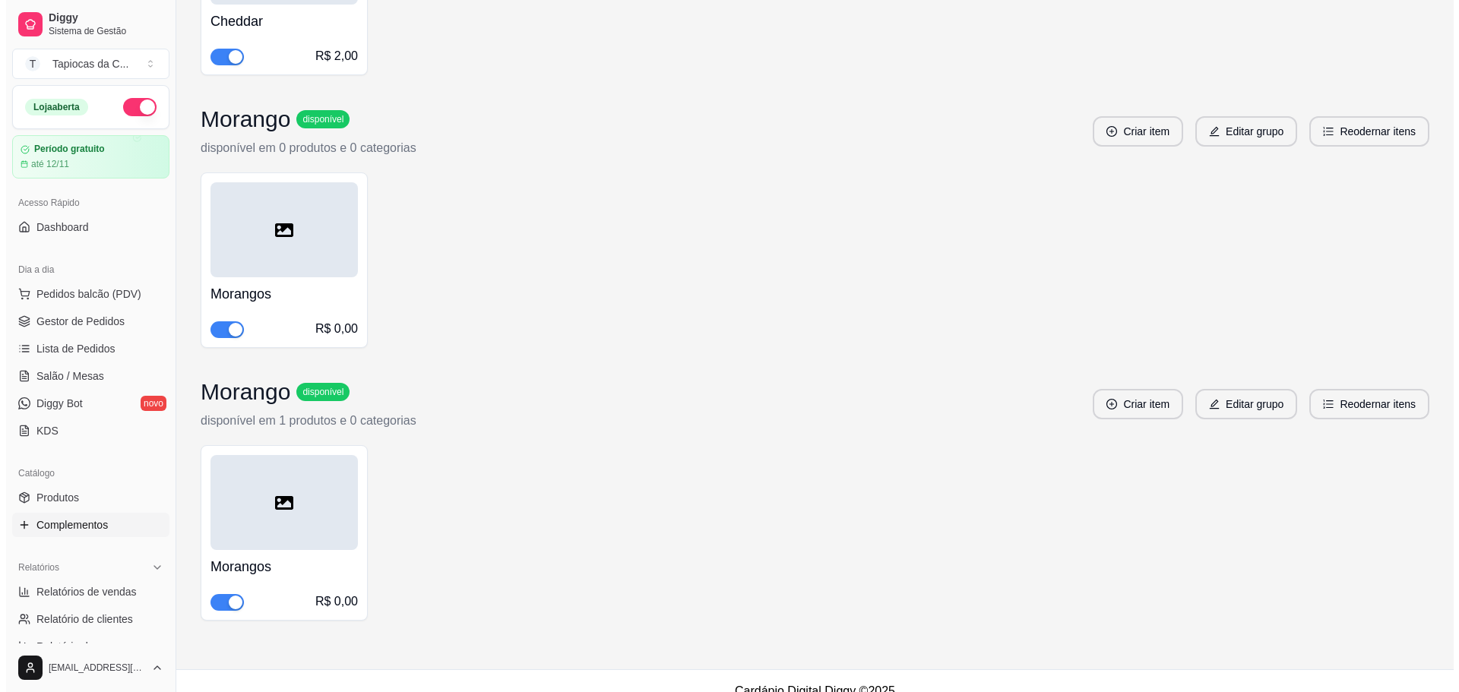
scroll to position [397, 0]
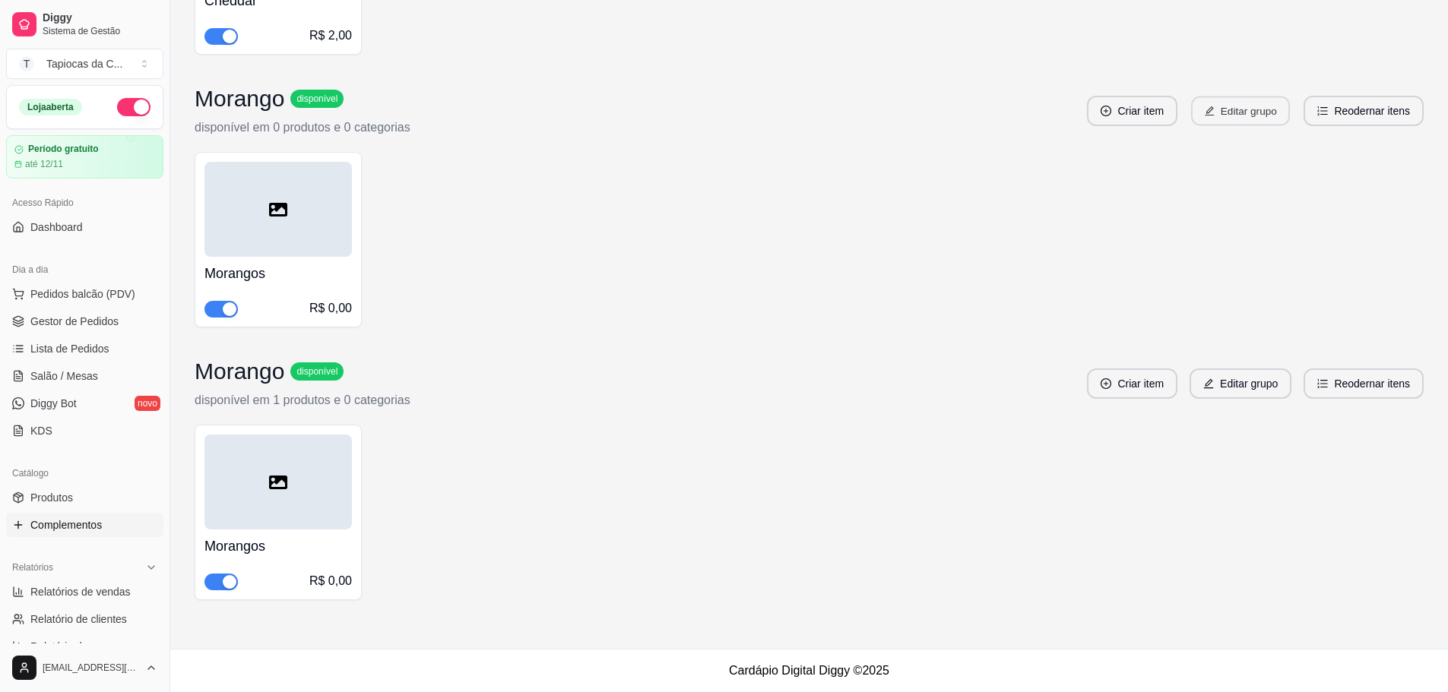
click at [1273, 115] on button "Editar grupo" at bounding box center [1240, 112] width 99 height 30
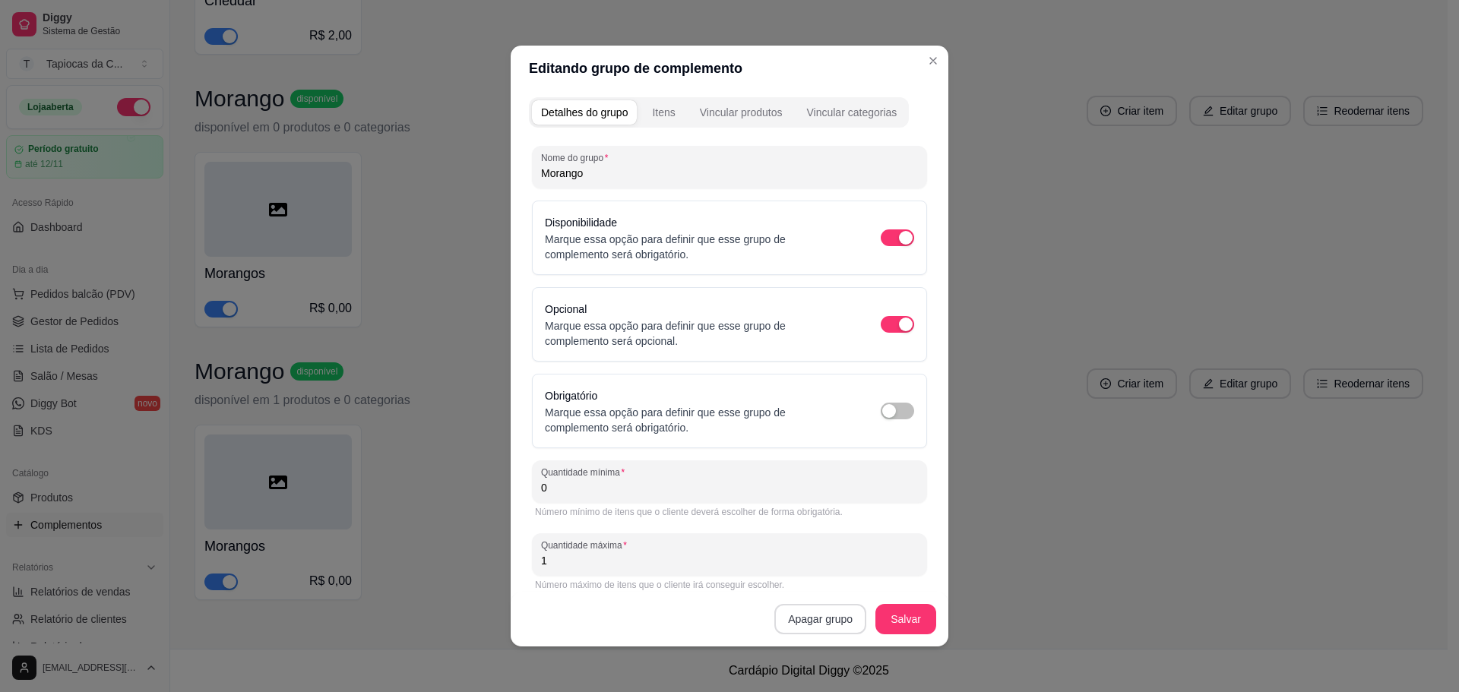
click at [831, 615] on button "Apagar grupo" at bounding box center [820, 619] width 92 height 30
click at [810, 578] on button "Confirmar" at bounding box center [815, 577] width 56 height 24
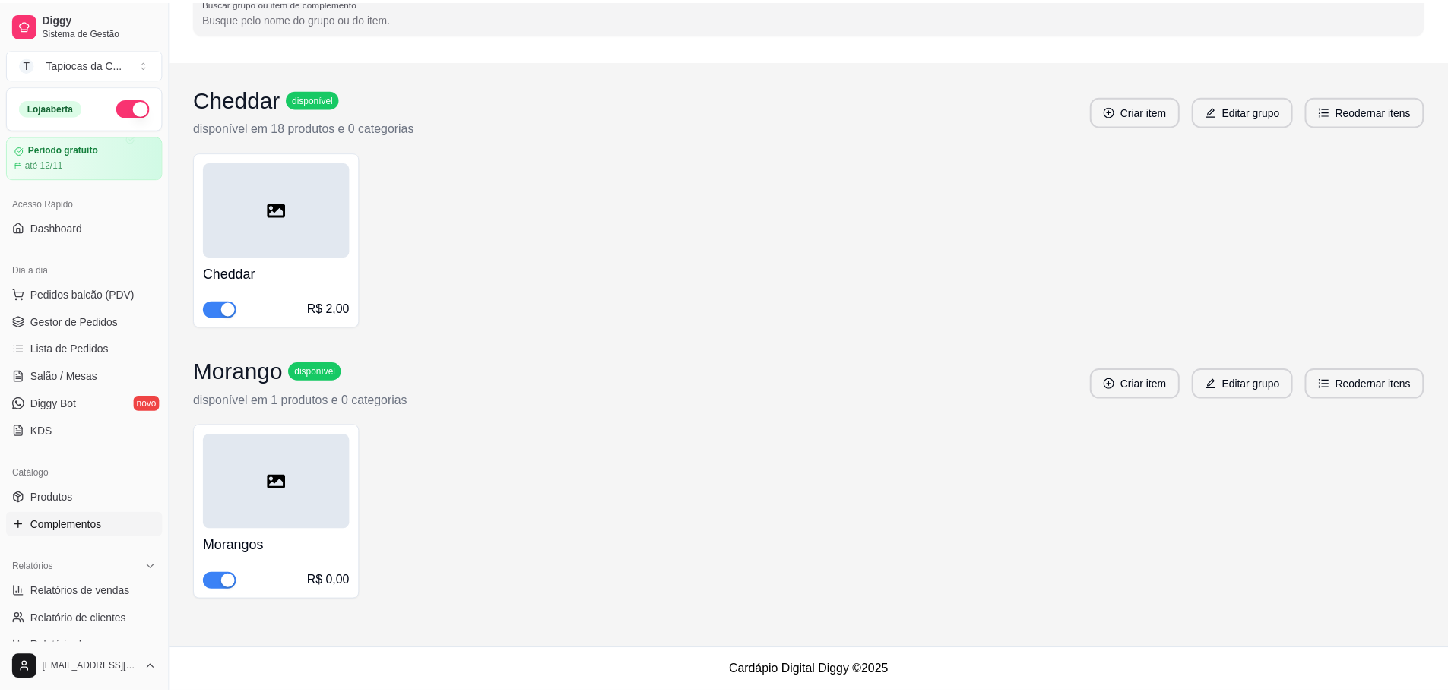
scroll to position [125, 0]
click at [61, 343] on span "Lista de Pedidos" at bounding box center [69, 348] width 79 height 15
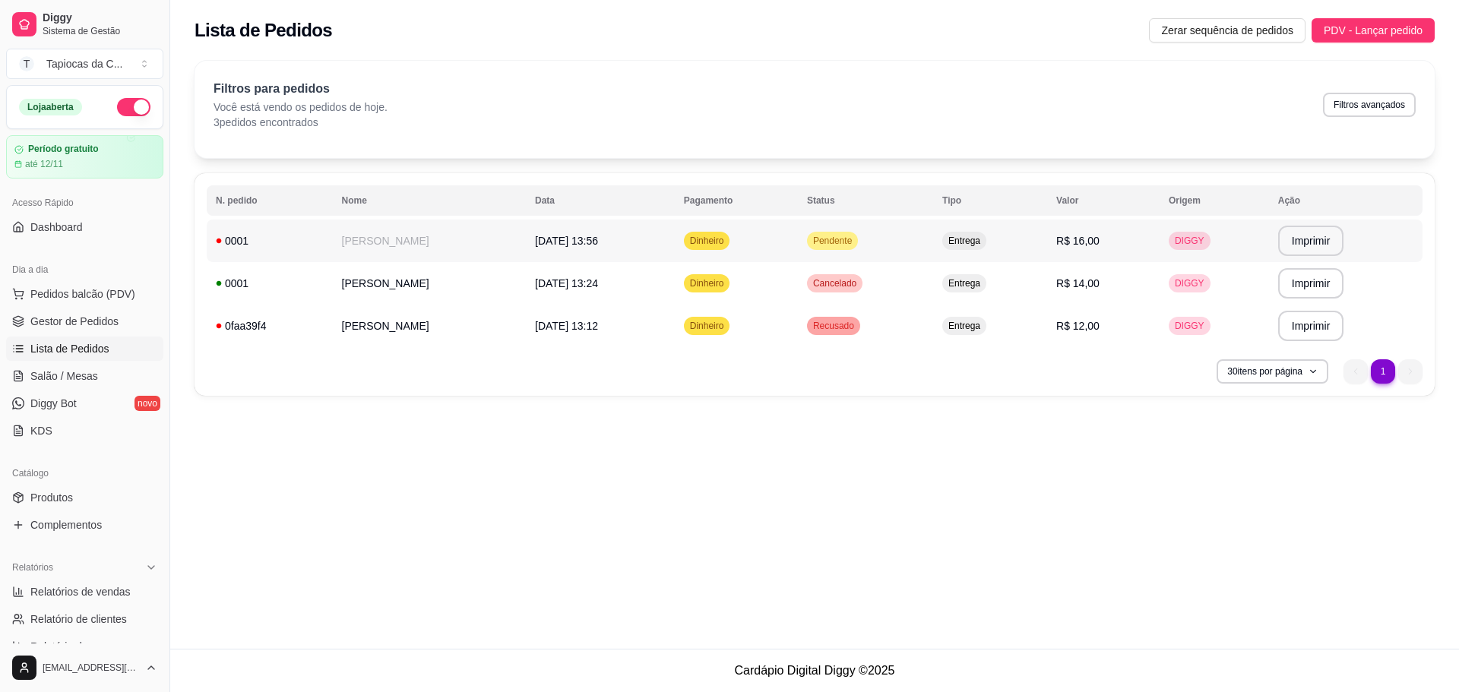
click at [1057, 252] on td "R$ 16,00" at bounding box center [1103, 241] width 112 height 43
drag, startPoint x: 770, startPoint y: 246, endPoint x: 725, endPoint y: 460, distance: 218.2
click at [715, 505] on div "**********" at bounding box center [814, 324] width 1289 height 649
click at [783, 251] on td "Dinheiro" at bounding box center [736, 241] width 123 height 43
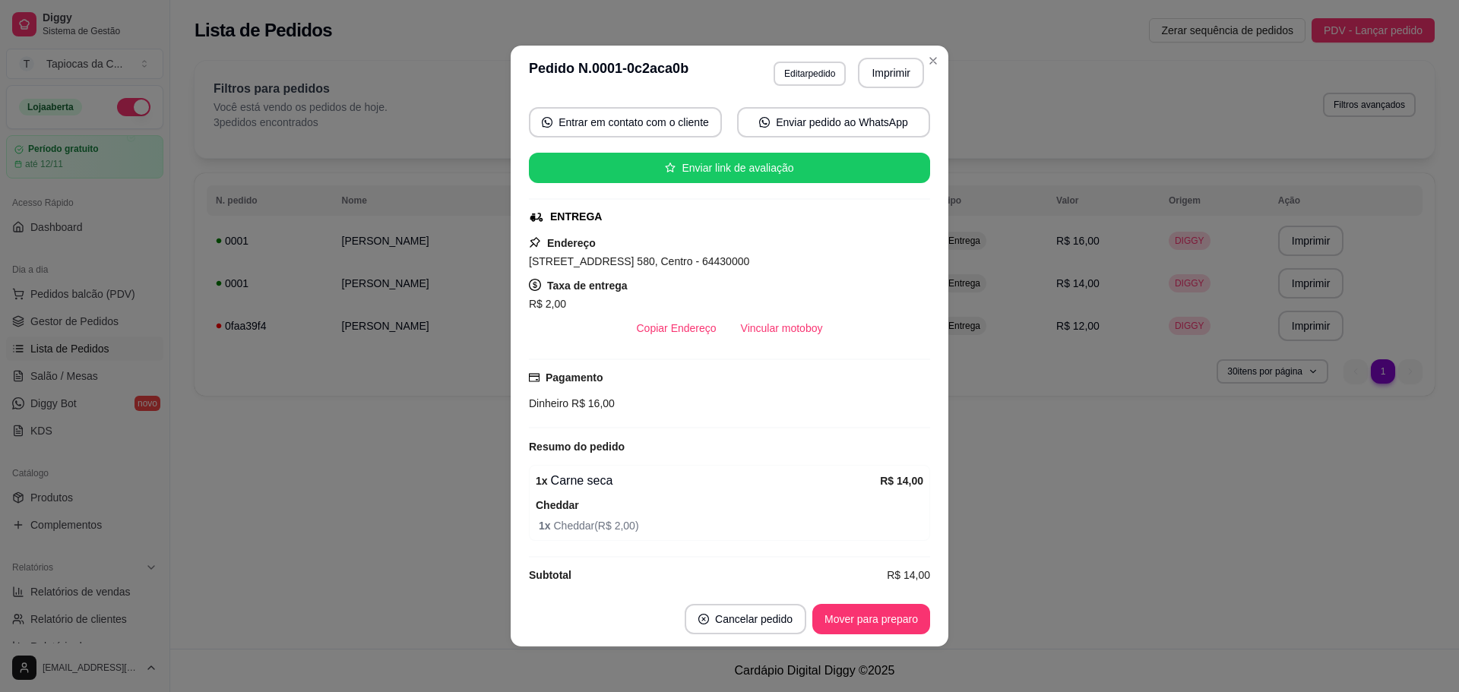
scroll to position [155, 0]
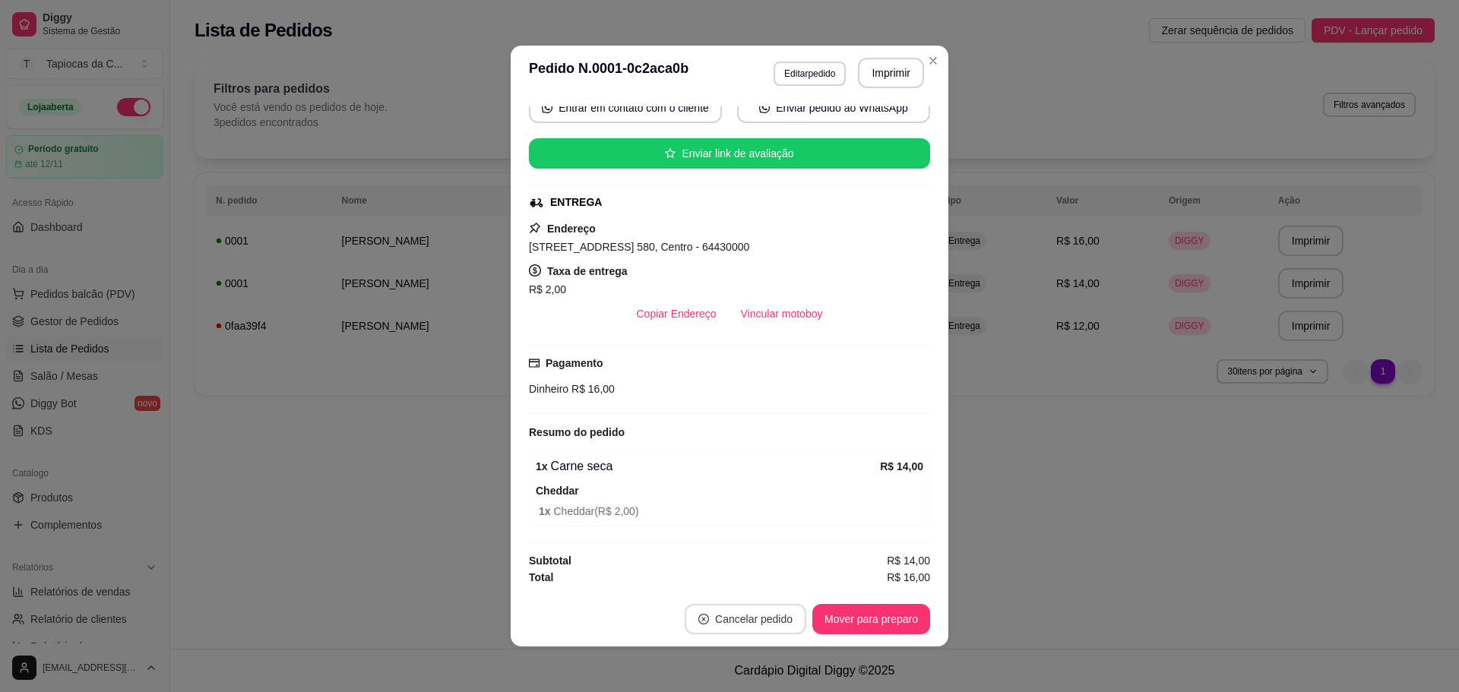
click at [736, 609] on button "Cancelar pedido" at bounding box center [746, 619] width 122 height 30
click at [761, 587] on button "Sim" at bounding box center [782, 581] width 61 height 30
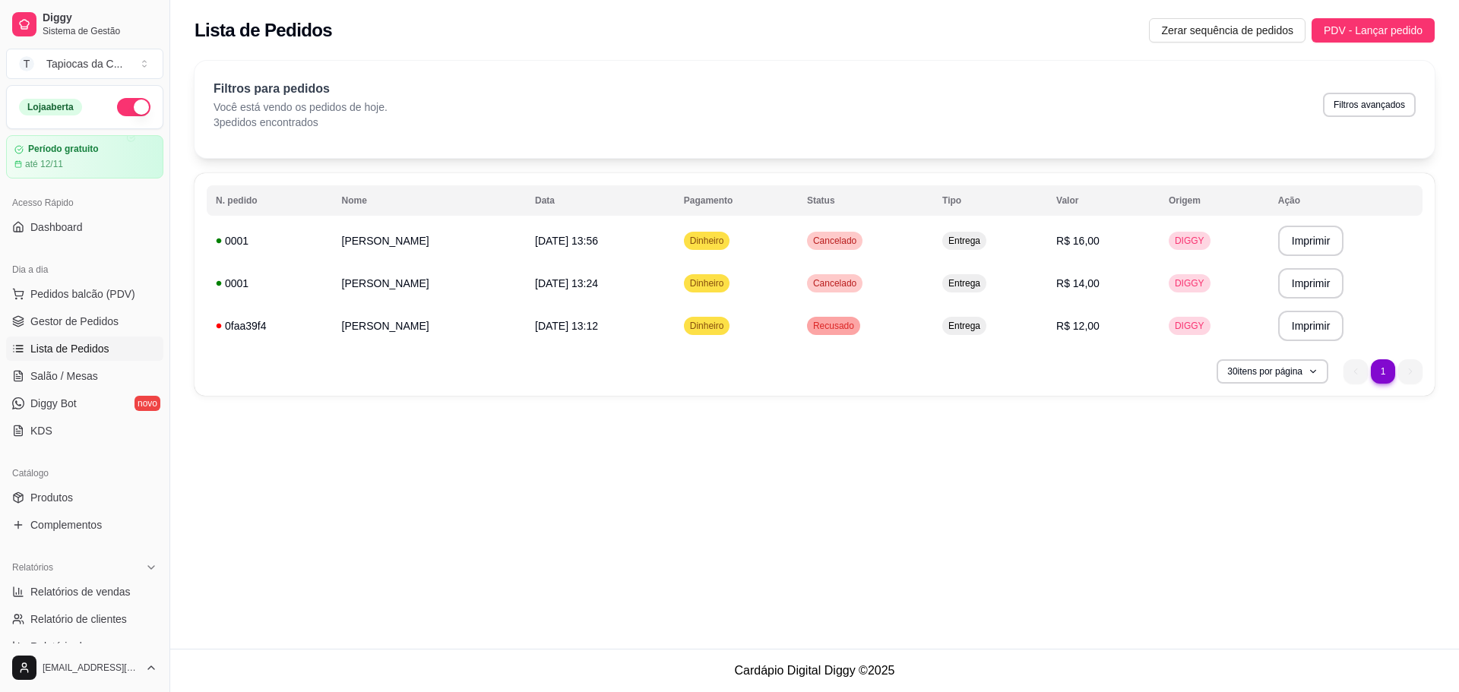
click at [1342, 100] on button "Filtros avançados" at bounding box center [1369, 105] width 93 height 24
select select "0"
drag, startPoint x: 279, startPoint y: 388, endPoint x: 262, endPoint y: 486, distance: 100.2
click at [279, 389] on div "**********" at bounding box center [815, 284] width 1240 height 223
drag, startPoint x: 262, startPoint y: 486, endPoint x: 559, endPoint y: 214, distance: 402.9
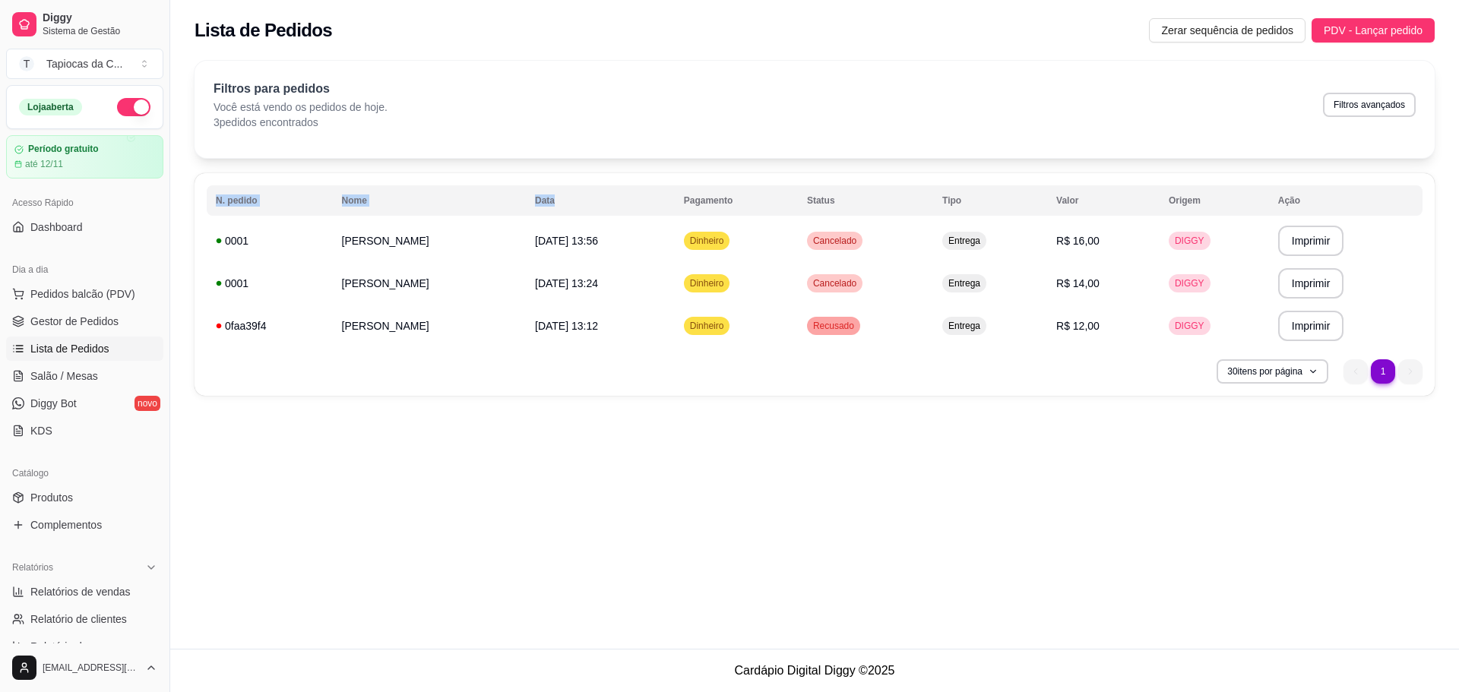
click at [559, 214] on div "**********" at bounding box center [814, 324] width 1289 height 649
drag, startPoint x: 477, startPoint y: 416, endPoint x: 470, endPoint y: 446, distance: 31.2
click at [474, 417] on div "**********" at bounding box center [814, 324] width 1289 height 649
drag, startPoint x: 470, startPoint y: 446, endPoint x: 409, endPoint y: 488, distance: 74.4
click at [469, 458] on div "**********" at bounding box center [814, 324] width 1289 height 649
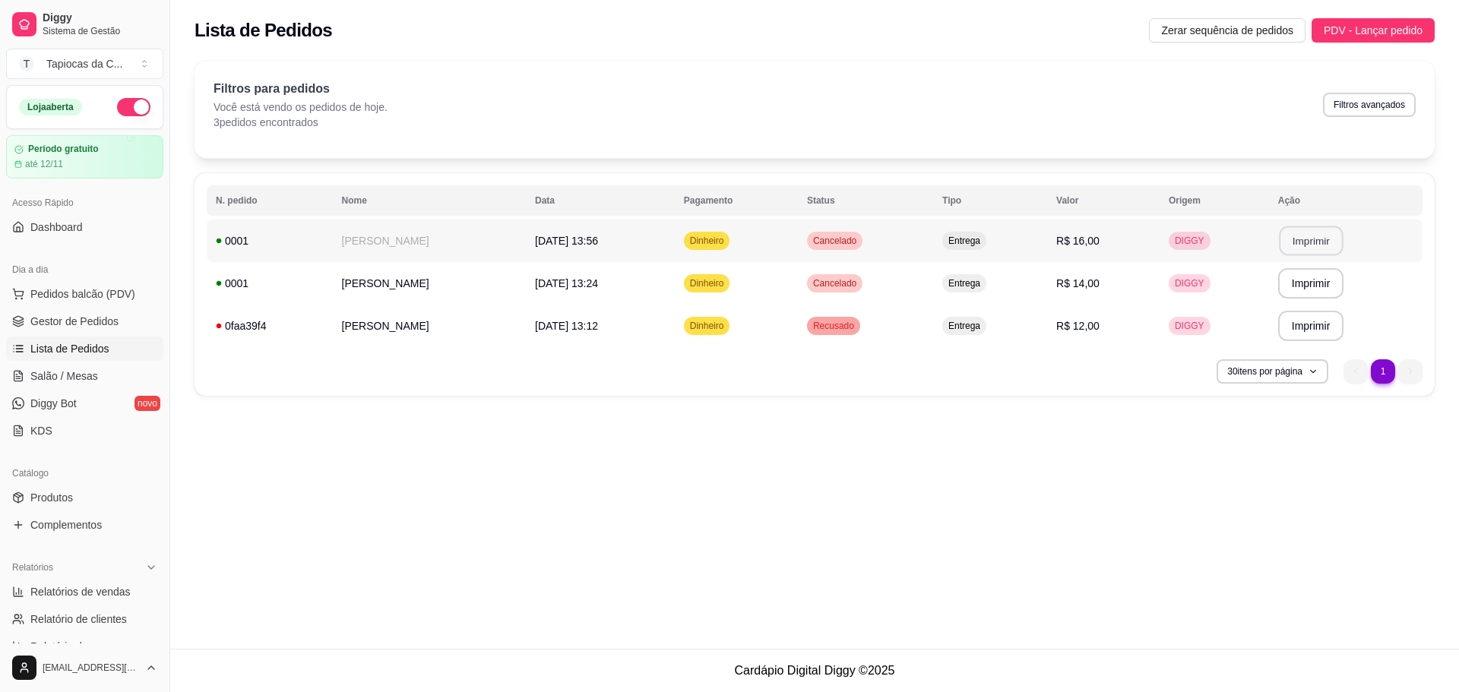
click at [1315, 240] on button "Imprimir" at bounding box center [1311, 241] width 64 height 30
click at [1317, 252] on button "Imprimir" at bounding box center [1311, 241] width 66 height 30
click at [21, 232] on icon at bounding box center [18, 227] width 9 height 10
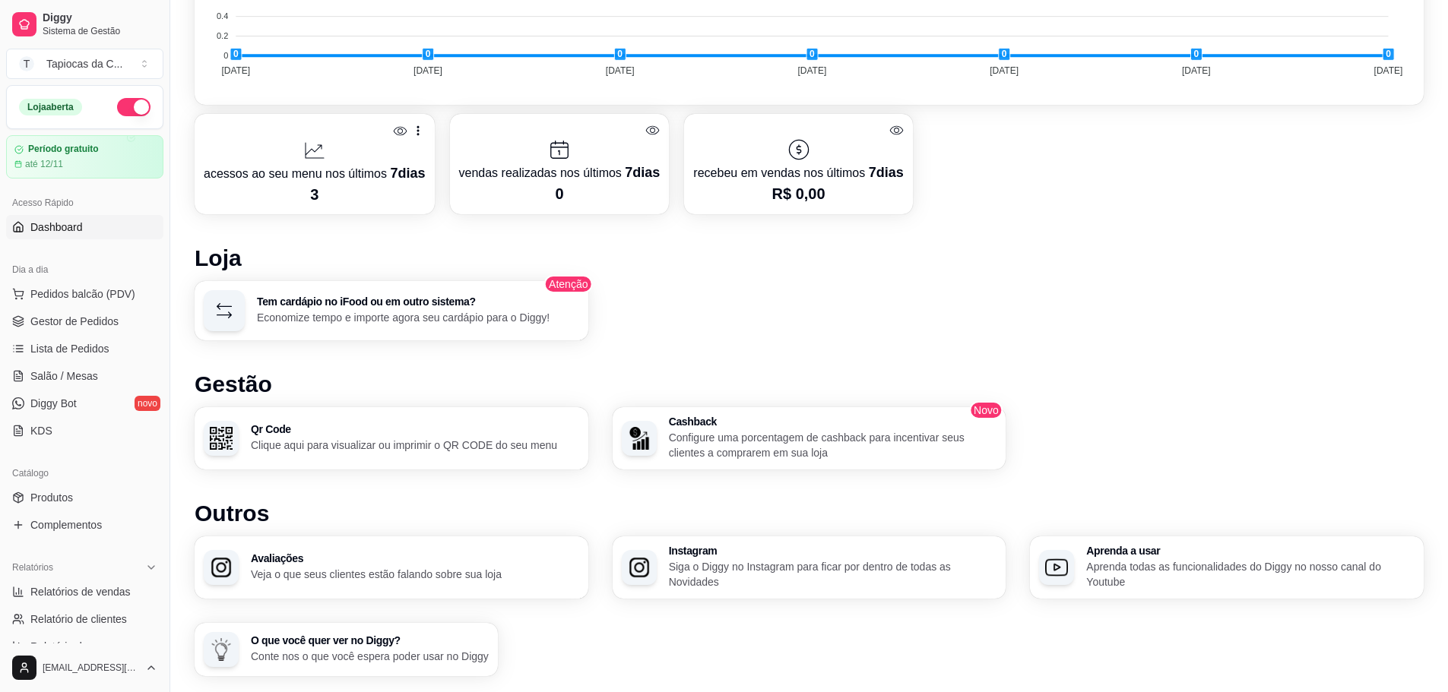
scroll to position [822, 0]
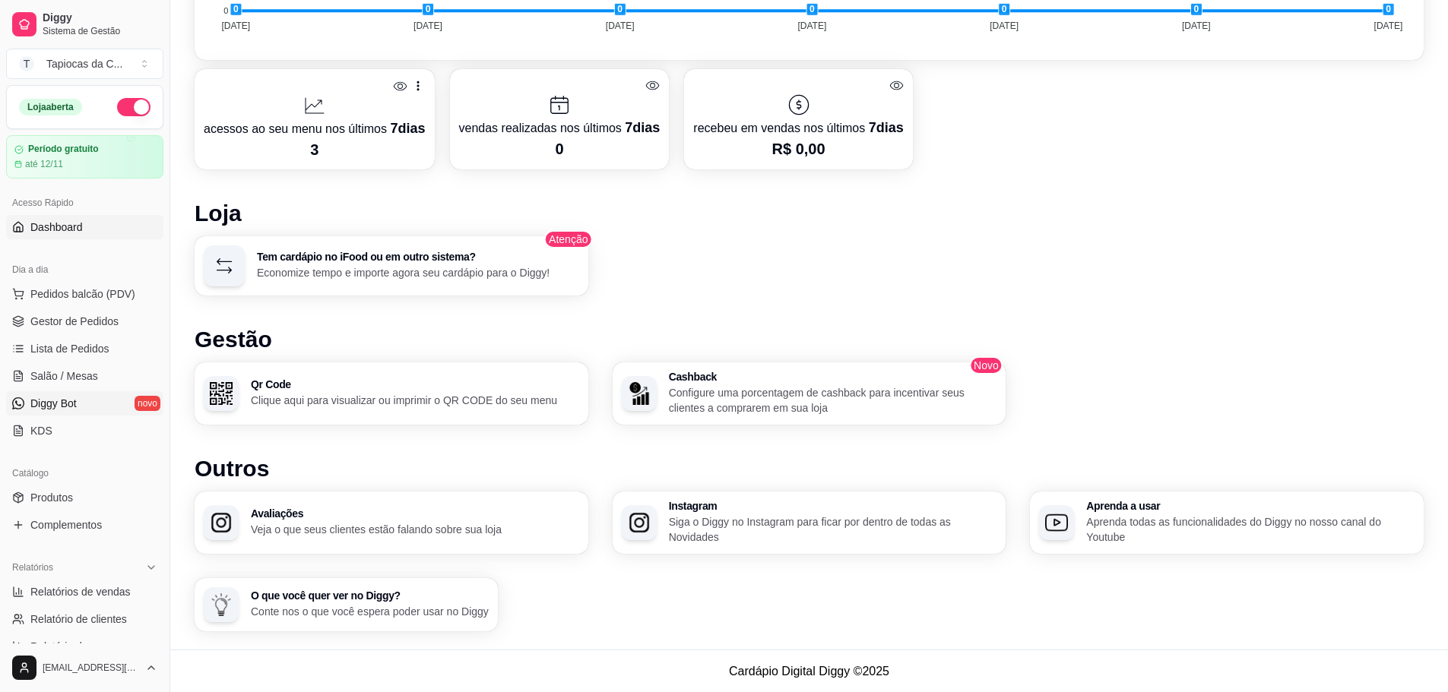
click at [84, 400] on link "Diggy Bot novo" at bounding box center [84, 403] width 157 height 24
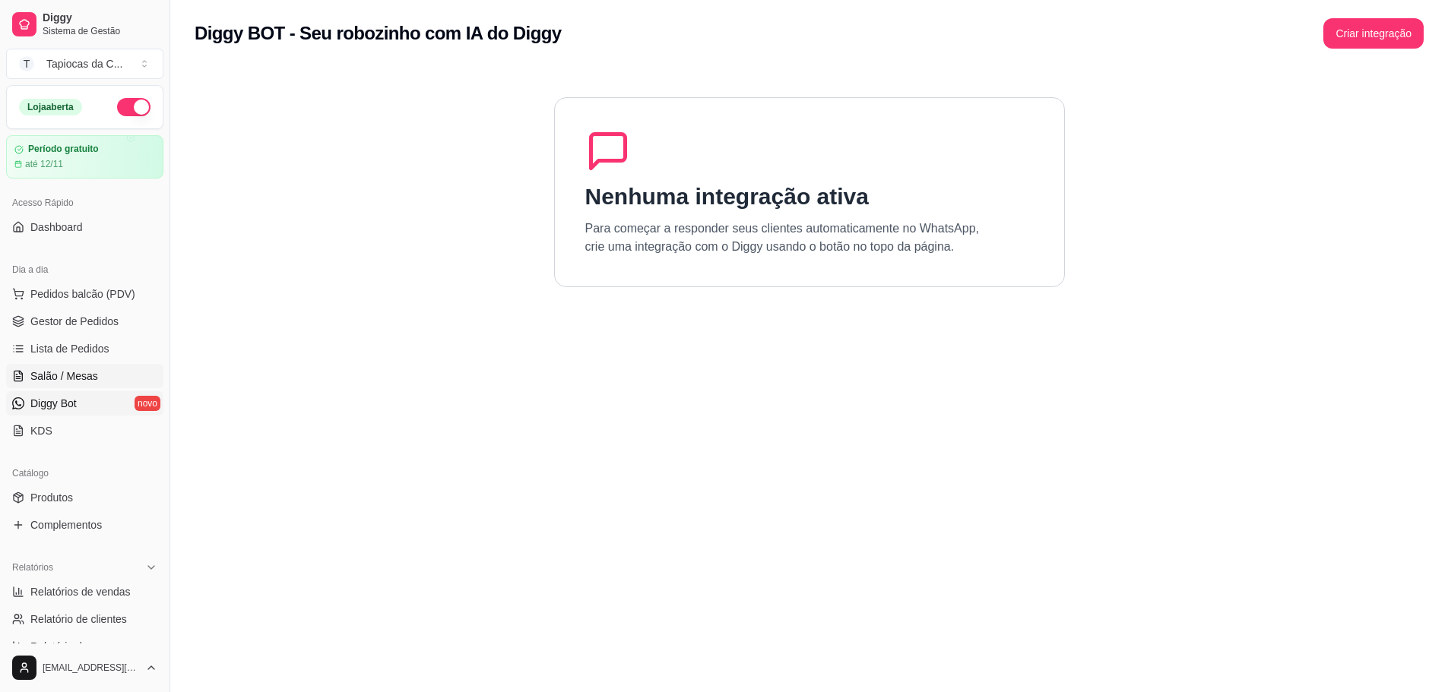
click at [82, 378] on span "Salão / Mesas" at bounding box center [64, 376] width 68 height 15
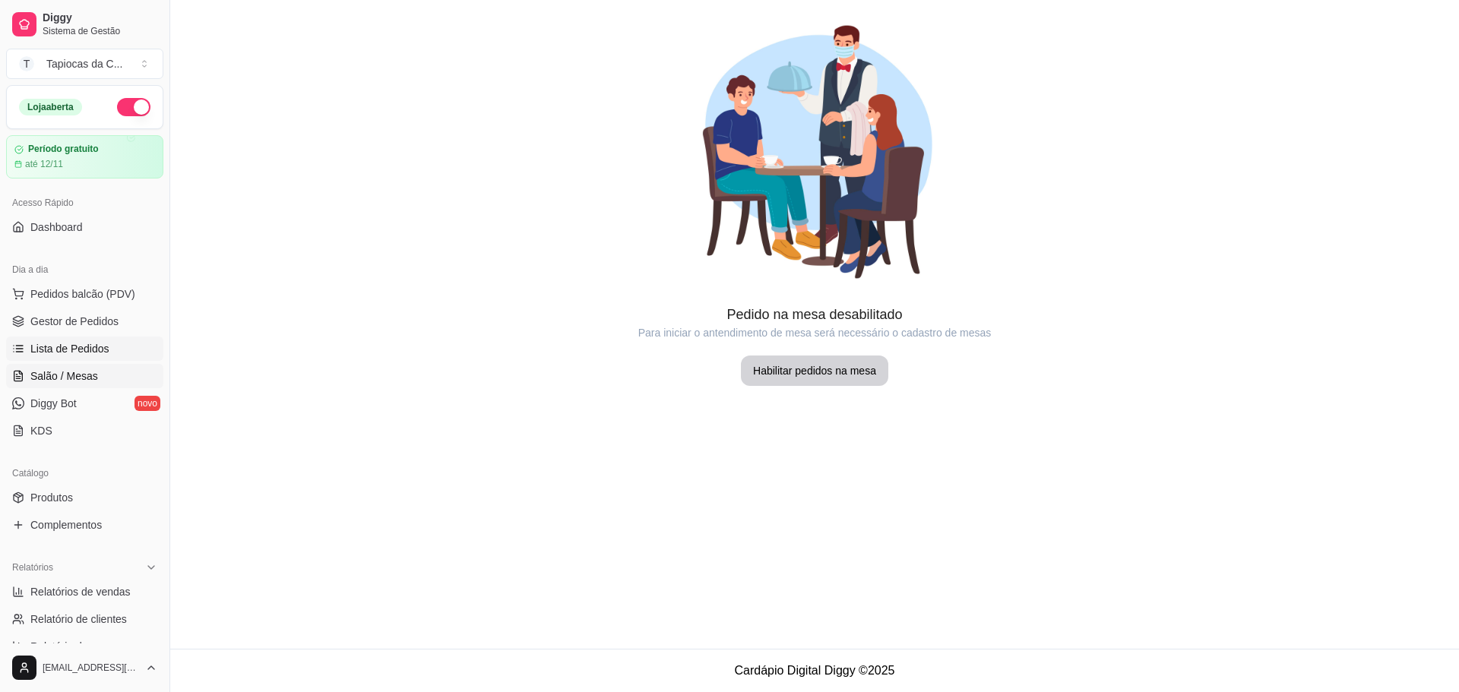
click at [81, 352] on span "Lista de Pedidos" at bounding box center [69, 348] width 79 height 15
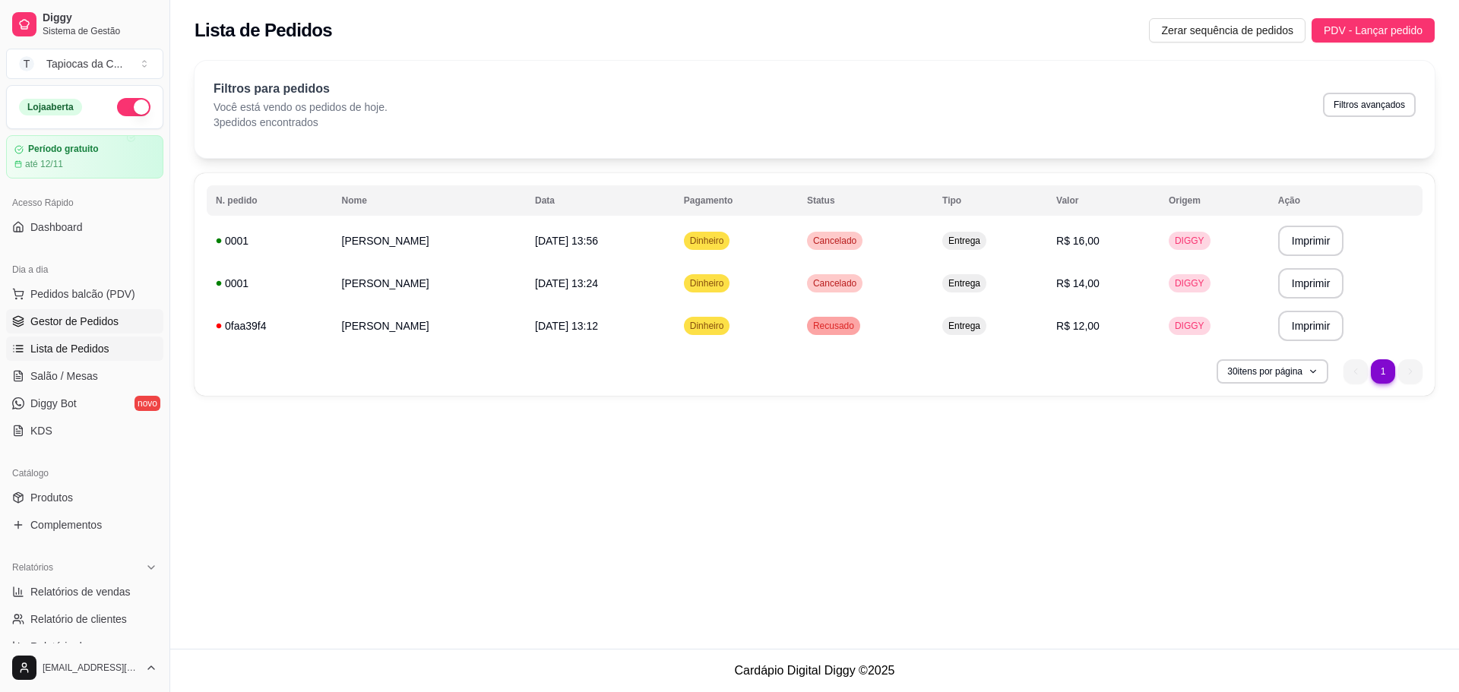
click at [83, 327] on span "Gestor de Pedidos" at bounding box center [74, 321] width 88 height 15
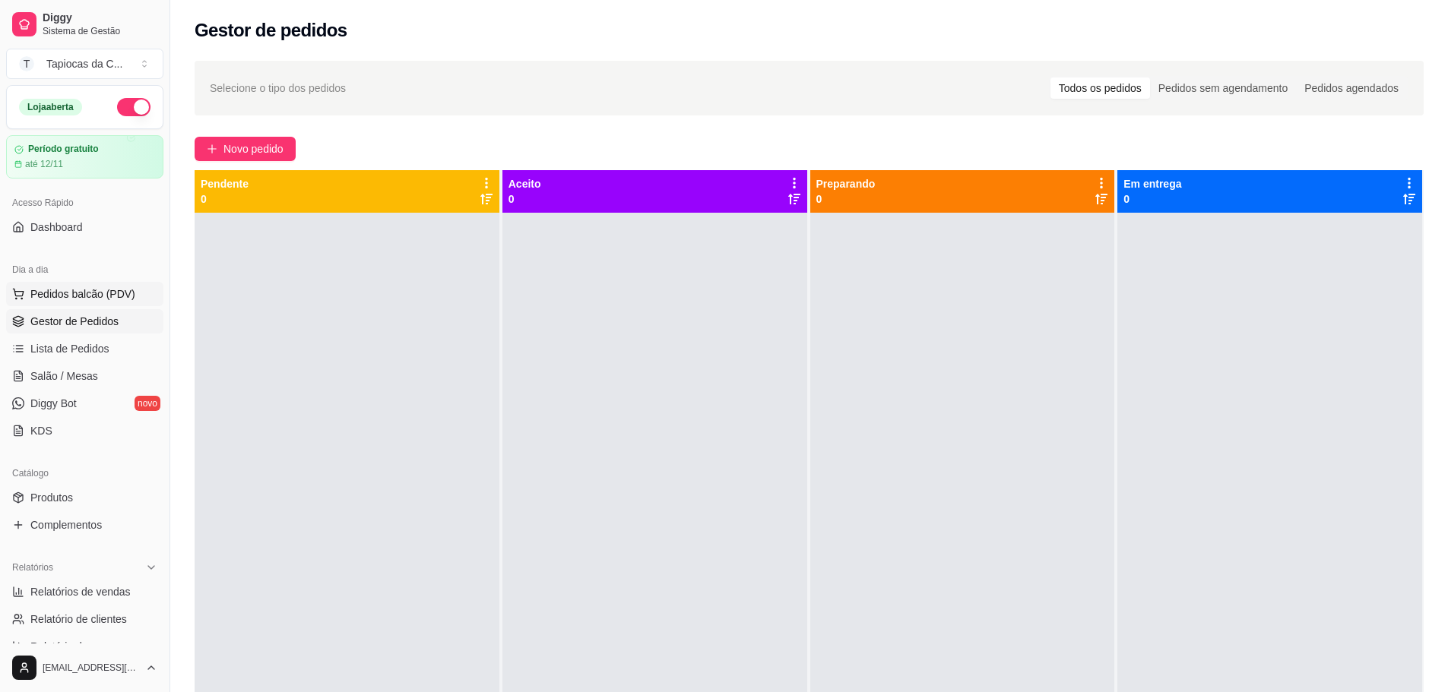
click at [96, 297] on span "Pedidos balcão (PDV)" at bounding box center [82, 293] width 105 height 15
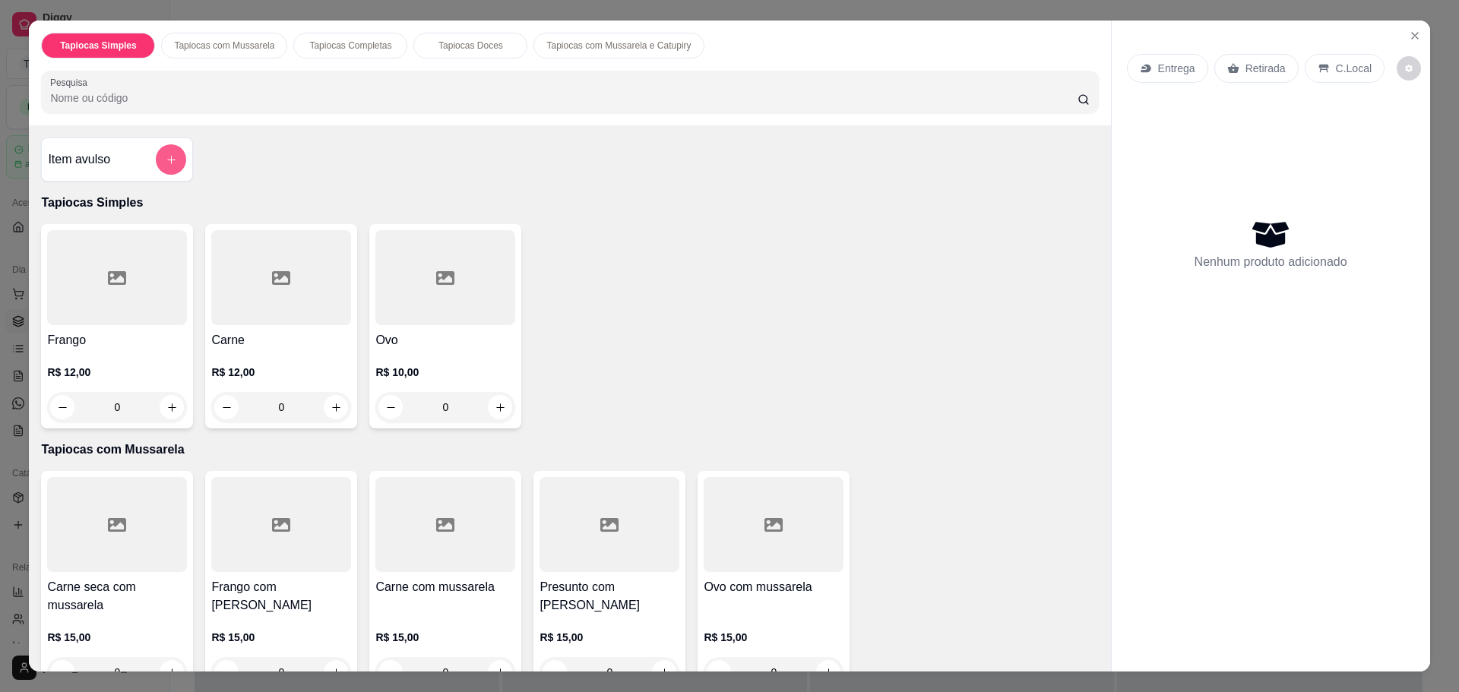
click at [178, 167] on button "add-separate-item" at bounding box center [171, 159] width 30 height 30
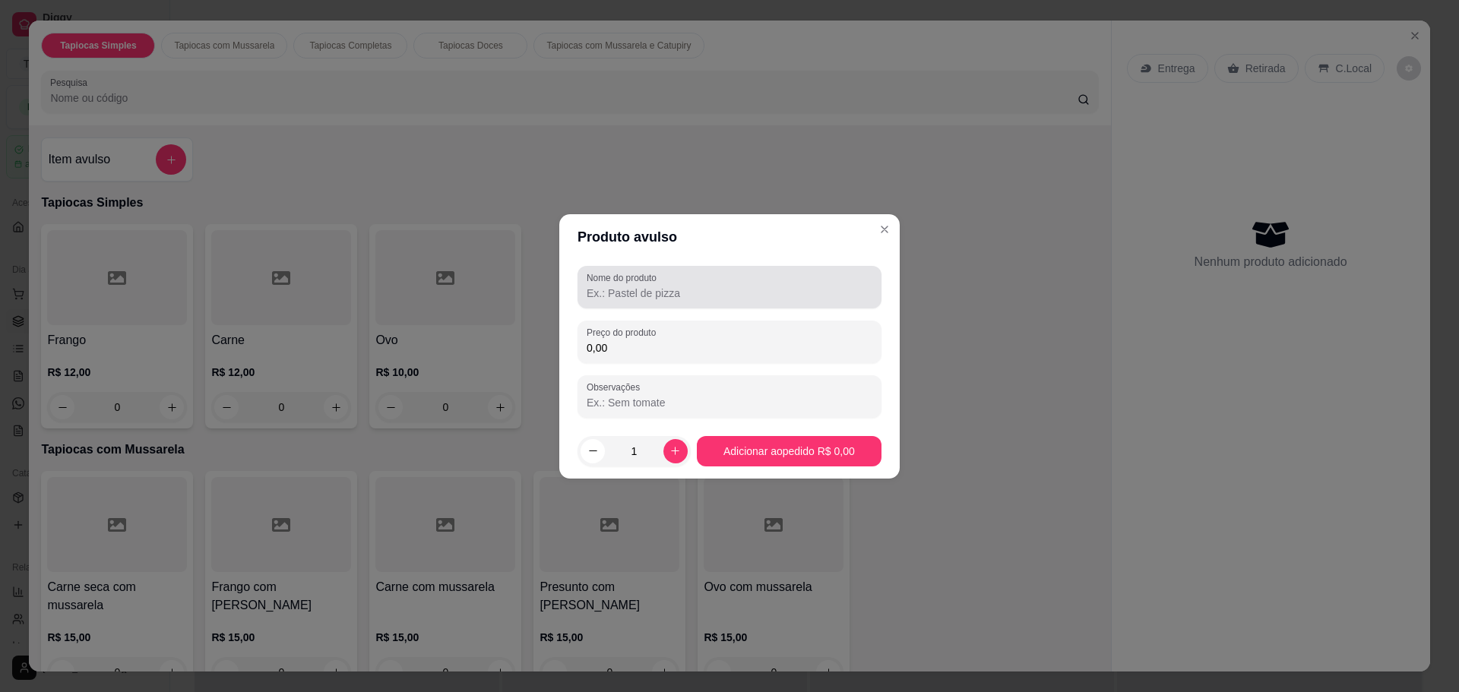
click at [704, 308] on div "Nome do produto" at bounding box center [730, 287] width 304 height 43
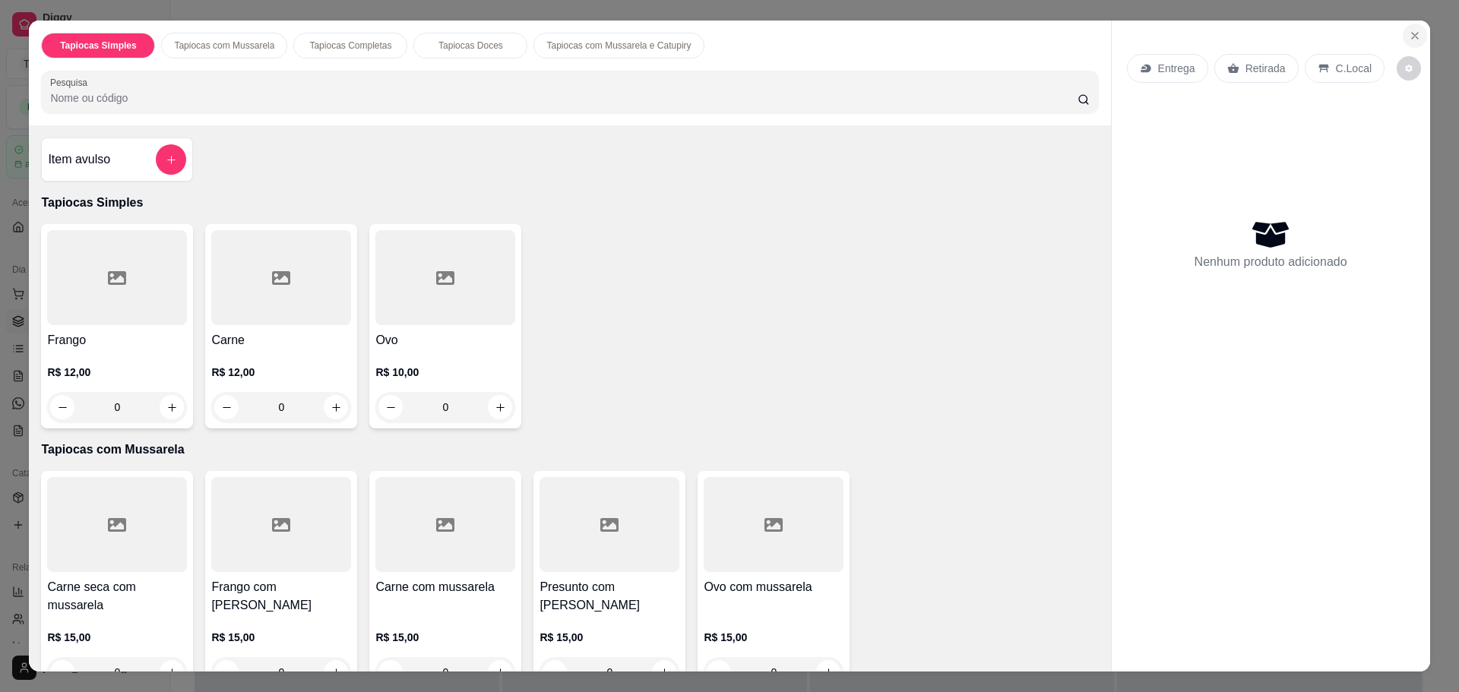
click at [1415, 41] on icon "Close" at bounding box center [1415, 36] width 12 height 12
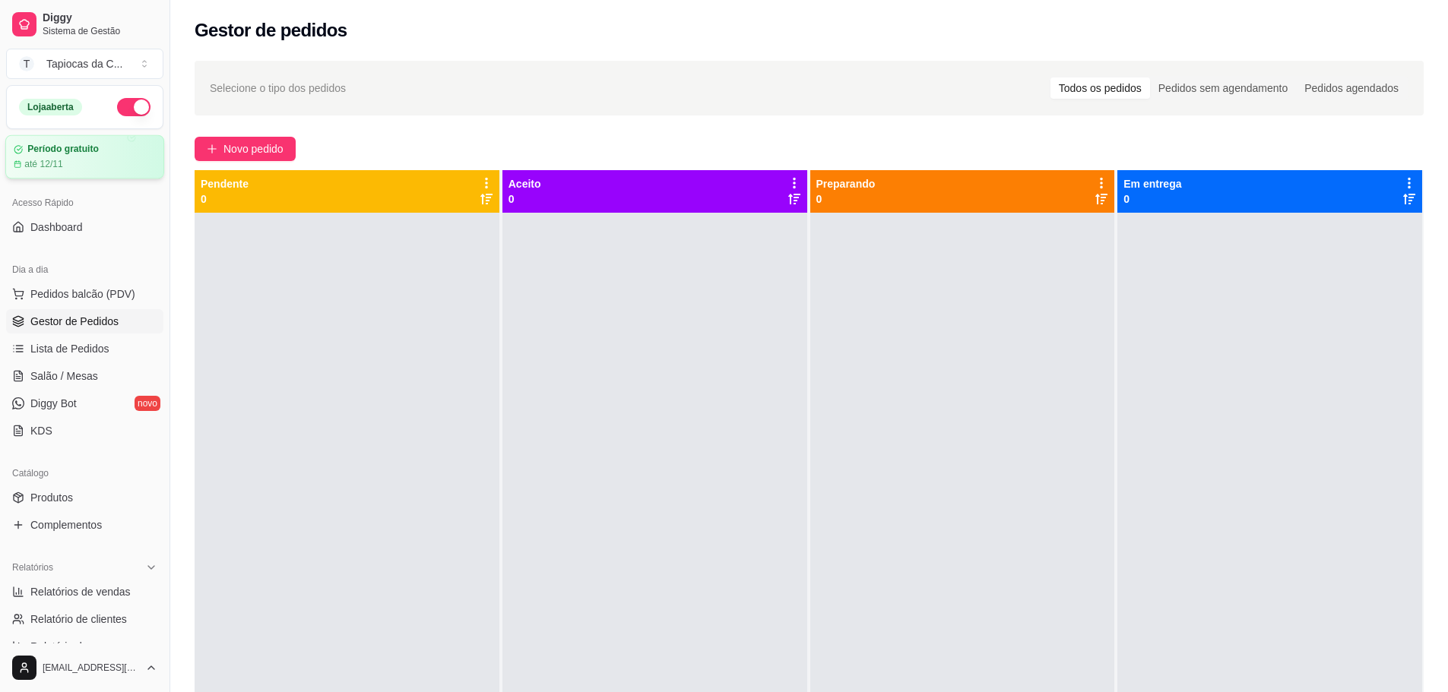
click at [55, 170] on article "até 12/11" at bounding box center [43, 164] width 39 height 12
click at [81, 69] on div "Tapiocas da C ..." at bounding box center [84, 63] width 76 height 15
click at [49, 218] on link "Dashboard" at bounding box center [84, 227] width 157 height 24
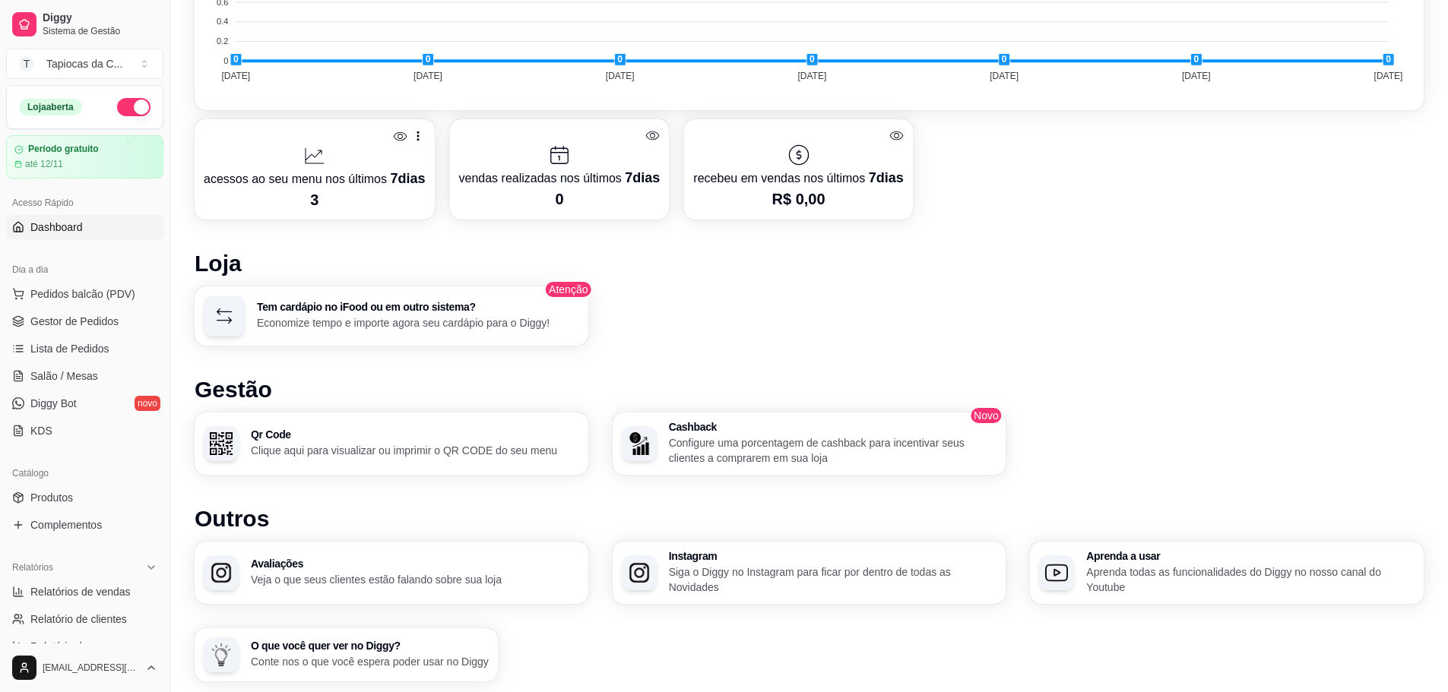
scroll to position [822, 0]
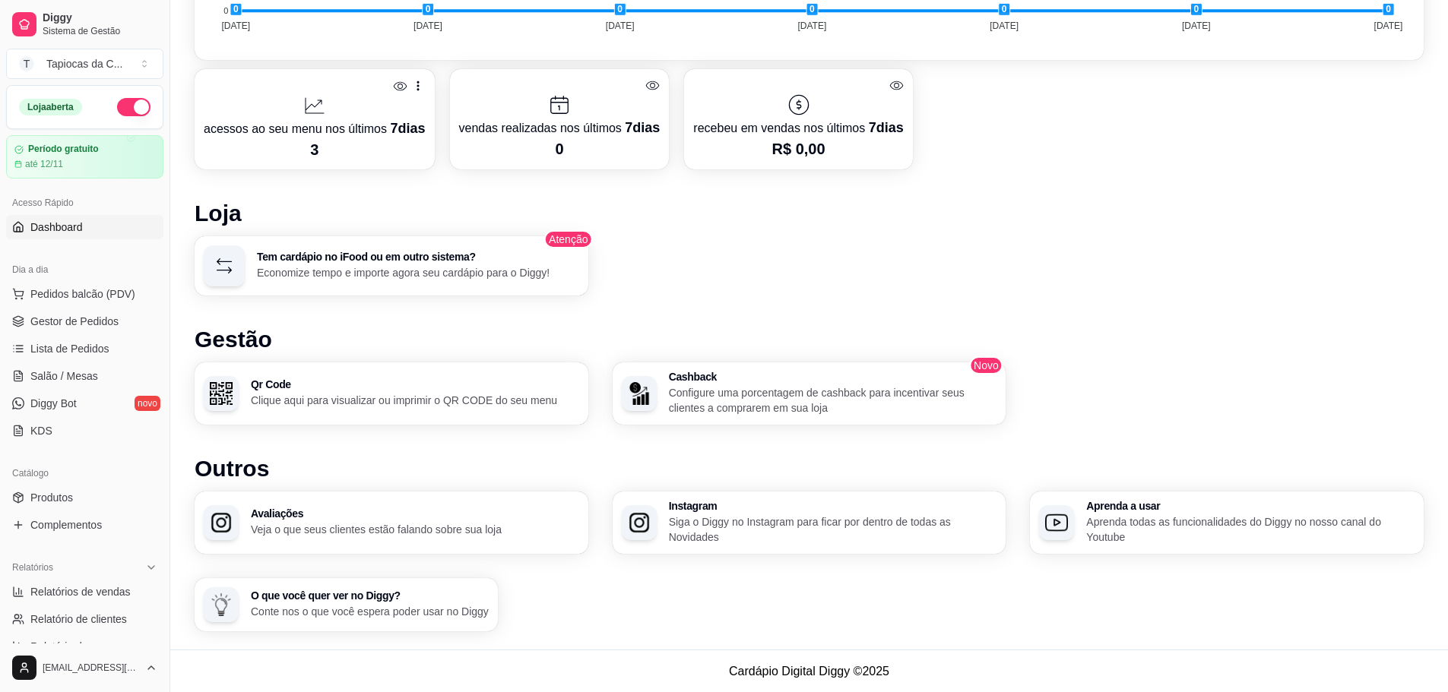
click at [737, 404] on p "Configure uma porcentagem de cashback para incentivar seus clientes a comprarem…" at bounding box center [833, 400] width 328 height 30
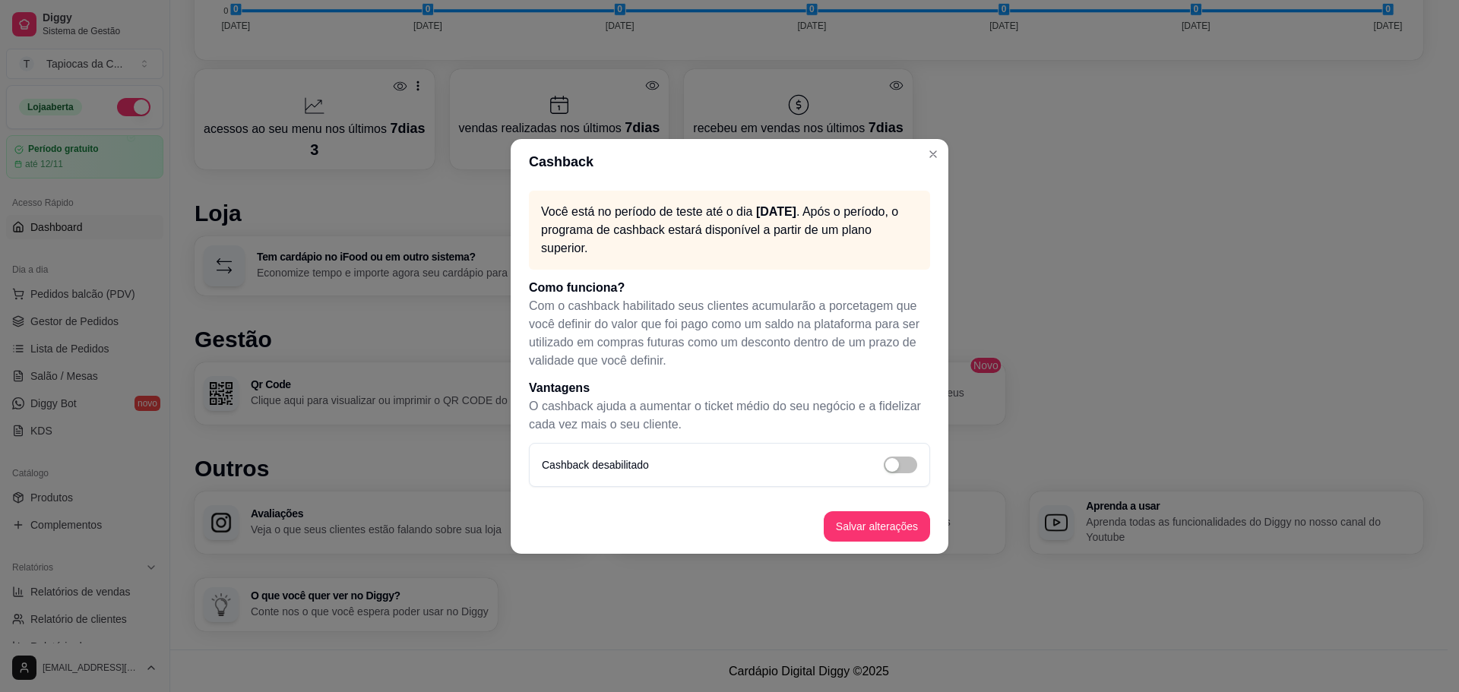
click at [910, 167] on header "Cashback" at bounding box center [730, 162] width 438 height 46
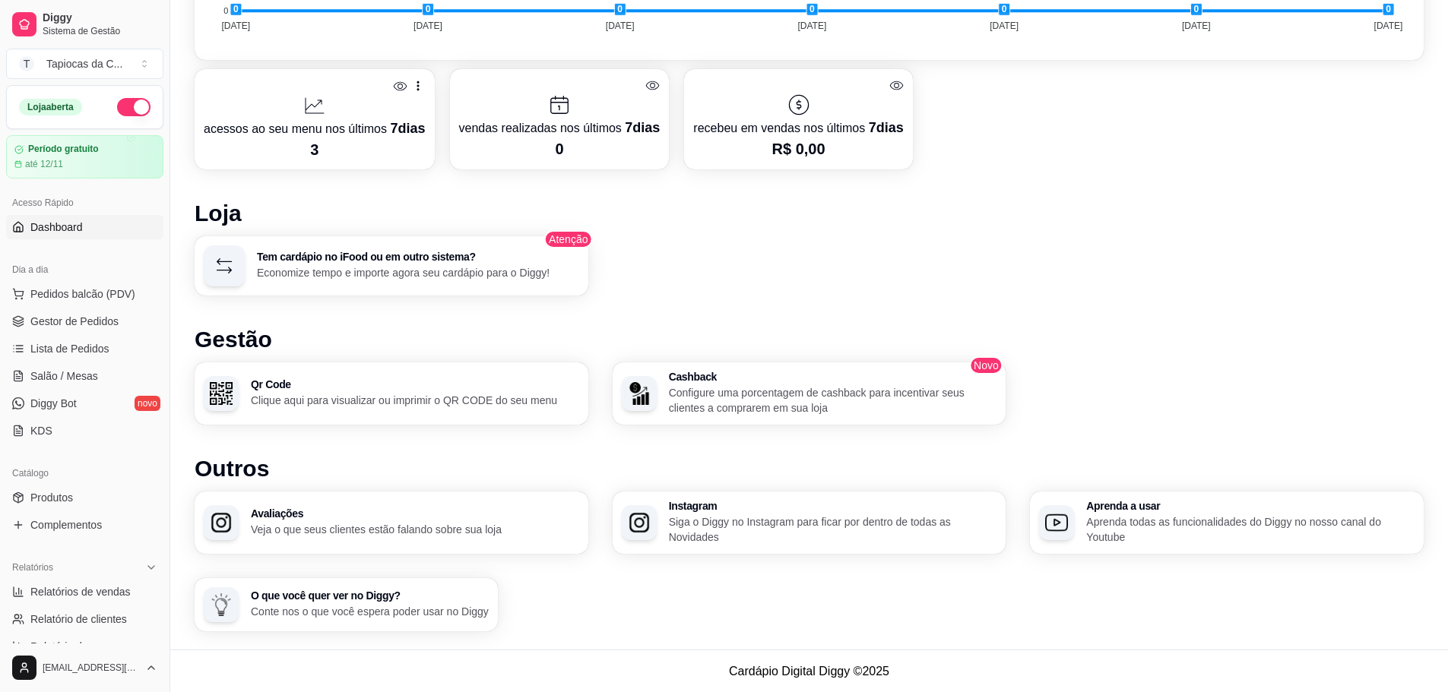
click at [1185, 537] on p "Aprenda todas as funcionalidades do Diggy no nosso canal do Youtube" at bounding box center [1250, 529] width 328 height 30
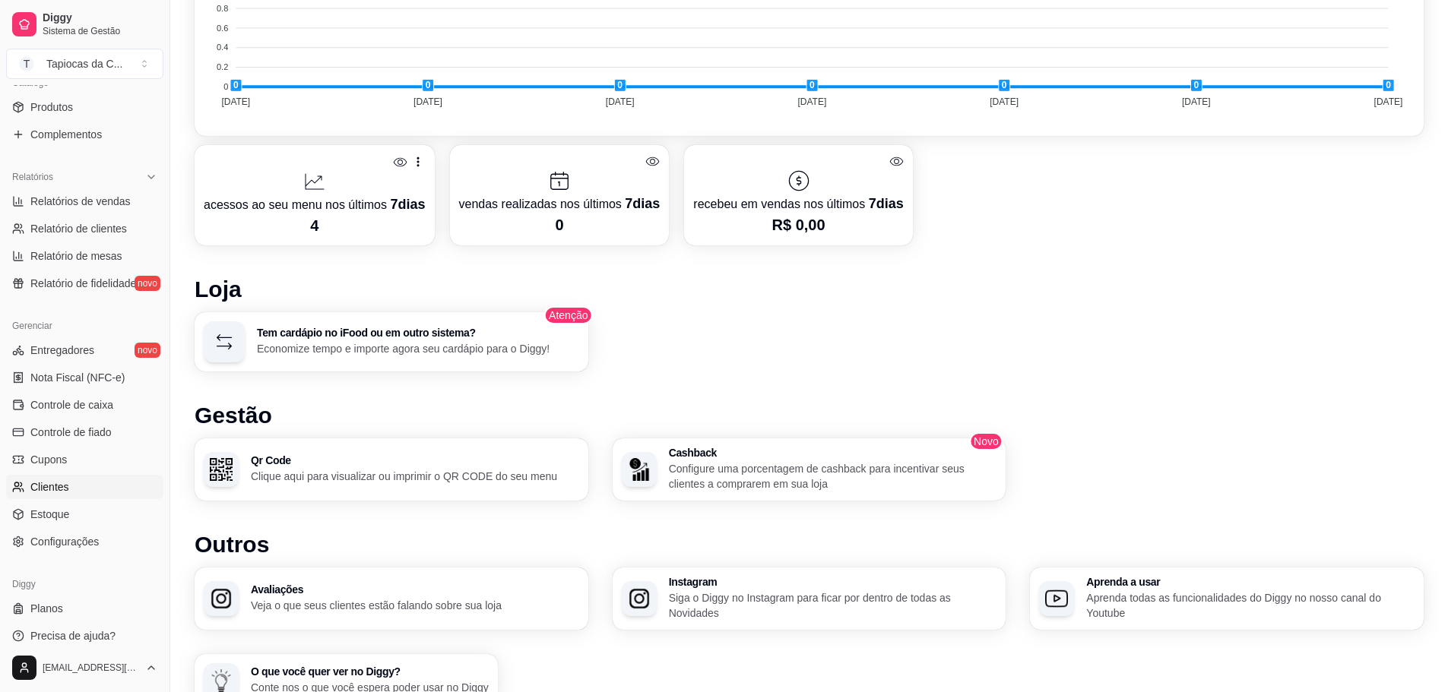
scroll to position [401, 0]
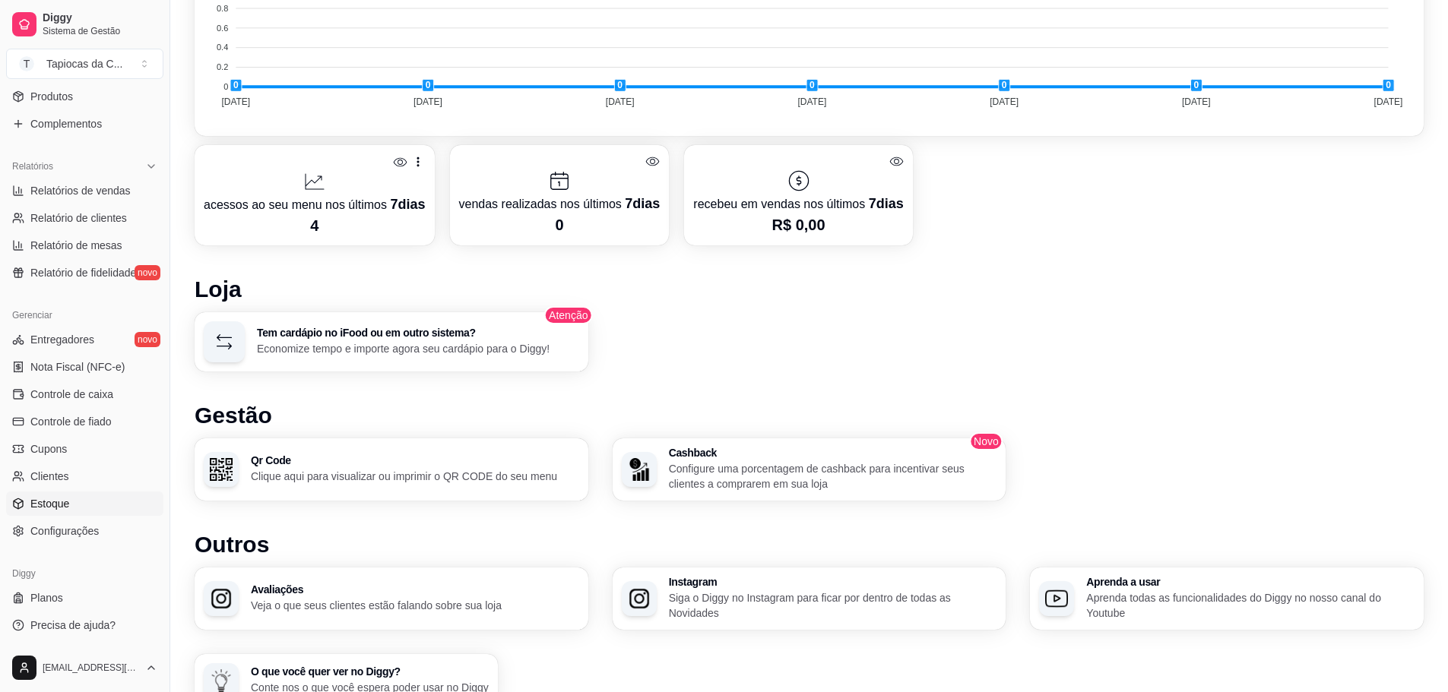
drag, startPoint x: 80, startPoint y: 524, endPoint x: 138, endPoint y: 506, distance: 60.6
click at [81, 524] on span "Configurações" at bounding box center [64, 531] width 68 height 15
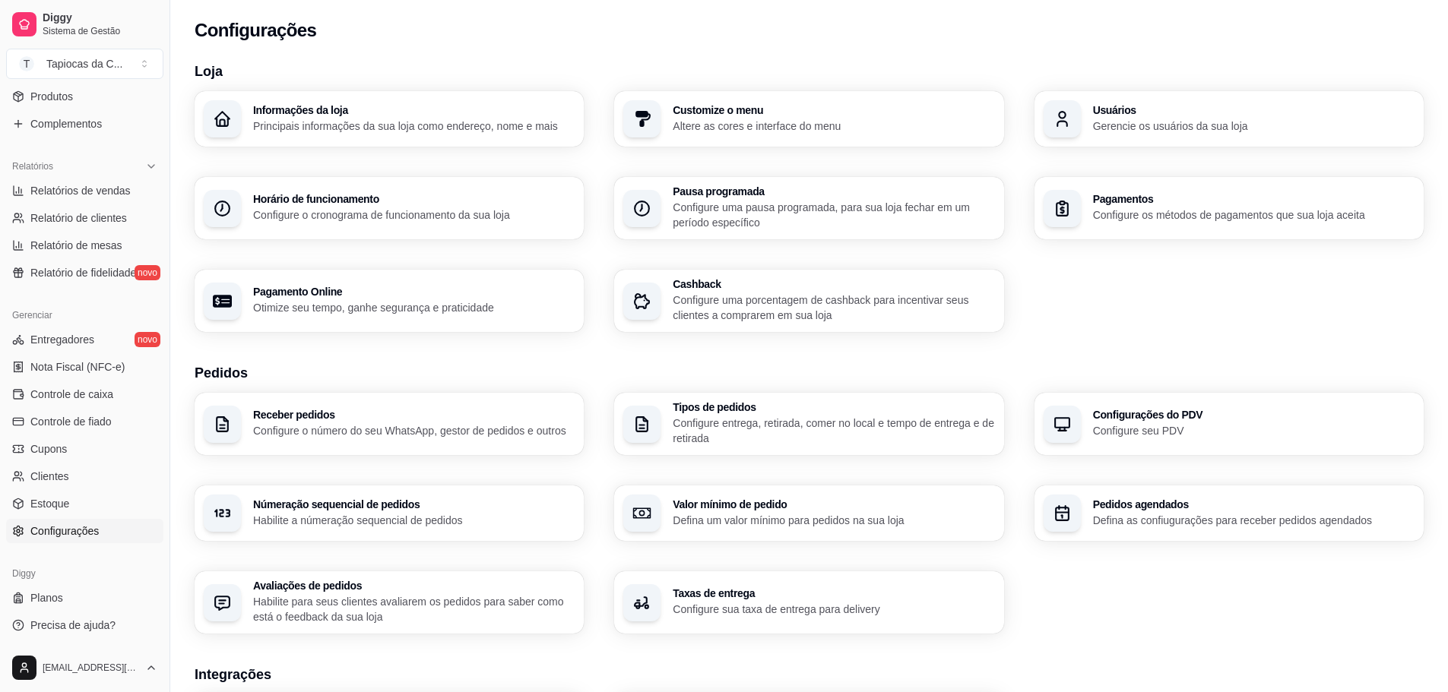
click at [726, 391] on section "Pedidos Receber pedidos Configure o número do seu WhatsApp, gestor de pedidos e…" at bounding box center [809, 497] width 1229 height 271
click at [706, 435] on p "Configure entrega, retirada, comer no local e tempo de entrega e de retirada" at bounding box center [833, 431] width 321 height 30
click at [1147, 234] on div "Pagamentos Configure os métodos de pagamentos que sua loja aceita" at bounding box center [1229, 208] width 378 height 61
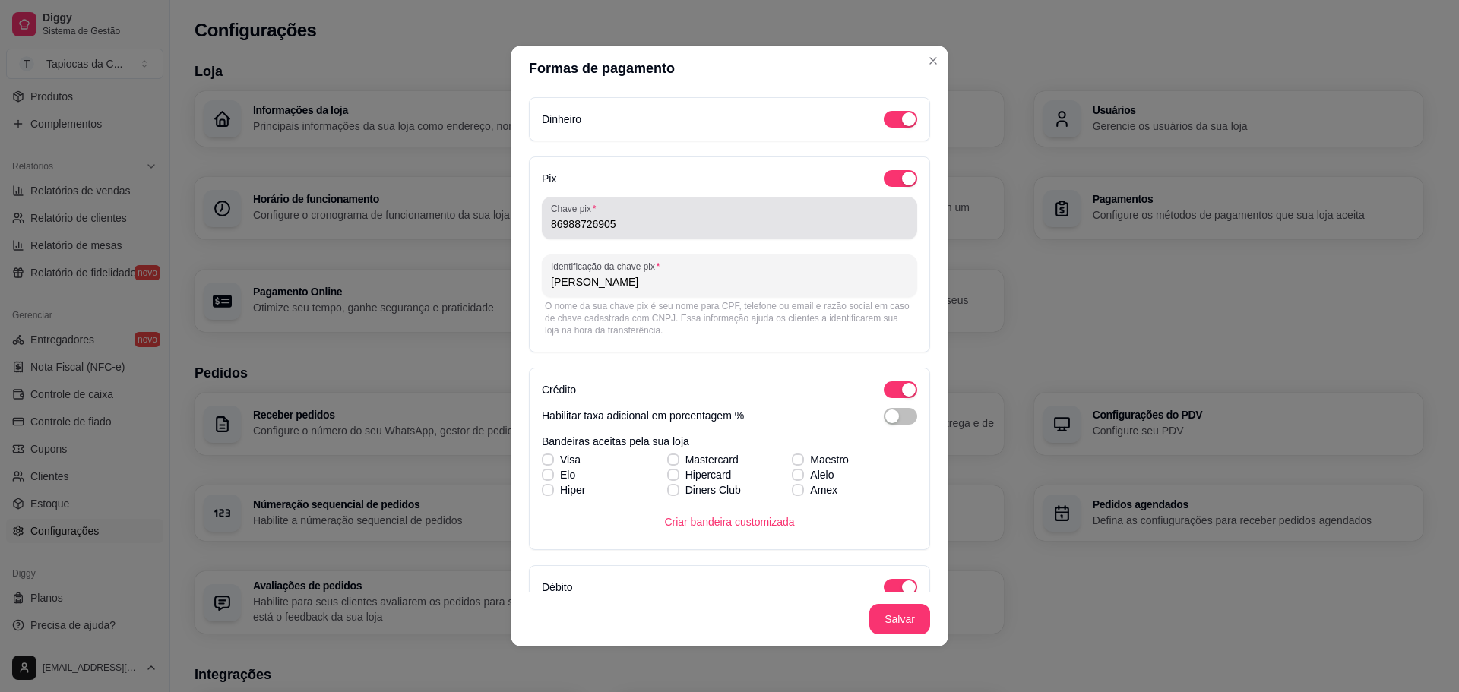
click at [619, 229] on input "86988726905" at bounding box center [729, 224] width 357 height 15
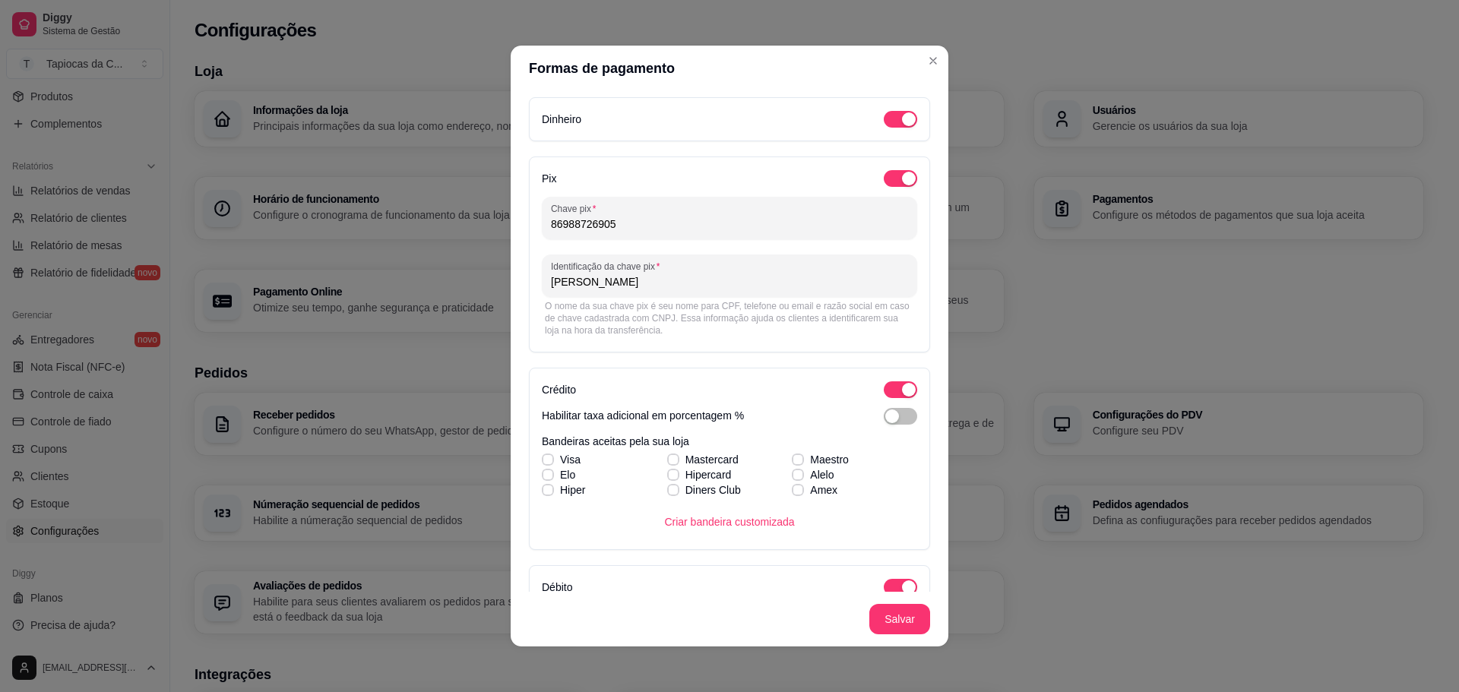
click at [619, 229] on input "86988726905" at bounding box center [729, 224] width 357 height 15
paste input "claudianytorres04@gmail.com"
type input "claudianytorres04@gmail.com"
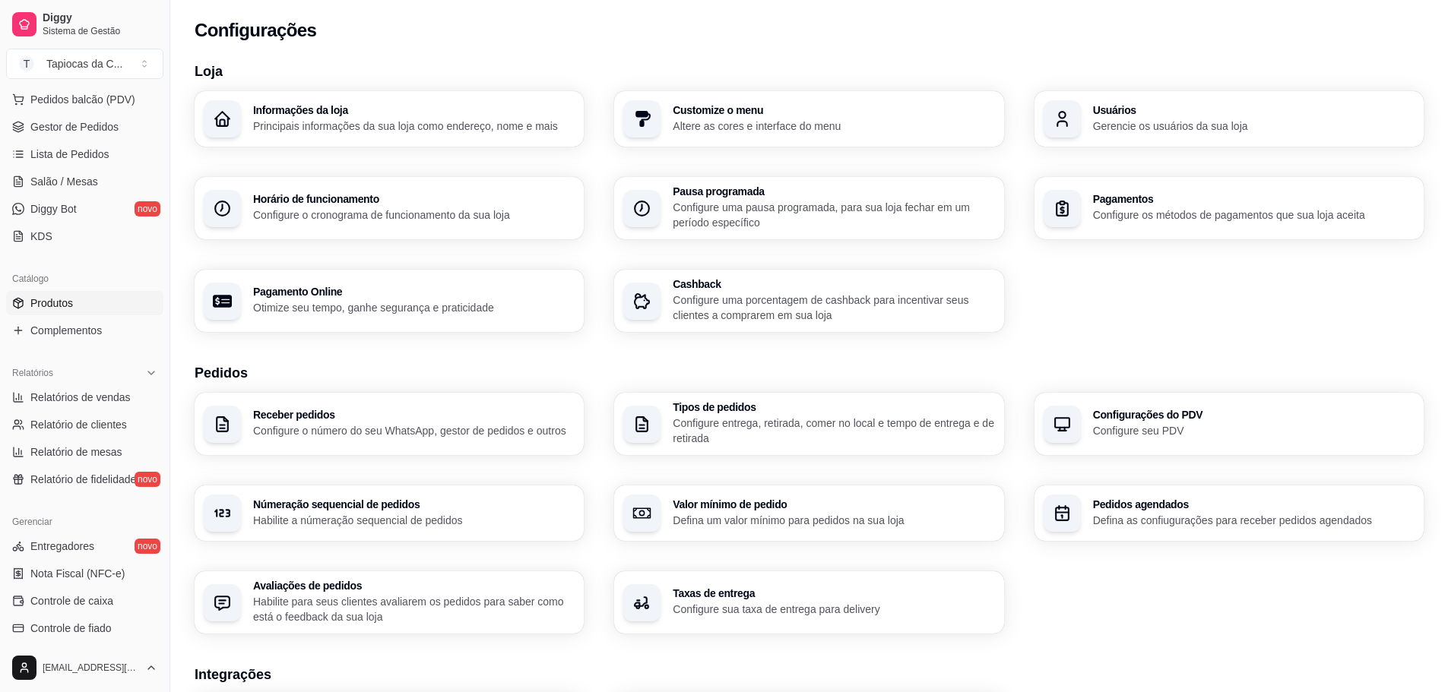
scroll to position [173, 0]
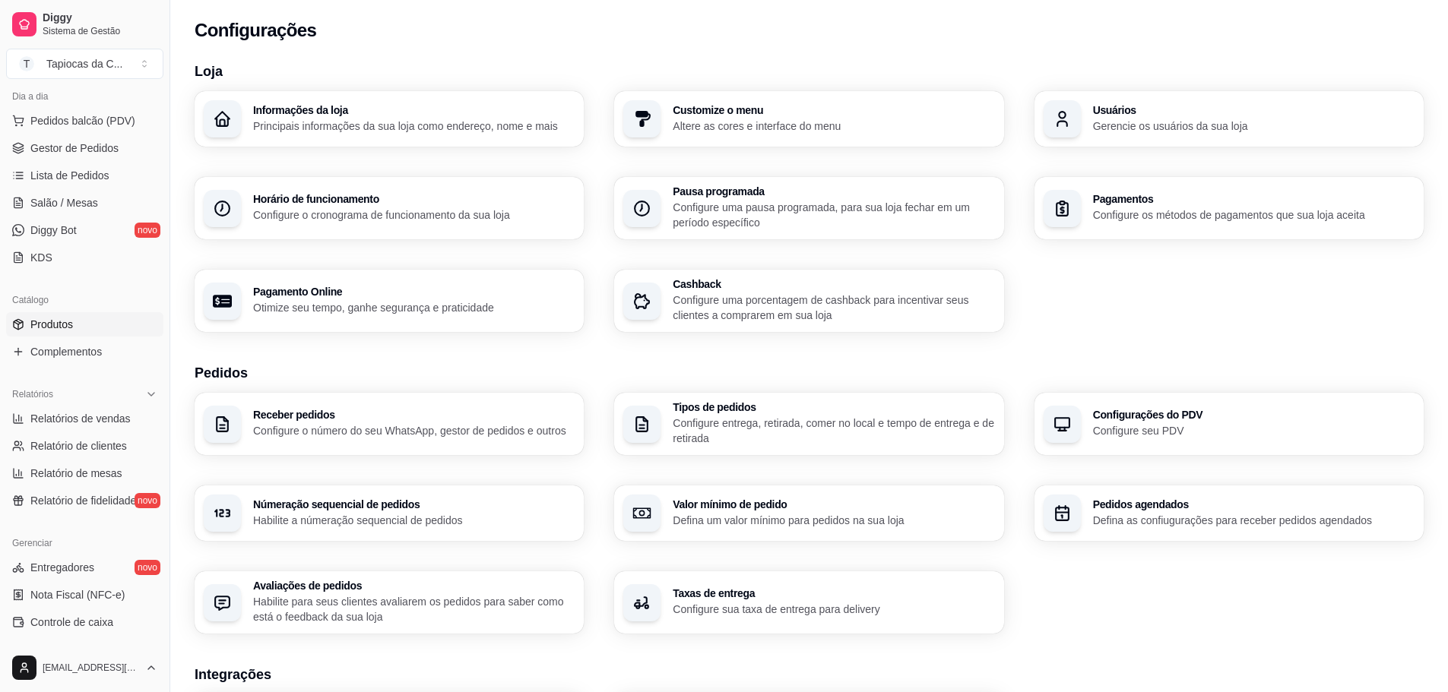
click at [72, 320] on span "Produtos" at bounding box center [51, 324] width 43 height 15
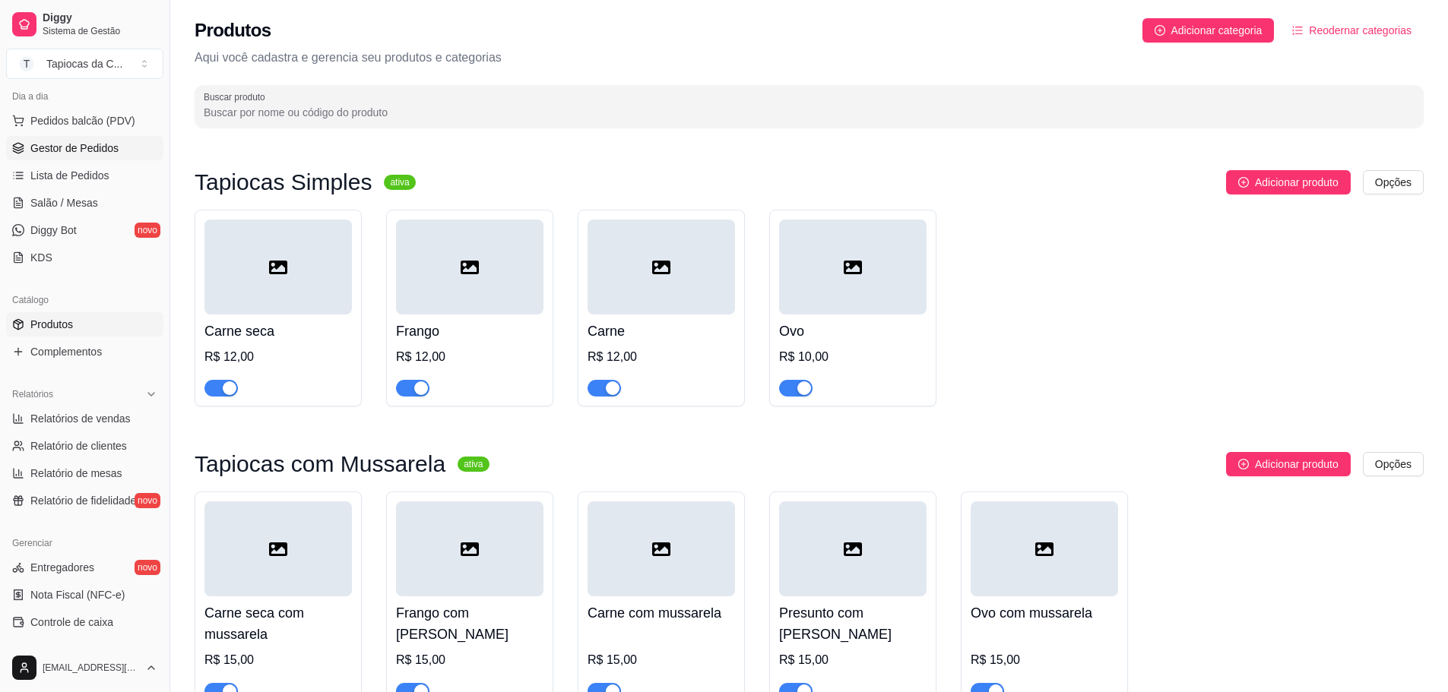
click at [81, 141] on span "Gestor de Pedidos" at bounding box center [74, 148] width 88 height 15
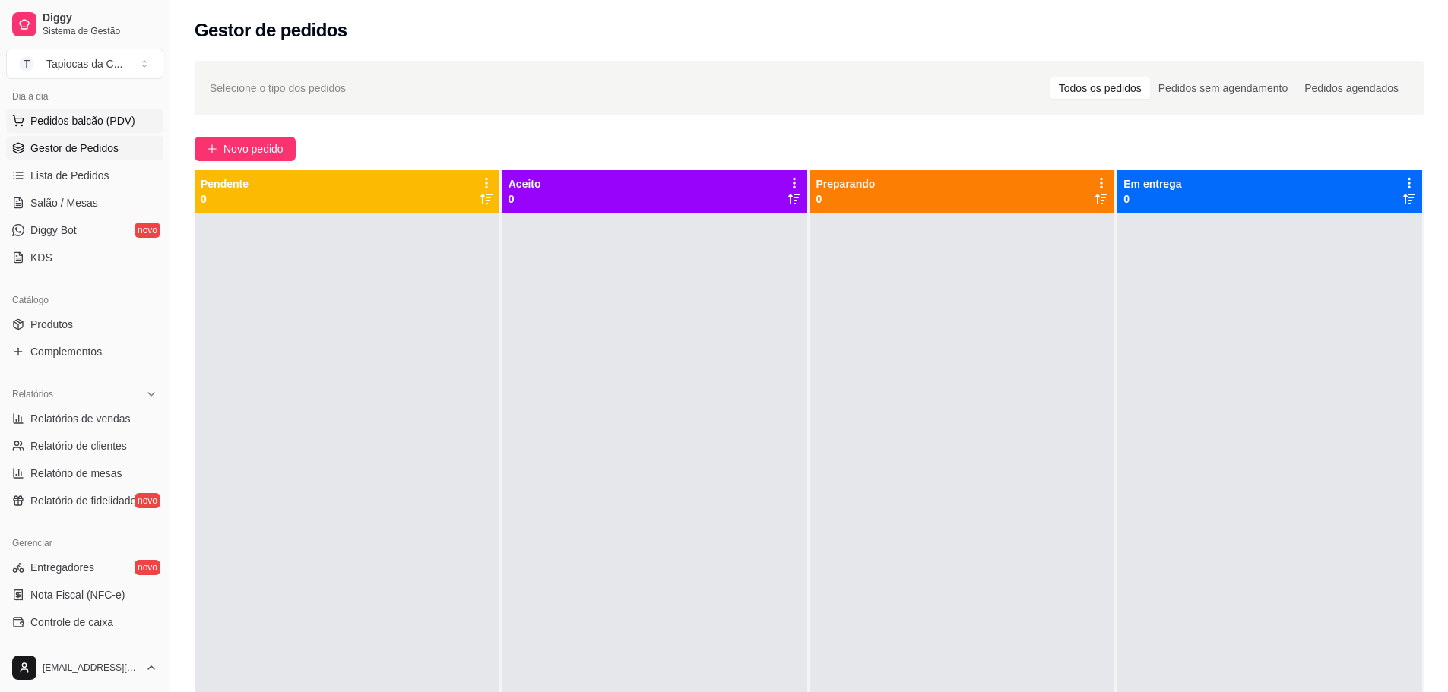
click at [85, 129] on button "Pedidos balcão (PDV)" at bounding box center [84, 121] width 157 height 24
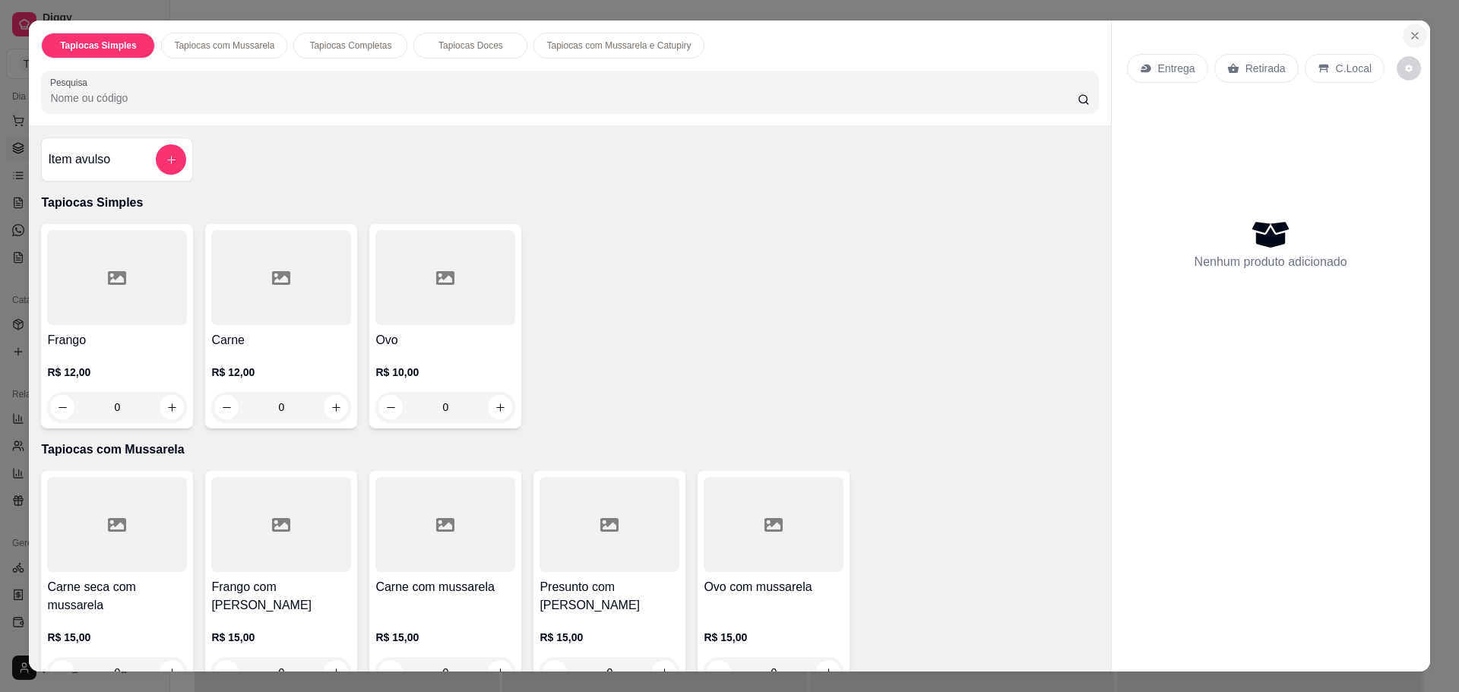
click at [1411, 33] on icon "Close" at bounding box center [1415, 36] width 12 height 12
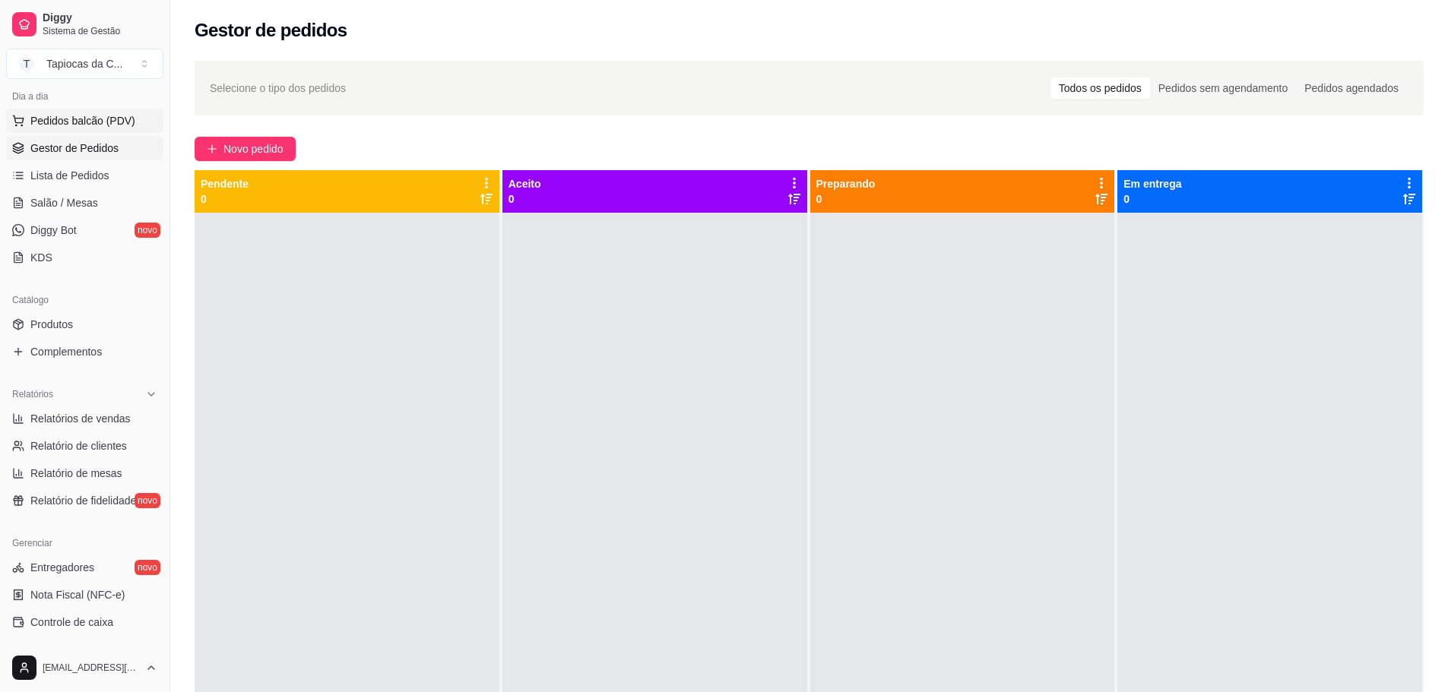
click at [107, 116] on span "Pedidos balcão (PDV)" at bounding box center [82, 120] width 105 height 15
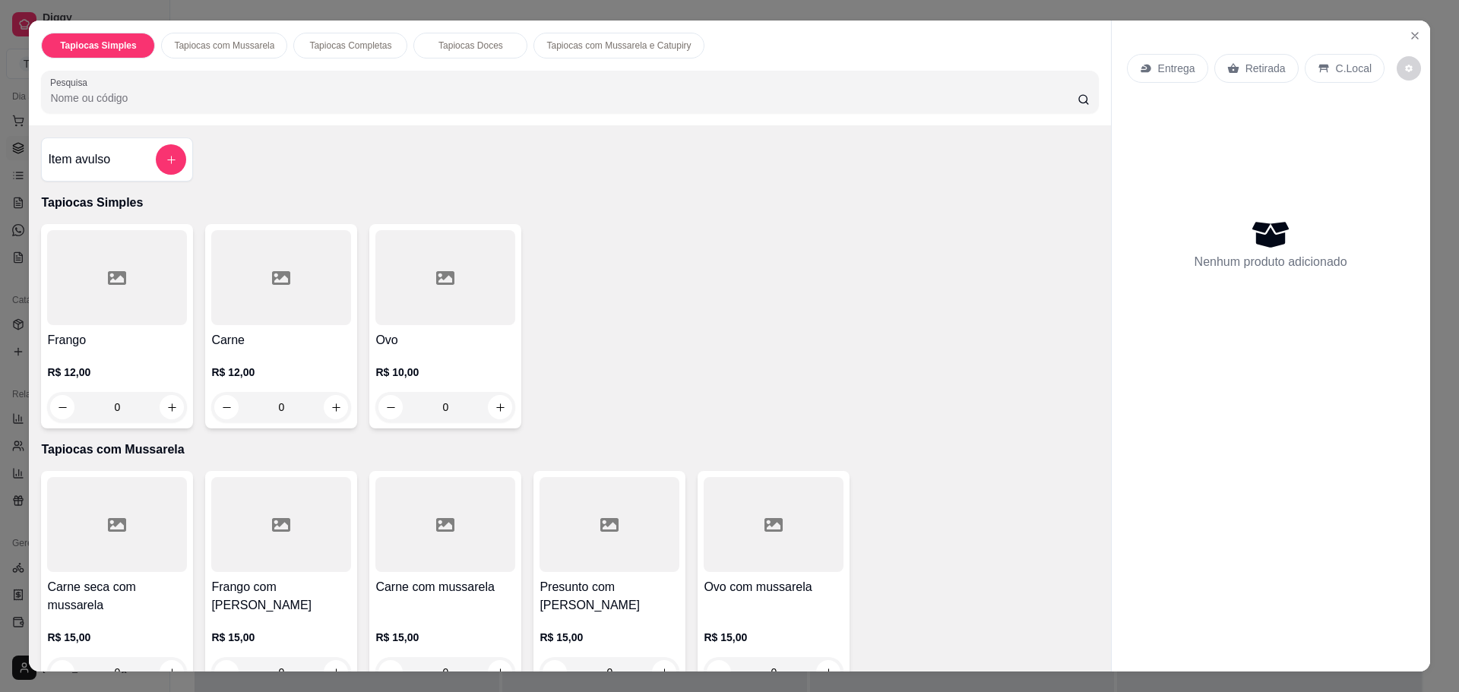
click at [91, 157] on h4 "Item avulso" at bounding box center [79, 159] width 62 height 18
click at [1412, 33] on icon "Close" at bounding box center [1415, 36] width 6 height 6
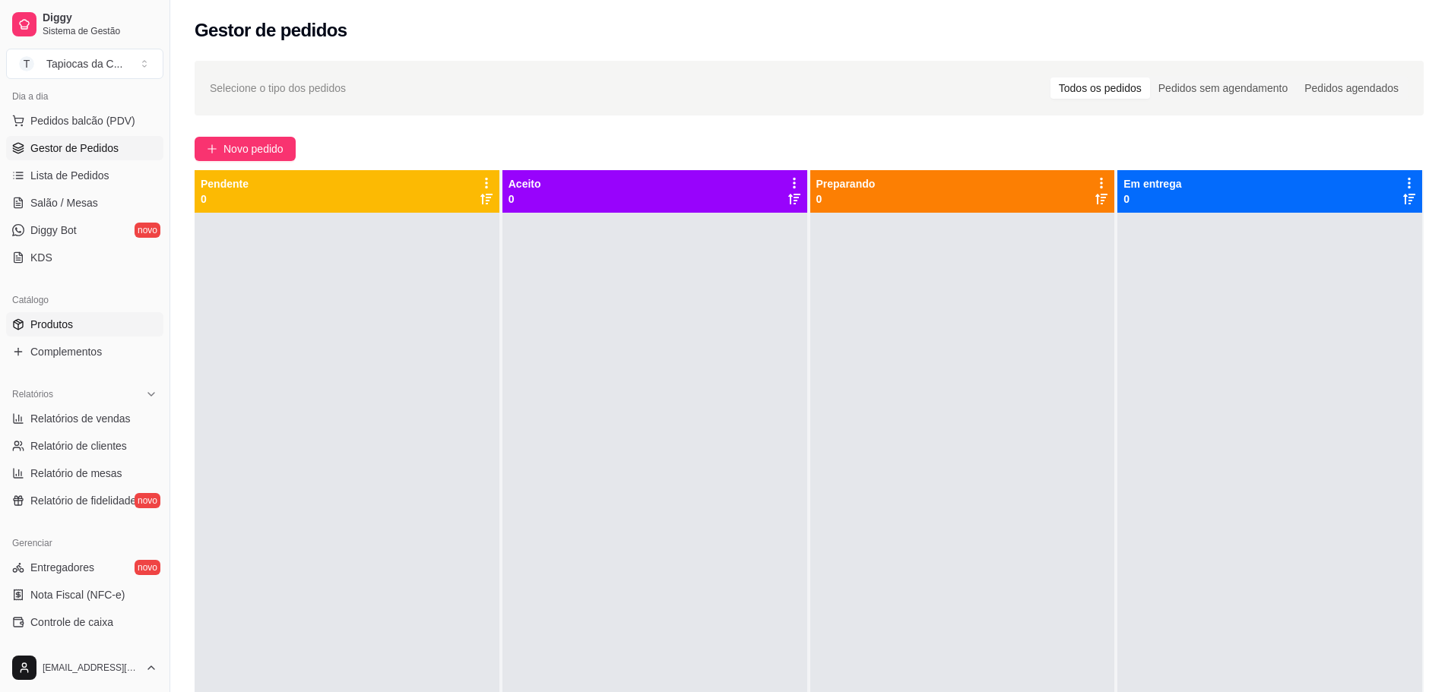
click at [94, 331] on link "Produtos" at bounding box center [84, 324] width 157 height 24
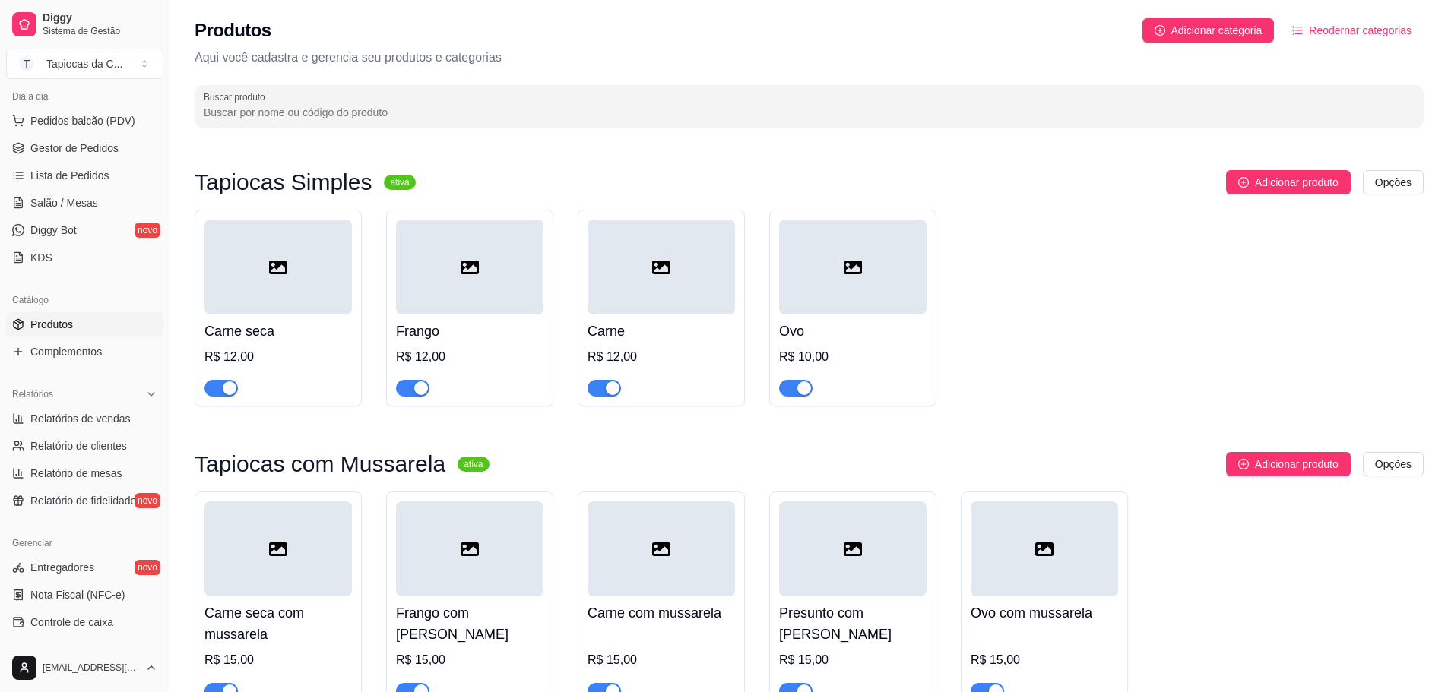
click at [1229, 43] on div "Produtos Adicionar categoria Reodernar categorias Aqui você cadastra e gerencia…" at bounding box center [808, 68] width 1277 height 137
click at [1243, 28] on span "Adicionar categoria" at bounding box center [1216, 30] width 91 height 17
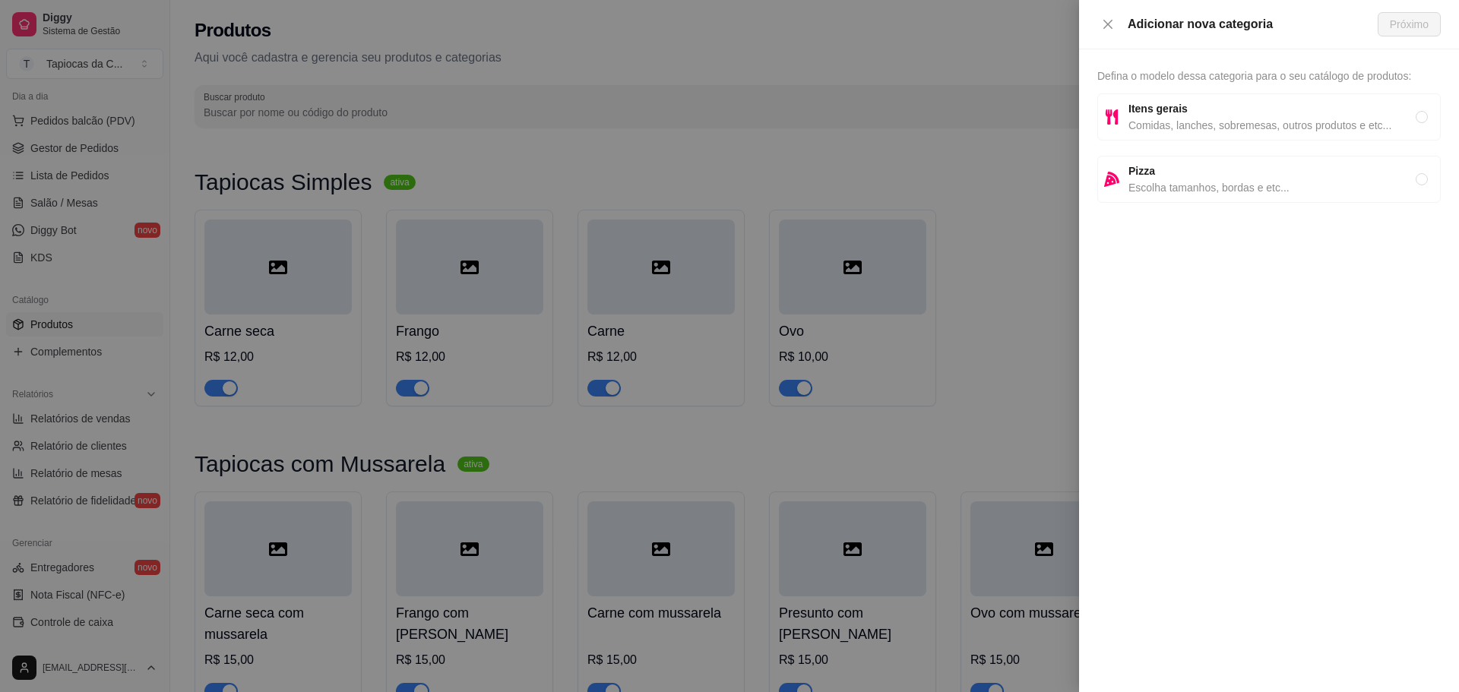
click at [1259, 119] on span "Comidas, lanches, sobremesas, outros produtos e etc..." at bounding box center [1271, 125] width 287 height 17
radio input "true"
click at [1378, 31] on button "Próximo" at bounding box center [1409, 24] width 63 height 24
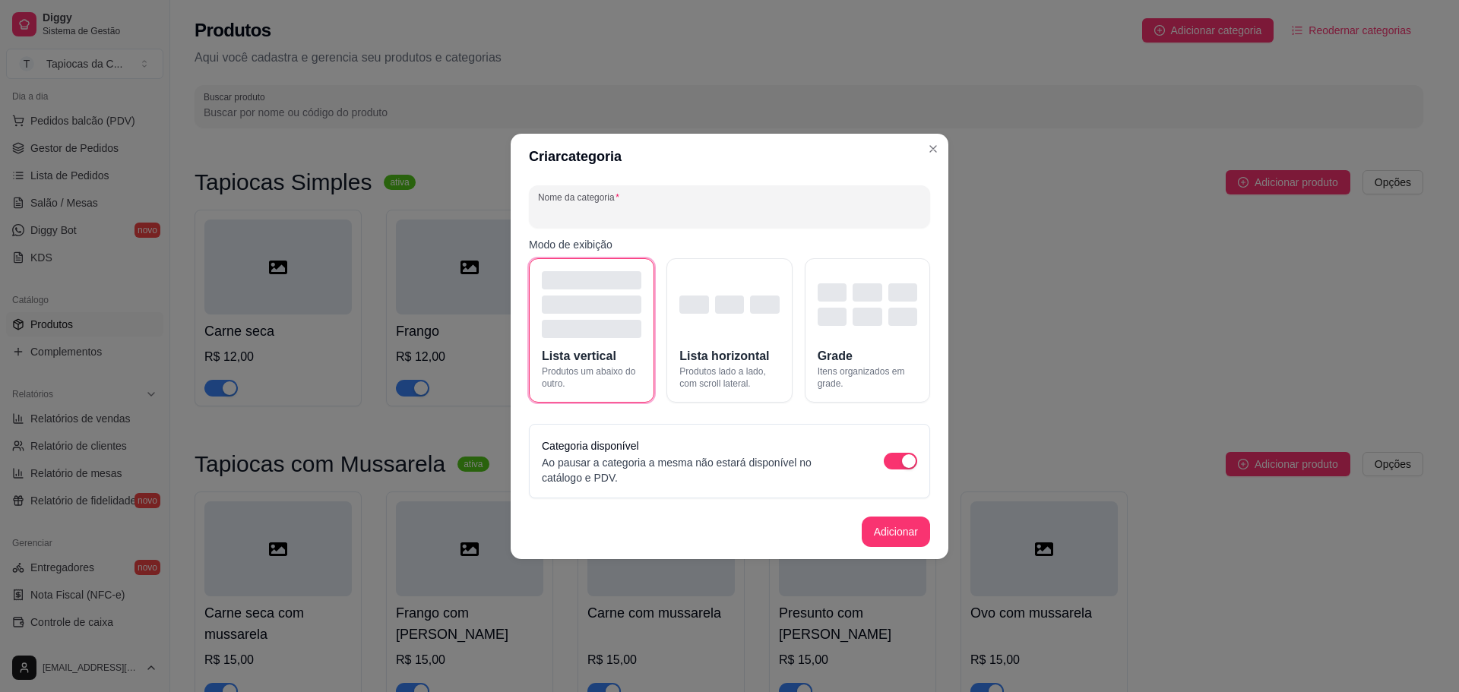
click at [653, 213] on input "Nome da categoria" at bounding box center [729, 212] width 383 height 15
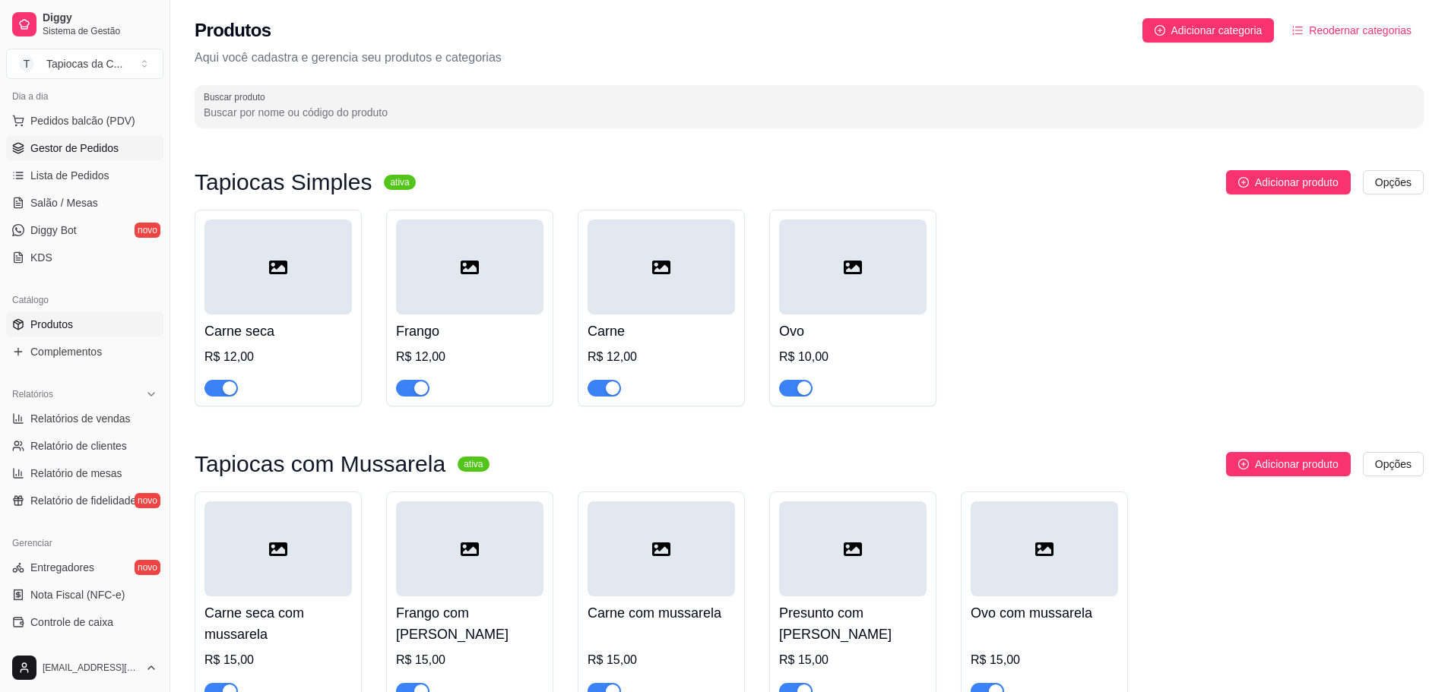
click at [116, 138] on link "Gestor de Pedidos" at bounding box center [84, 148] width 157 height 24
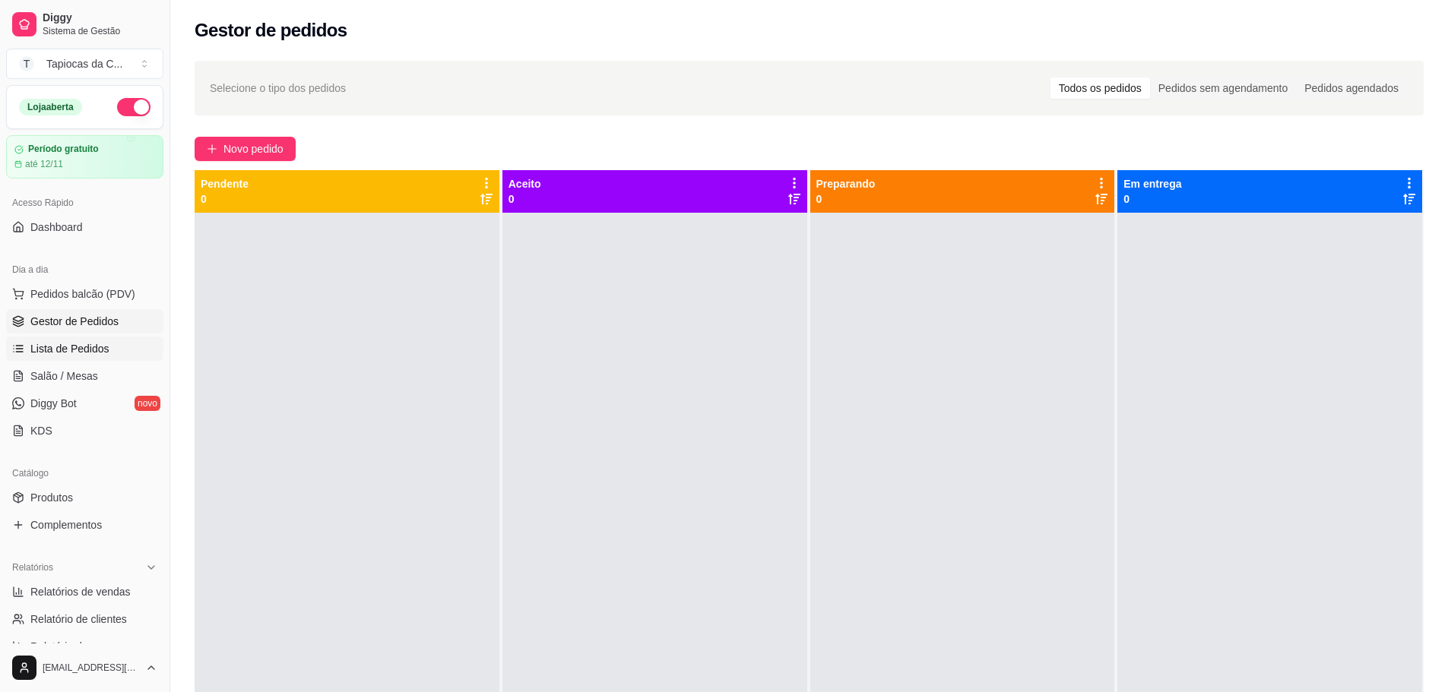
click at [116, 358] on link "Lista de Pedidos" at bounding box center [84, 349] width 157 height 24
